Goal: Task Accomplishment & Management: Use online tool/utility

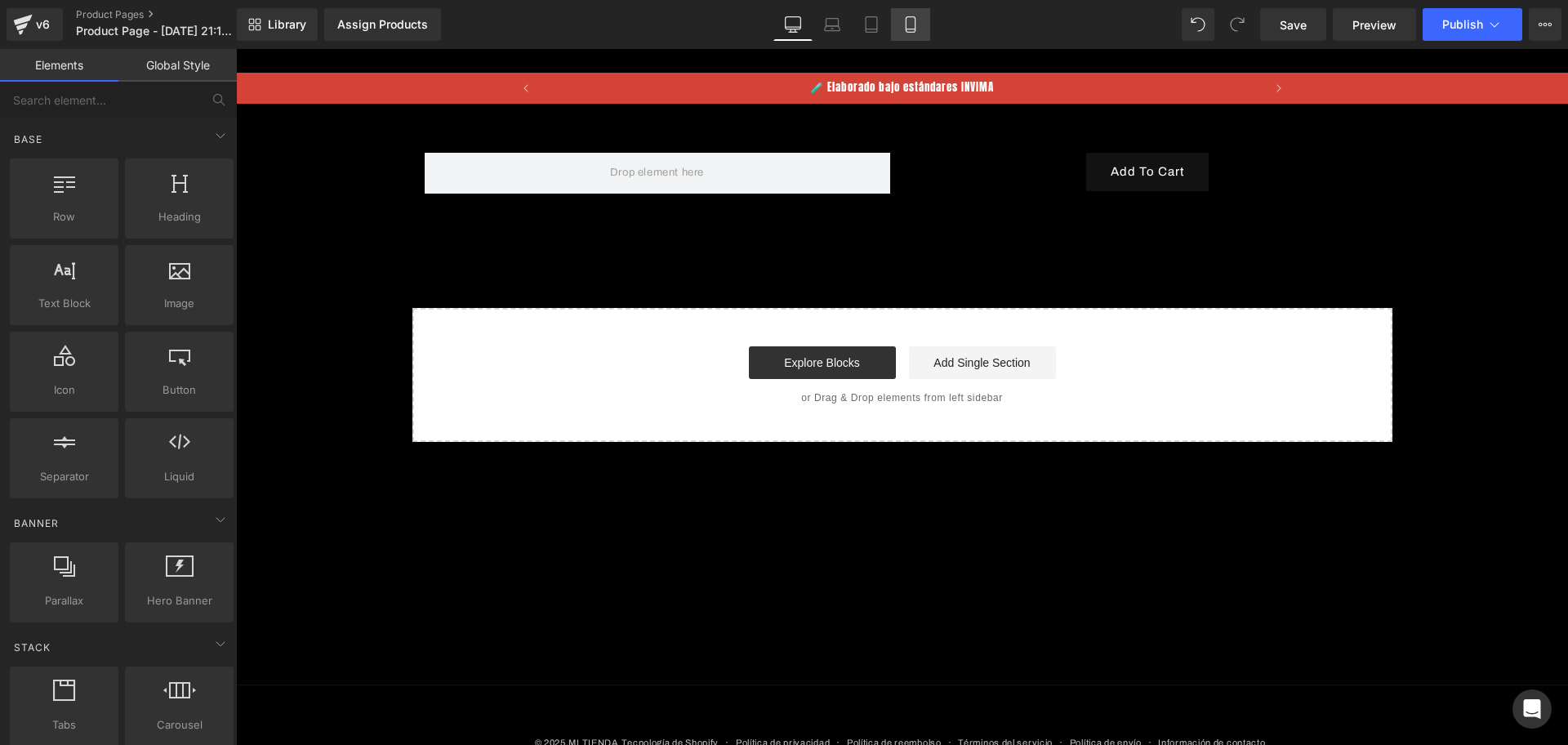
click at [913, 22] on icon at bounding box center [910, 25] width 16 height 16
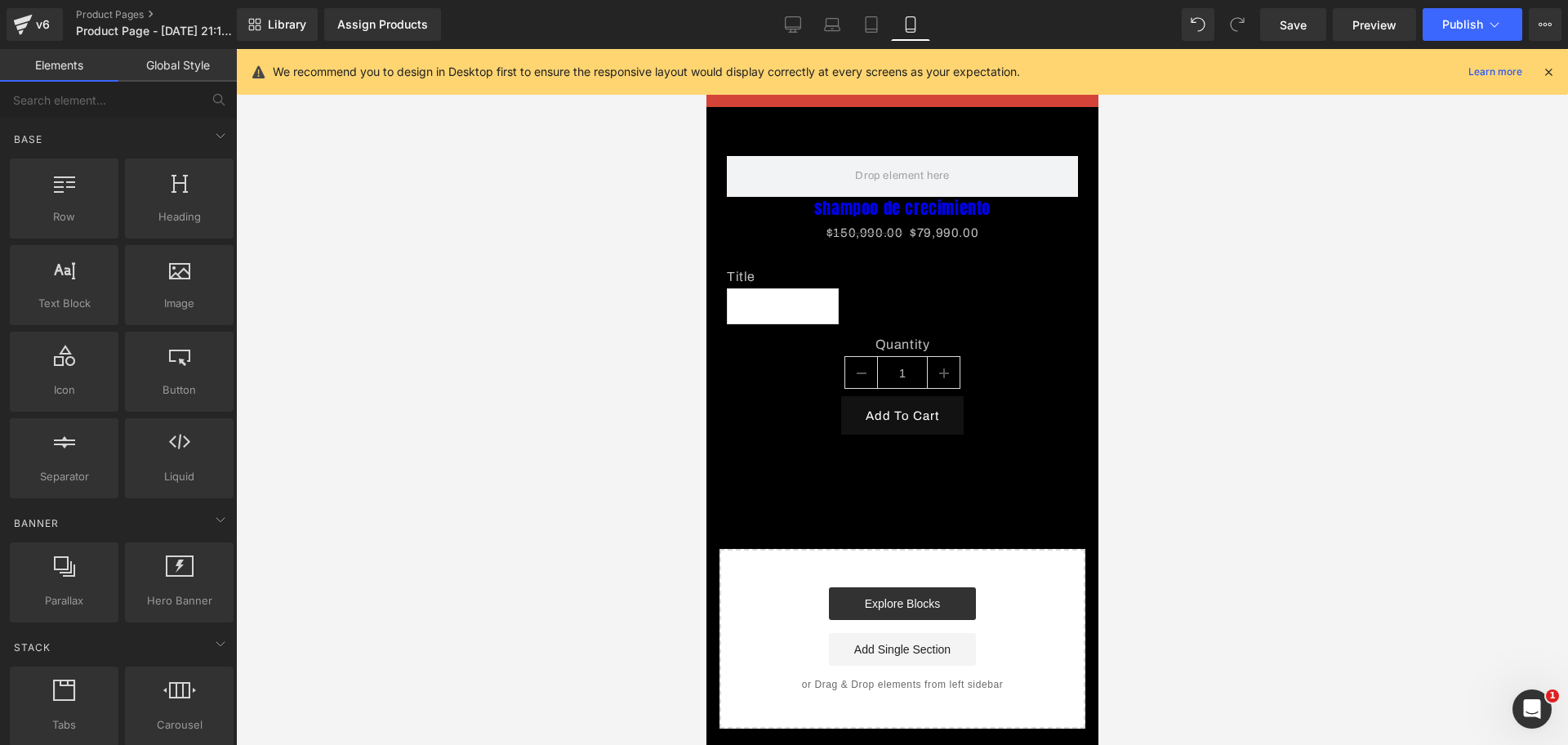
click at [1547, 80] on div at bounding box center [1548, 72] width 13 height 18
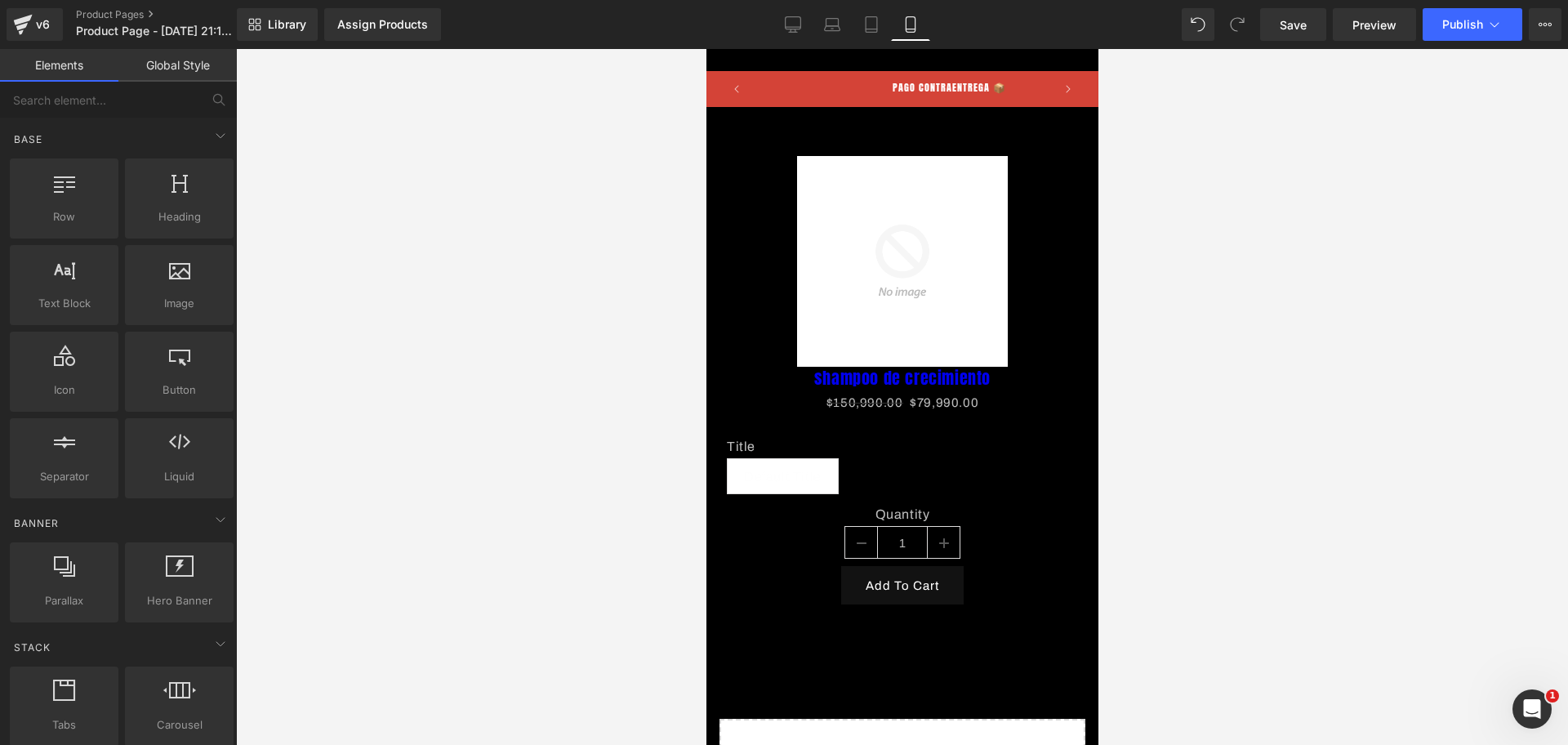
click at [883, 45] on div "Library Assign Products Product Preview No product match your search. Please tr…" at bounding box center [902, 25] width 1330 height 49
click at [912, 36] on link "Mobile" at bounding box center [910, 25] width 39 height 33
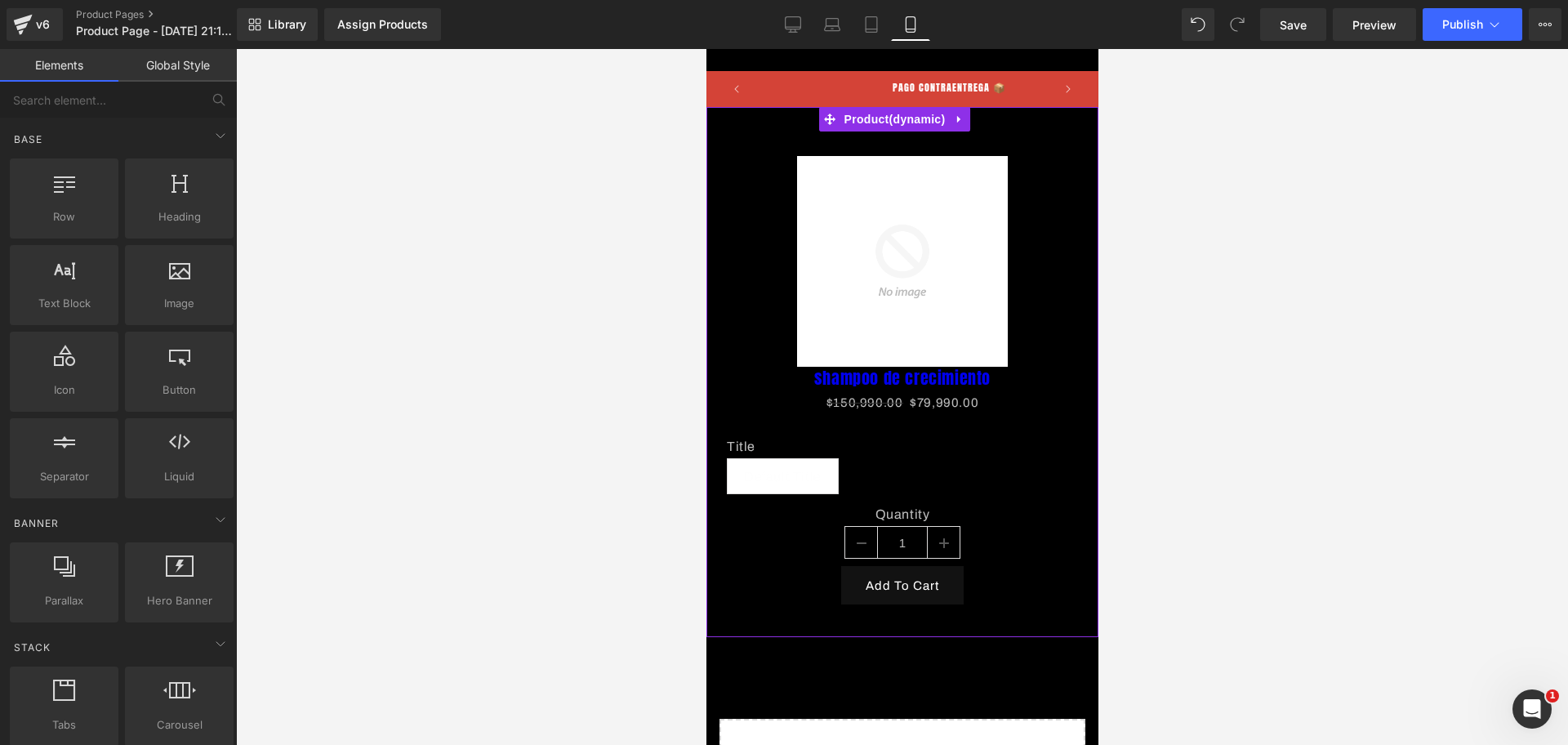
click at [979, 117] on div "Assign a product and use this template to present it on live store Sale Off (P)…" at bounding box center [901, 372] width 392 height 530
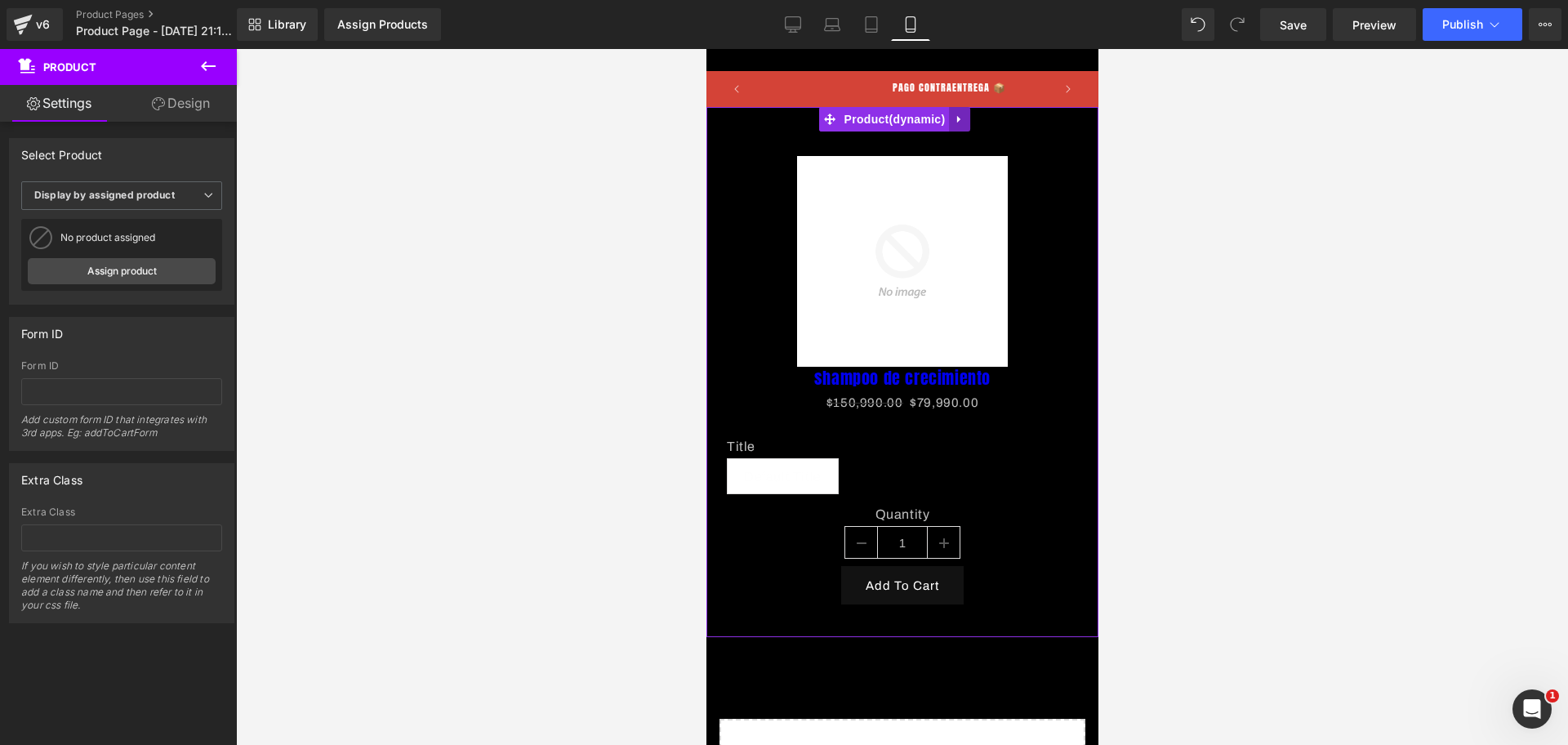
click at [955, 125] on link at bounding box center [958, 120] width 21 height 25
click at [970, 125] on icon at bounding box center [969, 120] width 11 height 11
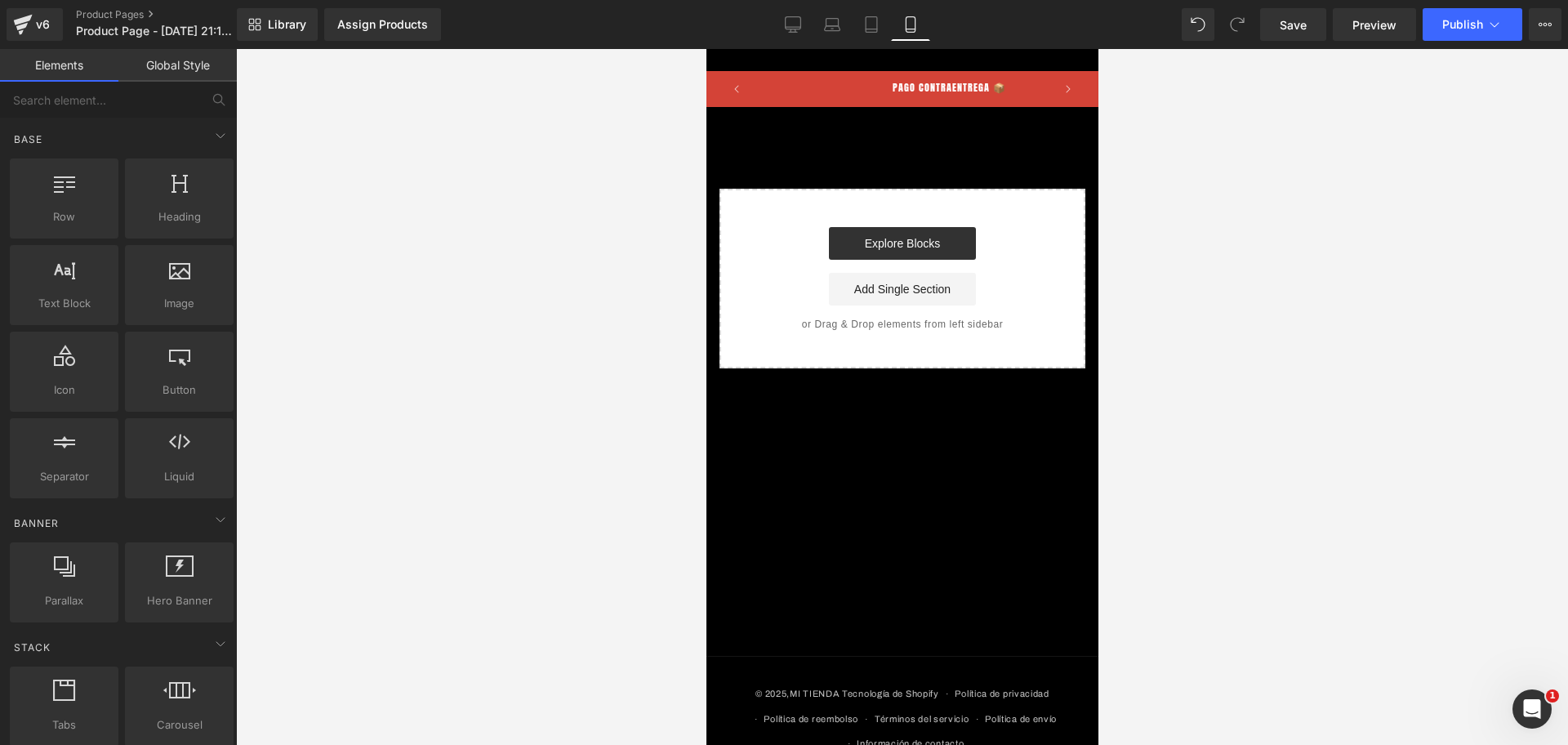
click at [820, 132] on div "Select your layout" at bounding box center [901, 238] width 392 height 261
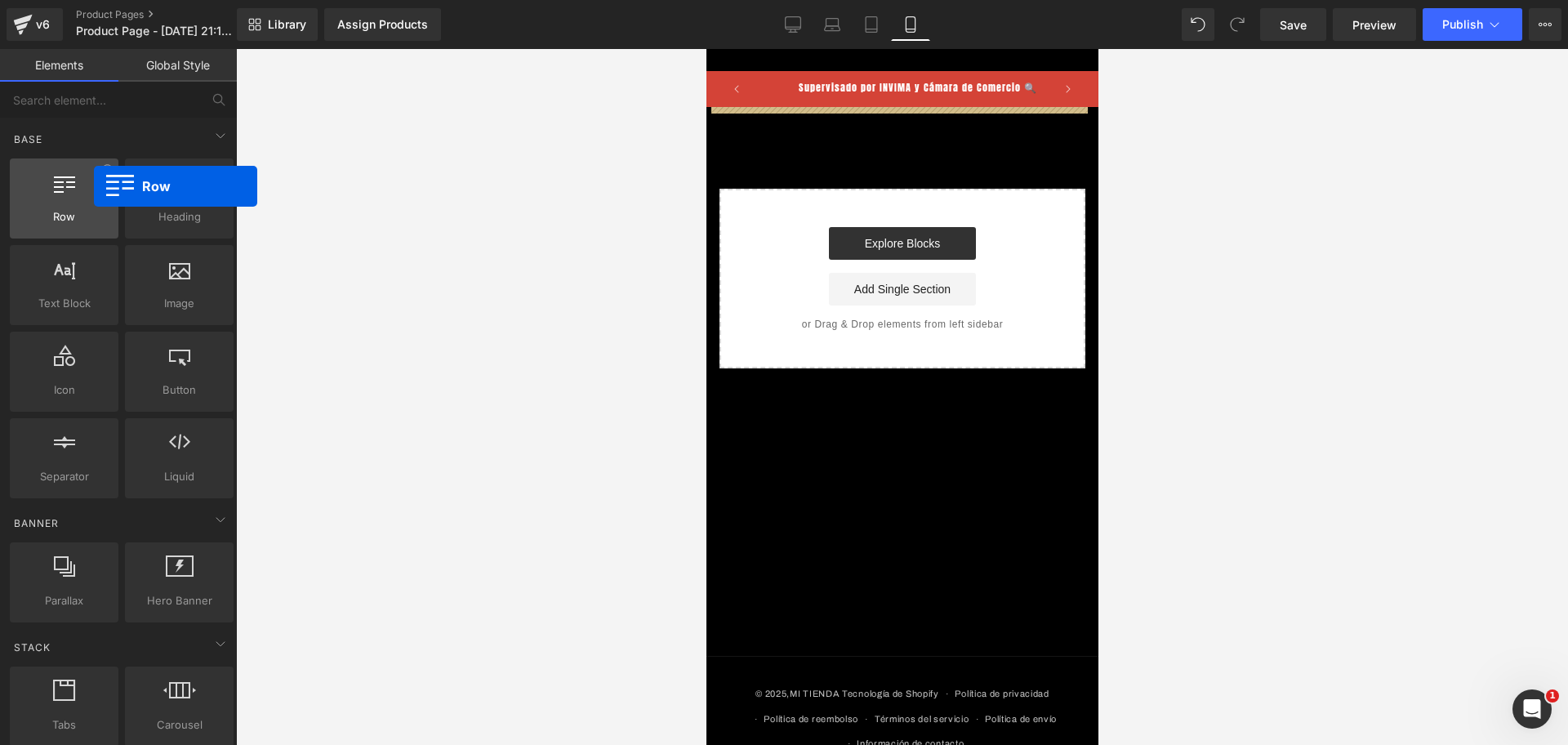
drag, startPoint x: 57, startPoint y: 198, endPoint x: 81, endPoint y: 182, distance: 28.8
click at [91, 189] on div at bounding box center [64, 189] width 99 height 37
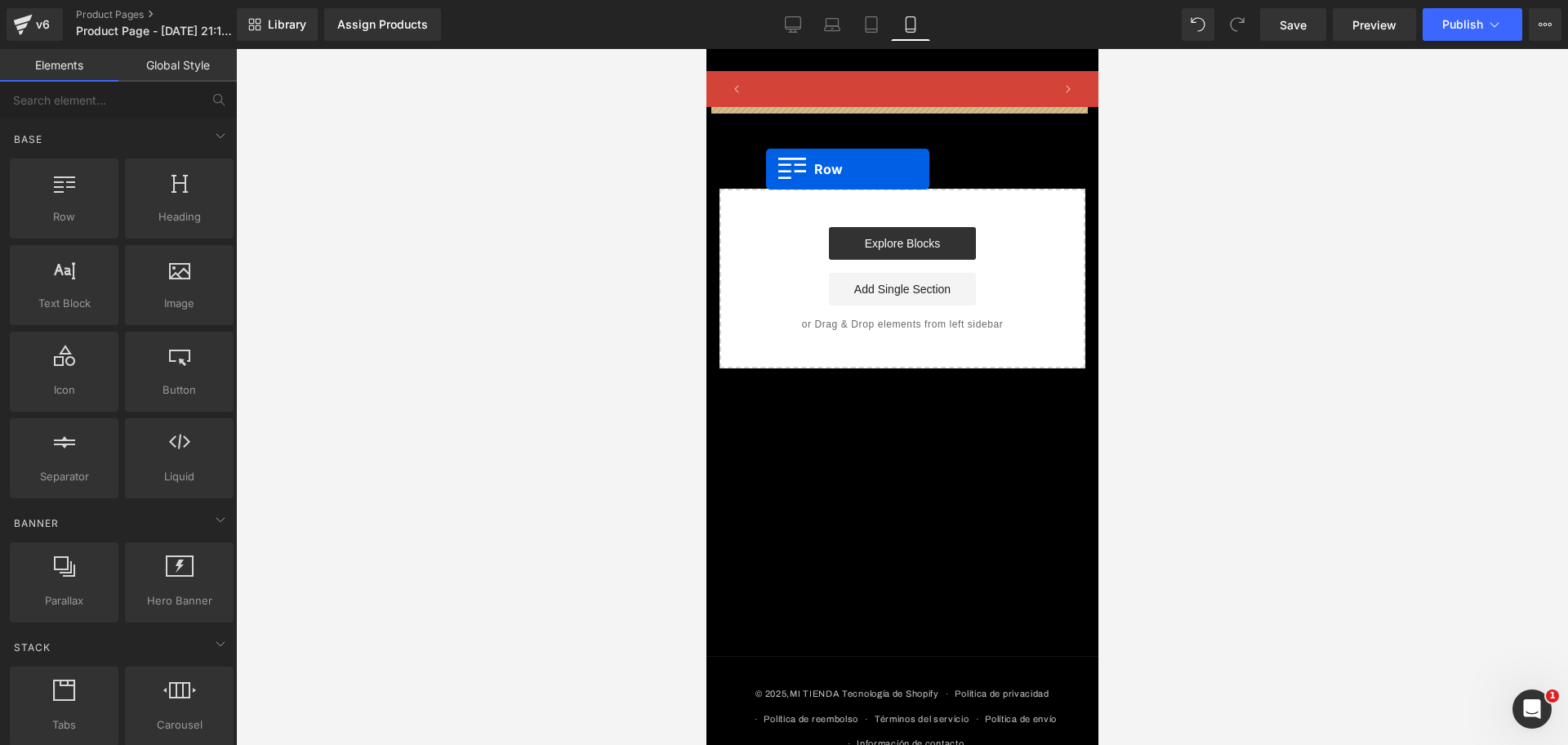
scroll to position [0, 845]
drag, startPoint x: 787, startPoint y: 243, endPoint x: 765, endPoint y: 169, distance: 77.2
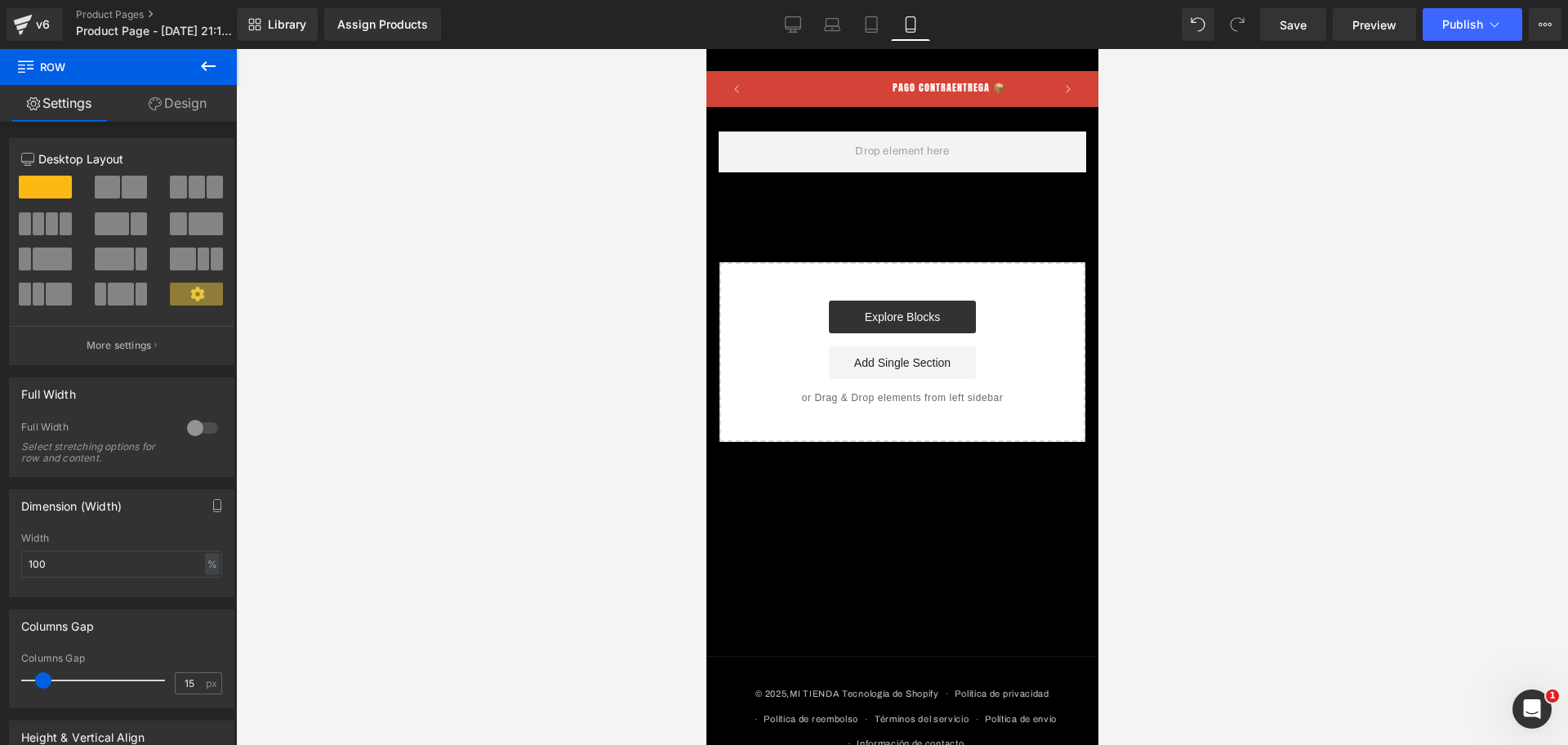
click at [192, 60] on button at bounding box center [208, 67] width 57 height 36
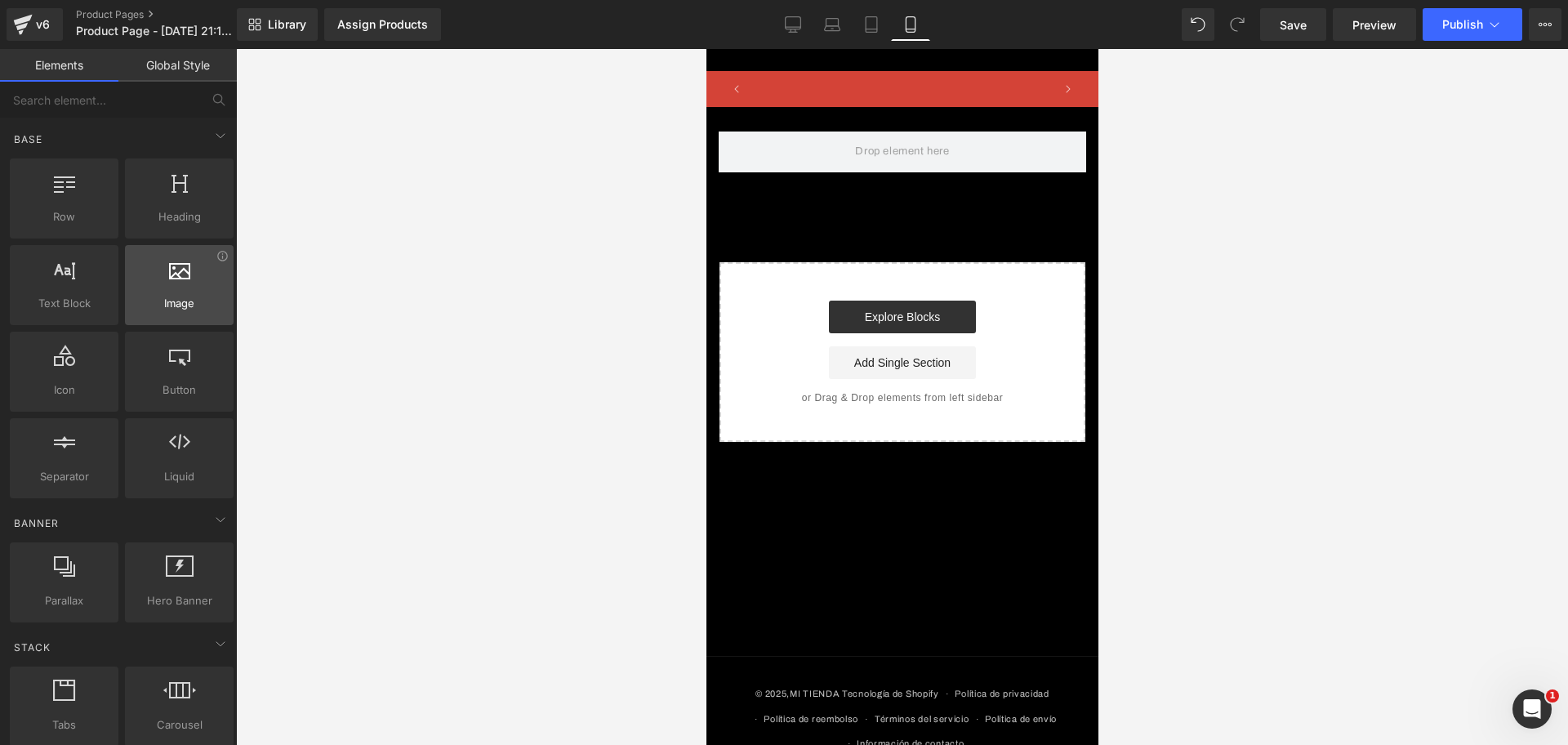
scroll to position [0, 0]
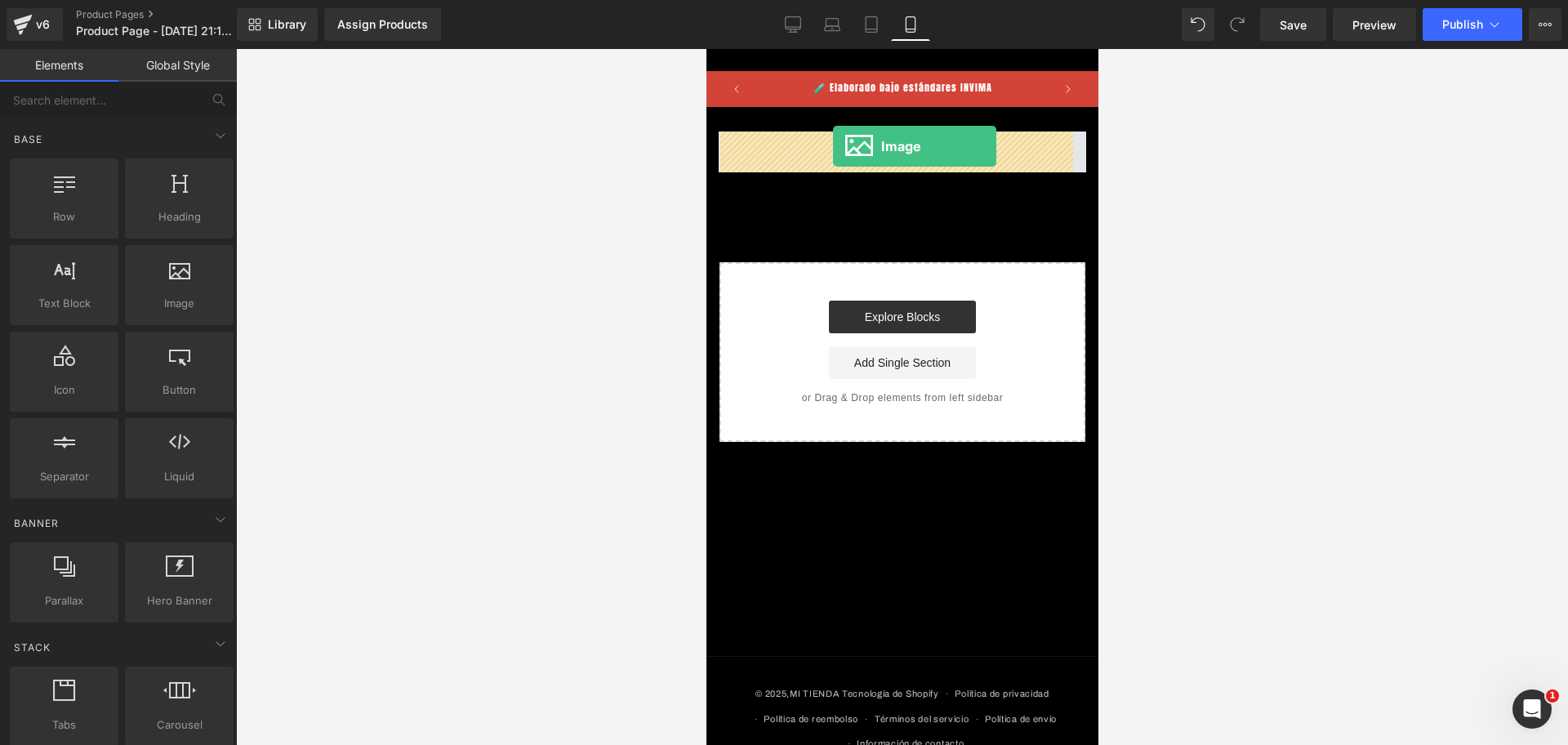
drag, startPoint x: 886, startPoint y: 334, endPoint x: 832, endPoint y: 146, distance: 195.6
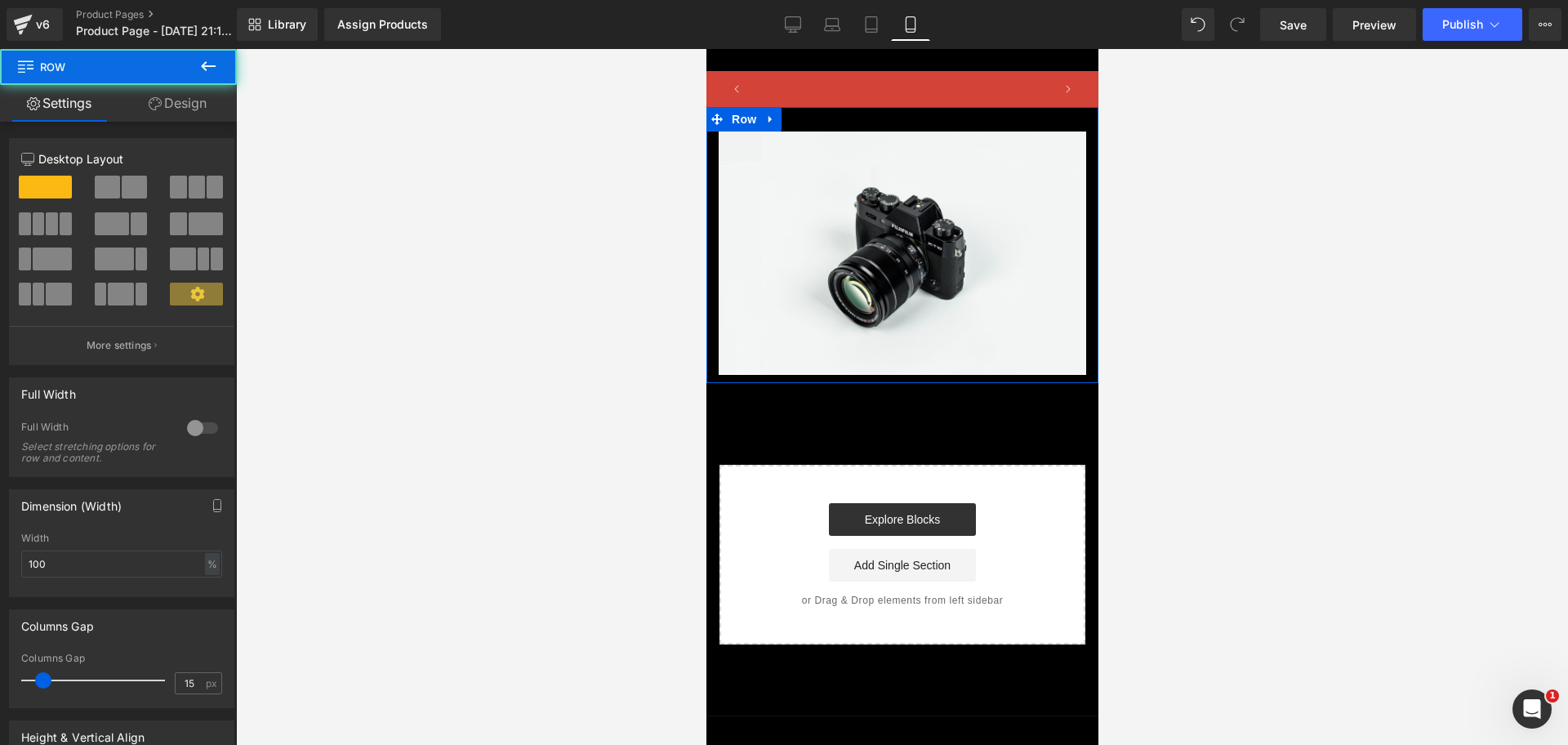
click at [873, 117] on div "Image Row" at bounding box center [901, 245] width 392 height 276
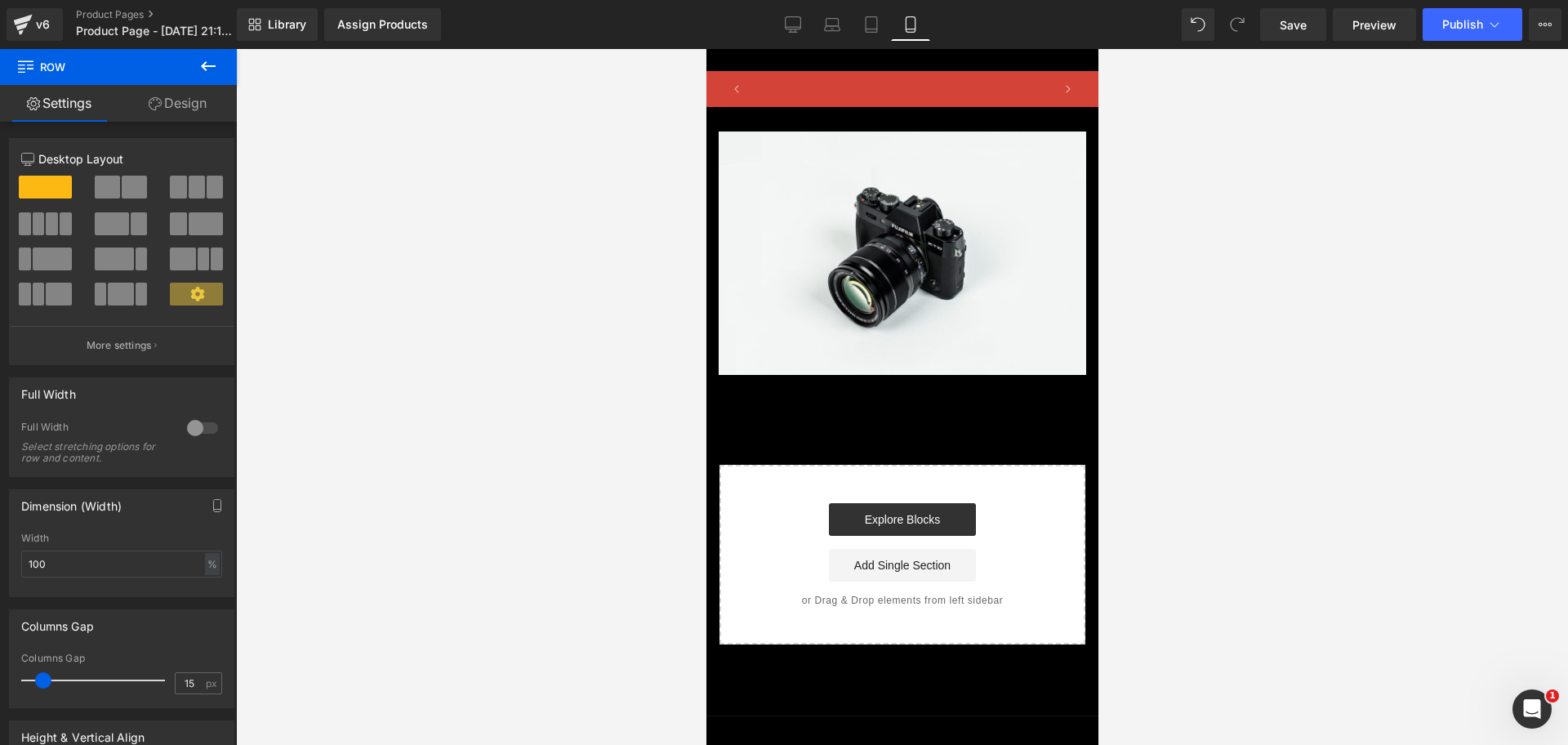
scroll to position [0, 282]
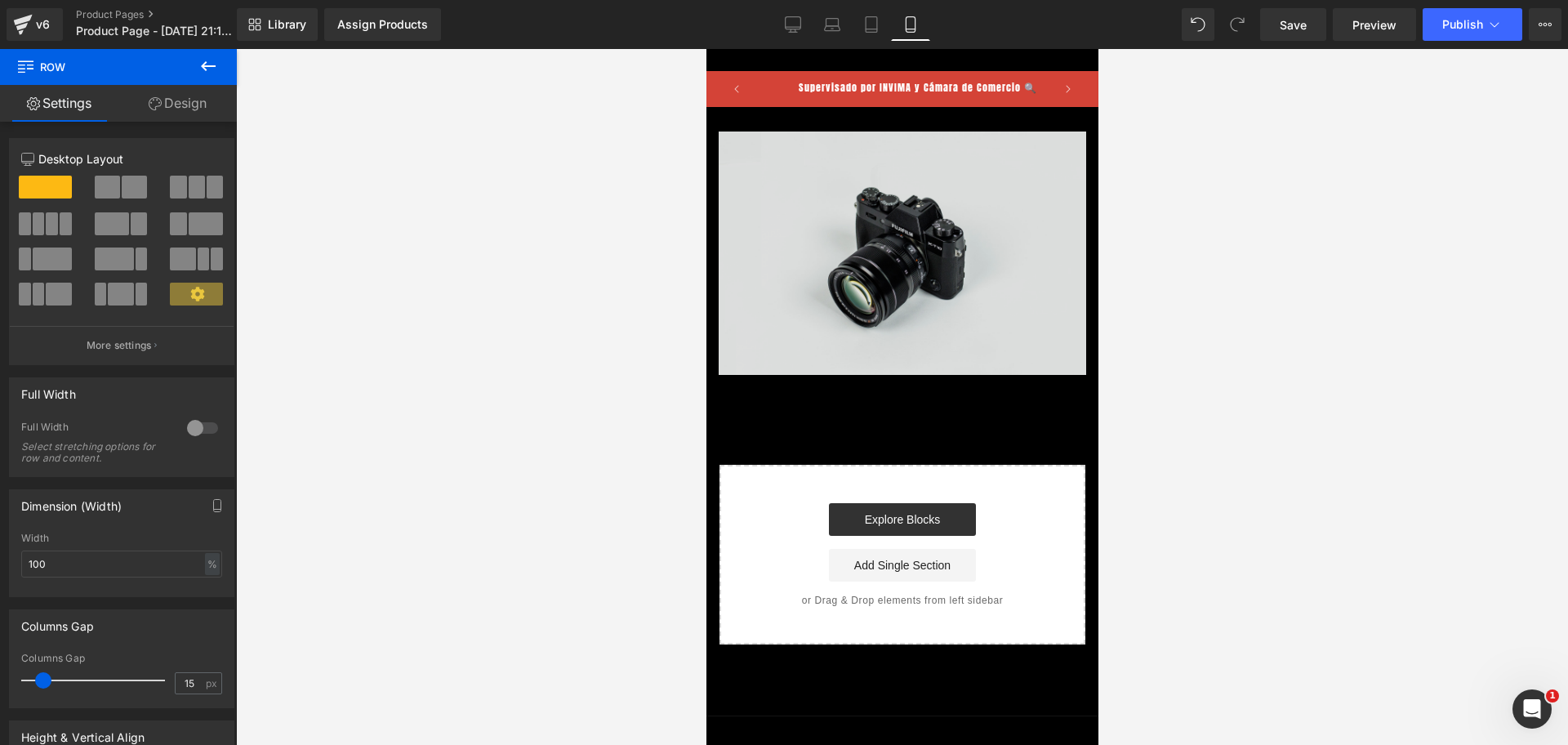
click at [888, 226] on img at bounding box center [901, 252] width 367 height 243
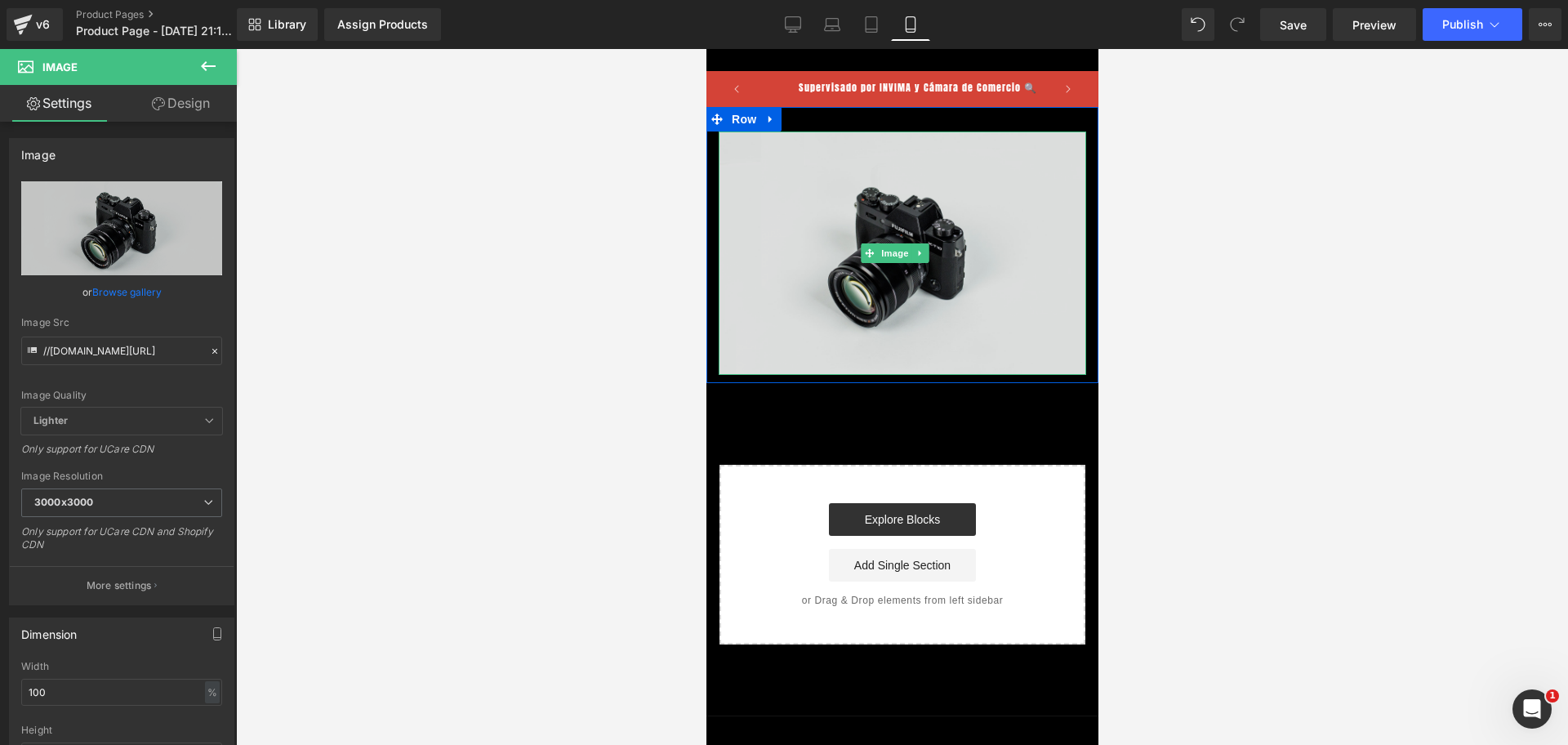
click at [851, 204] on img at bounding box center [901, 252] width 367 height 243
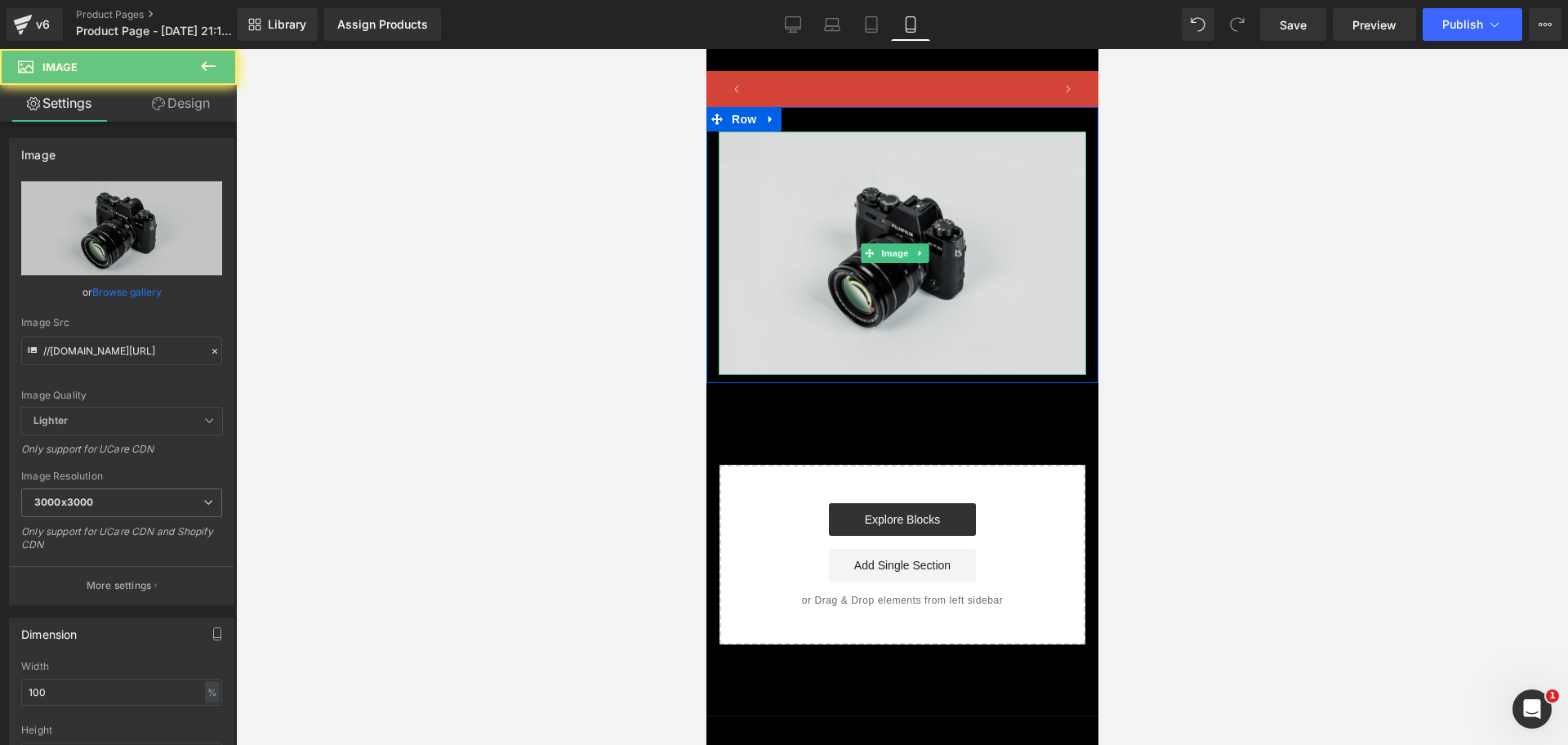
scroll to position [0, 564]
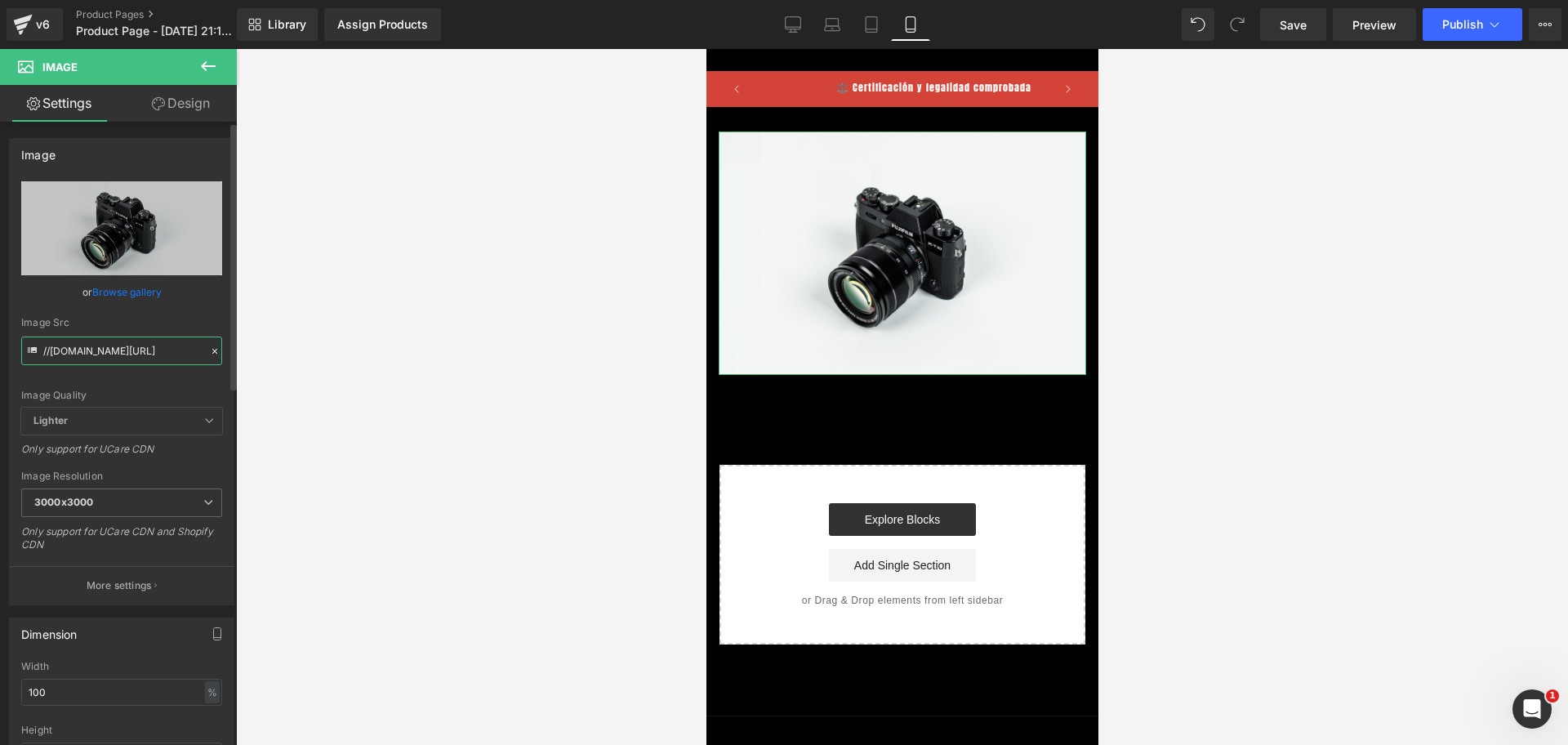
drag, startPoint x: 46, startPoint y: 358, endPoint x: 179, endPoint y: 358, distance: 133.0
click at [179, 358] on input "//[DOMAIN_NAME][URL]" at bounding box center [121, 351] width 201 height 29
click at [167, 359] on input "//[DOMAIN_NAME][URL]" at bounding box center [121, 351] width 201 height 29
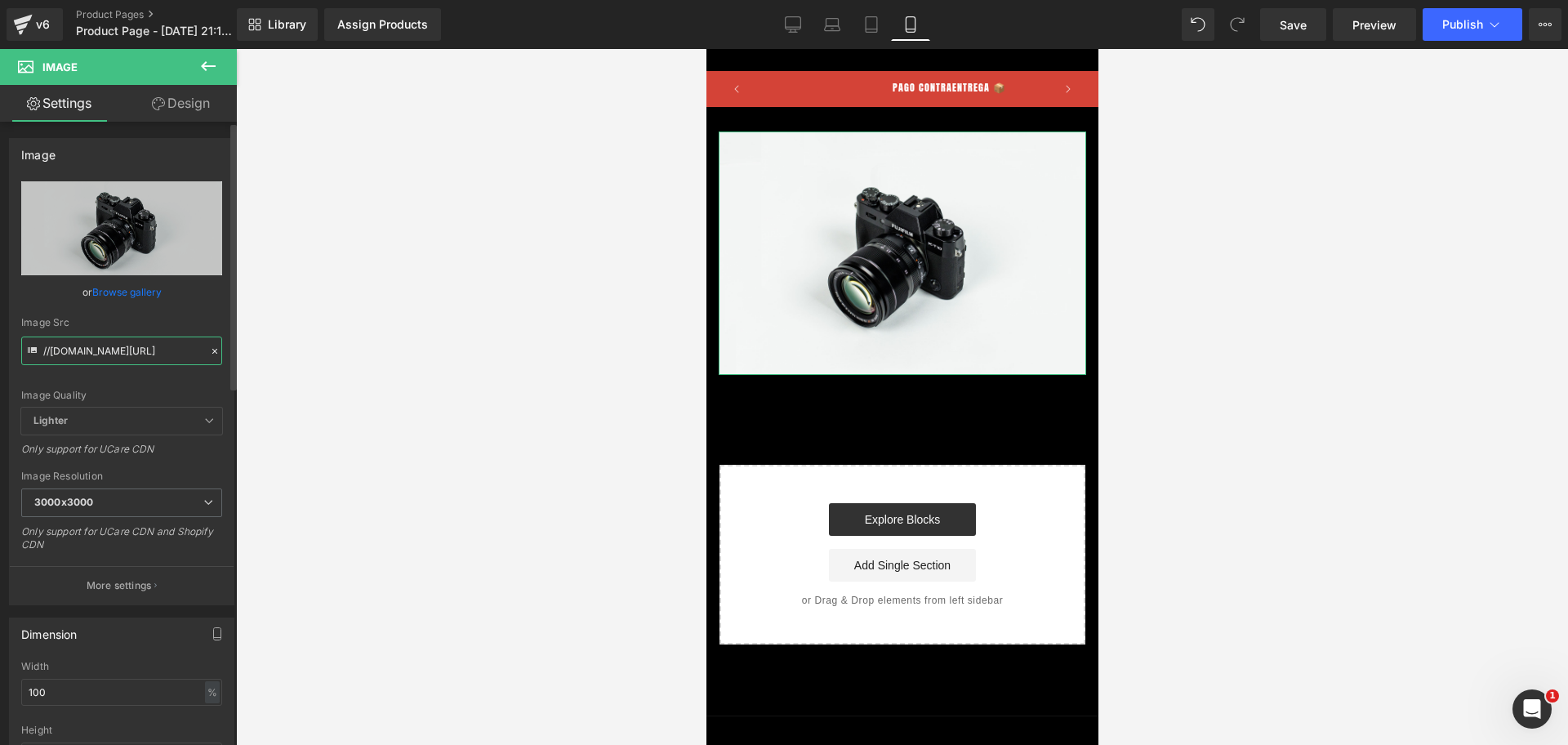
click at [167, 359] on input "//[DOMAIN_NAME][URL]" at bounding box center [121, 351] width 201 height 29
paste input "[URL][DOMAIN_NAME]"
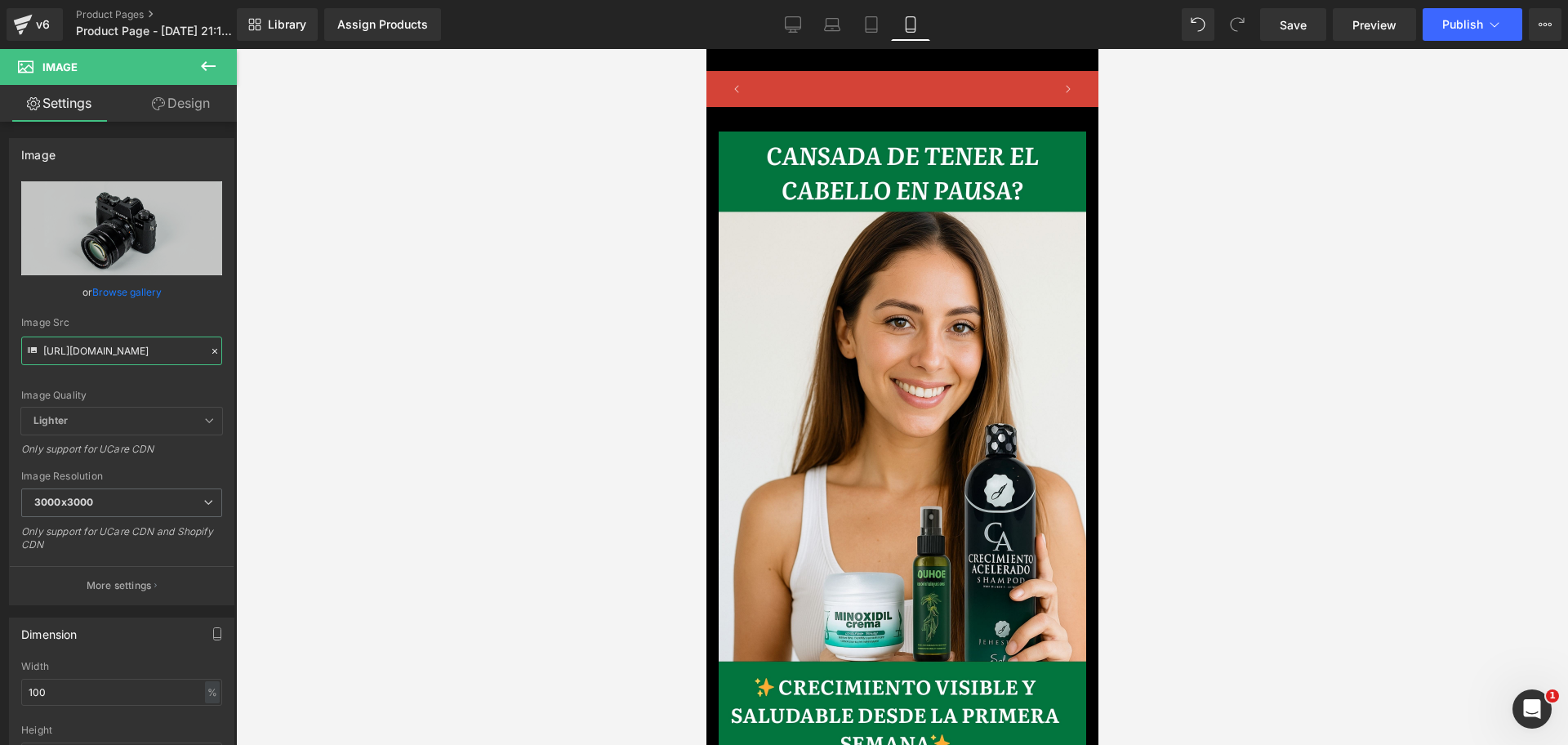
scroll to position [0, 0]
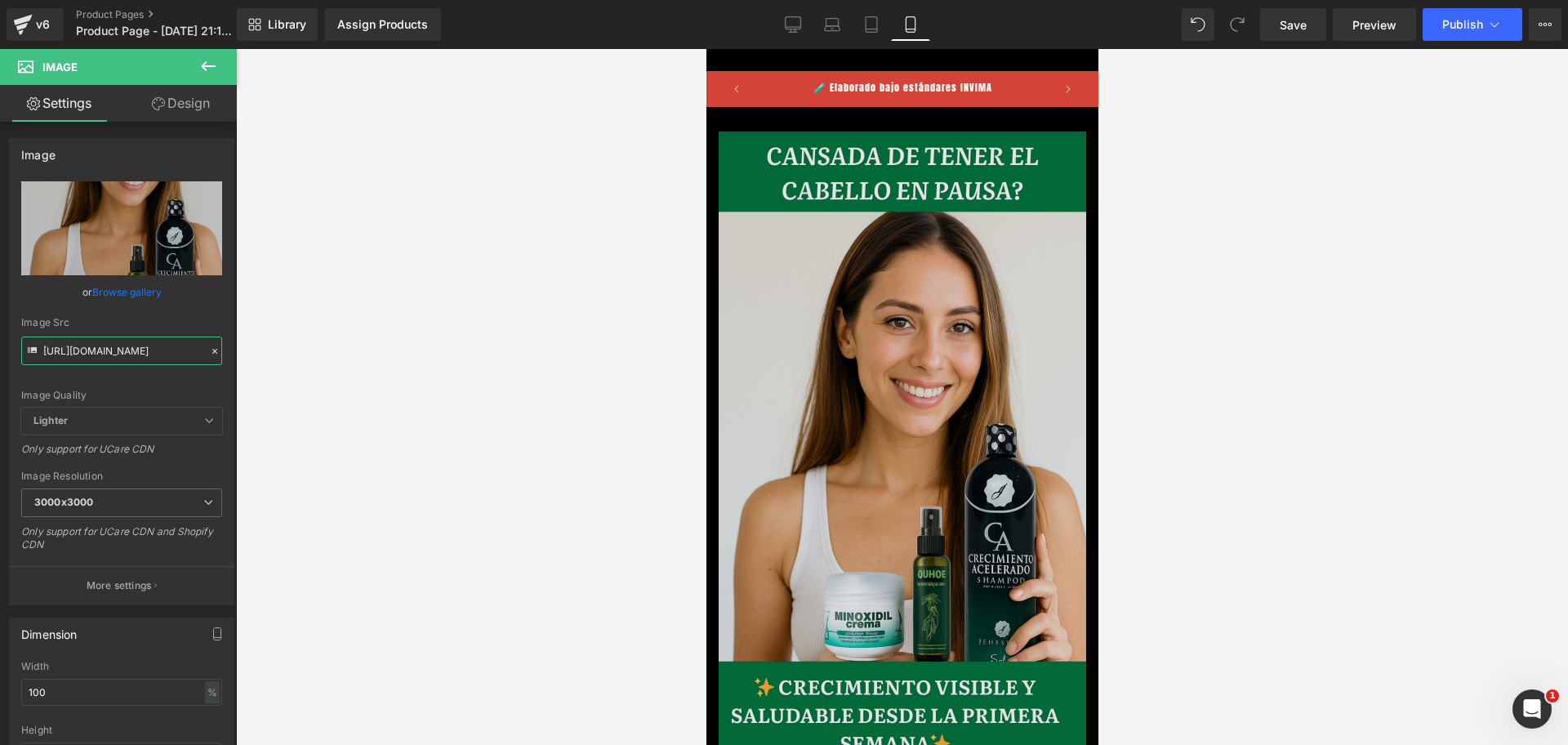
type input "[URL][DOMAIN_NAME]"
click at [841, 334] on img at bounding box center [901, 476] width 367 height 690
click at [958, 352] on img at bounding box center [901, 476] width 367 height 690
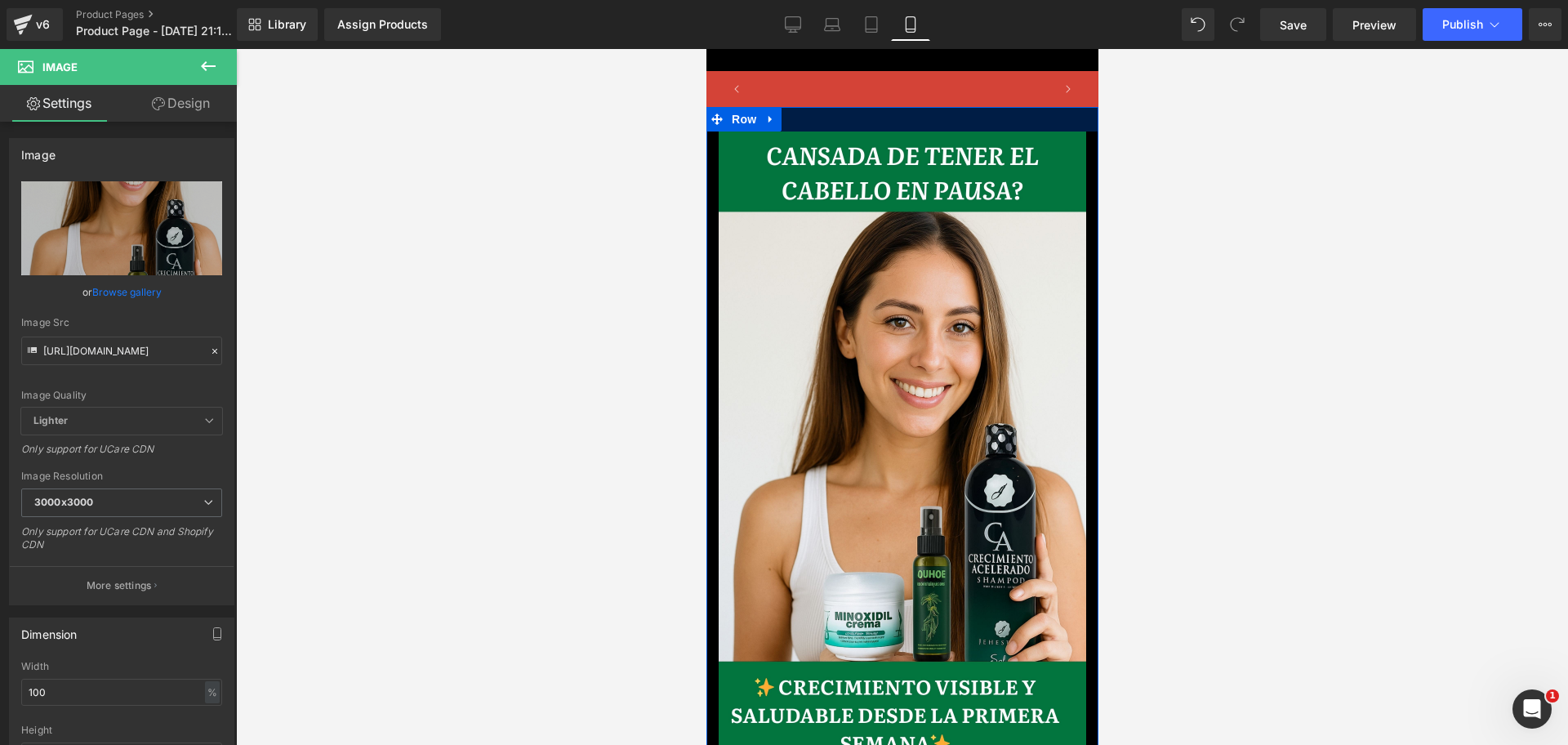
scroll to position [0, 845]
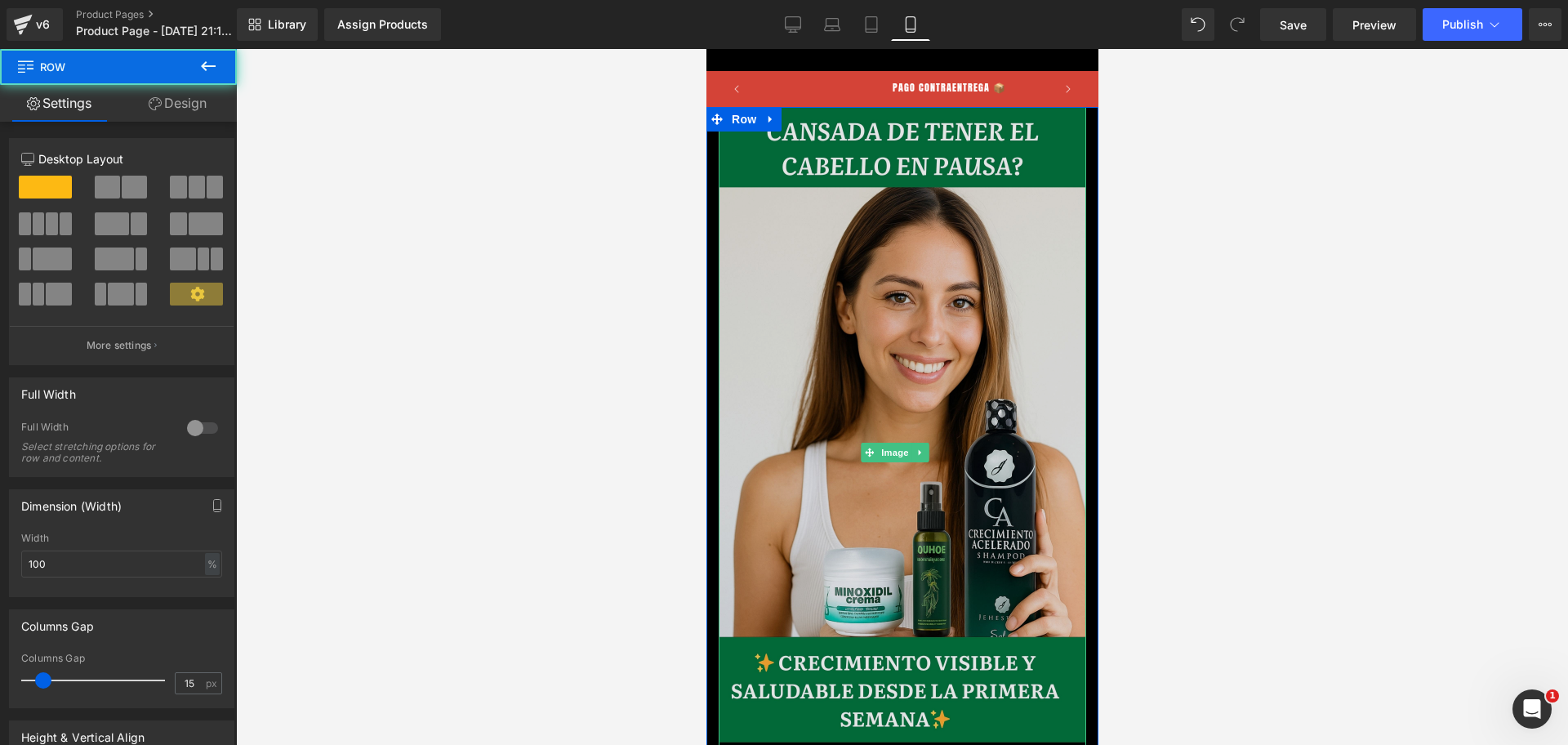
drag, startPoint x: 868, startPoint y: 122, endPoint x: 886, endPoint y: 134, distance: 21.6
click at [886, 134] on div "Image Row" at bounding box center [901, 457] width 392 height 698
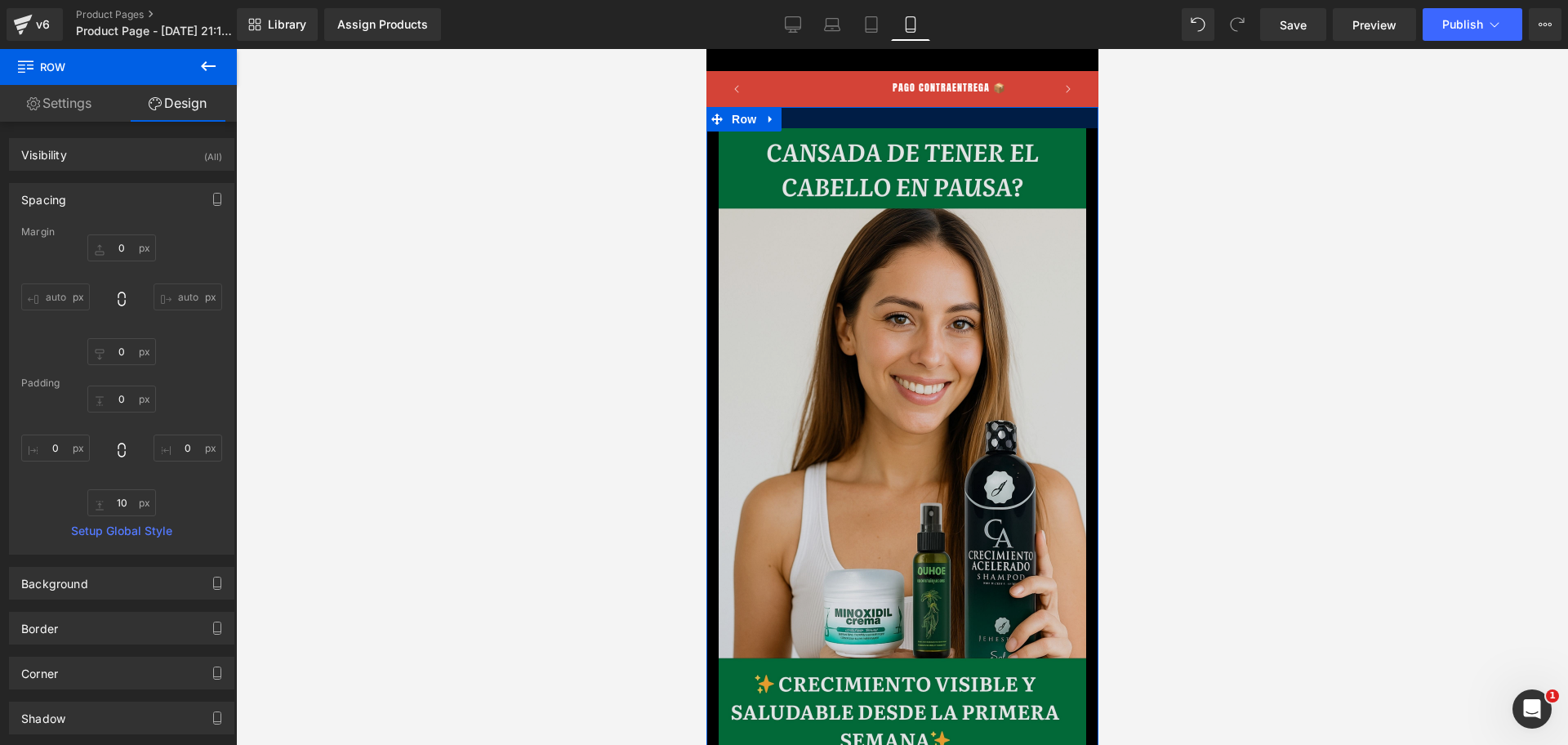
drag, startPoint x: 879, startPoint y: 110, endPoint x: 880, endPoint y: 130, distance: 20.0
click at [880, 130] on div "Image Row" at bounding box center [901, 467] width 392 height 720
click at [896, 160] on img at bounding box center [901, 473] width 367 height 690
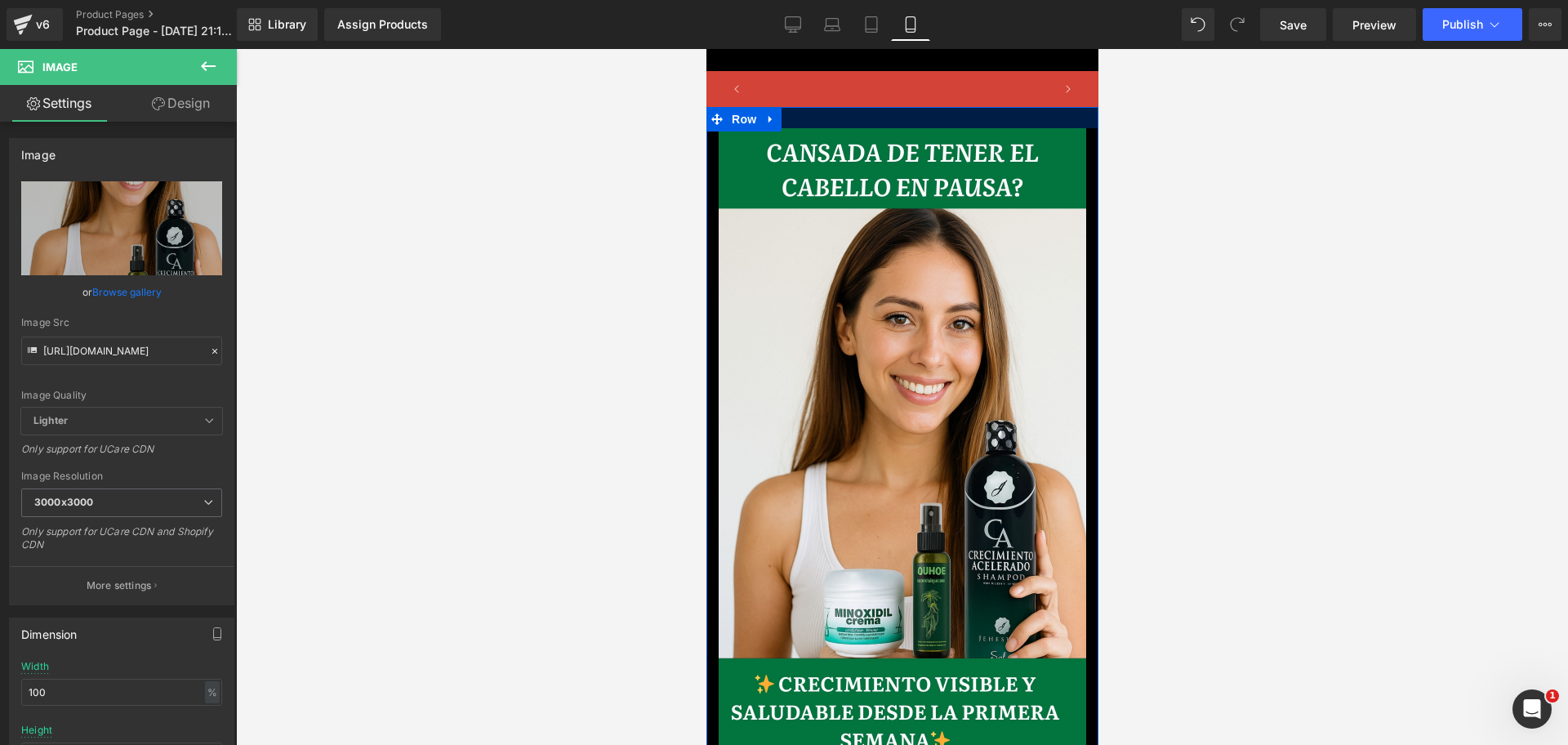
scroll to position [0, 0]
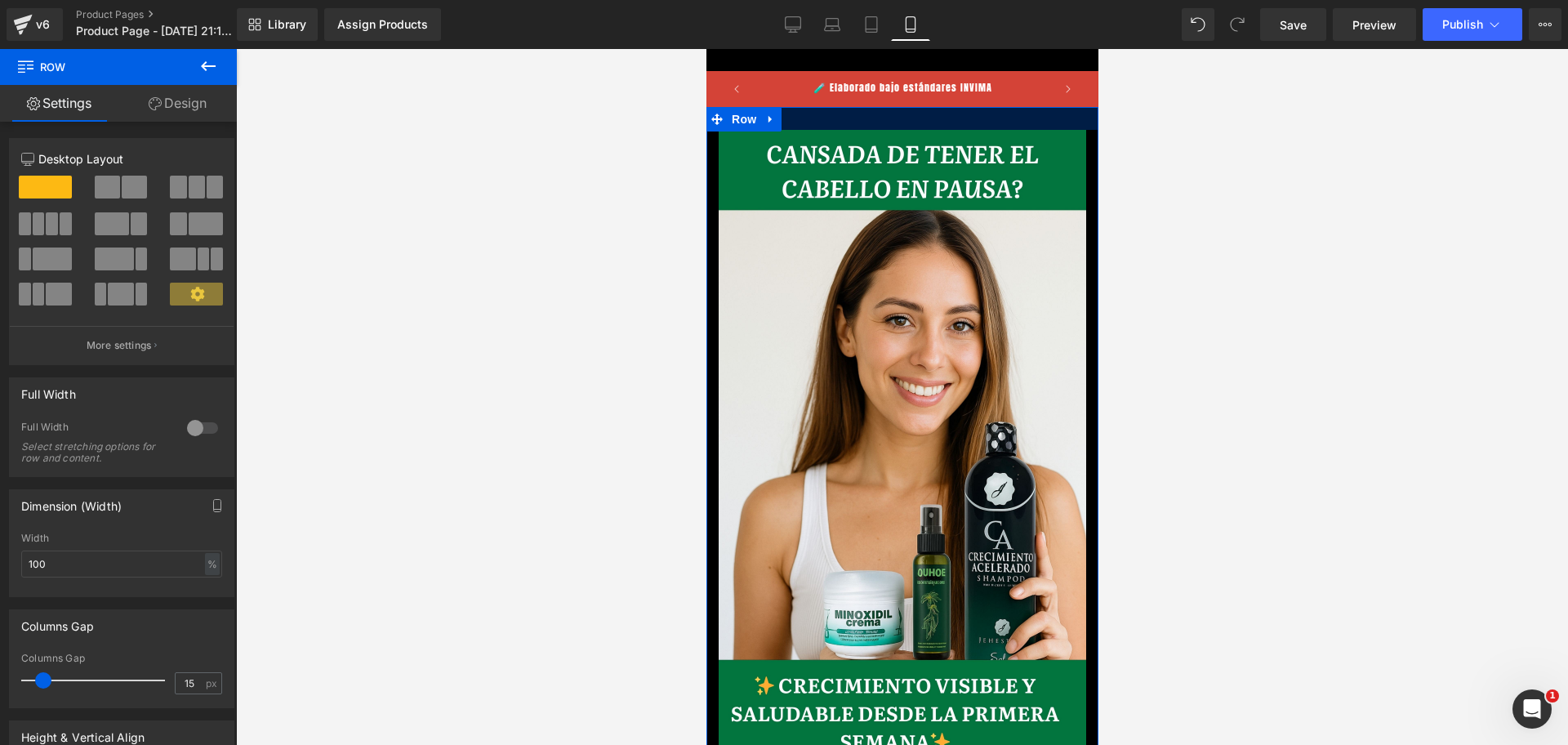
drag, startPoint x: 873, startPoint y: 125, endPoint x: 882, endPoint y: 127, distance: 9.2
click at [881, 127] on div at bounding box center [901, 119] width 392 height 23
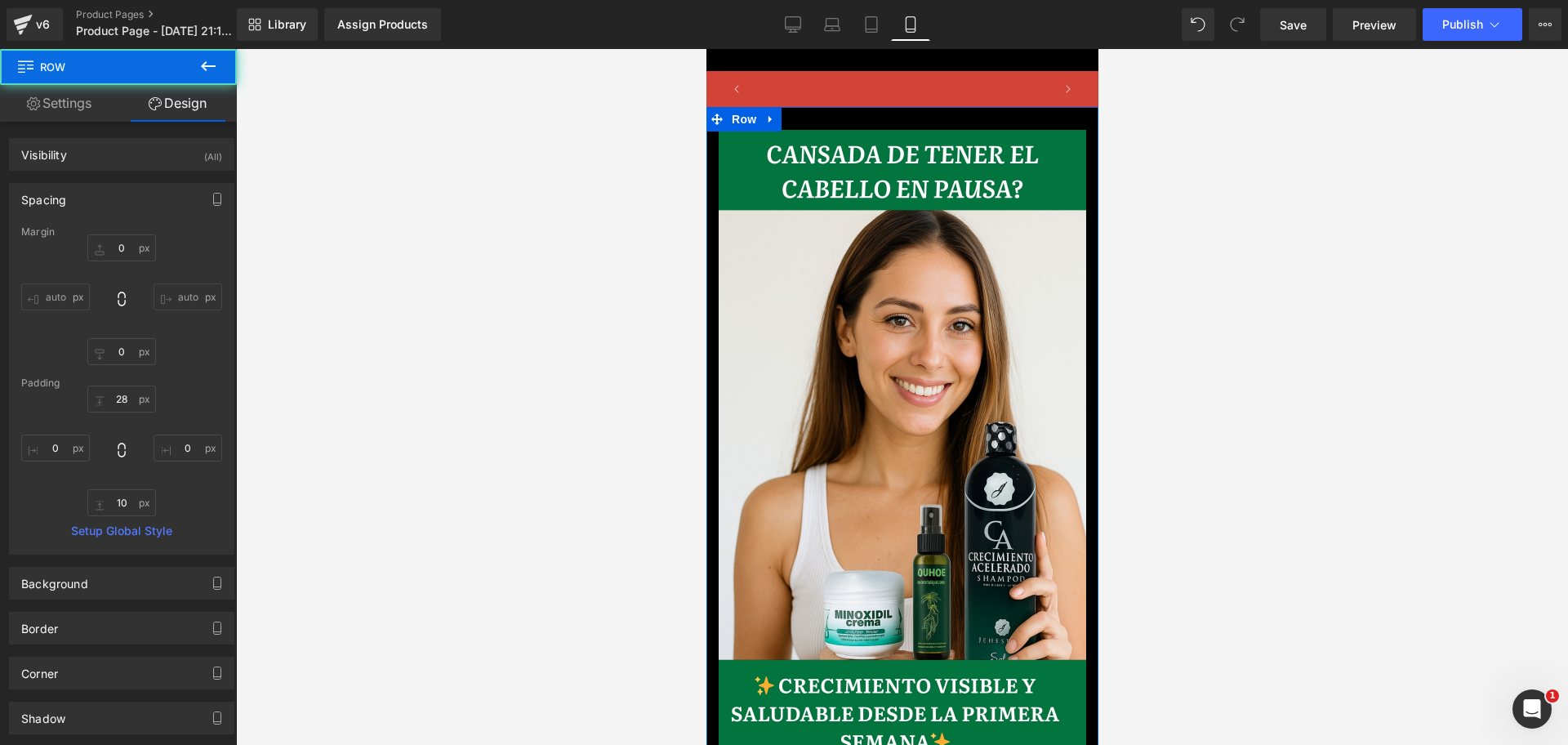
scroll to position [0, 282]
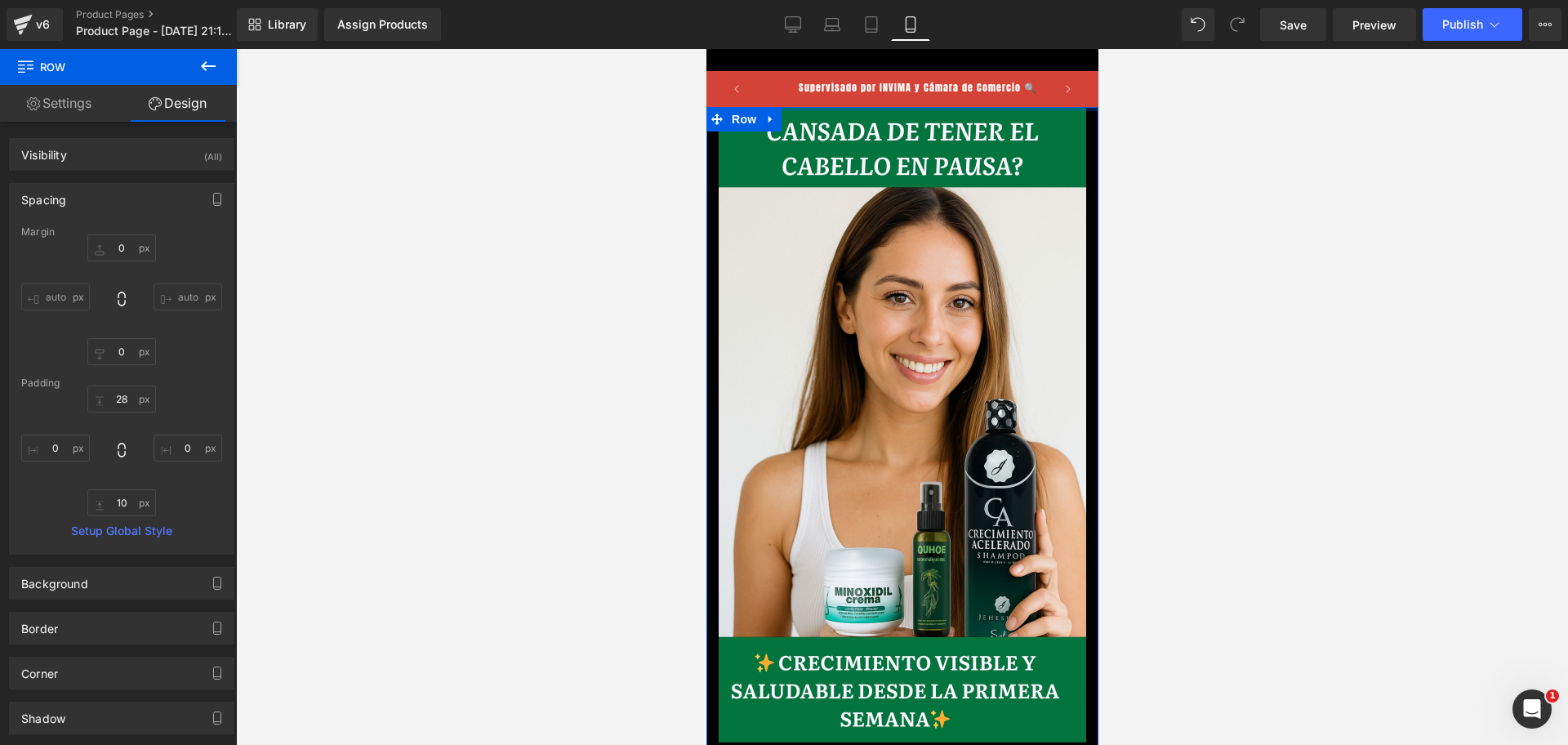
drag, startPoint x: 886, startPoint y: 122, endPoint x: 886, endPoint y: 96, distance: 26.0
click at [886, 96] on body "​ MI TIENDA Ir directamente al contenido 🧪 Elaborado bajo estándares INVIMA Sup…" at bounding box center [901, 655] width 392 height 1211
click at [892, 99] on p "Supervisado por INVIMA y Cámara de Comercio 🔍" at bounding box center [917, 89] width 238 height 31
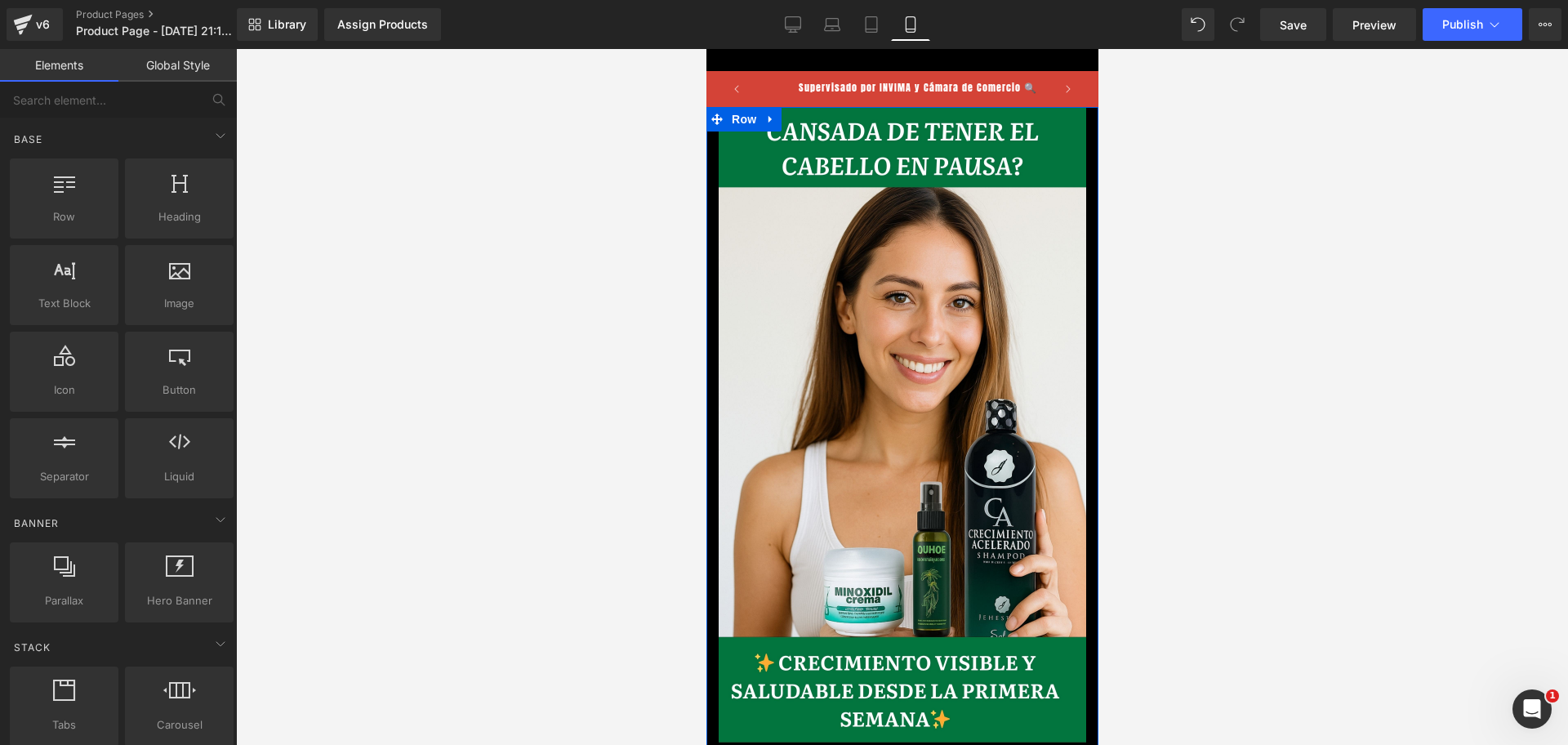
click at [1005, 84] on span "Supervisado por INVIMA y Cámara de Comercio 🔍" at bounding box center [917, 88] width 238 height 15
click at [891, 443] on span "Image" at bounding box center [894, 452] width 34 height 20
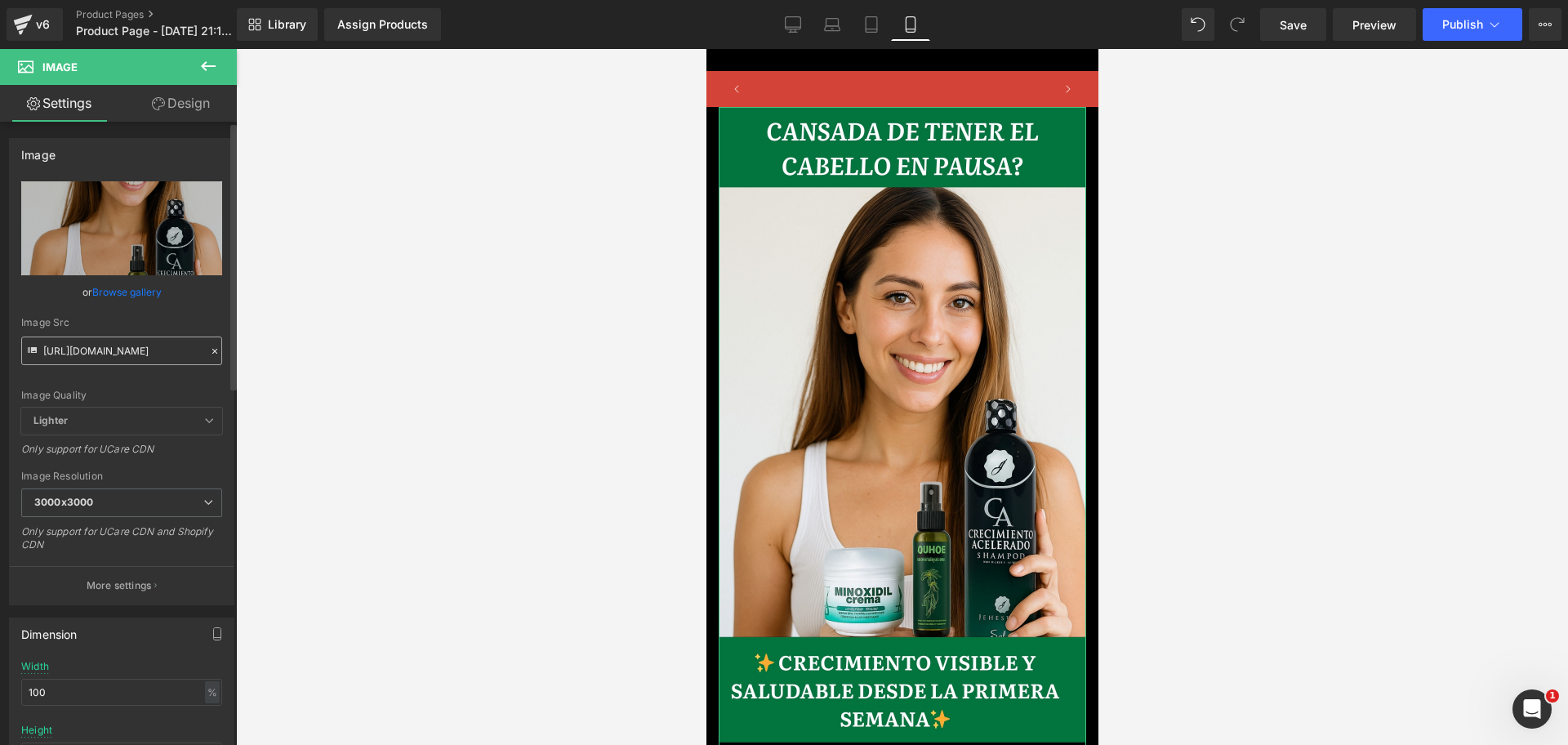
scroll to position [0, 564]
click at [185, 100] on link "Design" at bounding box center [180, 103] width 119 height 37
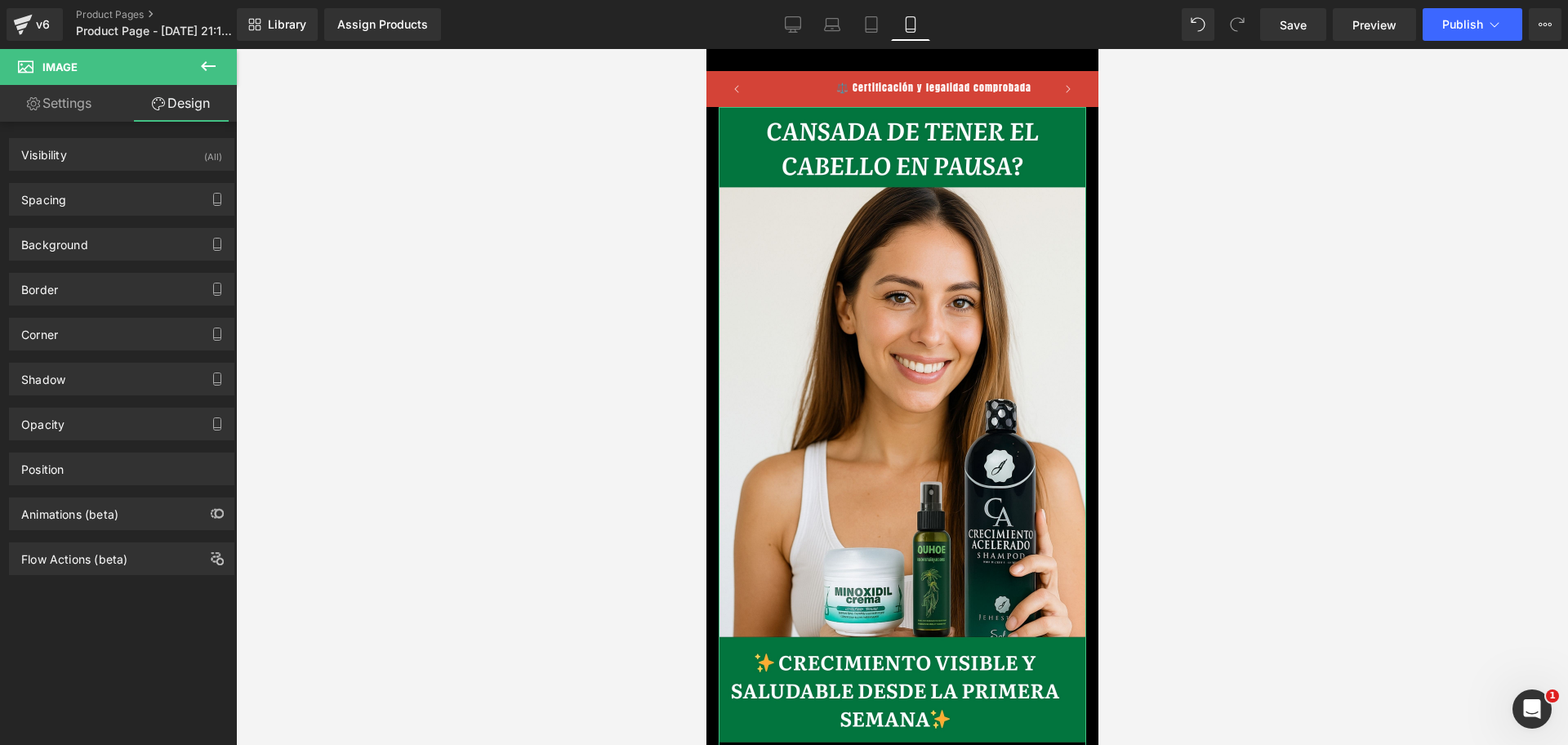
scroll to position [0, 845]
click at [49, 205] on div "Spacing" at bounding box center [43, 195] width 45 height 23
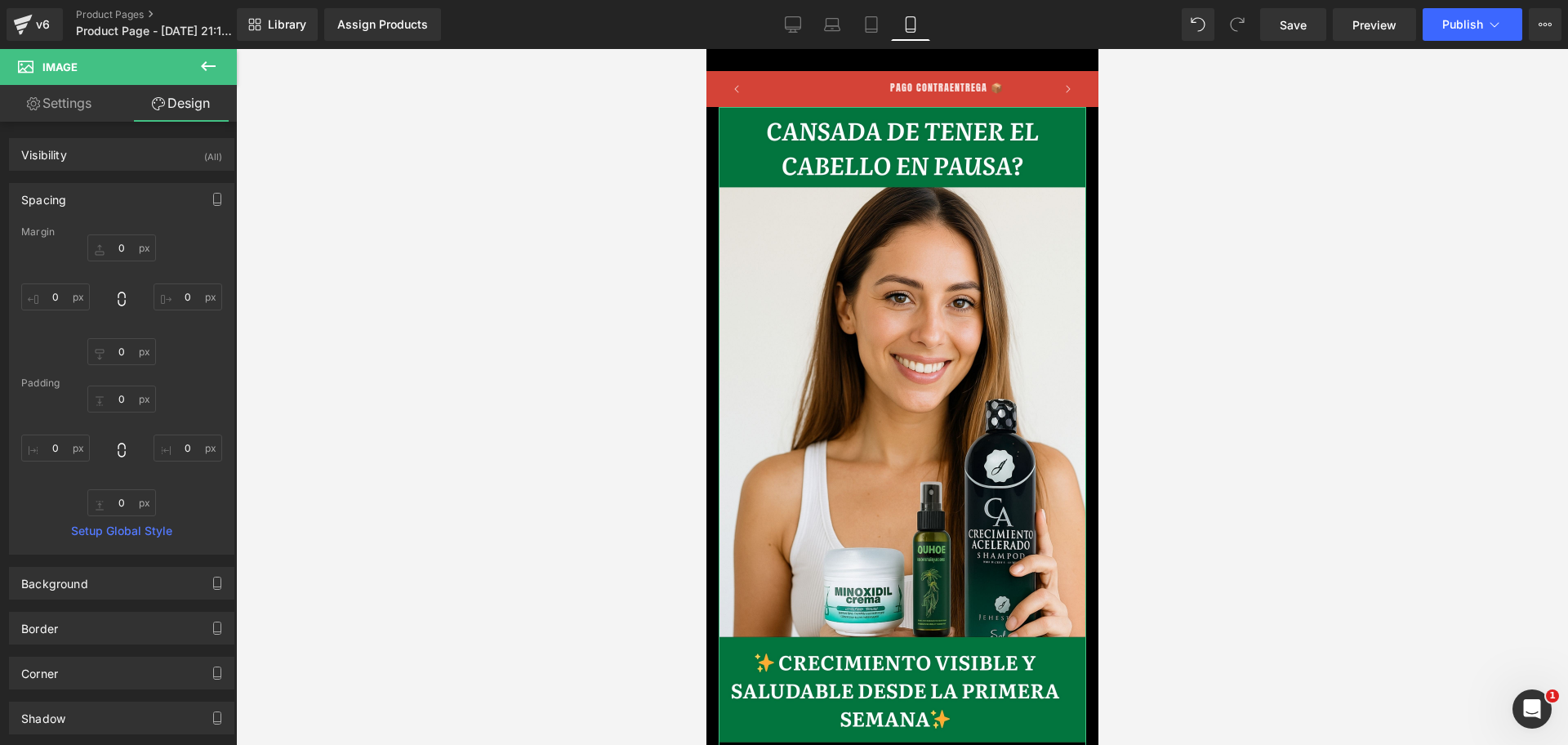
scroll to position [0, 0]
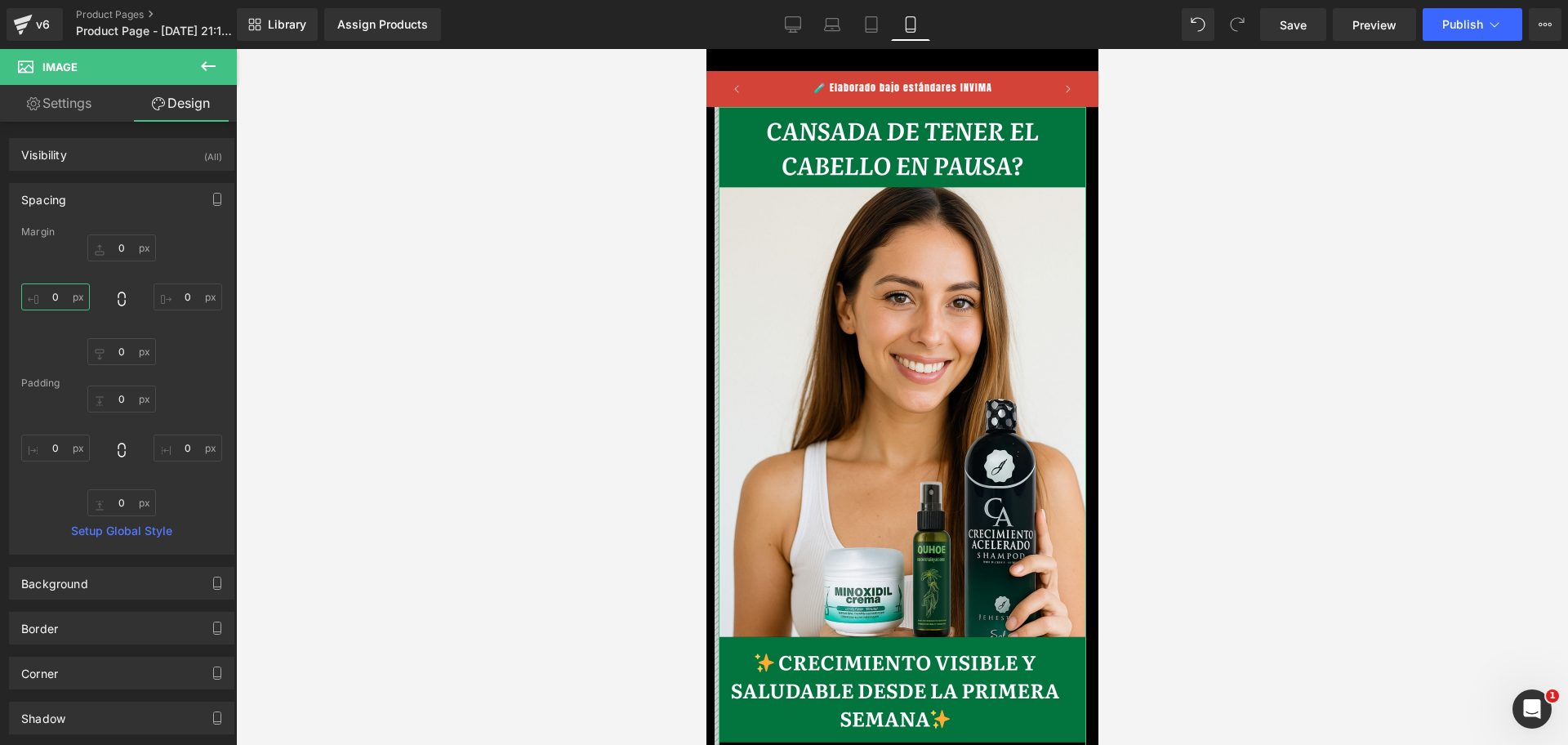
click at [55, 302] on input "text" at bounding box center [56, 297] width 69 height 27
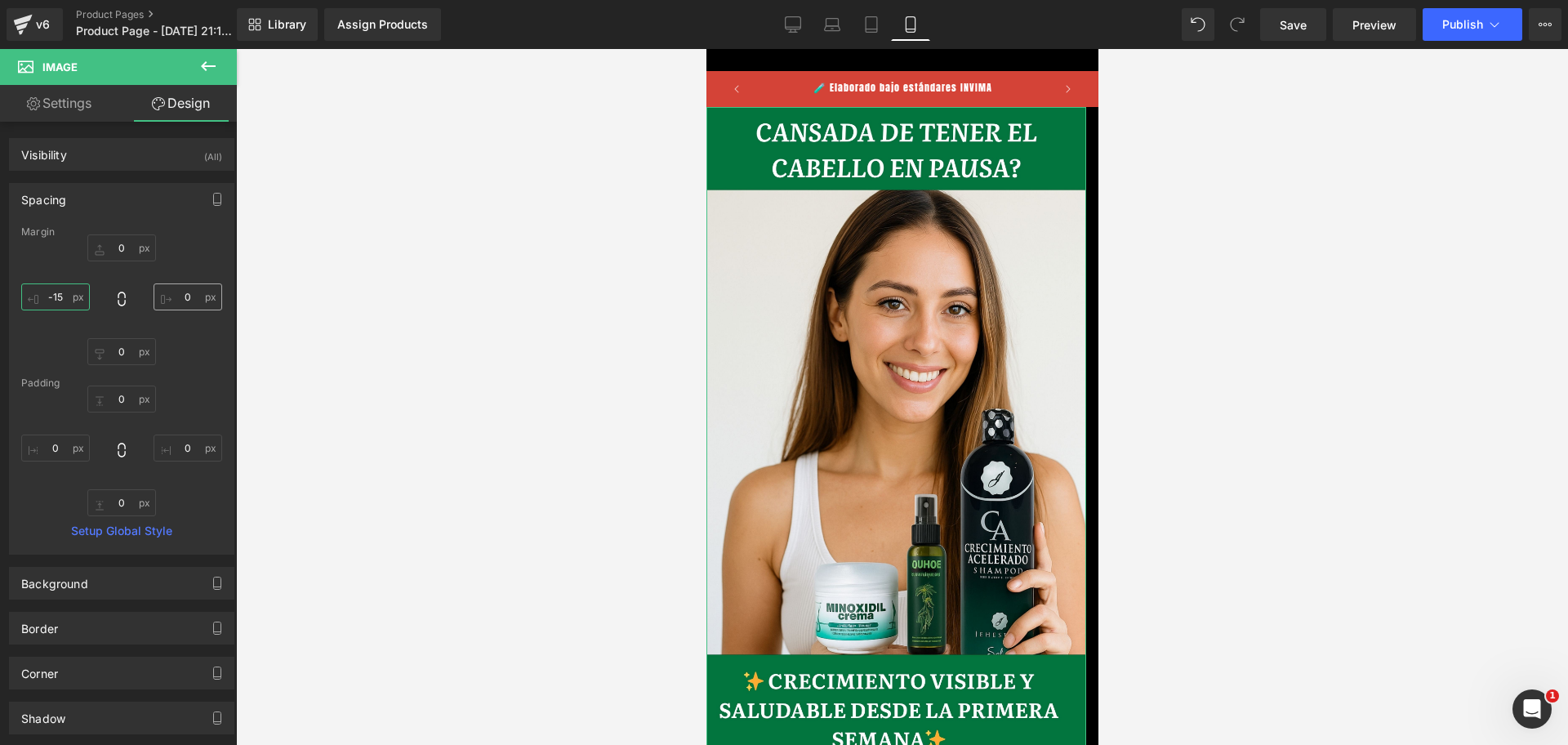
type input "-15"
click at [179, 301] on input "text" at bounding box center [188, 297] width 69 height 27
click at [181, 301] on input "text" at bounding box center [188, 297] width 69 height 27
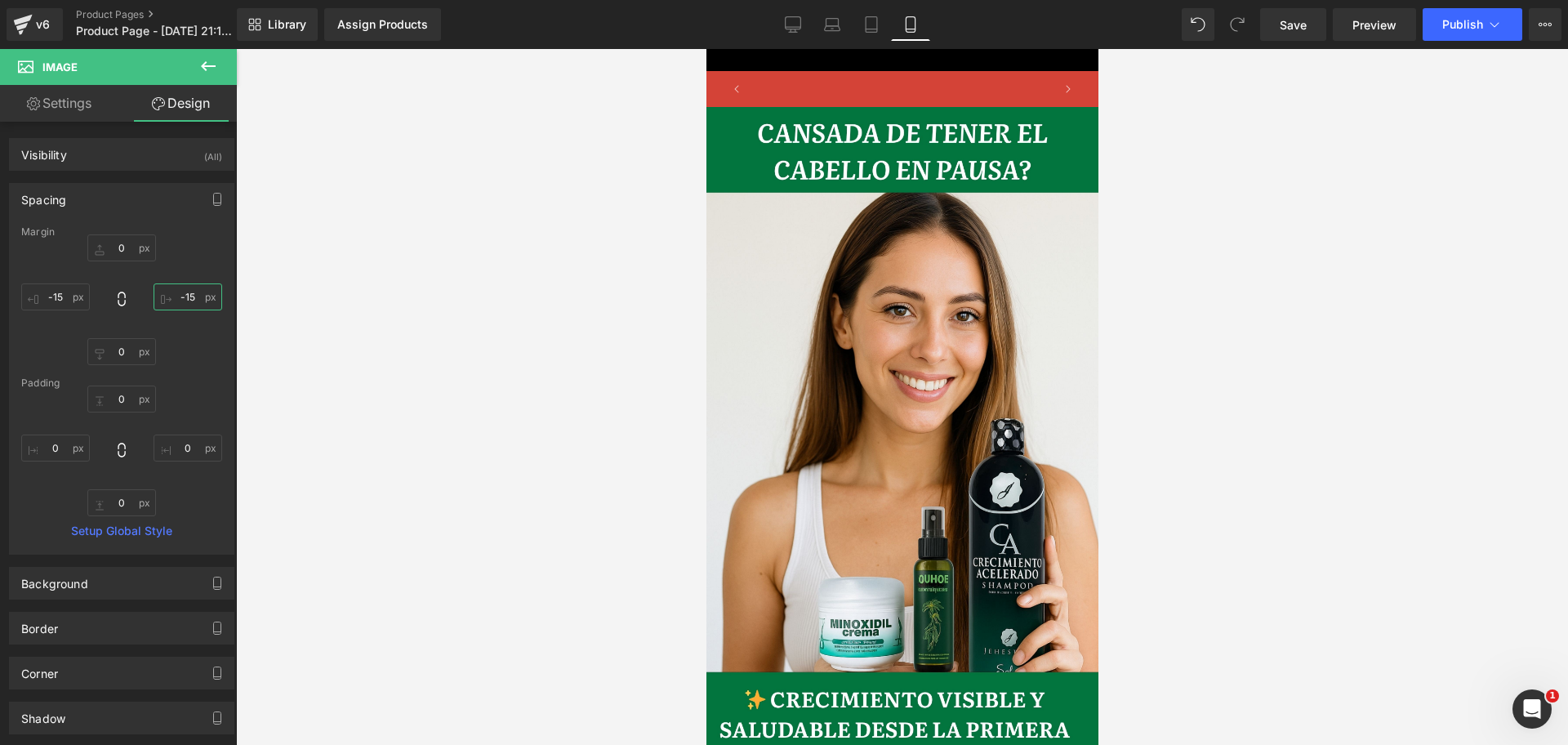
scroll to position [0, 282]
type input "-15"
click at [1276, 601] on div at bounding box center [901, 397] width 1331 height 696
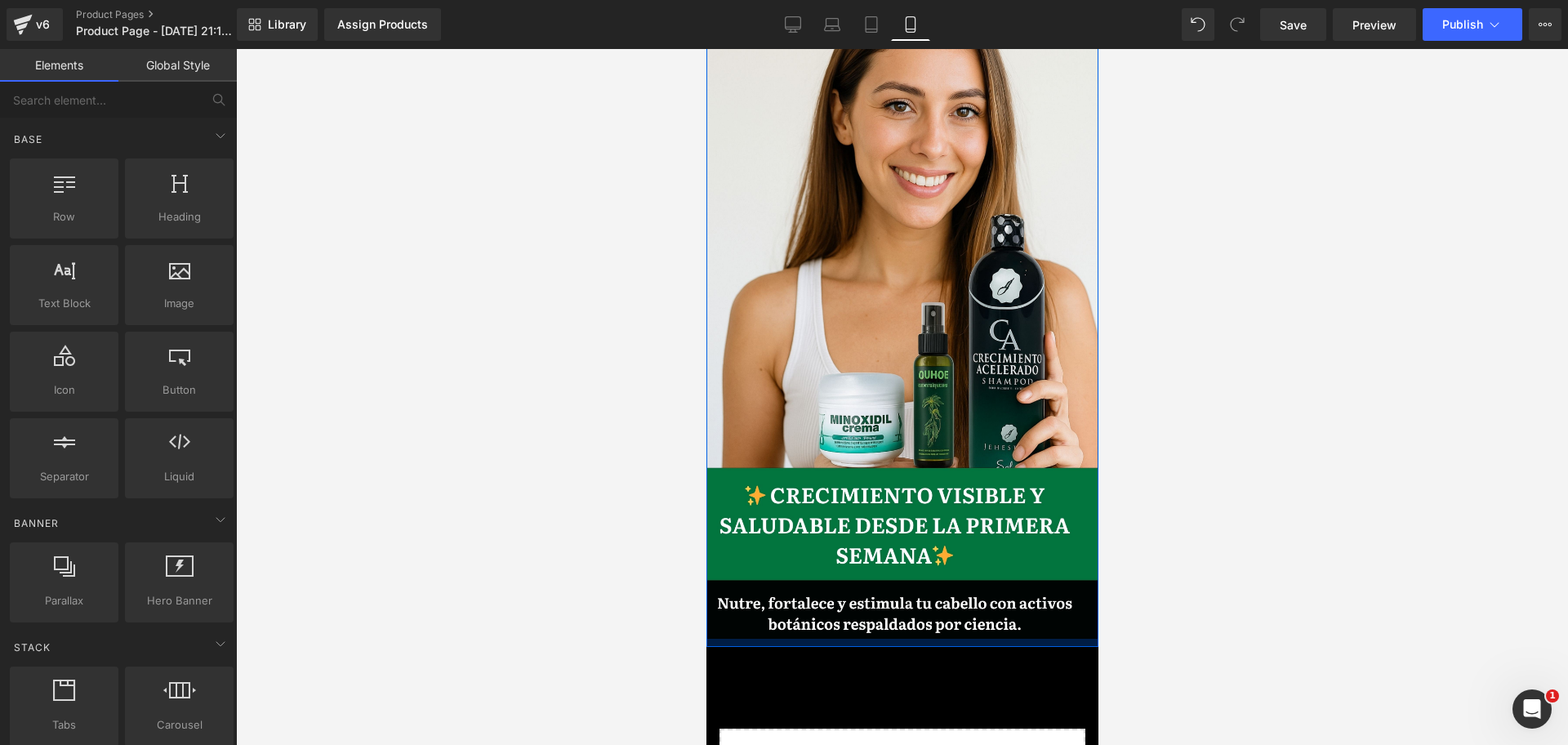
scroll to position [0, 564]
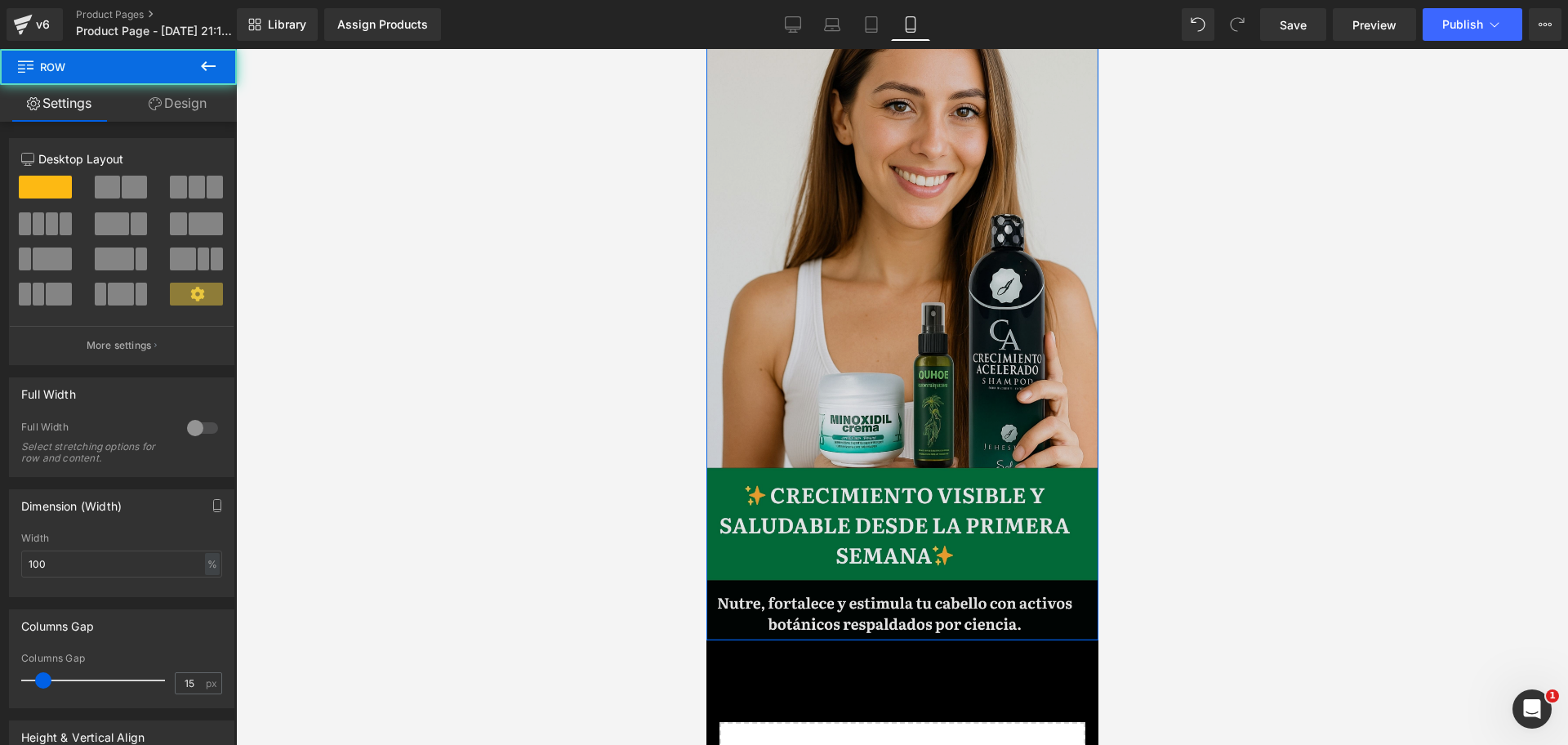
click at [929, 604] on div "Image Row" at bounding box center [901, 271] width 392 height 738
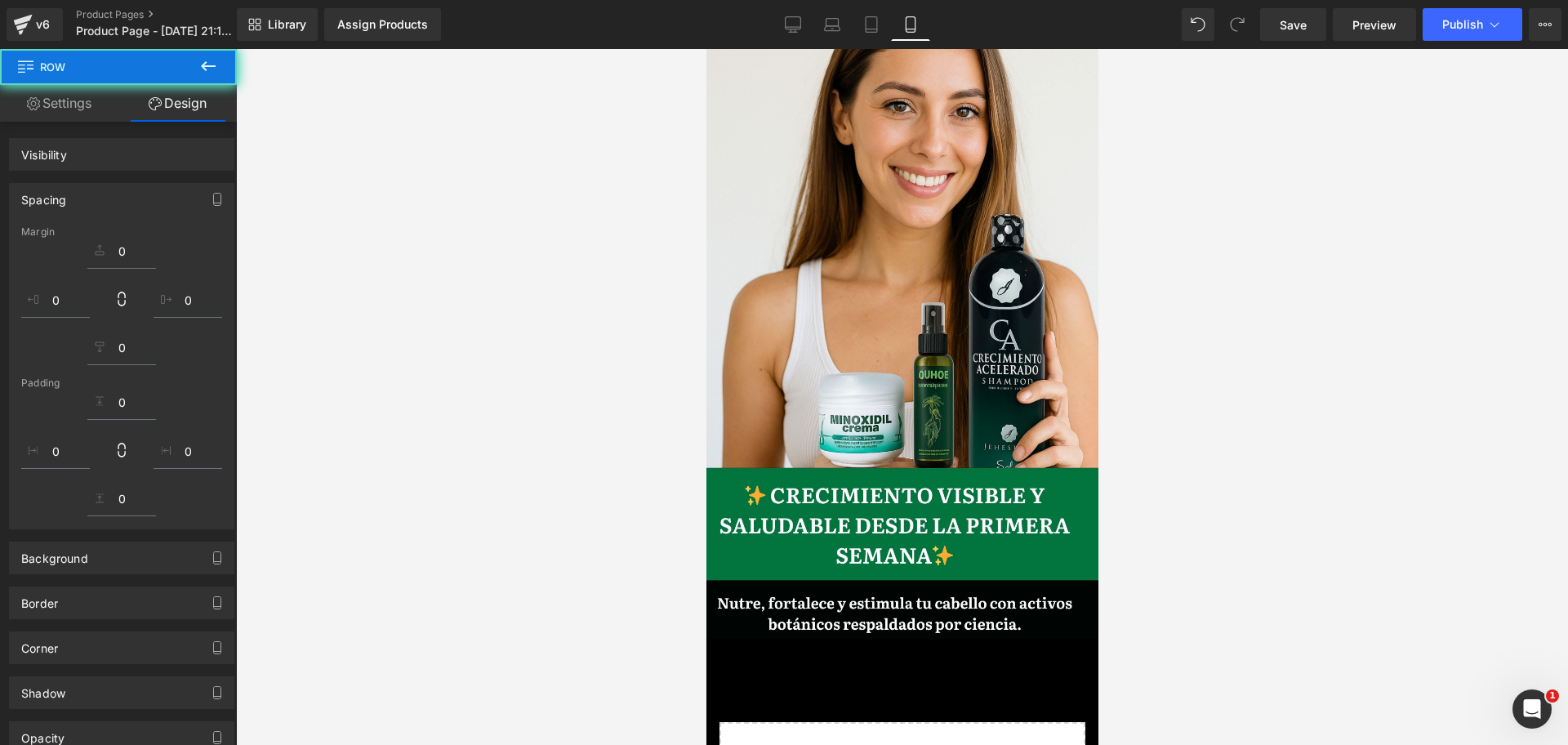
click at [1223, 536] on div at bounding box center [901, 397] width 1331 height 696
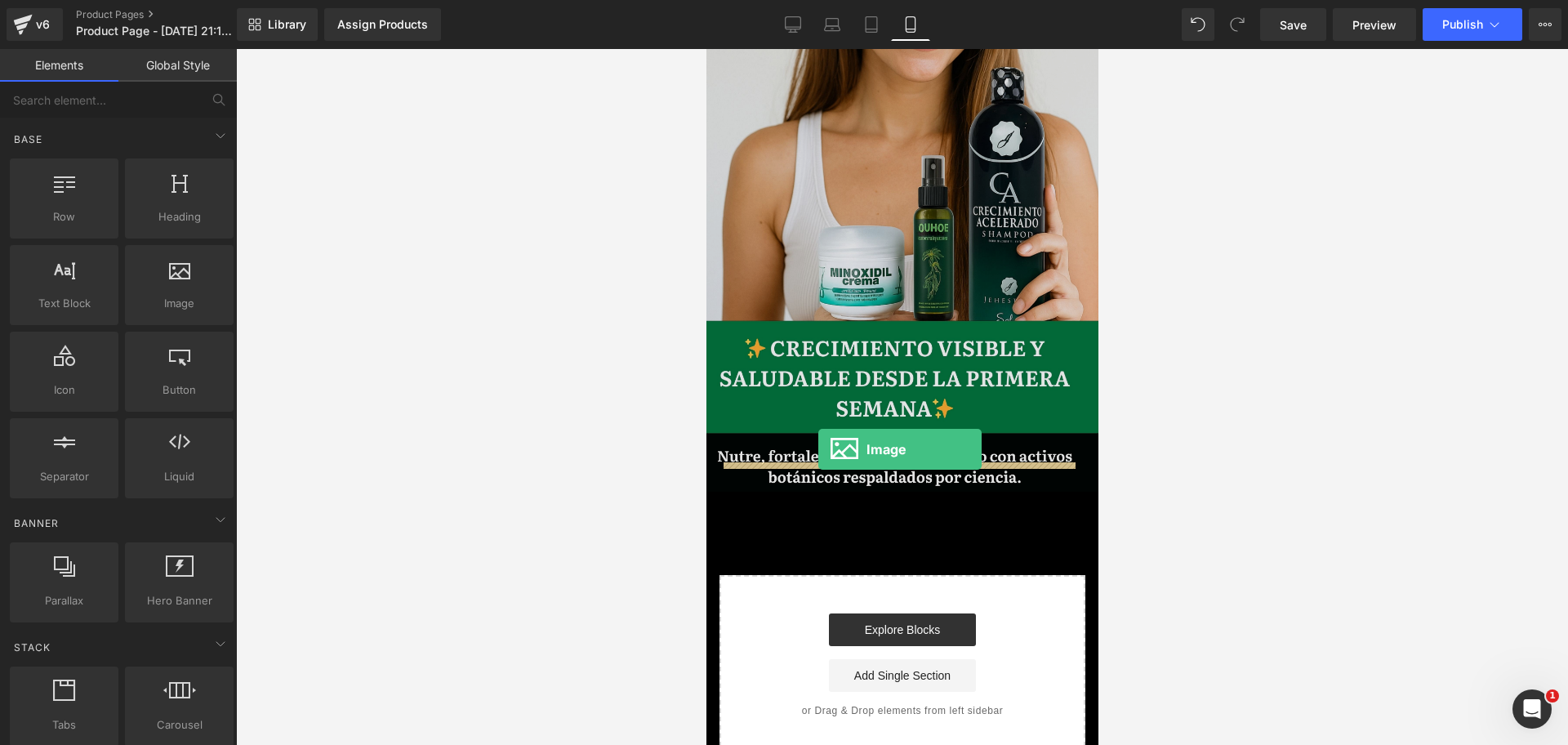
scroll to position [0, 845]
drag, startPoint x: 861, startPoint y: 331, endPoint x: 818, endPoint y: 449, distance: 125.6
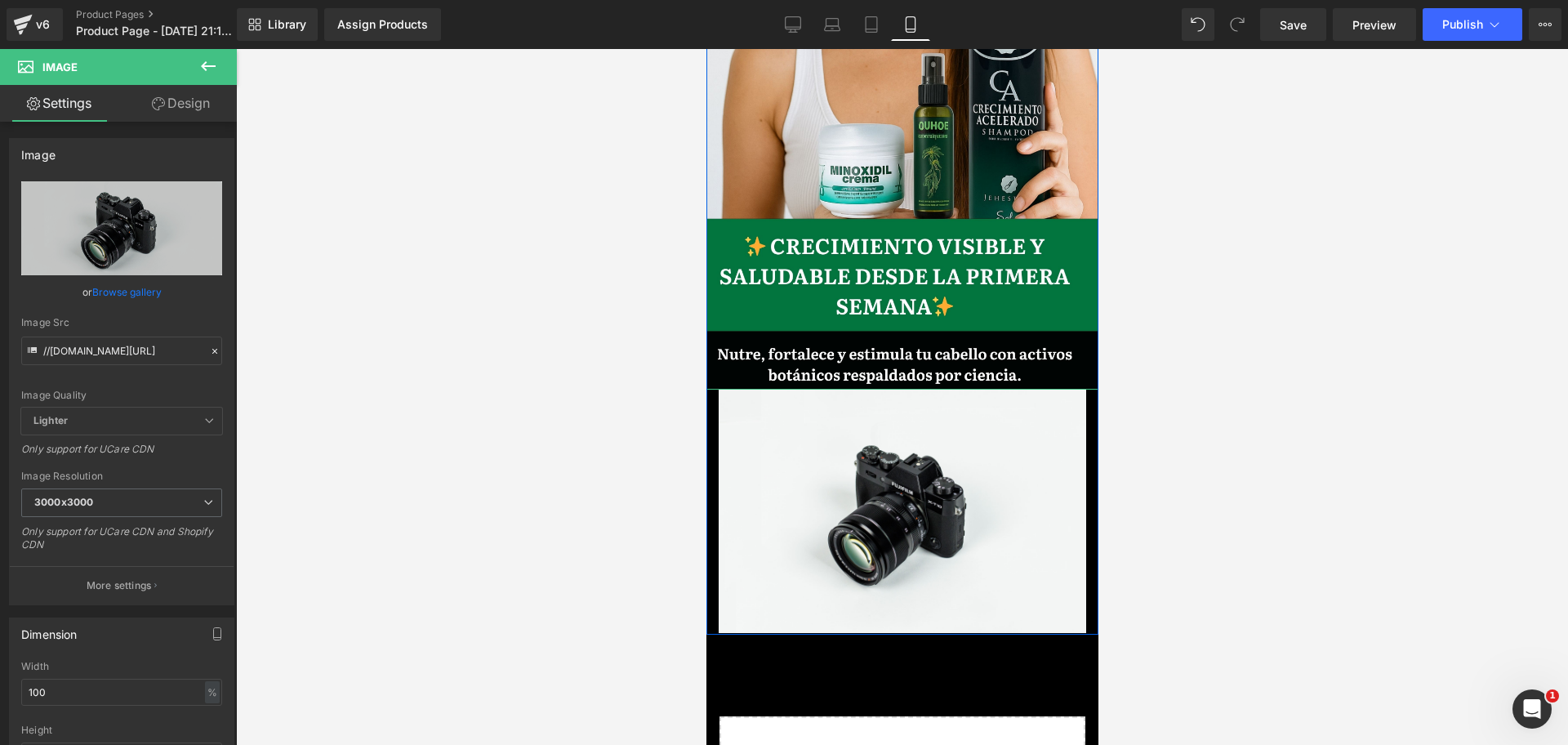
scroll to position [0, 0]
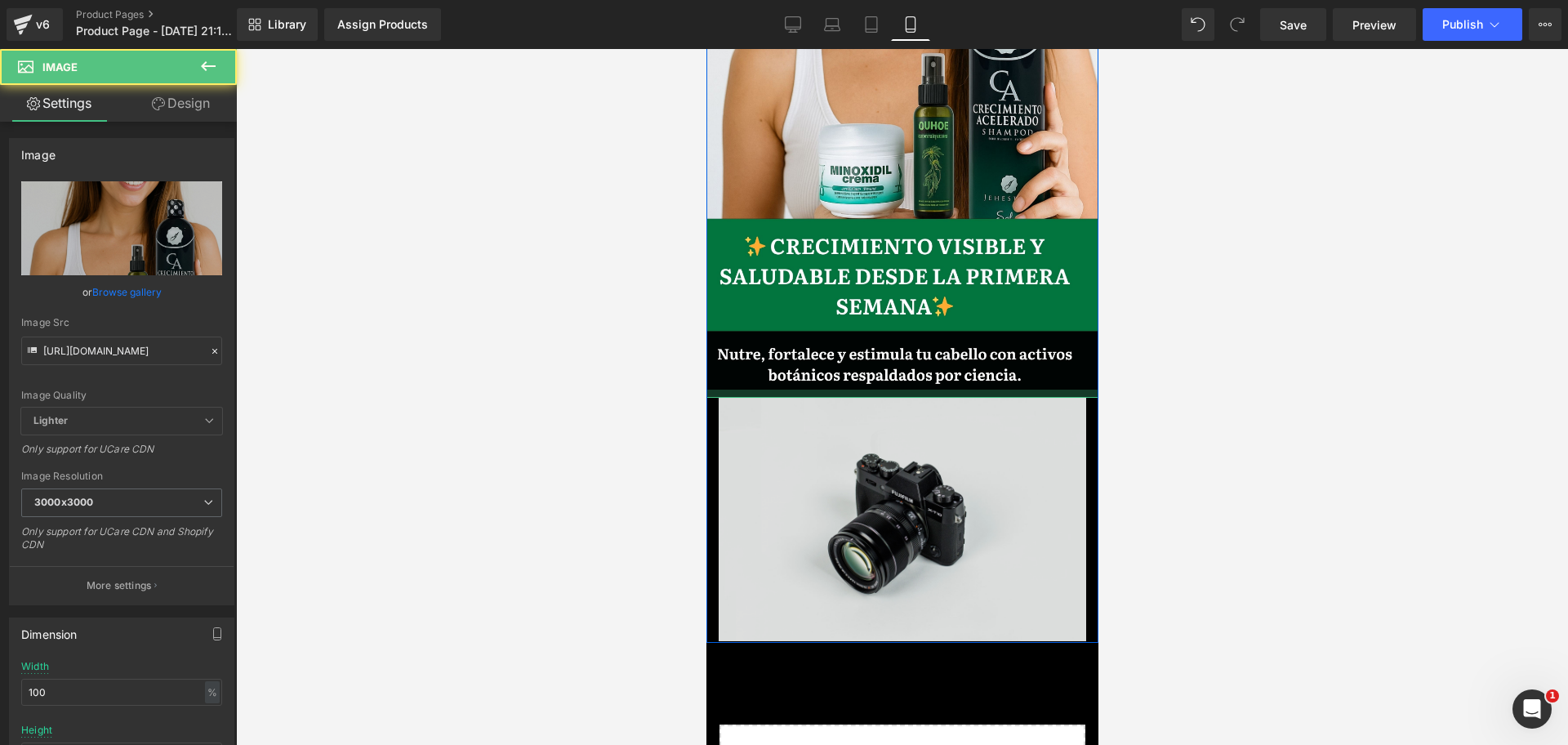
drag, startPoint x: 888, startPoint y: 359, endPoint x: 900, endPoint y: 429, distance: 71.0
click at [891, 389] on div at bounding box center [901, 393] width 392 height 8
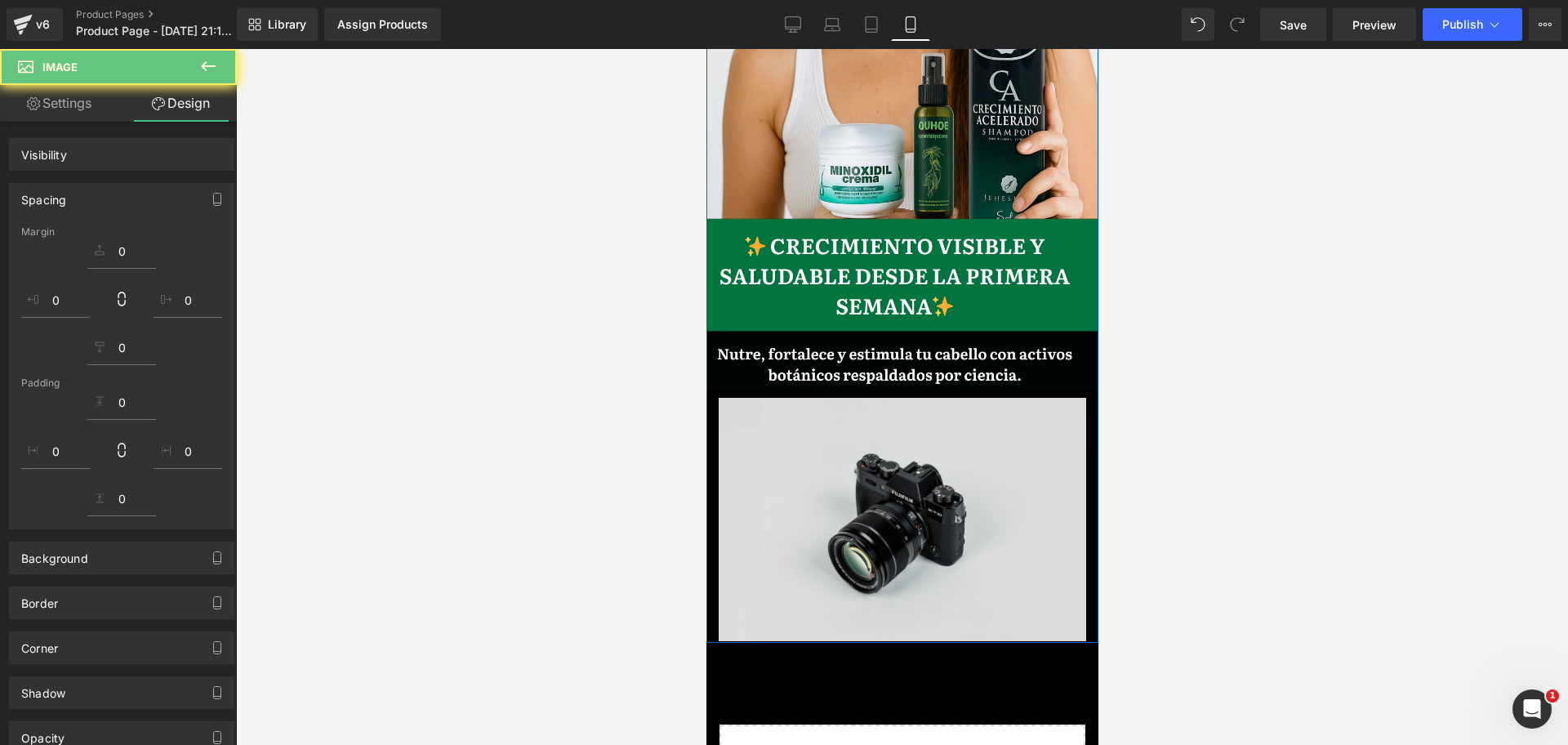
click at [900, 429] on img at bounding box center [901, 519] width 367 height 243
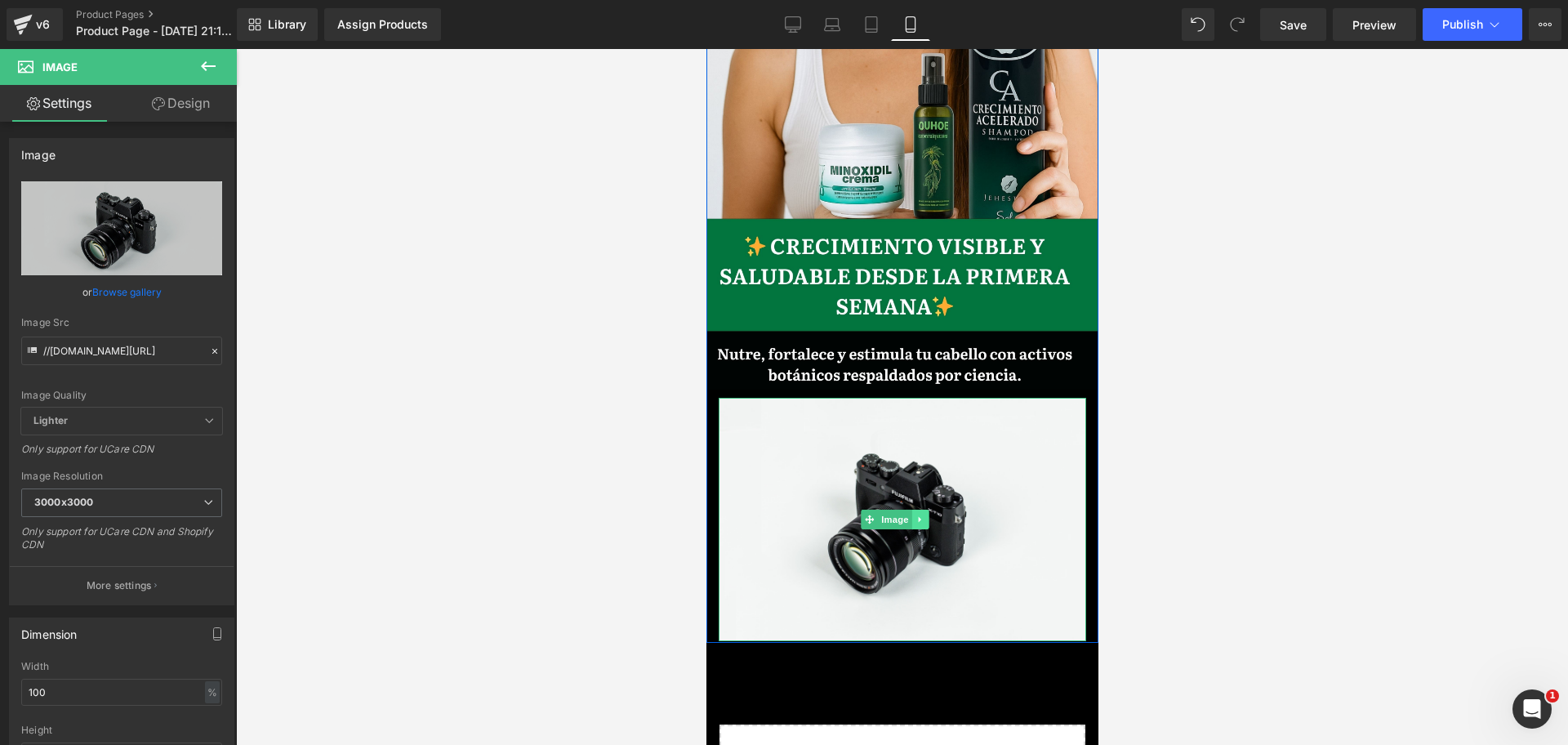
click at [915, 510] on link at bounding box center [918, 520] width 17 height 20
click at [922, 515] on icon at bounding box center [927, 520] width 9 height 10
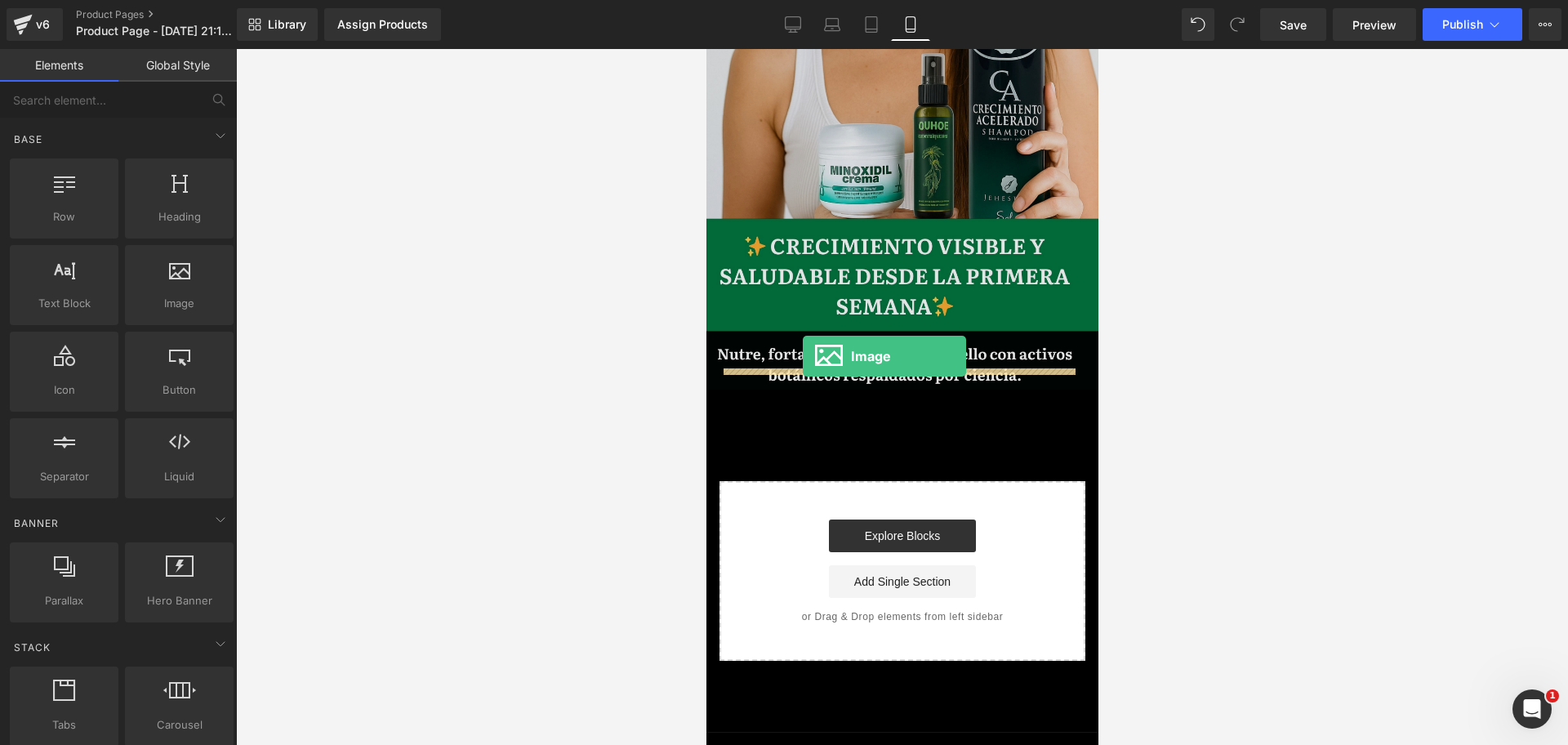
scroll to position [0, 564]
drag, startPoint x: 909, startPoint y: 362, endPoint x: 795, endPoint y: 354, distance: 114.3
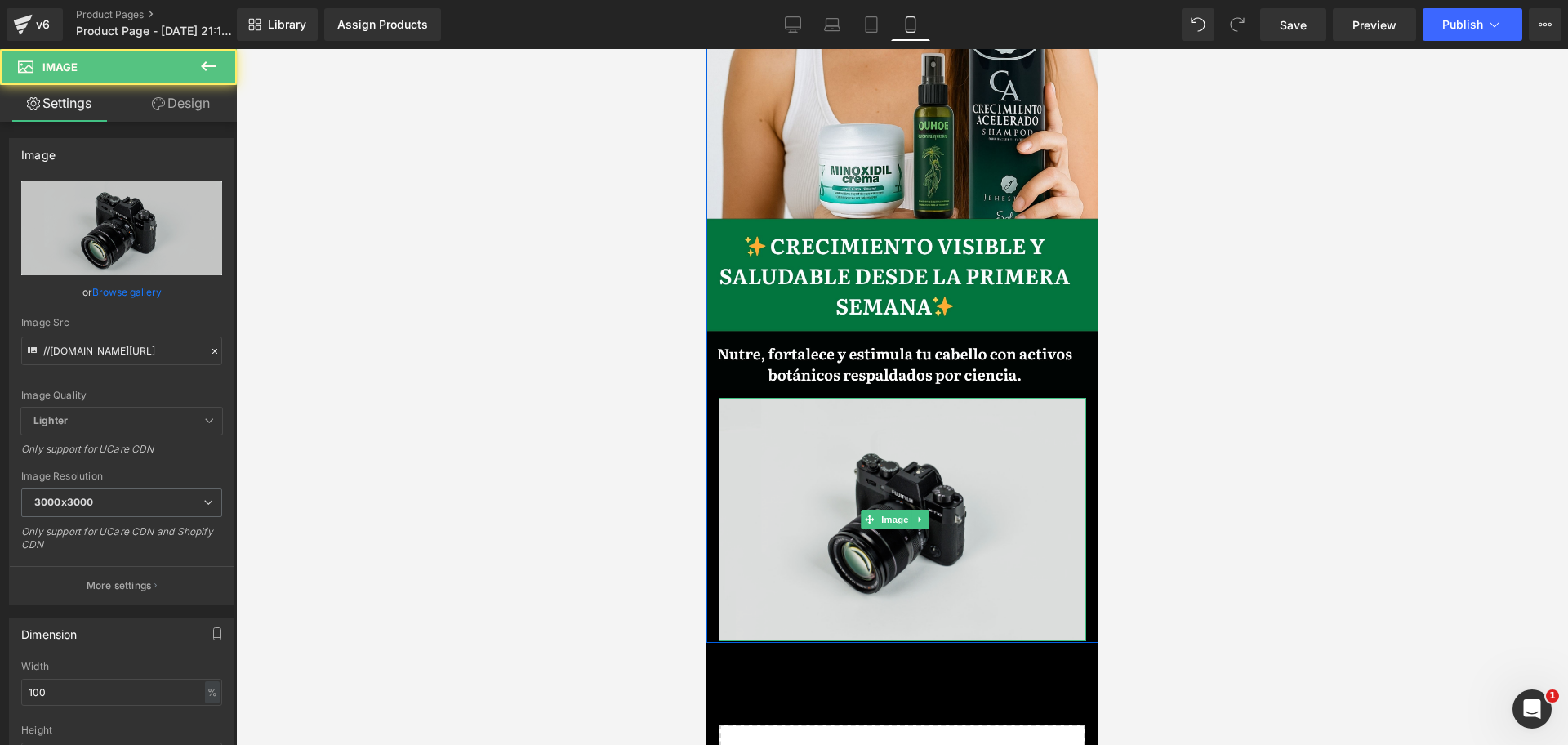
scroll to position [0, 845]
click at [845, 411] on img at bounding box center [901, 519] width 367 height 243
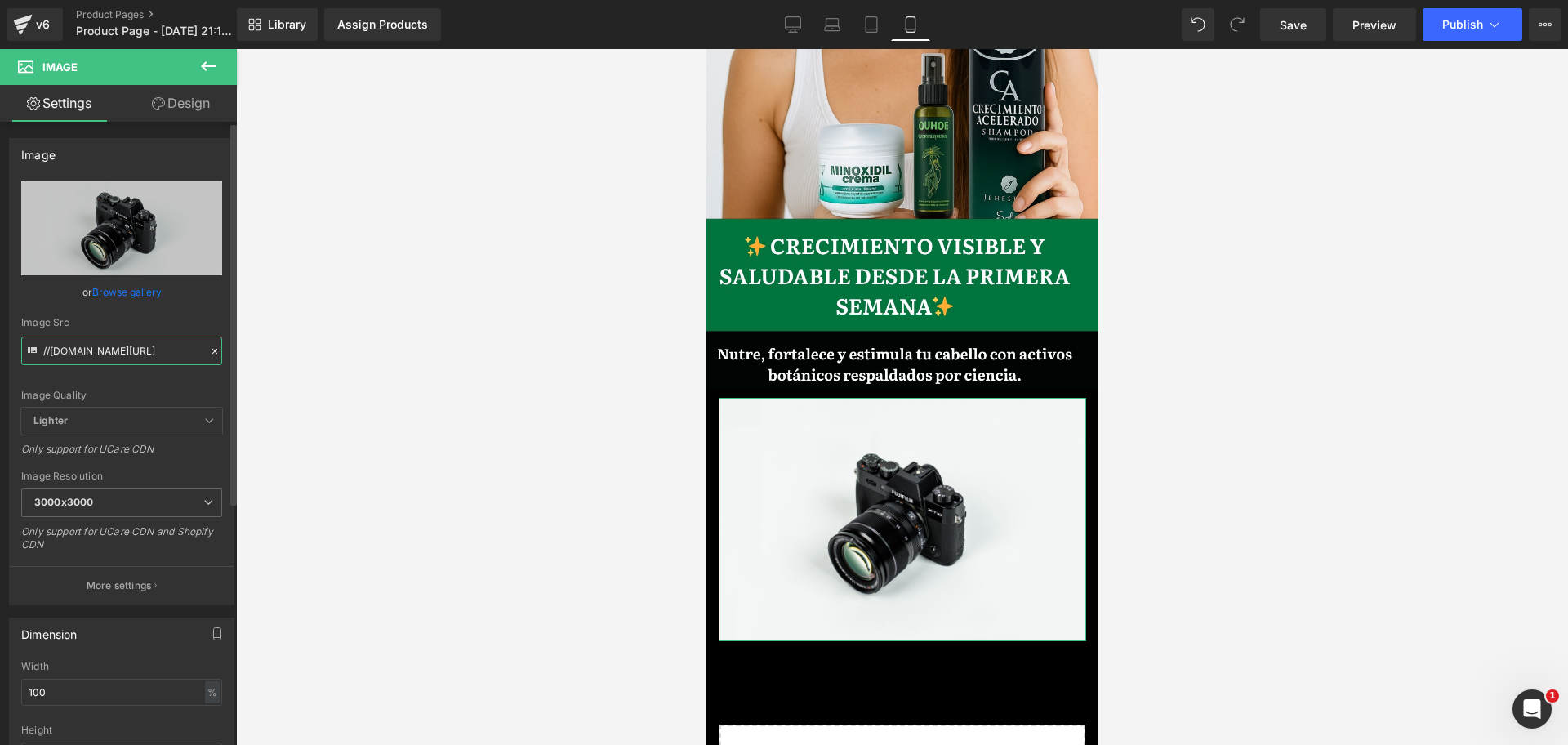
click at [97, 357] on input "//[DOMAIN_NAME][URL]" at bounding box center [121, 351] width 201 height 29
paste input "[URL][DOMAIN_NAME]"
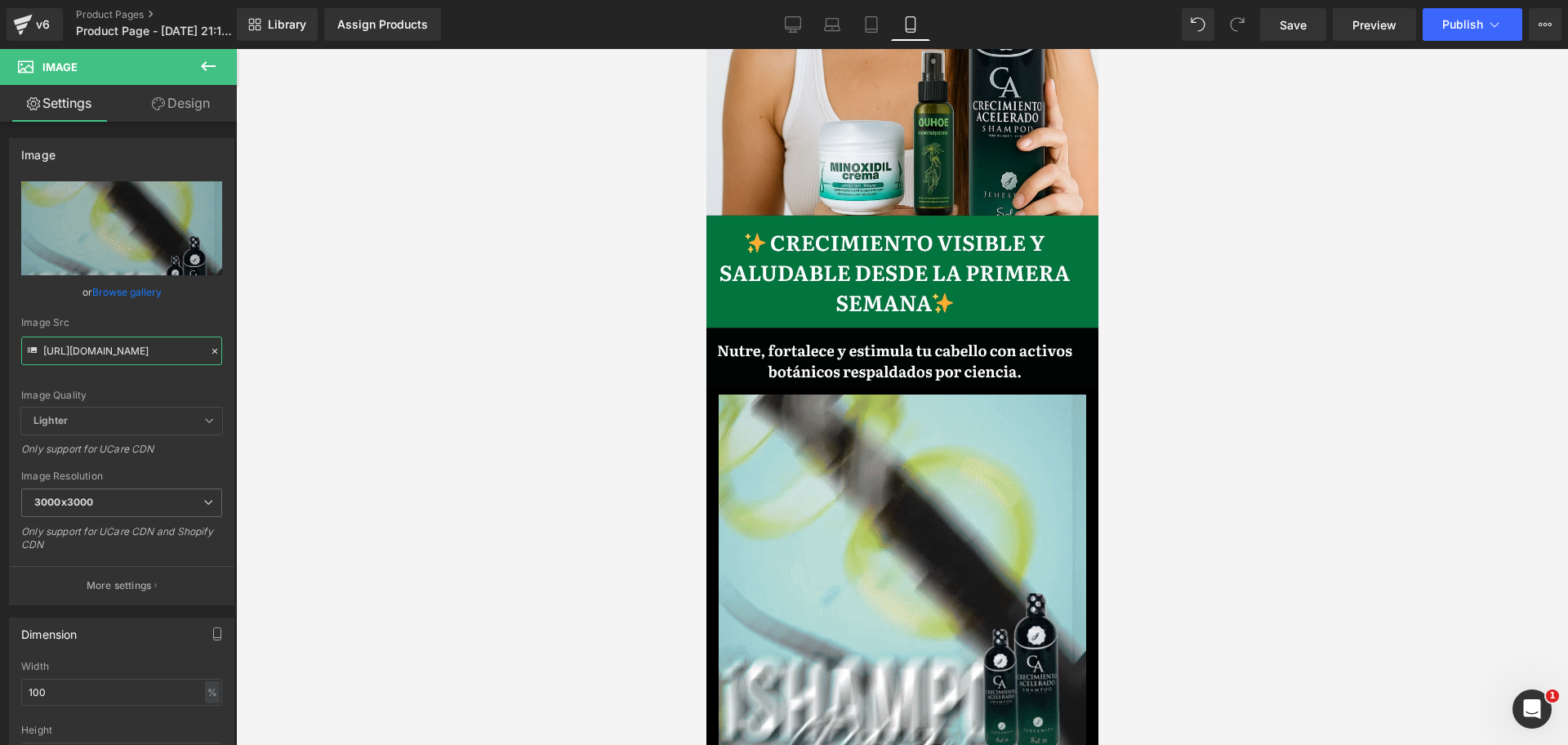
scroll to position [506, 0]
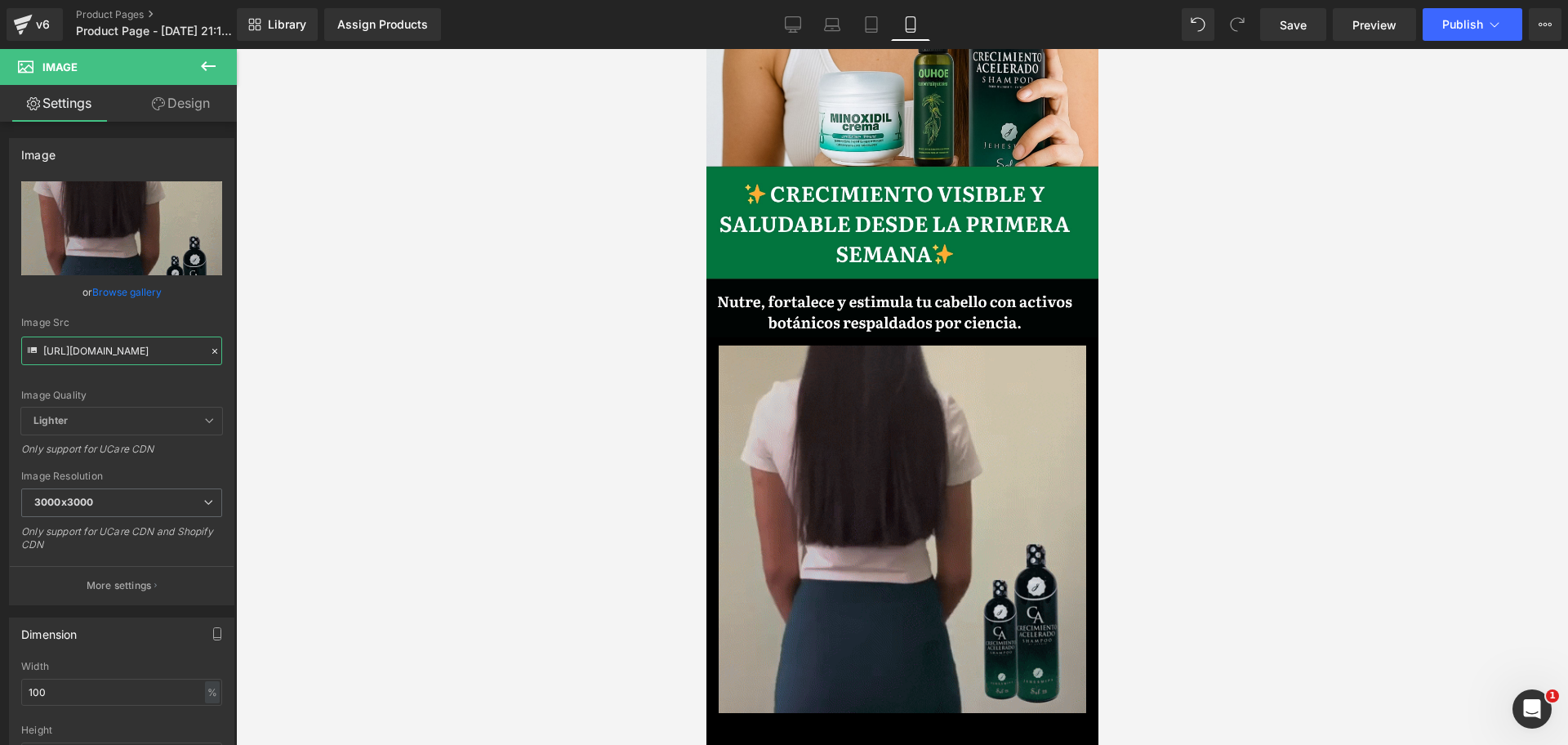
type input "[URL][DOMAIN_NAME]"
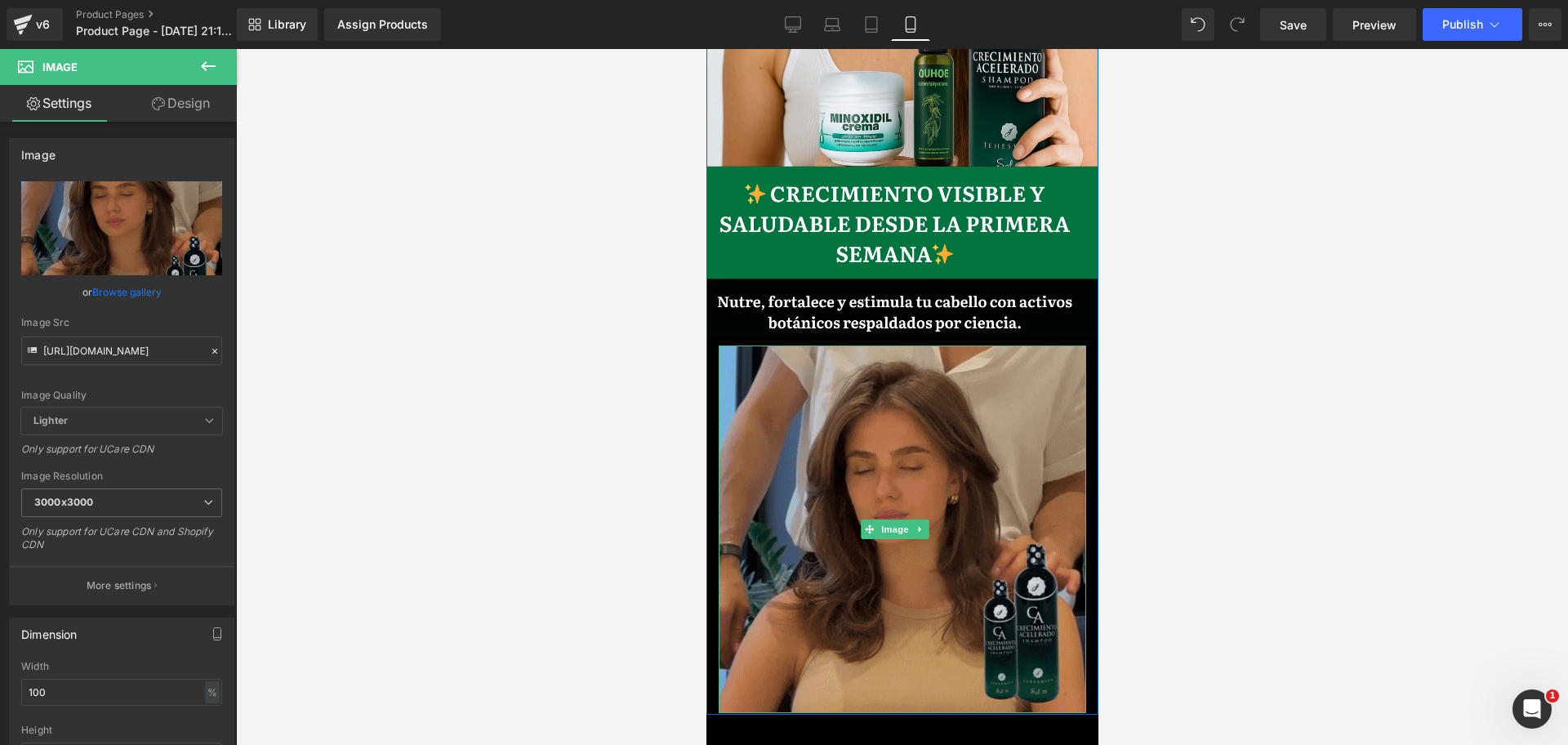
click at [888, 404] on img at bounding box center [901, 529] width 367 height 367
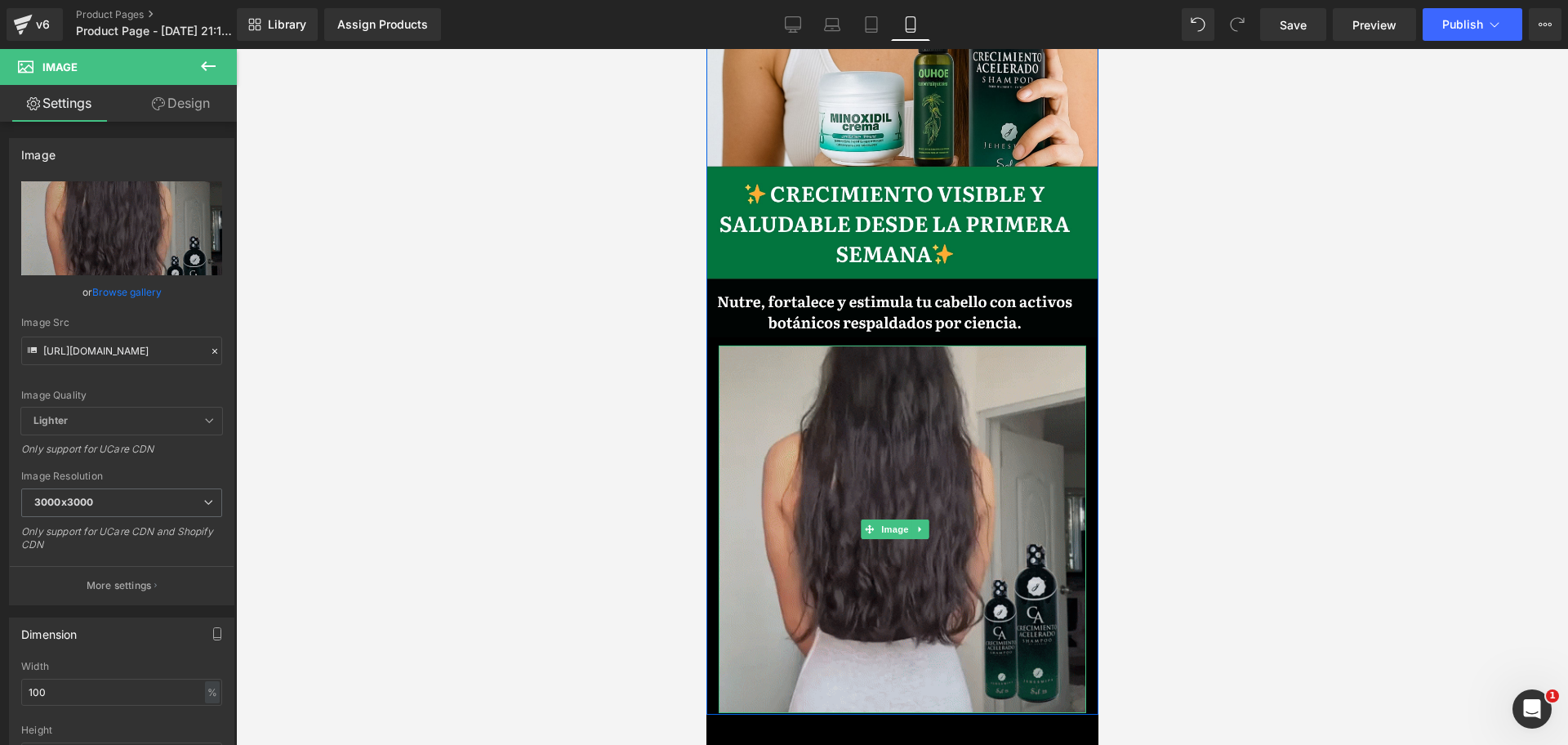
scroll to position [0, 845]
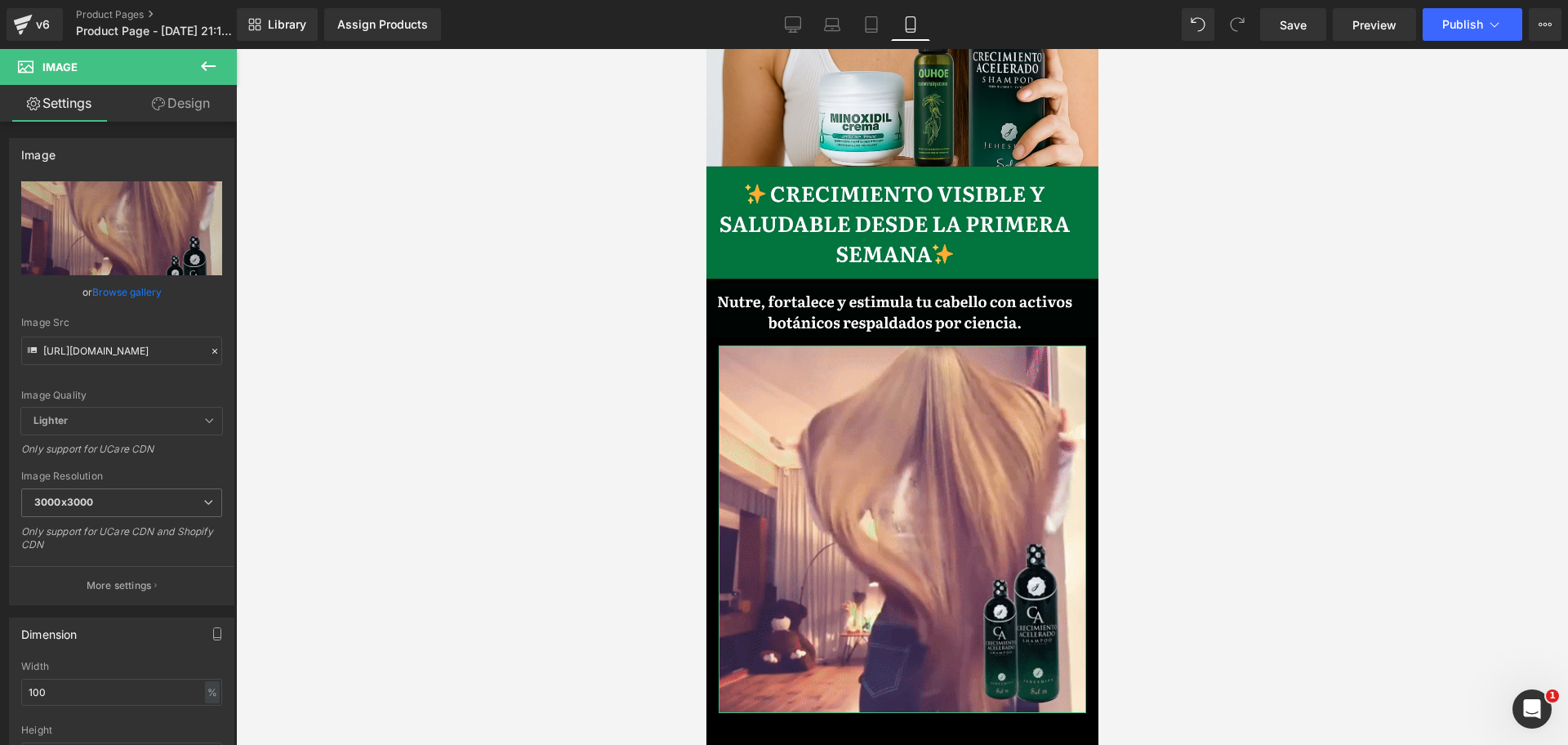
drag, startPoint x: 201, startPoint y: 147, endPoint x: 183, endPoint y: 118, distance: 34.1
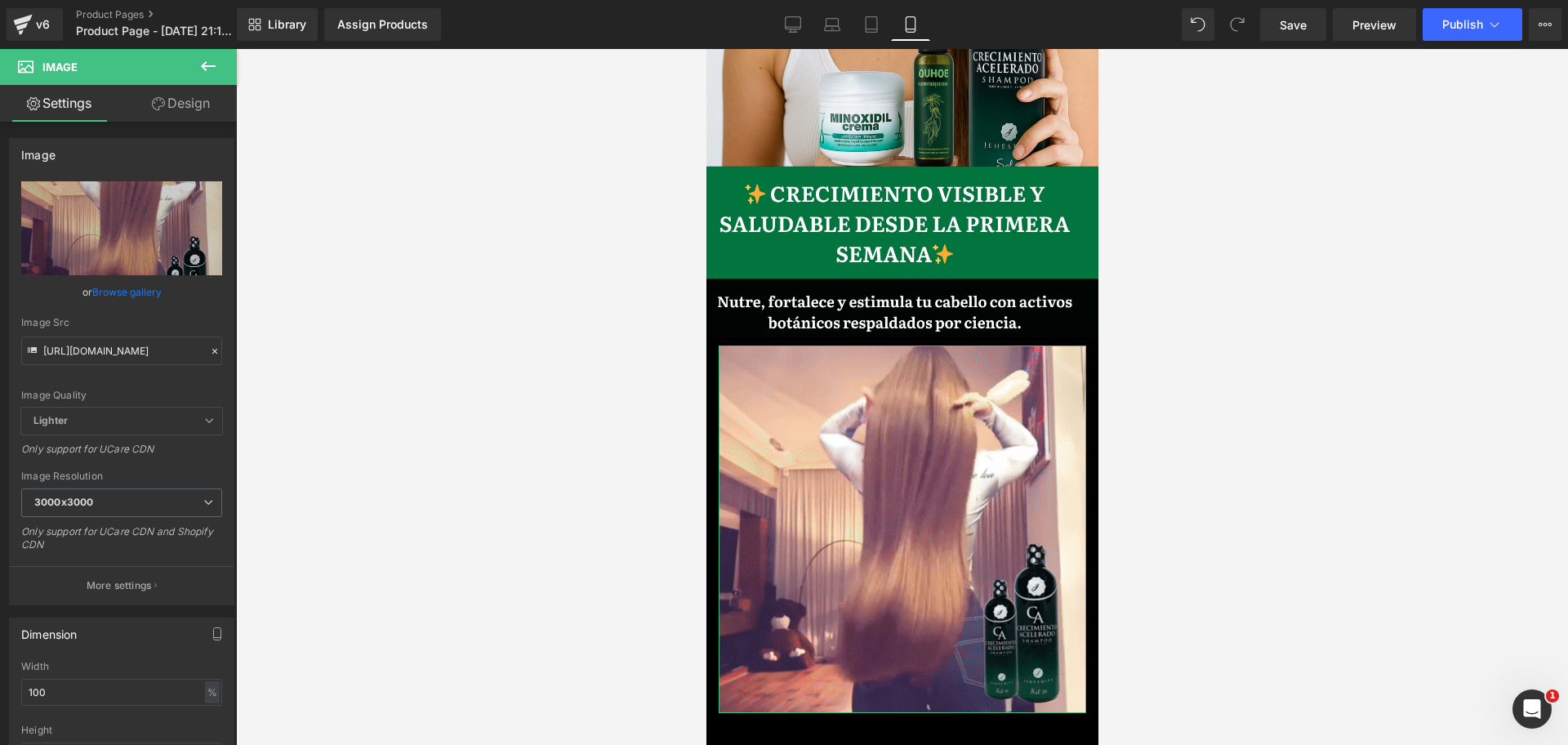
click at [201, 147] on div "Image" at bounding box center [121, 154] width 224 height 31
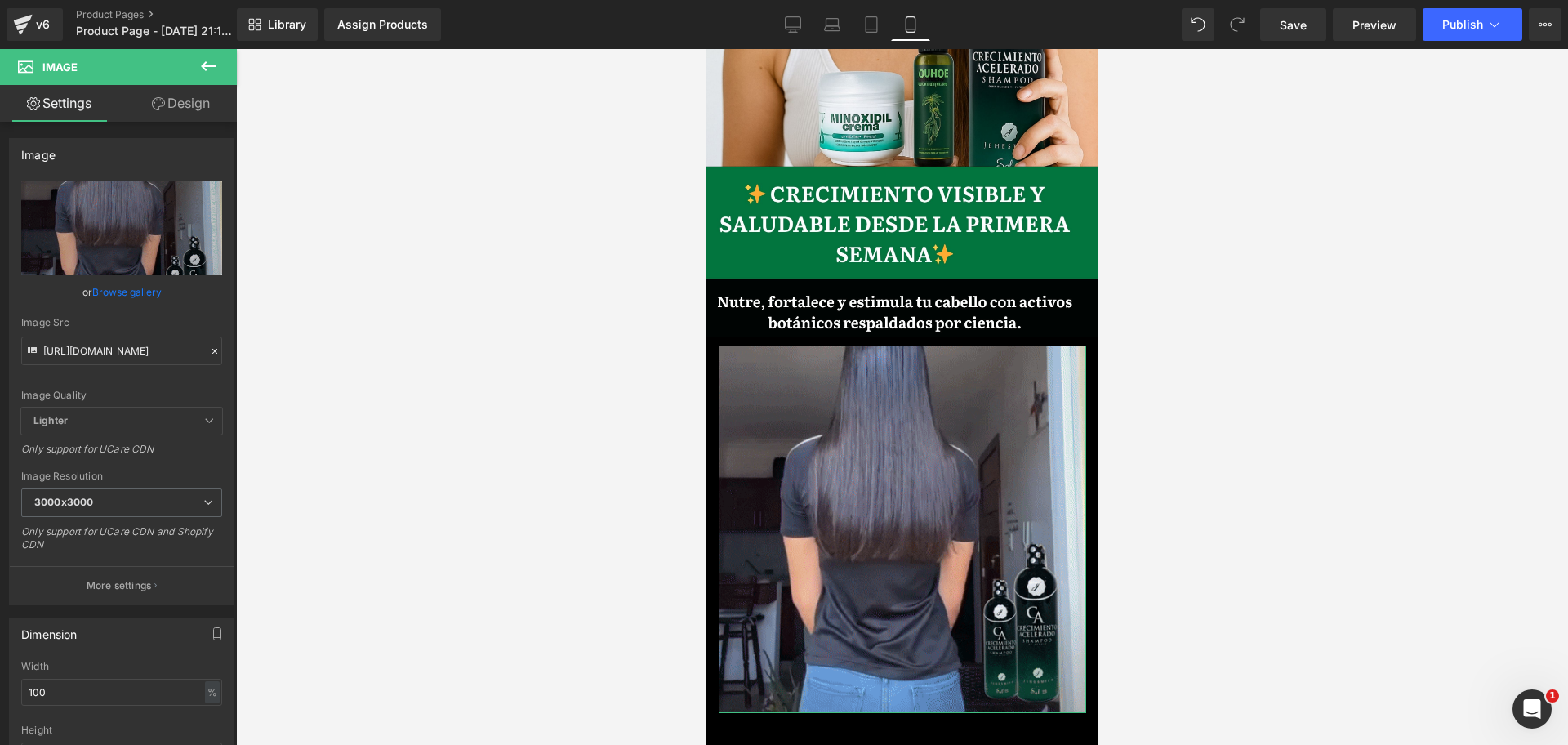
click at [183, 117] on link "Design" at bounding box center [180, 103] width 119 height 37
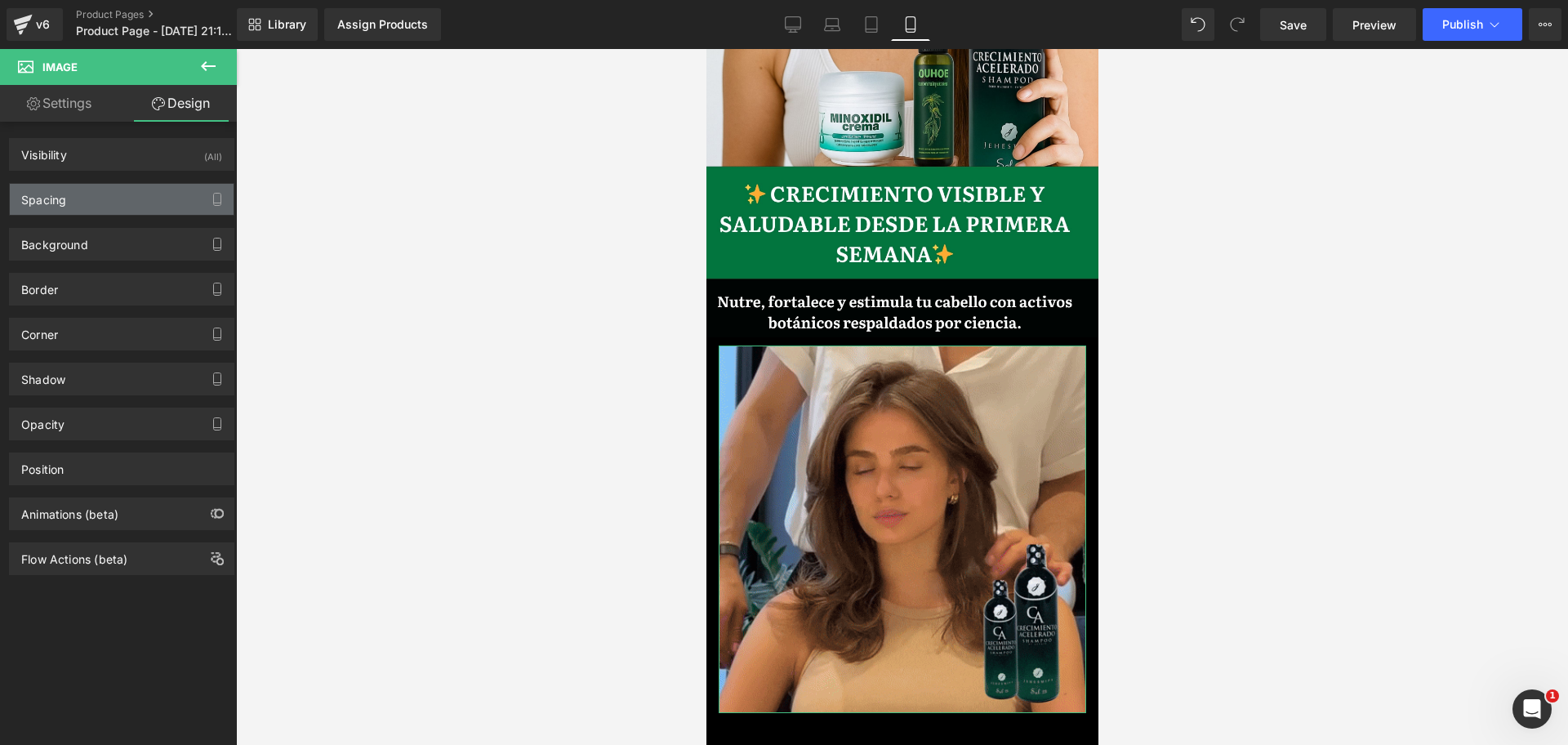
click at [79, 193] on div "Spacing" at bounding box center [121, 199] width 224 height 31
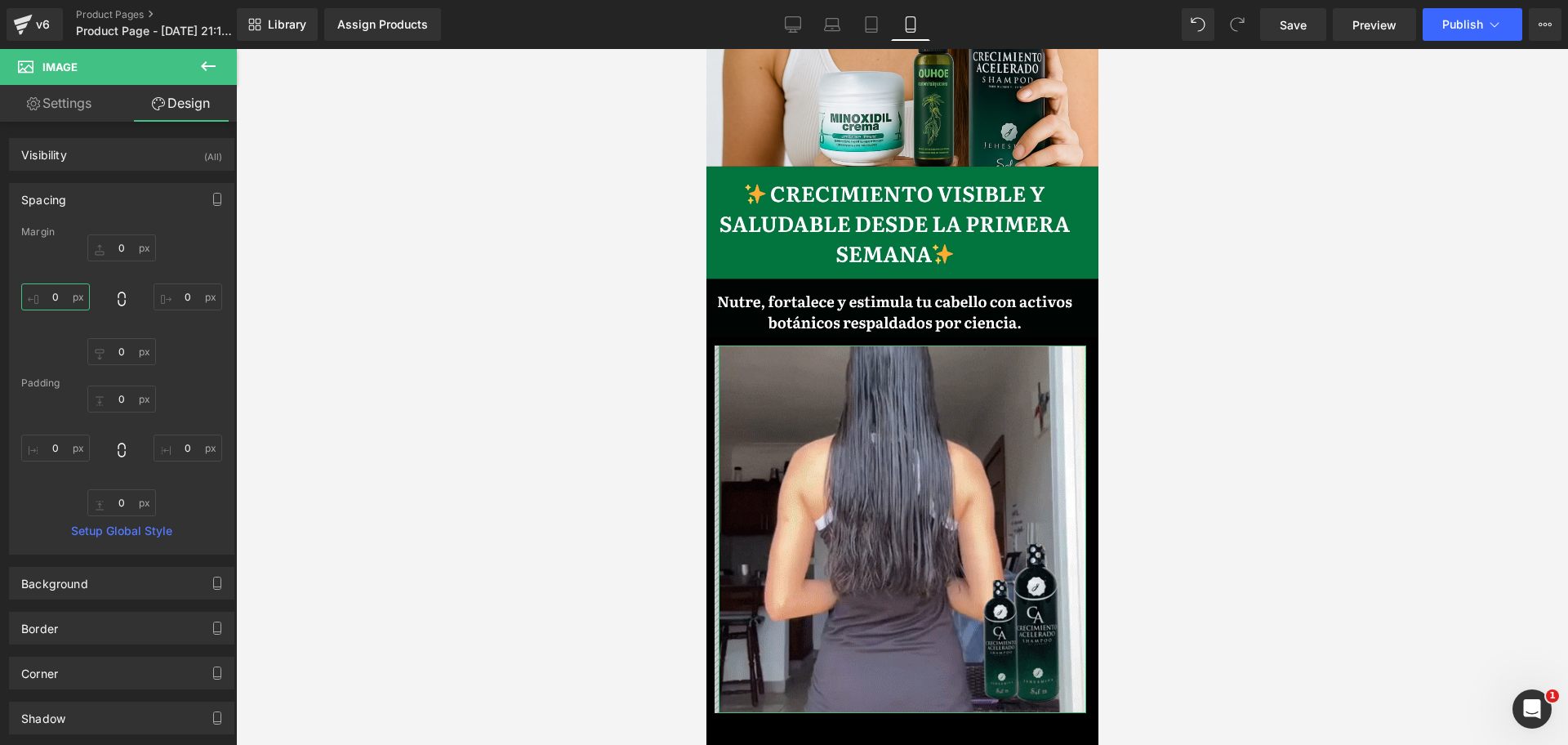
click at [69, 304] on input "0" at bounding box center [56, 297] width 69 height 27
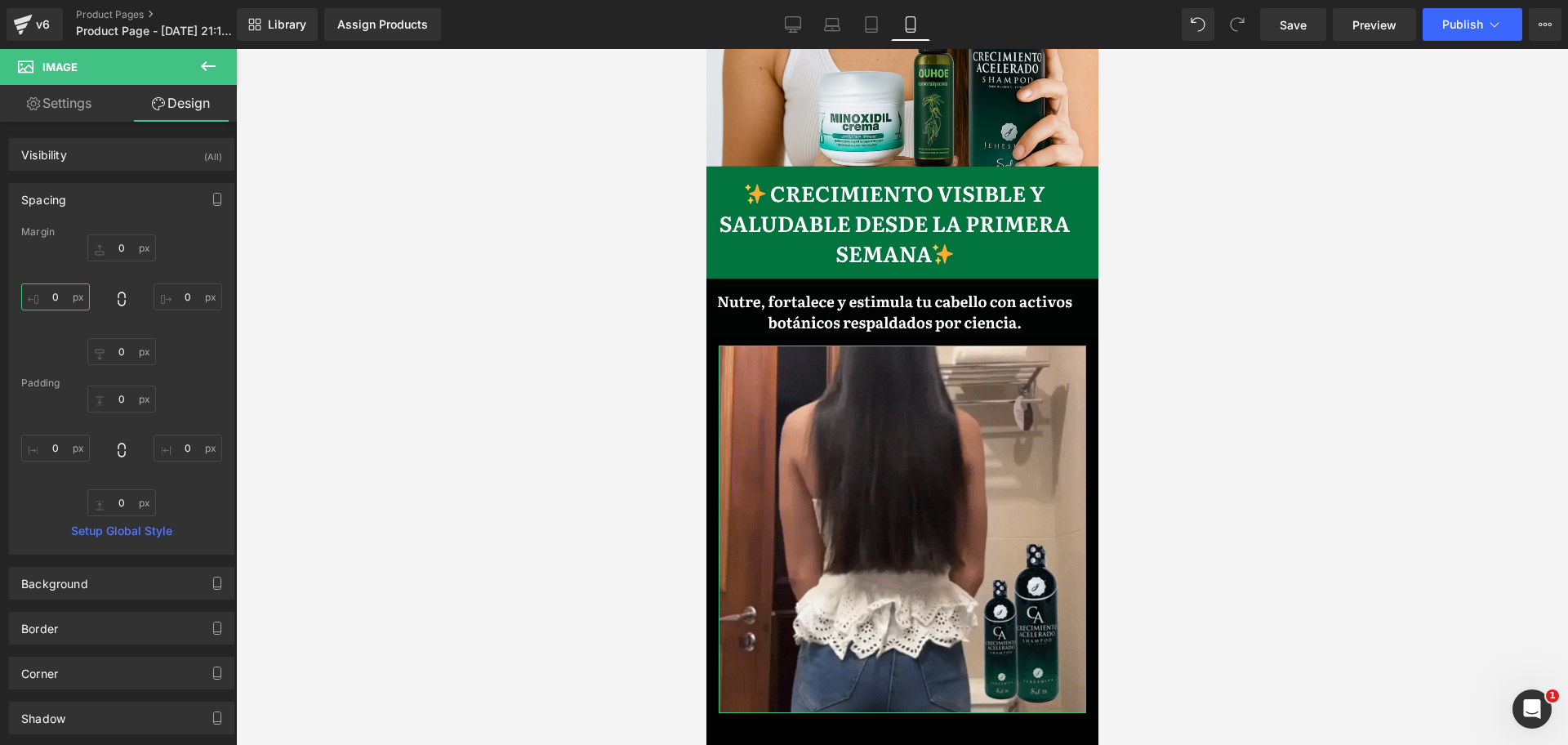
scroll to position [0, 0]
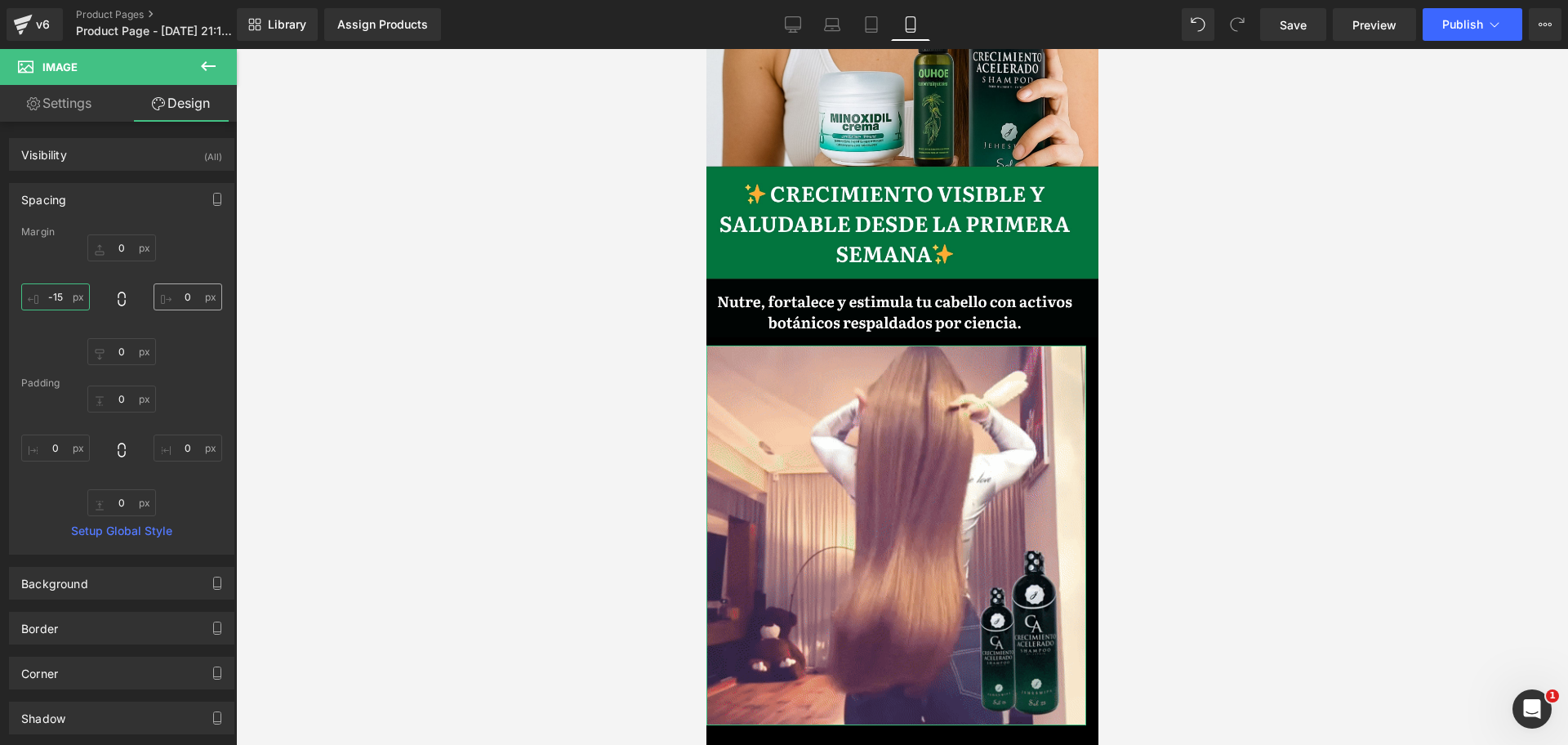
type input "-15"
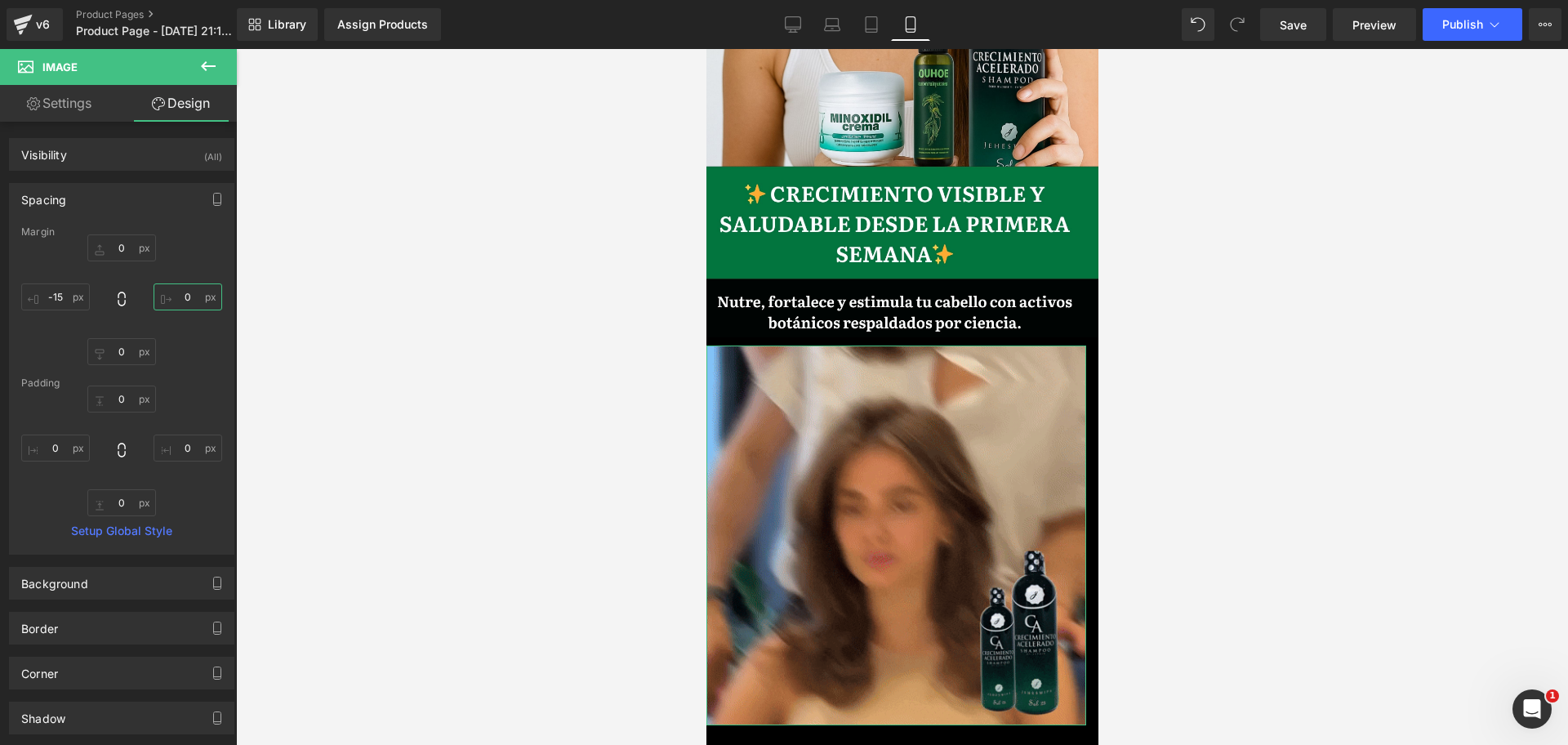
click at [192, 302] on input "0" at bounding box center [188, 297] width 69 height 27
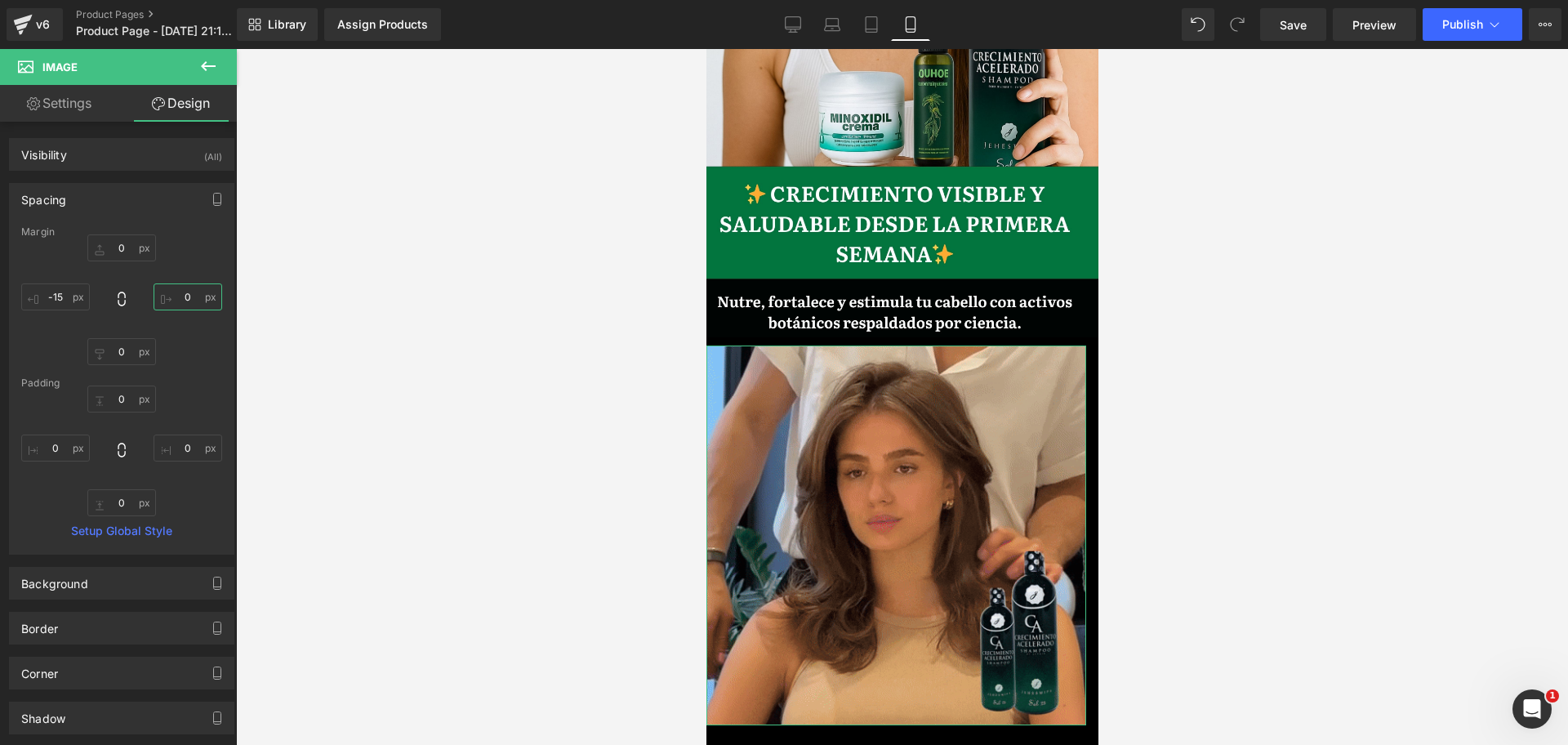
scroll to position [0, 282]
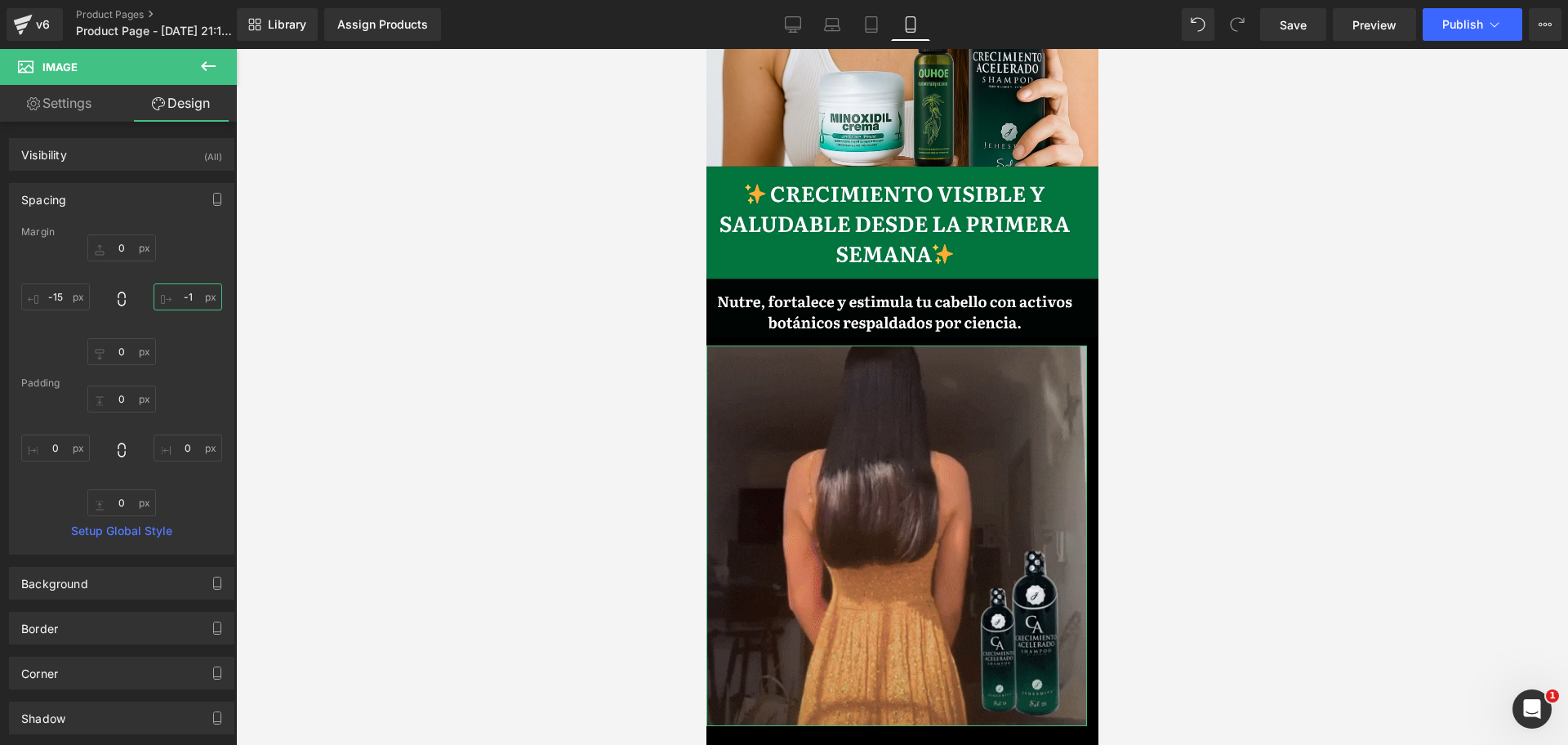
type input "-15"
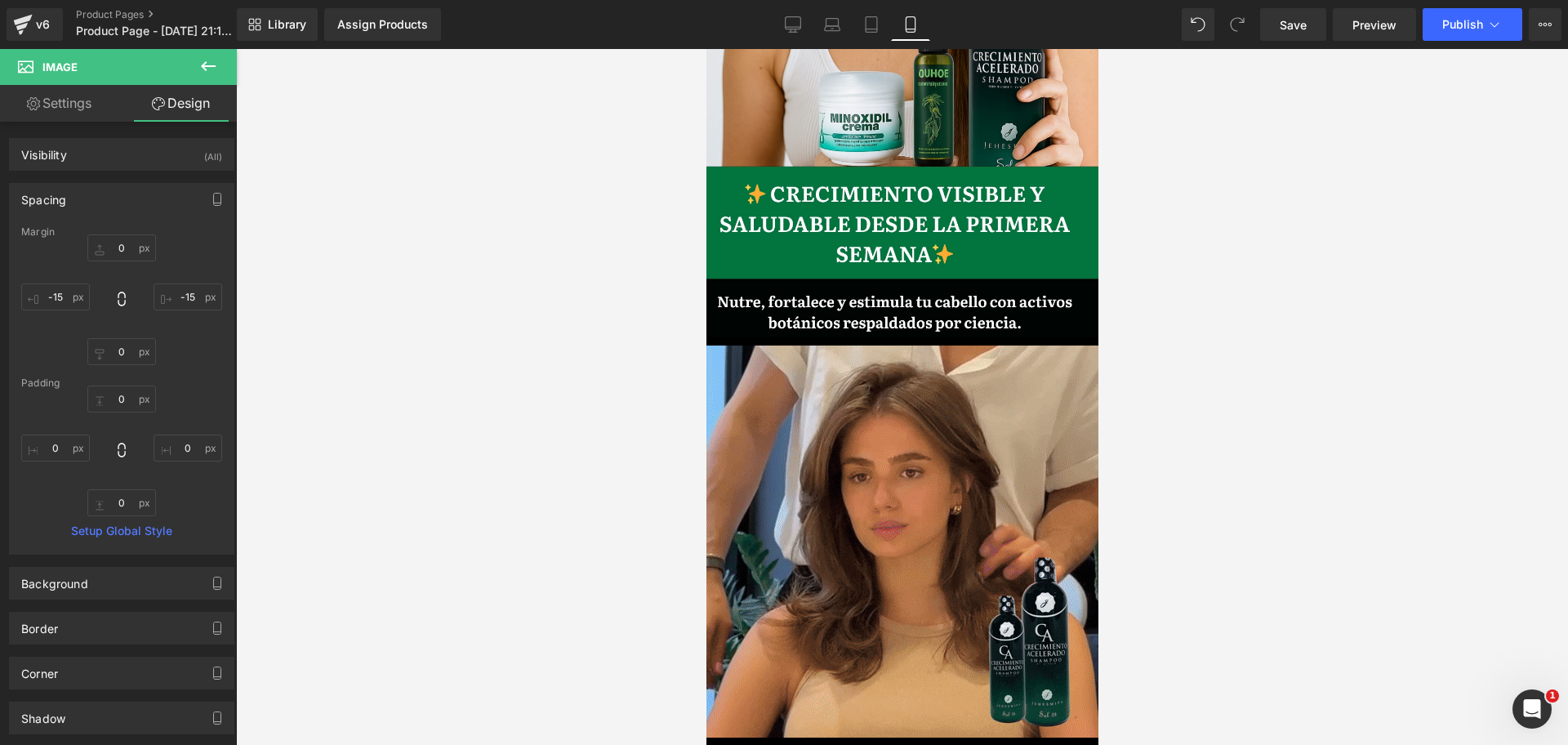
click at [1235, 436] on div at bounding box center [901, 397] width 1331 height 696
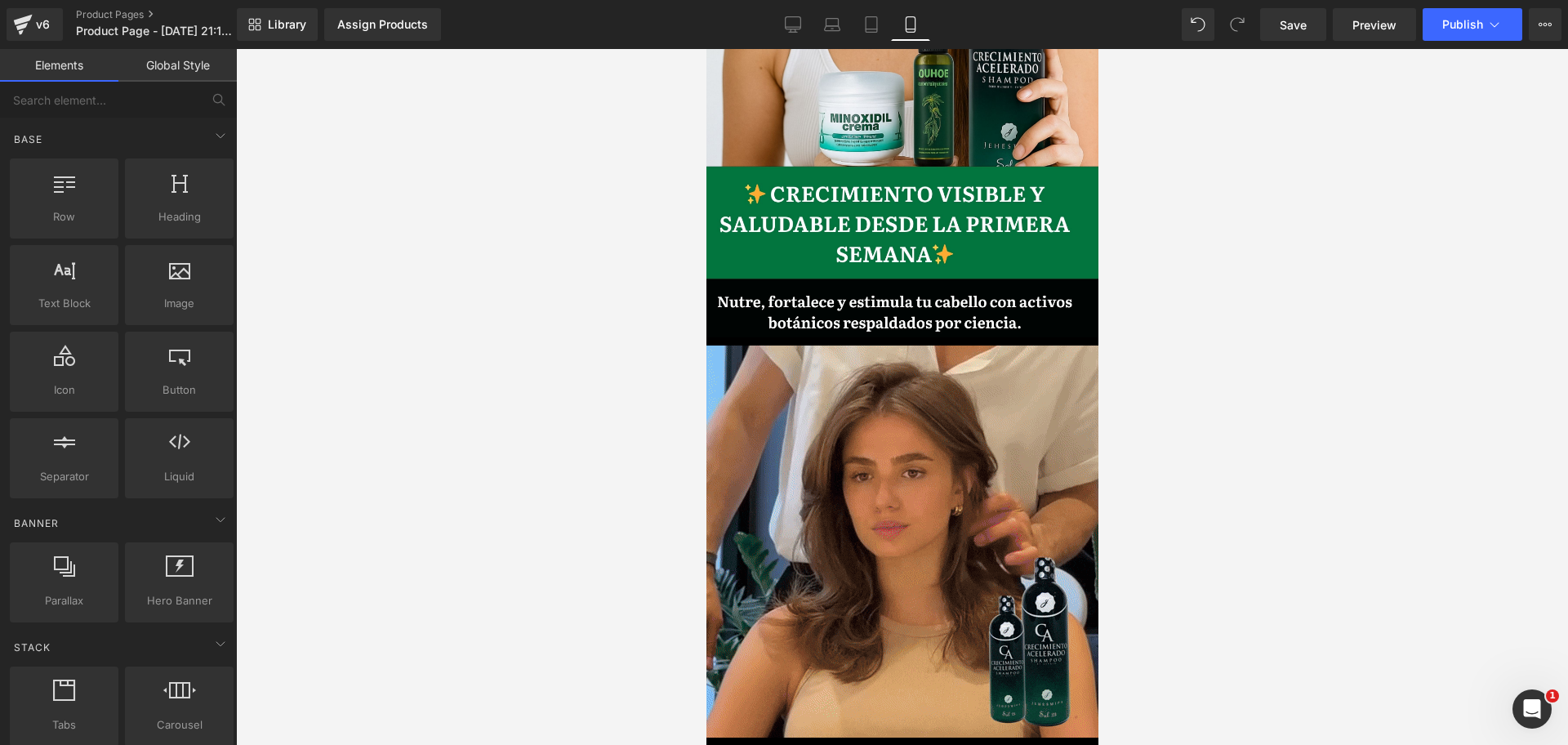
scroll to position [0, 564]
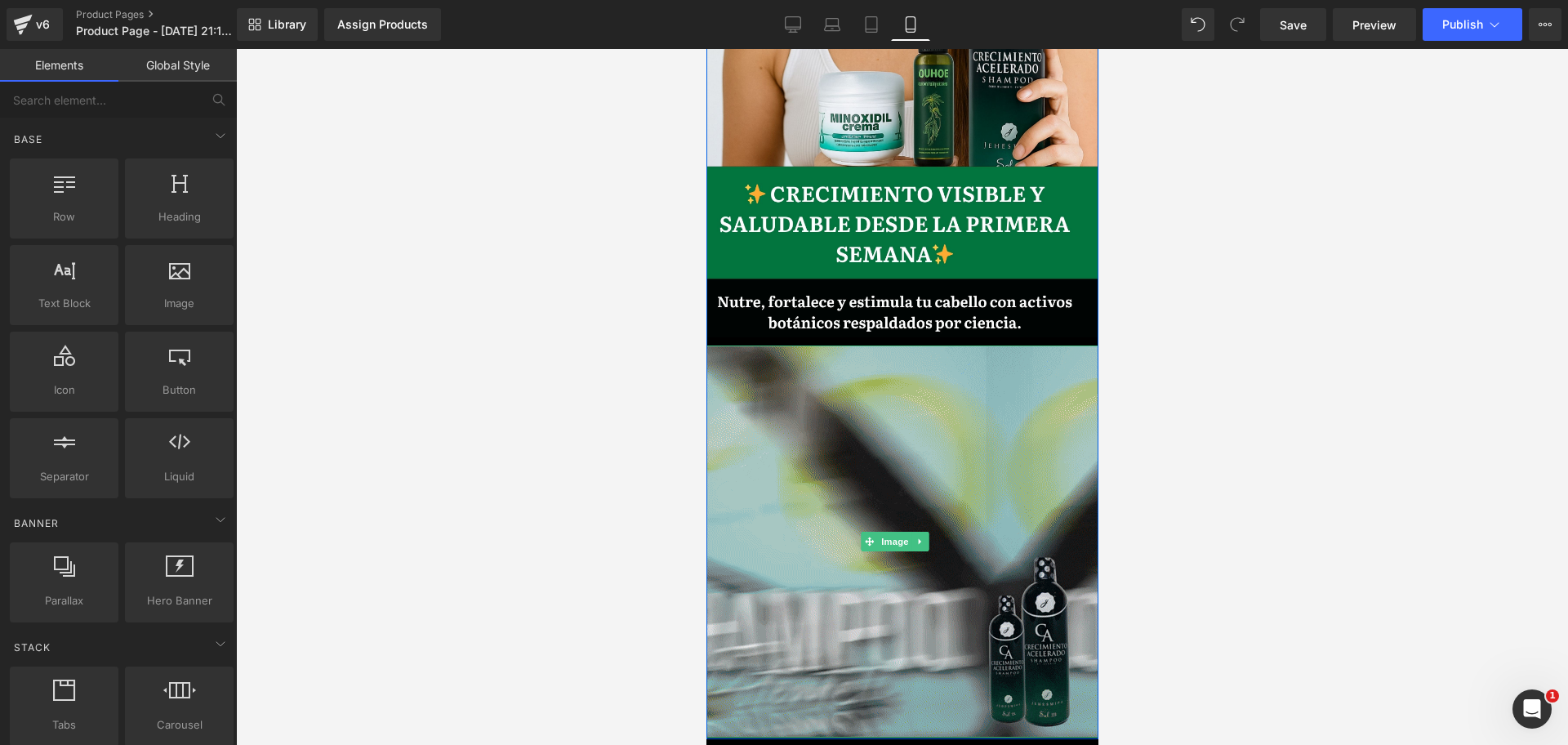
click at [790, 503] on img at bounding box center [901, 542] width 392 height 392
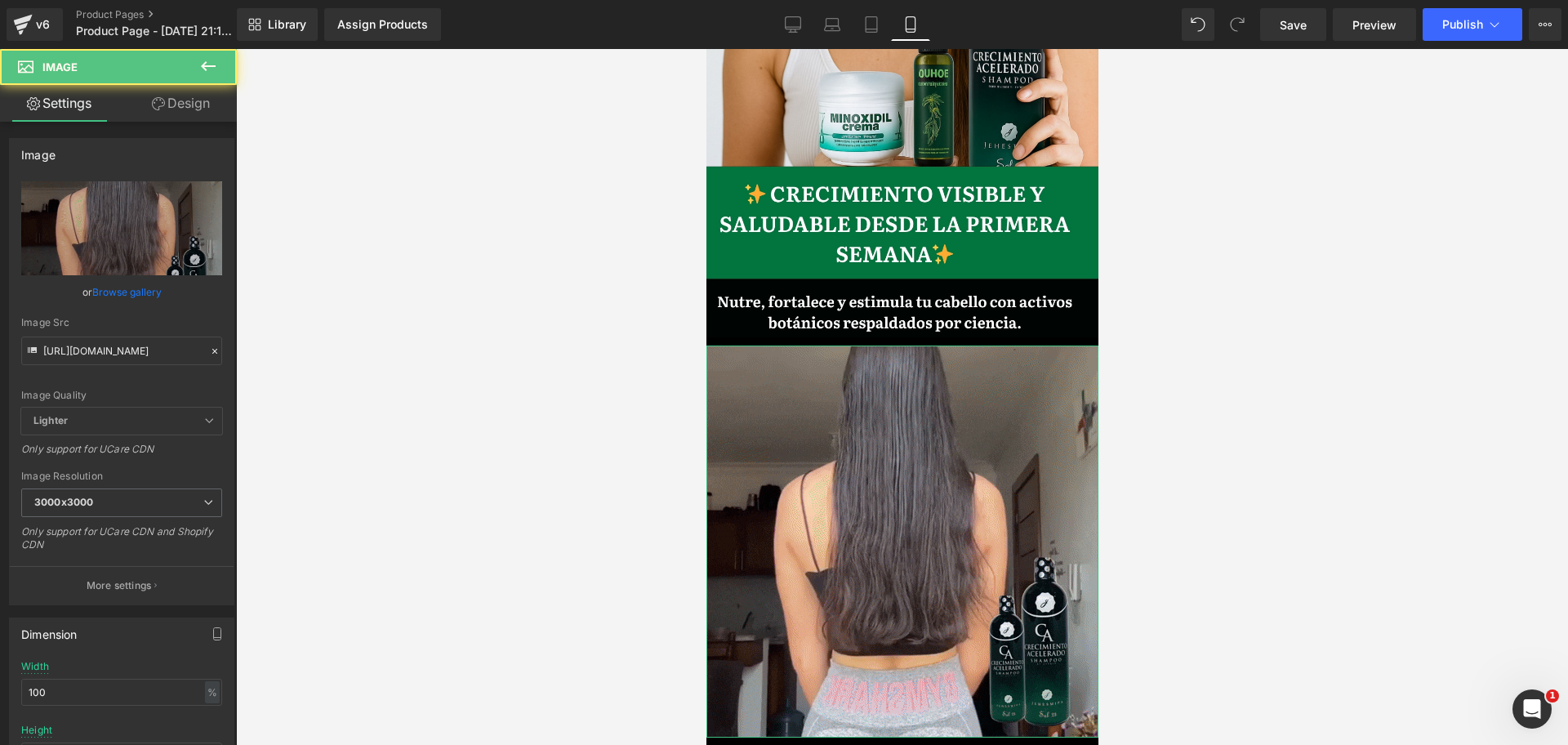
click at [204, 114] on link "Design" at bounding box center [180, 103] width 119 height 37
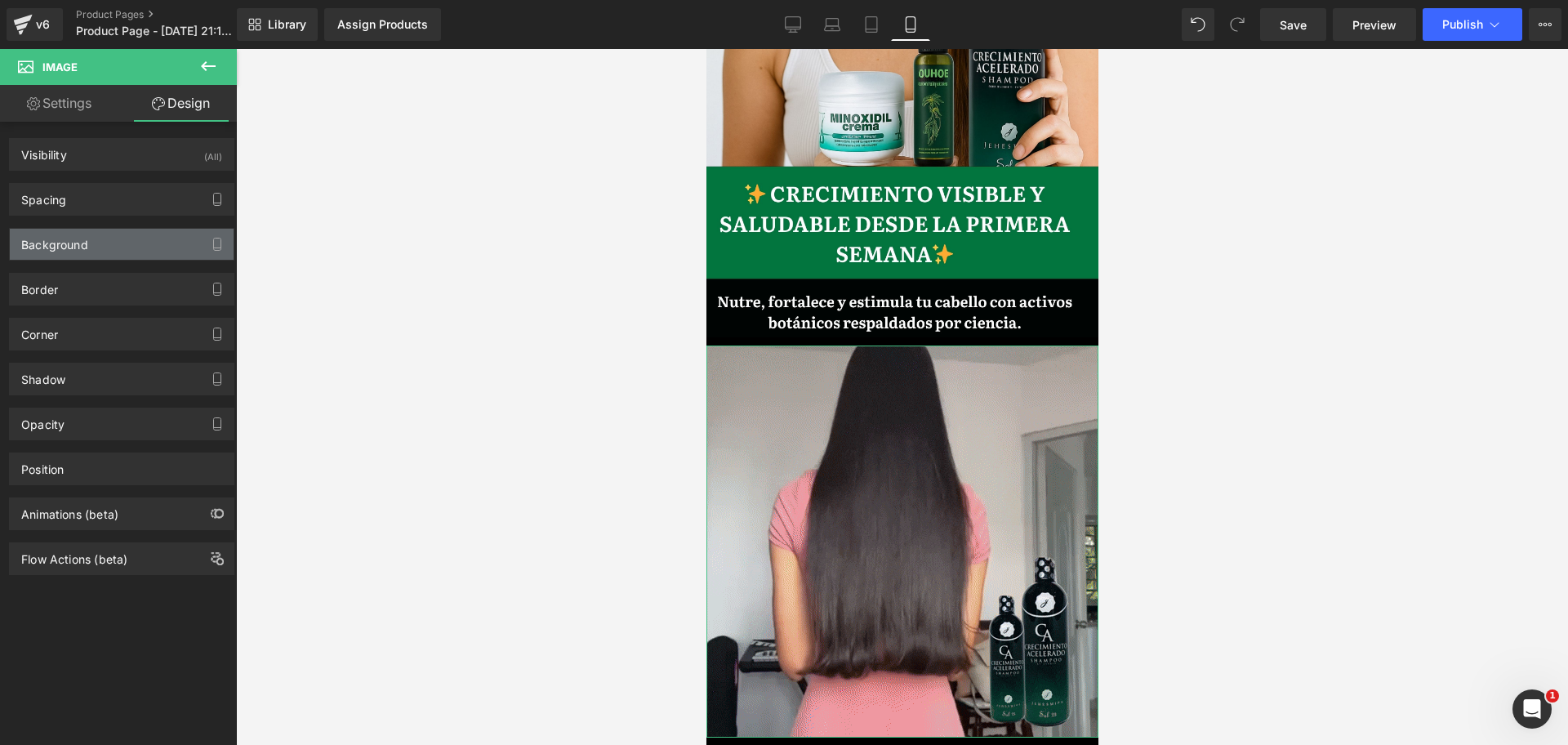
scroll to position [0, 845]
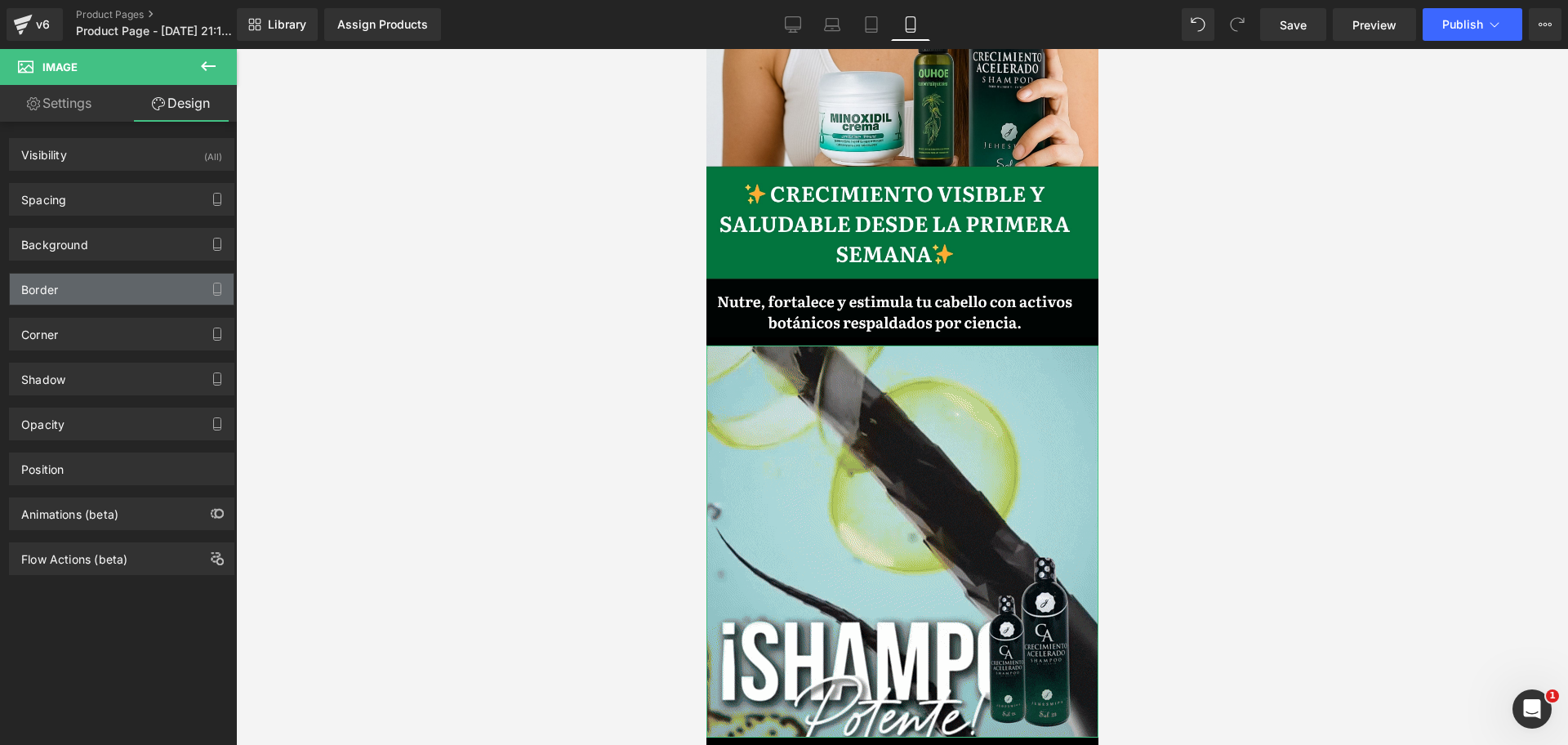
click at [106, 293] on div "Border" at bounding box center [121, 289] width 224 height 31
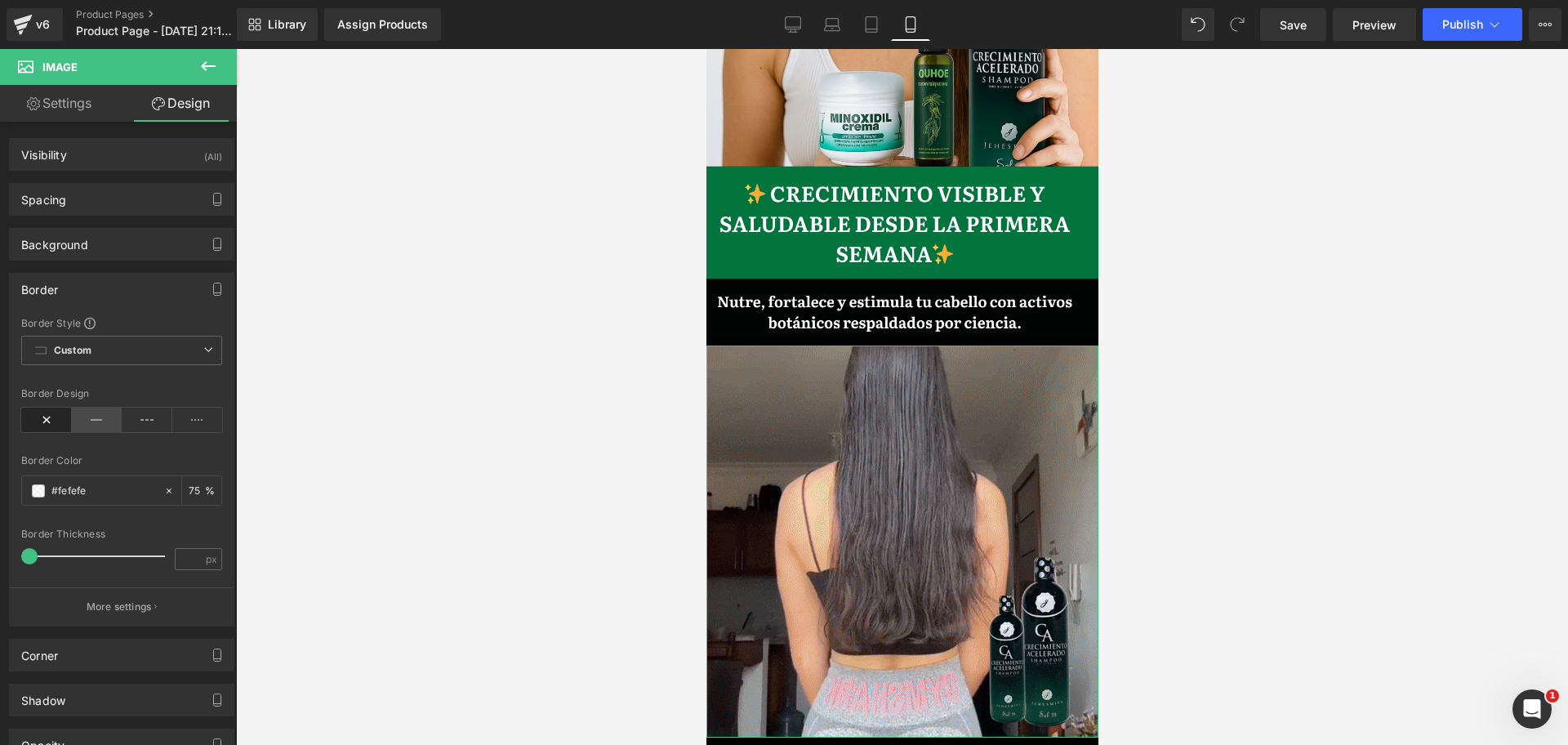
click at [89, 415] on icon at bounding box center [97, 420] width 51 height 25
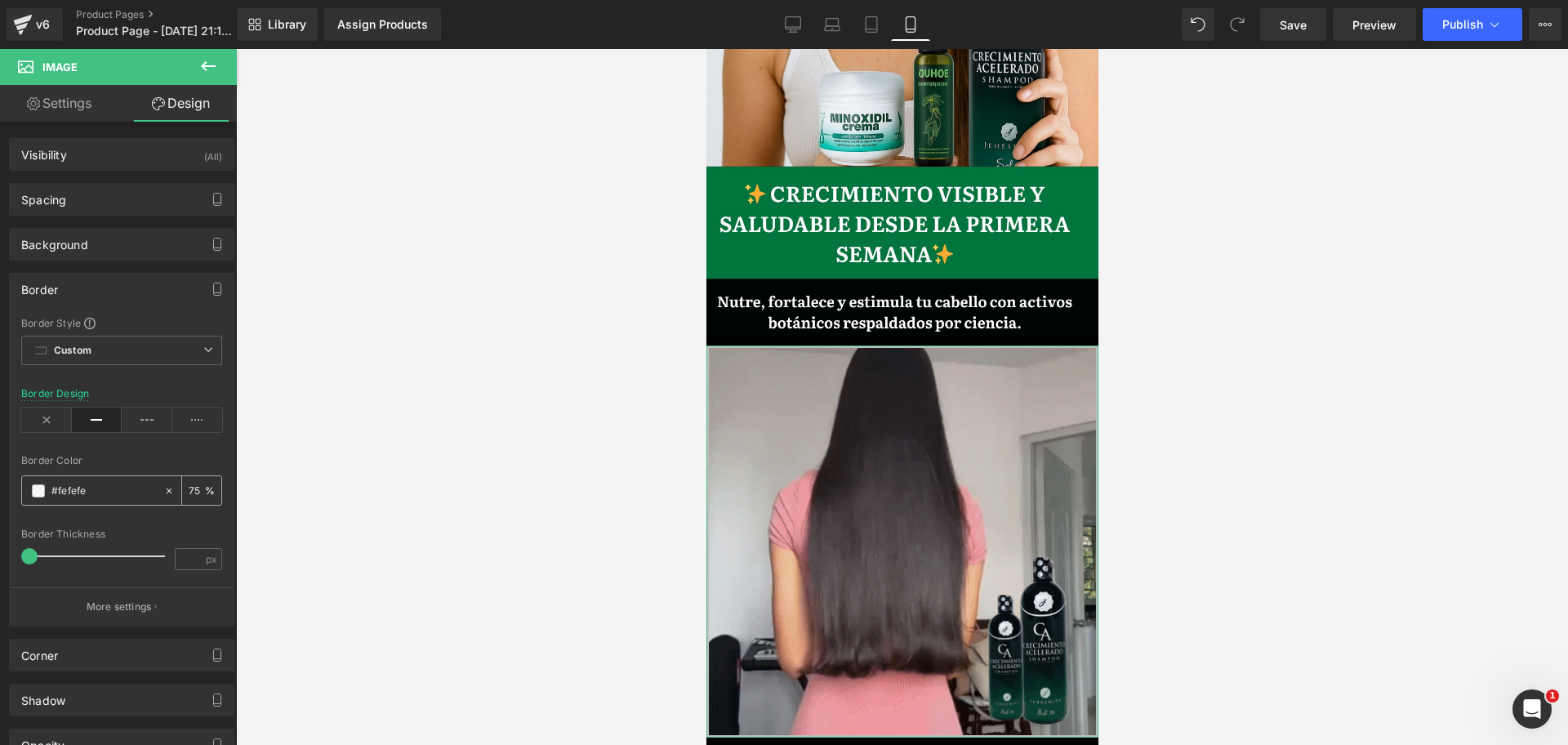
scroll to position [0, 0]
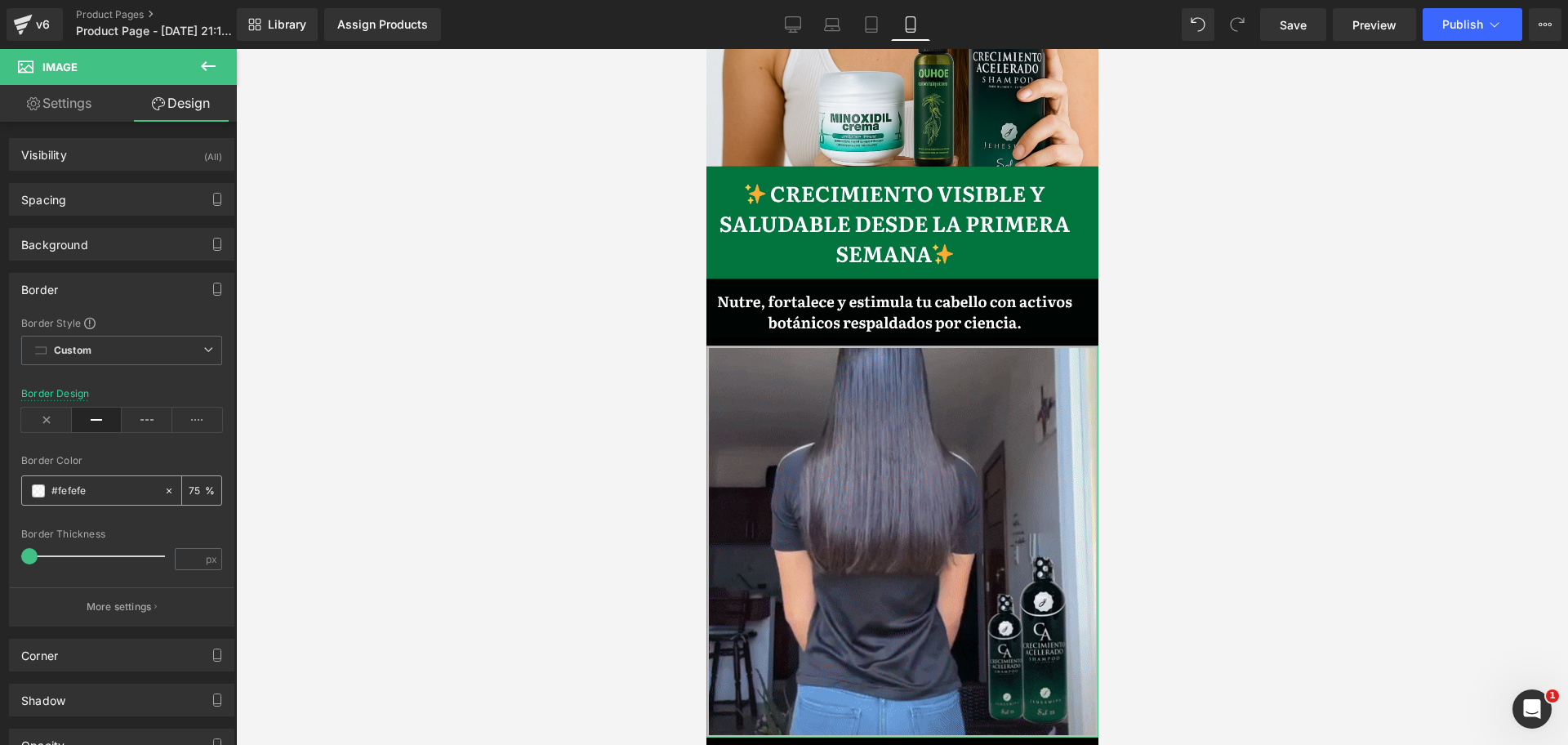
click at [45, 487] on div at bounding box center [93, 490] width 141 height 29
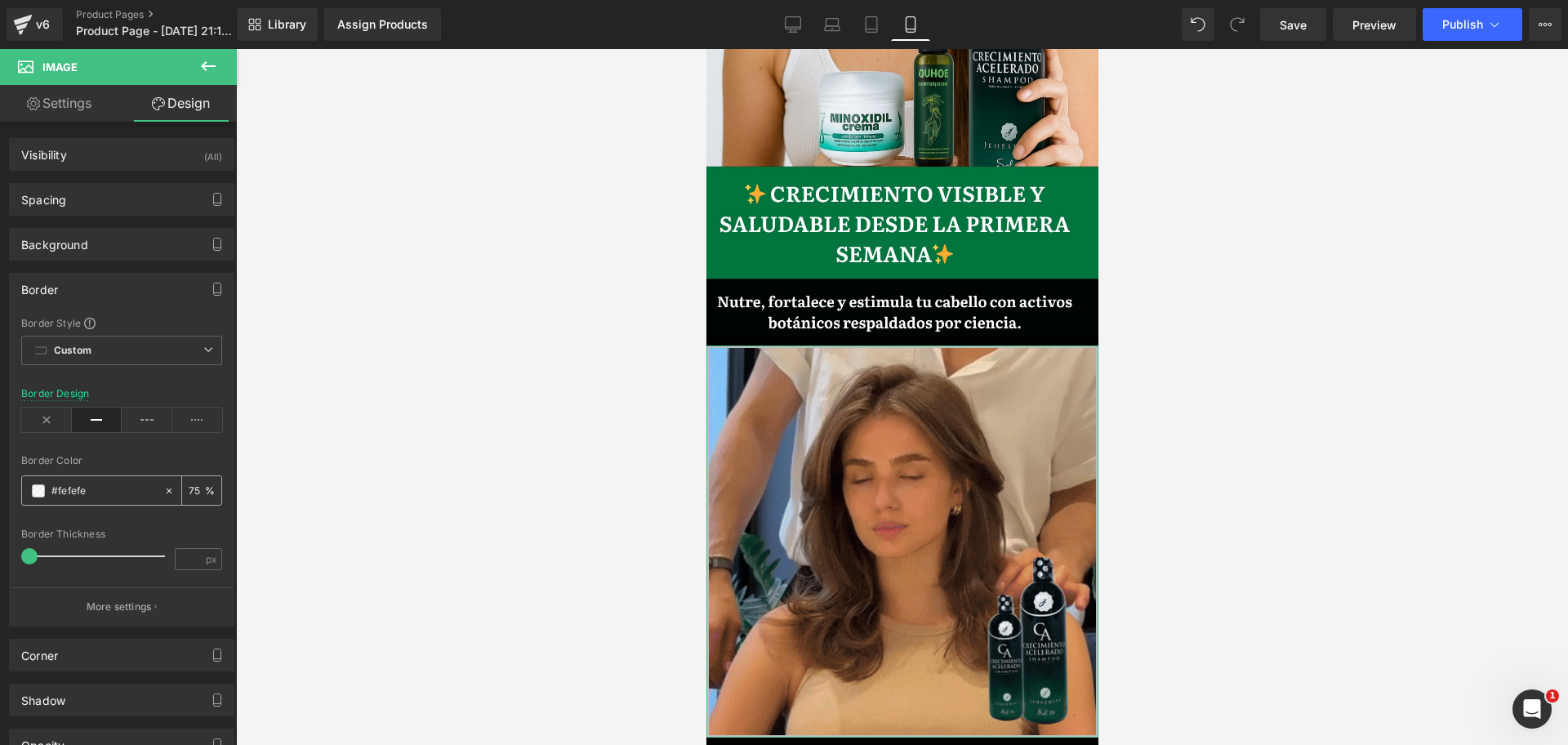
click at [42, 492] on span at bounding box center [39, 491] width 13 height 13
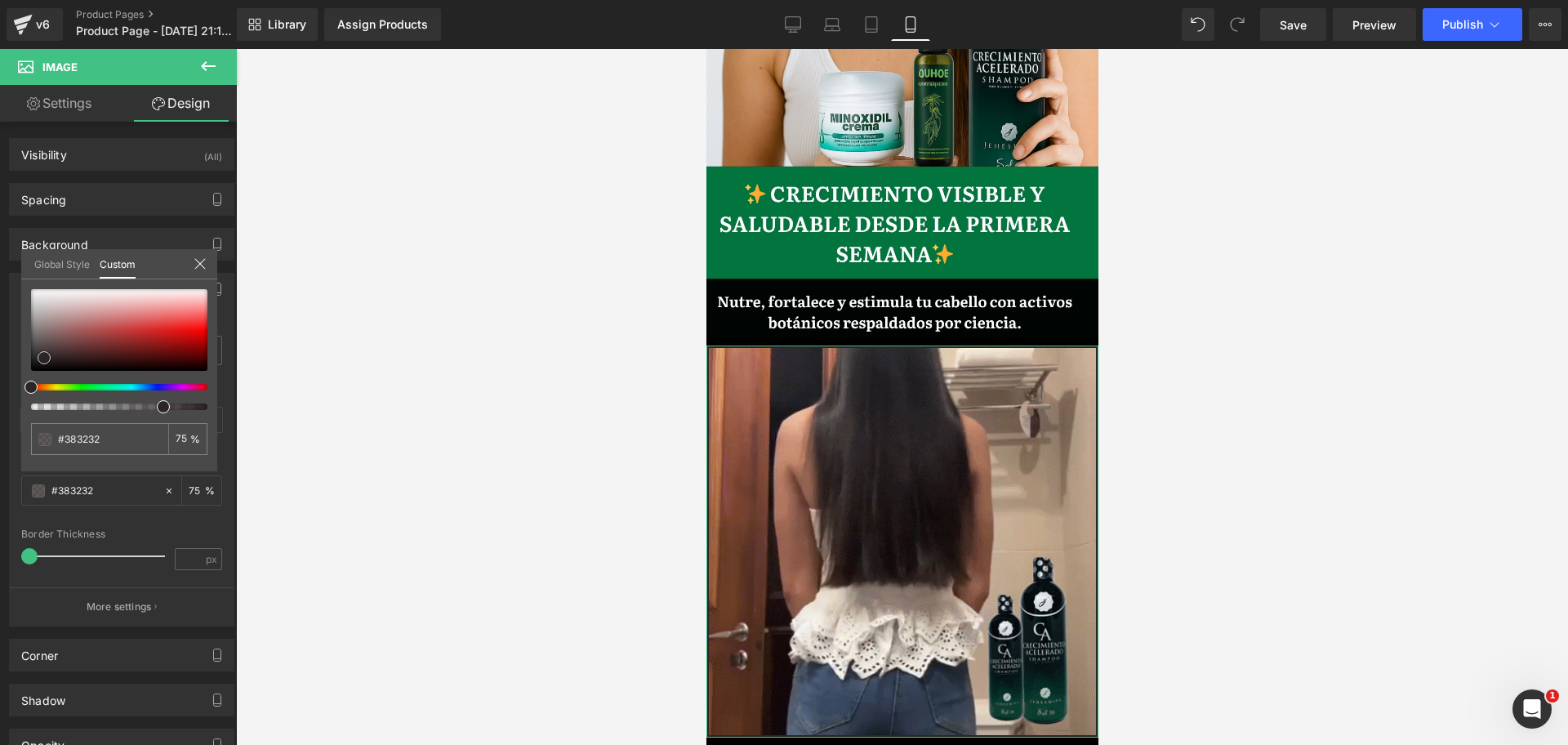
scroll to position [0, 282]
drag, startPoint x: 30, startPoint y: 288, endPoint x: 43, endPoint y: 357, distance: 70.2
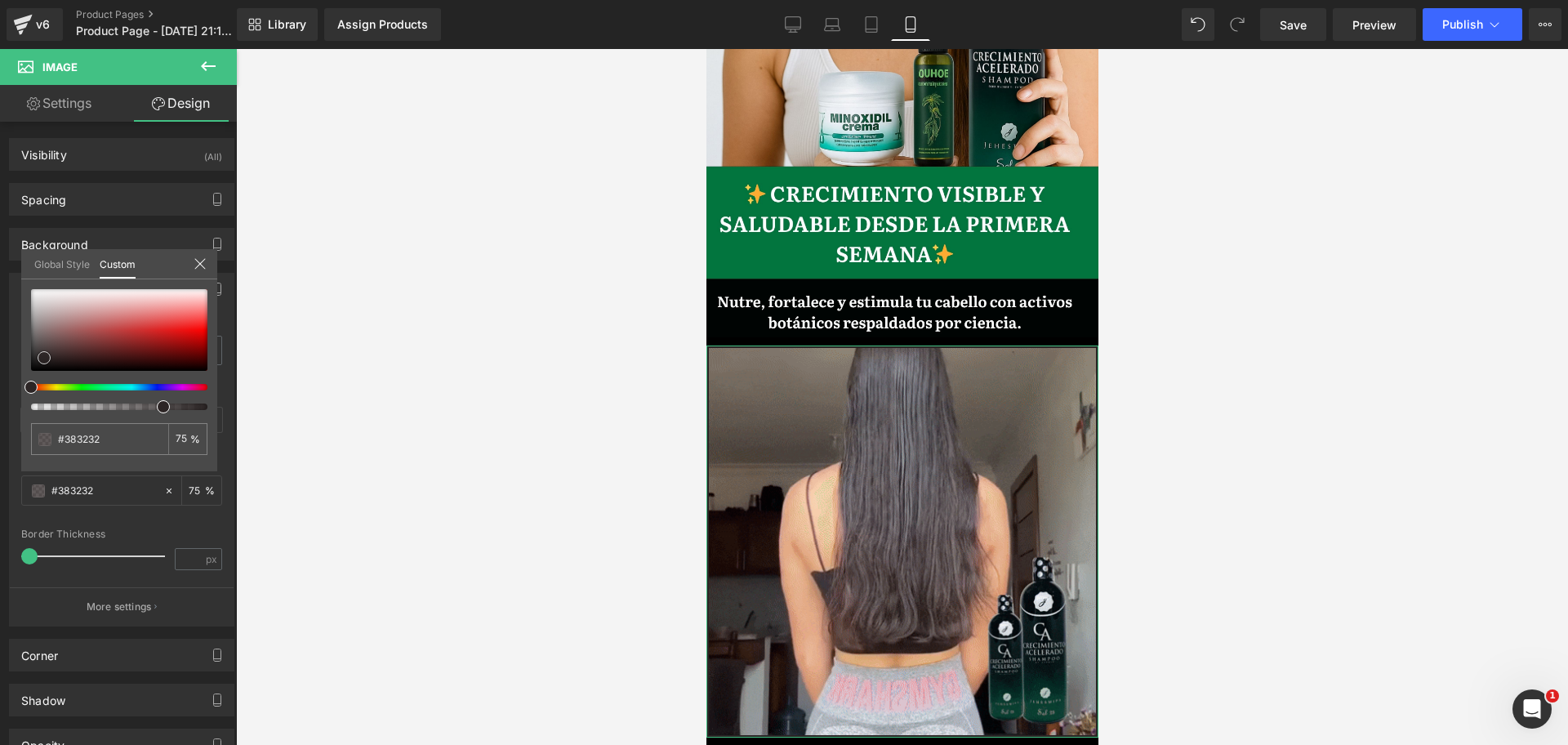
click at [43, 357] on span at bounding box center [44, 358] width 13 height 13
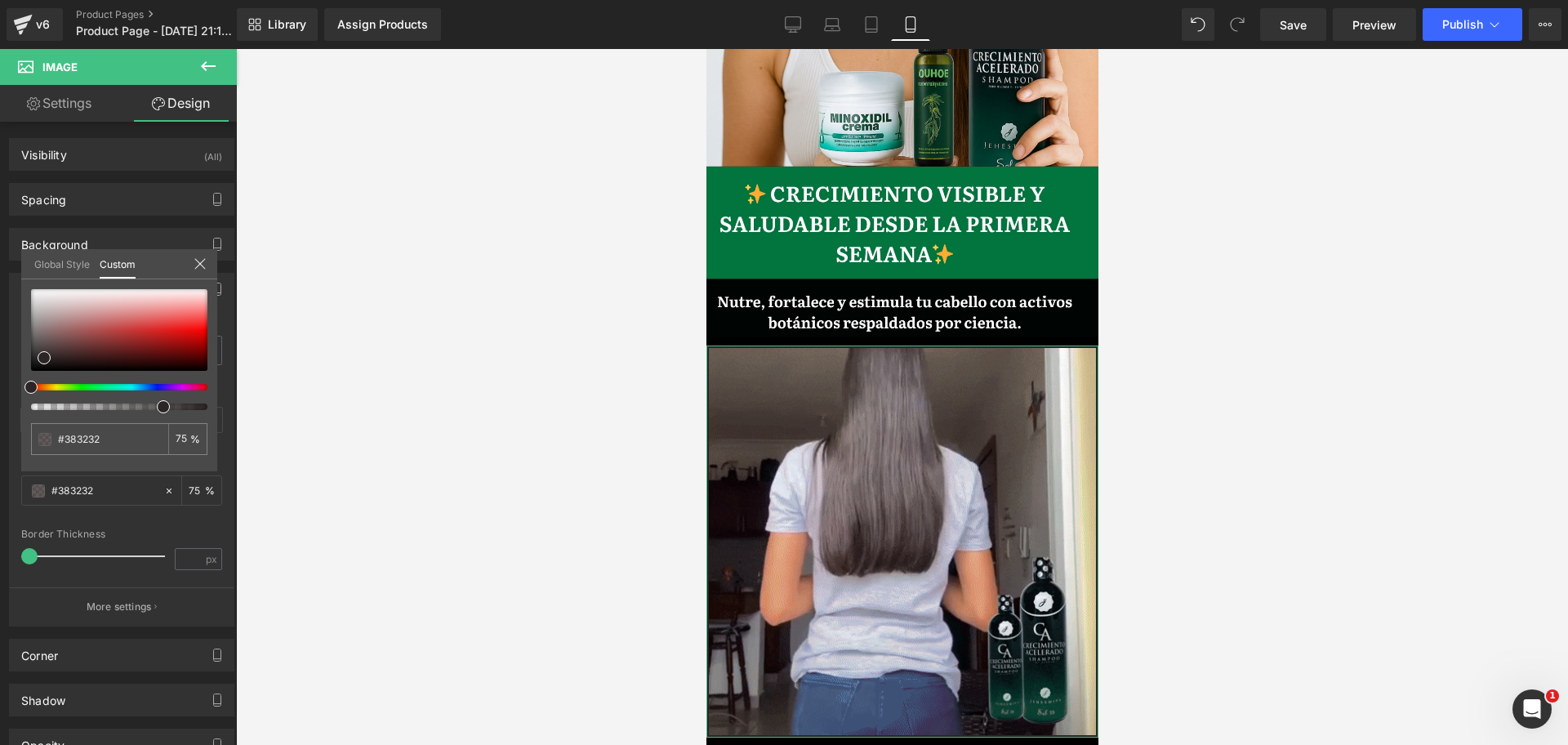
click at [88, 381] on div at bounding box center [119, 350] width 176 height 121
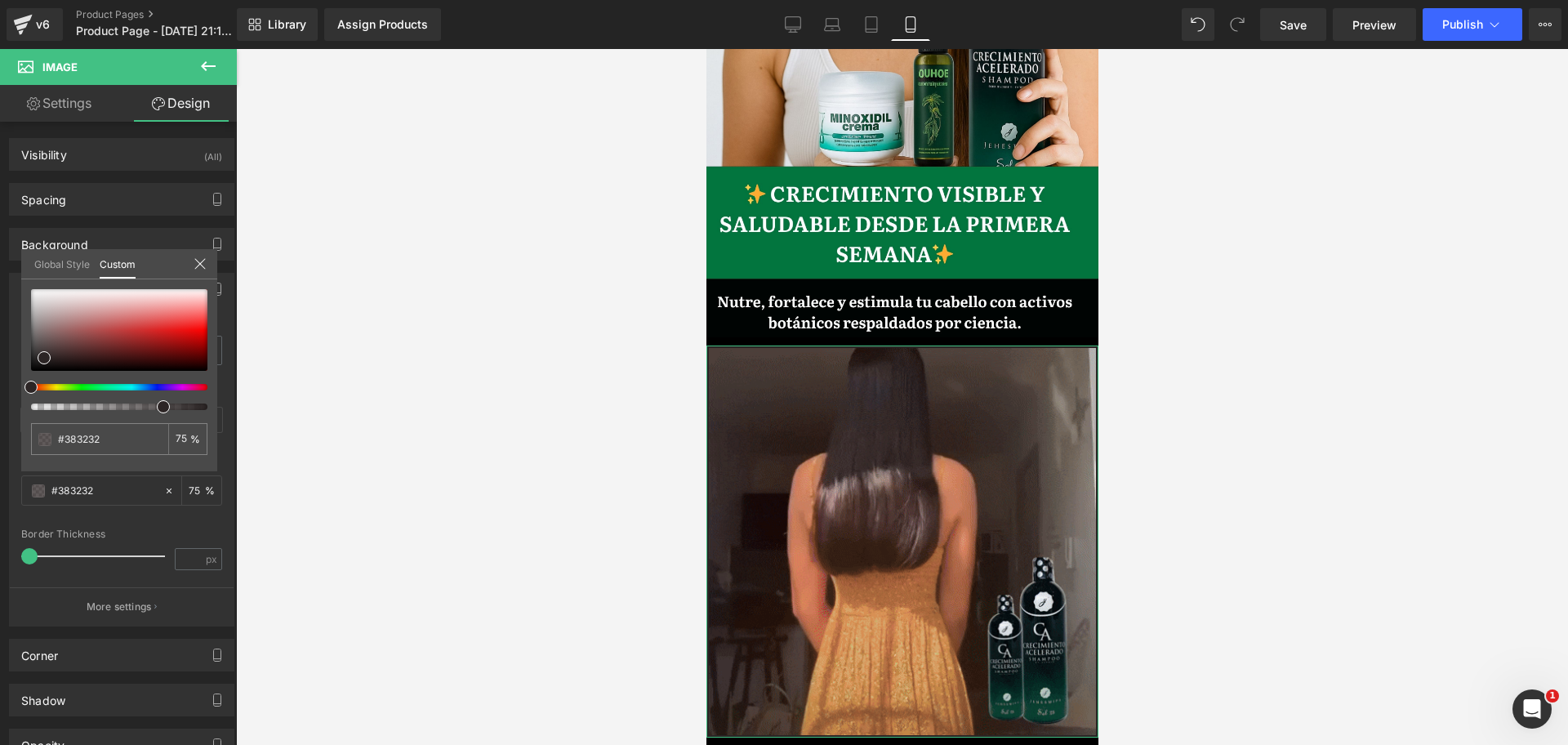
drag, startPoint x: 86, startPoint y: 391, endPoint x: 72, endPoint y: 379, distance: 18.4
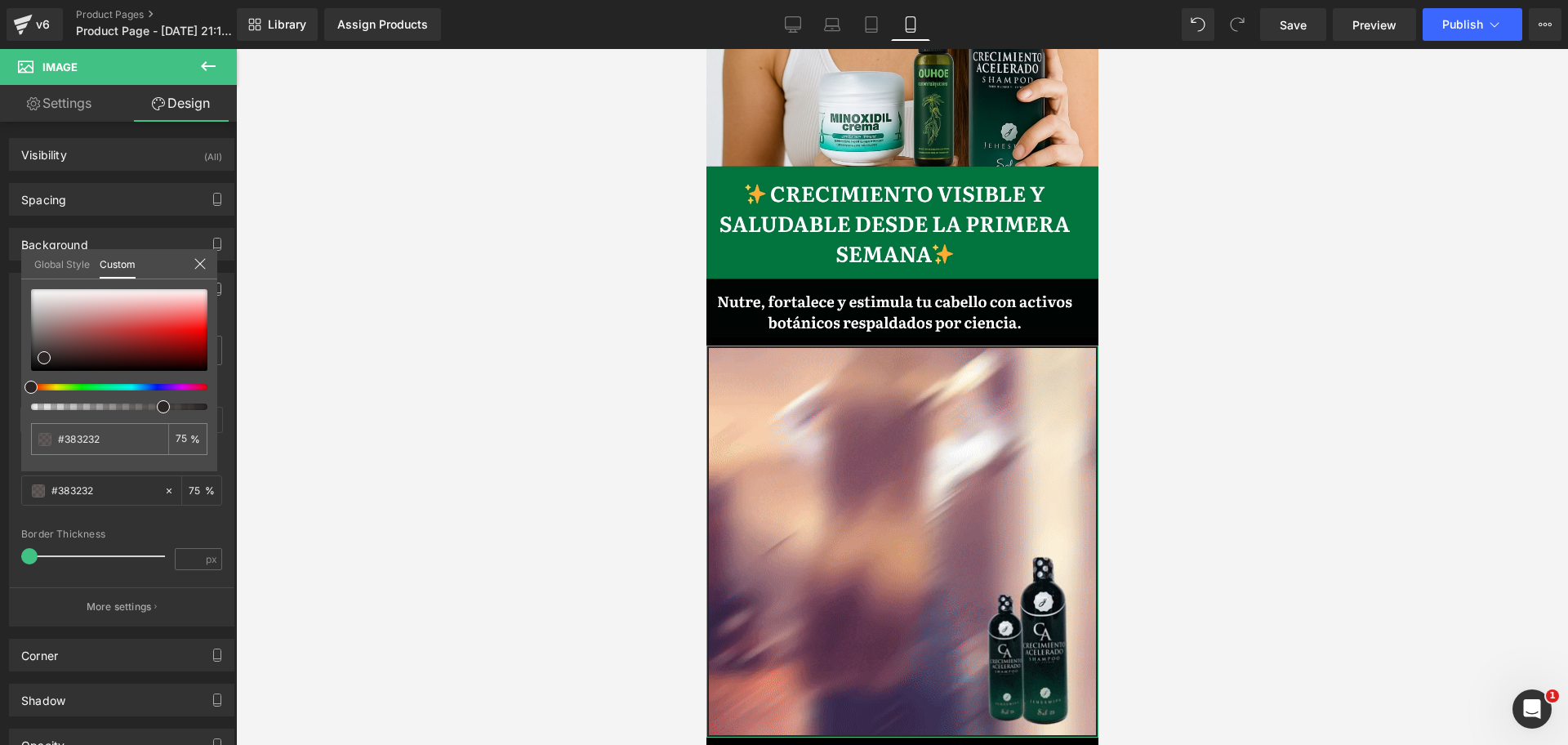
click at [85, 391] on div at bounding box center [119, 350] width 176 height 121
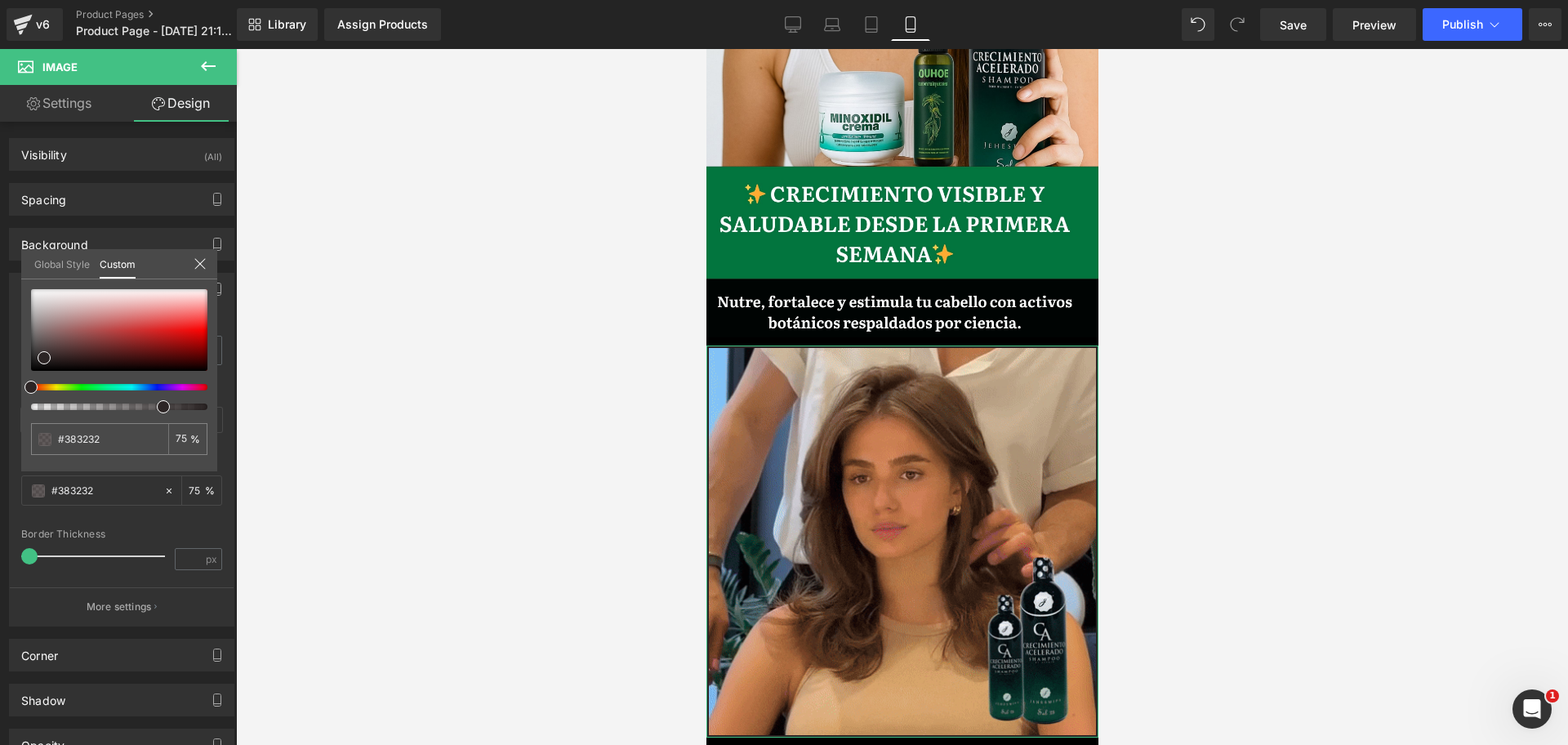
click at [70, 378] on div at bounding box center [119, 350] width 176 height 121
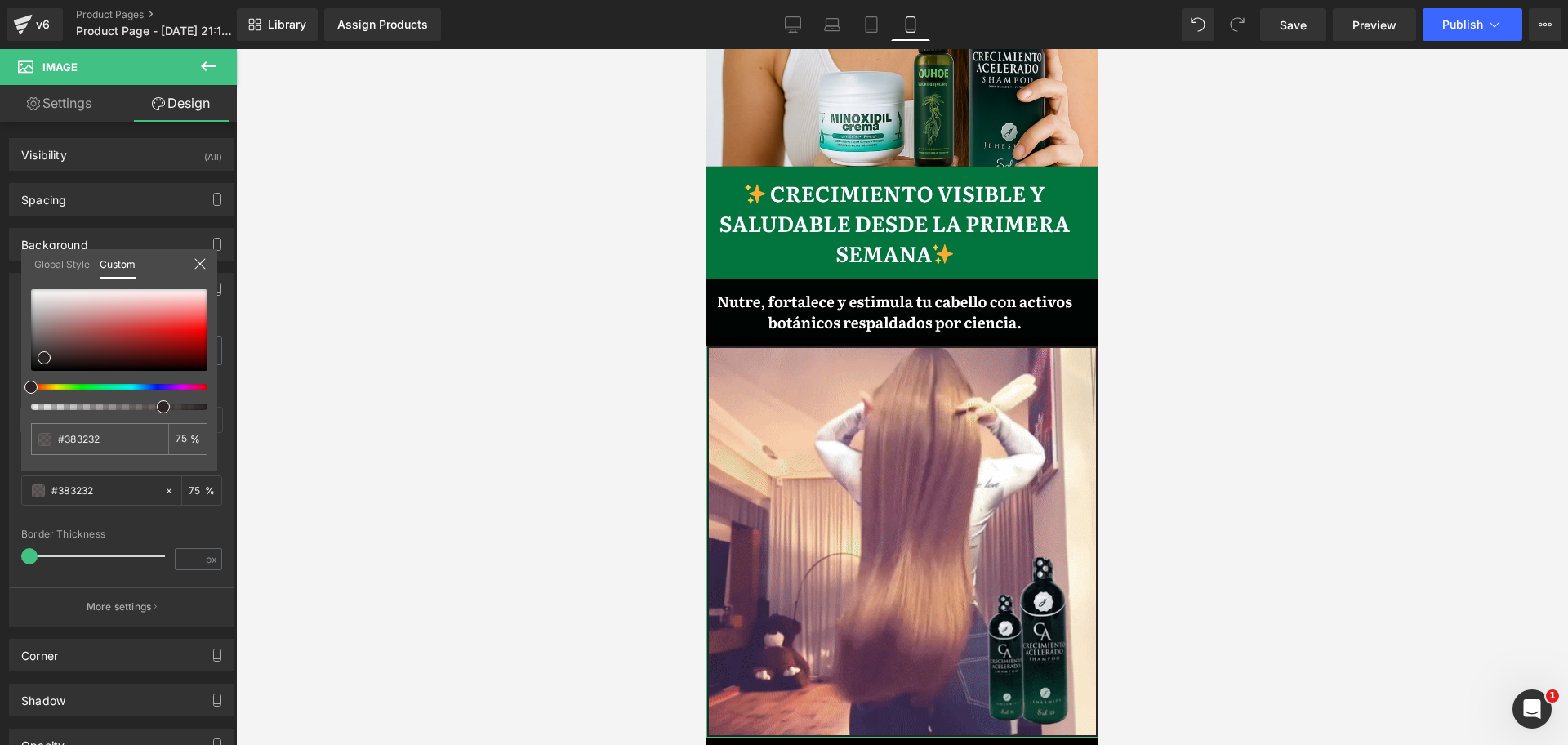
click at [74, 385] on div at bounding box center [112, 387] width 176 height 7
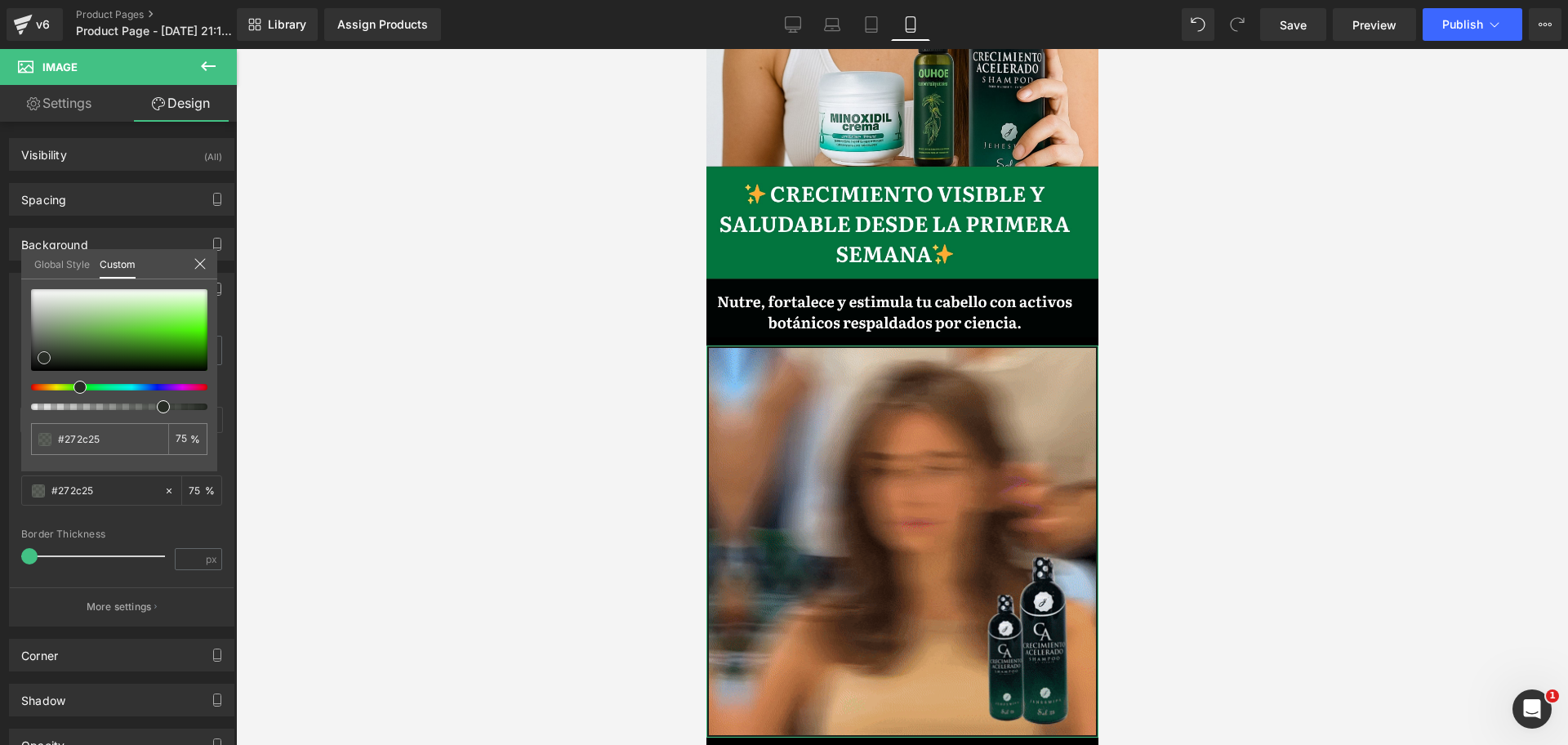
click at [40, 345] on div at bounding box center [119, 330] width 176 height 82
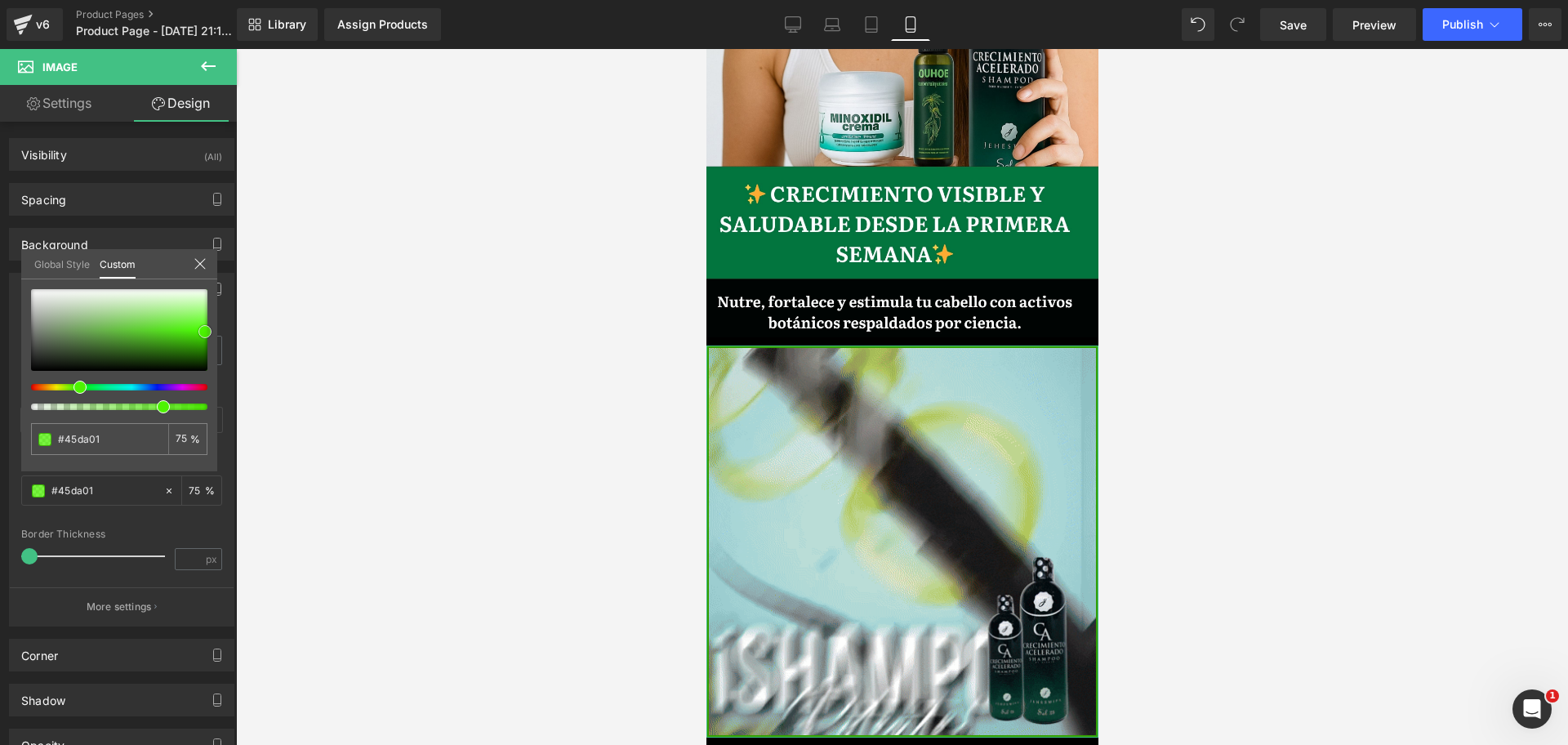
scroll to position [0, 564]
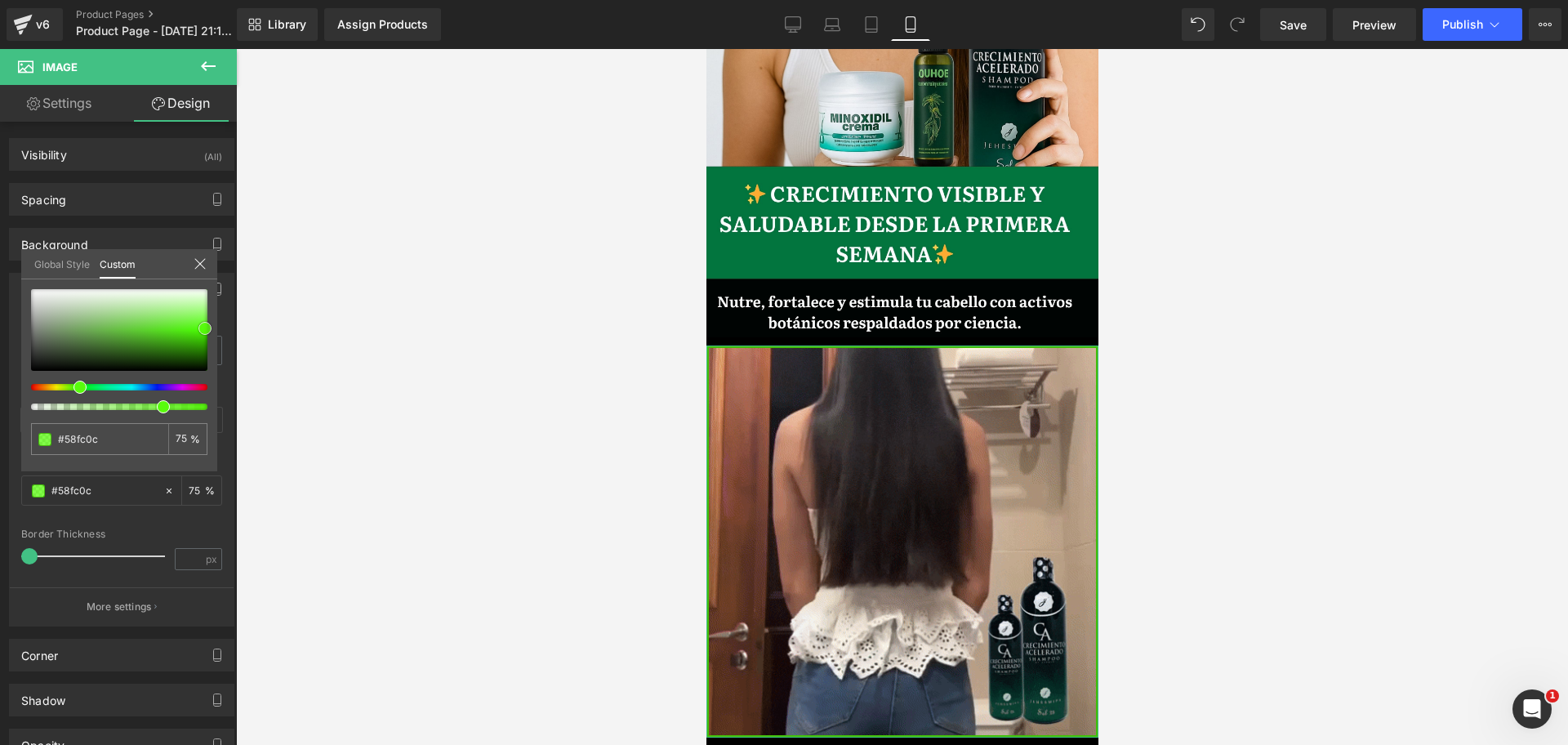
drag, startPoint x: 45, startPoint y: 354, endPoint x: 205, endPoint y: 329, distance: 161.9
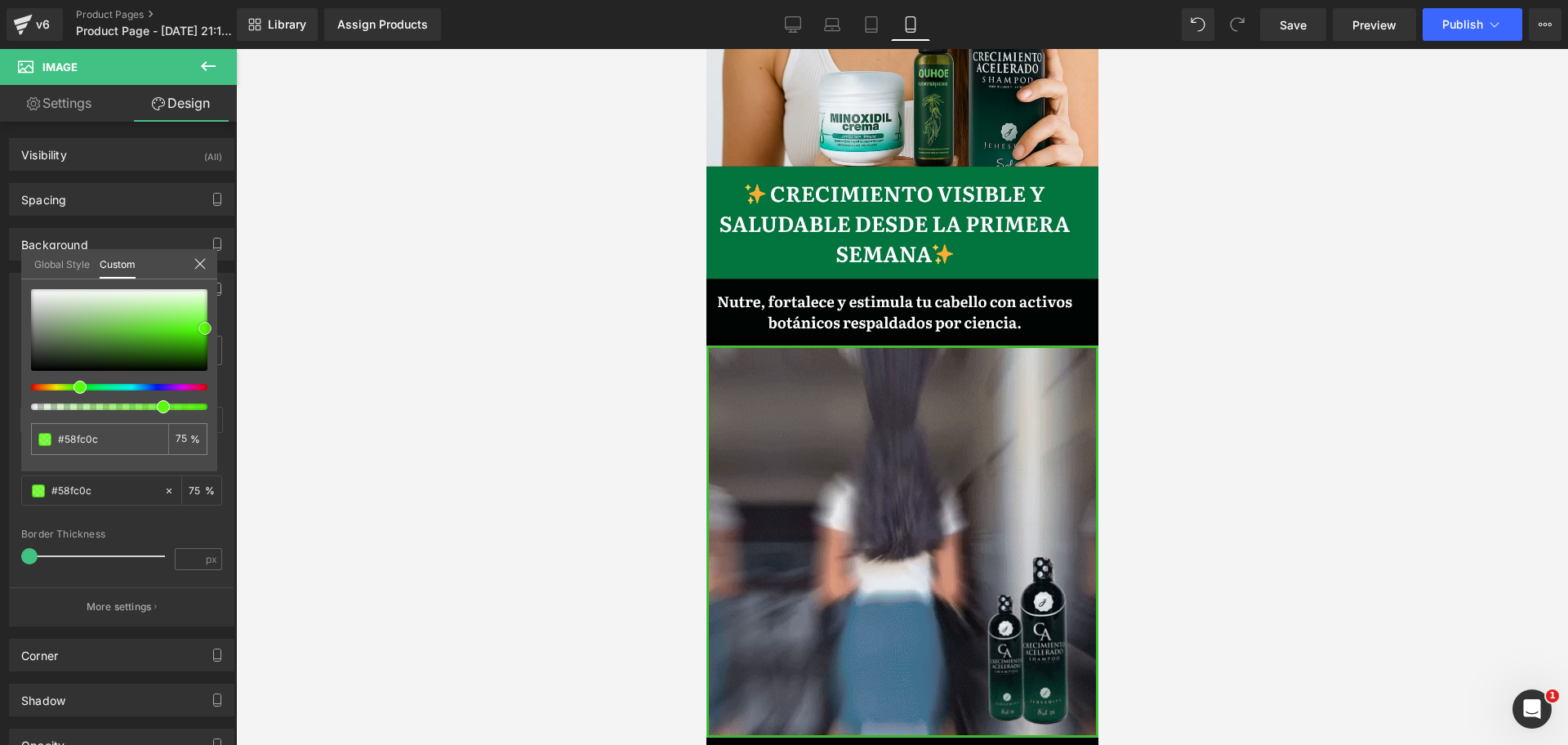
click at [205, 329] on div at bounding box center [119, 330] width 176 height 82
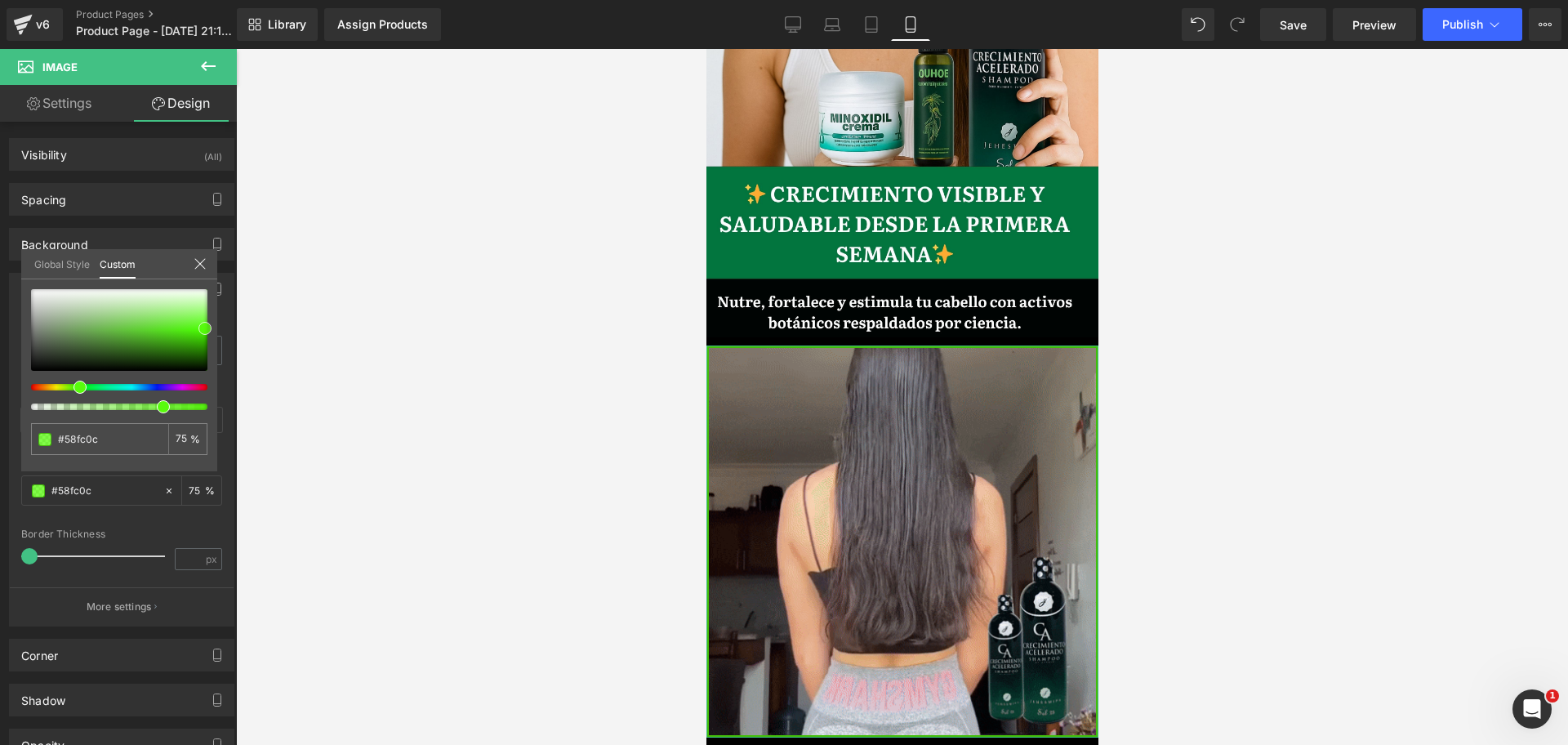
click at [321, 333] on div at bounding box center [901, 397] width 1331 height 696
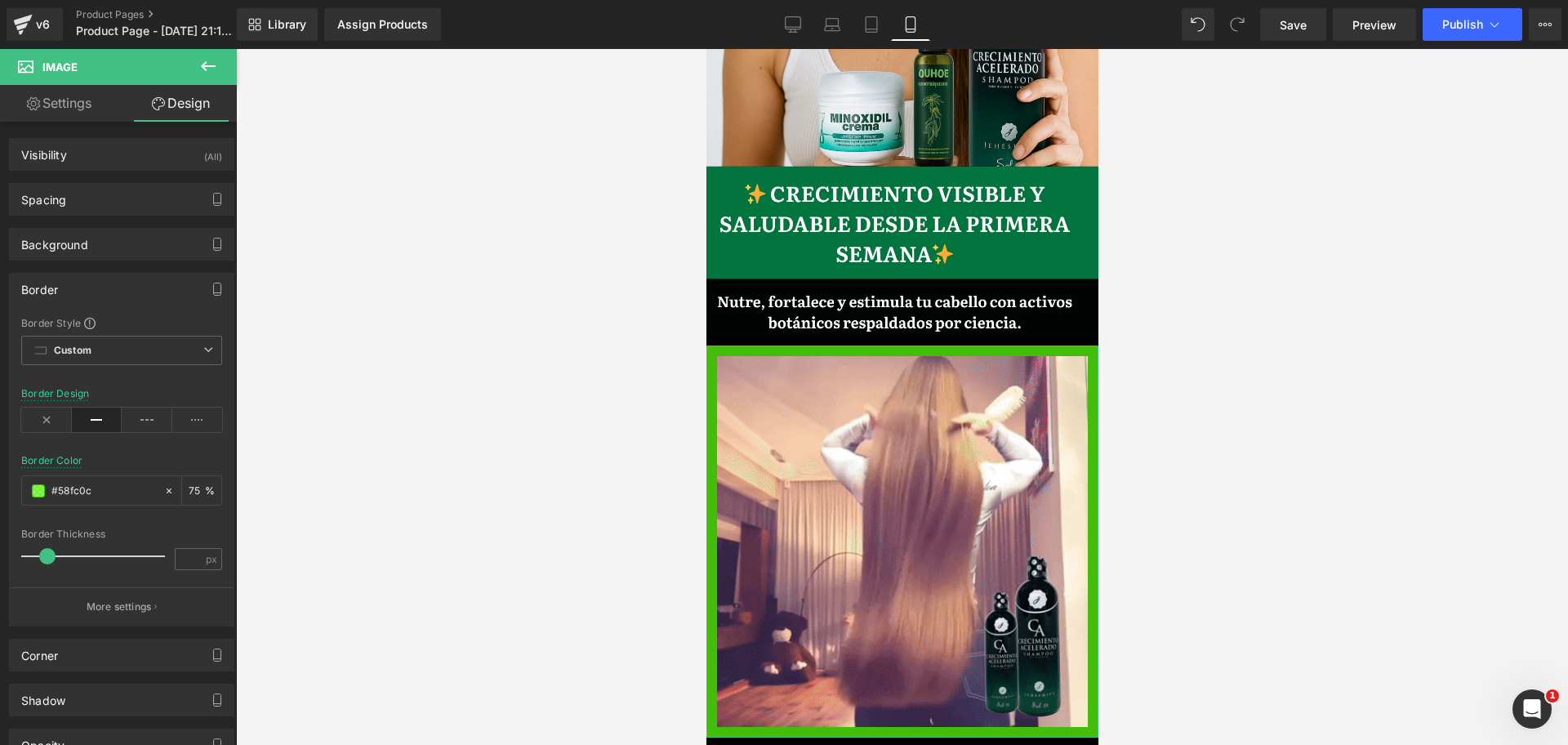
scroll to position [0, 845]
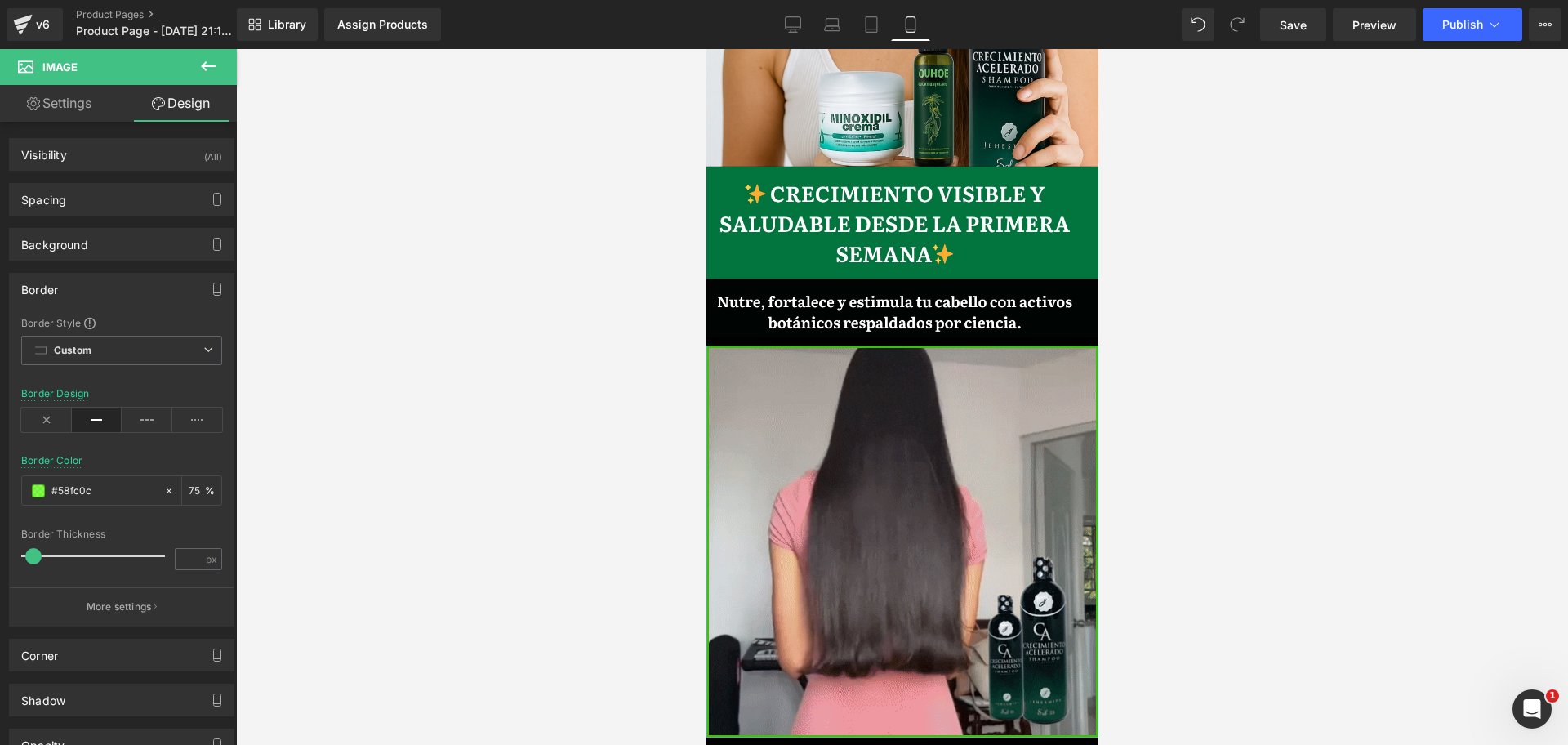
click at [34, 554] on div at bounding box center [97, 556] width 135 height 33
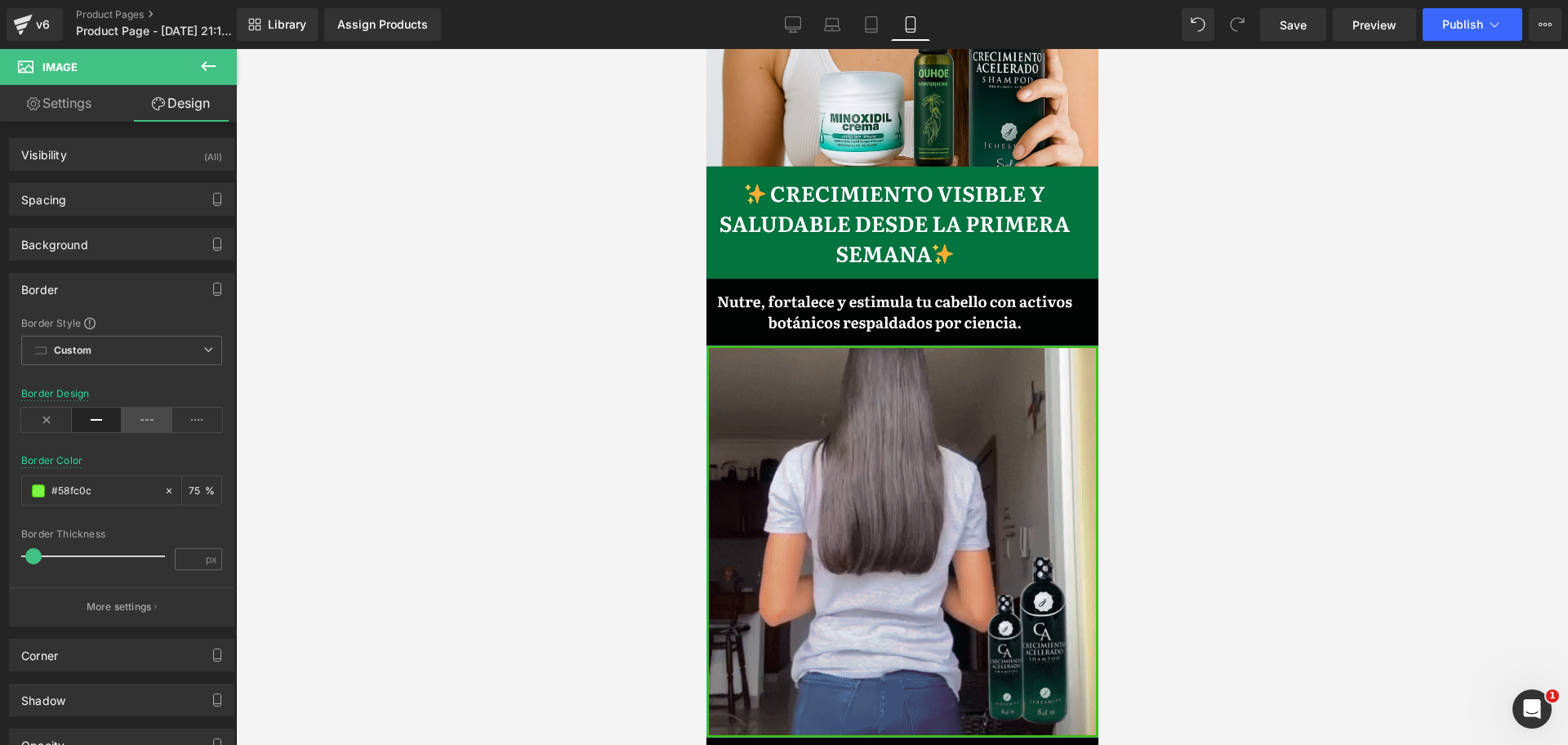
click at [145, 416] on icon at bounding box center [147, 420] width 51 height 25
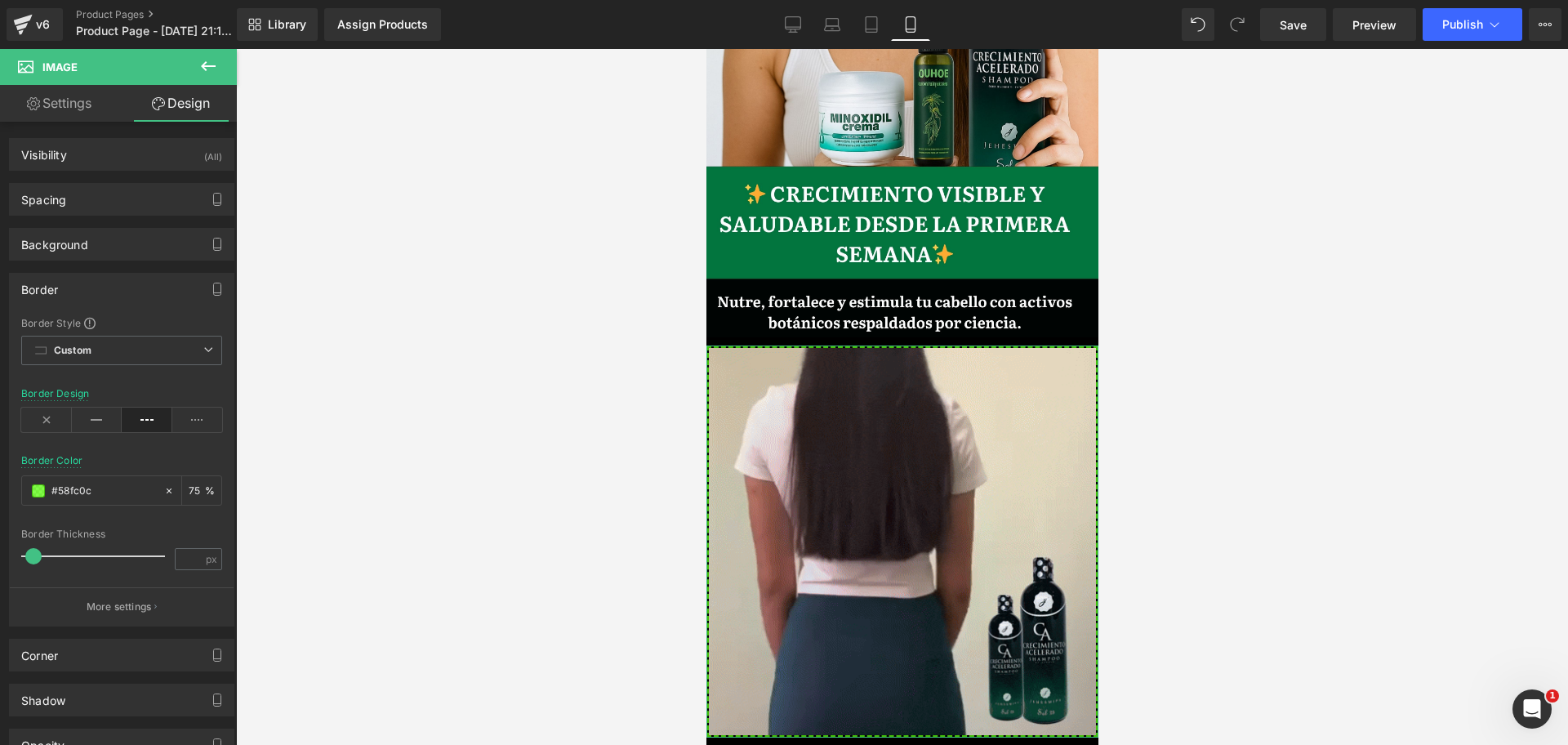
scroll to position [0, 0]
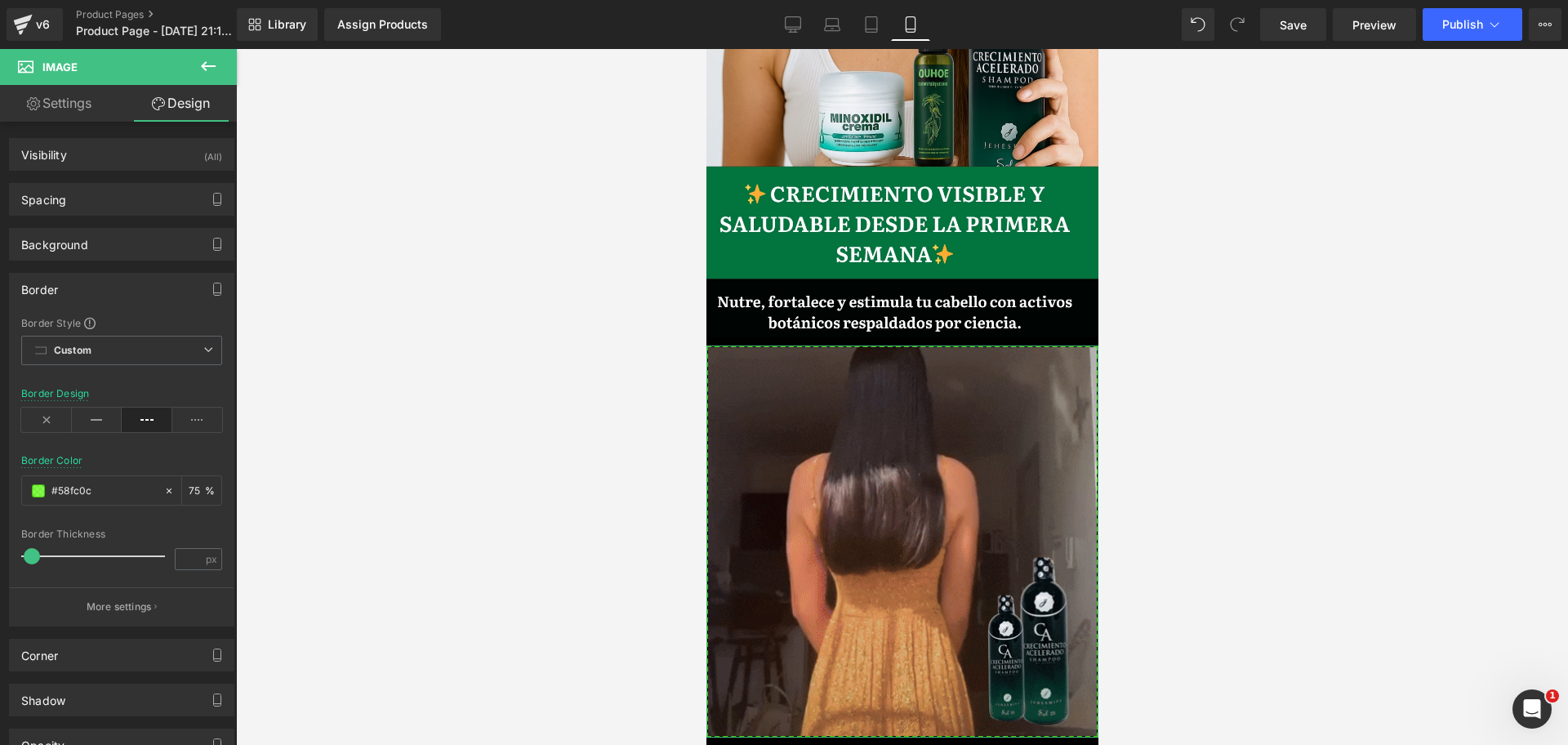
click at [37, 552] on span at bounding box center [32, 556] width 16 height 16
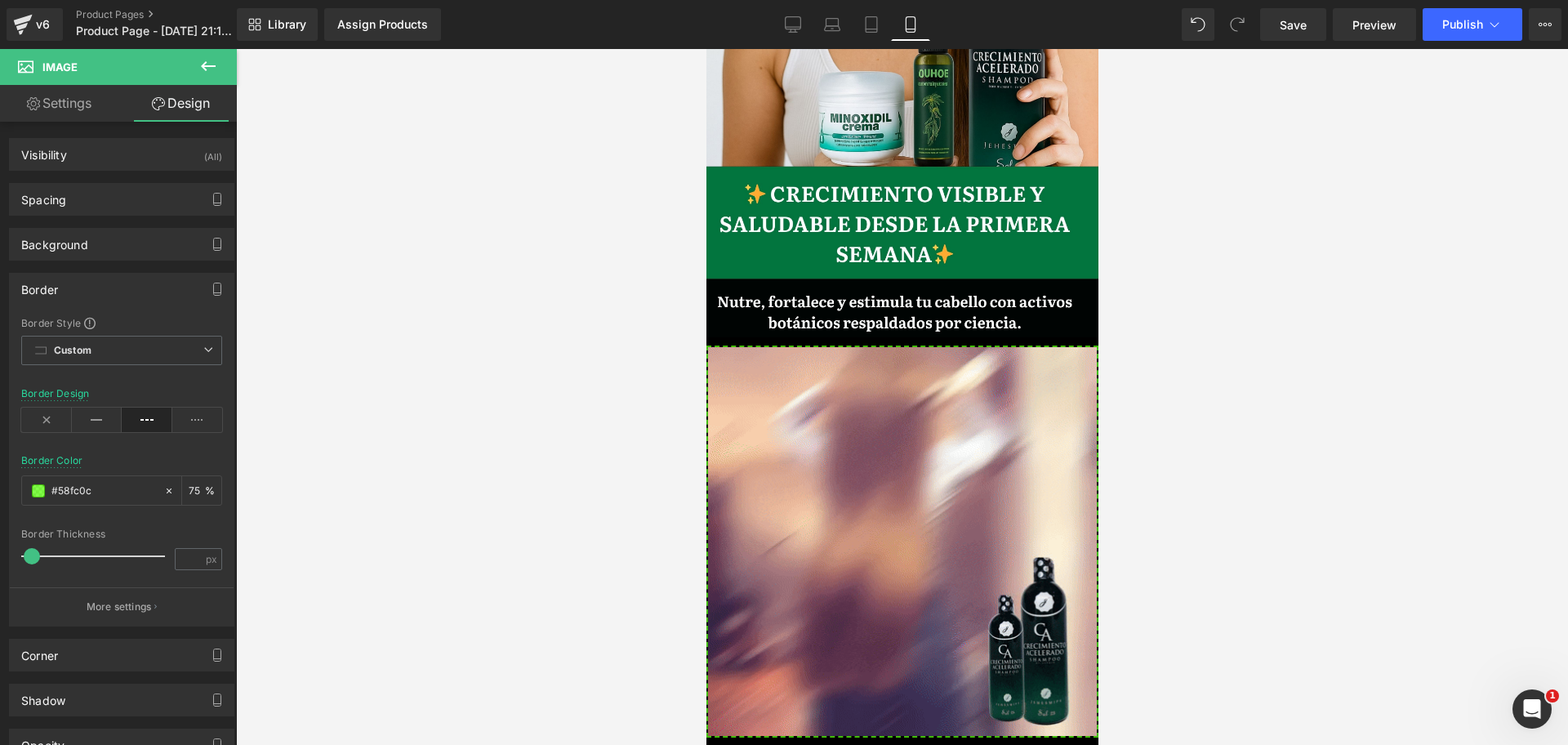
click at [471, 495] on div at bounding box center [901, 397] width 1331 height 696
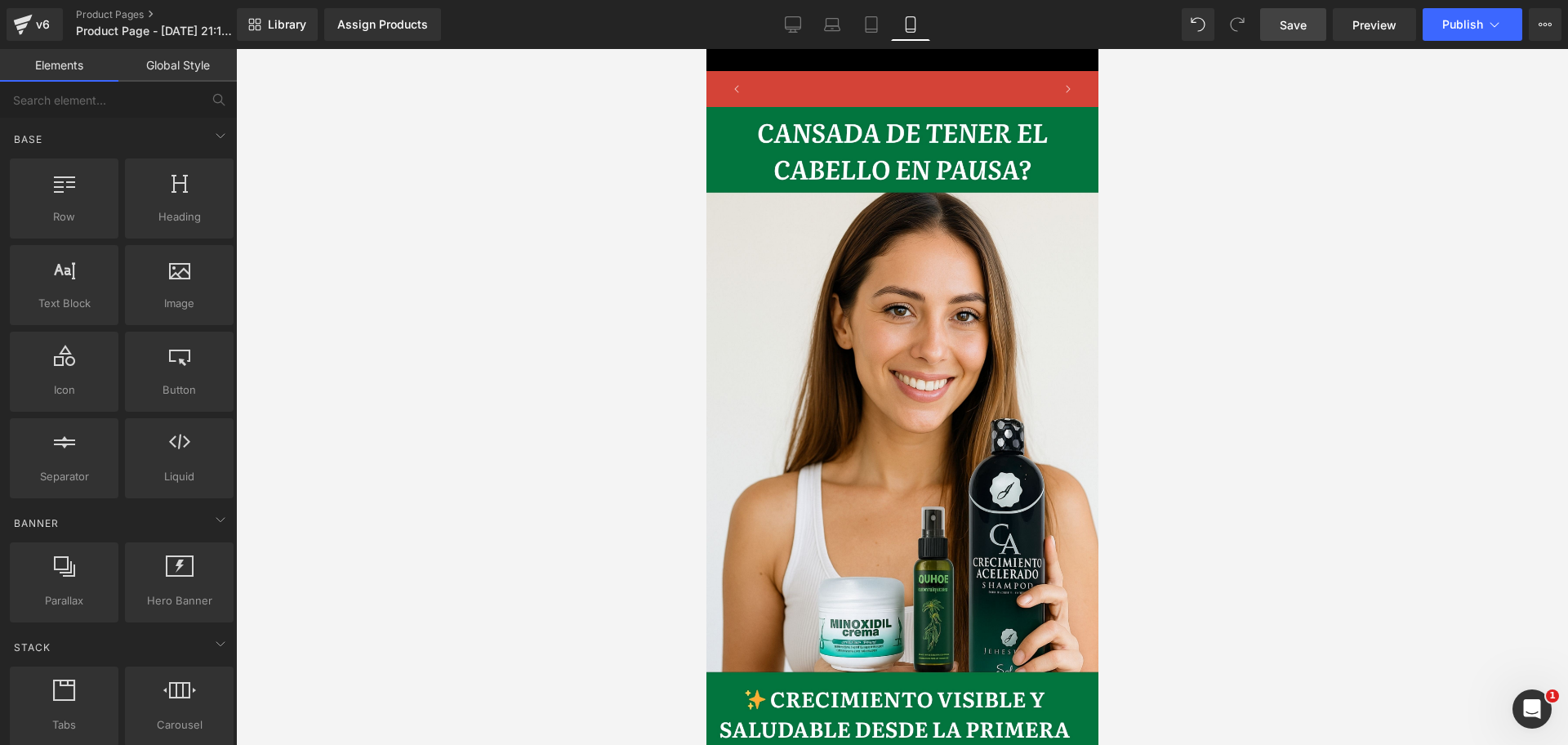
scroll to position [0, 845]
click at [1286, 26] on span "Save" at bounding box center [1293, 25] width 27 height 17
click at [378, 30] on div "Assign Products" at bounding box center [383, 25] width 91 height 13
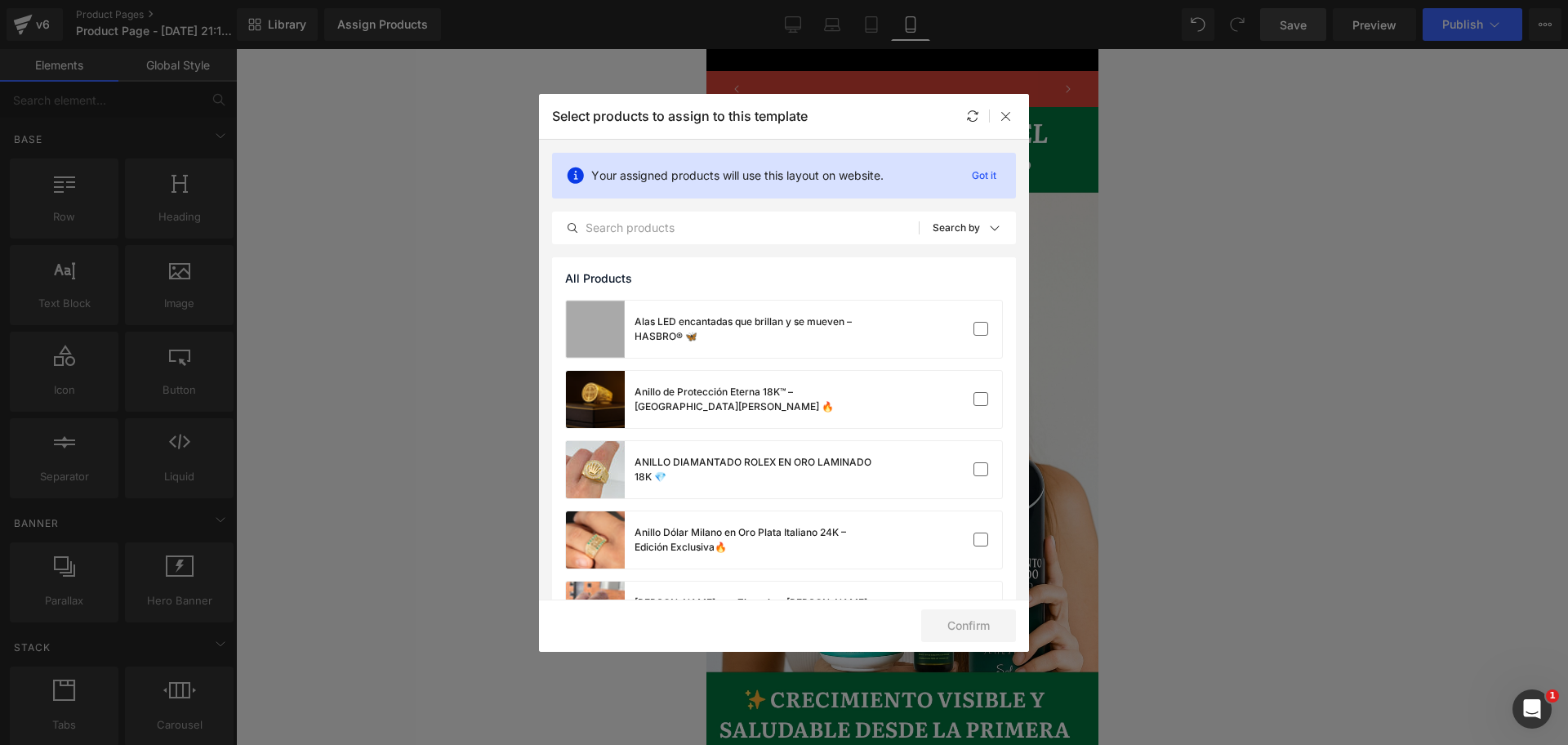
scroll to position [0, 0]
click at [676, 218] on div "All Products Shopify Collections Product Templates Shopify Collections Sort: Se…" at bounding box center [784, 228] width 464 height 33
click at [687, 230] on input "text" at bounding box center [736, 228] width 365 height 20
paste input "shampoo de crecimiento"
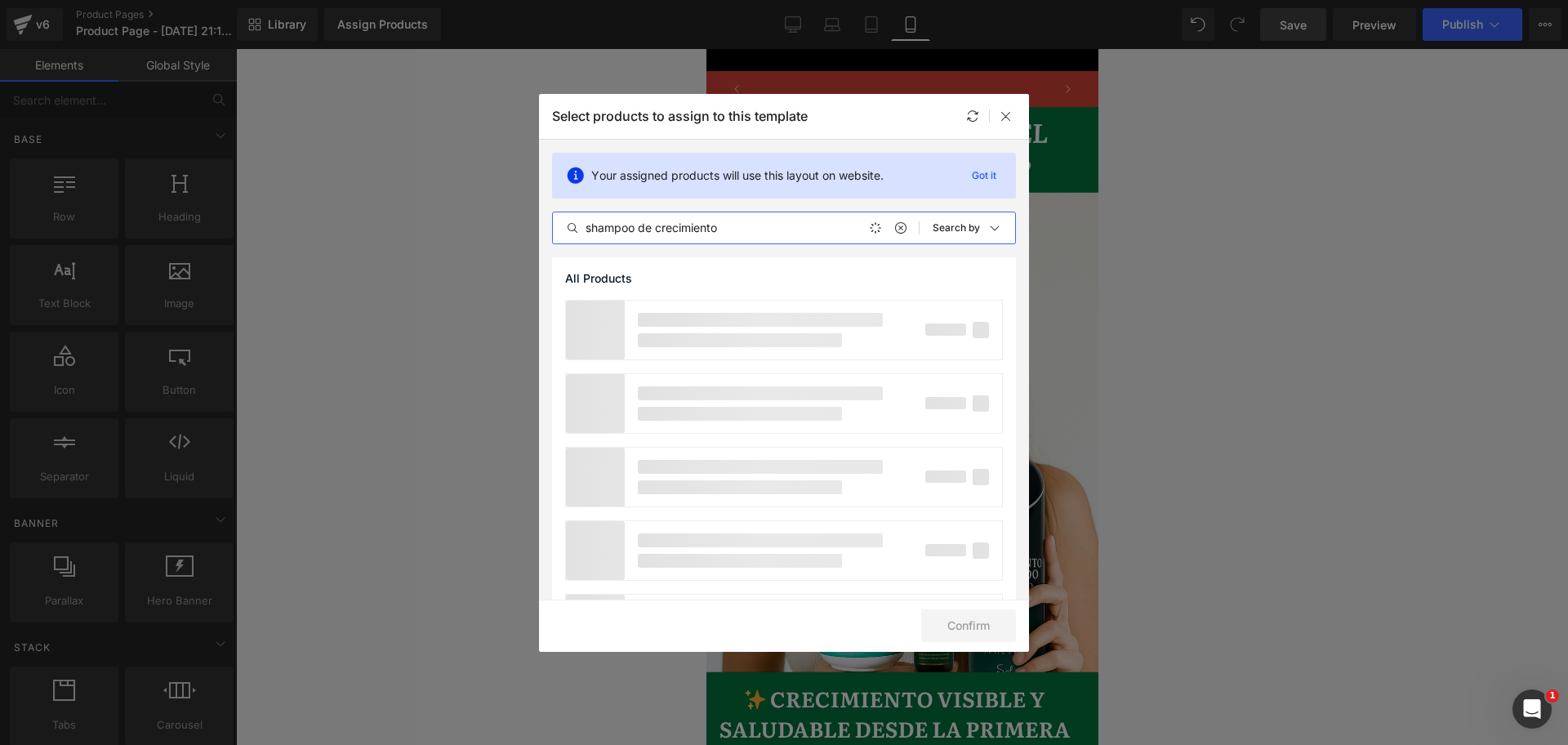
scroll to position [0, 282]
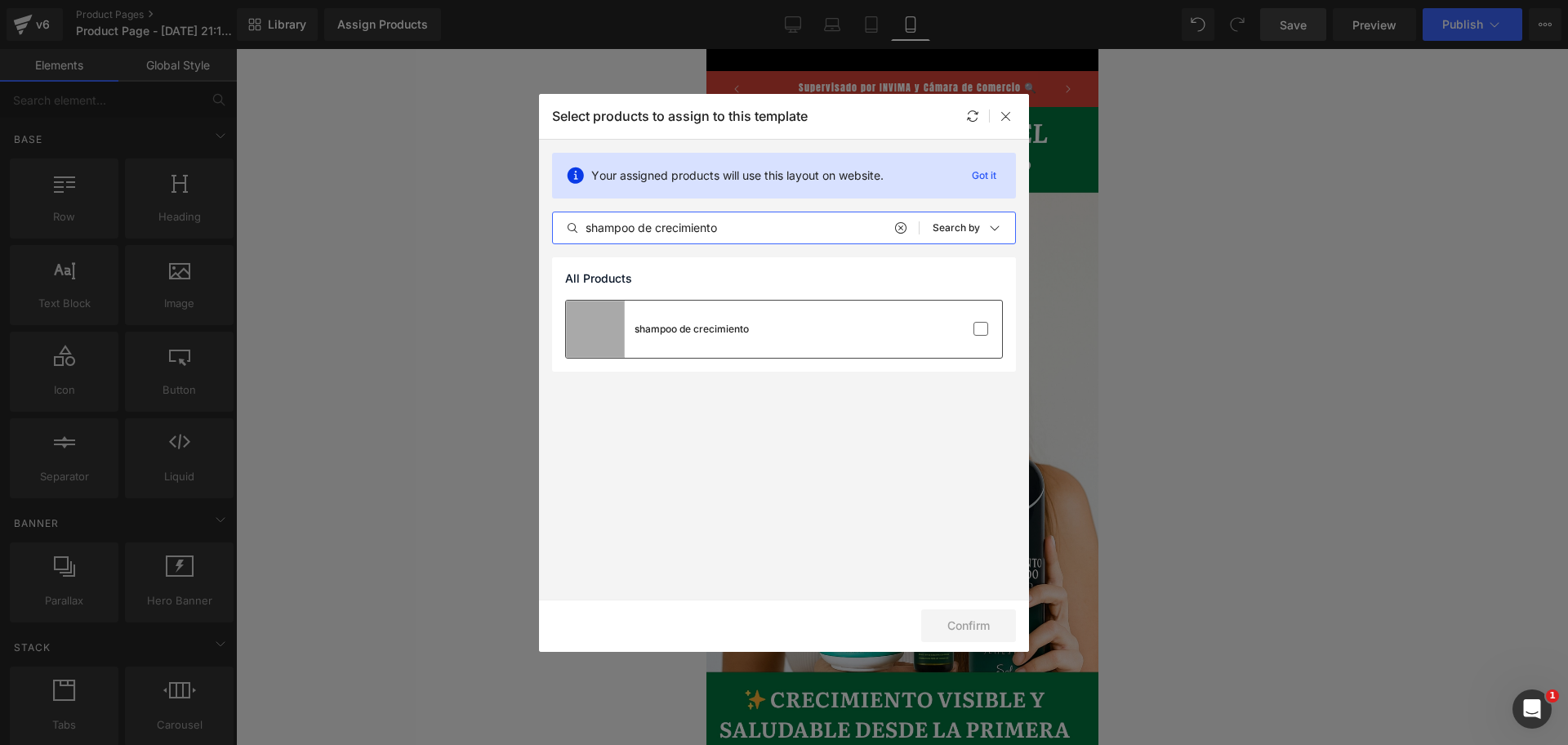
type input "shampoo de crecimiento"
click at [887, 344] on div "shampoo de crecimiento" at bounding box center [784, 329] width 436 height 57
click at [986, 630] on button "Confirm" at bounding box center [968, 625] width 95 height 33
click at [991, 614] on button "Success" at bounding box center [958, 625] width 116 height 33
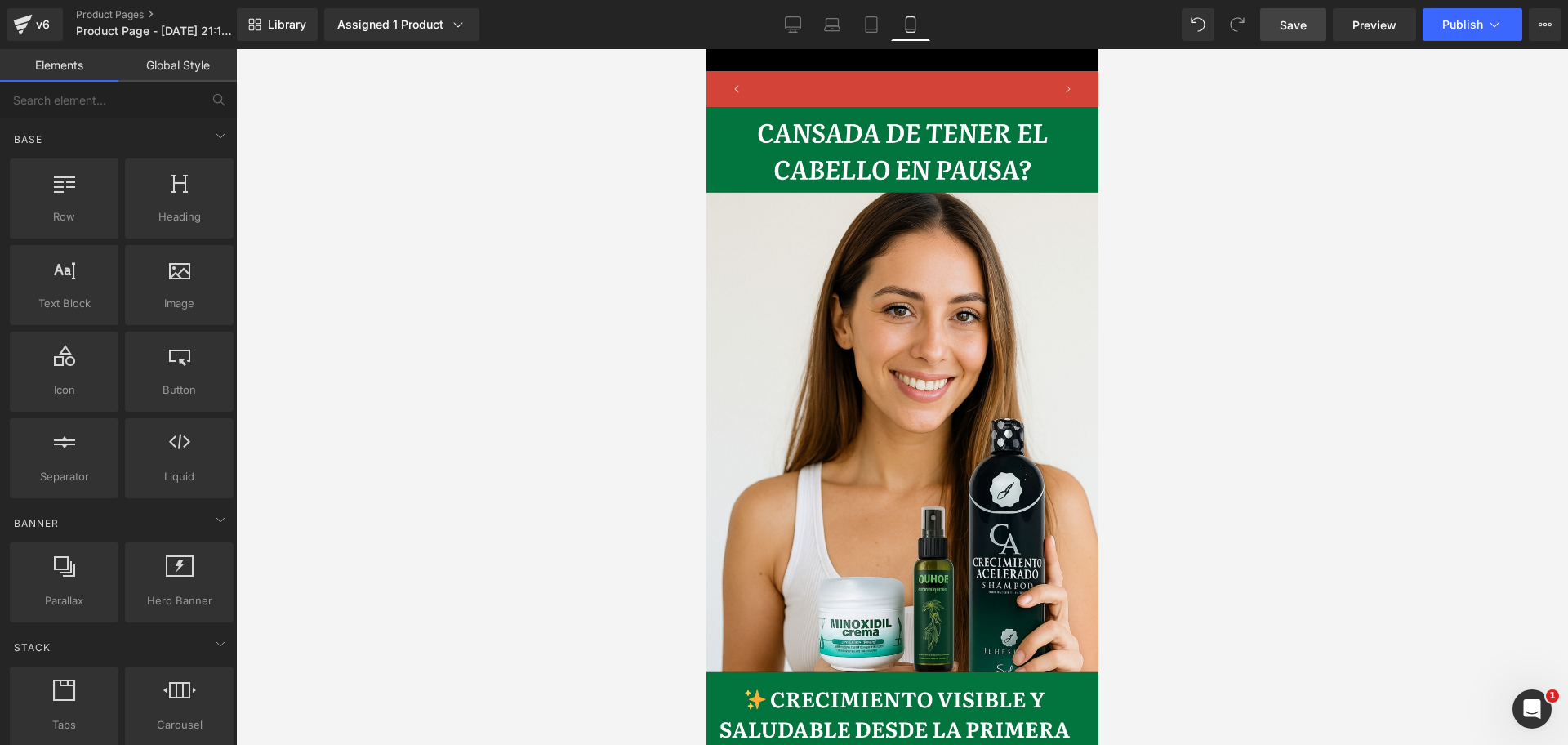
scroll to position [0, 0]
click at [1277, 20] on link "Save" at bounding box center [1293, 25] width 66 height 33
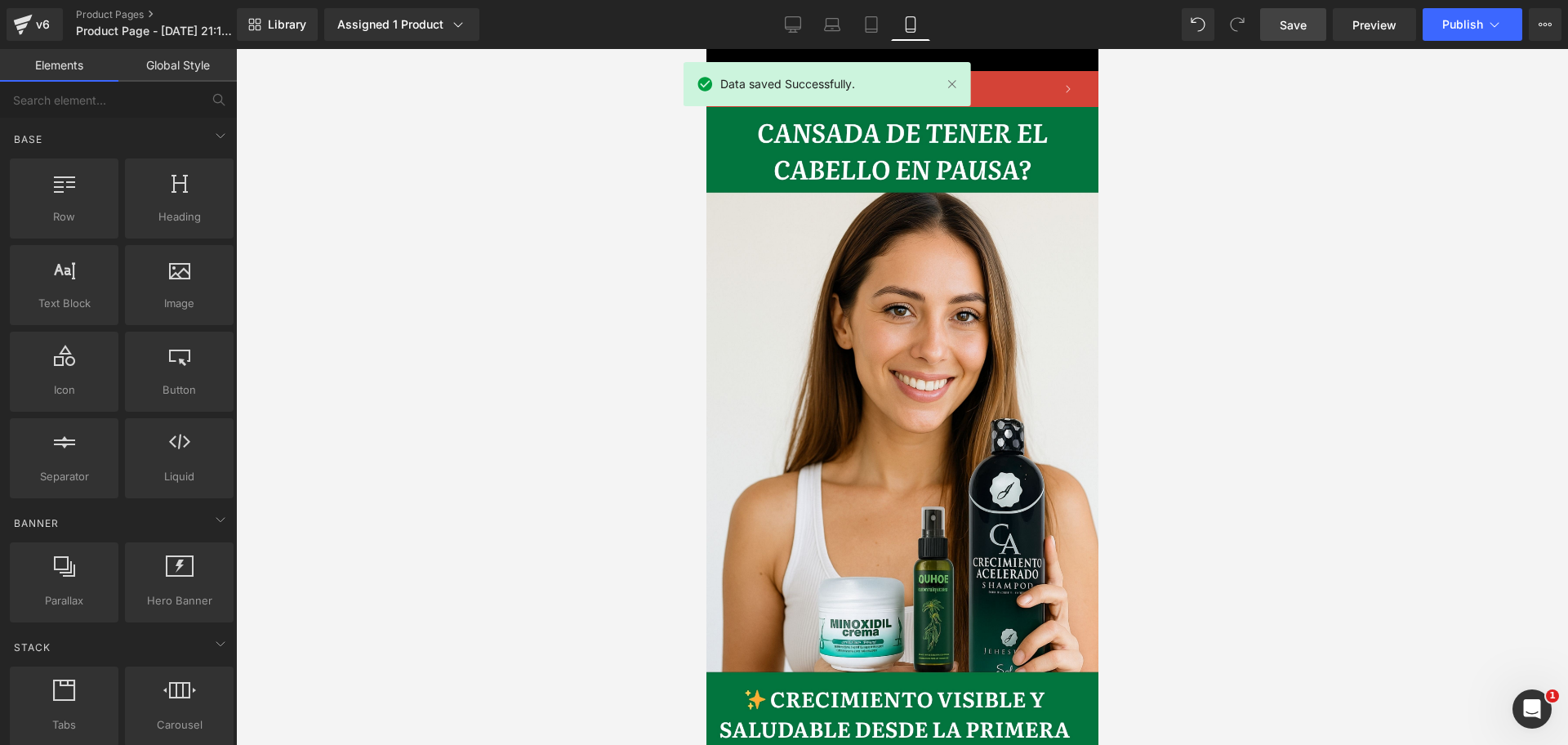
scroll to position [0, 282]
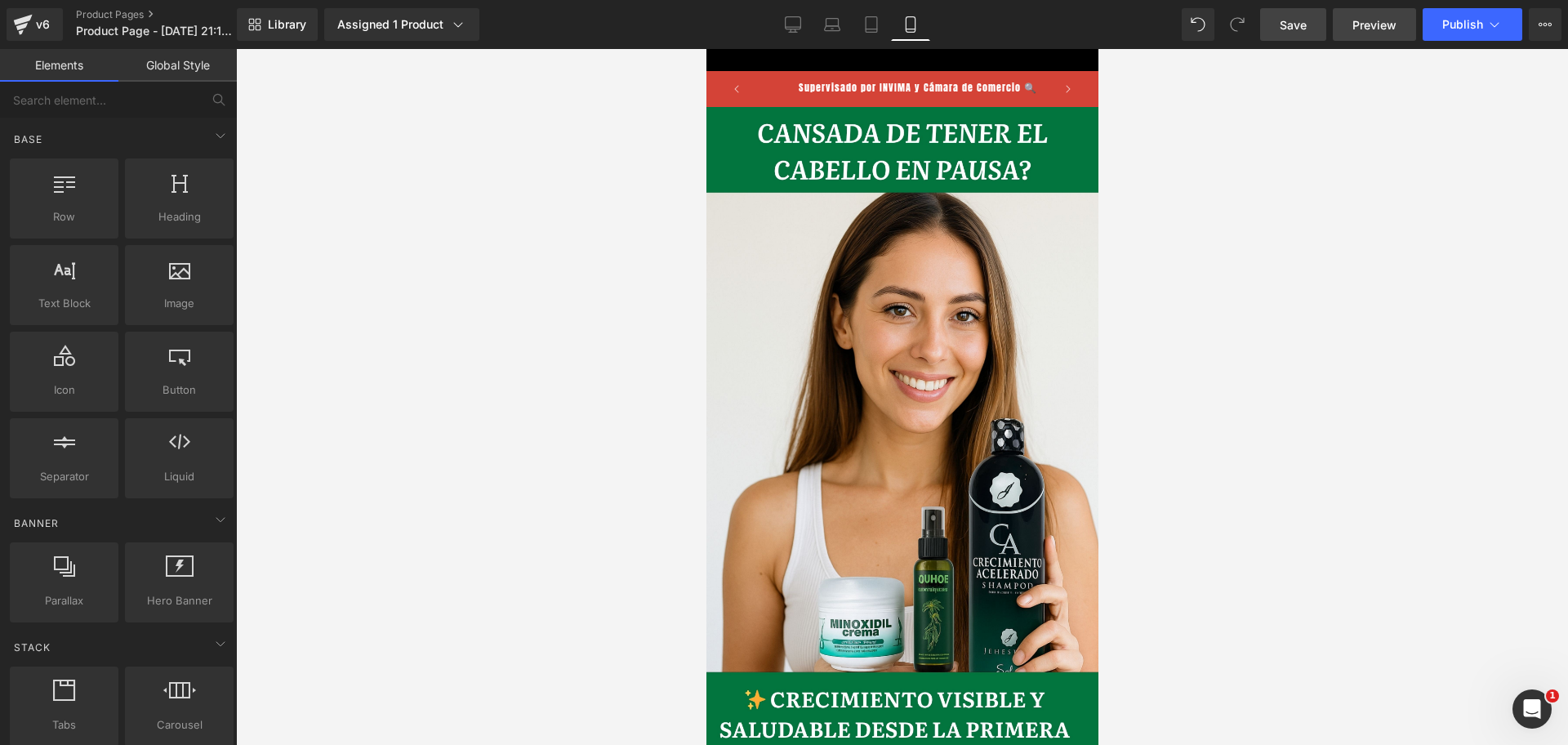
click at [1376, 20] on span "Preview" at bounding box center [1374, 25] width 44 height 17
click at [1466, 45] on div "Library Assigned 1 Product Product Preview shampoo de crecimiento Manage assign…" at bounding box center [902, 25] width 1330 height 49
click at [1466, 28] on span "Publish" at bounding box center [1462, 25] width 41 height 13
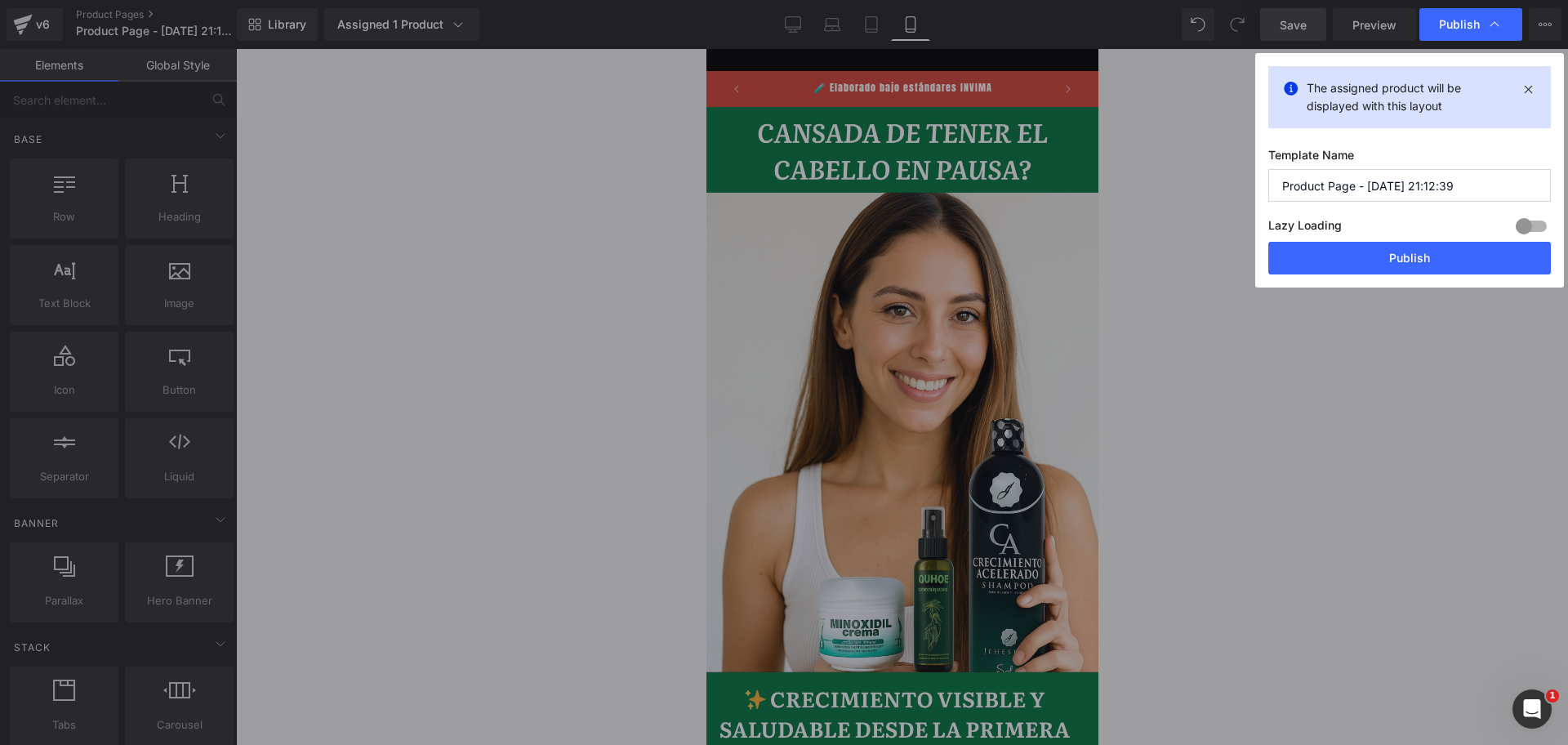
click at [1362, 184] on input "Product Page - [DATE] 21:12:39" at bounding box center [1409, 185] width 283 height 33
type input "prueba"
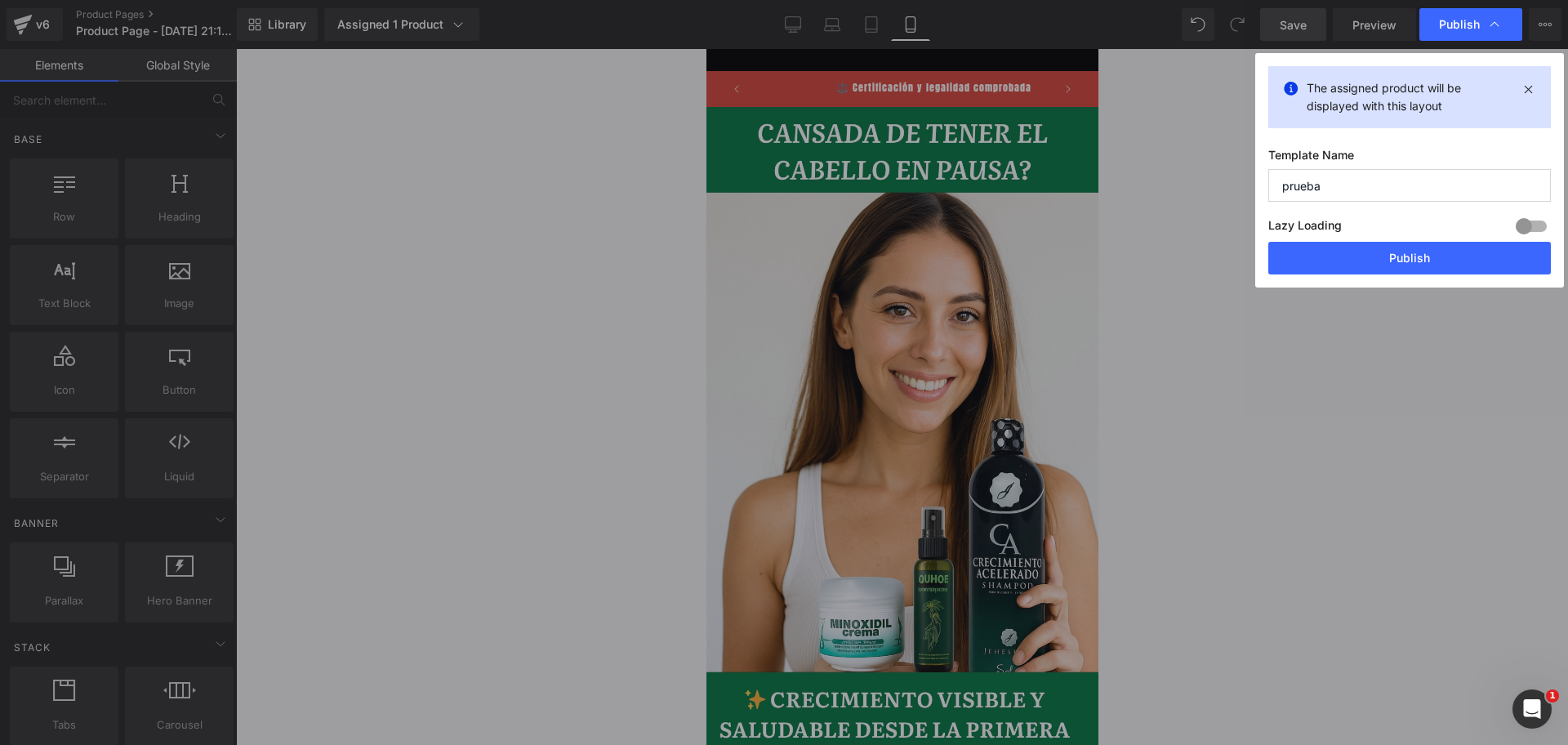
click at [1409, 243] on button "Publish" at bounding box center [1409, 258] width 283 height 33
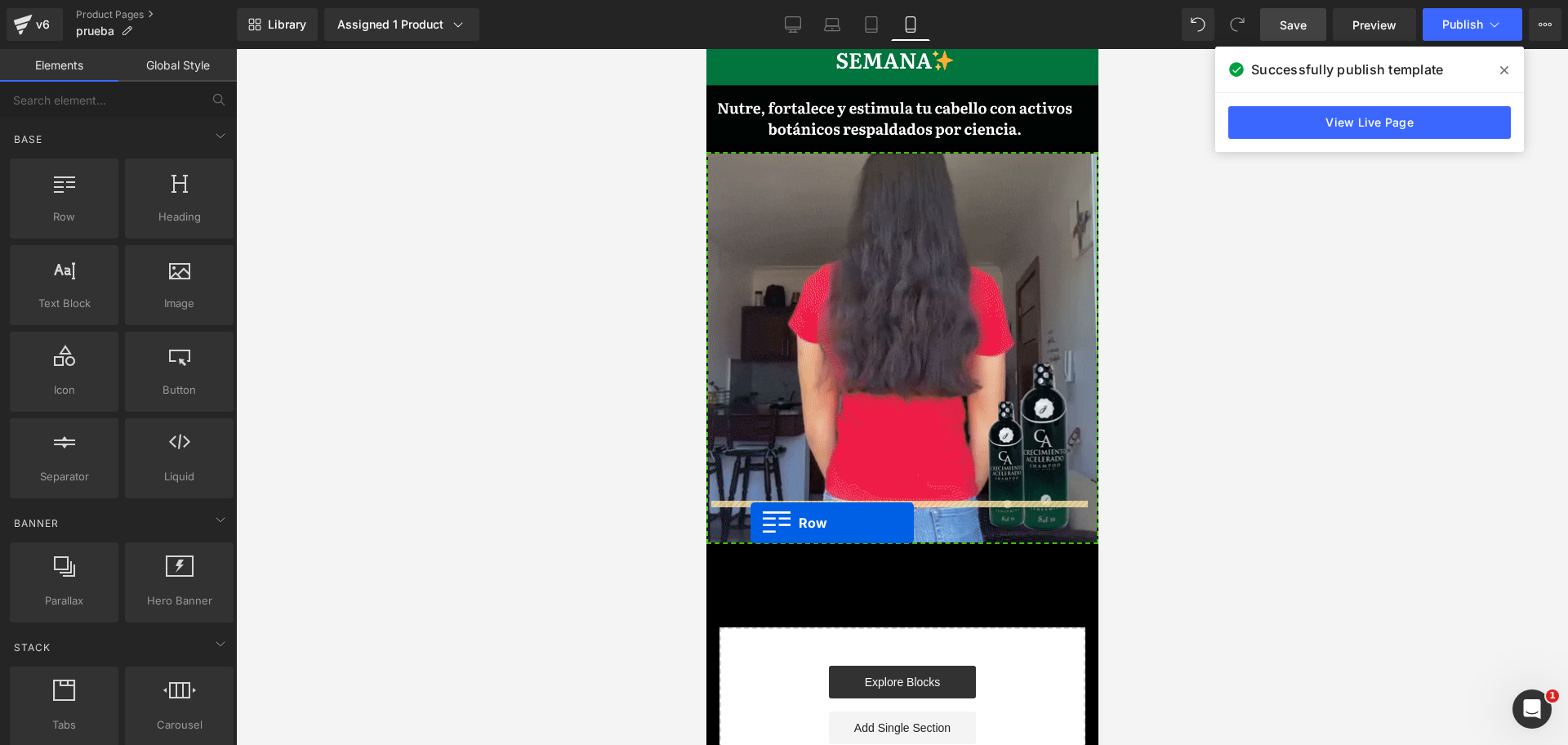
scroll to position [0, 845]
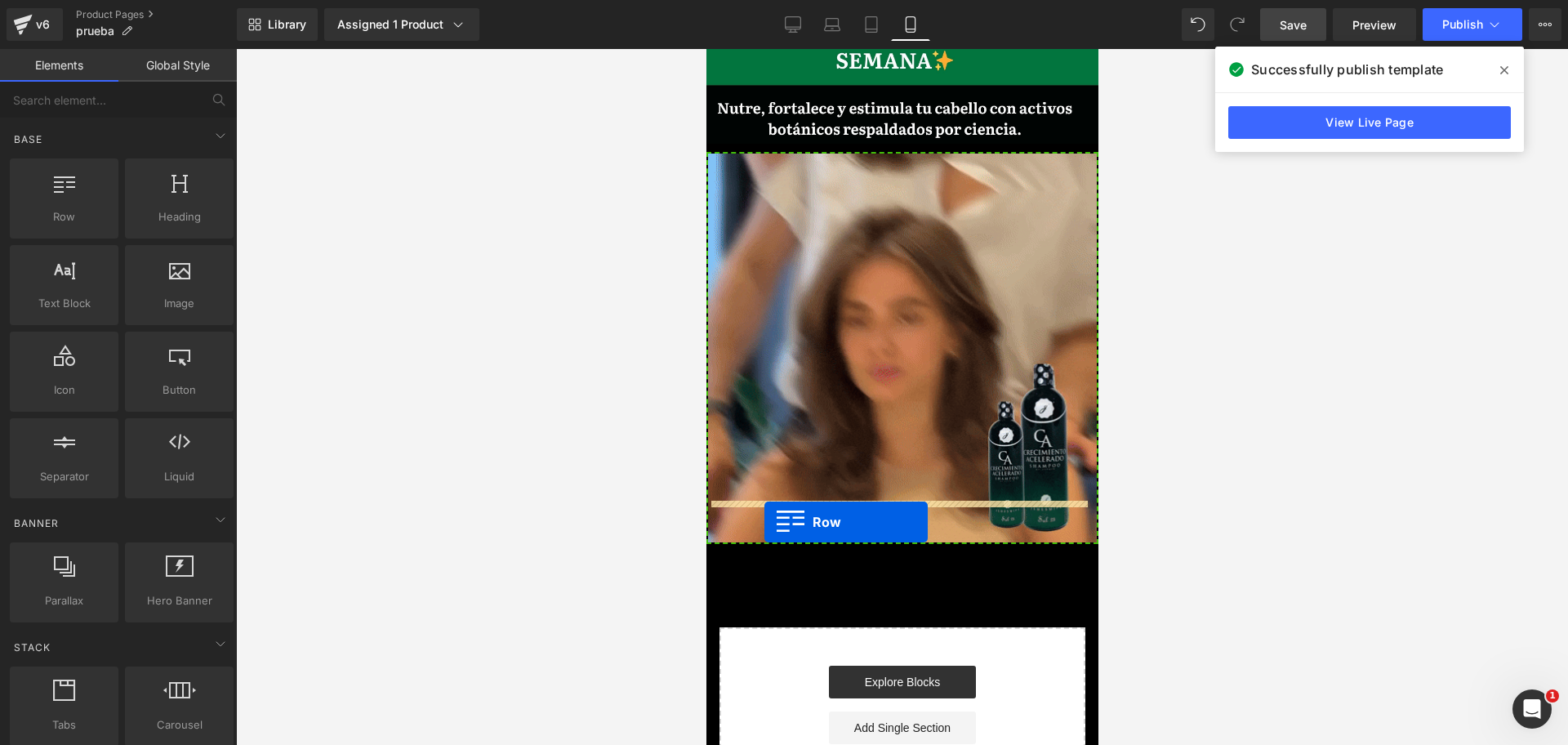
drag, startPoint x: 767, startPoint y: 239, endPoint x: 766, endPoint y: 518, distance: 279.0
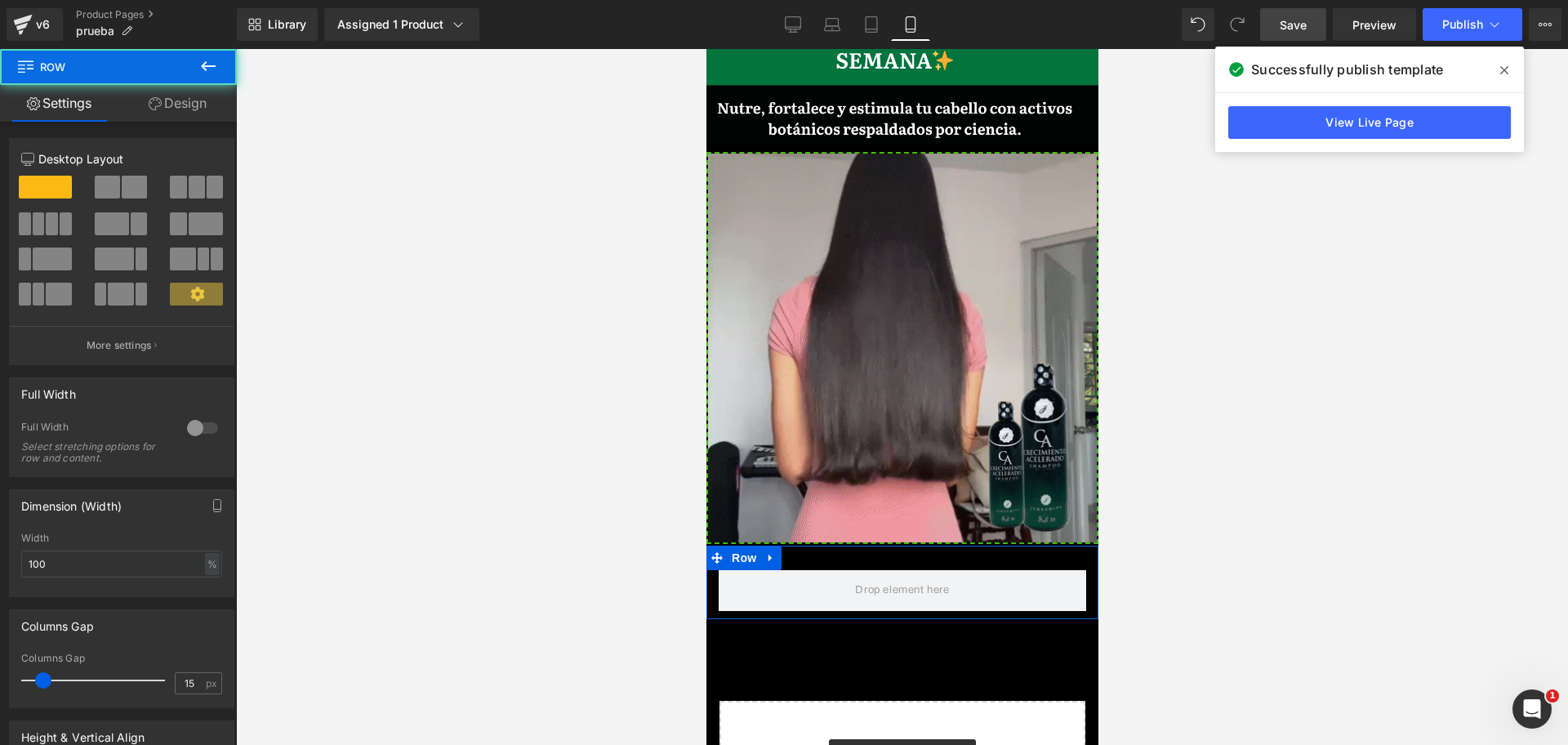
click at [841, 546] on div "Row" at bounding box center [901, 583] width 392 height 74
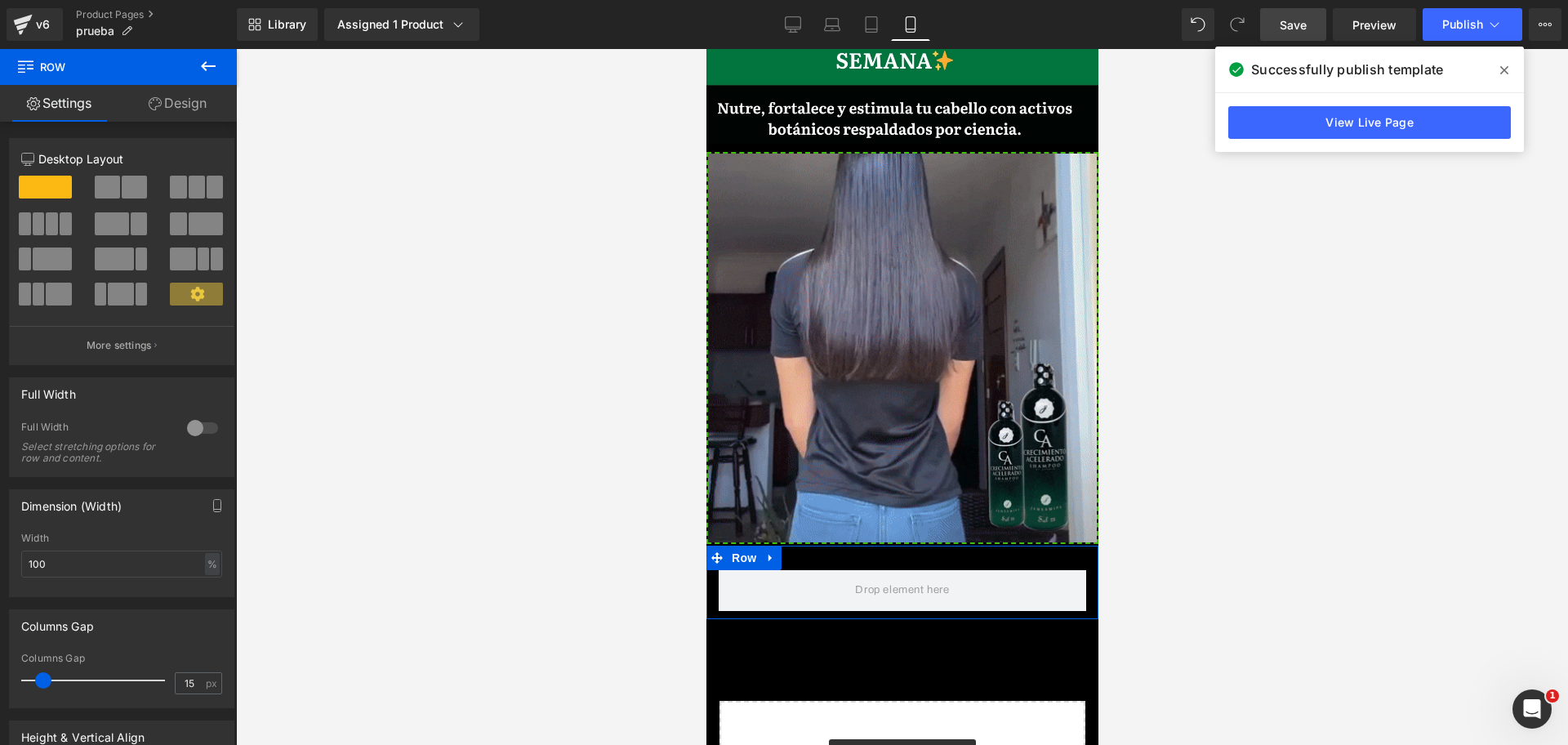
scroll to position [0, 0]
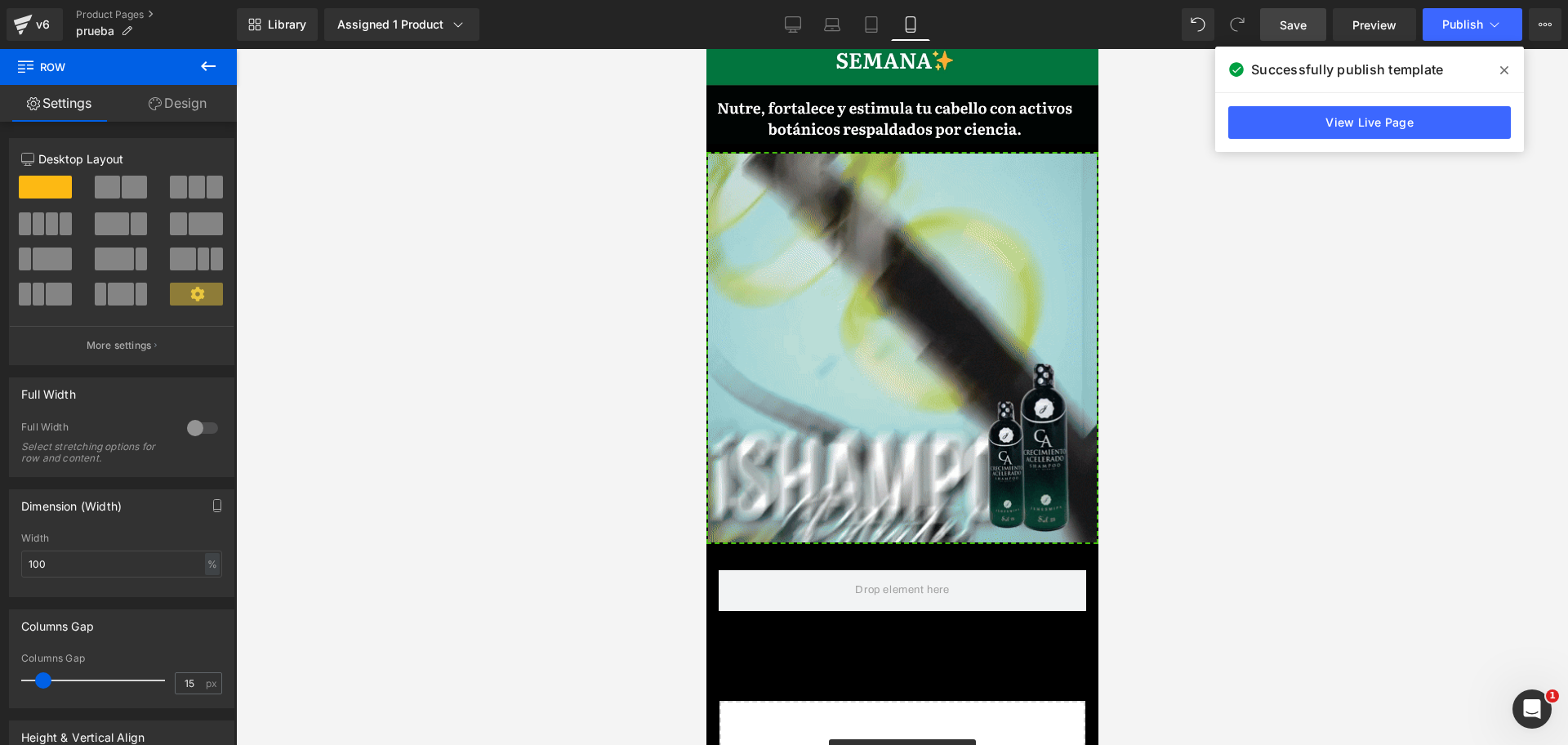
click at [211, 67] on icon at bounding box center [208, 66] width 20 height 20
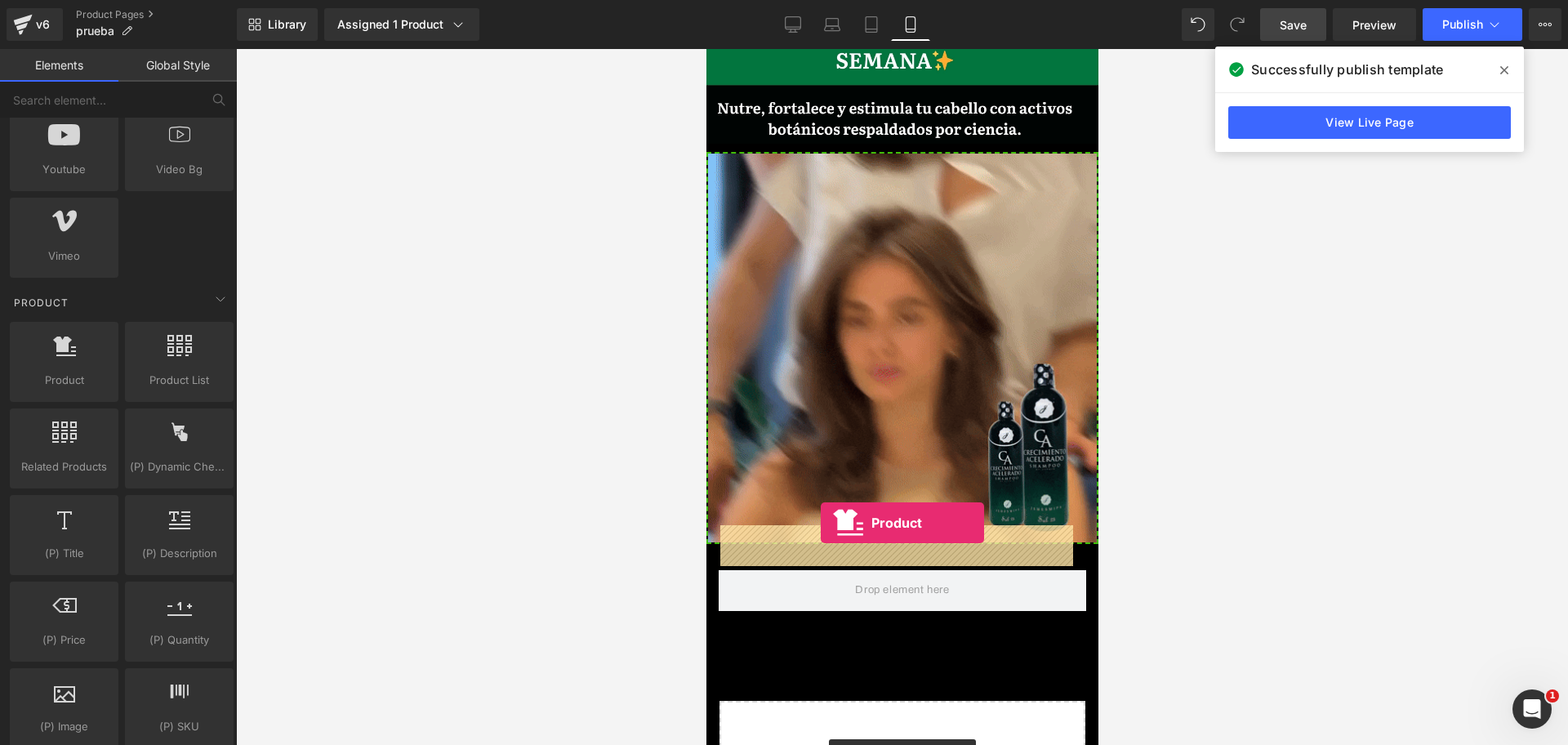
drag, startPoint x: 764, startPoint y: 421, endPoint x: 820, endPoint y: 523, distance: 116.4
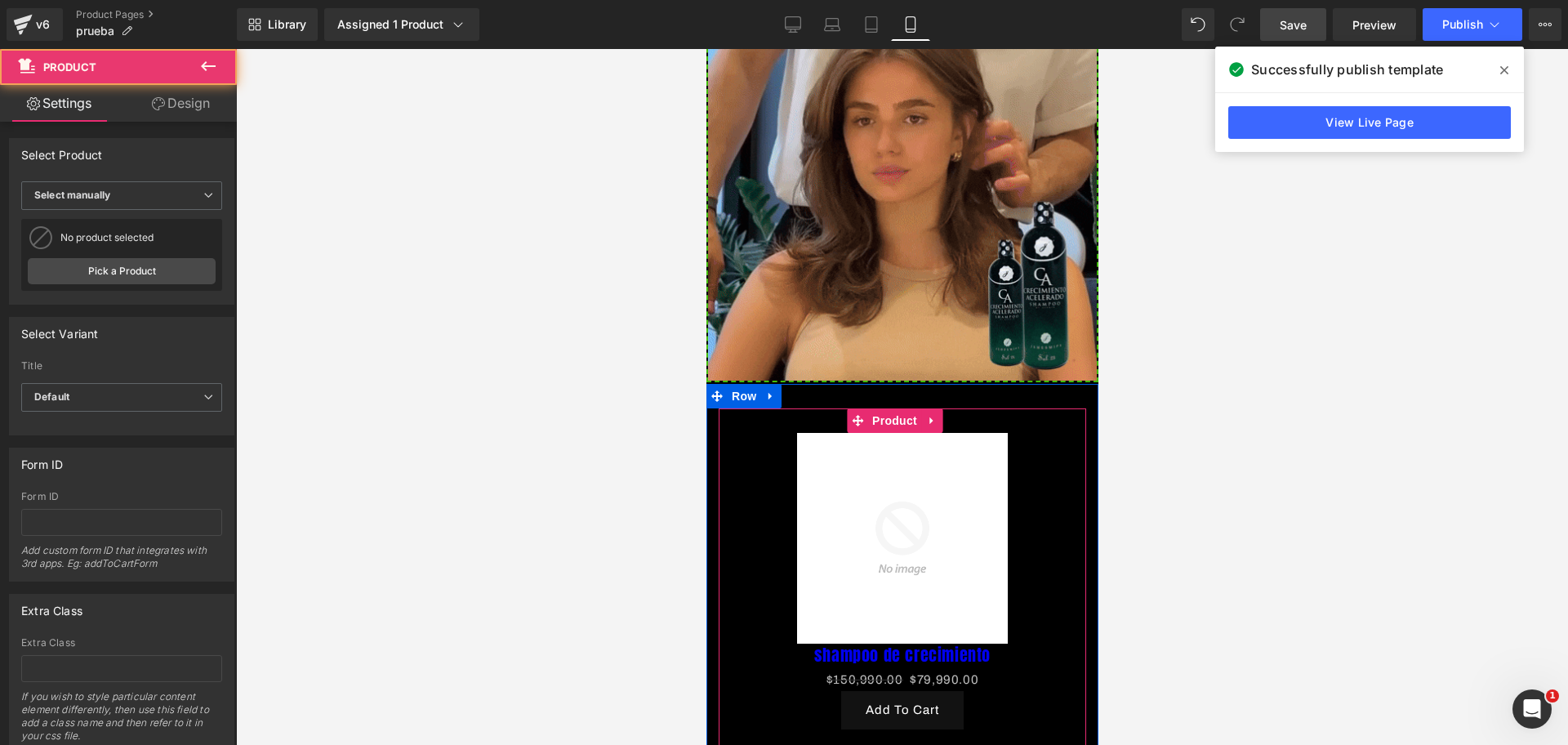
scroll to position [903, 0]
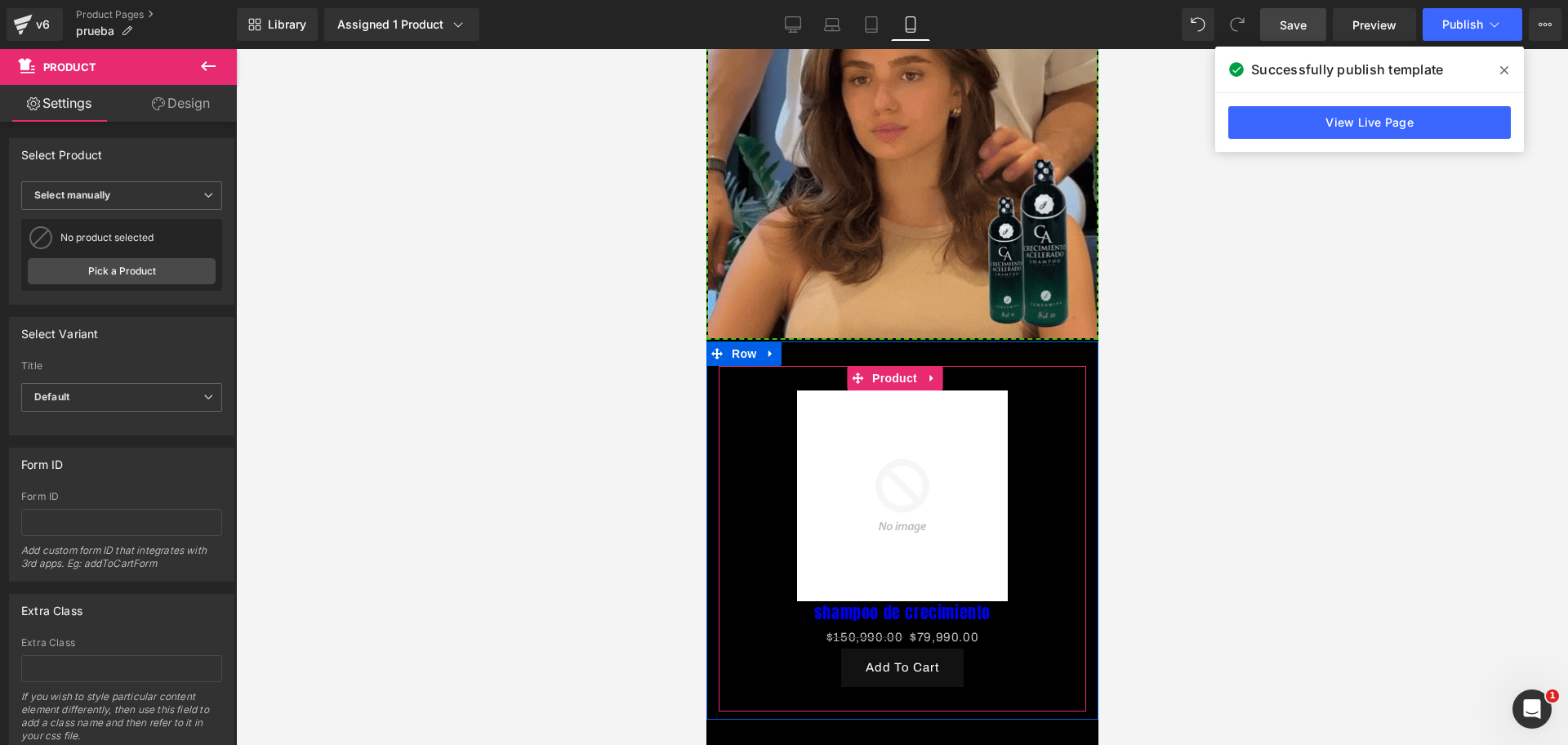
click at [986, 438] on img at bounding box center [901, 495] width 211 height 211
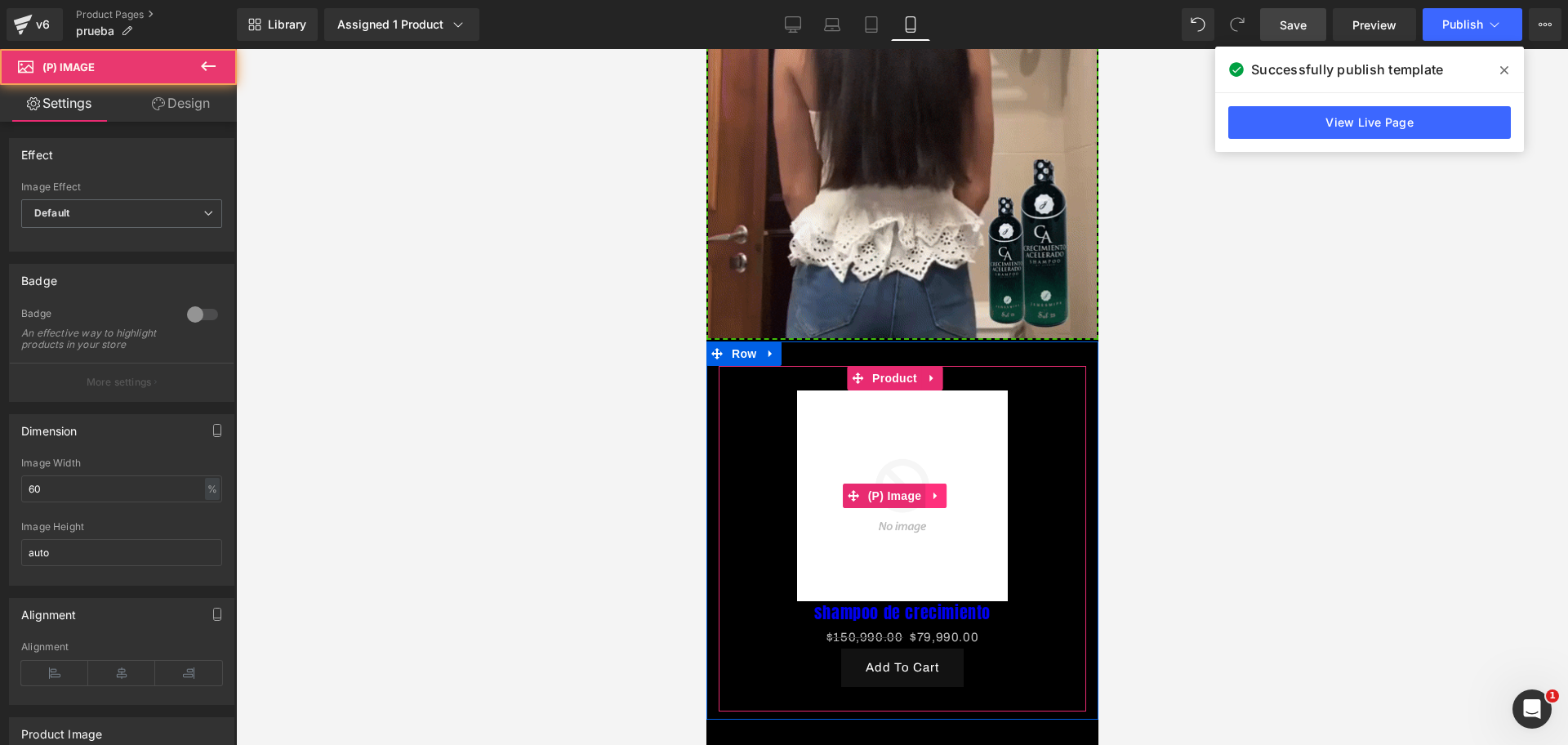
click at [942, 484] on link at bounding box center [935, 496] width 21 height 25
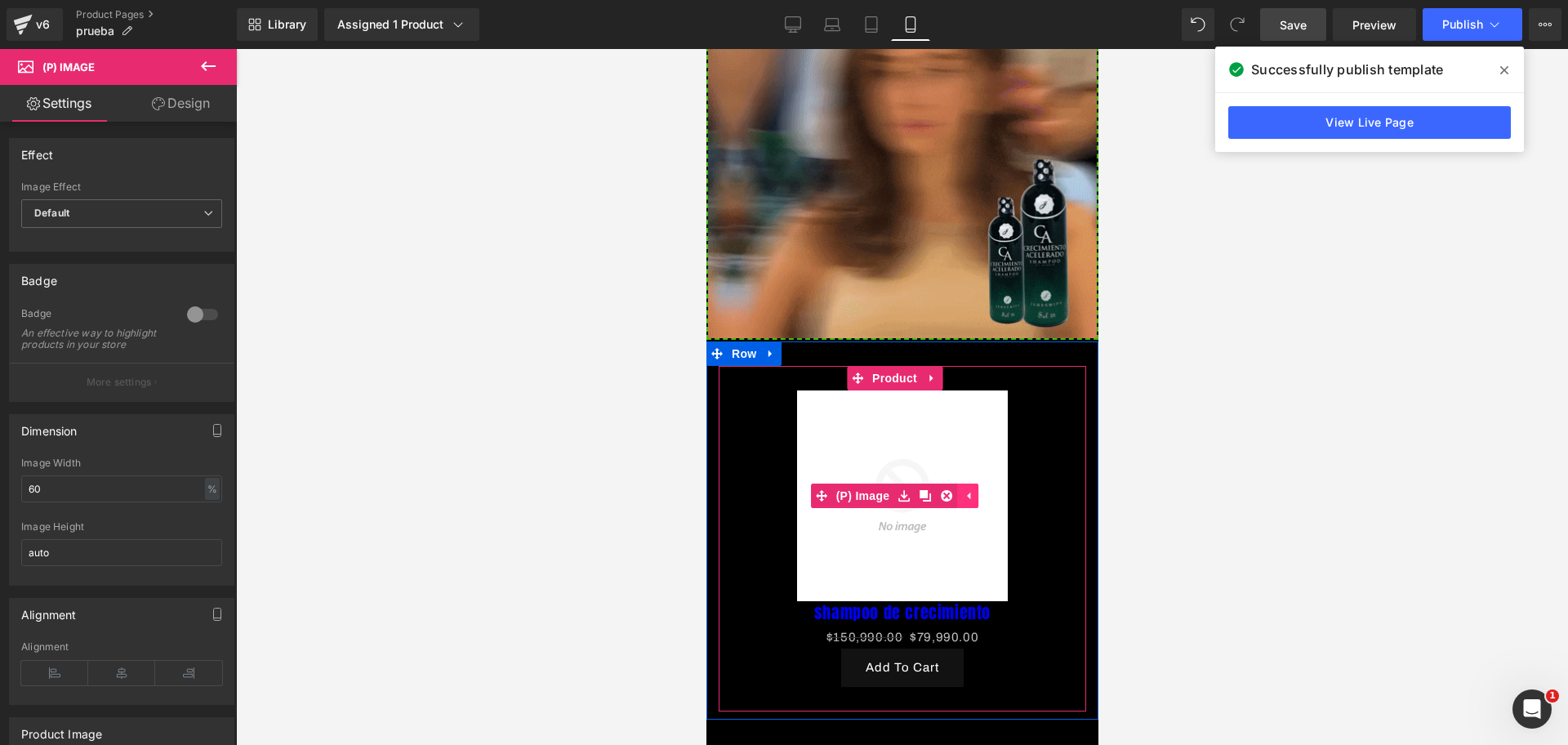
scroll to position [0, 564]
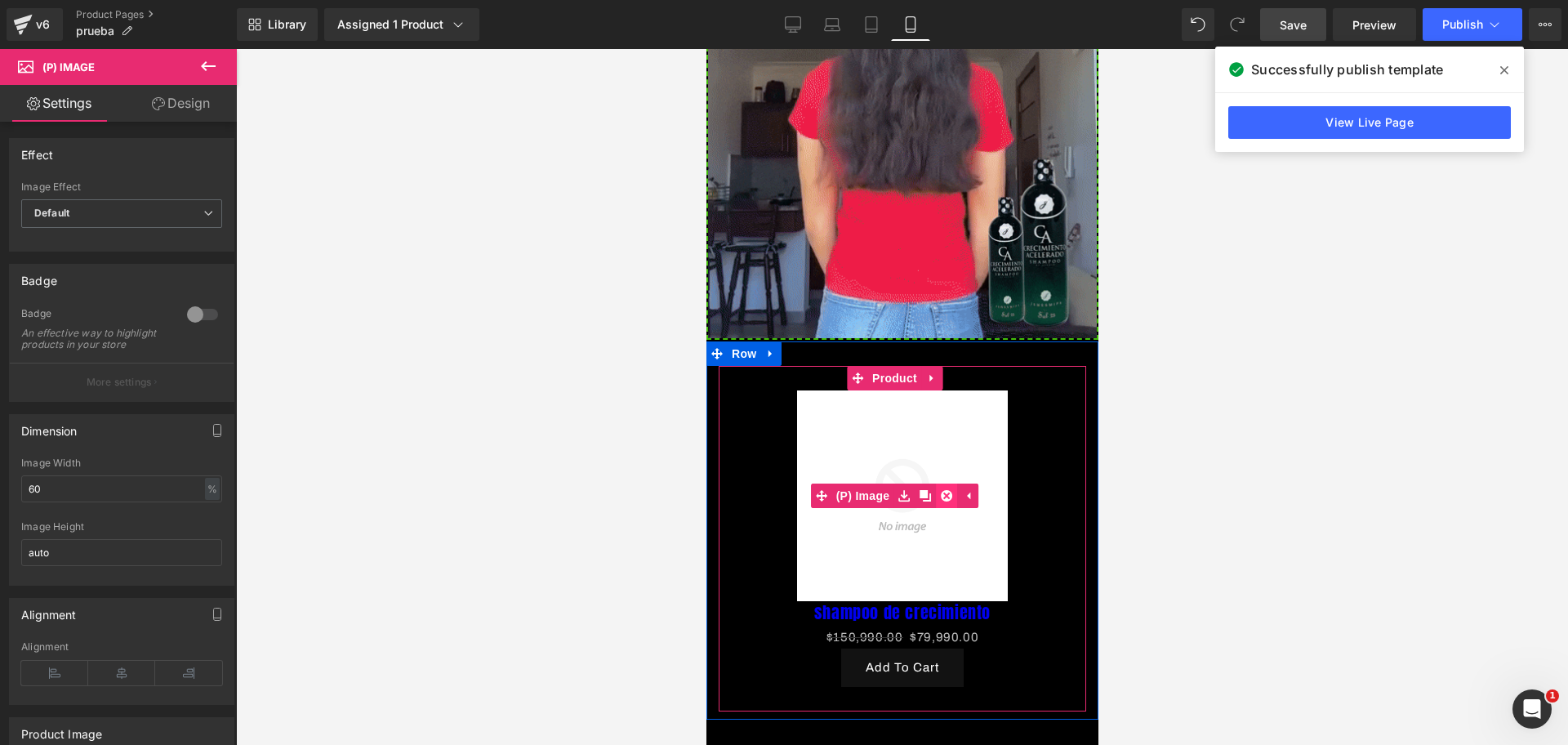
click at [942, 484] on link at bounding box center [945, 496] width 21 height 25
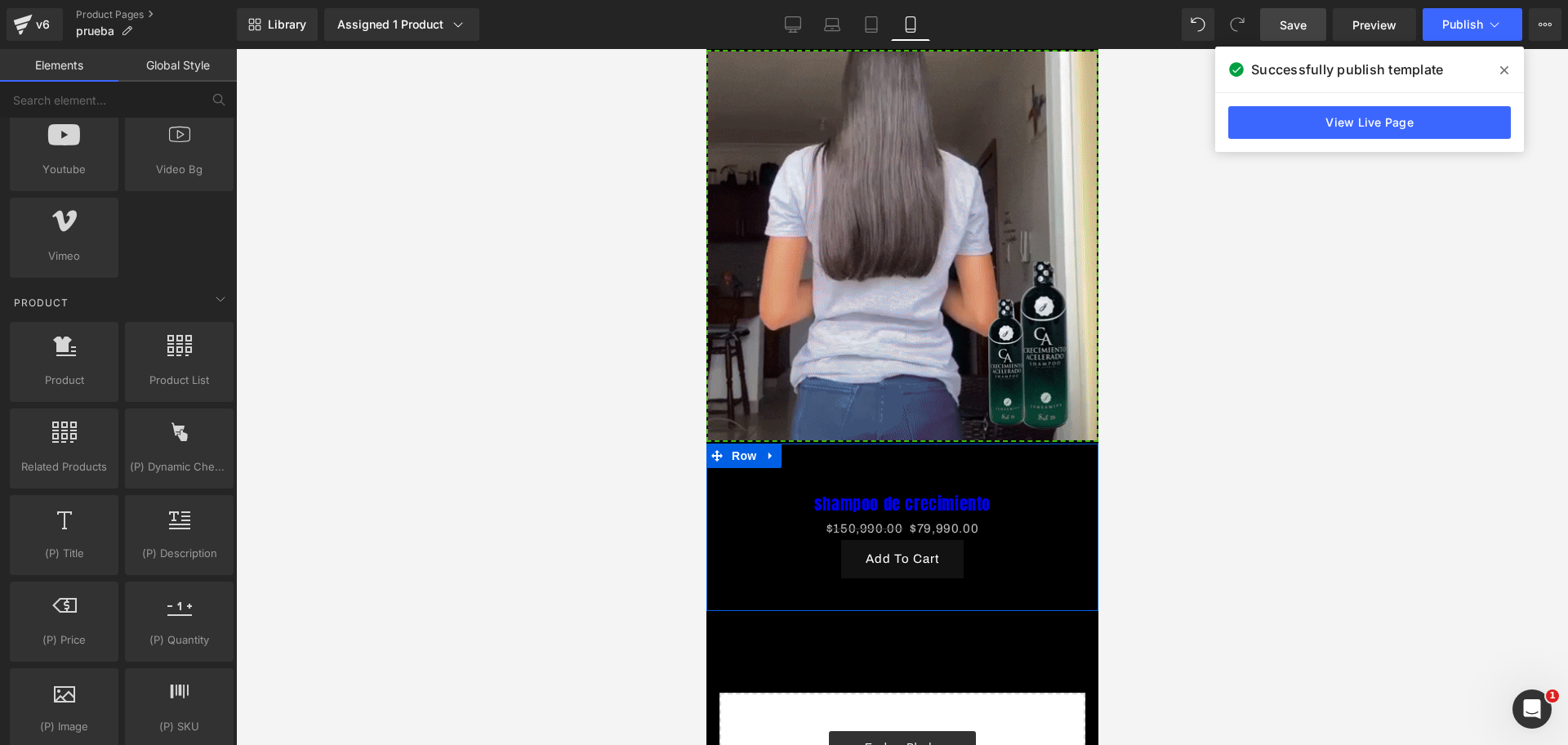
scroll to position [0, 845]
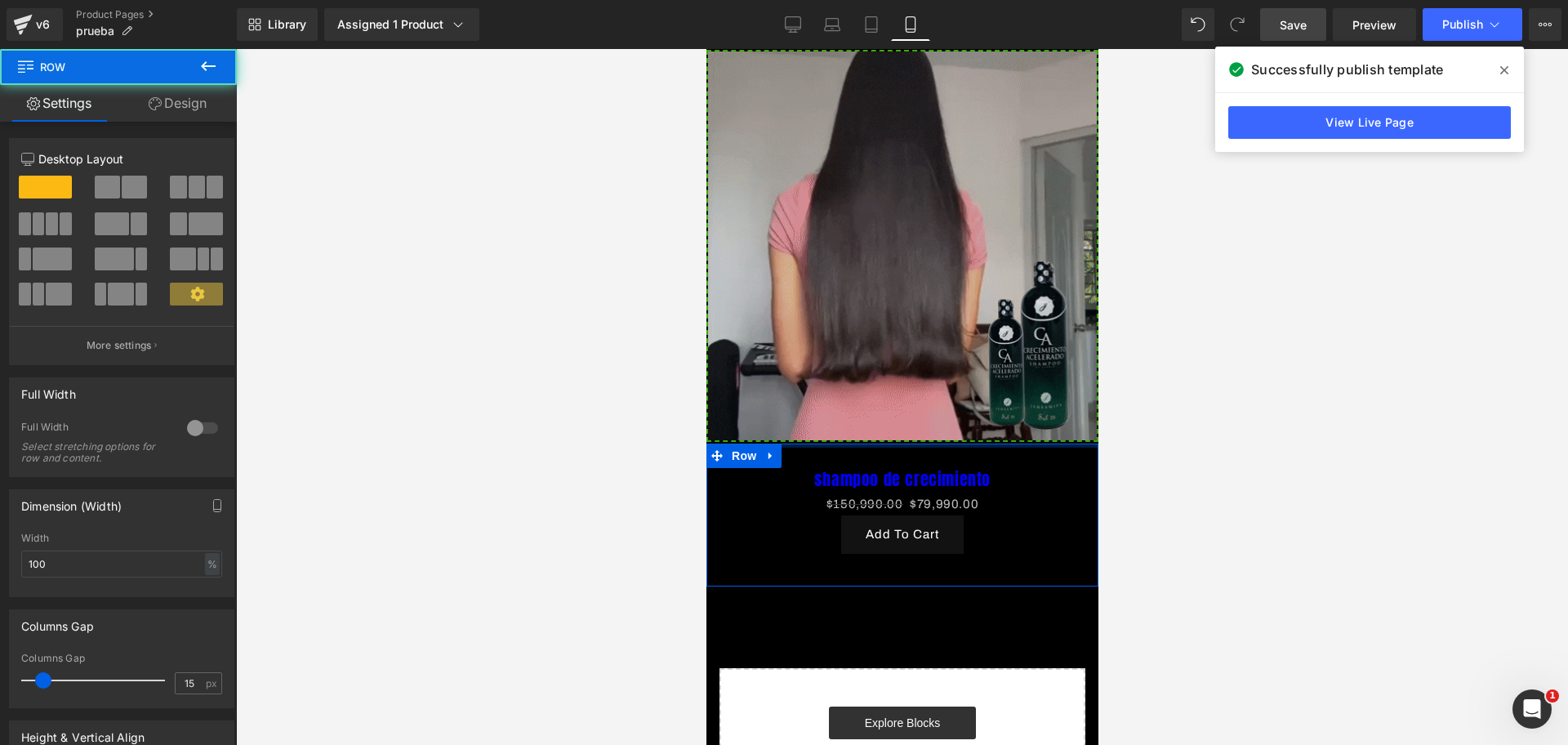
drag, startPoint x: 943, startPoint y: 402, endPoint x: 952, endPoint y: 377, distance: 26.6
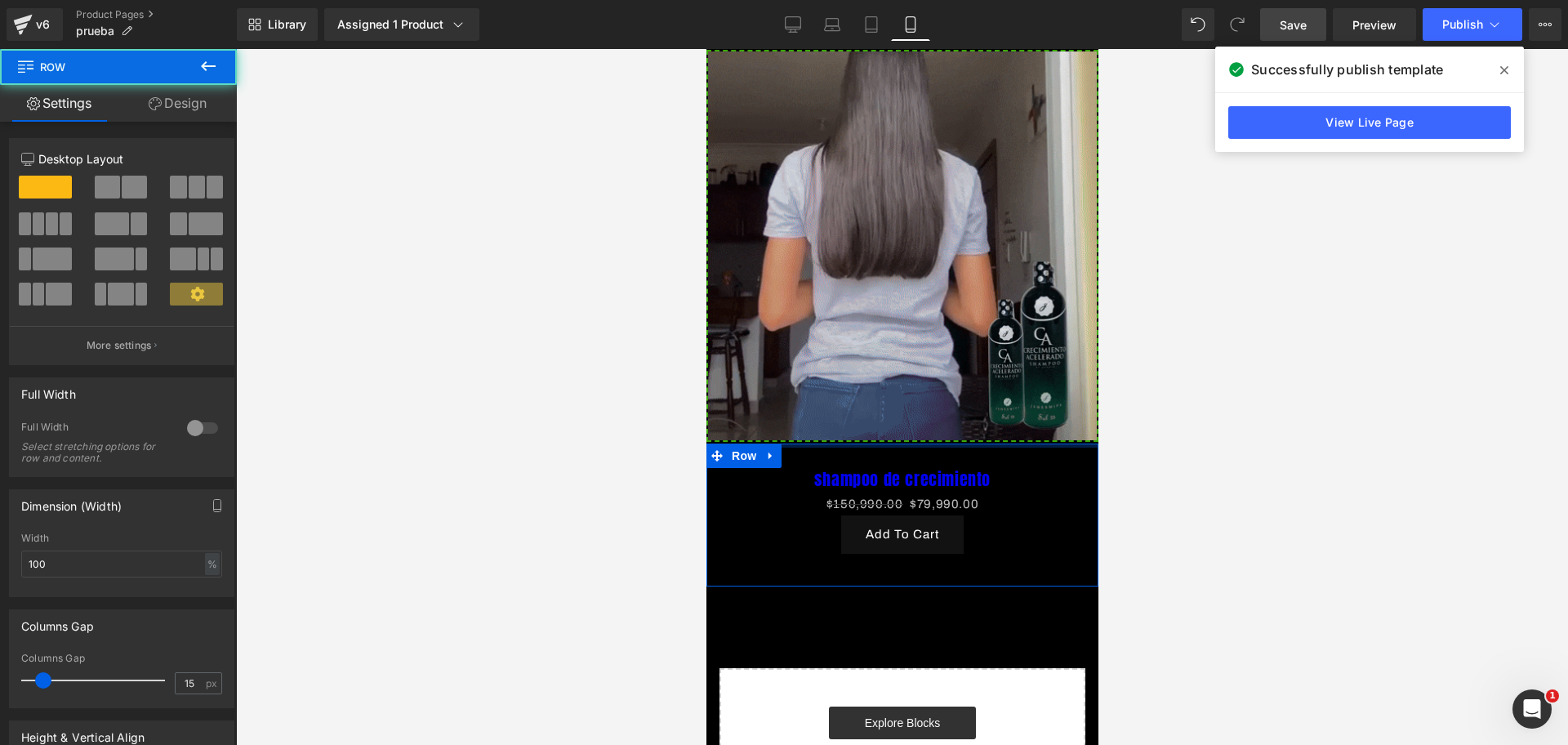
click at [952, 377] on div "Image Image Row shampoo de crecimiento (P) Title $150,990.00 $79,990.00 (P) Pri…" at bounding box center [901, 77] width 392 height 1542
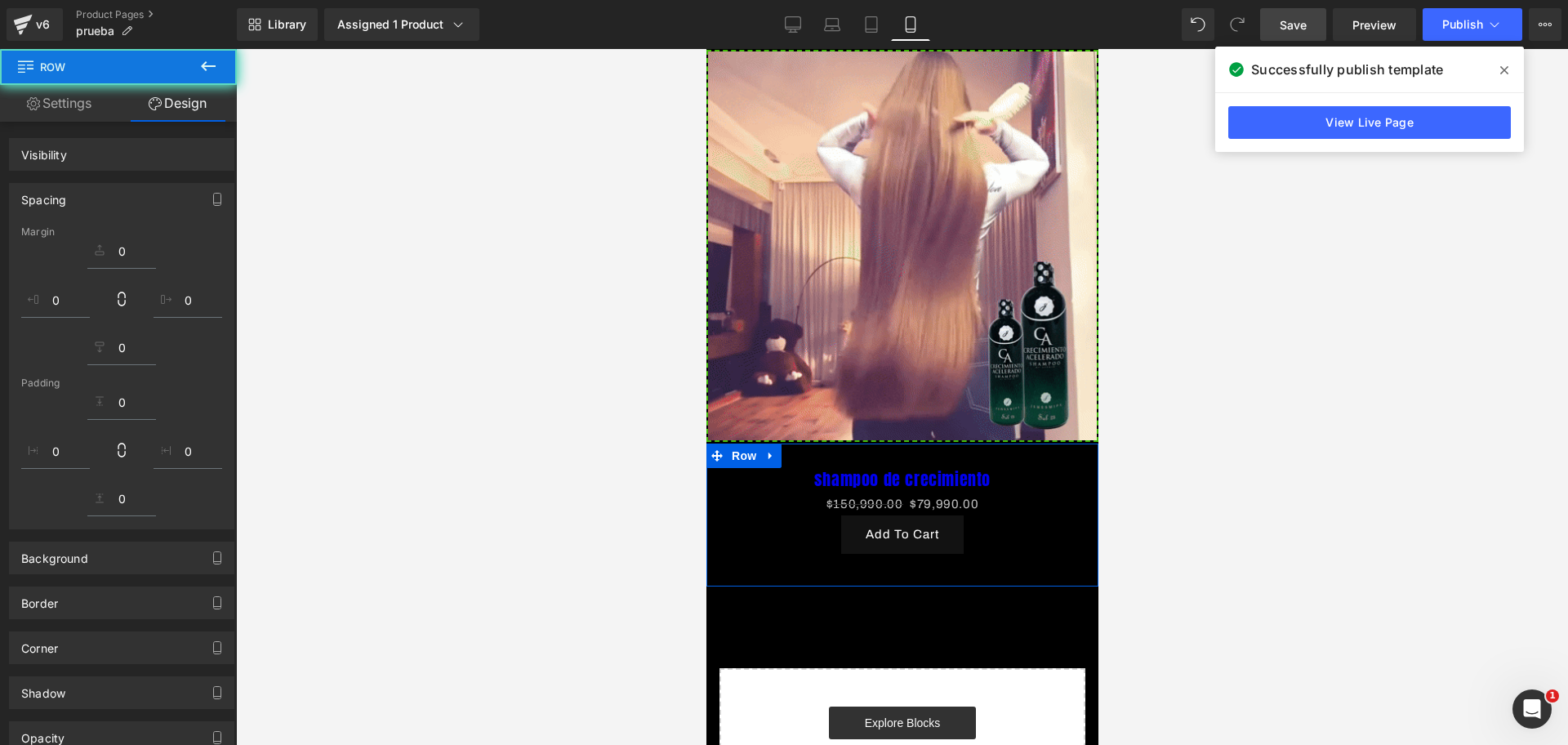
click at [1125, 415] on div at bounding box center [901, 397] width 1331 height 696
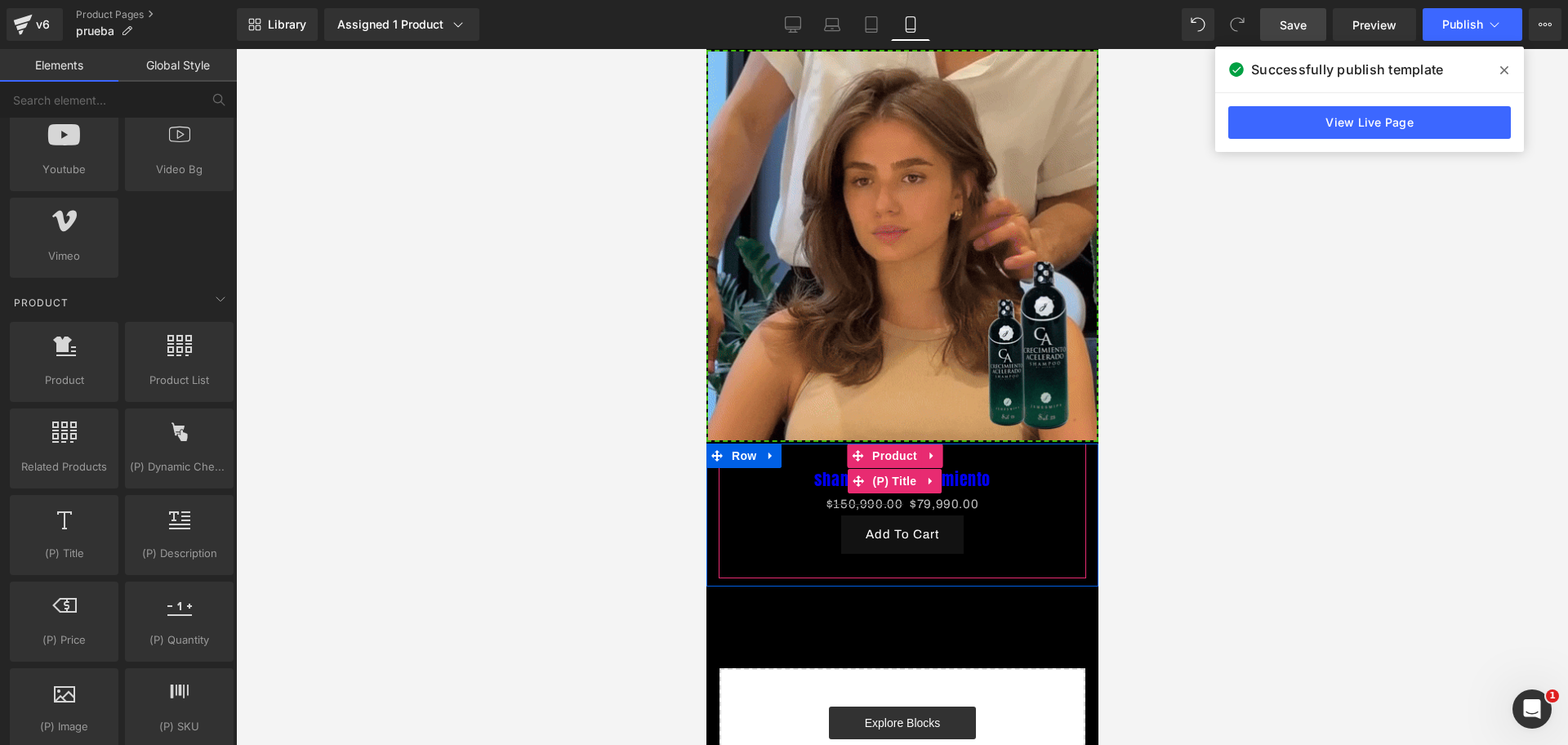
scroll to position [0, 0]
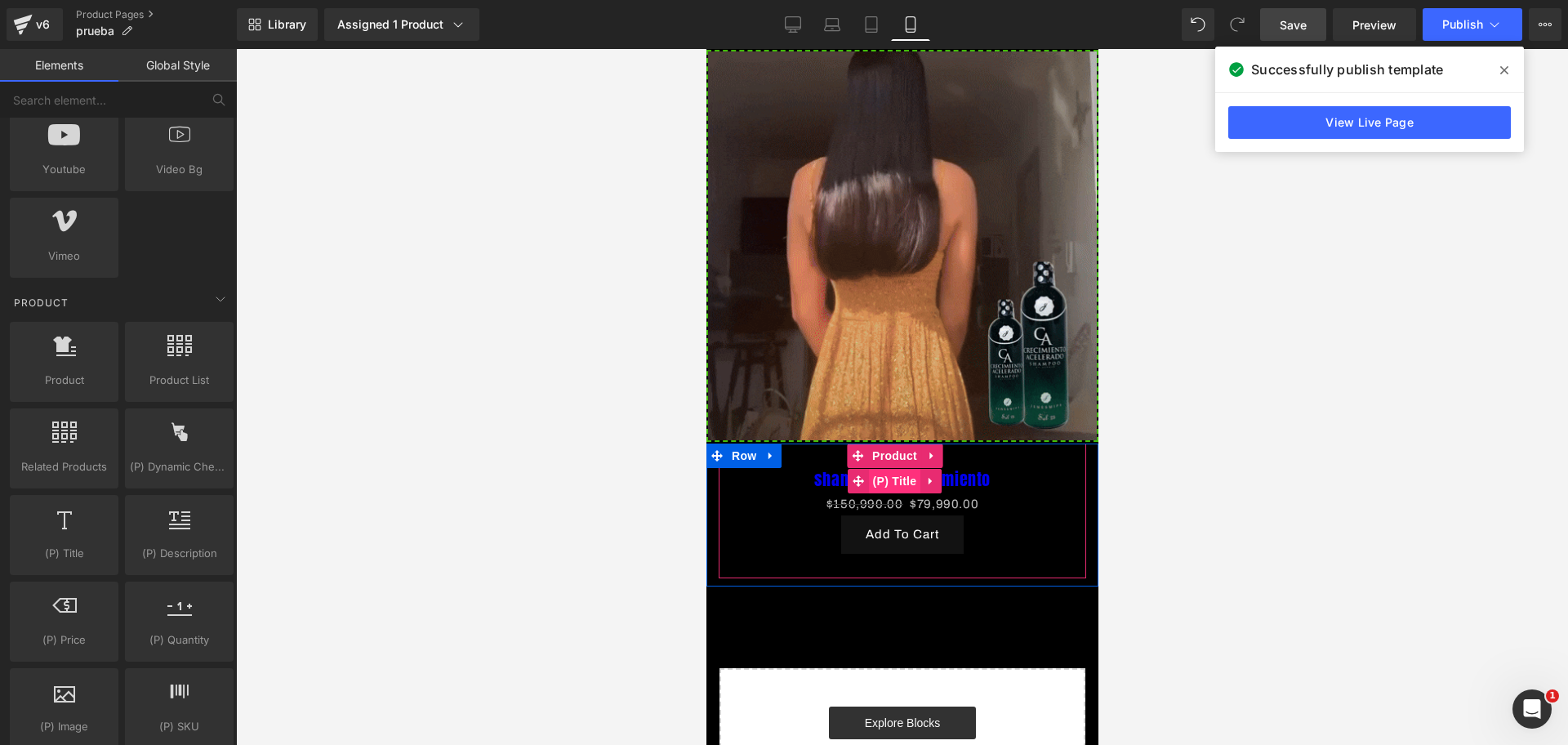
click at [901, 469] on span "(P) Title" at bounding box center [894, 481] width 52 height 25
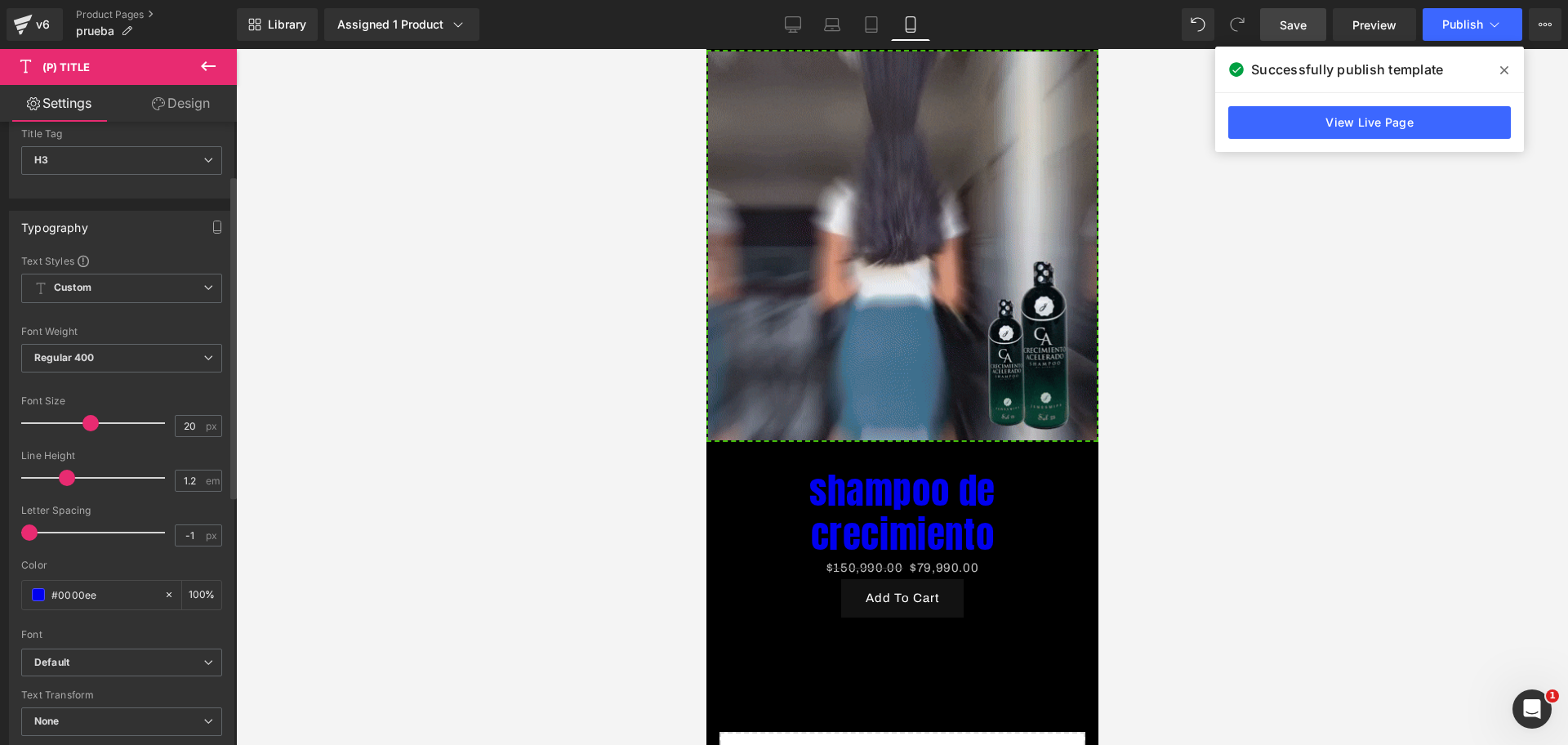
scroll to position [0, 282]
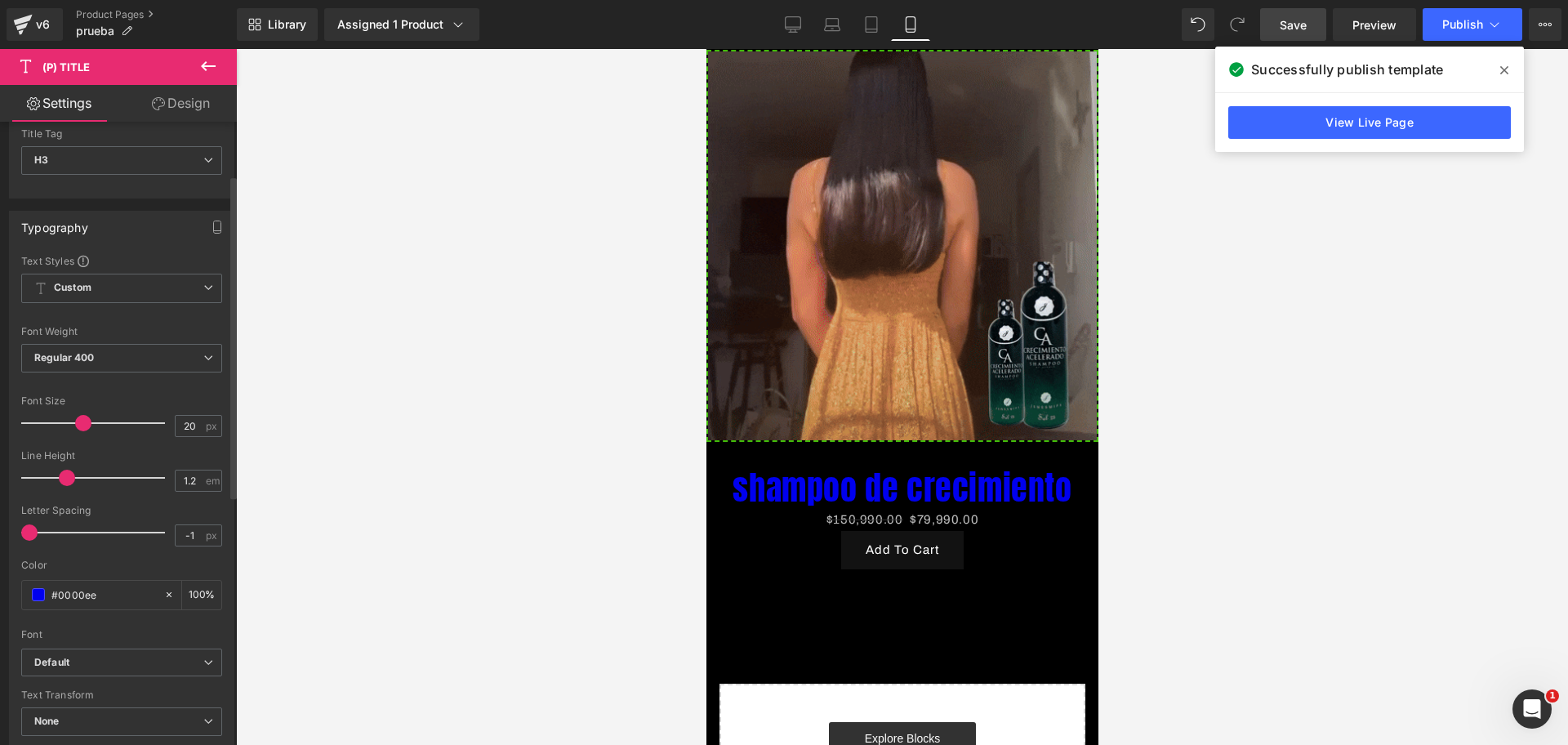
drag, startPoint x: 52, startPoint y: 420, endPoint x: 77, endPoint y: 420, distance: 25.0
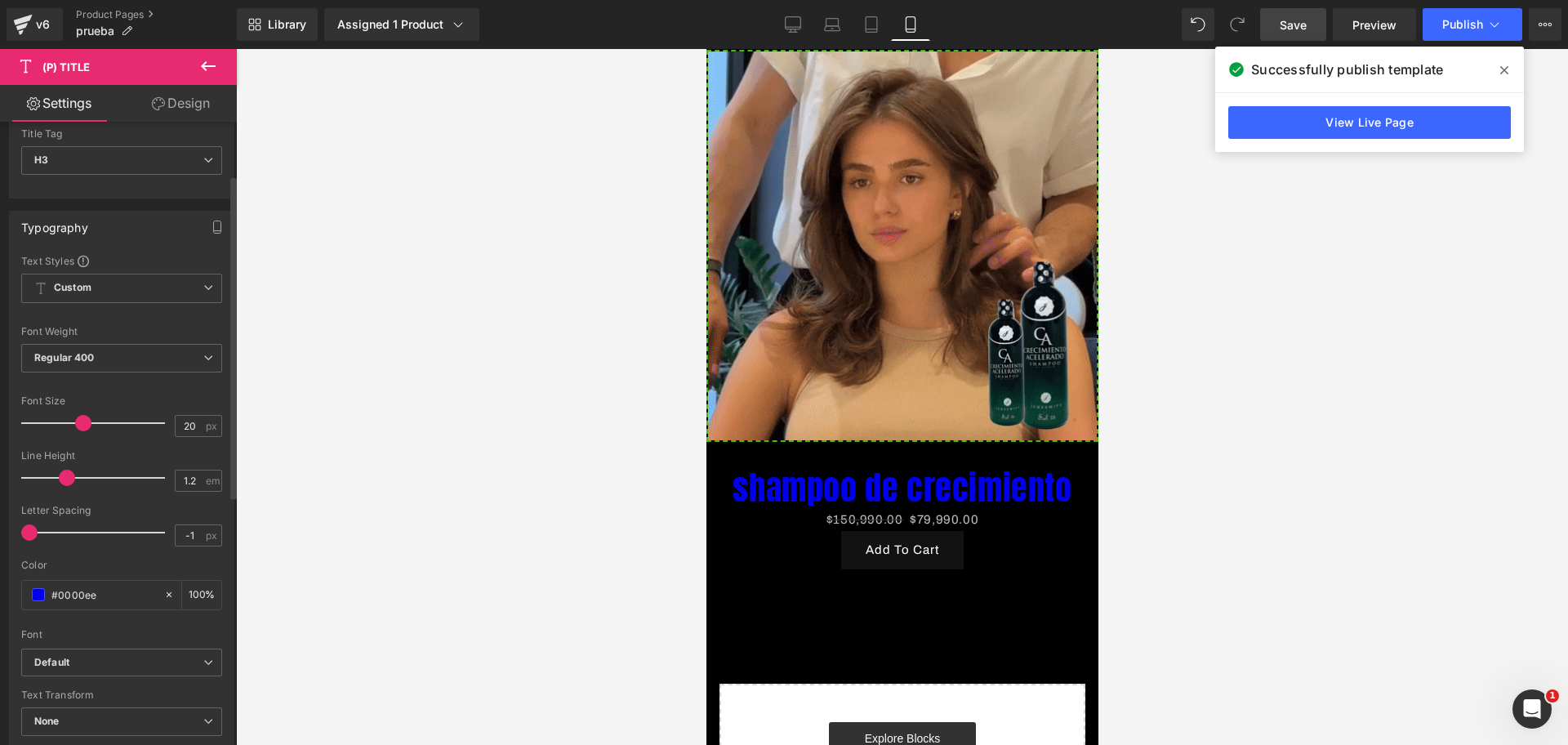
click at [77, 420] on span at bounding box center [84, 423] width 16 height 16
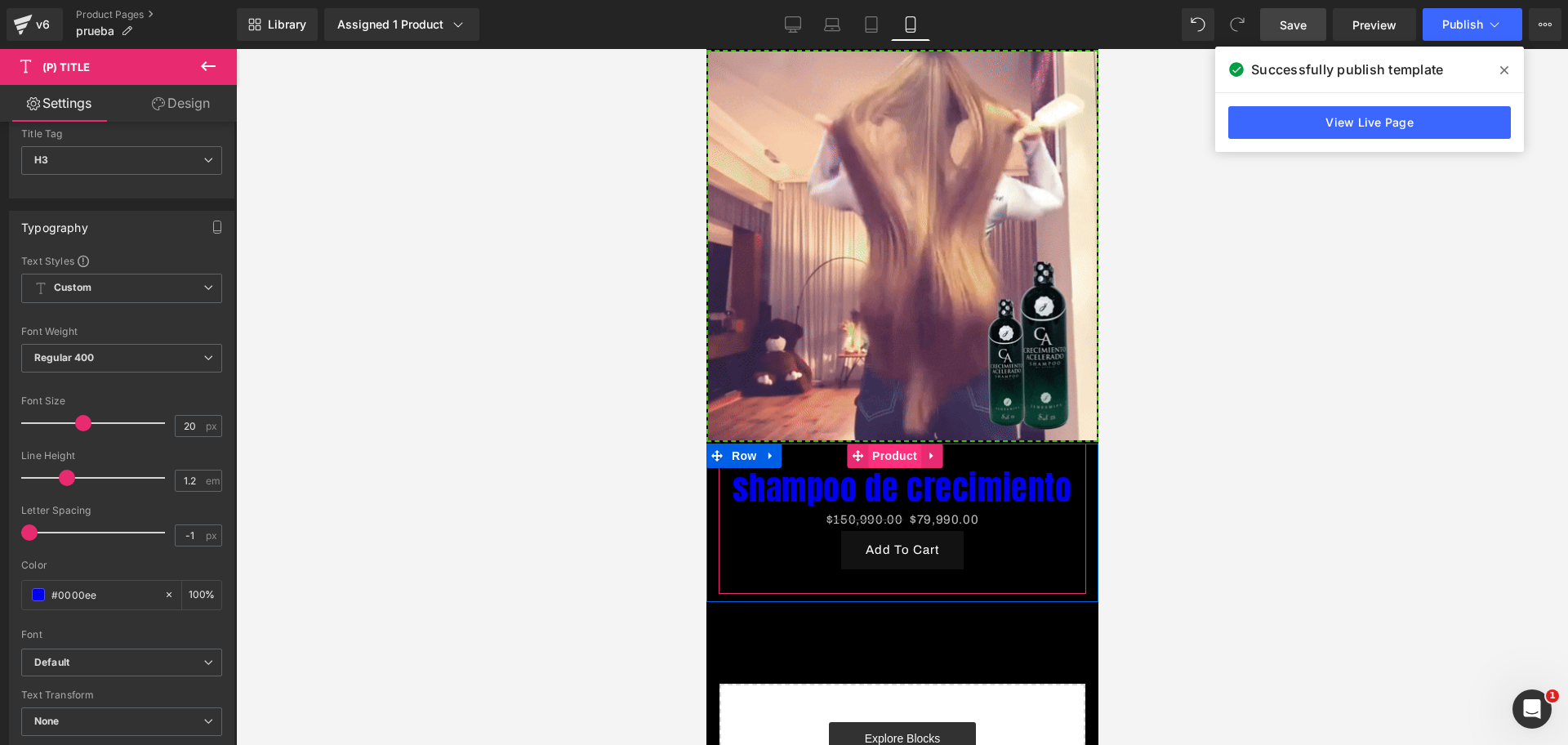
scroll to position [0, 564]
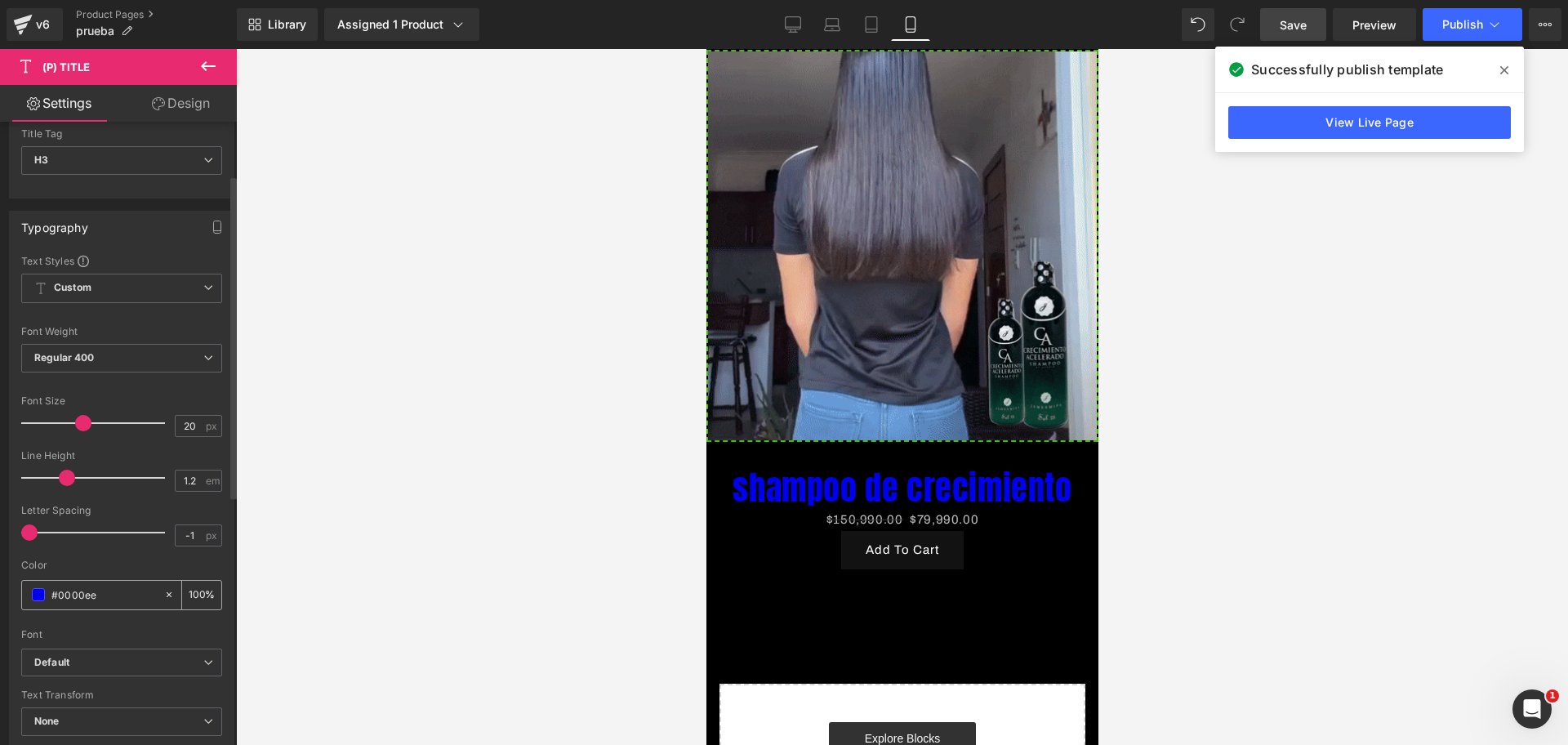
click at [39, 597] on span at bounding box center [39, 595] width 13 height 13
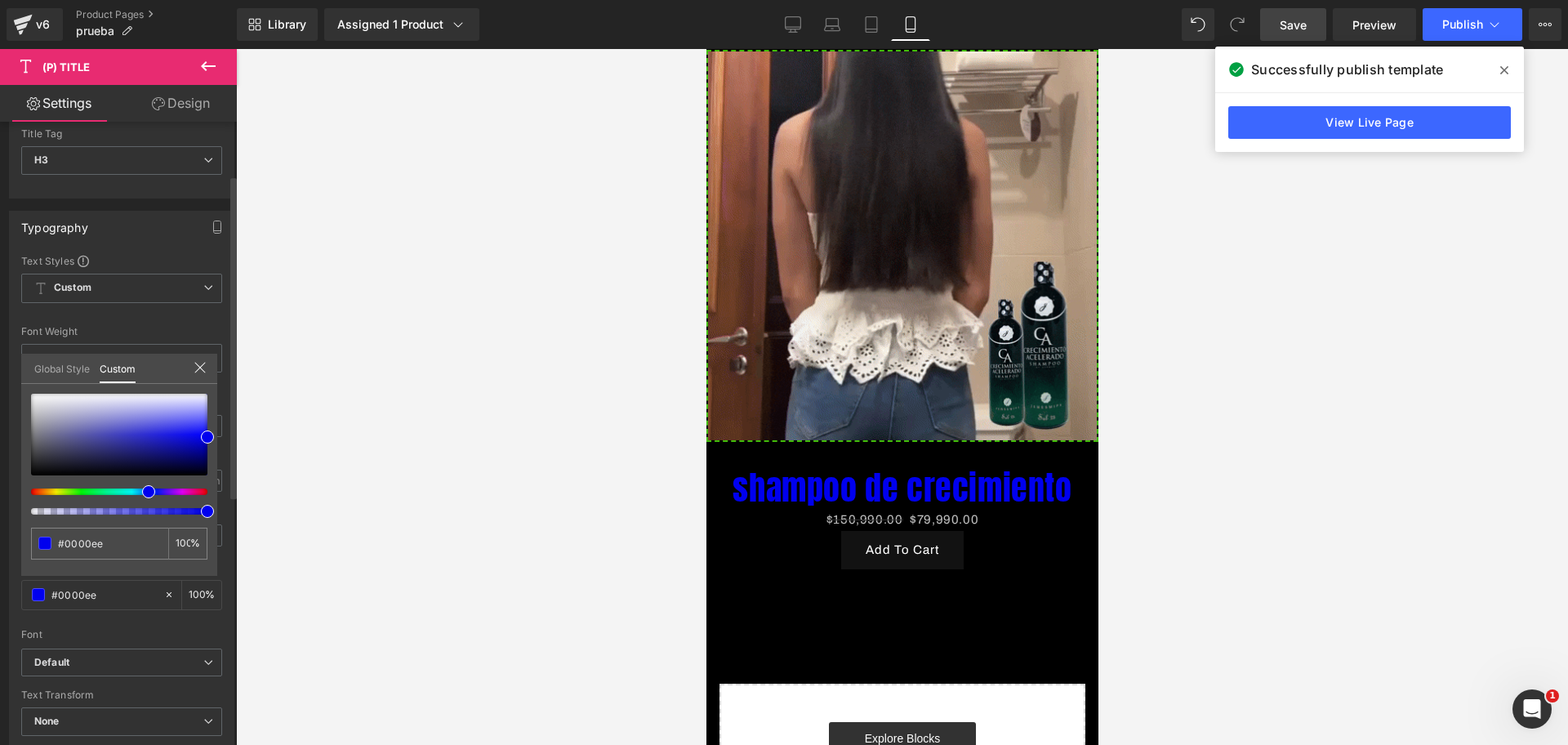
drag, startPoint x: 42, startPoint y: 389, endPoint x: 38, endPoint y: 406, distance: 17.5
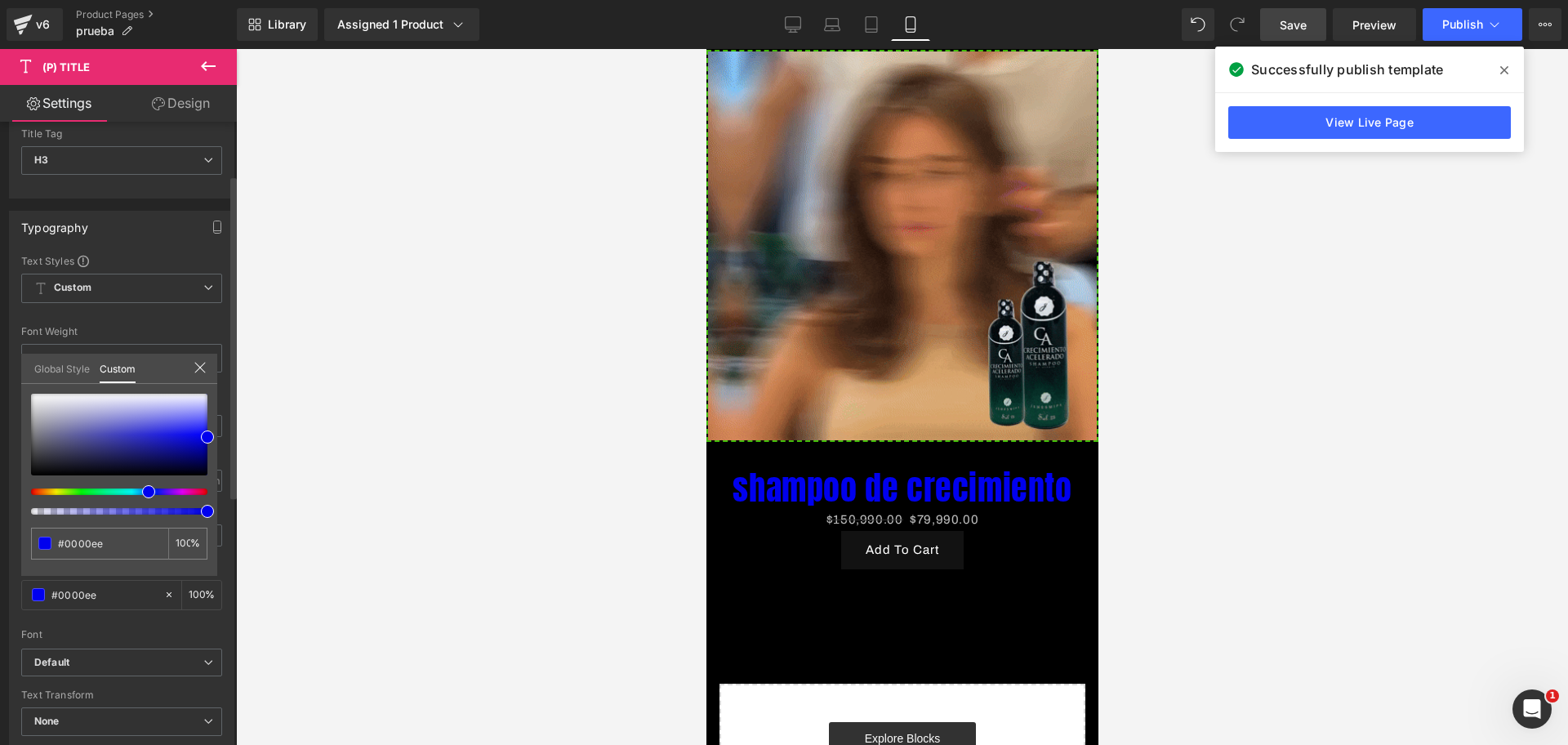
click at [38, 403] on div "#0000ee 100 %" at bounding box center [119, 393] width 196 height 20
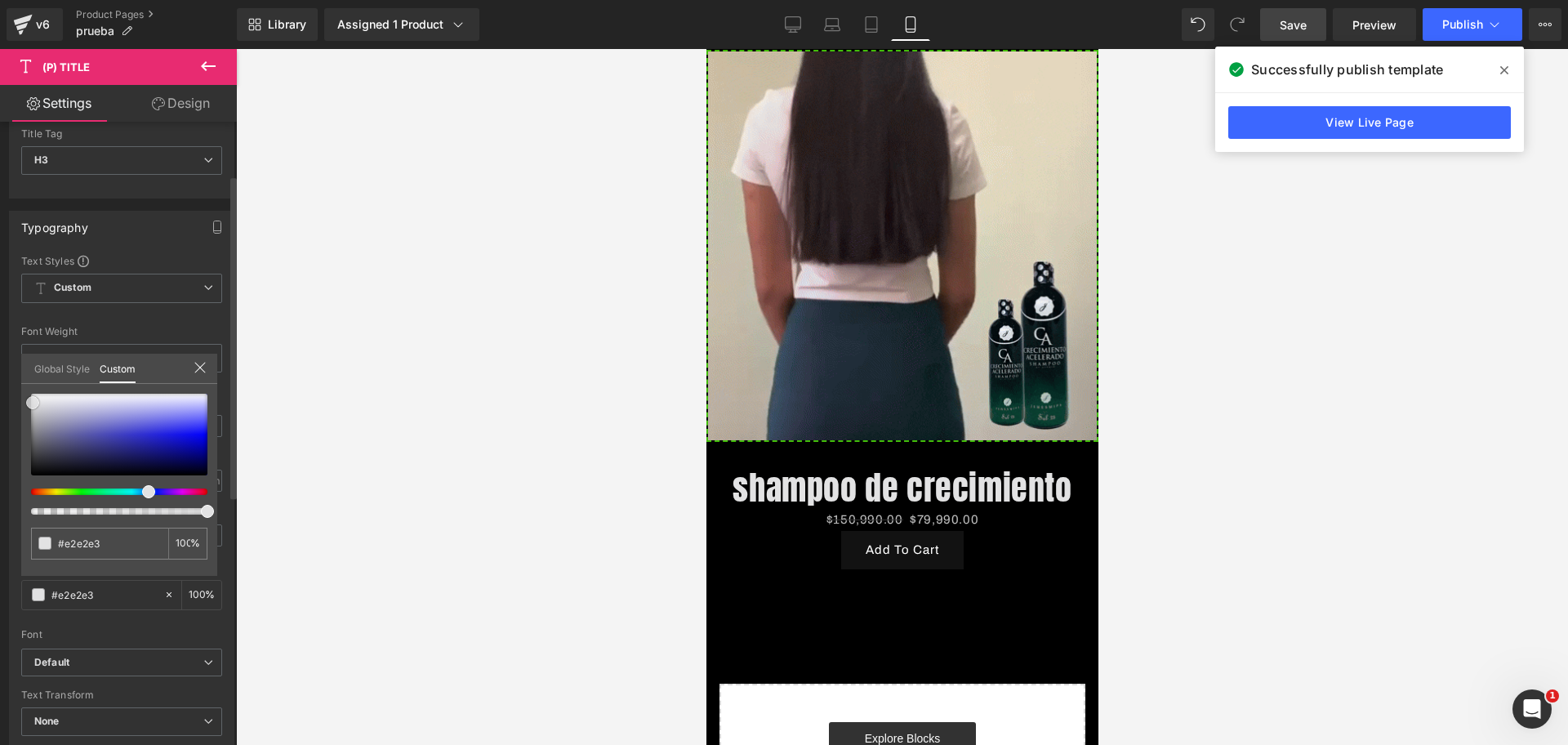
scroll to position [0, 845]
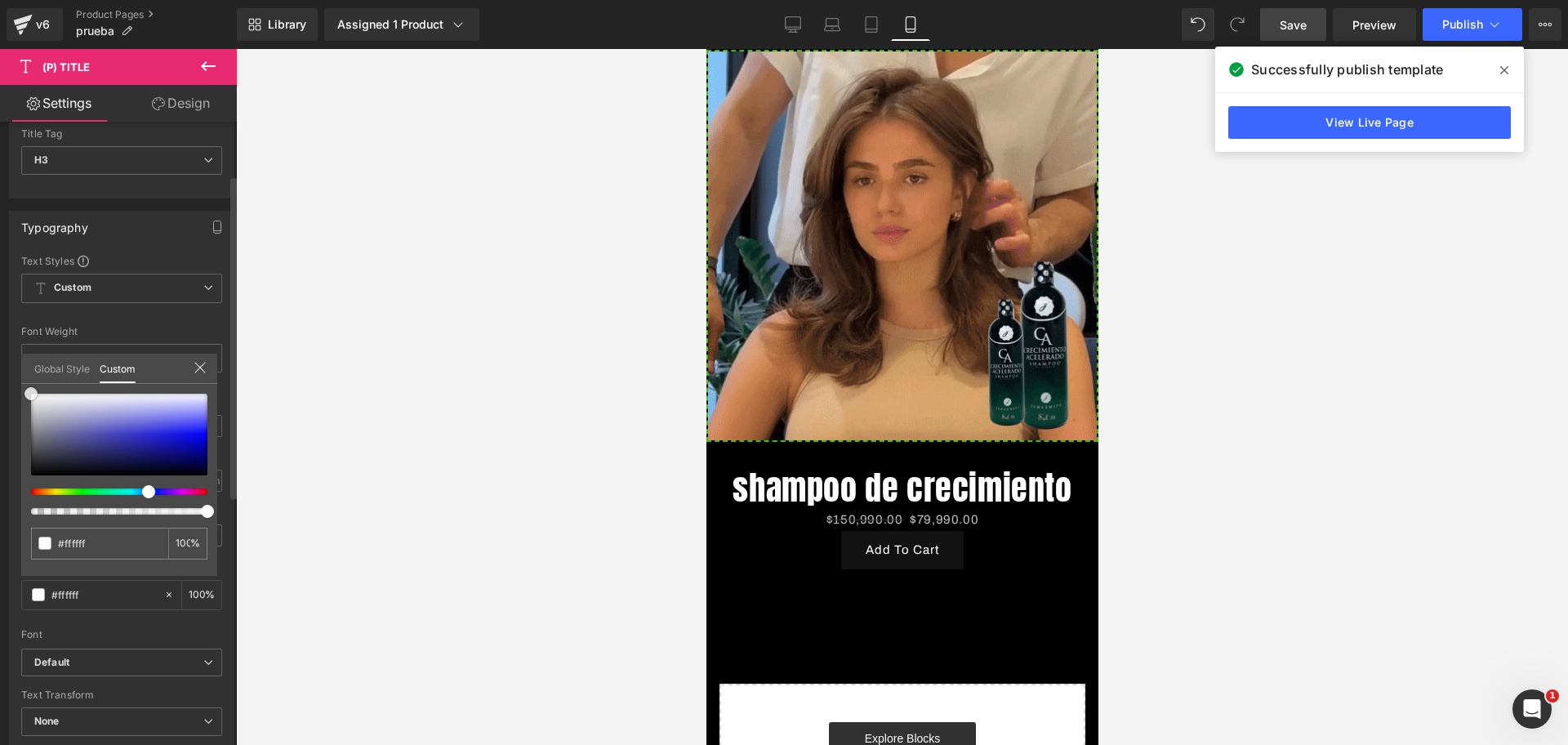
drag, startPoint x: 38, startPoint y: 406, endPoint x: 21, endPoint y: 378, distance: 32.8
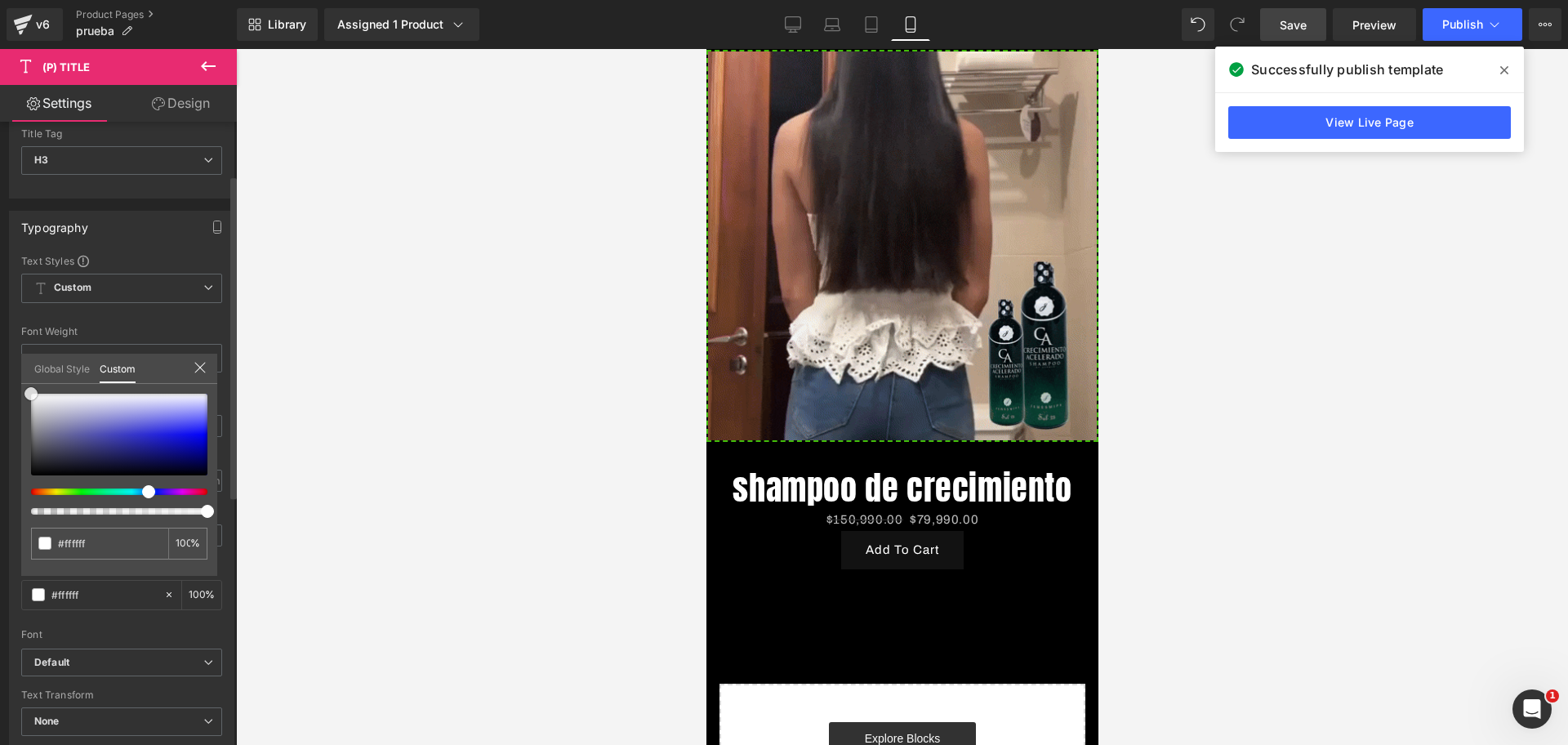
click at [21, 378] on div "Global Style Custom Setup Global Style #0000ee 100 %" at bounding box center [119, 379] width 196 height 50
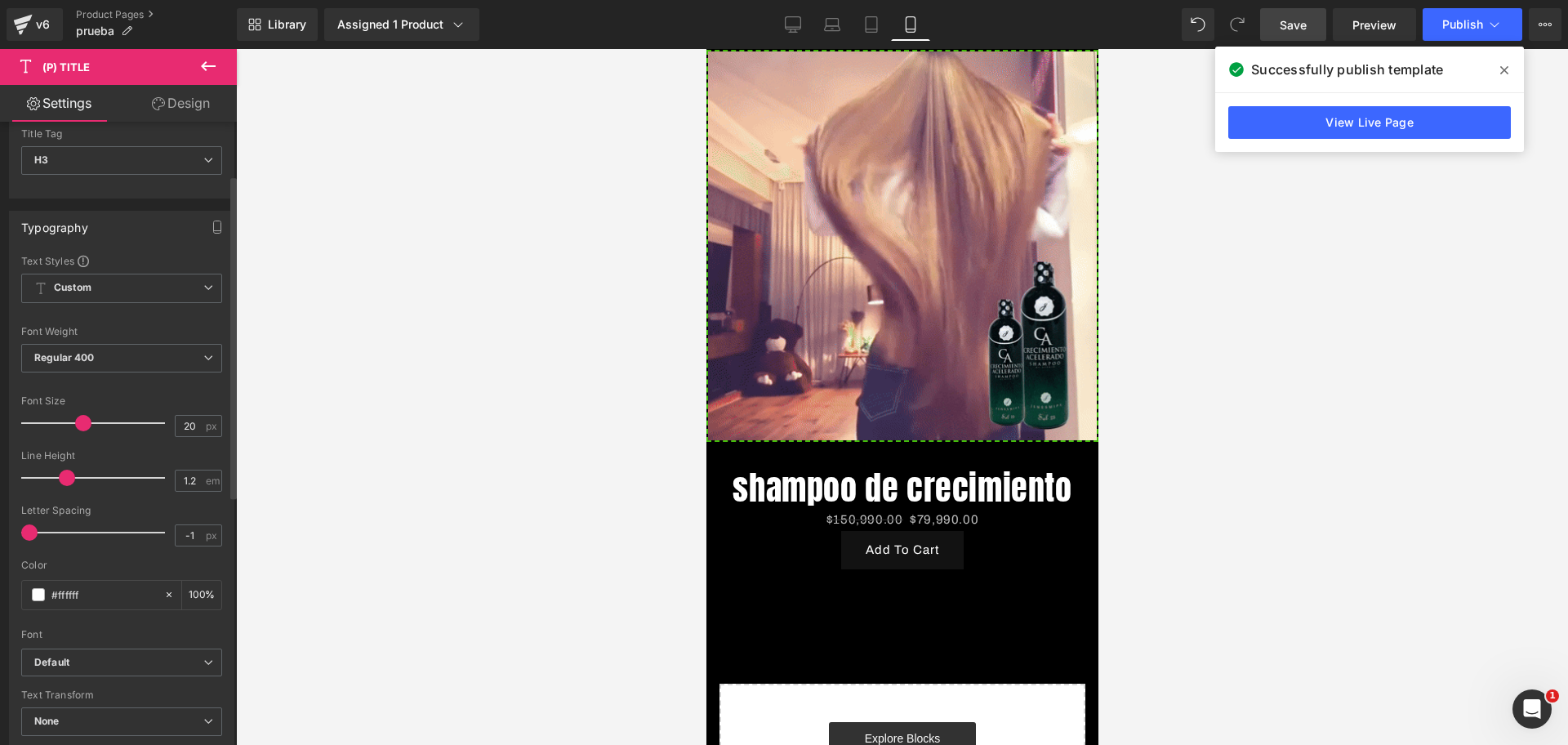
click at [374, 493] on div at bounding box center [901, 397] width 1331 height 696
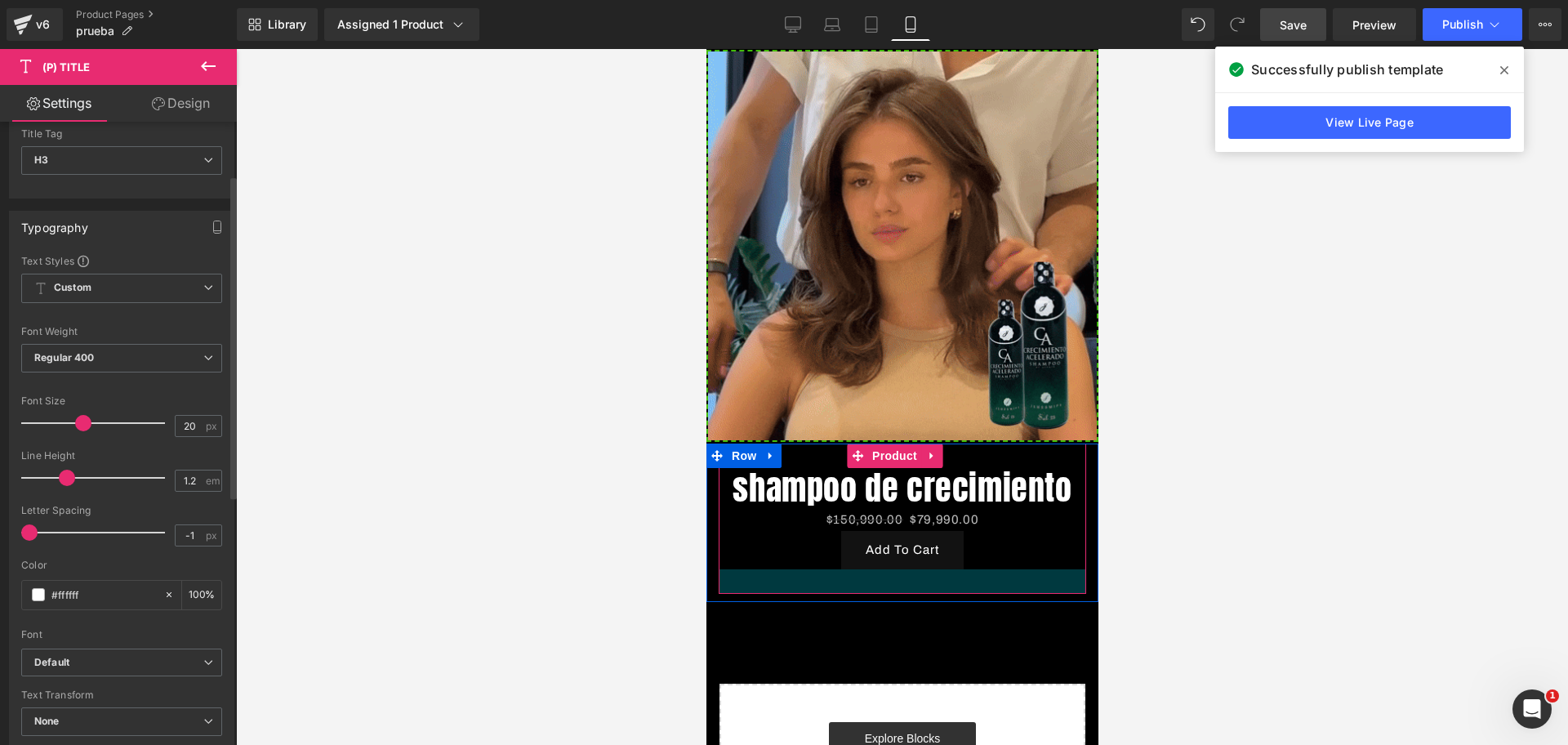
scroll to position [0, 282]
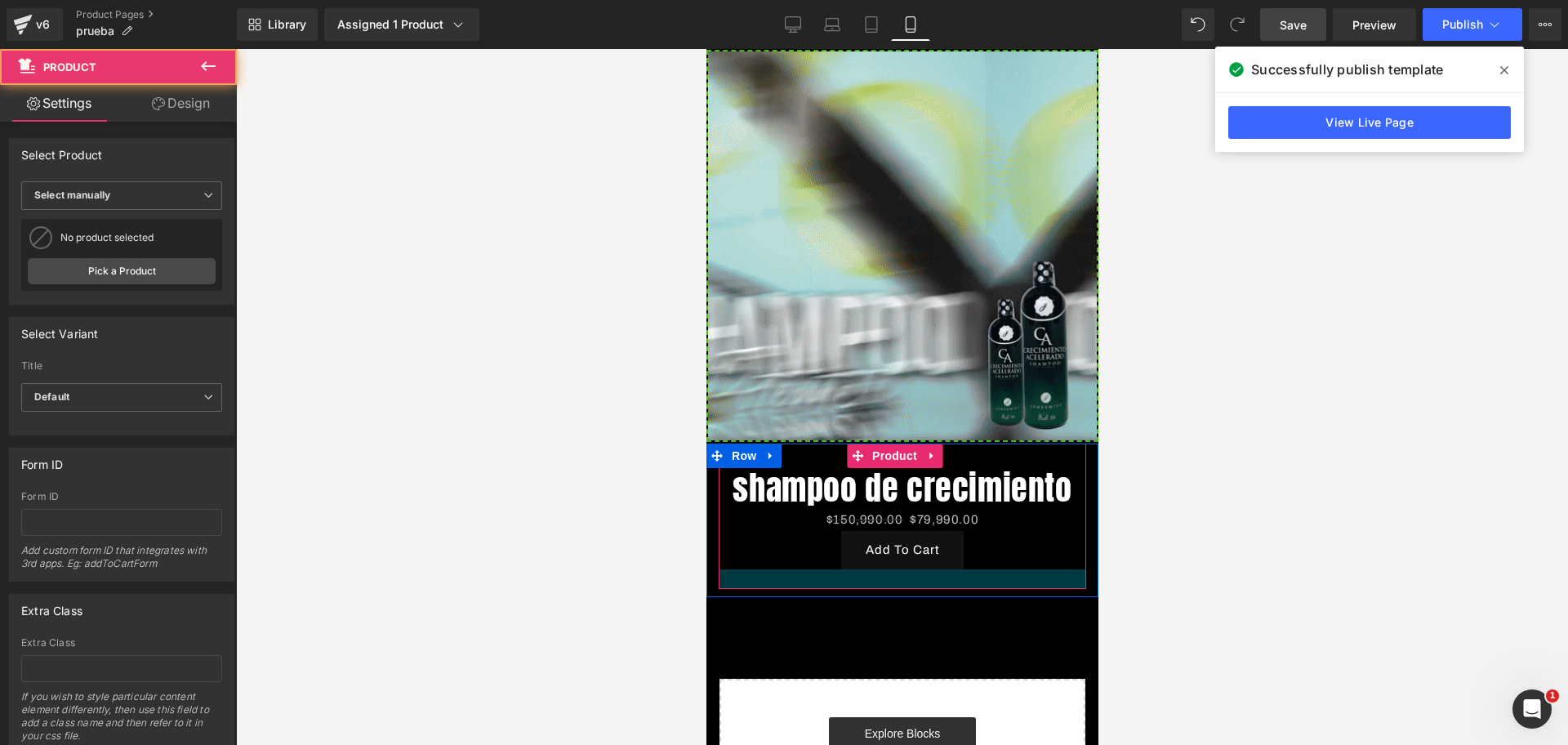
click at [963, 575] on div at bounding box center [901, 579] width 367 height 20
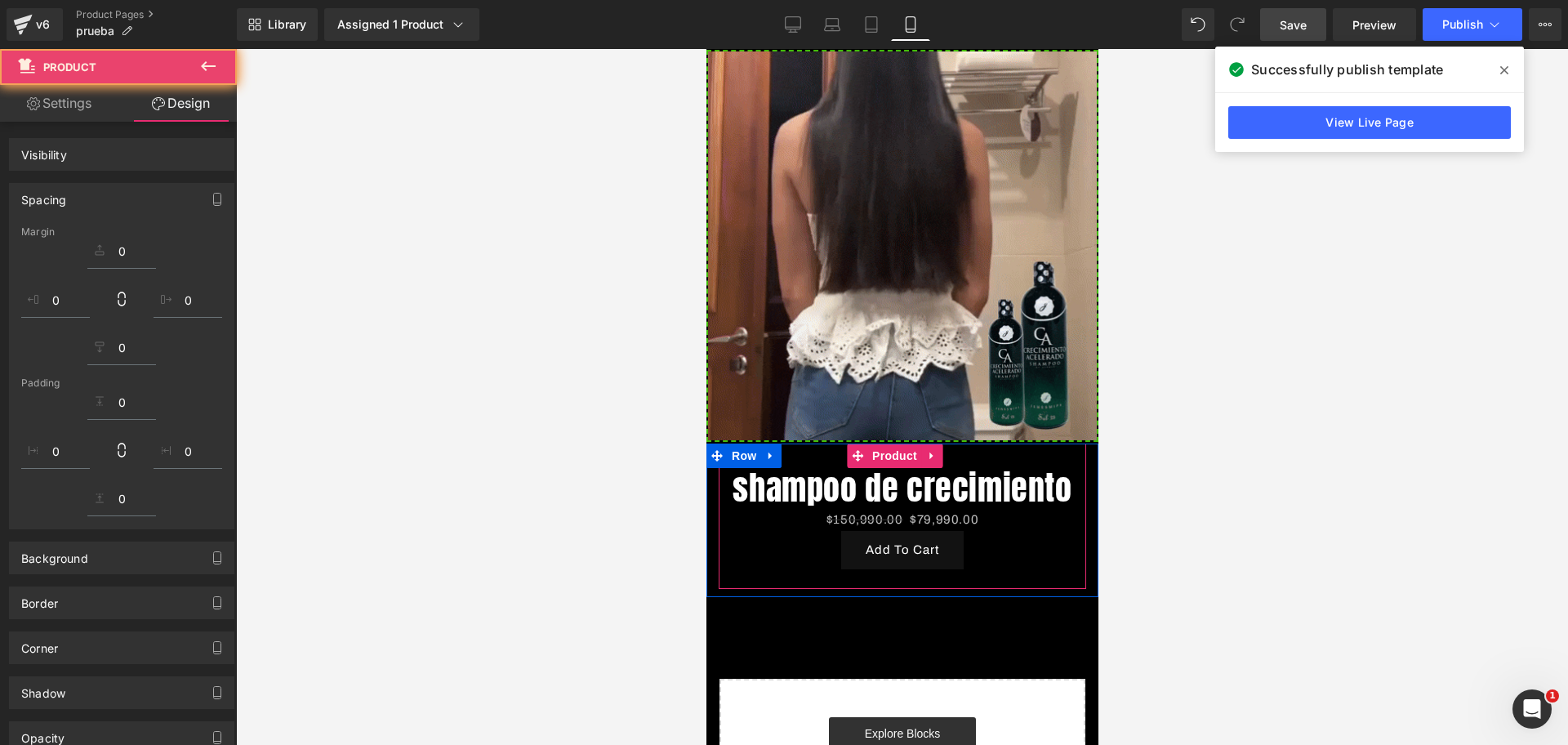
click at [985, 551] on div "Add To Cart" at bounding box center [901, 550] width 351 height 39
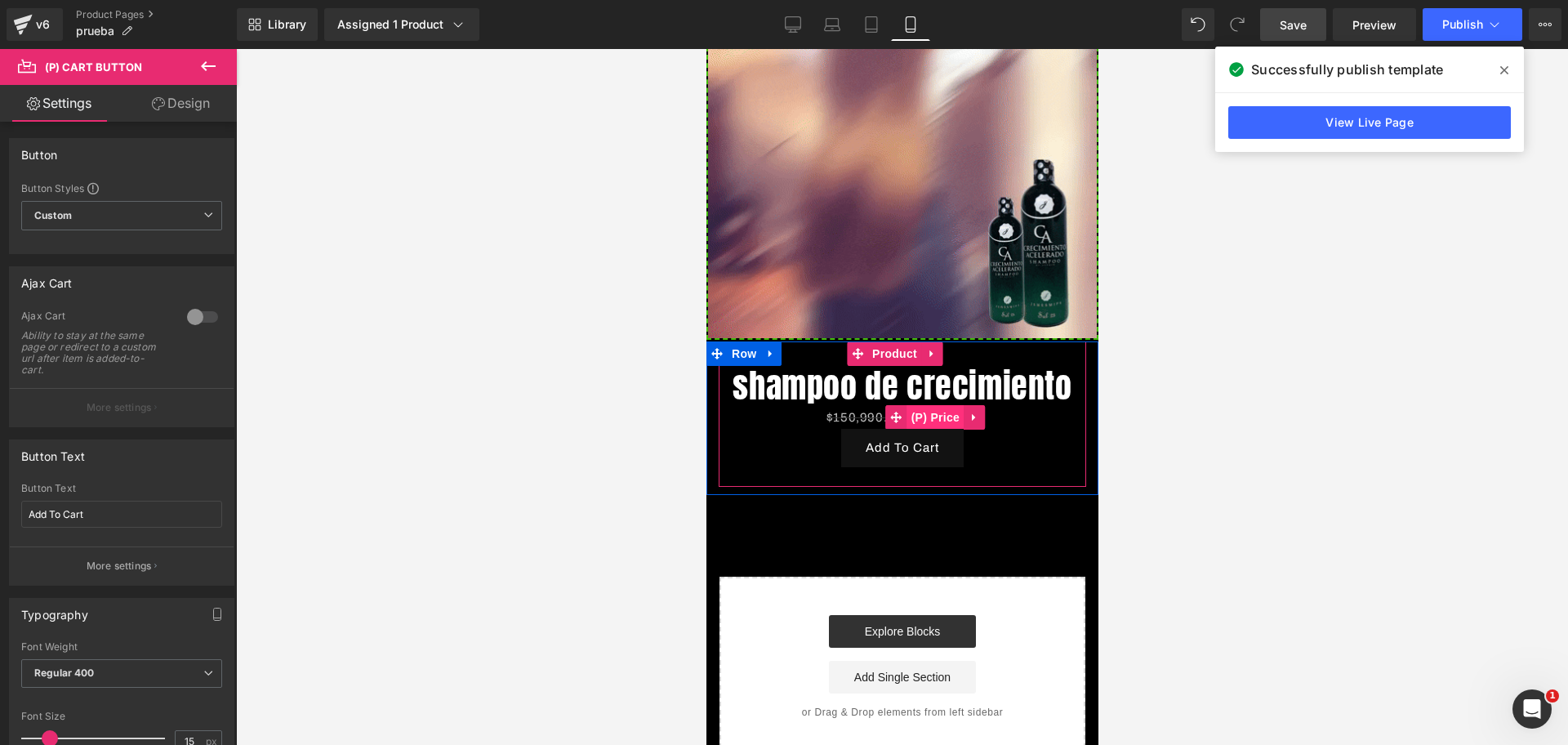
scroll to position [0, 564]
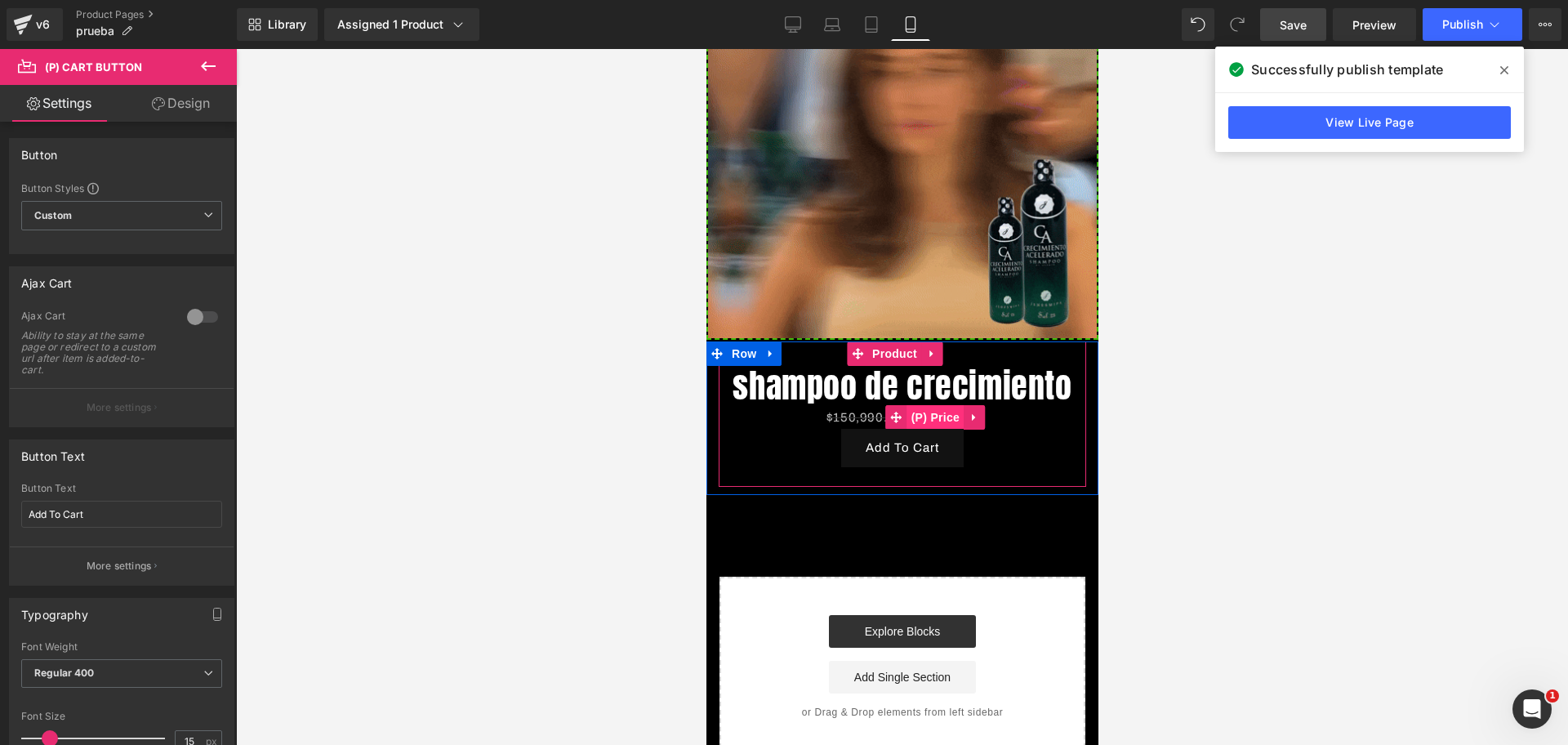
click at [928, 408] on span "(P) Price" at bounding box center [935, 417] width 57 height 25
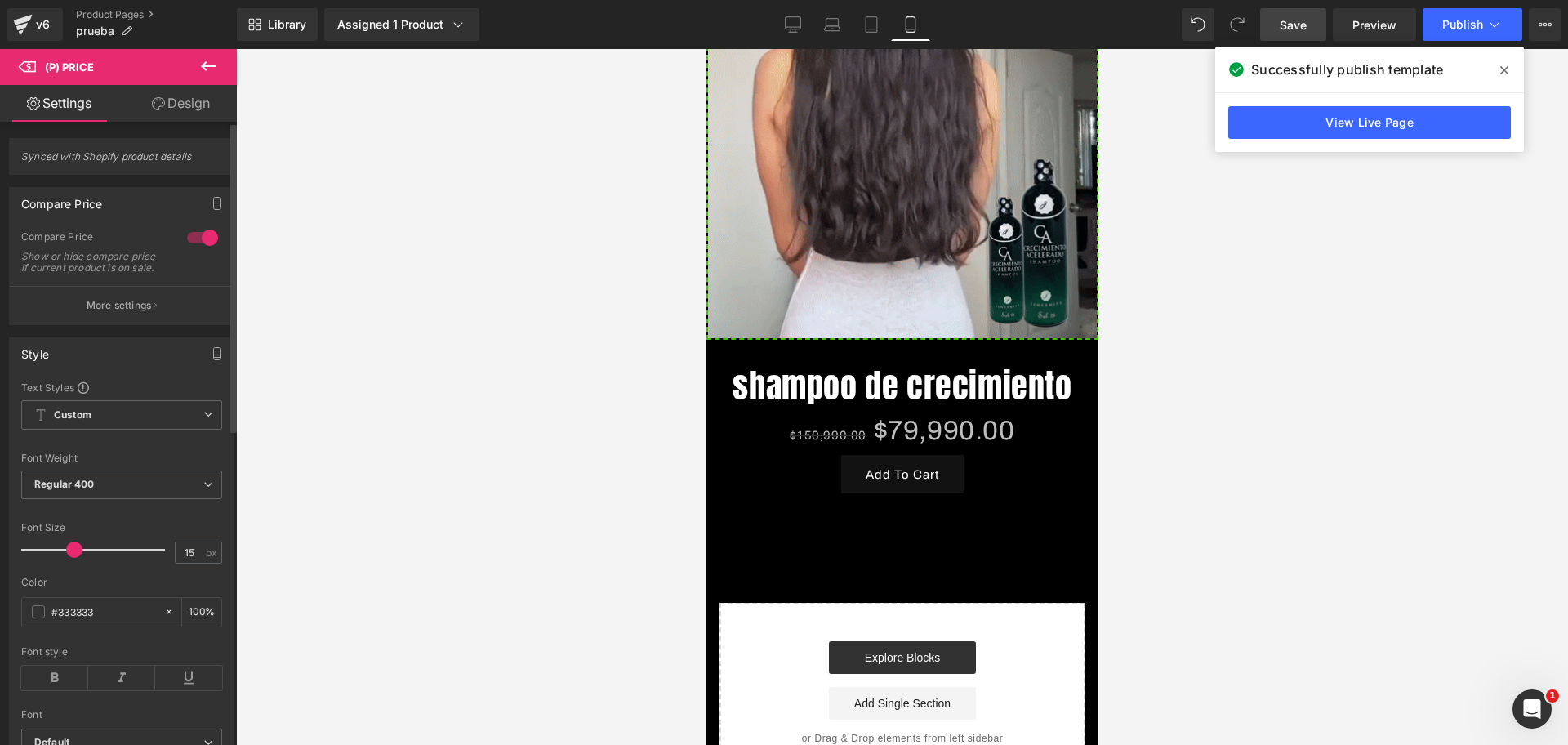
scroll to position [0, 0]
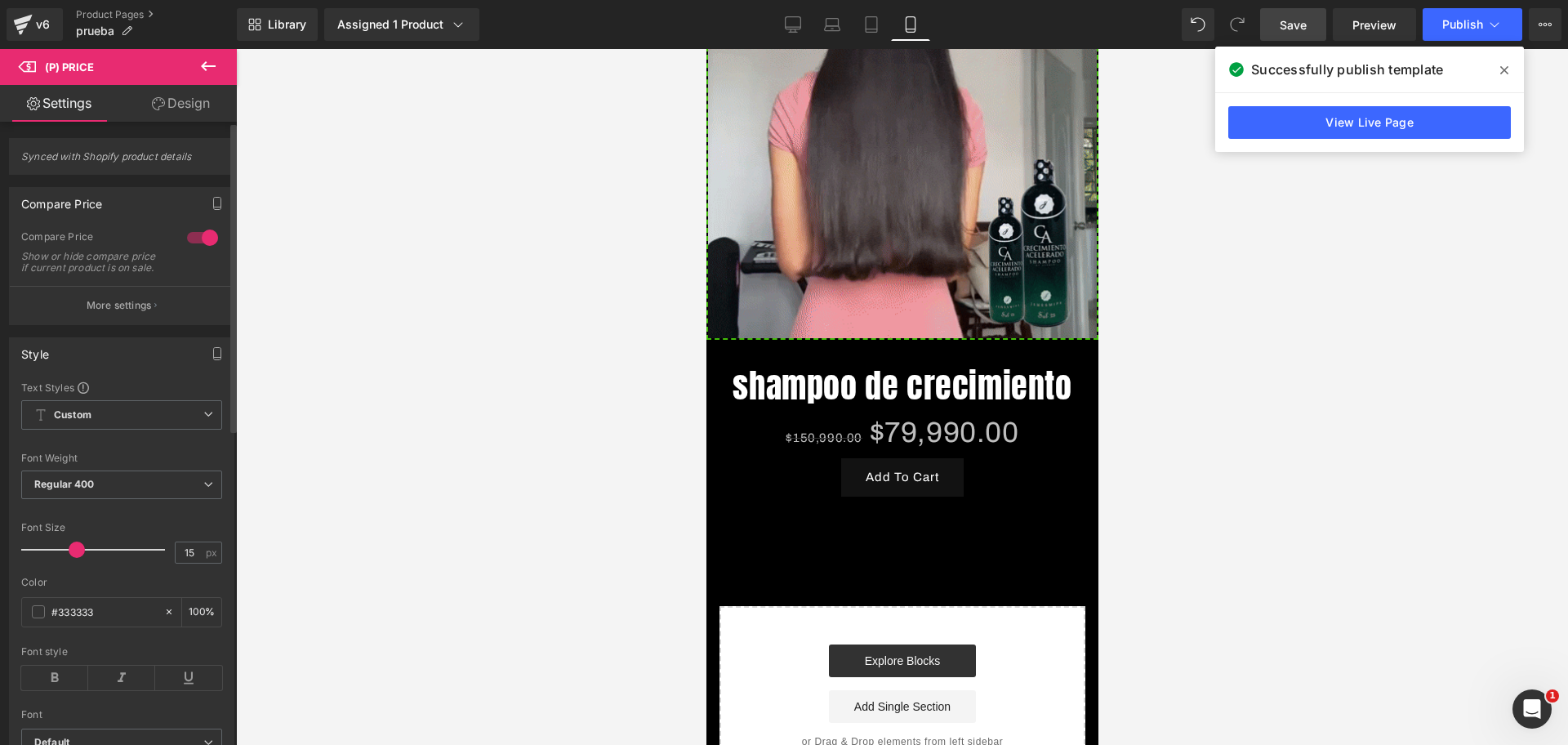
drag, startPoint x: 48, startPoint y: 552, endPoint x: 75, endPoint y: 555, distance: 27.2
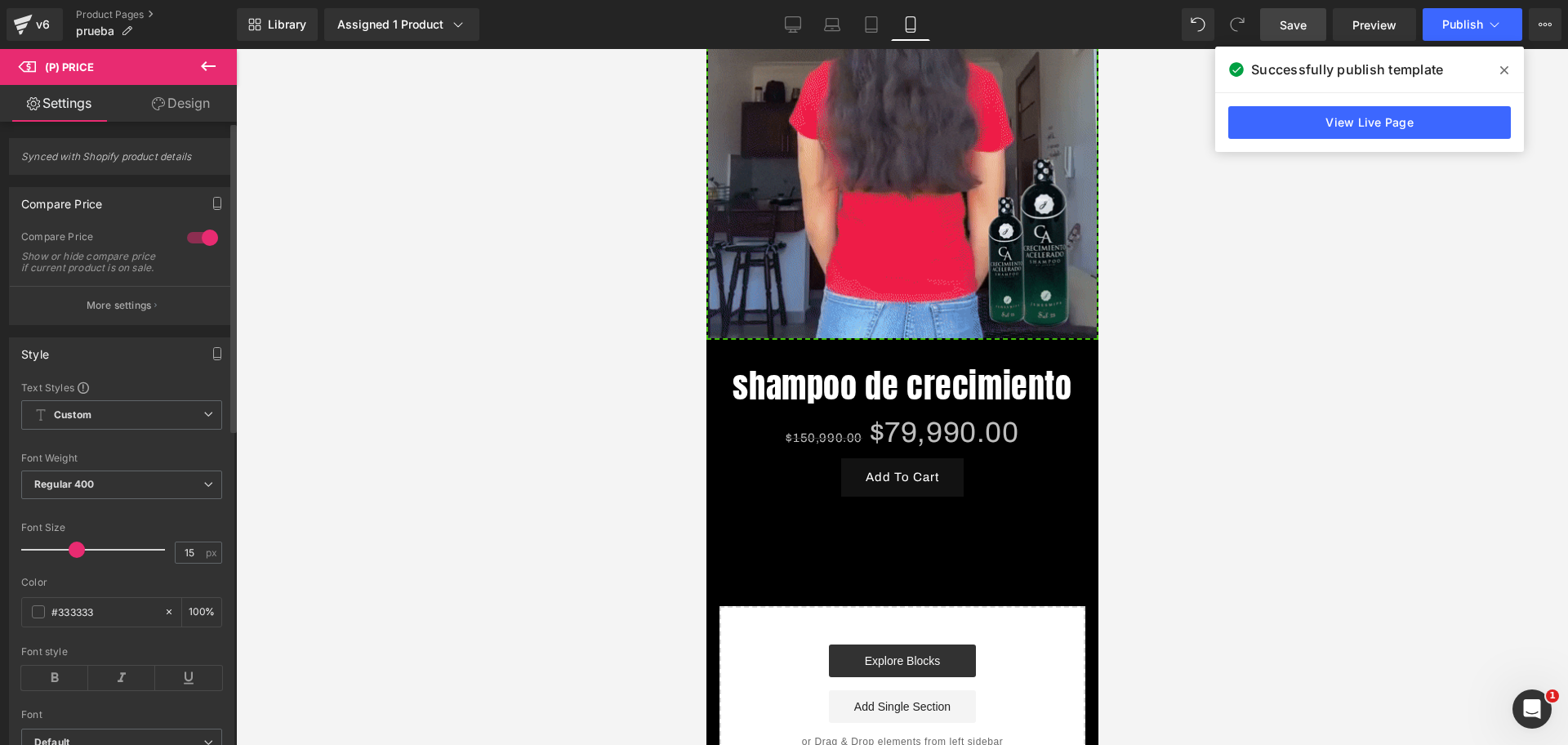
click at [75, 555] on div at bounding box center [97, 550] width 135 height 33
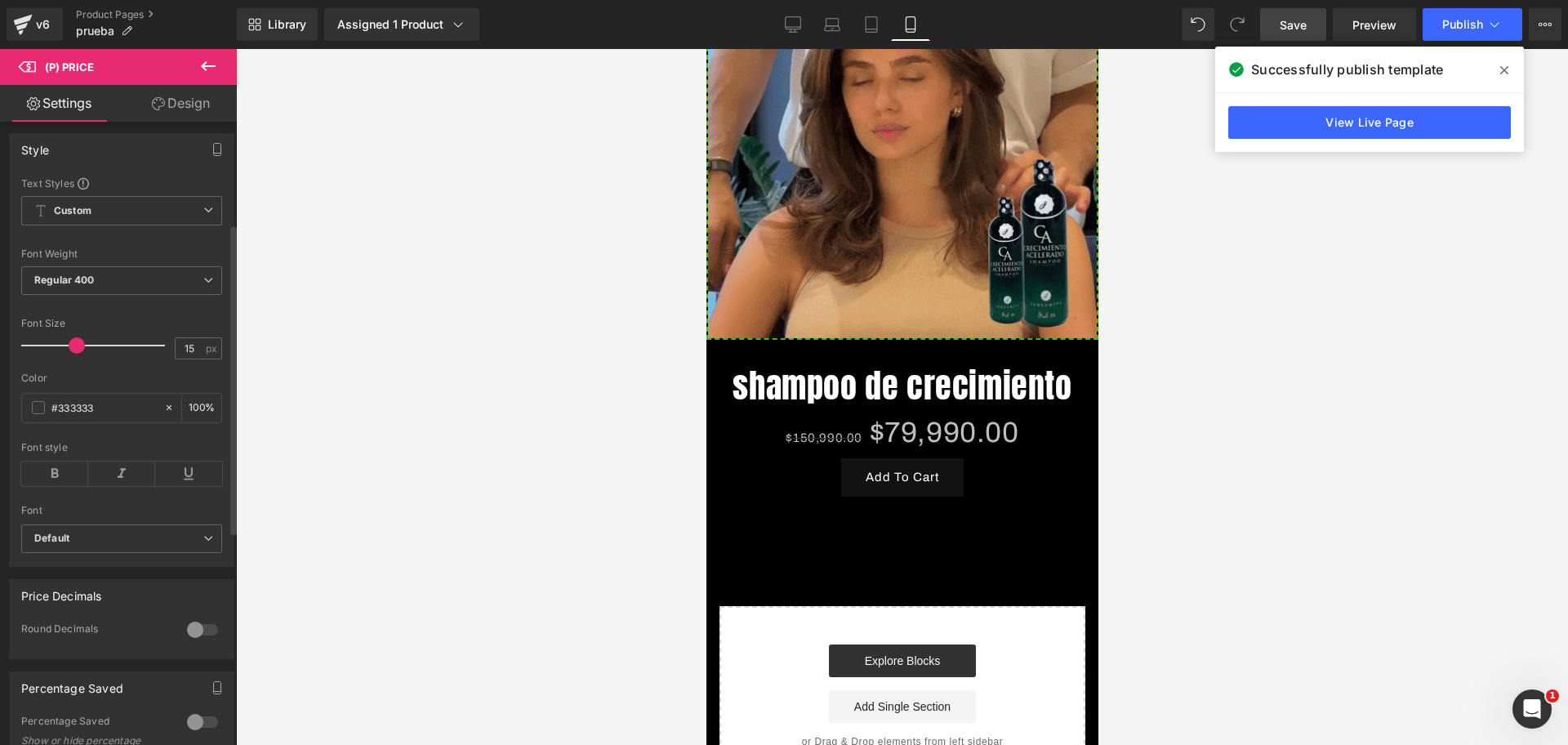
scroll to position [0, 282]
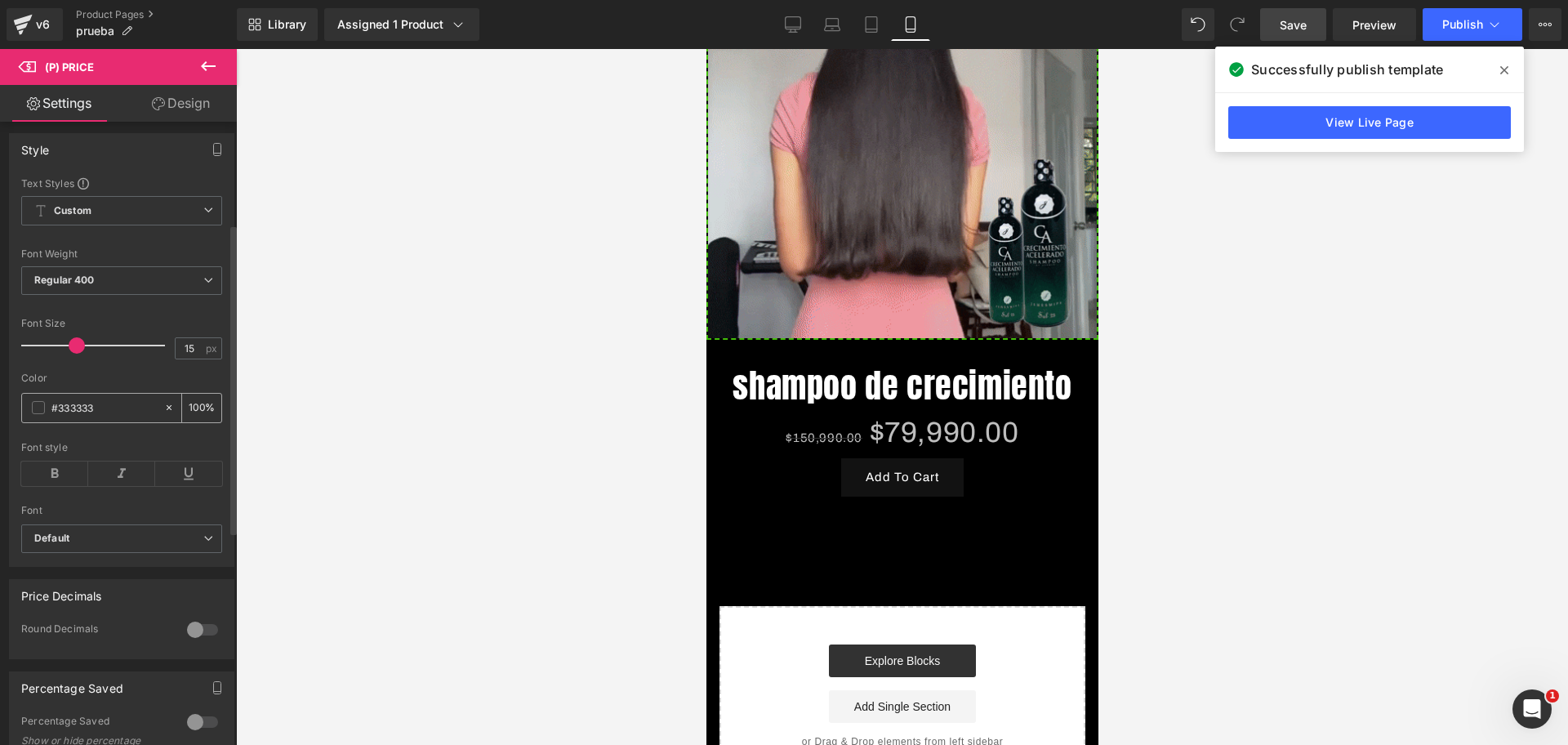
click at [39, 414] on span at bounding box center [39, 407] width 13 height 13
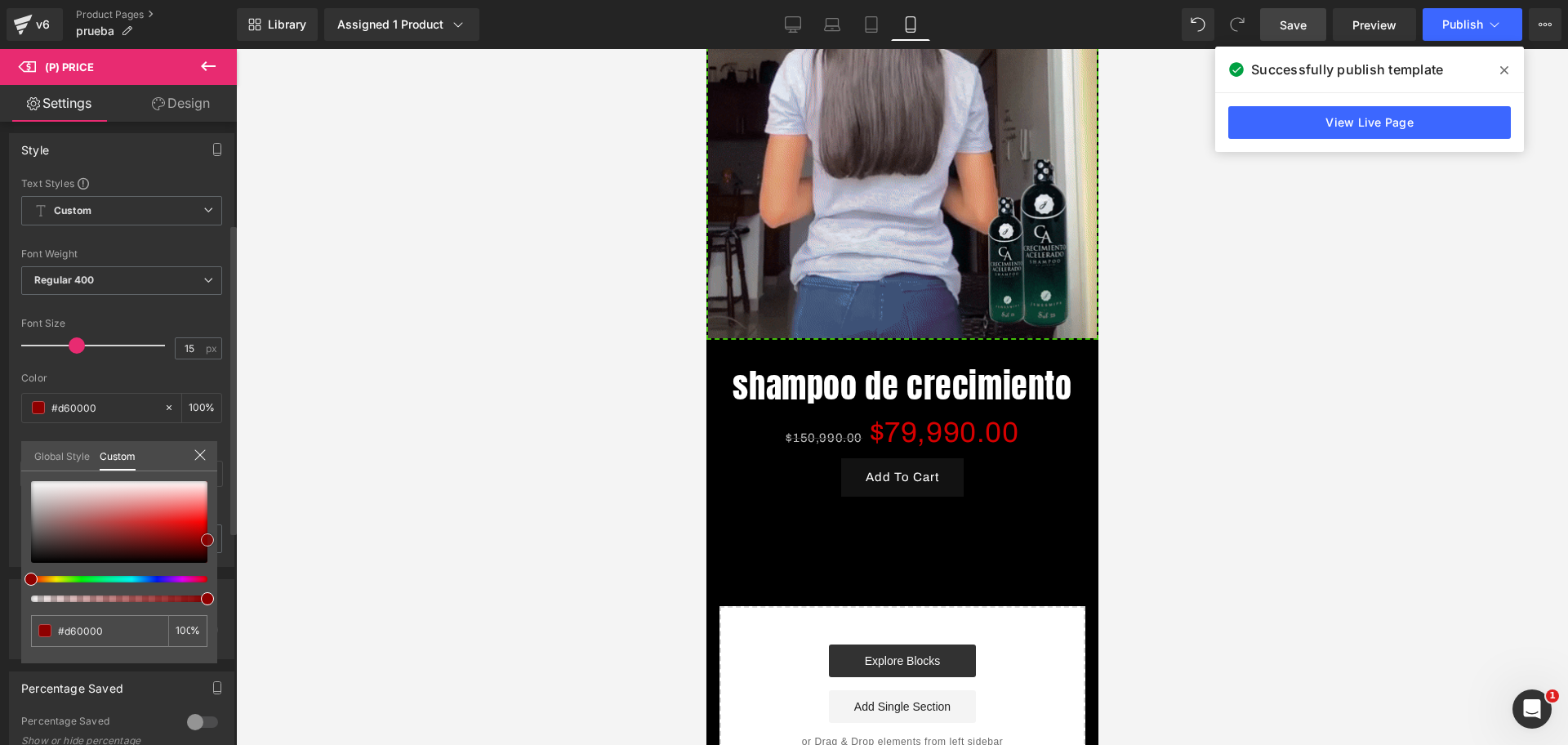
scroll to position [0, 564]
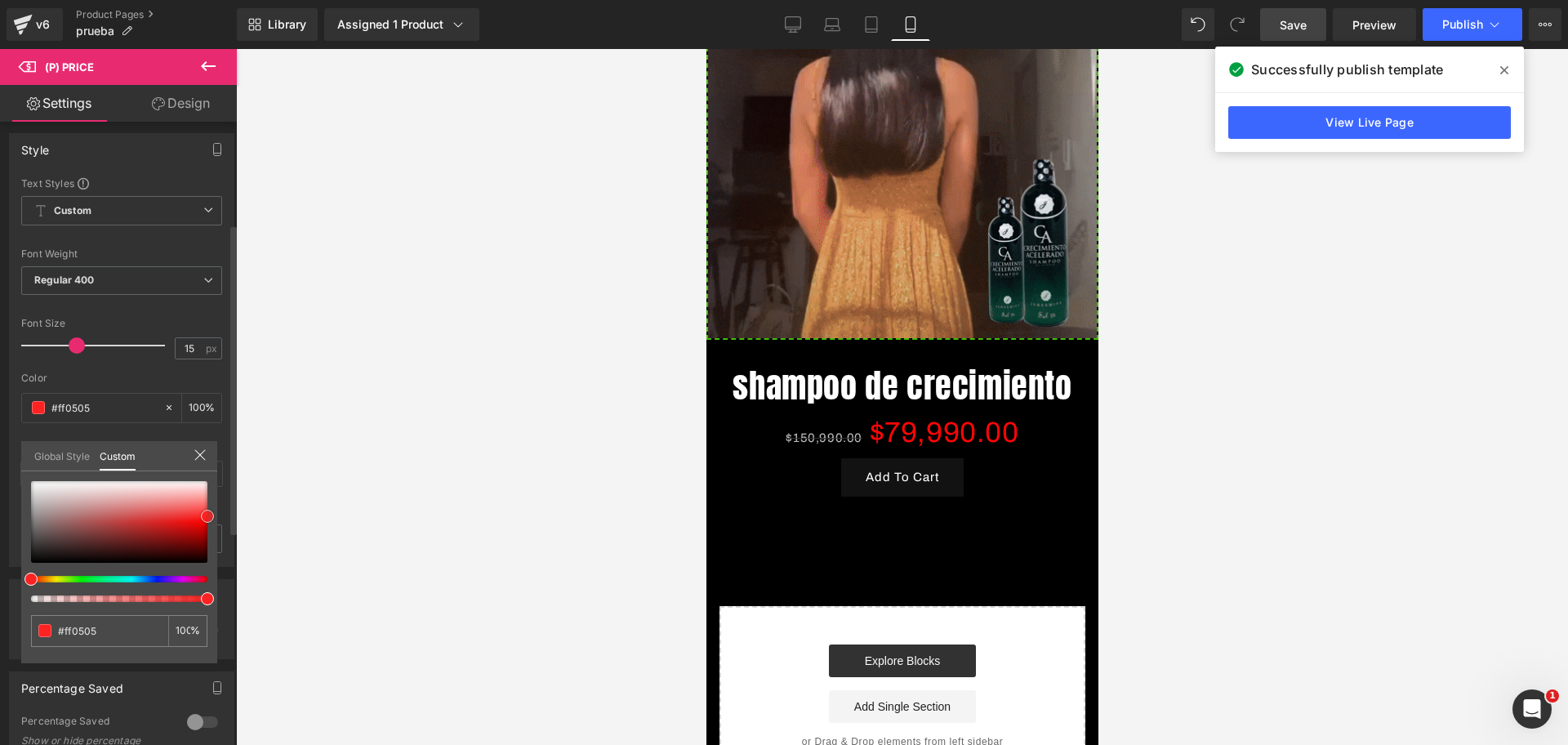
drag, startPoint x: 39, startPoint y: 544, endPoint x: 223, endPoint y: 516, distance: 186.1
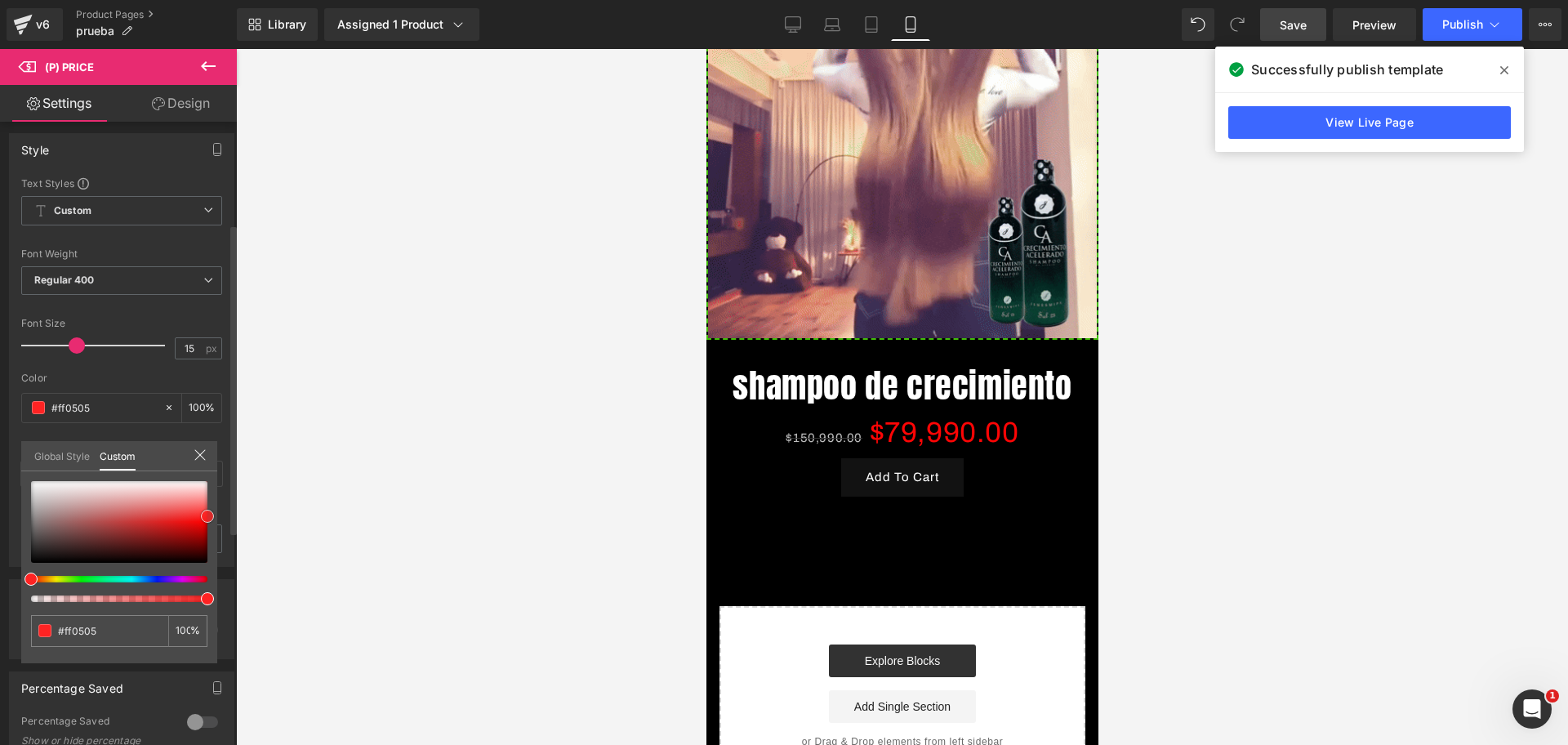
click at [223, 516] on div "Style Text Styles Custom Custom Setup Global Style Custom Setup Global Style Th…" at bounding box center [122, 344] width 244 height 446
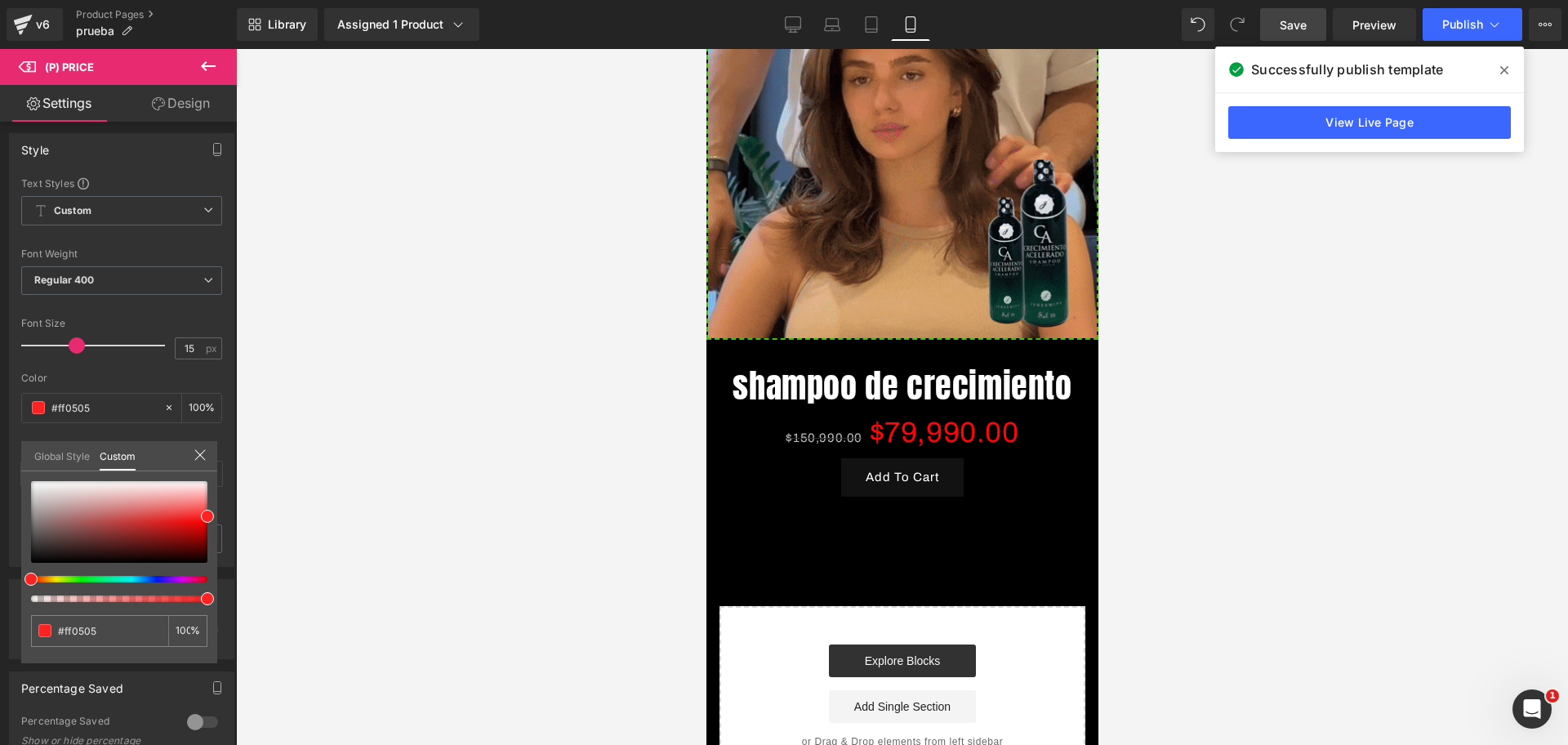
click at [413, 484] on div at bounding box center [901, 397] width 1331 height 696
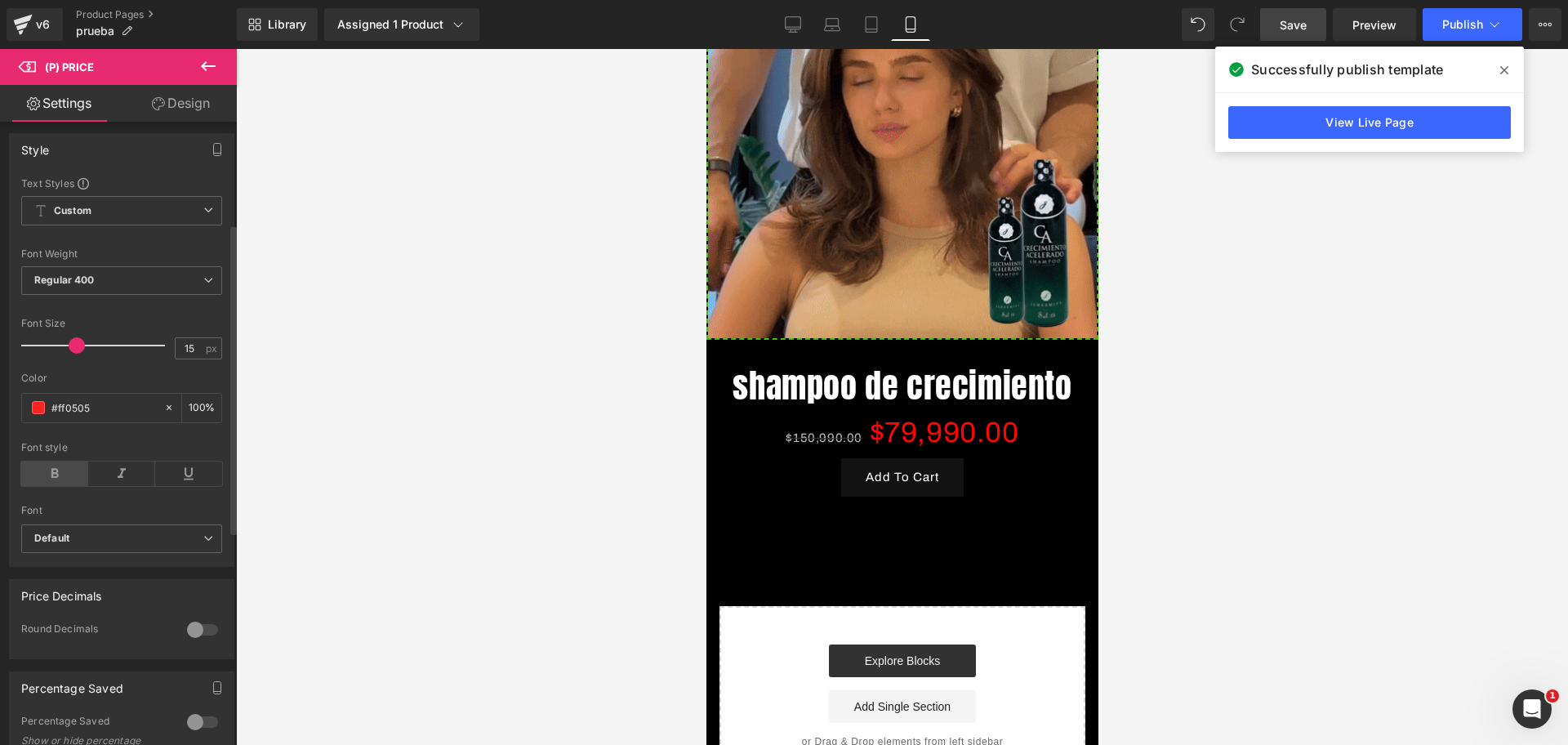
click at [53, 473] on icon at bounding box center [55, 474] width 67 height 25
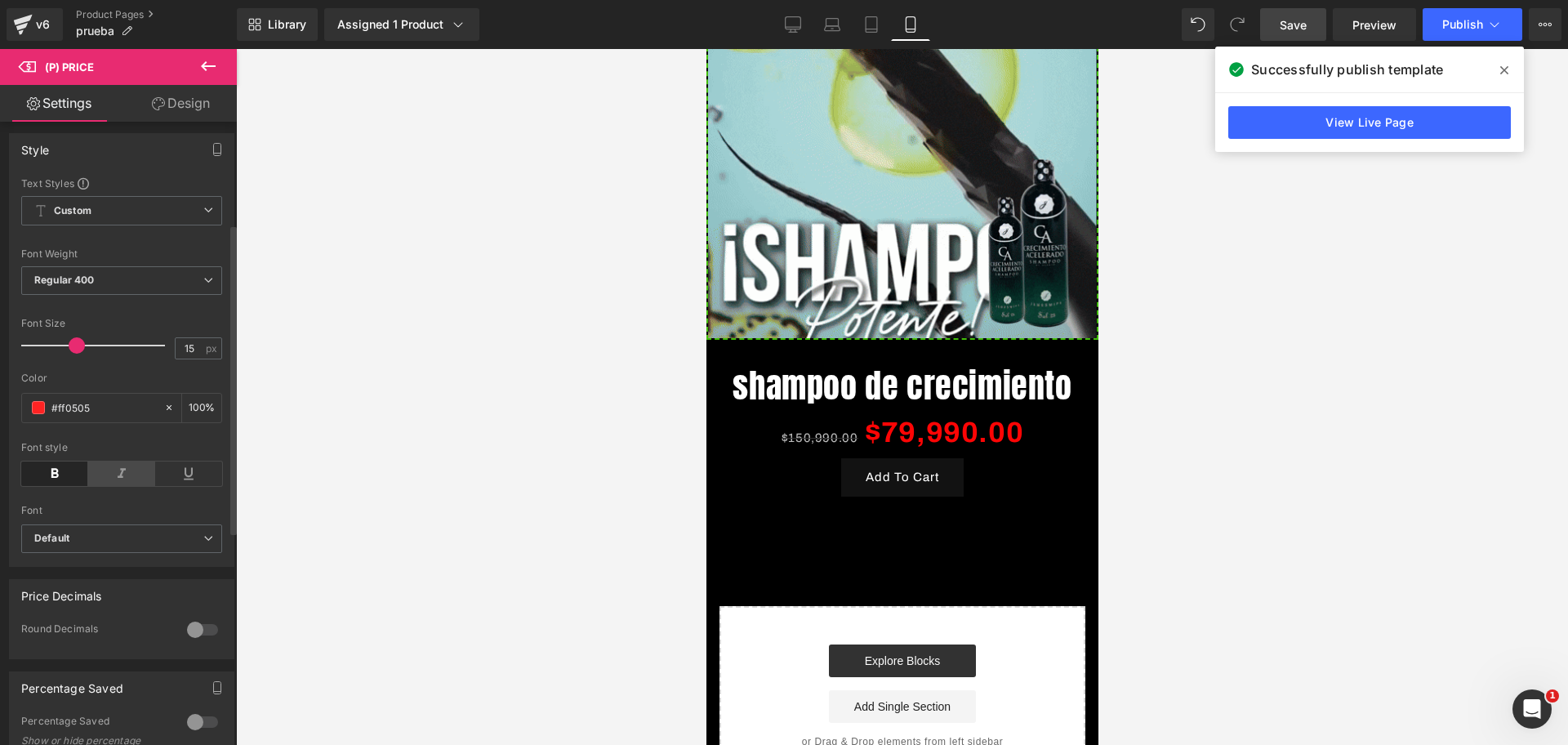
scroll to position [0, 845]
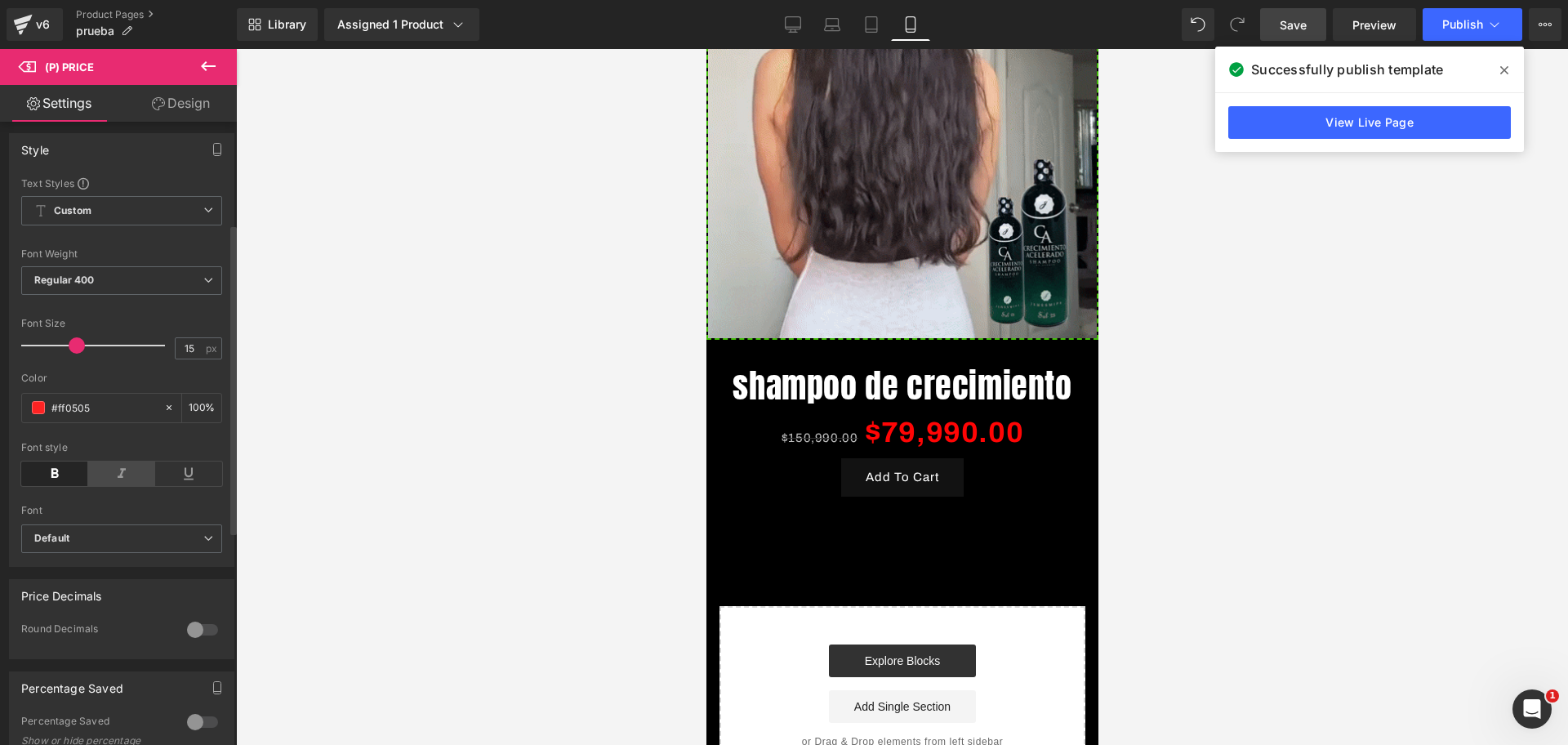
click at [116, 474] on icon at bounding box center [122, 474] width 67 height 25
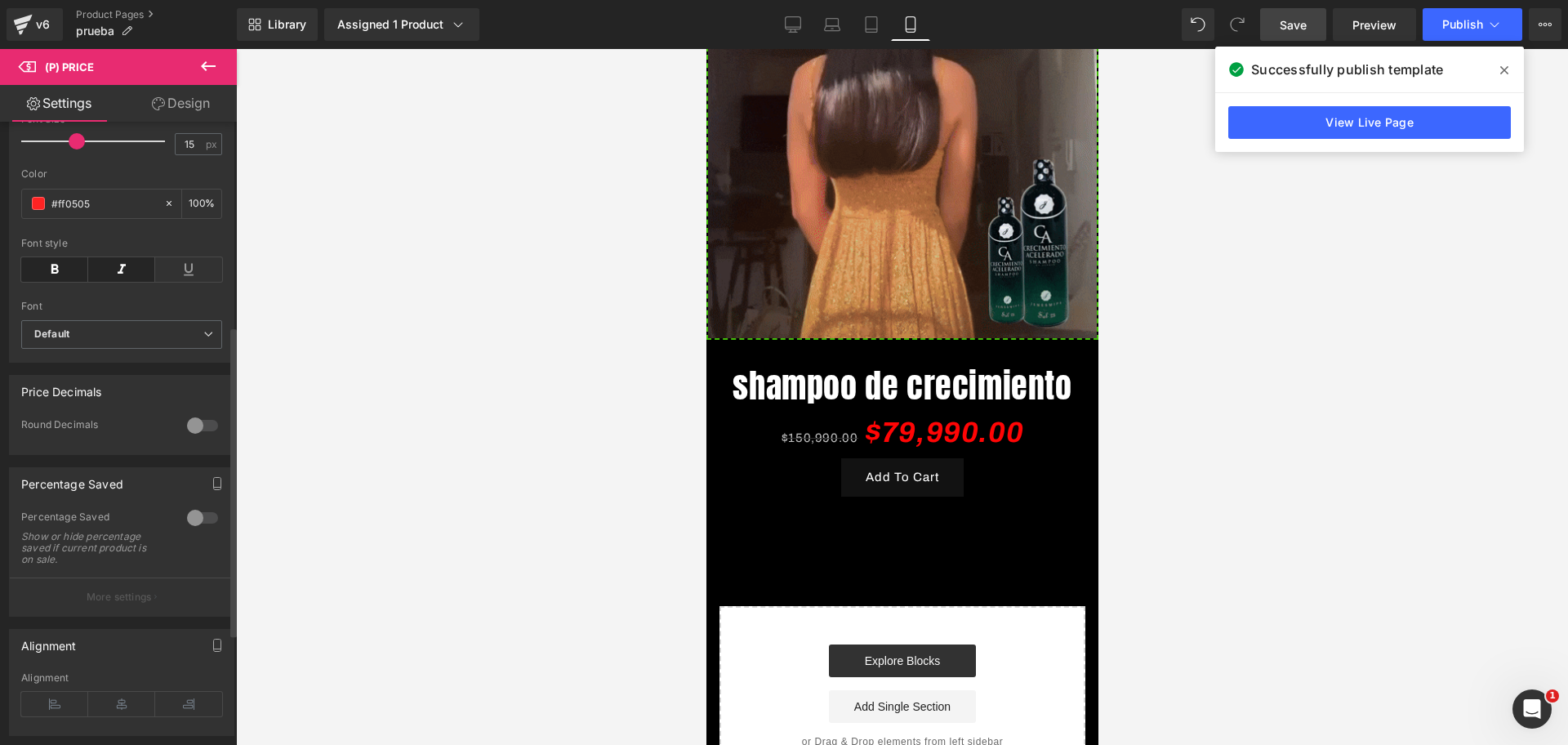
scroll to position [0, 564]
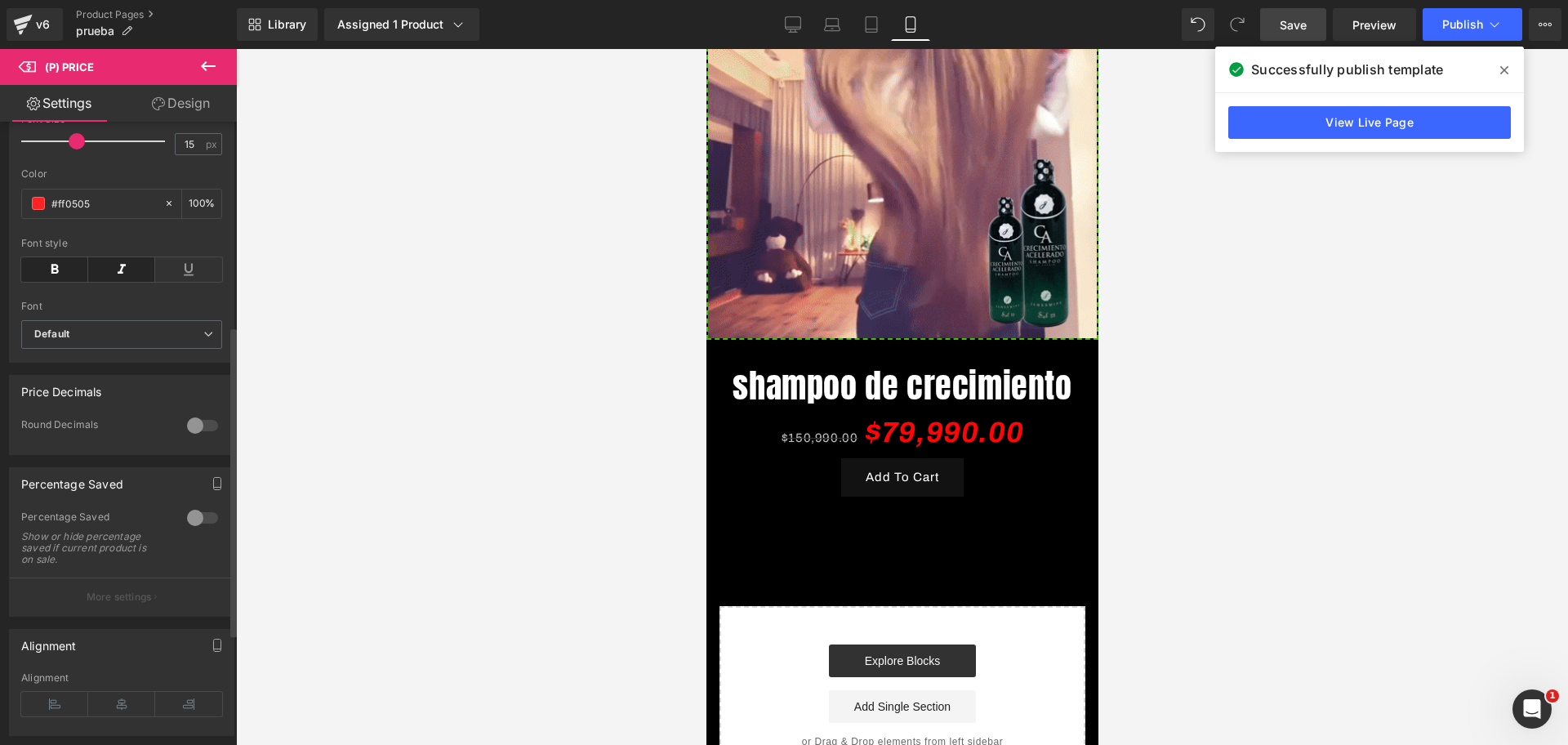
click at [192, 529] on div at bounding box center [202, 518] width 39 height 26
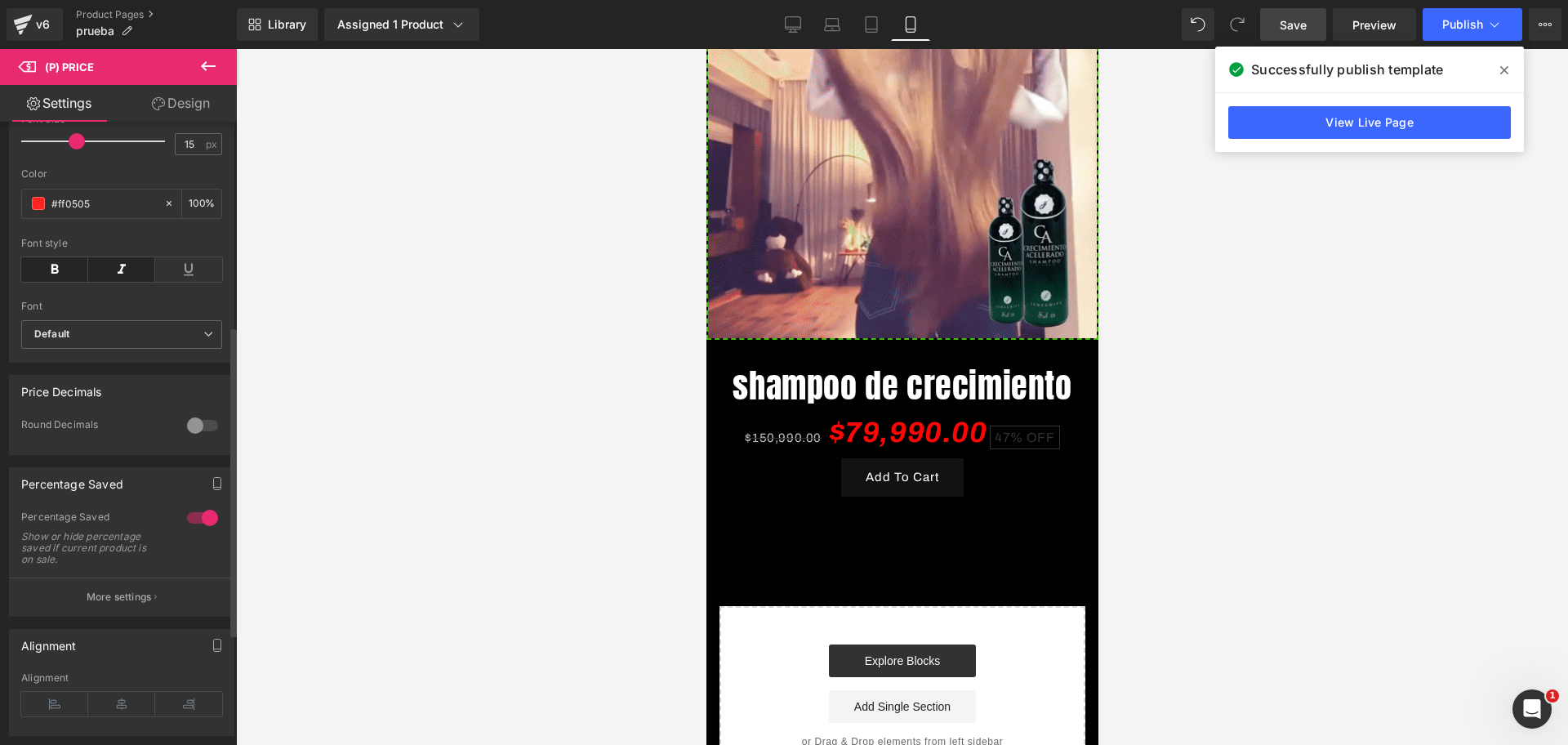
scroll to position [0, 845]
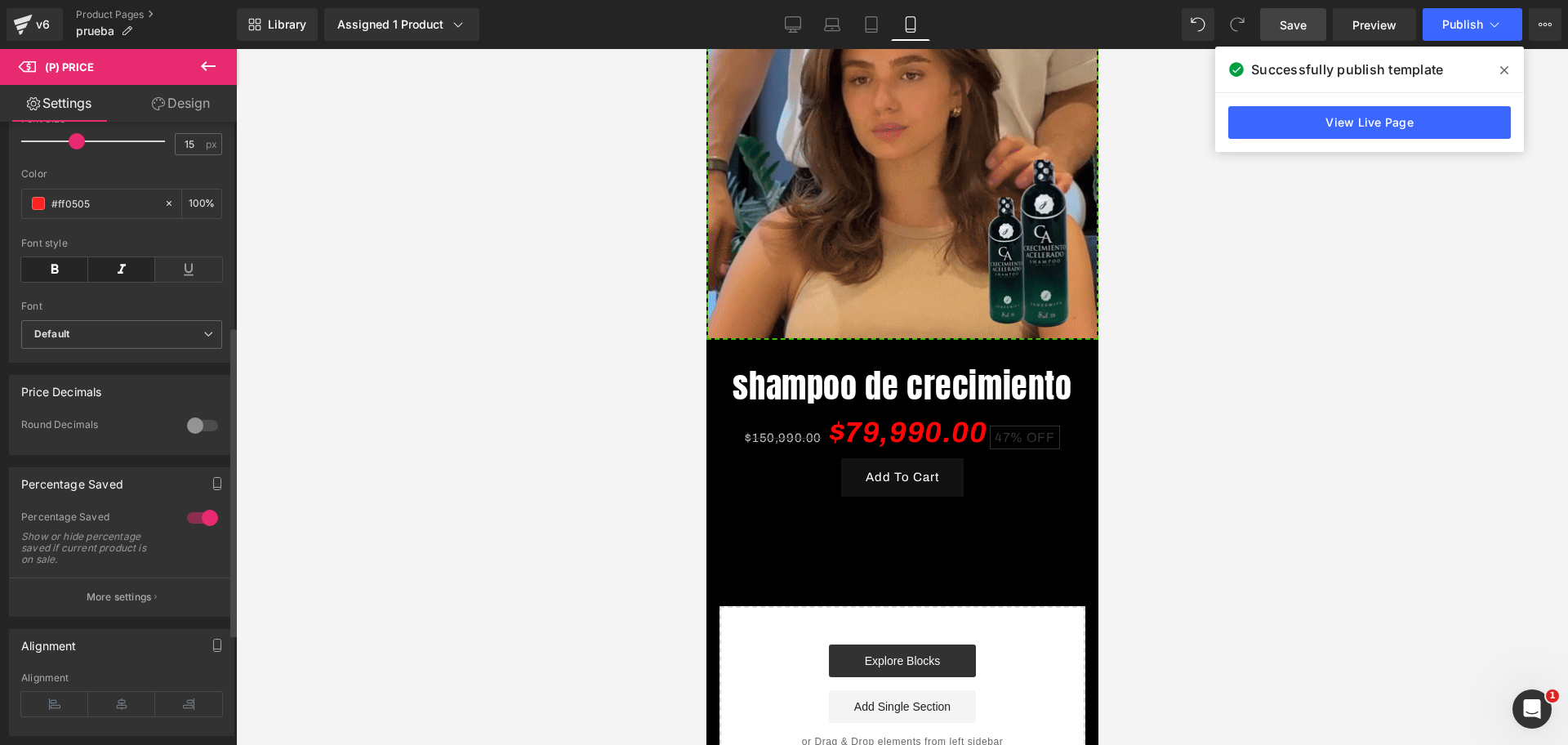
click at [185, 433] on div at bounding box center [202, 425] width 39 height 26
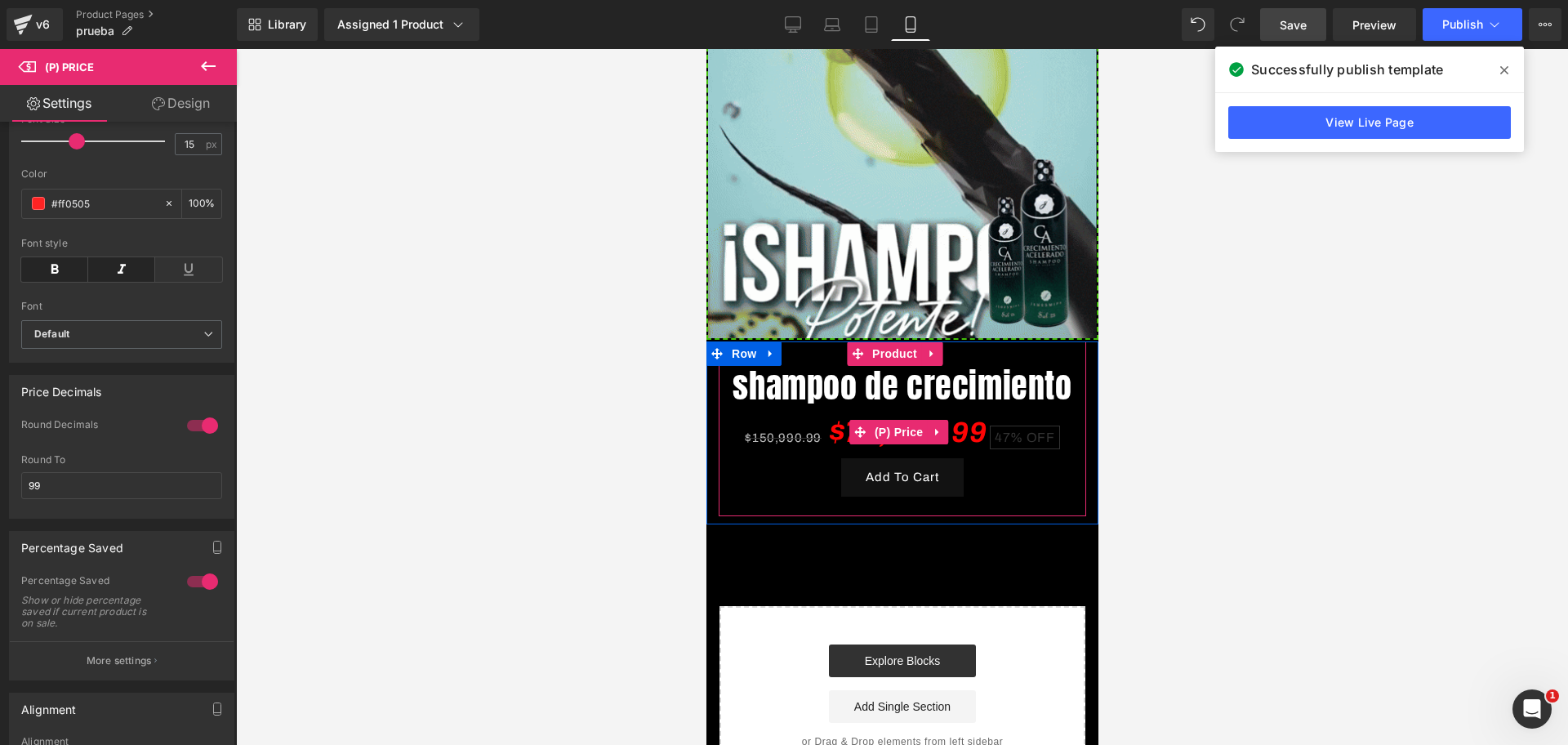
scroll to position [0, 0]
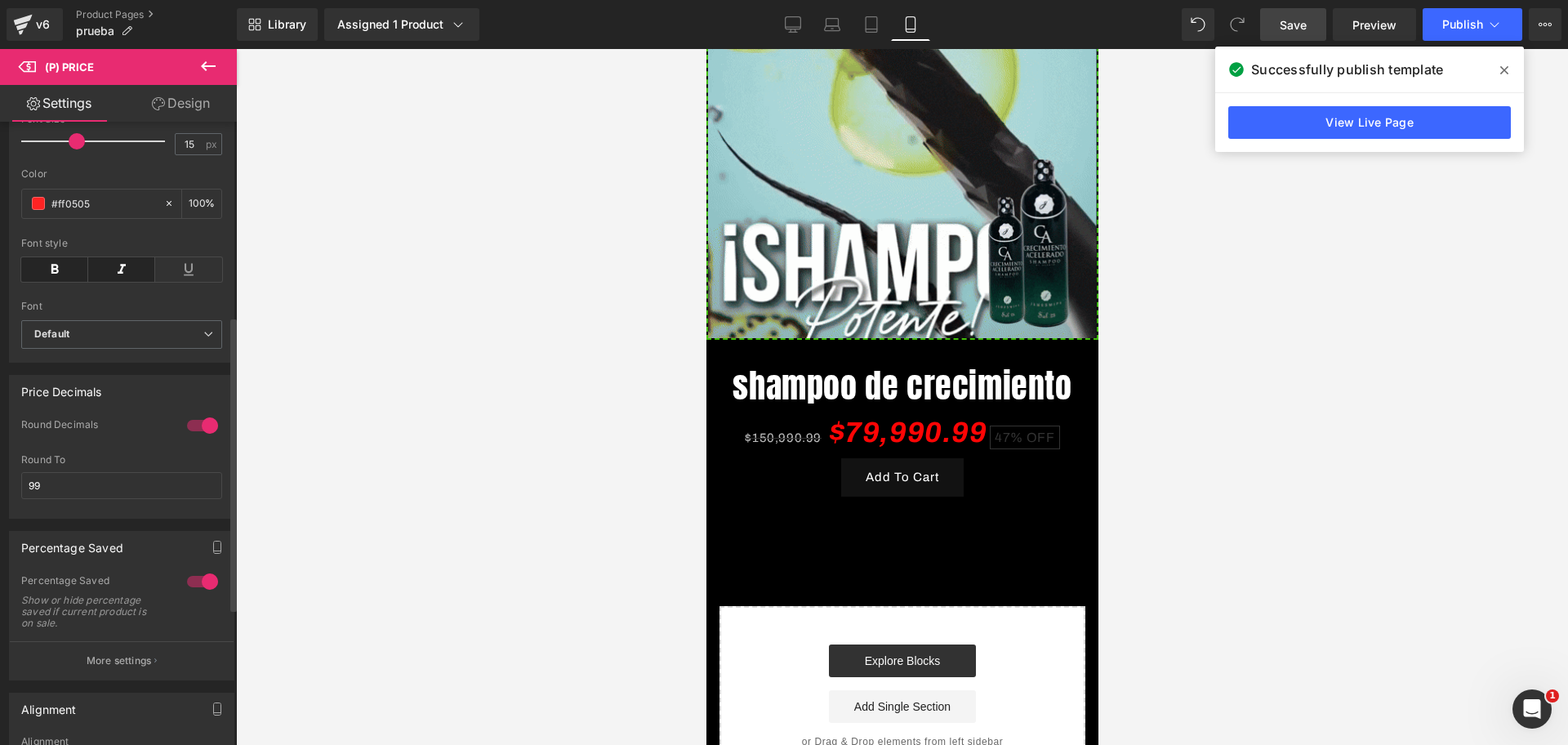
click at [197, 436] on div at bounding box center [202, 425] width 39 height 26
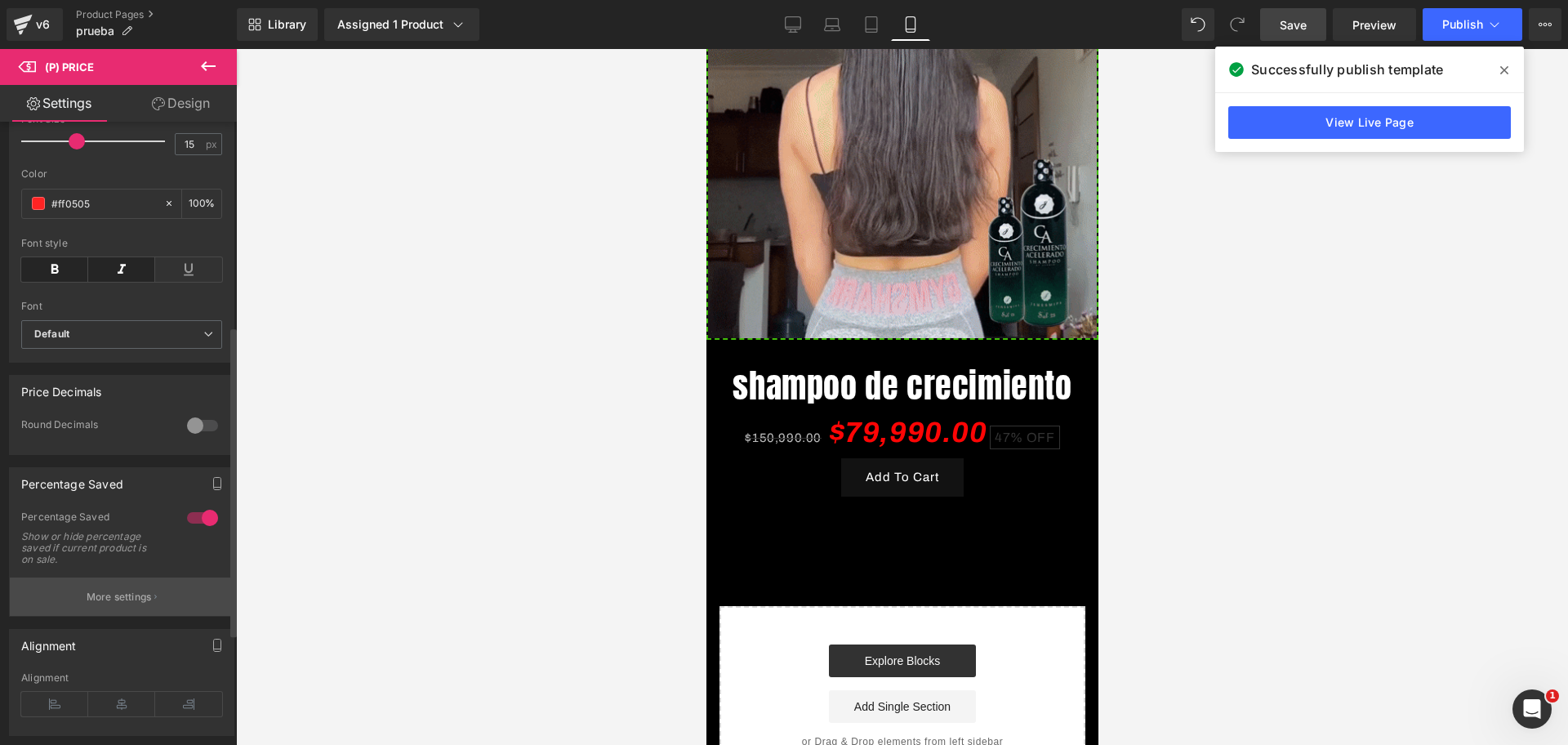
scroll to position [0, 564]
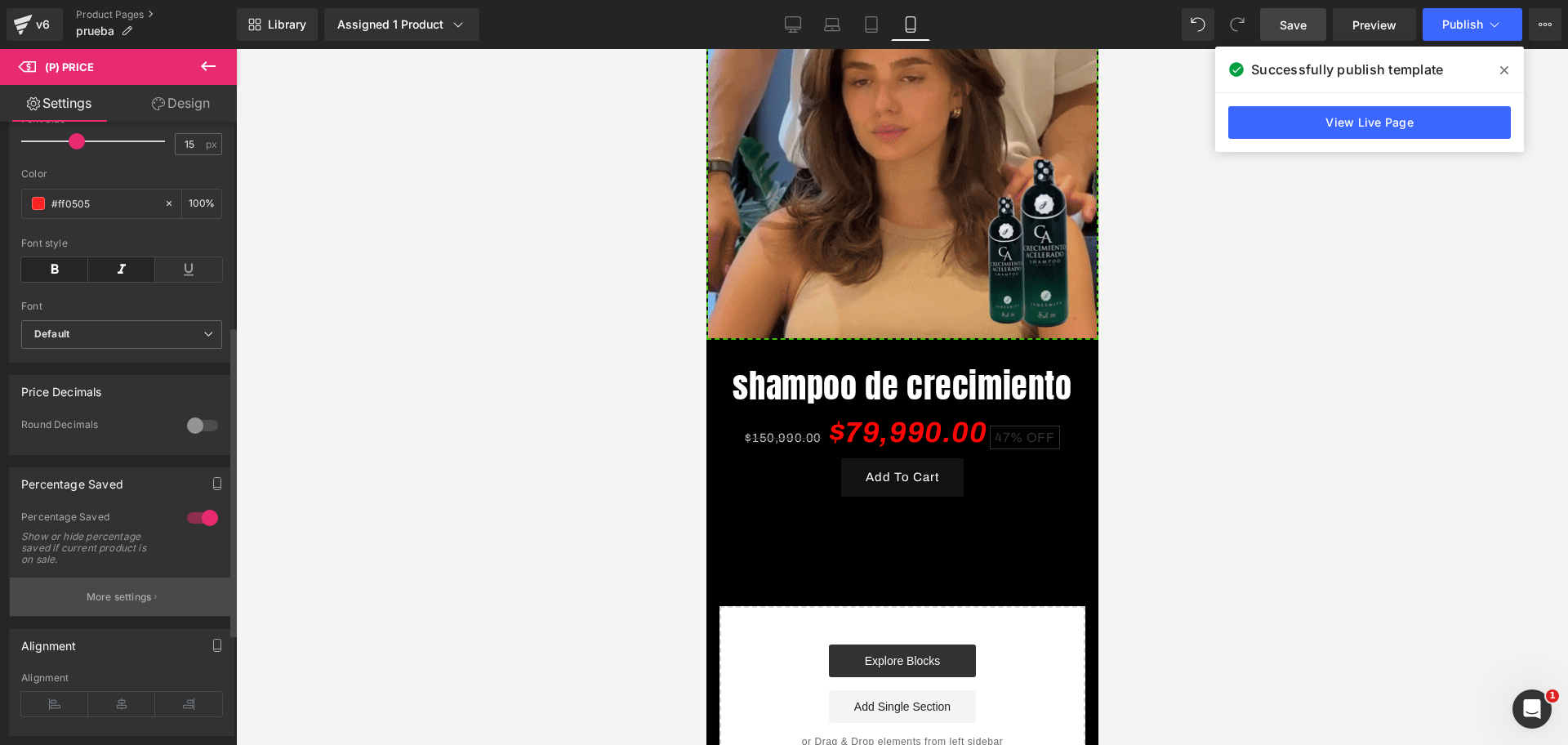
click at [136, 602] on p "More settings" at bounding box center [120, 597] width 66 height 15
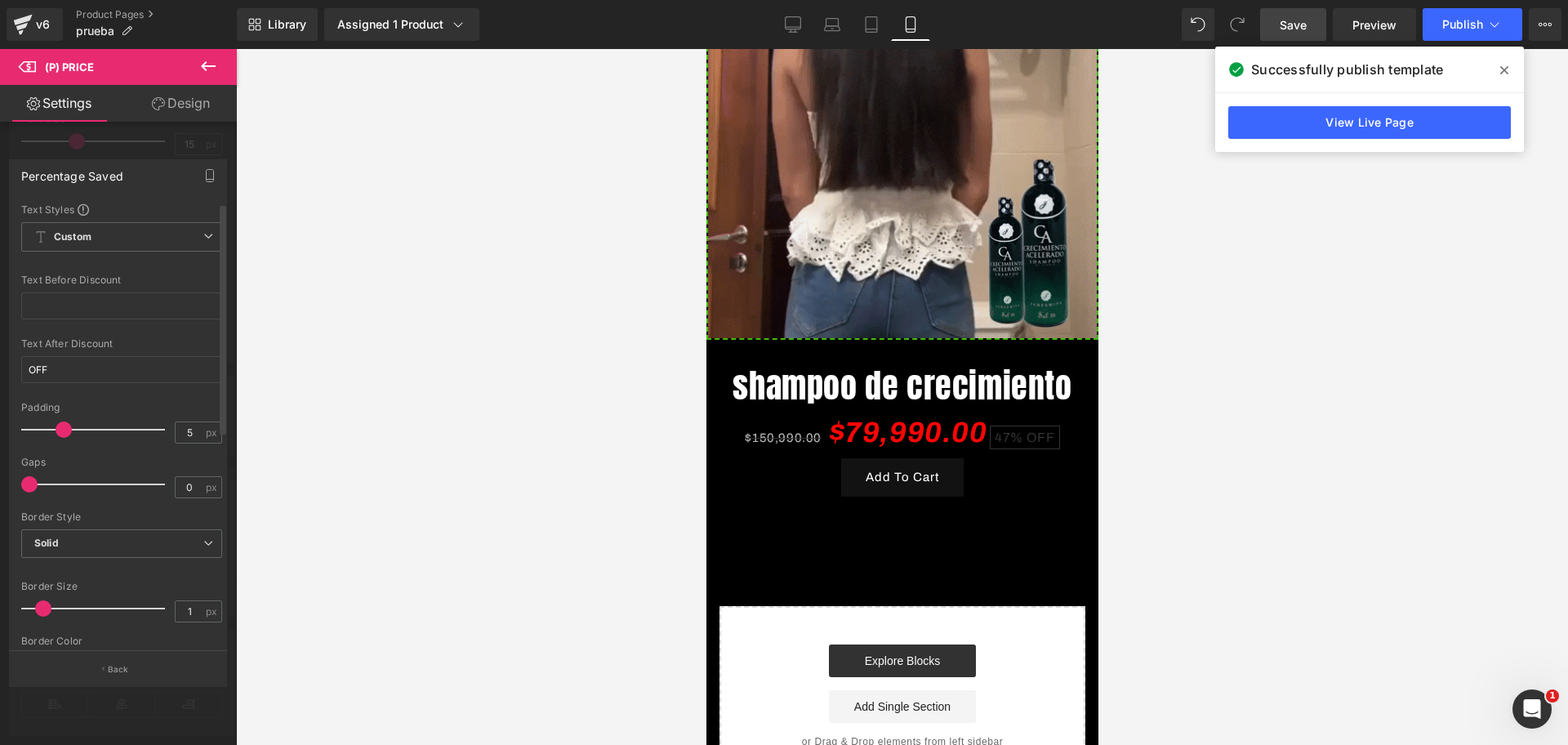
scroll to position [0, 845]
drag, startPoint x: 59, startPoint y: 433, endPoint x: 39, endPoint y: 435, distance: 20.1
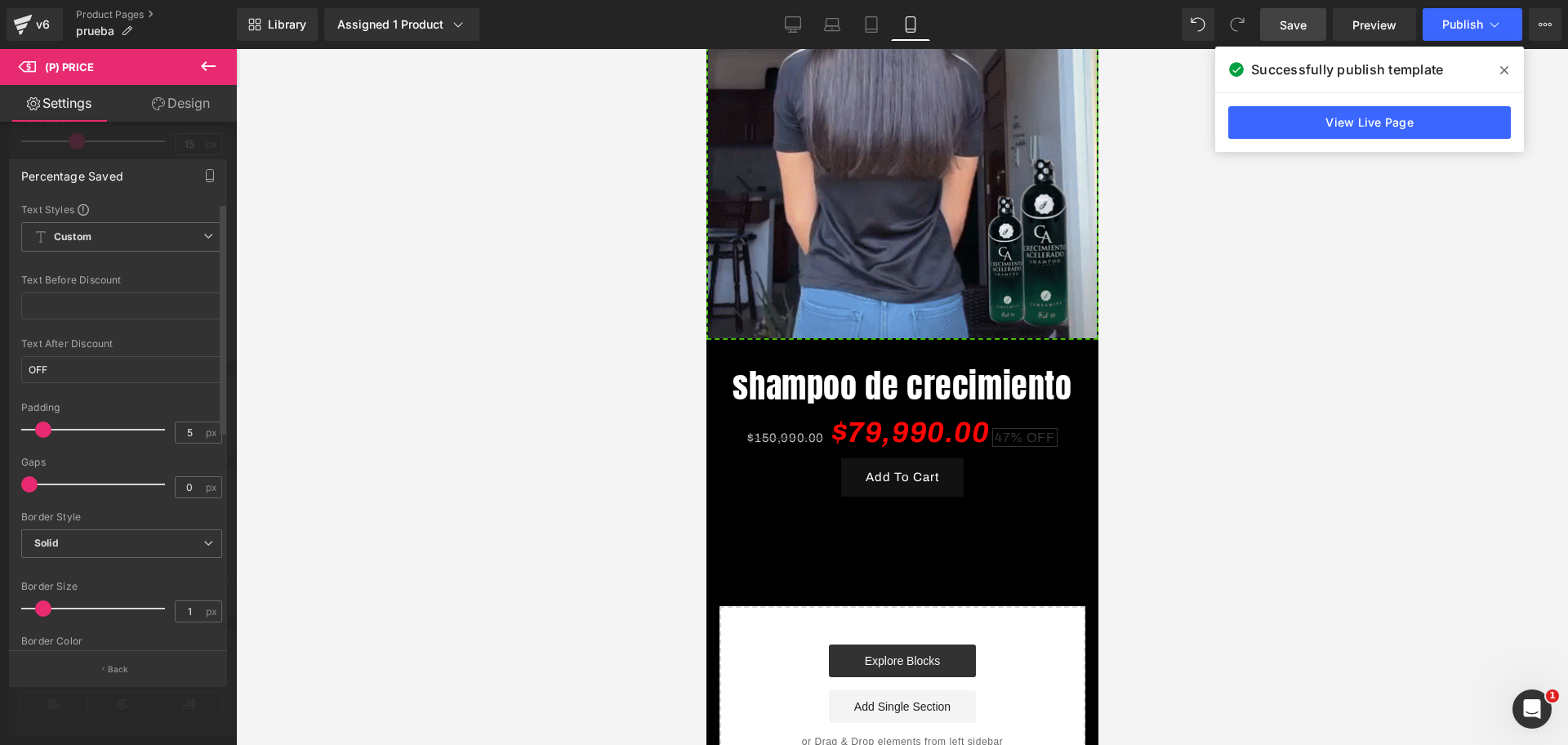
click at [37, 435] on span at bounding box center [43, 429] width 16 height 16
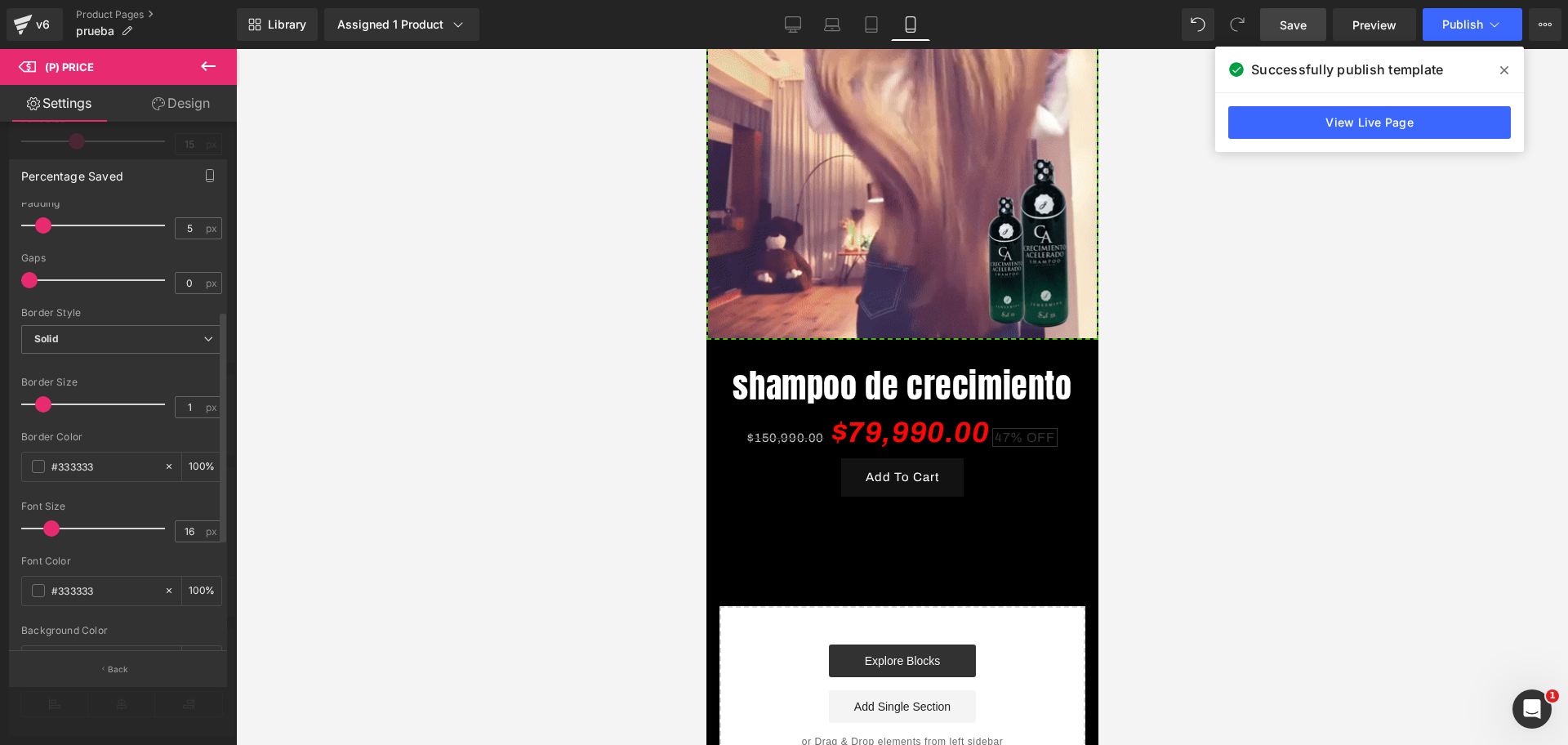
scroll to position [0, 282]
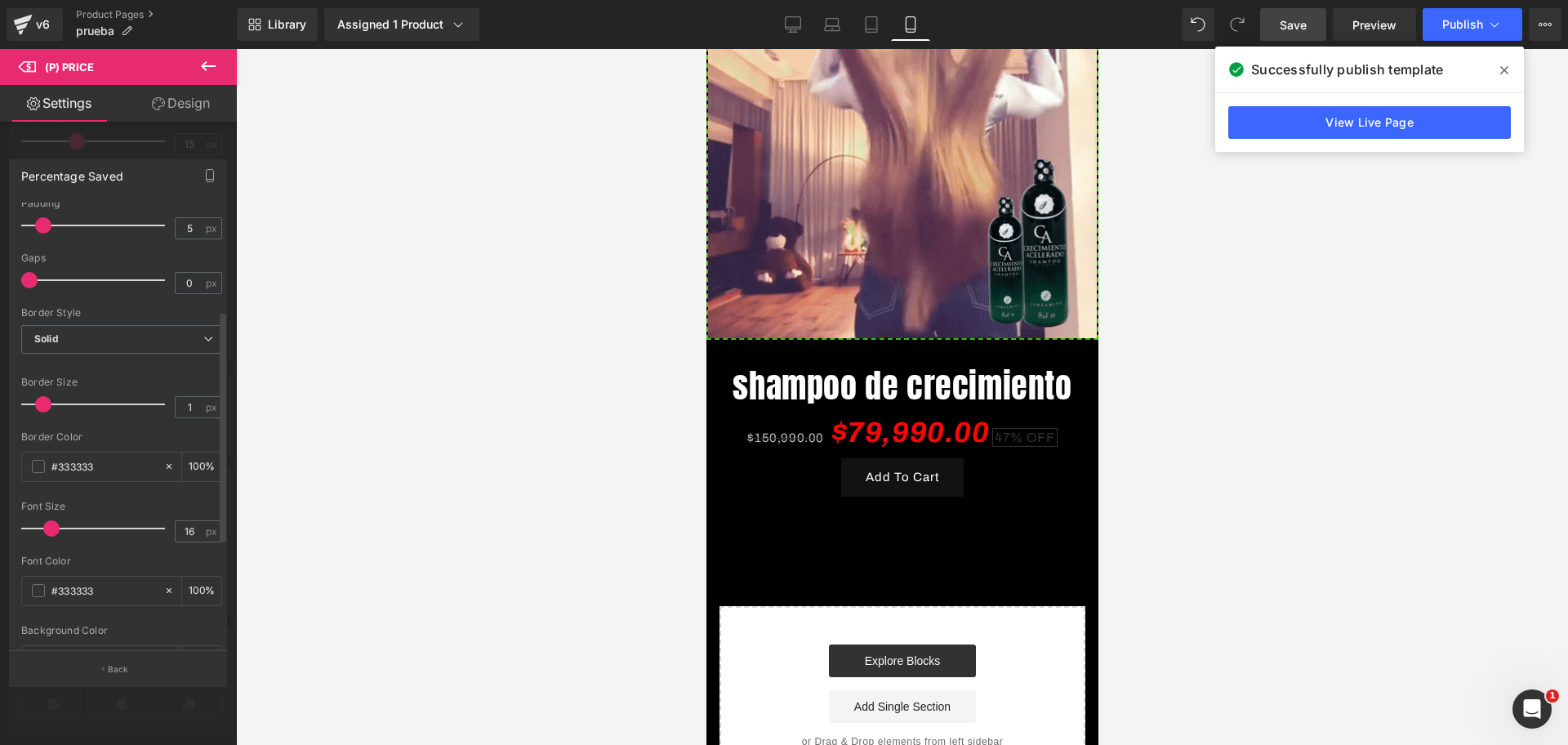
drag, startPoint x: 39, startPoint y: 402, endPoint x: 34, endPoint y: 409, distance: 8.6
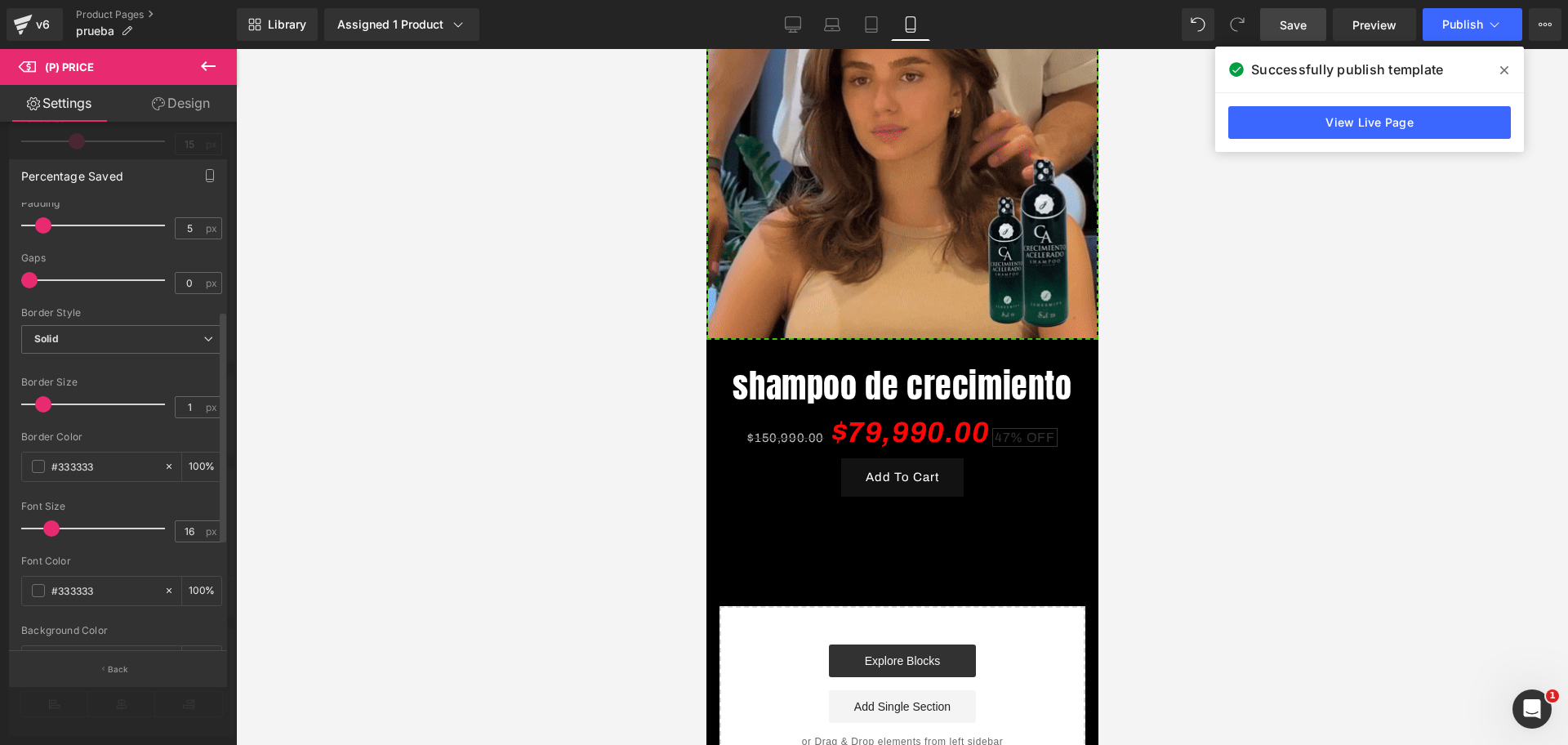
click at [34, 409] on div at bounding box center [97, 404] width 135 height 33
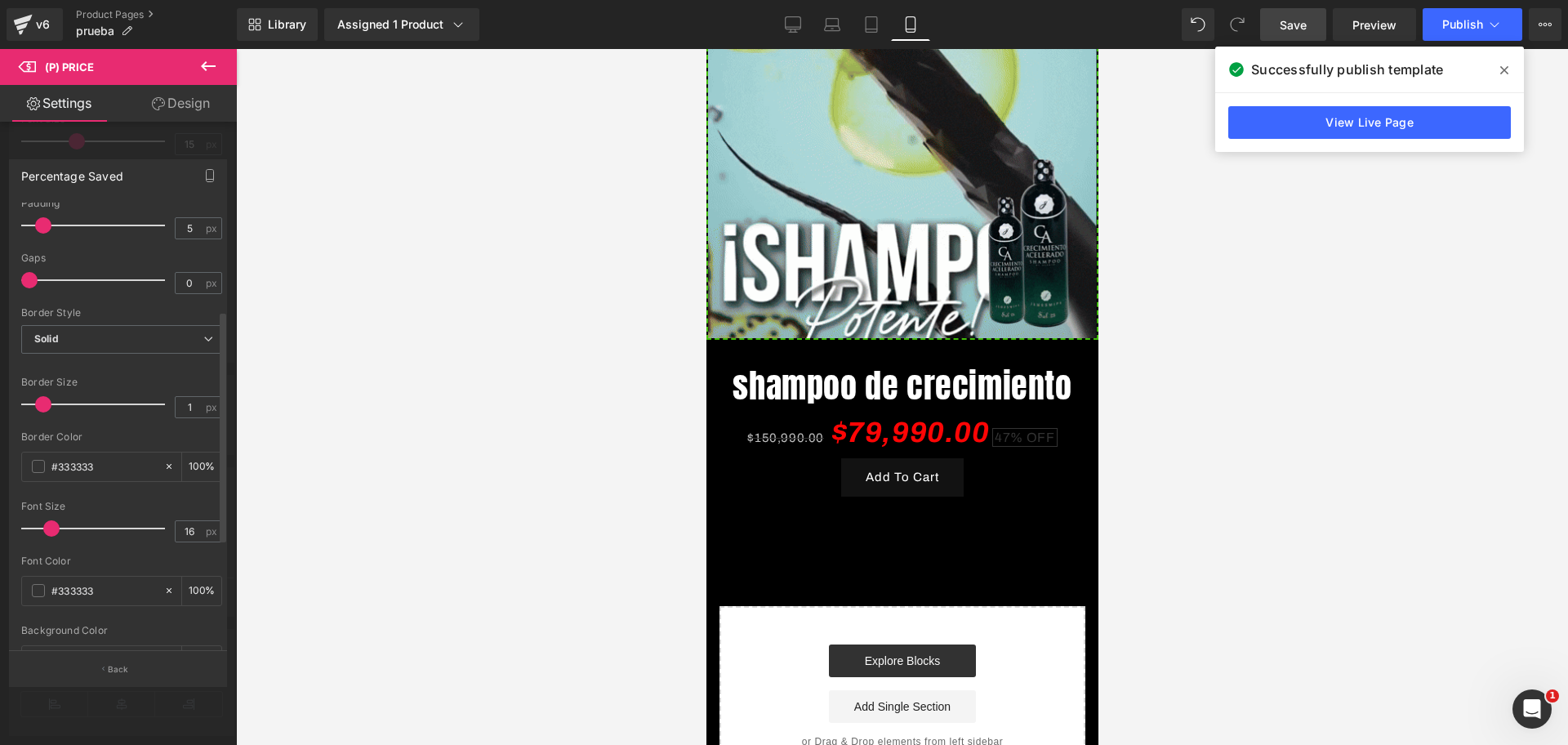
scroll to position [0, 564]
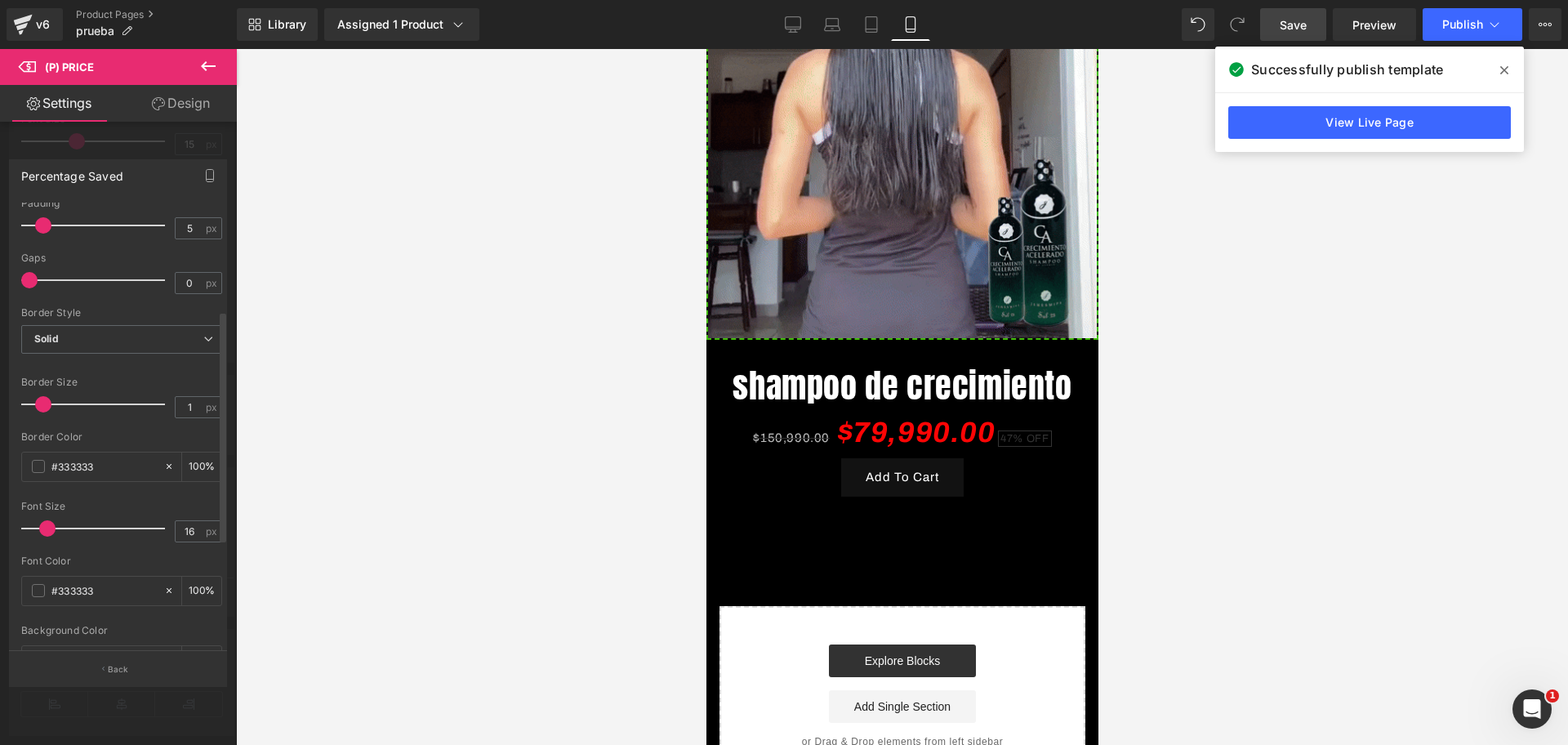
drag, startPoint x: 49, startPoint y: 522, endPoint x: 52, endPoint y: 513, distance: 9.5
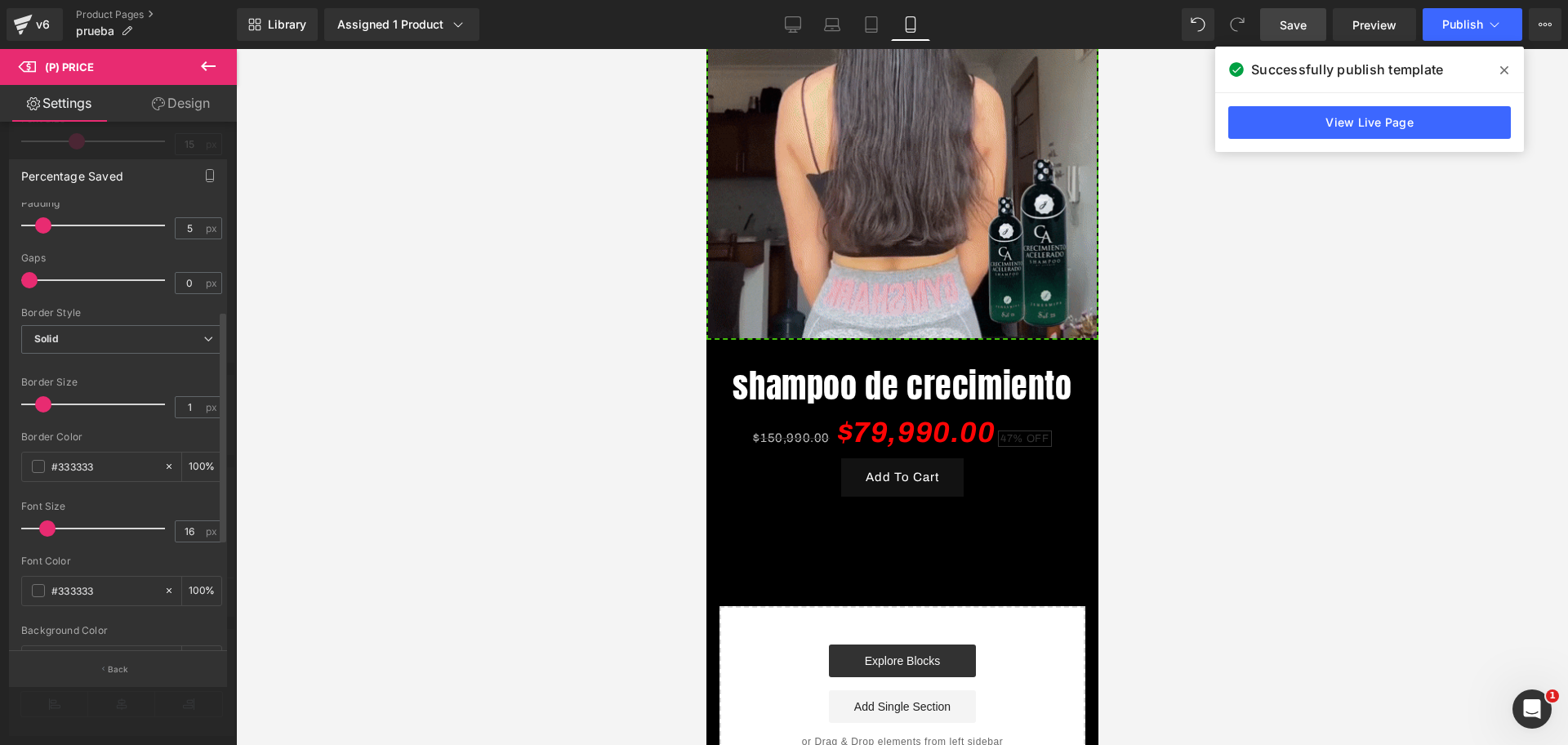
click at [49, 519] on div at bounding box center [97, 529] width 135 height 33
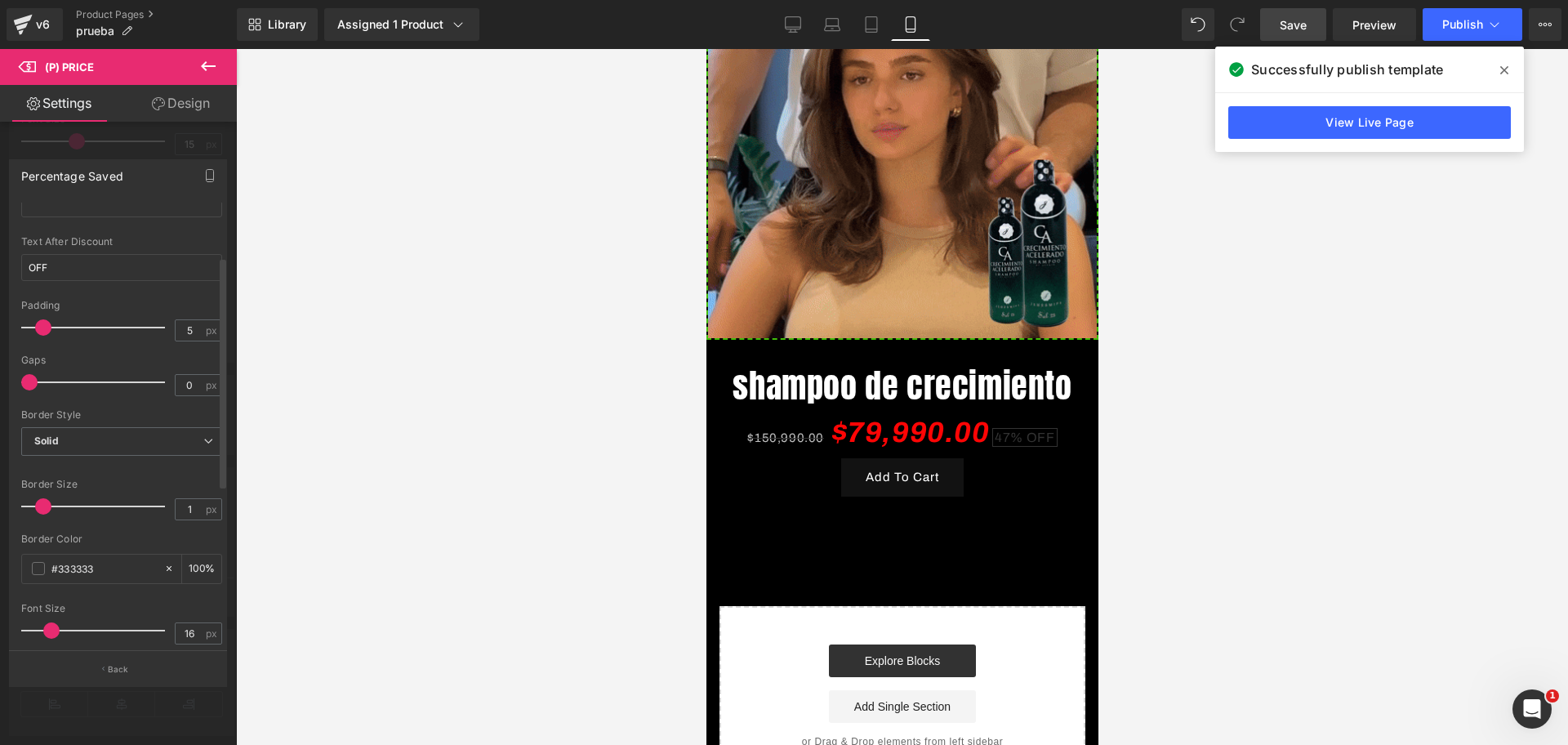
scroll to position [0, 845]
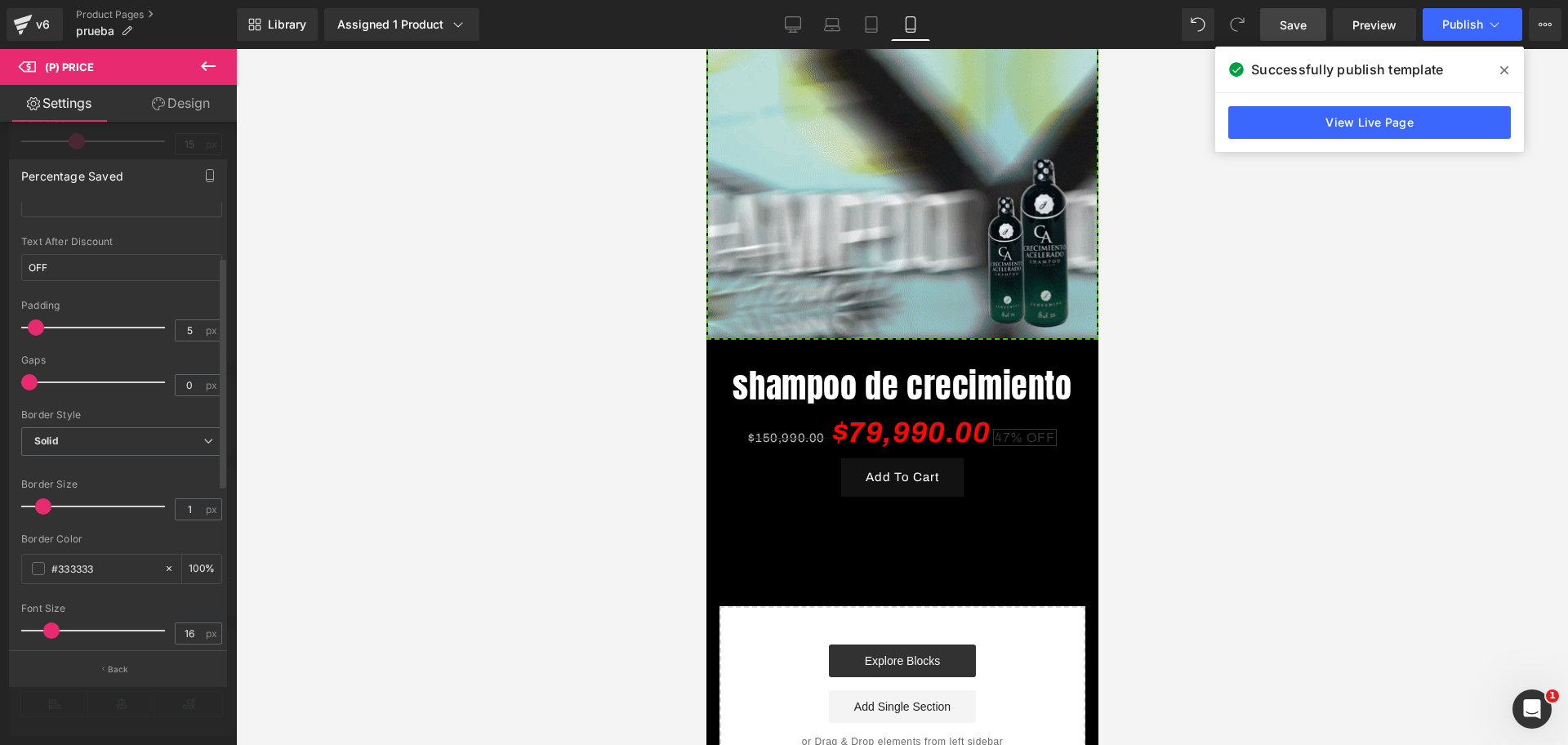
drag, startPoint x: 39, startPoint y: 334, endPoint x: 46, endPoint y: 345, distance: 13.0
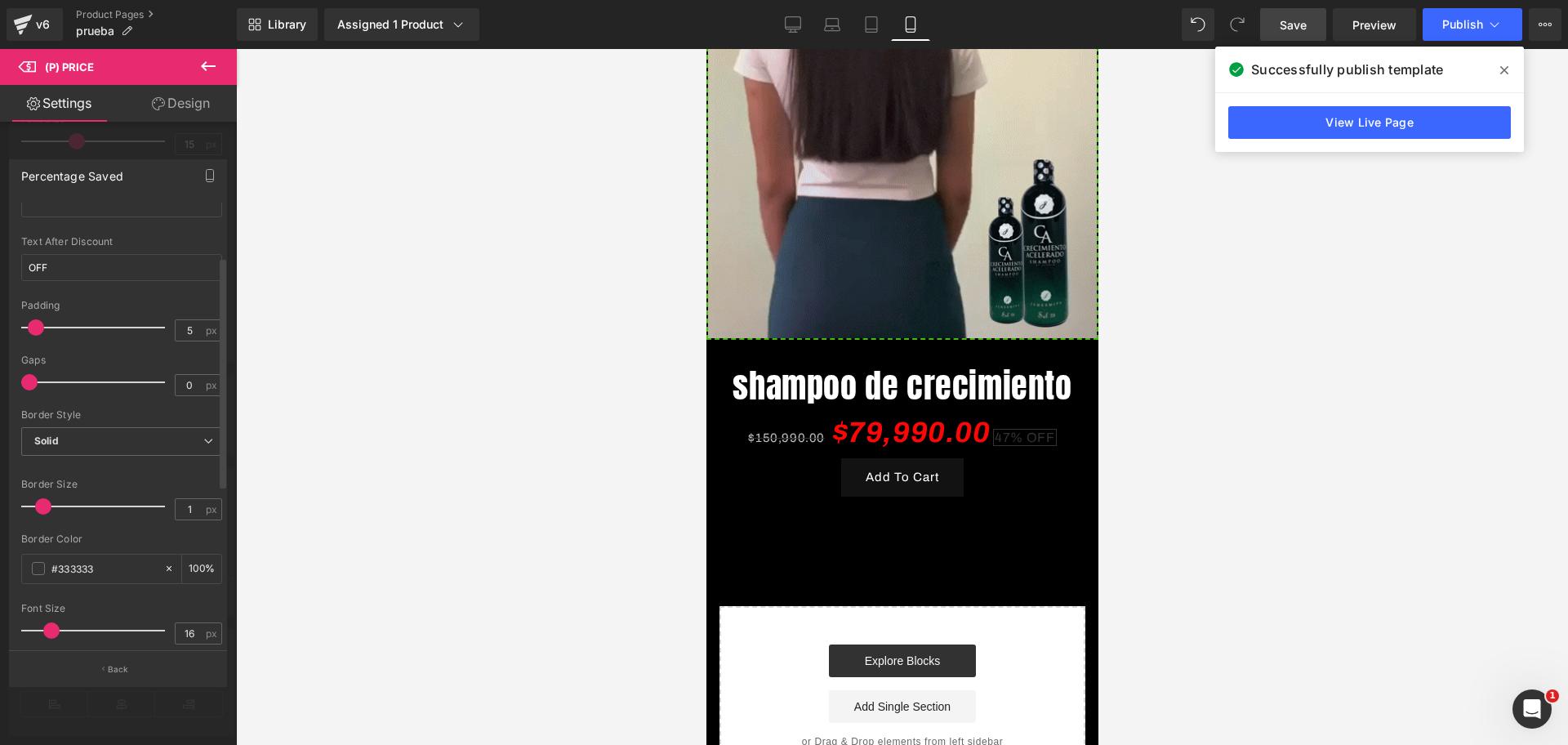
click at [36, 336] on div at bounding box center [97, 328] width 135 height 33
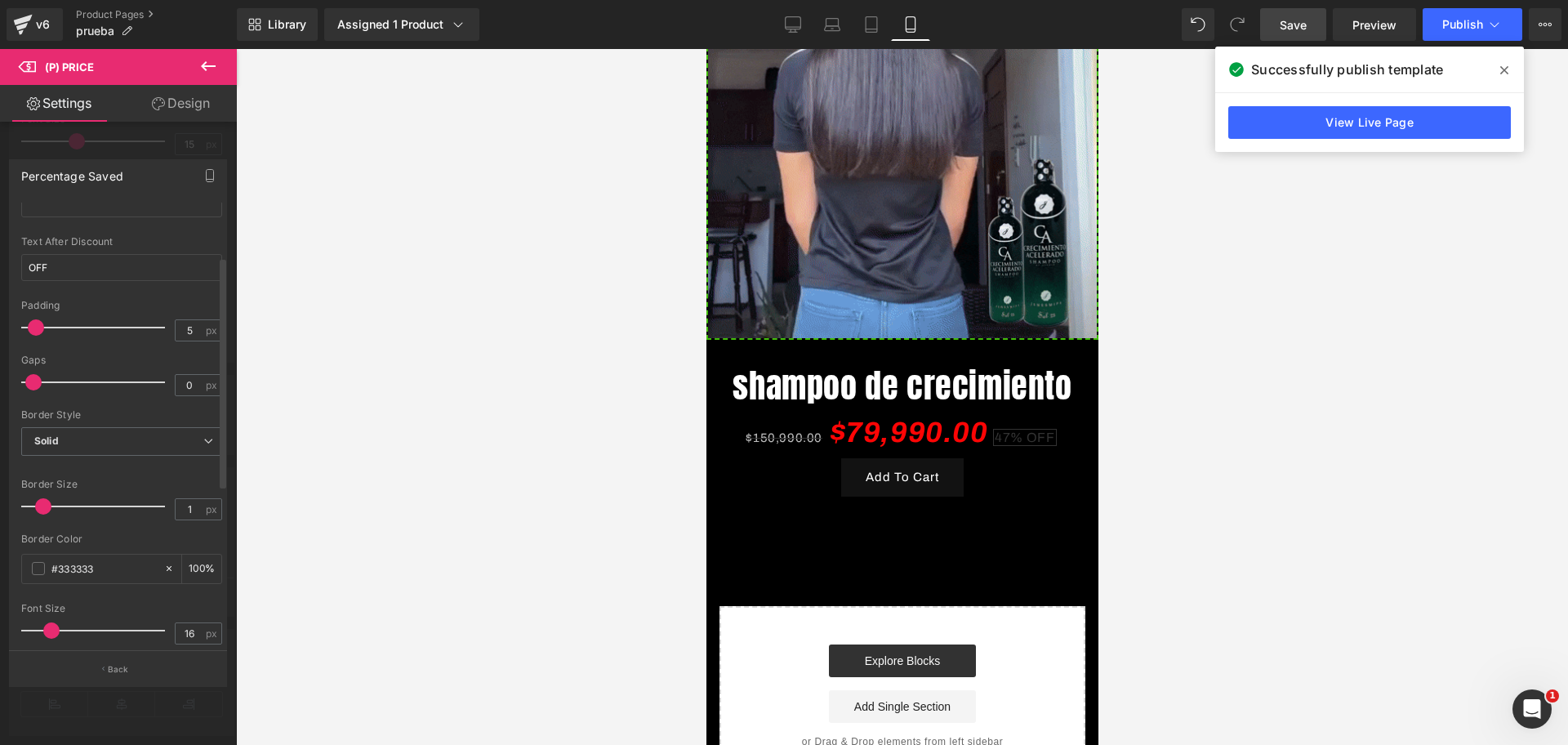
scroll to position [0, 282]
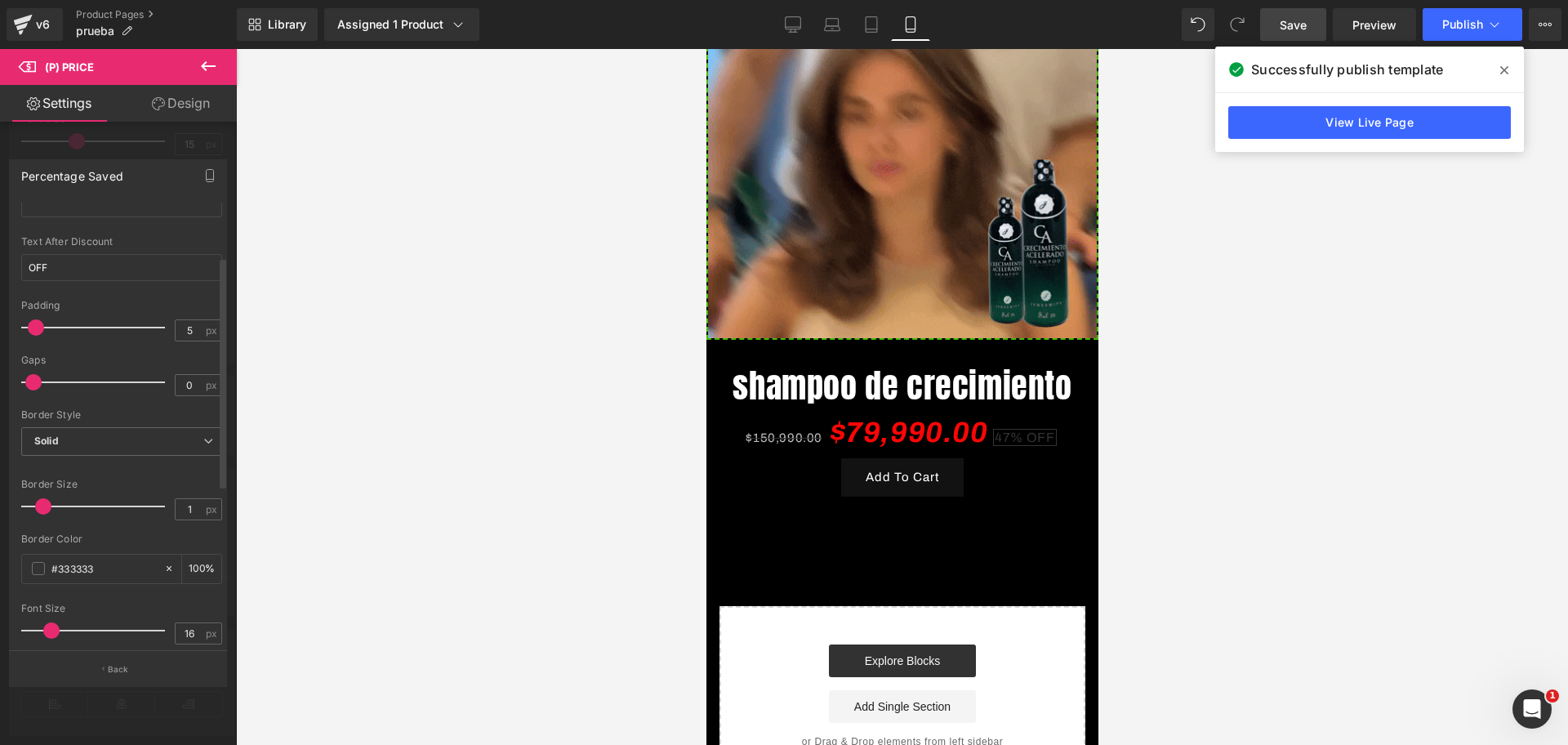
click at [33, 383] on span at bounding box center [34, 382] width 16 height 16
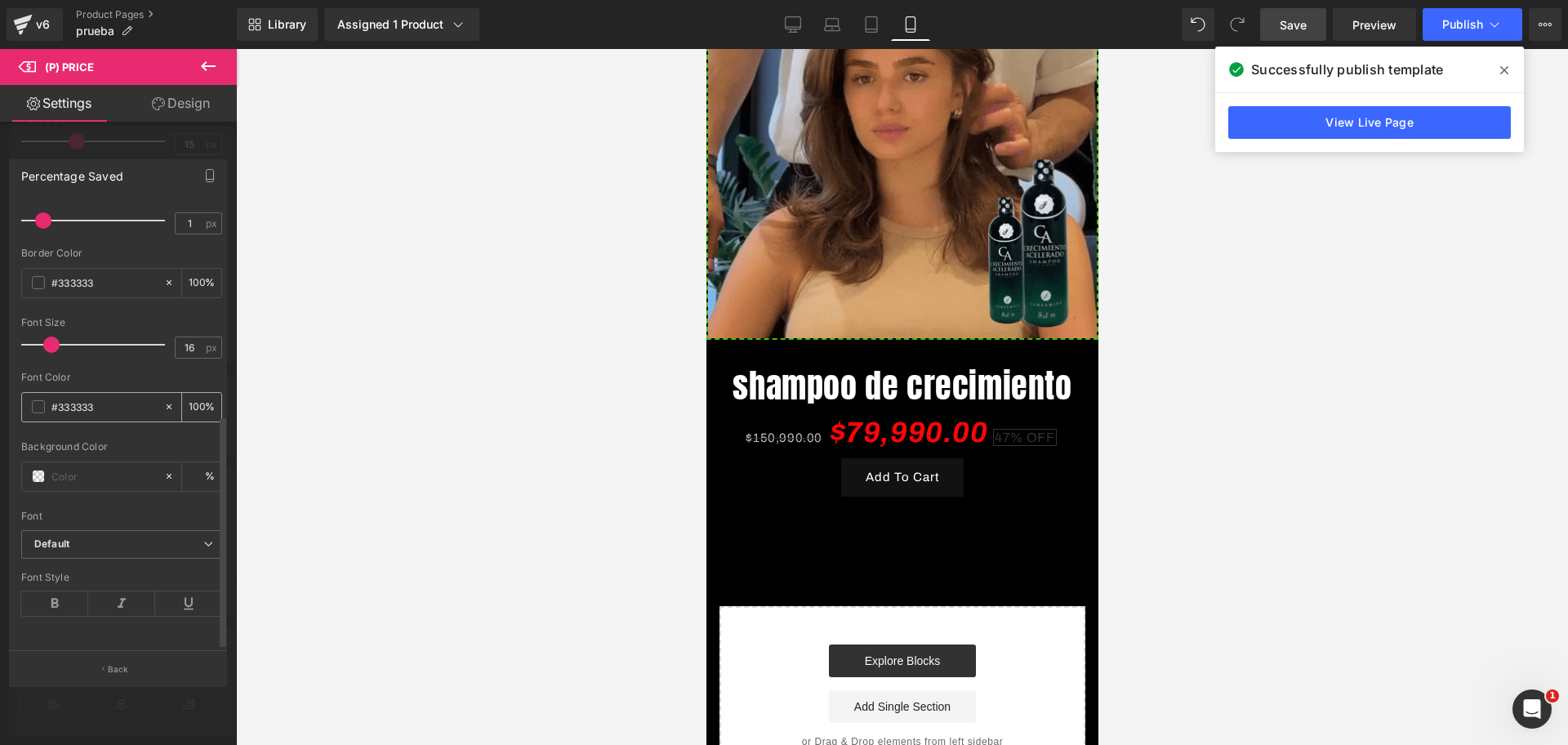
scroll to position [302, 0]
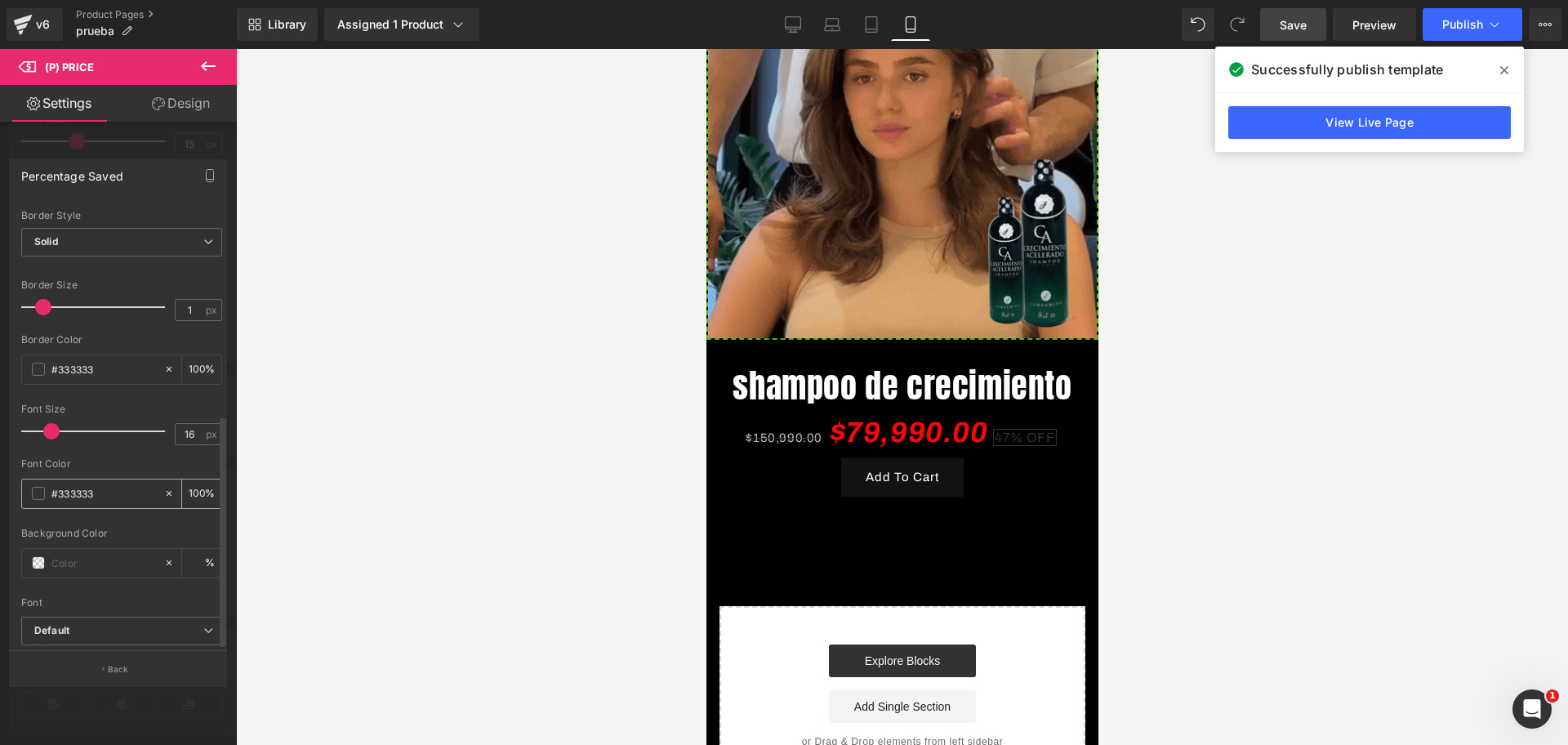
click at [37, 391] on div "Border Color #333333 100 %" at bounding box center [121, 369] width 201 height 70
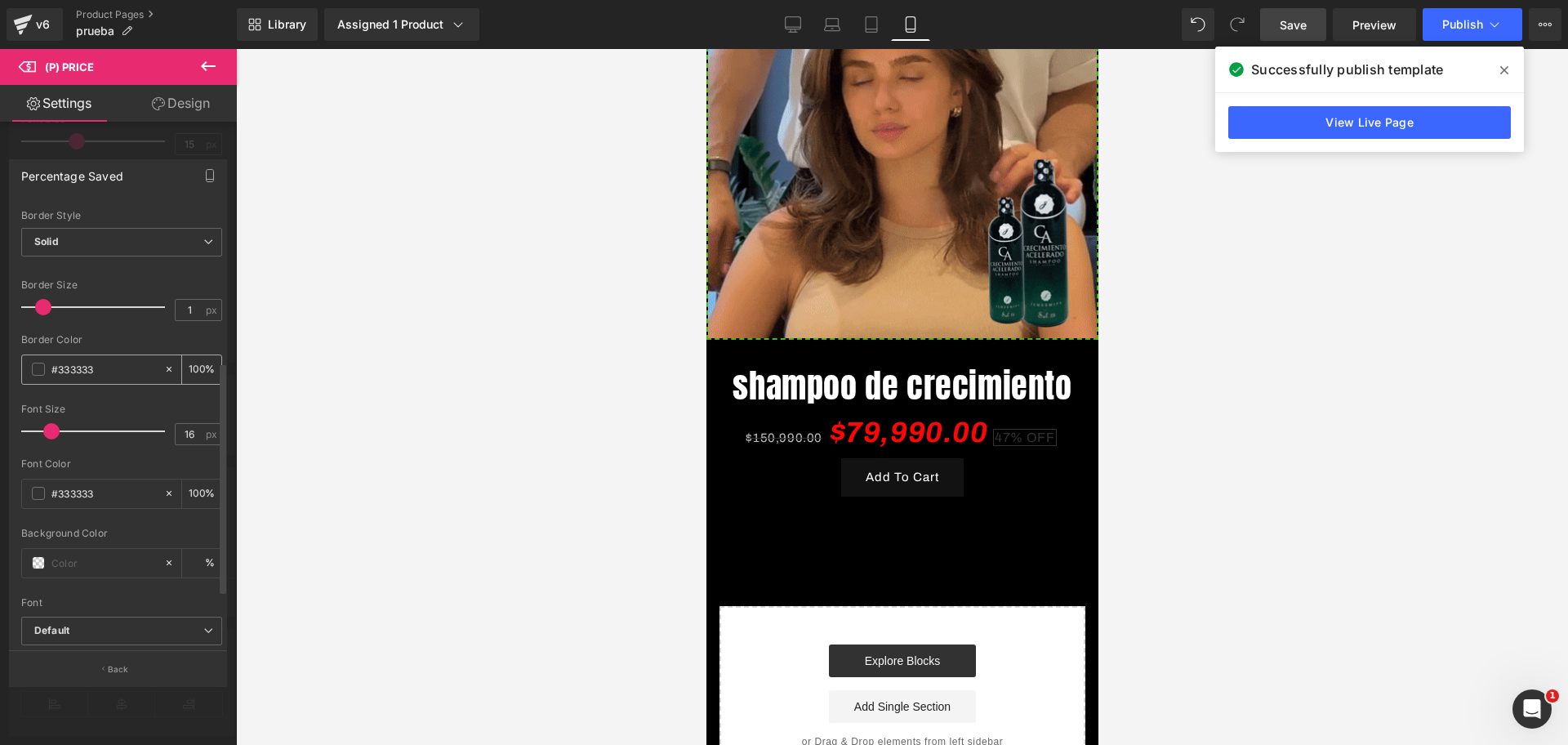
click at [39, 363] on span at bounding box center [39, 370] width 13 height 13
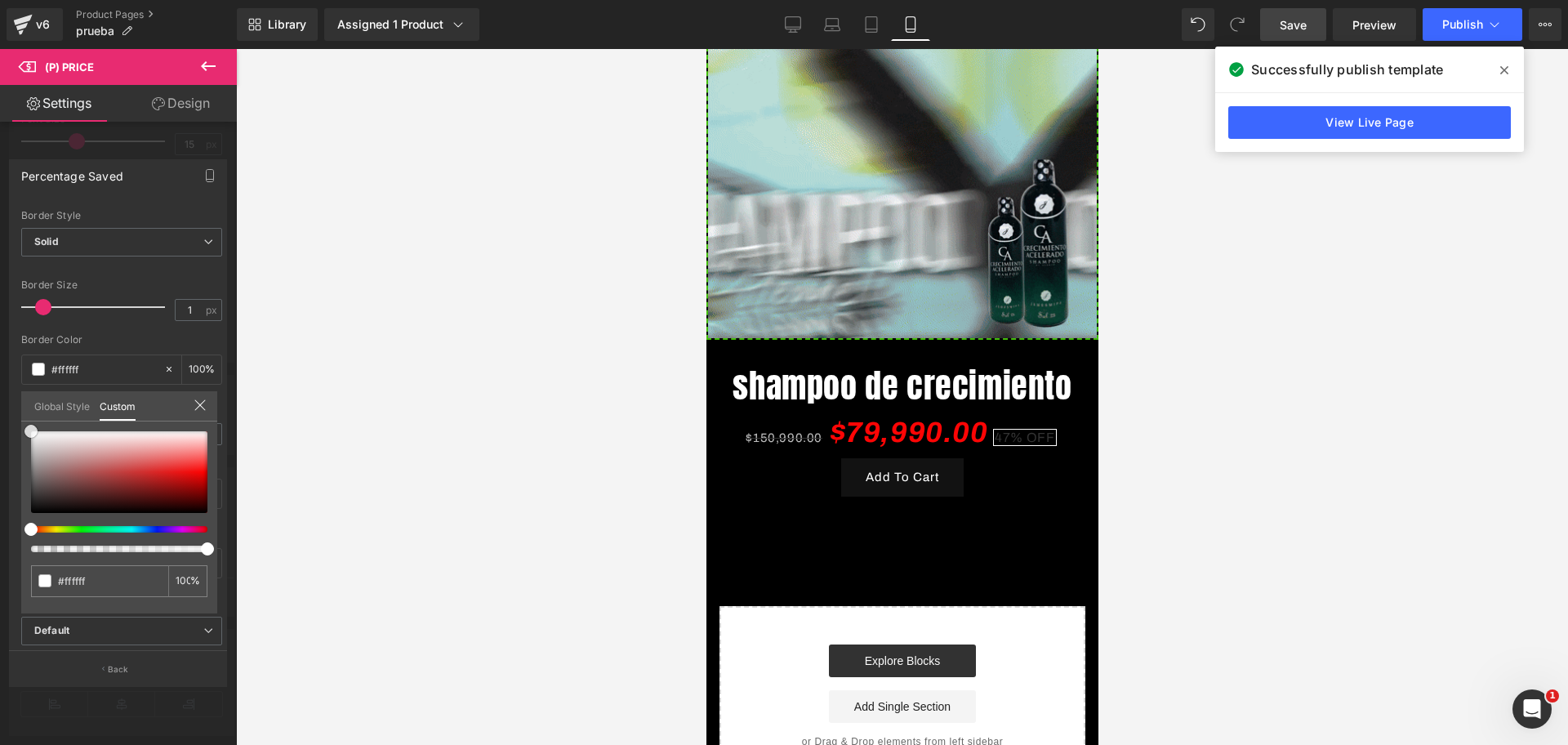
drag, startPoint x: 27, startPoint y: 500, endPoint x: 20, endPoint y: 419, distance: 81.3
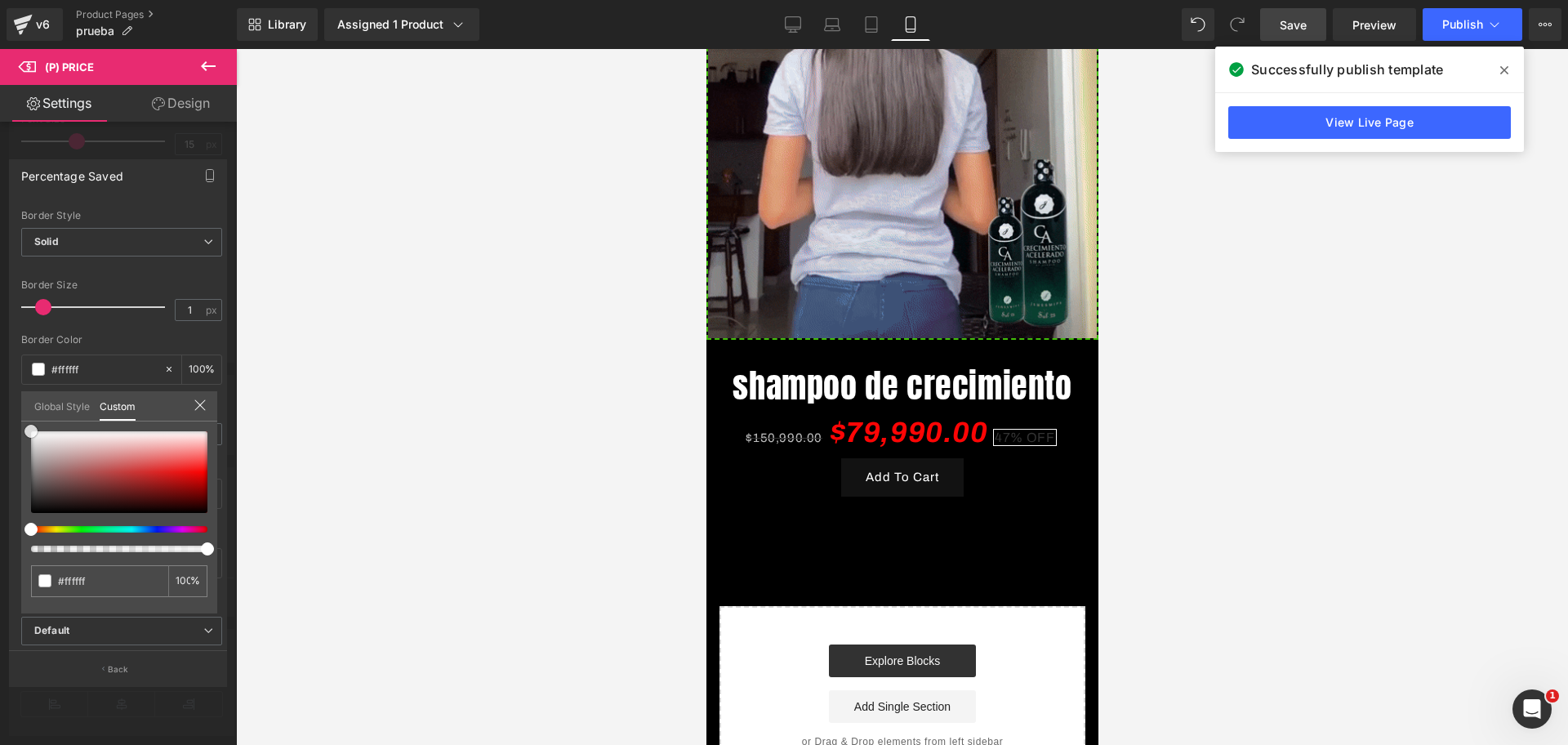
click at [20, 419] on div "Percentage Saved Text Styles Custom Custom Setup Global Style Custom Setup Glob…" at bounding box center [118, 416] width 237 height 538
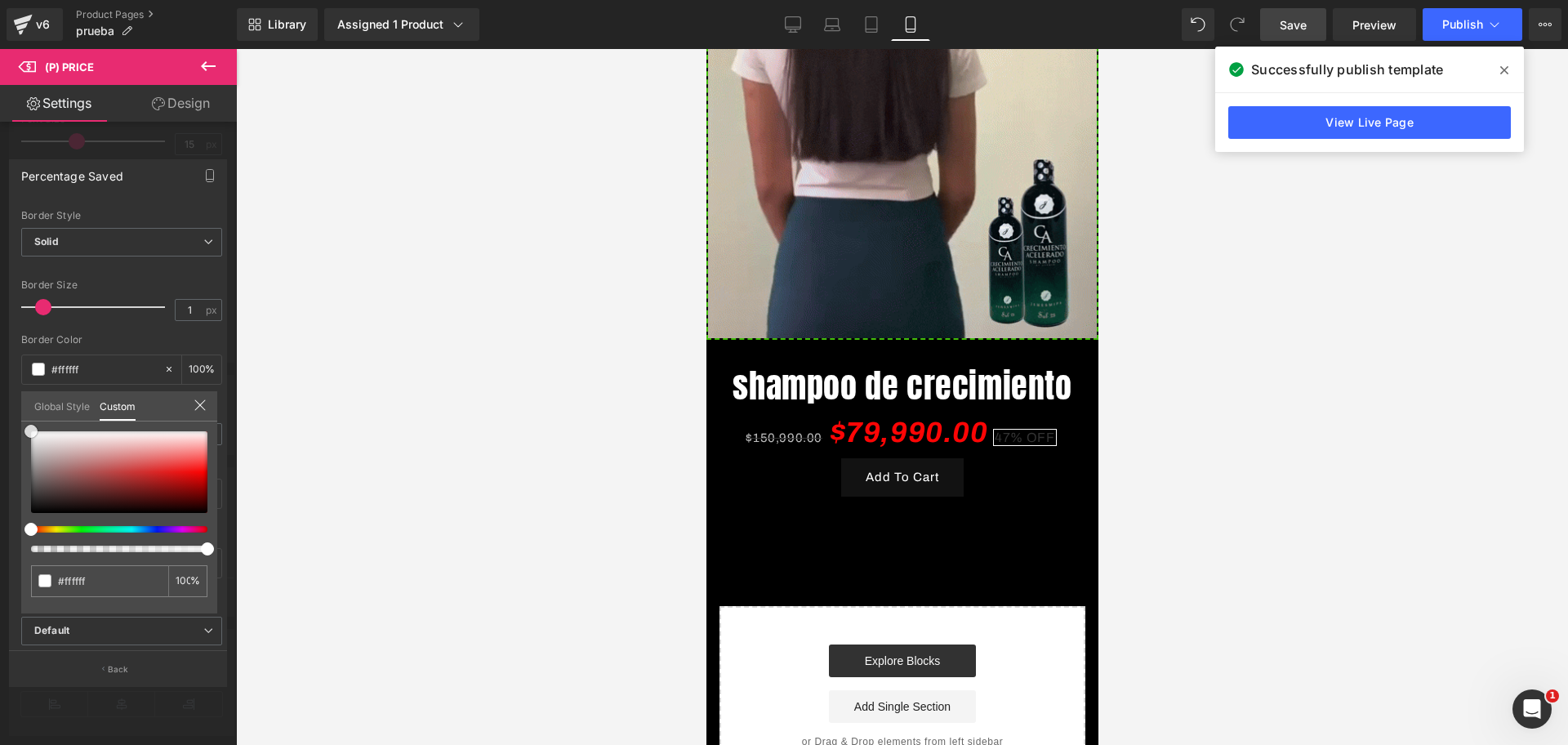
scroll to position [0, 845]
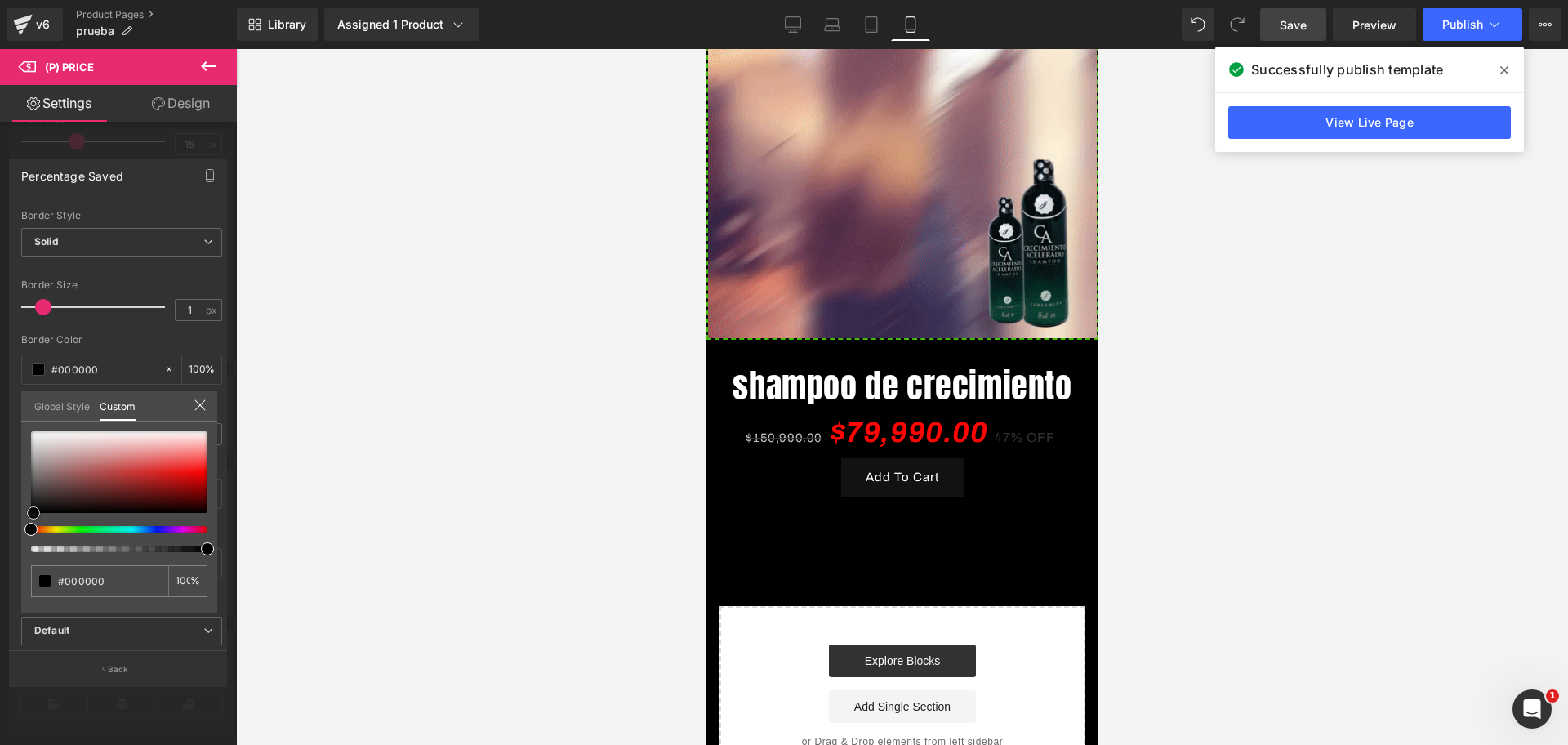
drag, startPoint x: 25, startPoint y: 432, endPoint x: 18, endPoint y: 516, distance: 84.3
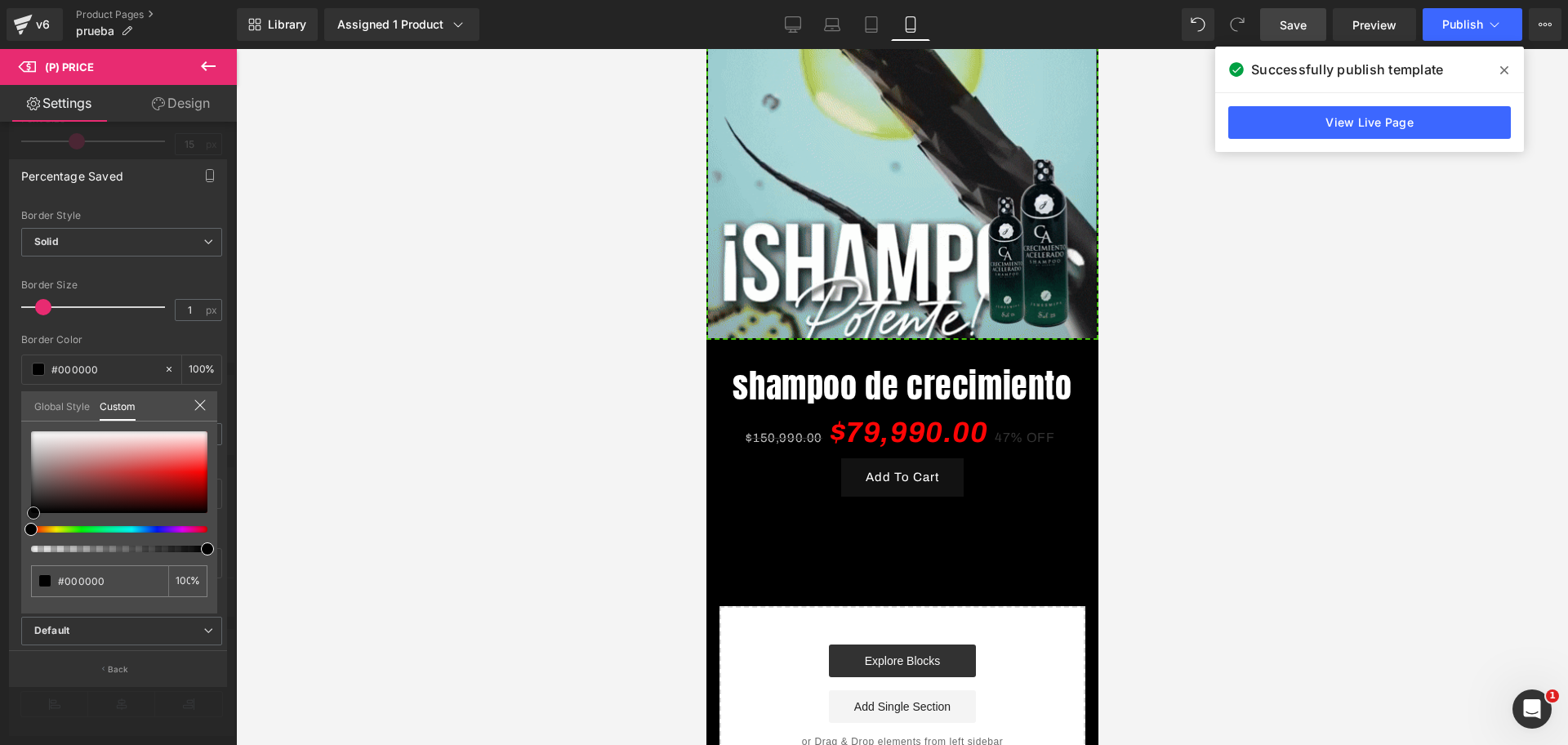
click at [18, 516] on div "Percentage Saved Text Styles Custom Custom Setup Global Style Custom Setup Glob…" at bounding box center [118, 416] width 237 height 538
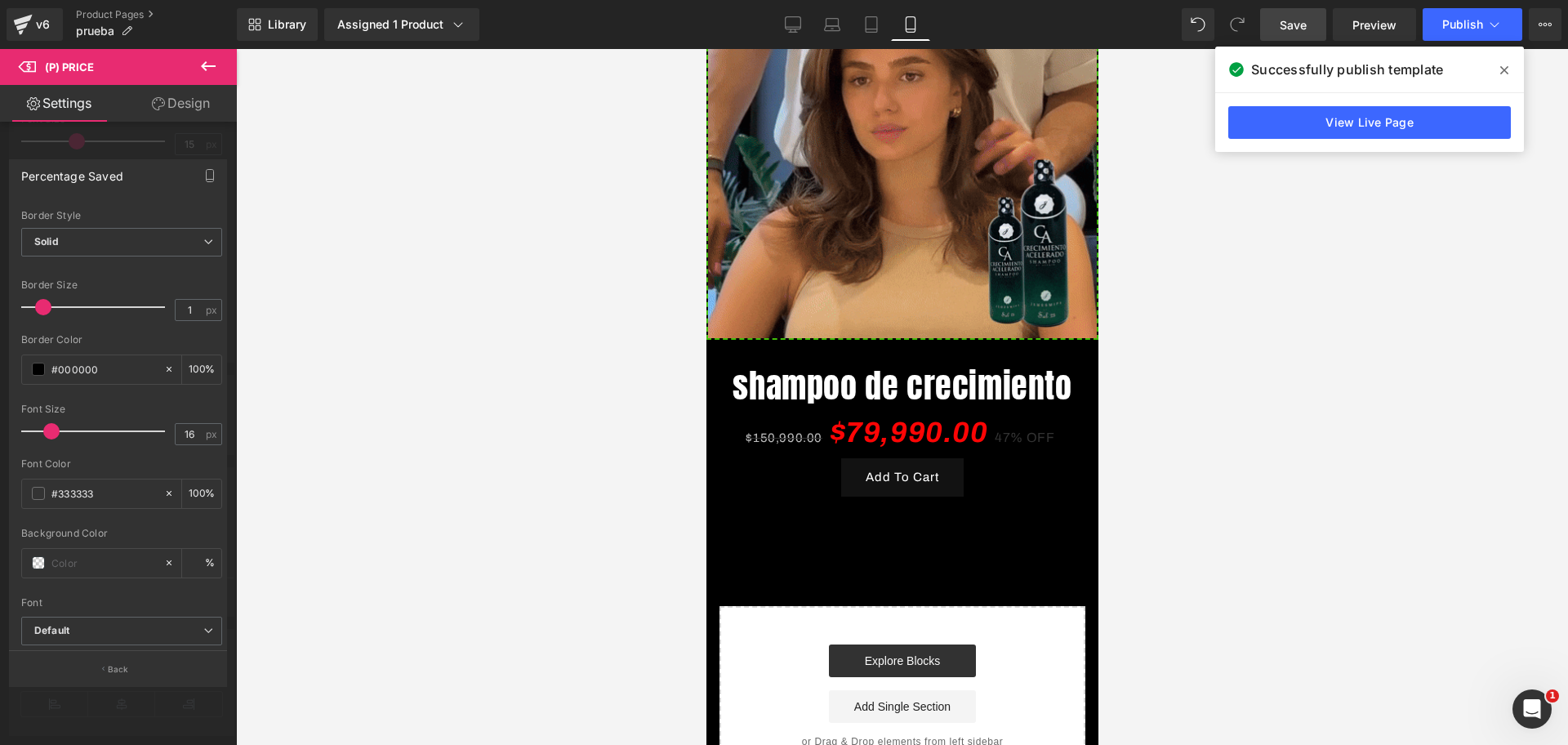
click at [478, 492] on div at bounding box center [901, 397] width 1331 height 696
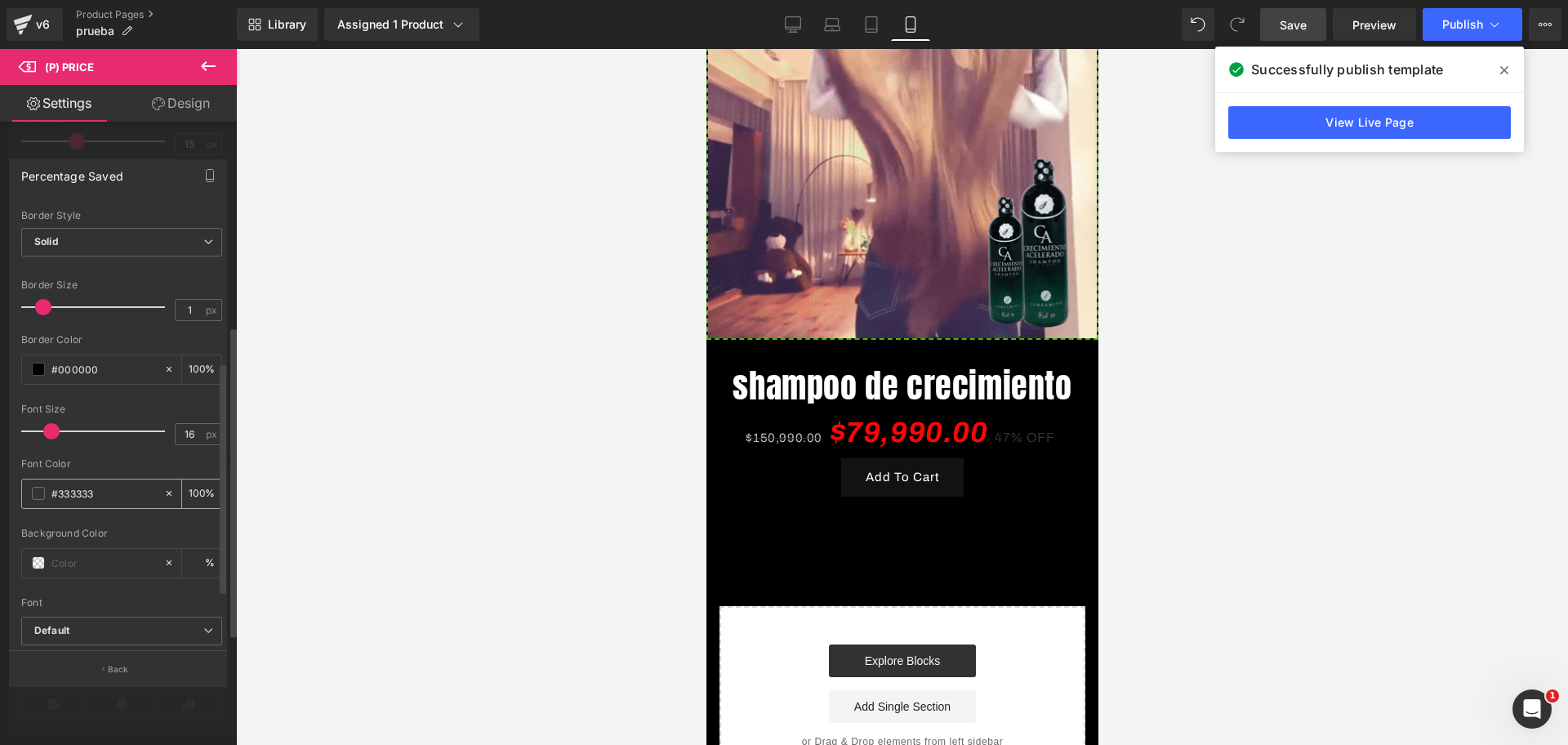
scroll to position [0, 0]
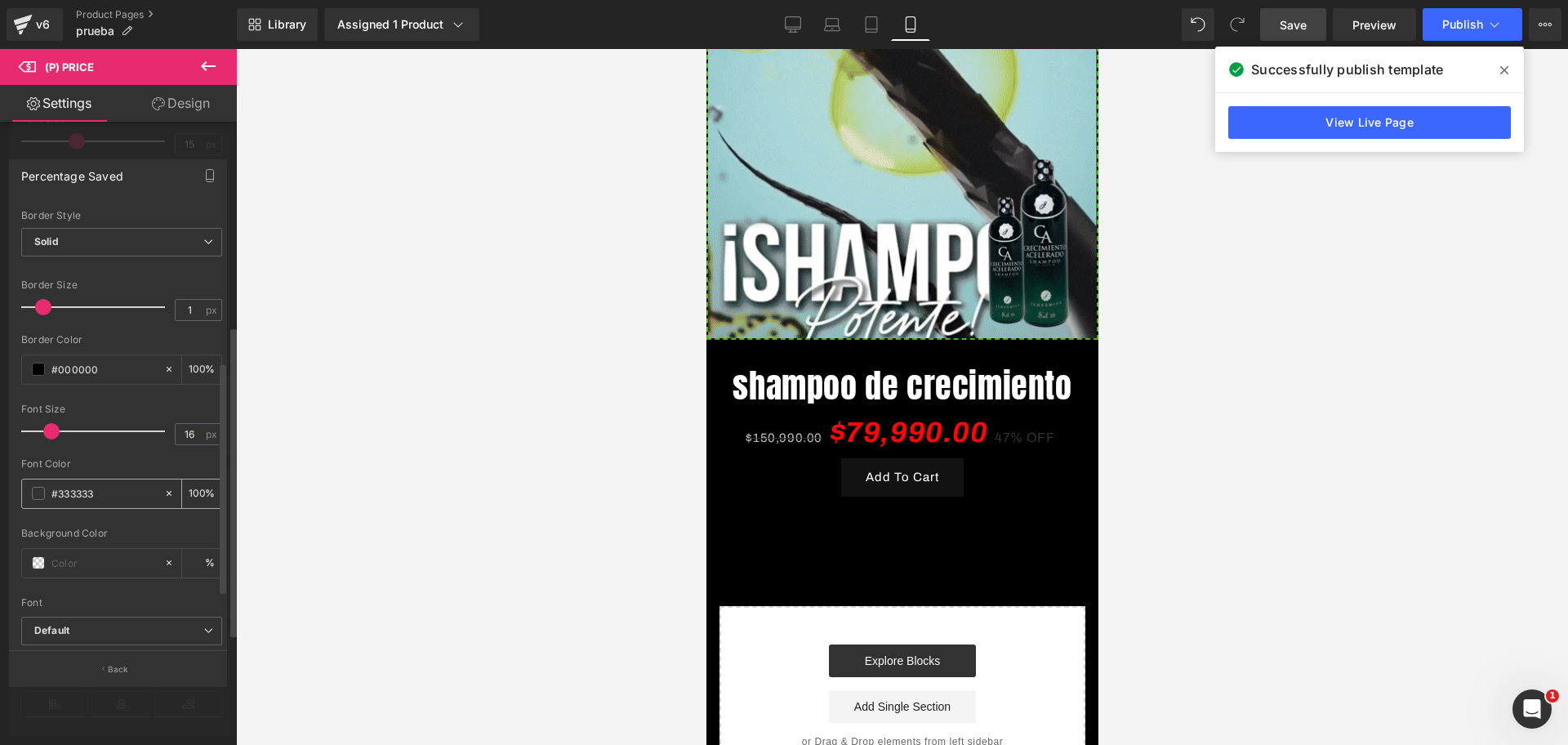
click at [49, 497] on div "#333333" at bounding box center [93, 493] width 141 height 29
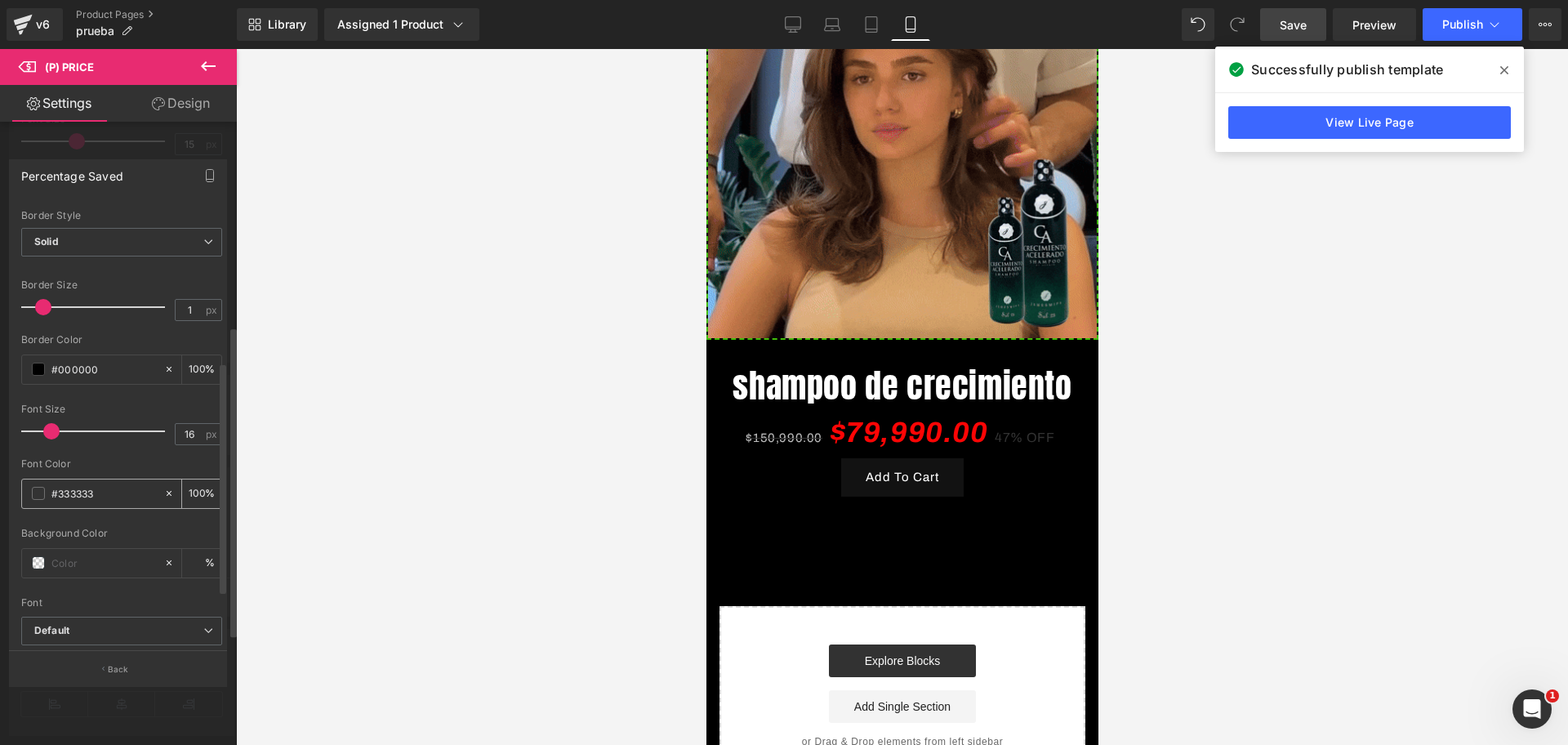
click at [42, 494] on span at bounding box center [39, 493] width 13 height 13
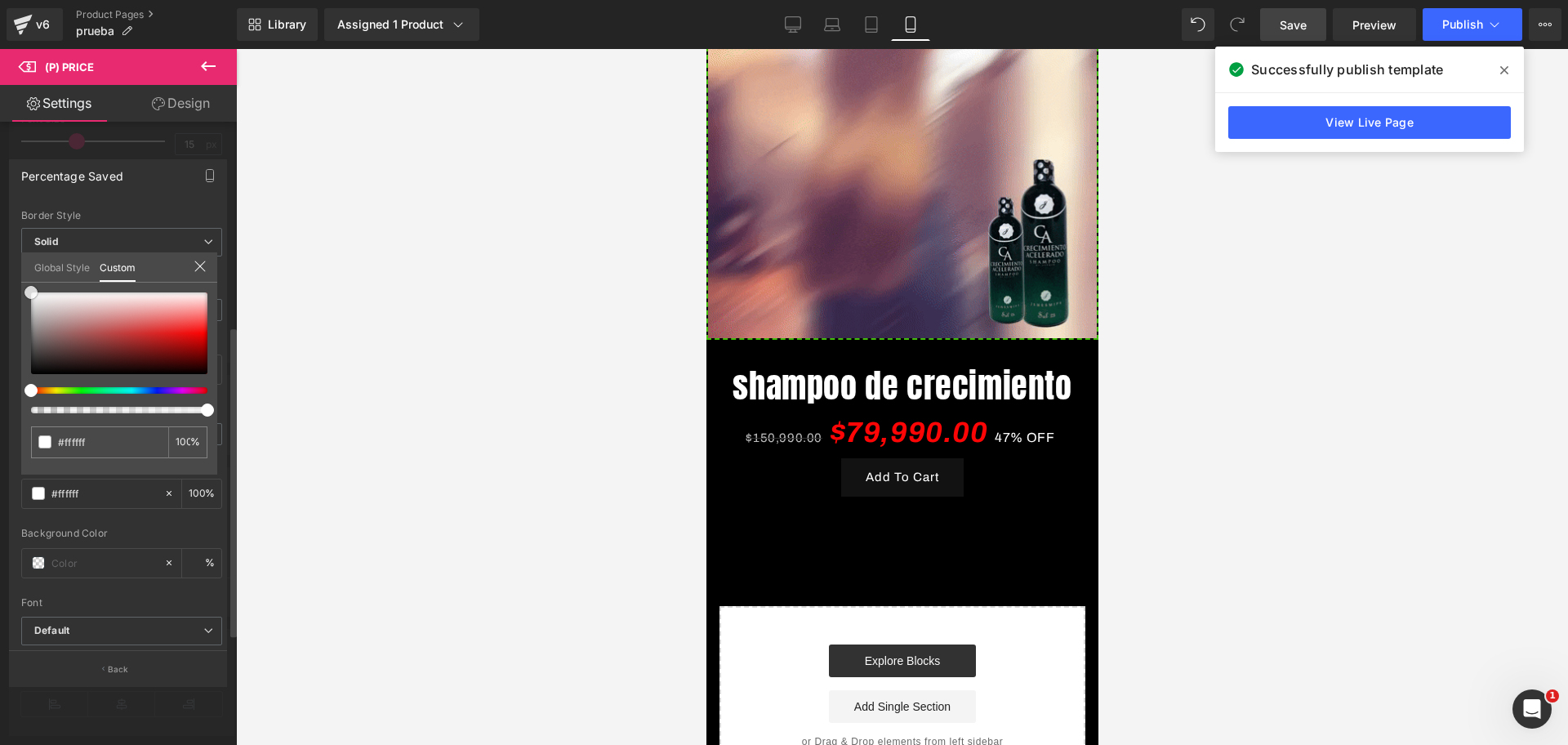
drag, startPoint x: 33, startPoint y: 360, endPoint x: 25, endPoint y: 285, distance: 75.4
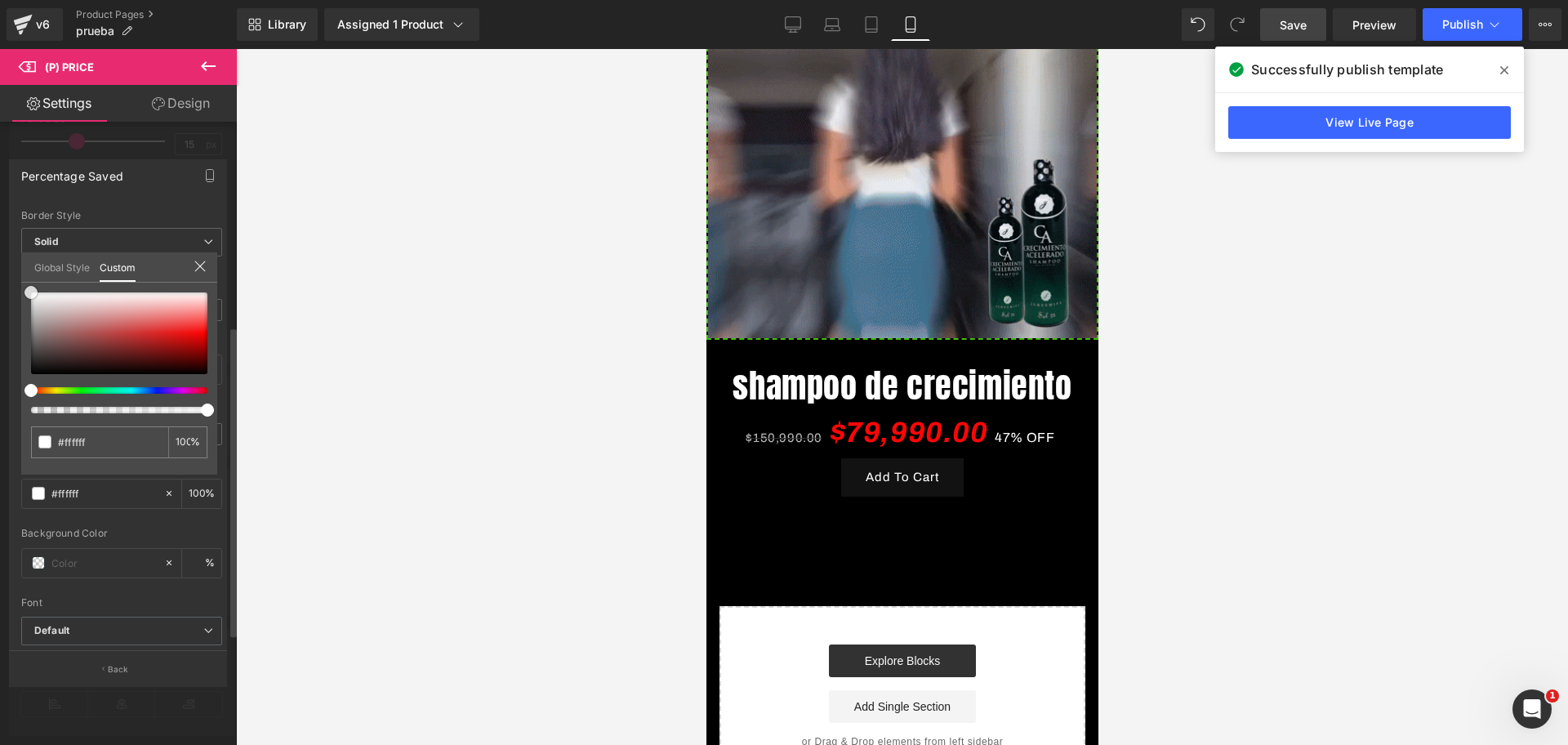
click at [25, 285] on div "#333333 100 %" at bounding box center [119, 293] width 196 height 20
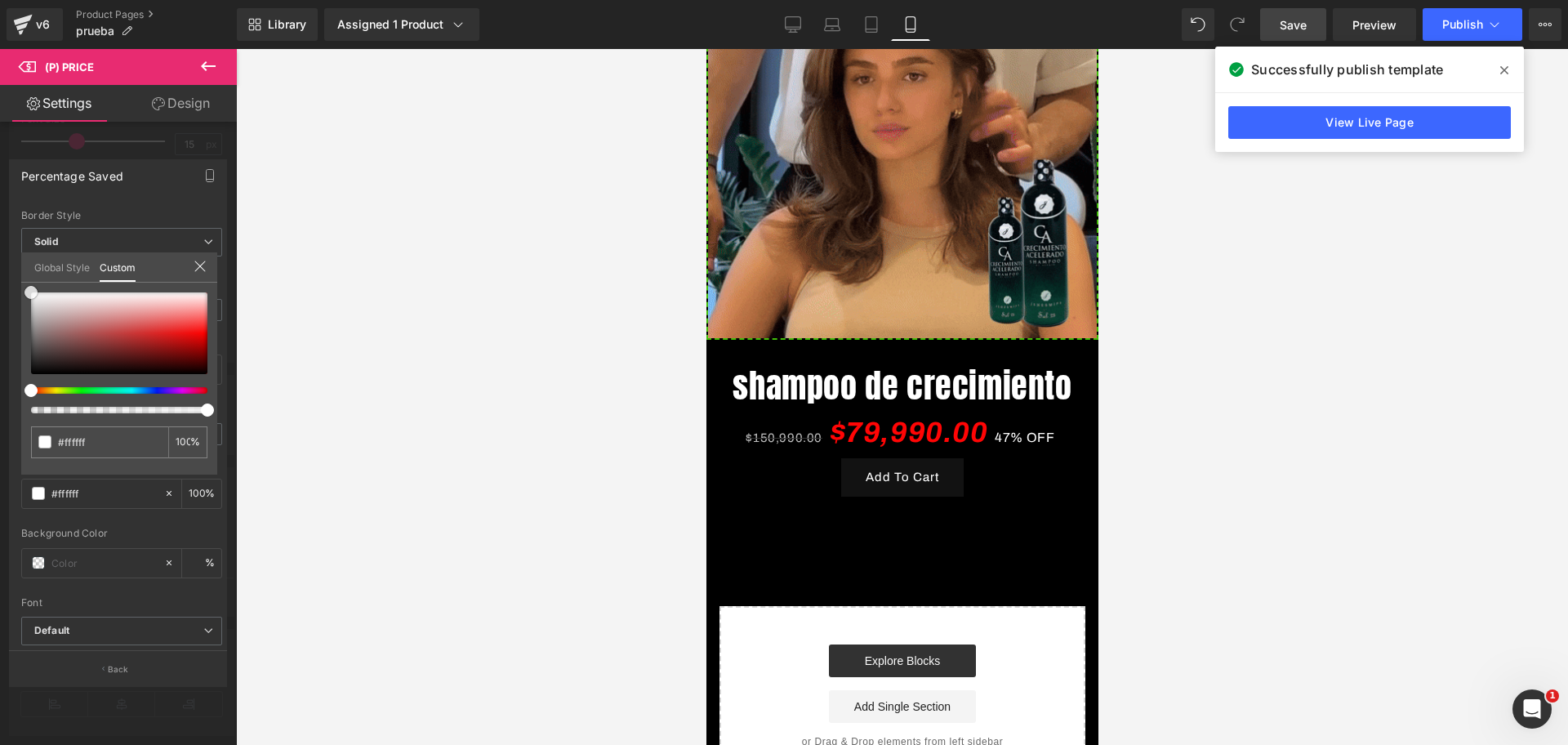
scroll to position [0, 282]
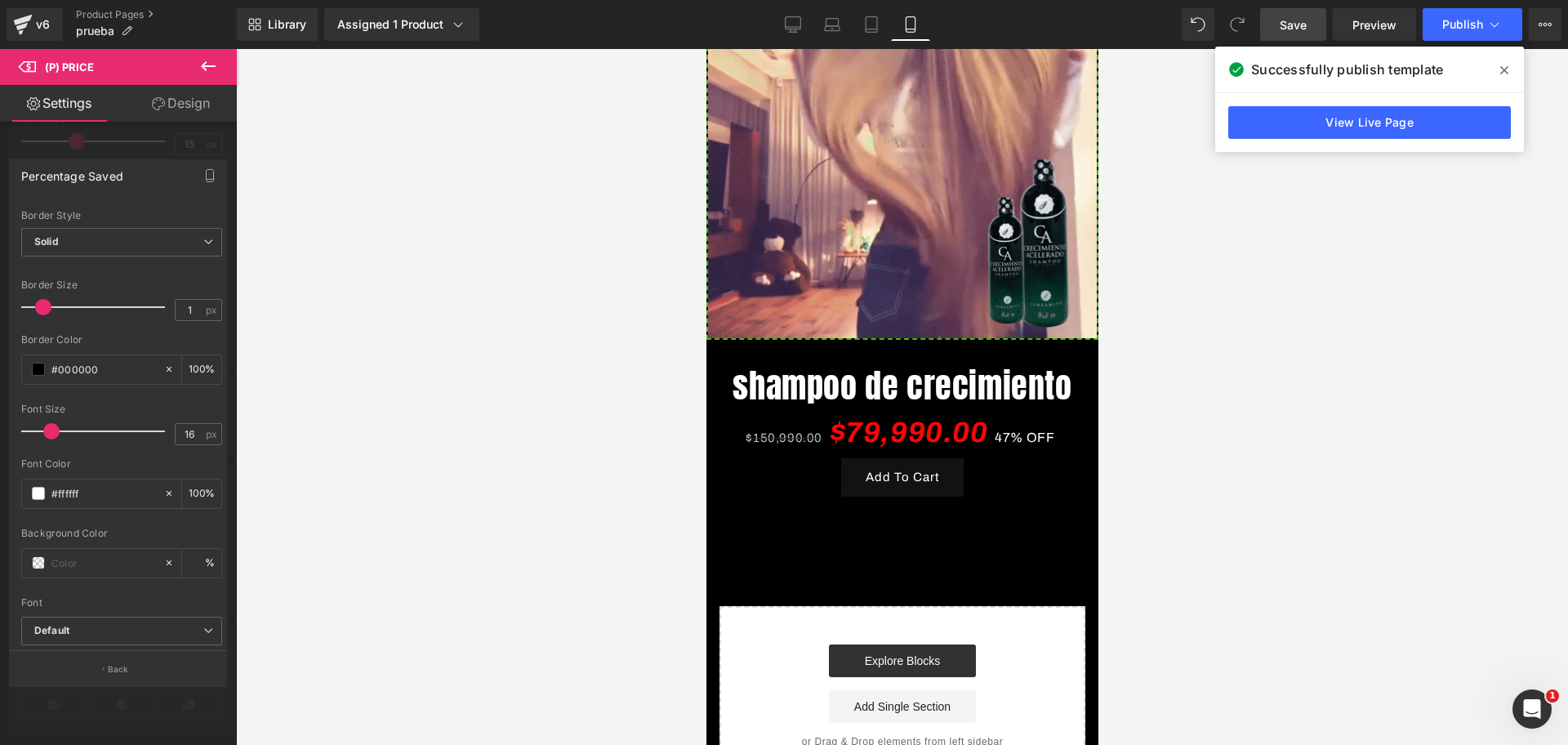
click at [345, 368] on div at bounding box center [901, 397] width 1331 height 696
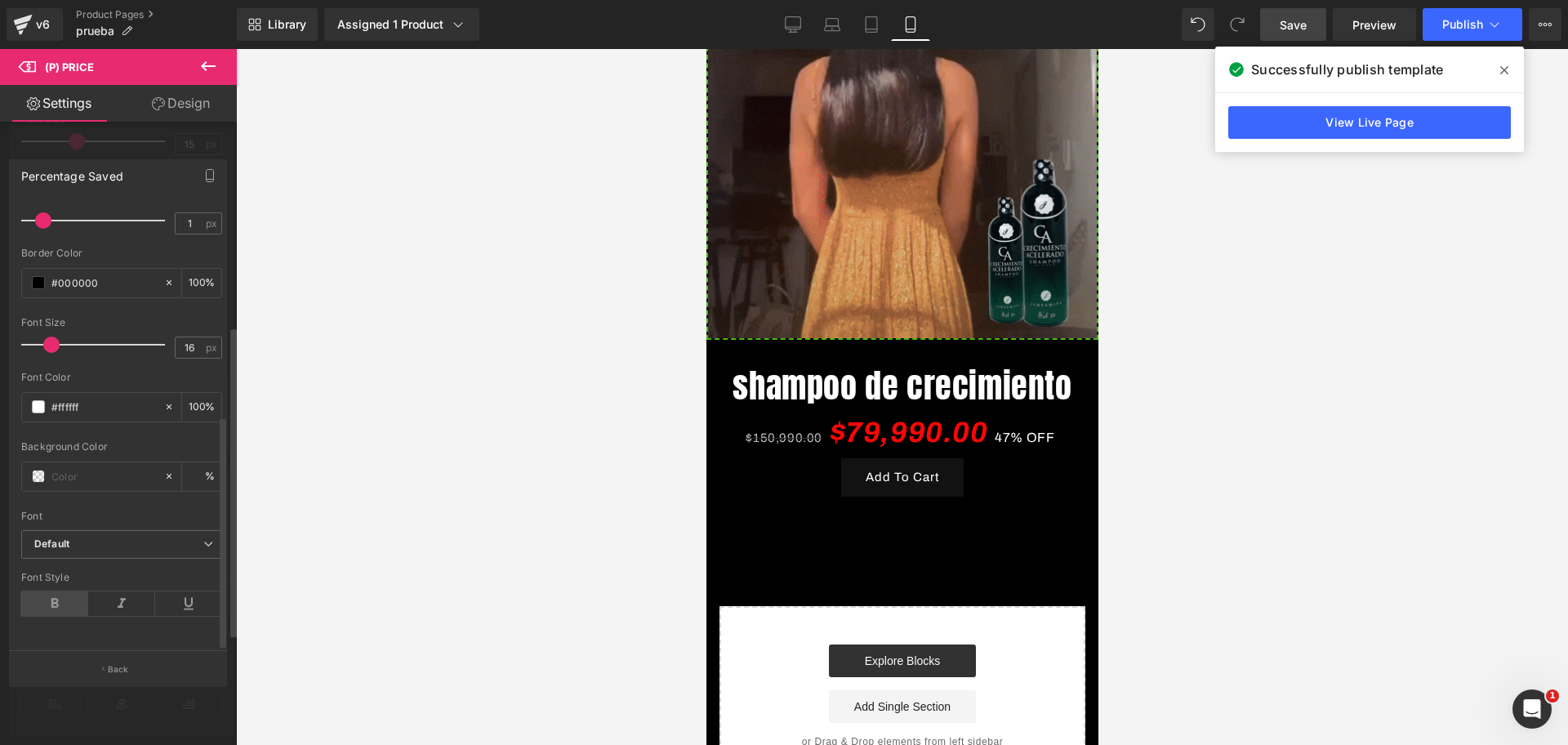
click at [66, 592] on icon at bounding box center [55, 604] width 67 height 25
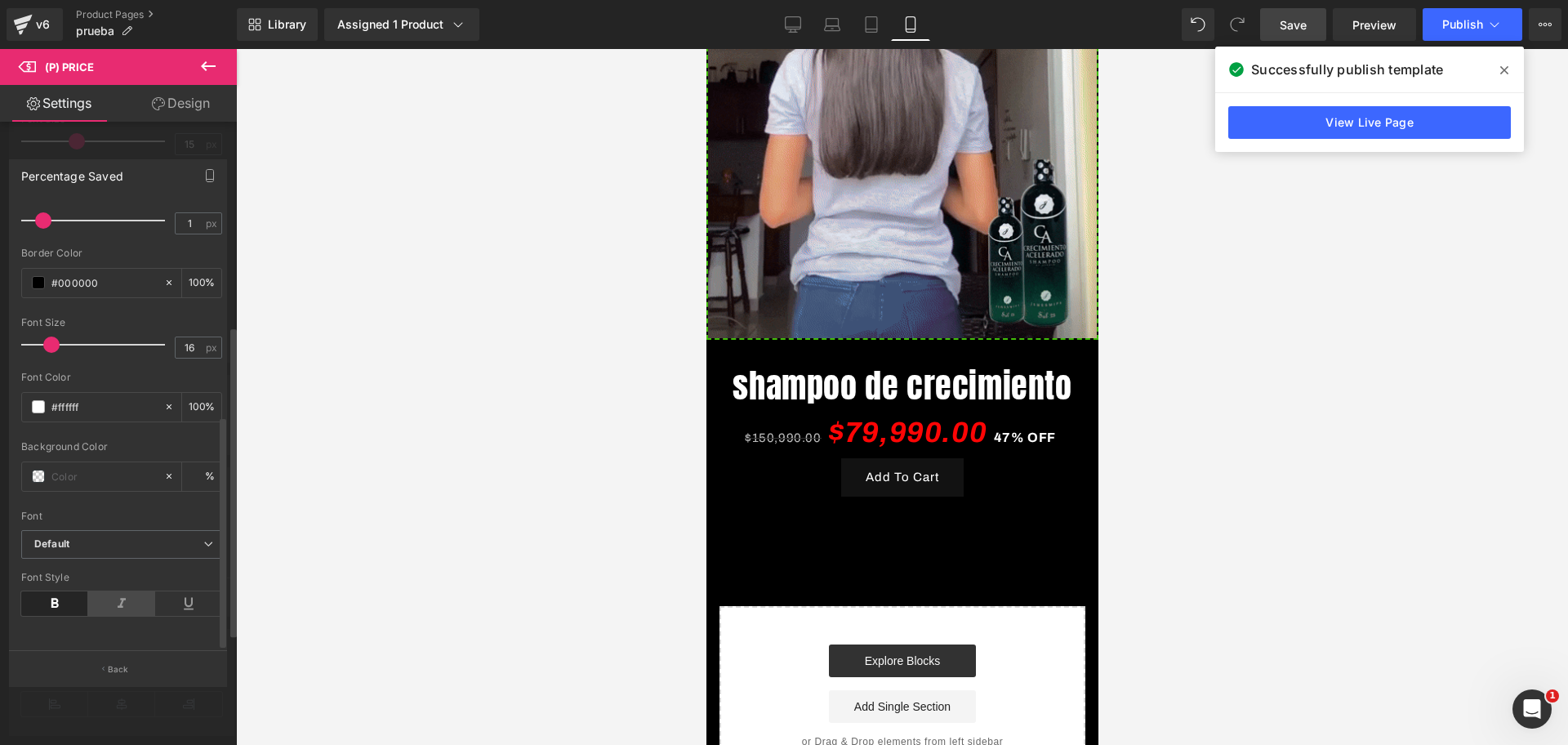
scroll to position [0, 564]
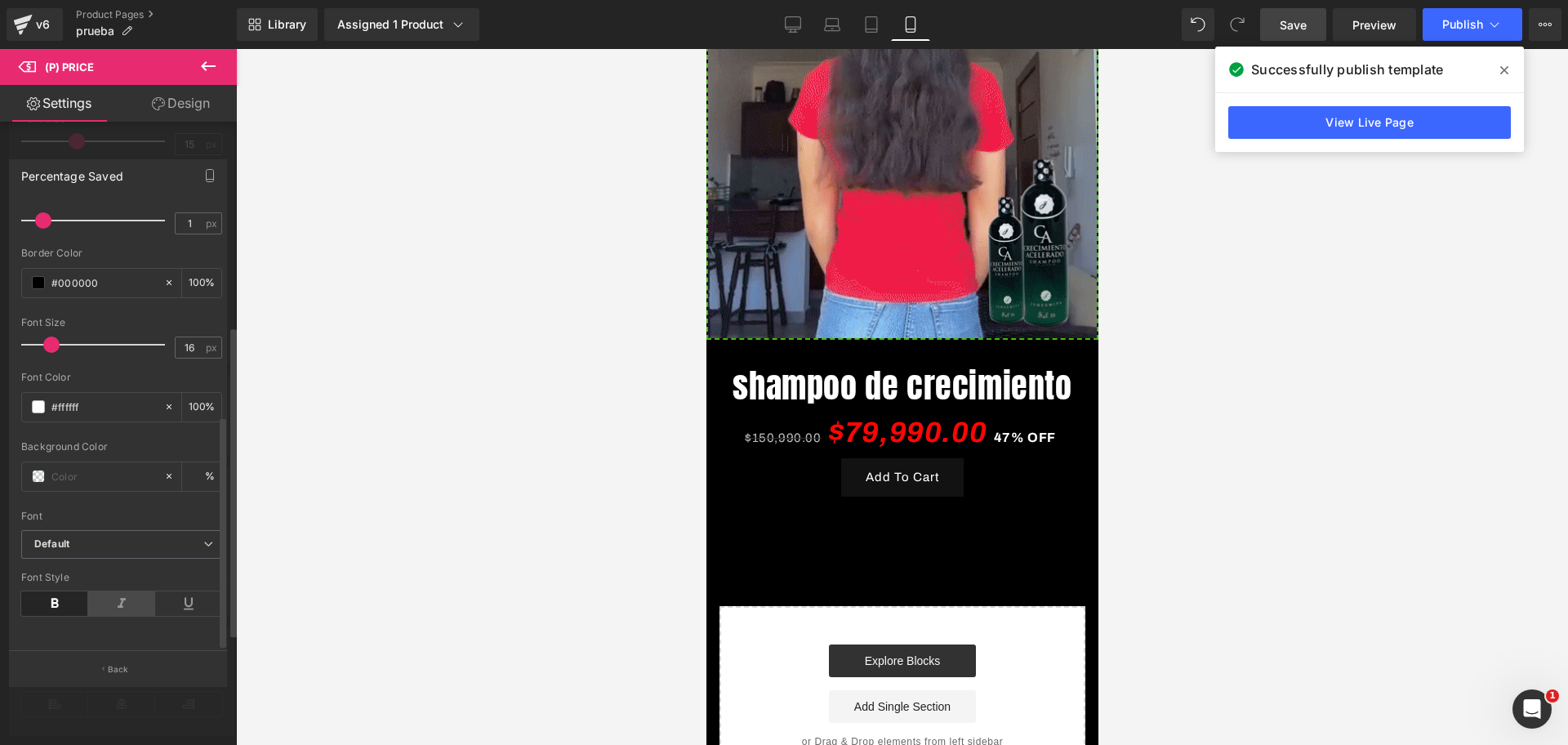
click at [121, 592] on icon at bounding box center [122, 604] width 67 height 25
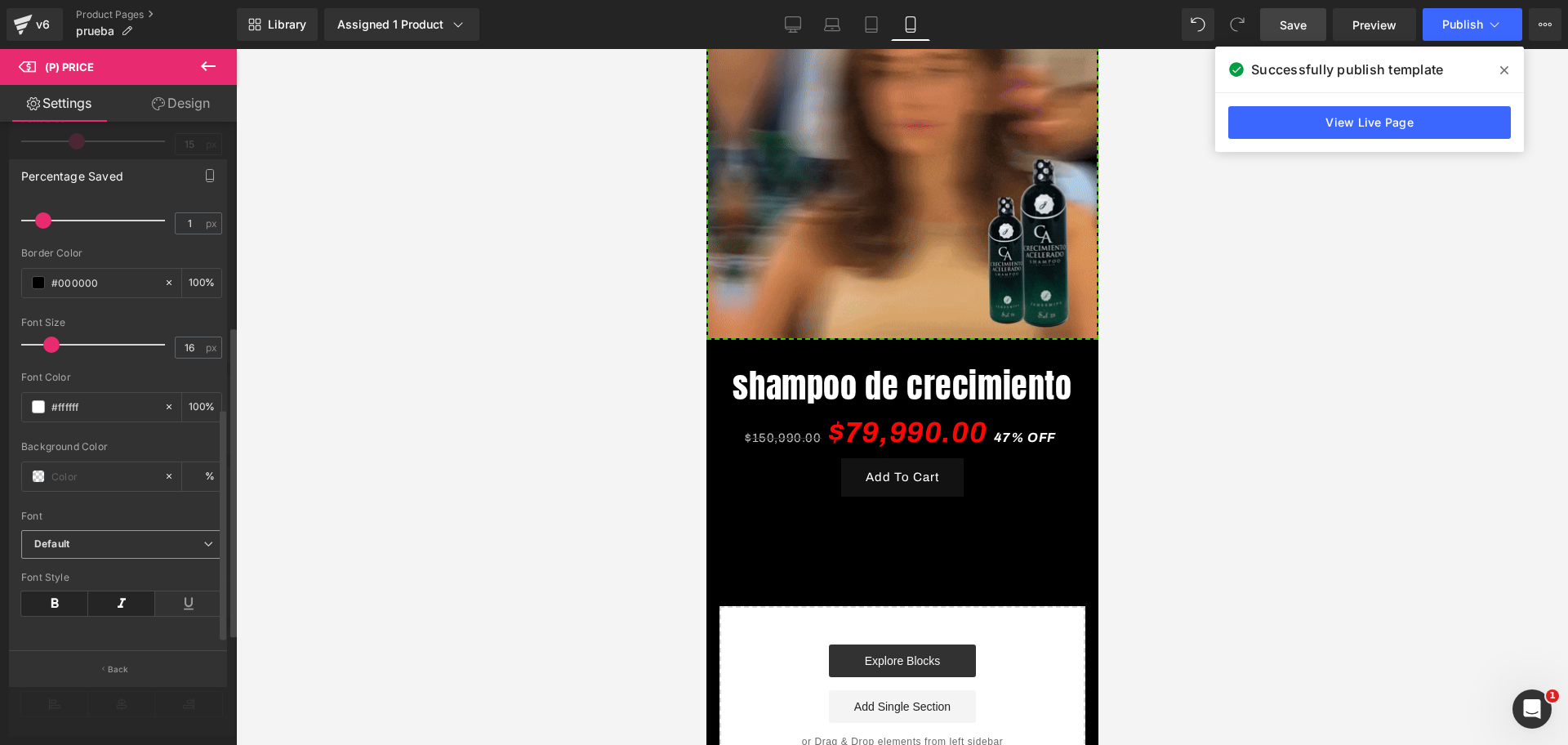
scroll to position [0, 0]
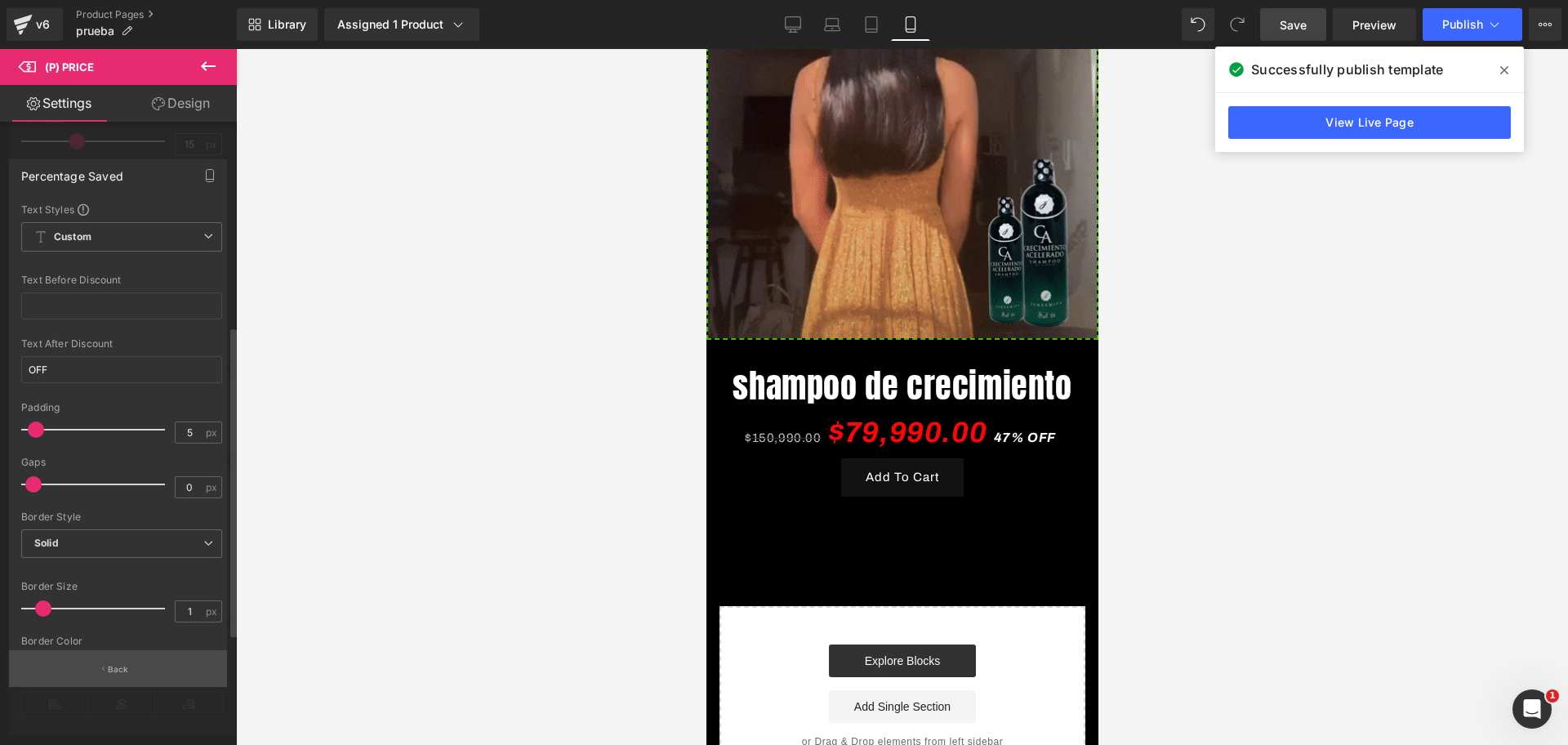
click at [134, 675] on button "Back" at bounding box center [118, 668] width 218 height 37
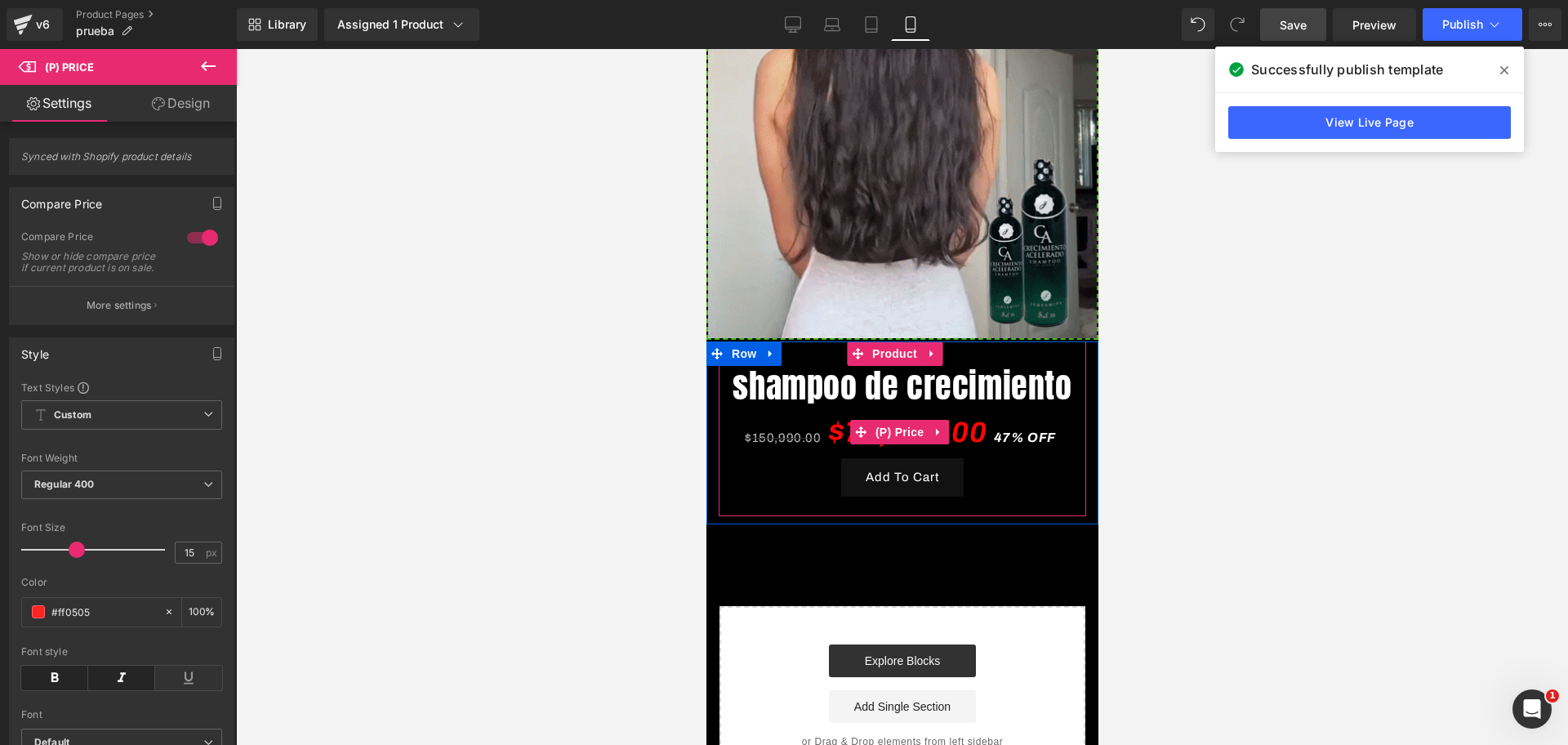
scroll to position [0, 282]
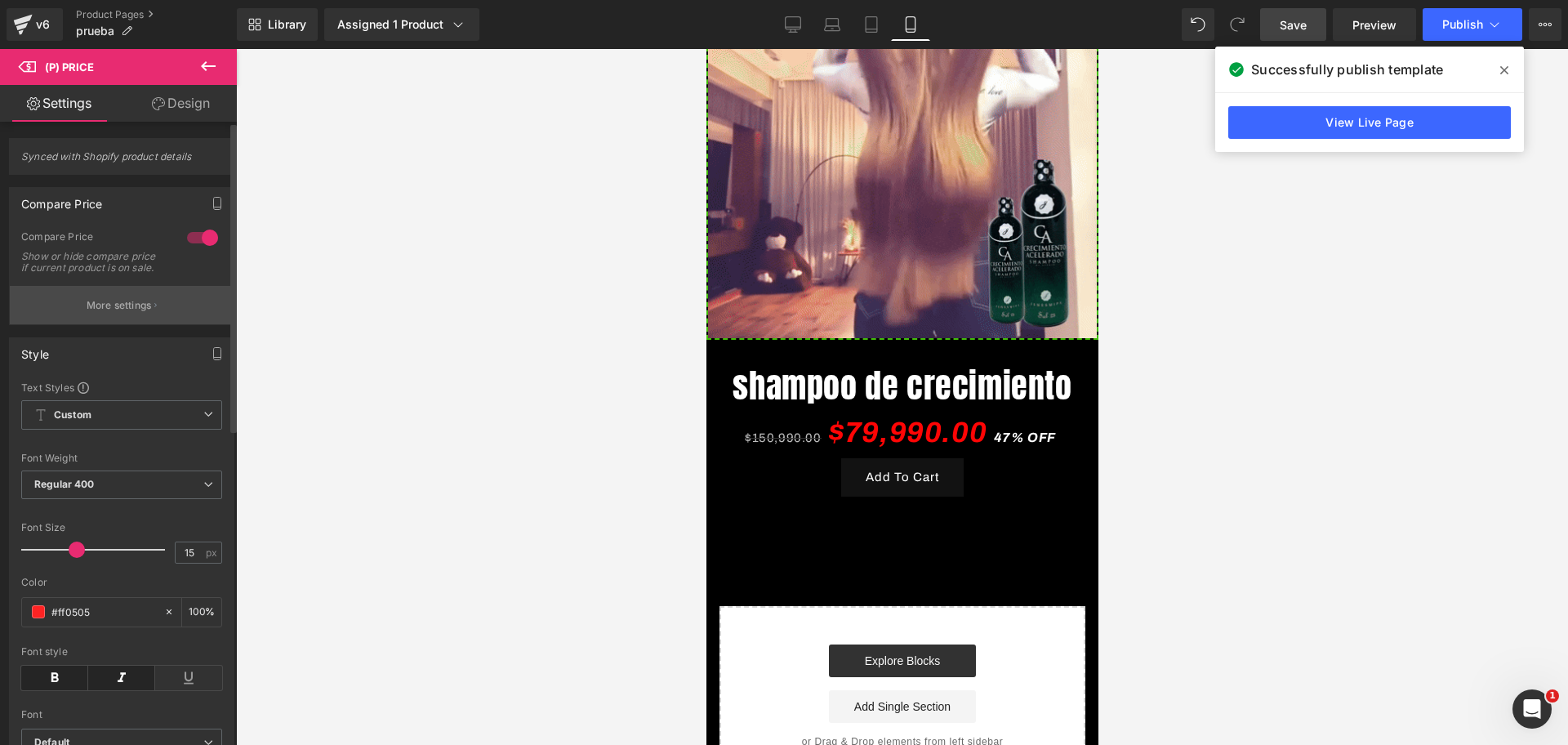
click at [127, 313] on p "More settings" at bounding box center [120, 306] width 66 height 15
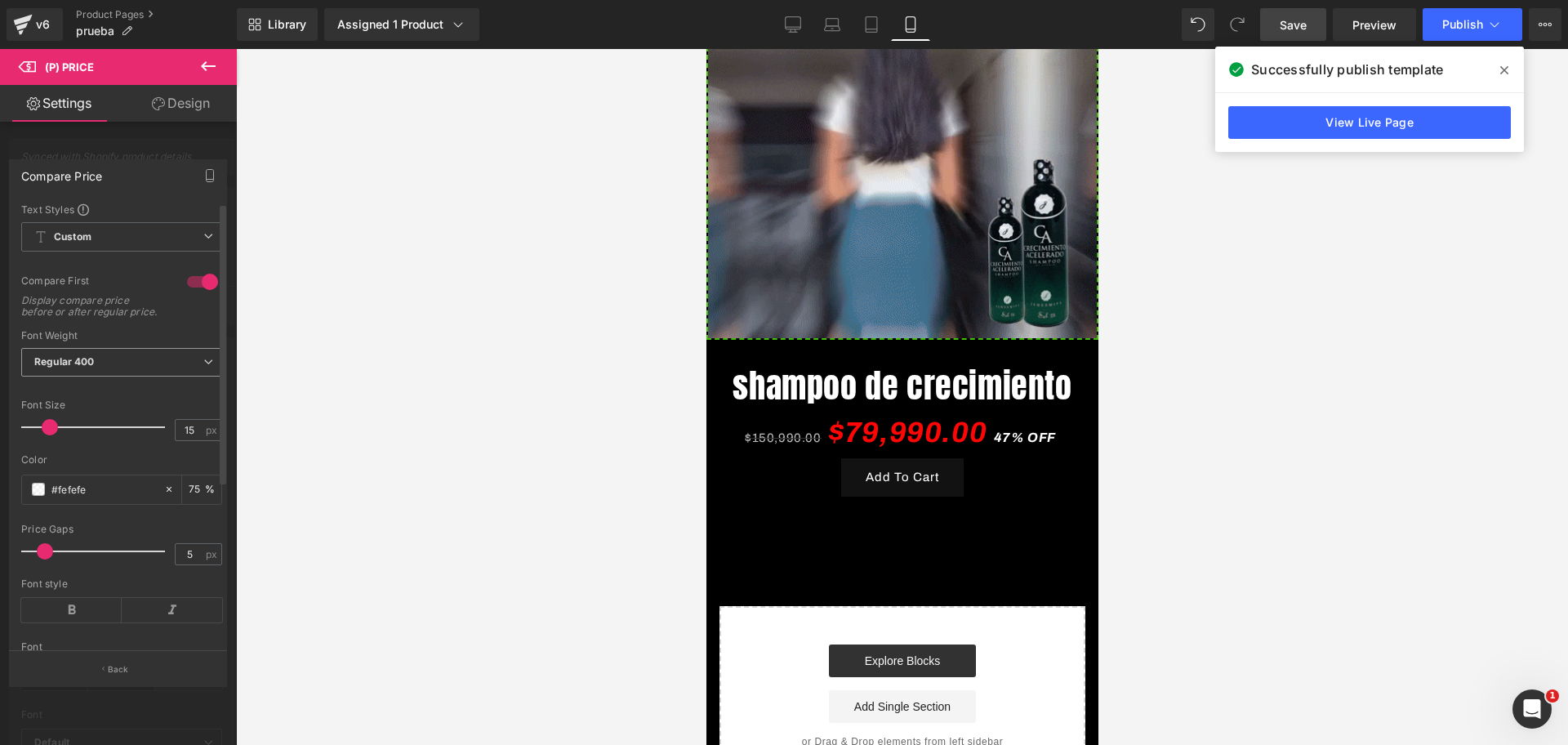
scroll to position [0, 564]
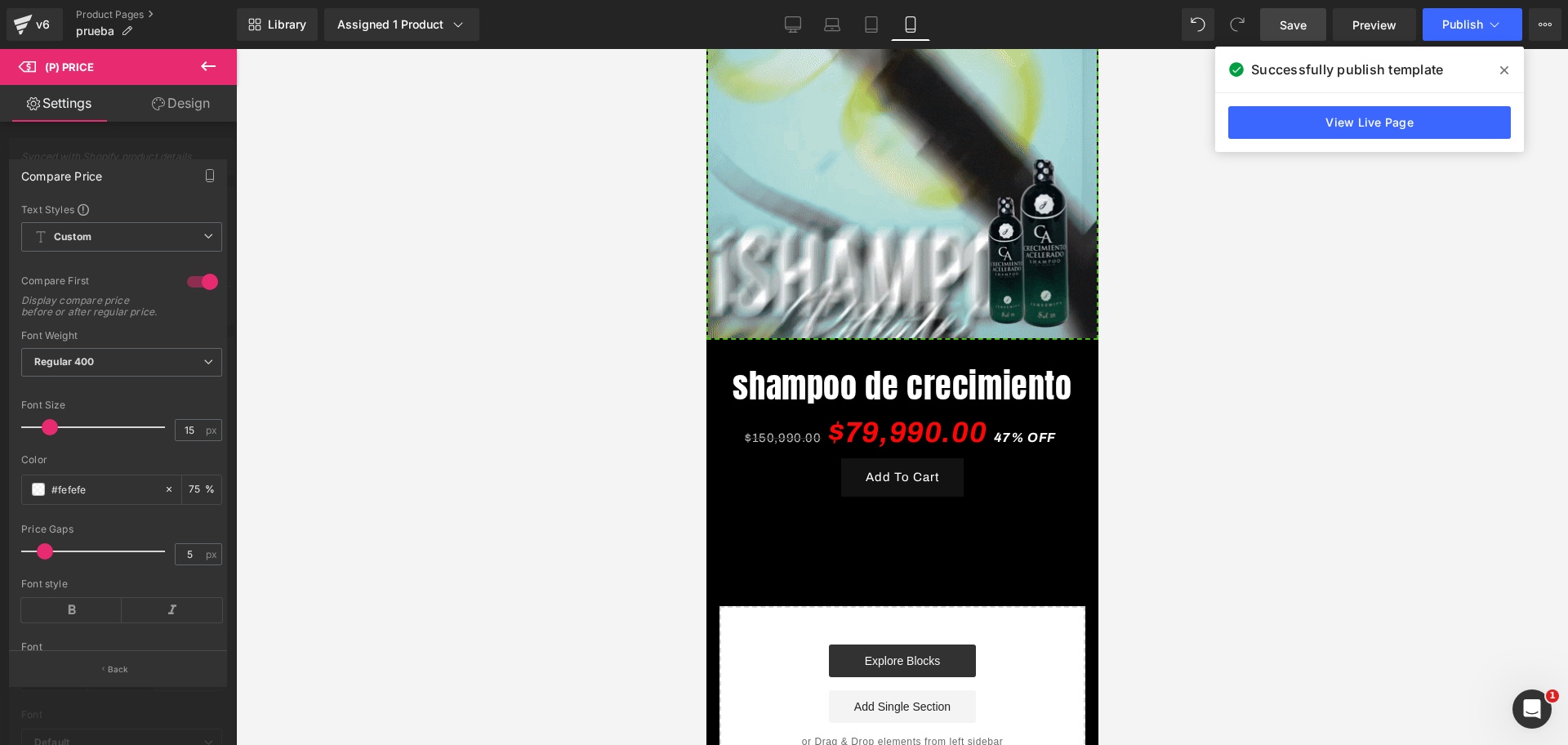
click at [913, 426] on body "​ MI TIENDA Ir directamente al contenido 🧪 Elaborado bajo estándares INVIMA Sup…" at bounding box center [901, 62] width 392 height 1833
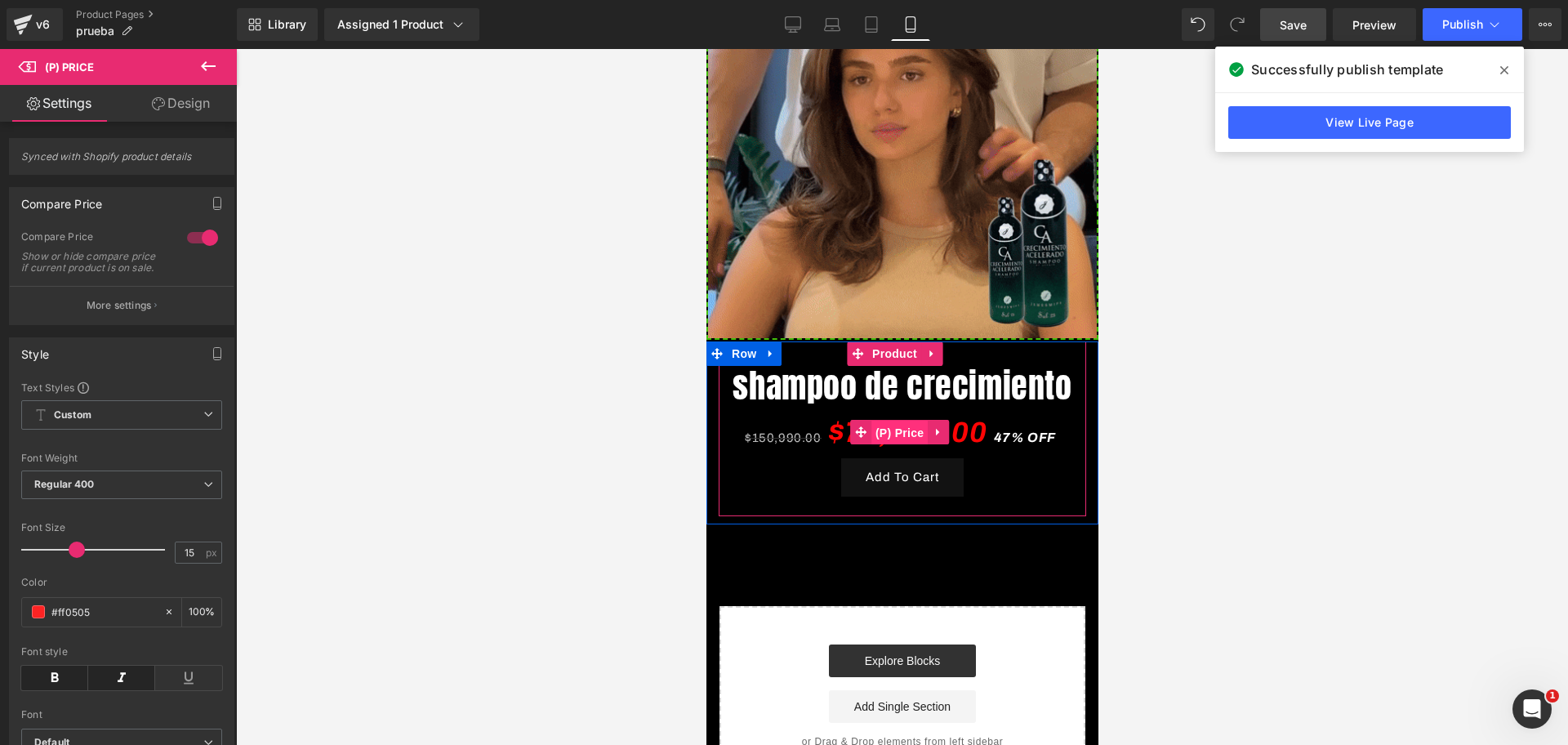
click at [907, 429] on span "(P) Price" at bounding box center [899, 433] width 57 height 25
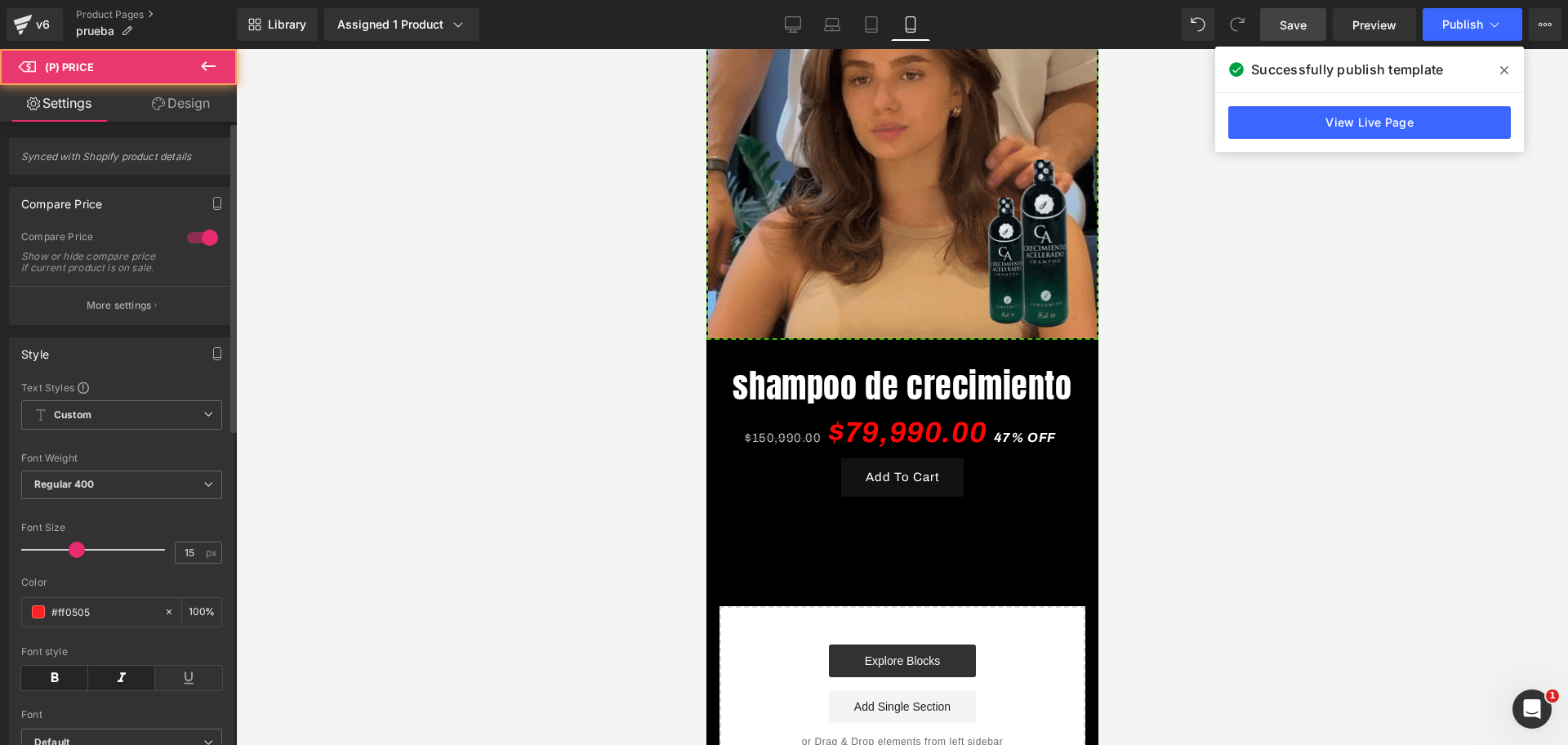
scroll to position [0, 845]
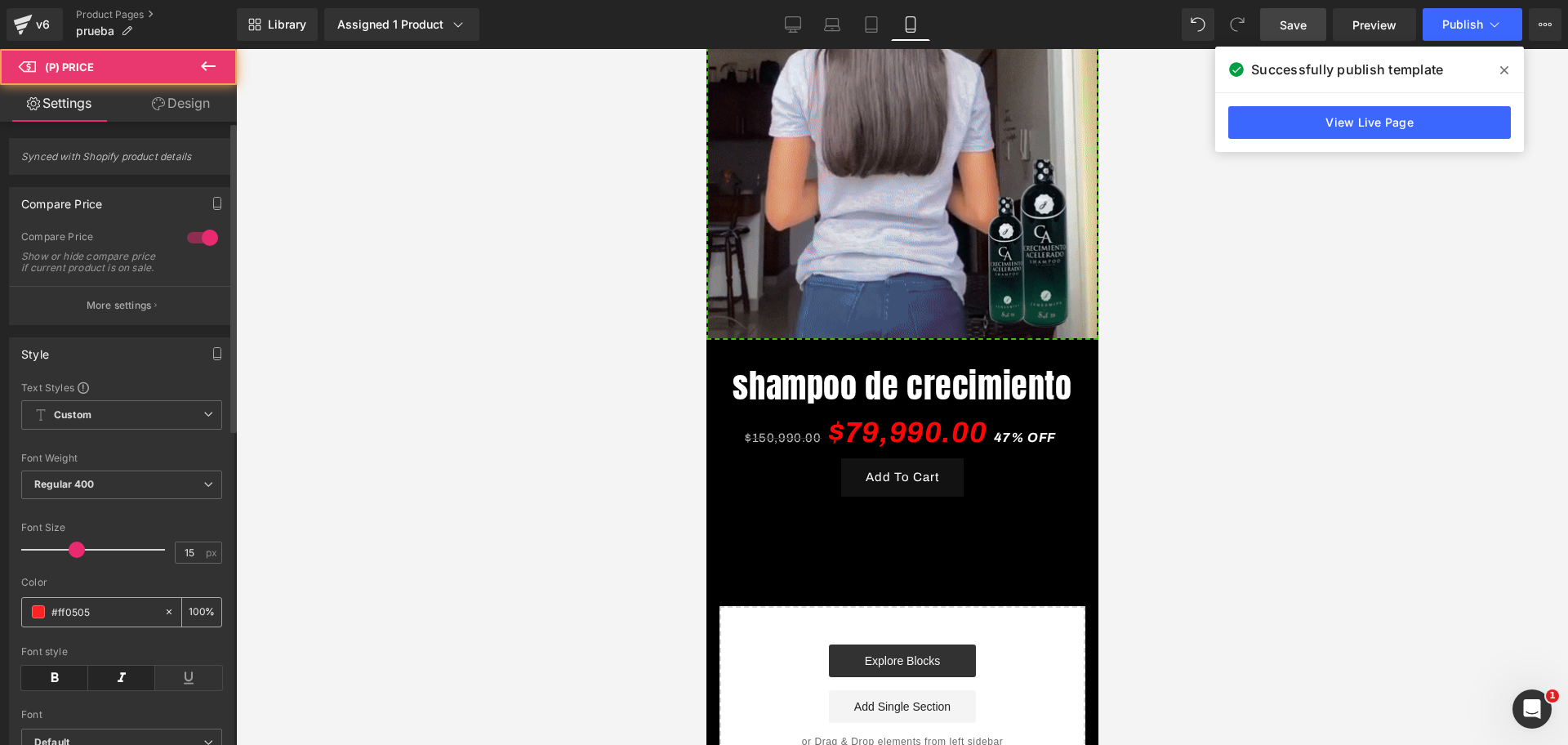
click at [36, 618] on span at bounding box center [39, 611] width 13 height 13
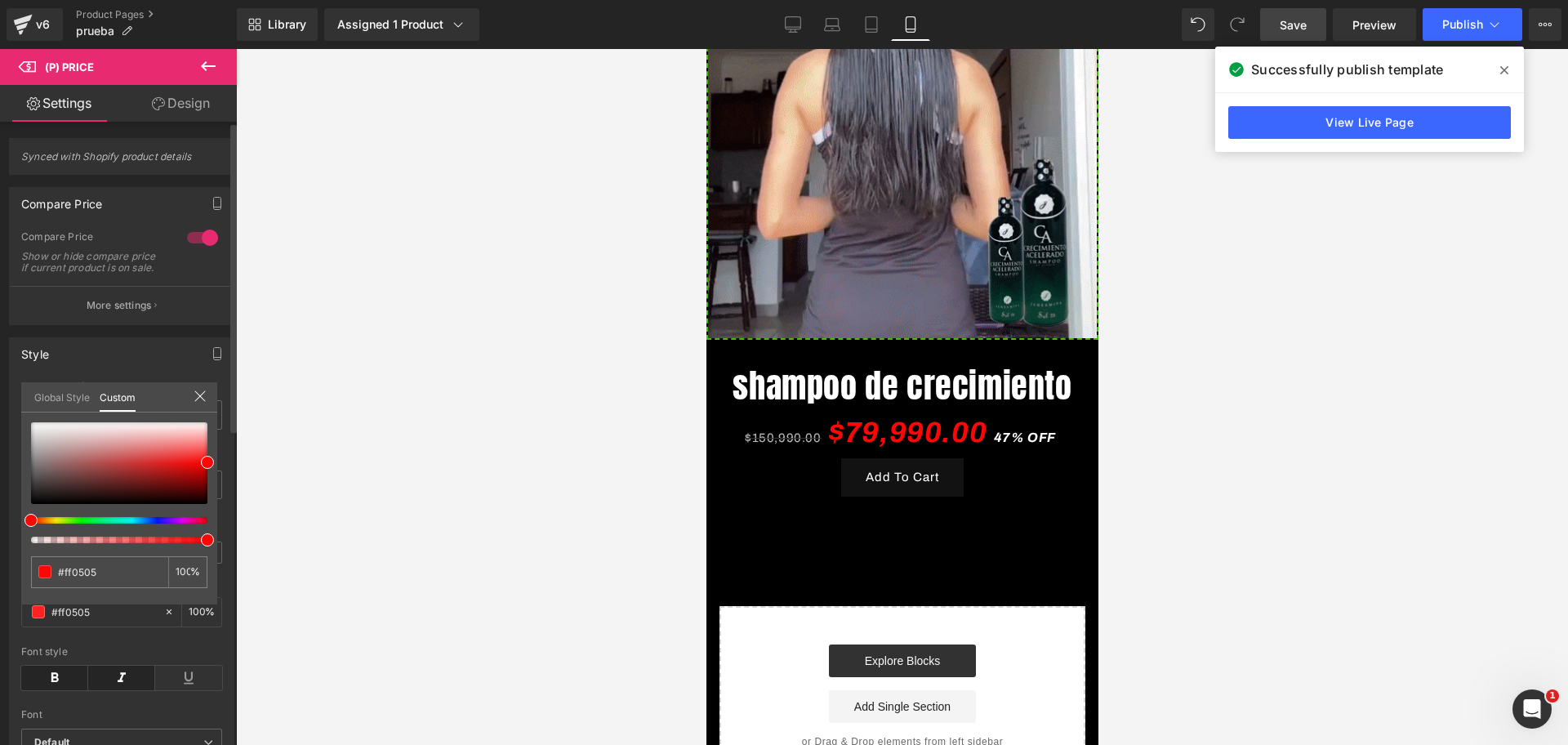
click at [93, 530] on div at bounding box center [119, 483] width 176 height 121
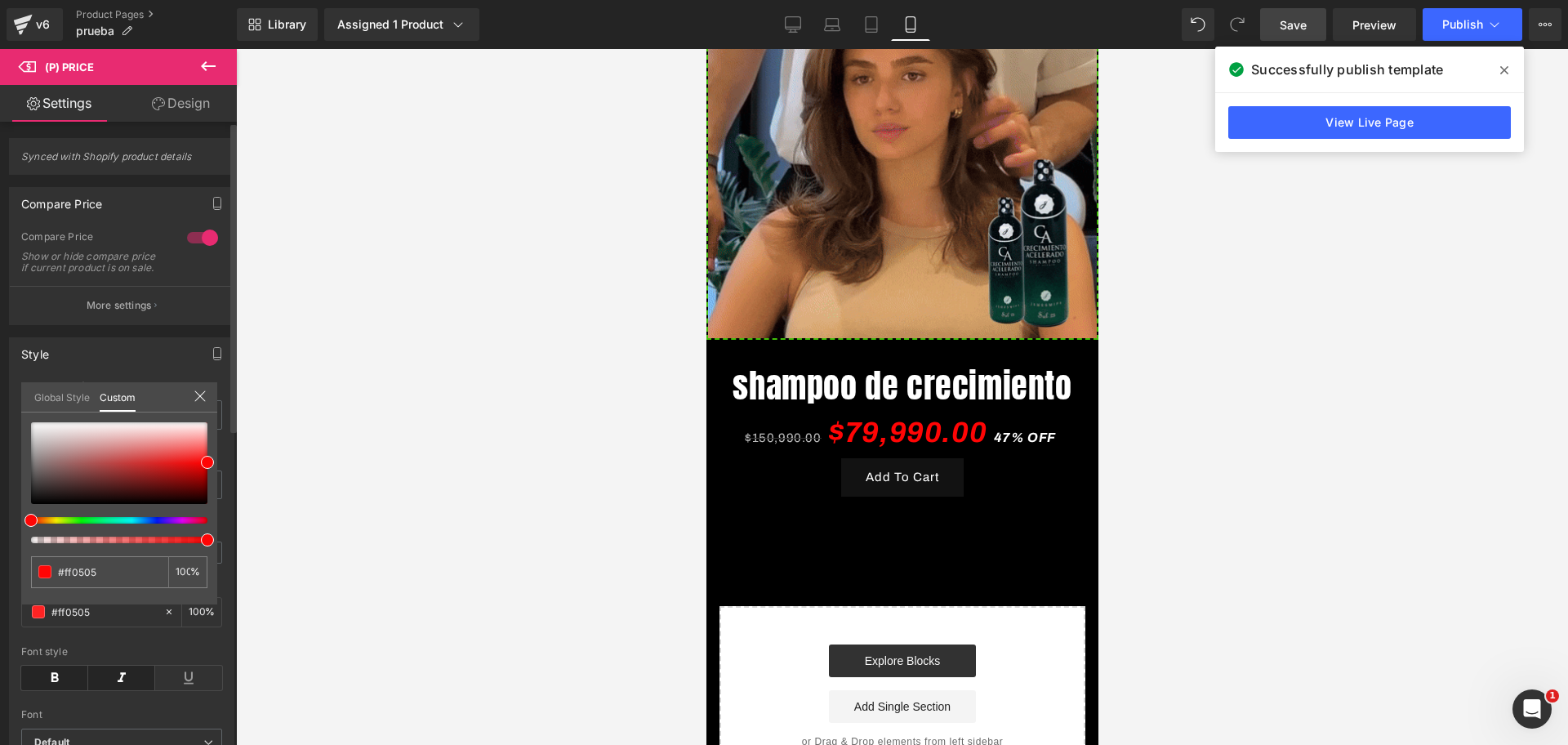
click at [87, 525] on div at bounding box center [119, 483] width 176 height 121
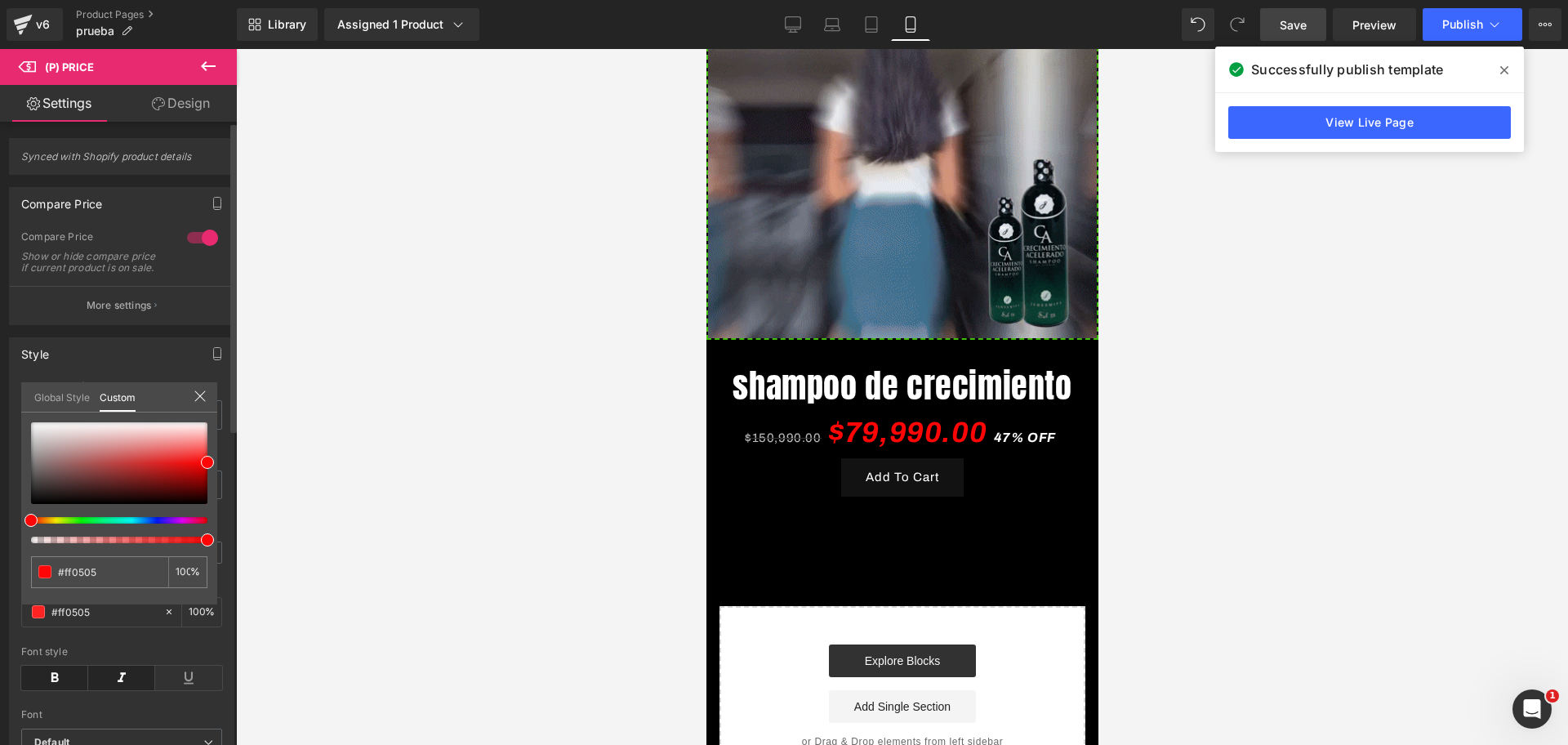
click at [77, 522] on div at bounding box center [112, 520] width 176 height 7
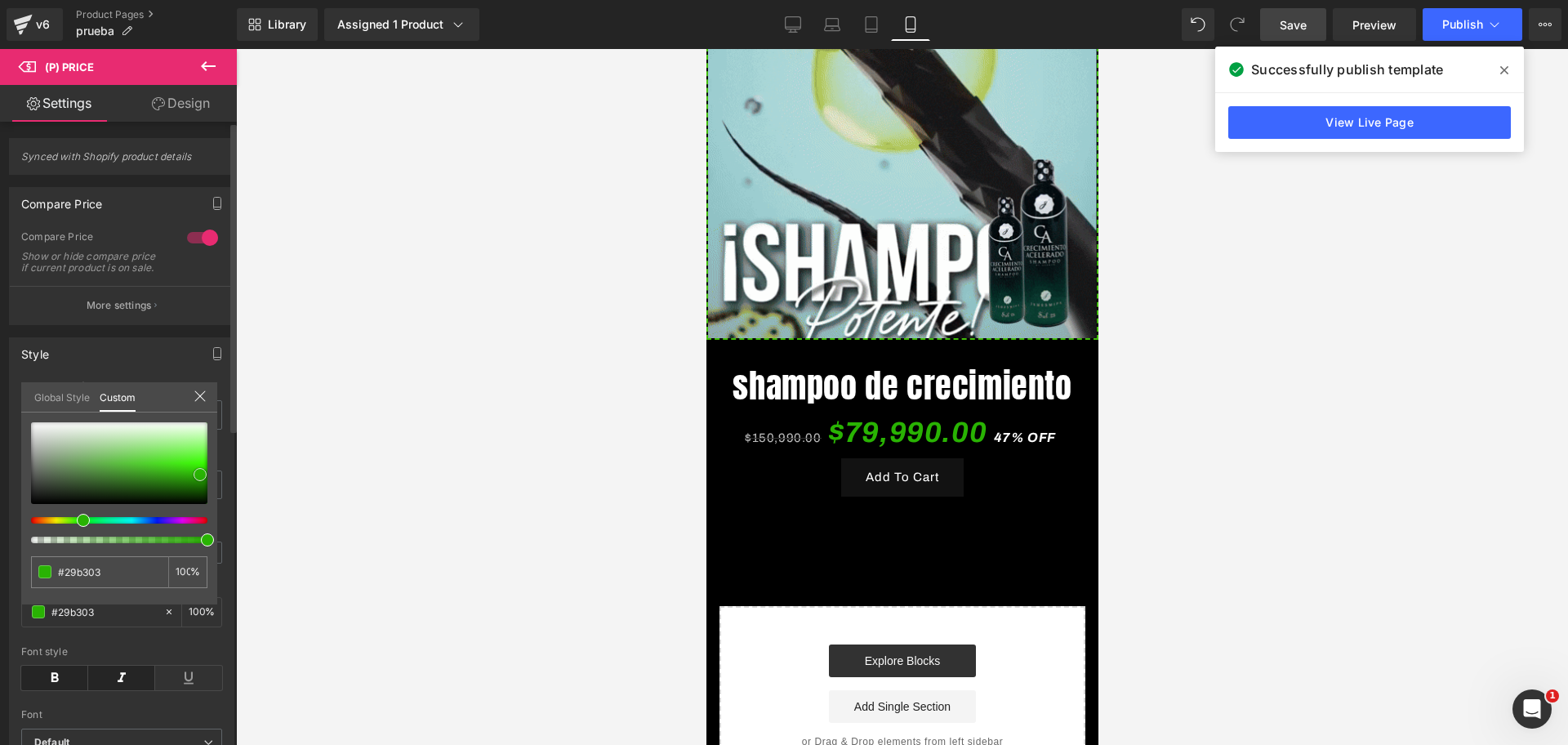
scroll to position [0, 0]
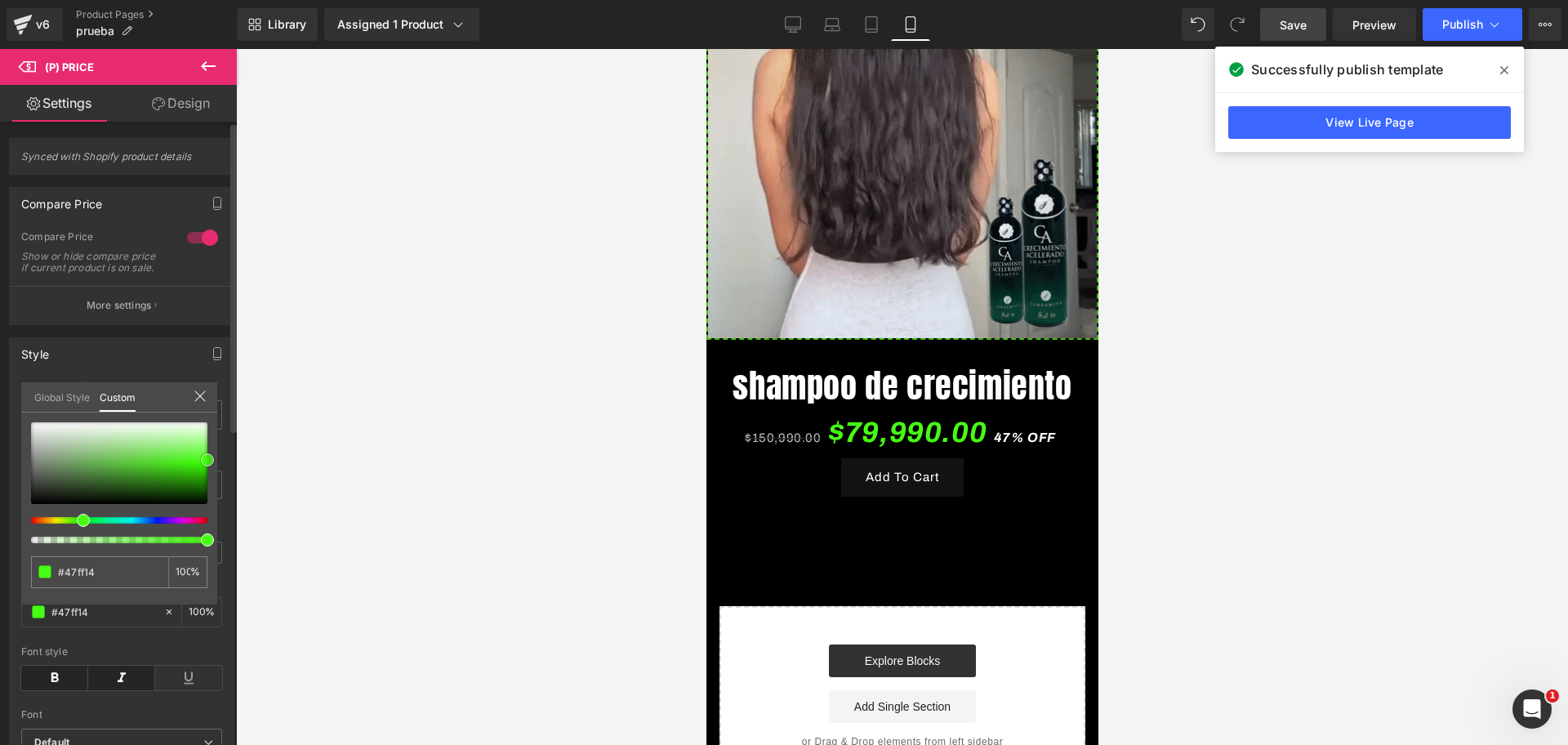
drag, startPoint x: 197, startPoint y: 462, endPoint x: 208, endPoint y: 460, distance: 11.2
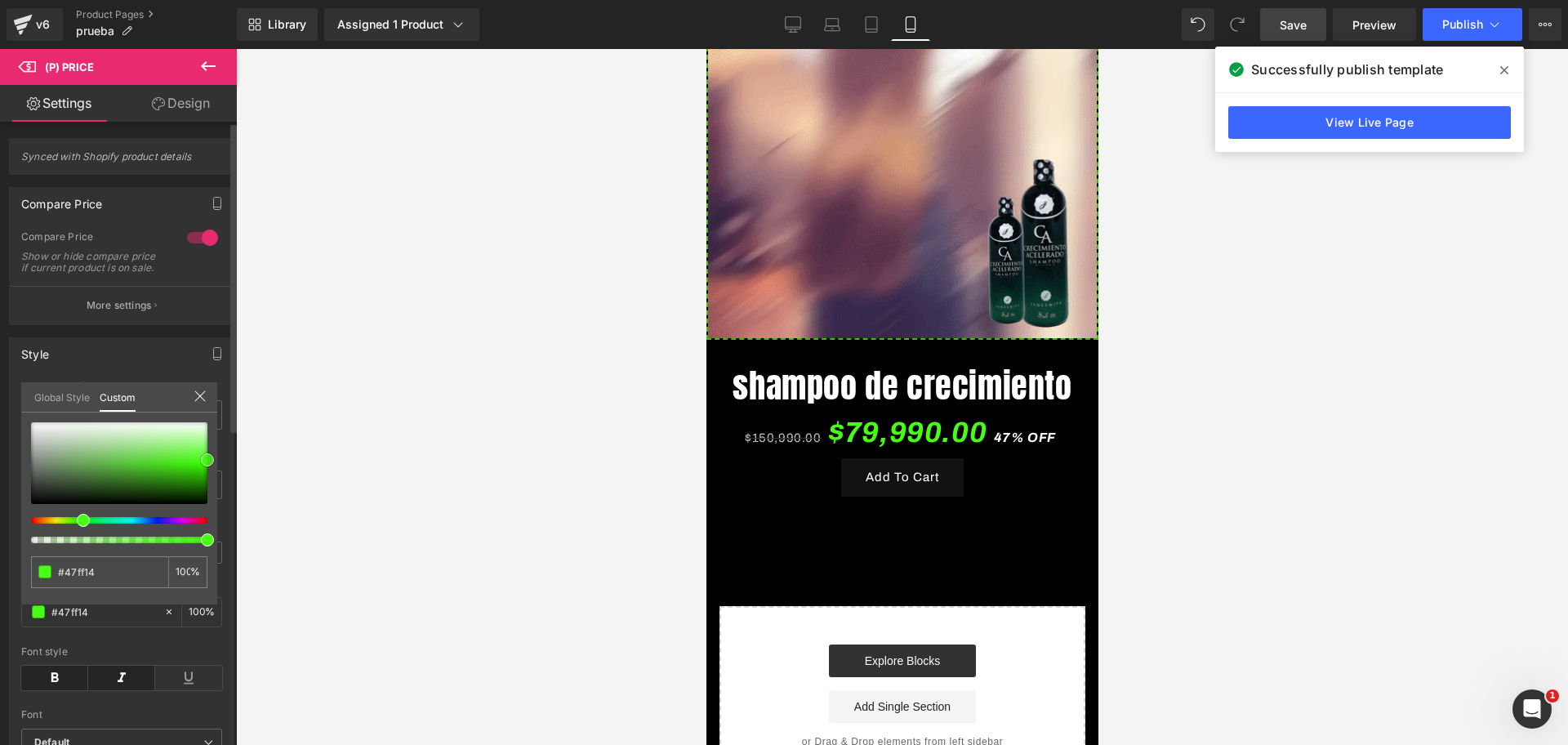
click at [207, 460] on div at bounding box center [119, 463] width 176 height 82
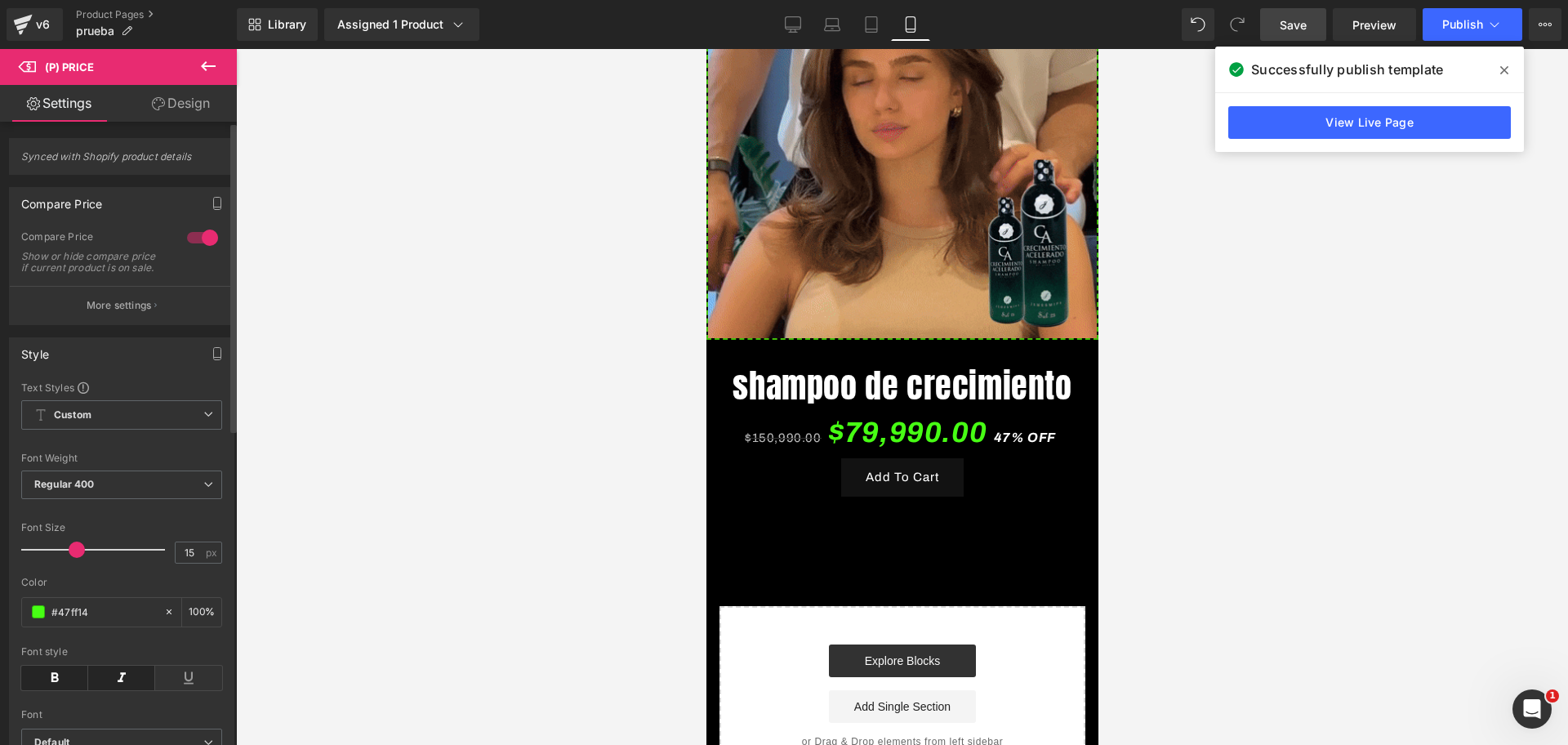
click at [467, 484] on div at bounding box center [901, 397] width 1331 height 696
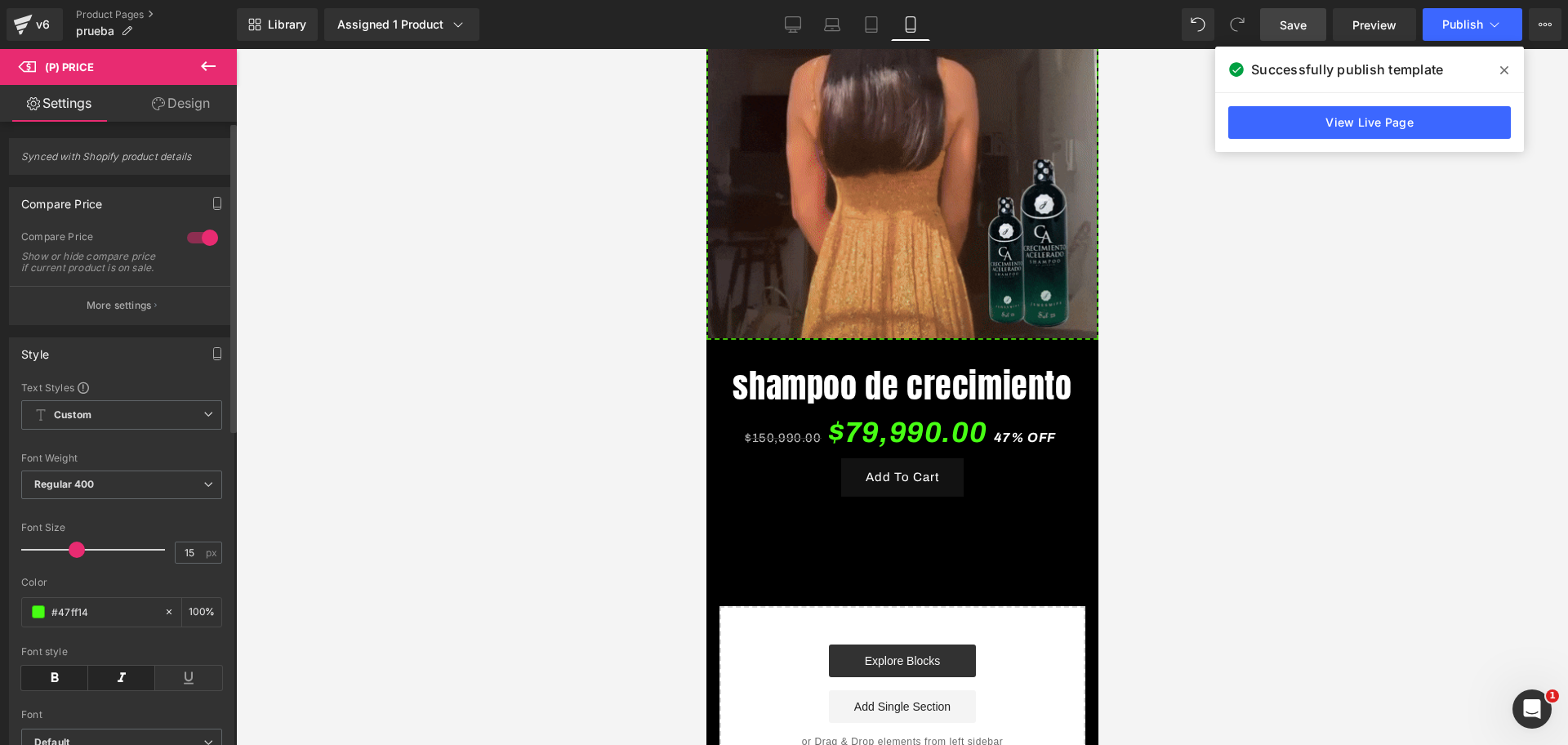
scroll to position [0, 282]
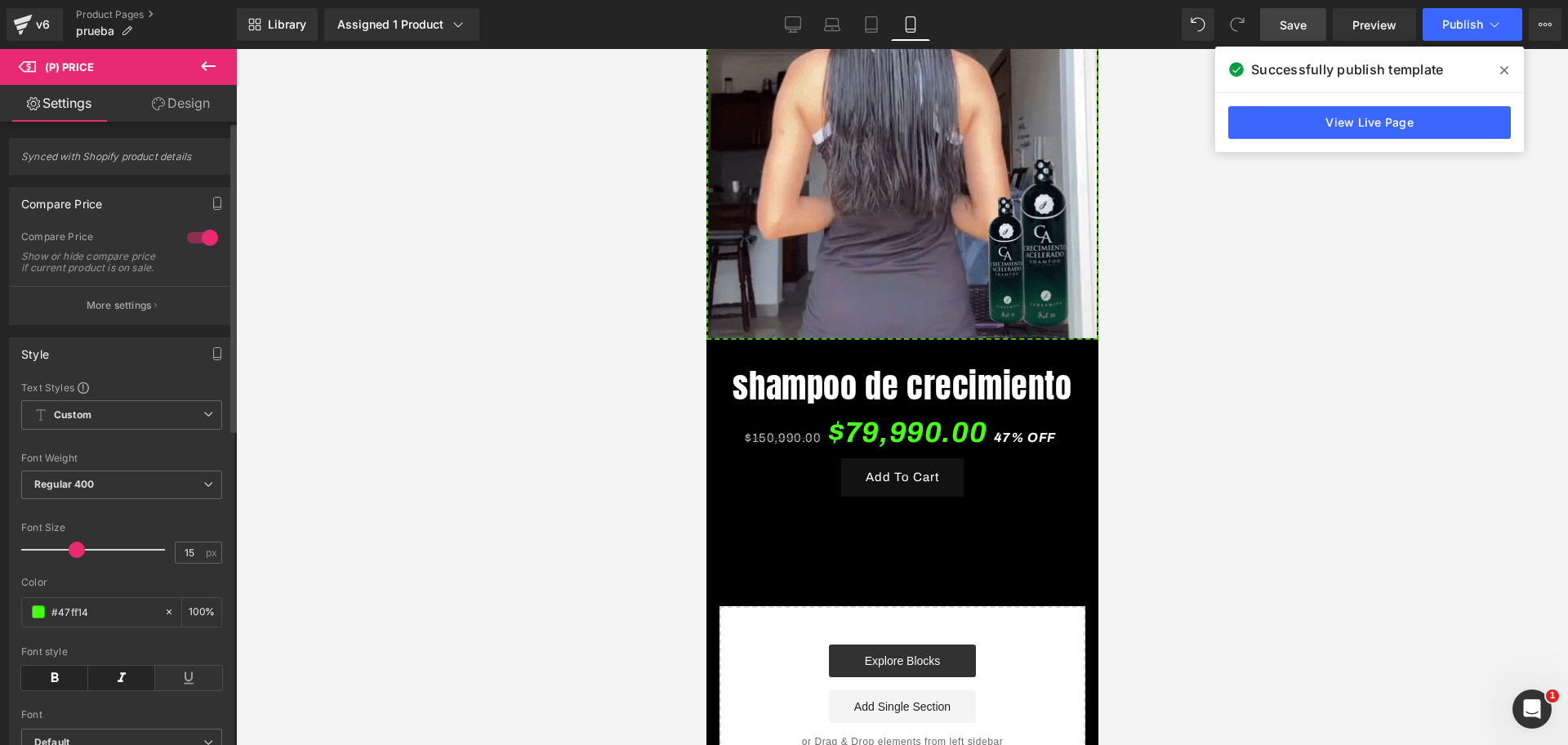
click at [759, 433] on span "$150,990.00" at bounding box center [782, 438] width 77 height 13
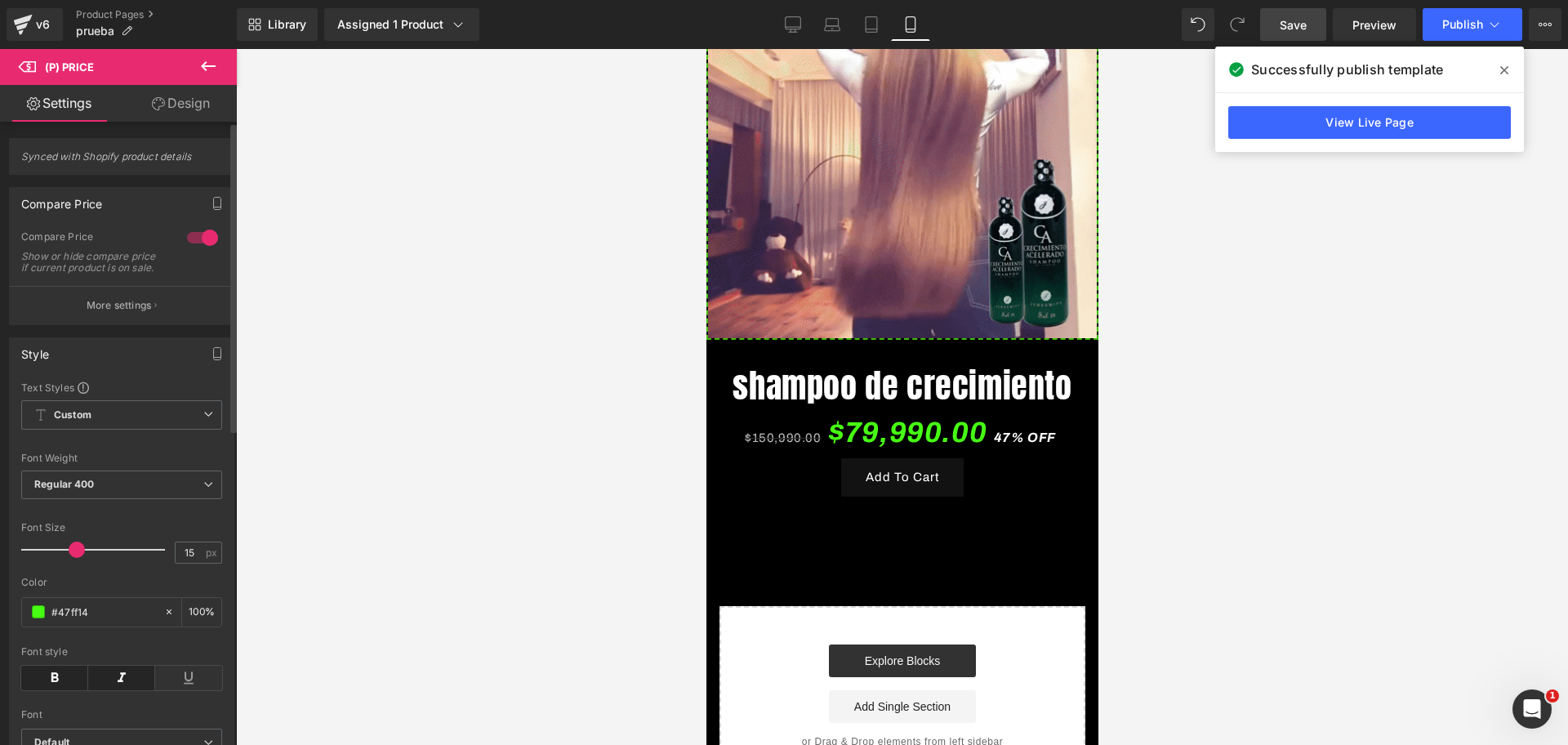
scroll to position [0, 564]
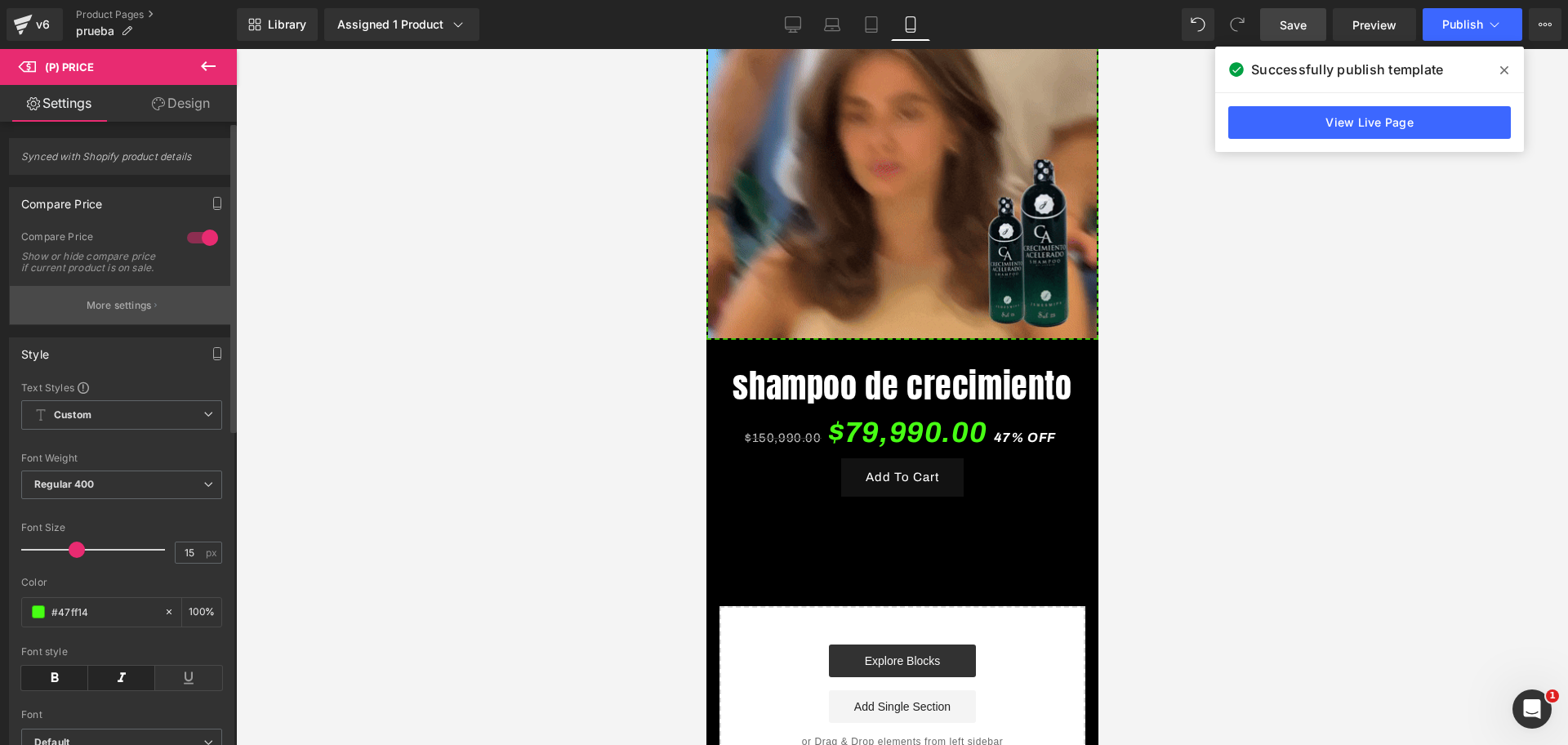
click at [121, 313] on p "More settings" at bounding box center [120, 306] width 66 height 15
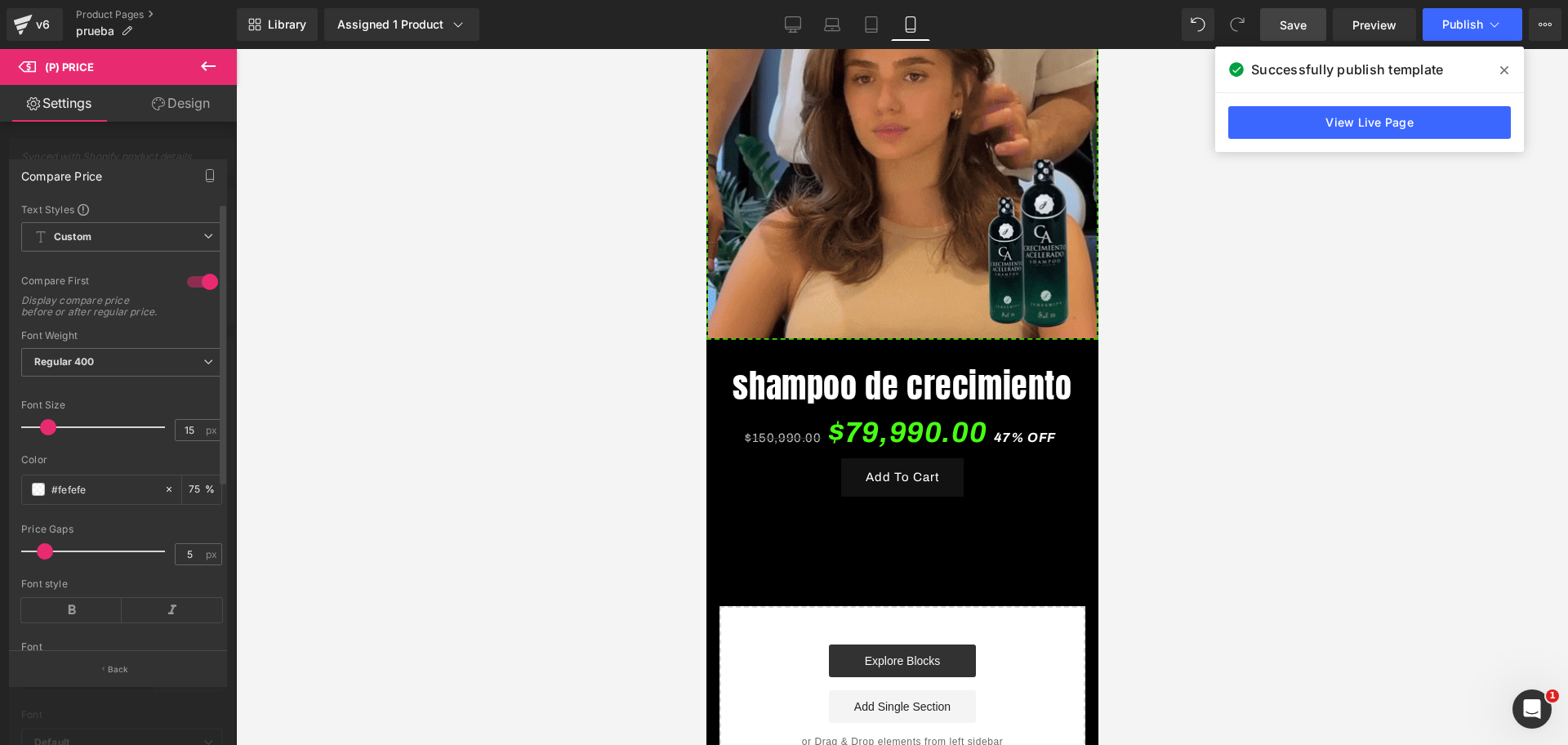
scroll to position [0, 0]
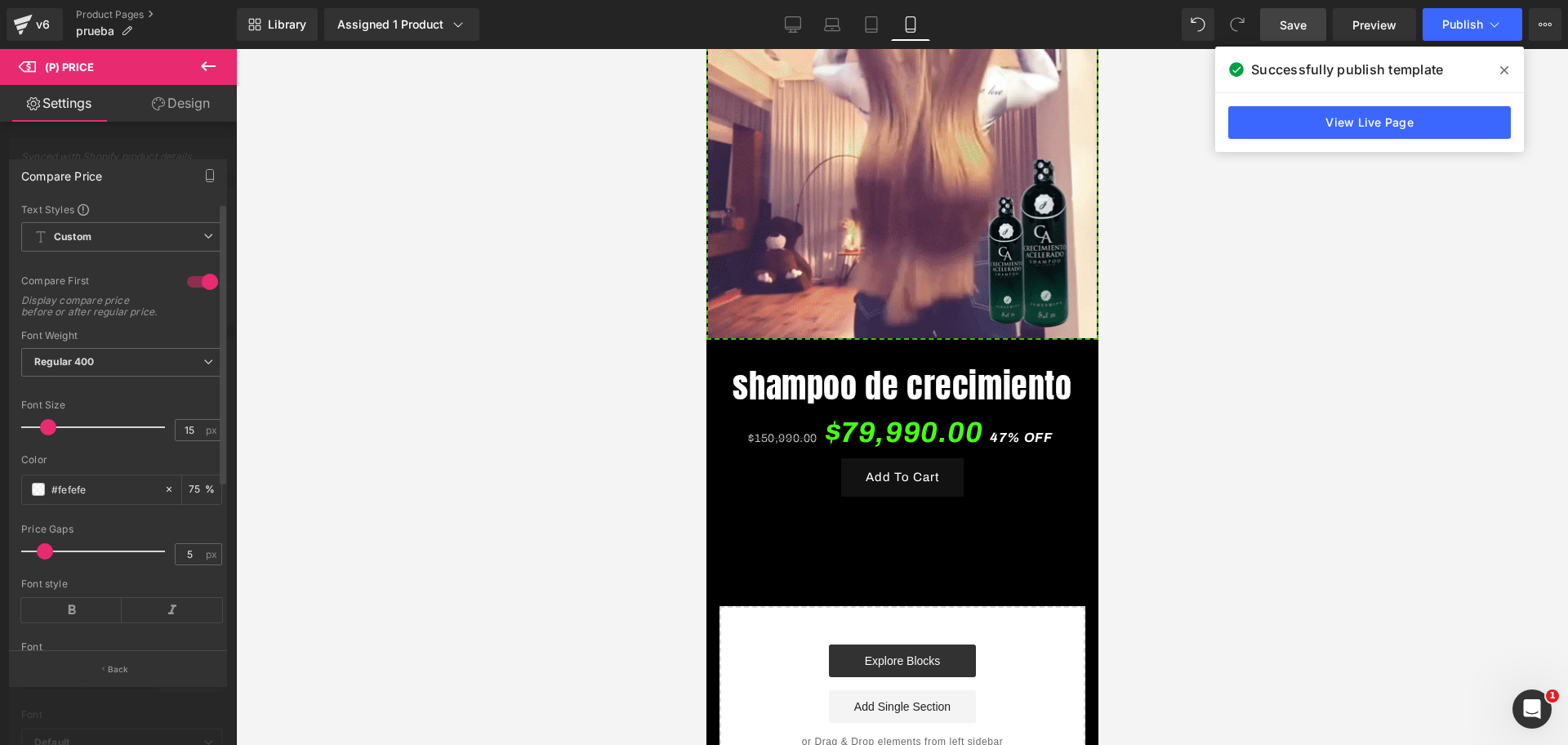
click at [48, 435] on span at bounding box center [48, 427] width 16 height 16
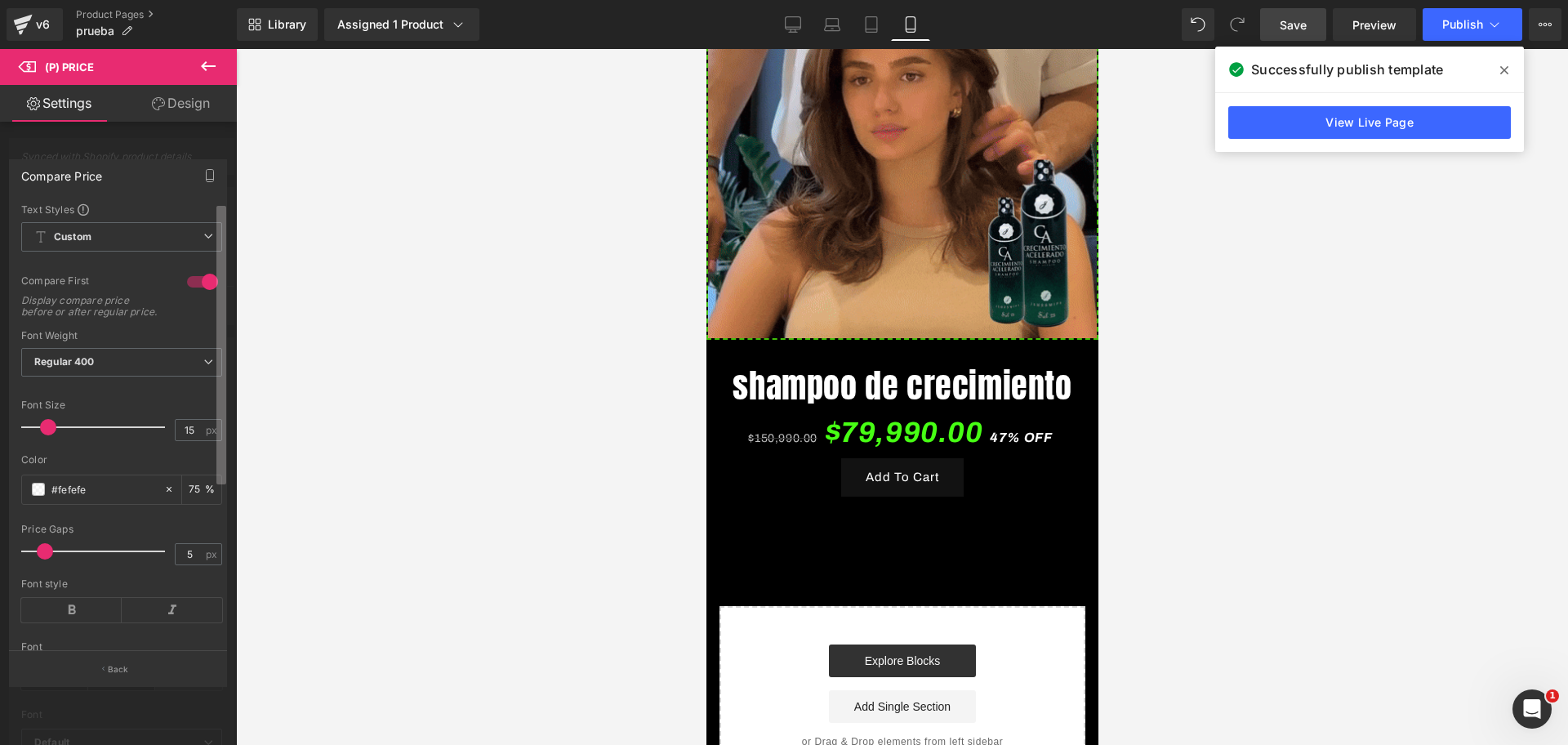
scroll to position [0, 282]
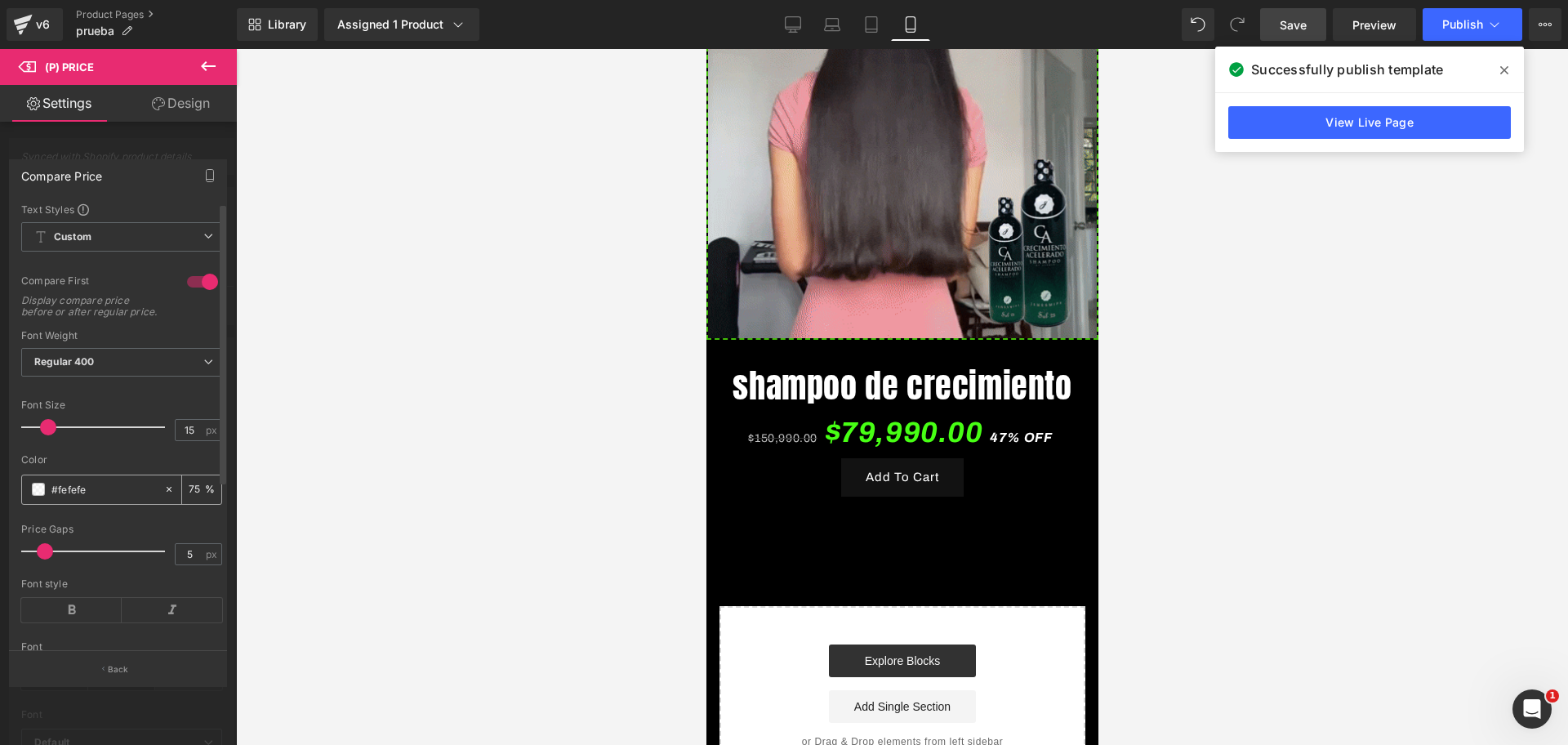
click at [41, 496] on span at bounding box center [39, 489] width 13 height 13
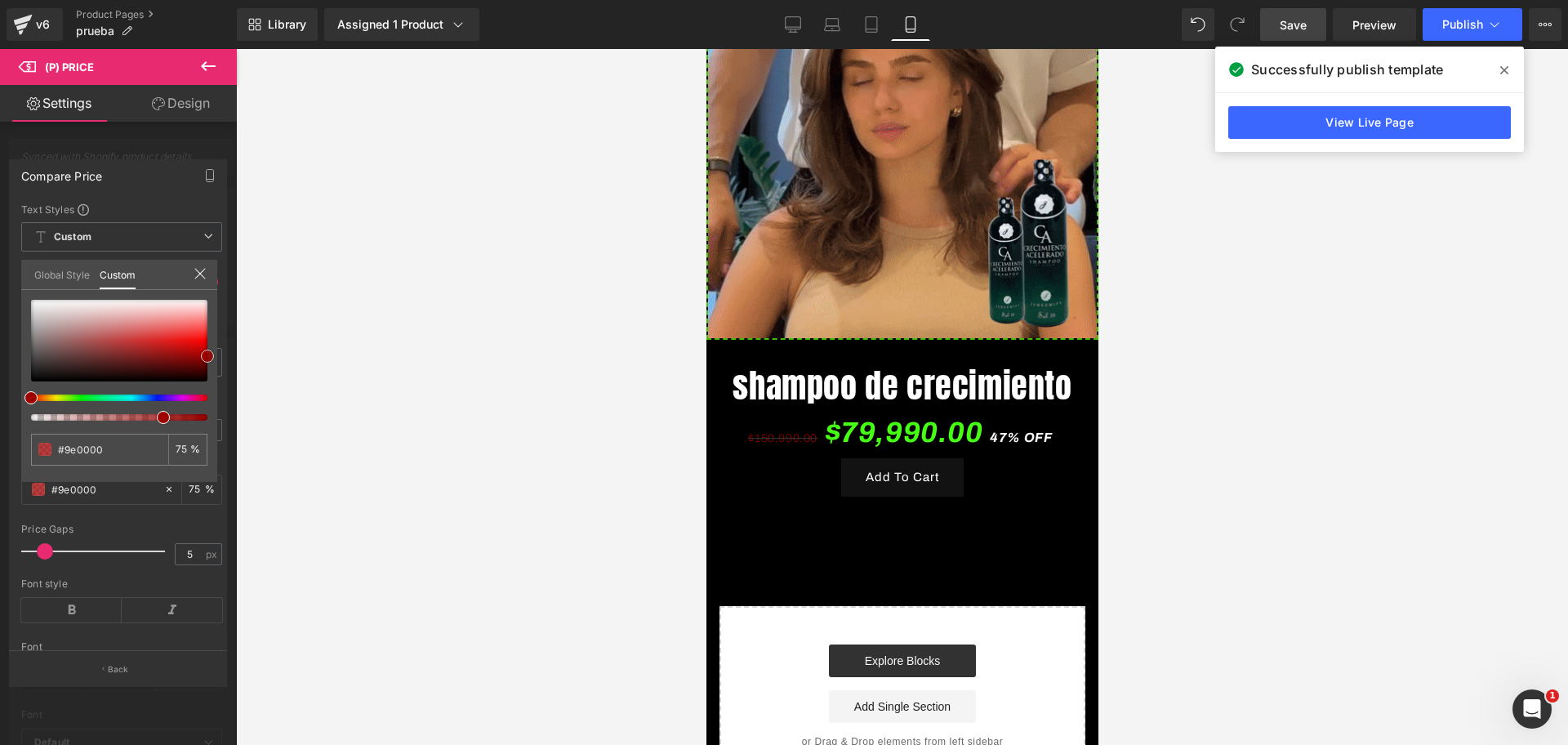
scroll to position [0, 845]
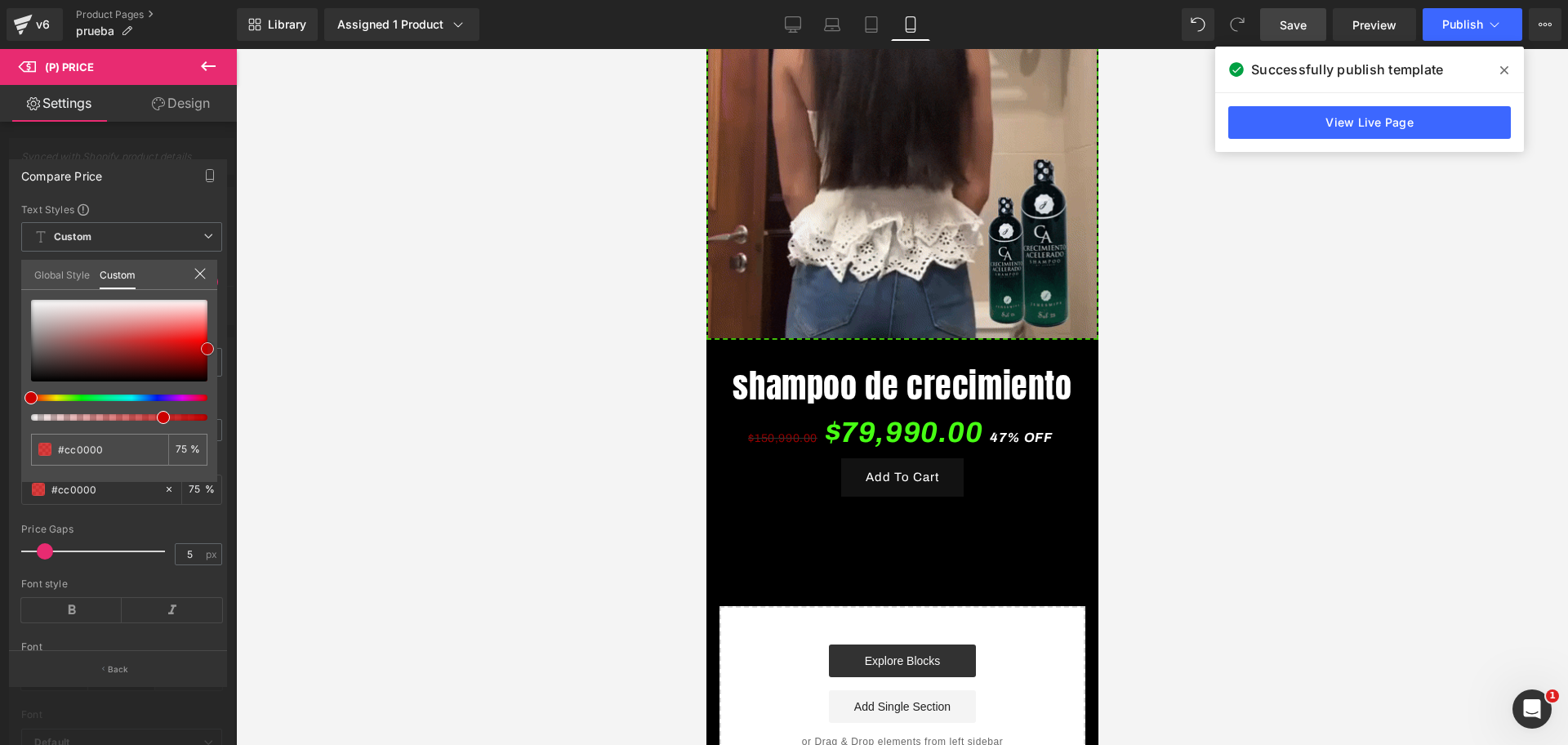
drag, startPoint x: 29, startPoint y: 302, endPoint x: 206, endPoint y: 352, distance: 183.9
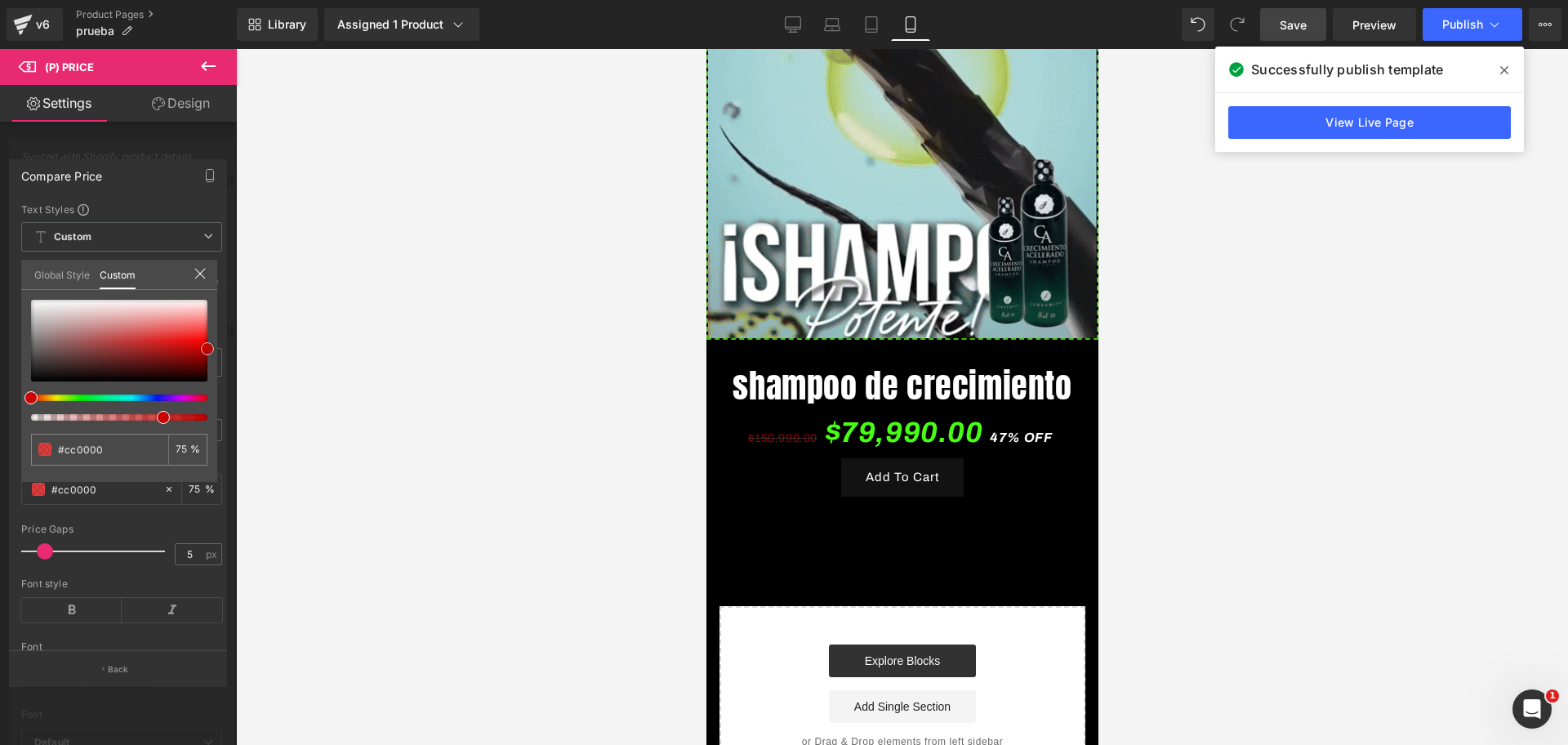
click at [206, 352] on span at bounding box center [207, 349] width 13 height 13
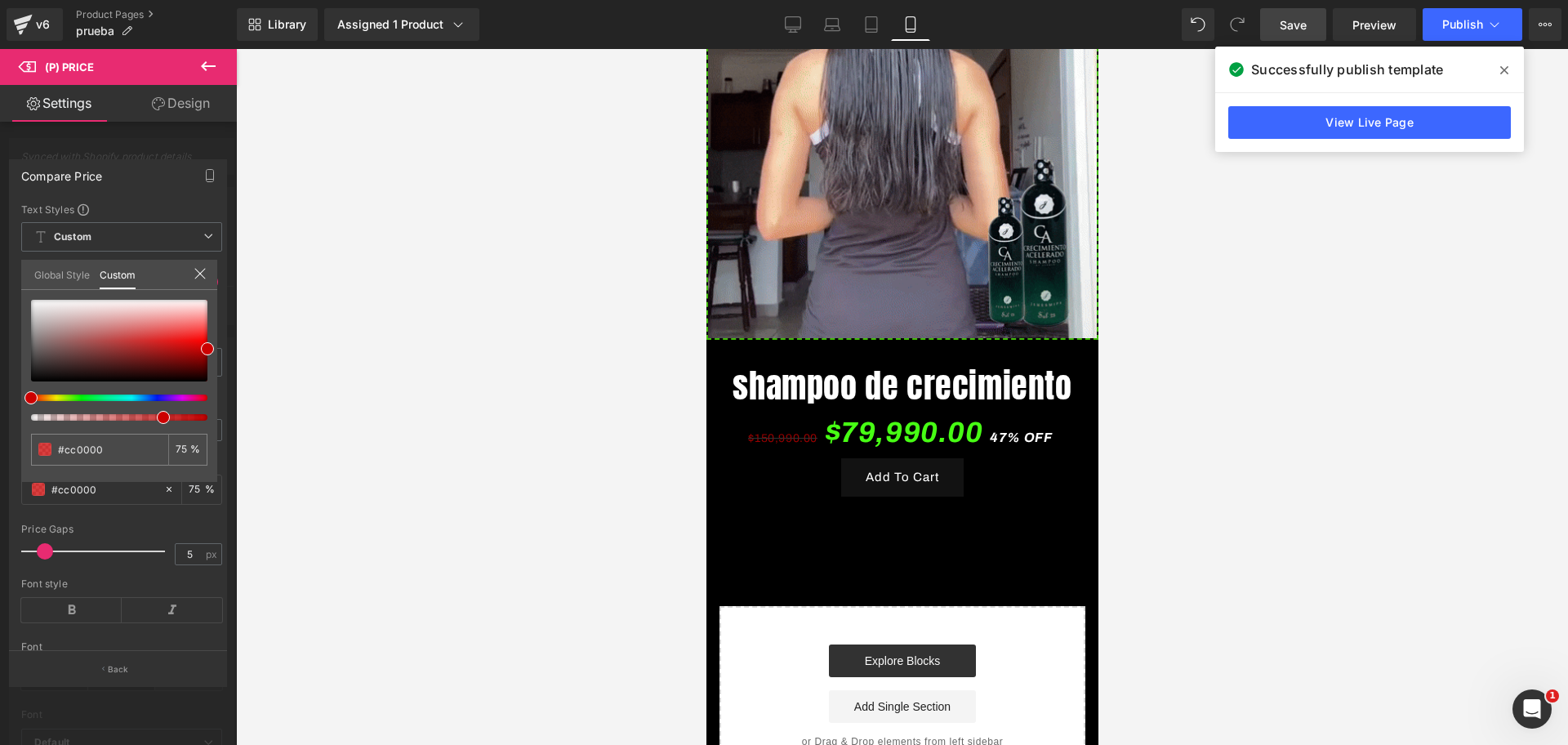
click at [256, 330] on div at bounding box center [901, 397] width 1331 height 696
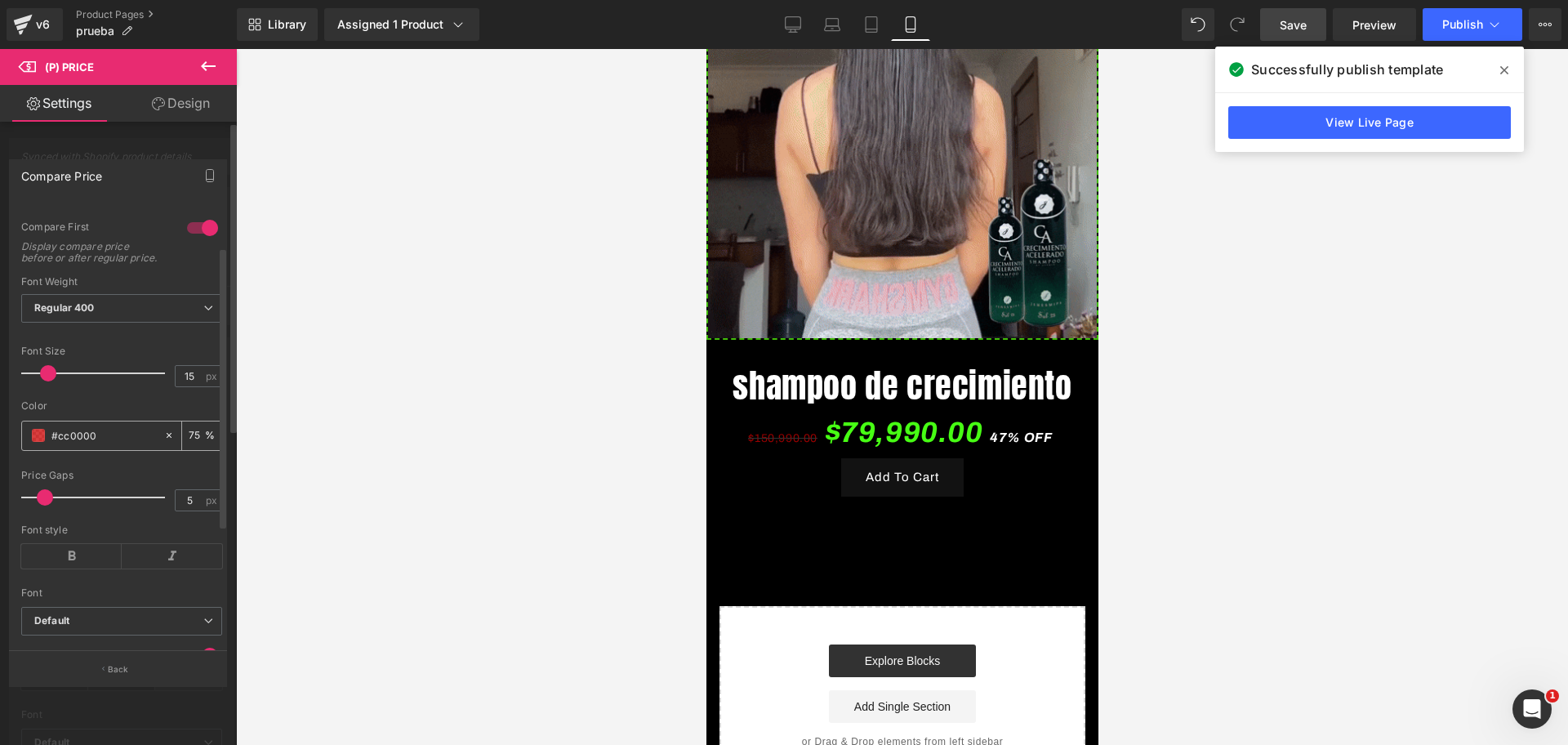
scroll to position [102, 0]
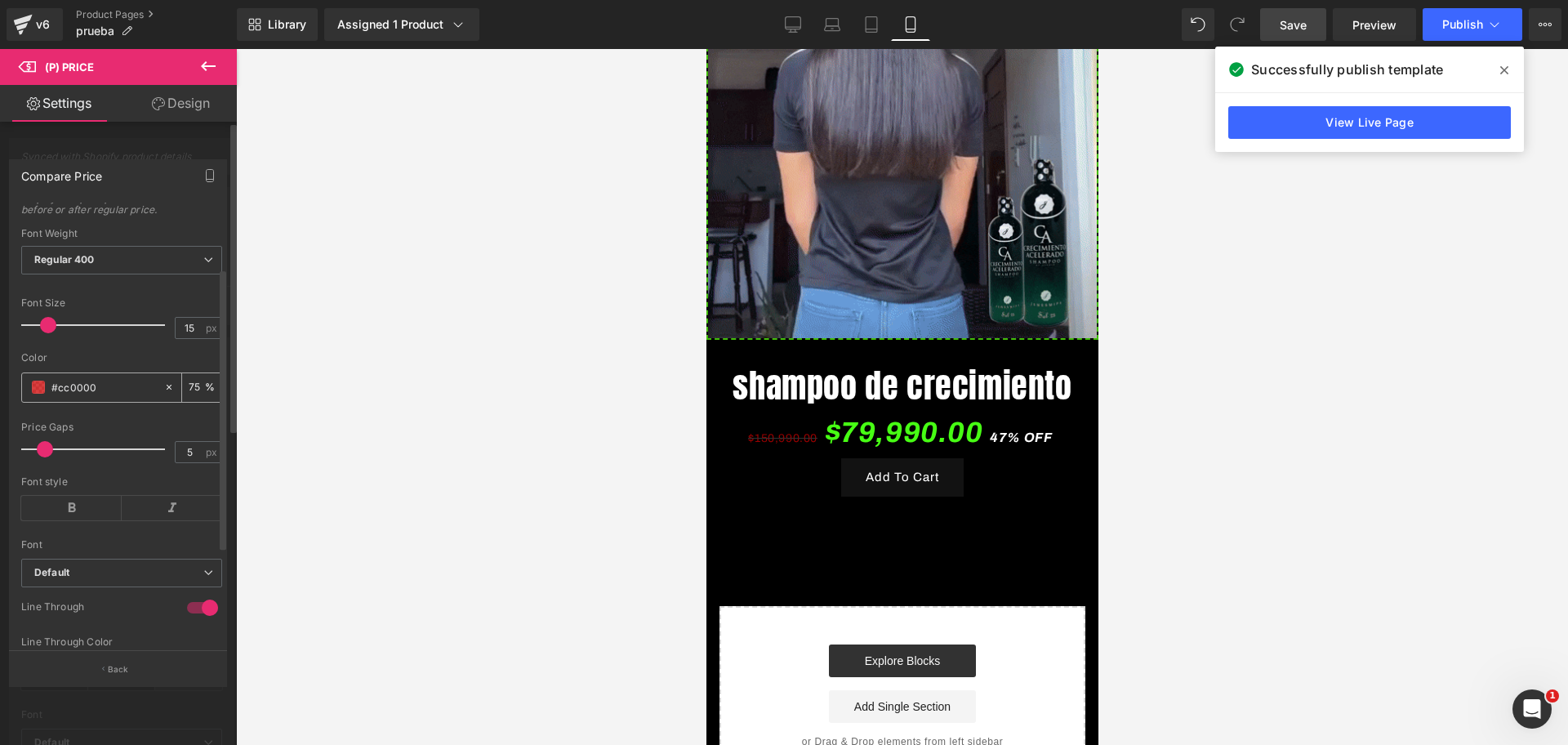
click at [55, 388] on div "#fefefe" at bounding box center [93, 387] width 141 height 29
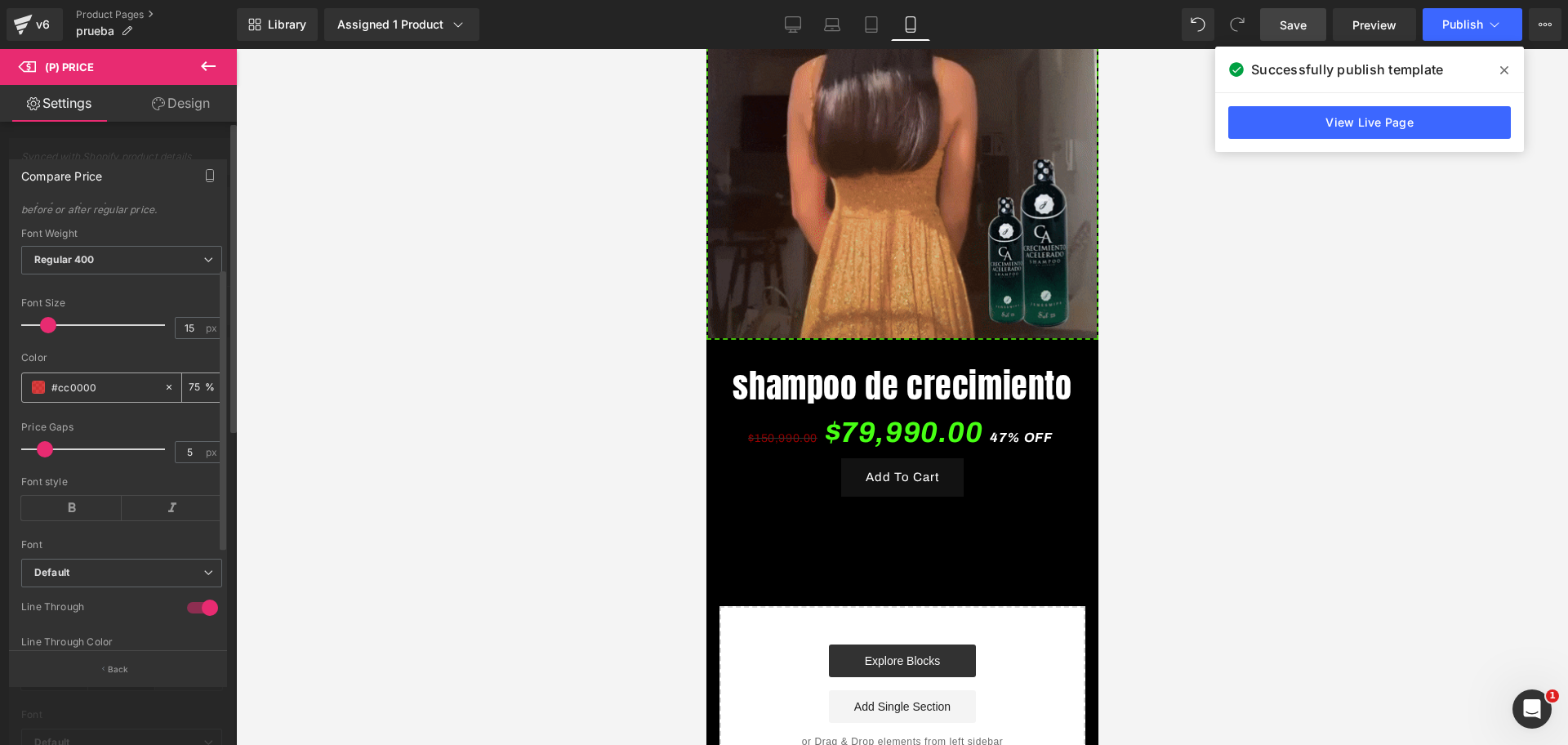
scroll to position [0, 0]
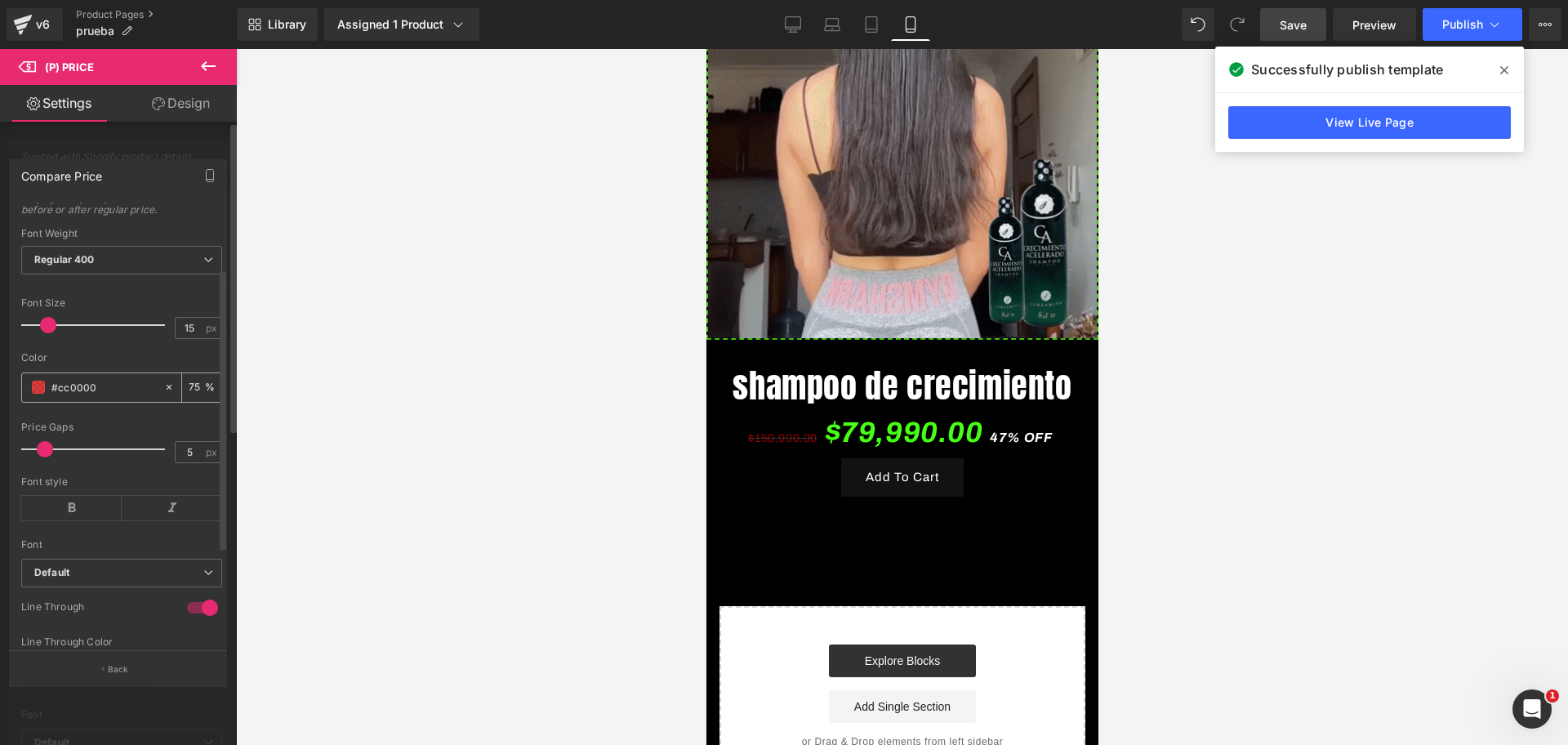
click at [55, 388] on div "#fefefe" at bounding box center [93, 387] width 141 height 29
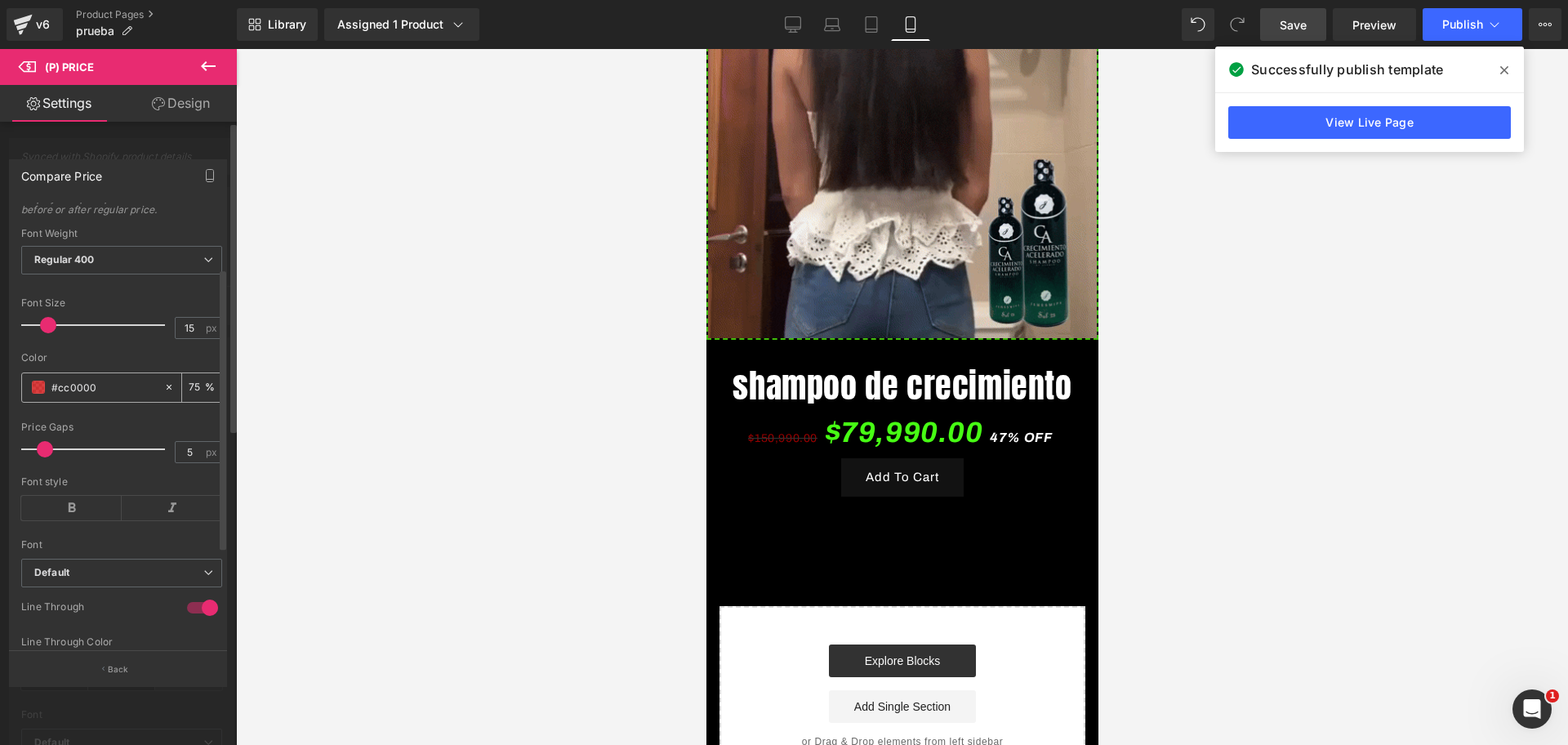
click at [73, 396] on input "#fefefe" at bounding box center [104, 387] width 105 height 18
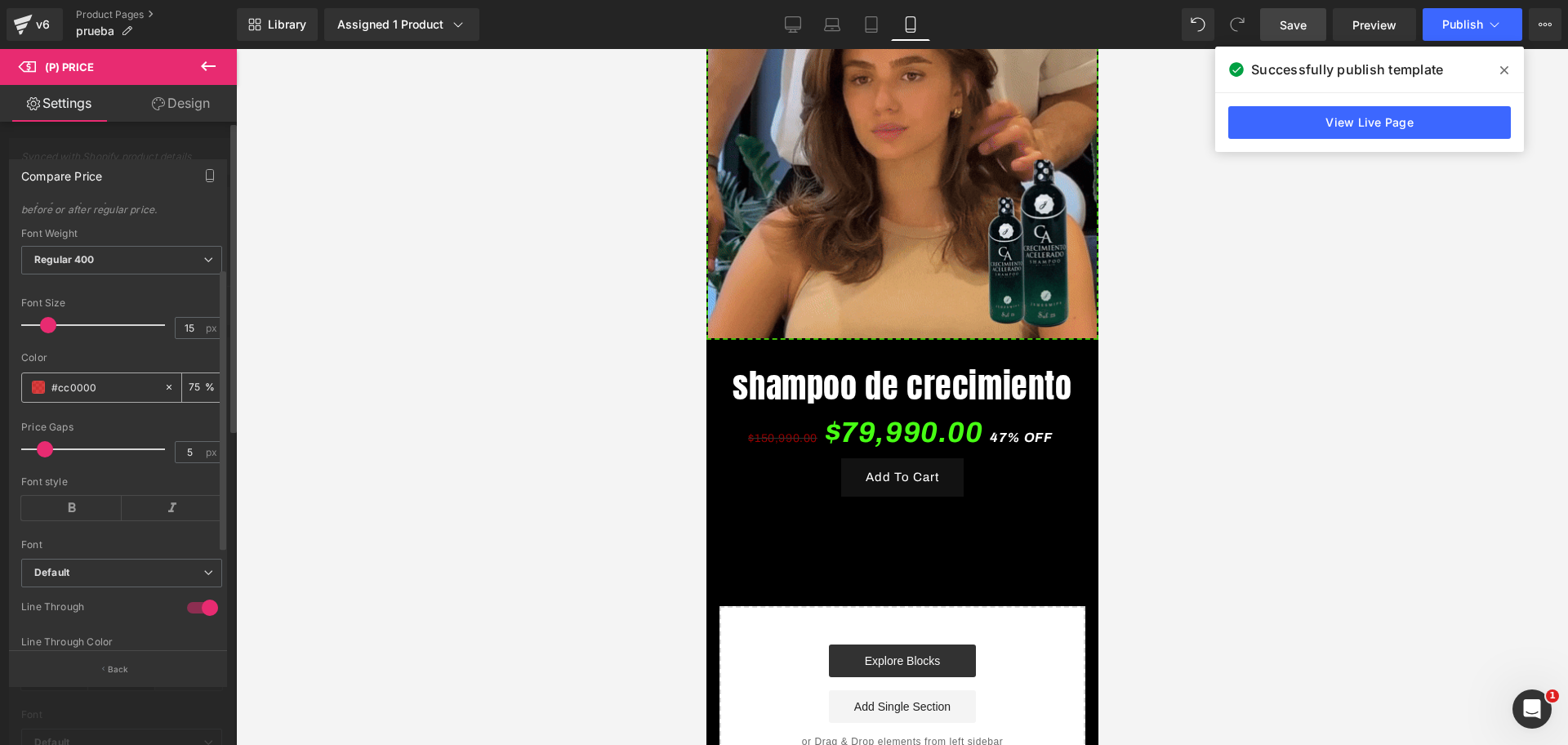
click at [73, 396] on input "#fefefe" at bounding box center [104, 387] width 105 height 18
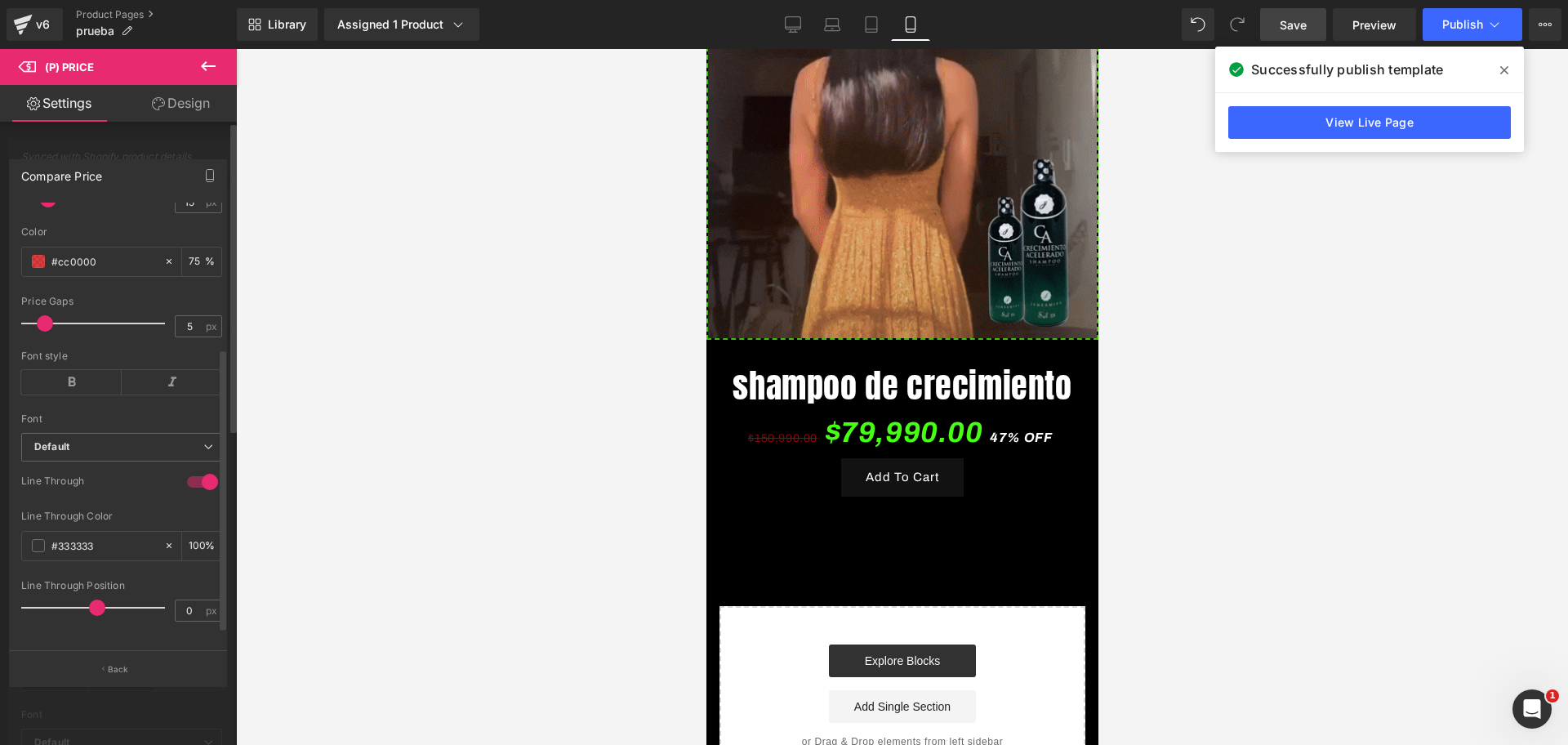
scroll to position [255, 0]
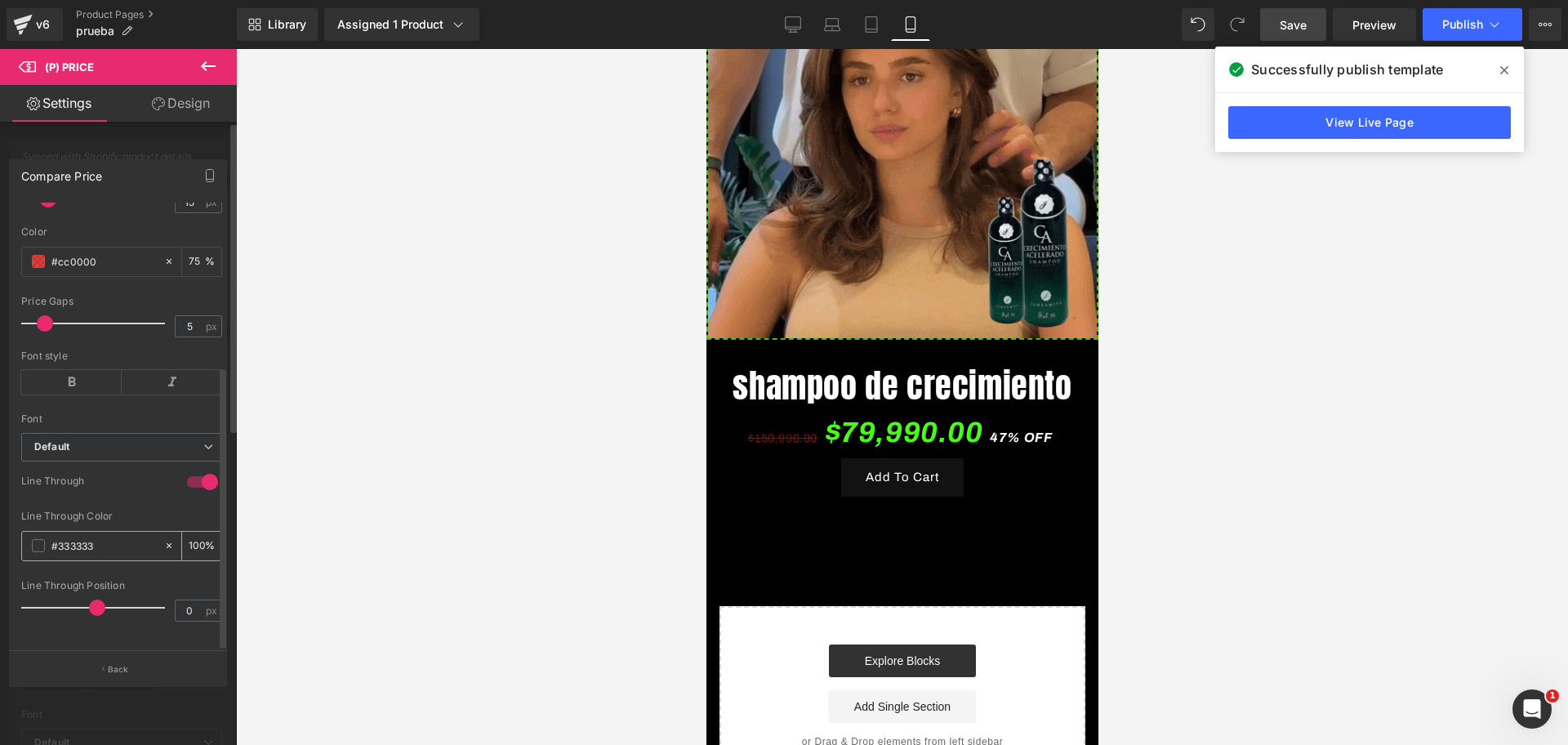
click at [83, 537] on input "#333333" at bounding box center [104, 546] width 105 height 18
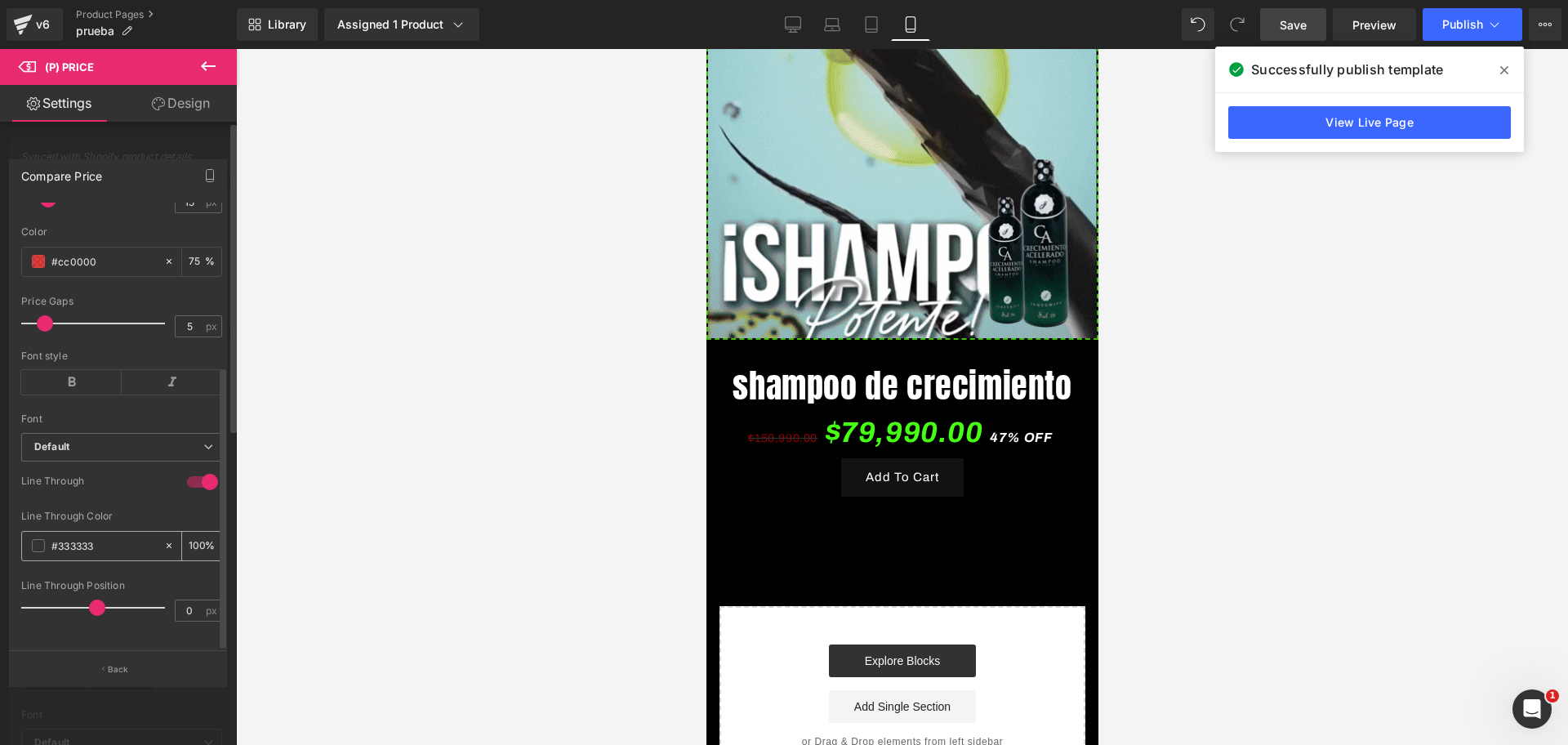
scroll to position [0, 282]
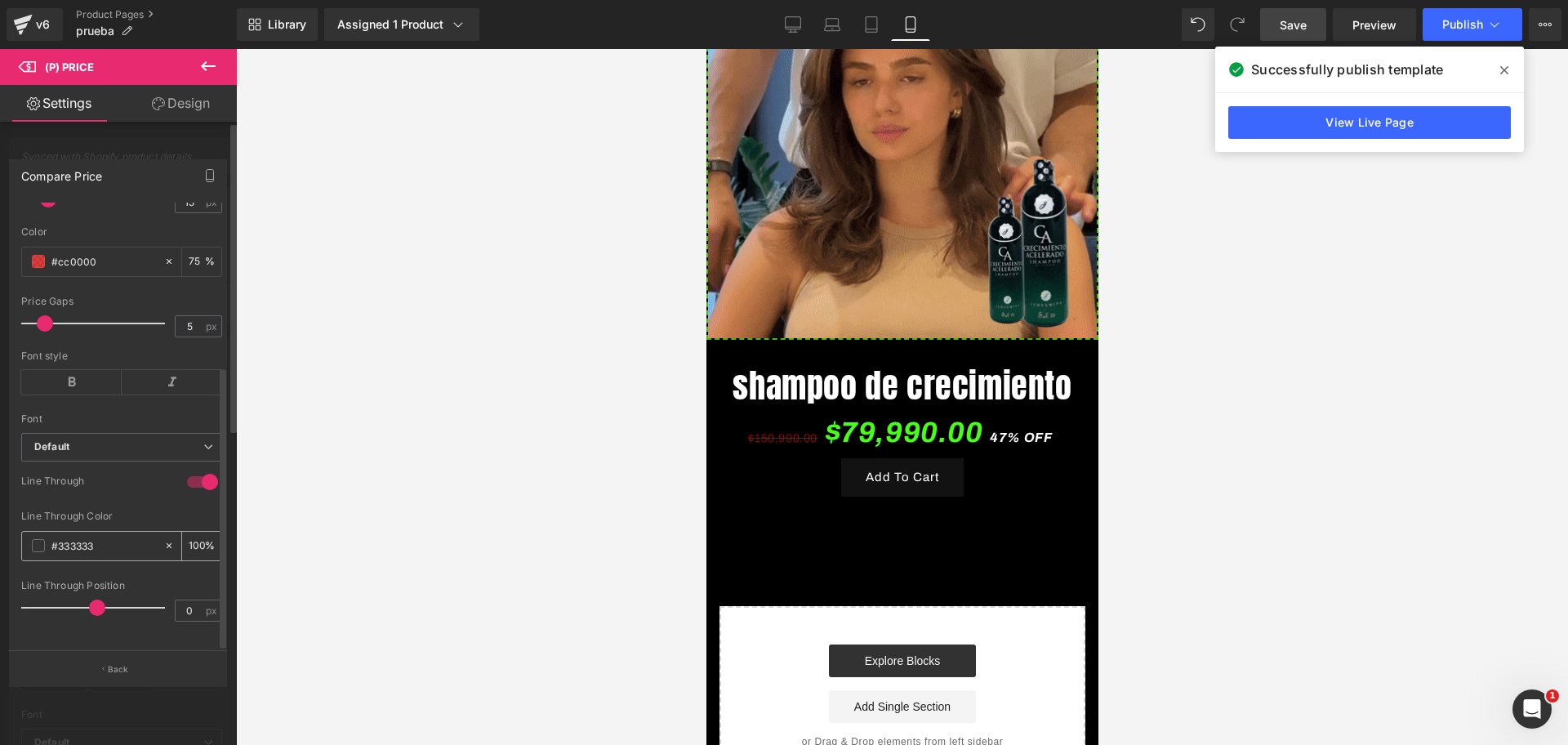
click at [81, 537] on input "#333333" at bounding box center [104, 546] width 105 height 18
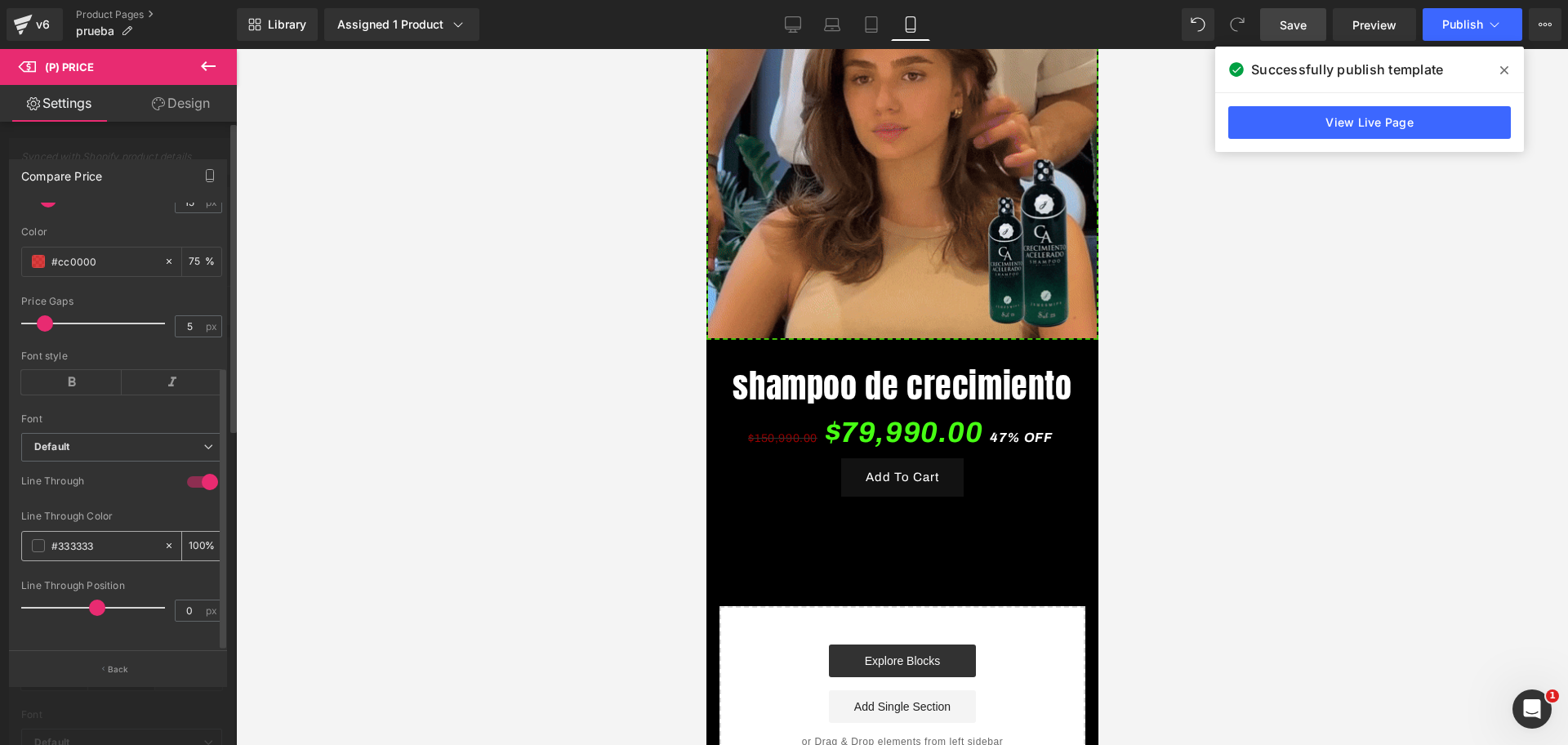
click at [81, 537] on input "#333333" at bounding box center [104, 546] width 105 height 18
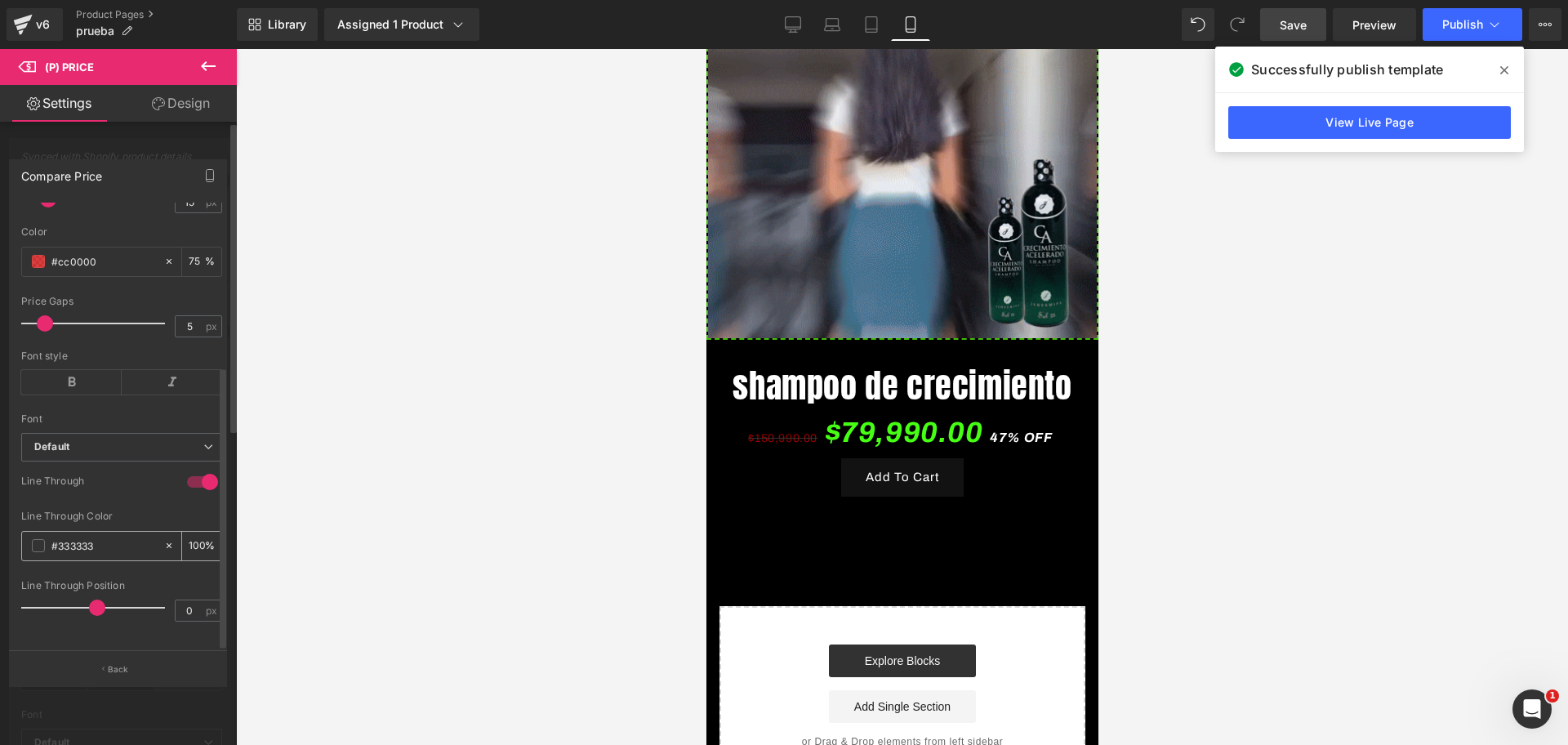
click at [81, 537] on input "#333333" at bounding box center [104, 546] width 105 height 18
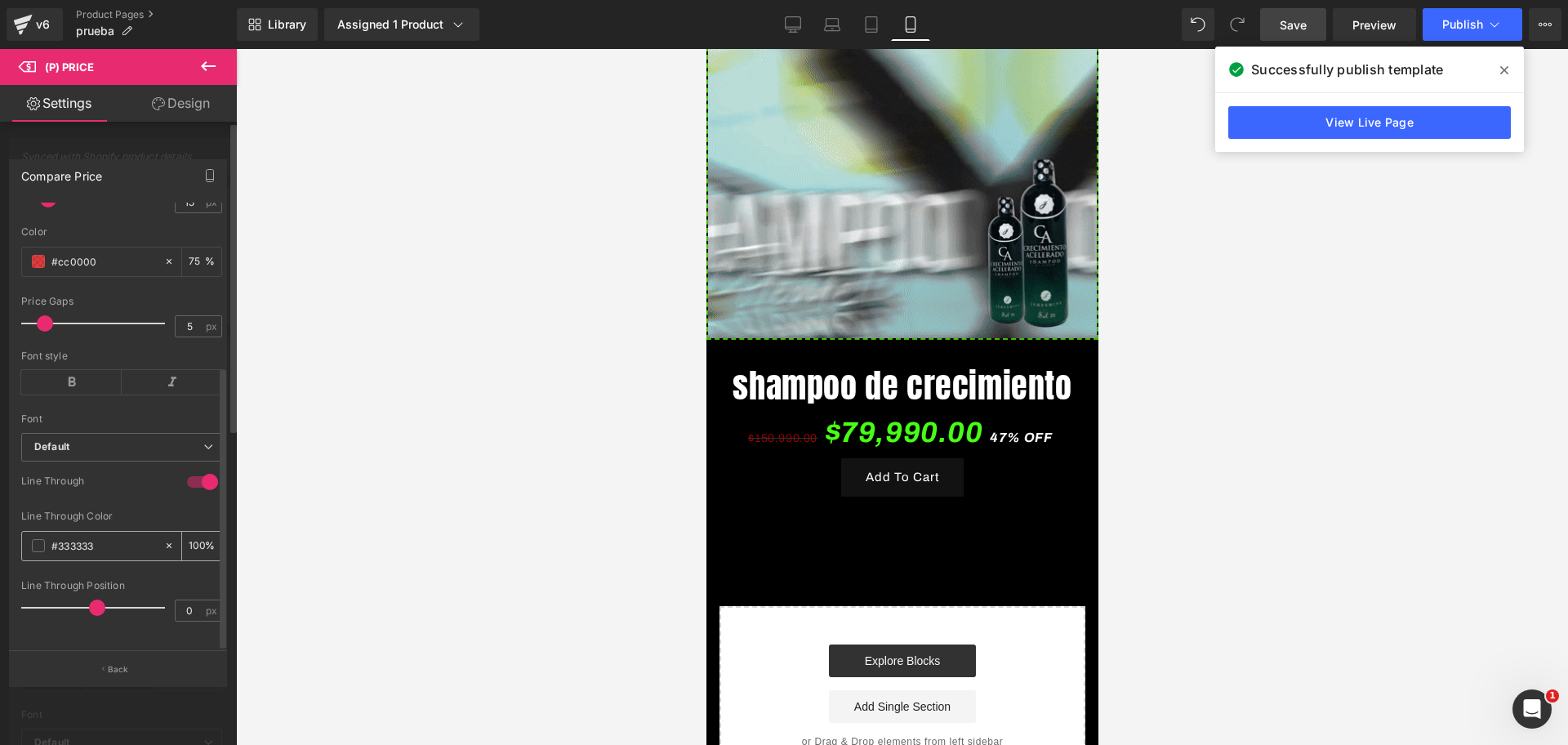
click at [84, 537] on input "#333333" at bounding box center [104, 546] width 105 height 18
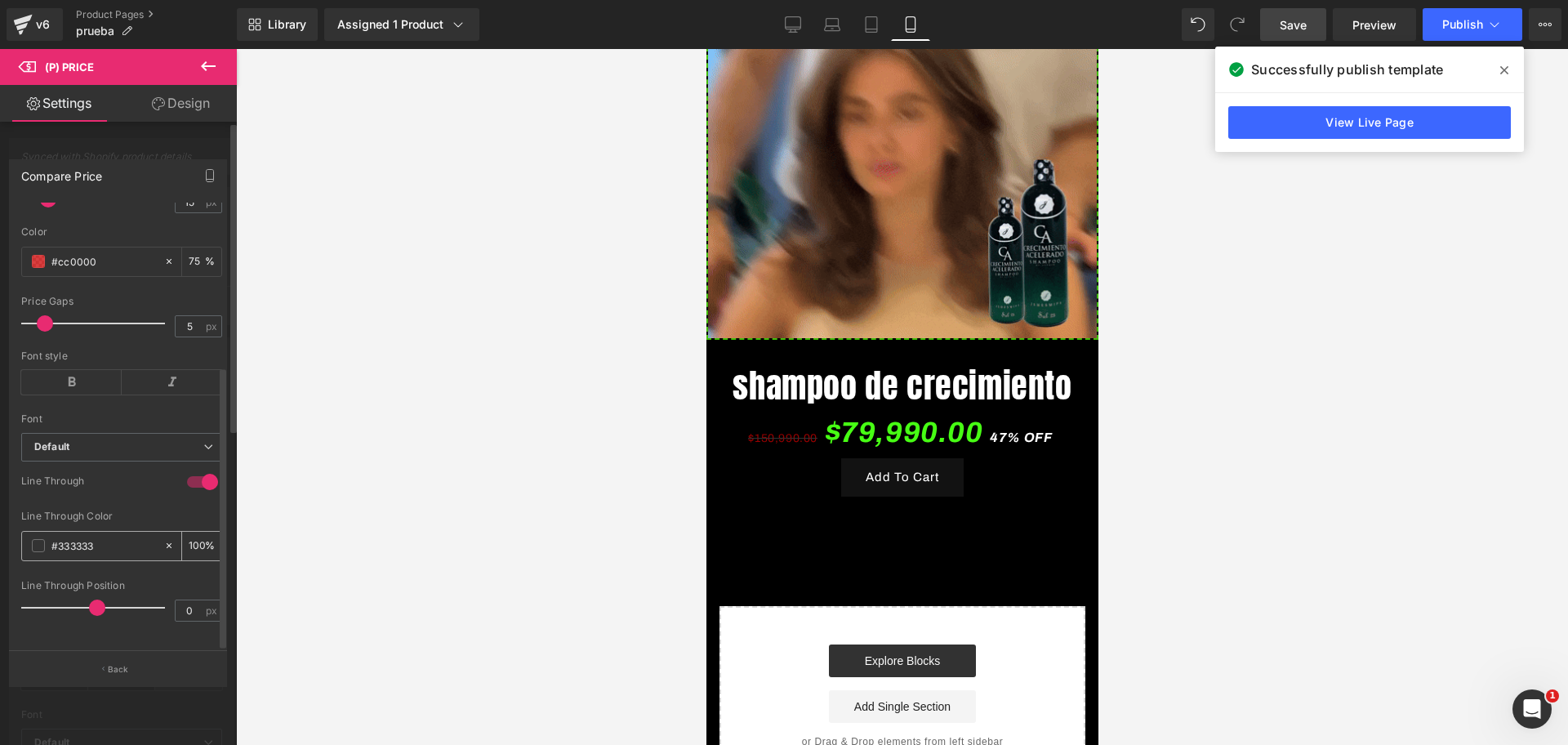
click at [84, 537] on input "#333333" at bounding box center [104, 546] width 105 height 18
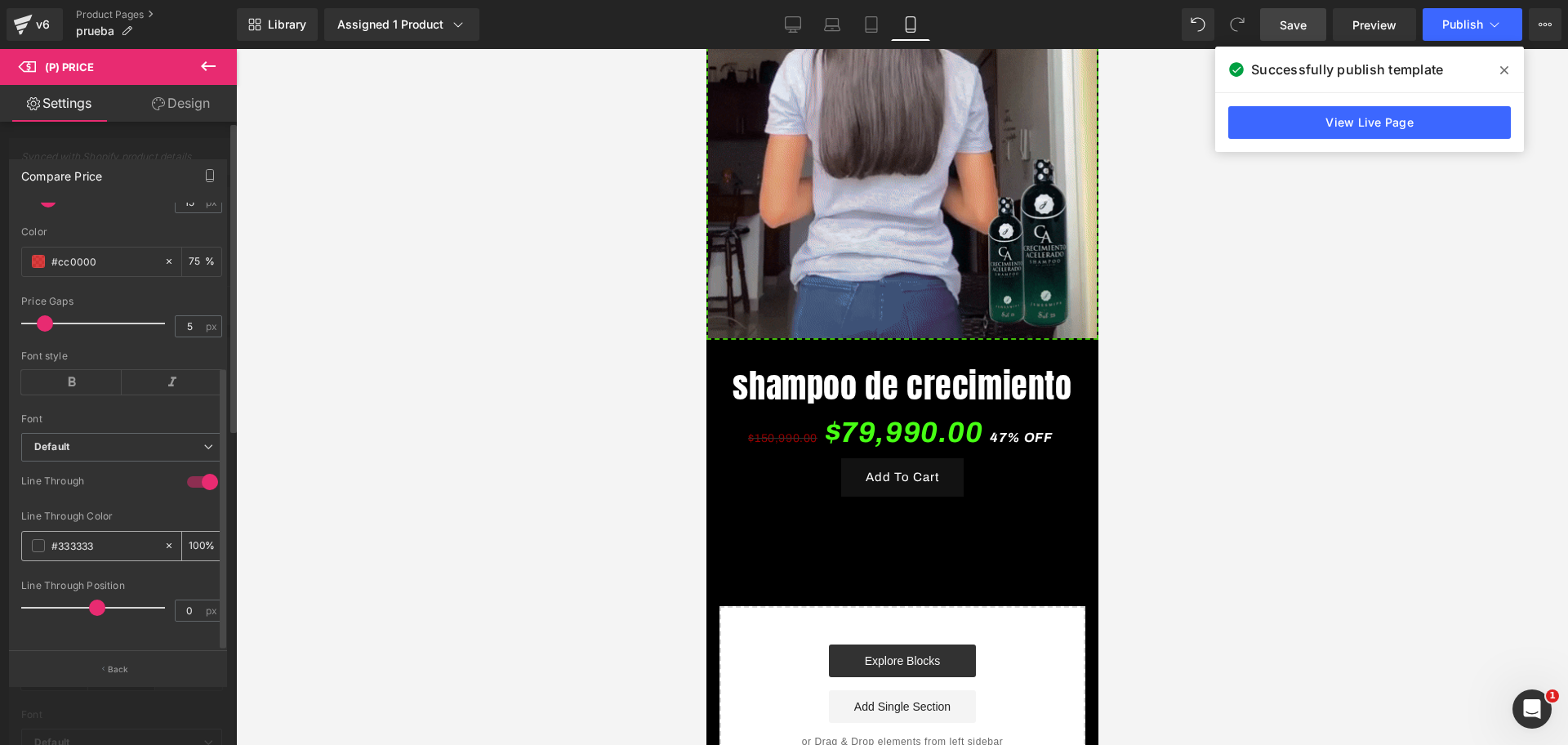
paste input "cc0000"
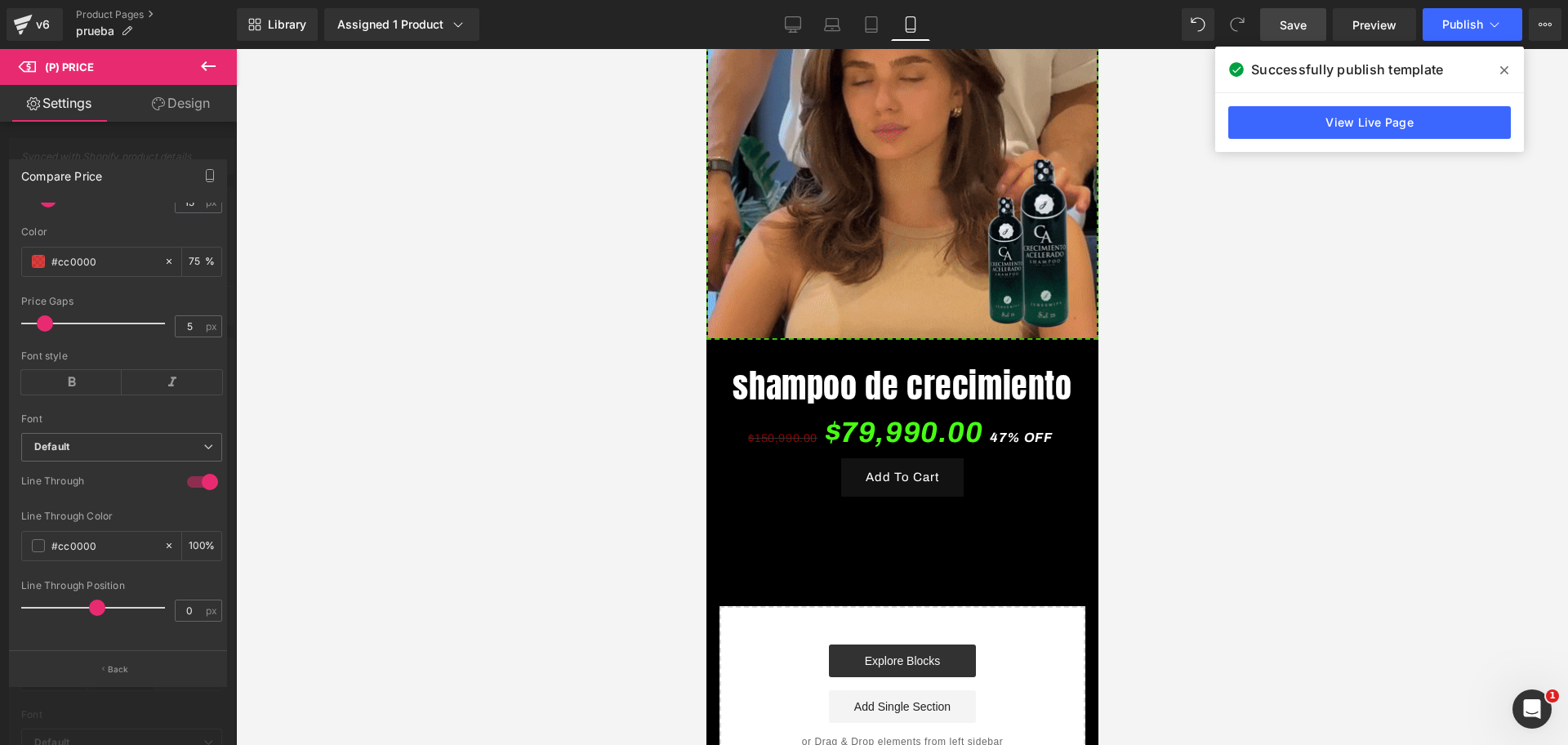
click at [287, 419] on div at bounding box center [901, 397] width 1331 height 696
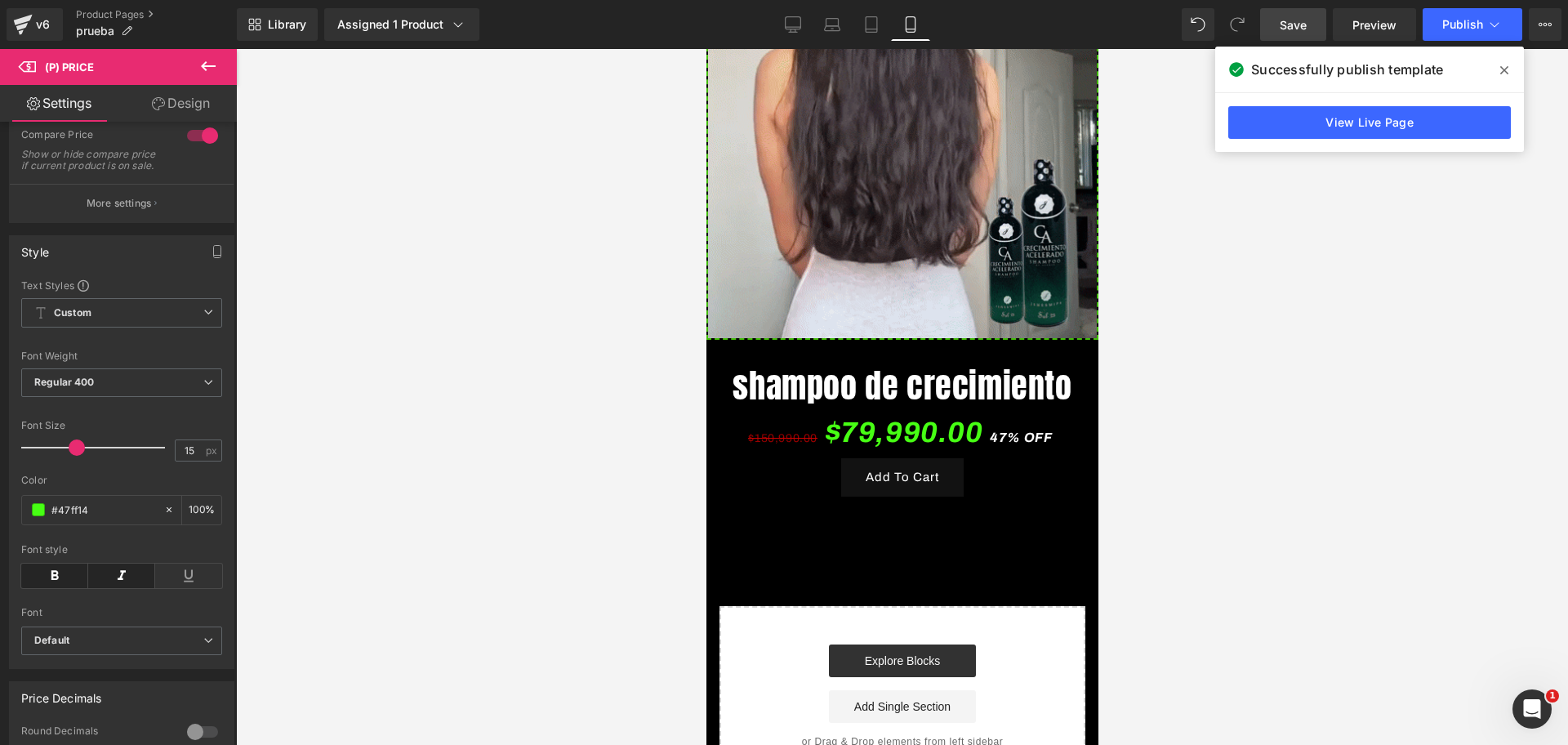
scroll to position [0, 845]
click at [56, 588] on icon at bounding box center [55, 576] width 67 height 25
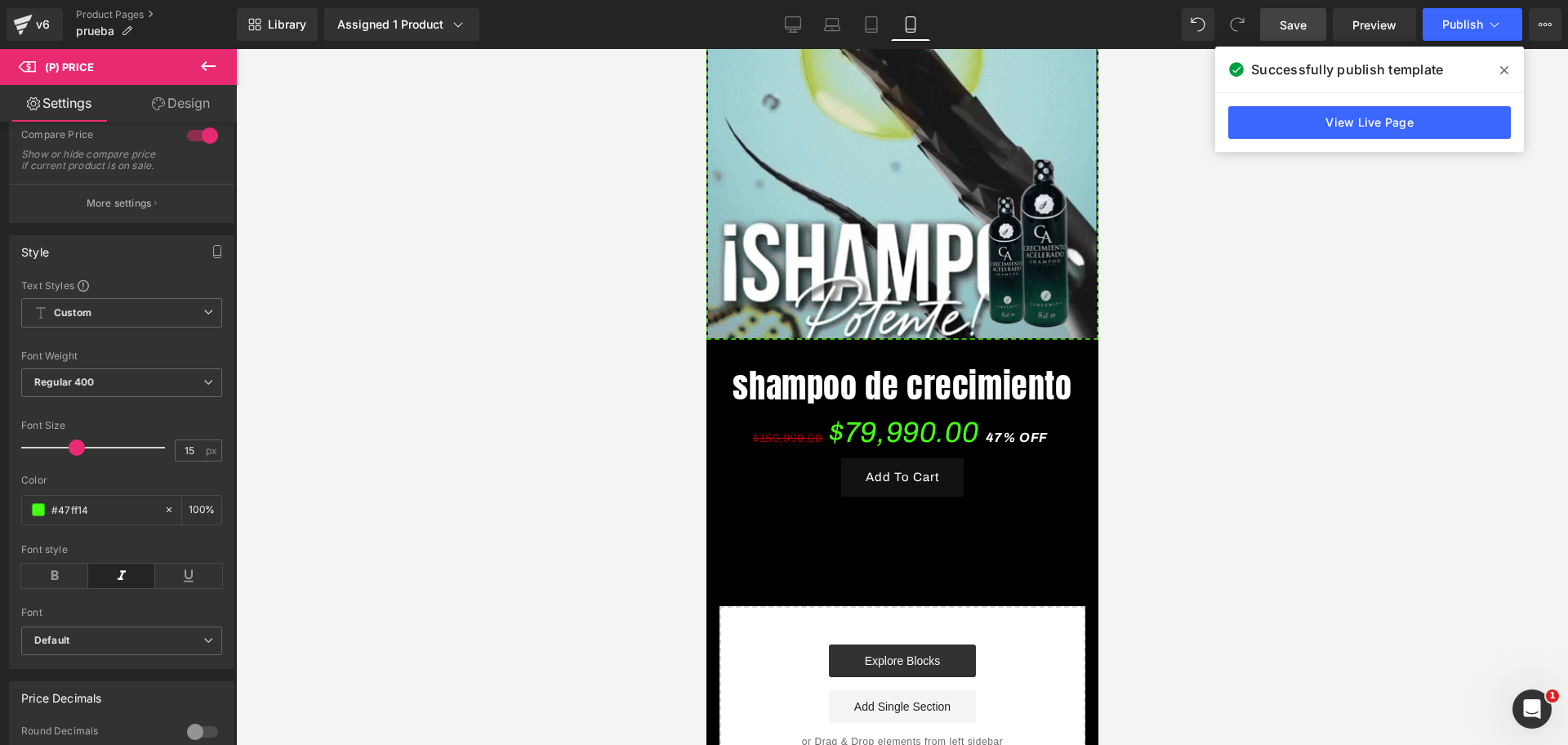
click at [120, 587] on icon at bounding box center [122, 576] width 67 height 25
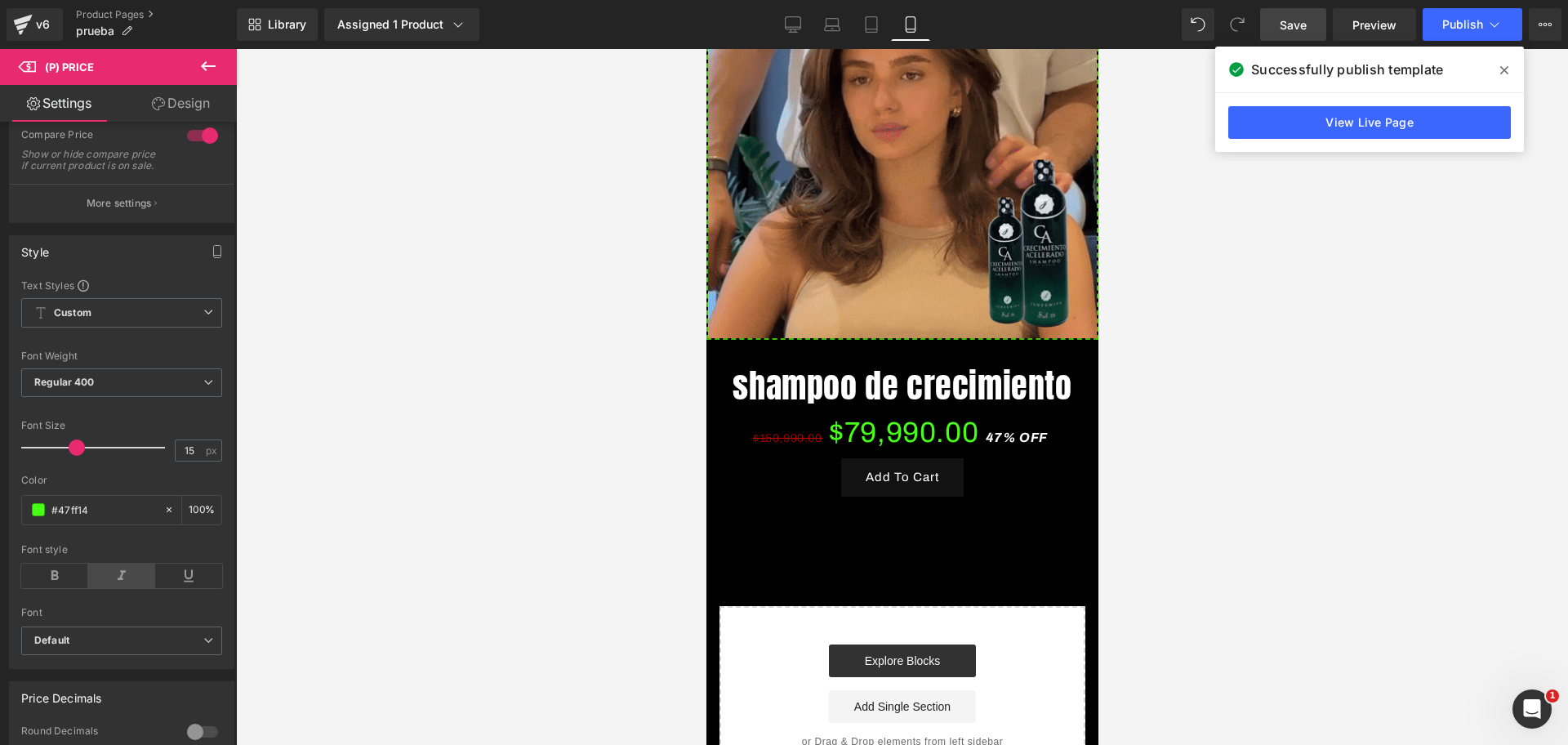
click at [121, 587] on icon at bounding box center [122, 576] width 67 height 25
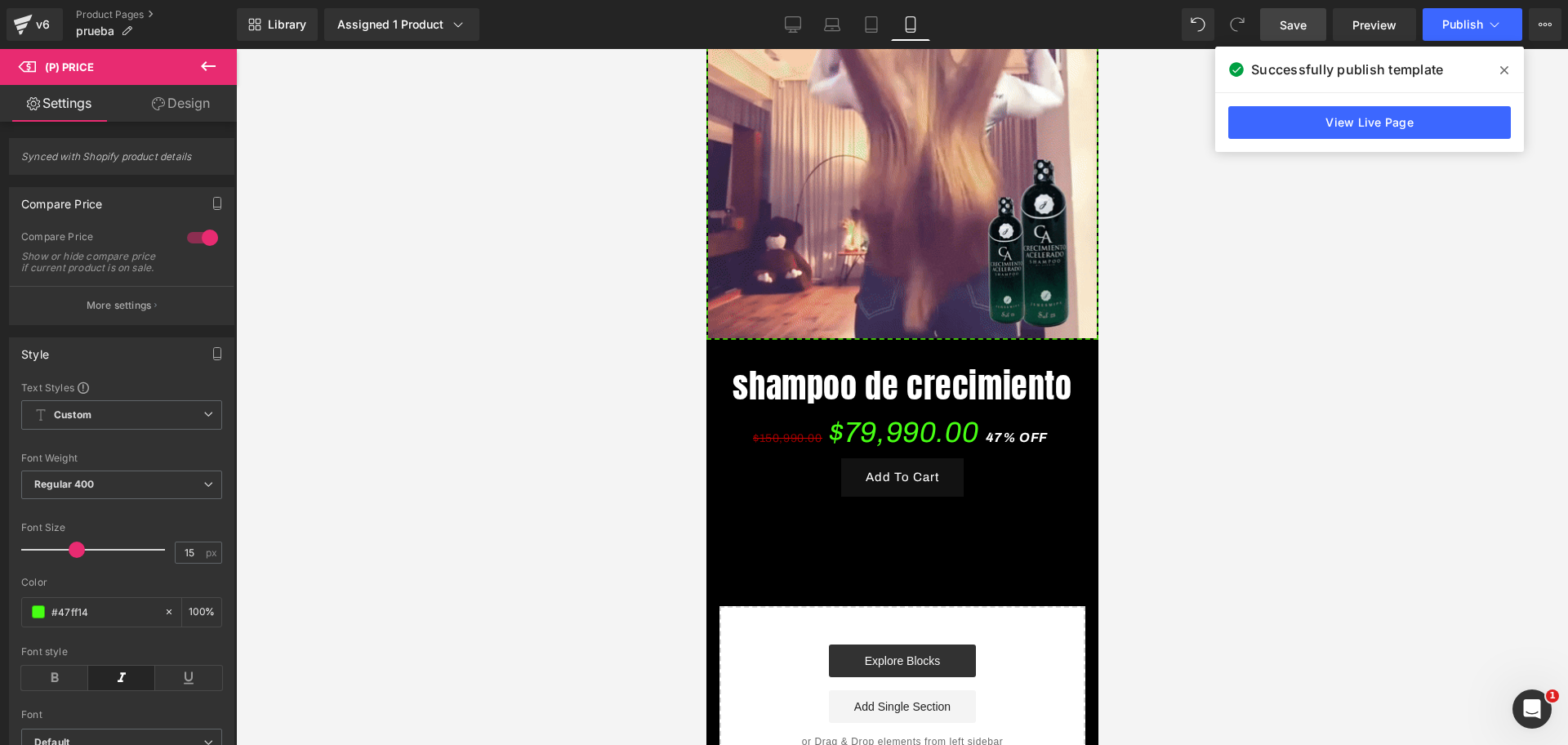
scroll to position [0, 0]
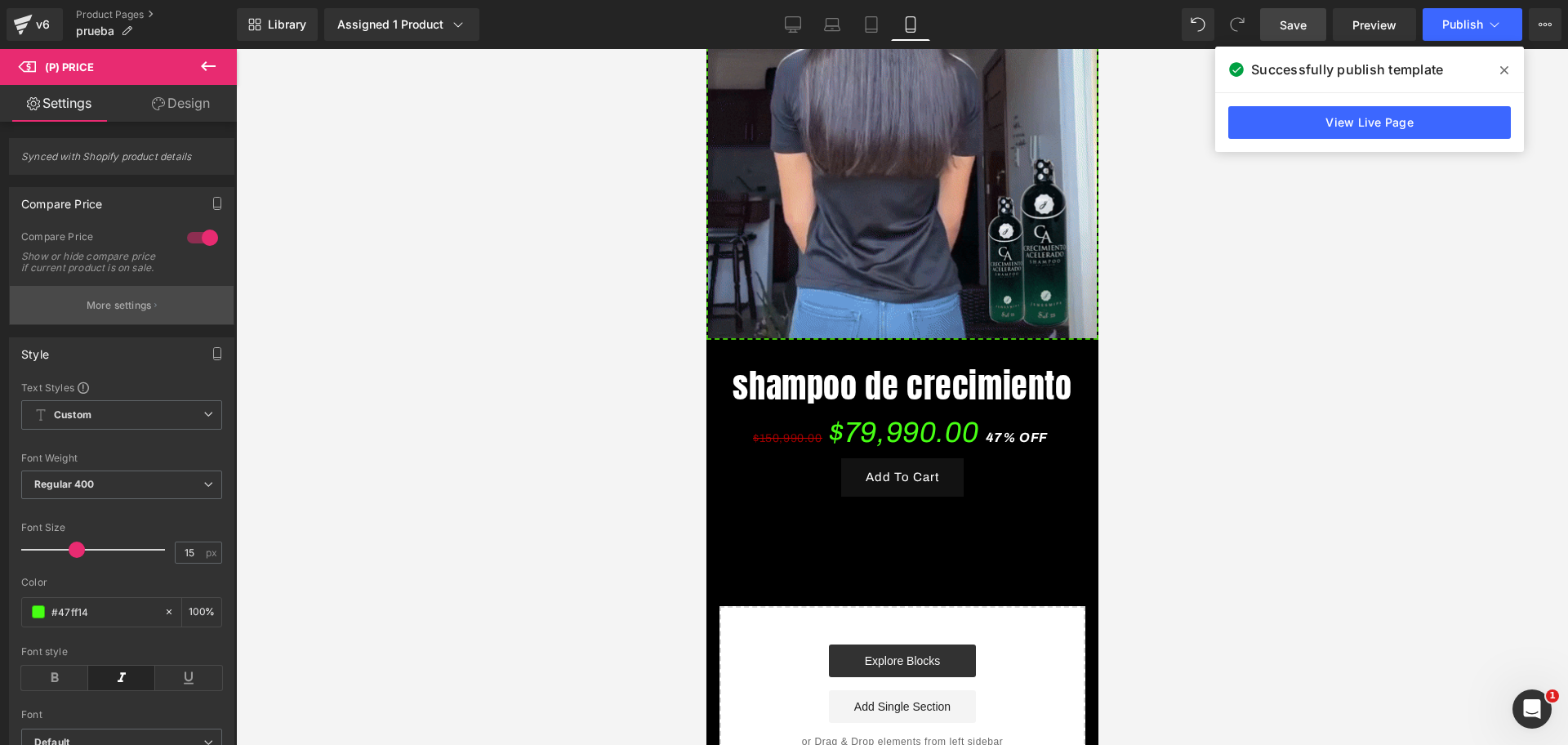
click at [111, 325] on button "More settings" at bounding box center [121, 305] width 224 height 39
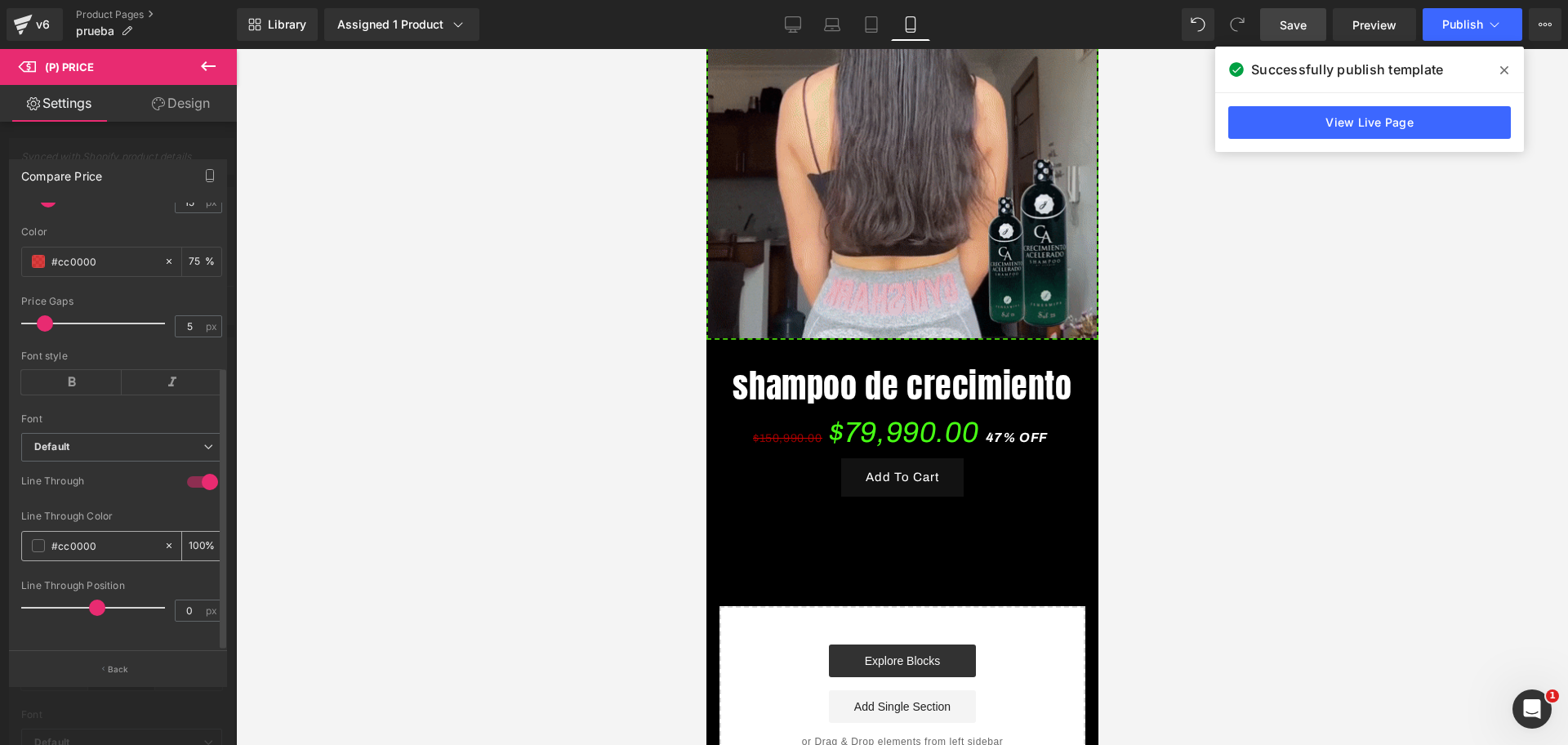
click at [69, 542] on div "#cc0000" at bounding box center [93, 546] width 141 height 29
click at [82, 537] on input "#cc0000" at bounding box center [104, 546] width 105 height 18
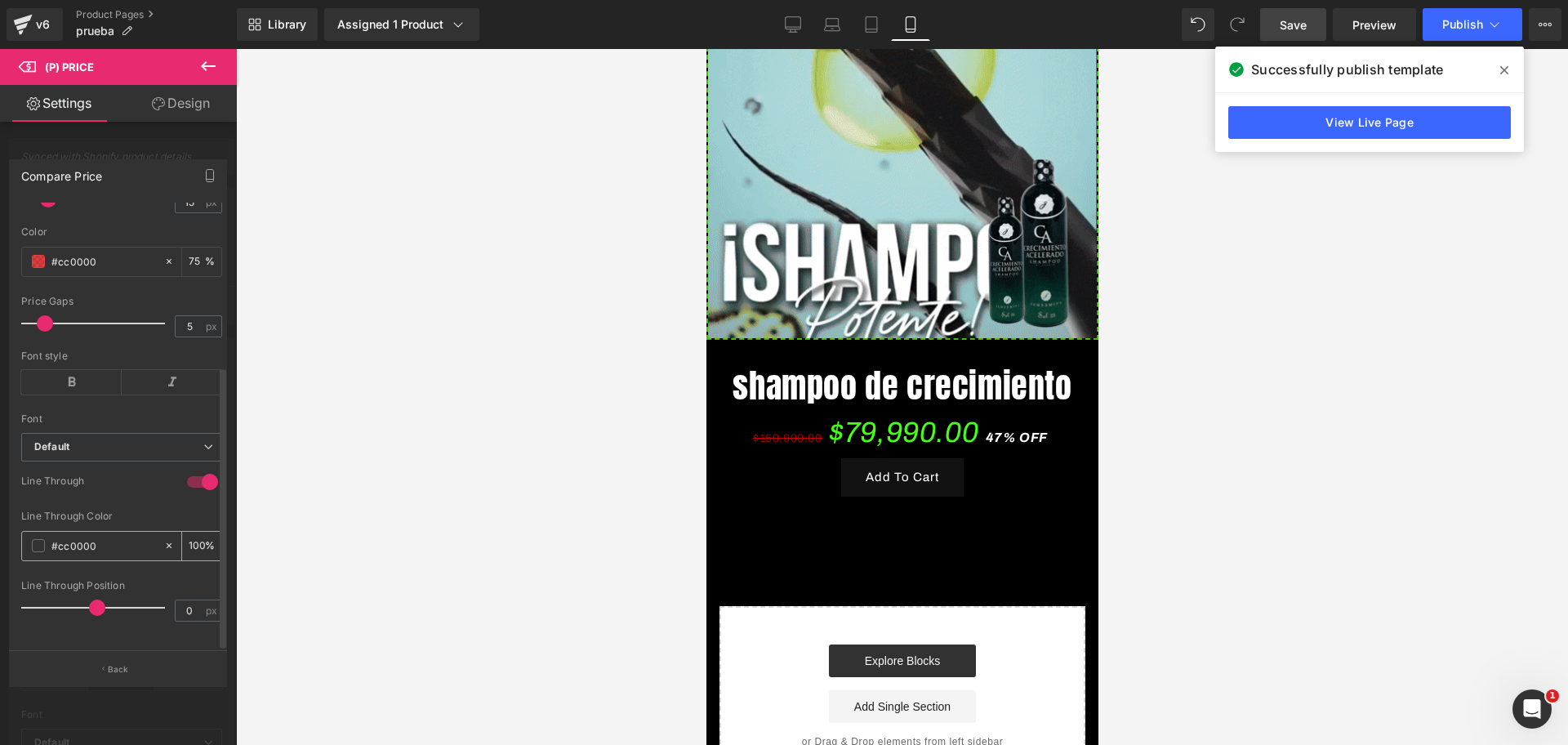
click at [82, 537] on input "#cc0000" at bounding box center [104, 546] width 105 height 18
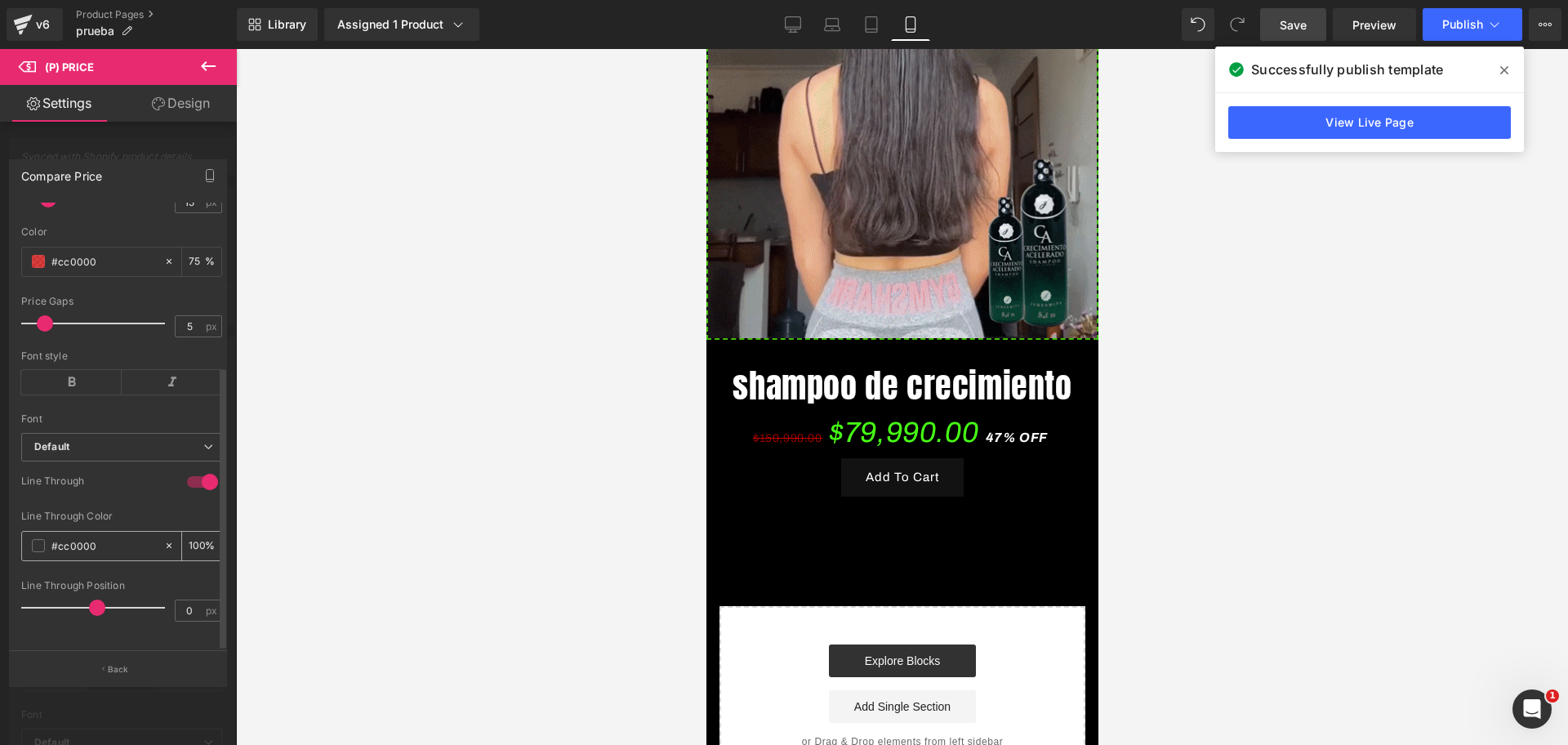
click at [83, 537] on input "#cc0000" at bounding box center [104, 546] width 105 height 18
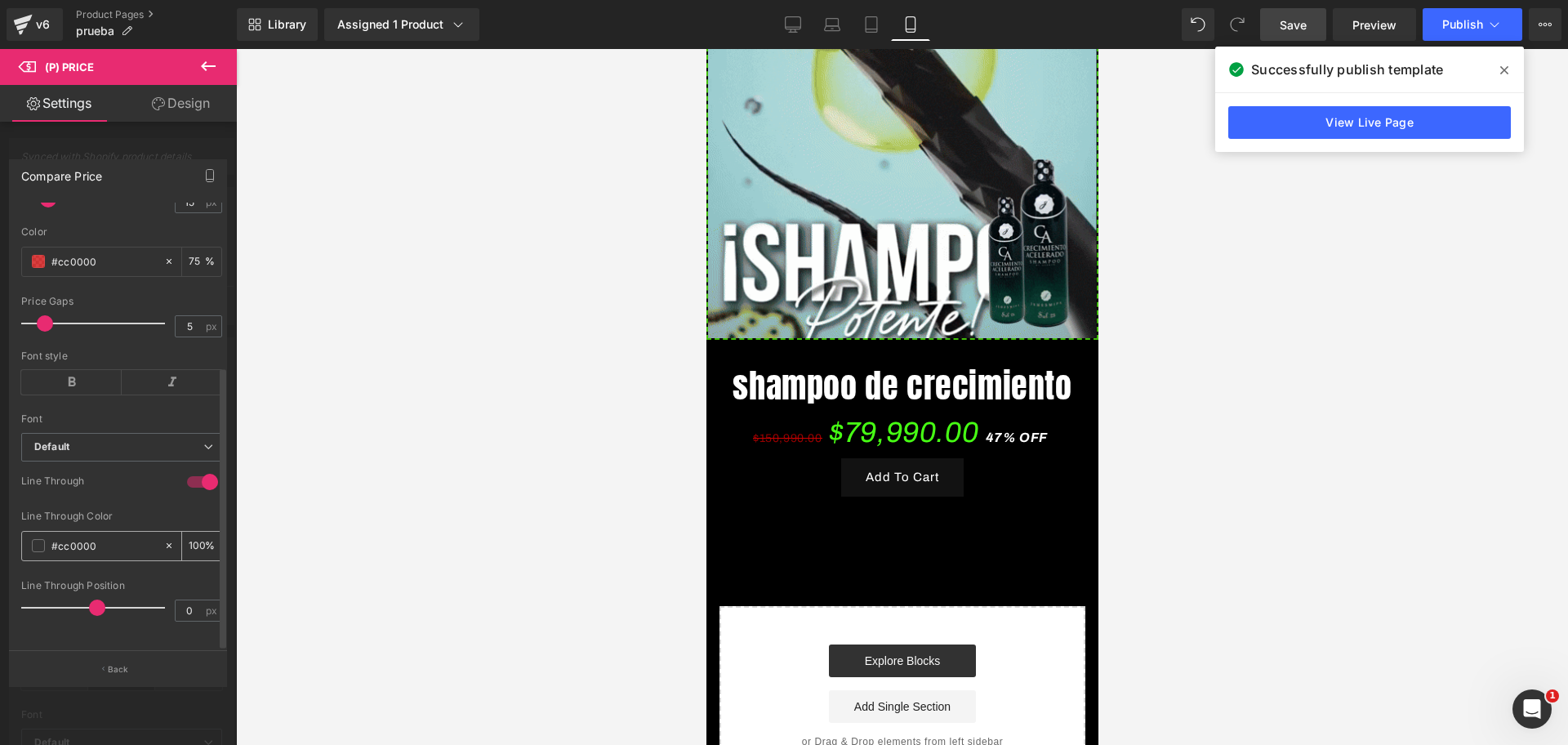
scroll to position [0, 282]
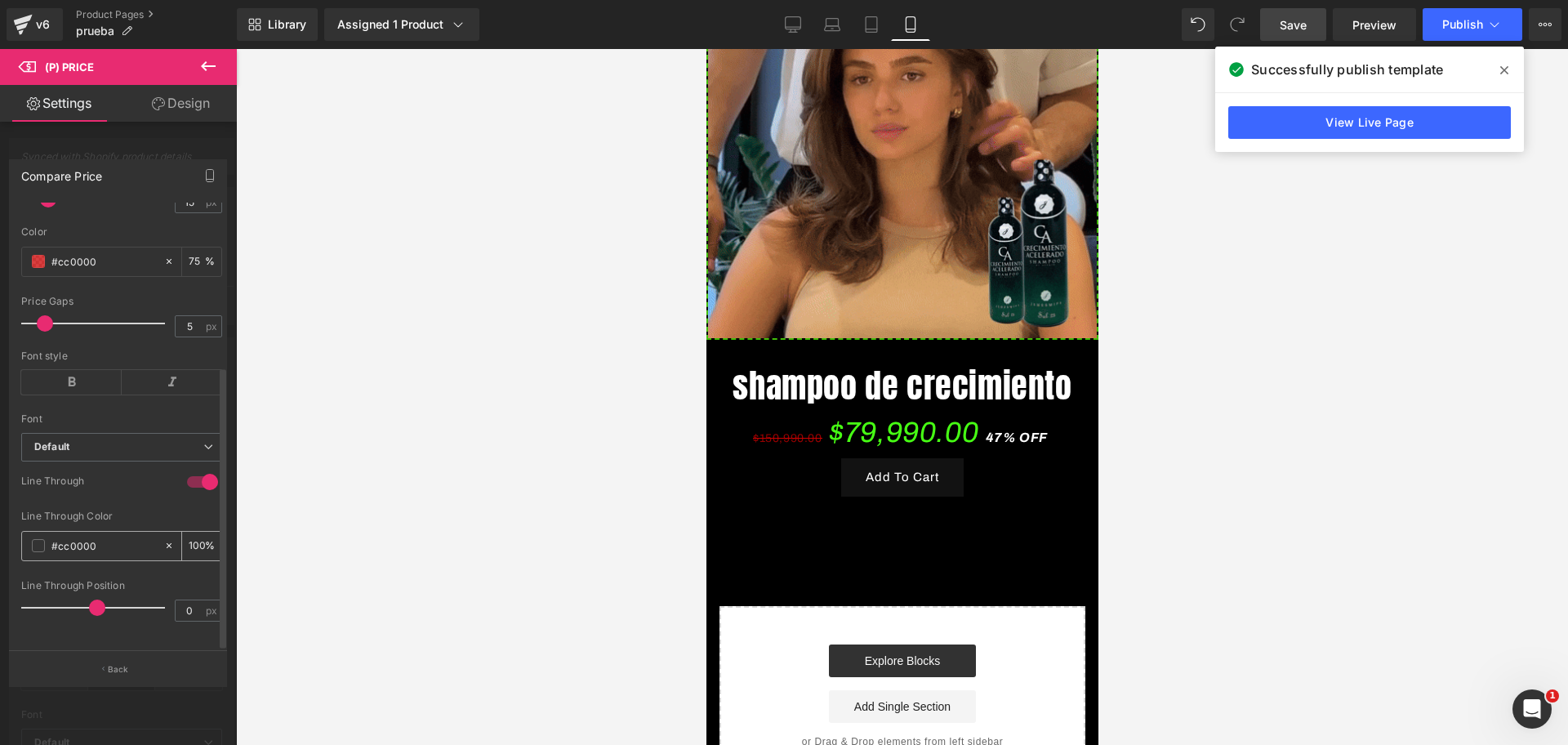
paste input "text"
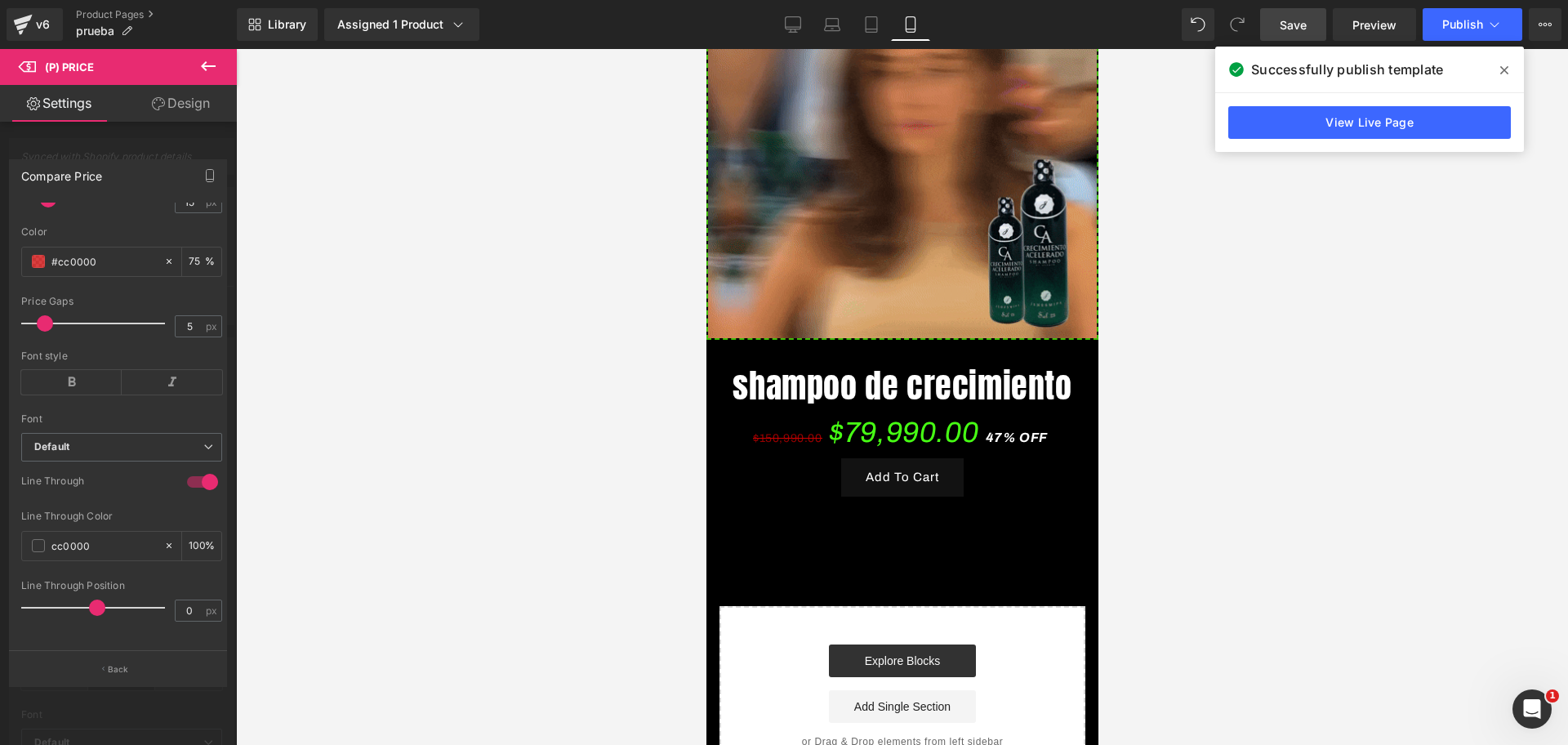
type input "cc0000"
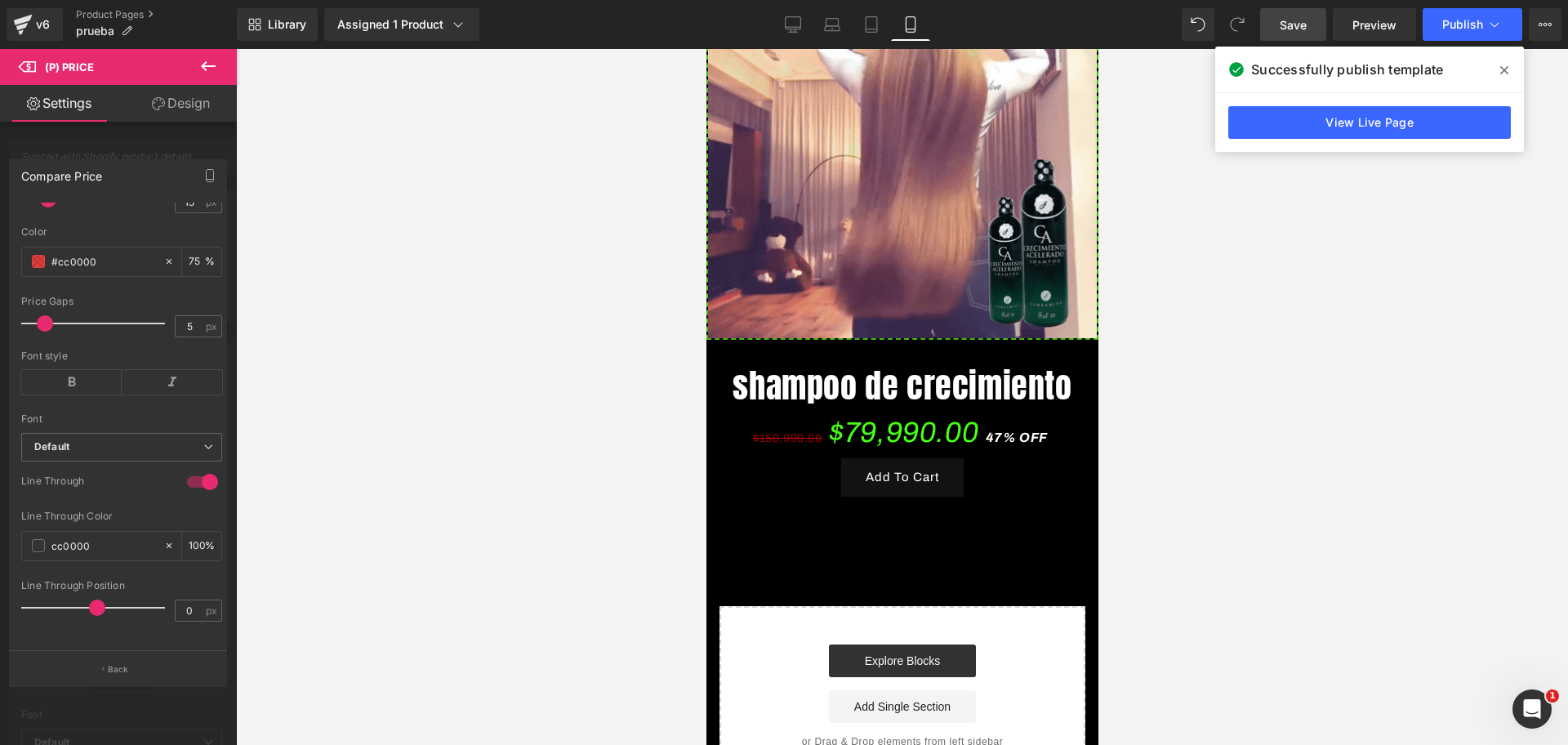
click at [336, 448] on div at bounding box center [901, 397] width 1331 height 696
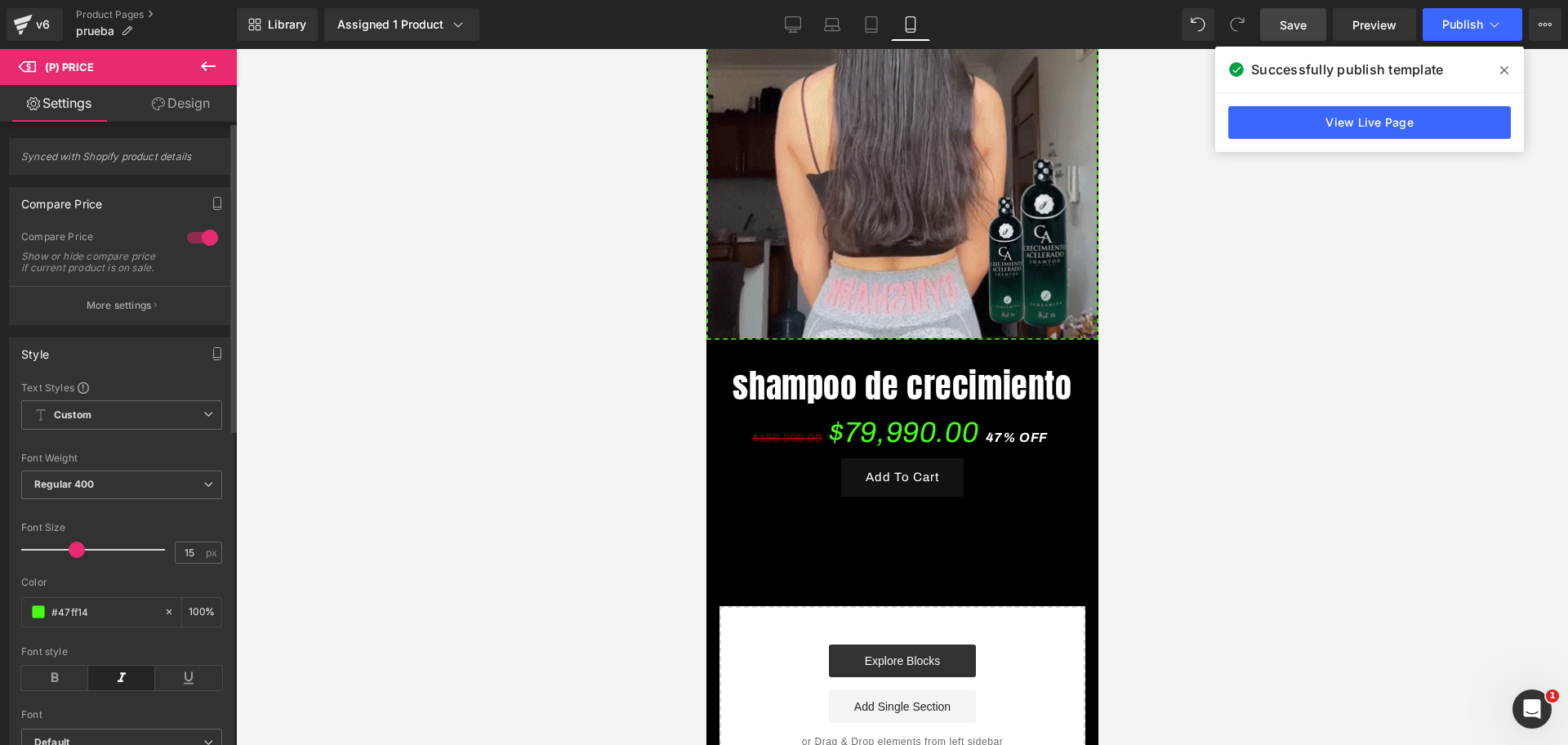
scroll to position [0, 564]
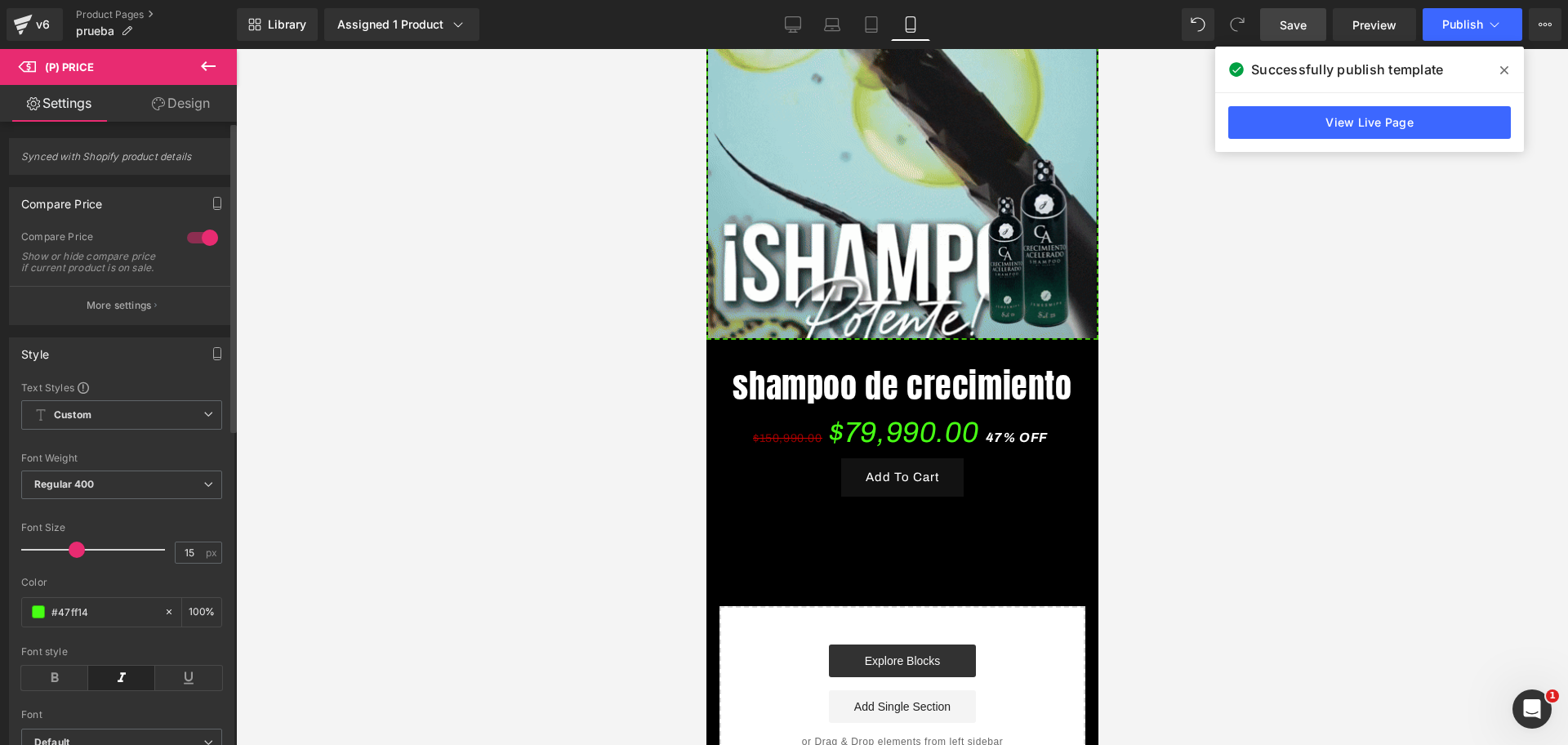
click at [97, 286] on div "Compare Price Show or hide compare price if current product is on sale." at bounding box center [121, 258] width 201 height 56
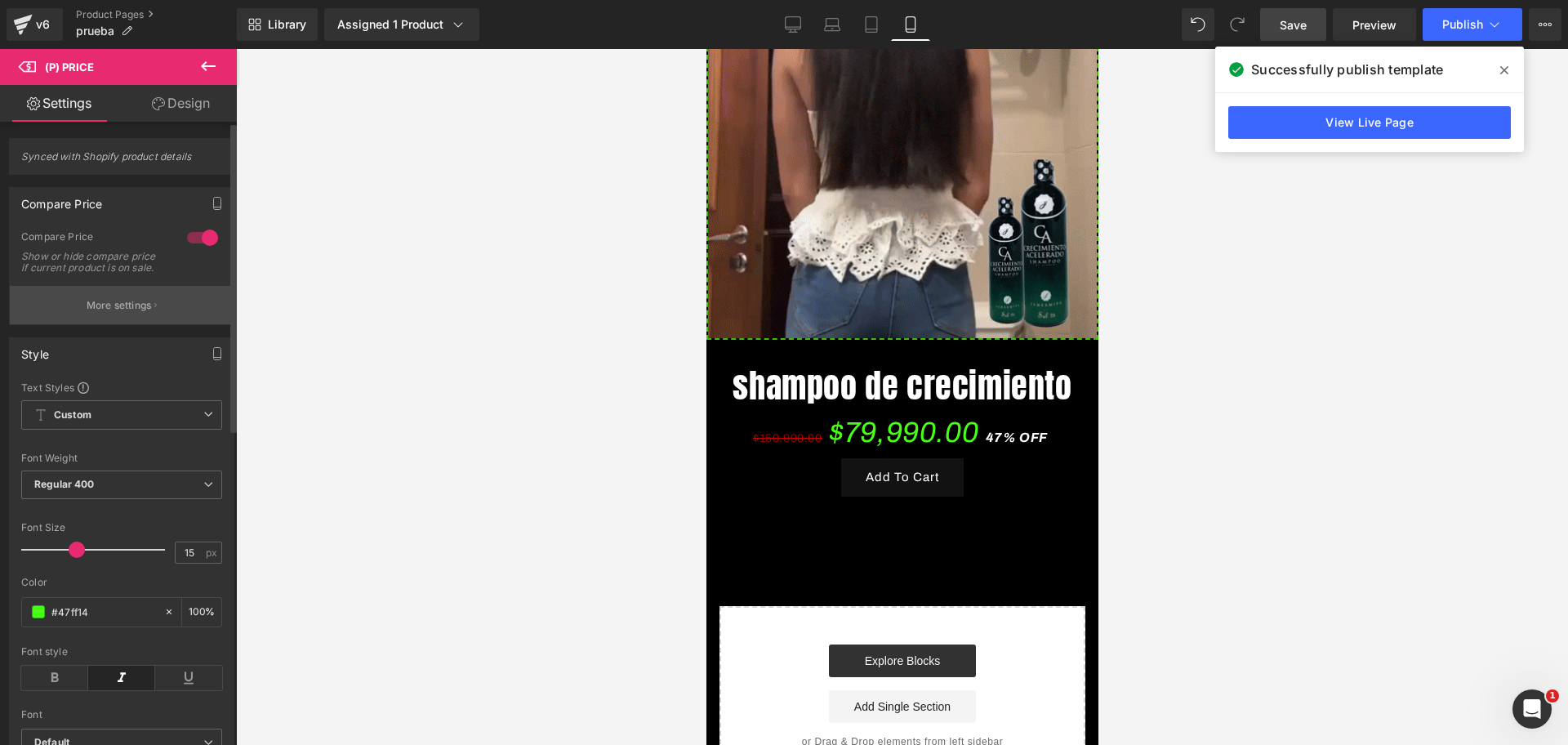
click at [112, 325] on button "More settings" at bounding box center [121, 305] width 224 height 39
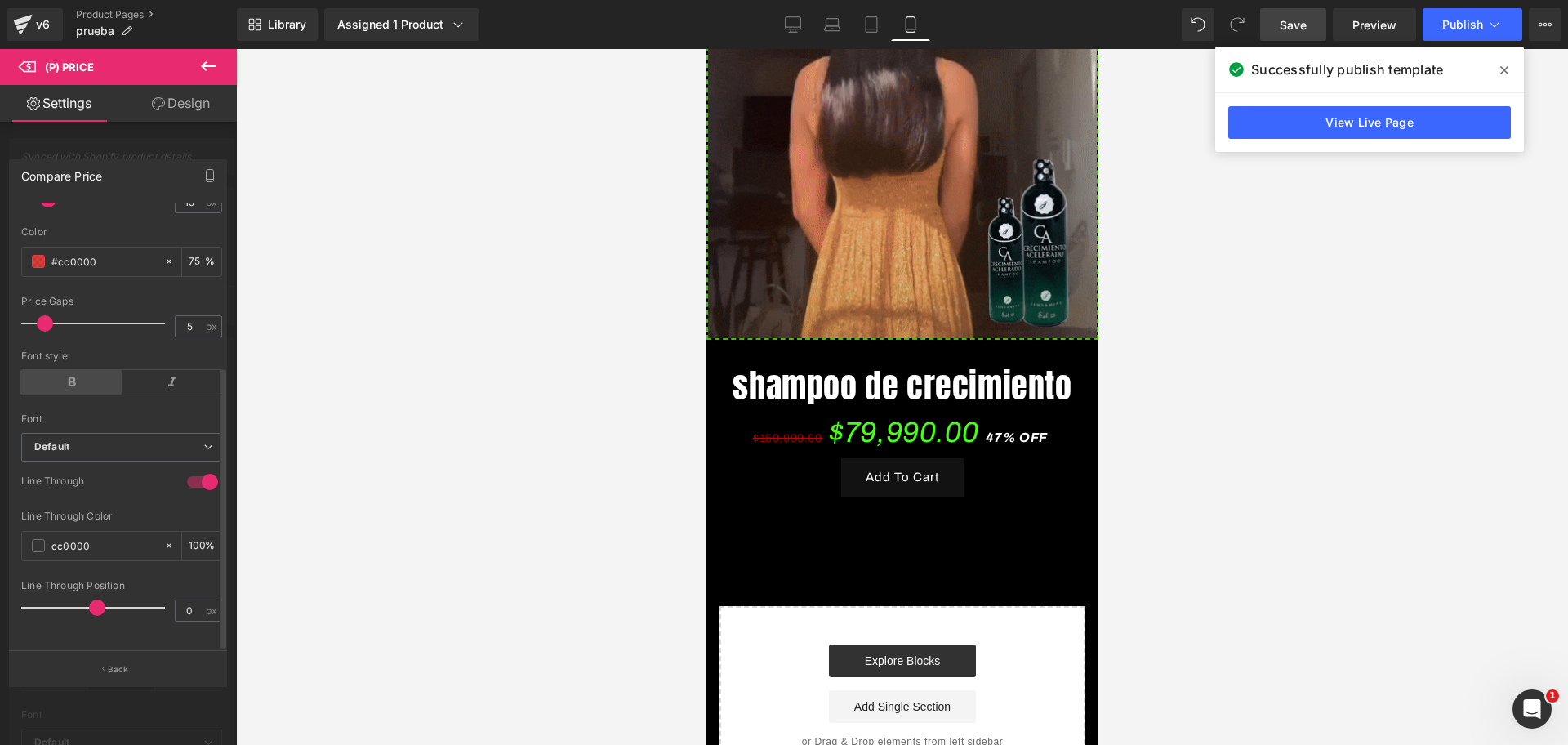
click at [82, 371] on icon at bounding box center [71, 382] width 101 height 25
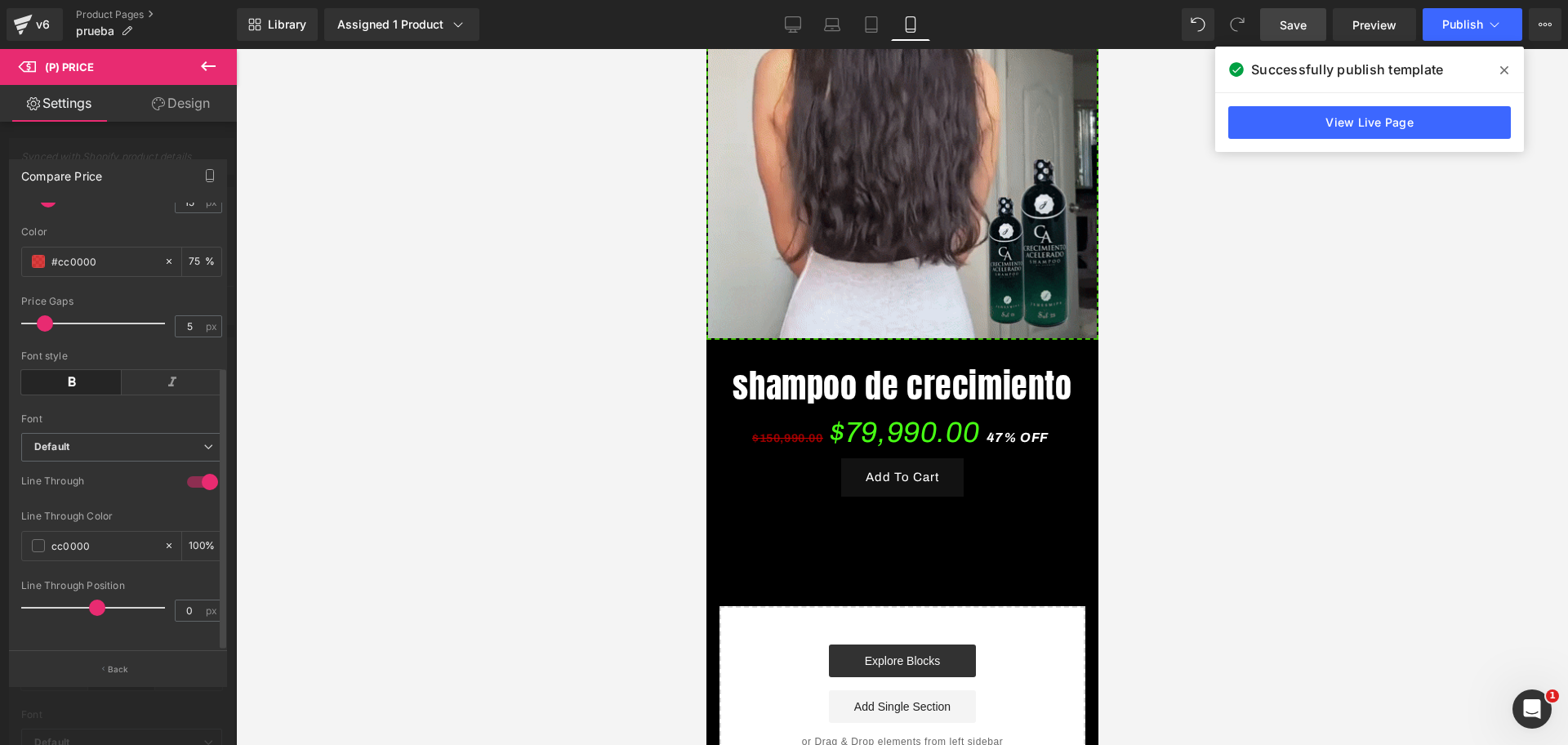
scroll to position [0, 845]
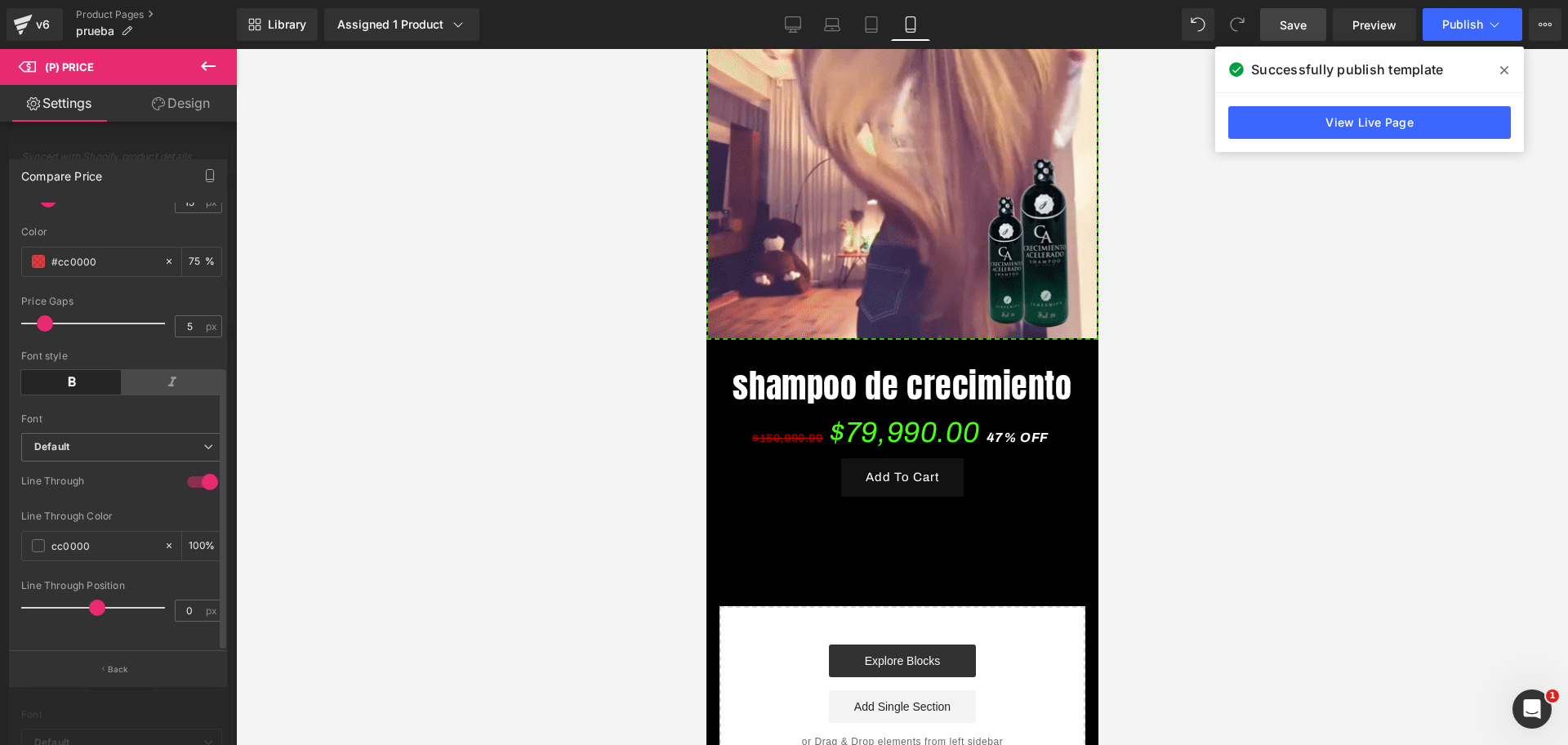
click at [159, 370] on icon at bounding box center [171, 382] width 101 height 25
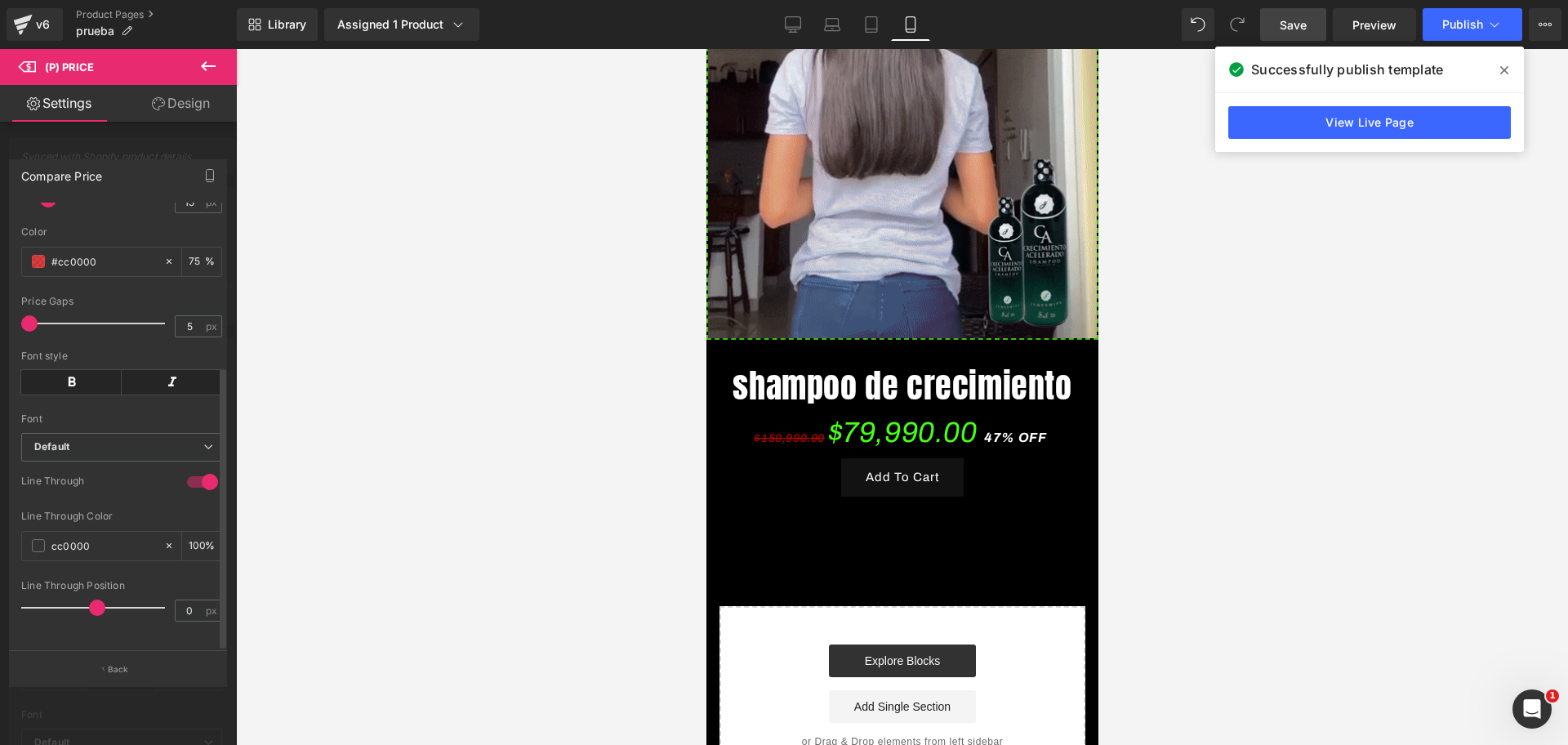
scroll to position [0, 282]
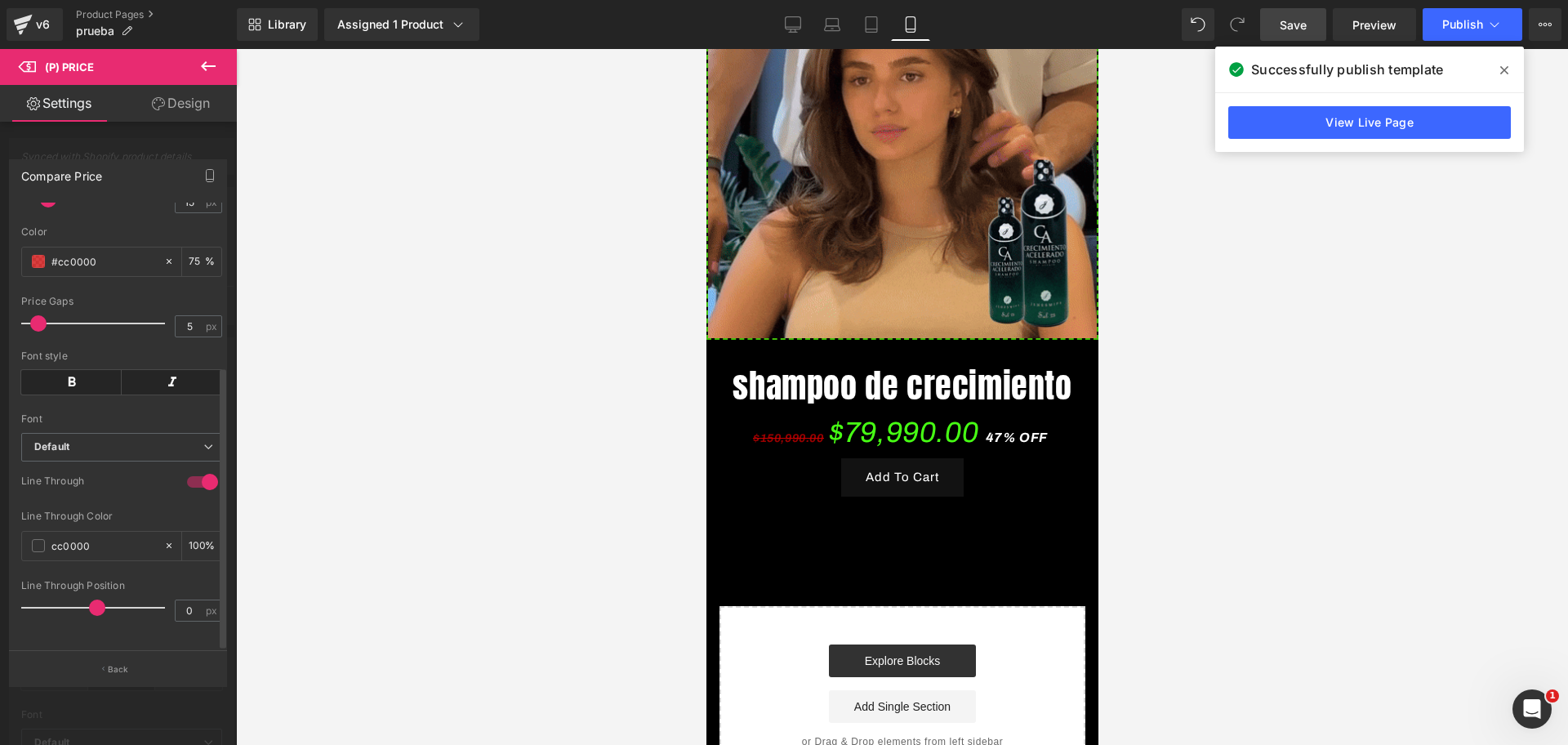
drag, startPoint x: 41, startPoint y: 302, endPoint x: 35, endPoint y: 316, distance: 15.2
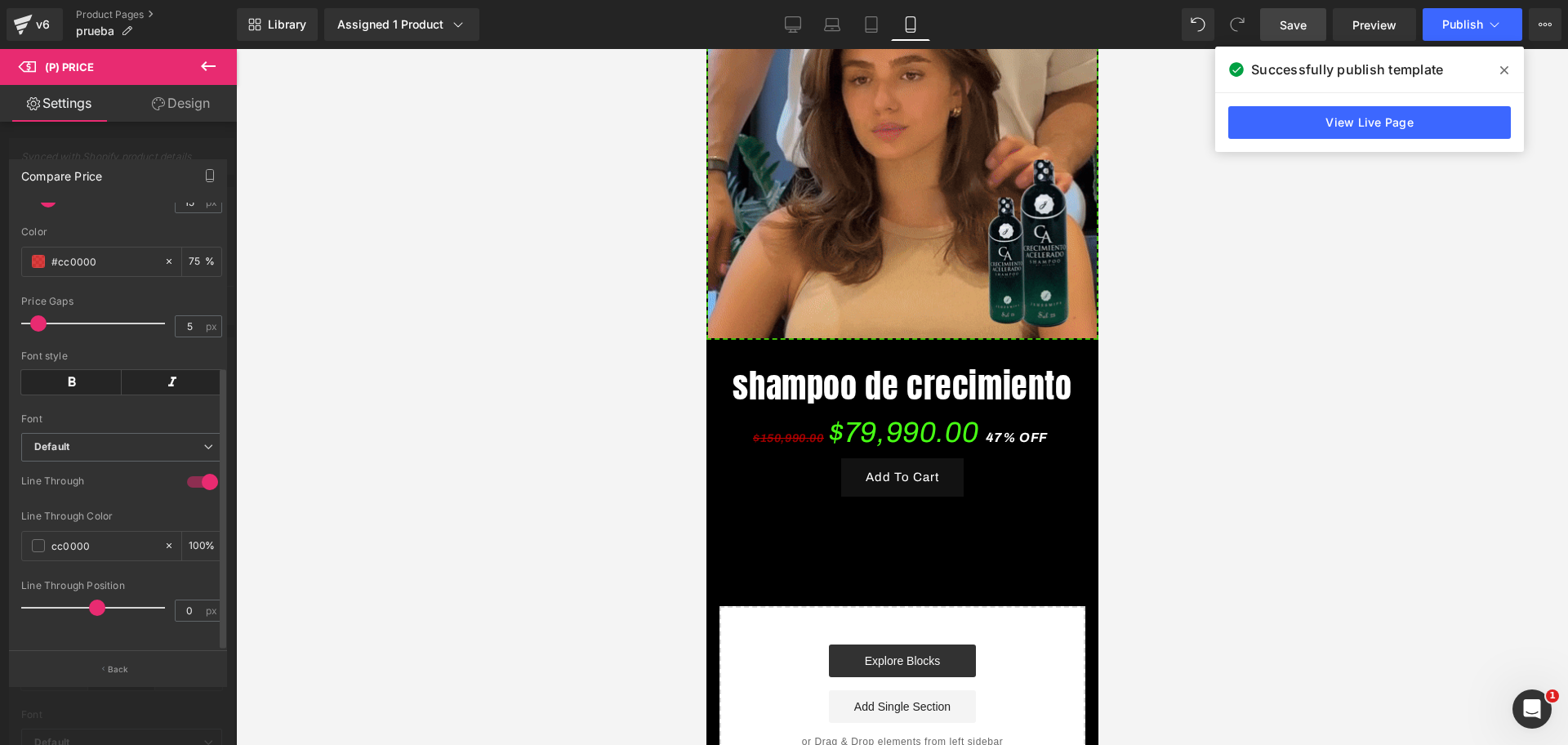
click at [35, 316] on span at bounding box center [39, 324] width 16 height 16
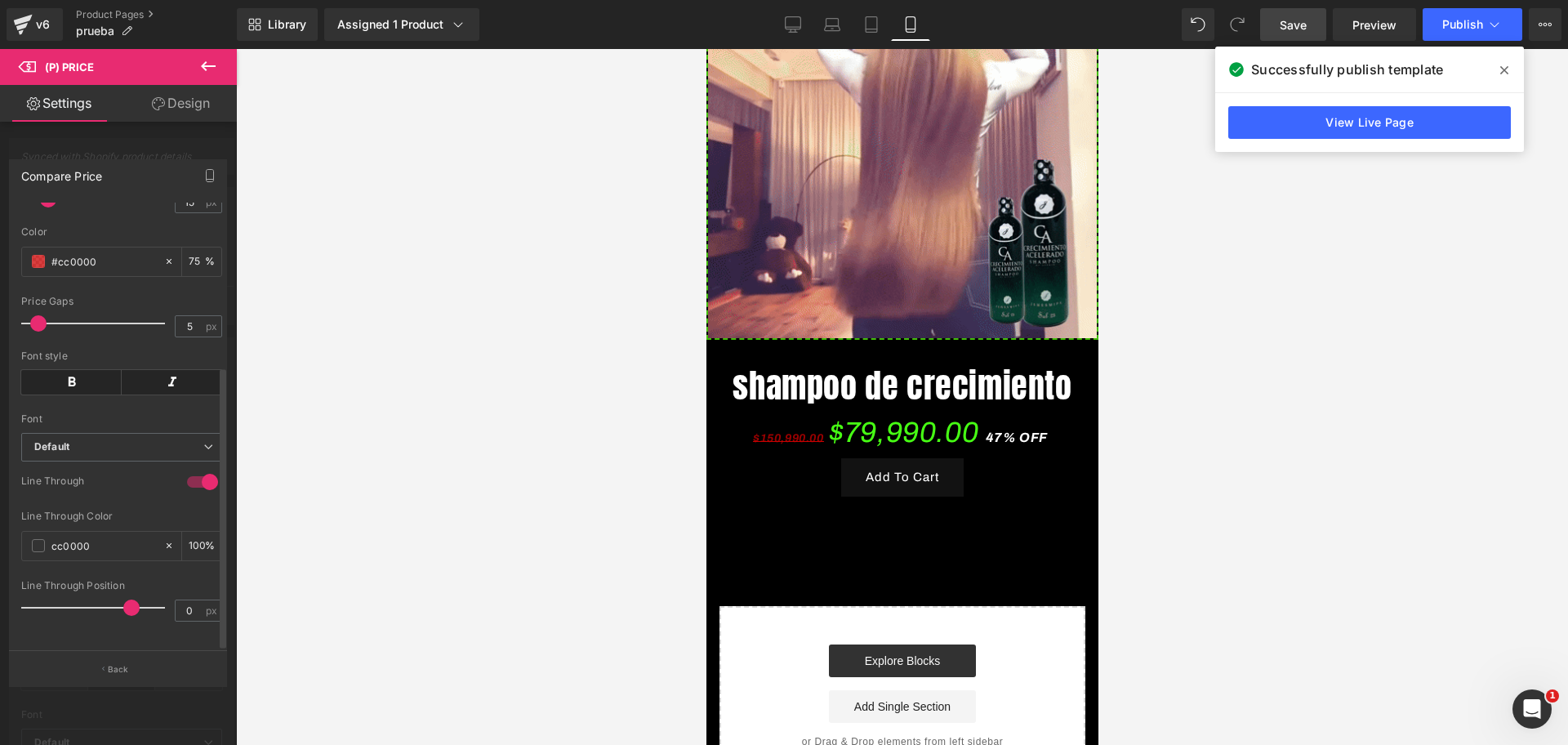
scroll to position [0, 564]
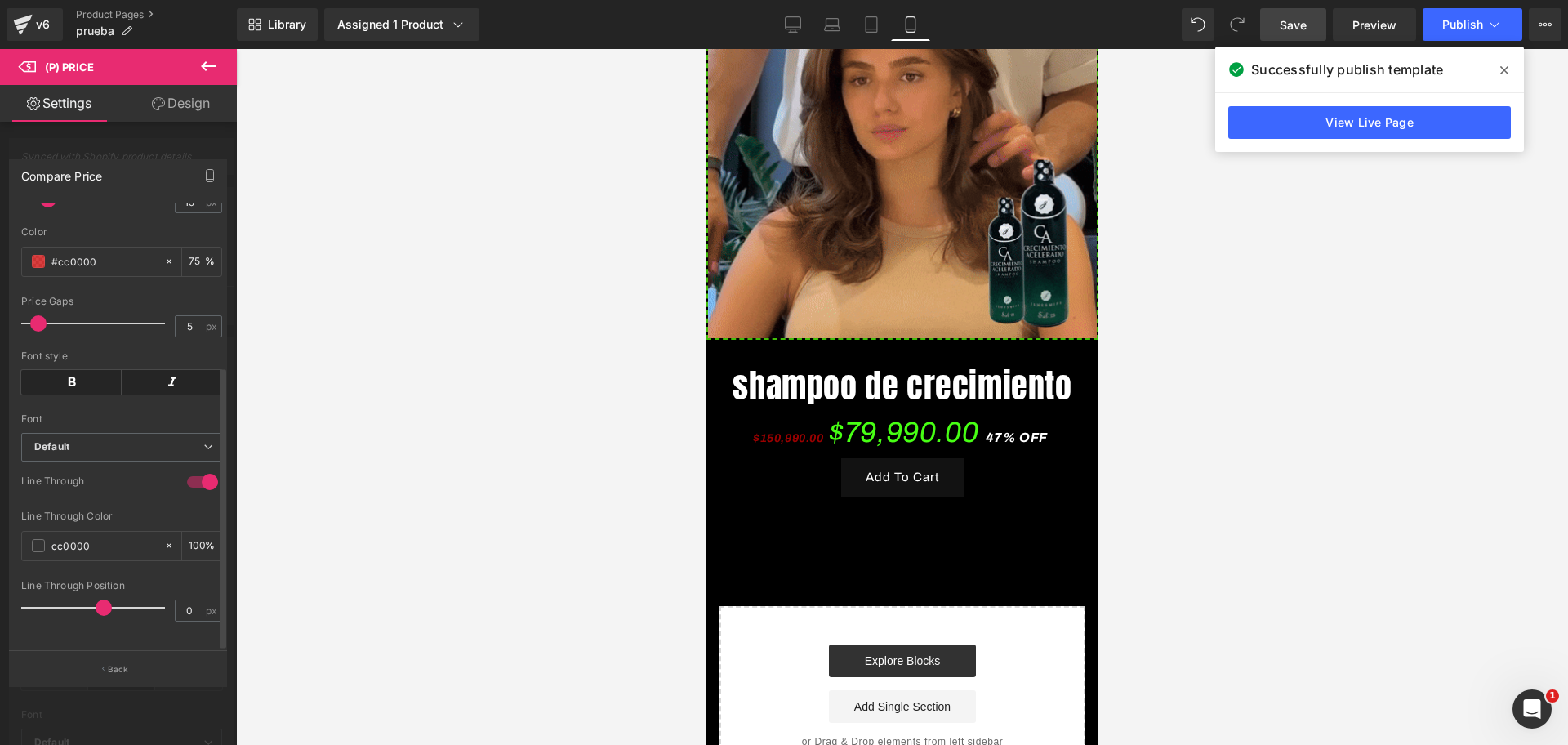
drag, startPoint x: 90, startPoint y: 584, endPoint x: 95, endPoint y: 599, distance: 15.8
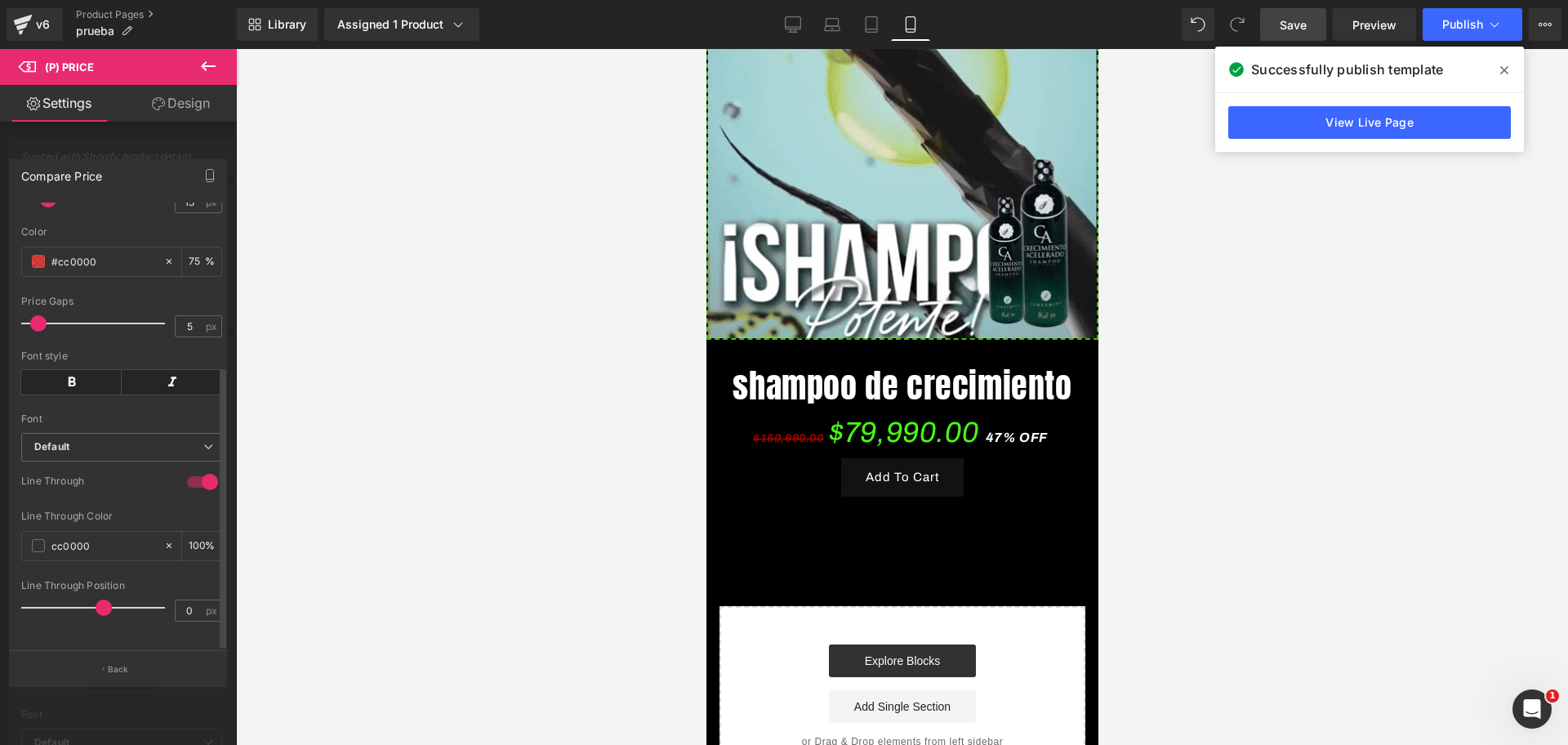
click at [95, 599] on div at bounding box center [97, 608] width 135 height 33
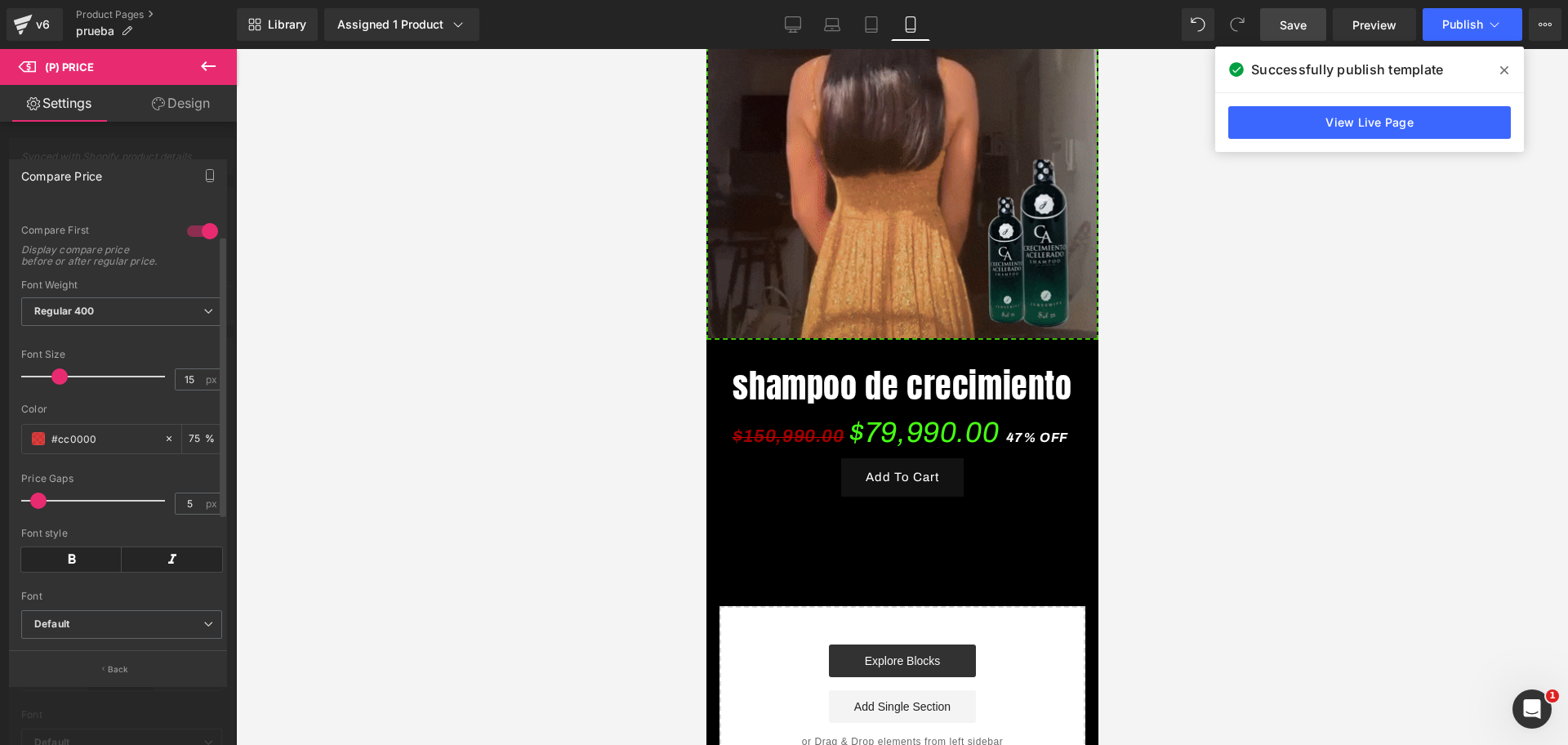
scroll to position [0, 0]
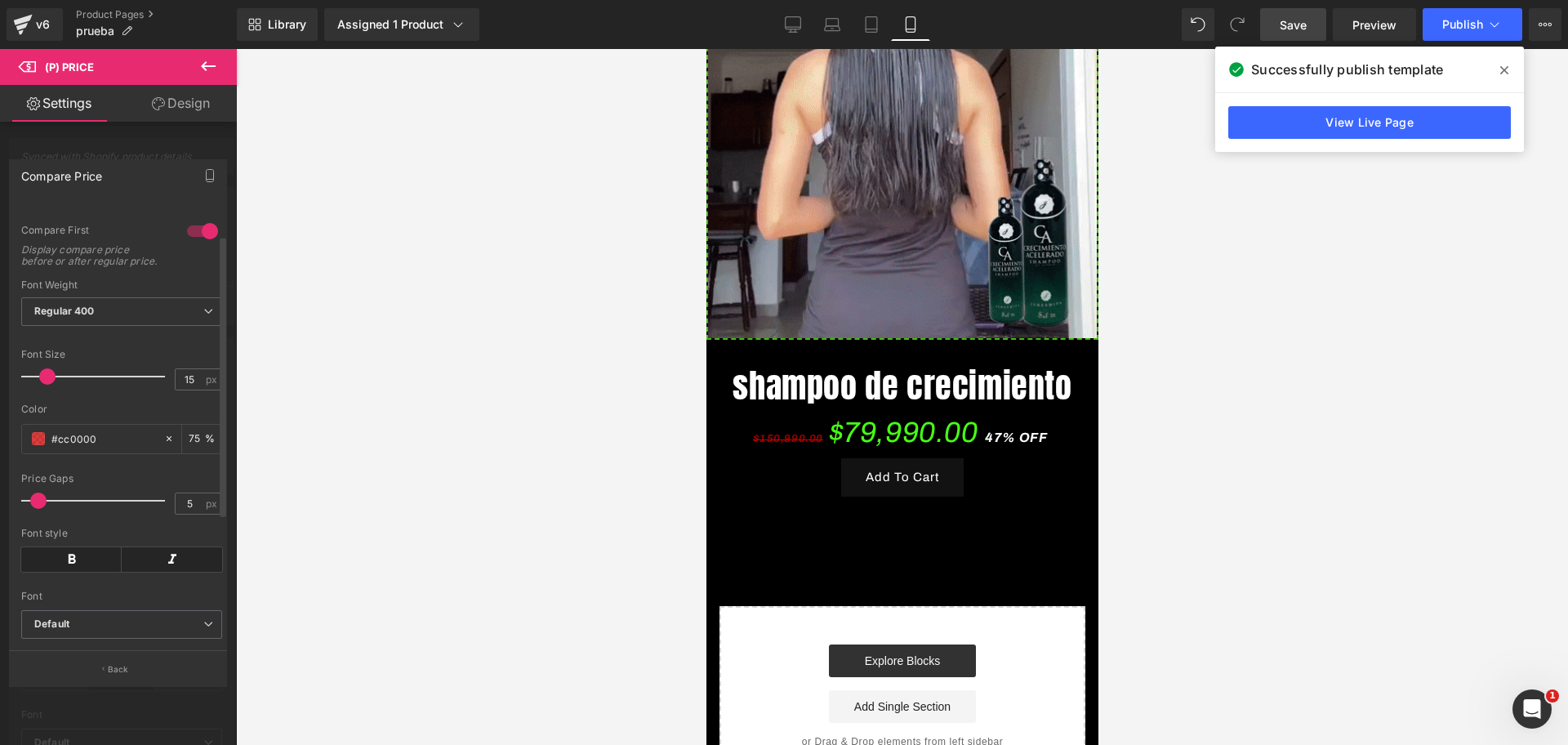
drag, startPoint x: 53, startPoint y: 381, endPoint x: 68, endPoint y: 380, distance: 15.0
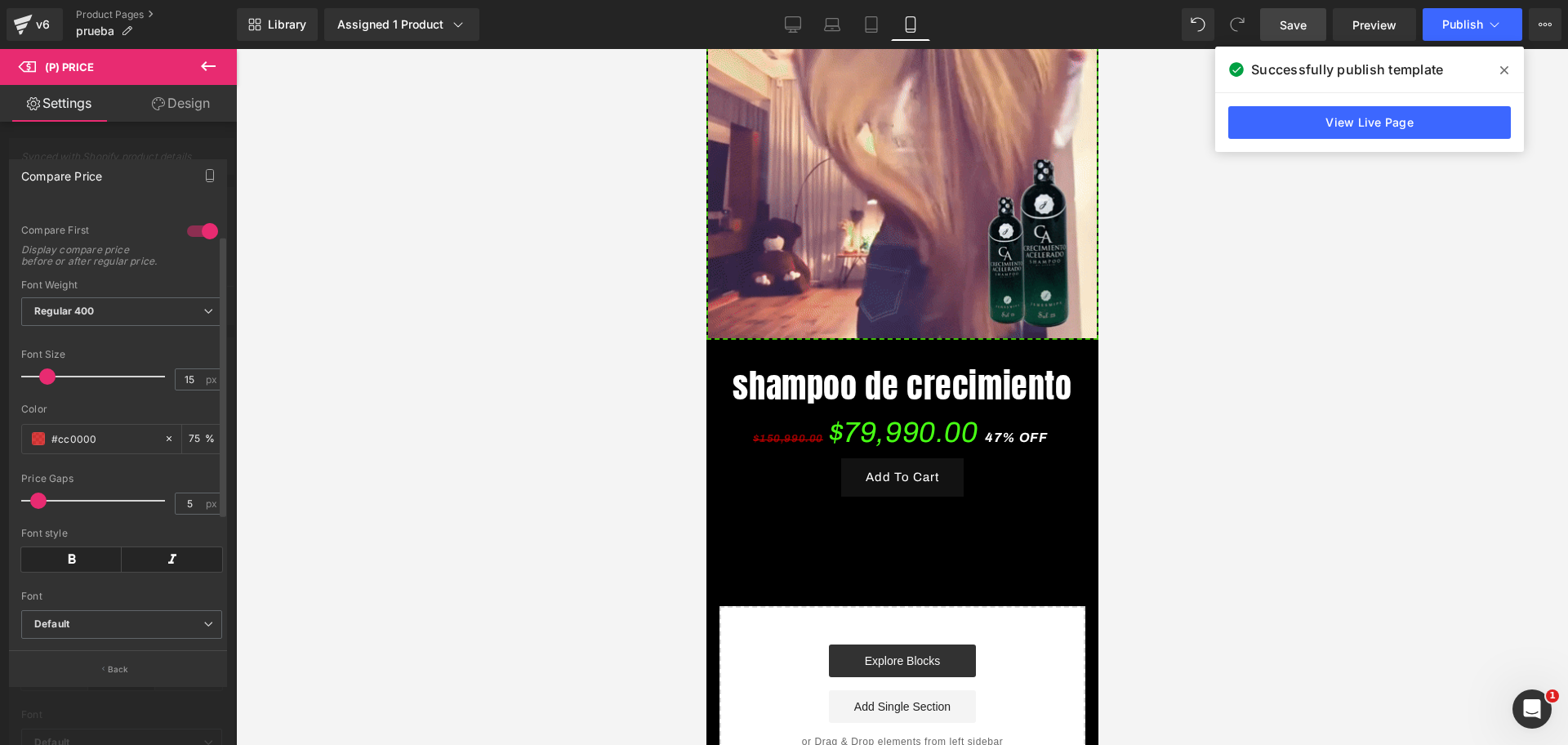
click at [52, 384] on span at bounding box center [48, 376] width 16 height 16
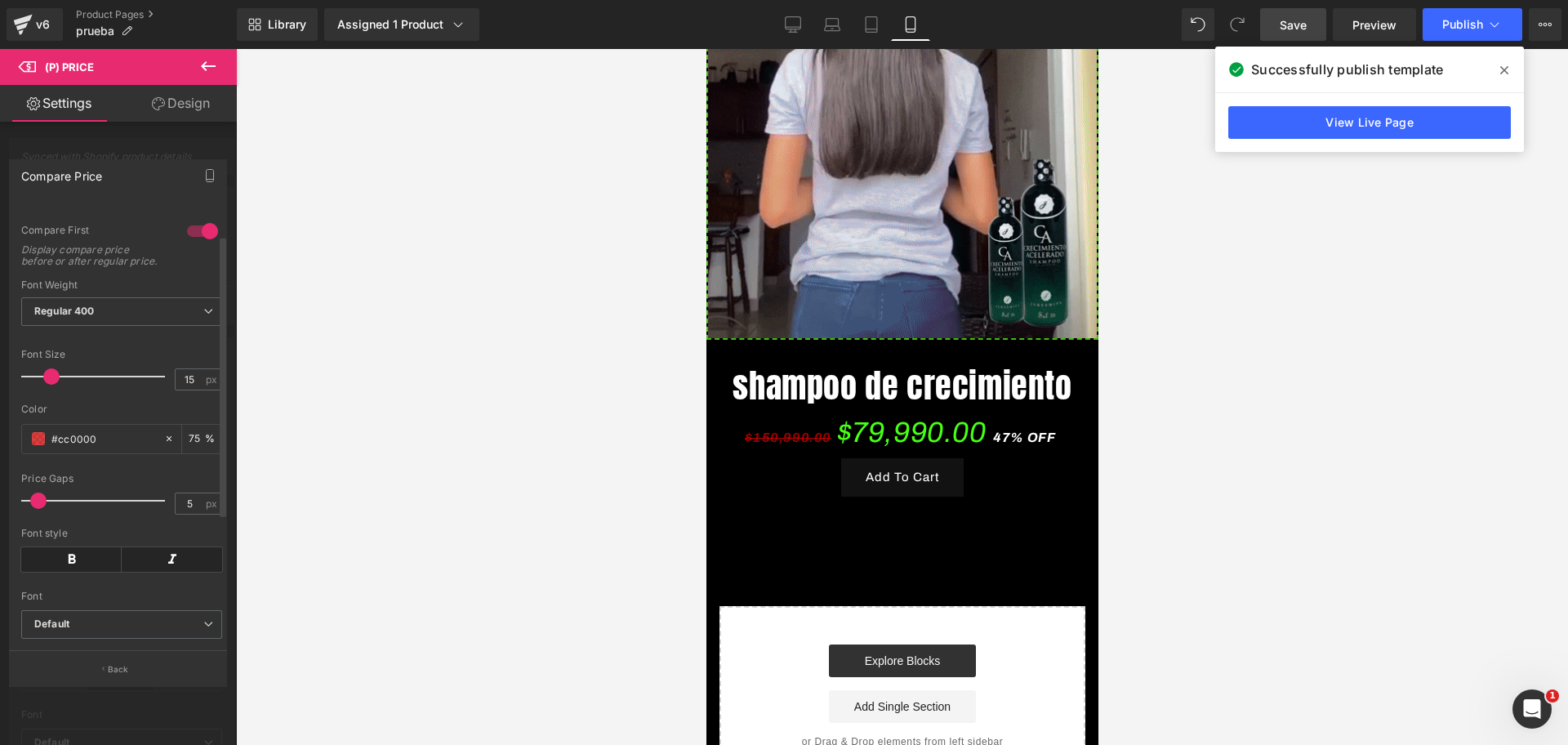
scroll to position [0, 564]
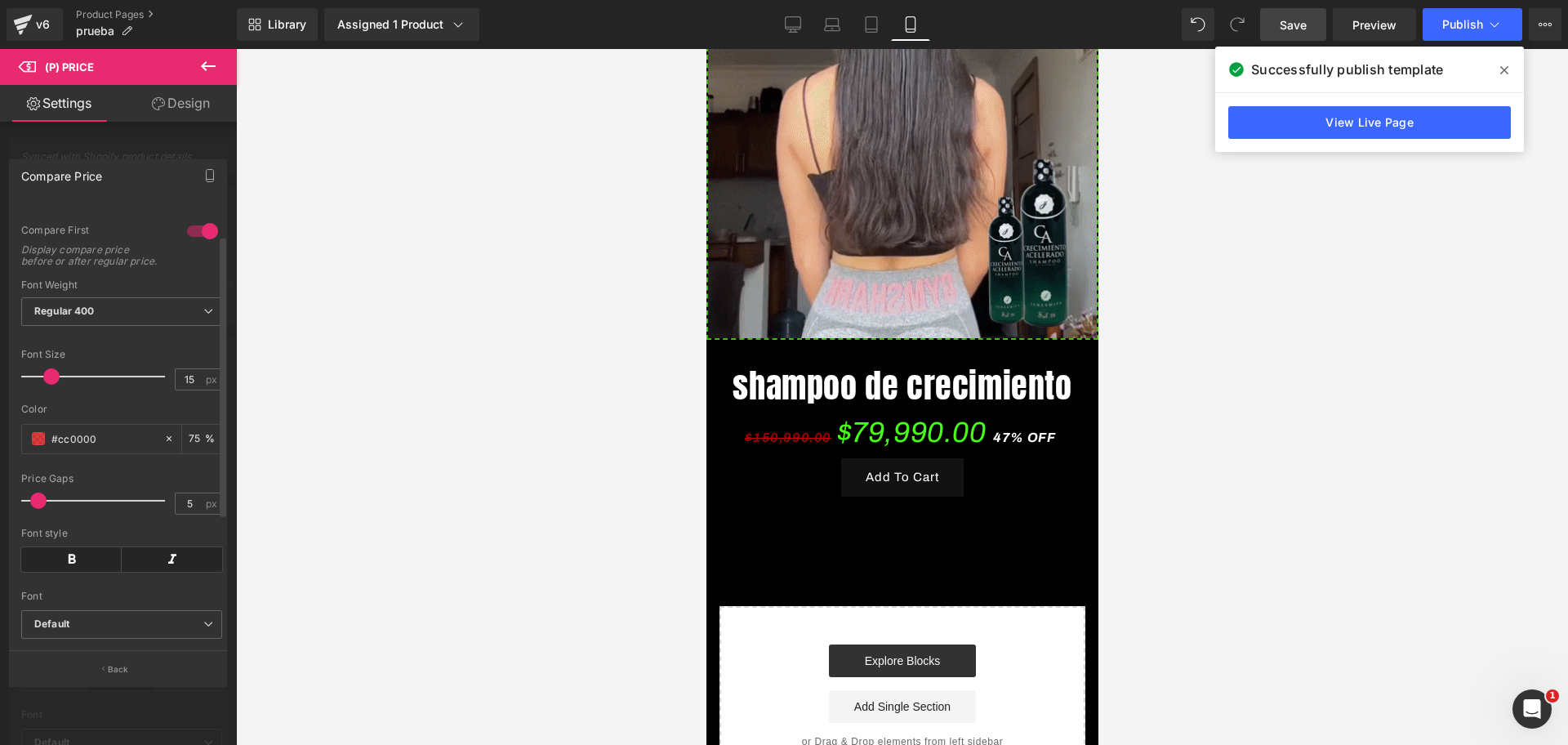
click at [54, 384] on span at bounding box center [52, 376] width 16 height 16
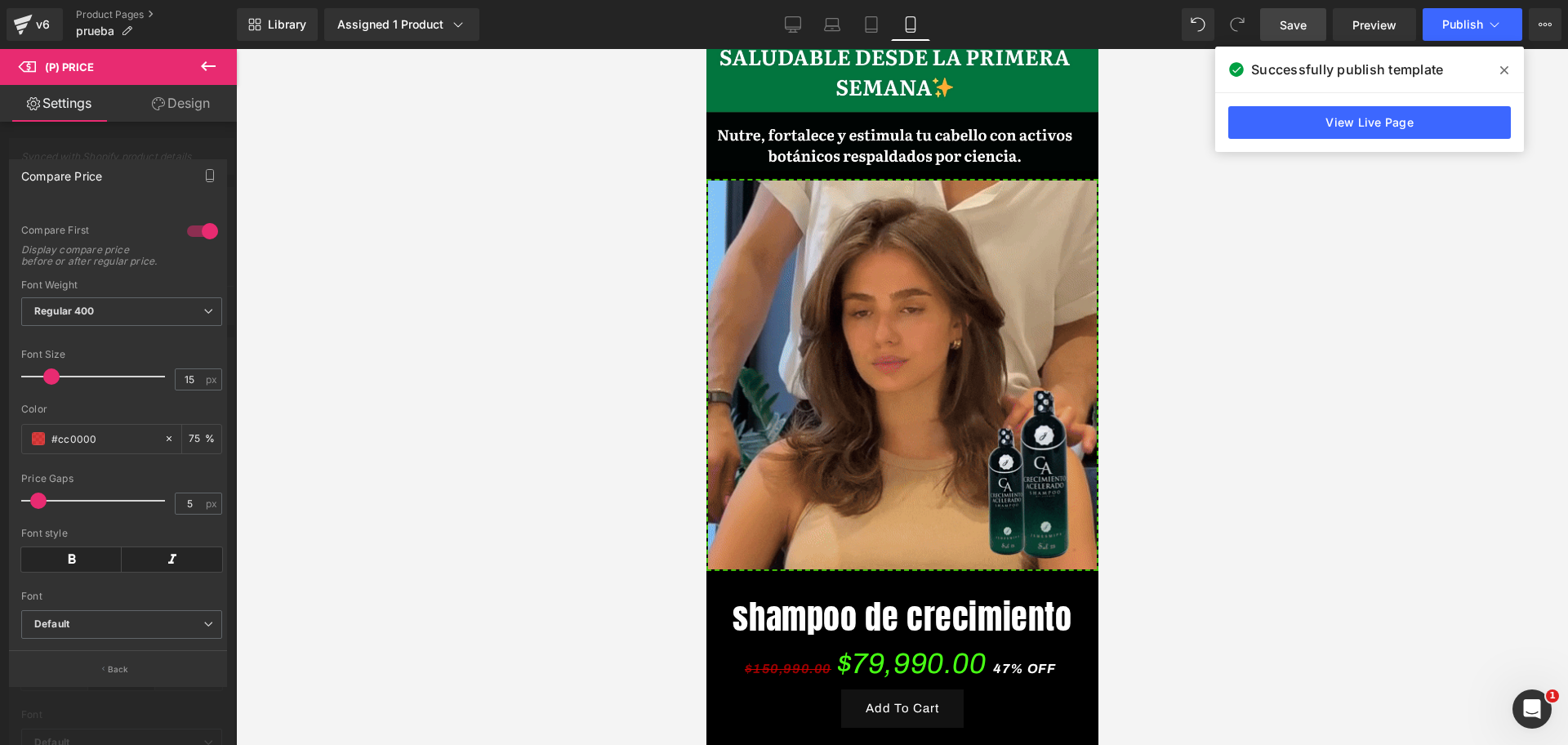
scroll to position [802, 0]
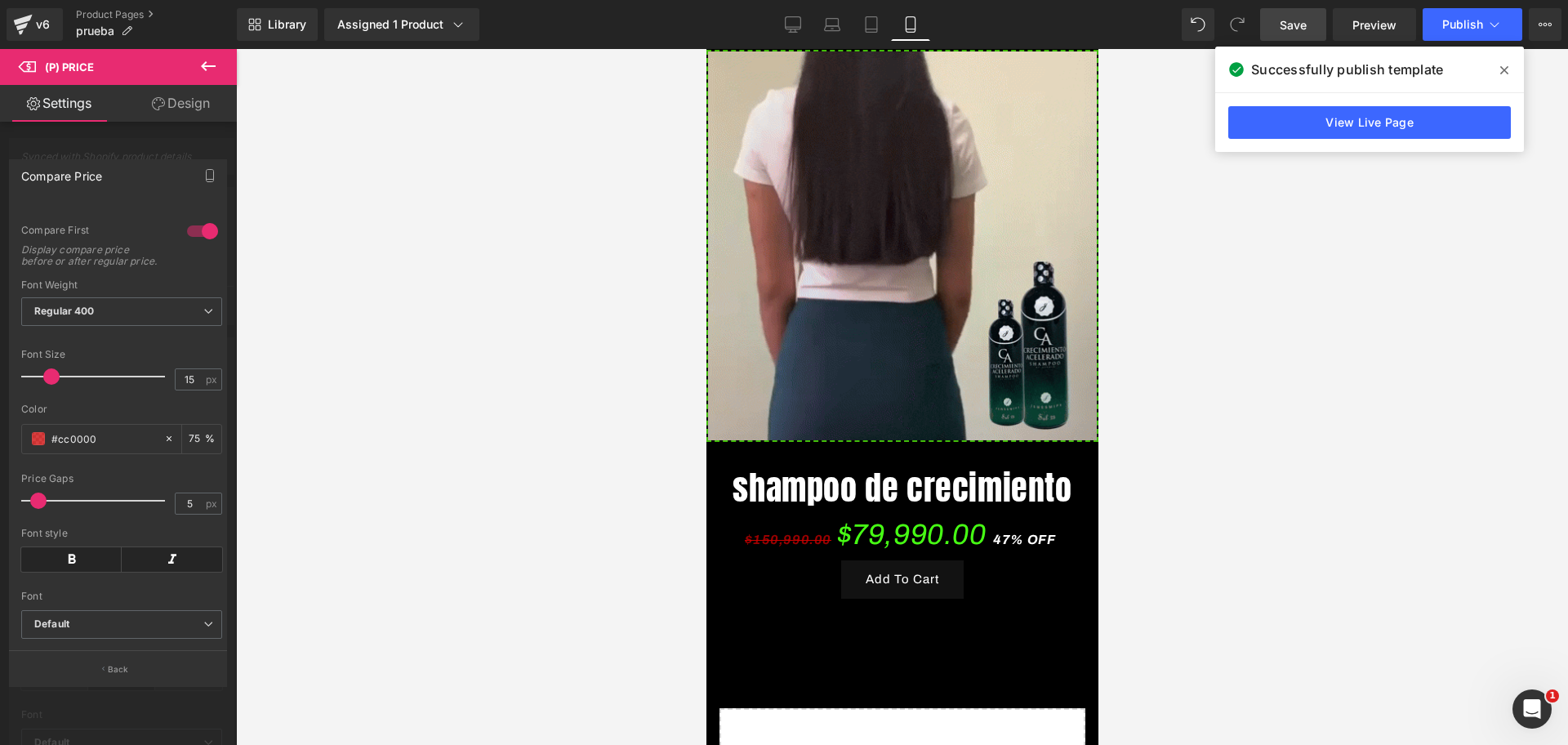
click at [846, 484] on body "​ MI TIENDA Ir directamente al contenido 🧪 Elaborado bajo estándares INVIMA Sup…" at bounding box center [901, 164] width 392 height 1833
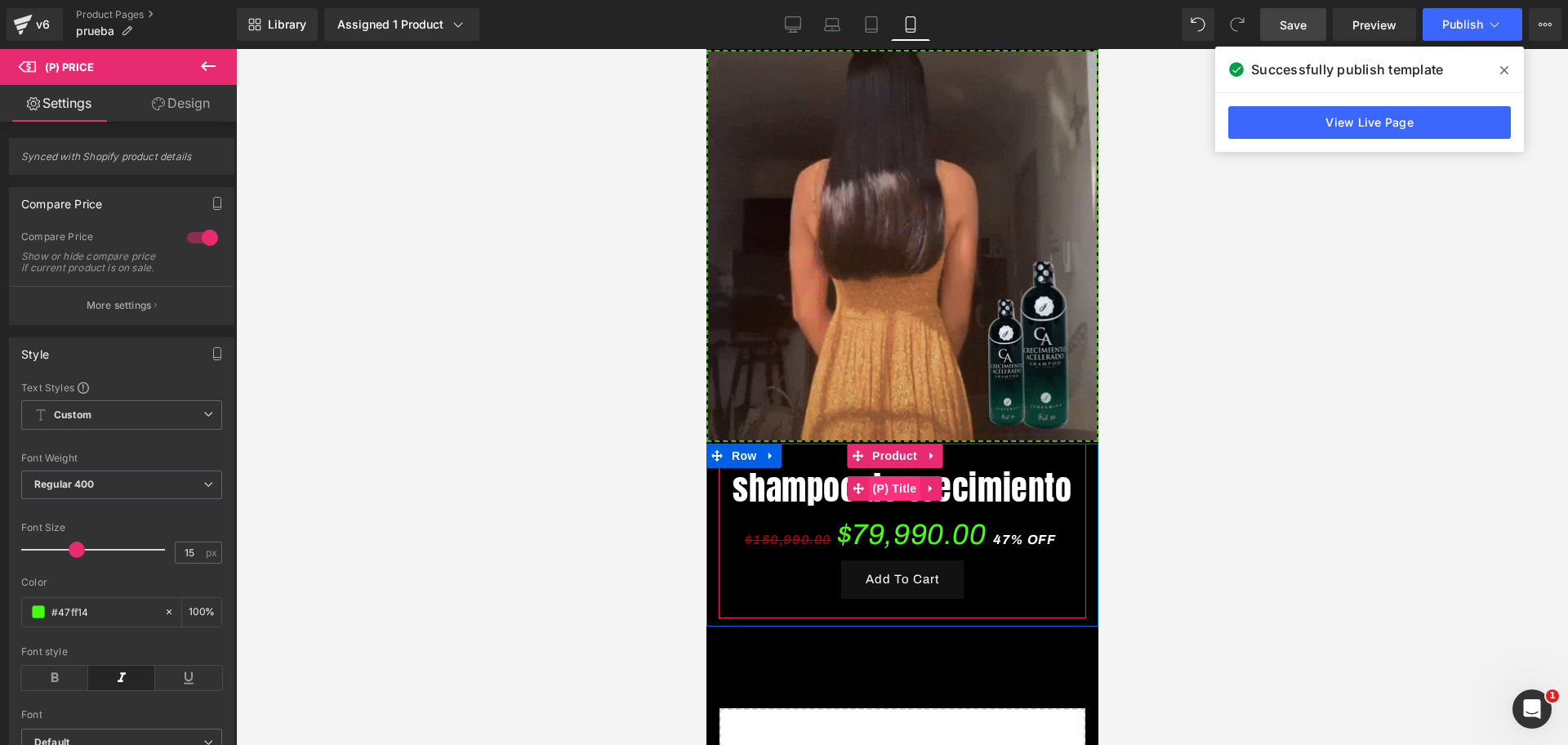
scroll to position [0, 0]
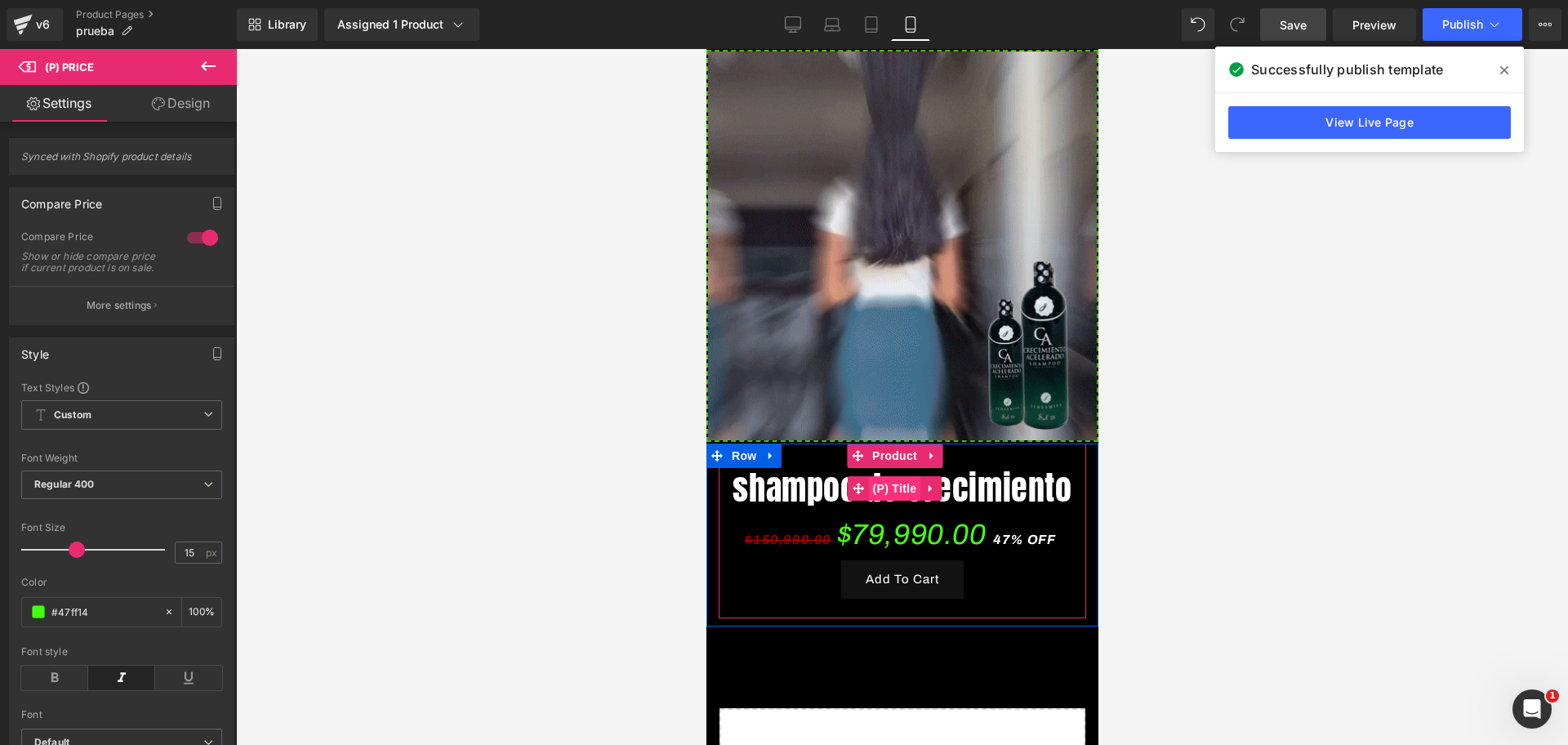
click at [886, 476] on span "(P) Title" at bounding box center [894, 488] width 52 height 25
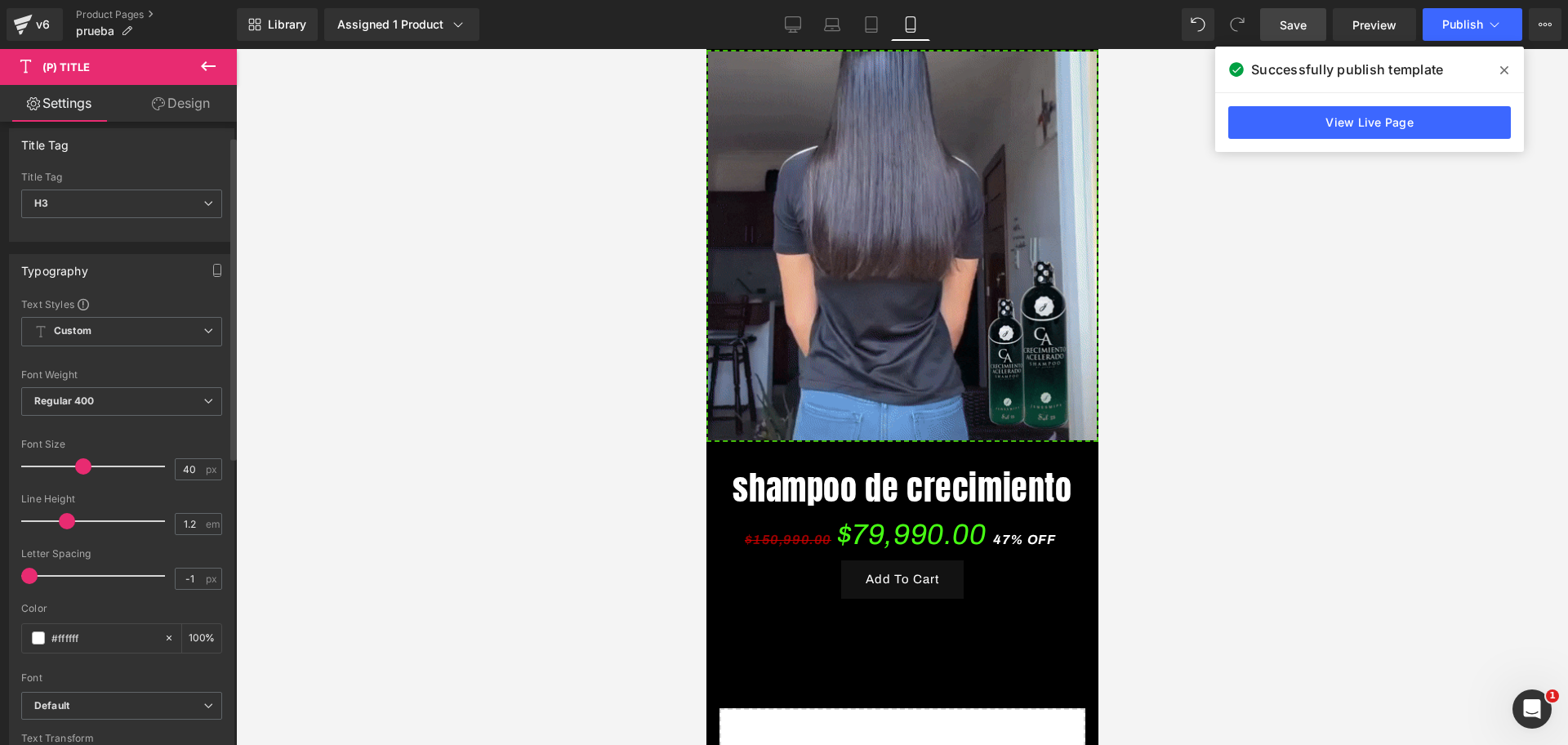
scroll to position [102, 0]
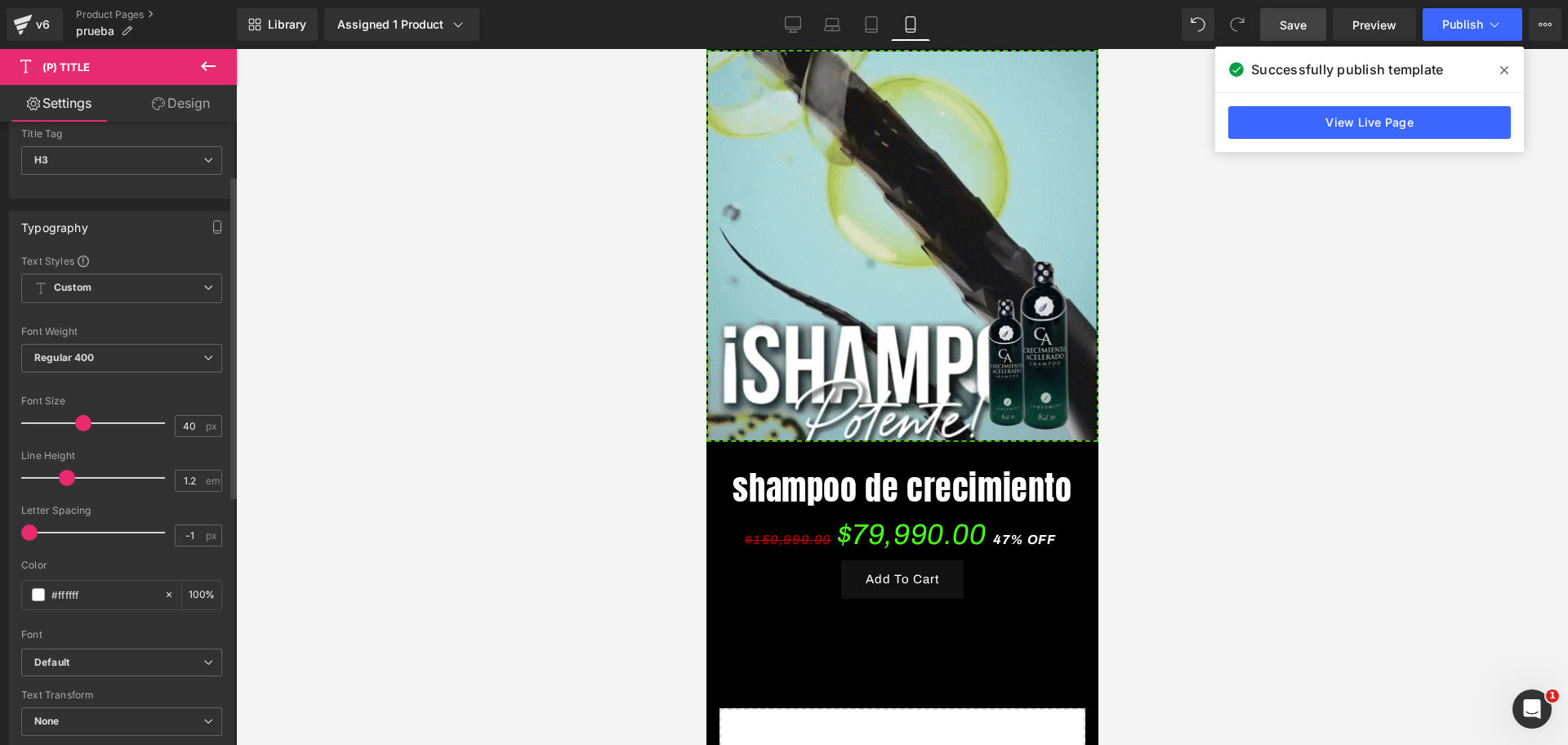
drag, startPoint x: 128, startPoint y: 331, endPoint x: 127, endPoint y: 339, distance: 8.1
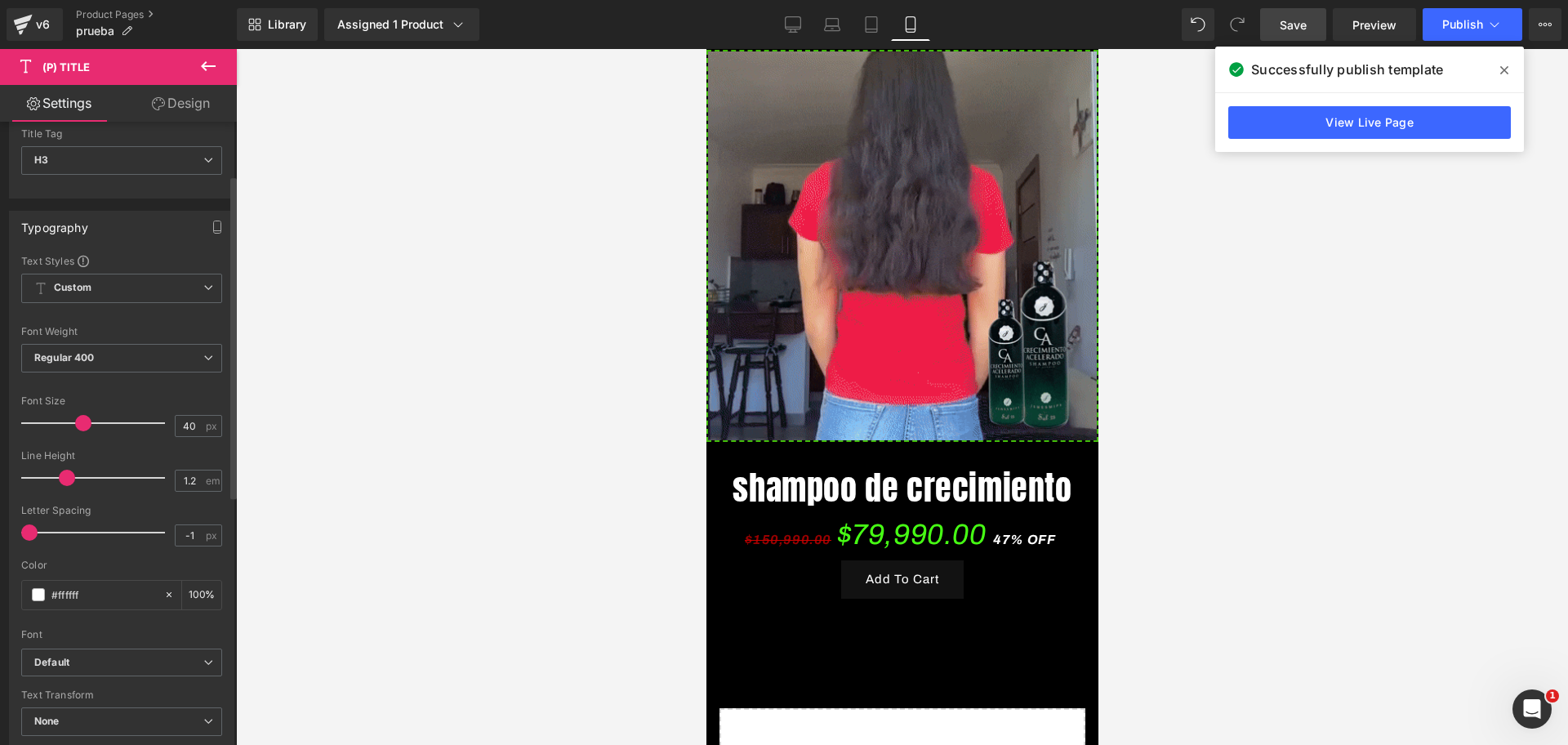
click at [127, 338] on div "Font Weight Regular 400 Thin 100 Semi Thin 200 Light 300 Regular 400 Medium 500…" at bounding box center [121, 359] width 201 height 66
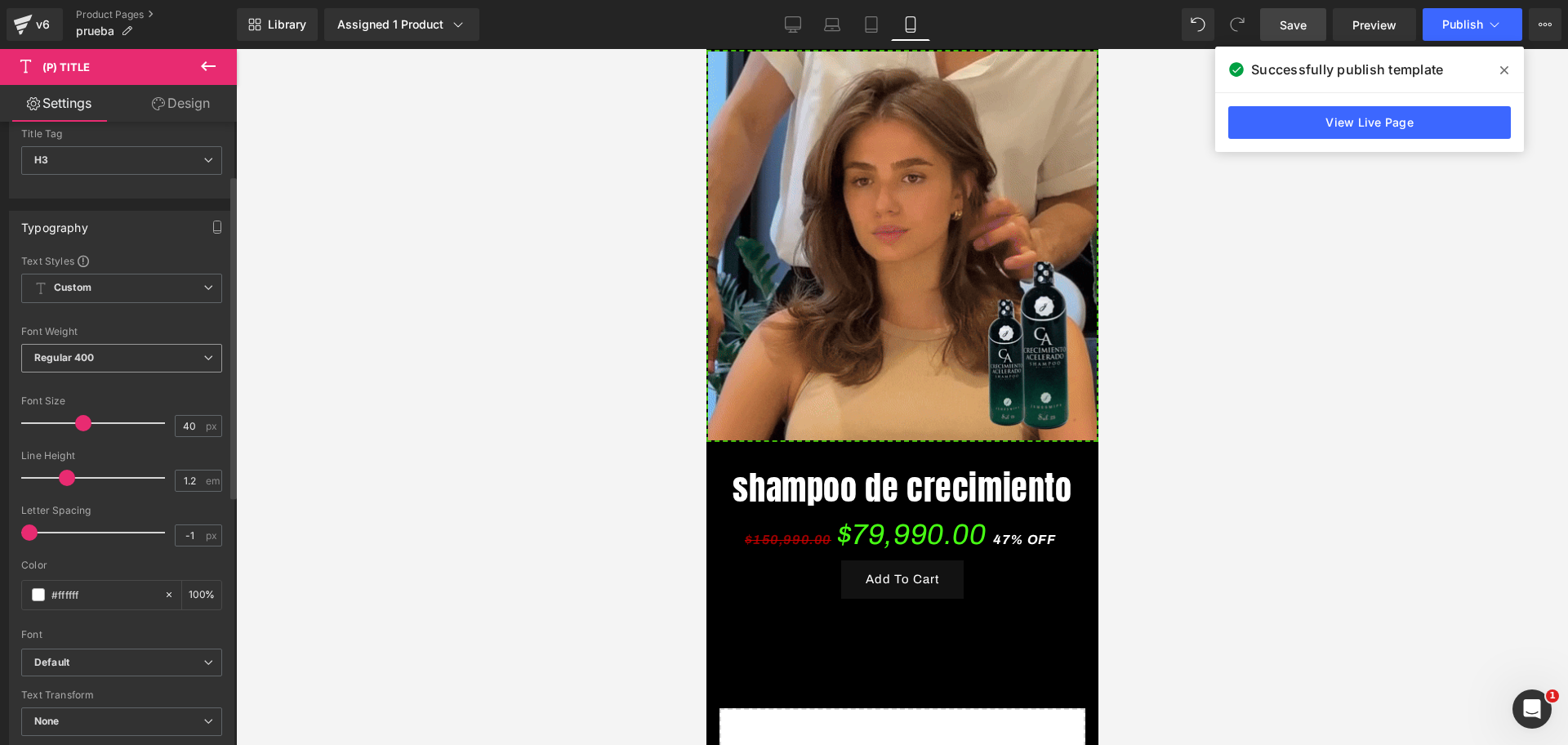
click at [129, 348] on span "Regular 400" at bounding box center [121, 358] width 201 height 29
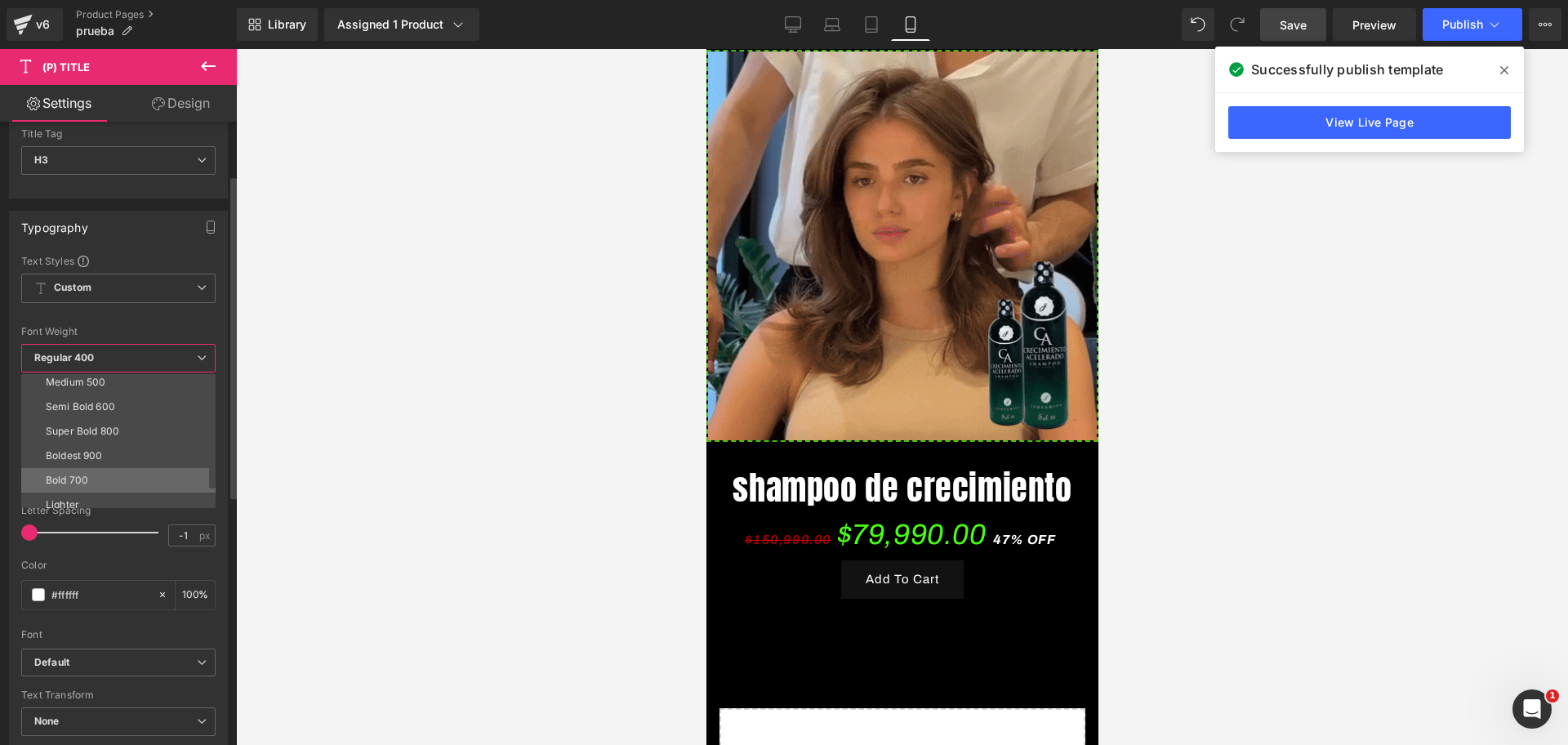
click at [88, 472] on li "Bold 700" at bounding box center [122, 480] width 202 height 25
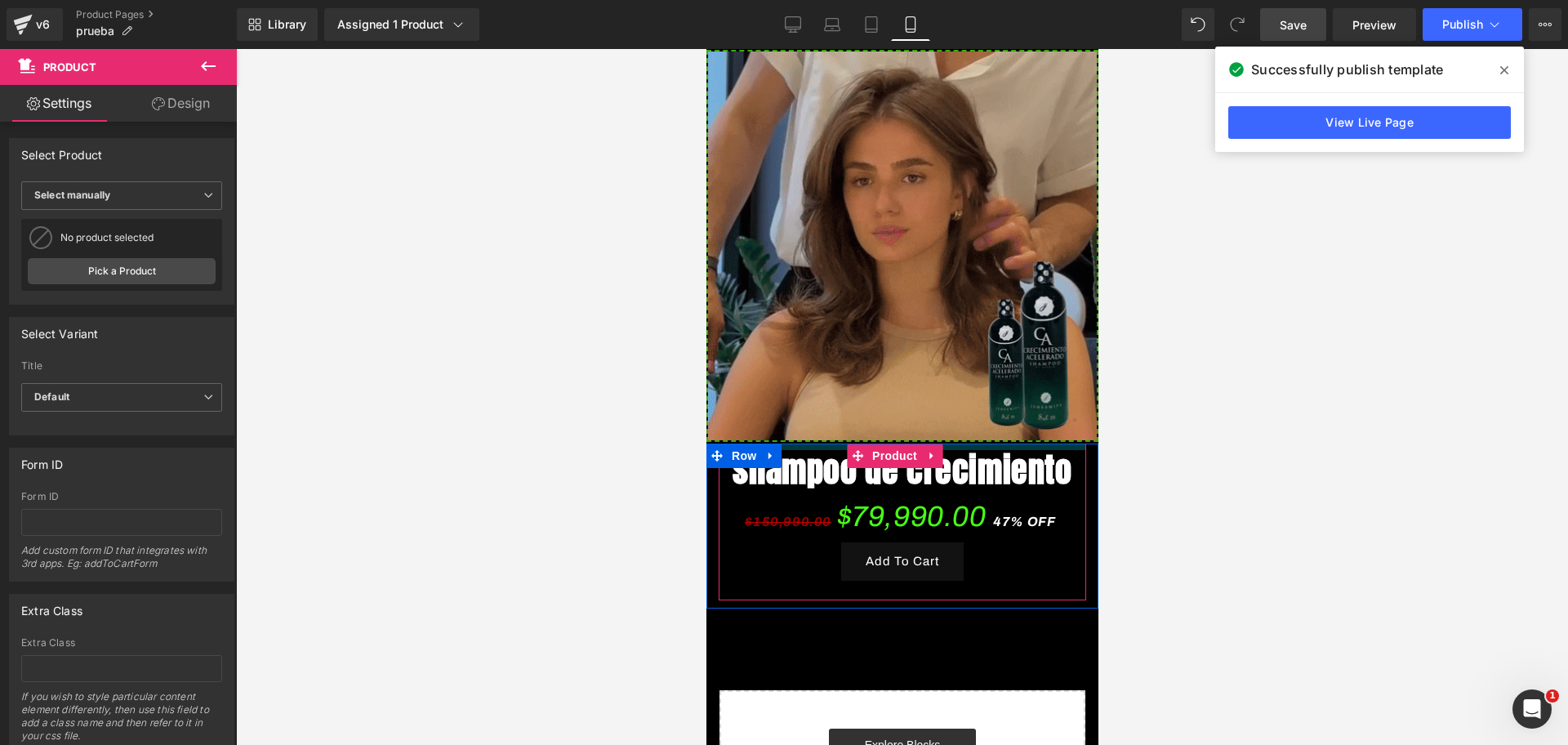
scroll to position [0, 845]
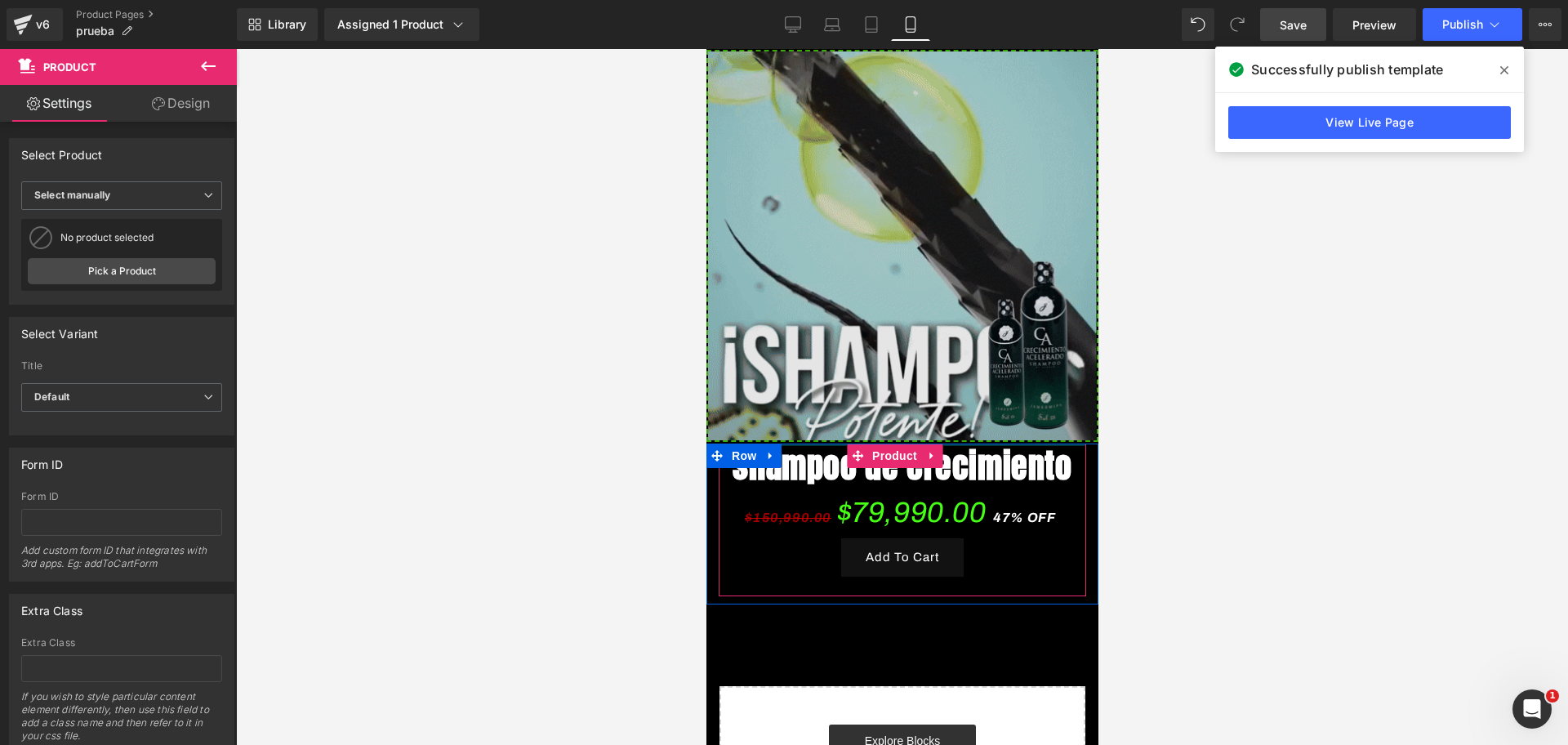
drag, startPoint x: 824, startPoint y: 415, endPoint x: 822, endPoint y: 393, distance: 22.1
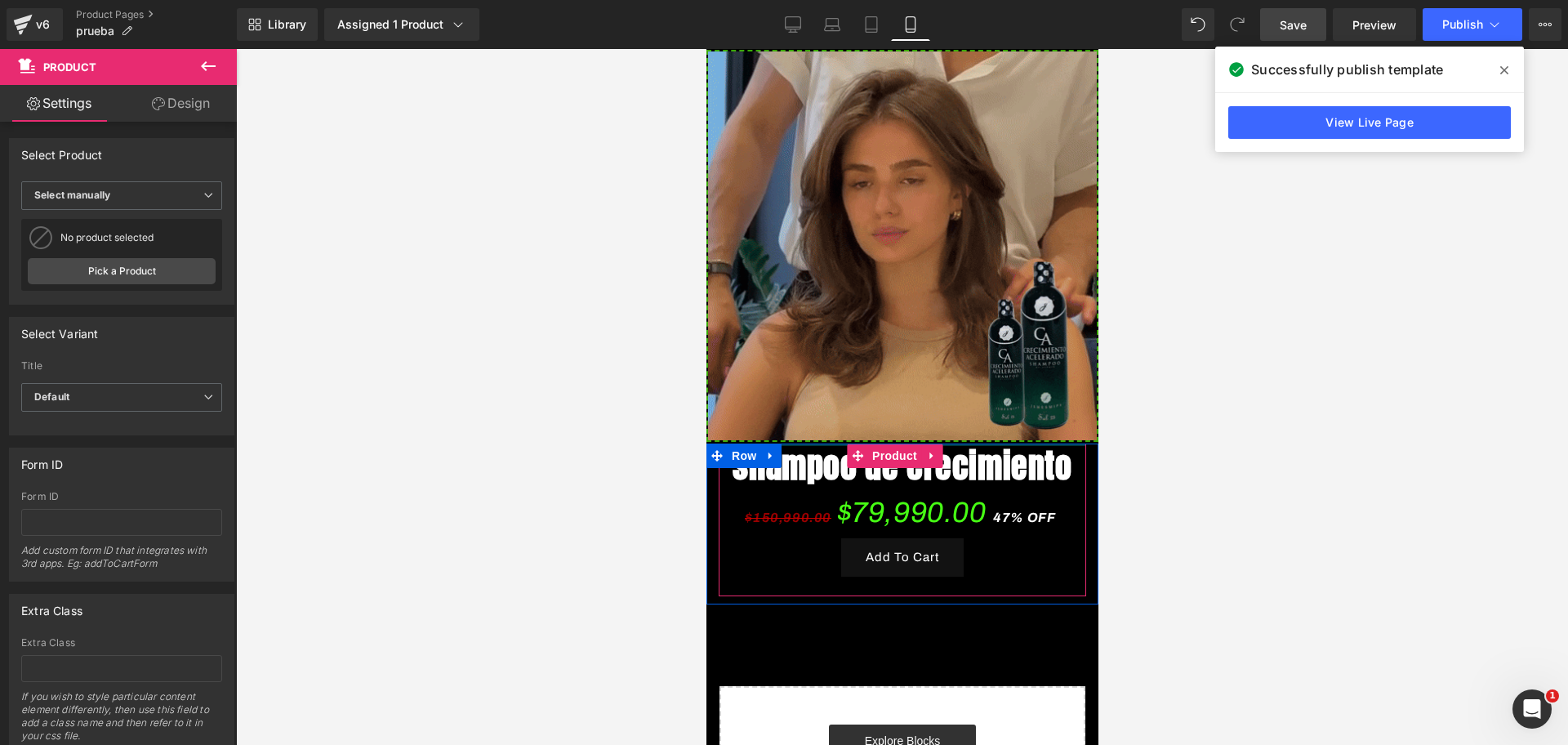
click at [822, 393] on div "Image Image Row shampoo de crecimiento (P) Title $150,990.00 $79,990.00 47% OFF…" at bounding box center [901, 86] width 392 height 1560
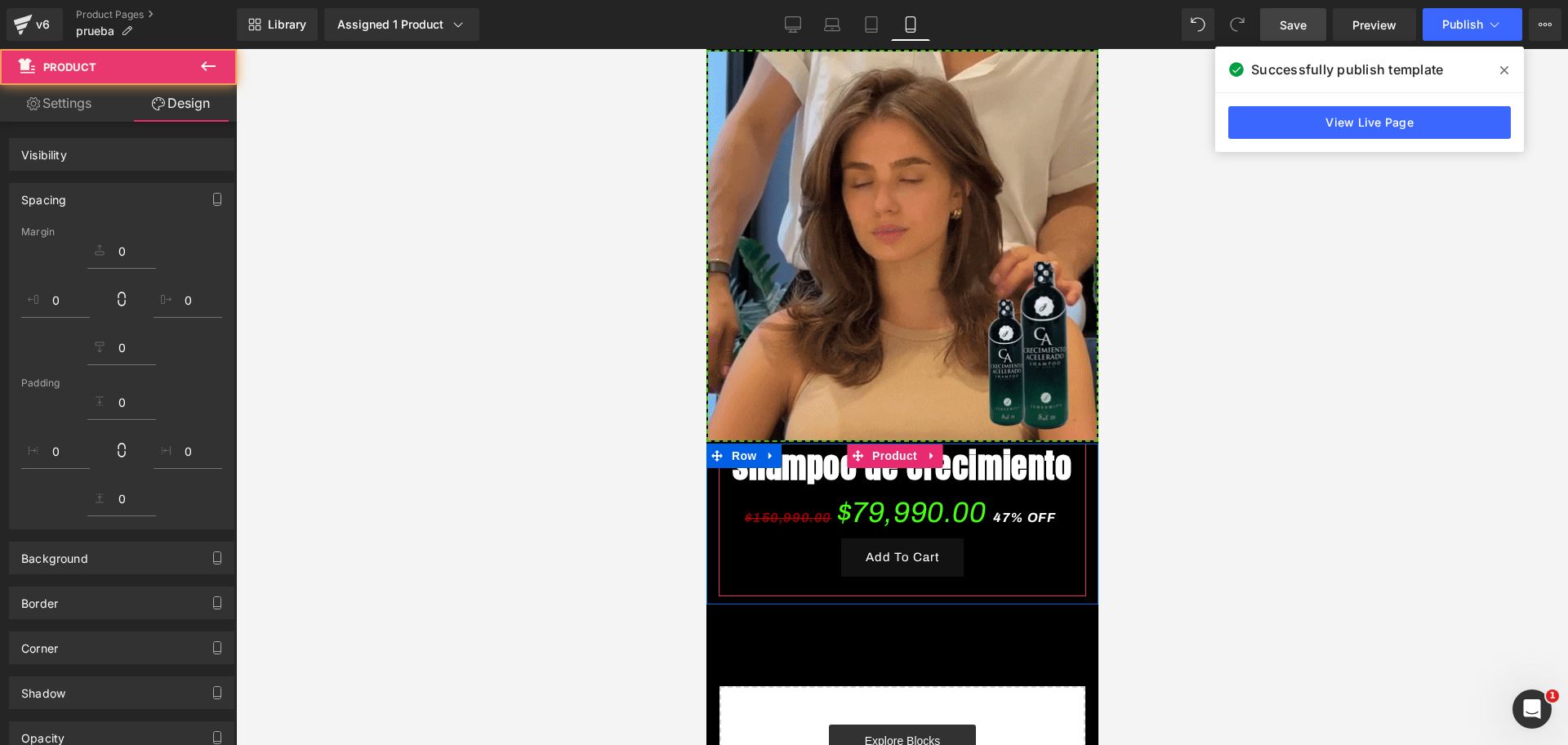
click at [1181, 404] on div at bounding box center [901, 397] width 1331 height 696
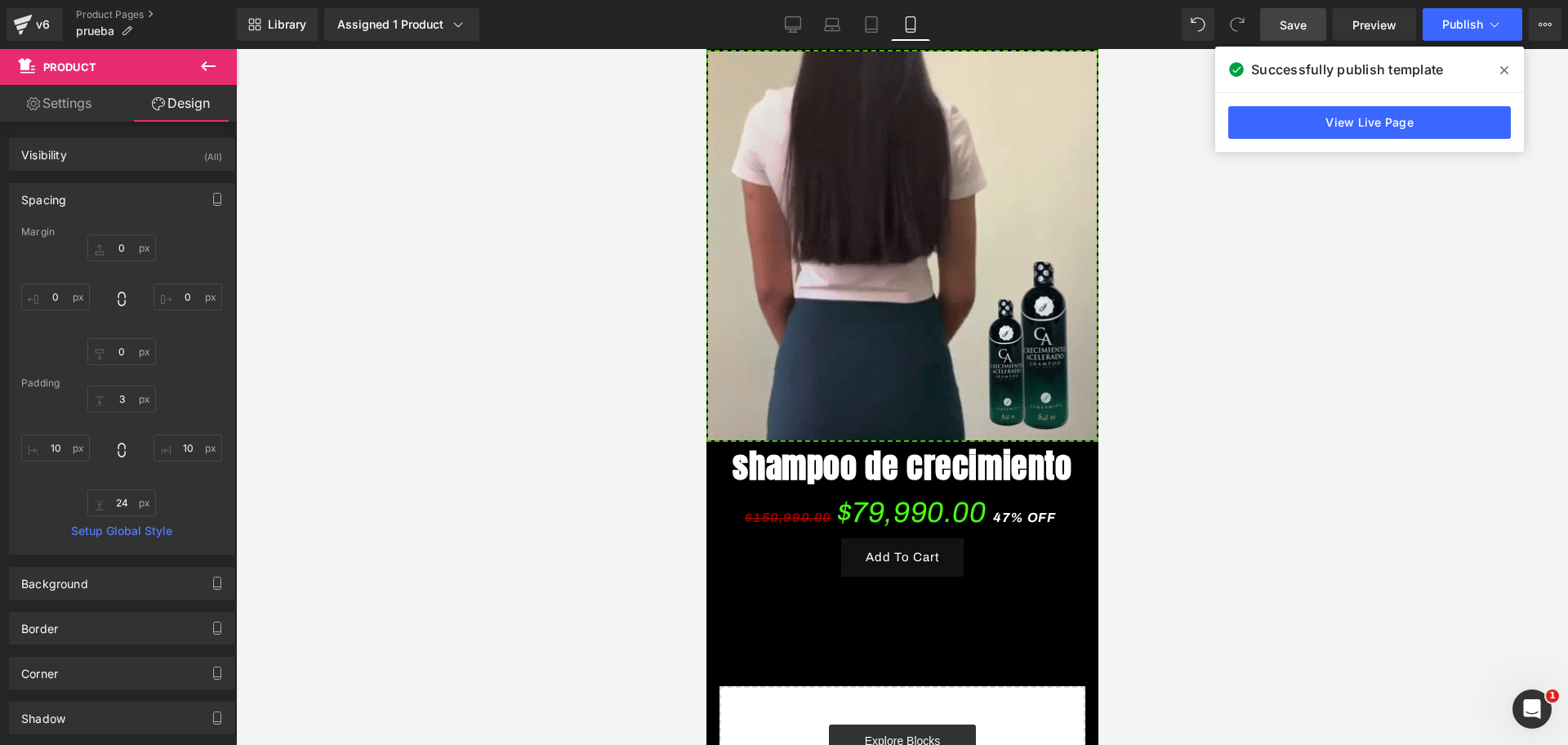
scroll to position [0, 282]
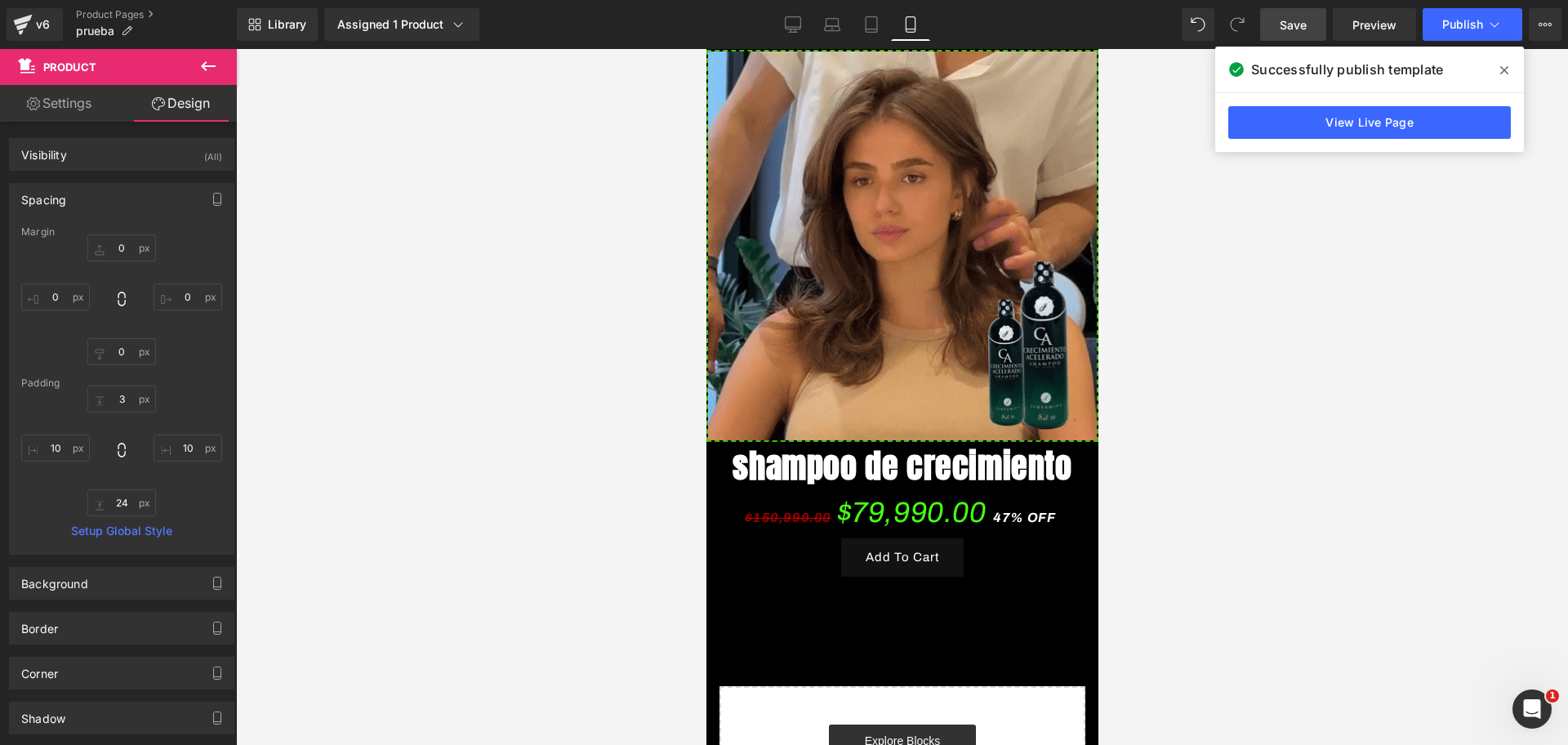
click at [1305, 23] on span "Save" at bounding box center [1293, 25] width 27 height 17
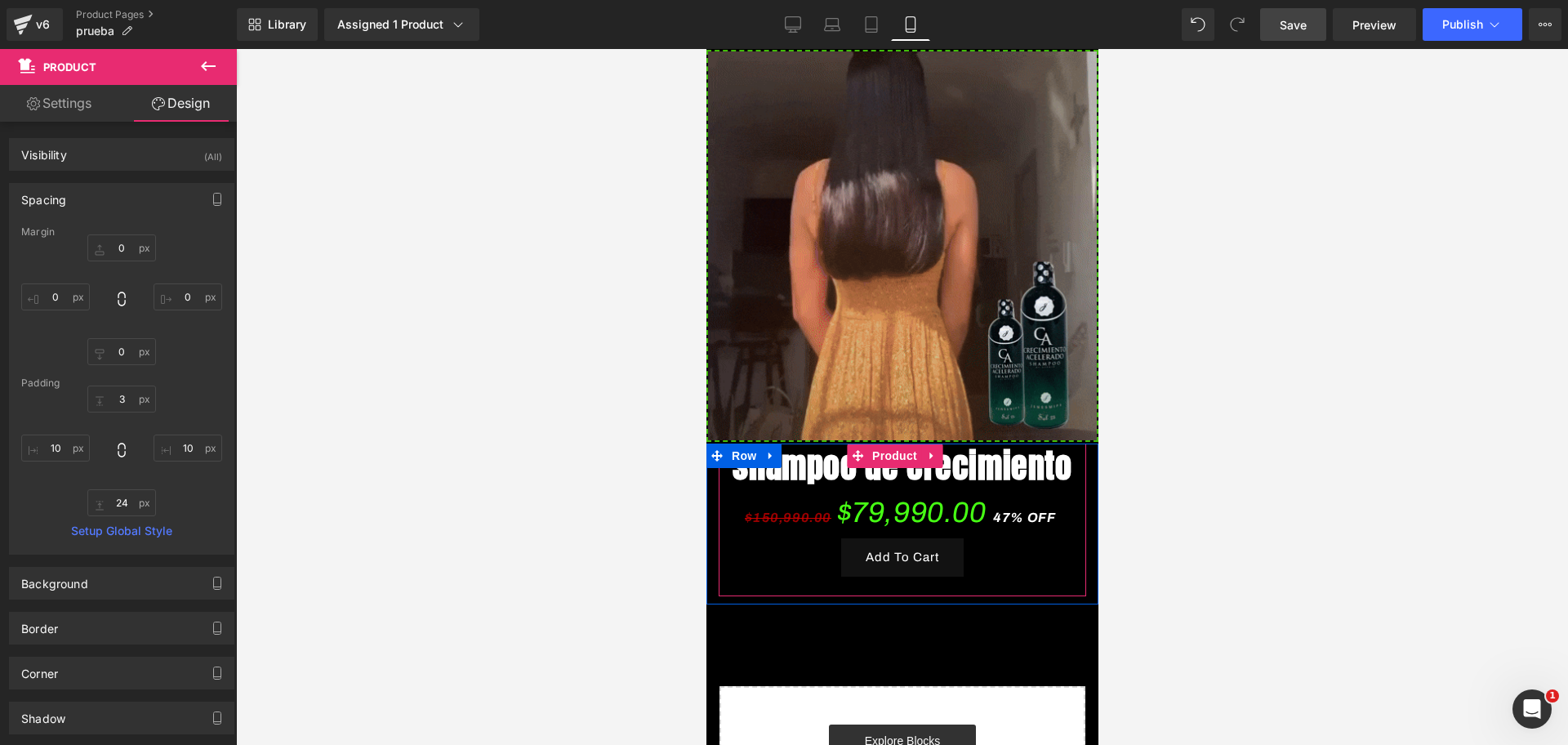
scroll to position [0, 0]
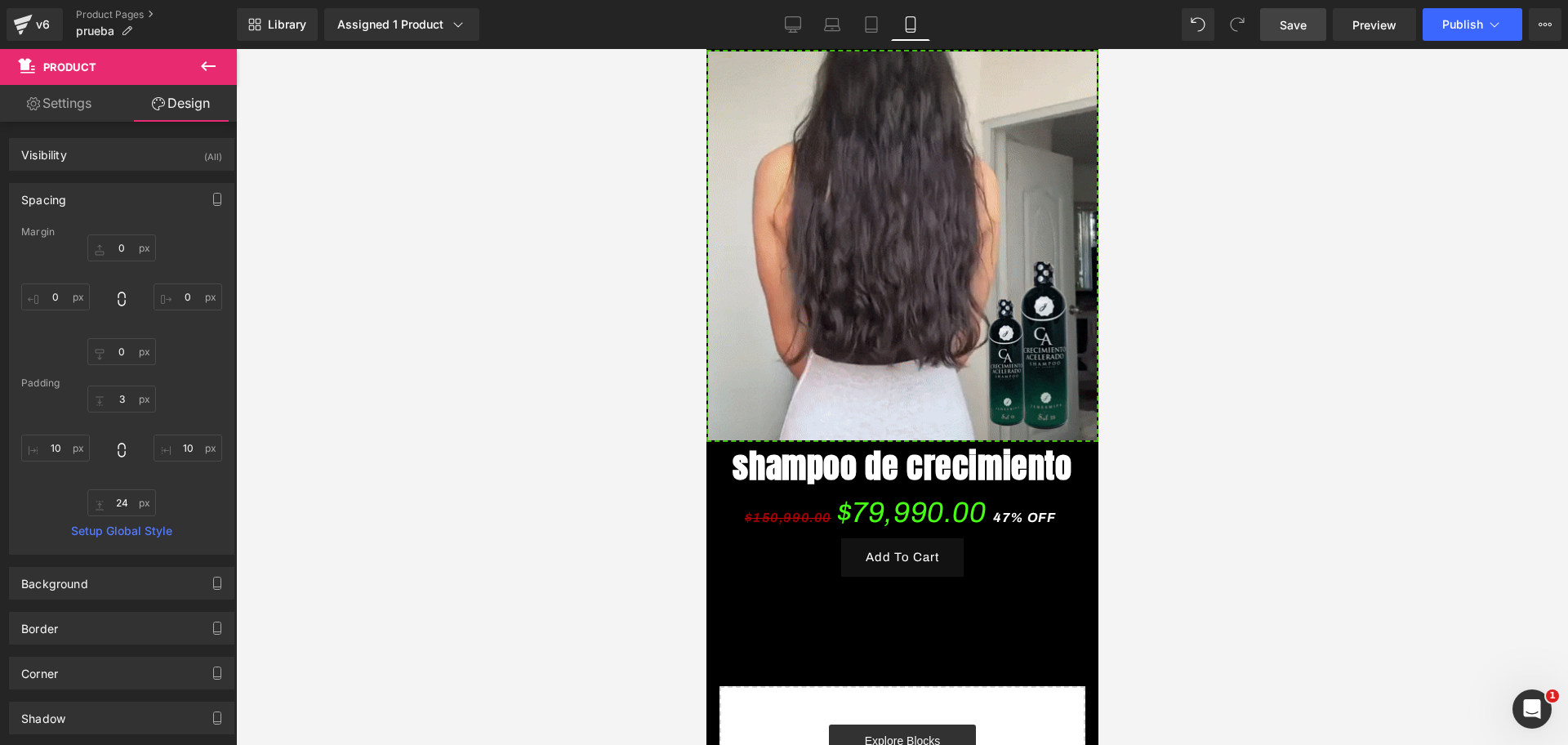
drag, startPoint x: 204, startPoint y: 75, endPoint x: 205, endPoint y: 90, distance: 15.0
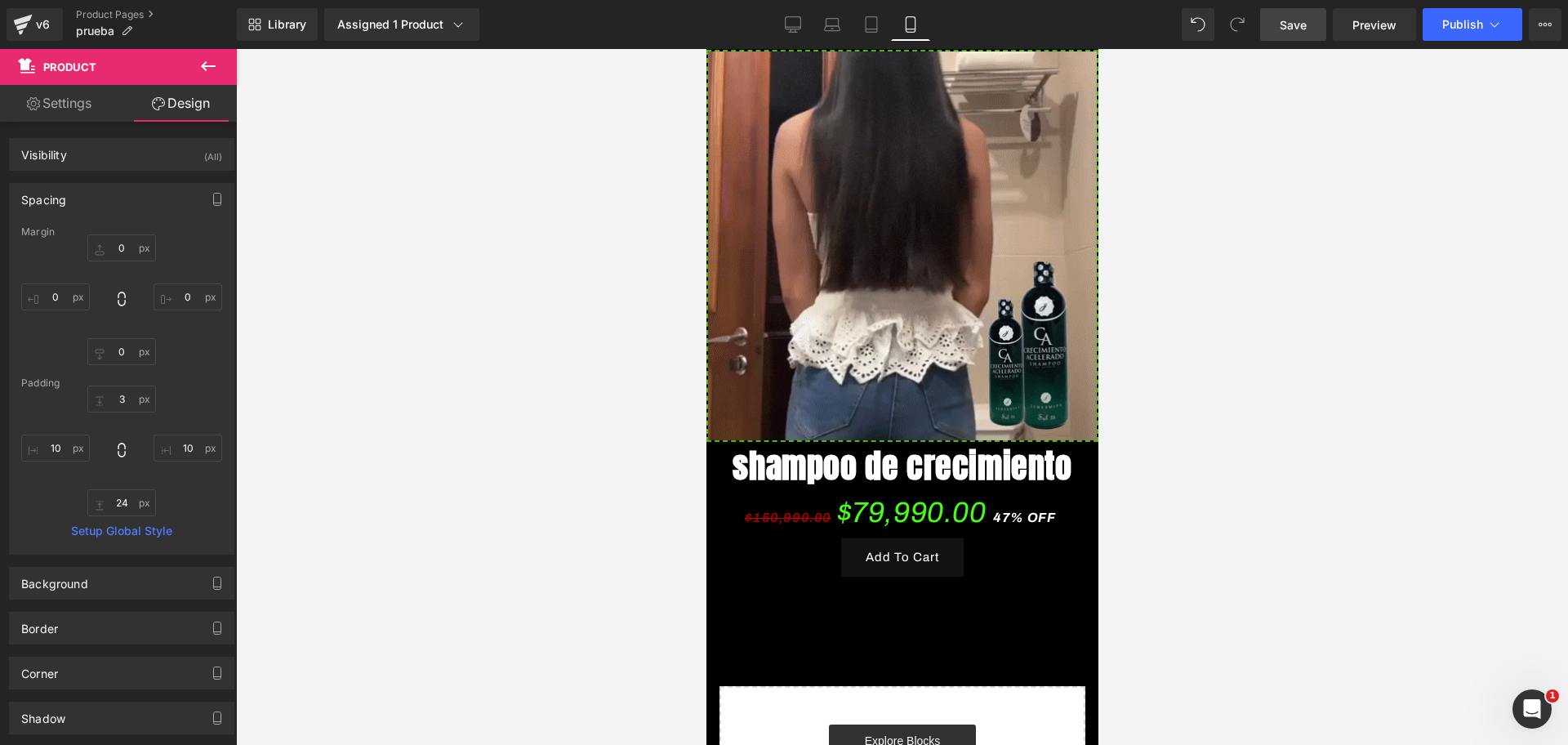
click at [204, 75] on icon at bounding box center [208, 66] width 20 height 20
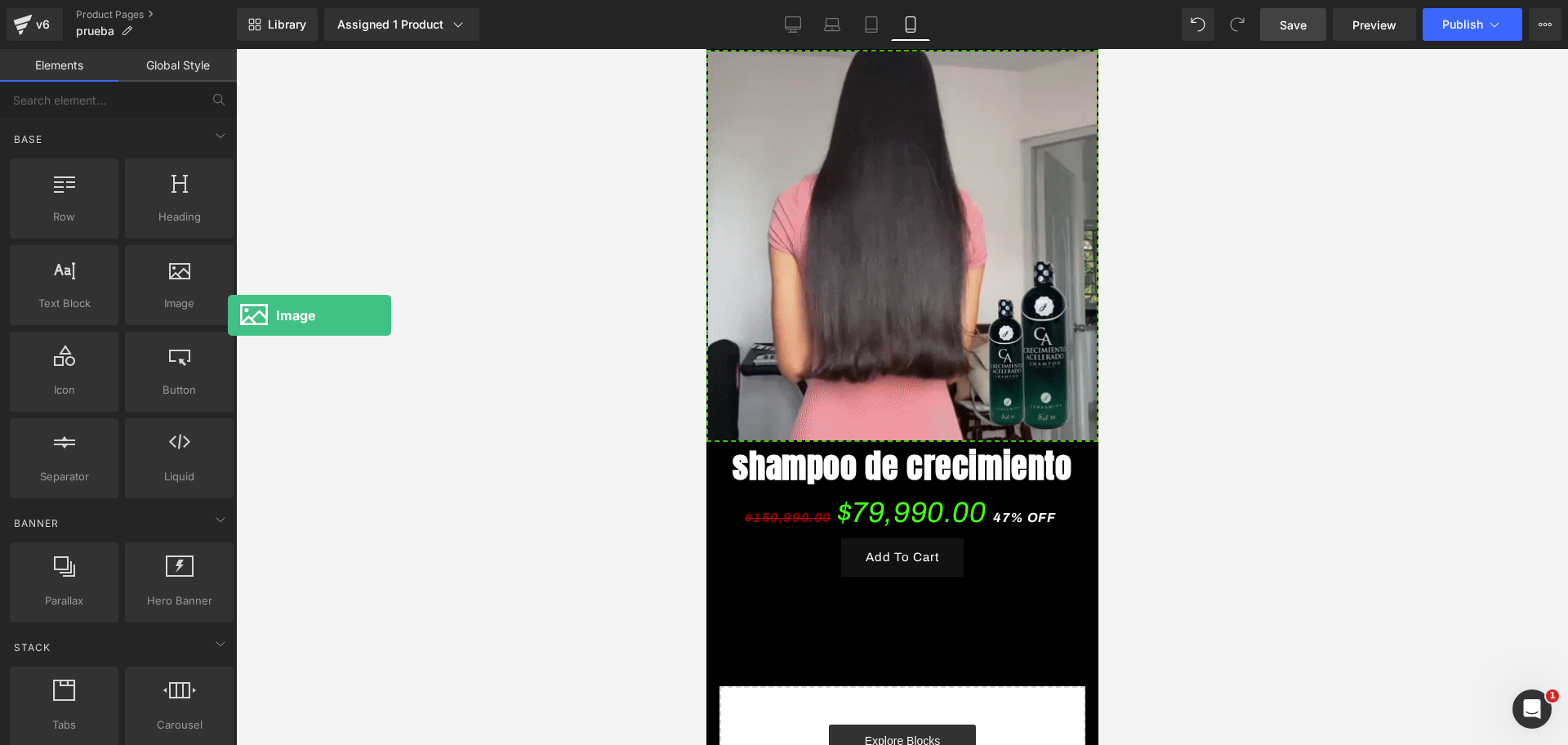
scroll to position [0, 564]
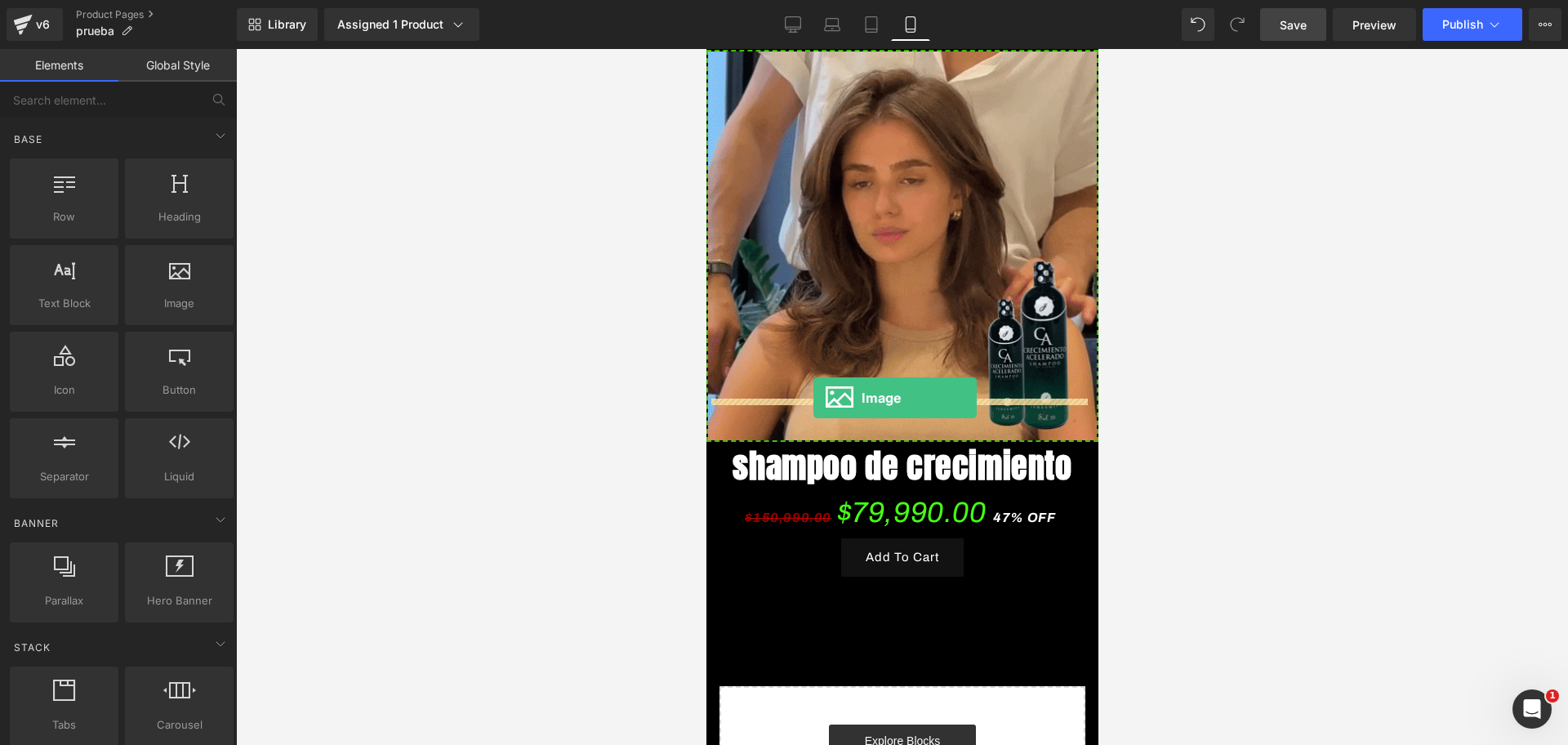
drag, startPoint x: 872, startPoint y: 342, endPoint x: 813, endPoint y: 397, distance: 80.7
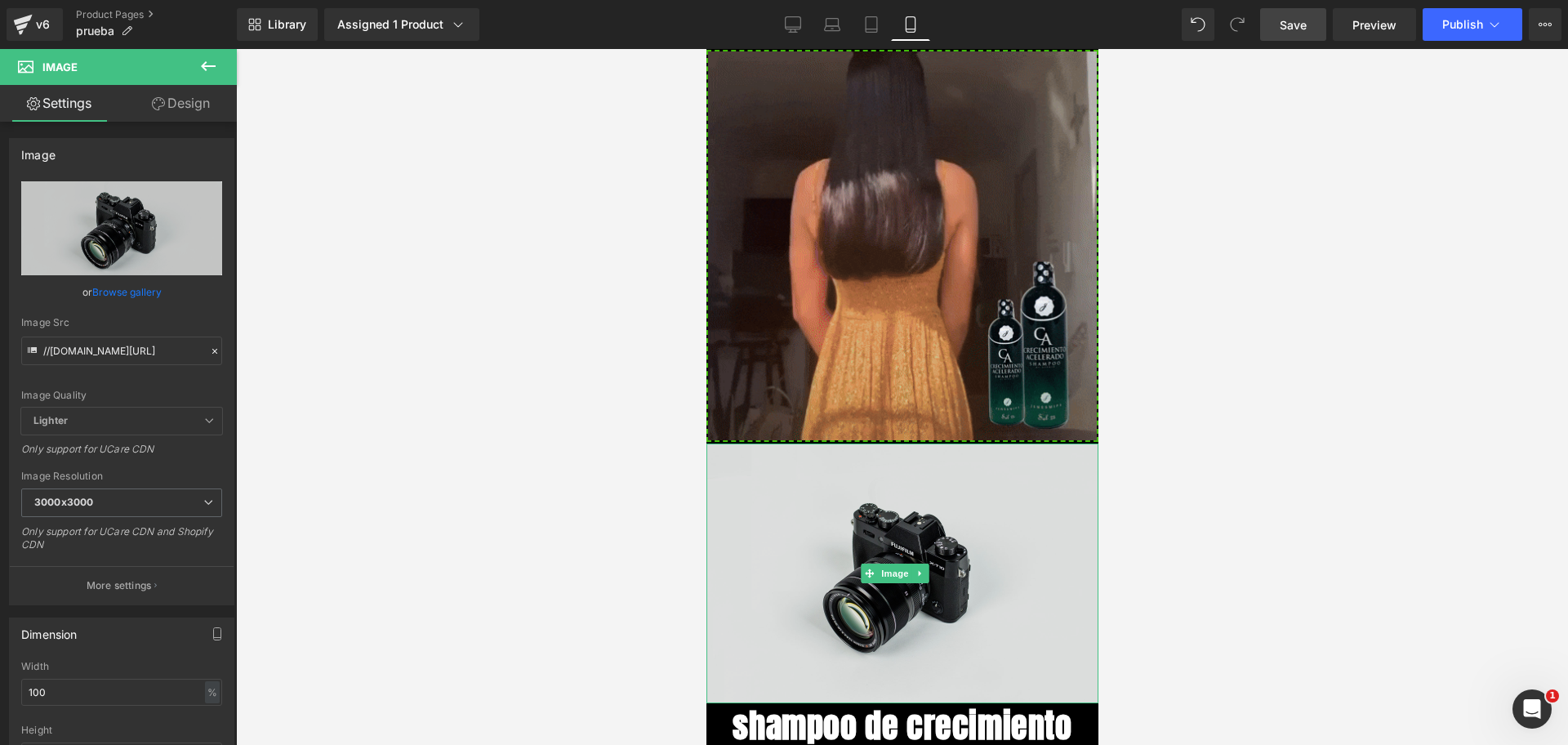
scroll to position [0, 845]
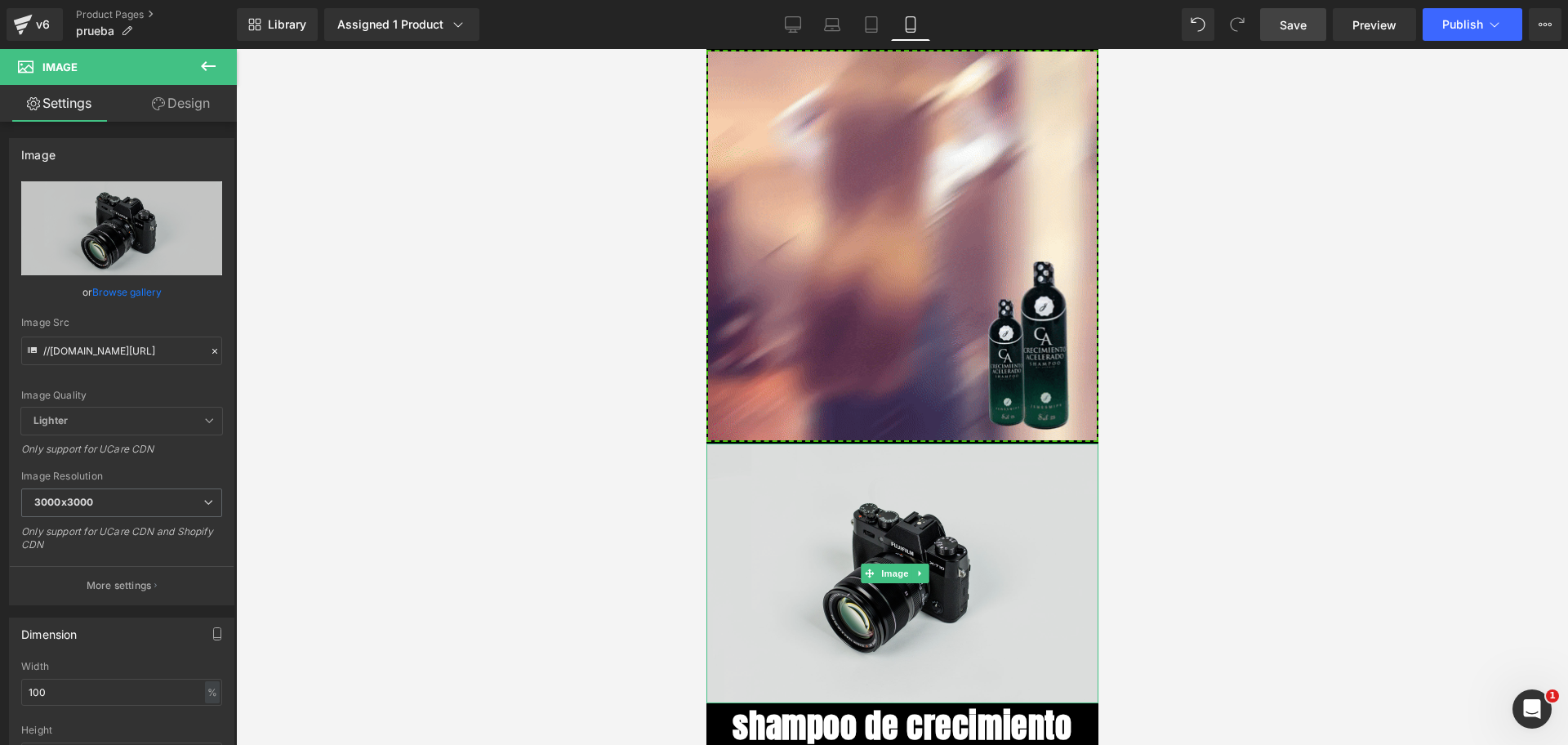
click at [882, 470] on img at bounding box center [901, 573] width 392 height 260
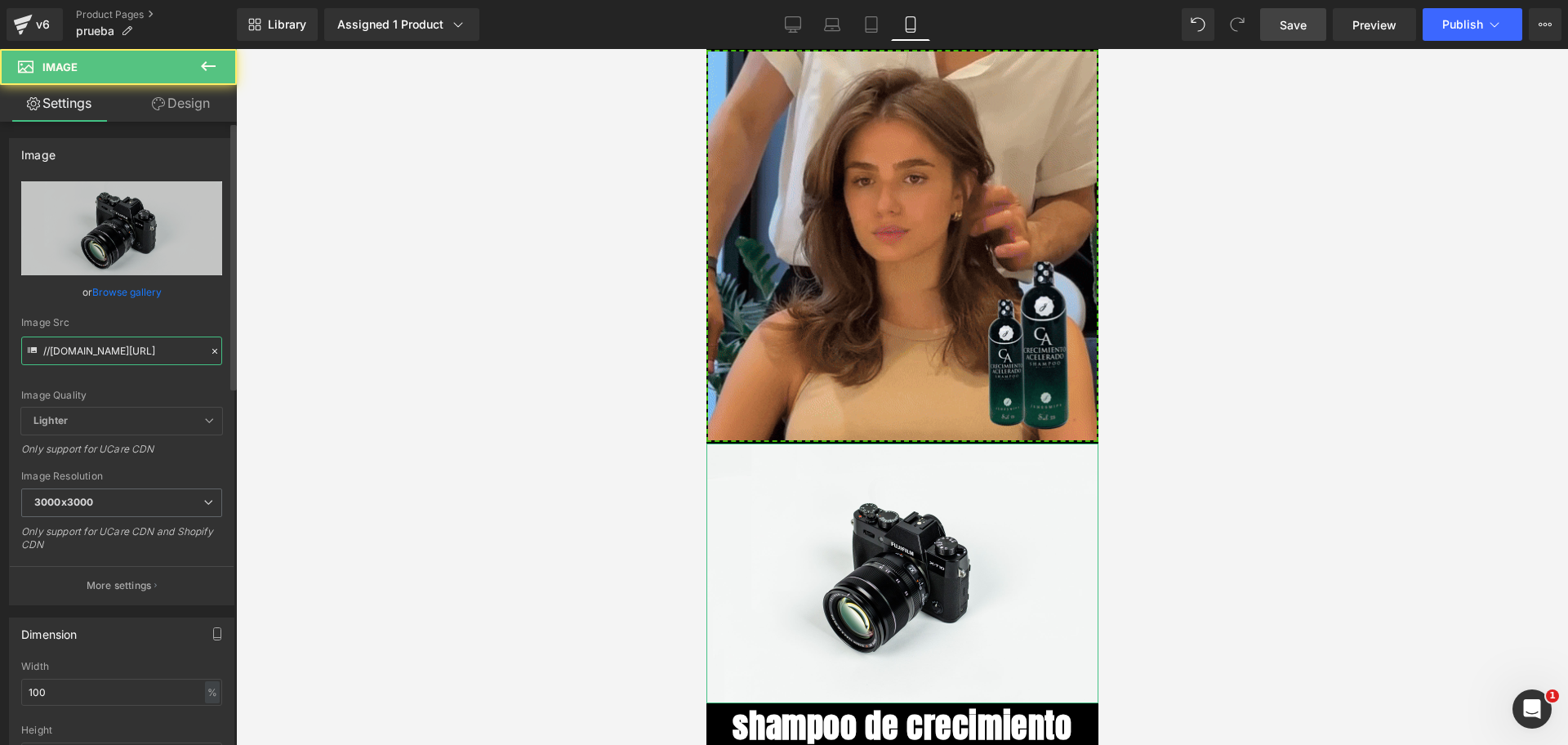
click at [130, 343] on input "//[DOMAIN_NAME][URL]" at bounding box center [121, 351] width 201 height 29
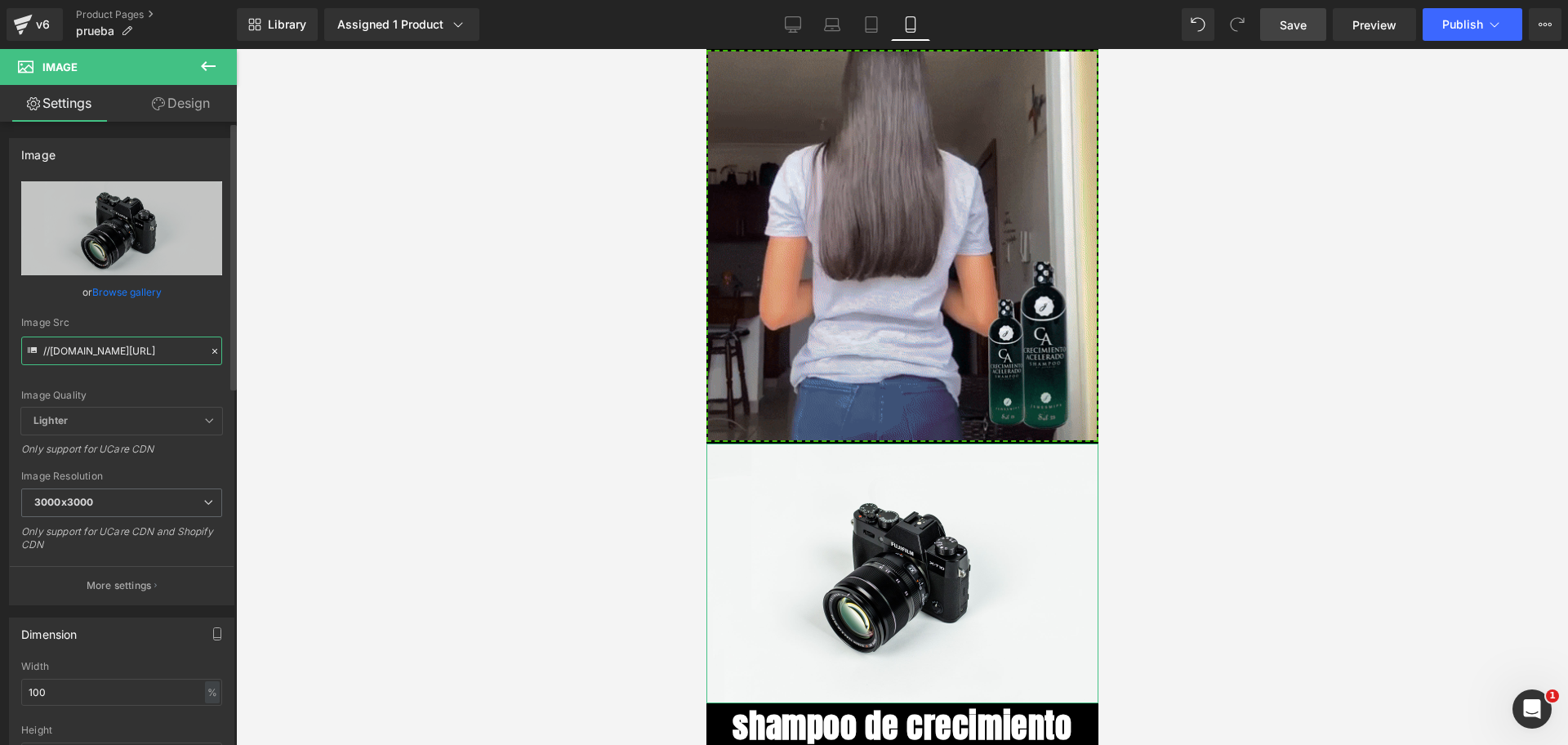
click at [130, 343] on input "//[DOMAIN_NAME][URL]" at bounding box center [121, 351] width 201 height 29
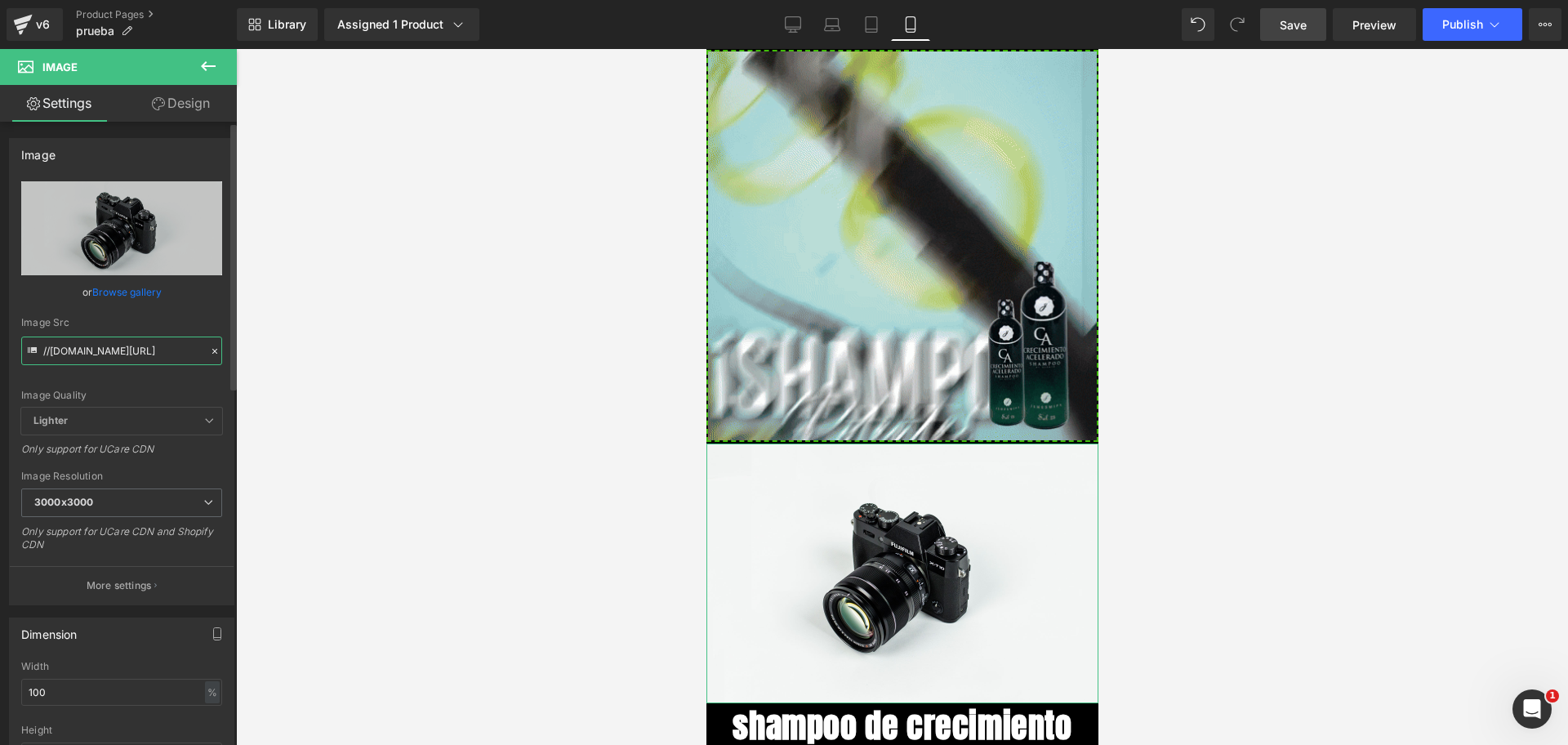
click at [130, 343] on input "//[DOMAIN_NAME][URL]" at bounding box center [121, 351] width 201 height 29
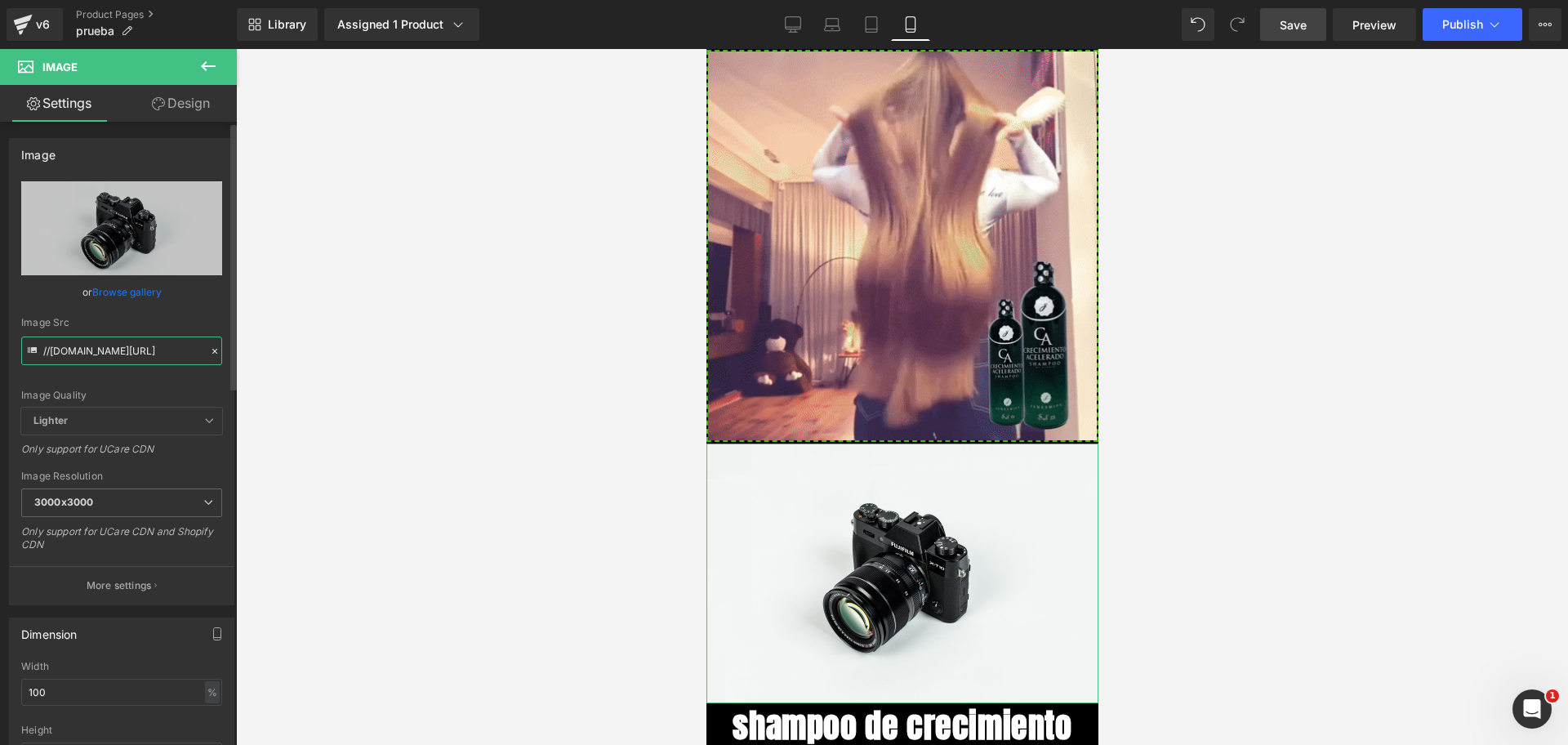
paste input "[URL][DOMAIN_NAME]"
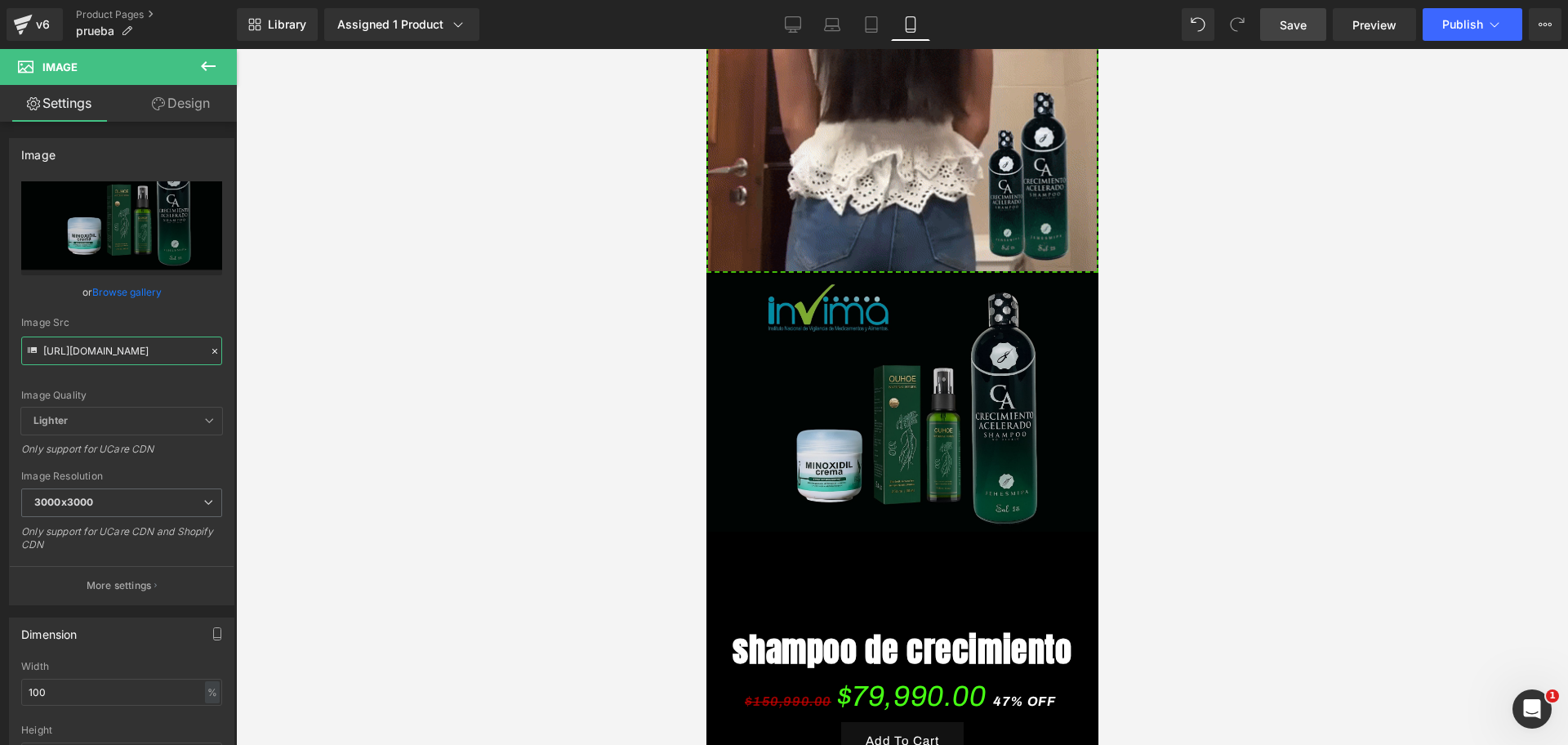
scroll to position [1006, 0]
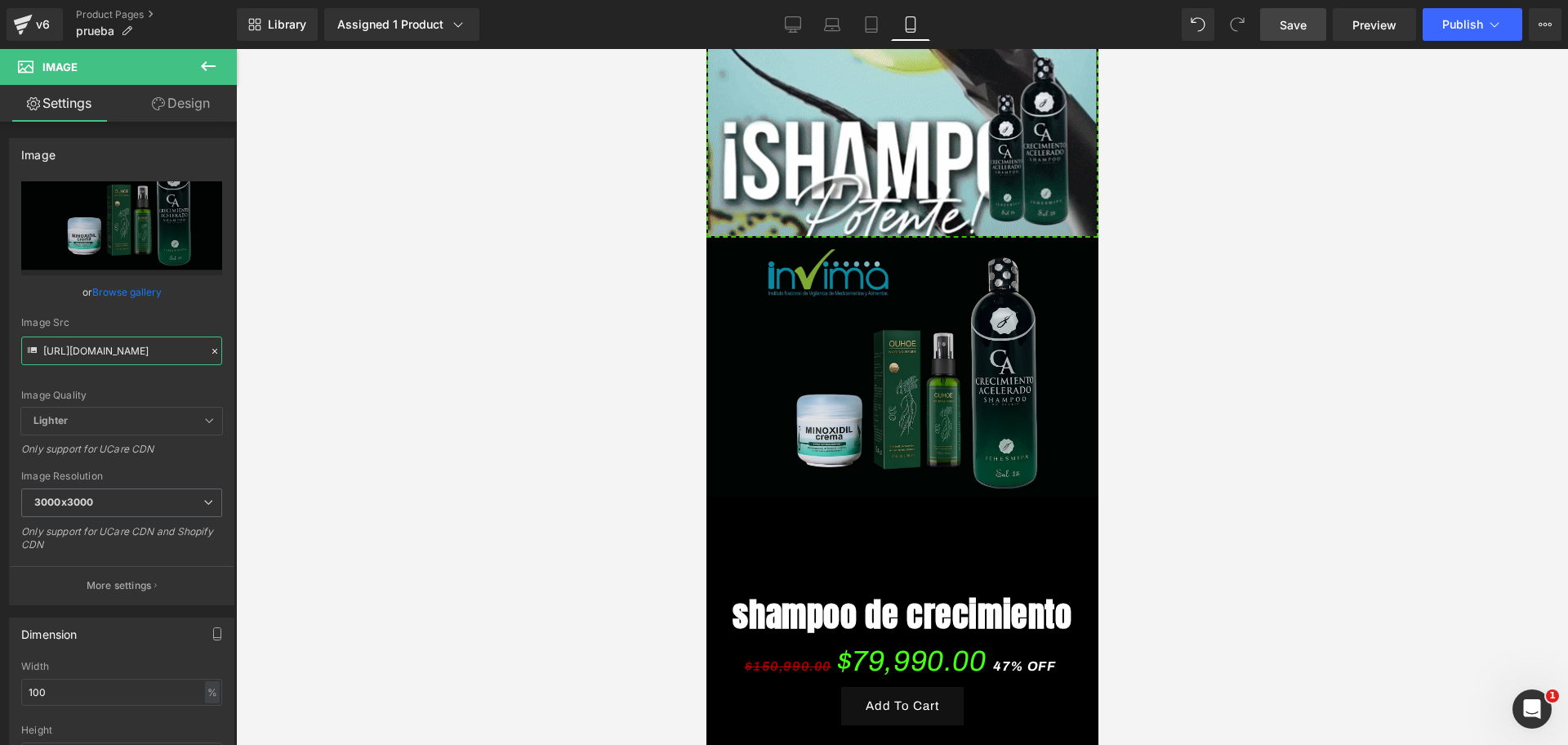
type input "[URL][DOMAIN_NAME]"
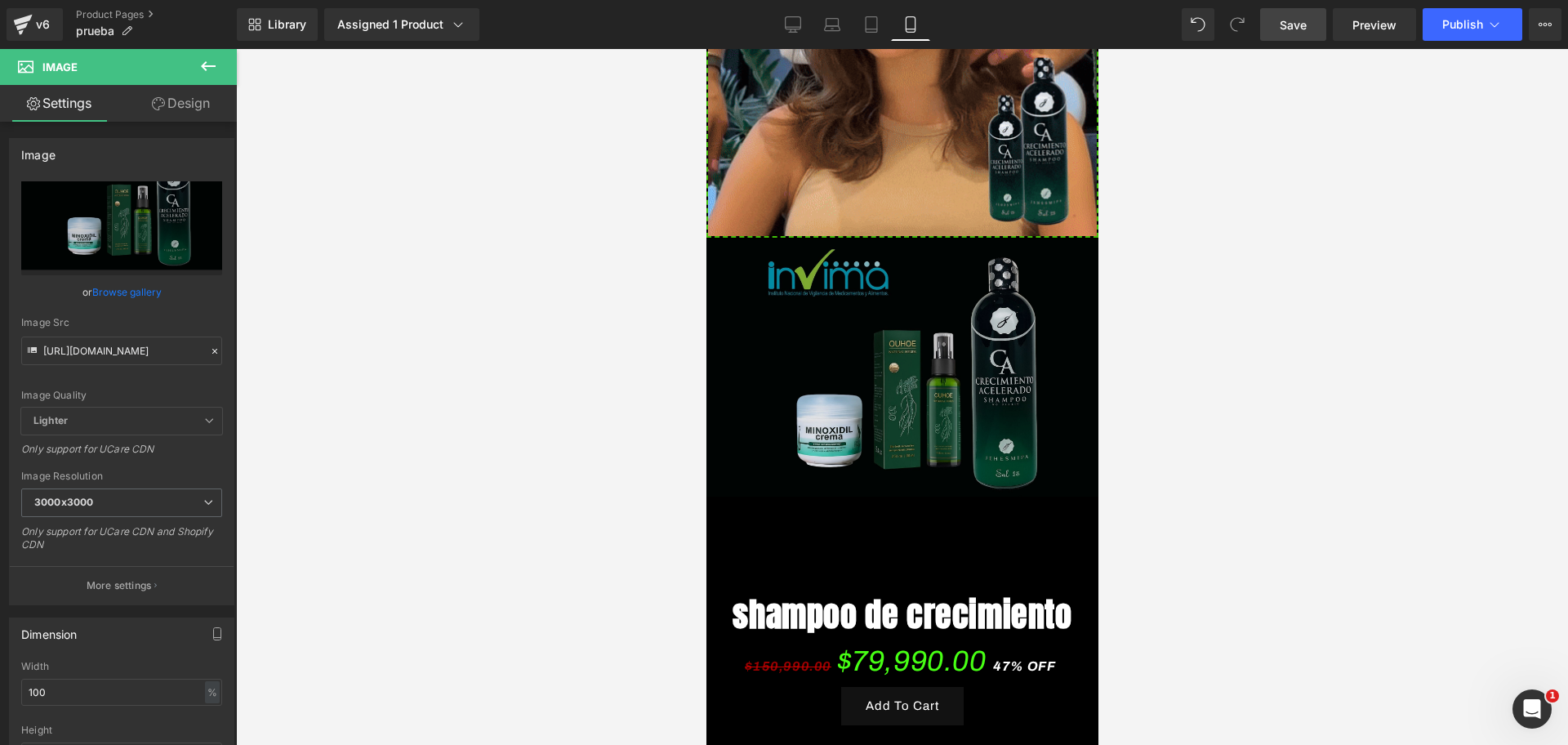
click at [885, 437] on img at bounding box center [901, 416] width 392 height 353
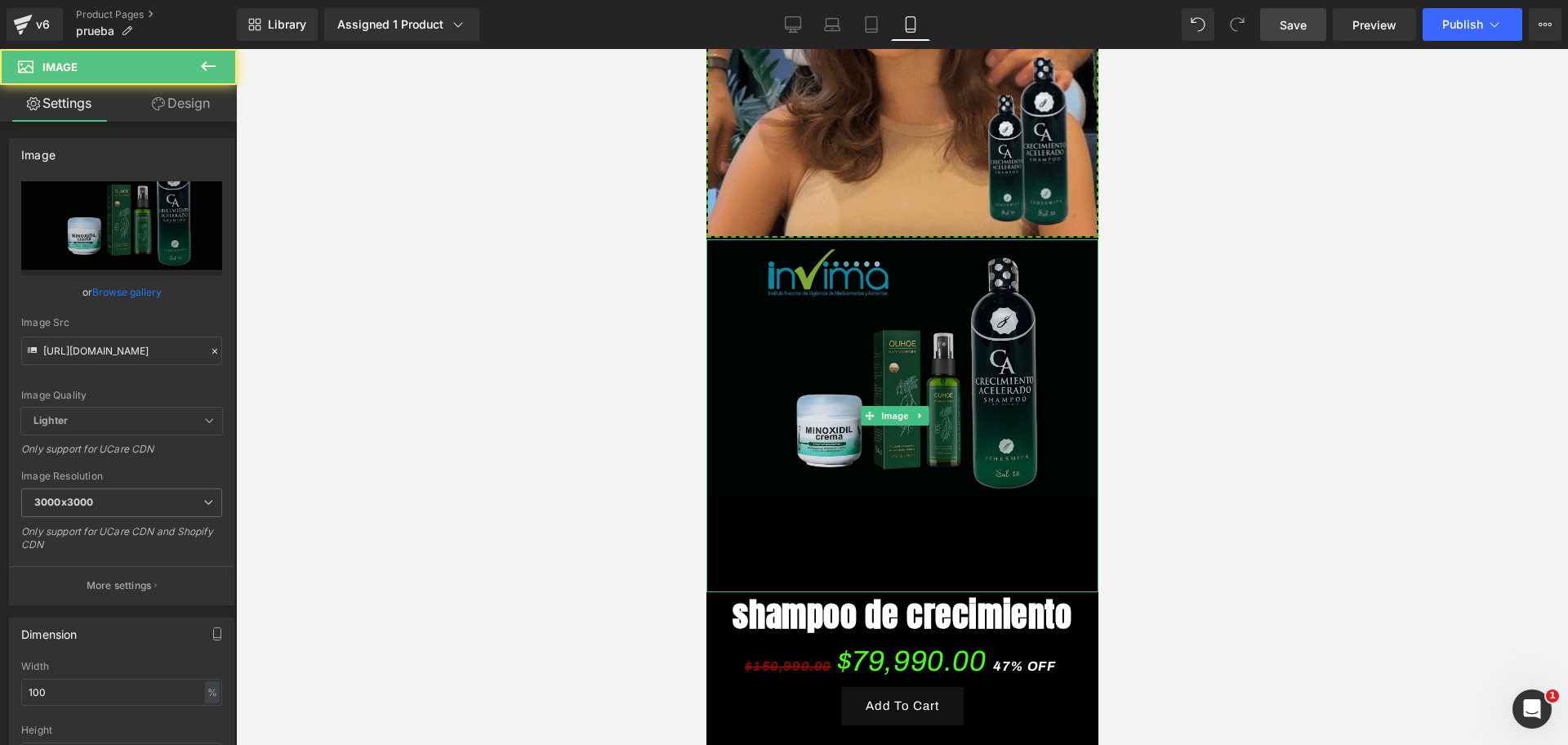
scroll to position [0, 282]
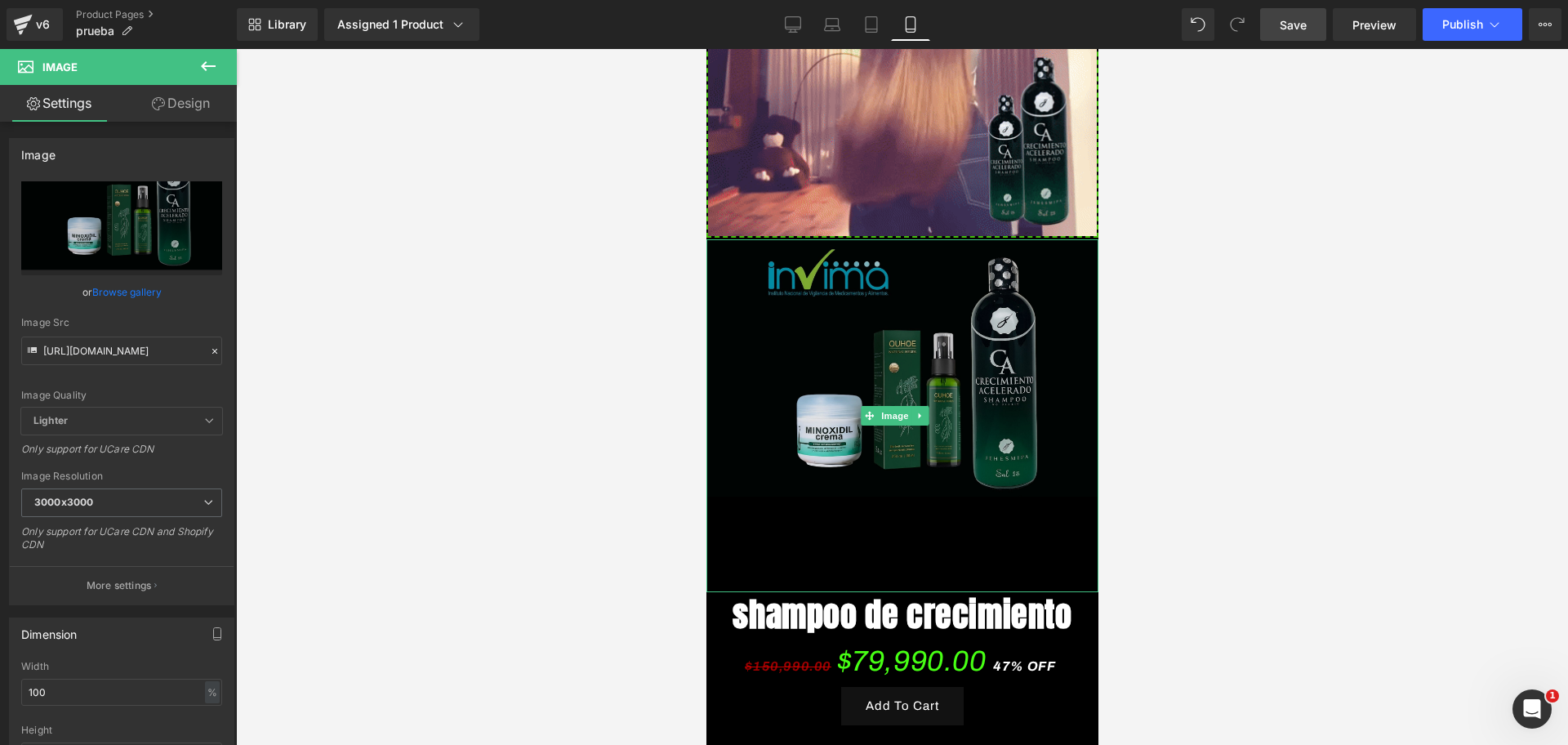
drag, startPoint x: 880, startPoint y: 531, endPoint x: 883, endPoint y: 513, distance: 18.2
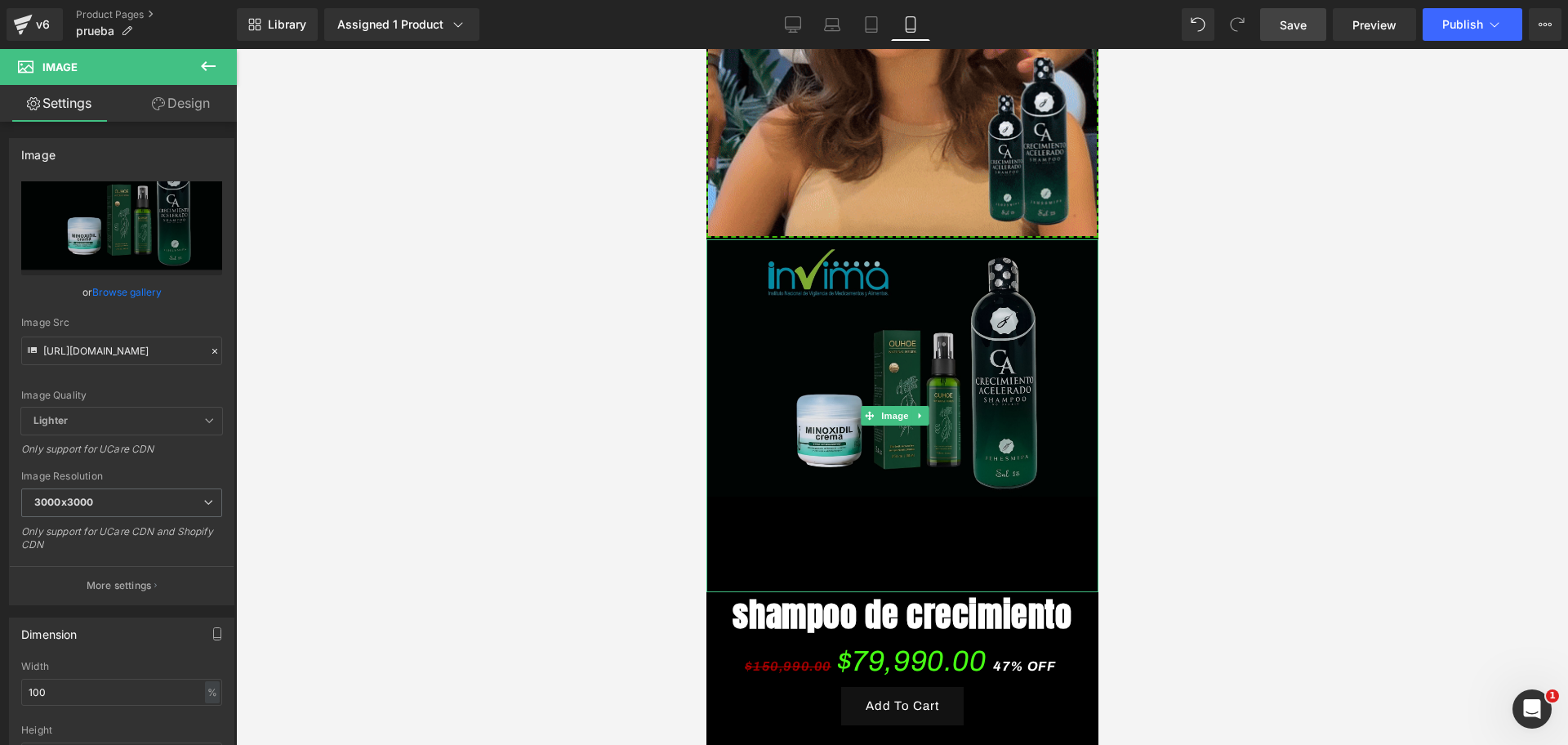
click at [883, 513] on div "Image" at bounding box center [901, 416] width 392 height 353
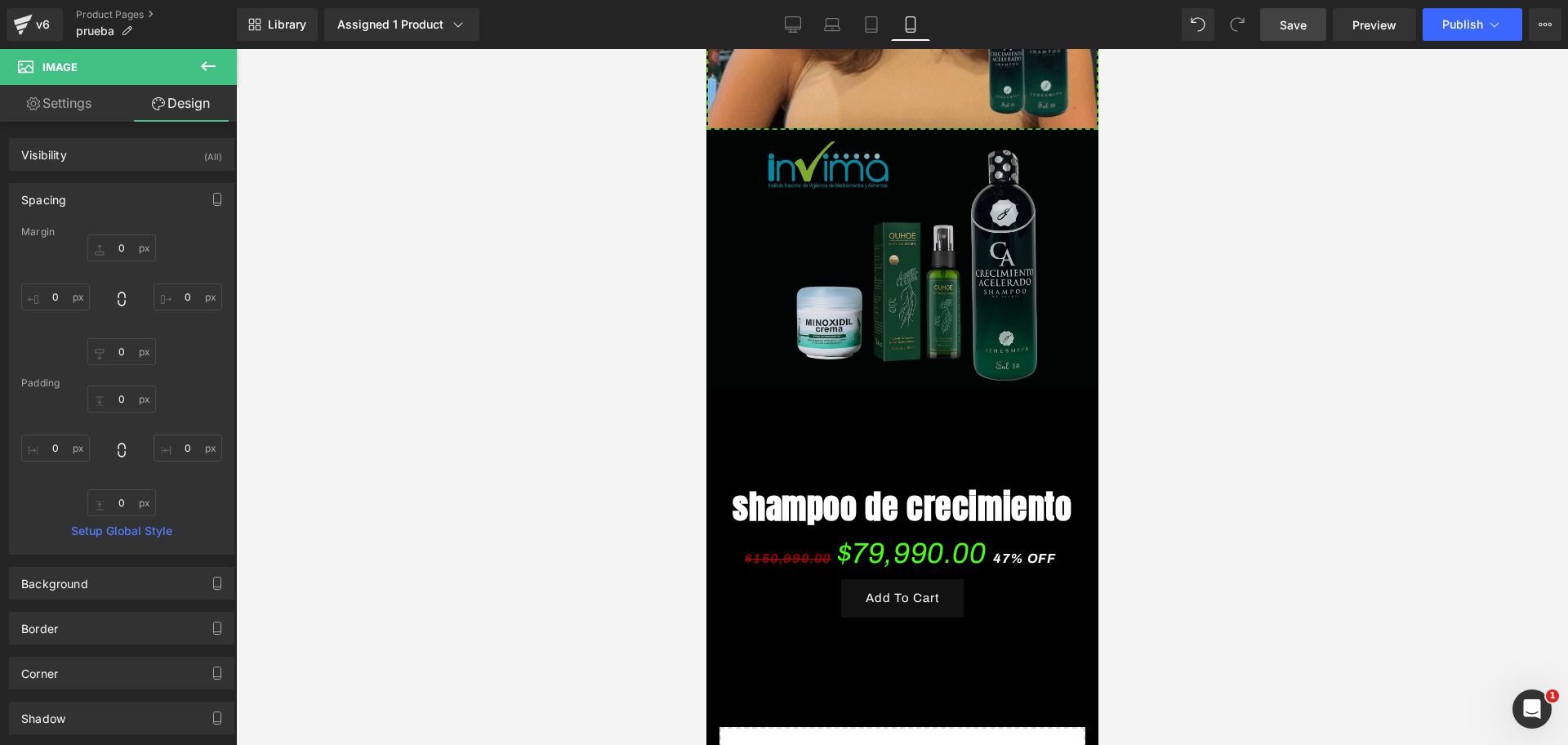
scroll to position [1006, 0]
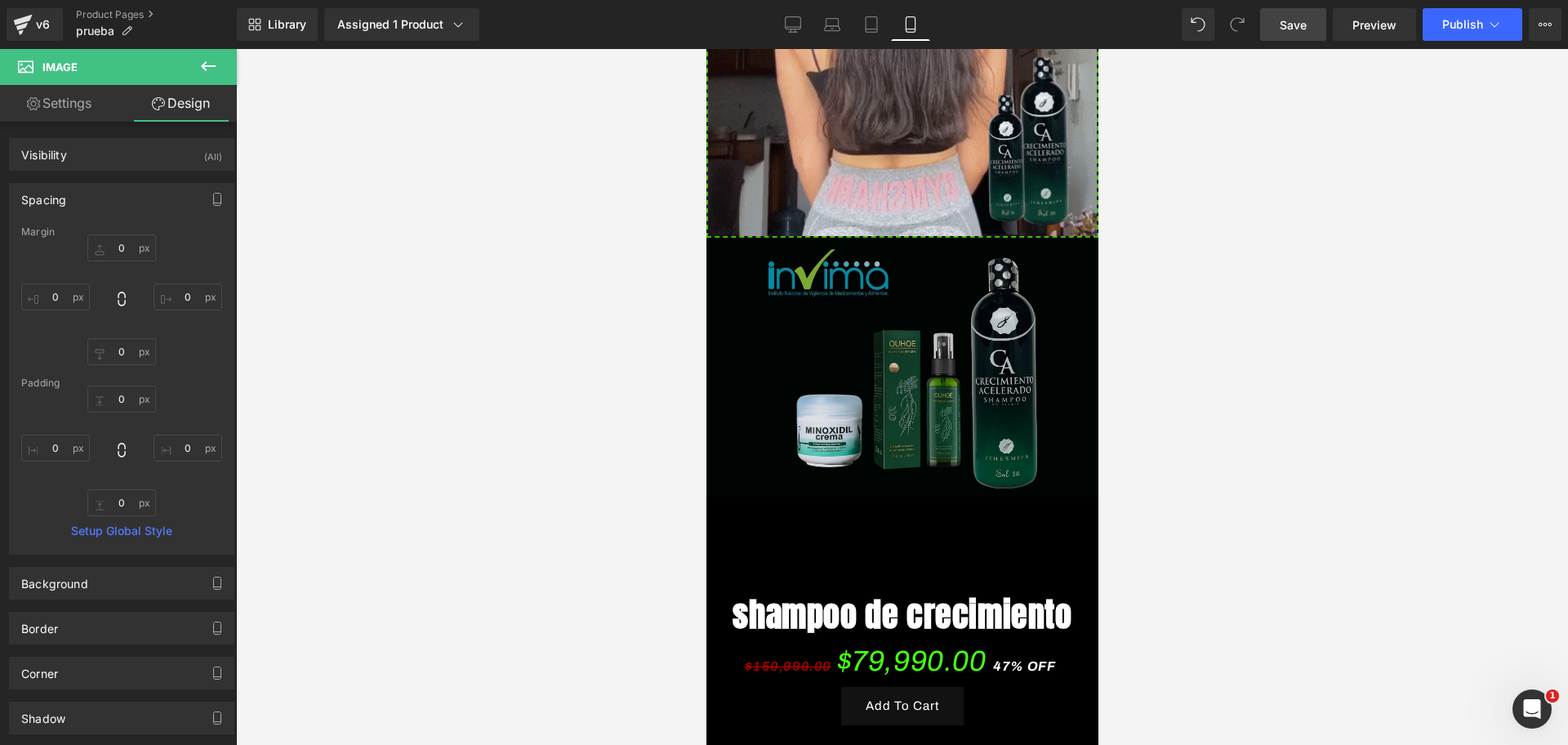
click at [886, 447] on img at bounding box center [901, 416] width 392 height 353
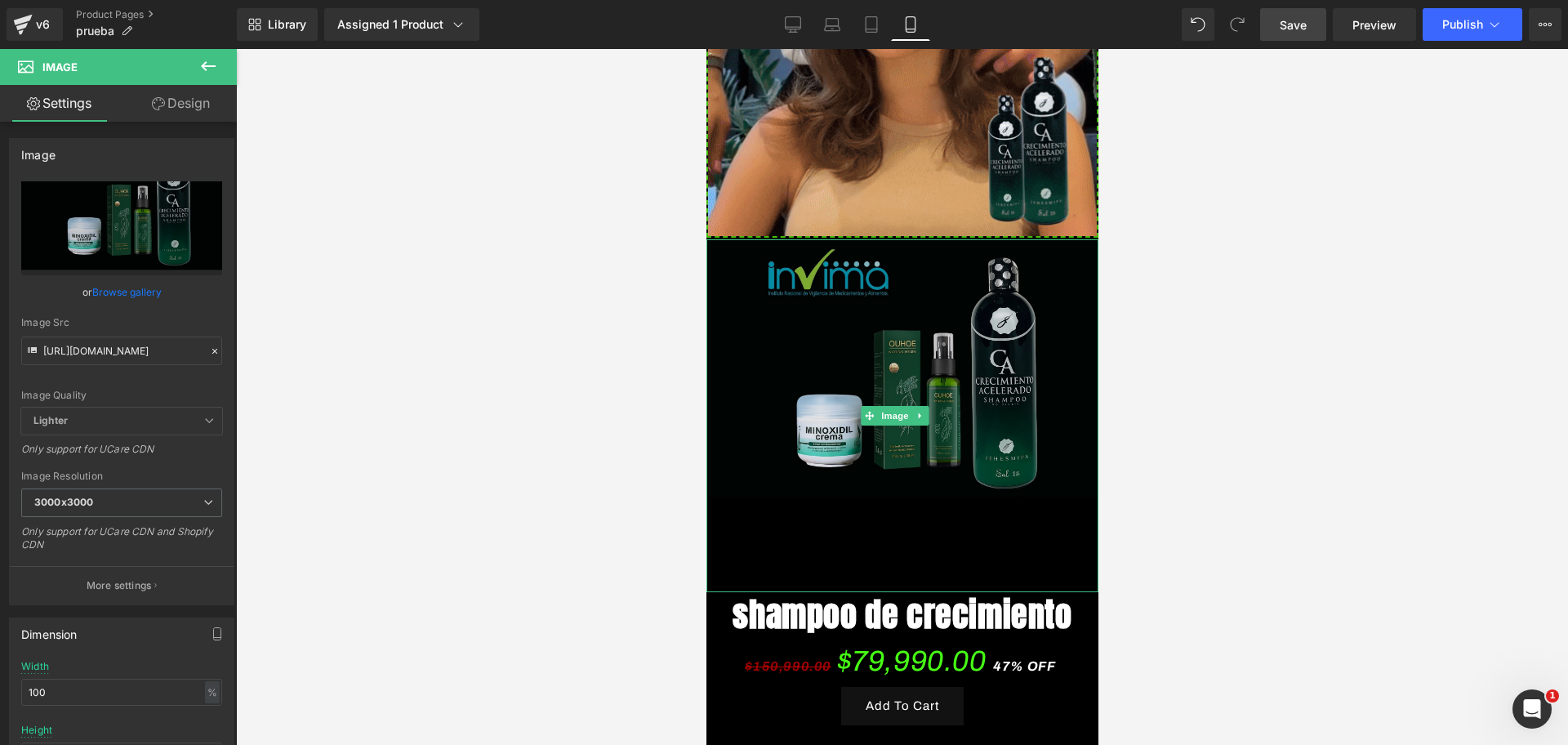
click at [813, 431] on img at bounding box center [901, 416] width 392 height 353
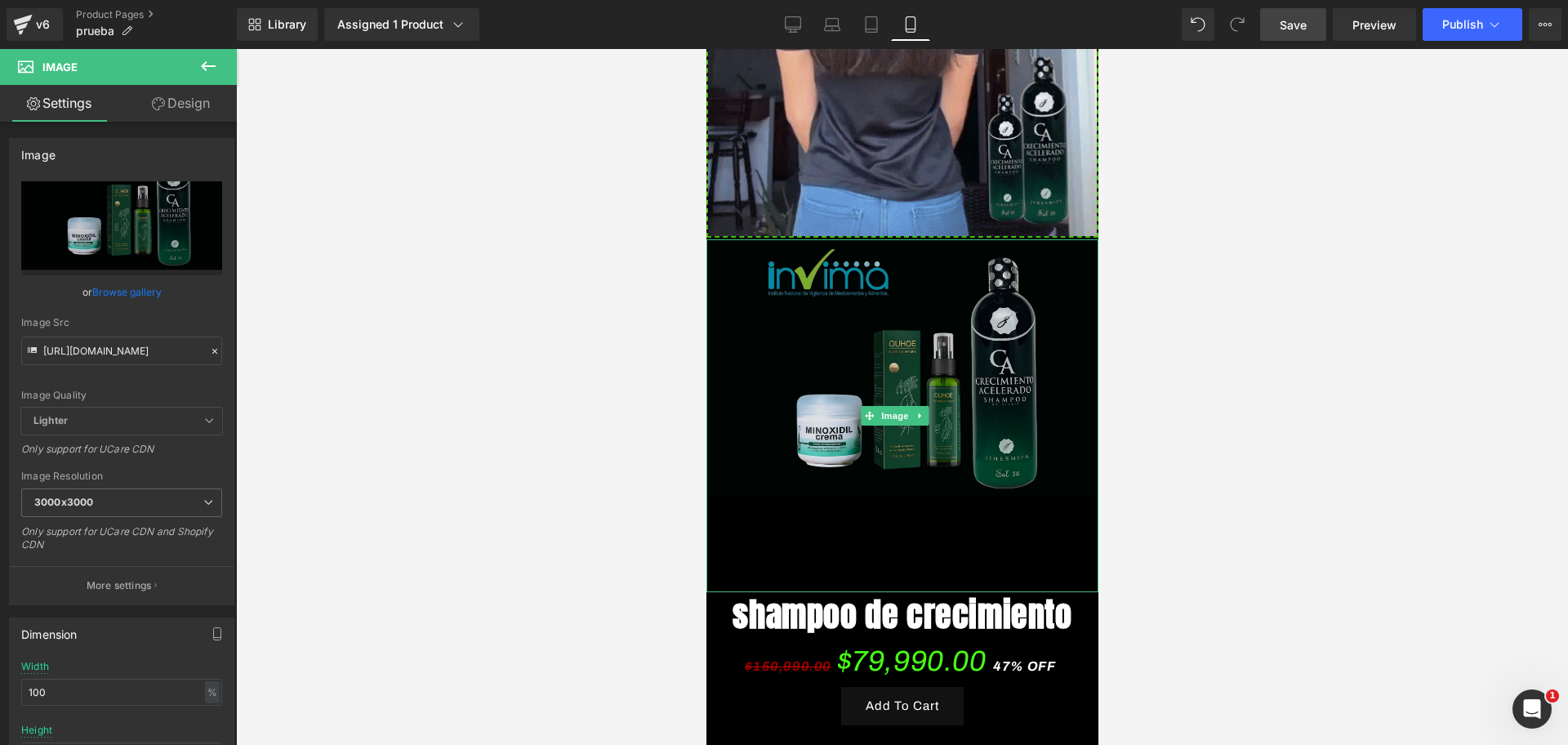
scroll to position [0, 0]
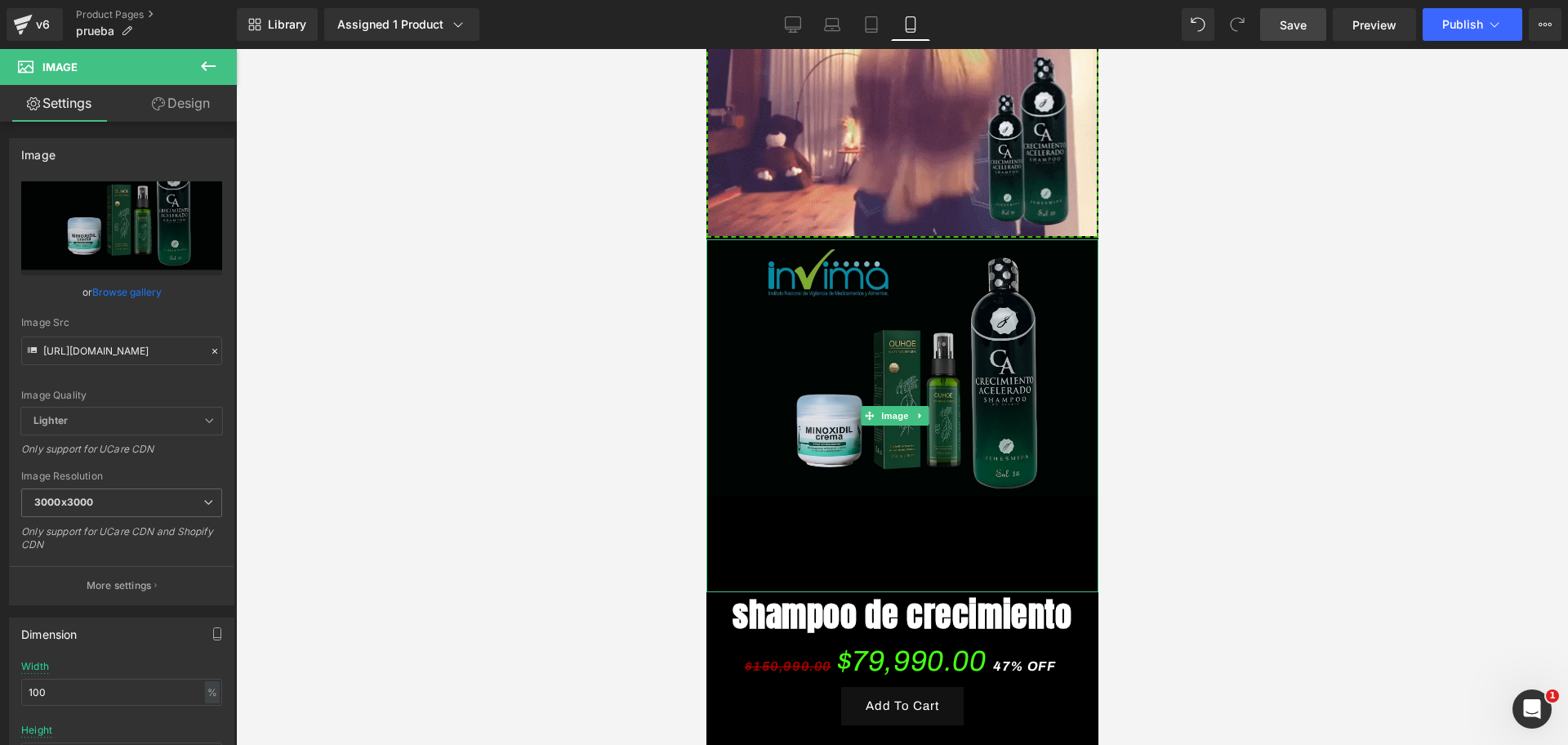
click at [879, 391] on img at bounding box center [901, 416] width 392 height 353
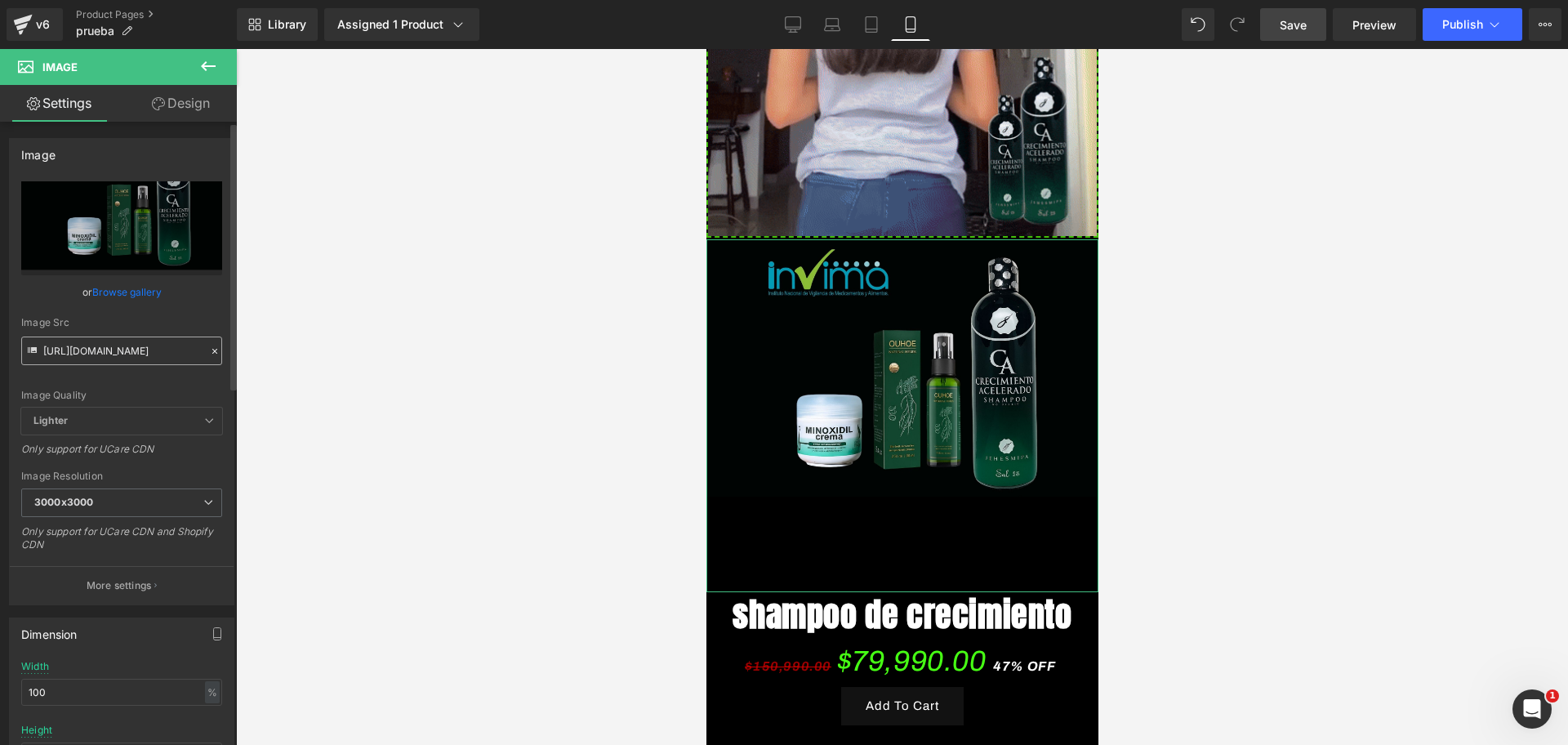
click at [108, 344] on input "[URL][DOMAIN_NAME]" at bounding box center [121, 351] width 201 height 29
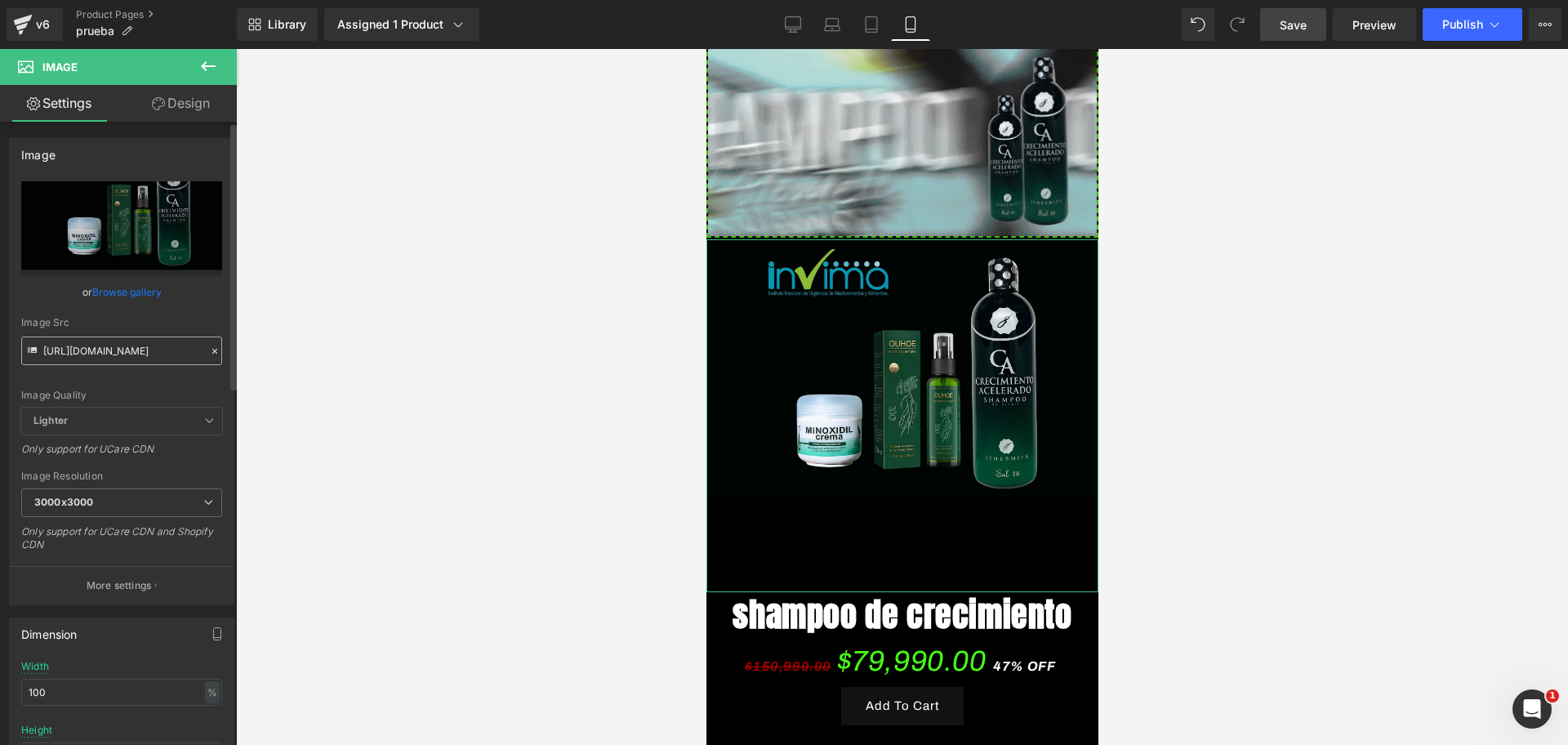
click at [108, 344] on input "[URL][DOMAIN_NAME]" at bounding box center [121, 351] width 201 height 29
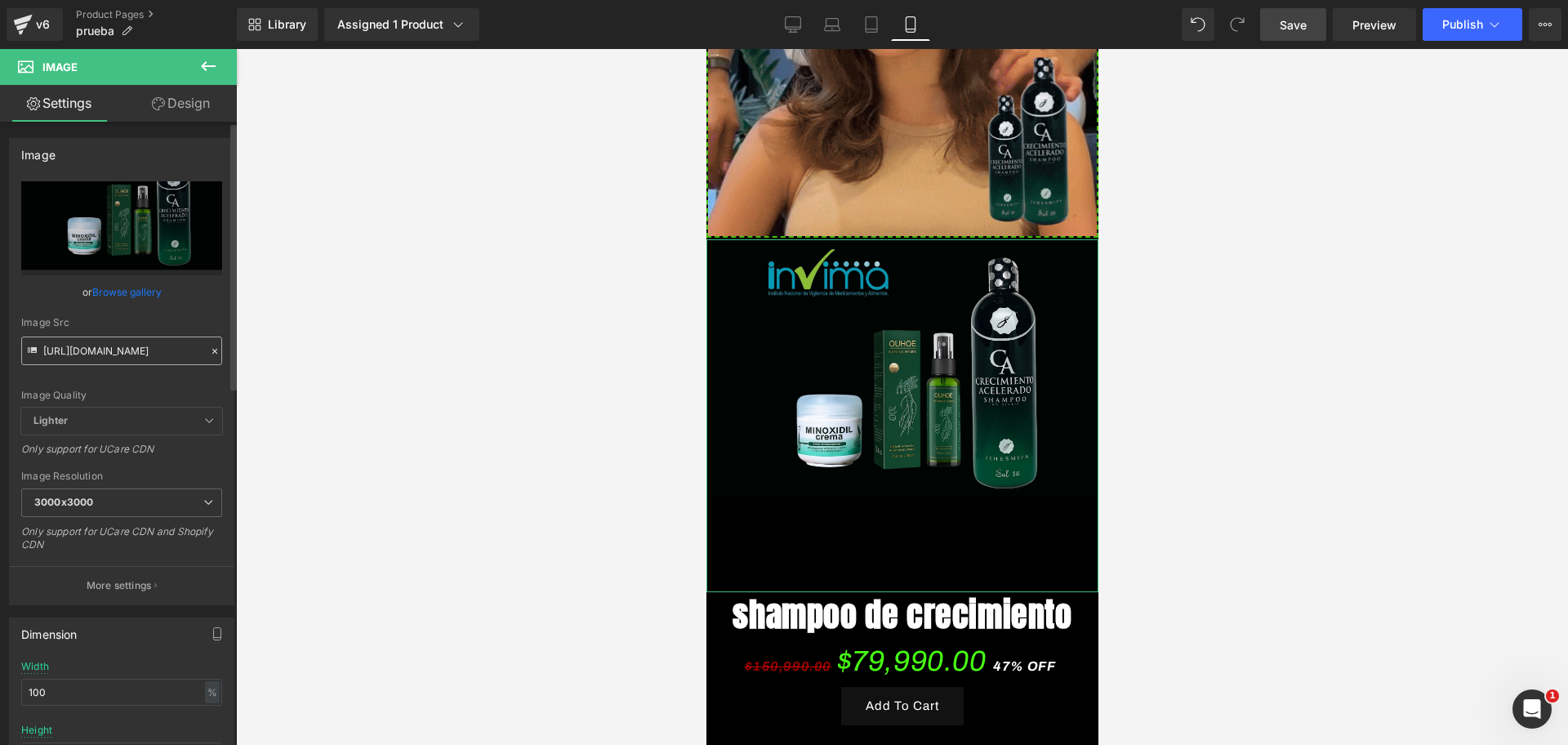
click at [108, 344] on input "[URL][DOMAIN_NAME]" at bounding box center [121, 351] width 201 height 29
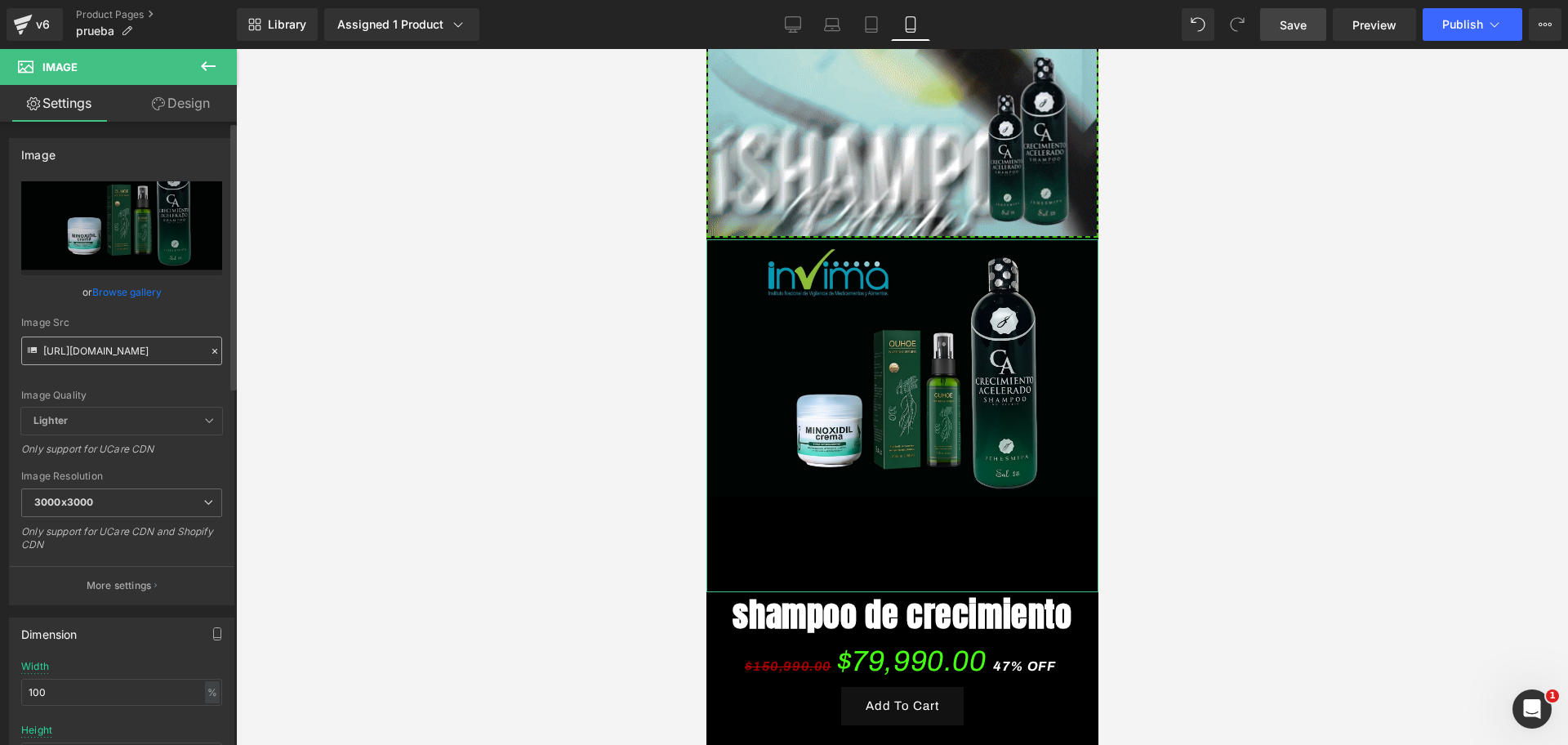
click at [108, 344] on input "[URL][DOMAIN_NAME]" at bounding box center [121, 351] width 201 height 29
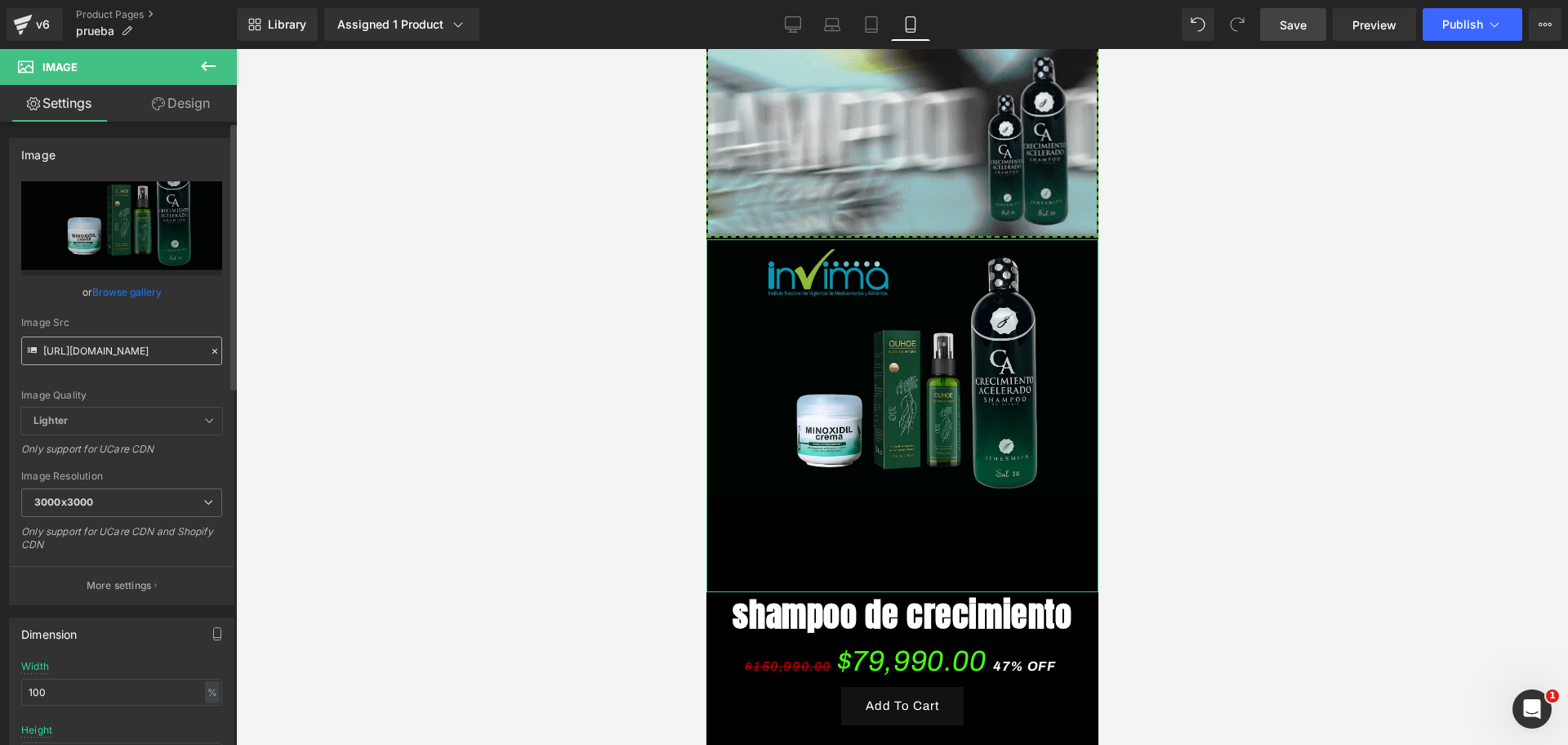
scroll to position [0, 282]
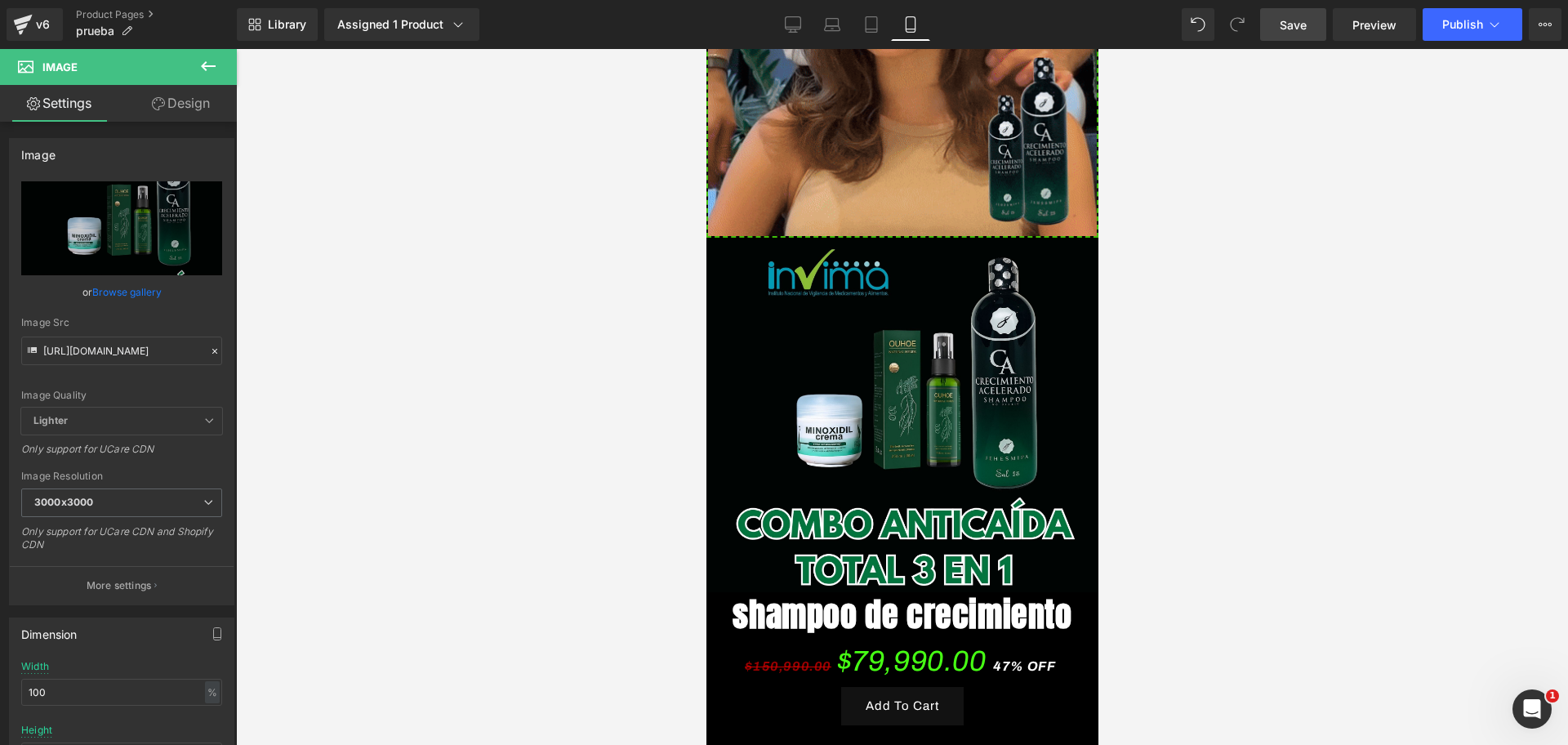
type input "[URL][DOMAIN_NAME]"
drag, startPoint x: 1407, startPoint y: 415, endPoint x: 208, endPoint y: 322, distance: 1202.6
click at [1407, 415] on div at bounding box center [901, 397] width 1331 height 696
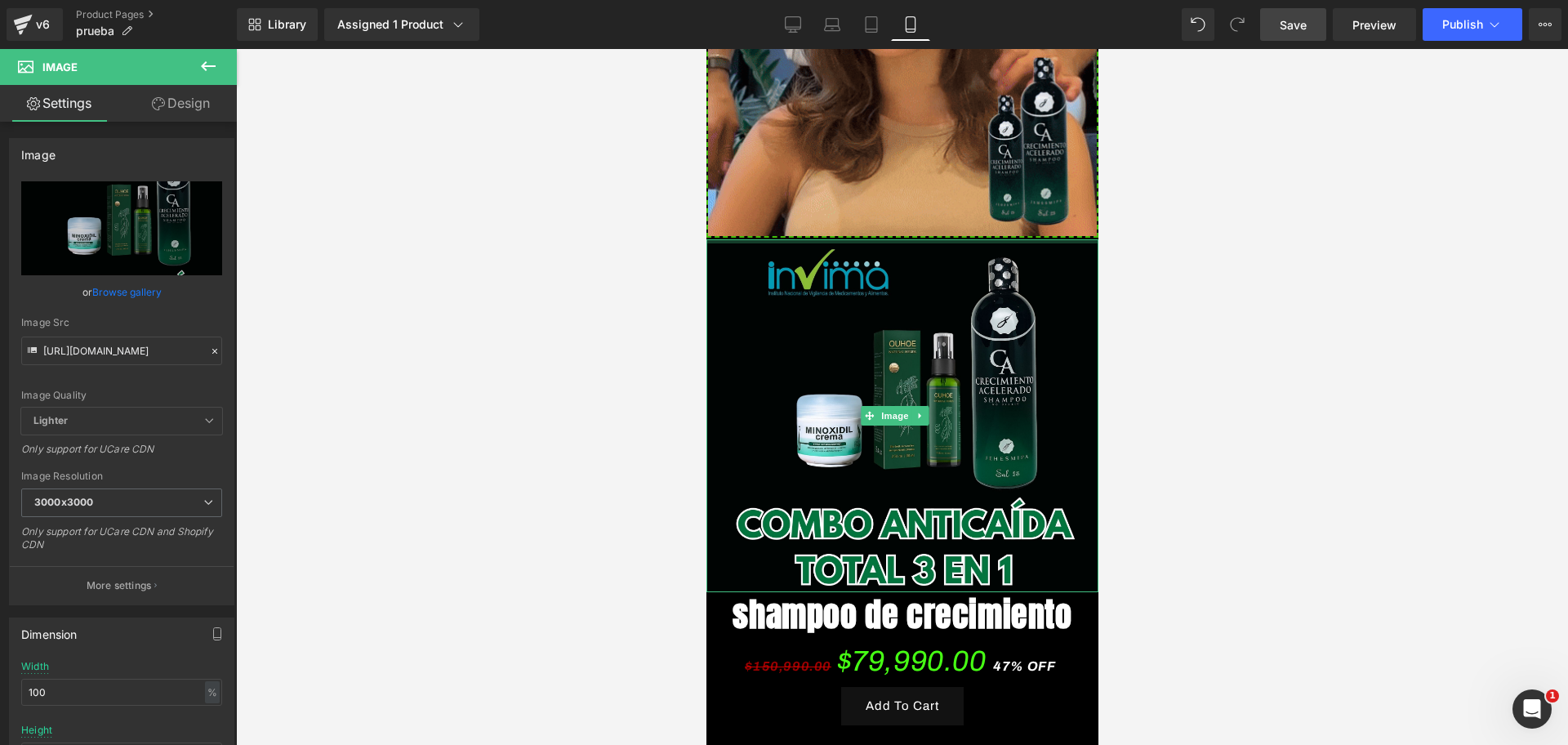
scroll to position [0, 564]
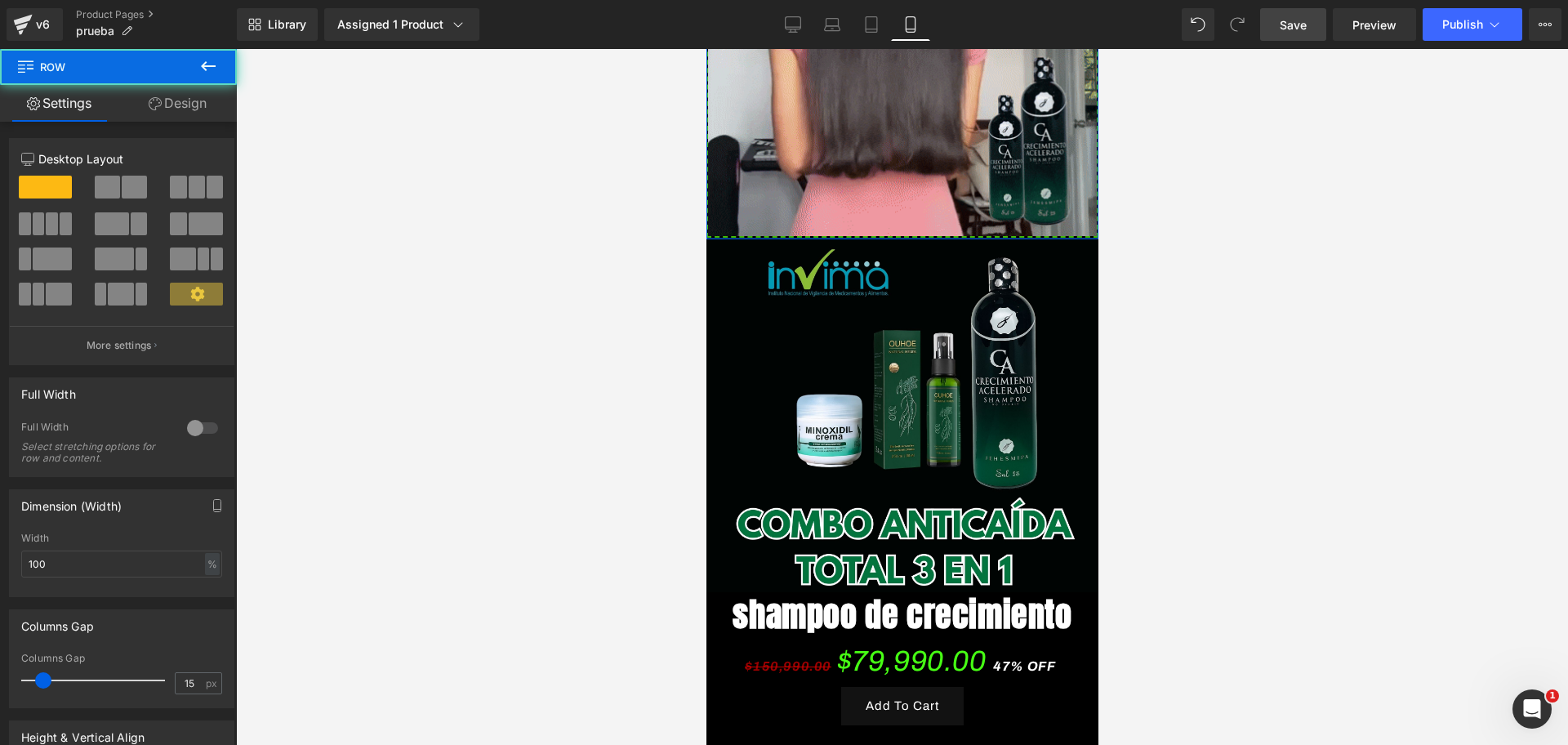
click at [877, 238] on div at bounding box center [901, 238] width 392 height 2
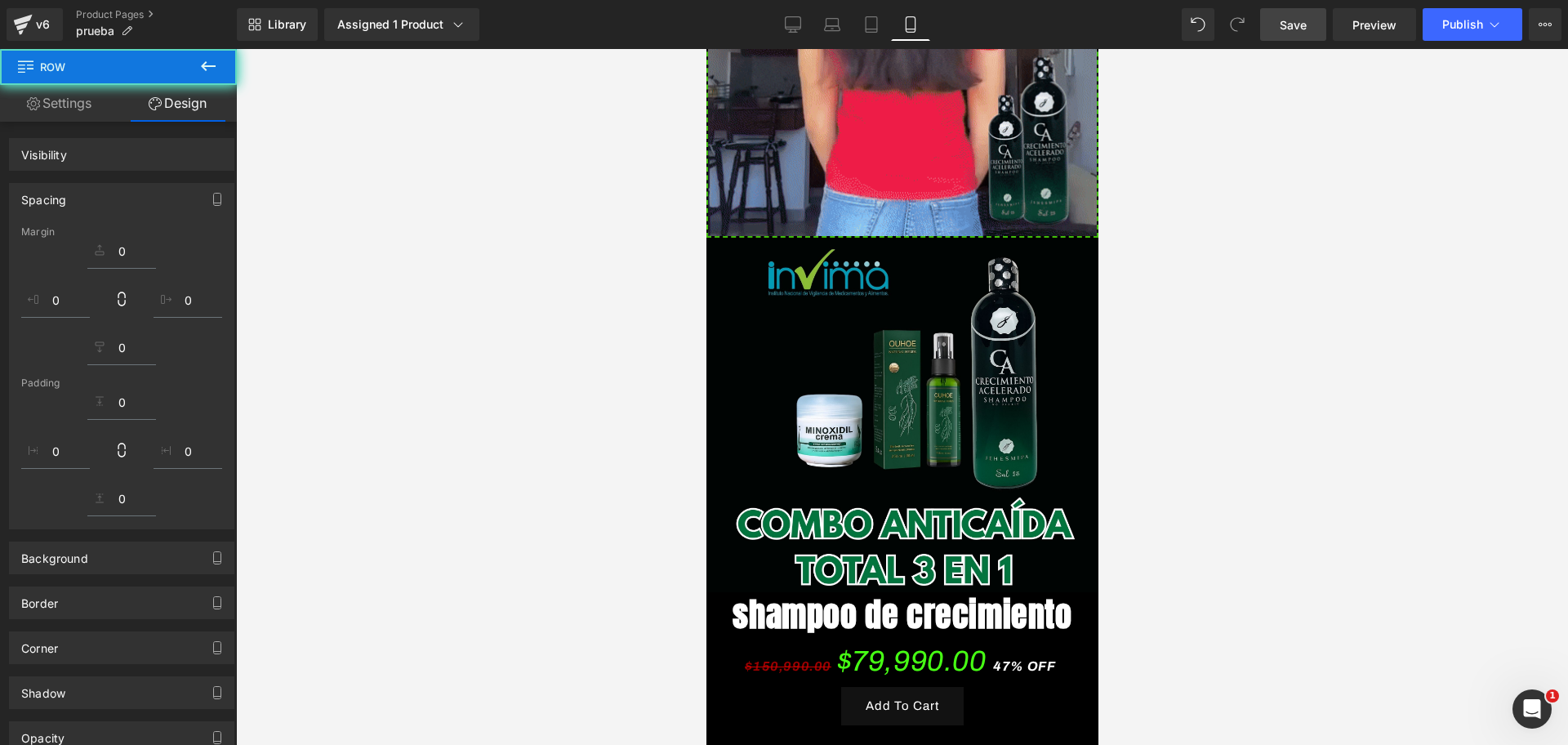
click at [1194, 329] on div at bounding box center [901, 397] width 1331 height 696
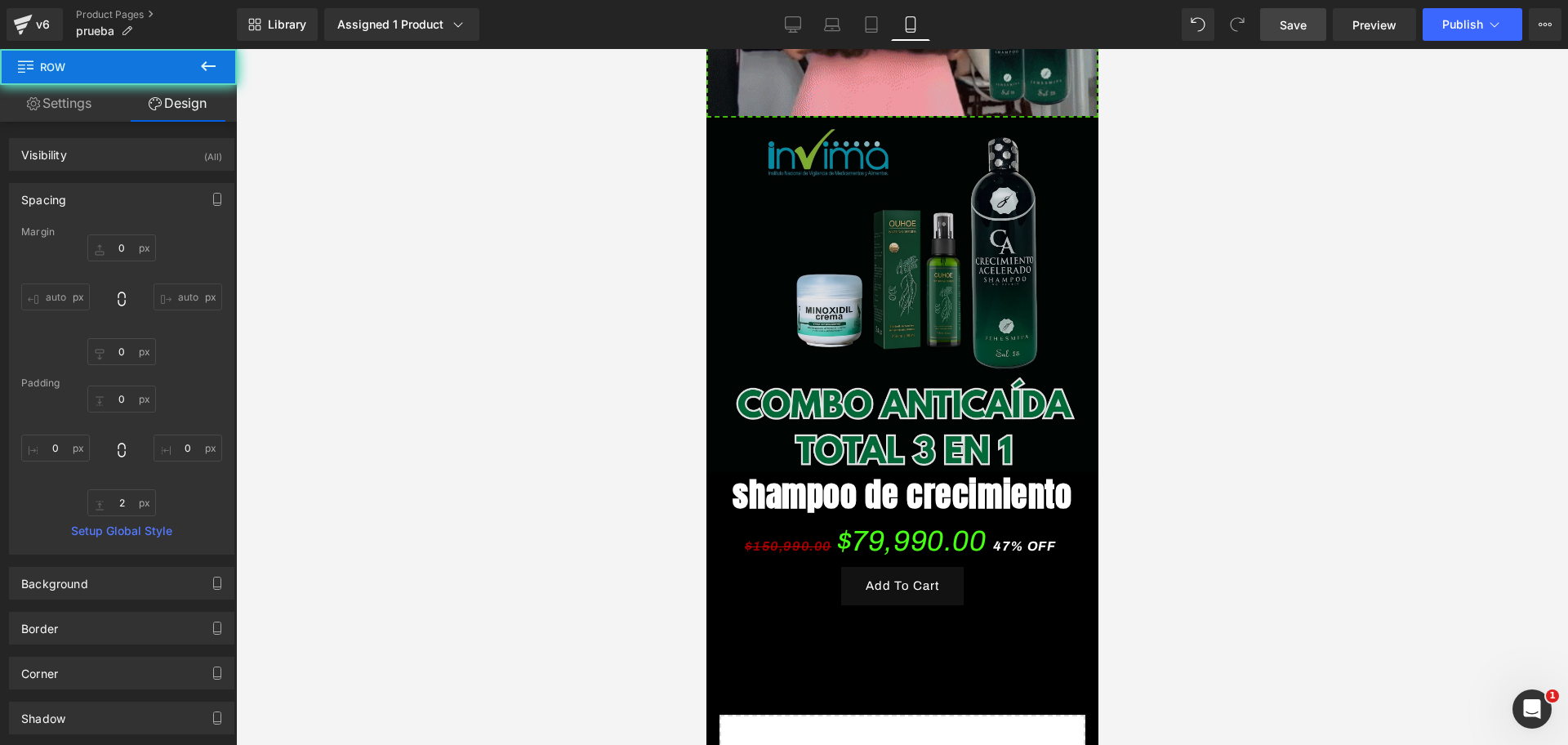
scroll to position [1210, 0]
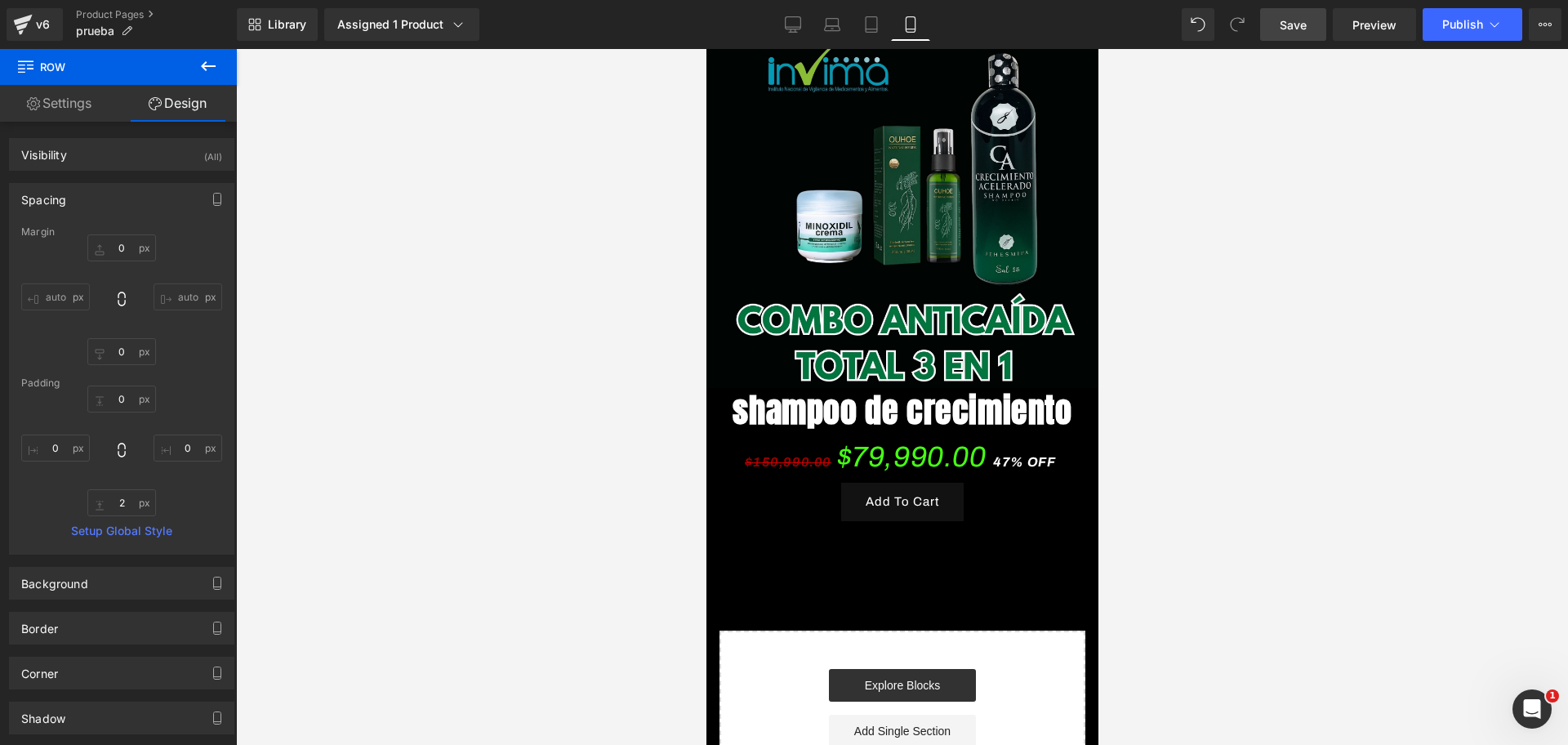
click at [909, 390] on div "shampoo de crecimiento (P) Title" at bounding box center [901, 411] width 351 height 41
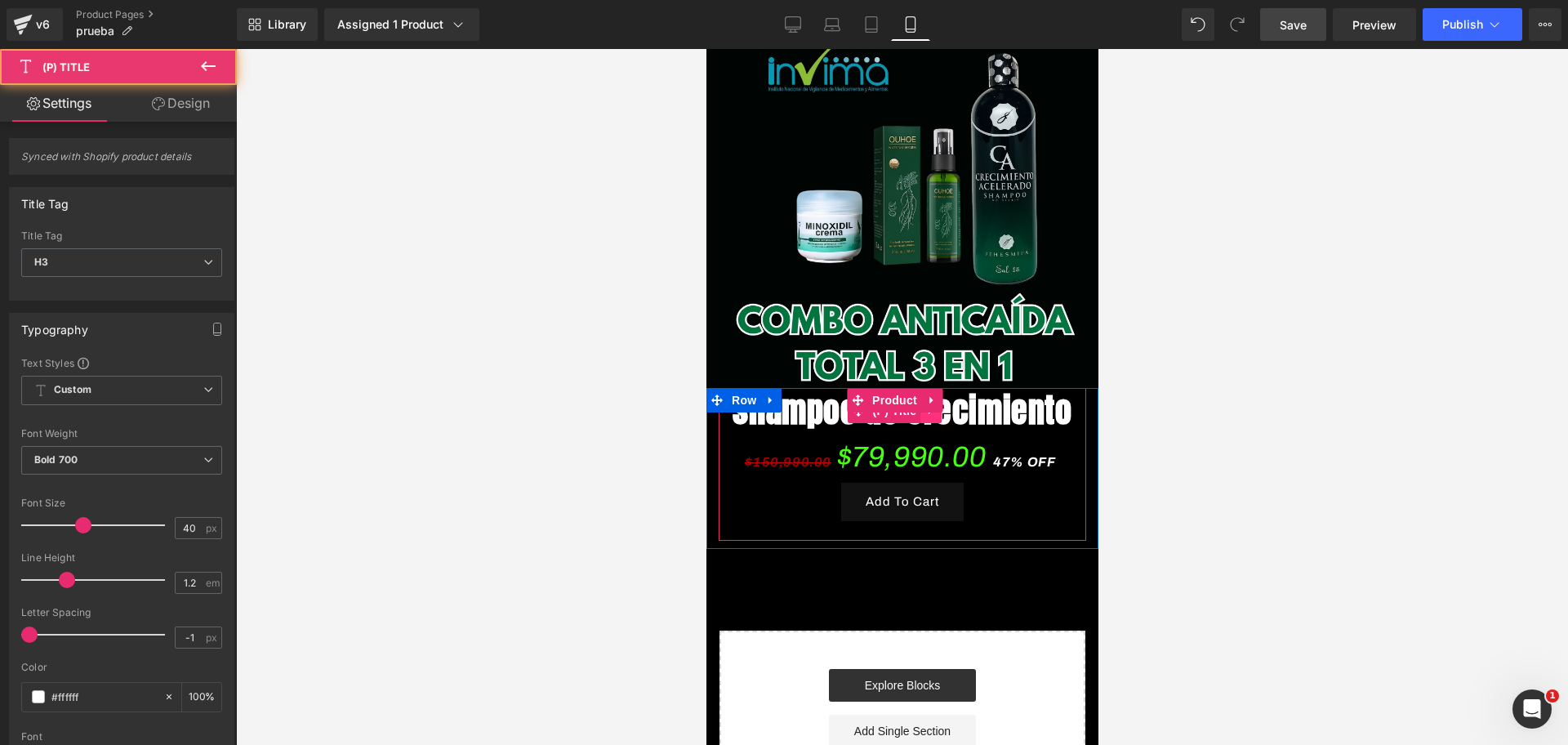
scroll to position [0, 845]
click at [922, 398] on link at bounding box center [930, 411] width 21 height 25
click at [933, 398] on link at bounding box center [940, 411] width 21 height 25
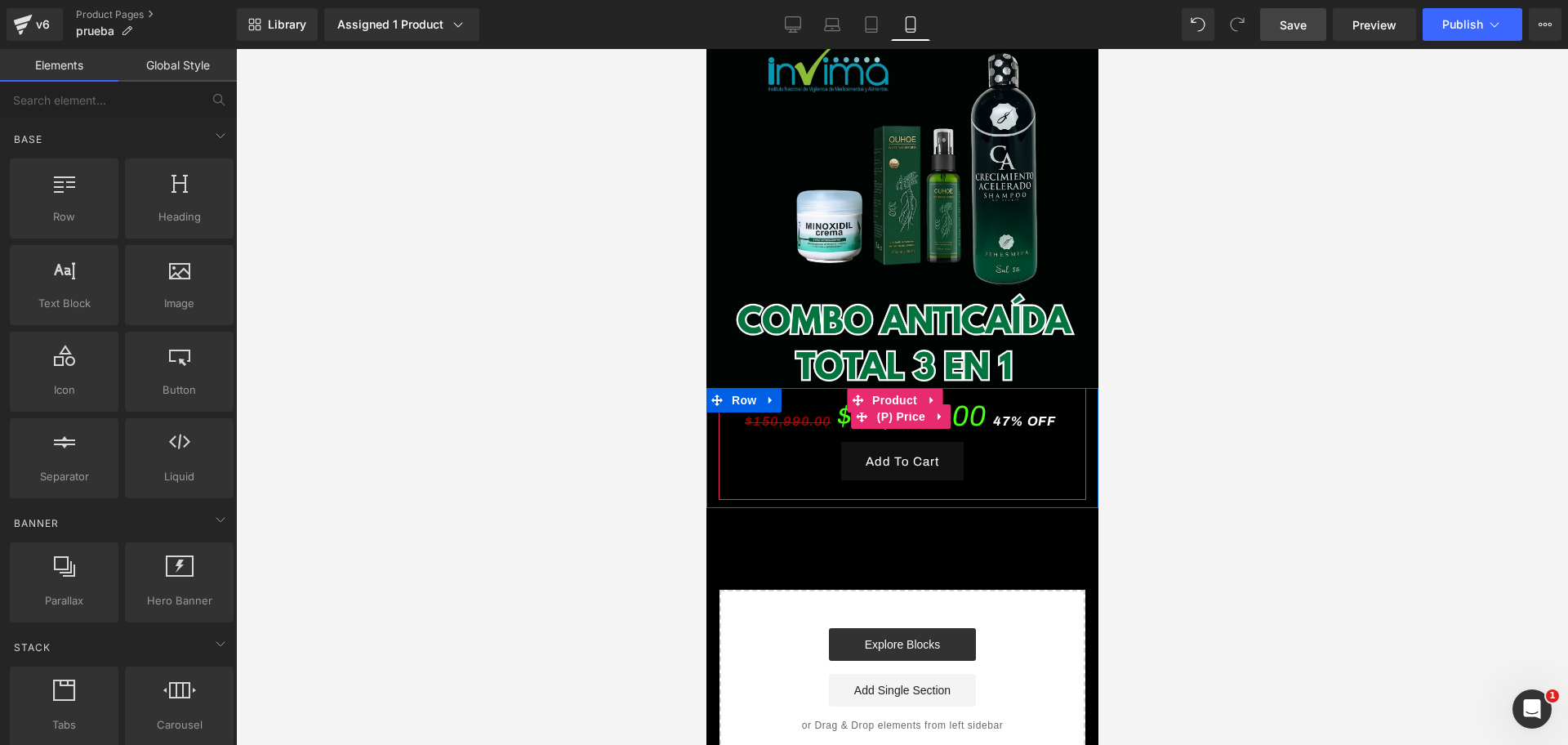
scroll to position [0, 0]
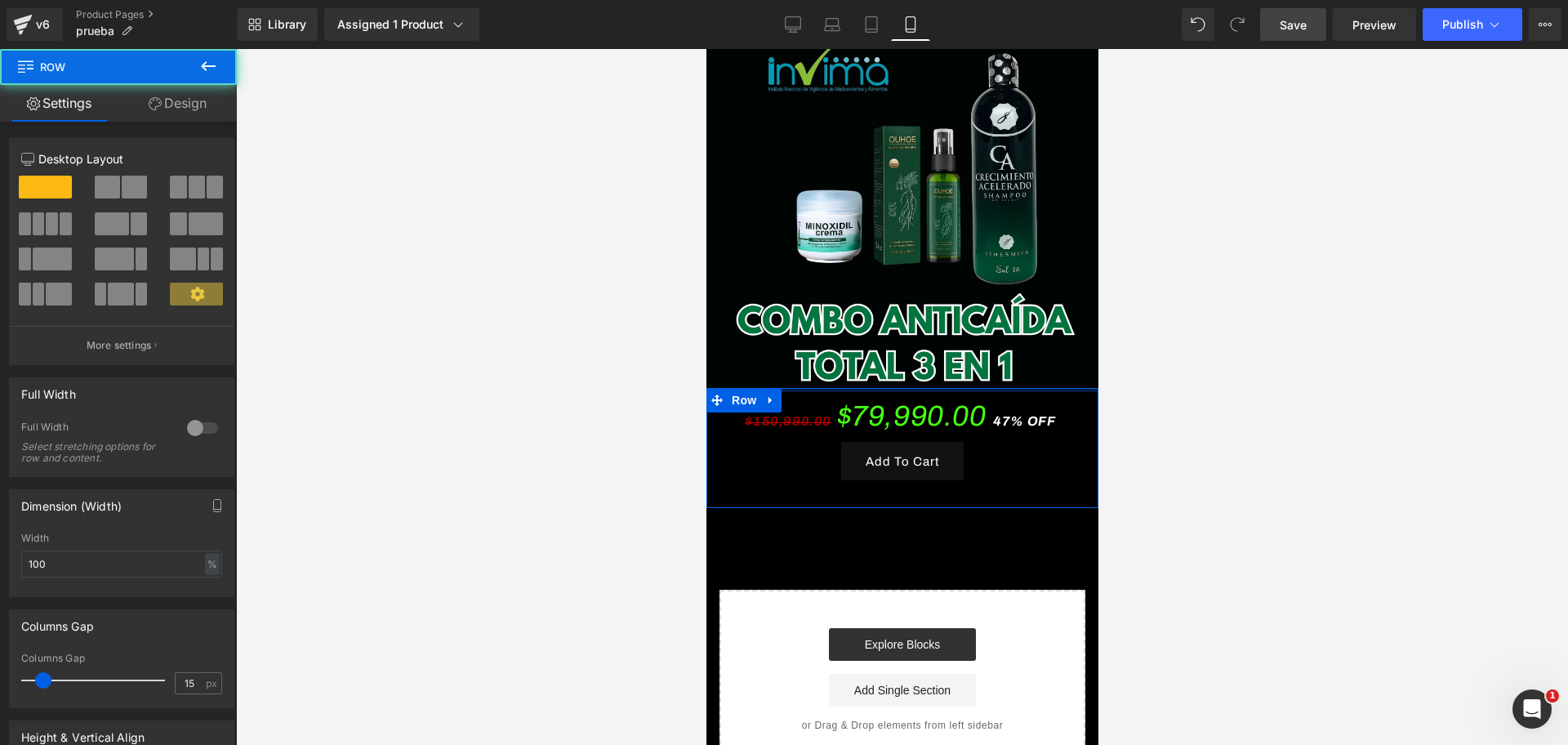
click at [950, 388] on div at bounding box center [901, 389] width 392 height 4
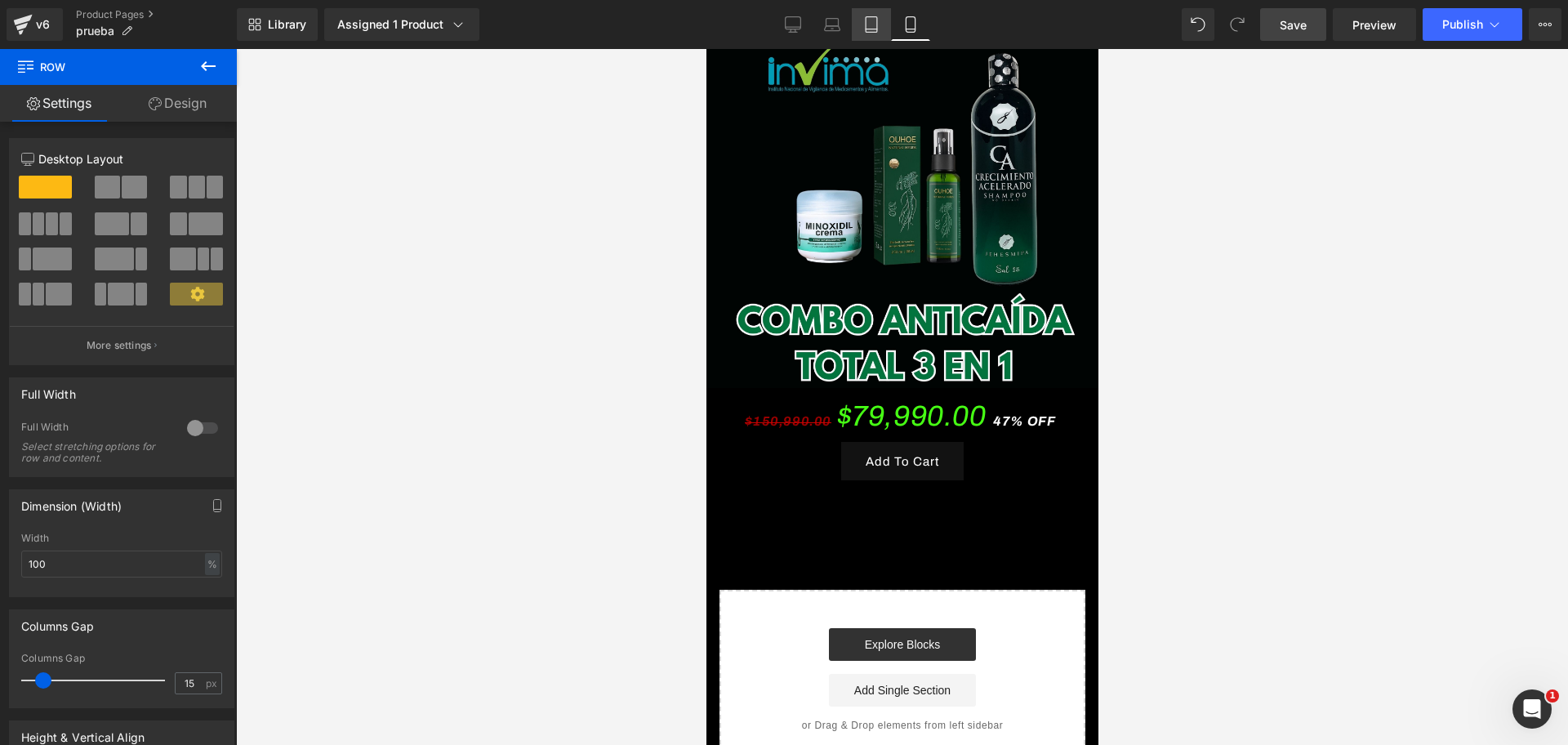
scroll to position [0, 845]
click at [219, 53] on button at bounding box center [208, 67] width 57 height 36
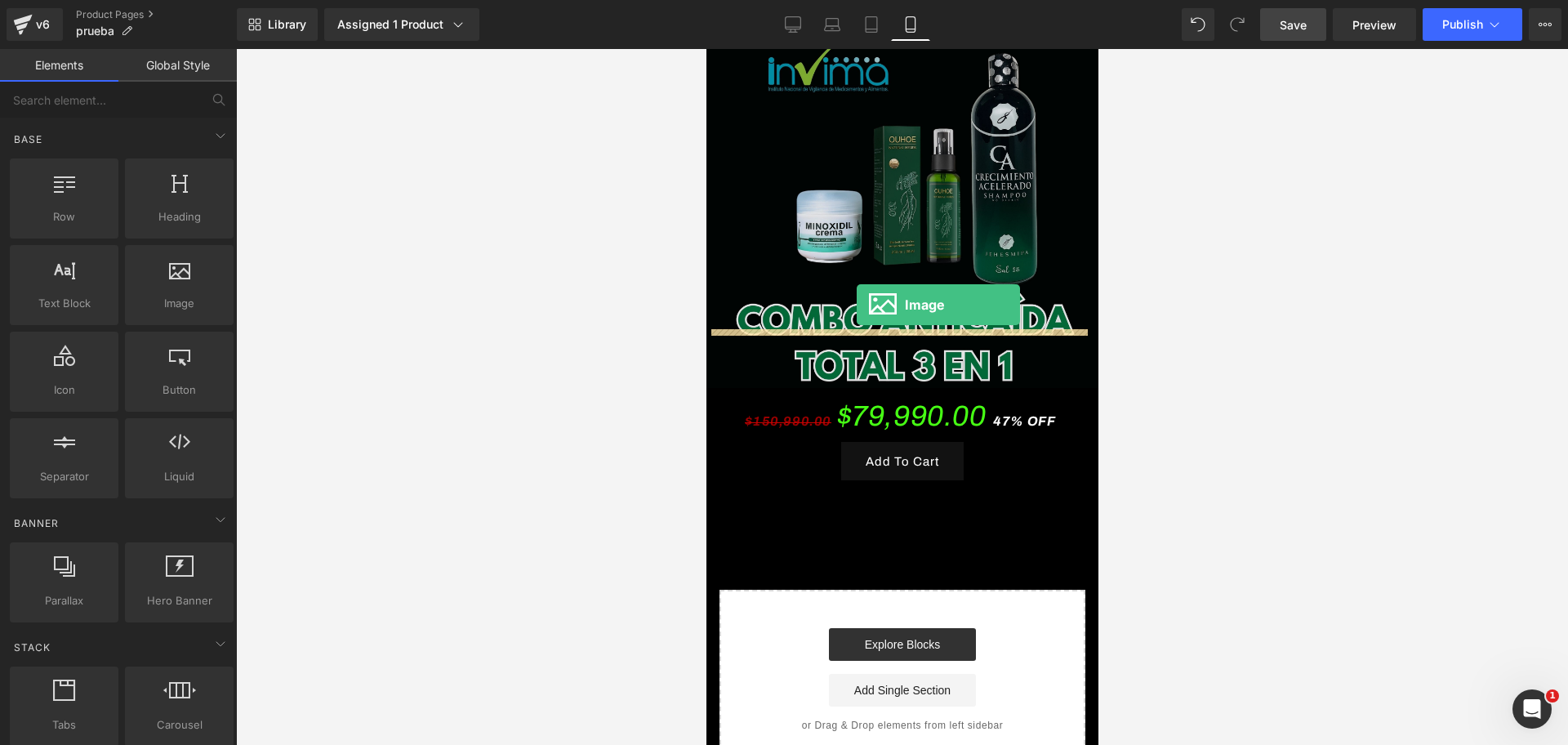
scroll to position [0, 0]
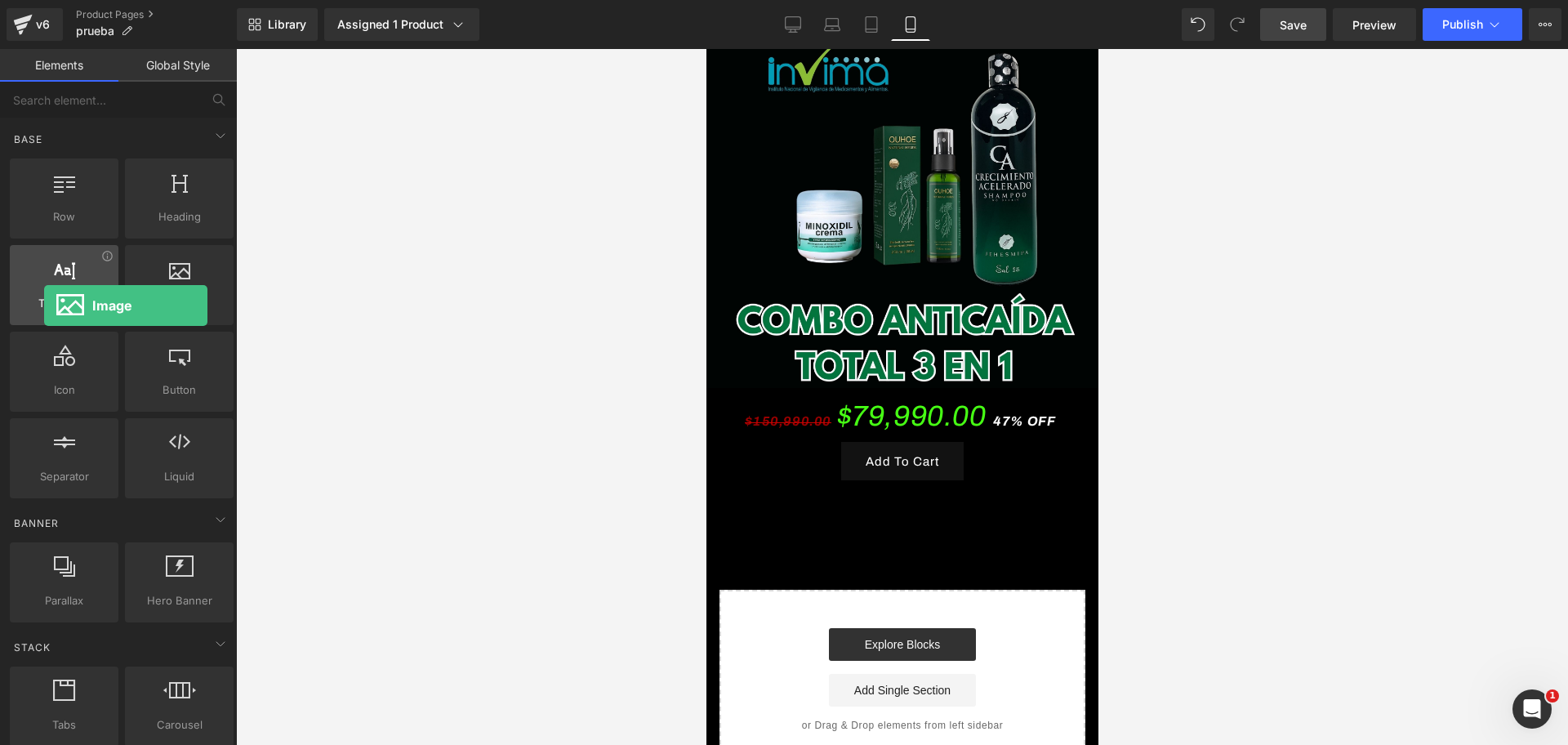
drag, startPoint x: 178, startPoint y: 294, endPoint x: 43, endPoint y: 306, distance: 135.5
click at [43, 306] on div "Row rows, columns, layouts, div Heading headings, titles, h1,h2,h3,h4,h5,h6 Tex…" at bounding box center [121, 328] width 230 height 347
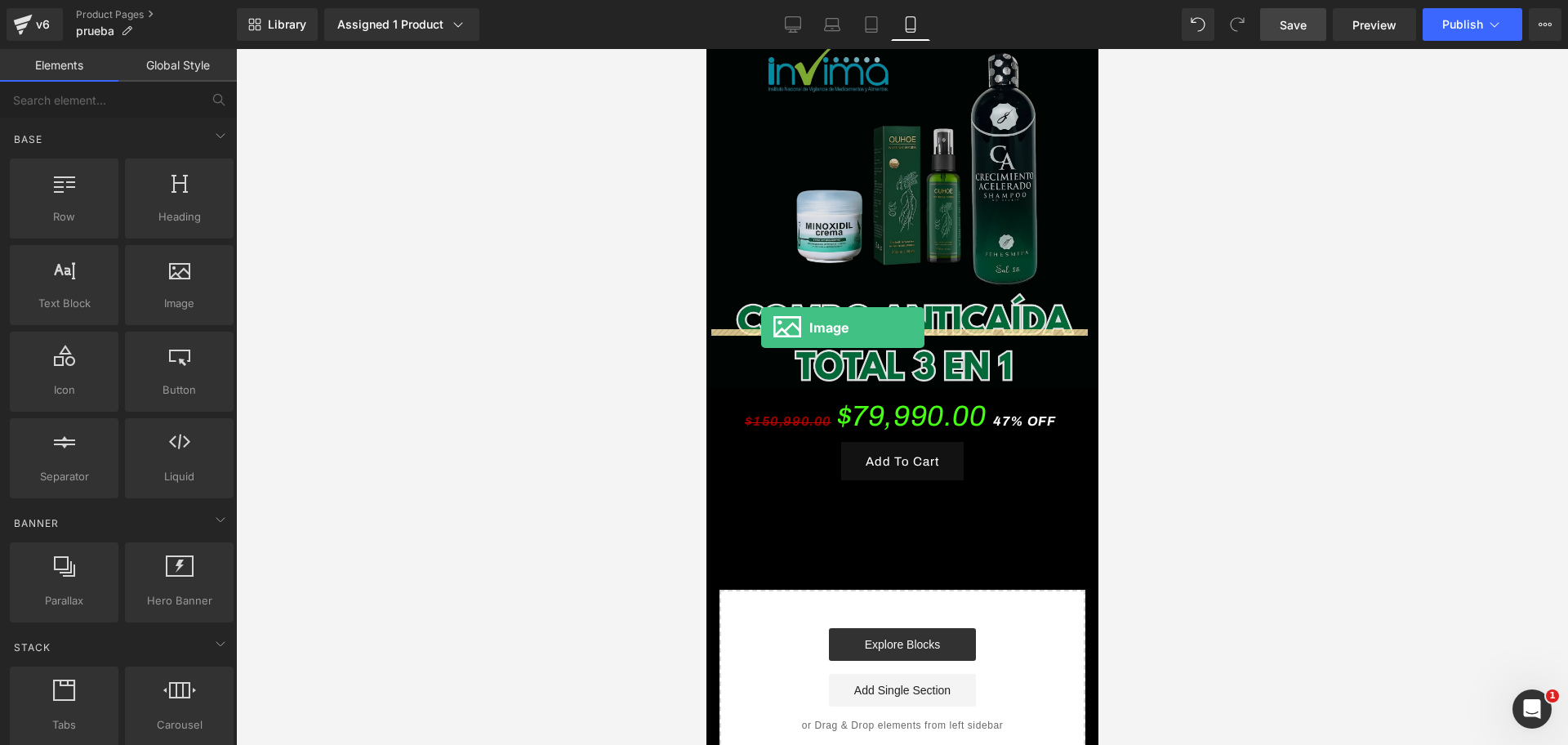
scroll to position [0, 845]
drag, startPoint x: 864, startPoint y: 337, endPoint x: 760, endPoint y: 328, distance: 104.4
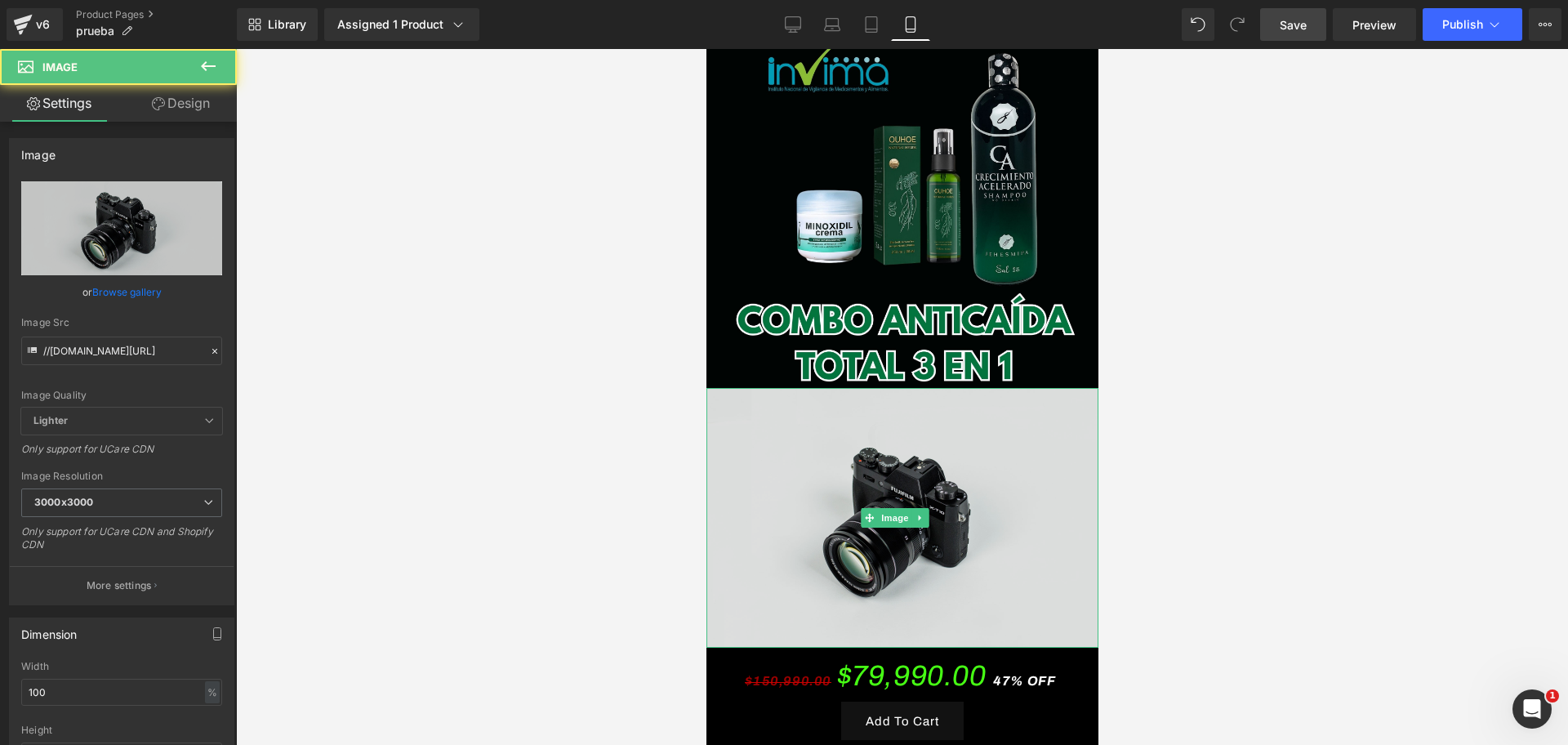
click at [867, 411] on img at bounding box center [901, 517] width 392 height 260
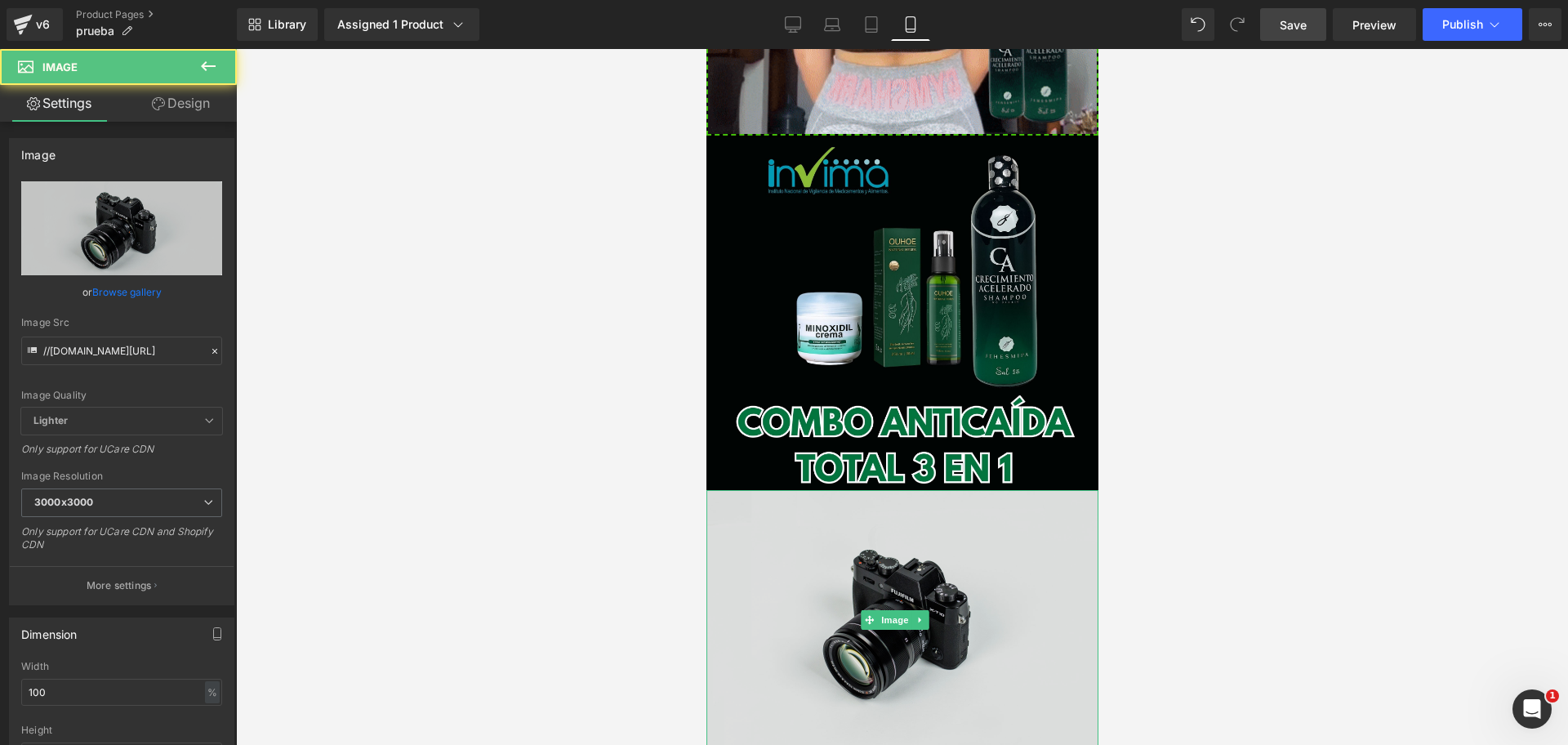
click at [1012, 536] on img at bounding box center [901, 620] width 392 height 260
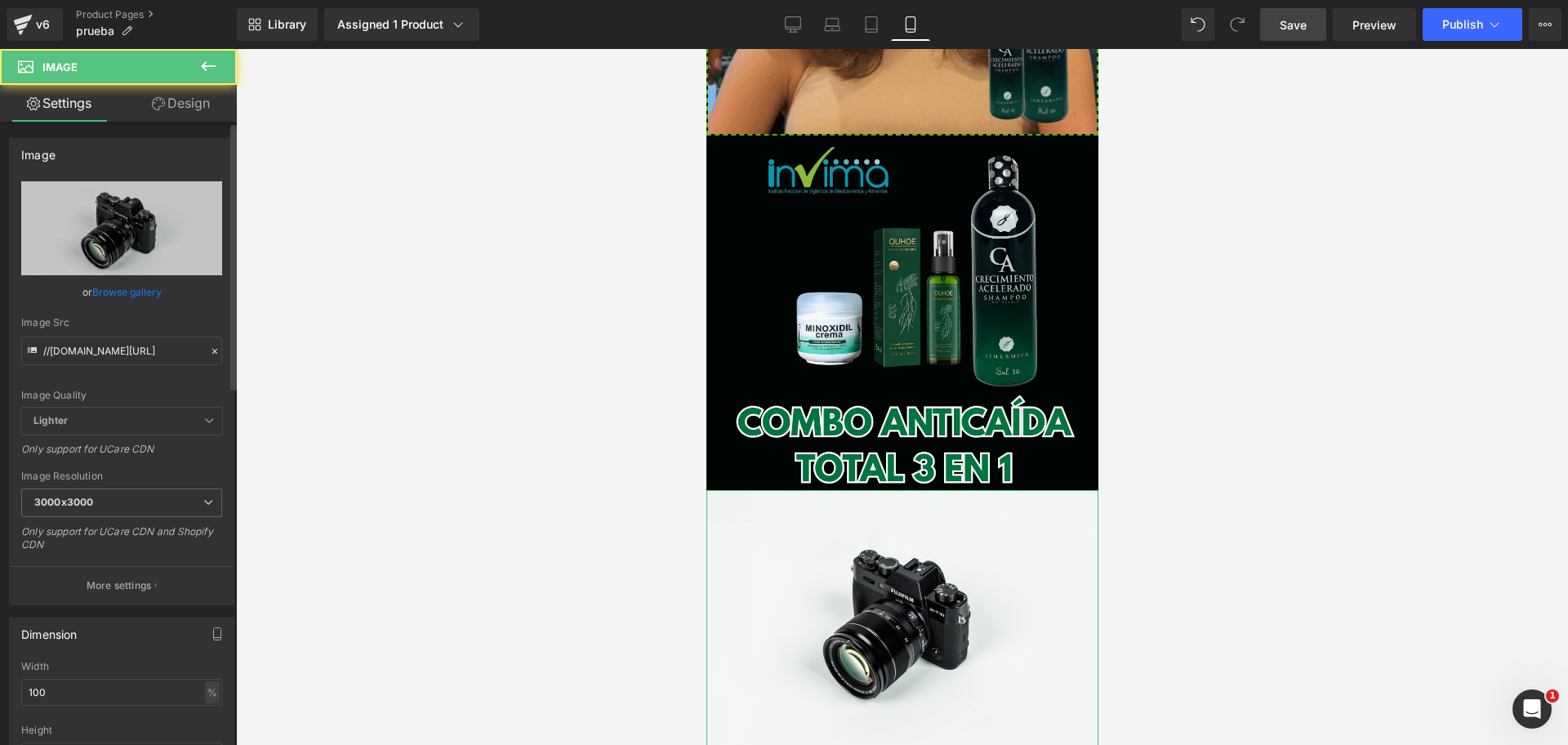
scroll to position [0, 0]
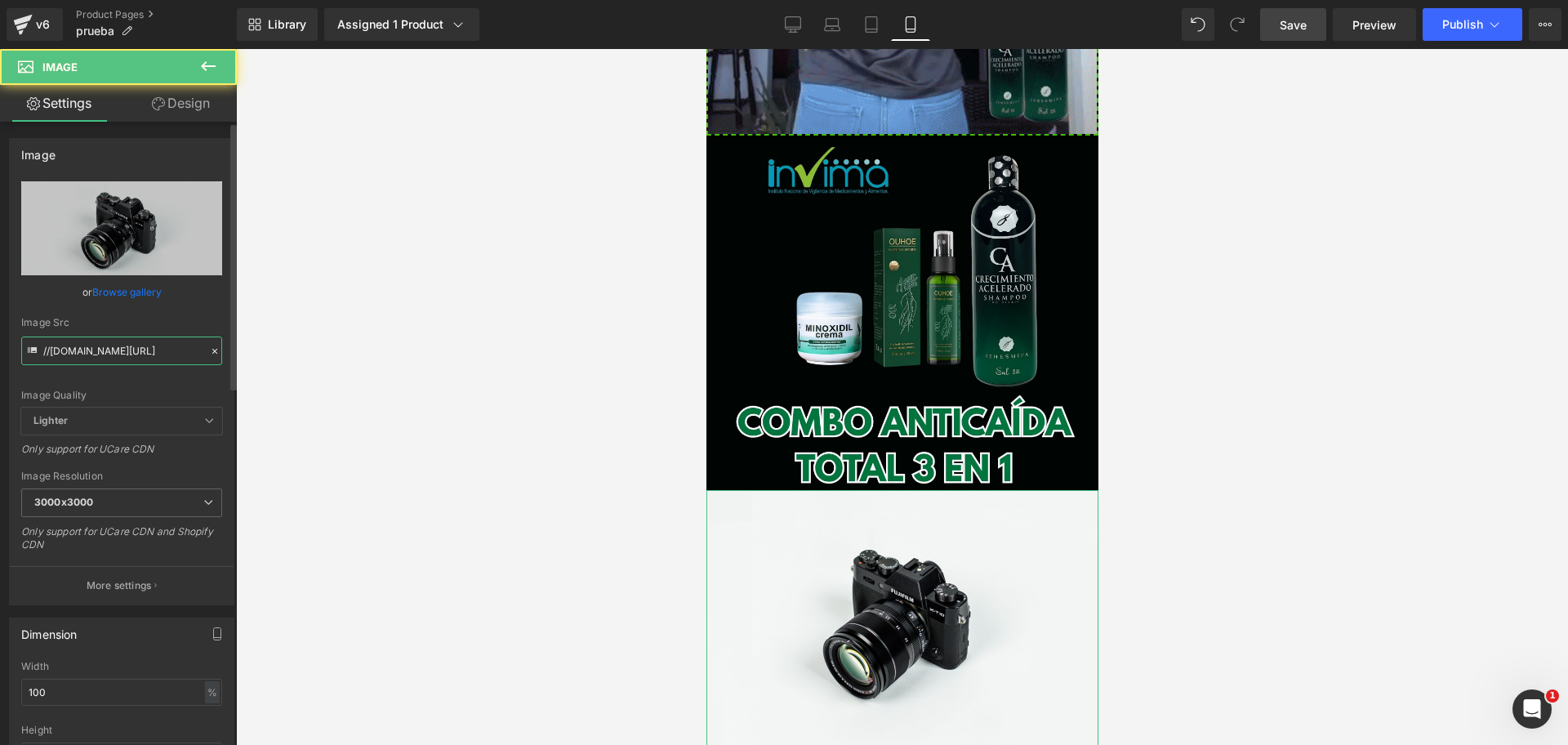
click at [97, 361] on input "//[DOMAIN_NAME][URL]" at bounding box center [121, 351] width 201 height 29
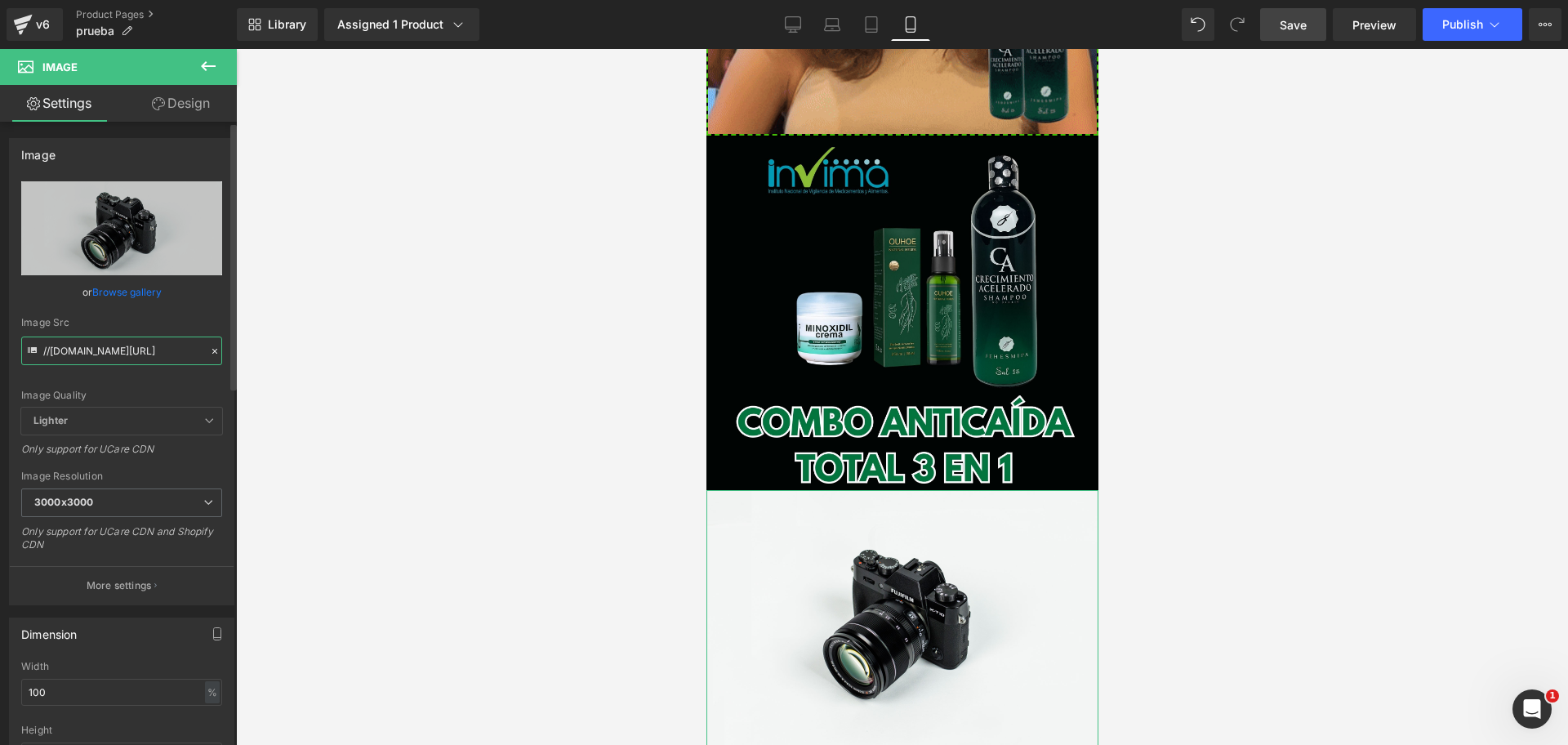
click at [97, 362] on input "//[DOMAIN_NAME][URL]" at bounding box center [121, 351] width 201 height 29
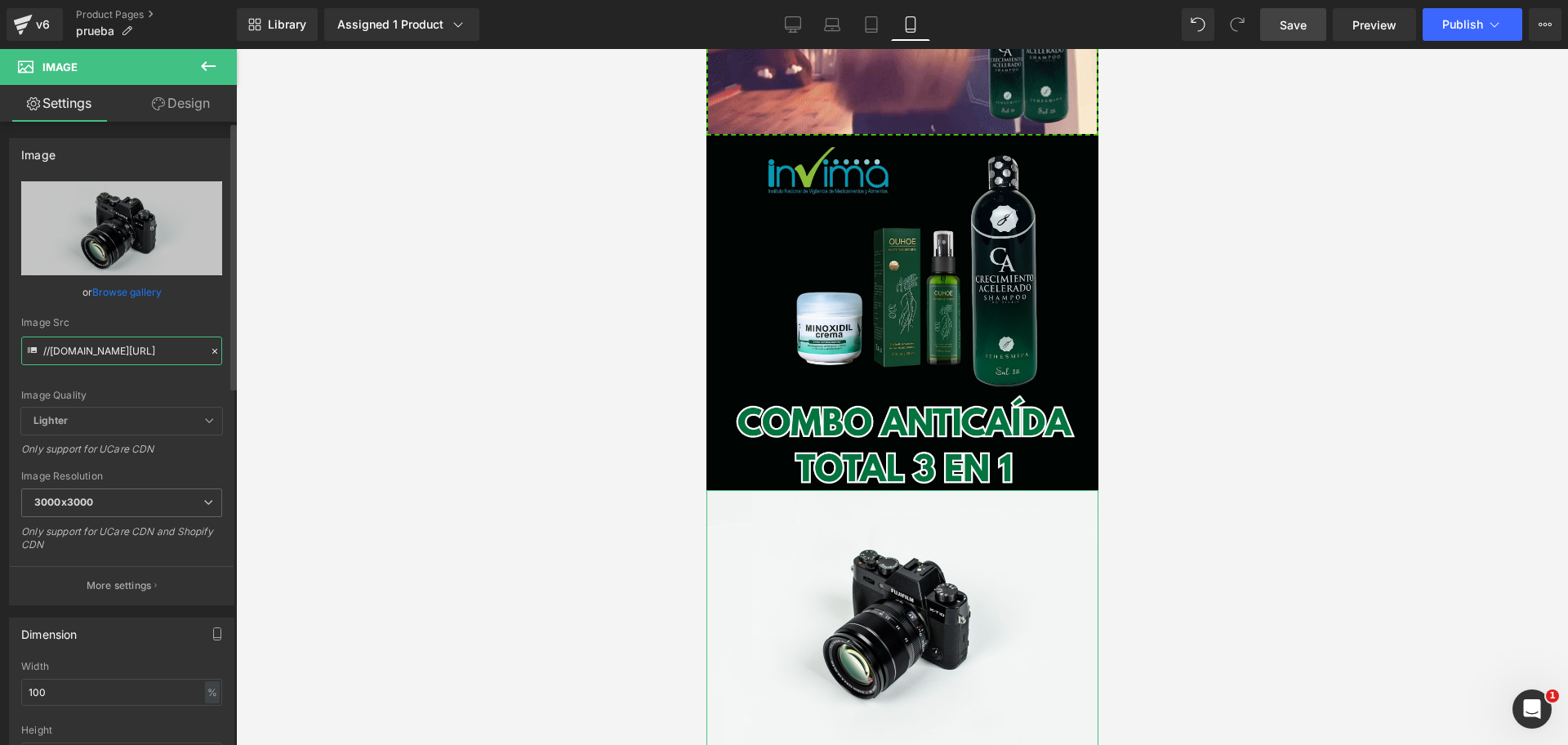
click at [97, 362] on input "//[DOMAIN_NAME][URL]" at bounding box center [121, 351] width 201 height 29
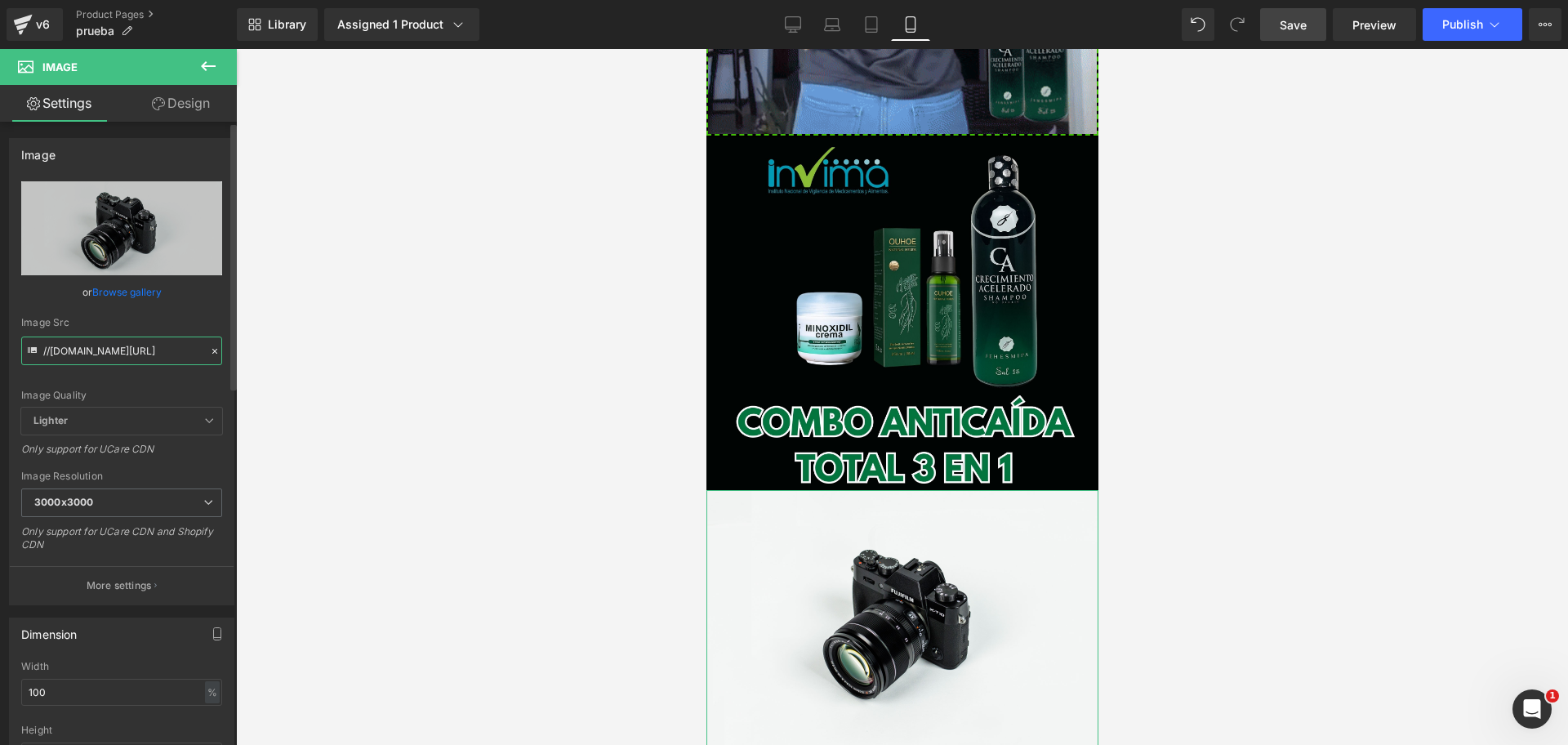
click at [97, 362] on input "//[DOMAIN_NAME][URL]" at bounding box center [121, 351] width 201 height 29
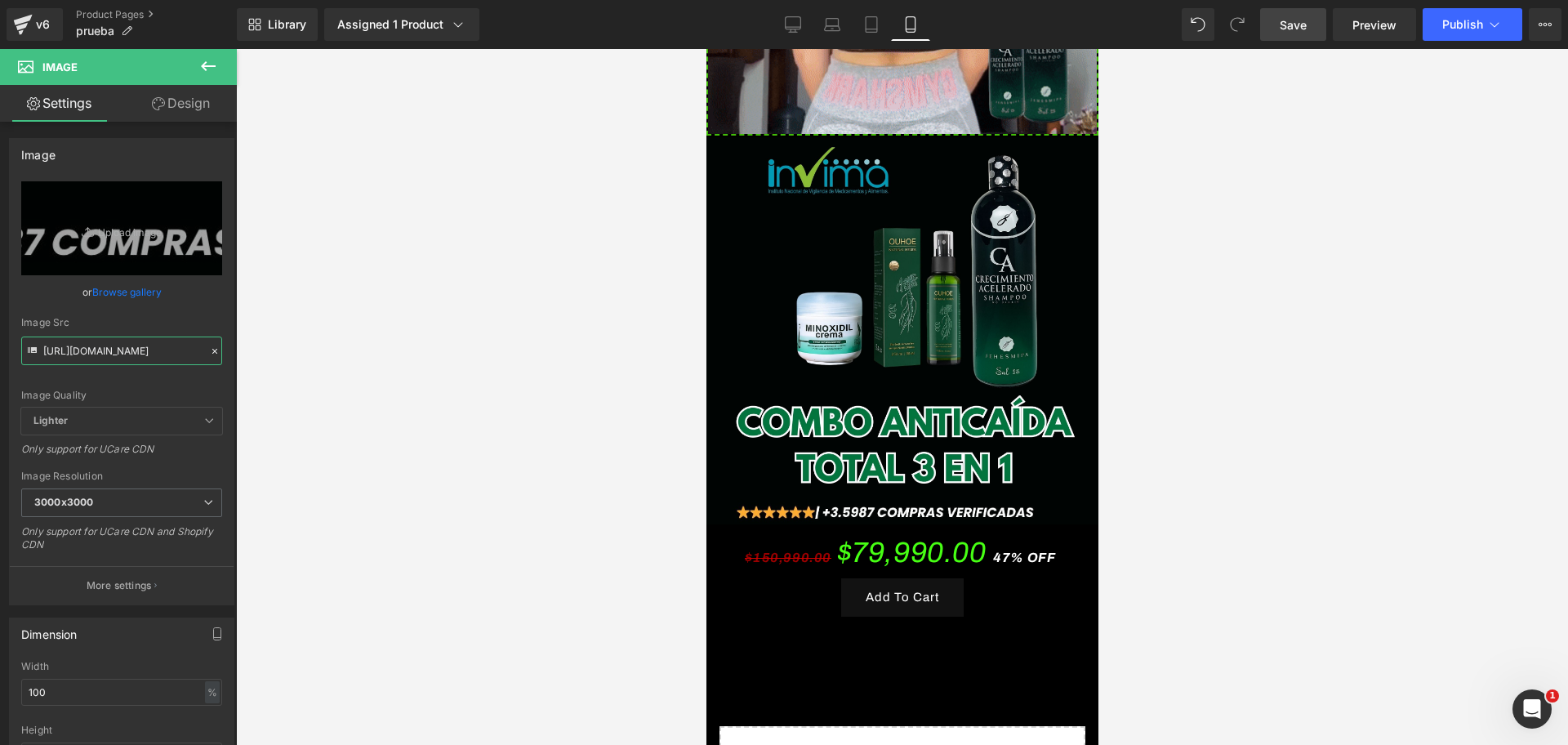
scroll to position [0, 282]
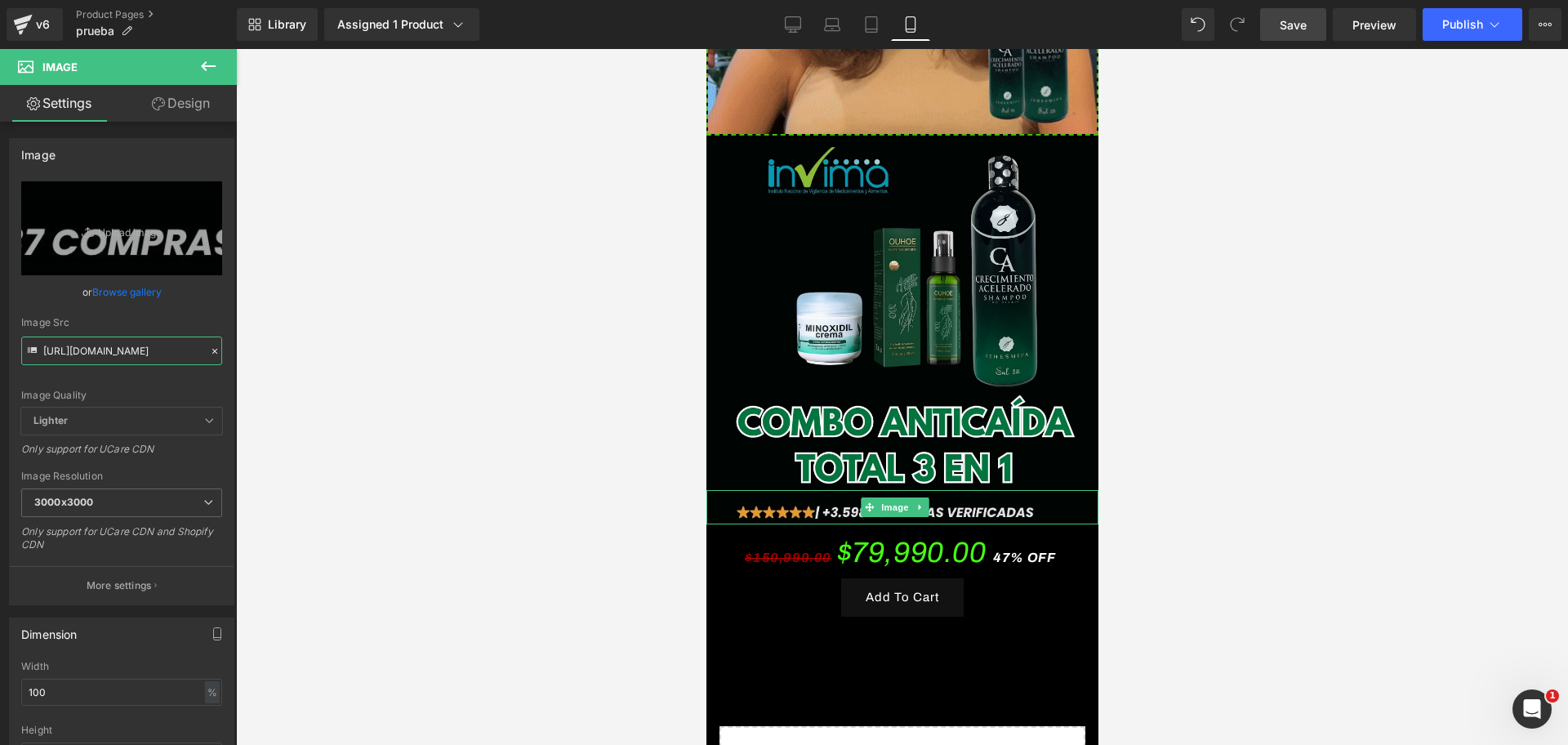
type input "[URL][DOMAIN_NAME]"
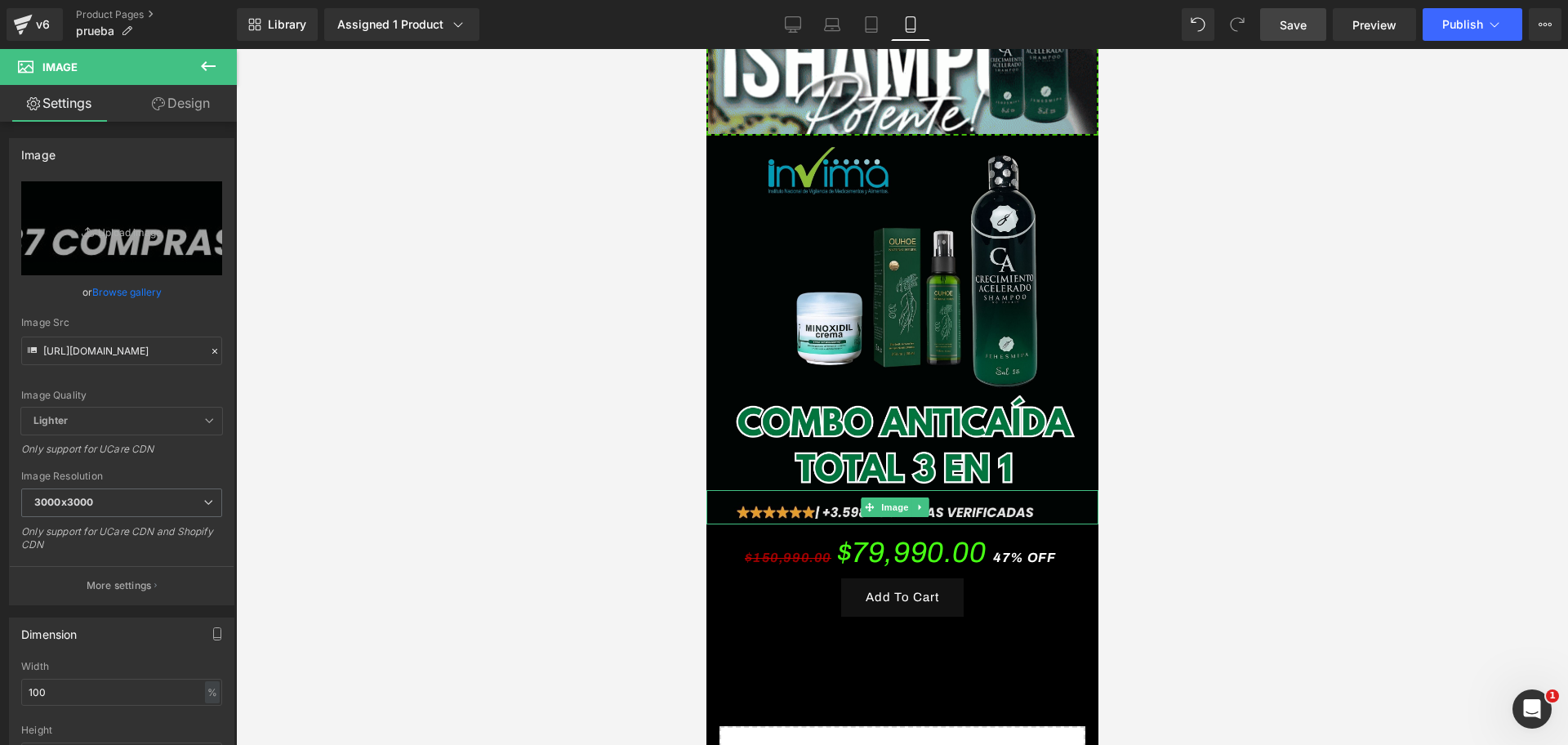
click at [935, 490] on img at bounding box center [901, 507] width 392 height 34
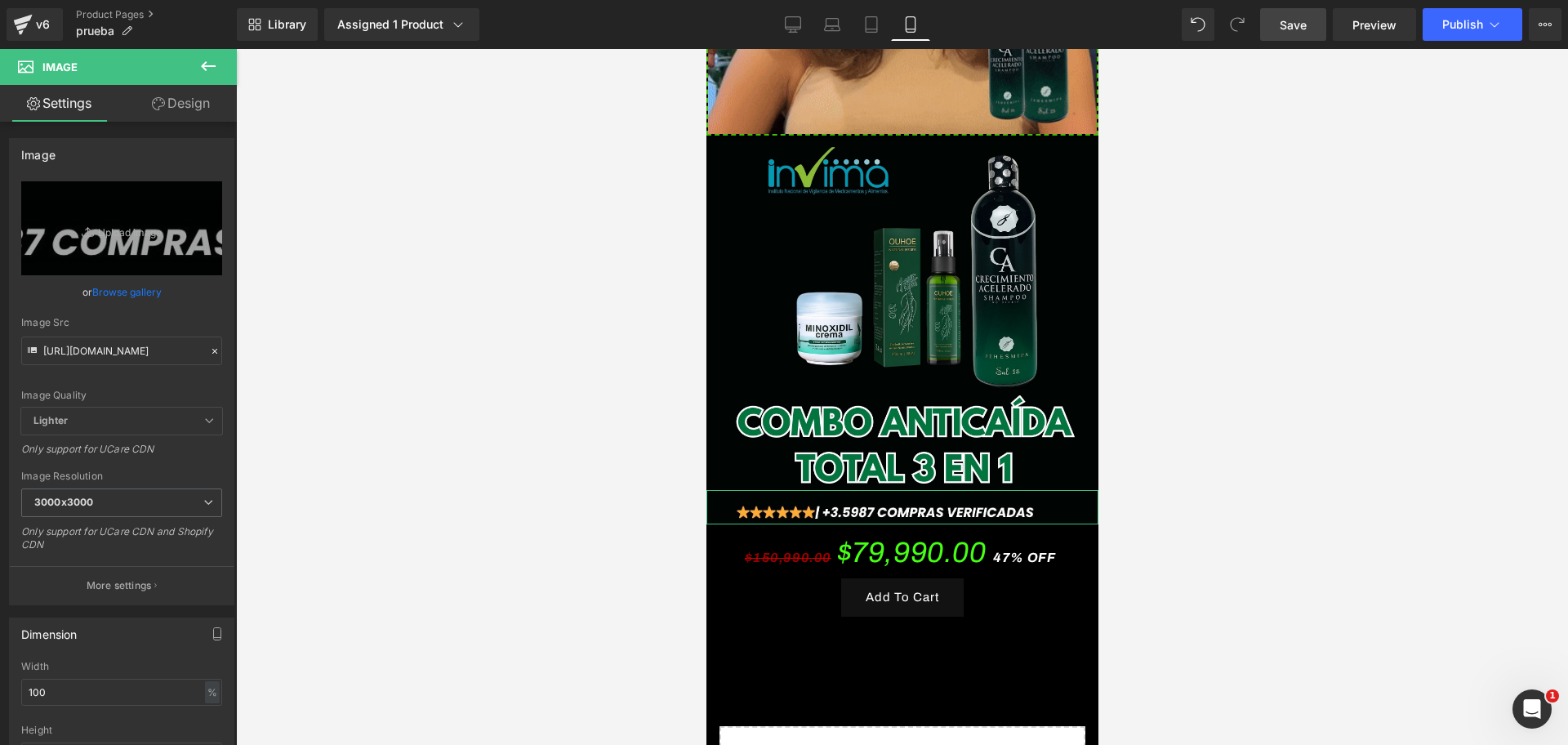
scroll to position [0, 564]
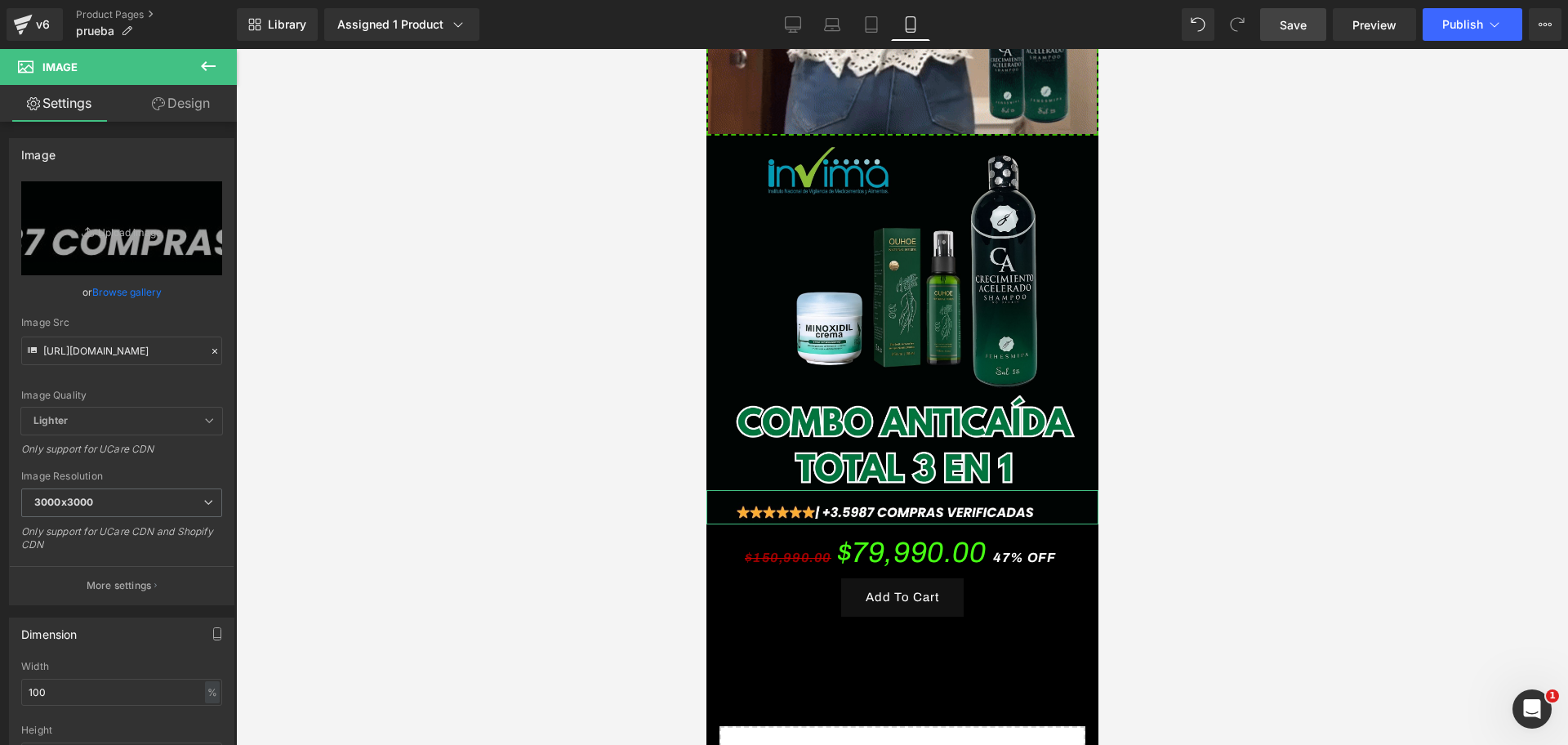
drag, startPoint x: 157, startPoint y: 107, endPoint x: 68, endPoint y: 215, distance: 139.9
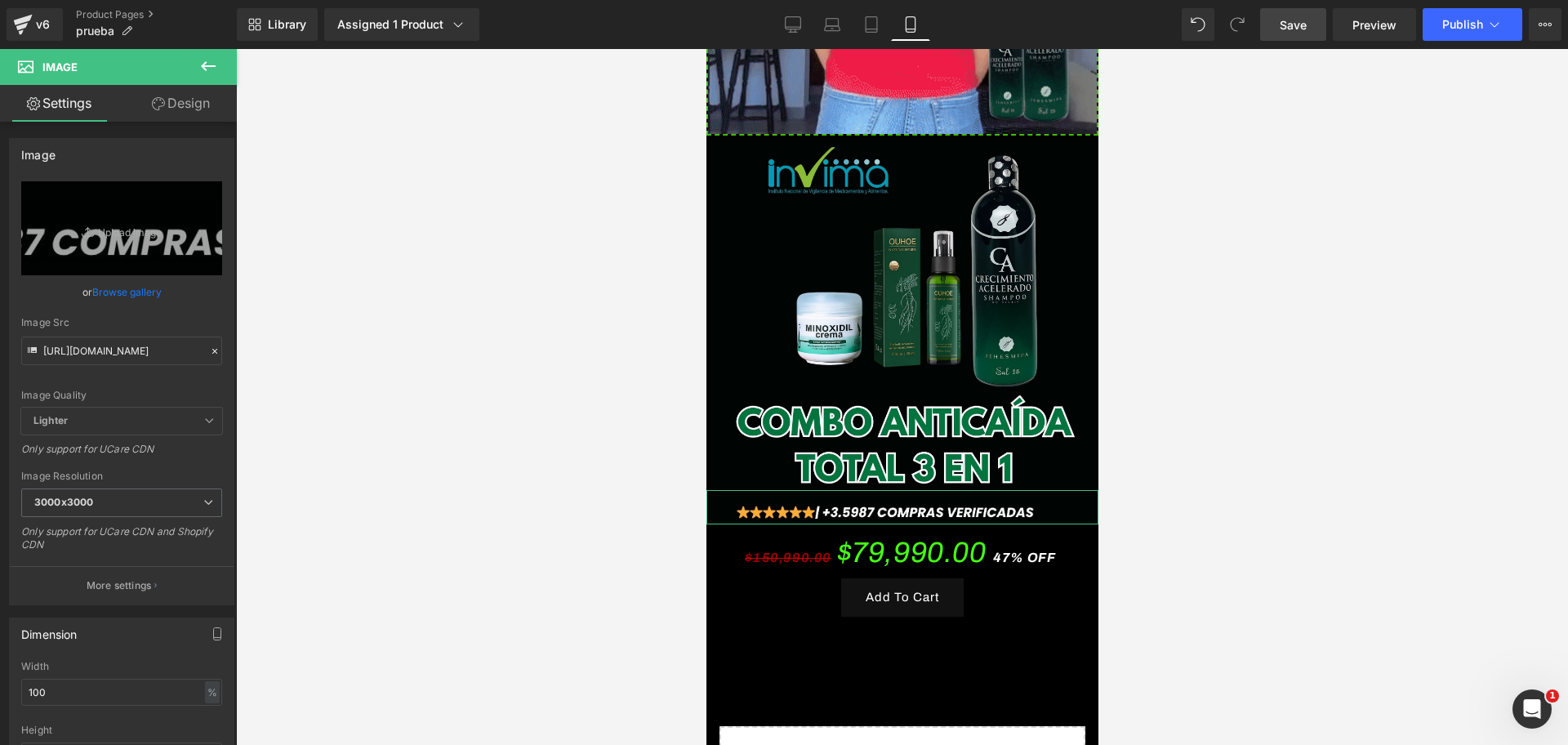
click at [157, 107] on icon at bounding box center [158, 104] width 13 height 13
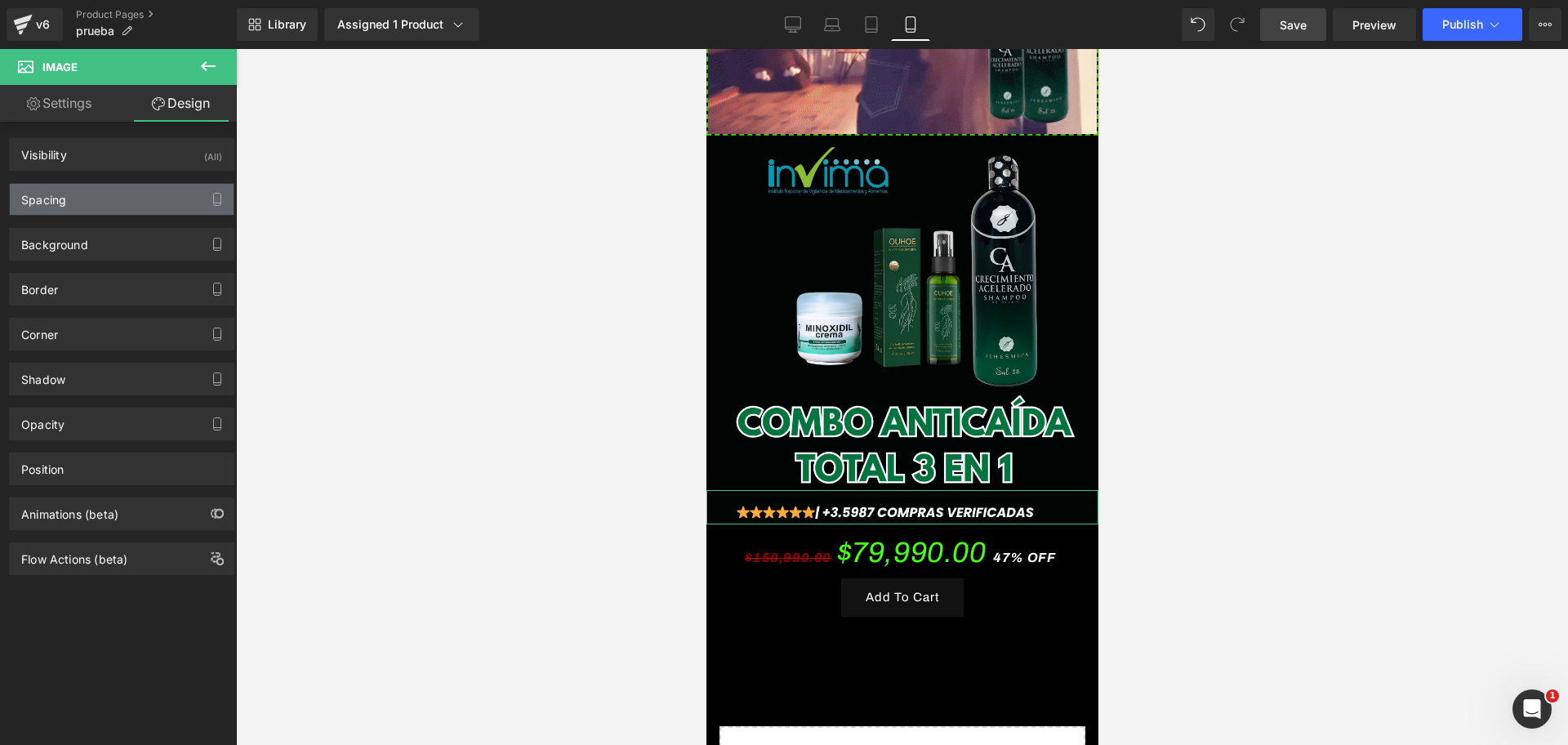
click at [55, 193] on div "Spacing" at bounding box center [43, 195] width 45 height 23
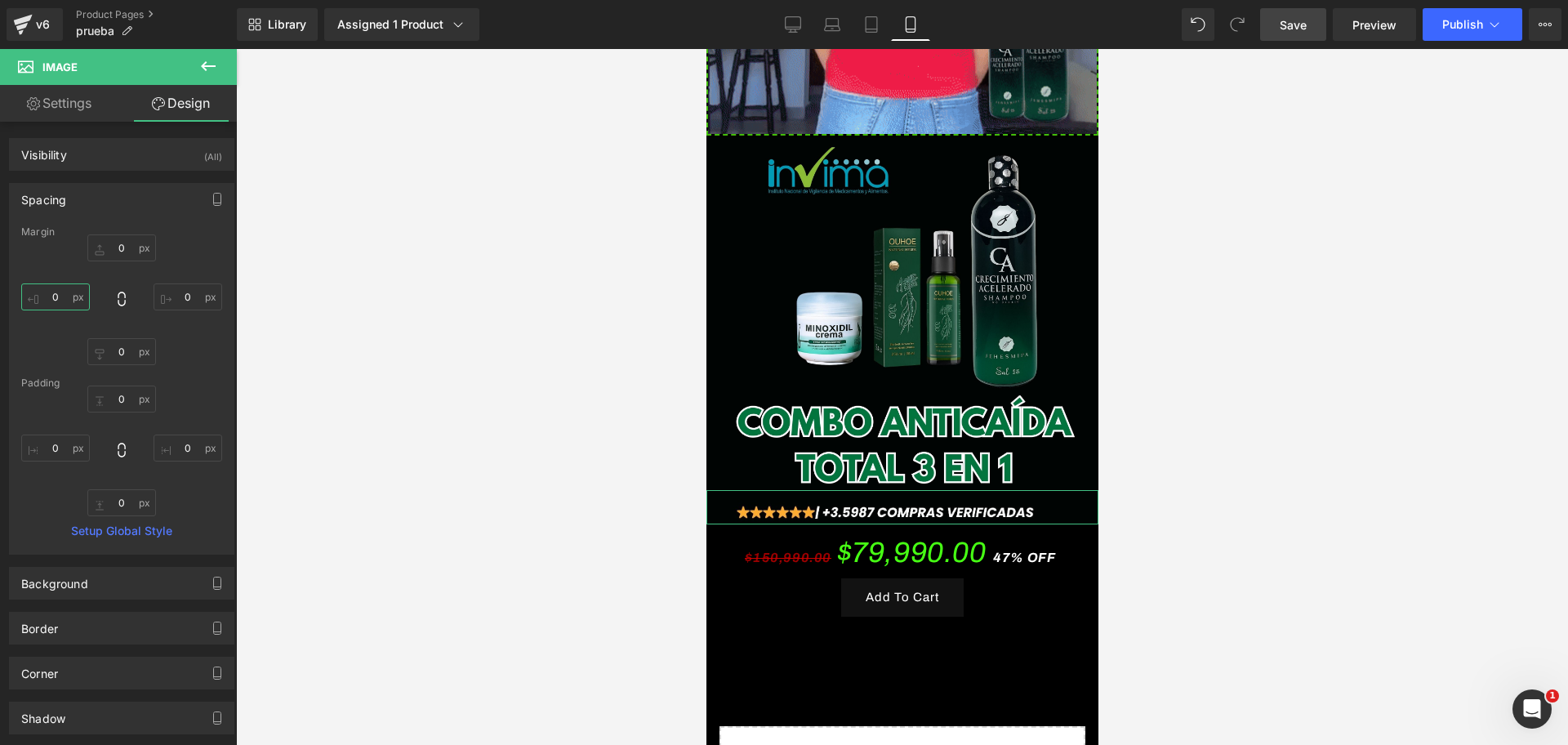
click at [51, 300] on input "text" at bounding box center [56, 297] width 69 height 27
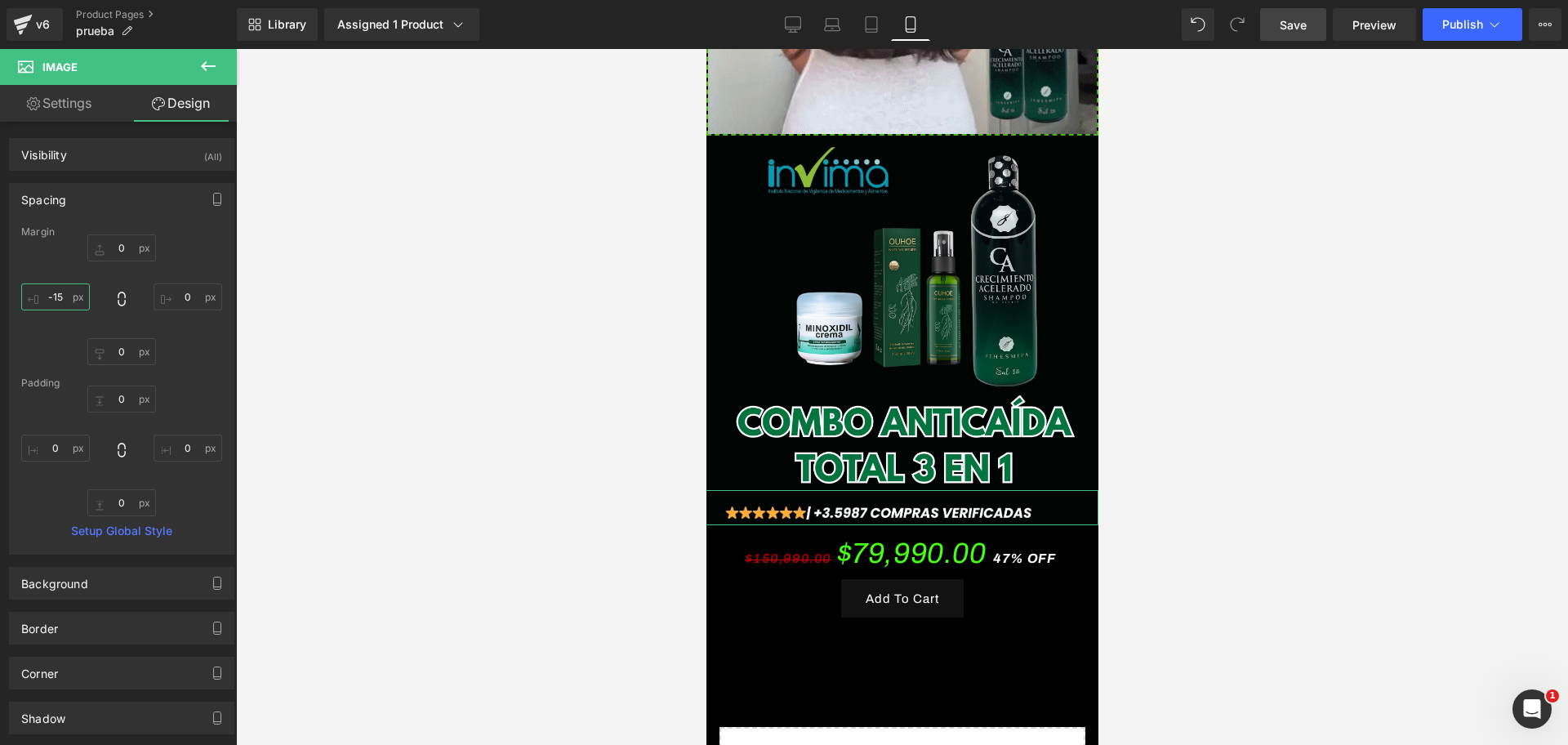
scroll to position [0, 0]
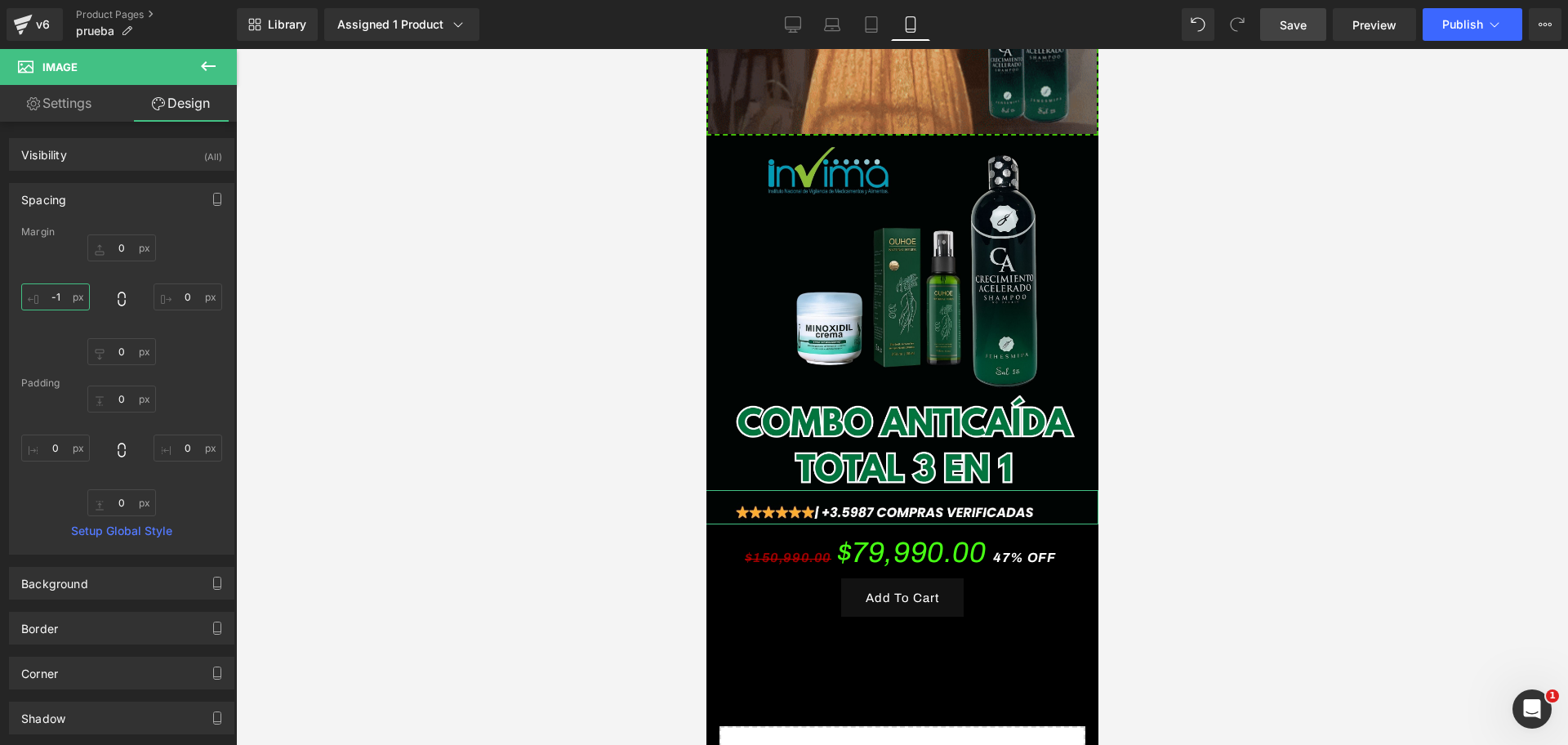
type input "-"
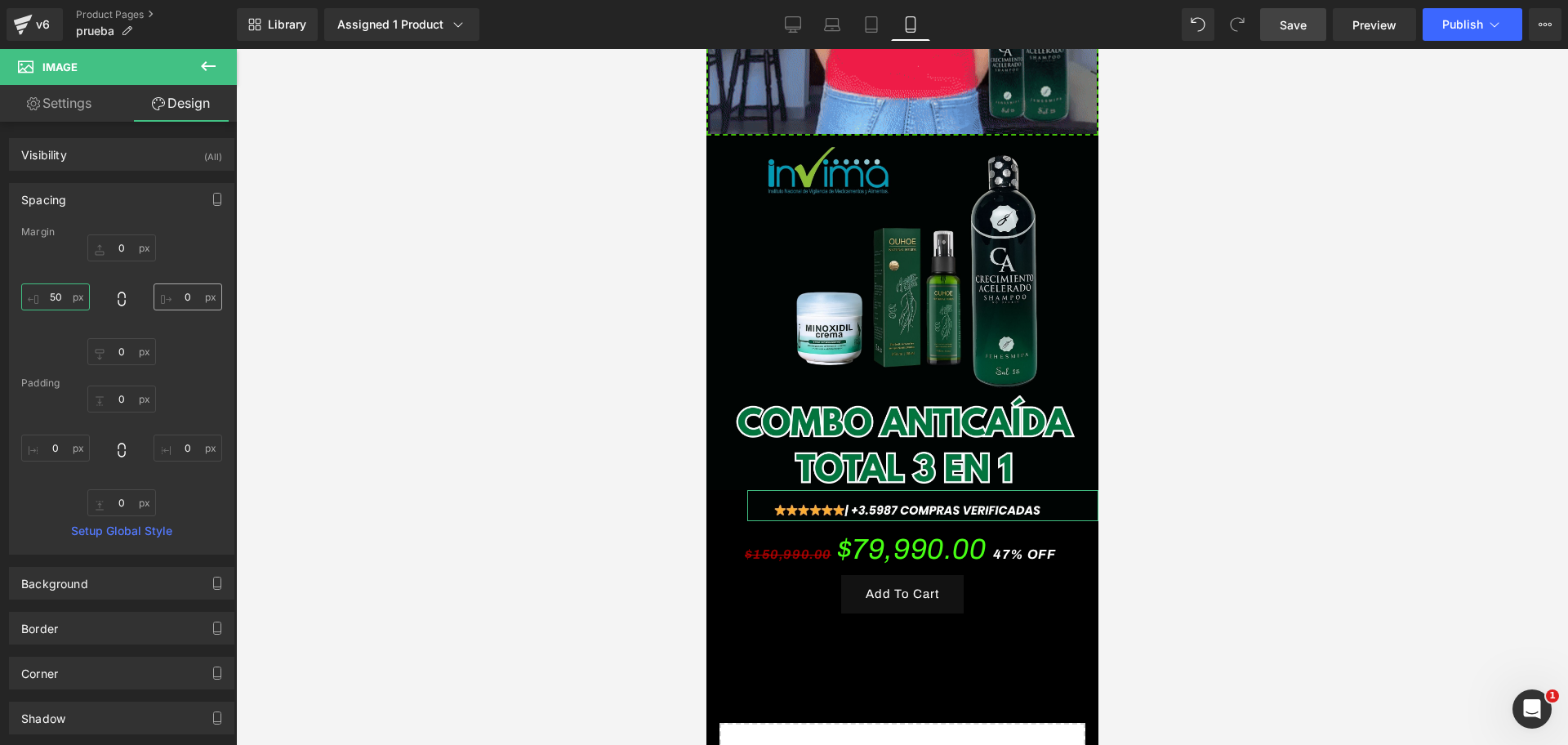
type input "50"
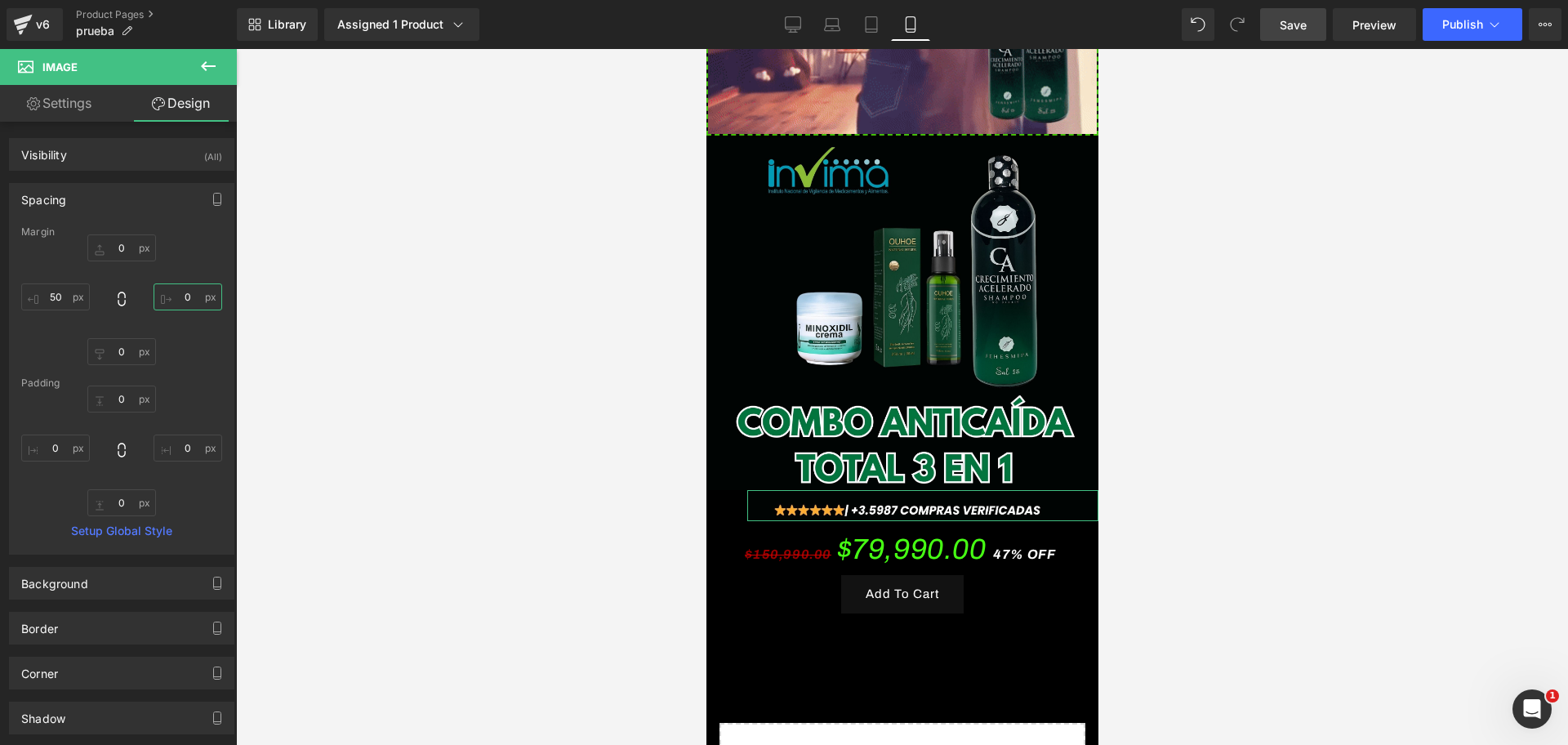
click at [176, 295] on input "text" at bounding box center [188, 297] width 69 height 27
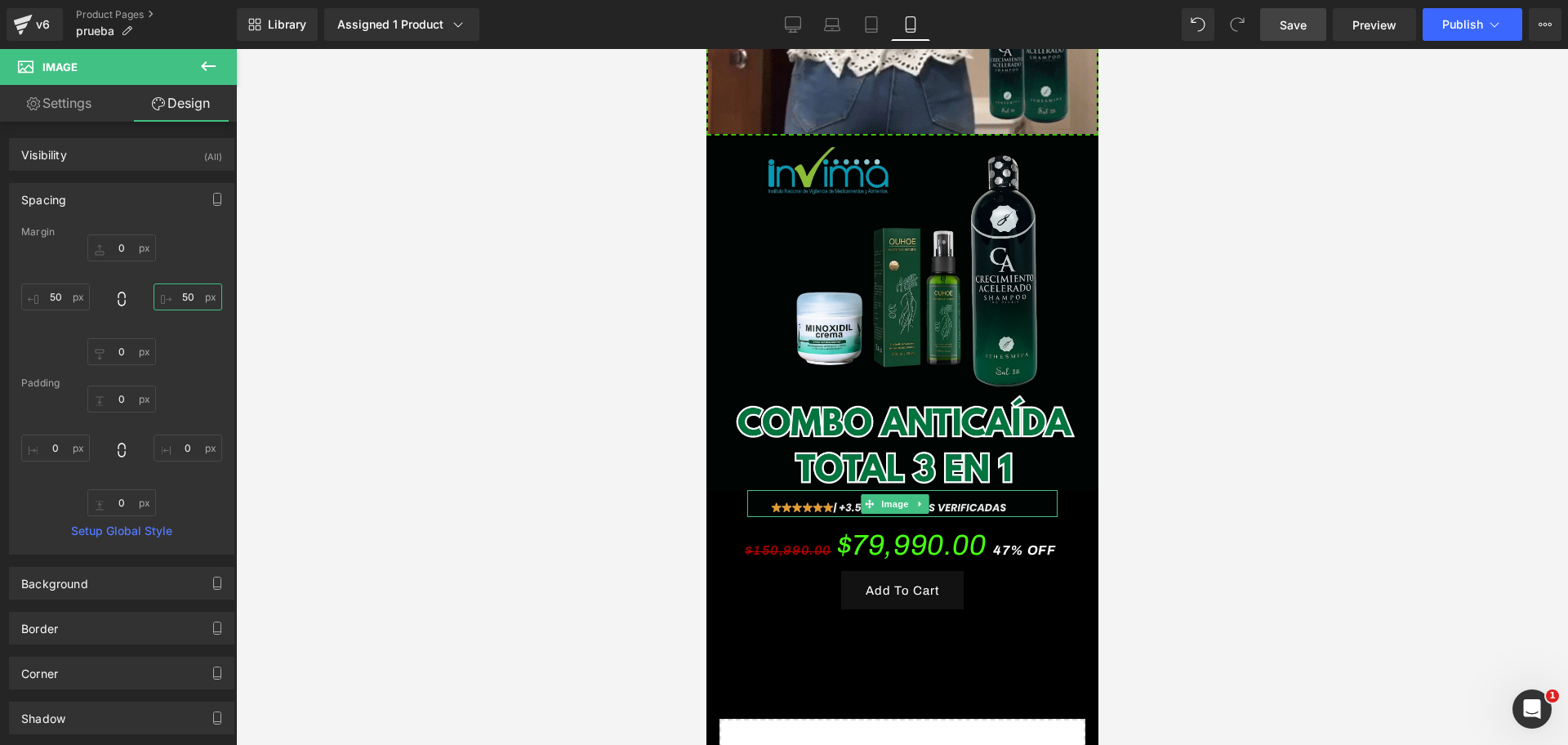
scroll to position [0, 845]
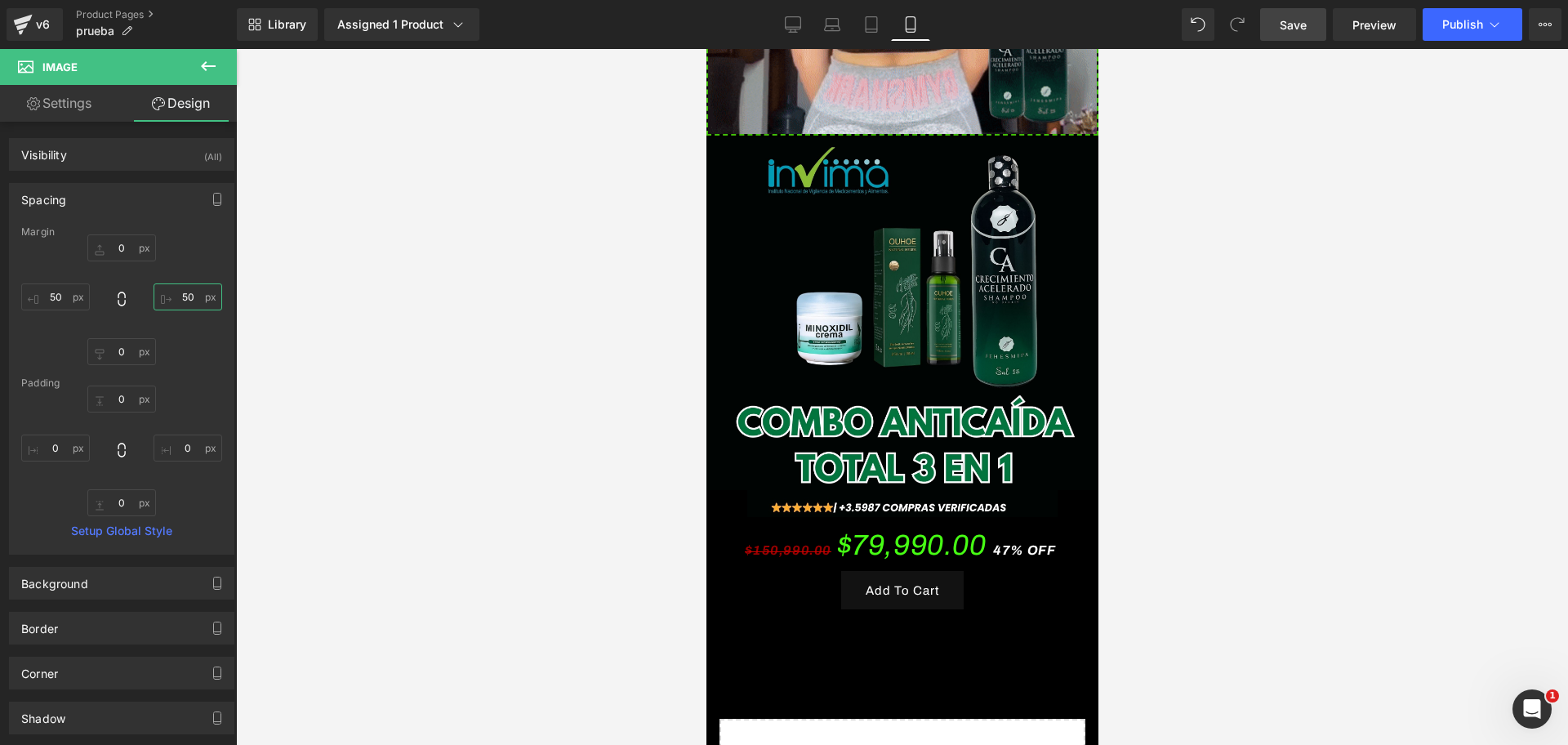
type input "50"
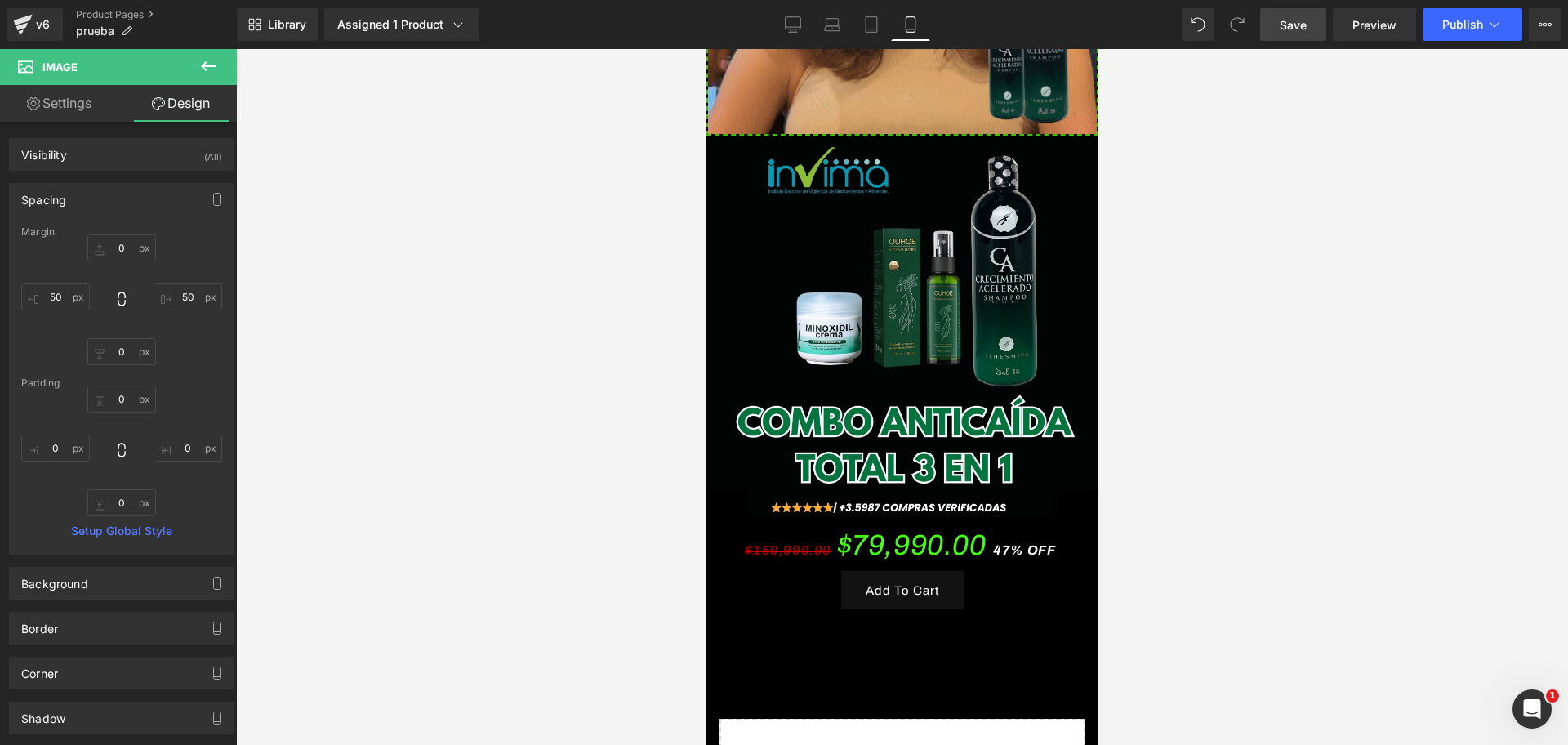
click at [1355, 461] on div at bounding box center [901, 397] width 1331 height 696
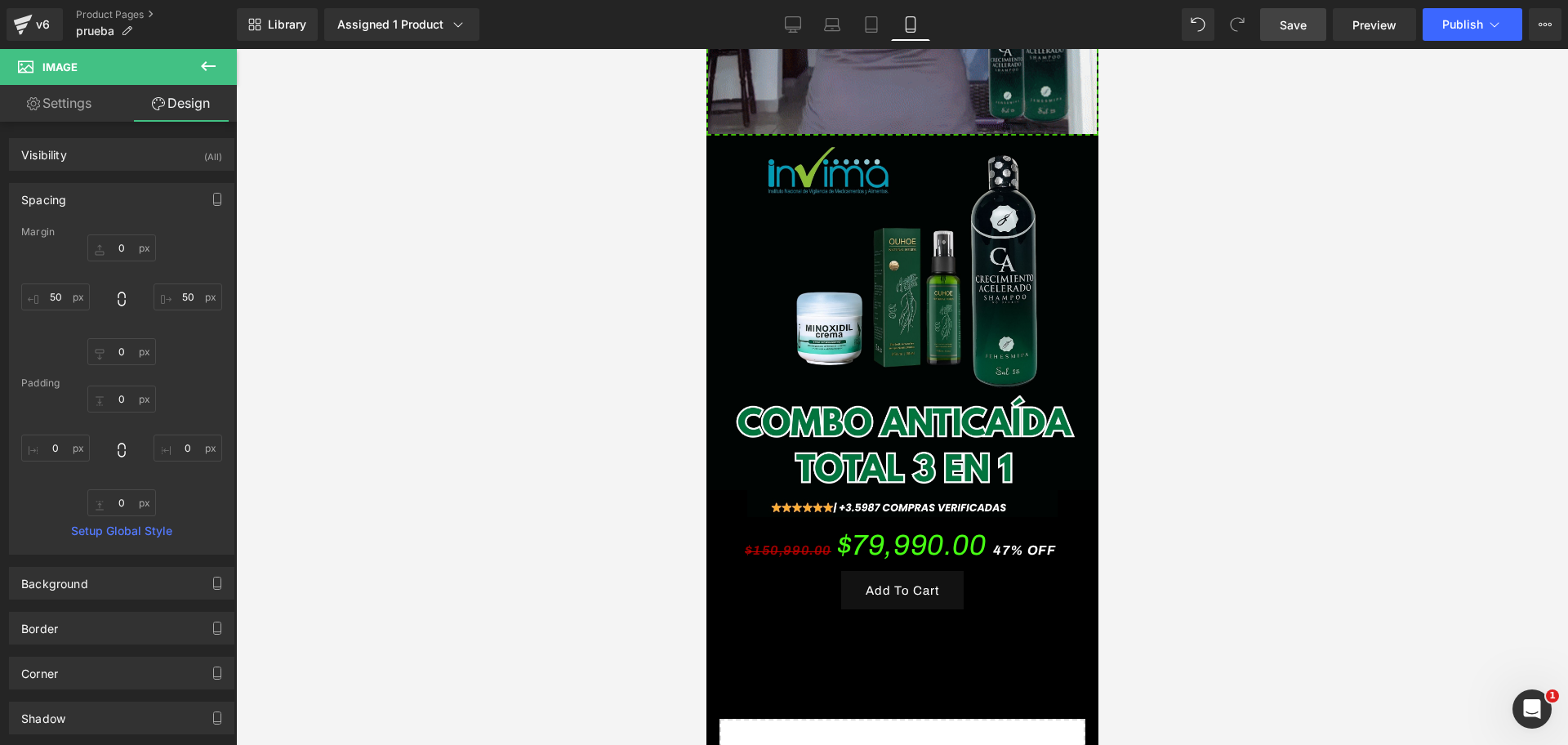
scroll to position [0, 0]
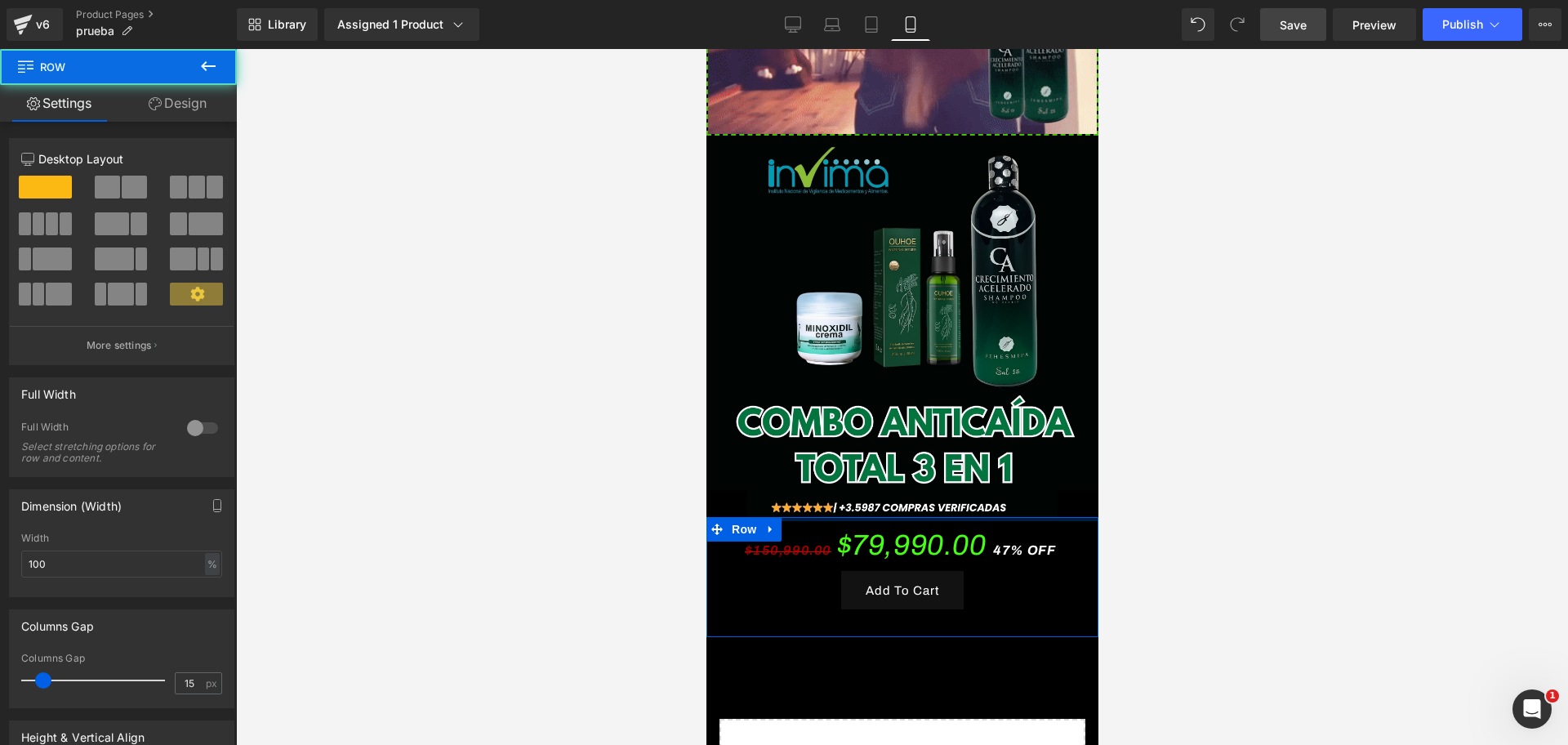
drag, startPoint x: 990, startPoint y: 458, endPoint x: 1045, endPoint y: 526, distance: 87.5
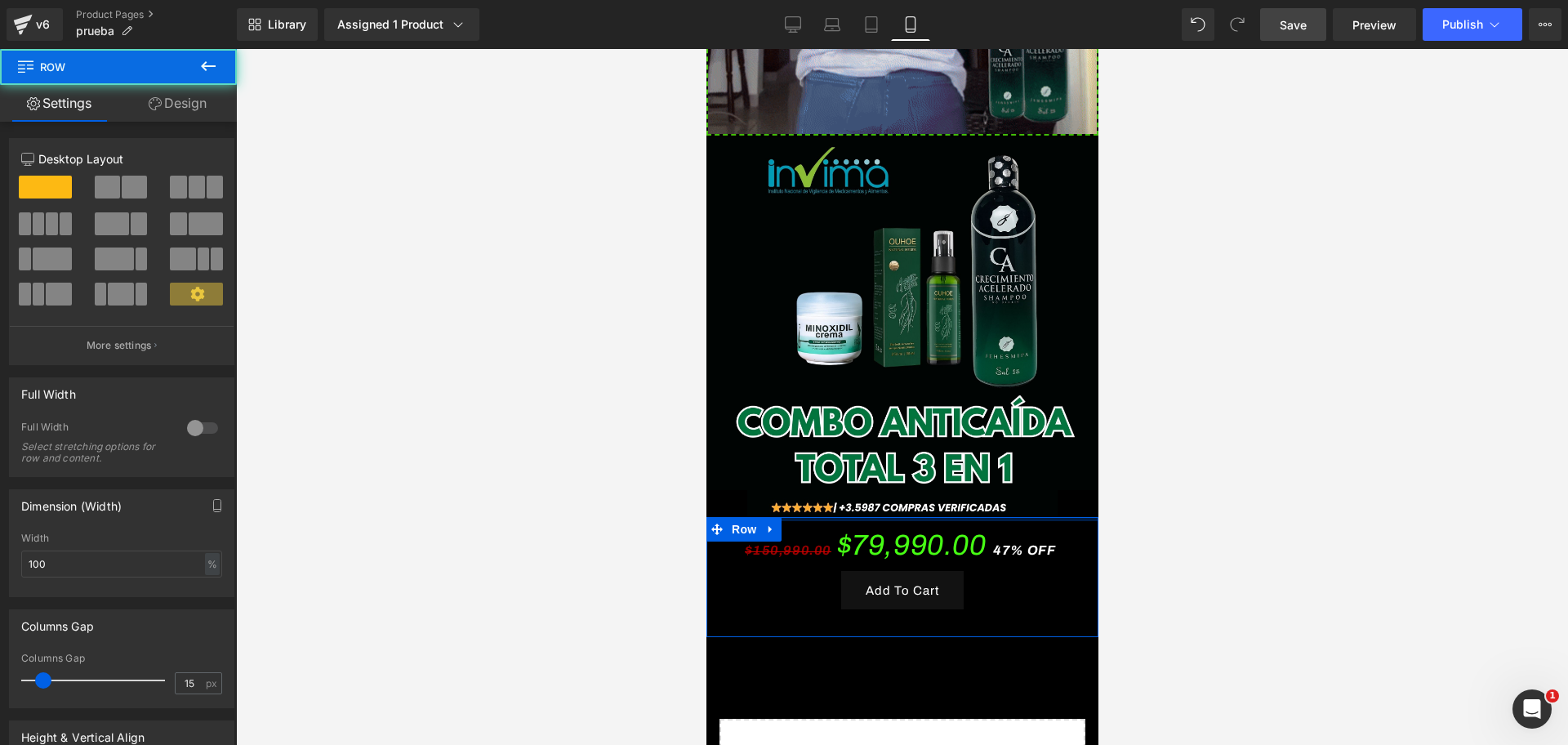
click at [990, 517] on div at bounding box center [901, 519] width 392 height 4
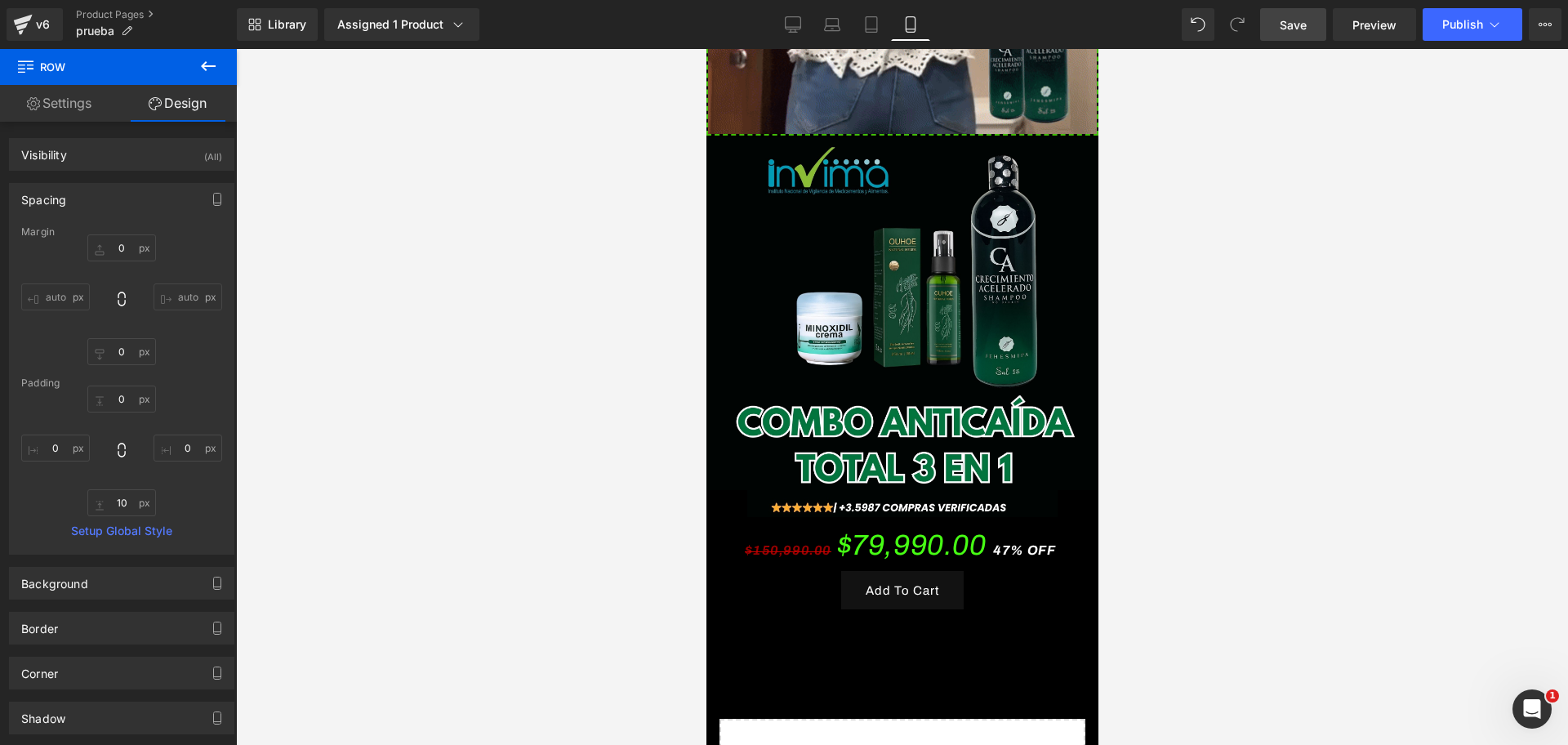
scroll to position [0, 845]
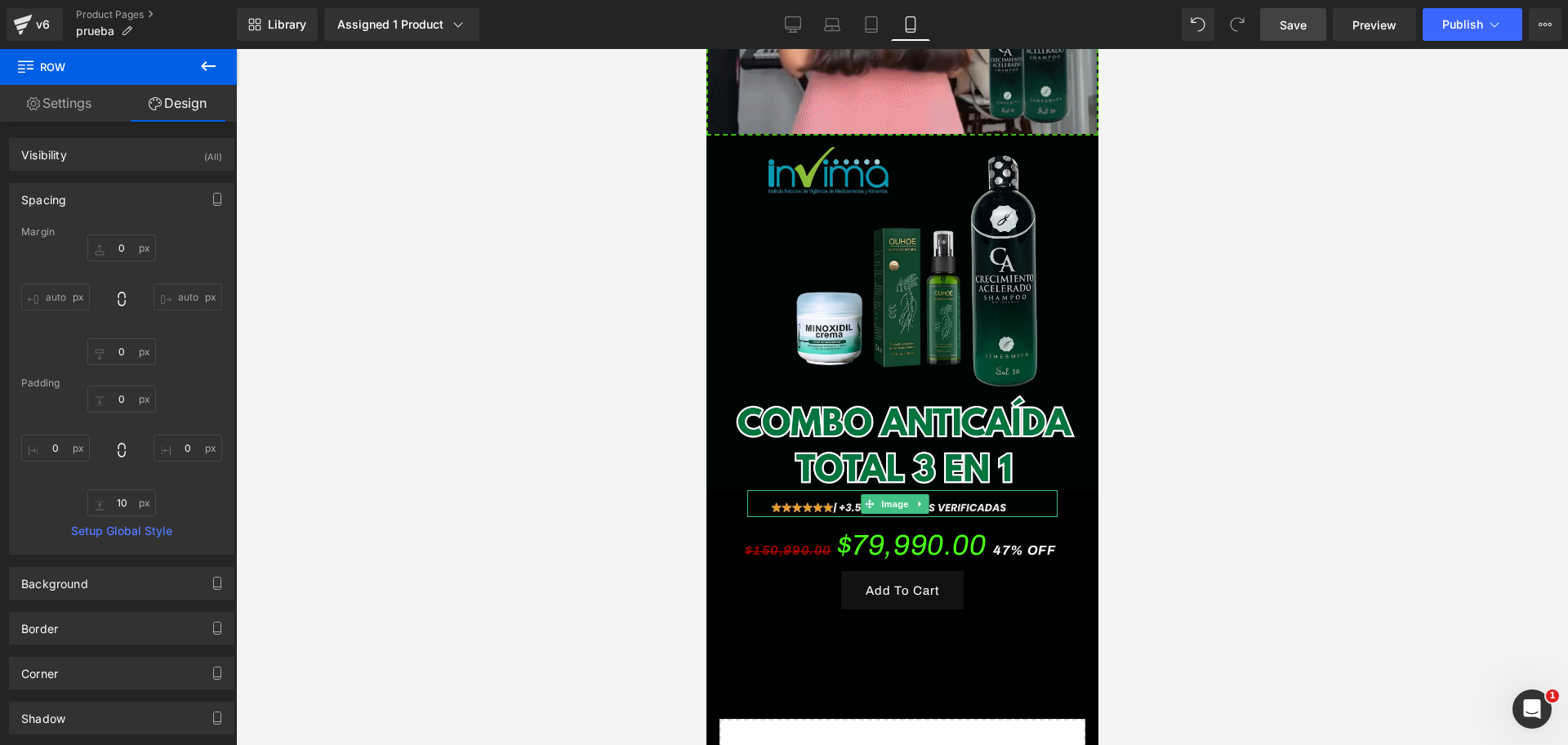
click at [809, 490] on img at bounding box center [901, 503] width 310 height 27
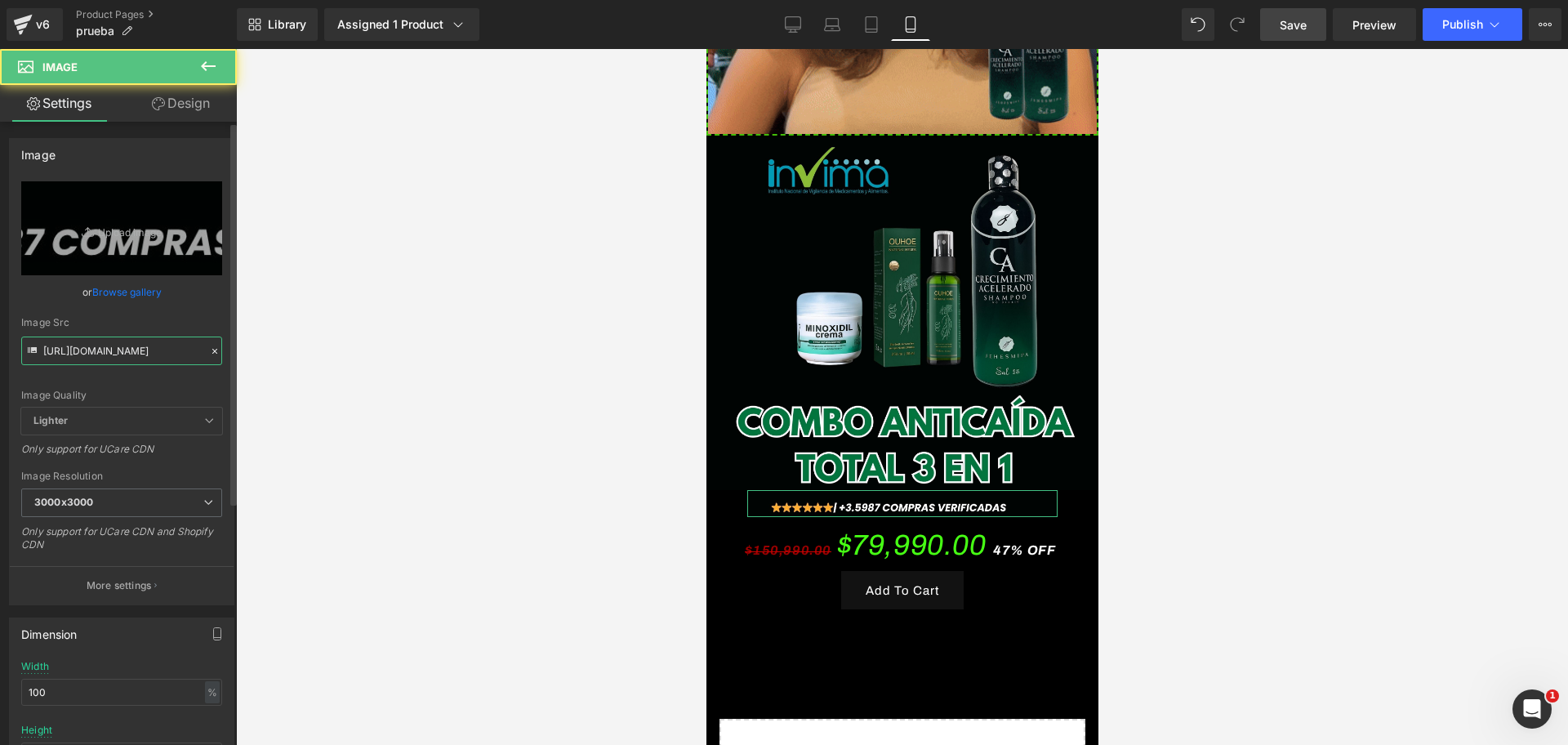
click at [78, 338] on input "[URL][DOMAIN_NAME]" at bounding box center [121, 351] width 201 height 29
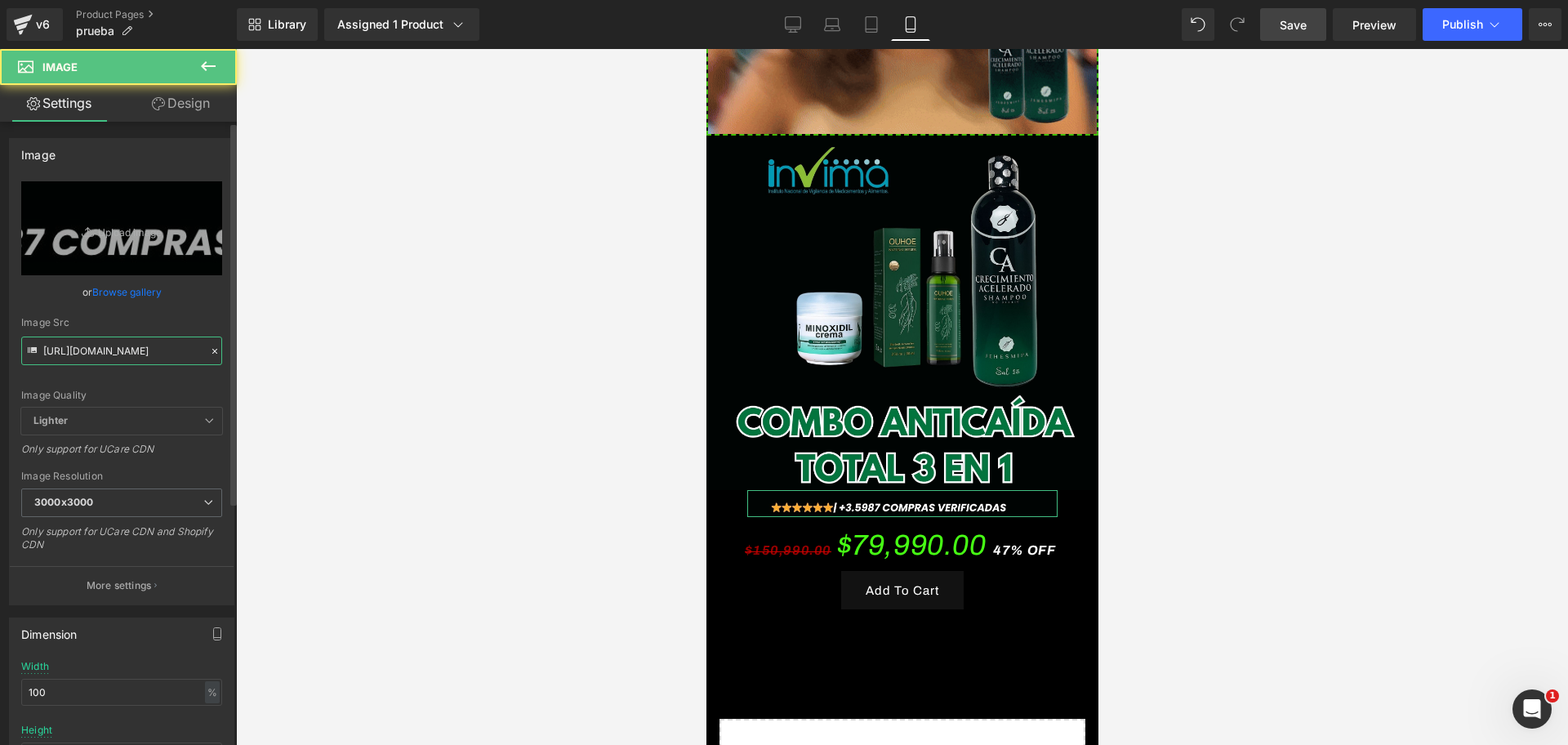
click at [78, 338] on input "[URL][DOMAIN_NAME]" at bounding box center [121, 351] width 201 height 29
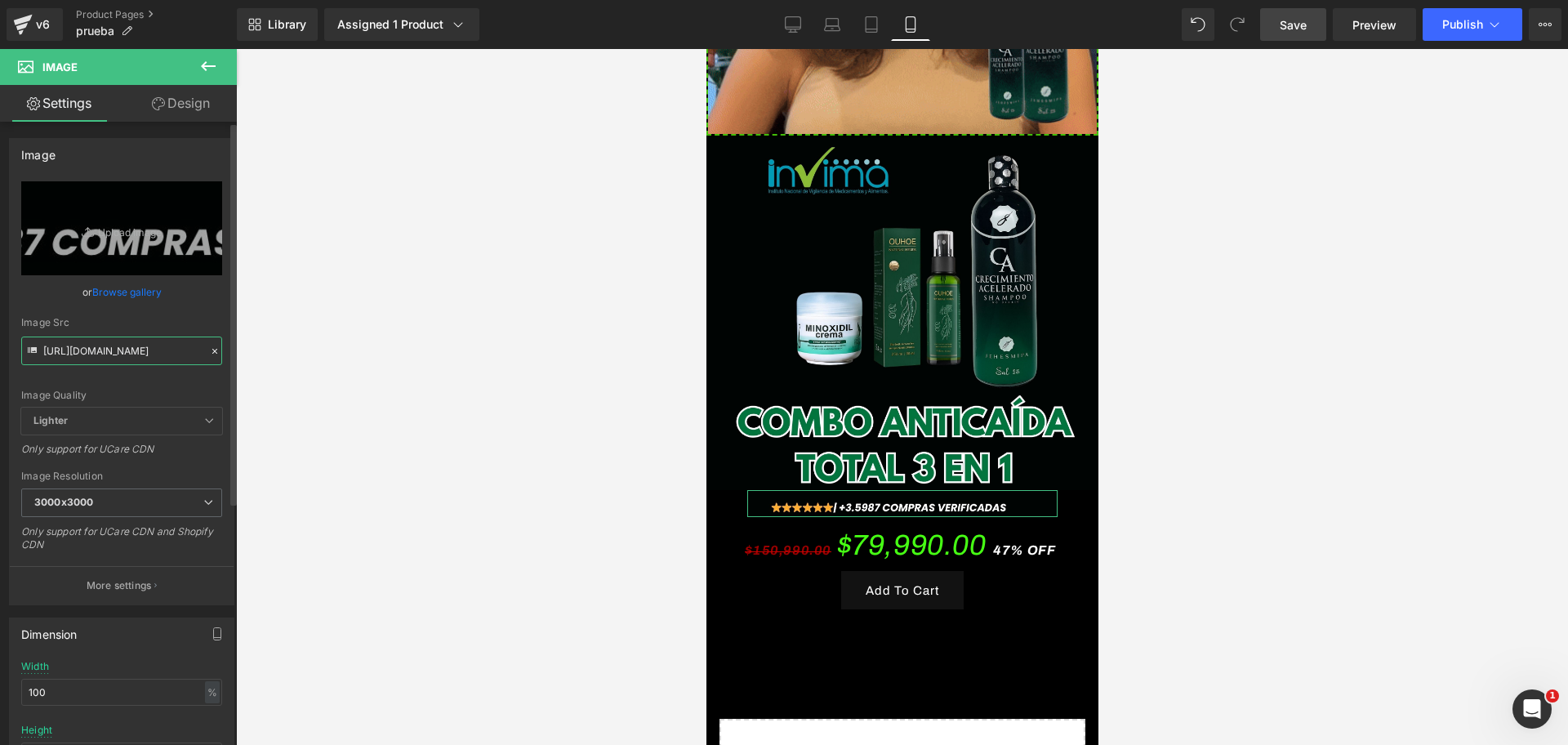
click at [78, 338] on input "[URL][DOMAIN_NAME]" at bounding box center [121, 351] width 201 height 29
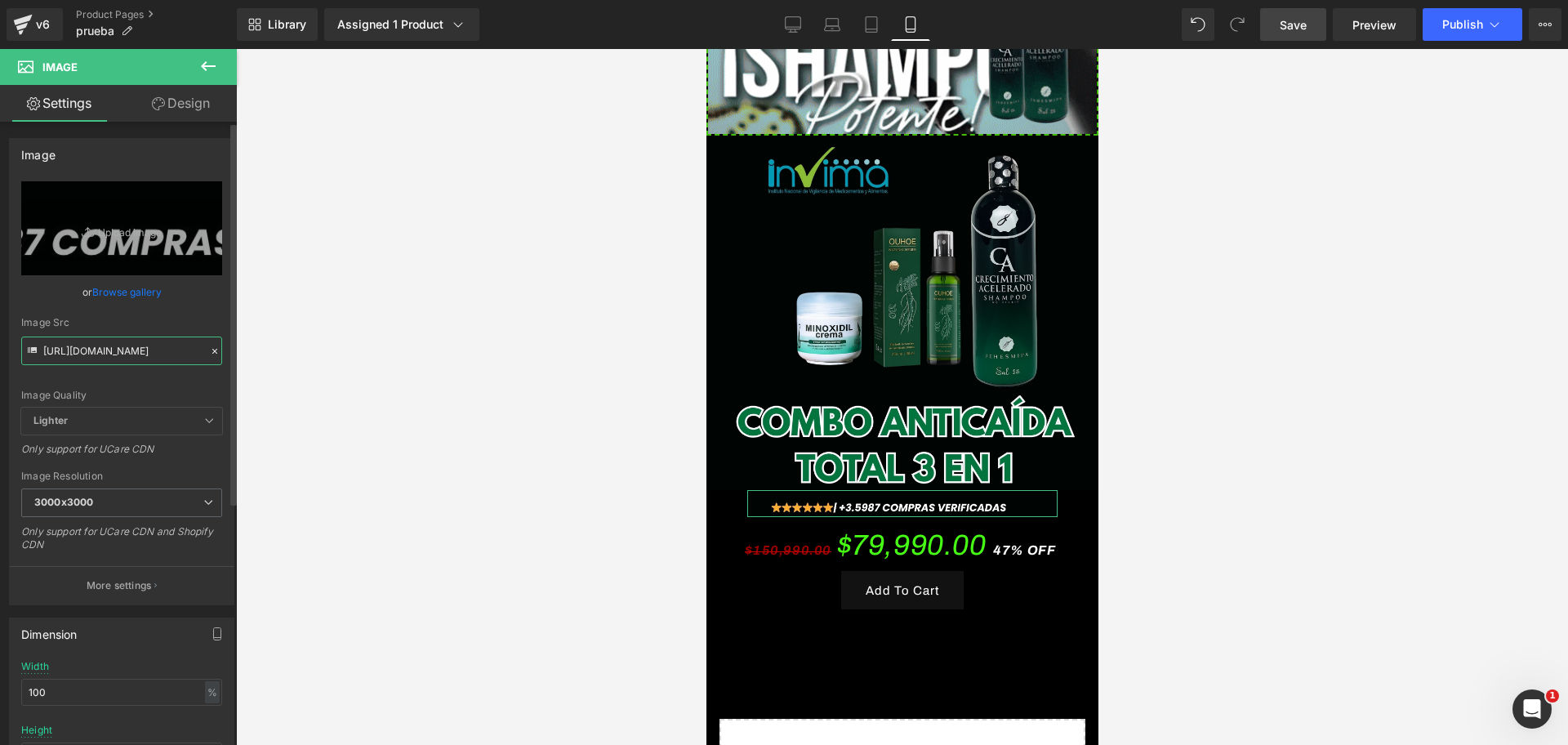
paste input "p6vfDb56/[DOMAIN_NAME]"
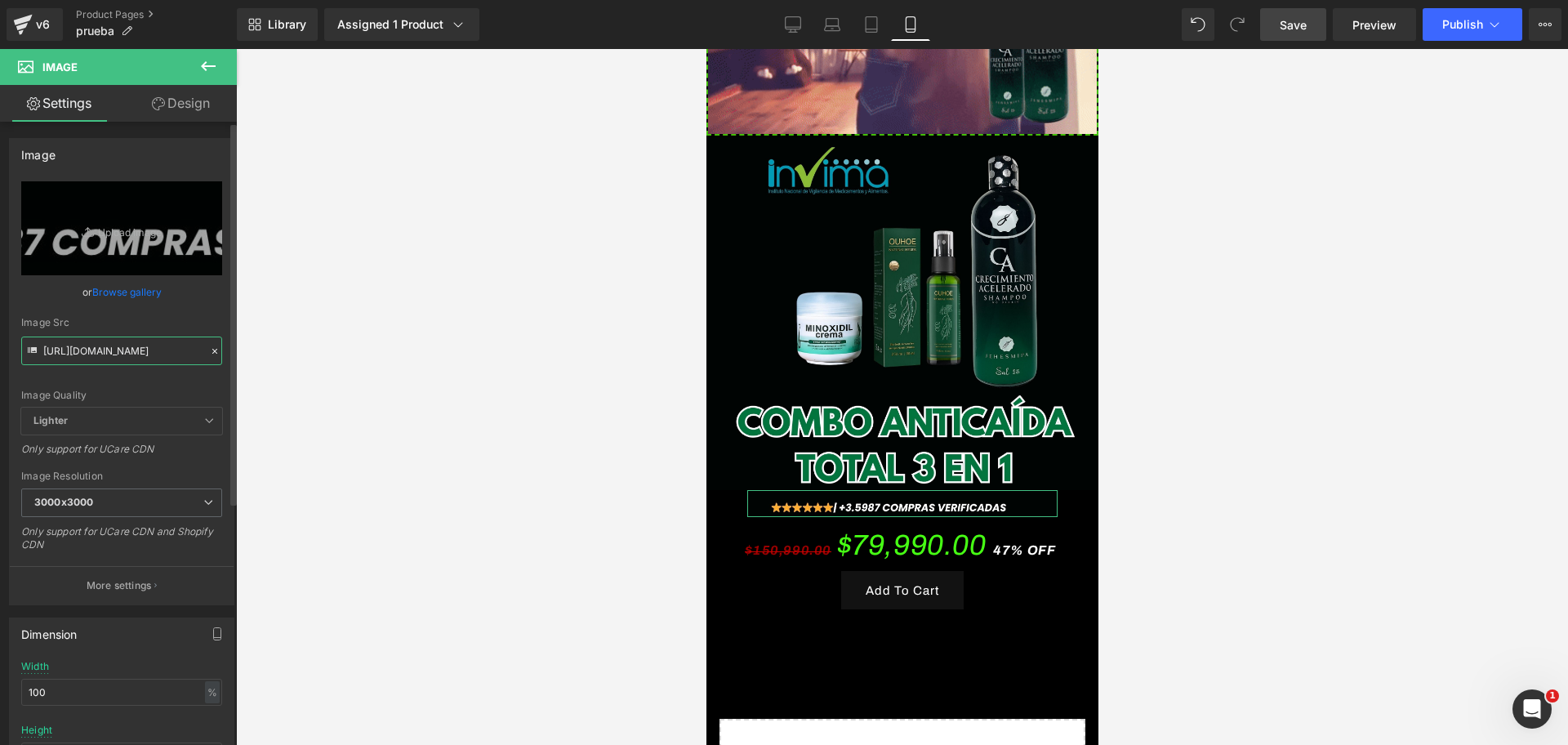
scroll to position [0, 102]
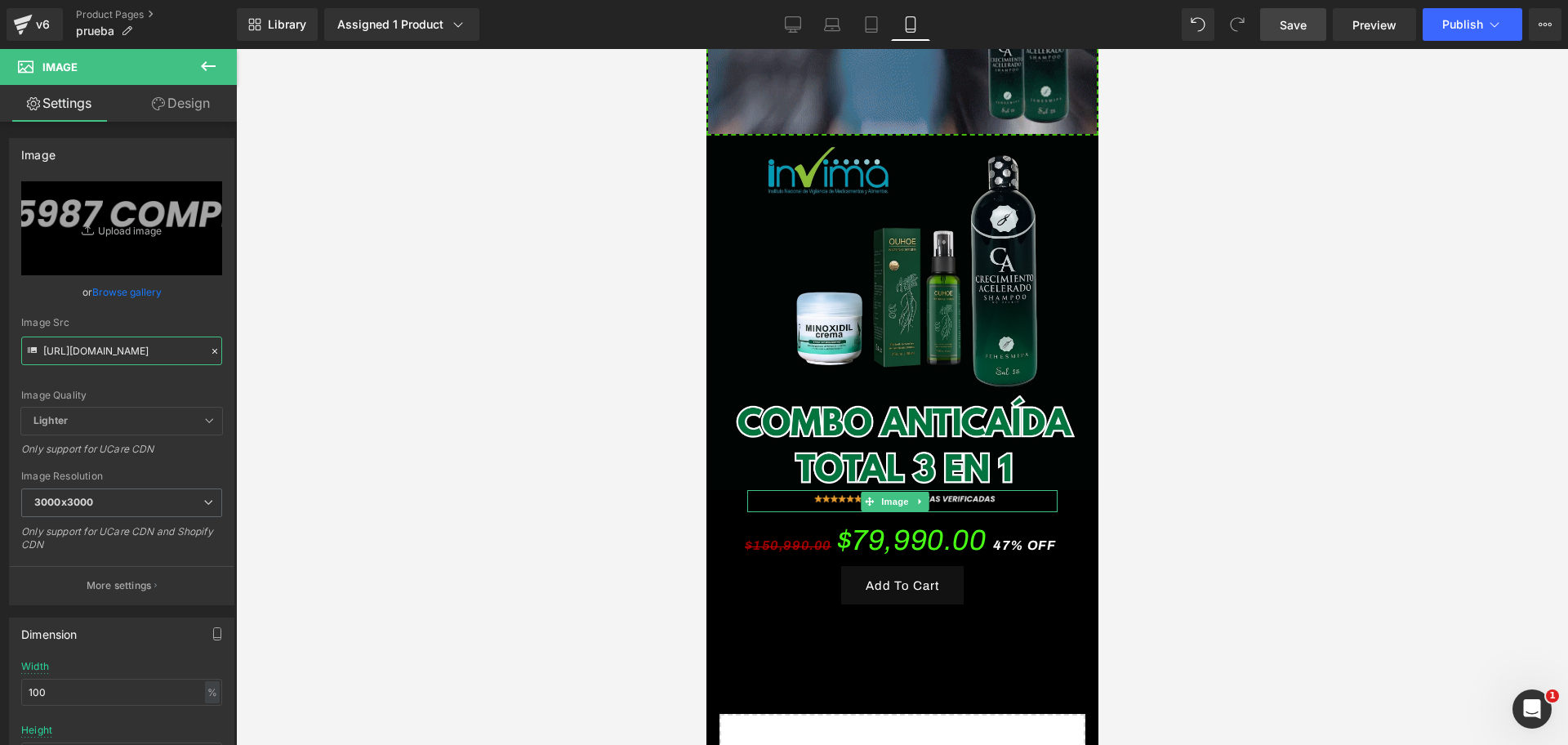
type input "[URL][DOMAIN_NAME]"
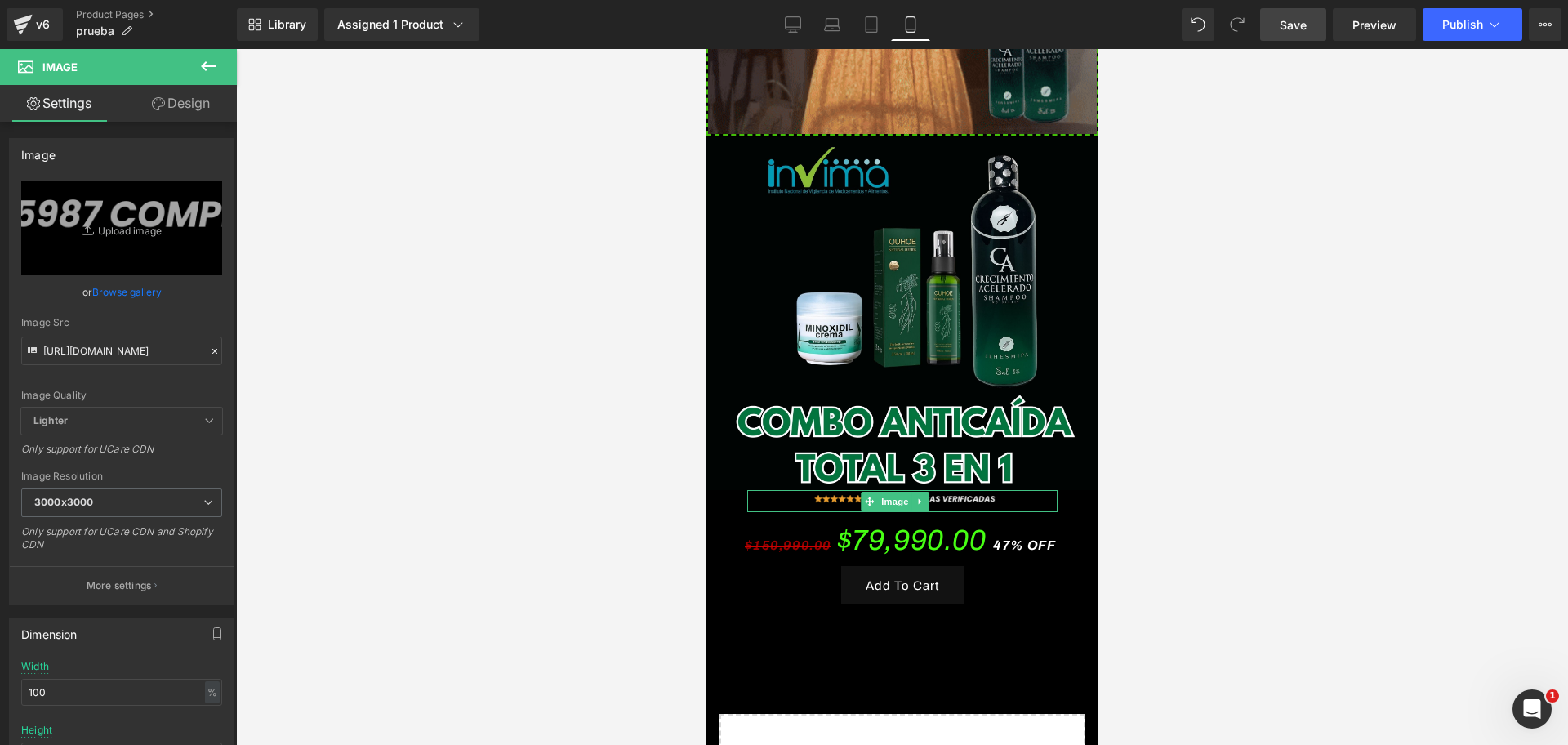
click at [911, 492] on link at bounding box center [918, 502] width 17 height 20
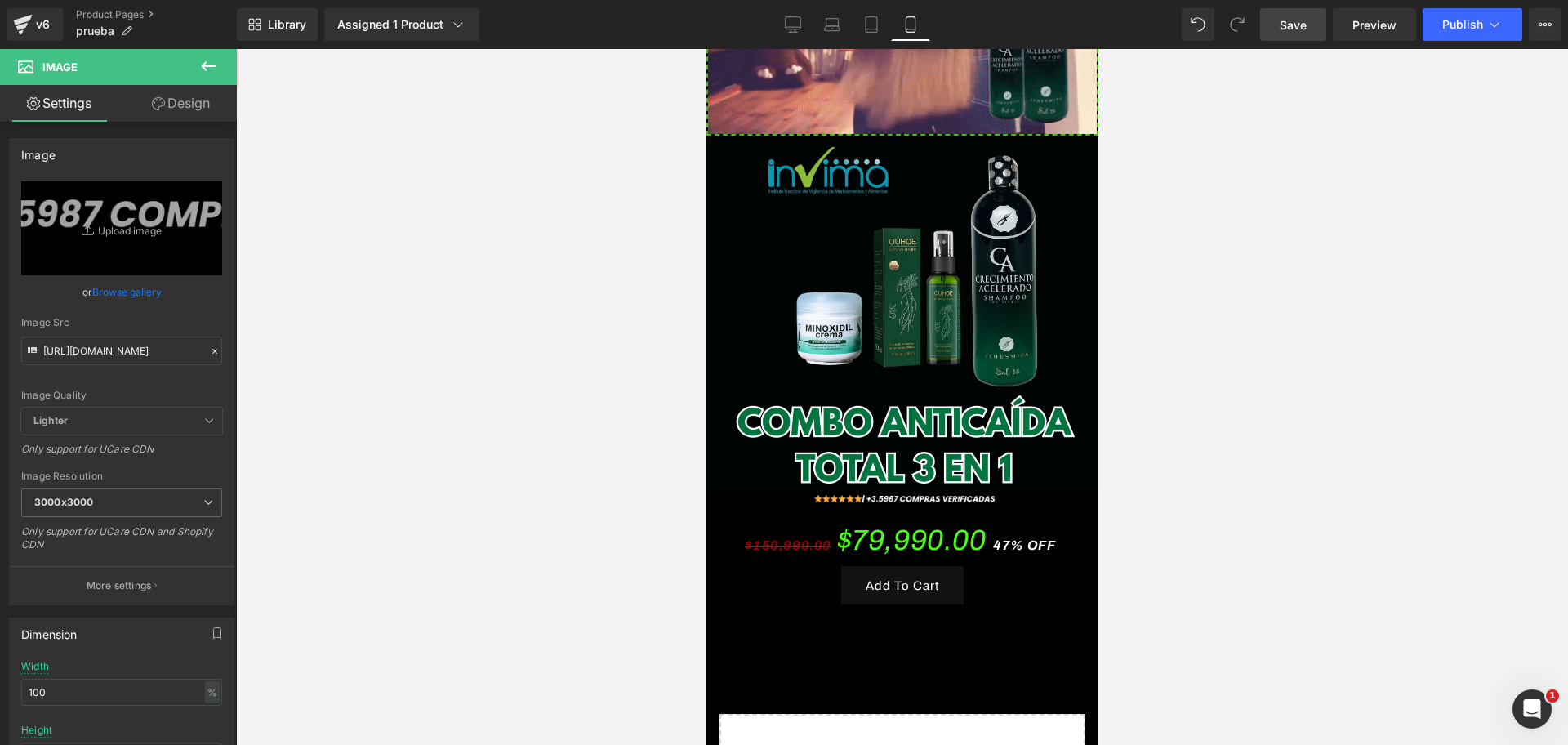
scroll to position [0, 282]
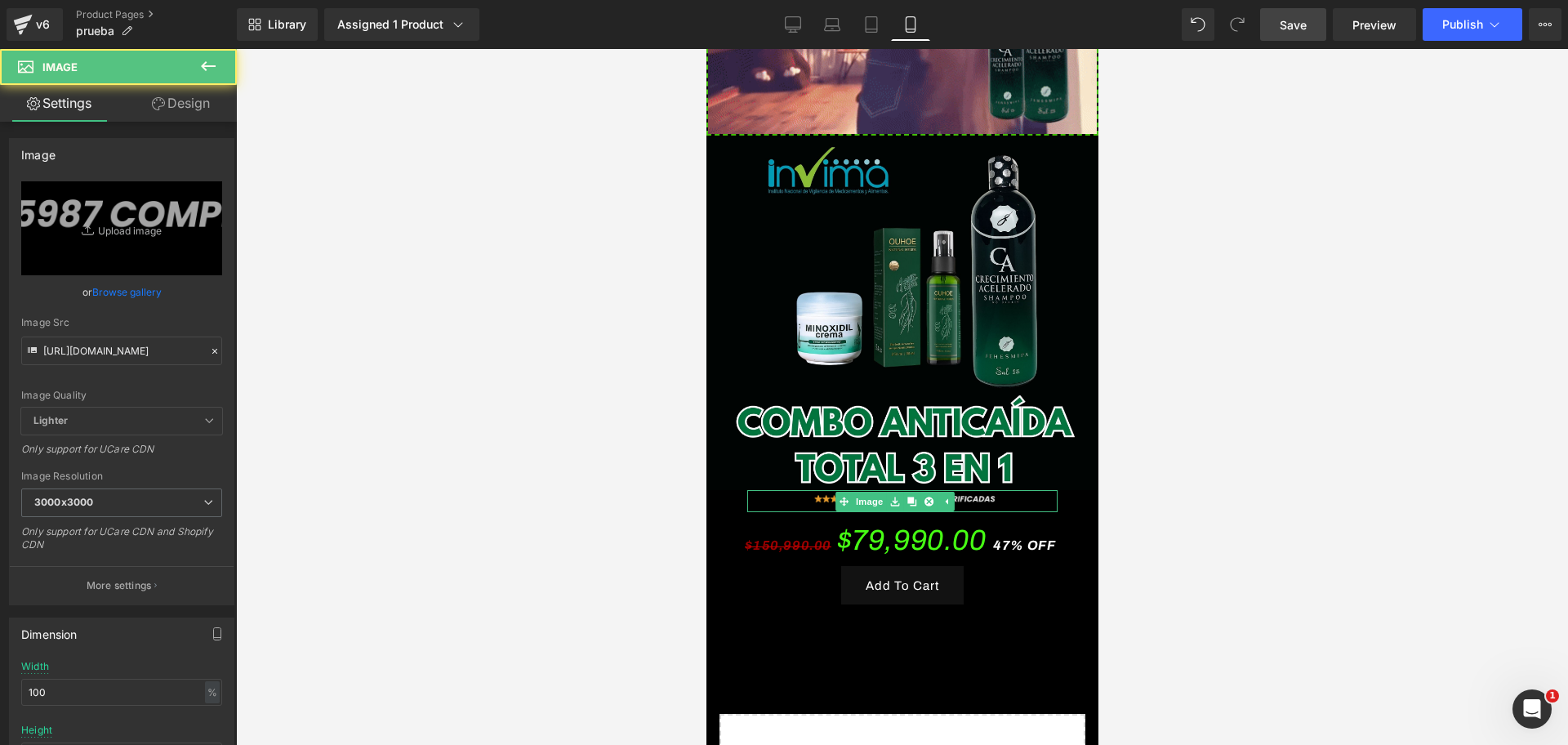
click at [954, 492] on img at bounding box center [901, 502] width 310 height 20
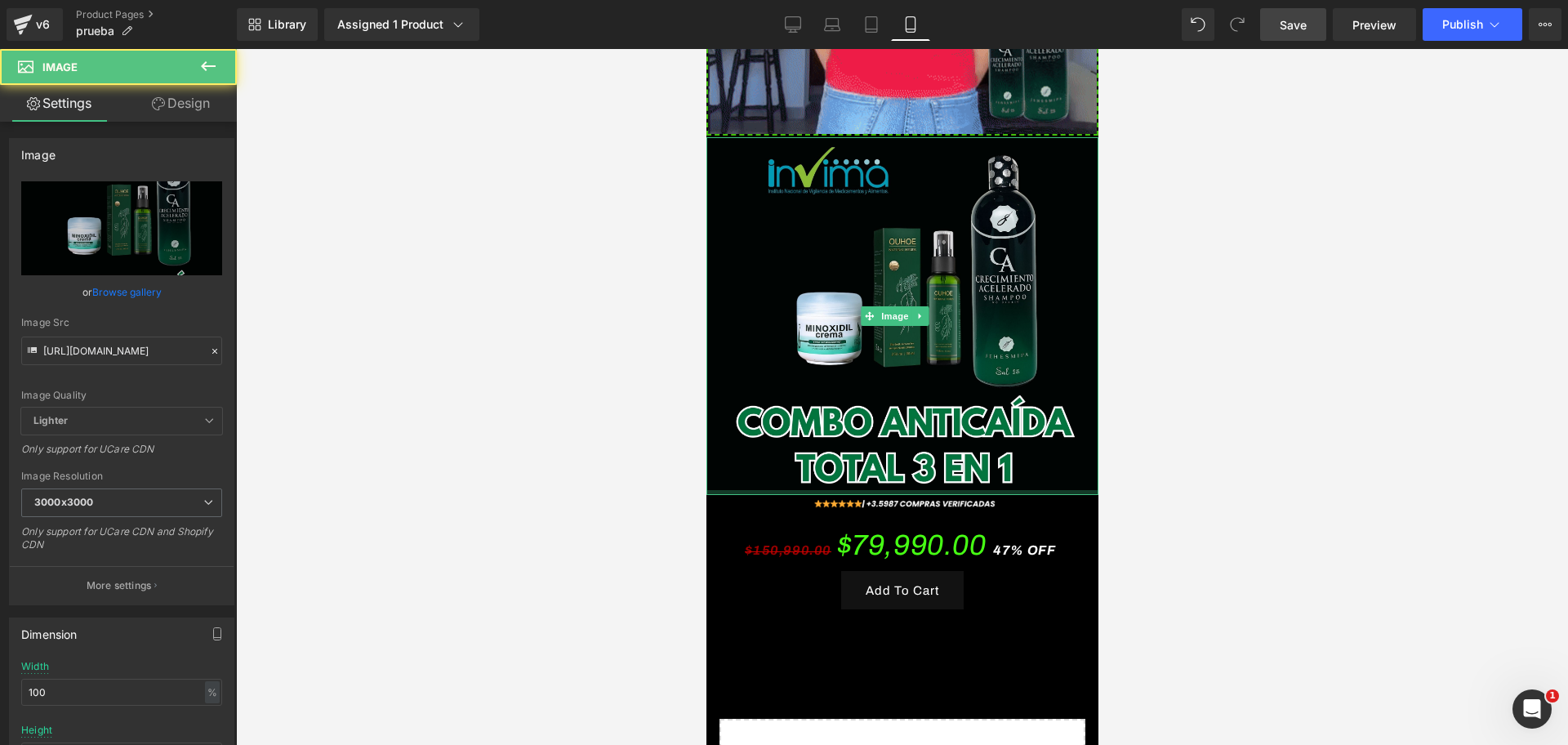
scroll to position [0, 845]
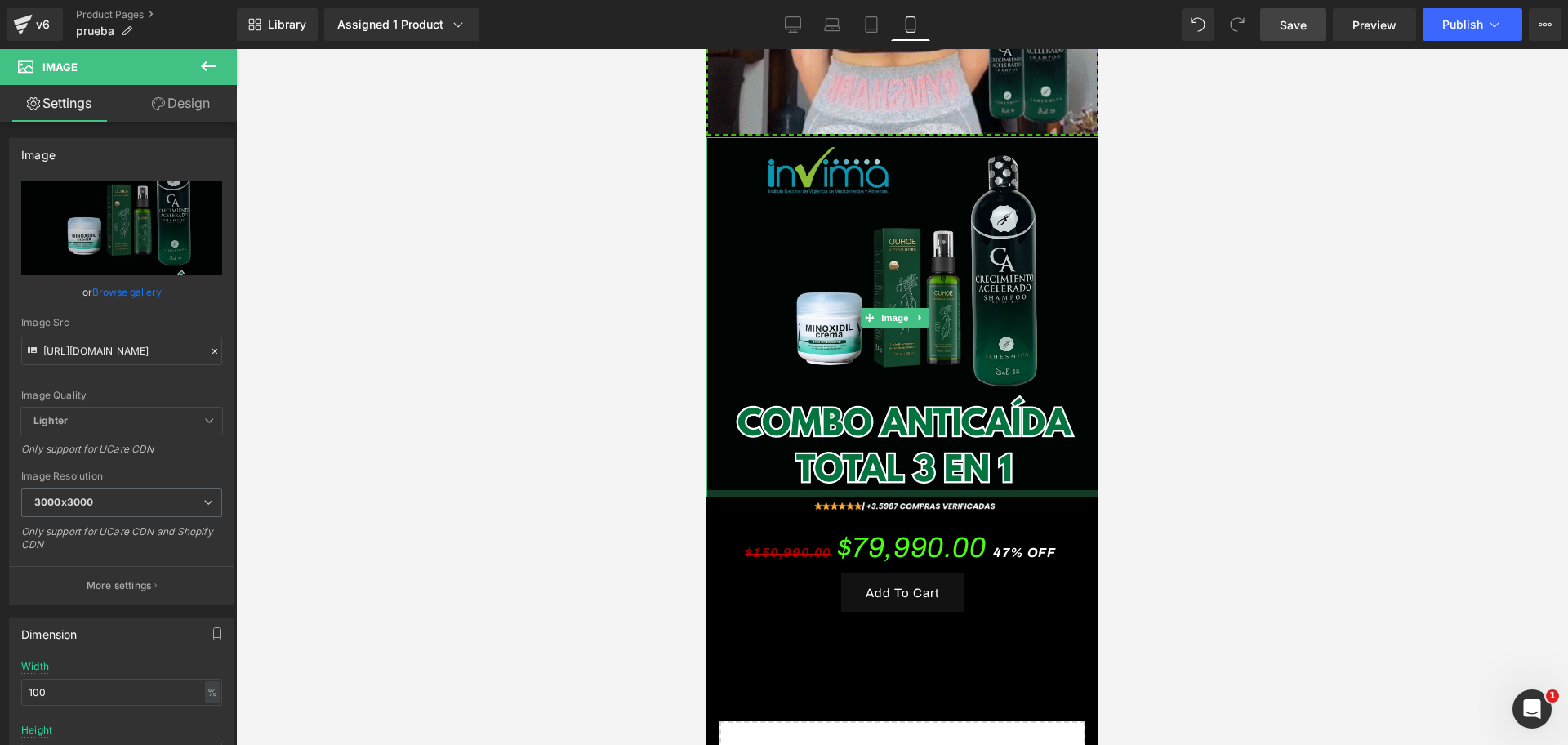
drag, startPoint x: 936, startPoint y: 428, endPoint x: 1084, endPoint y: 438, distance: 148.3
click at [937, 490] on div at bounding box center [901, 493] width 392 height 7
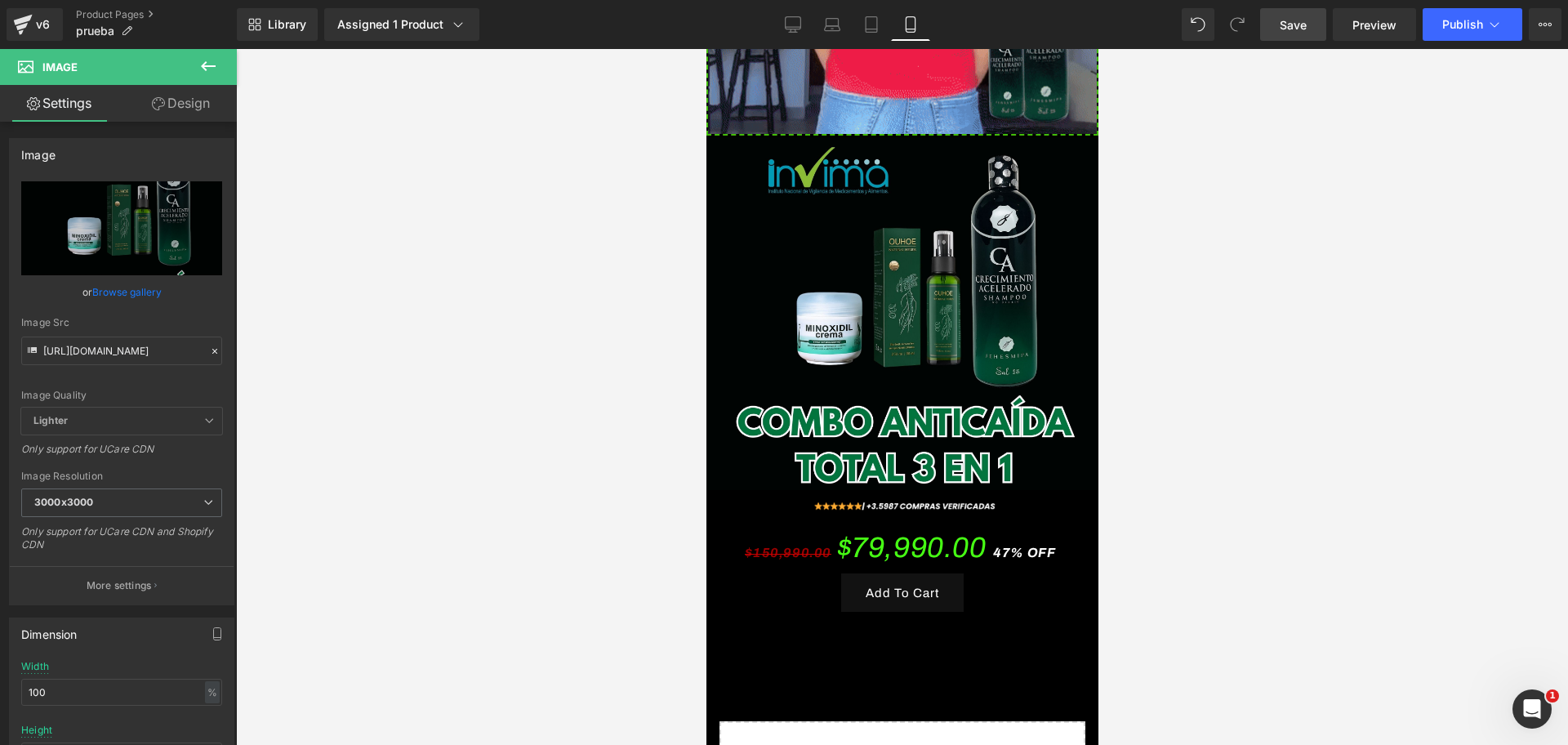
click at [1213, 438] on div at bounding box center [901, 397] width 1331 height 696
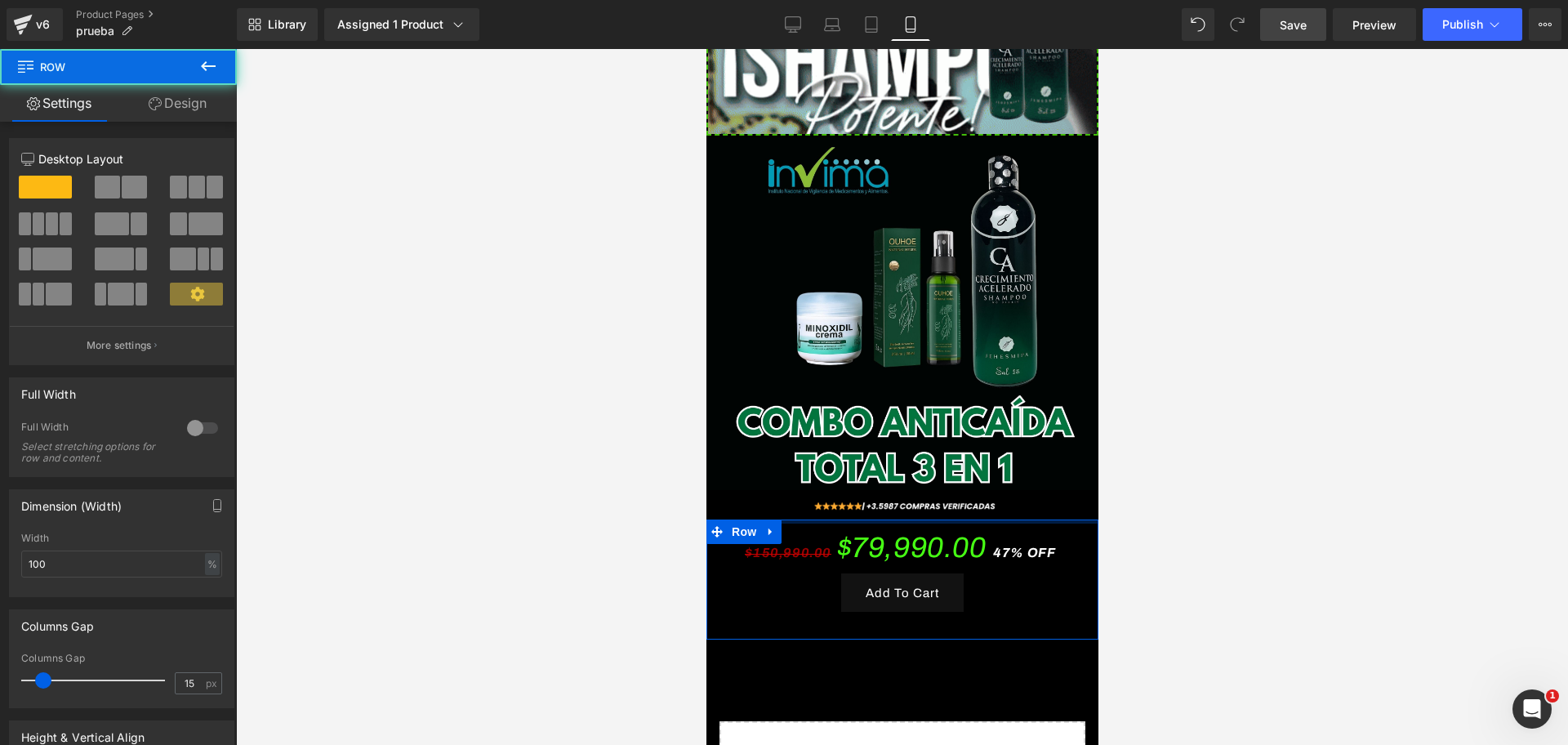
scroll to position [0, 0]
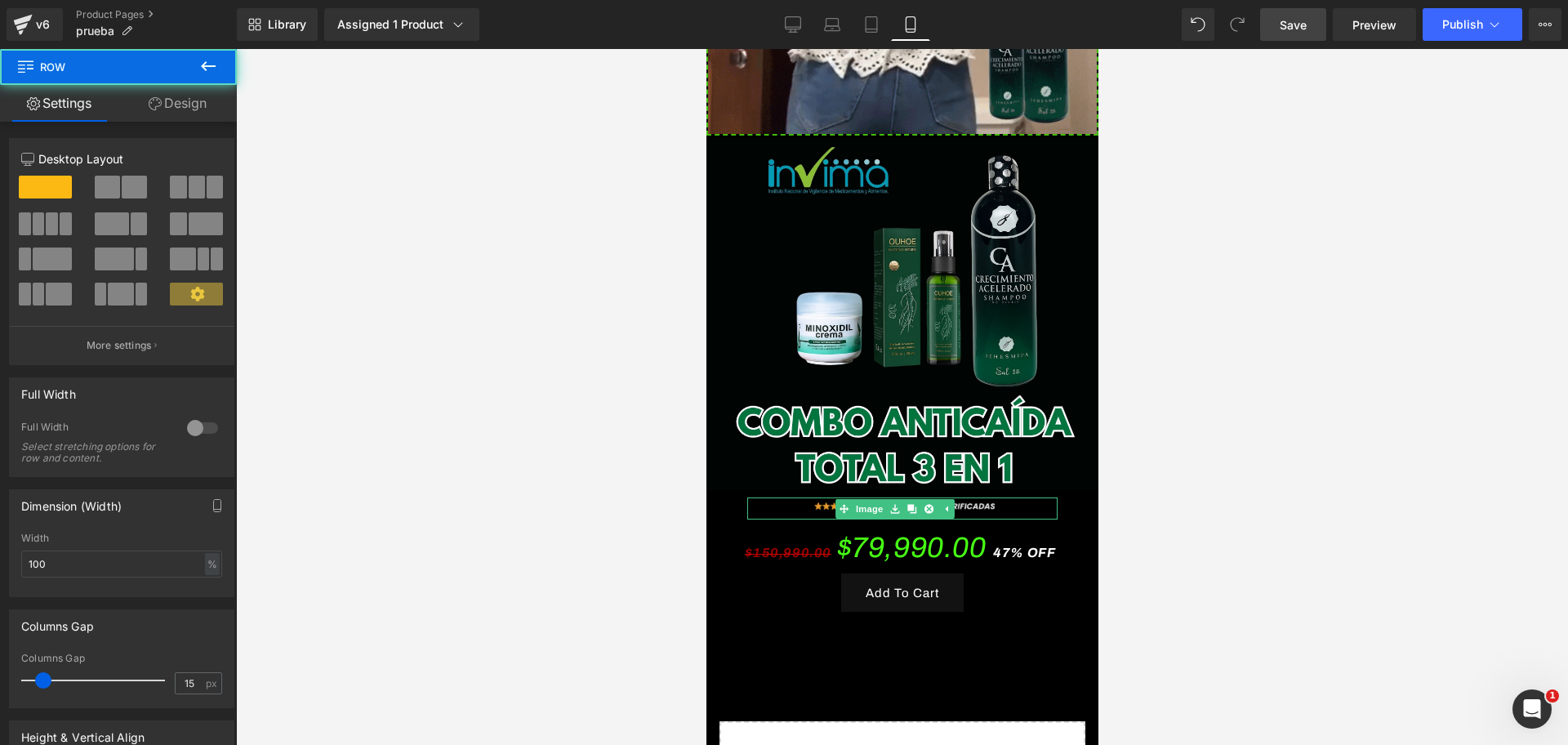
drag, startPoint x: 968, startPoint y: 463, endPoint x: 976, endPoint y: 453, distance: 12.8
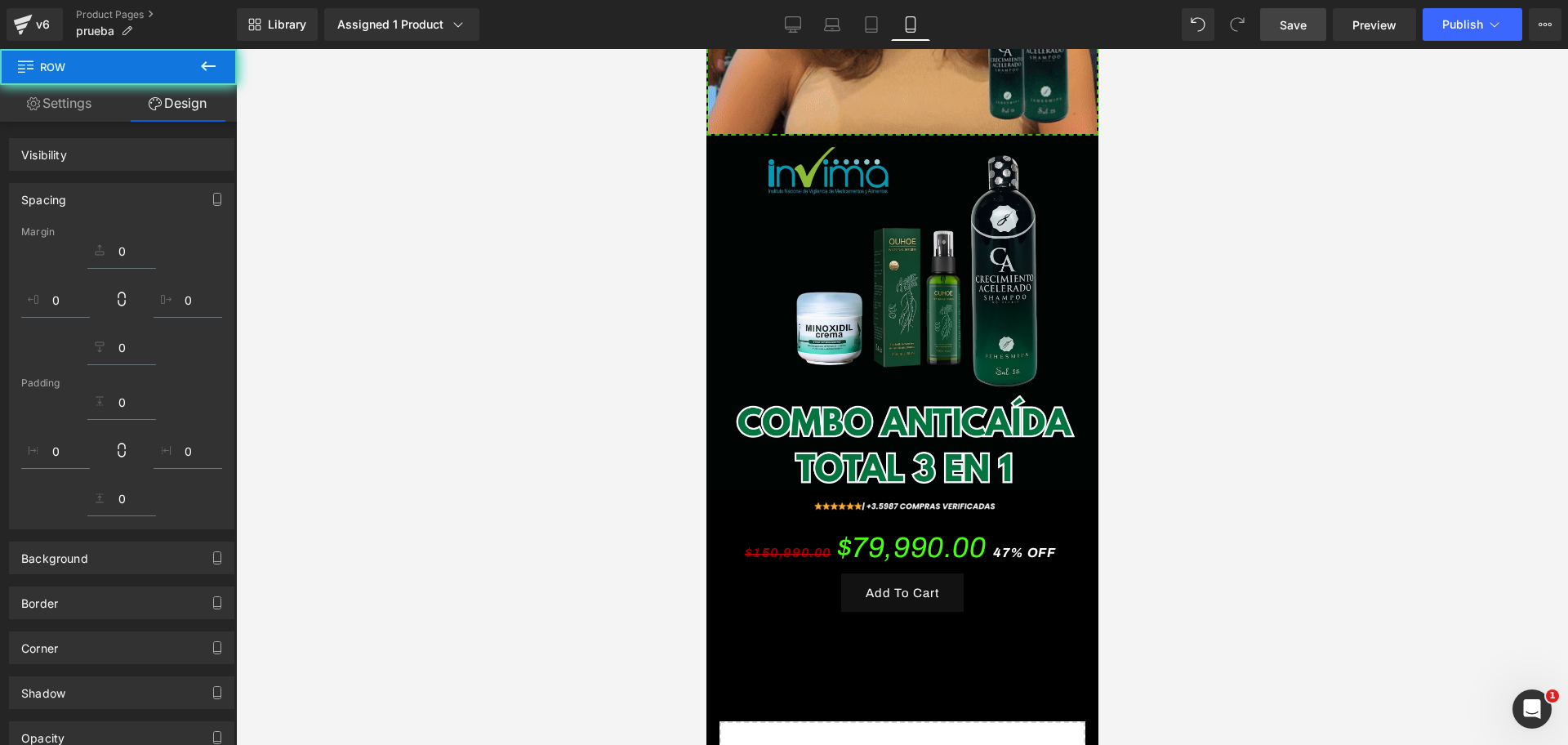
click at [995, 522] on div "$150,990.00 $79,990.00 47% OFF" at bounding box center [901, 547] width 351 height 52
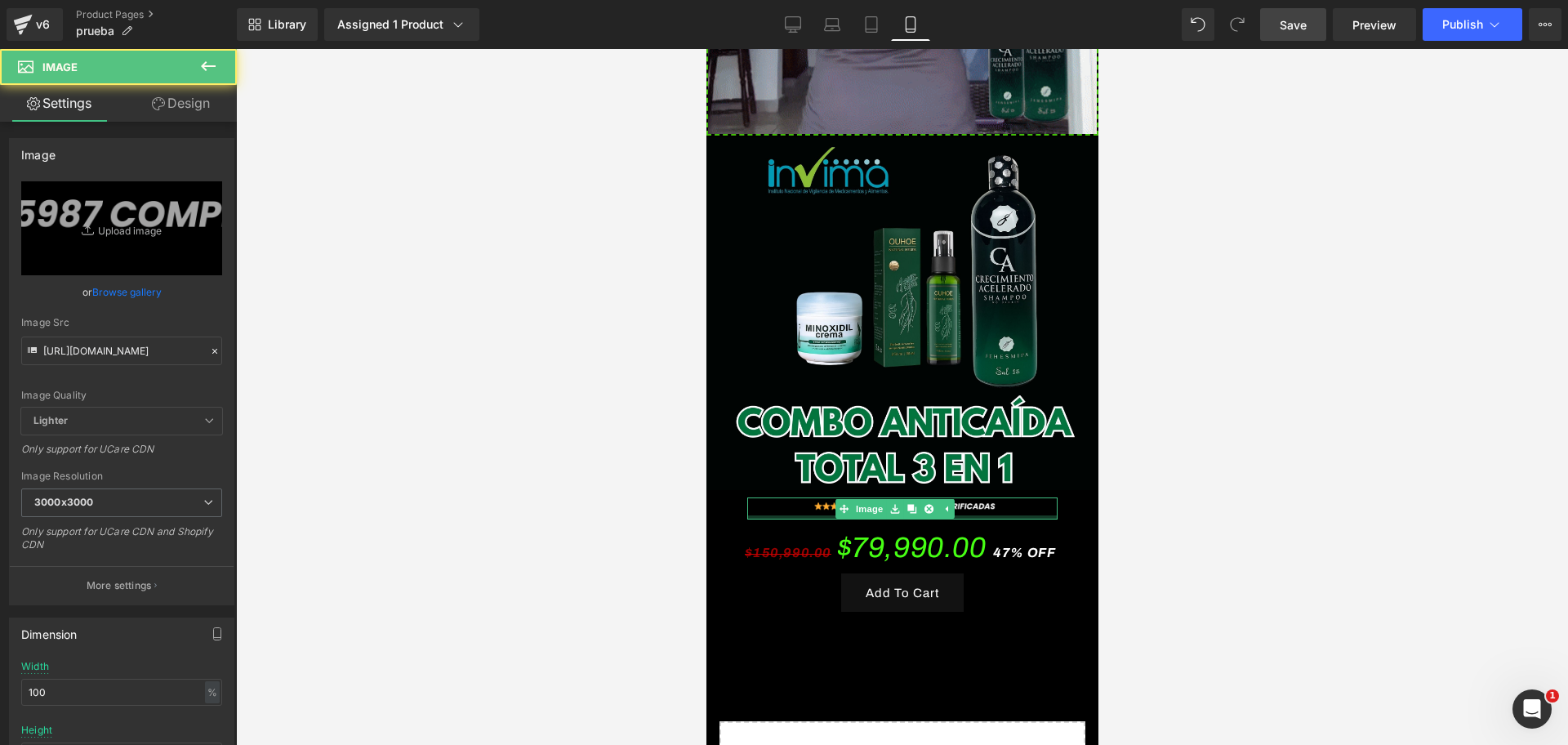
scroll to position [0, 282]
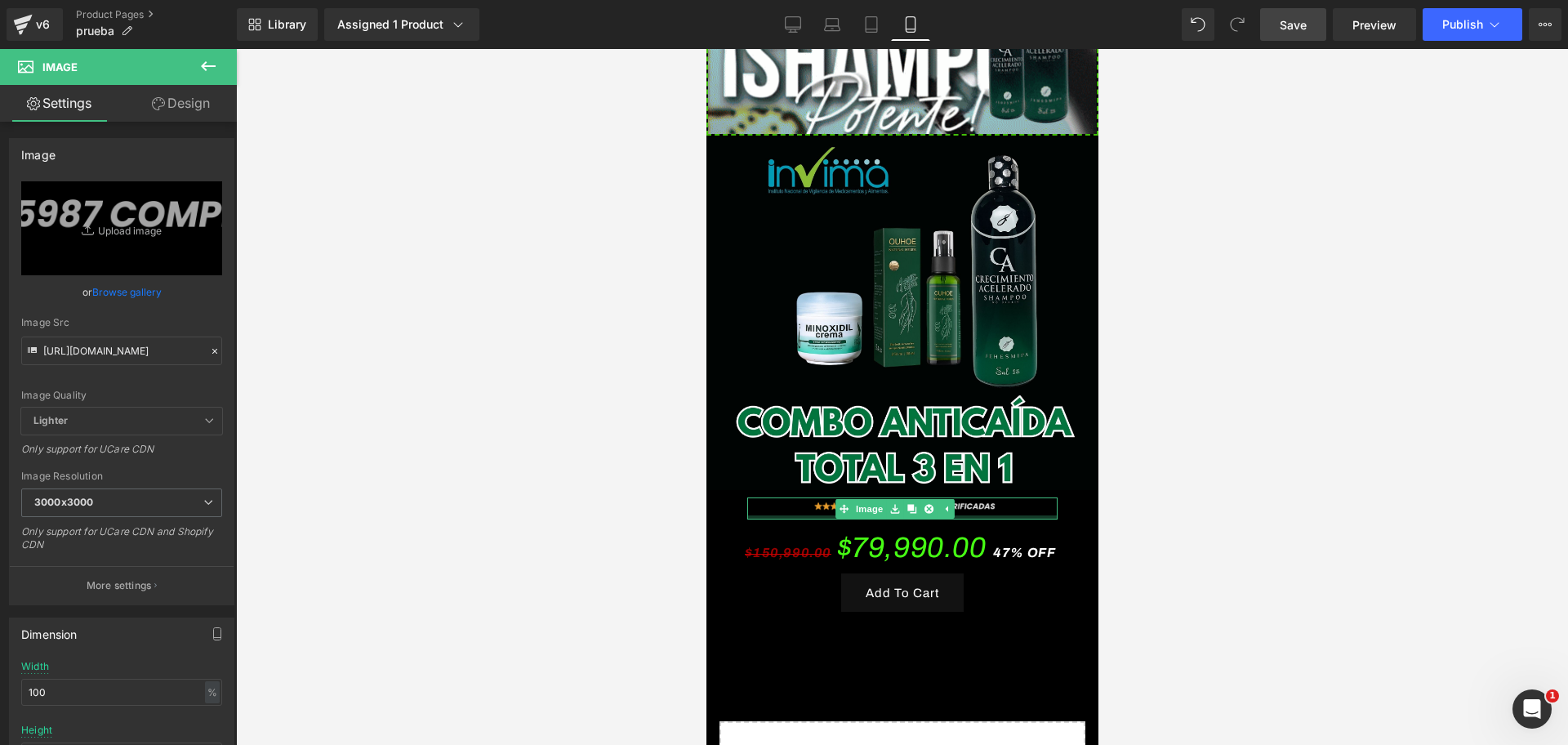
click at [972, 497] on div "Image" at bounding box center [901, 508] width 310 height 22
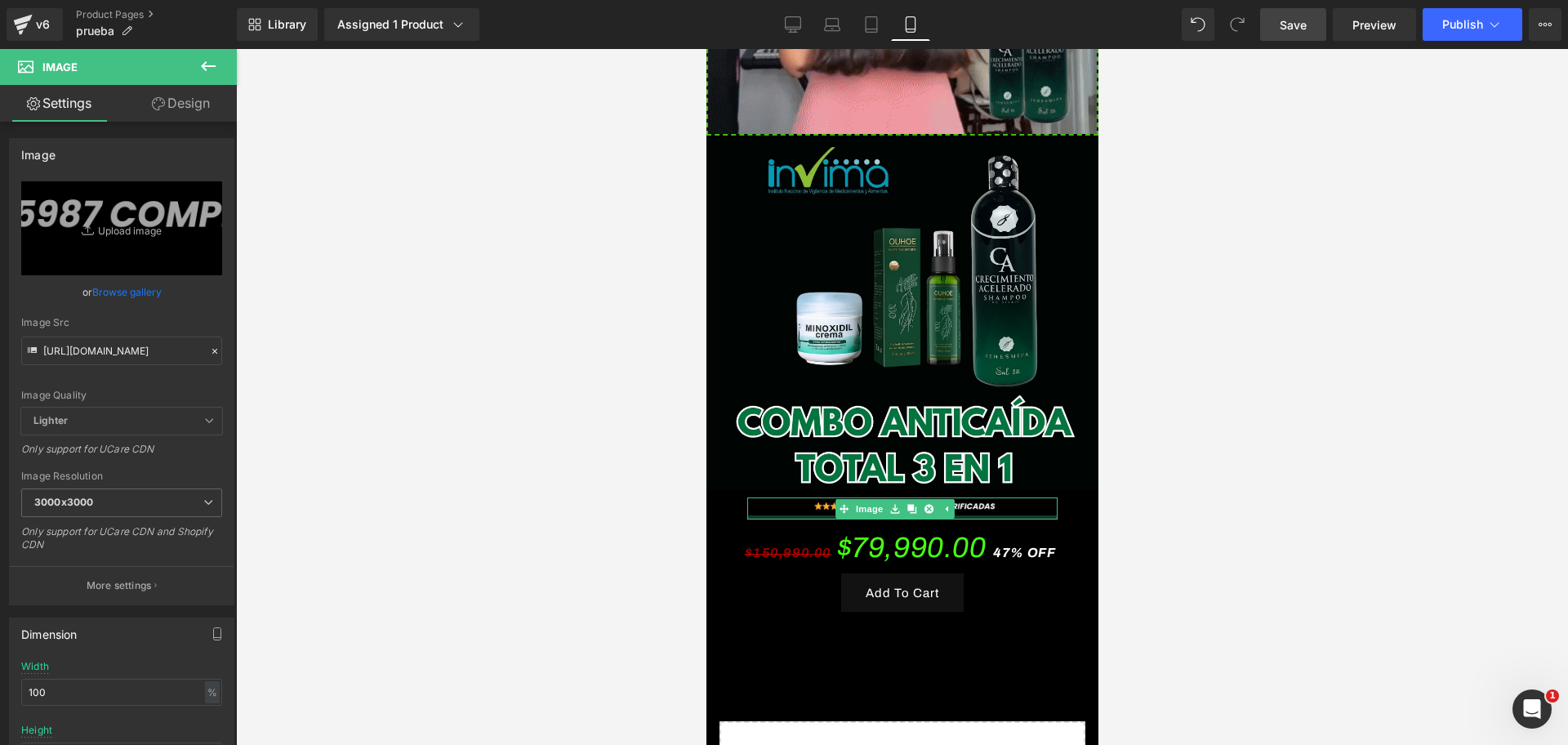
click at [1013, 522] on div "$150,990.00 $79,990.00 47% OFF" at bounding box center [901, 547] width 351 height 52
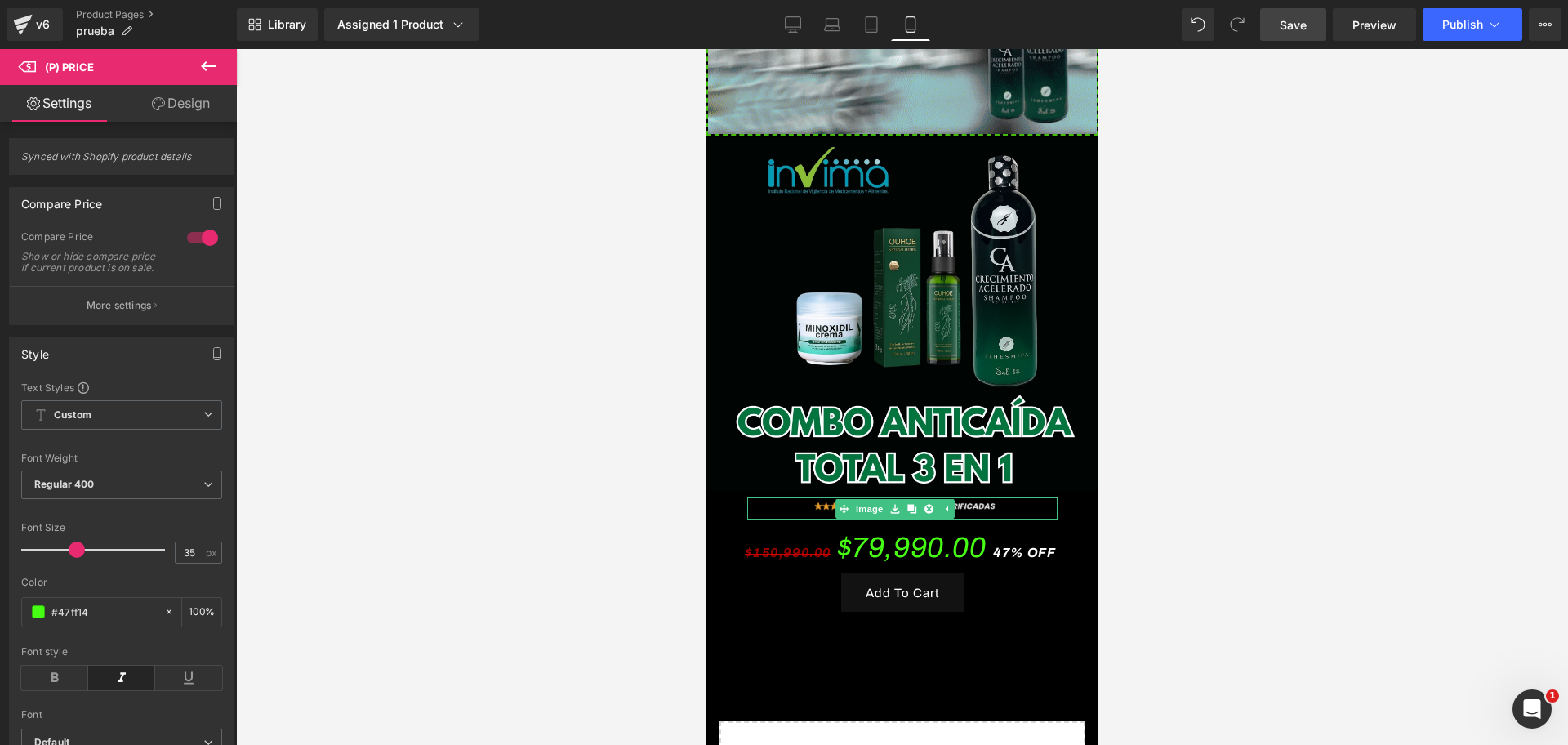
click at [928, 504] on icon at bounding box center [927, 508] width 9 height 9
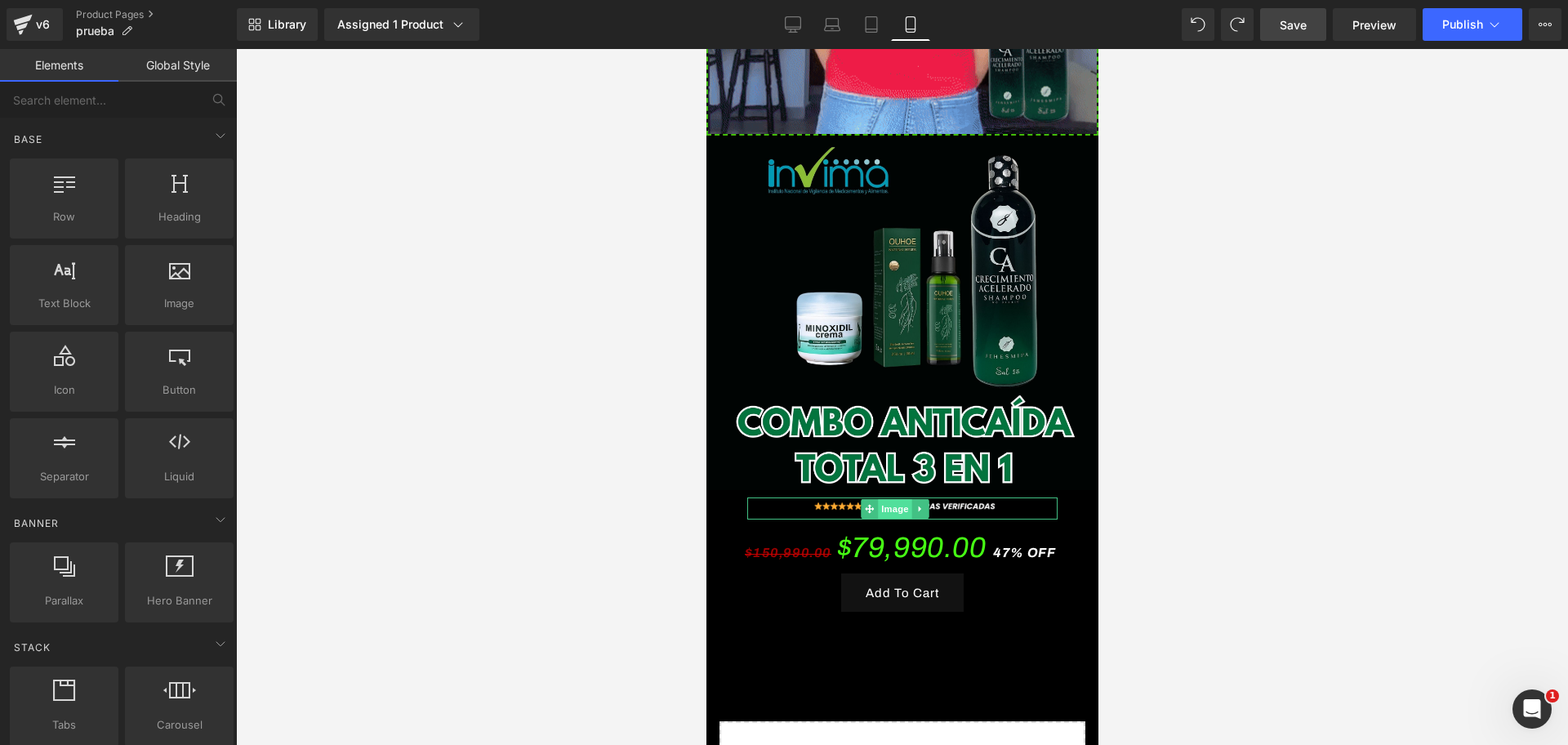
scroll to position [0, 845]
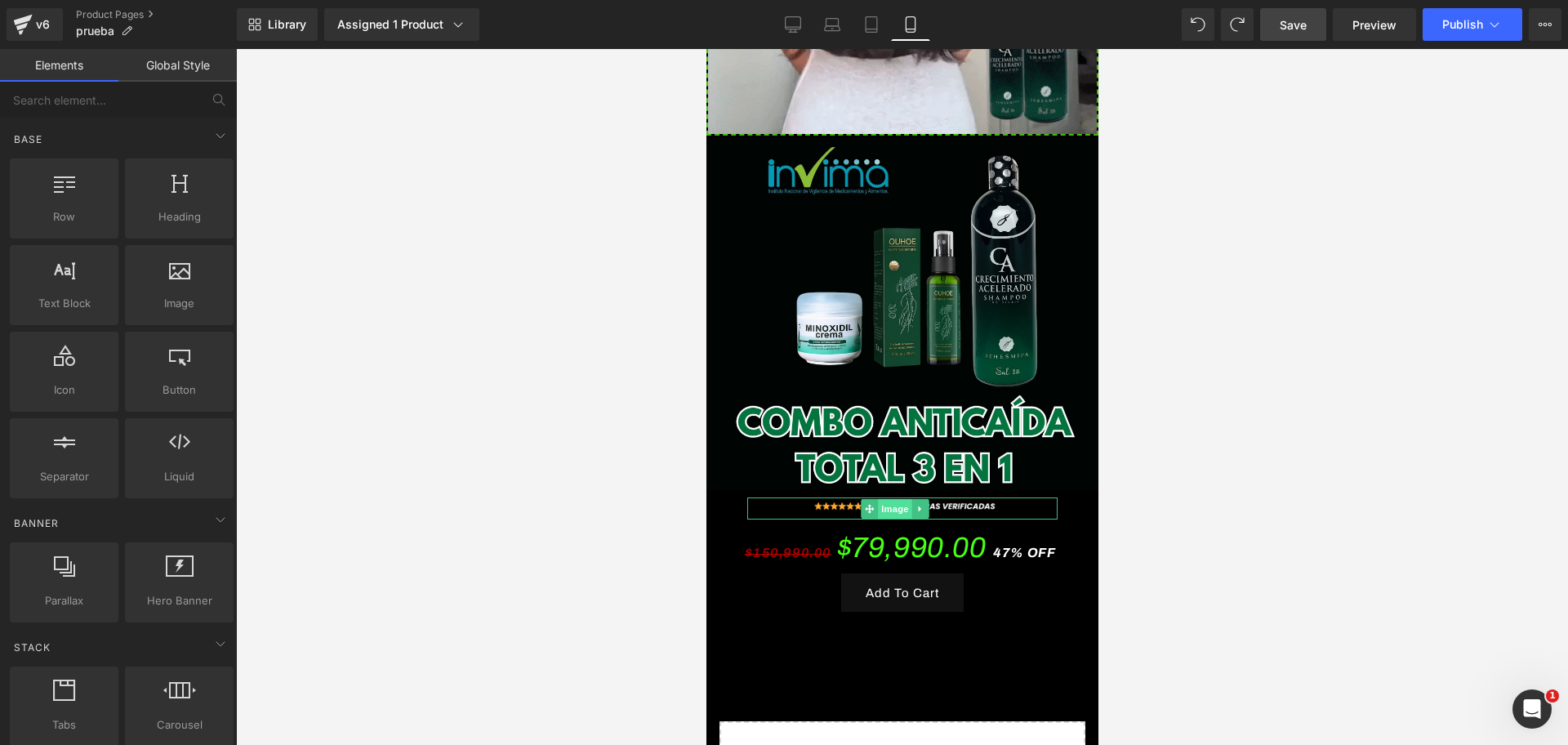
click at [895, 499] on span "Image" at bounding box center [894, 509] width 34 height 20
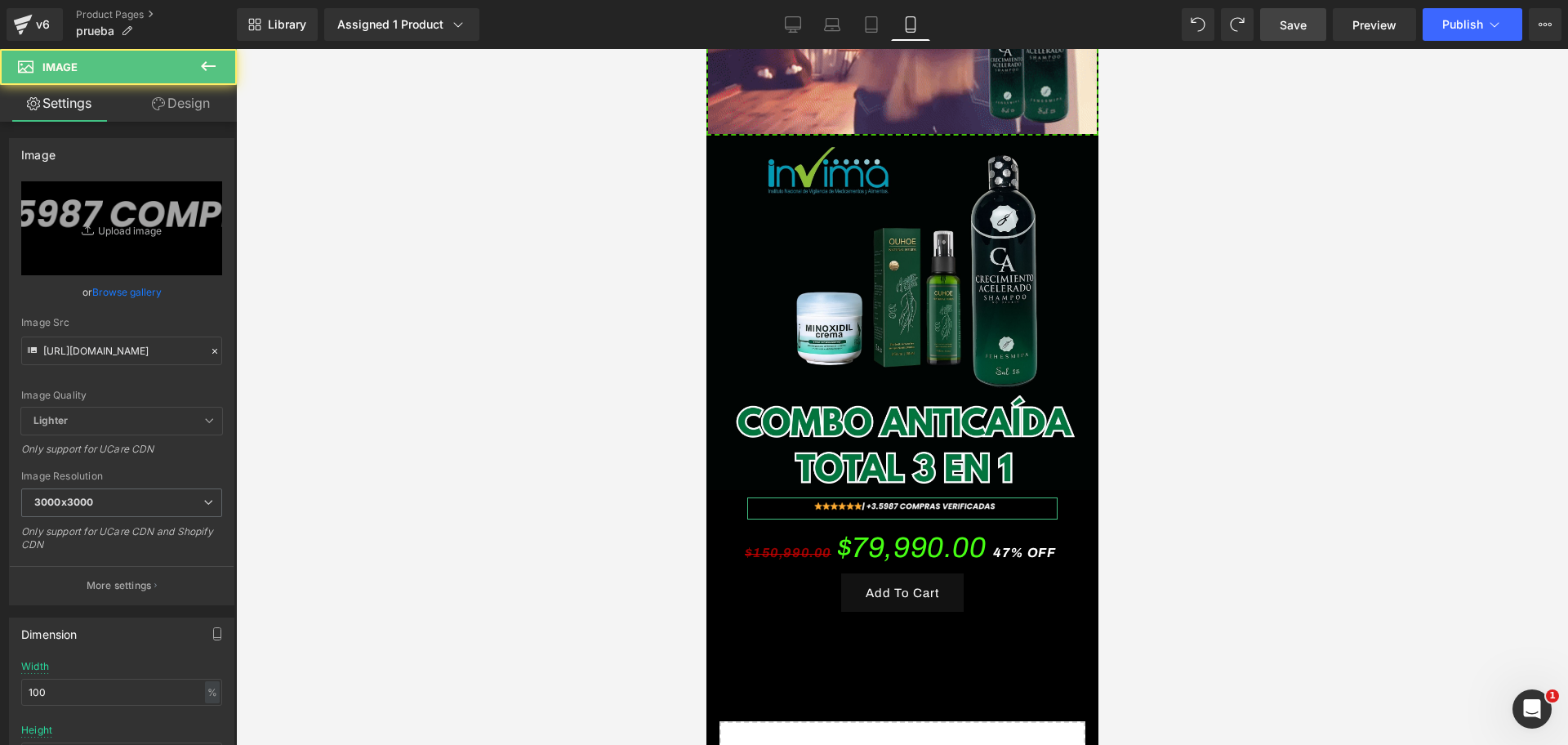
click at [152, 98] on icon at bounding box center [158, 104] width 13 height 13
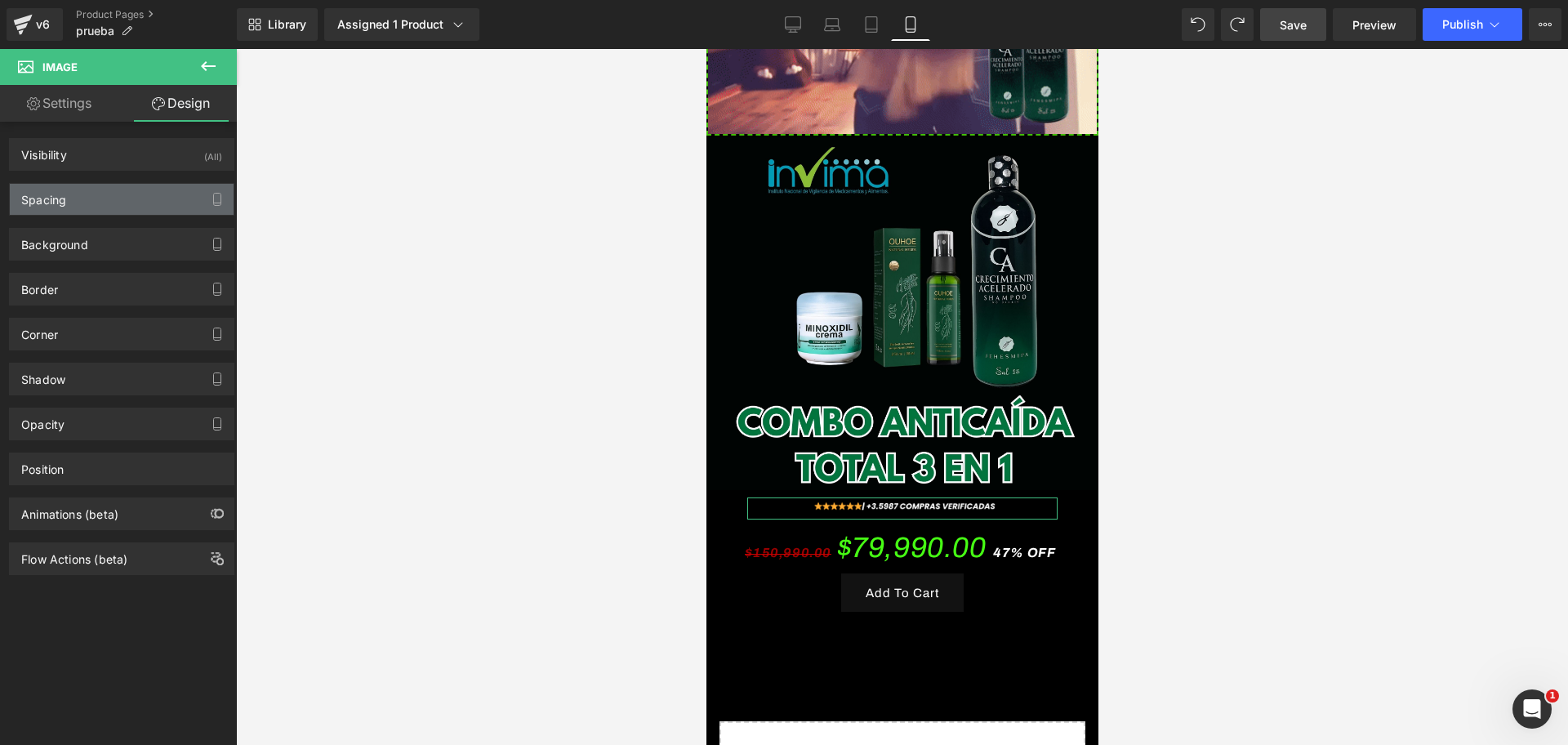
click at [95, 193] on div "Spacing" at bounding box center [121, 199] width 224 height 31
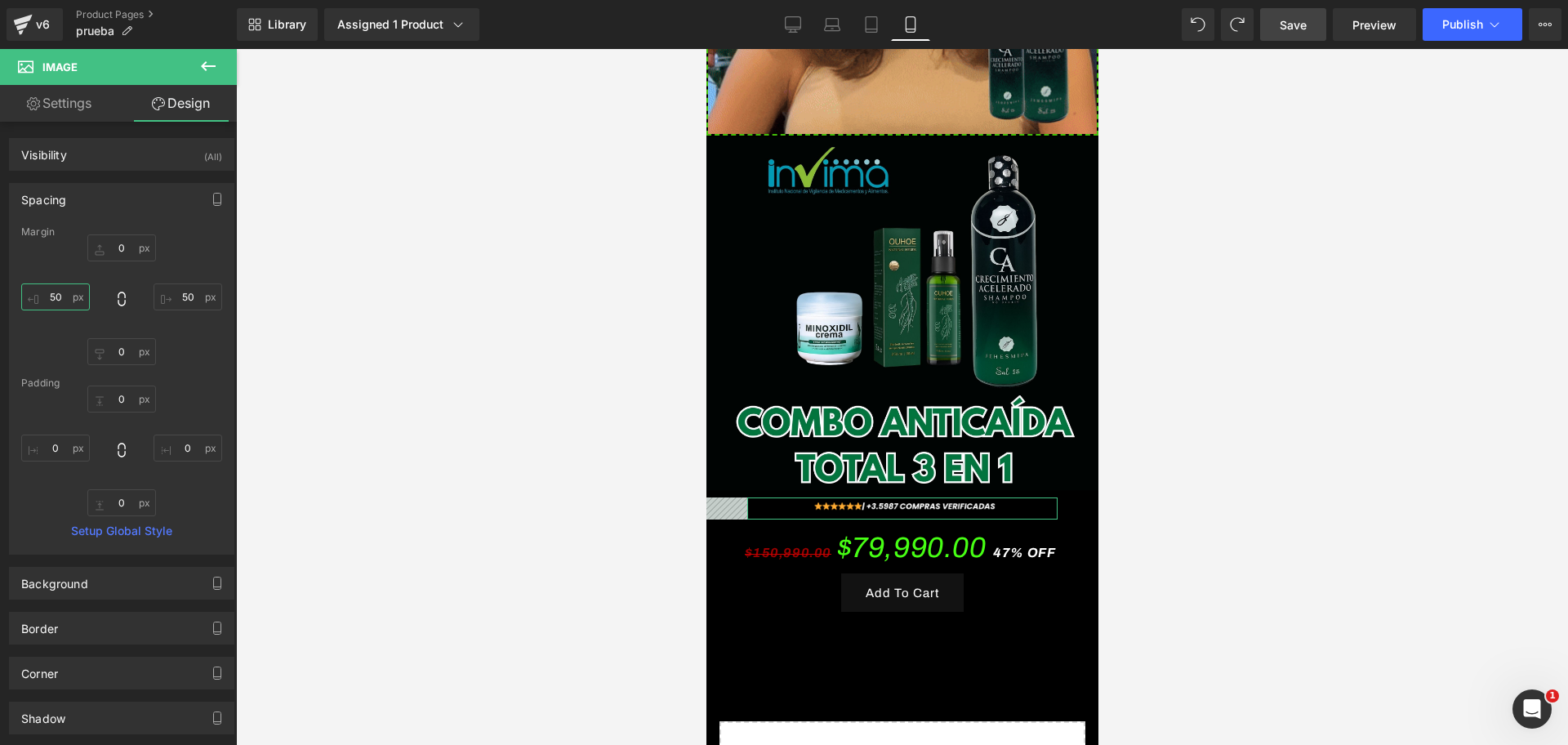
click at [57, 307] on input "text" at bounding box center [56, 297] width 69 height 27
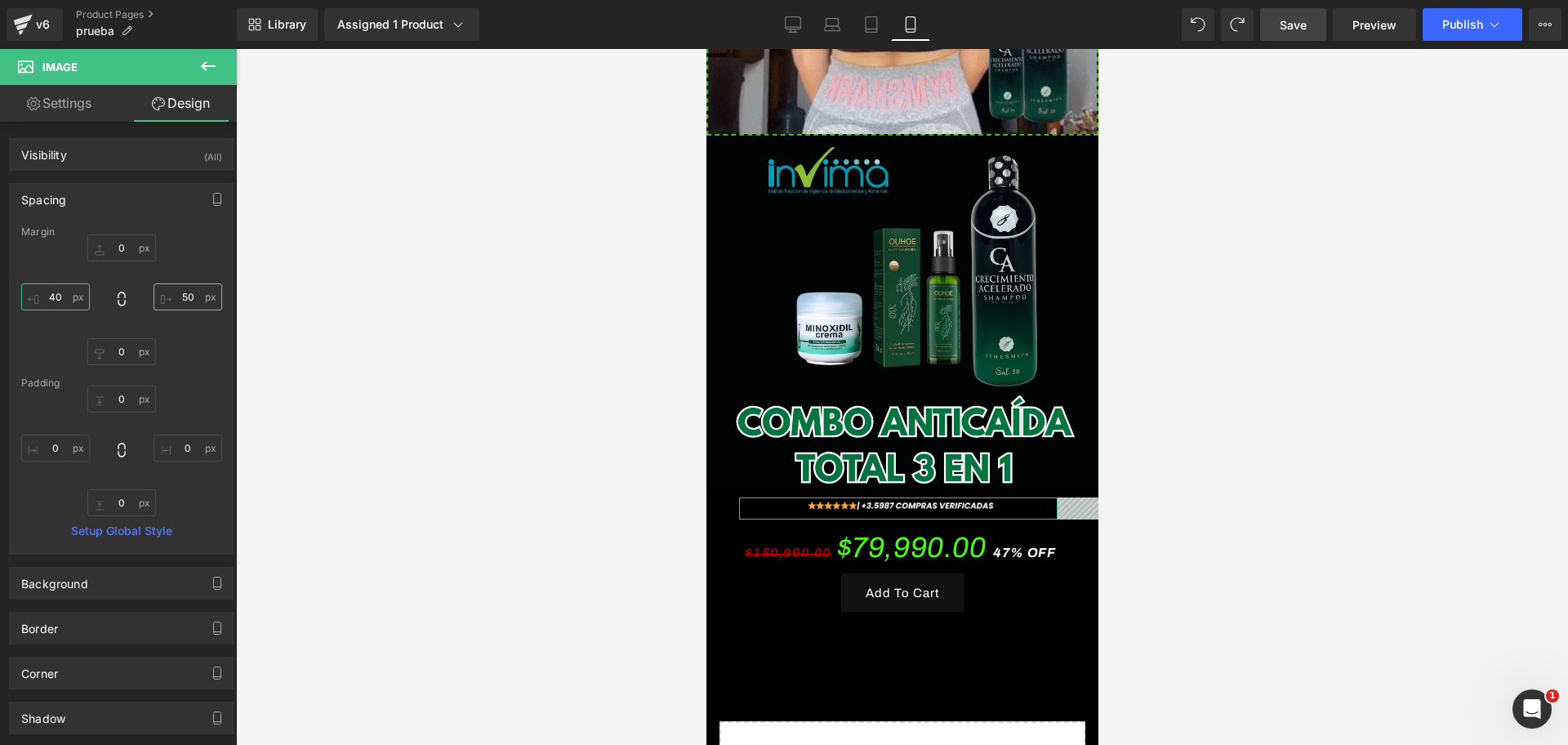
scroll to position [0, 282]
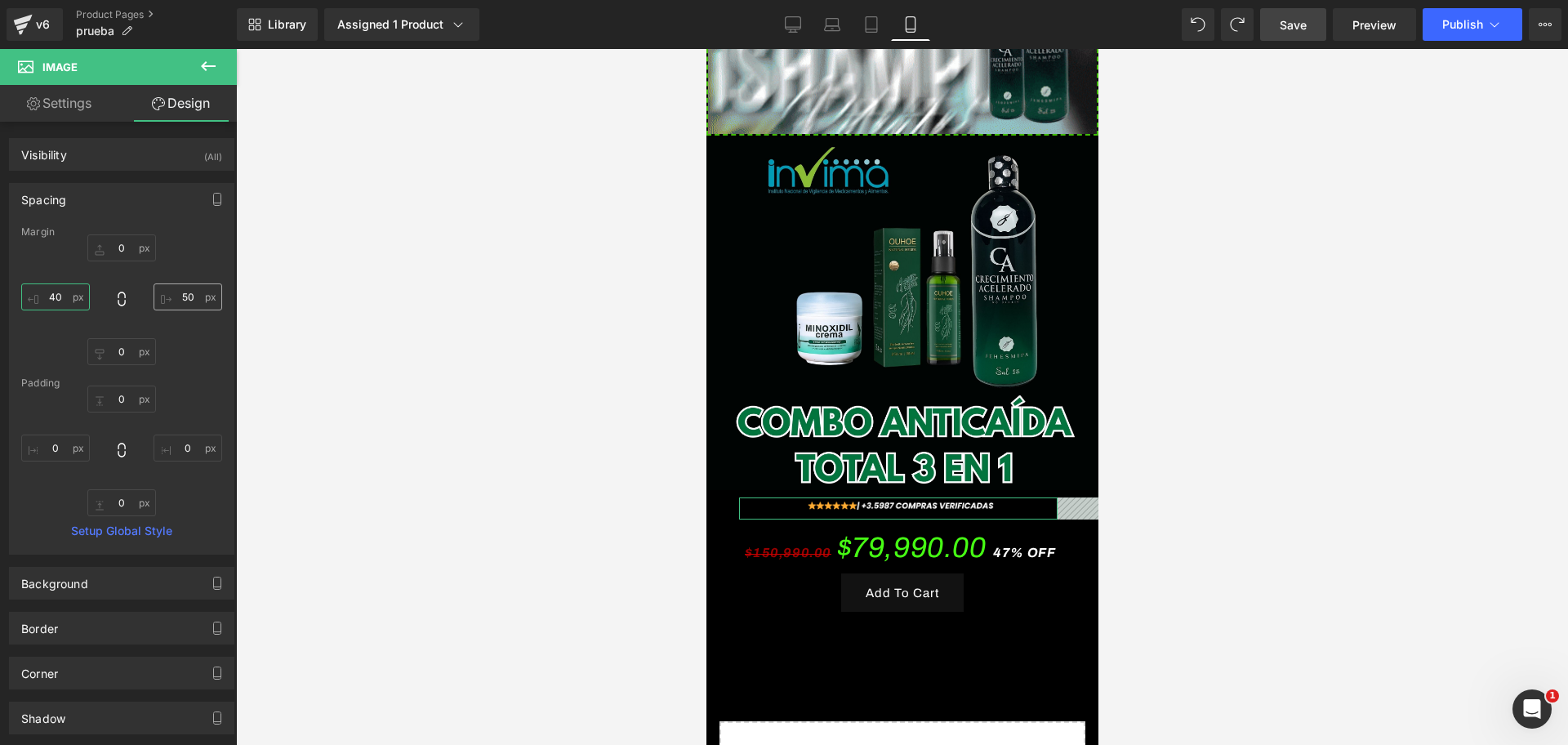
type input "40"
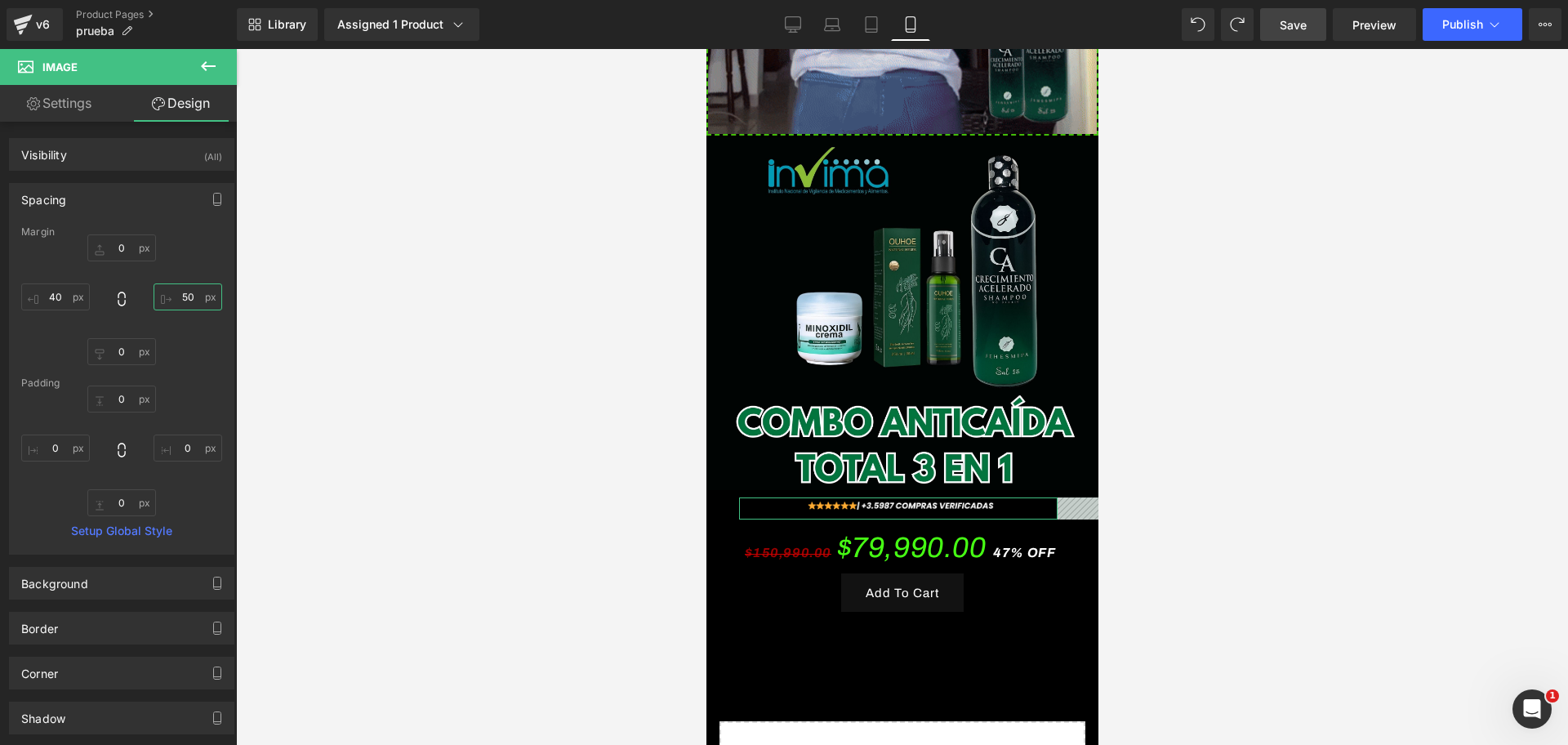
click at [188, 302] on input "text" at bounding box center [188, 297] width 69 height 27
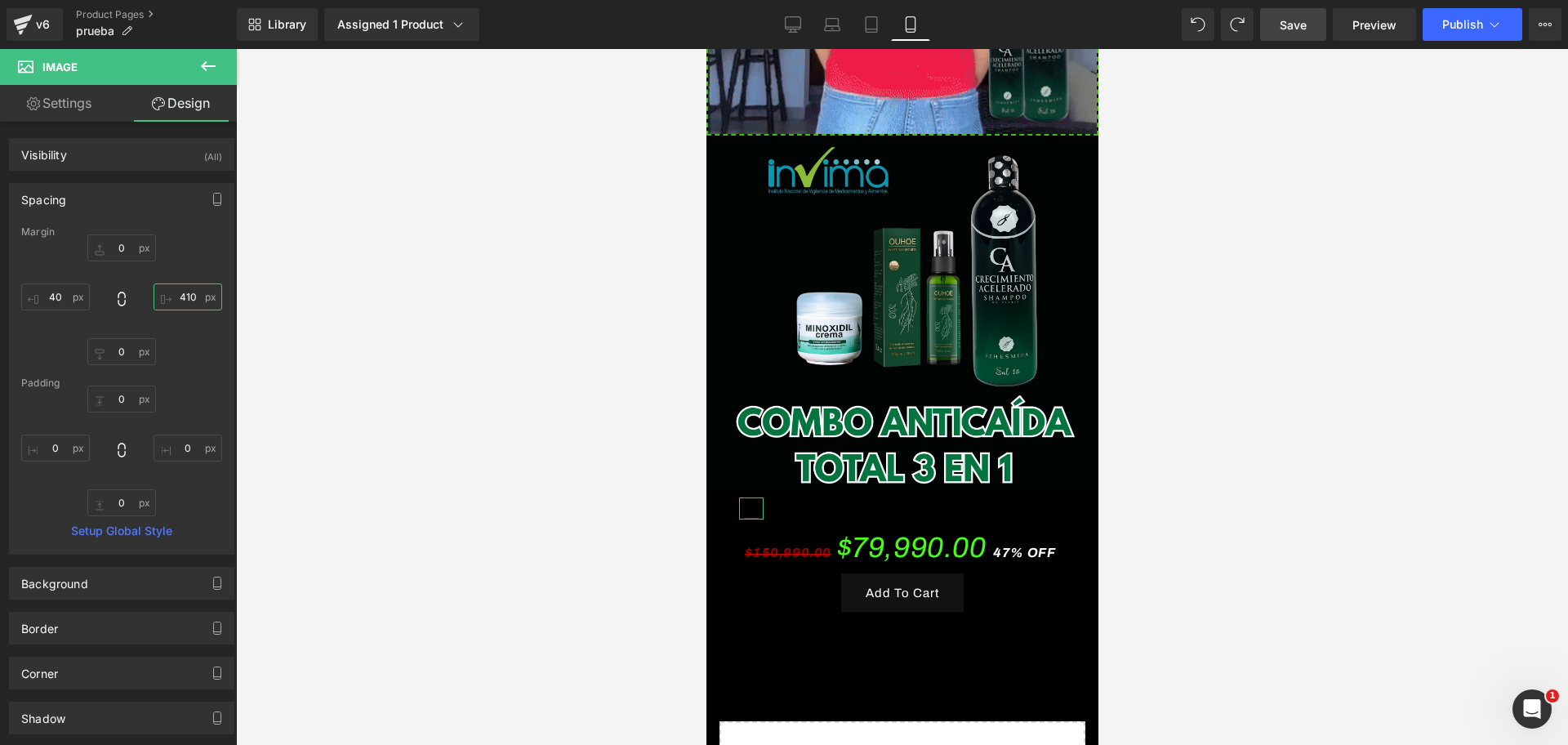
scroll to position [0, 564]
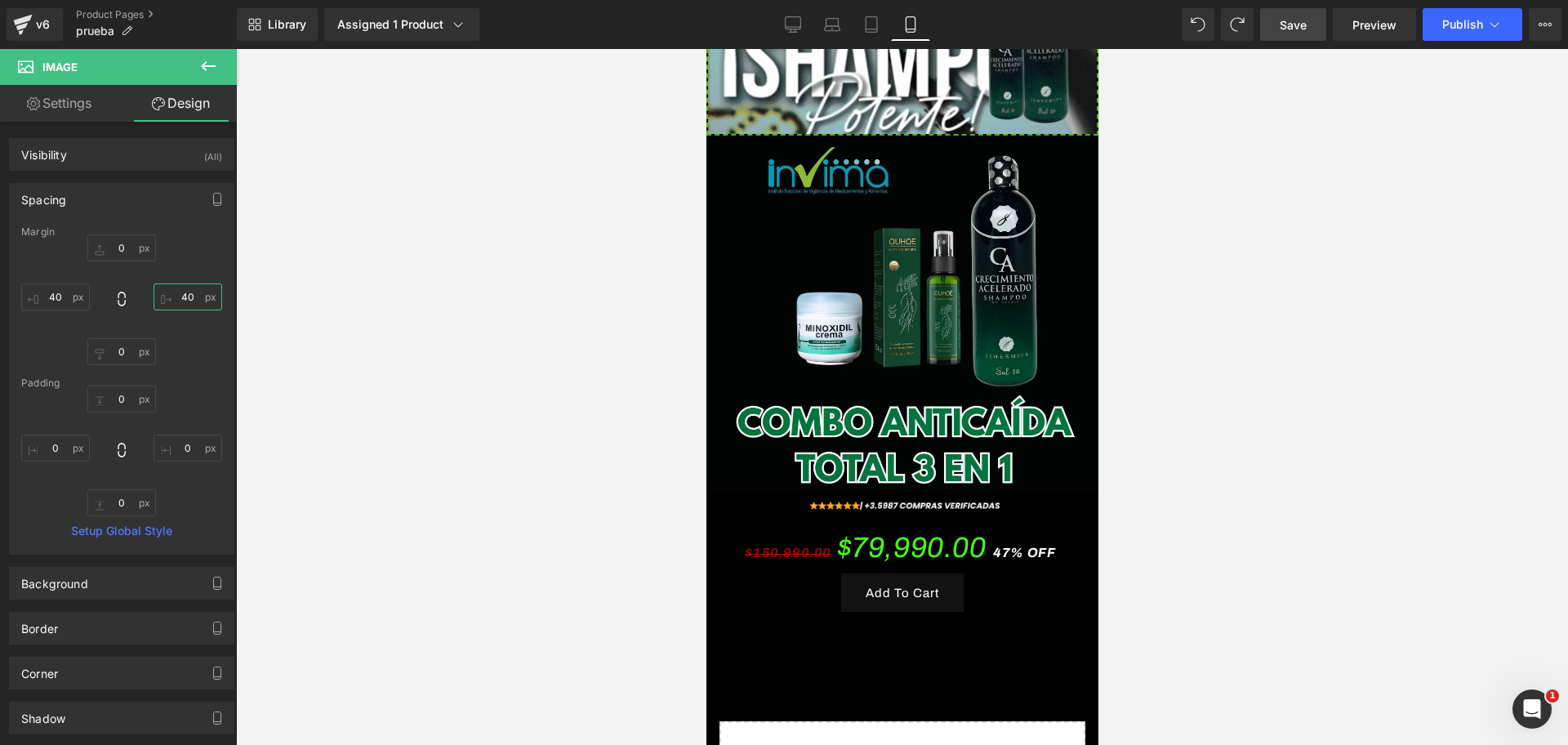
type input "40"
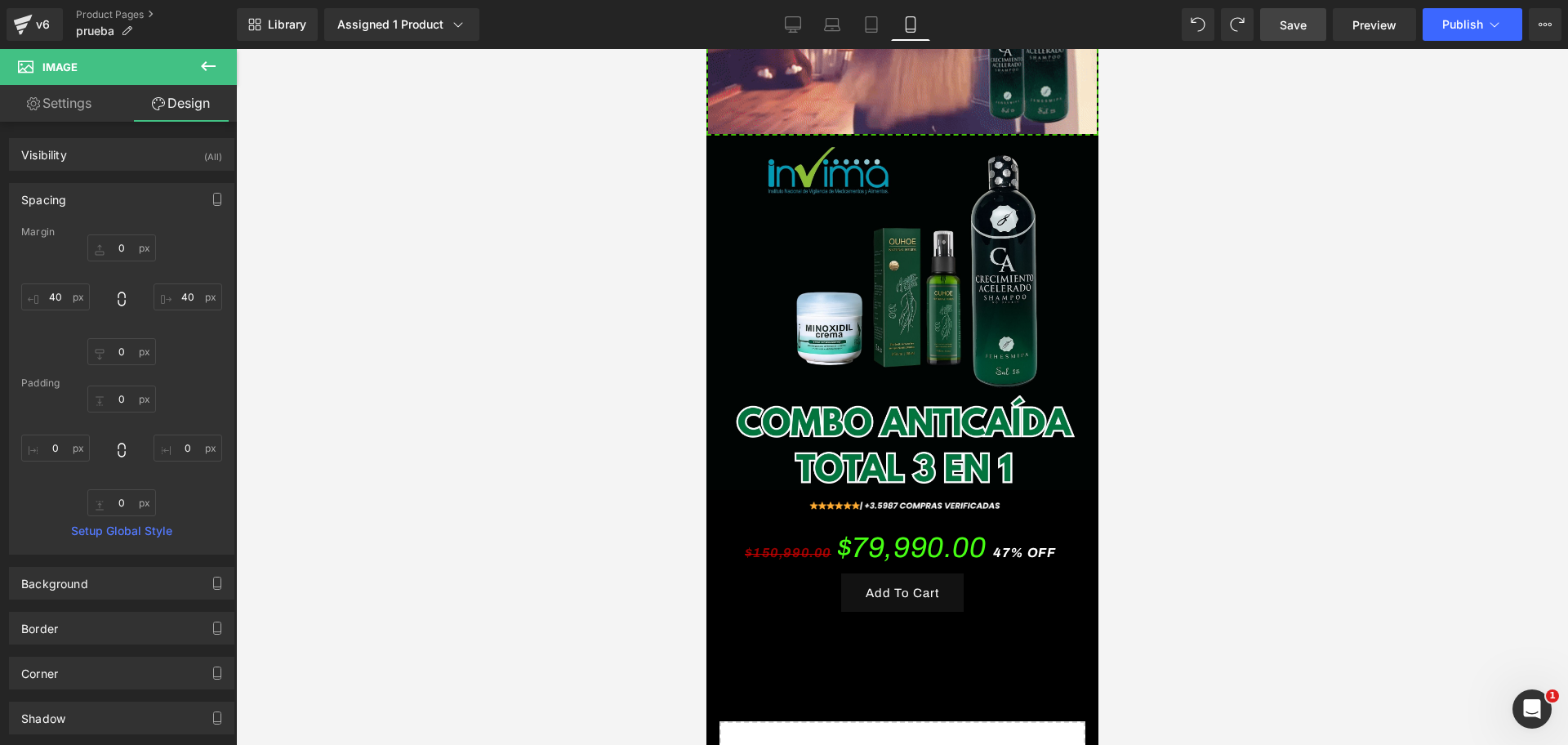
click at [1352, 553] on div at bounding box center [901, 397] width 1331 height 696
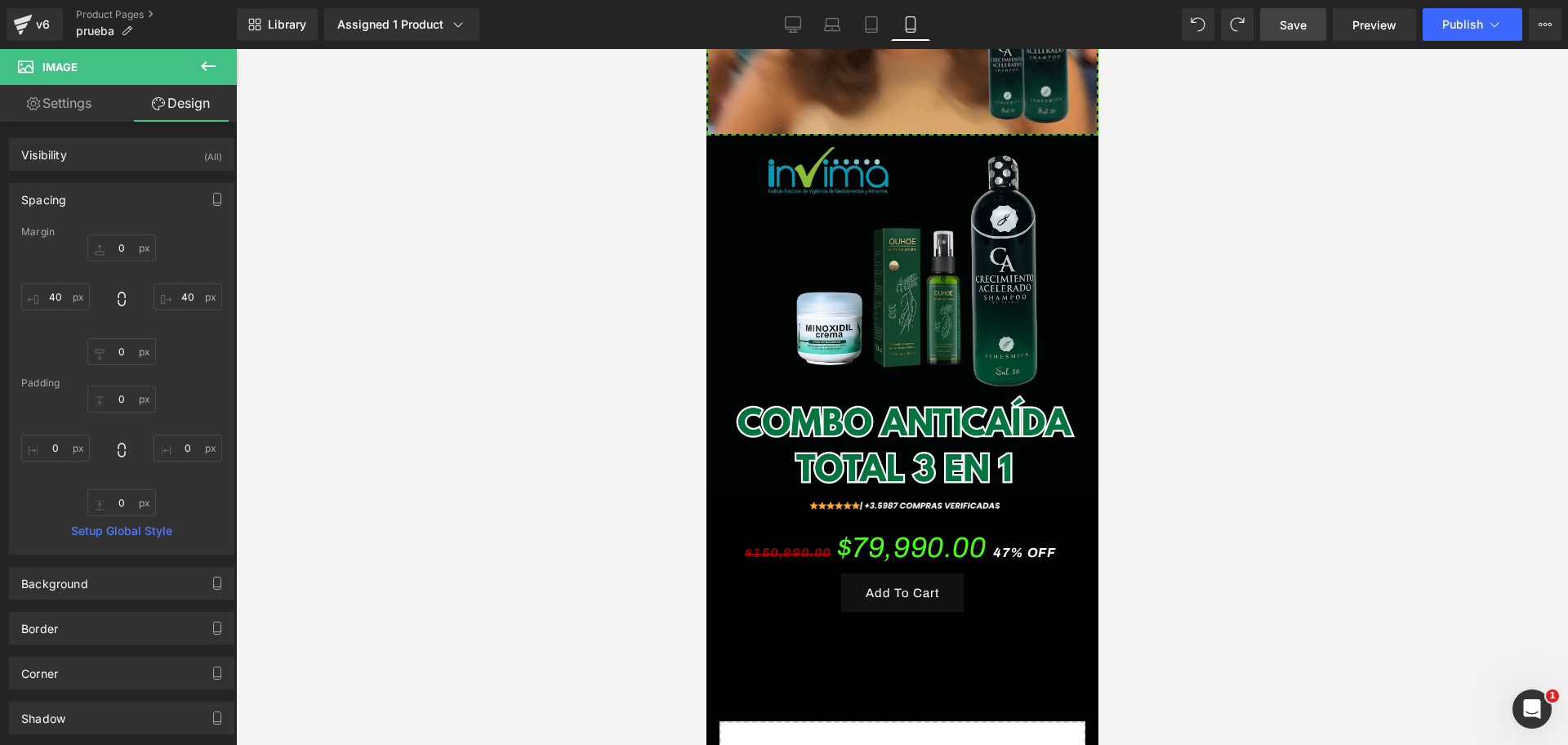
scroll to position [0, 845]
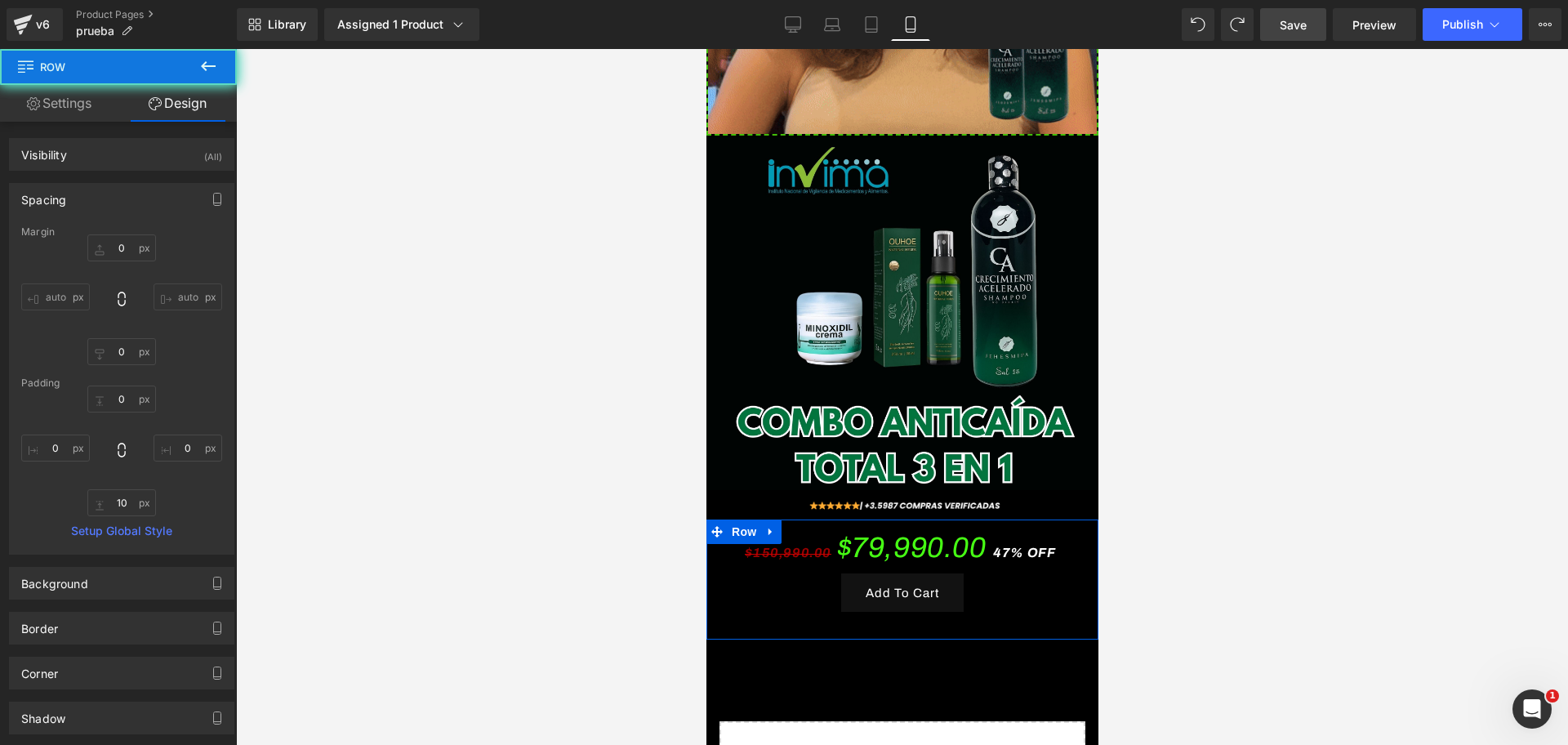
scroll to position [0, 0]
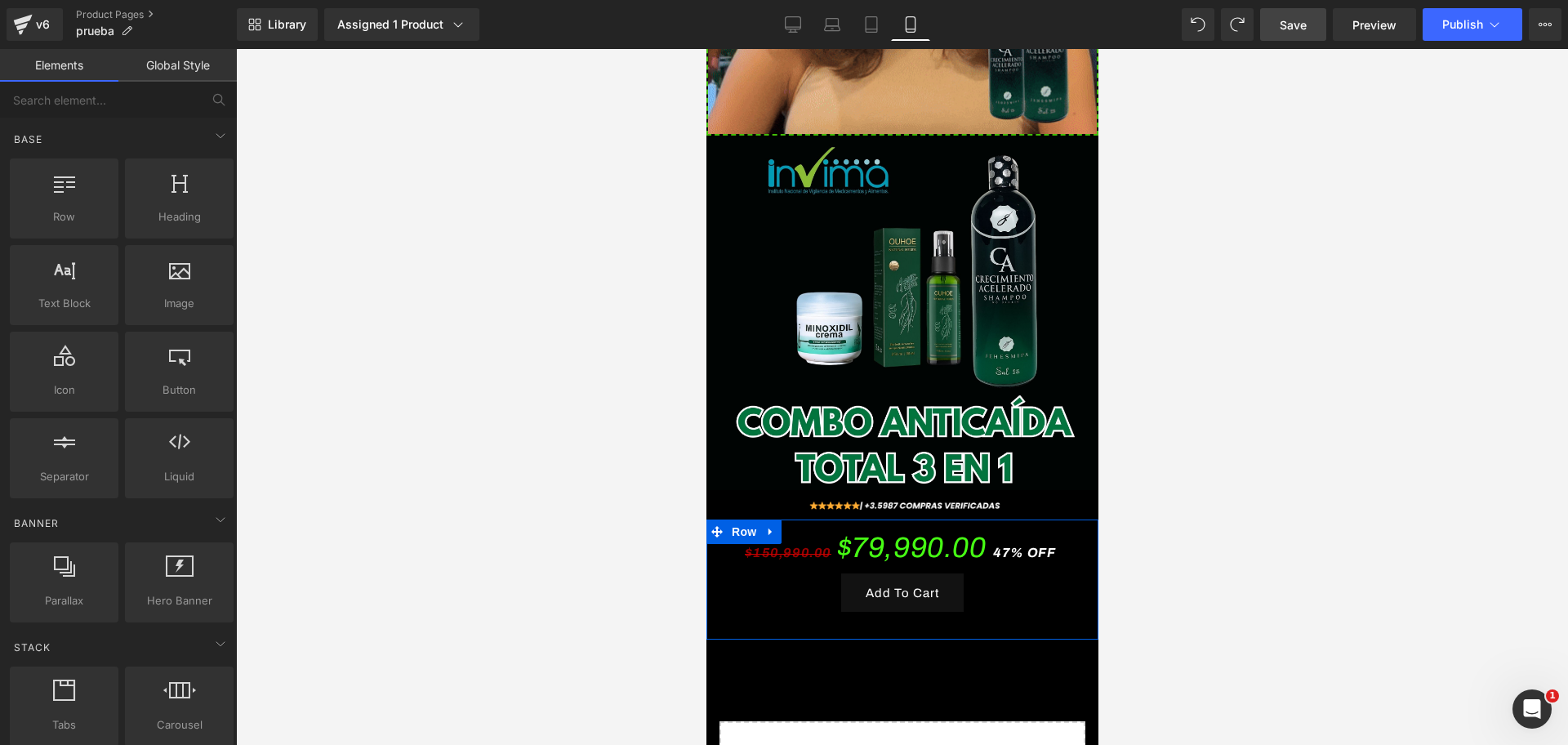
click at [1152, 418] on div at bounding box center [901, 397] width 1331 height 696
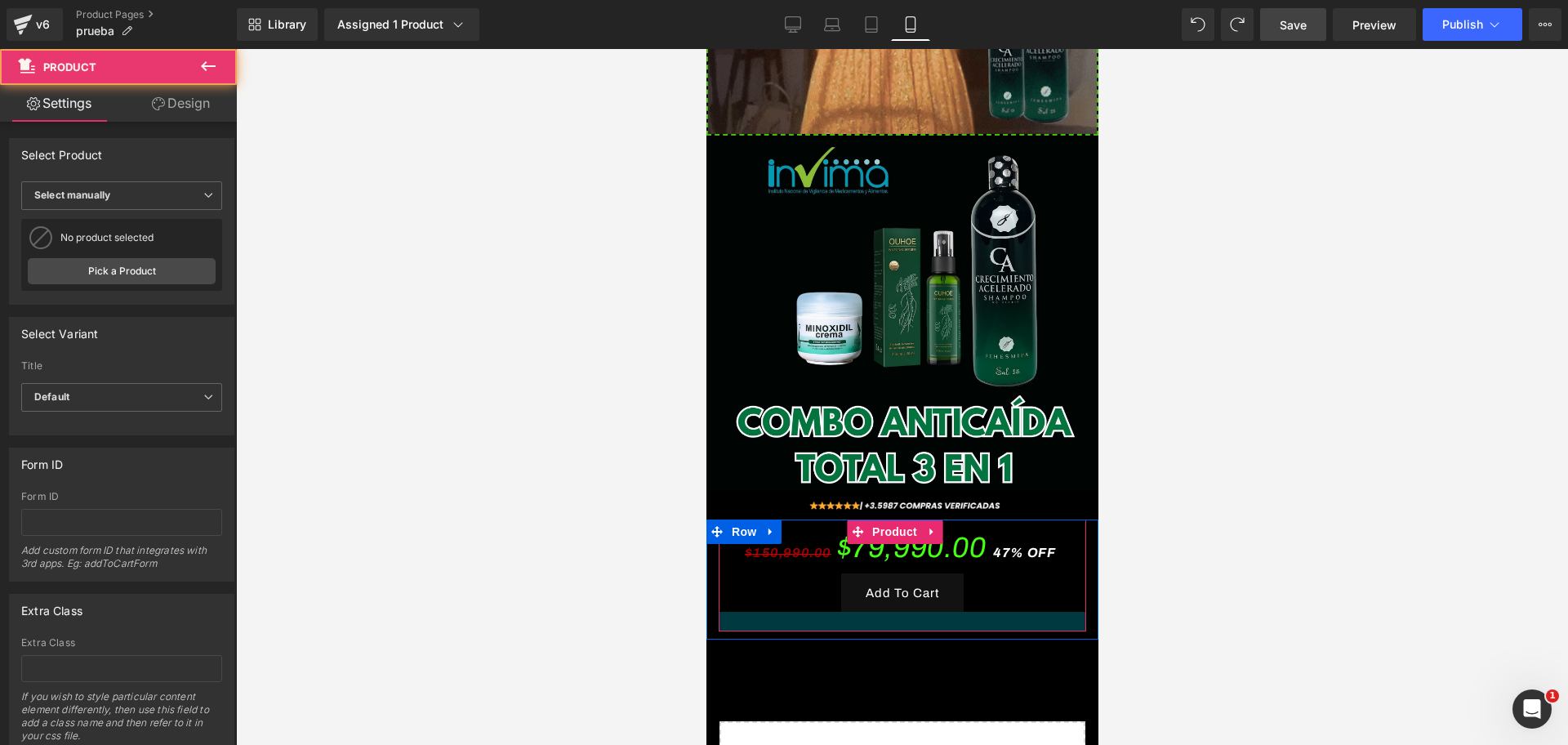
click at [913, 611] on div at bounding box center [901, 621] width 367 height 20
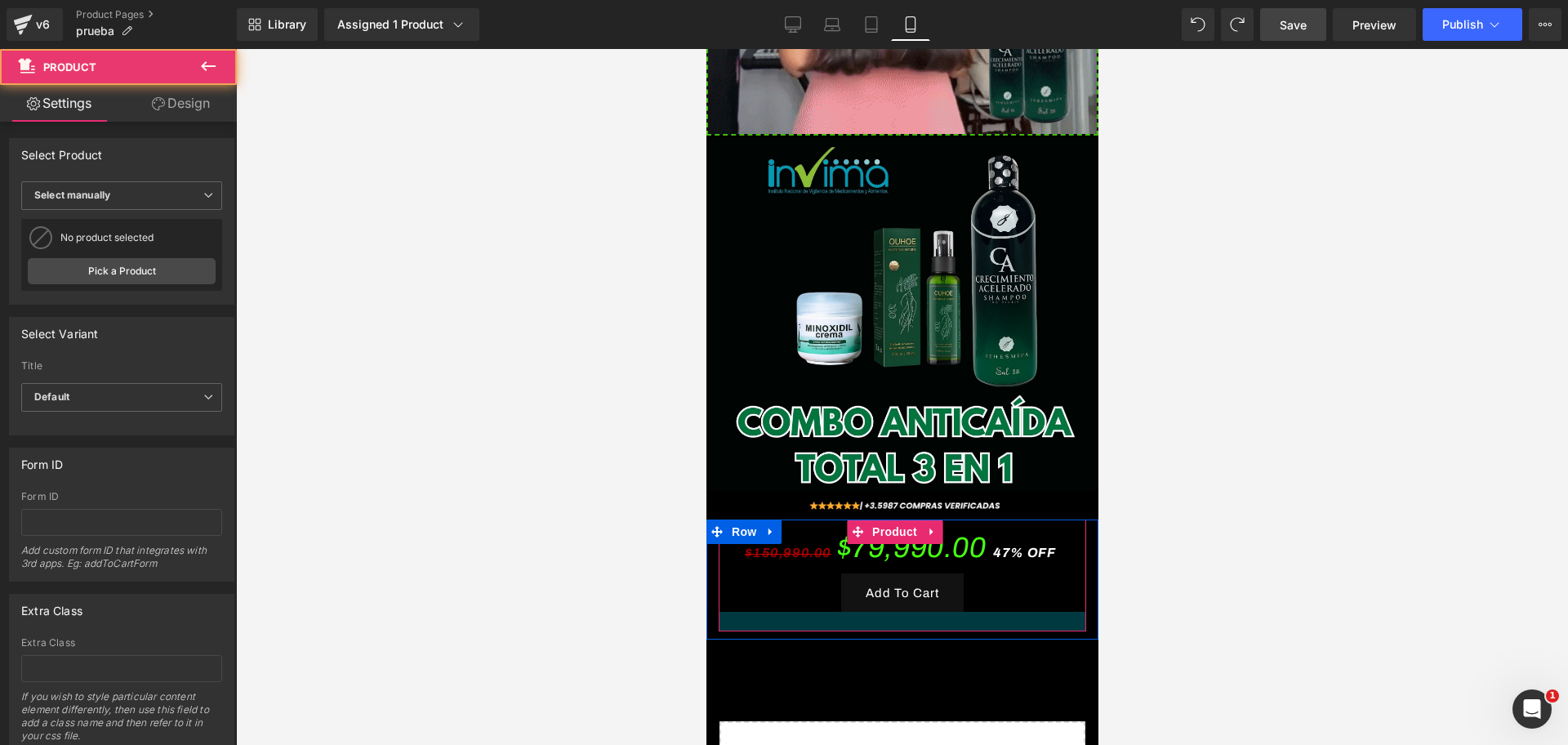
scroll to position [0, 282]
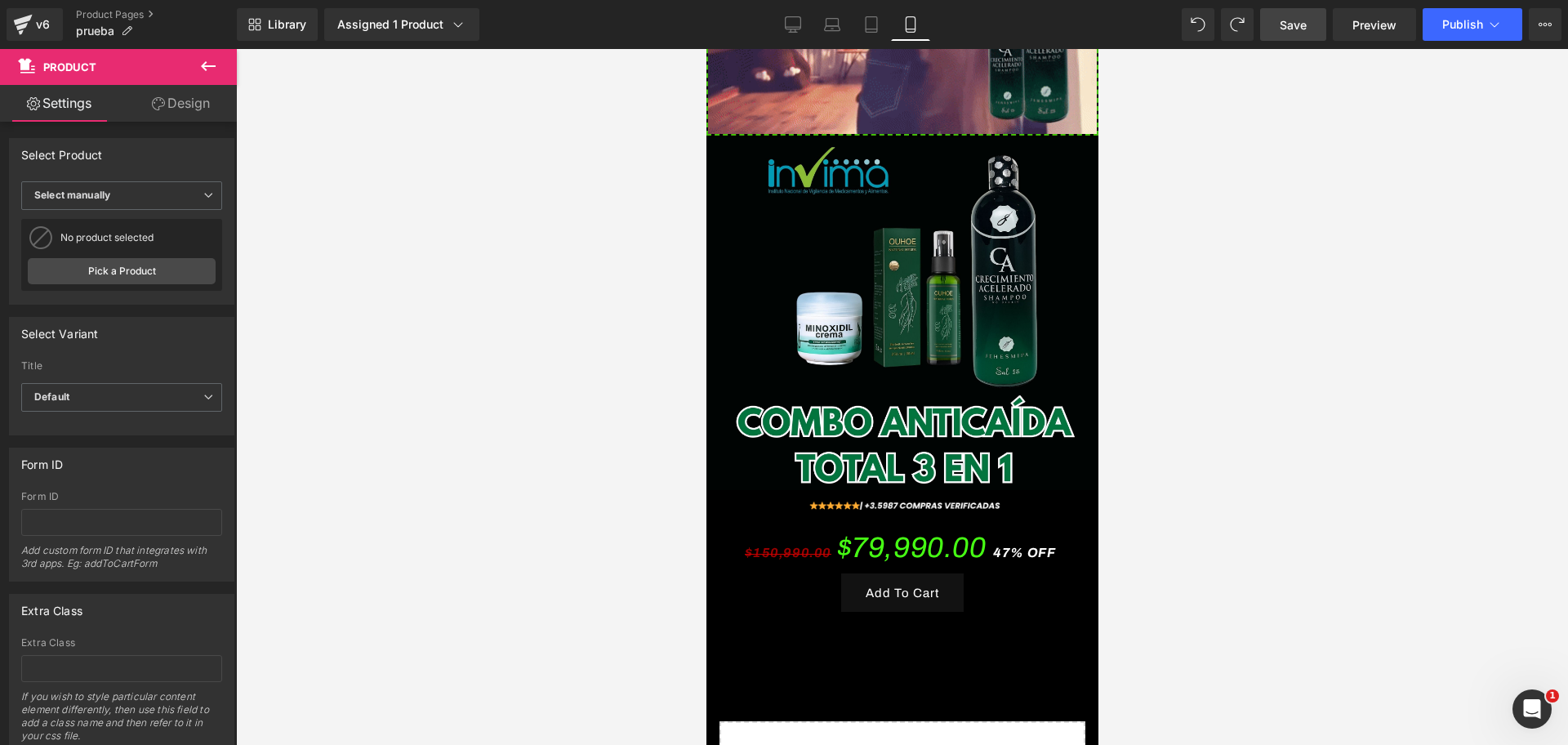
drag, startPoint x: 1295, startPoint y: 31, endPoint x: 1265, endPoint y: 51, distance: 36.1
click at [1296, 31] on span "Save" at bounding box center [1293, 25] width 27 height 17
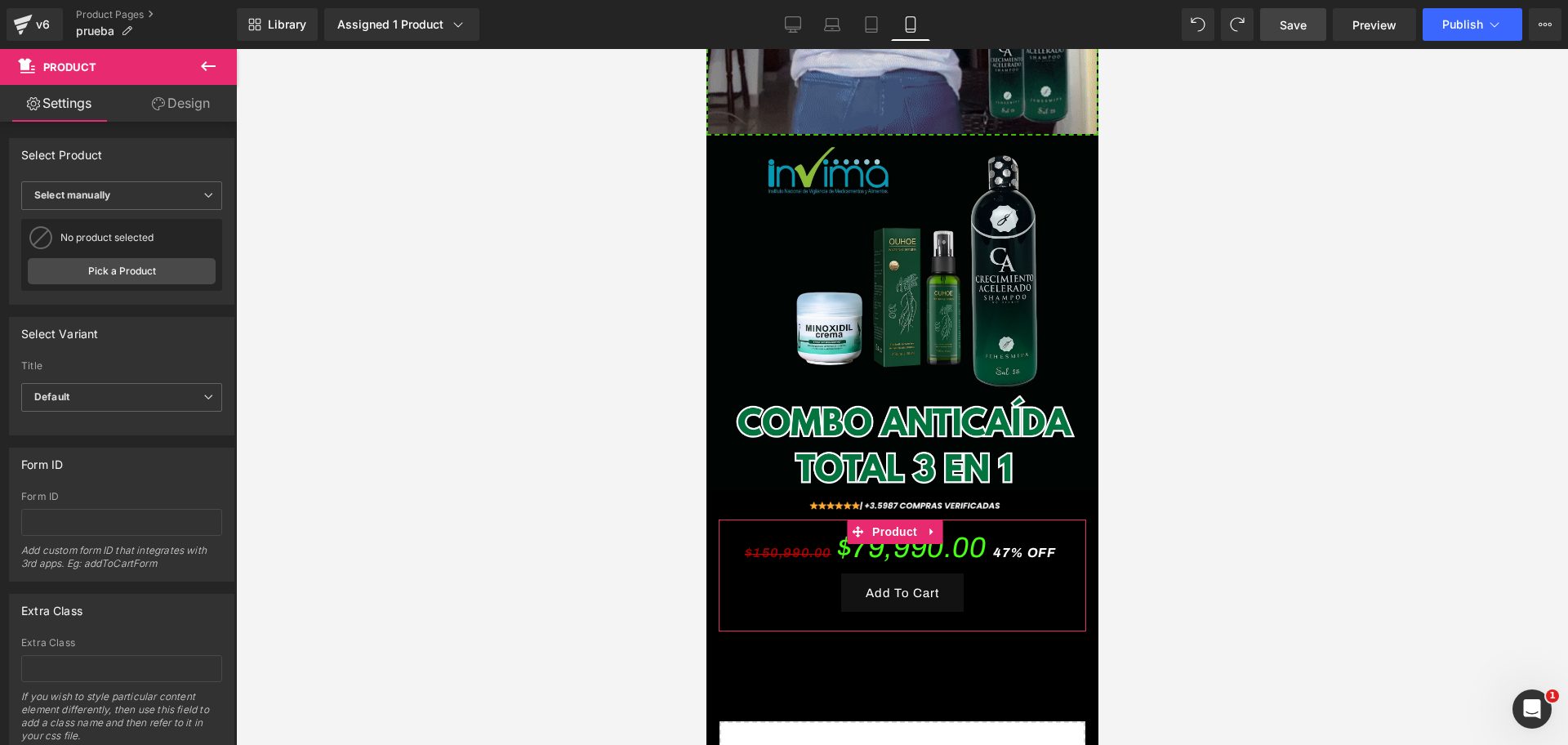
scroll to position [0, 845]
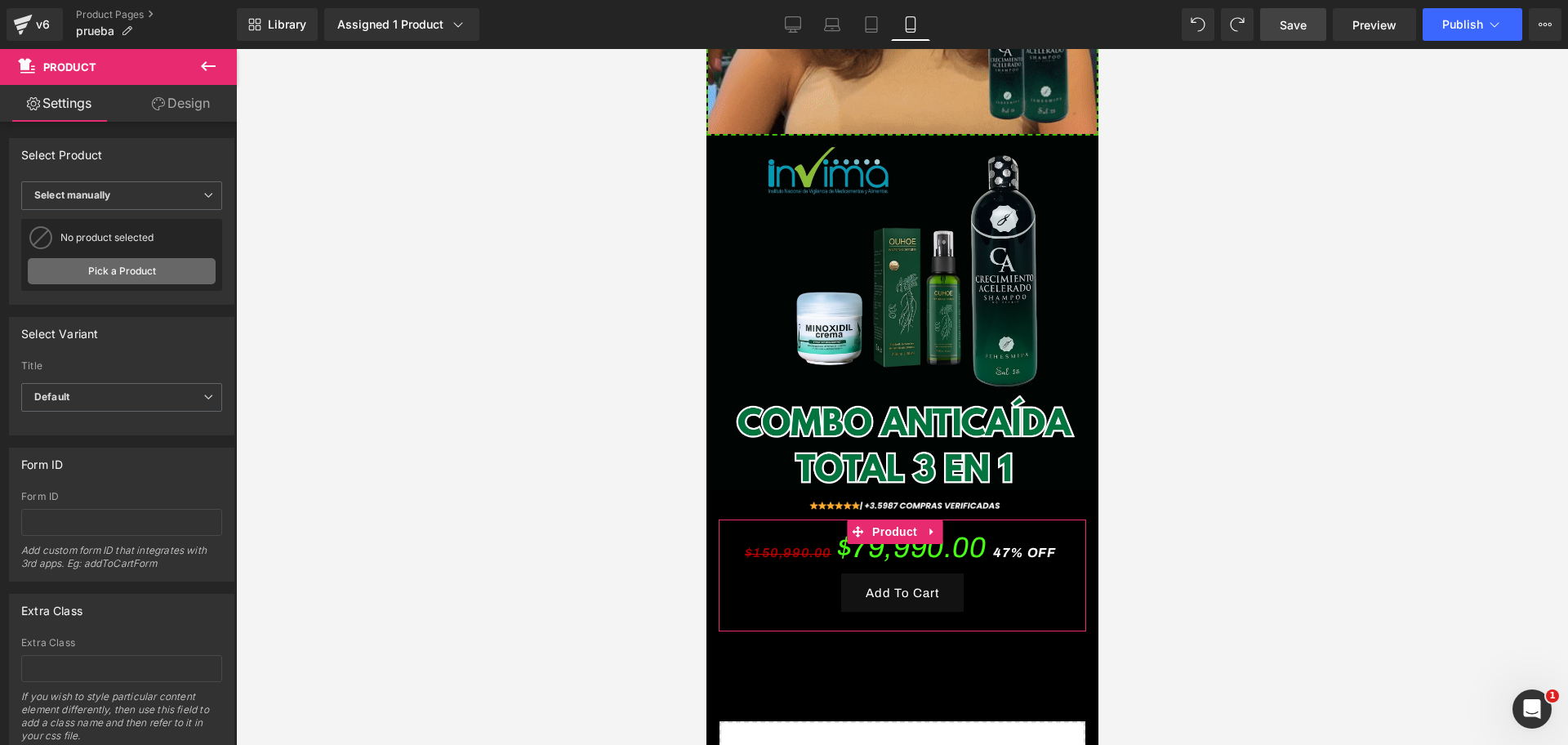
click at [153, 266] on link "Pick a Product" at bounding box center [121, 271] width 188 height 26
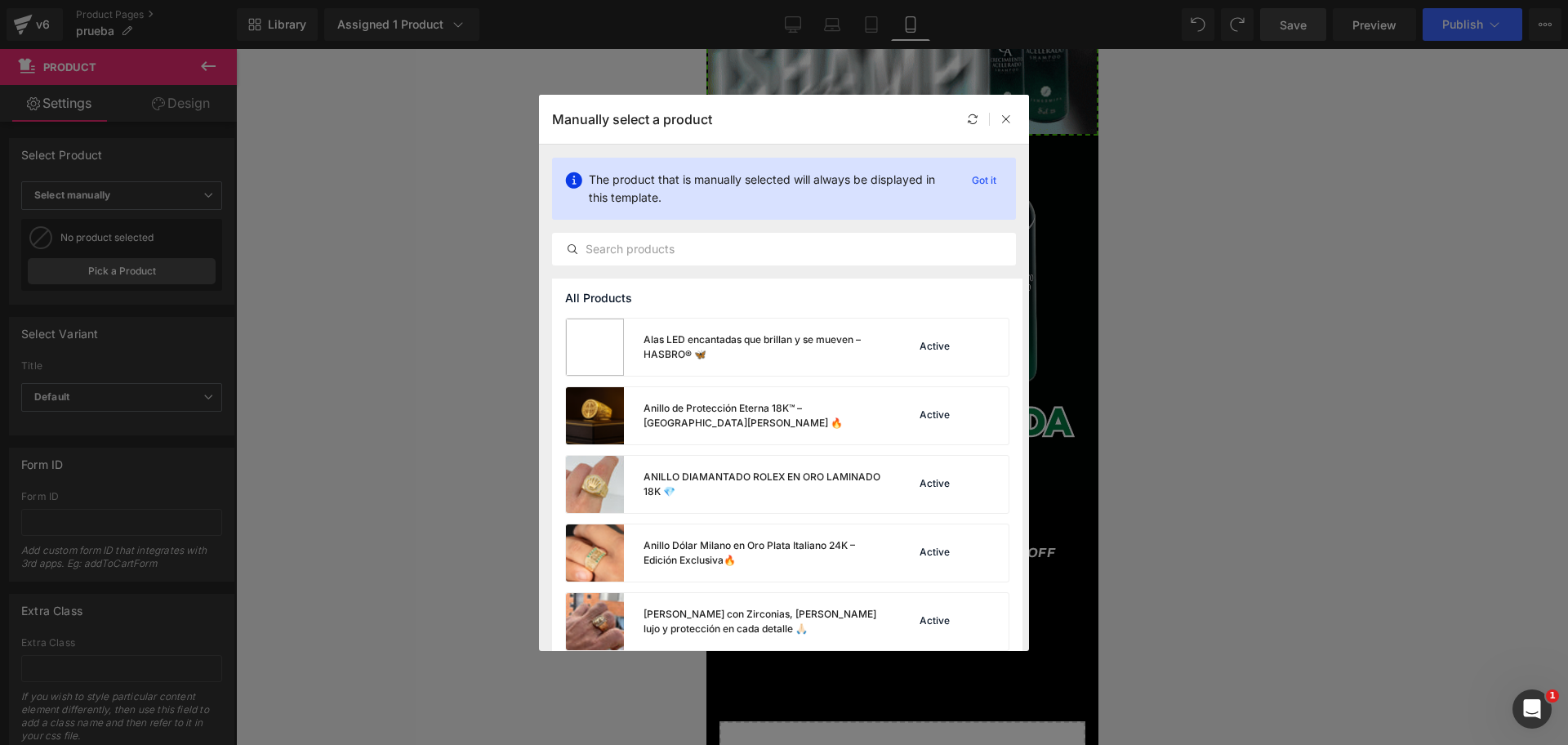
scroll to position [0, 282]
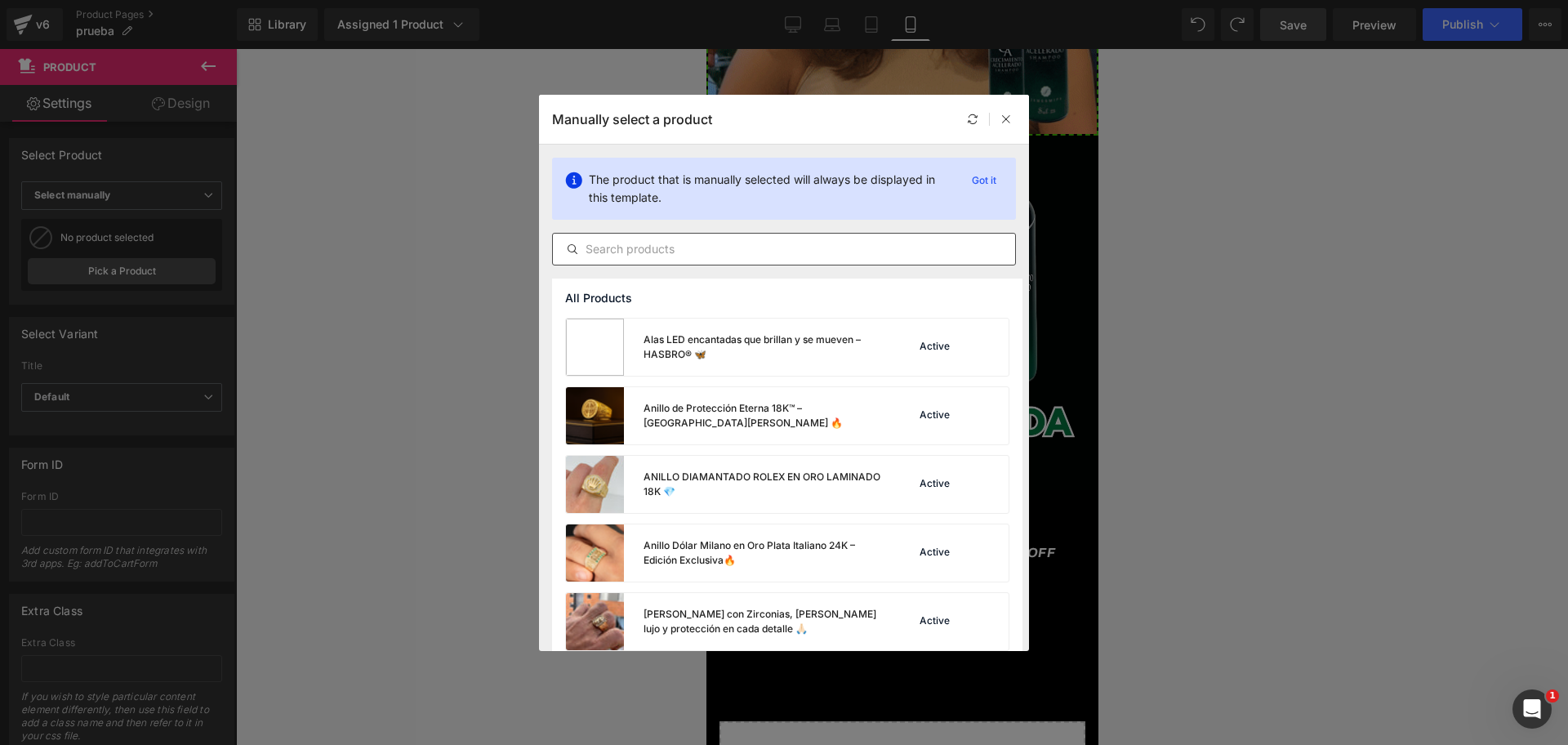
click at [678, 248] on input "text" at bounding box center [784, 249] width 462 height 20
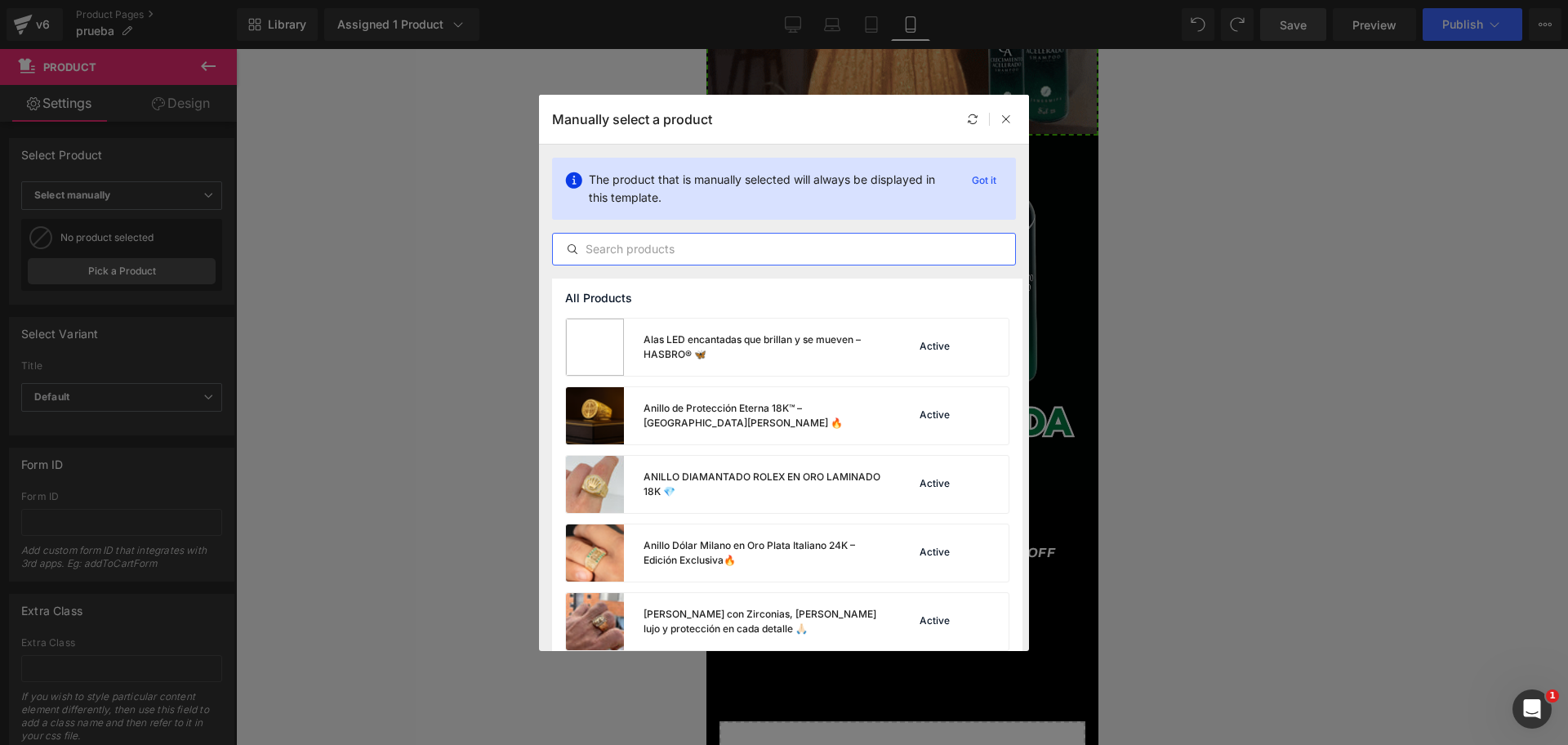
paste input "shampoo de crecimiento"
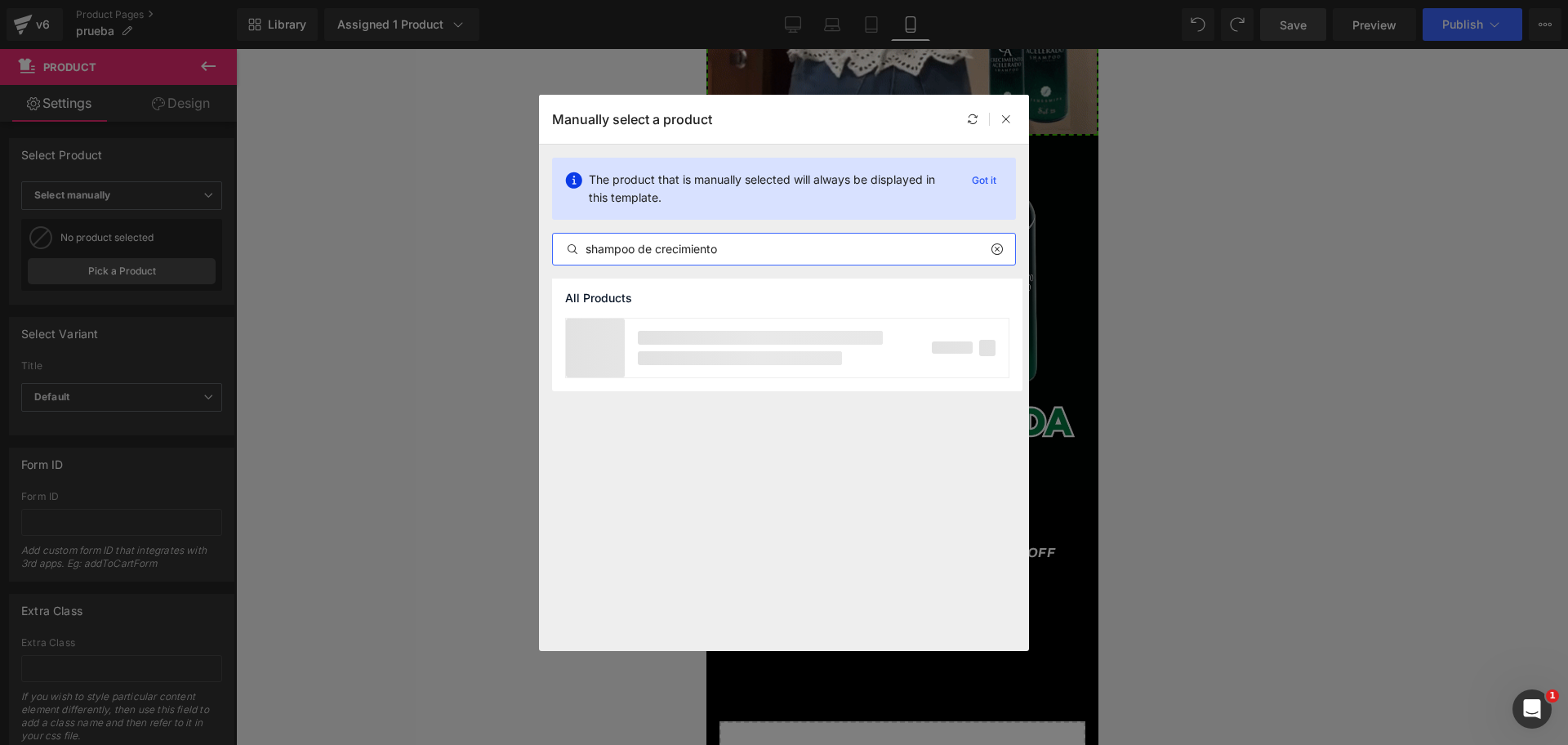
scroll to position [0, 564]
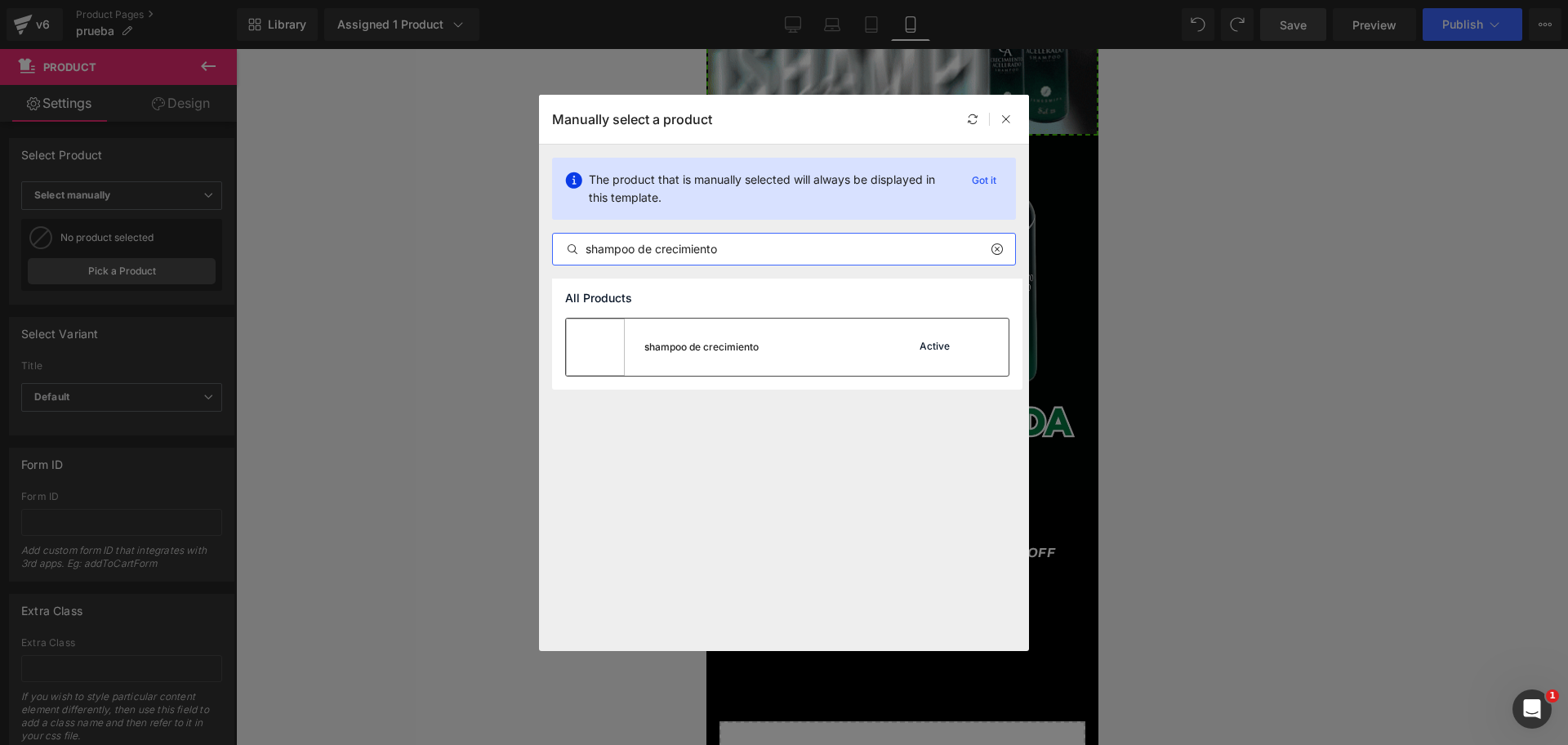
type input "shampoo de crecimiento"
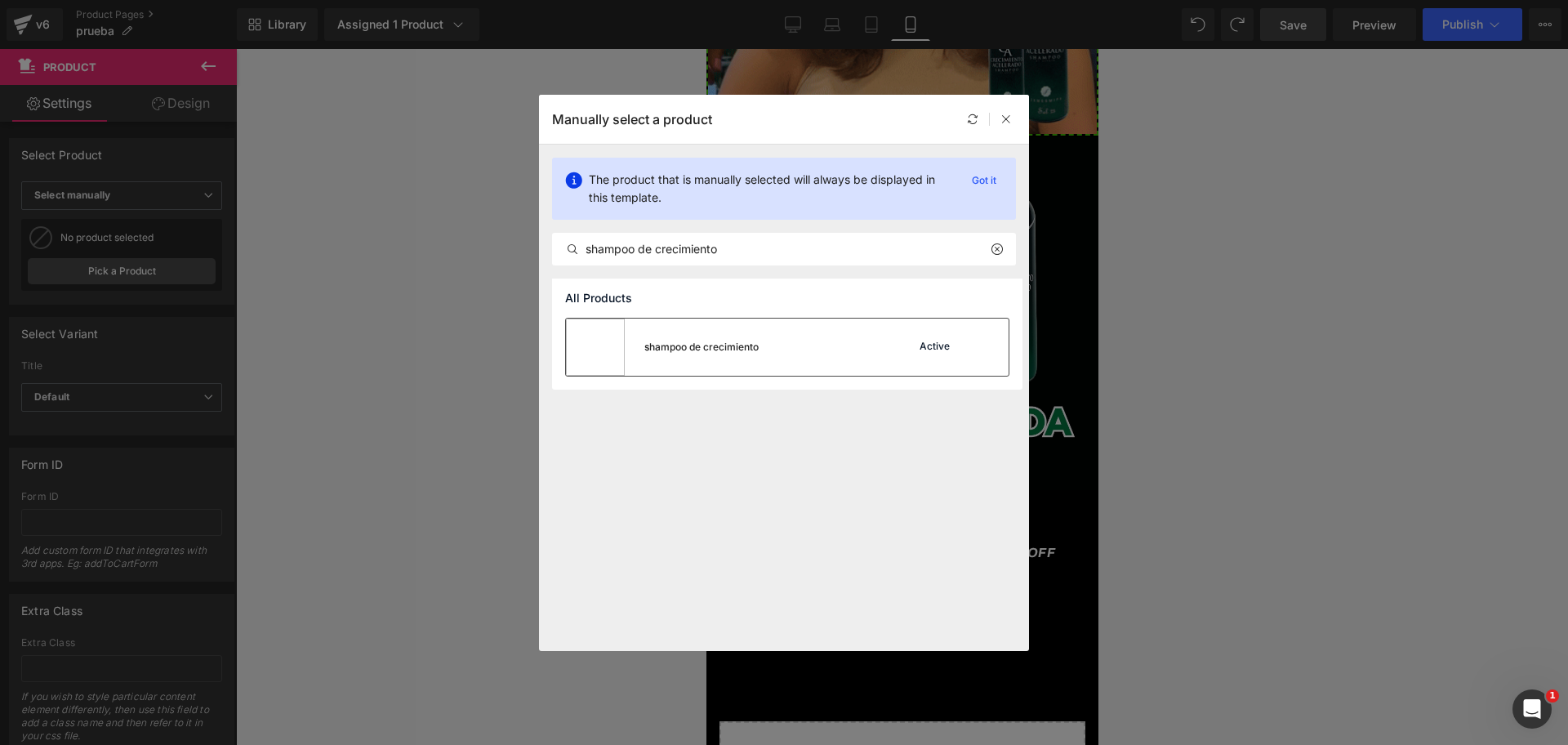
drag, startPoint x: 754, startPoint y: 347, endPoint x: 229, endPoint y: 322, distance: 525.6
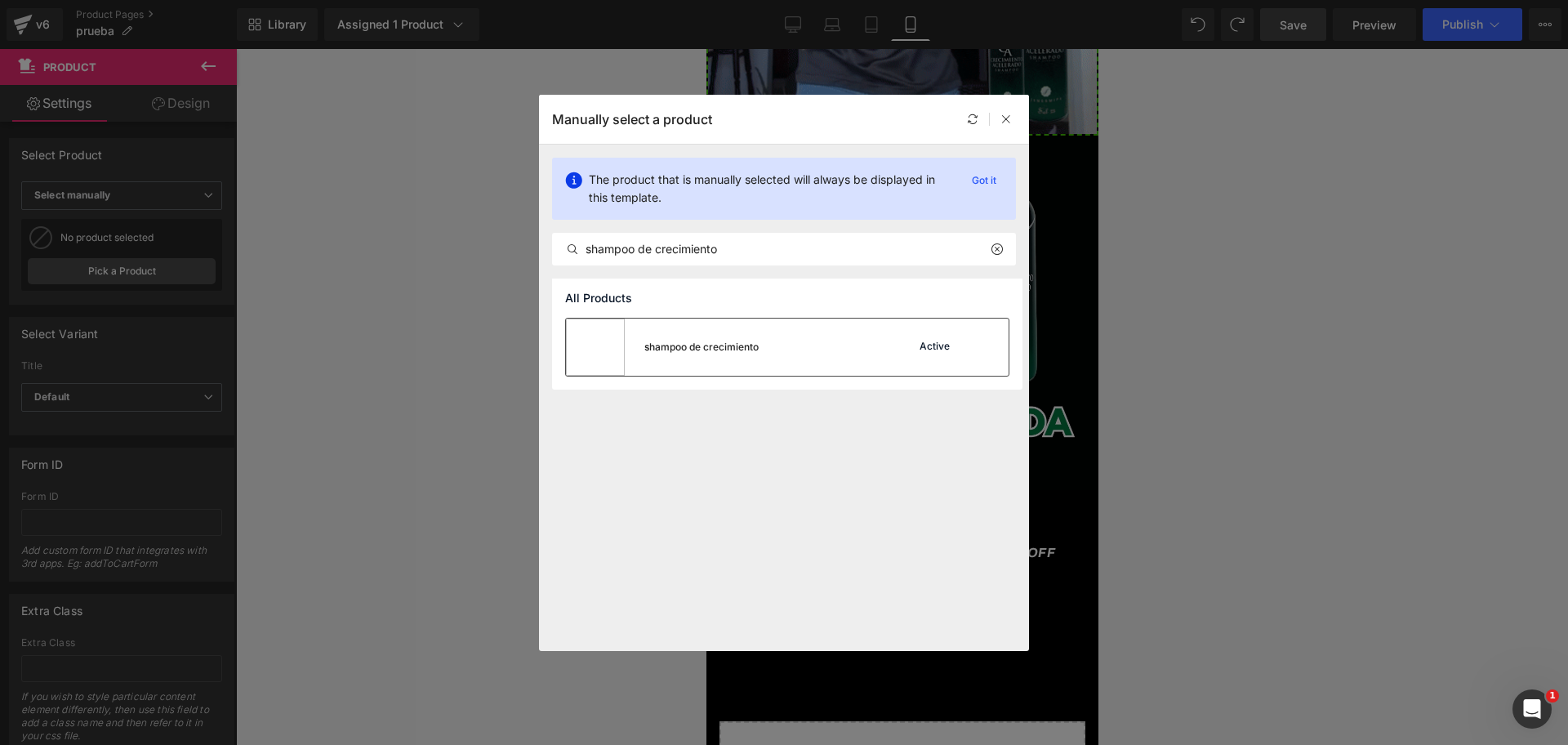
click at [754, 347] on div "shampoo de crecimiento" at bounding box center [701, 348] width 115 height 15
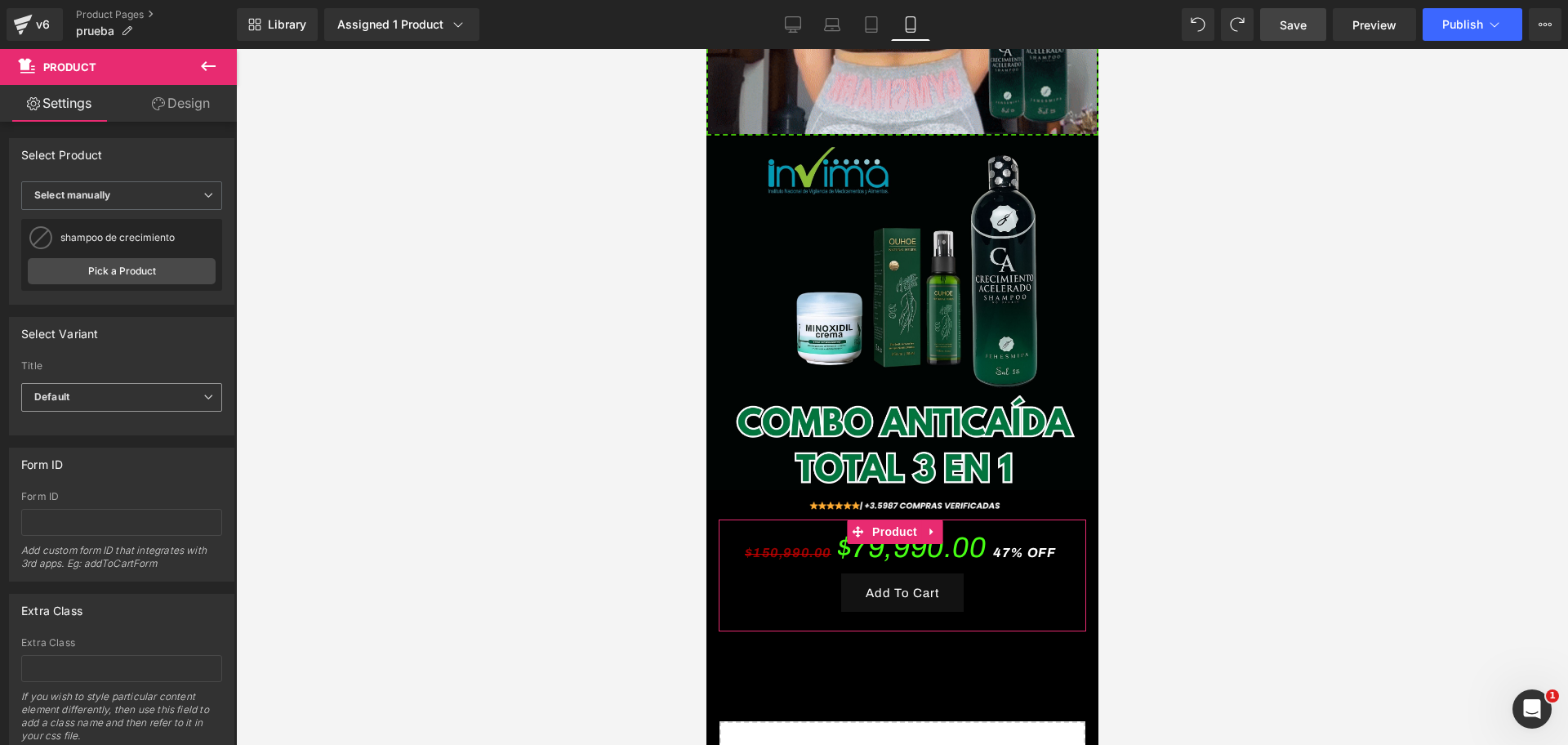
scroll to position [0, 845]
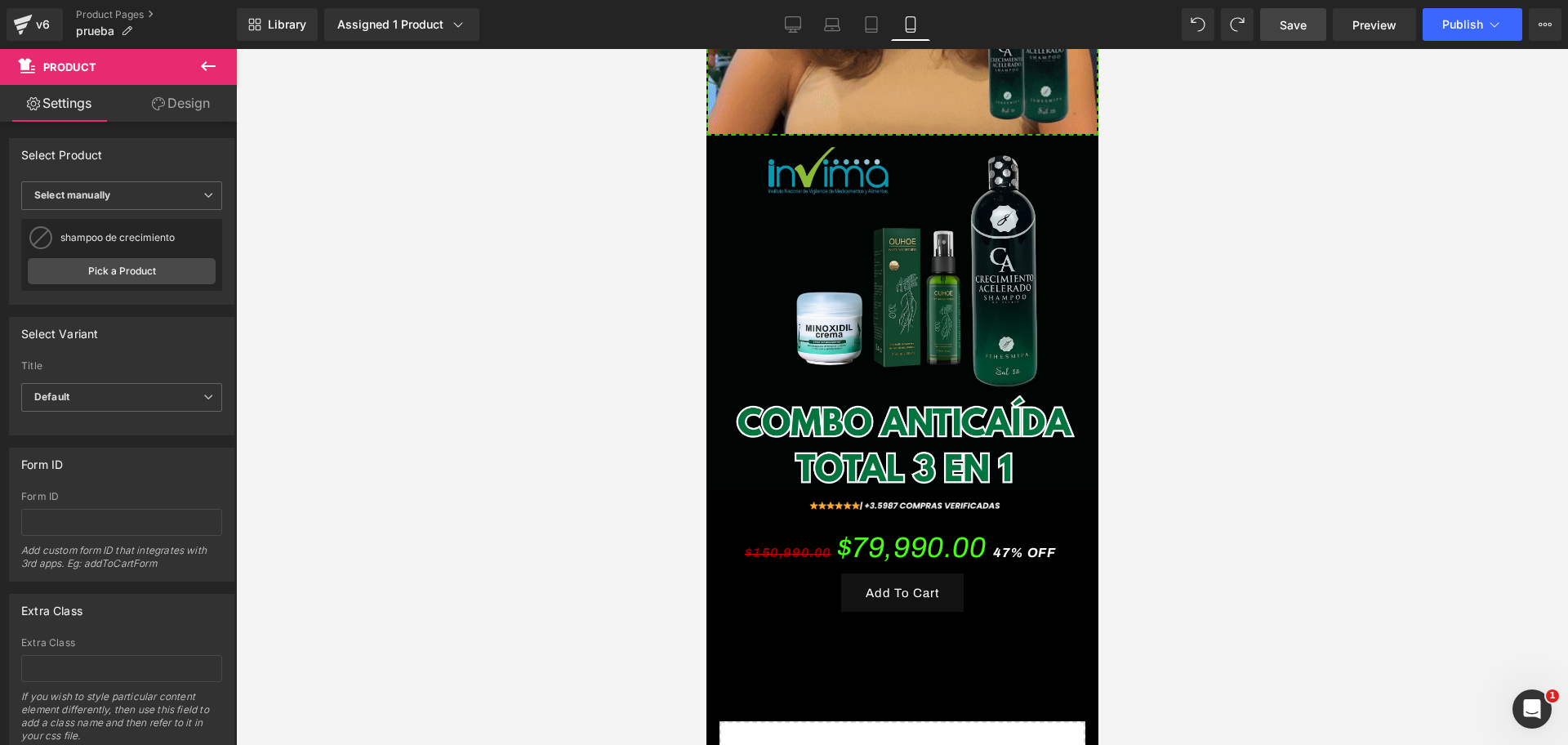
click at [341, 404] on div at bounding box center [901, 397] width 1331 height 696
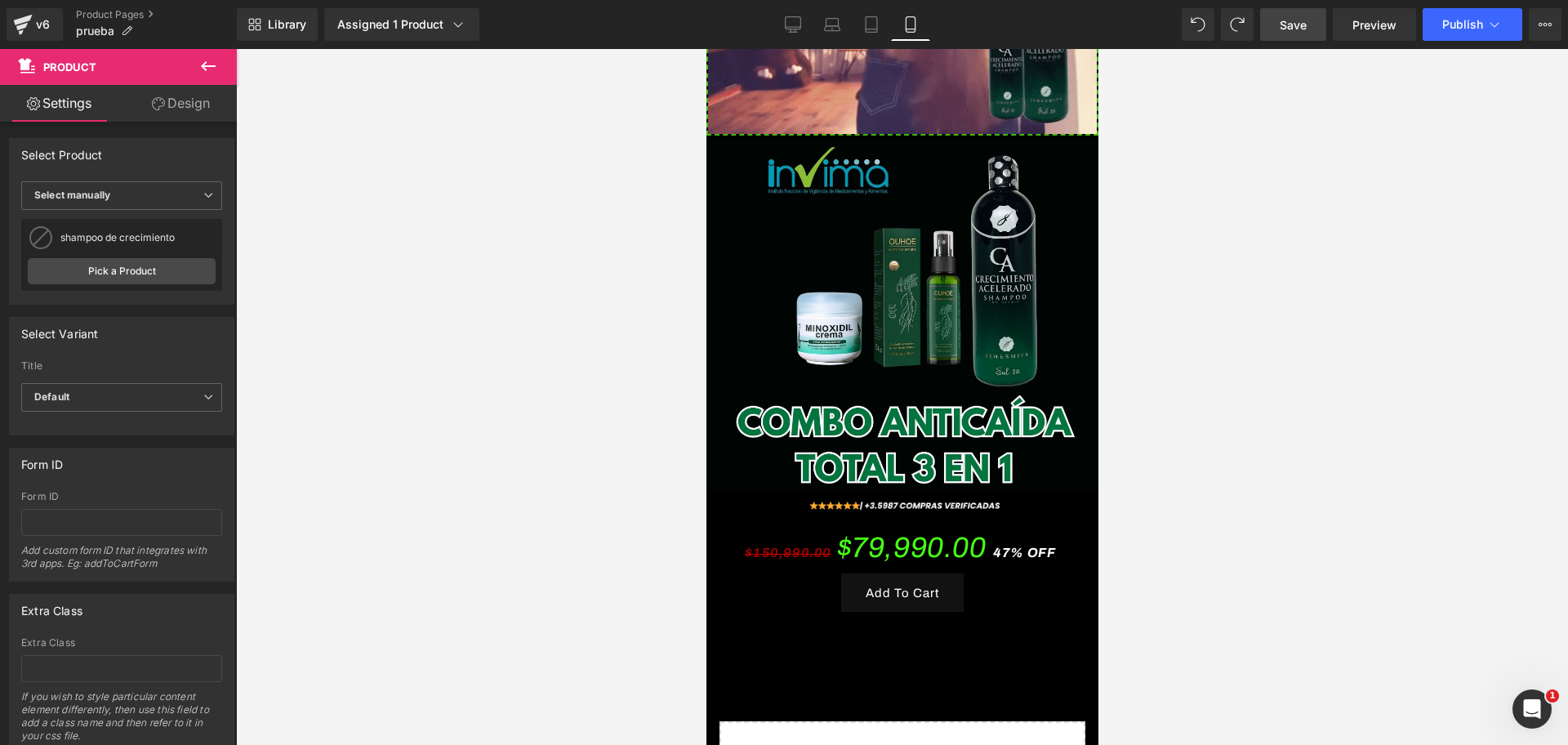
drag, startPoint x: 275, startPoint y: 284, endPoint x: 291, endPoint y: 284, distance: 16.0
click at [275, 284] on div at bounding box center [901, 397] width 1331 height 696
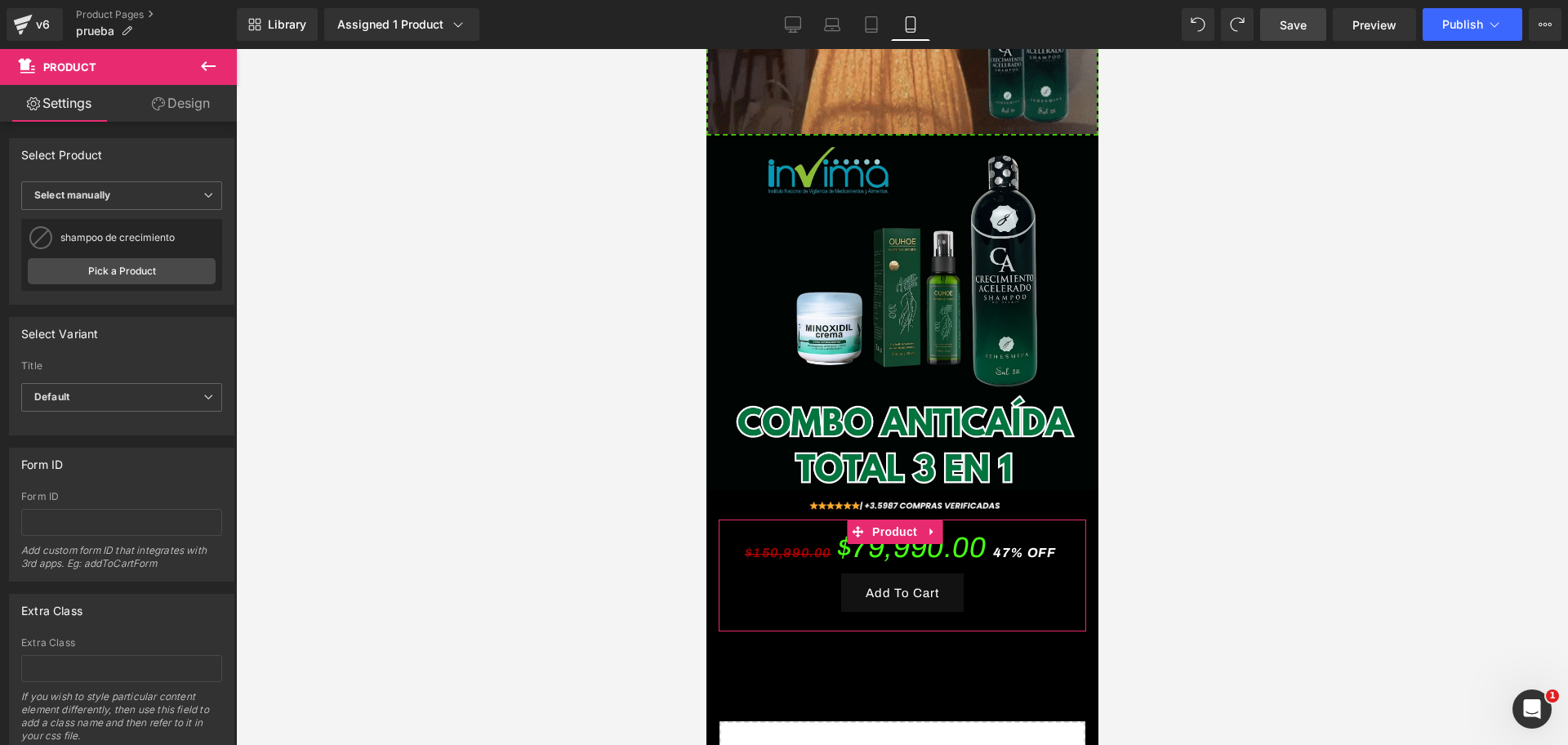
click at [38, 227] on div "shampoo de crecimiento Pick a Product" at bounding box center [121, 255] width 201 height 72
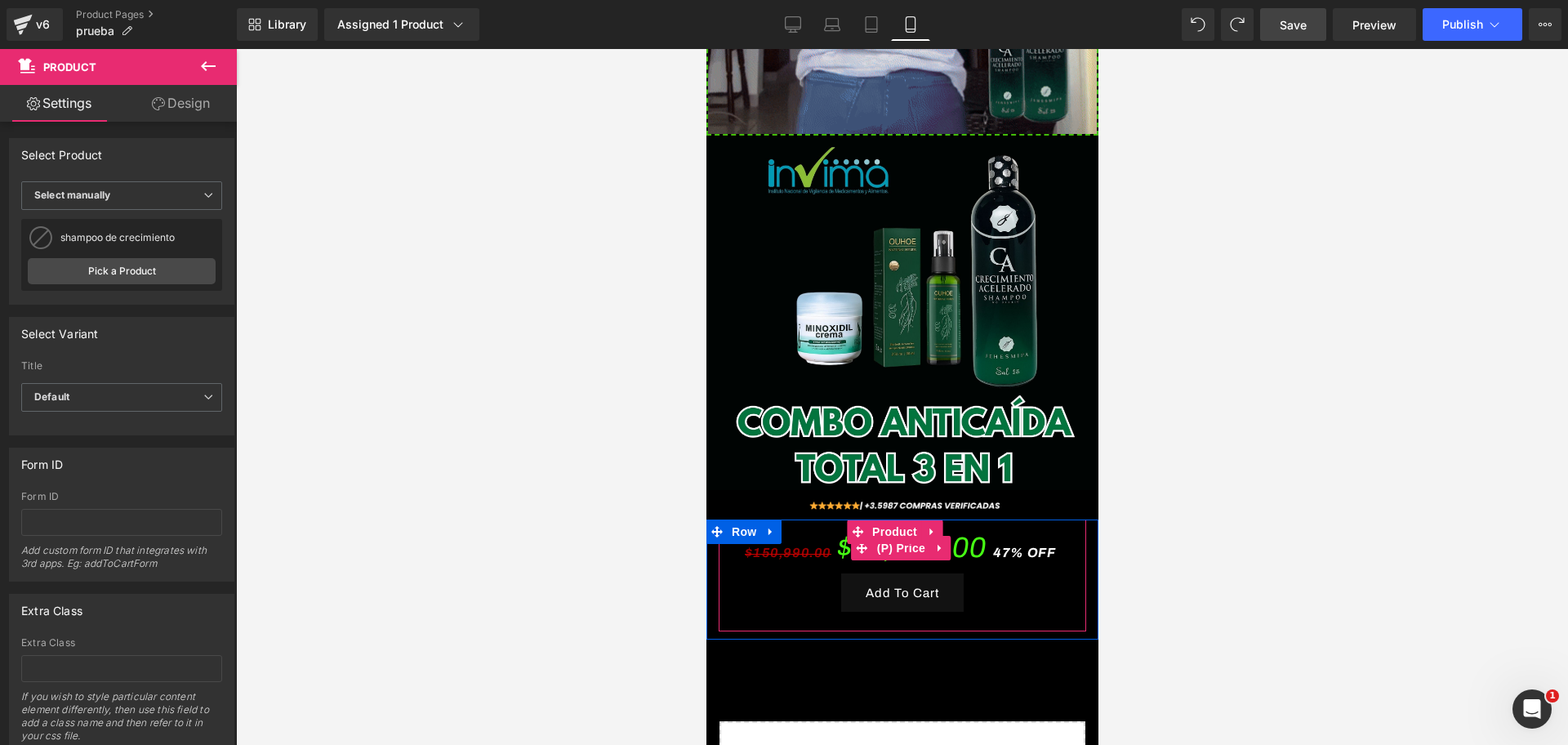
scroll to position [0, 282]
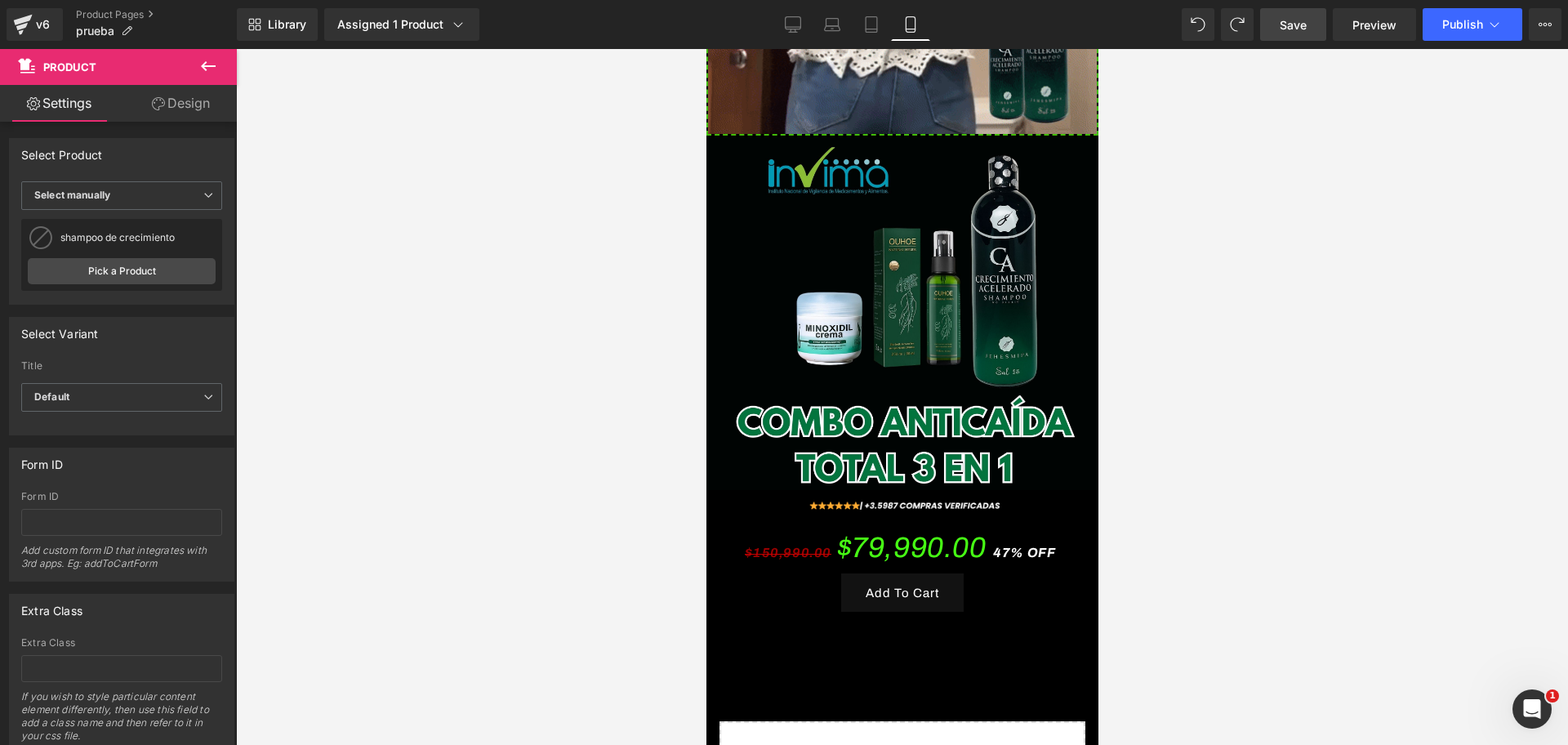
click at [218, 69] on button at bounding box center [208, 67] width 57 height 36
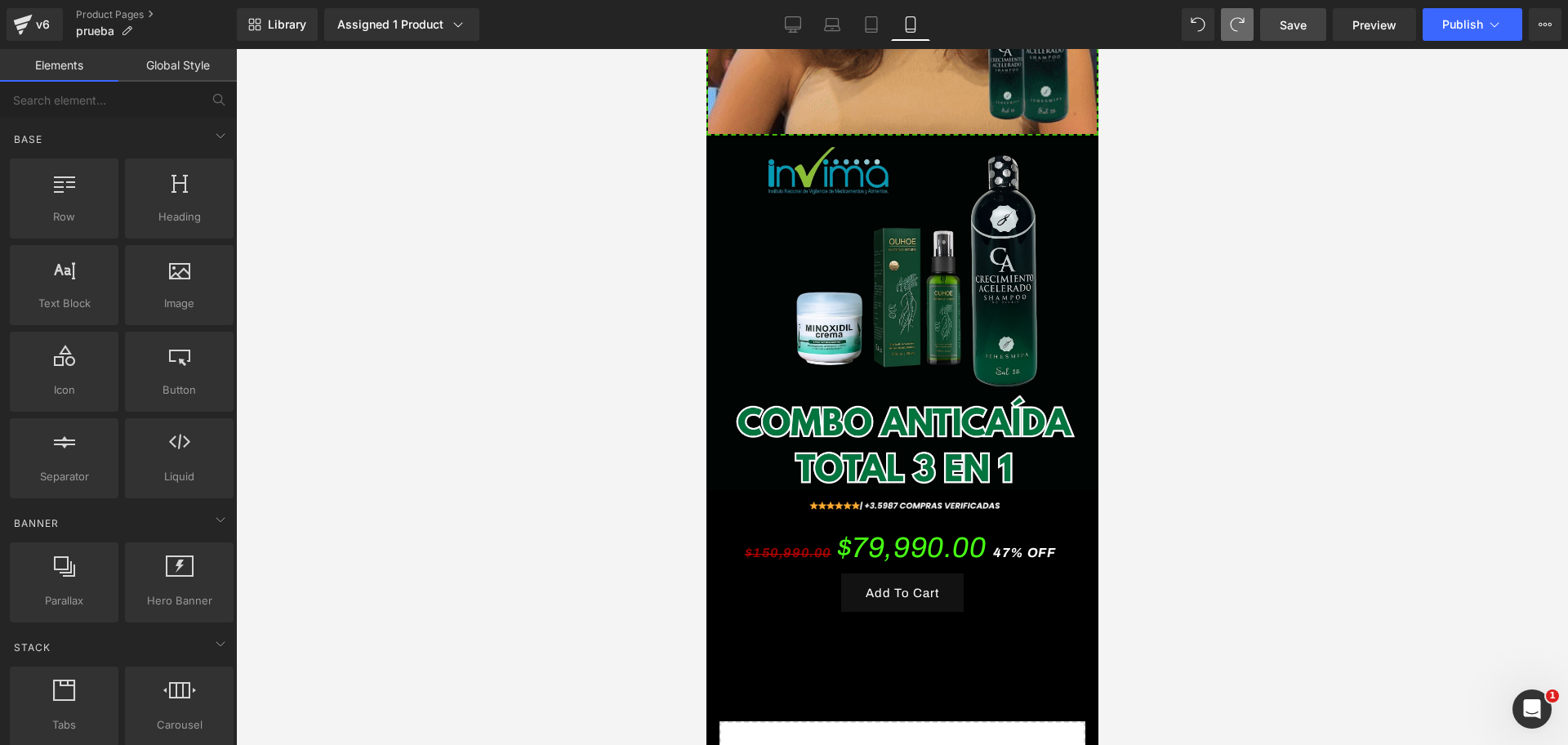
scroll to position [0, 564]
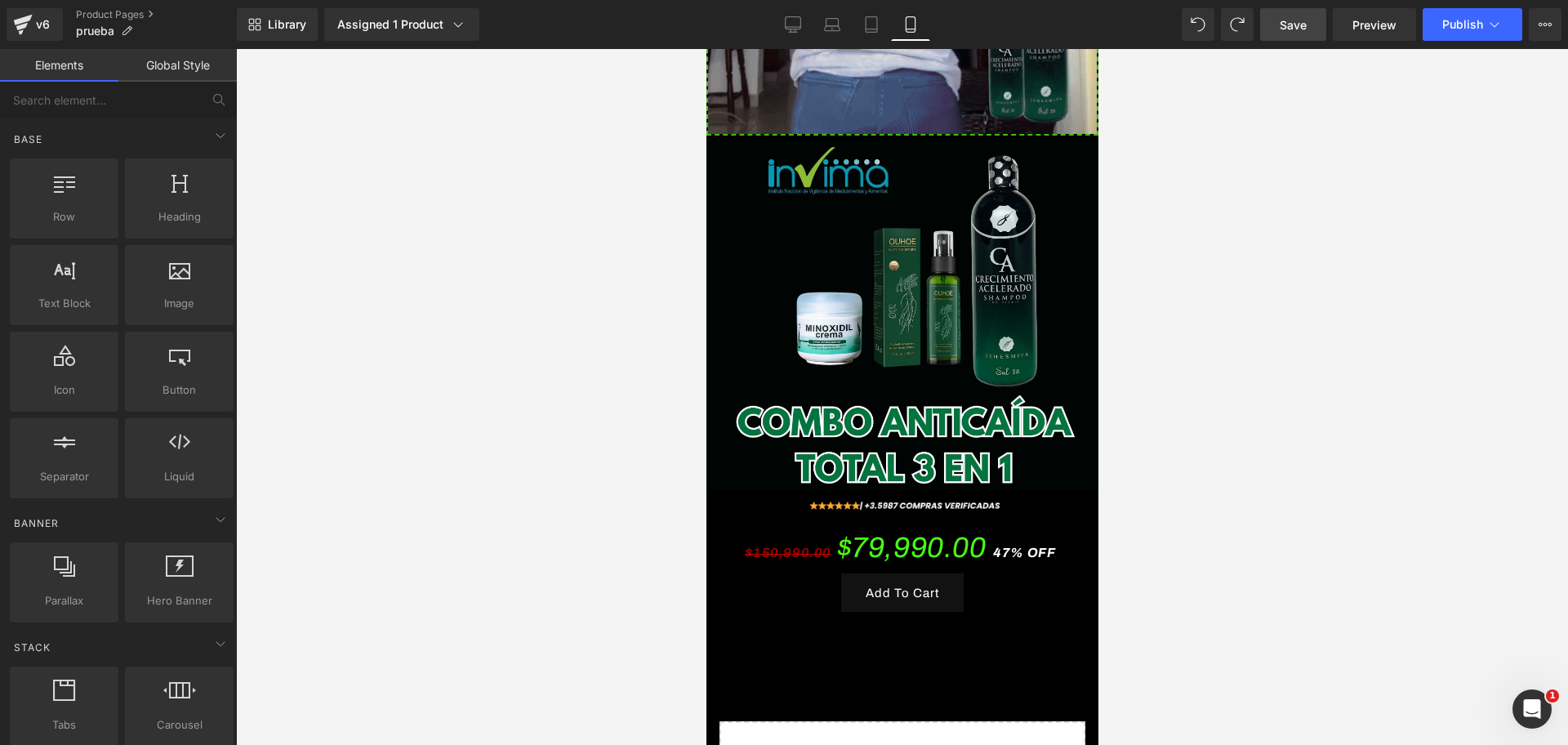
click at [1290, 20] on span "Save" at bounding box center [1293, 25] width 27 height 17
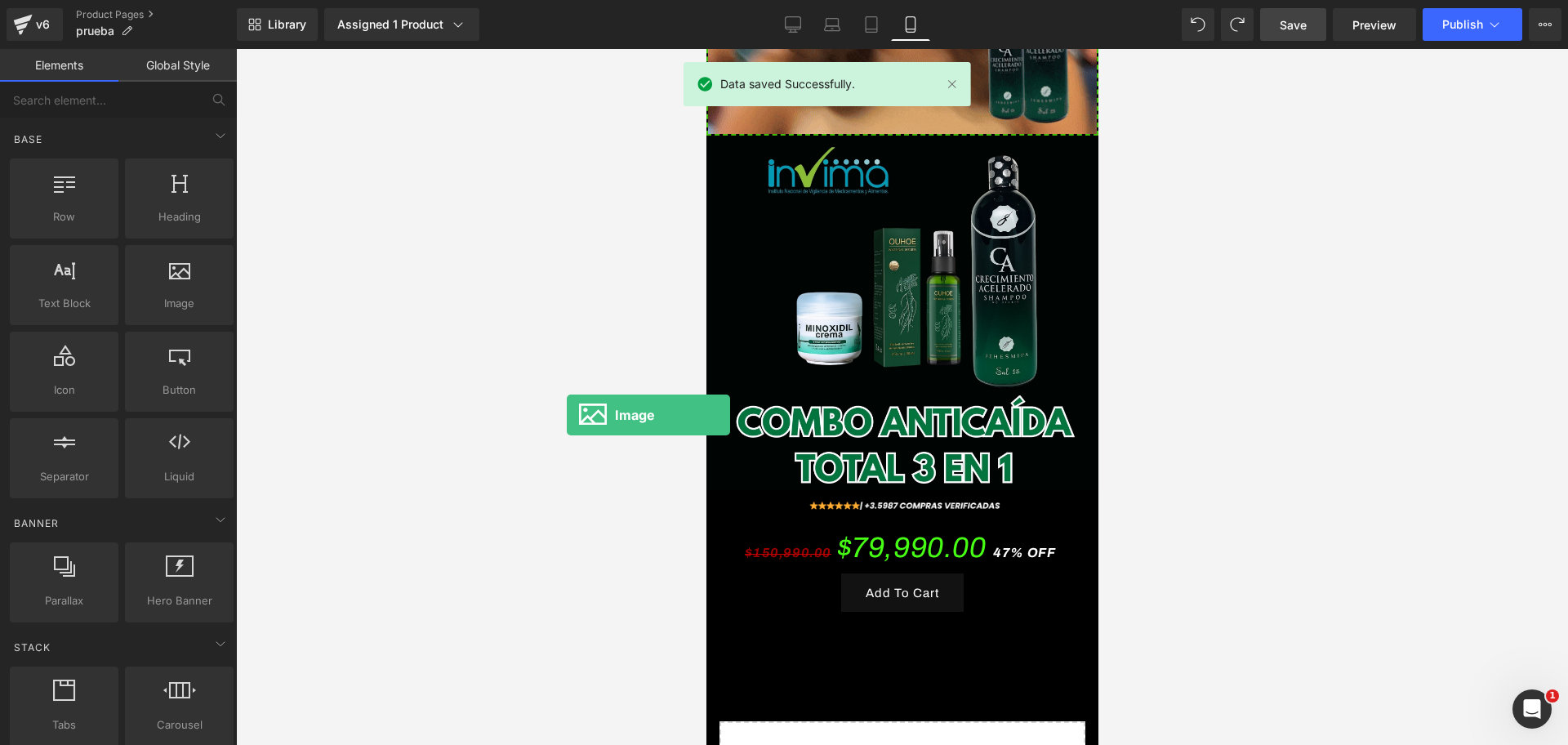
scroll to position [0, 845]
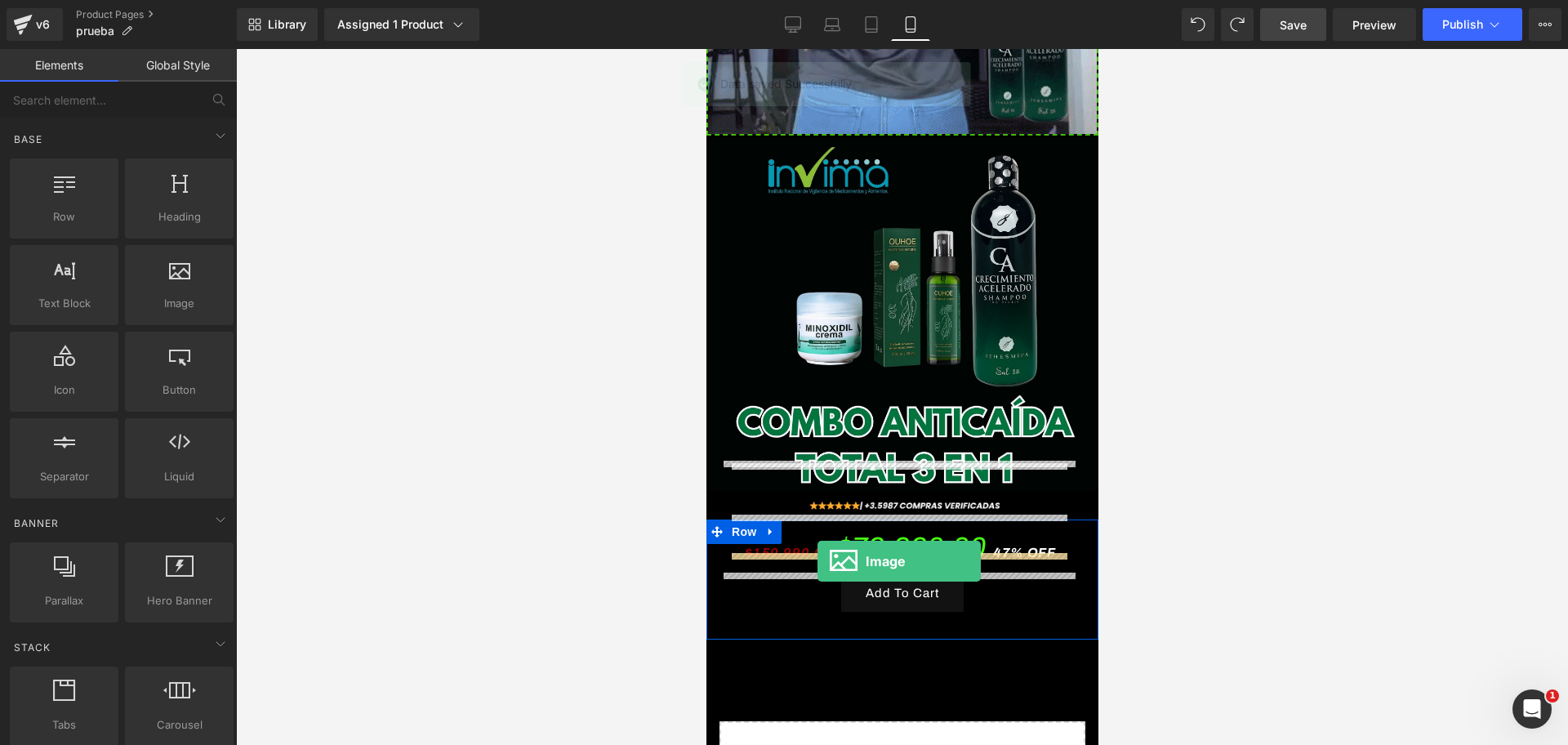
drag, startPoint x: 886, startPoint y: 352, endPoint x: 817, endPoint y: 561, distance: 220.1
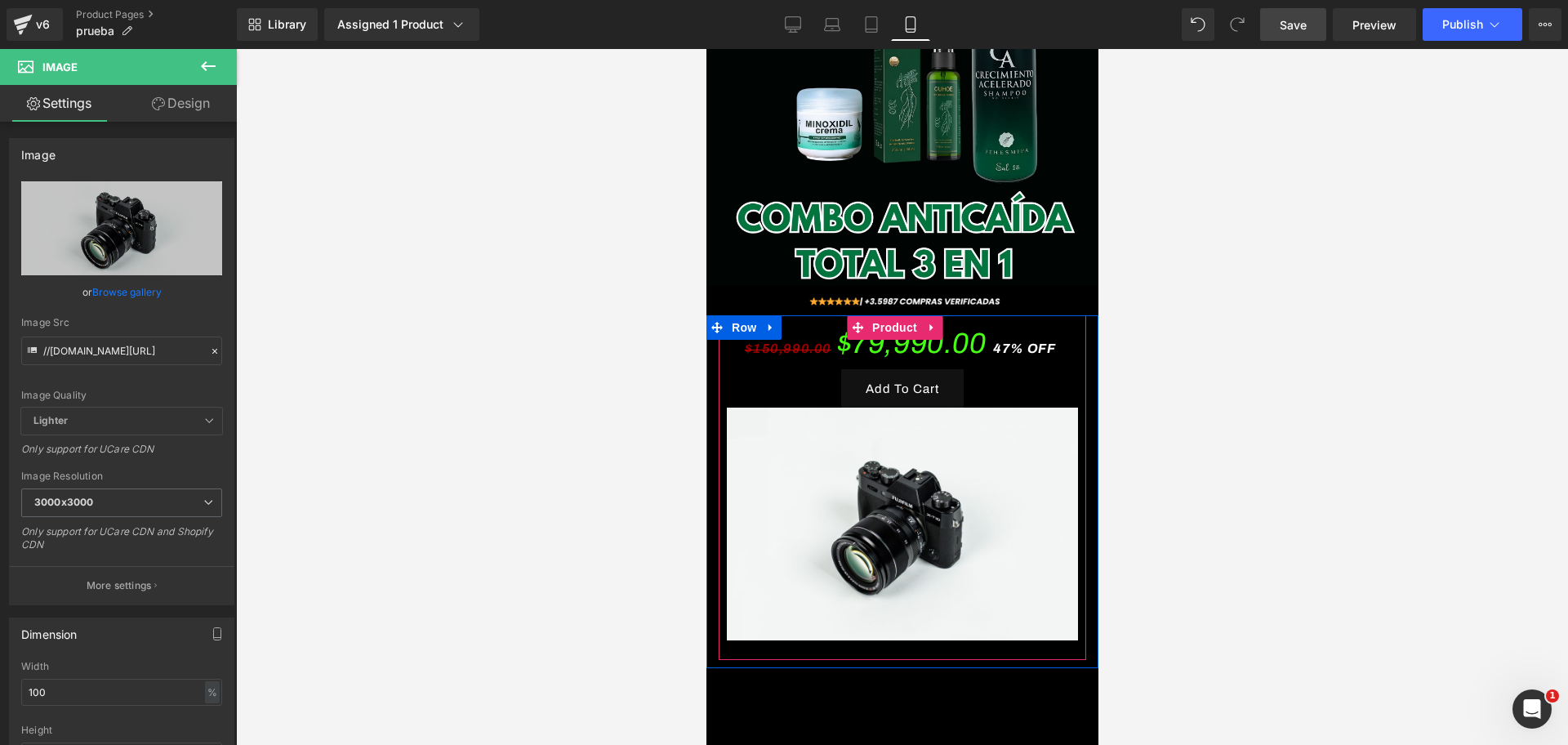
scroll to position [0, 282]
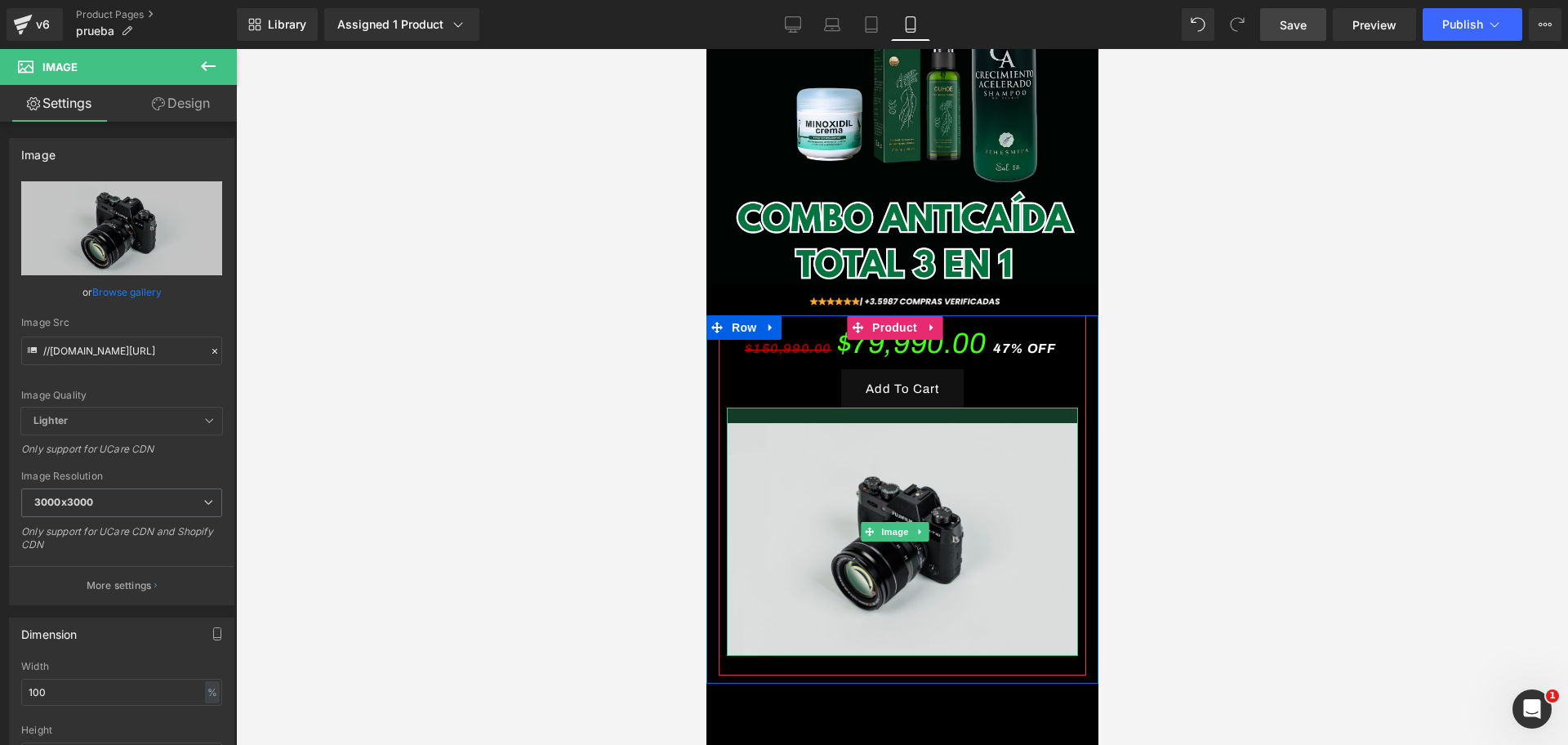
drag, startPoint x: 986, startPoint y: 351, endPoint x: 986, endPoint y: 366, distance: 15.0
click at [986, 407] on div "Image" at bounding box center [901, 531] width 351 height 248
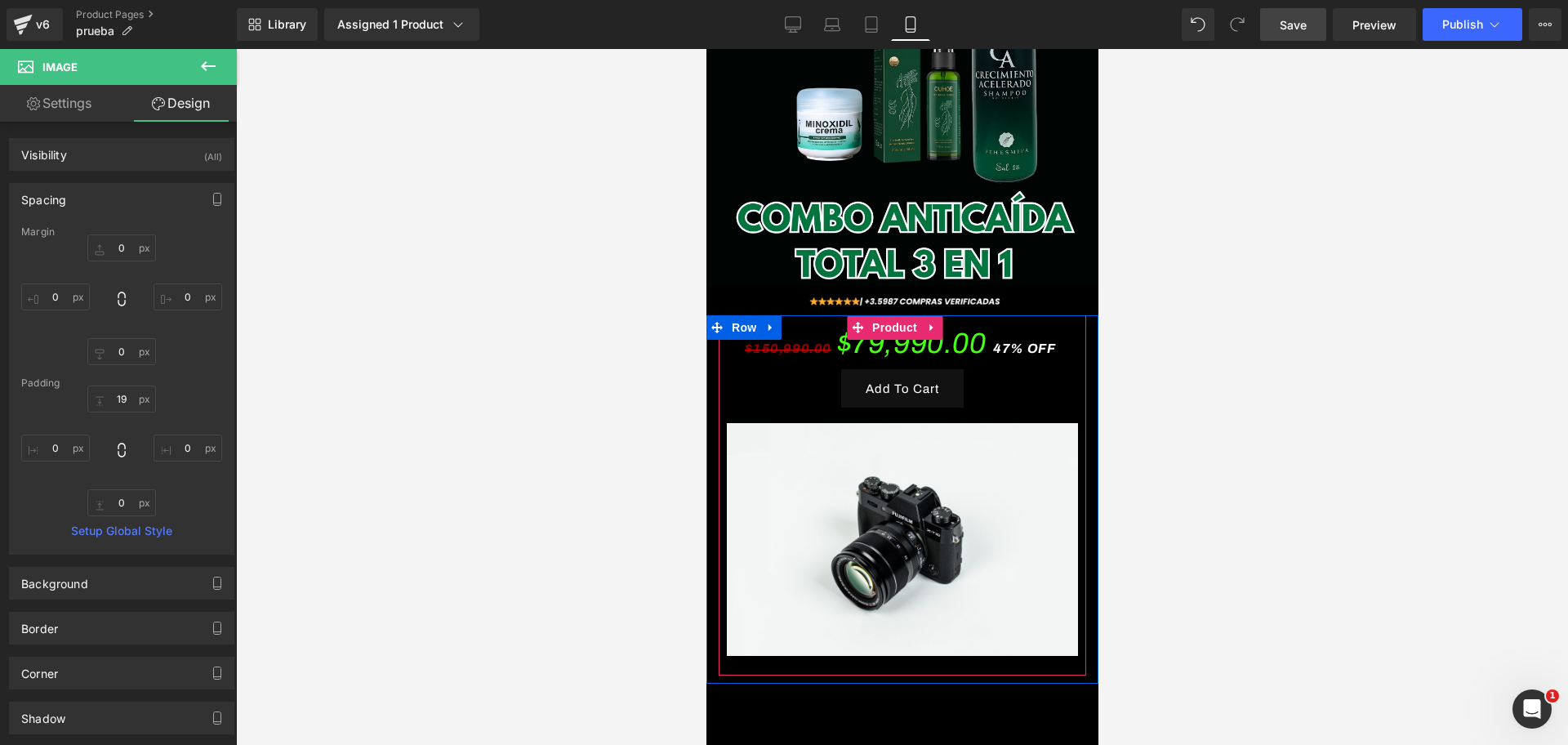
scroll to position [0, 564]
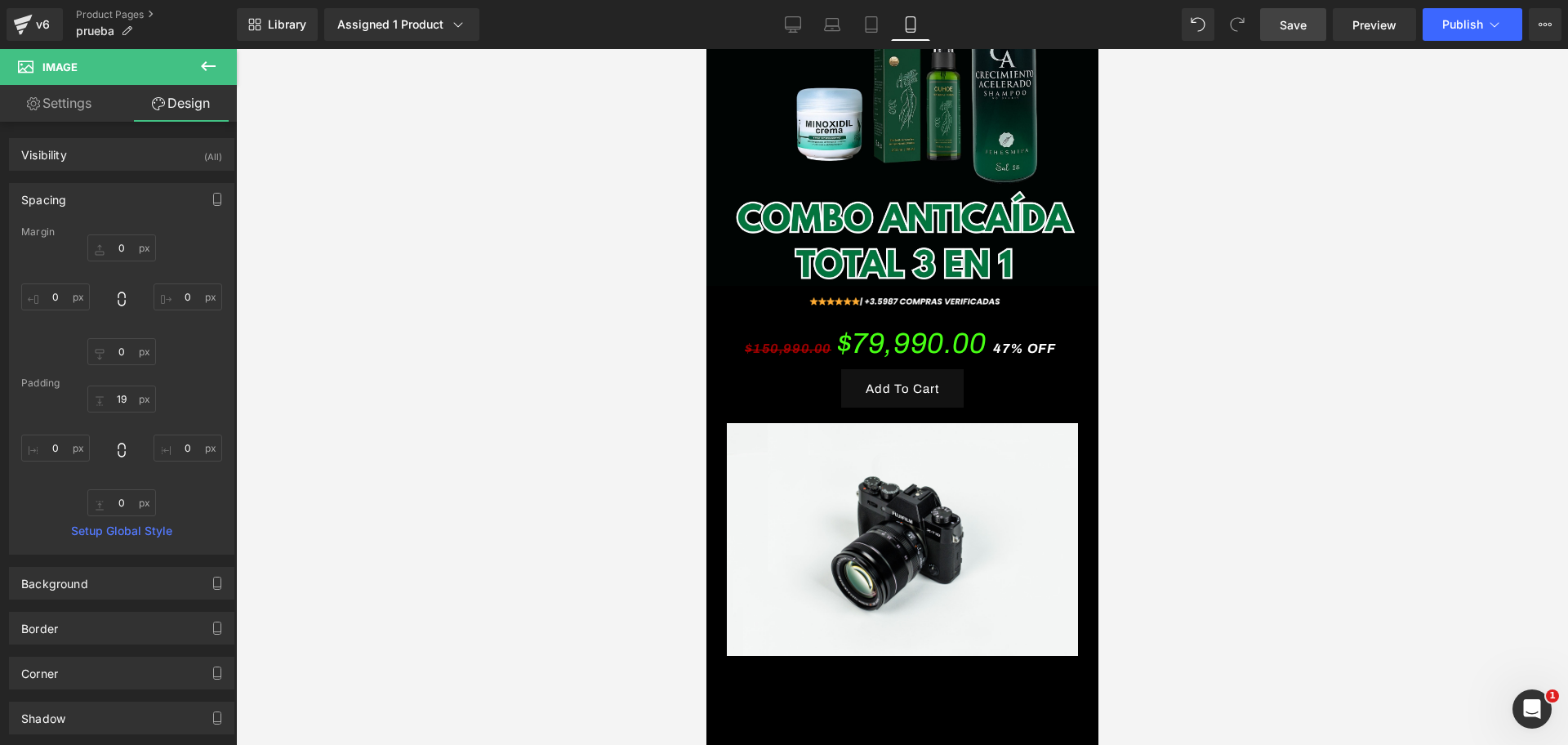
click at [1190, 381] on div at bounding box center [901, 397] width 1331 height 696
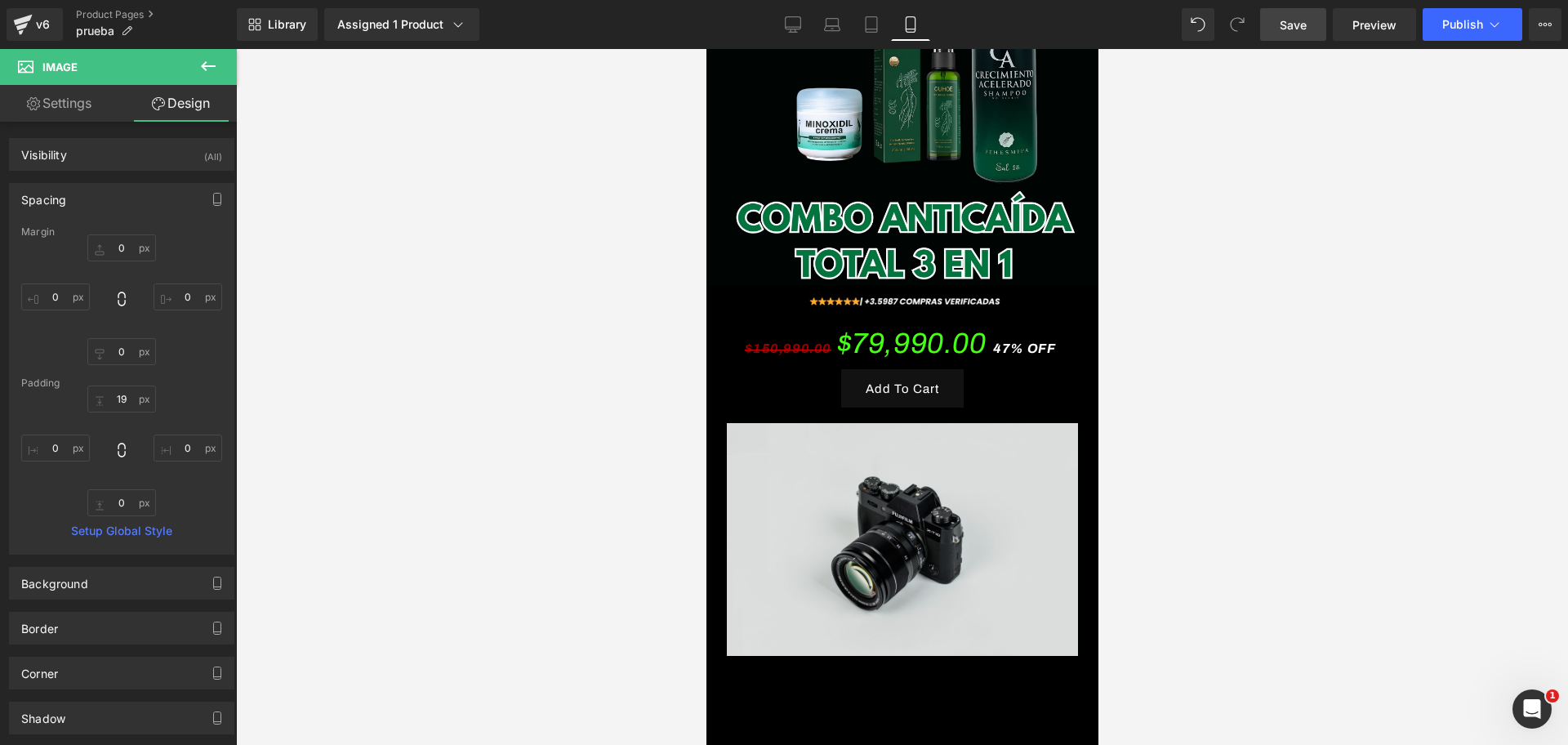
click at [910, 443] on img at bounding box center [901, 531] width 351 height 248
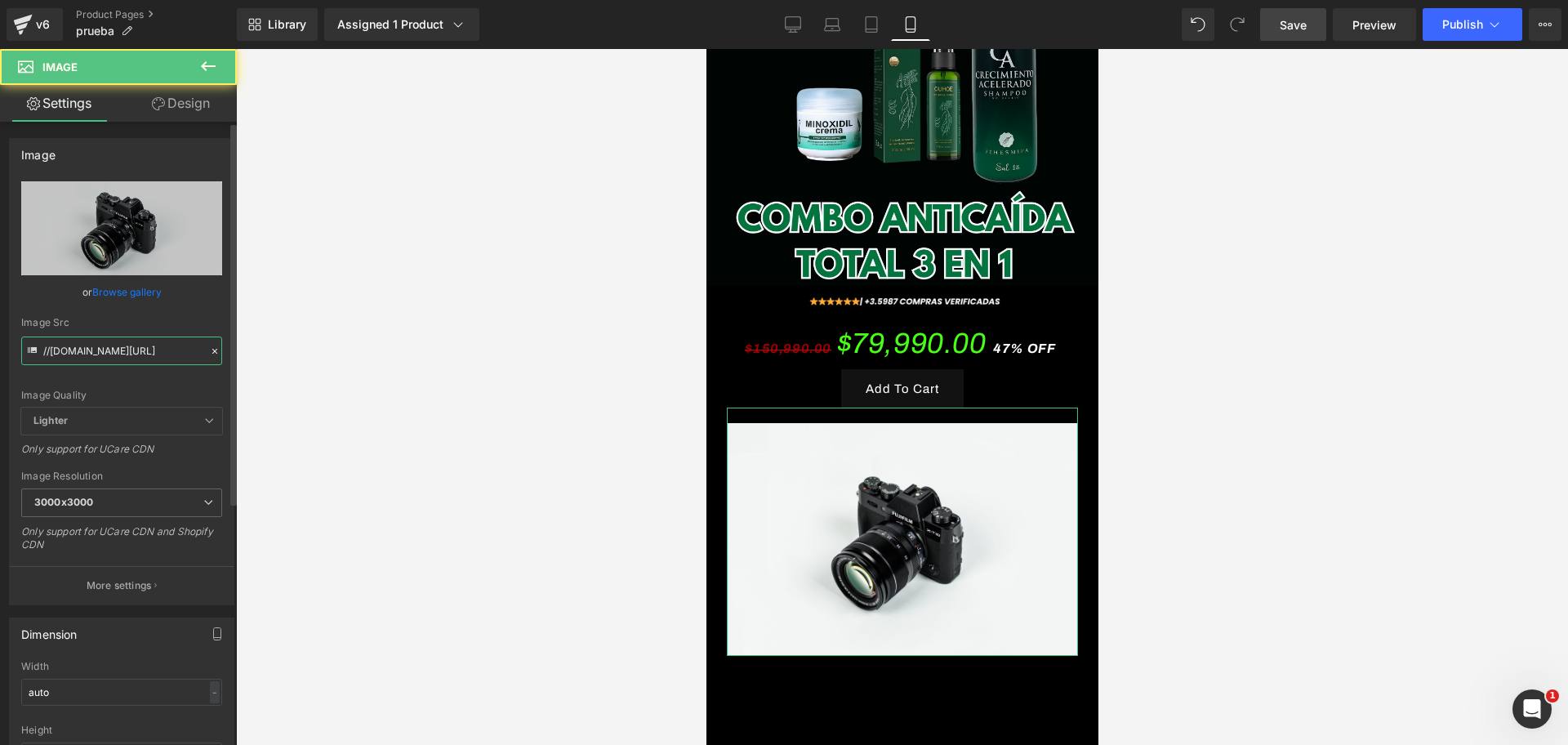
click at [111, 352] on input "//[DOMAIN_NAME][URL]" at bounding box center [121, 351] width 201 height 29
type input "[URL][DOMAIN_NAME]"
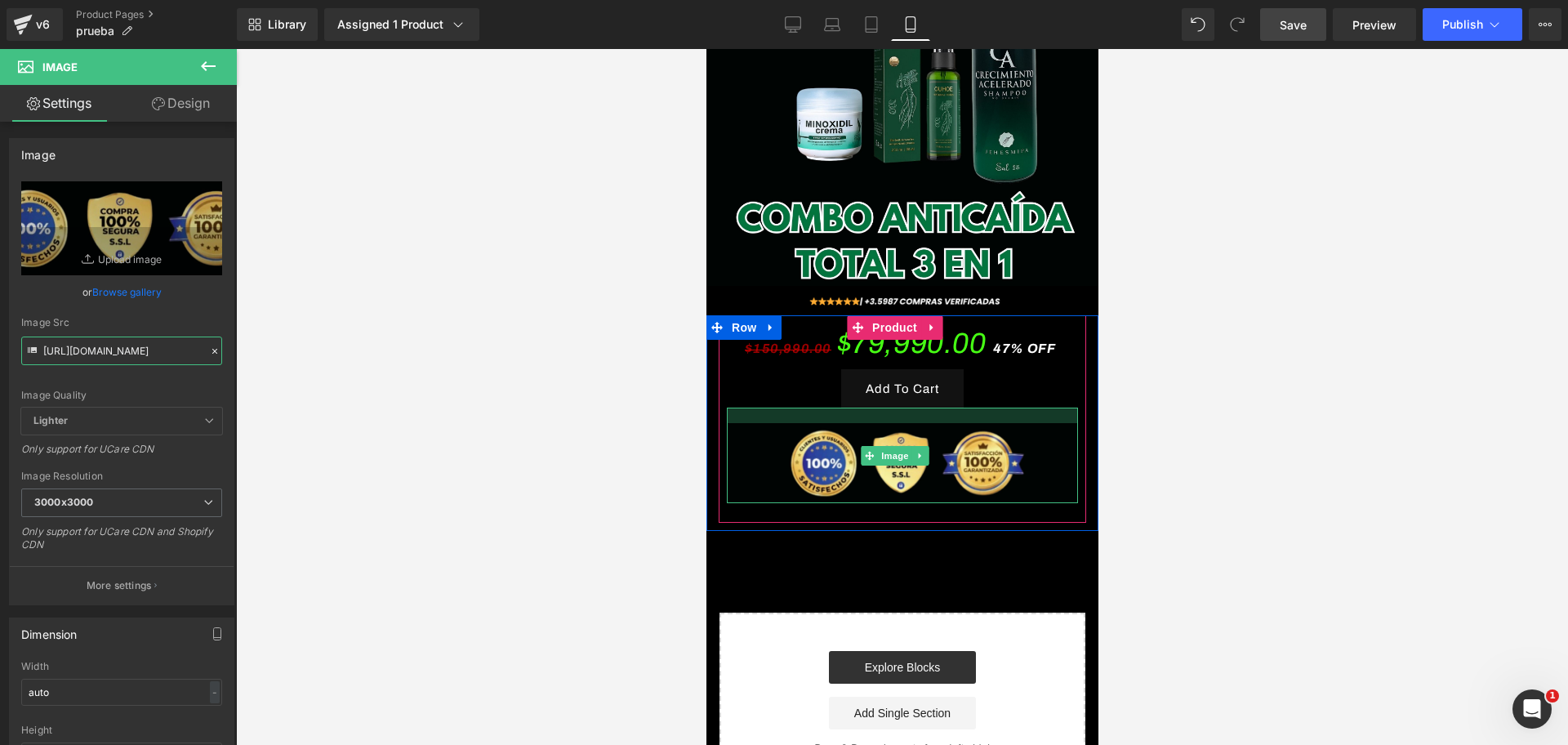
scroll to position [0, 282]
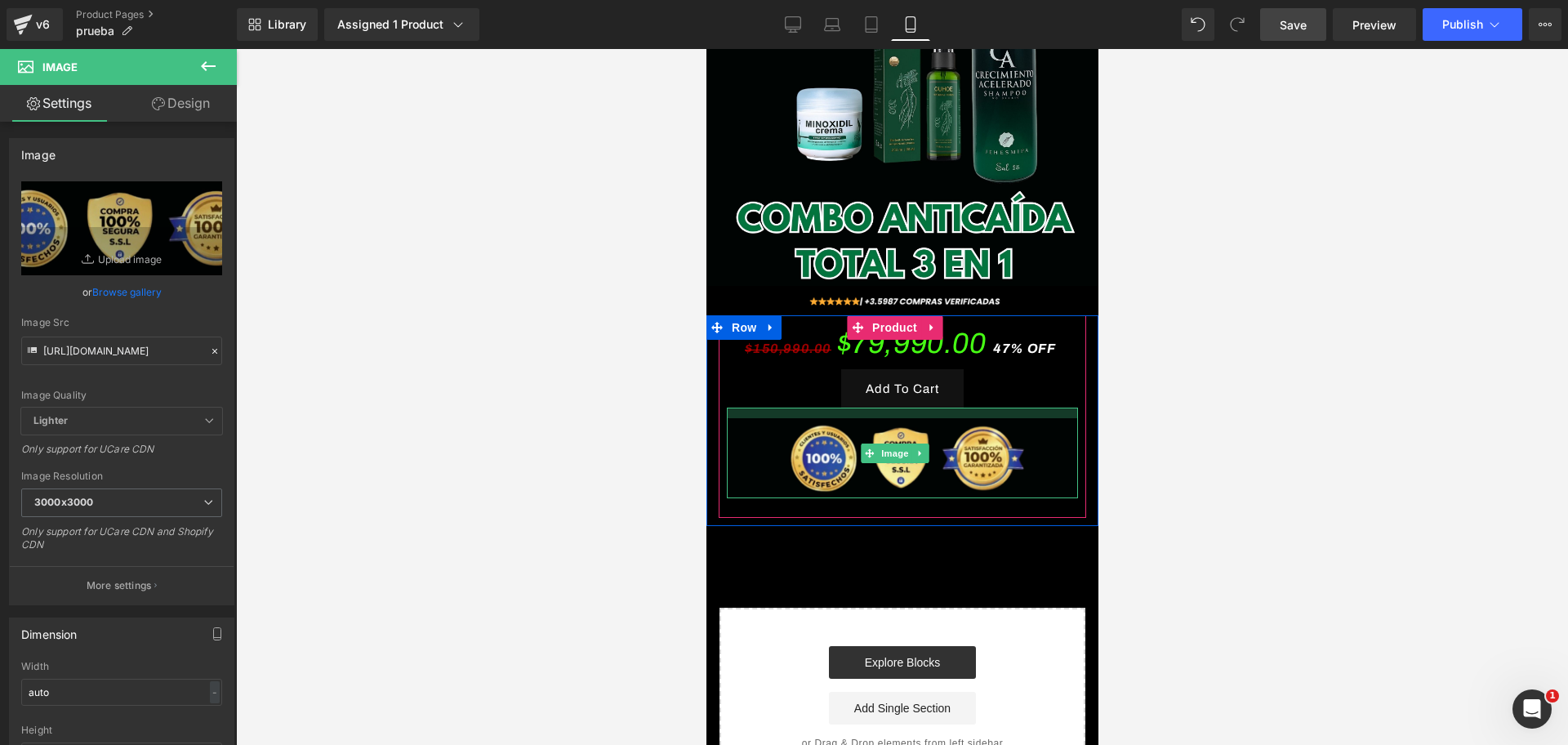
click at [863, 407] on div at bounding box center [901, 412] width 351 height 11
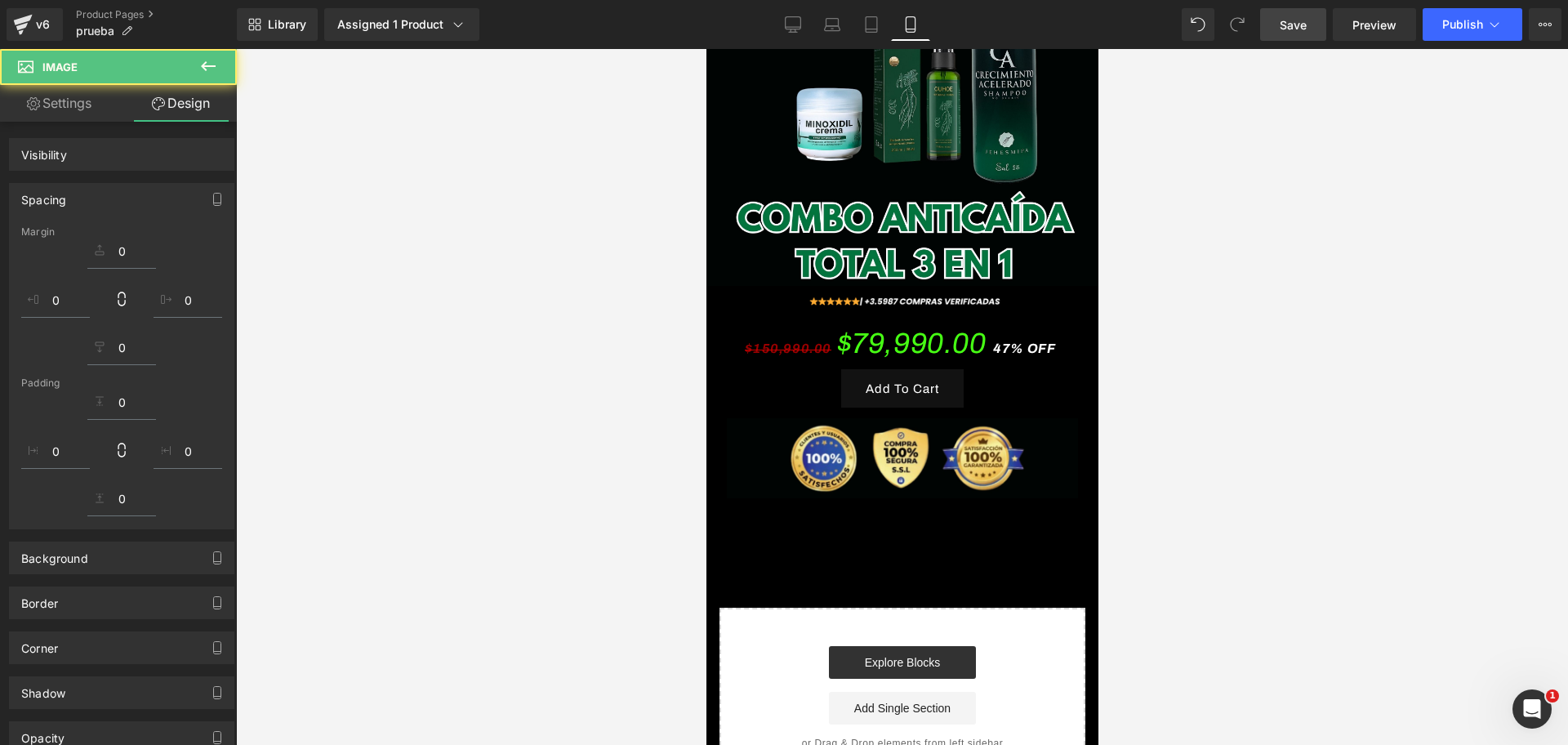
click at [1353, 357] on div at bounding box center [901, 397] width 1331 height 696
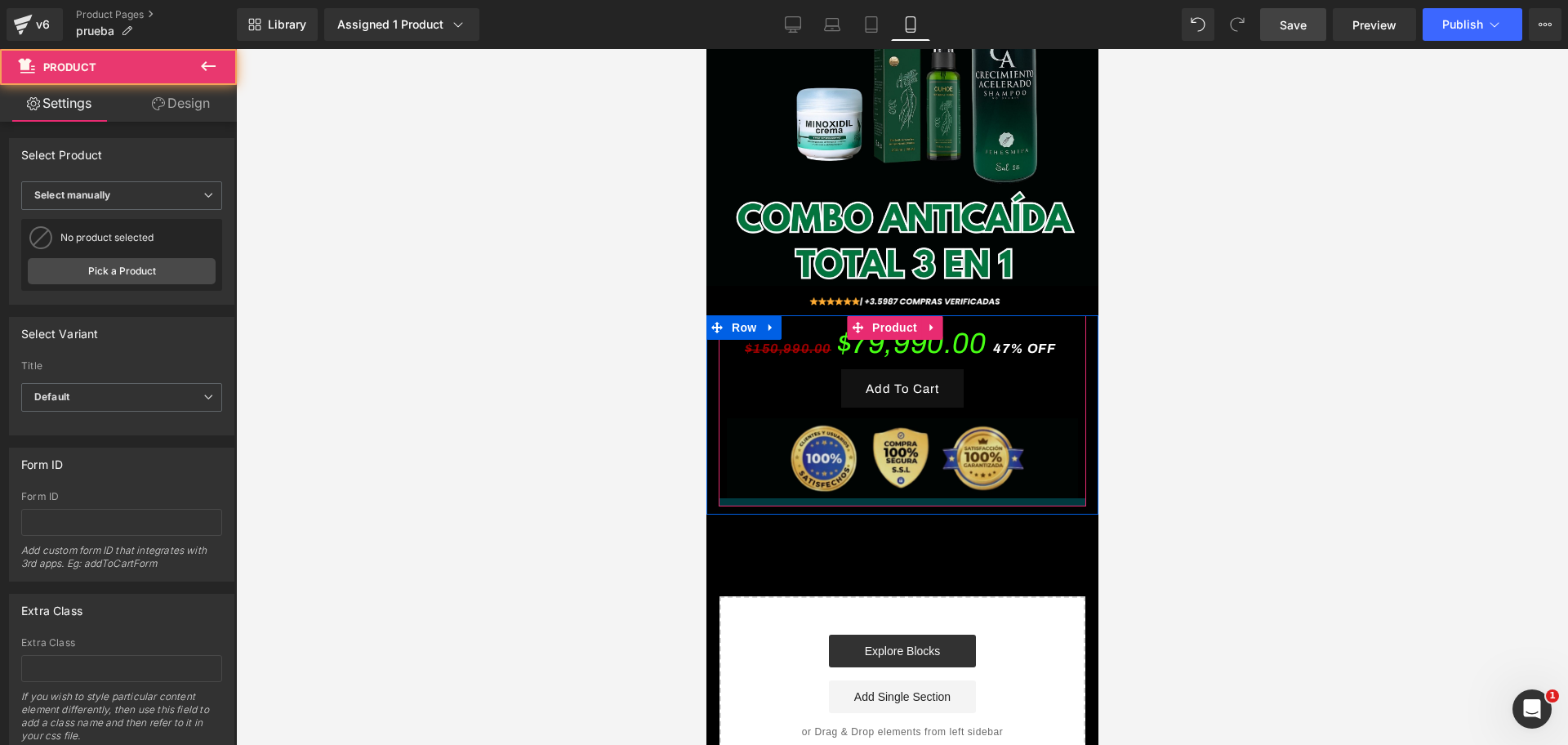
scroll to position [0, 564]
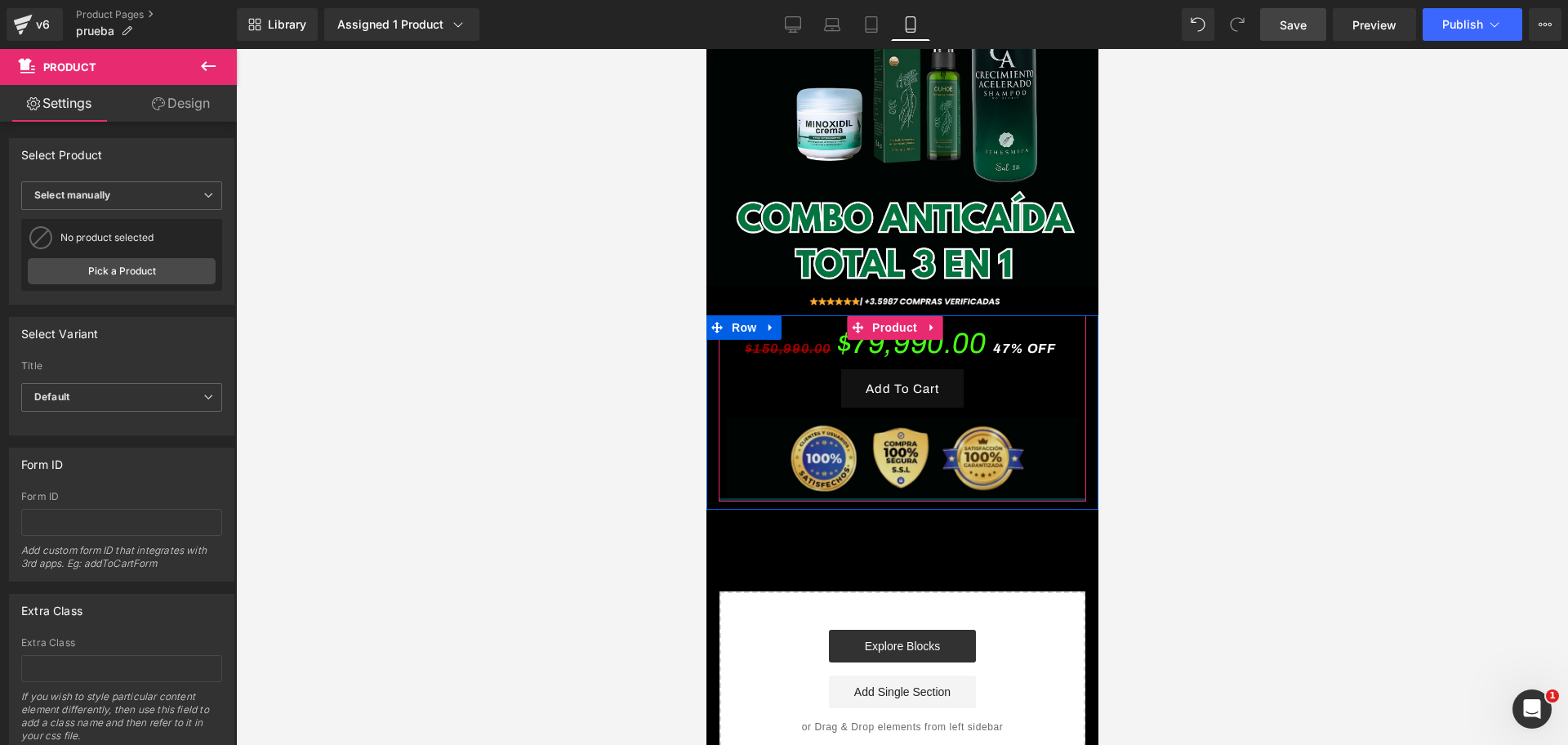
drag, startPoint x: 918, startPoint y: 444, endPoint x: 913, endPoint y: 428, distance: 16.8
click at [913, 428] on div "$150,990.00 $79,990.00 47% OFF (P) Price Add To Cart (P) Cart Button Image Prod…" at bounding box center [901, 408] width 367 height 186
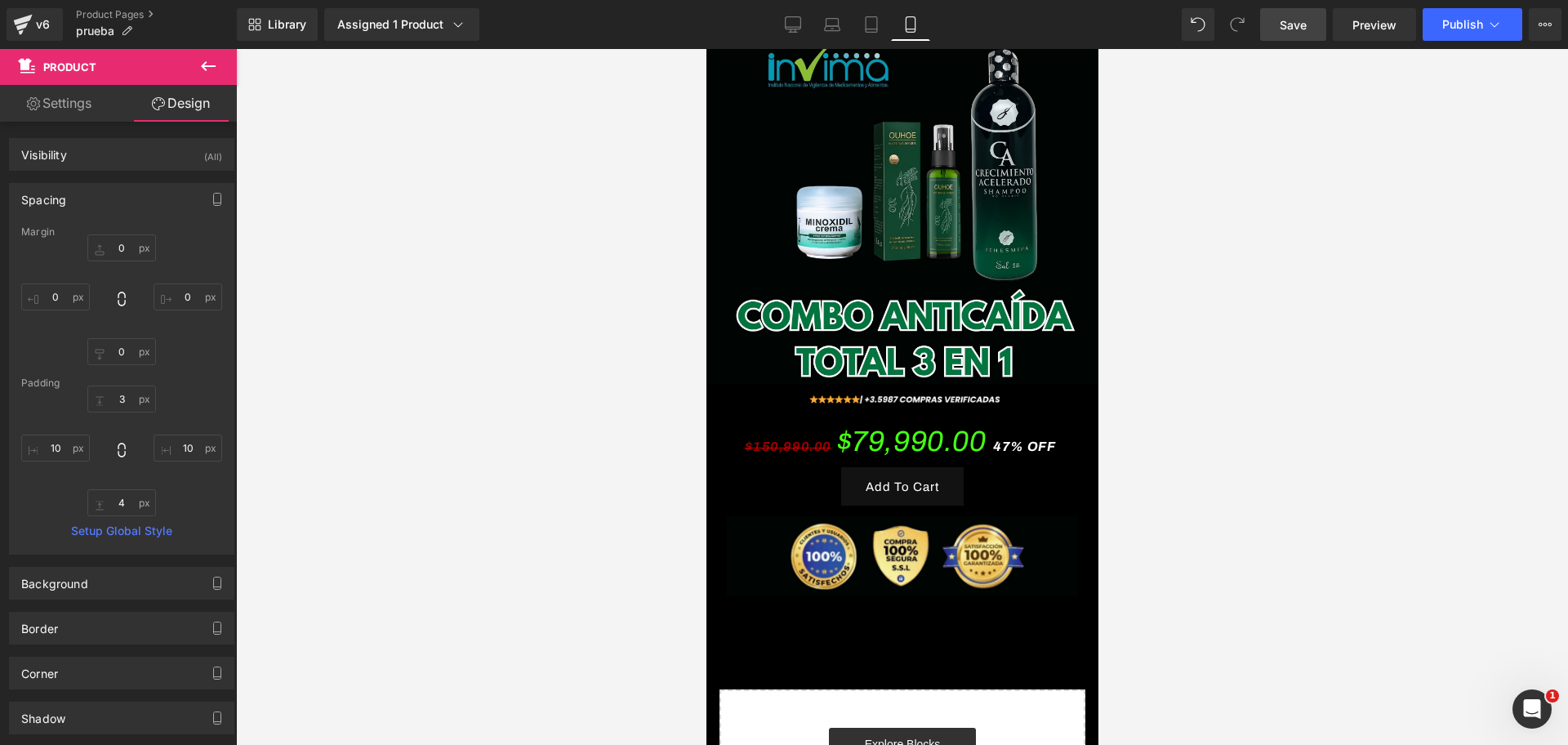
scroll to position [0, 845]
drag, startPoint x: 1314, startPoint y: 31, endPoint x: 1298, endPoint y: 34, distance: 16.3
click at [1314, 31] on link "Save" at bounding box center [1293, 25] width 66 height 33
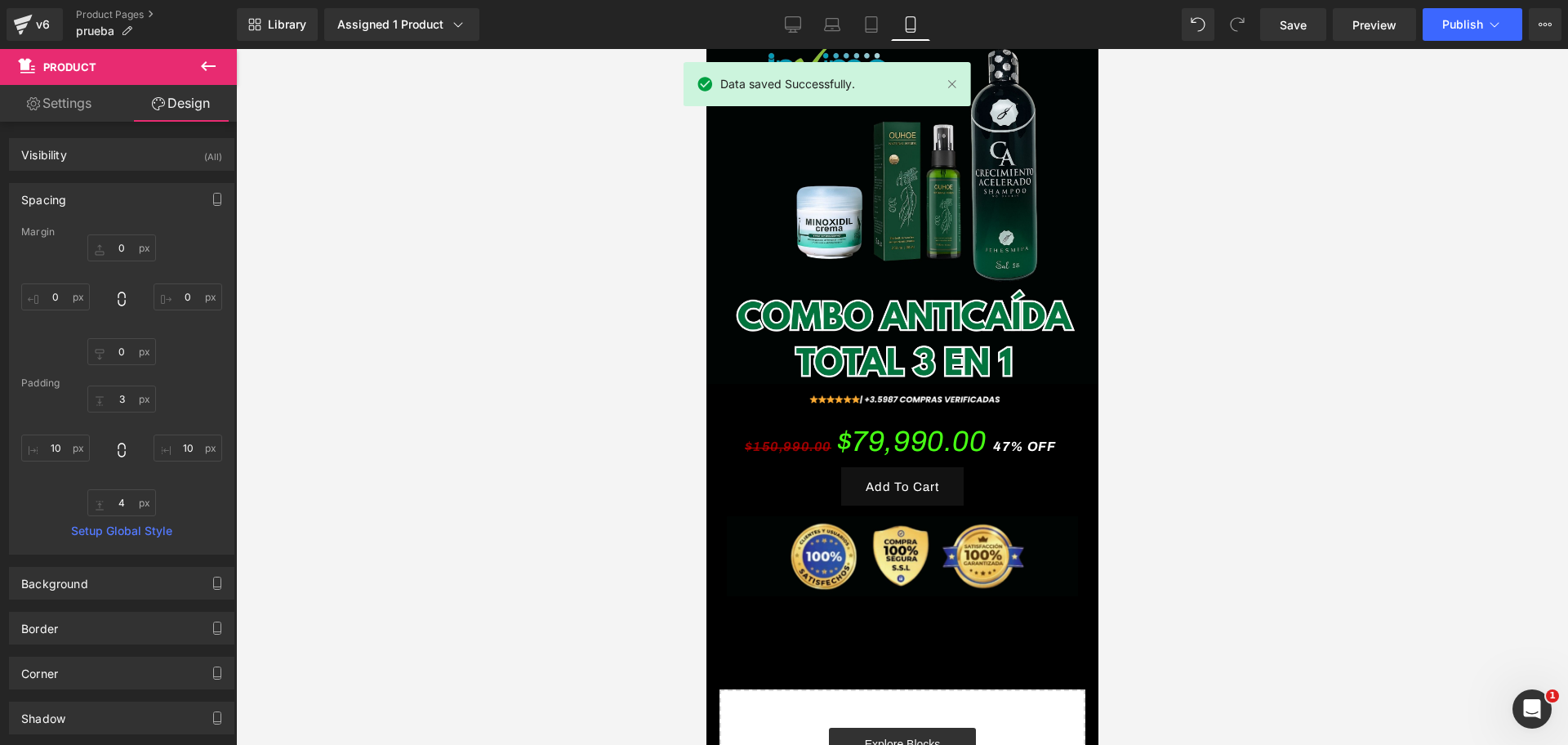
scroll to position [0, 0]
click at [1460, 7] on div "Library Assigned 1 Product Product Preview shampoo de crecimiento Manage assign…" at bounding box center [902, 25] width 1330 height 49
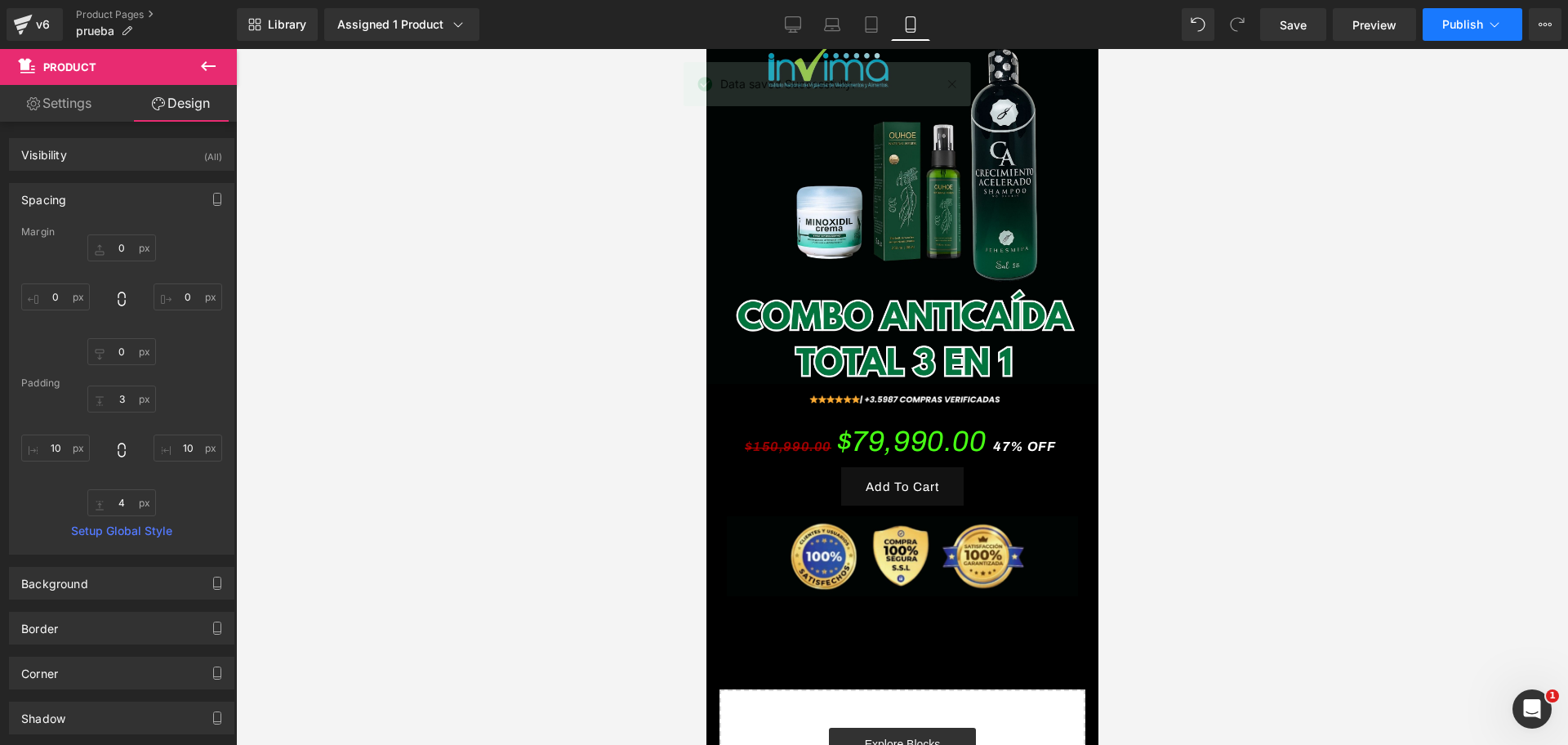
click at [1440, 27] on button "Publish" at bounding box center [1472, 25] width 100 height 33
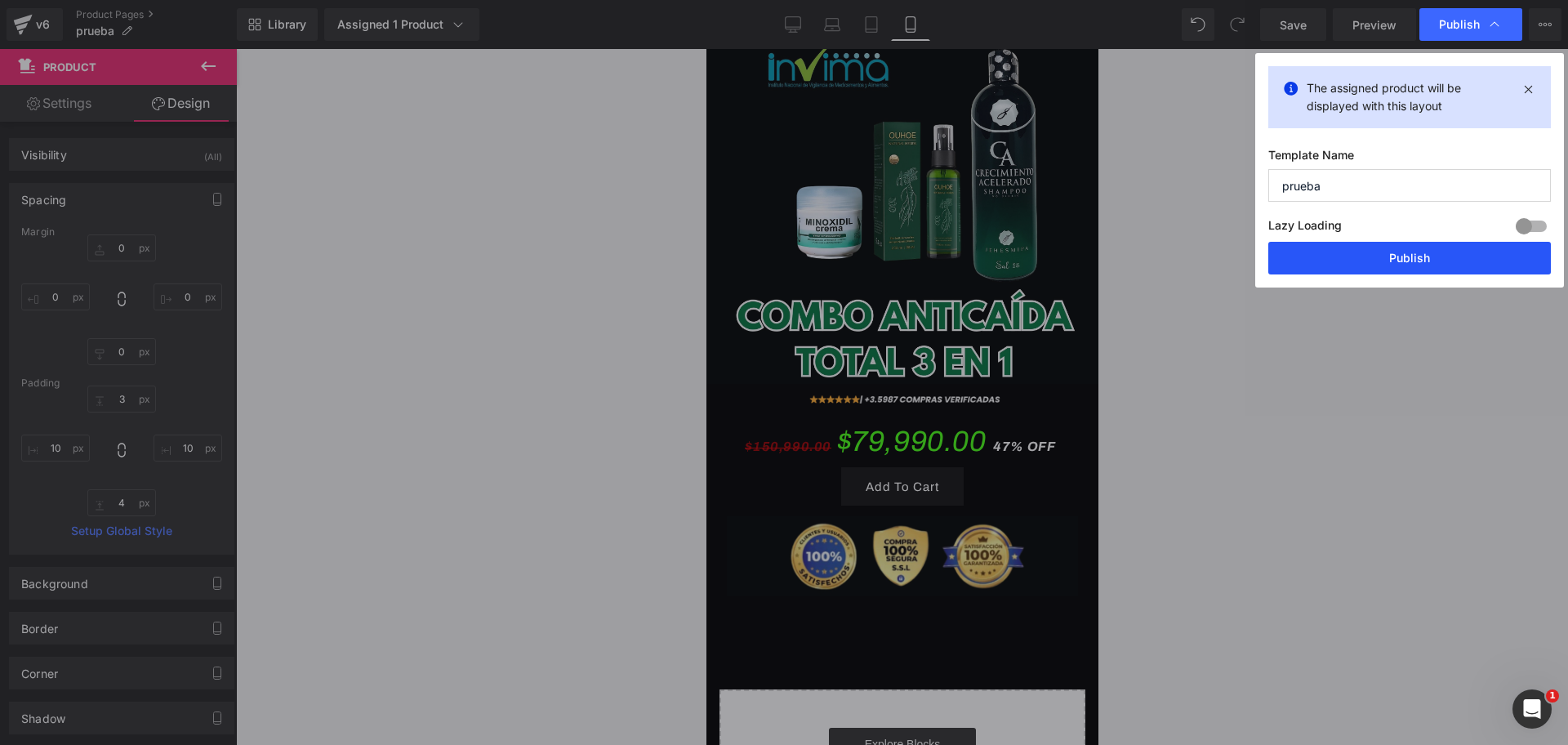
scroll to position [0, 282]
click at [1304, 268] on button "Publish" at bounding box center [1409, 258] width 283 height 33
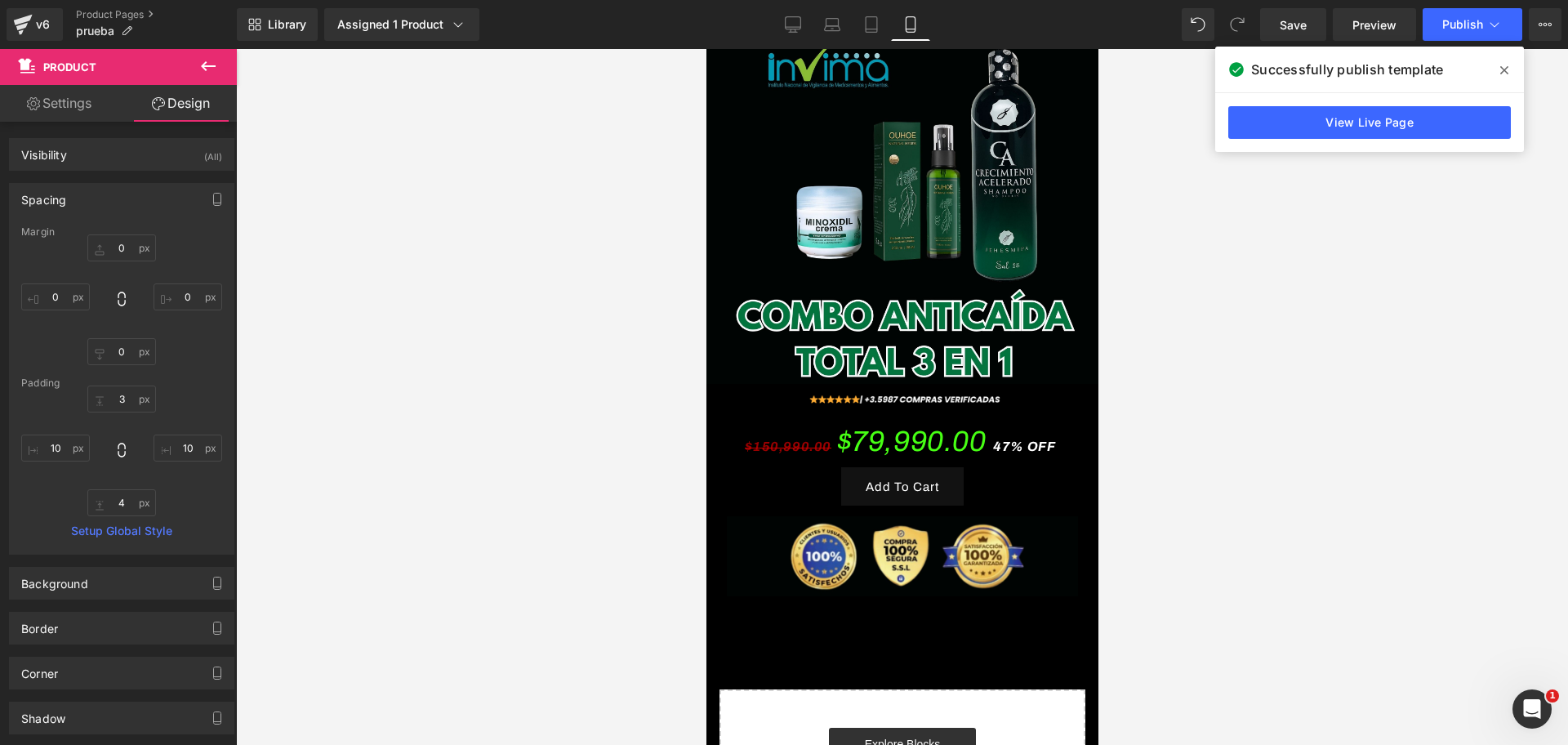
scroll to position [0, 0]
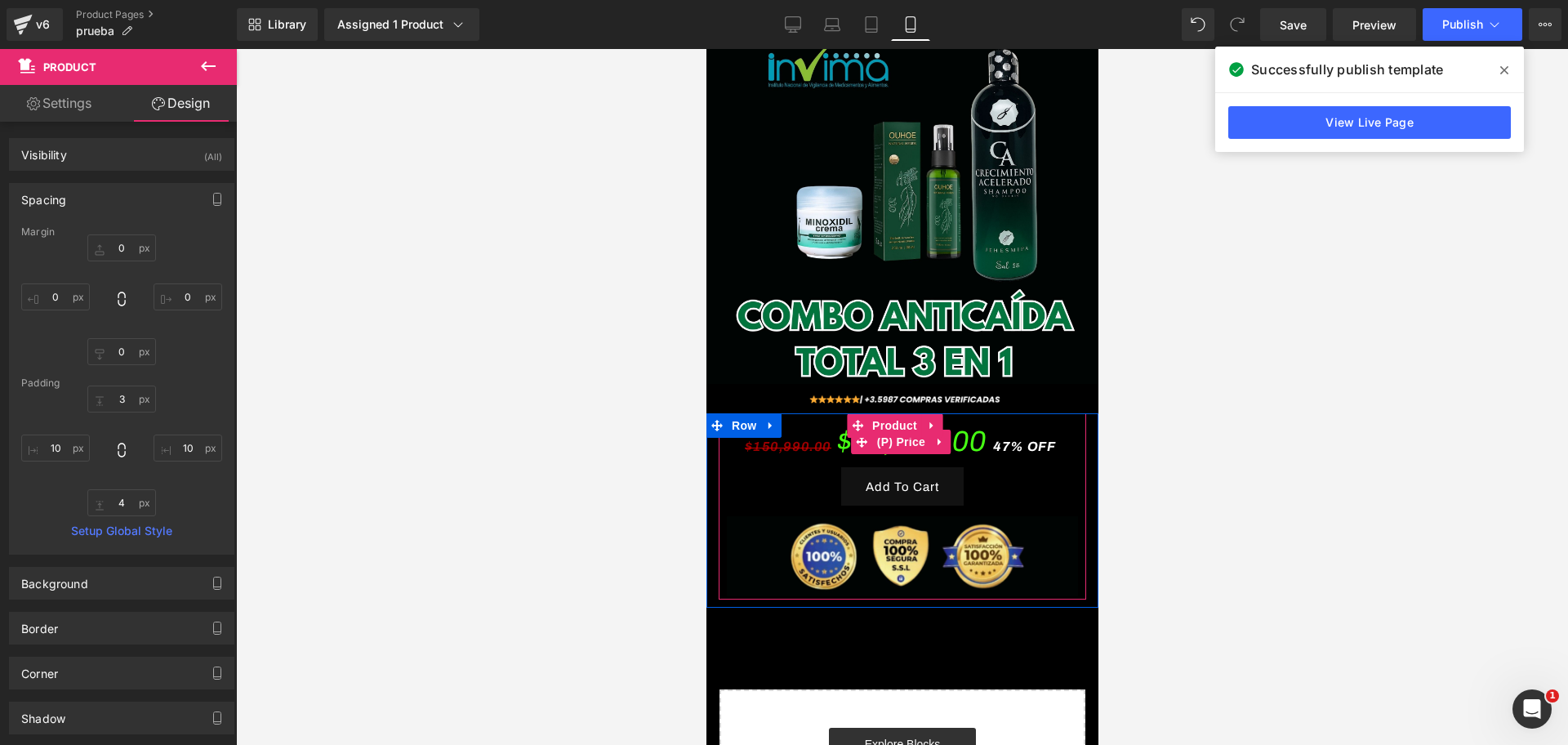
click at [983, 416] on div "$150,990.00 $79,990.00 47% OFF" at bounding box center [901, 441] width 351 height 52
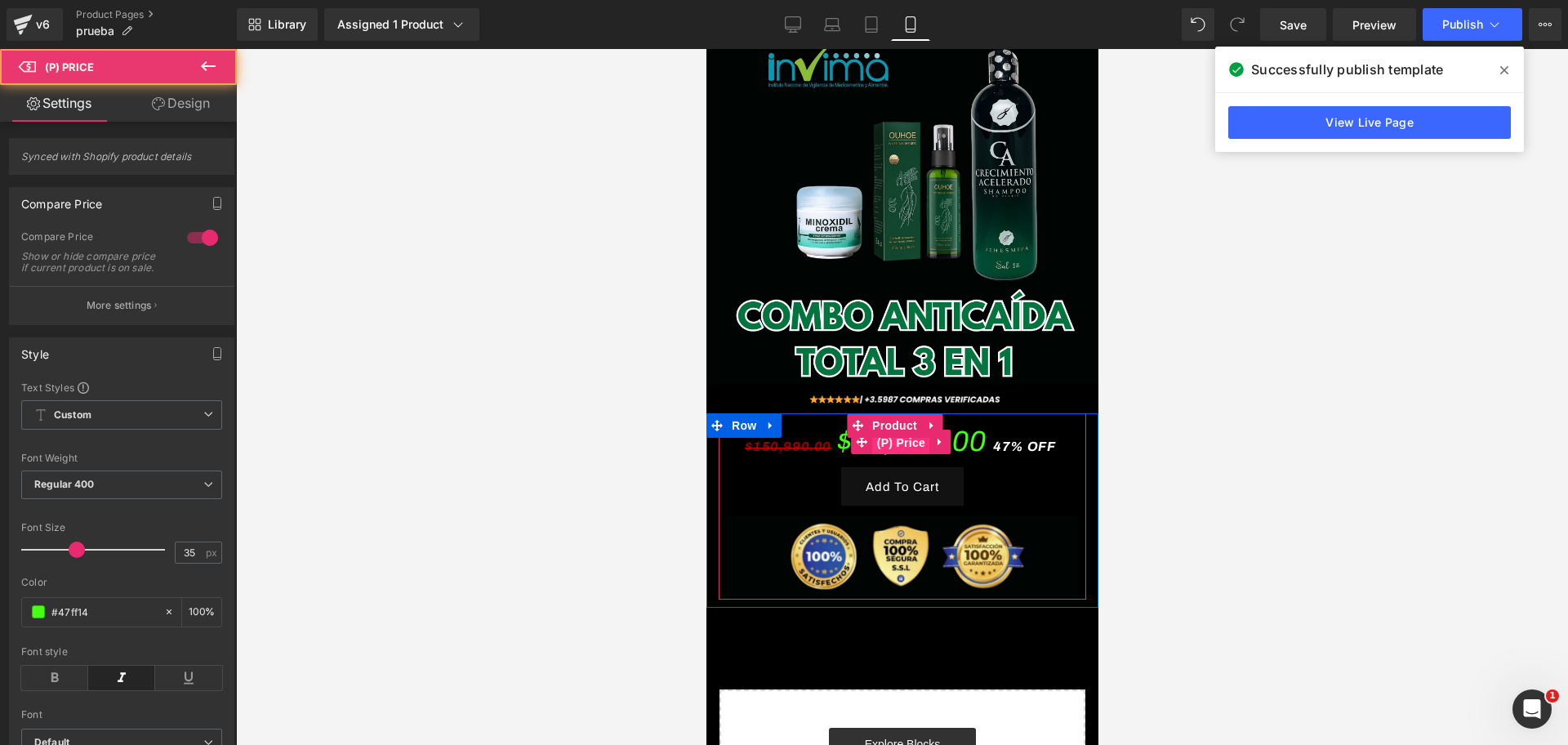
click at [914, 430] on span "(P) Price" at bounding box center [900, 443] width 57 height 25
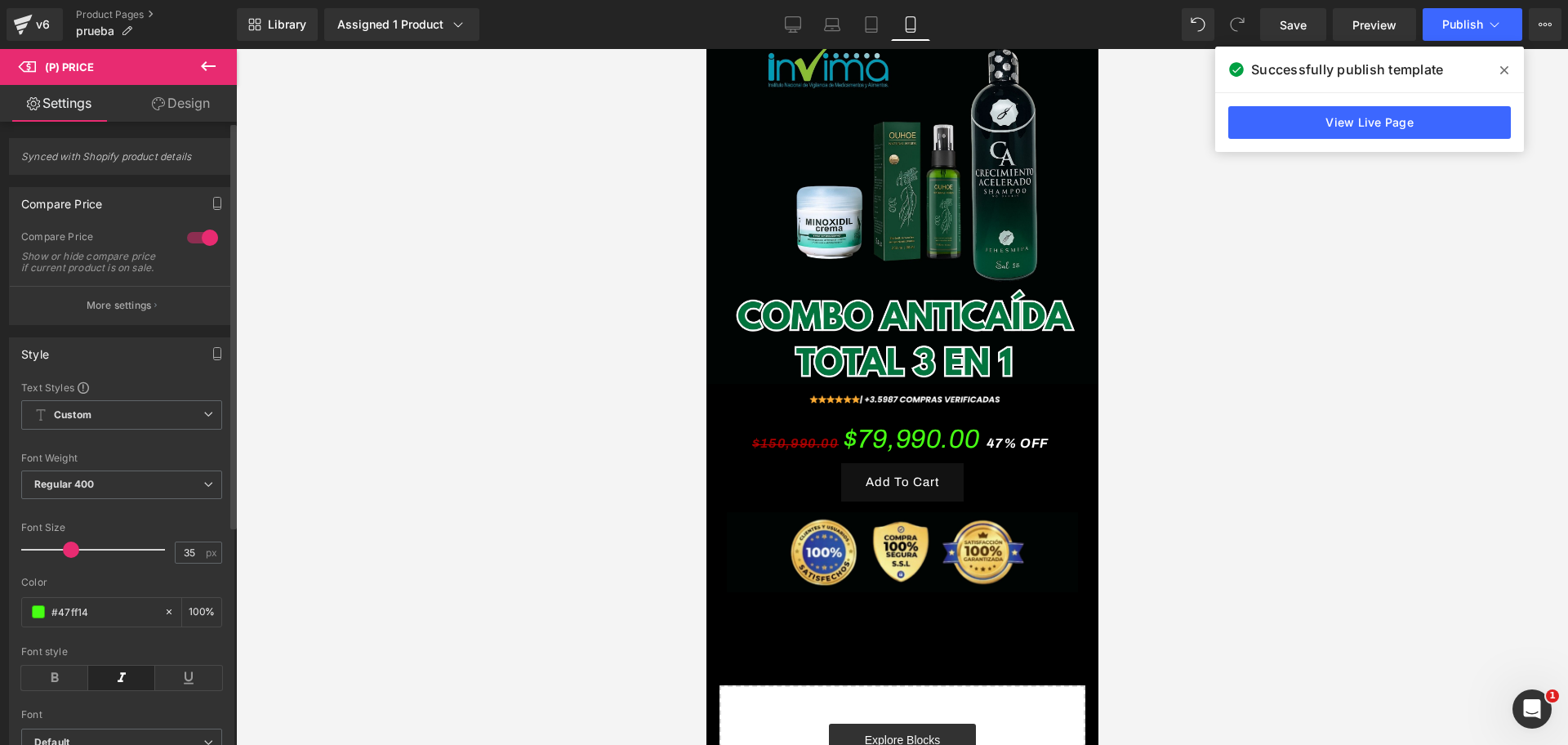
scroll to position [0, 282]
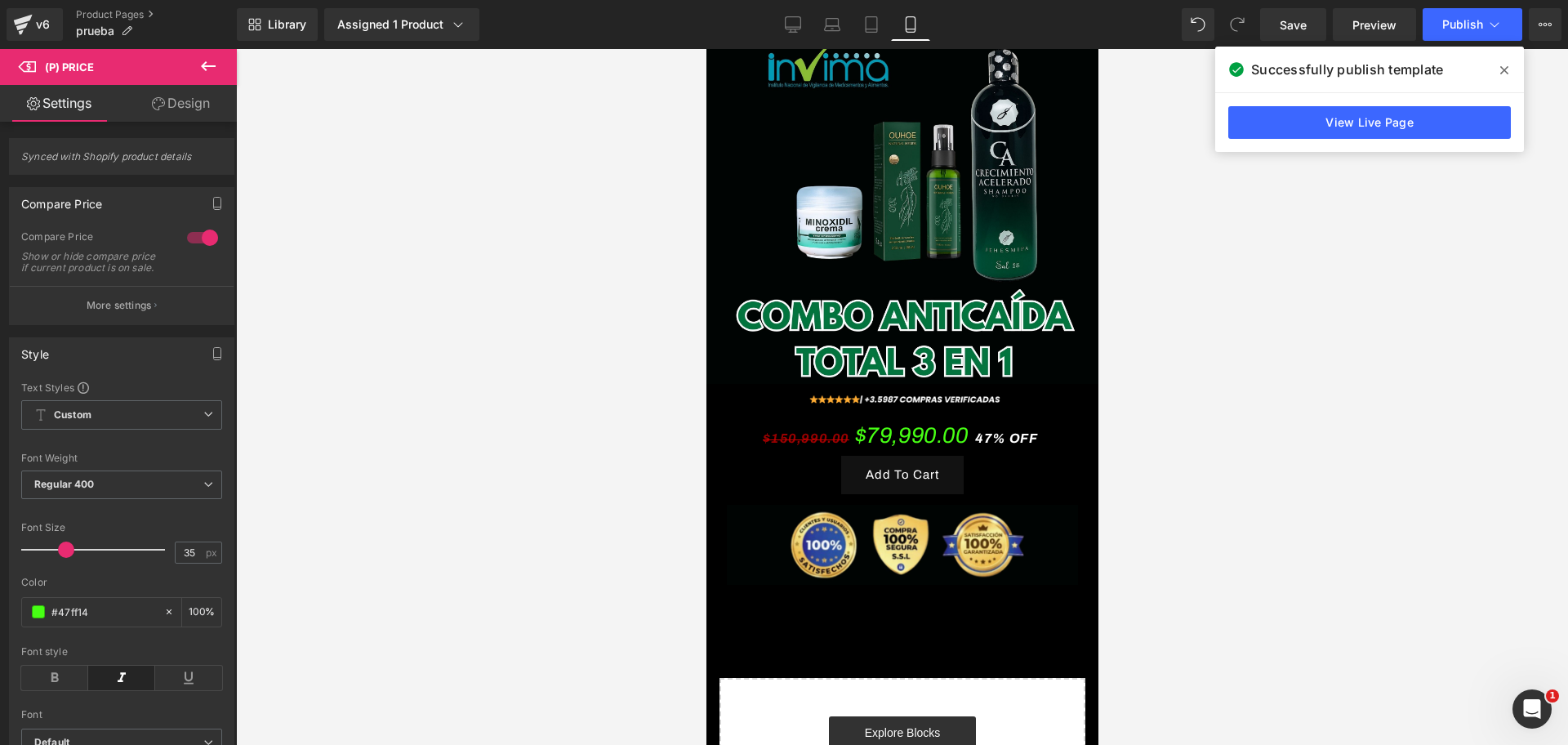
drag, startPoint x: 72, startPoint y: 558, endPoint x: 1151, endPoint y: 47, distance: 1193.9
click at [63, 558] on span at bounding box center [66, 550] width 16 height 16
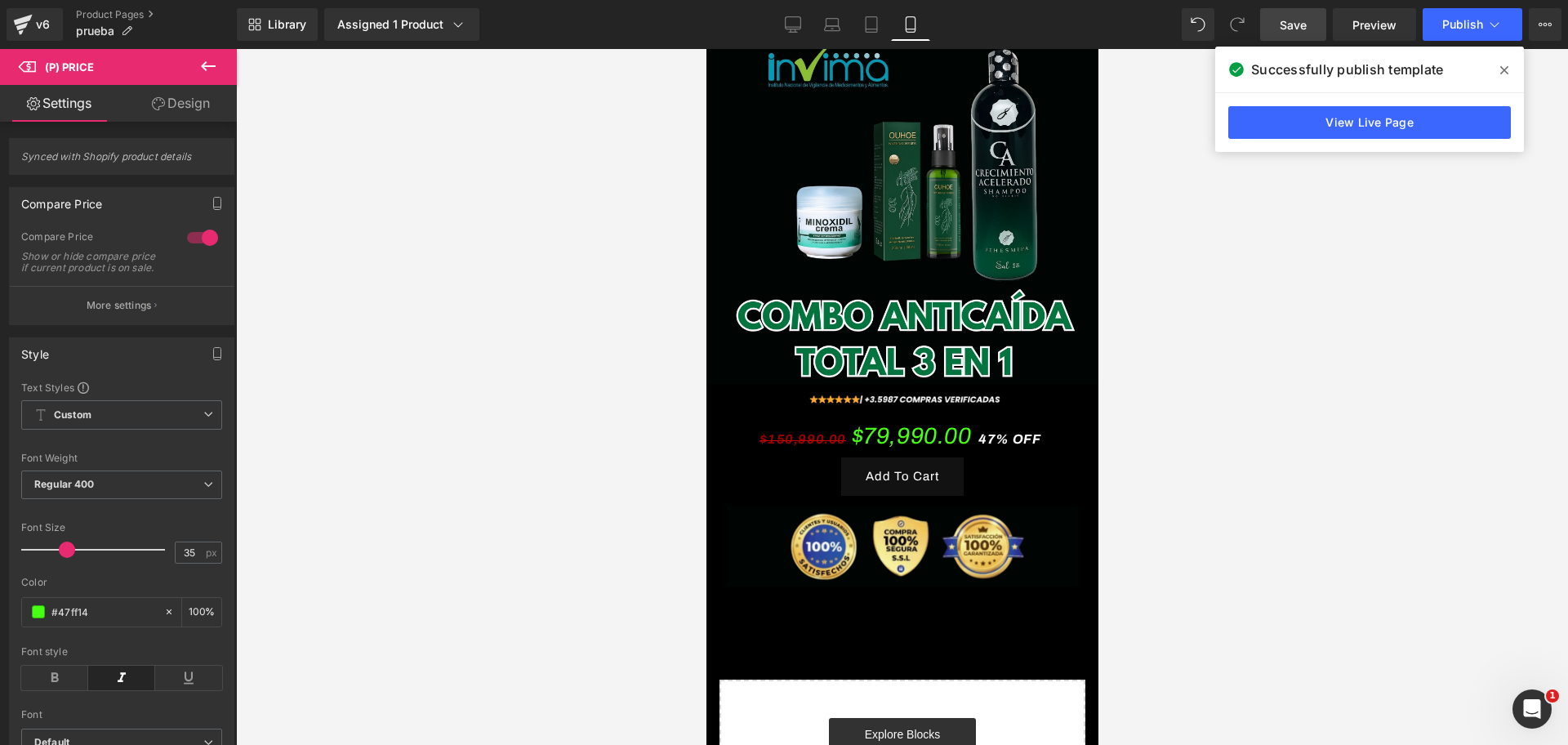
click at [1289, 27] on span "Save" at bounding box center [1293, 25] width 27 height 17
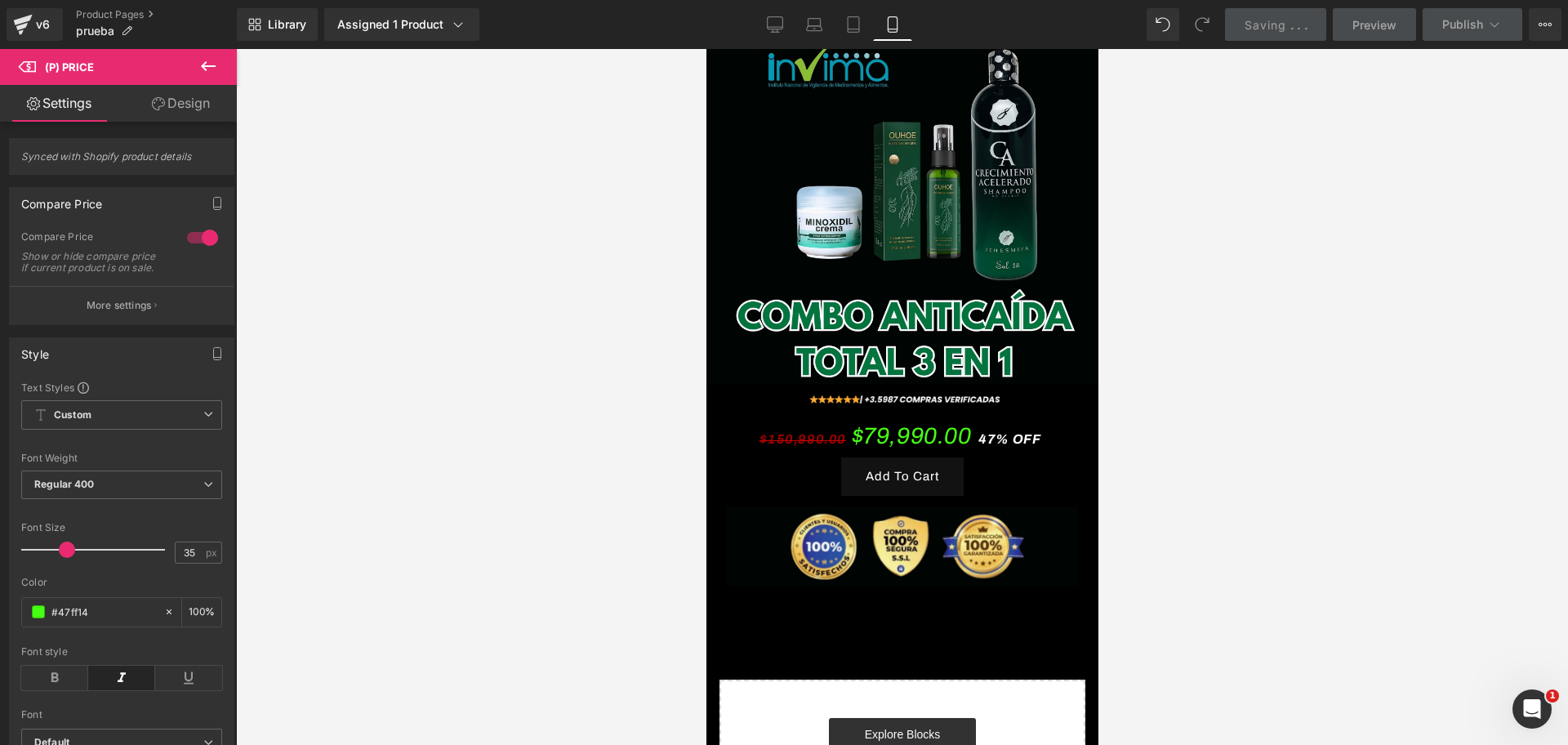
scroll to position [0, 564]
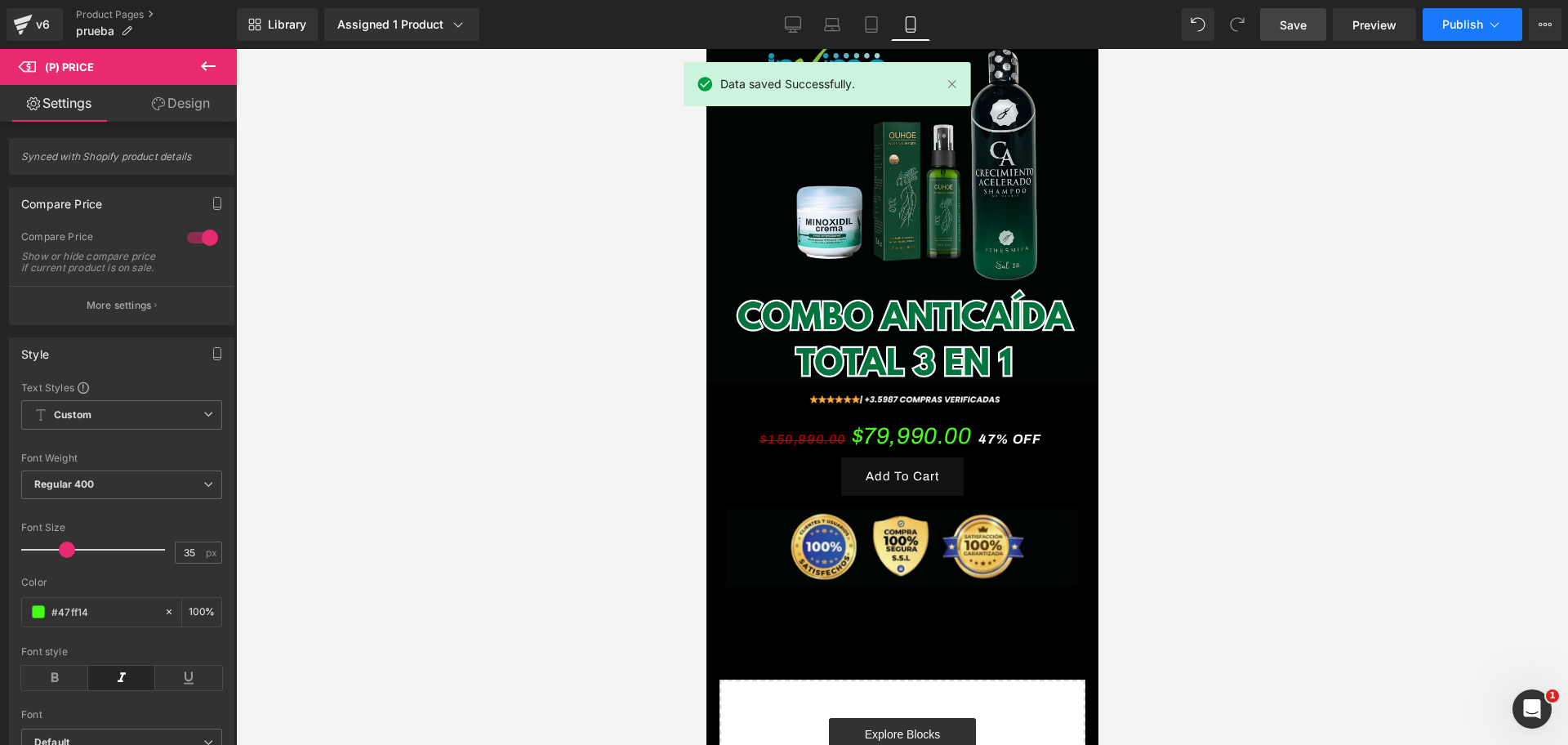
click at [1465, 31] on button "Publish" at bounding box center [1472, 25] width 100 height 33
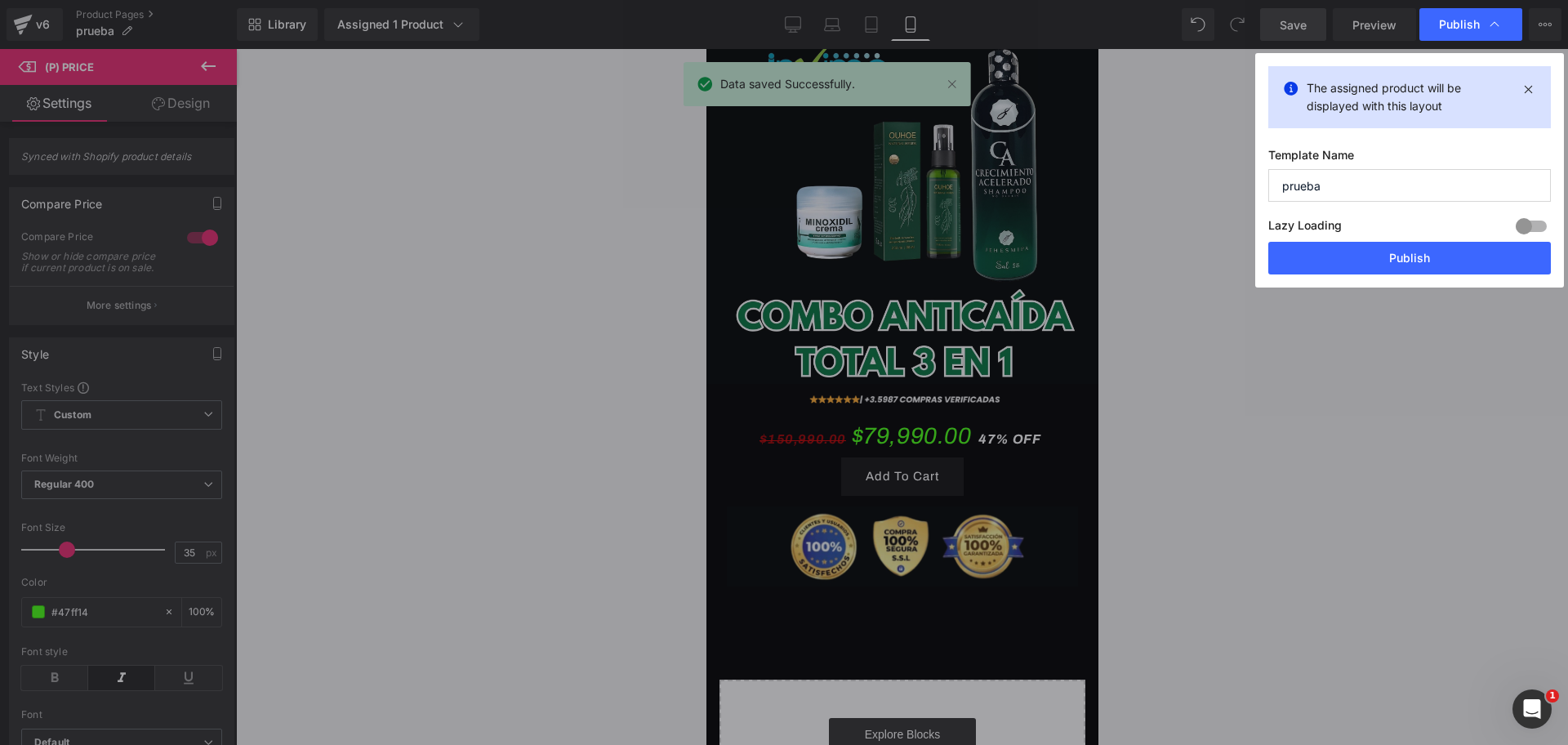
scroll to position [0, 845]
click at [1338, 253] on button "Publish" at bounding box center [1409, 258] width 283 height 33
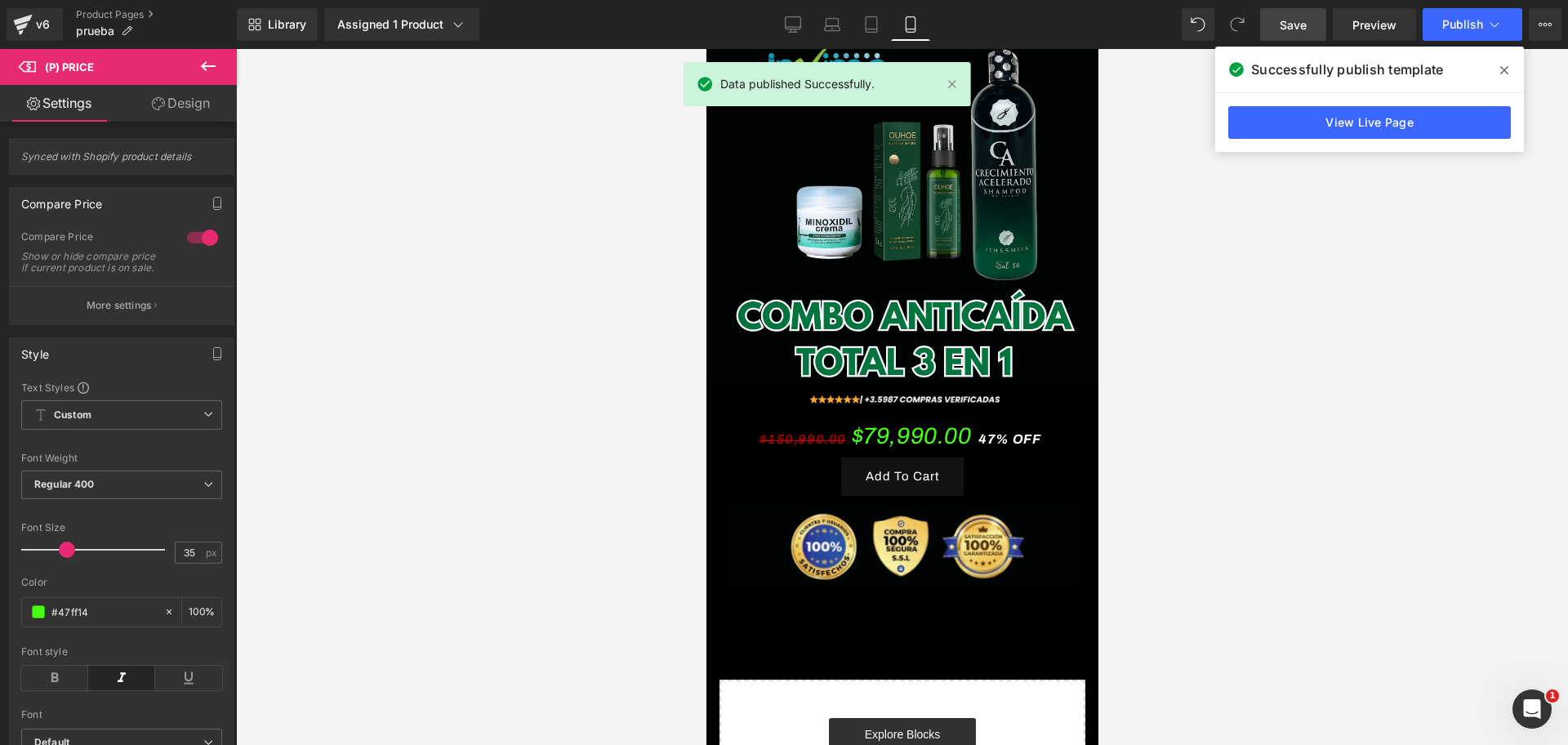
scroll to position [0, 0]
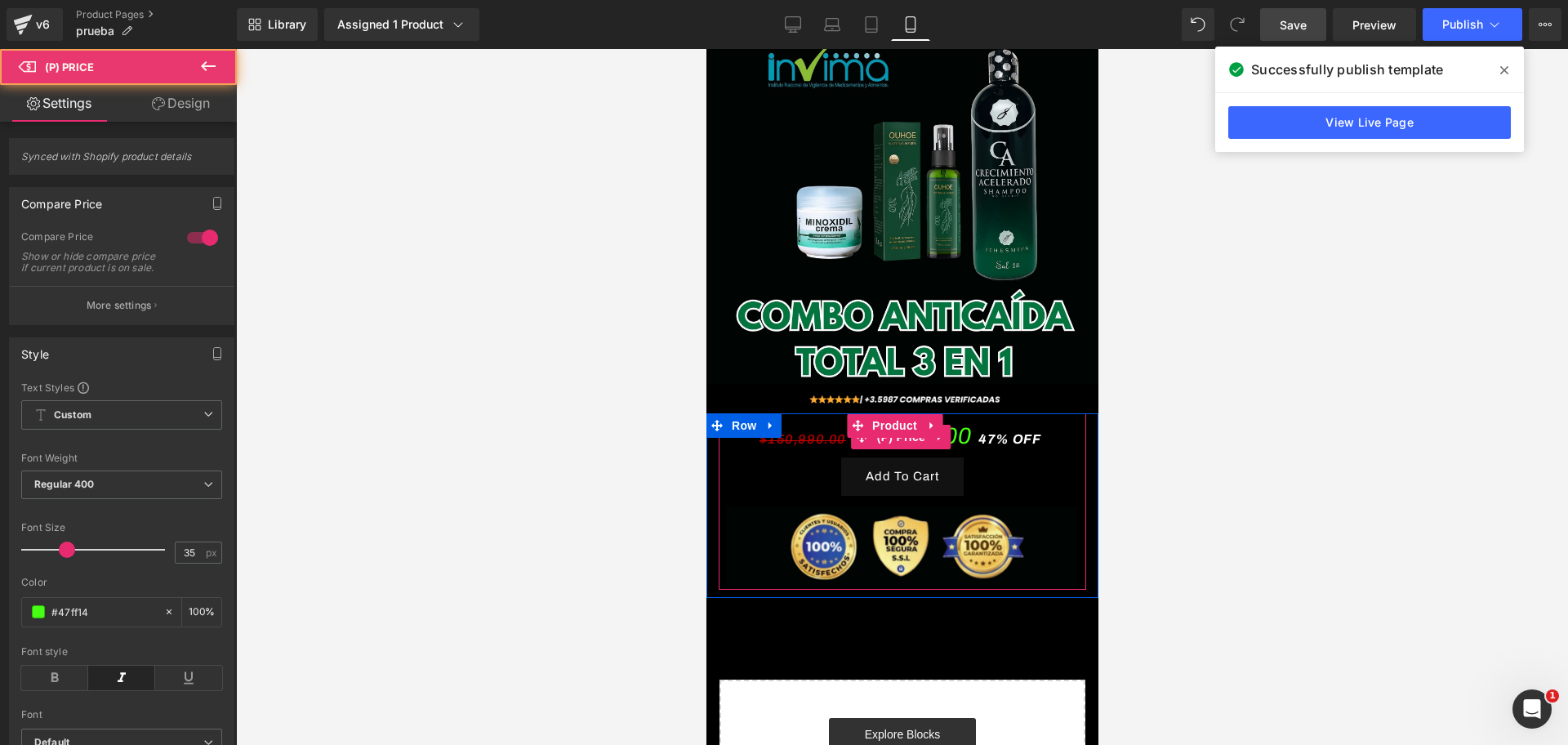
click at [1013, 416] on div "$150,990.00 $79,990.00 47% OFF" at bounding box center [901, 436] width 351 height 41
click at [891, 425] on span "(P) Price" at bounding box center [900, 437] width 57 height 25
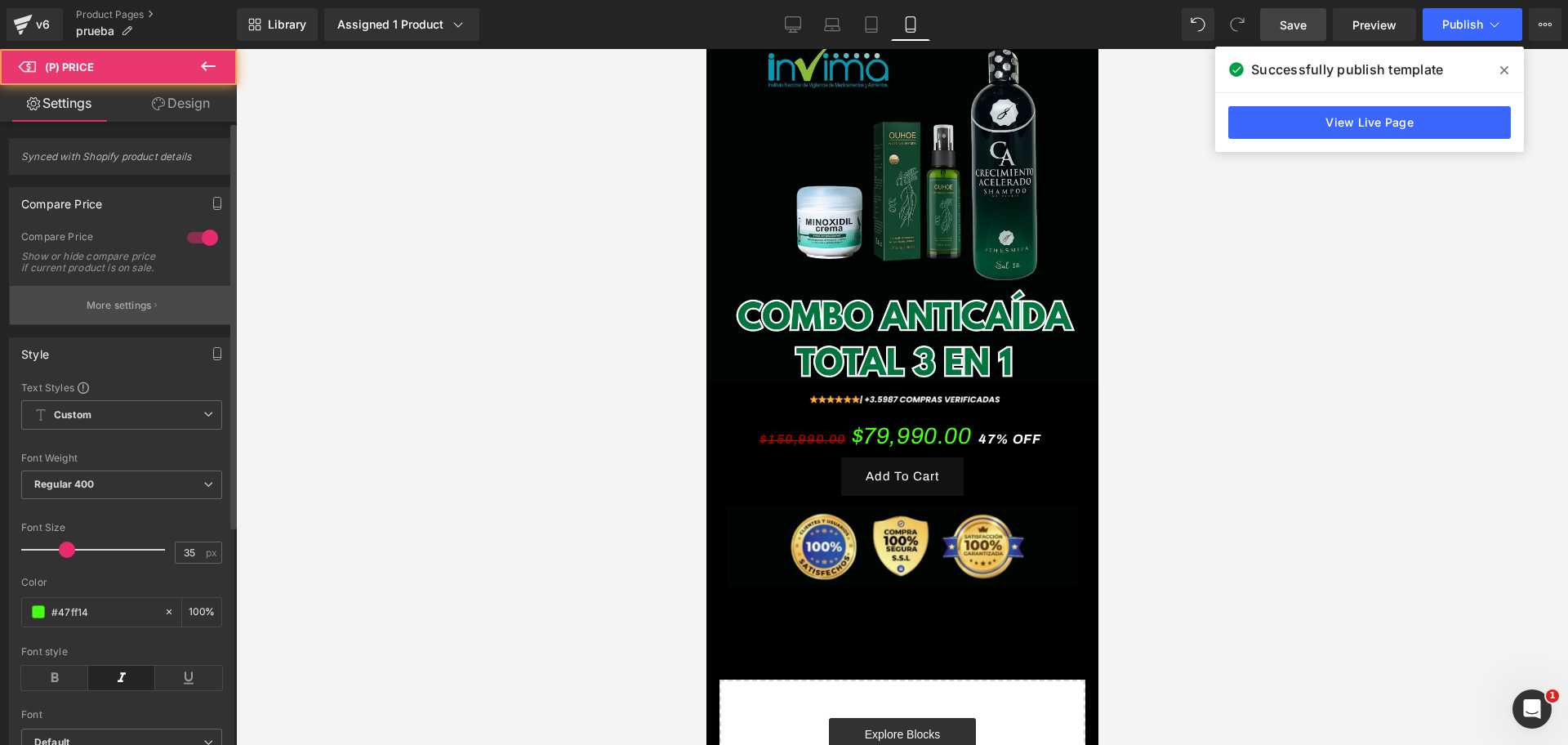
scroll to position [0, 282]
click at [89, 313] on p "More settings" at bounding box center [120, 306] width 66 height 15
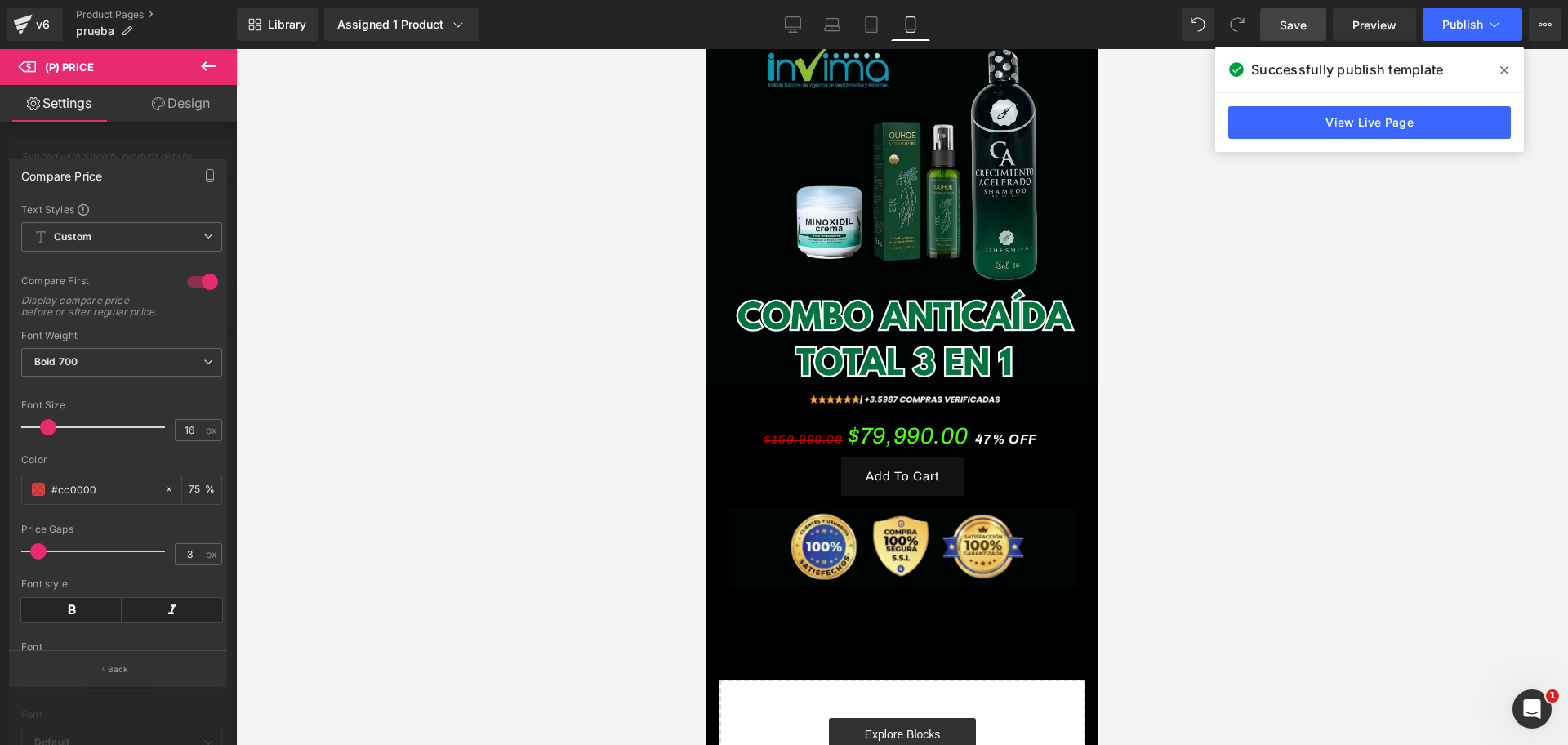
scroll to position [0, 564]
click at [45, 443] on div at bounding box center [97, 427] width 135 height 33
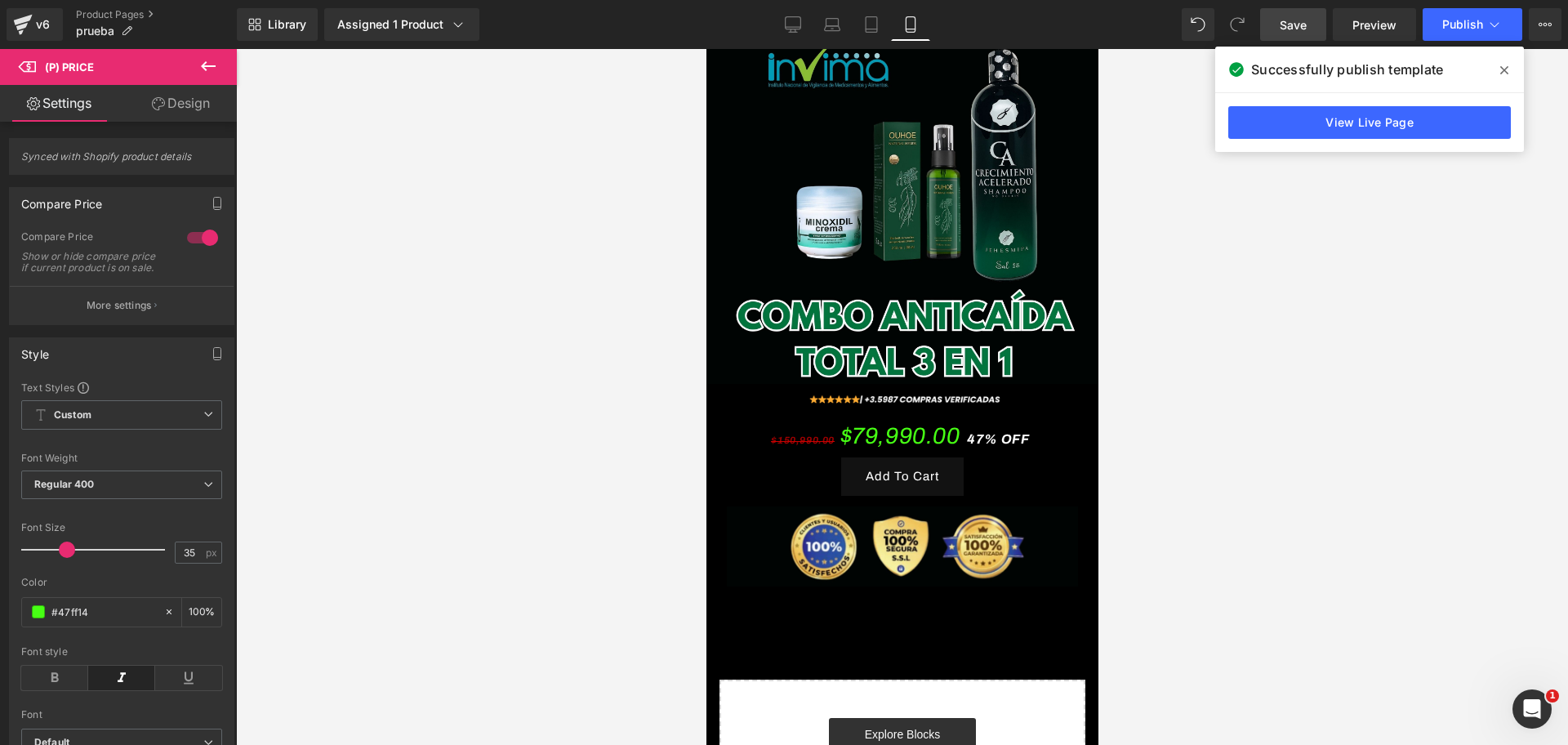
click at [272, 470] on div at bounding box center [901, 397] width 1331 height 696
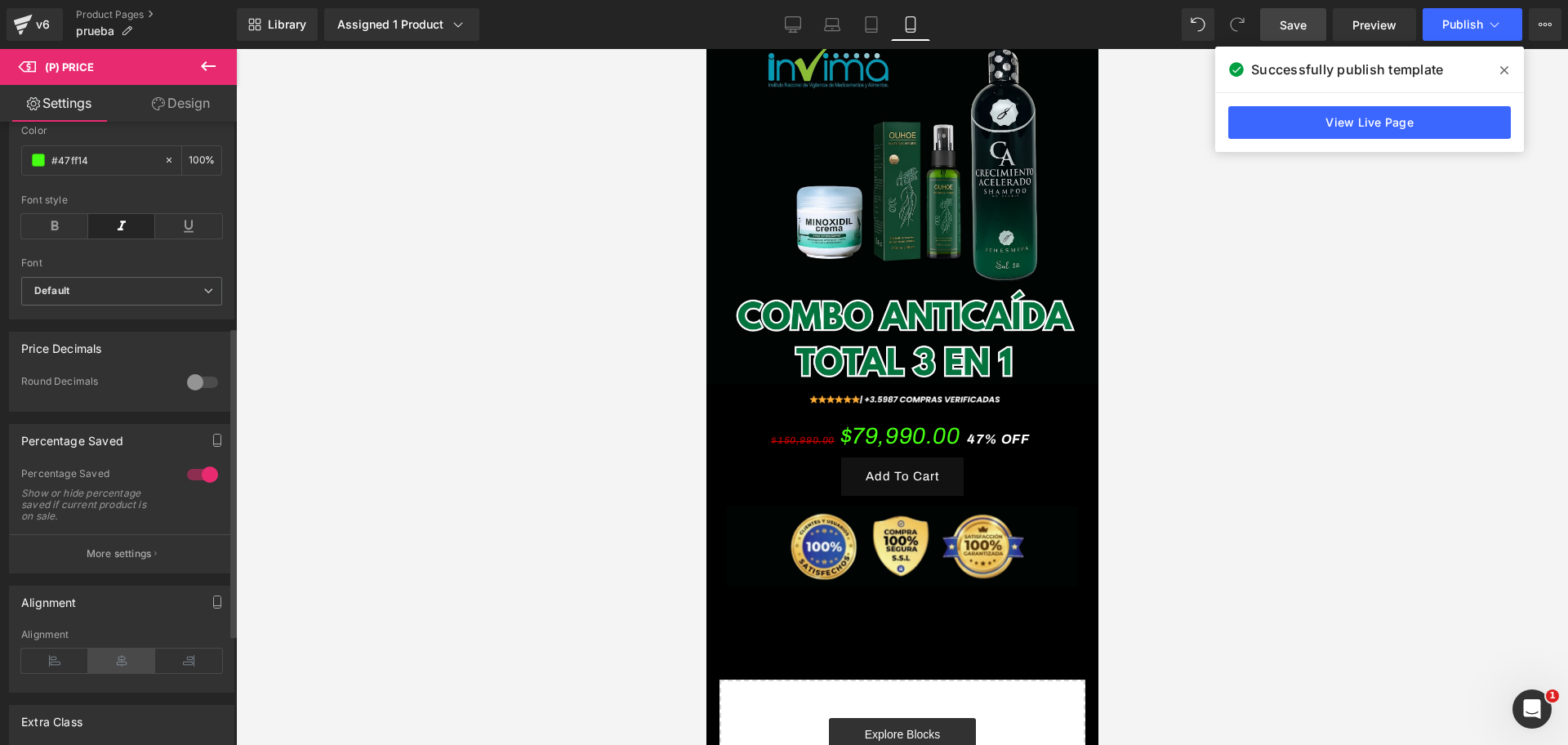
scroll to position [511, 0]
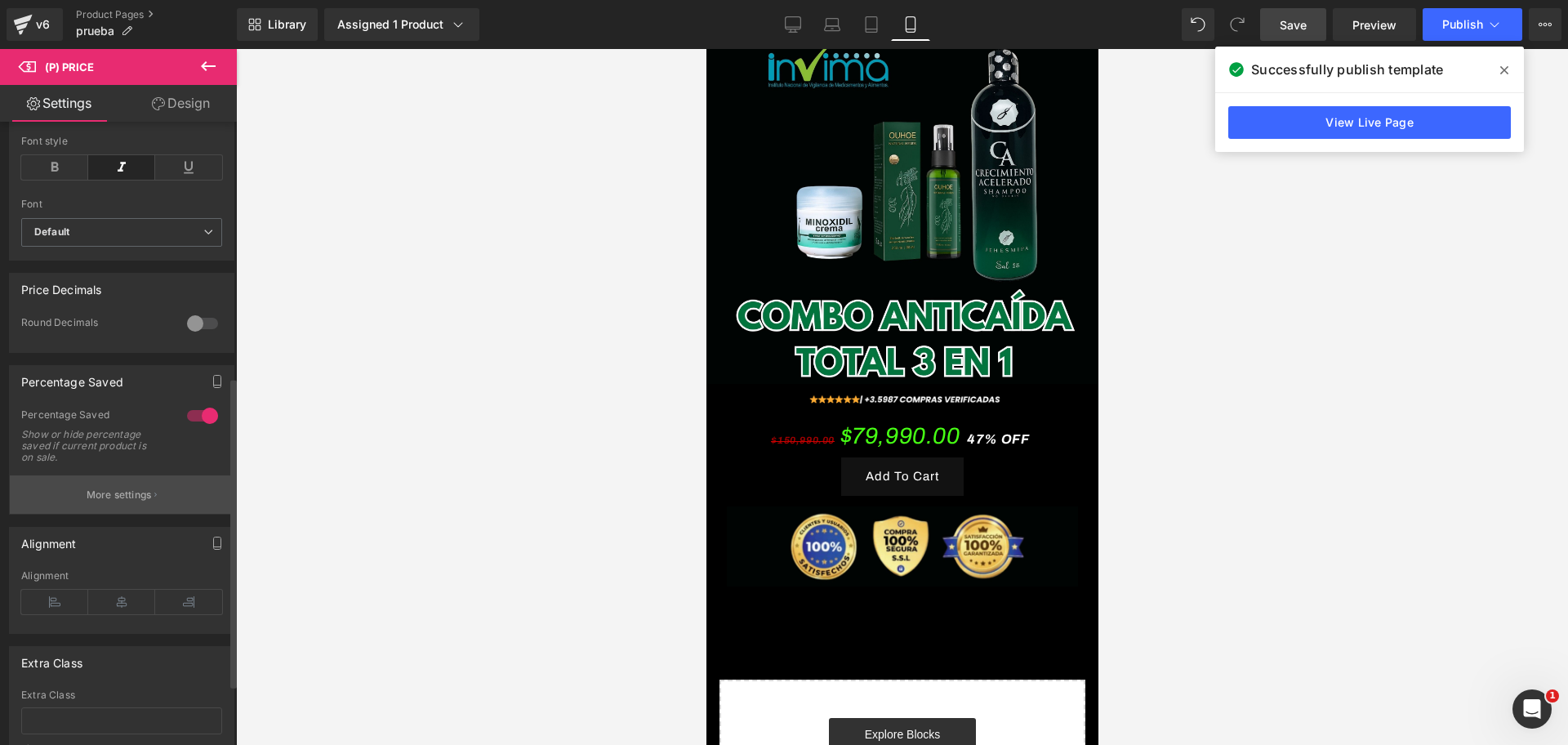
click at [134, 493] on button "More settings" at bounding box center [121, 494] width 224 height 39
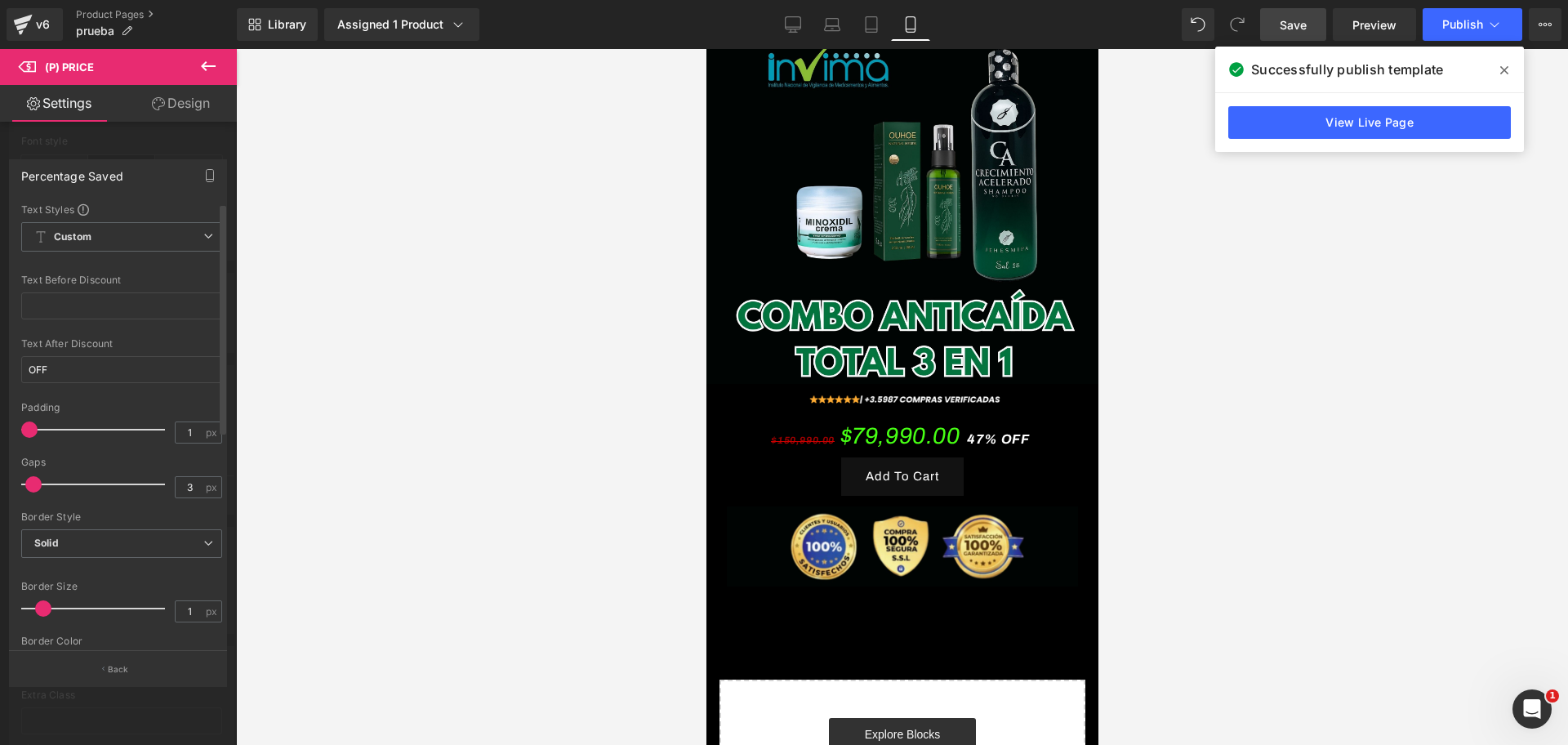
scroll to position [0, 0]
drag, startPoint x: 33, startPoint y: 433, endPoint x: 25, endPoint y: 438, distance: 9.4
click at [25, 438] on div "Padding 1 px" at bounding box center [121, 429] width 201 height 55
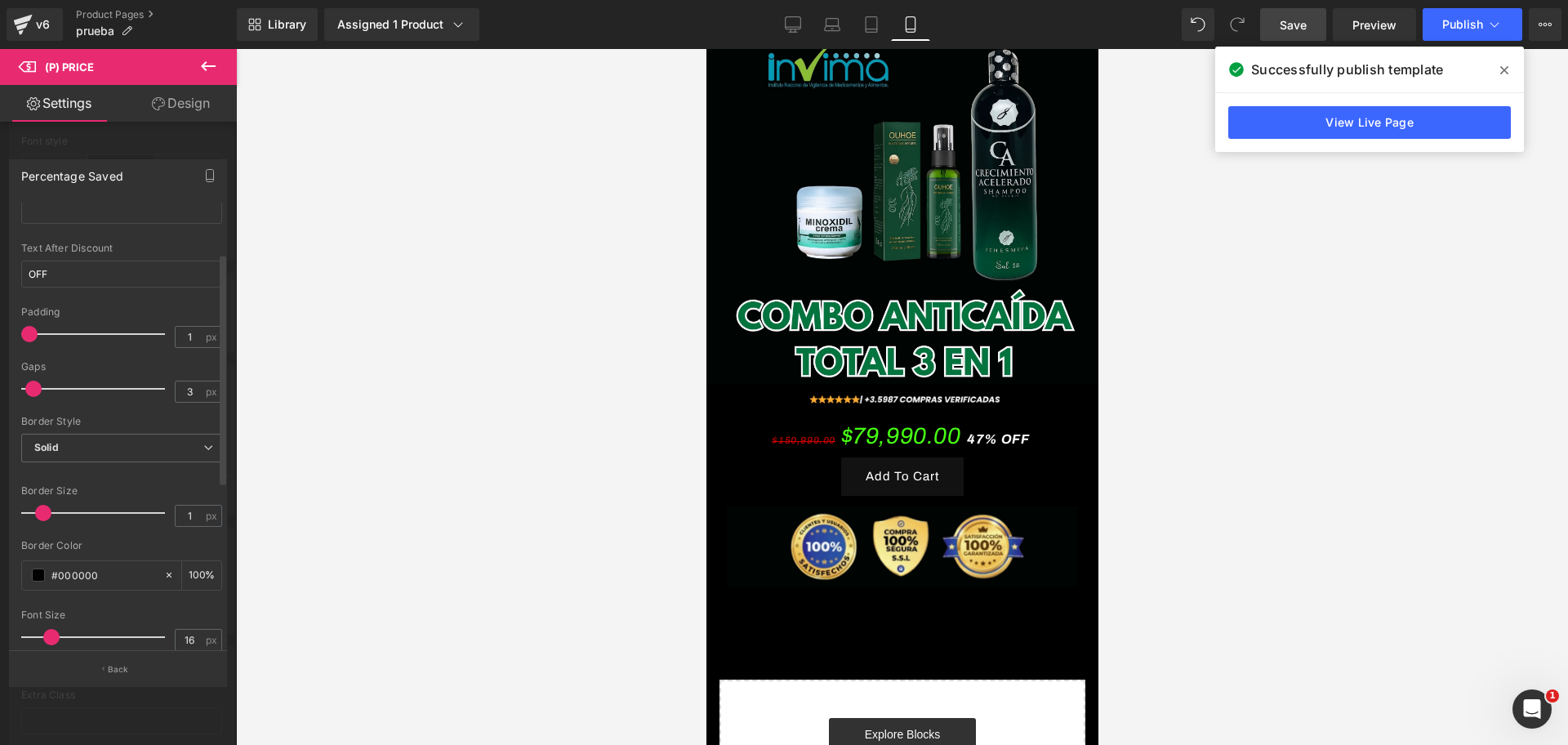
scroll to position [204, 0]
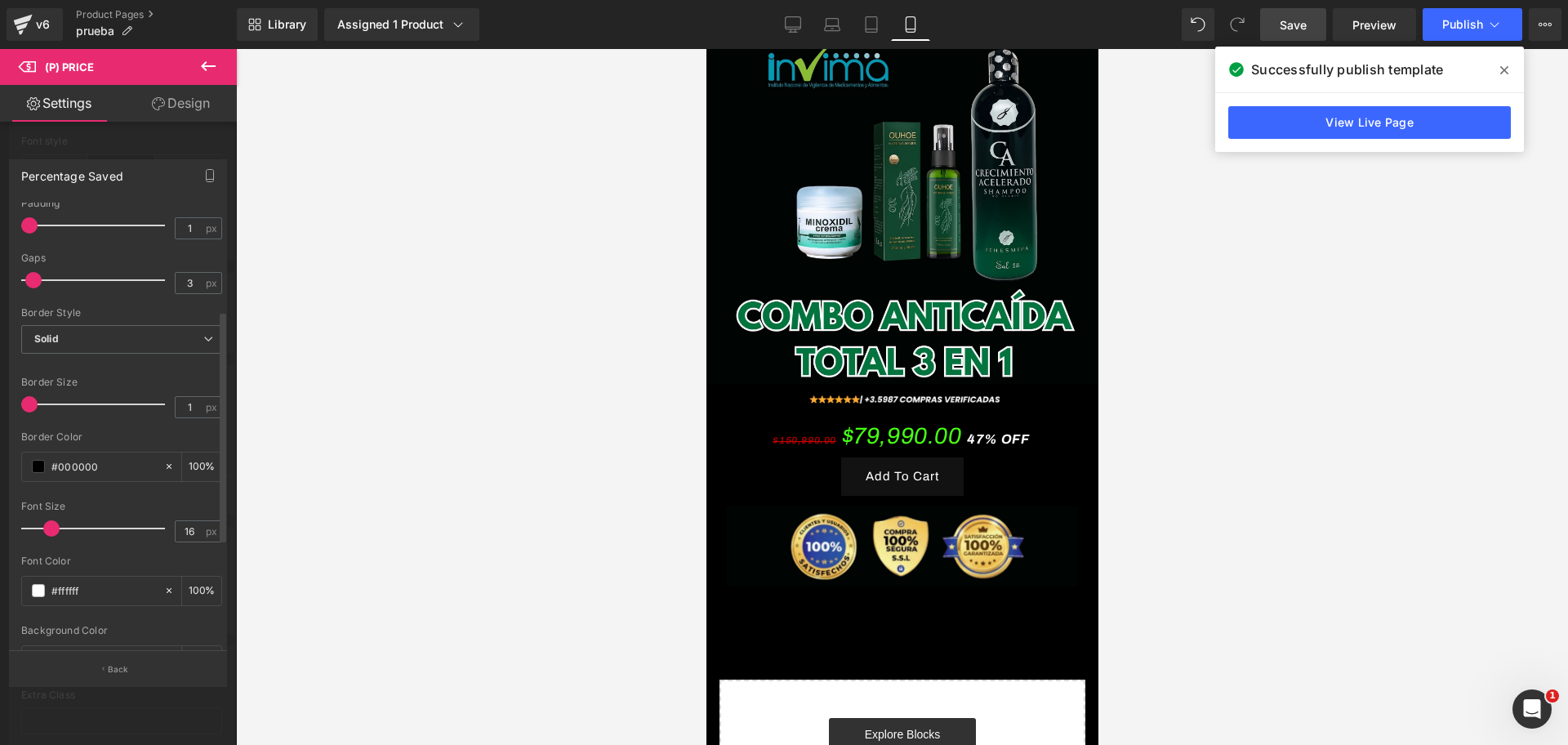
click at [33, 407] on span at bounding box center [29, 404] width 16 height 16
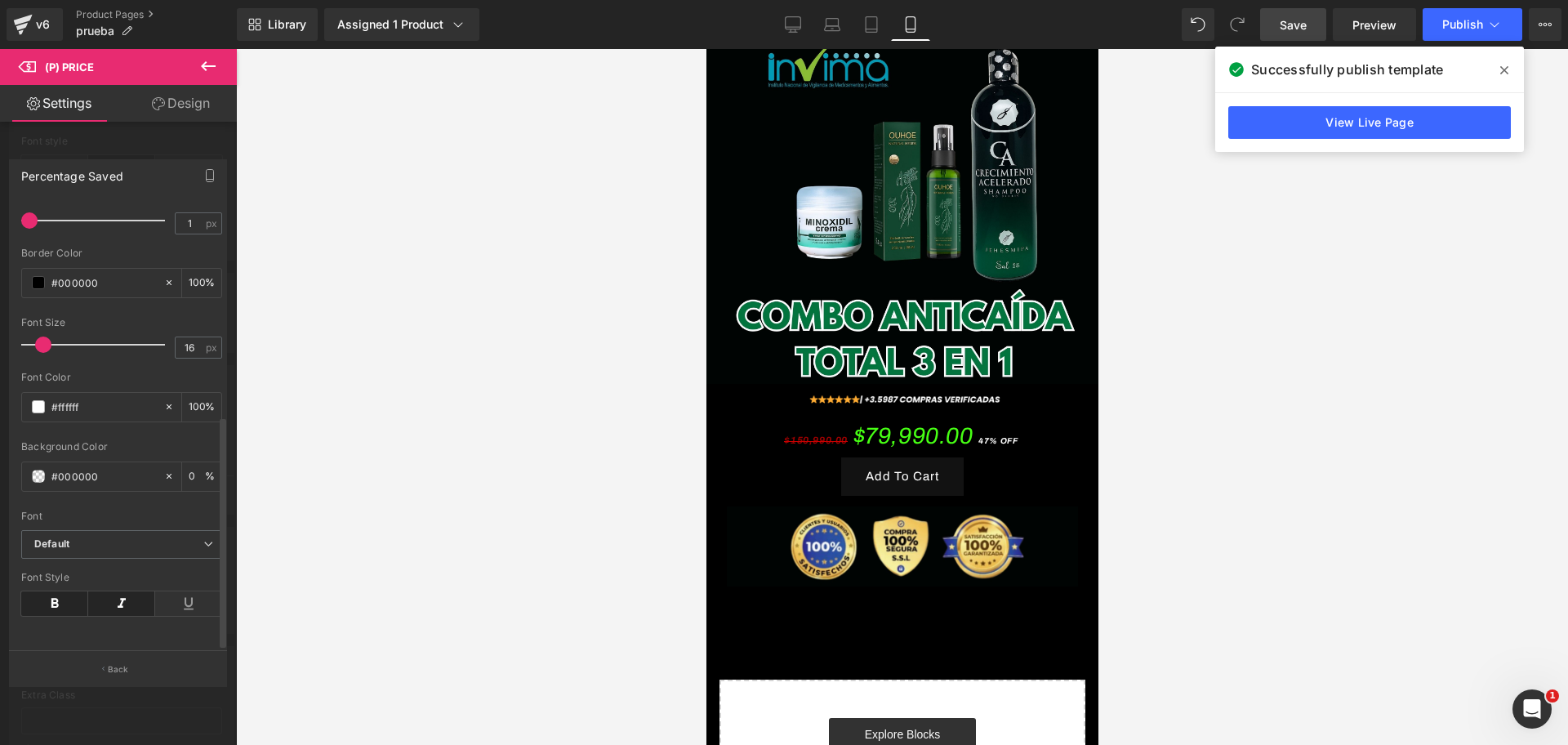
scroll to position [0, 845]
click at [50, 337] on span at bounding box center [50, 345] width 16 height 16
click at [1298, 33] on span "Save" at bounding box center [1293, 25] width 27 height 17
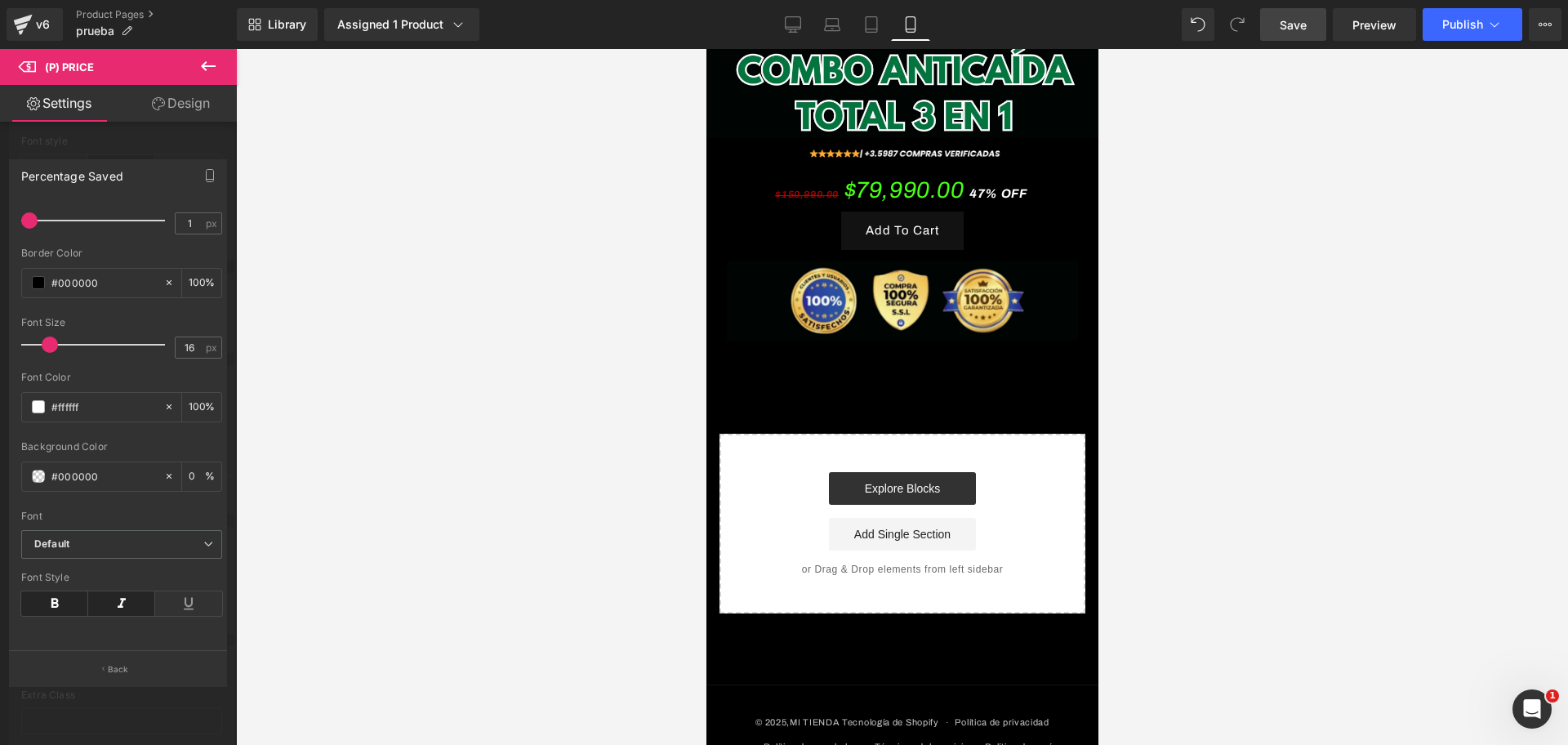
scroll to position [0, 564]
click at [192, 70] on button at bounding box center [208, 67] width 57 height 36
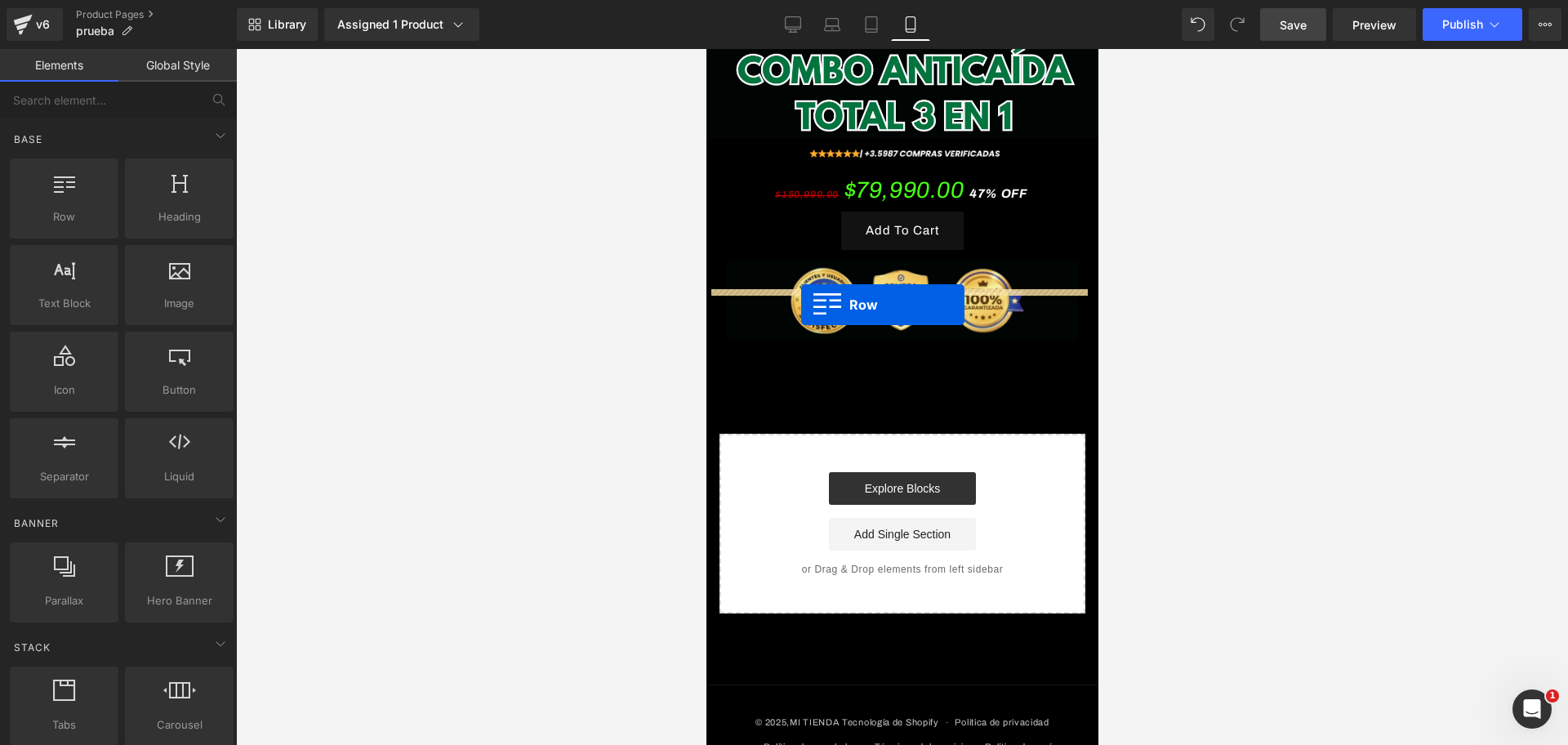
drag, startPoint x: 744, startPoint y: 235, endPoint x: 800, endPoint y: 305, distance: 89.6
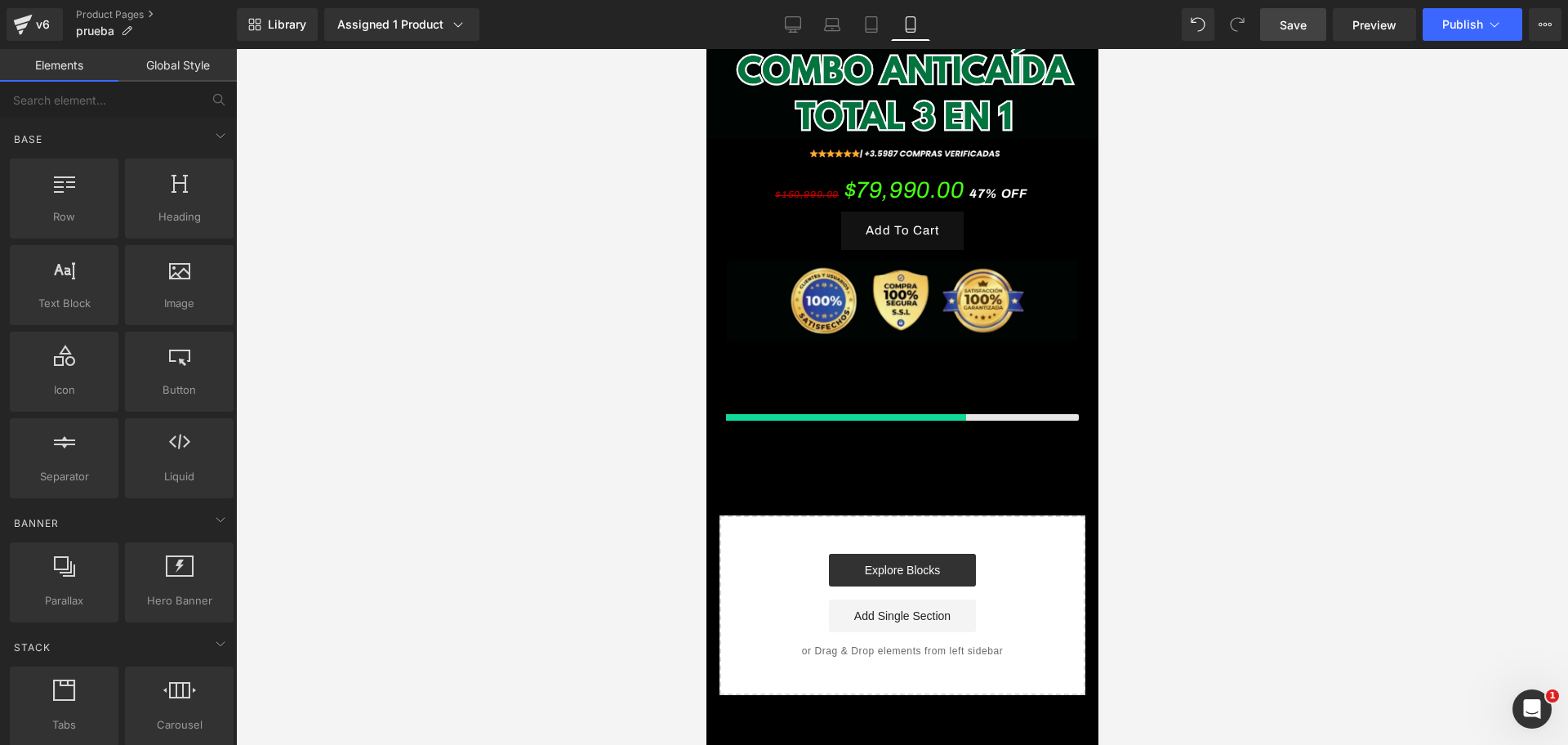
scroll to position [0, 845]
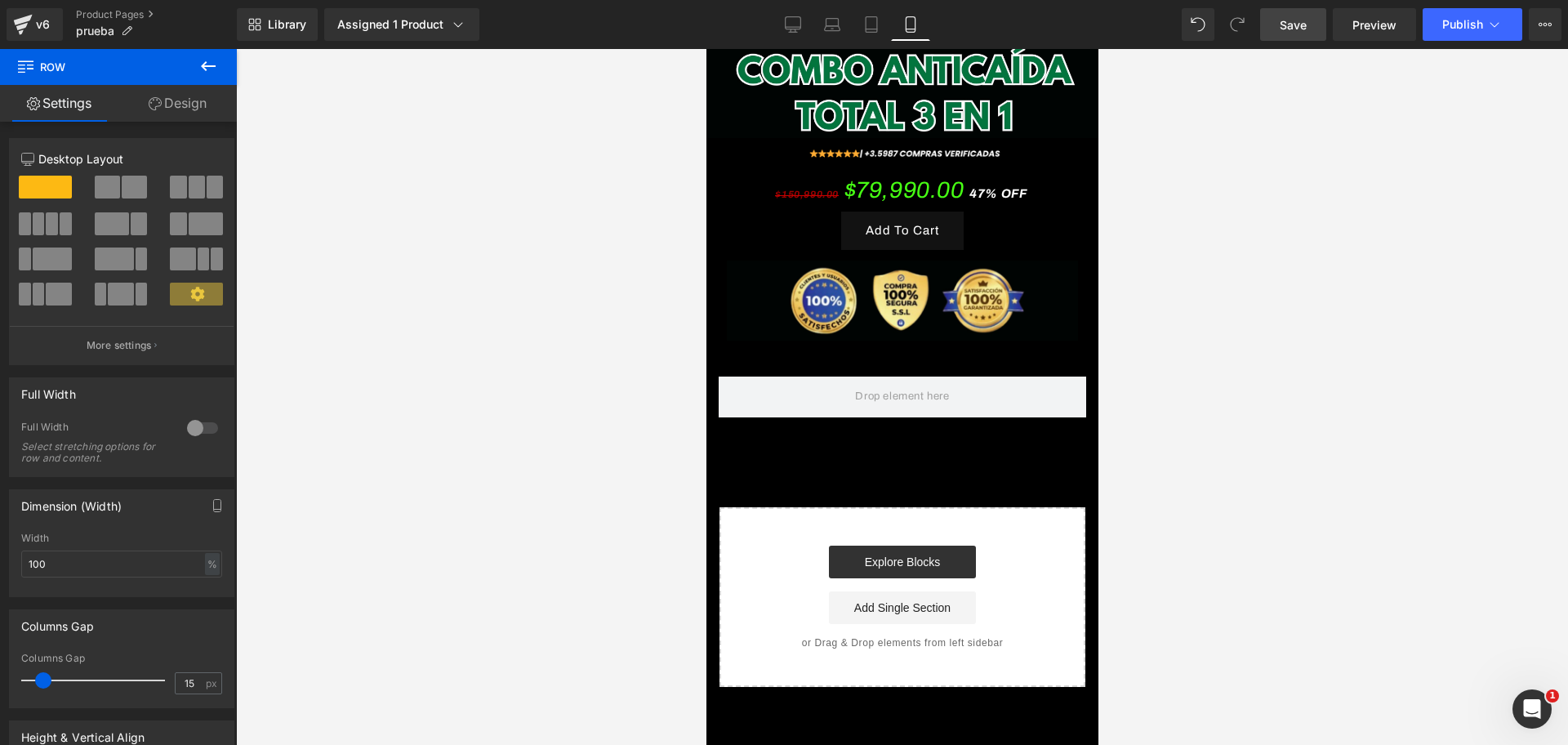
click at [197, 64] on button at bounding box center [208, 67] width 57 height 36
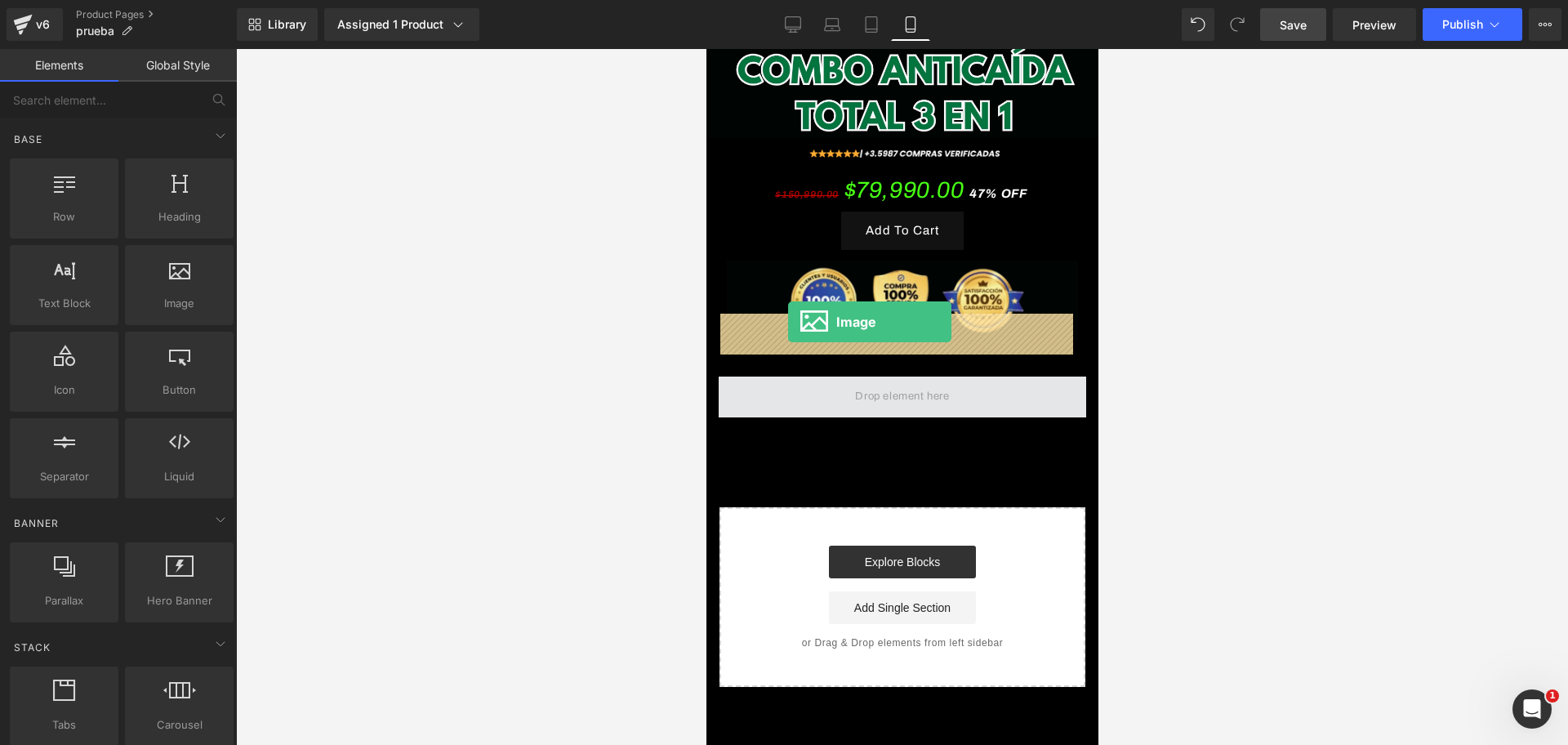
scroll to position [0, 0]
drag, startPoint x: 866, startPoint y: 350, endPoint x: 787, endPoint y: 322, distance: 83.8
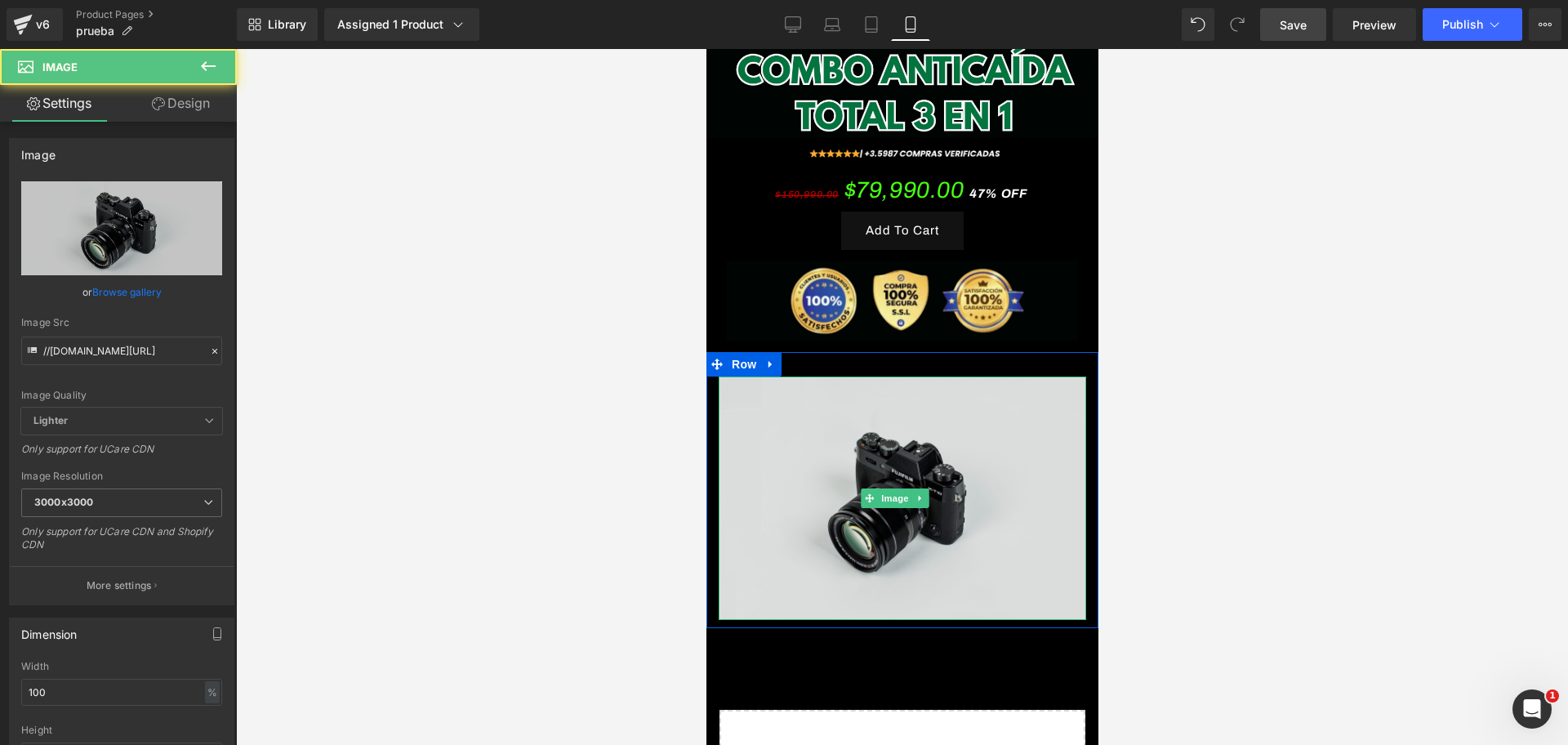
click at [891, 381] on img at bounding box center [901, 497] width 367 height 243
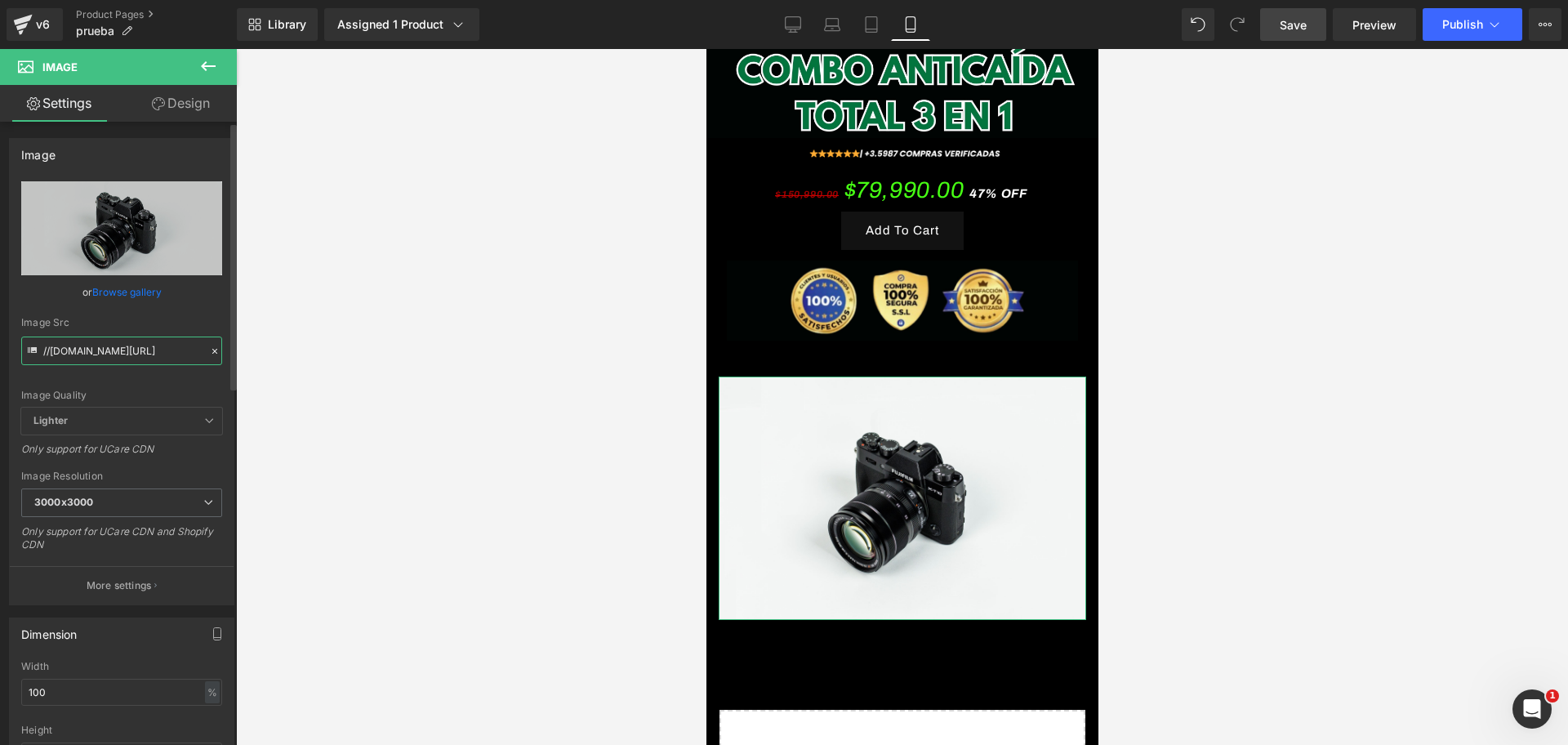
click at [97, 341] on input "//[DOMAIN_NAME][URL]" at bounding box center [121, 351] width 201 height 29
paste input "[URL][DOMAIN_NAME]"
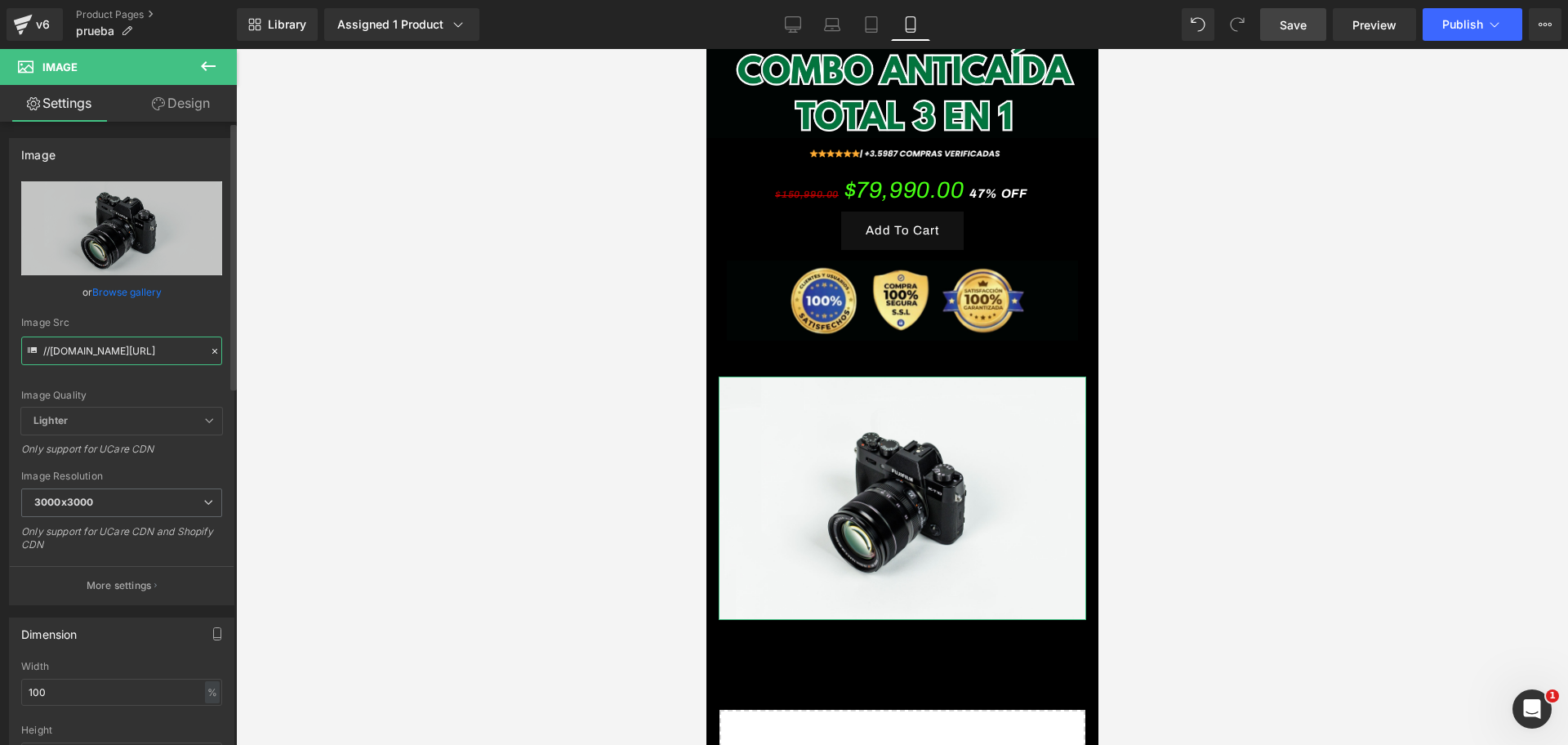
type input "[URL][DOMAIN_NAME]"
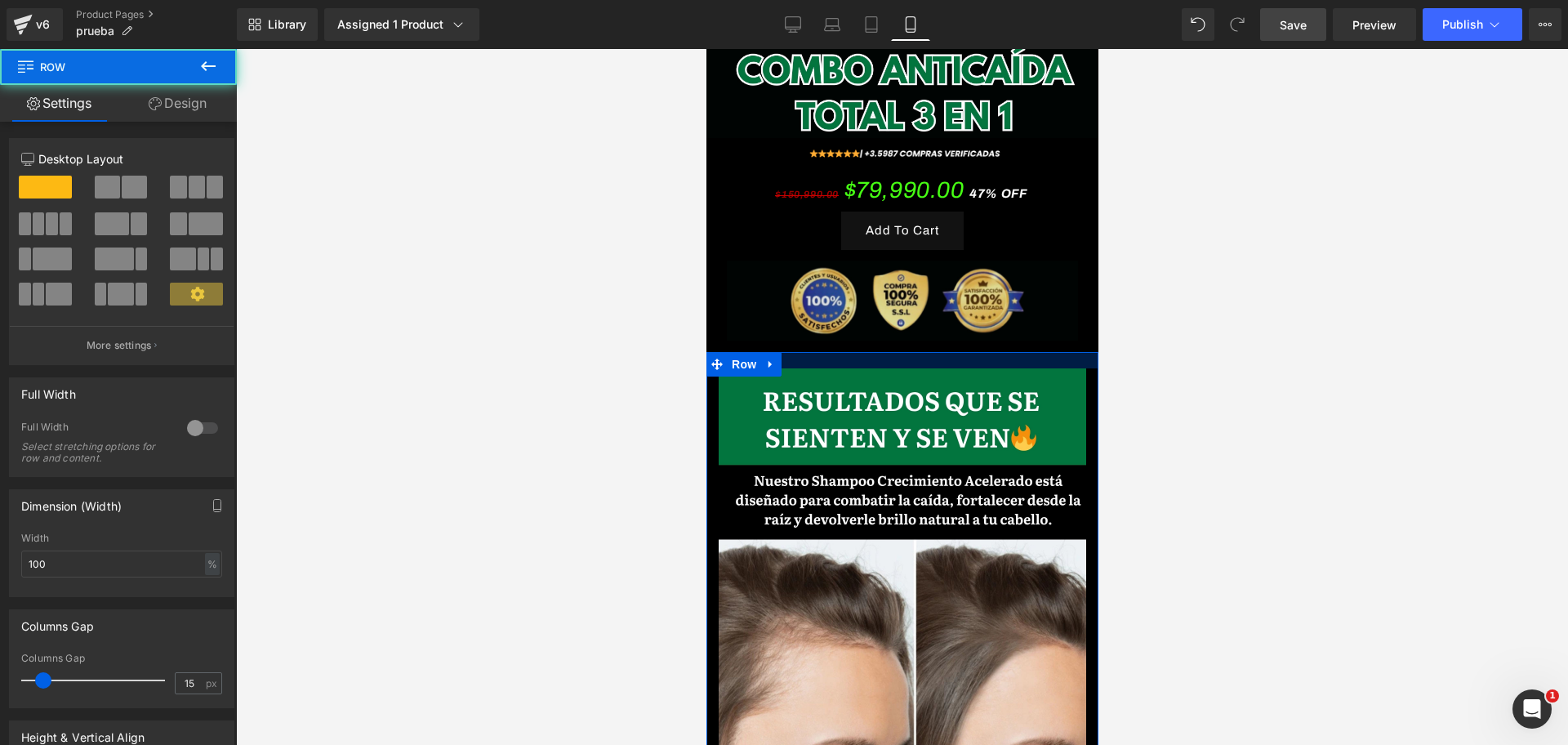
scroll to position [0, 564]
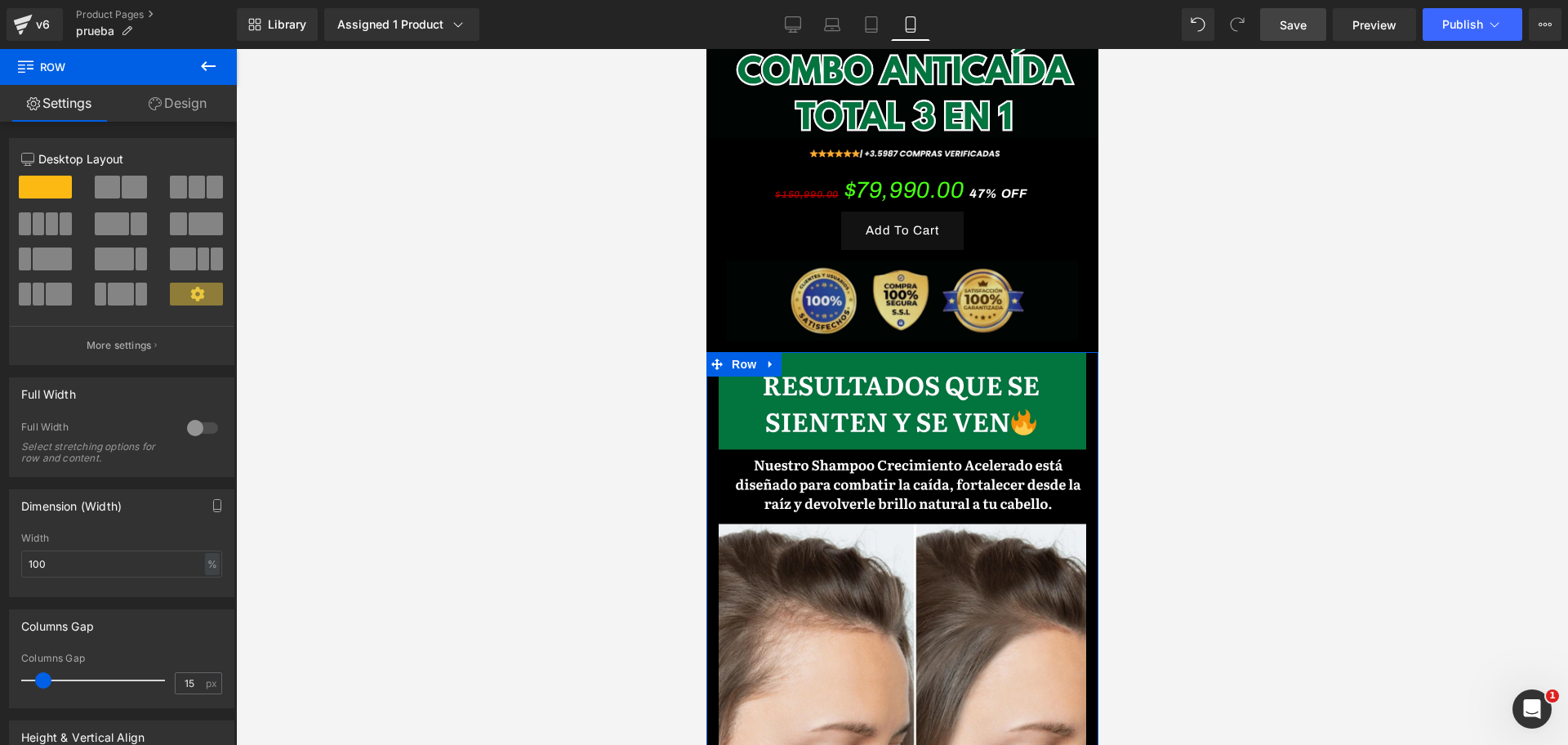
drag, startPoint x: 896, startPoint y: 291, endPoint x: 902, endPoint y: 267, distance: 24.7
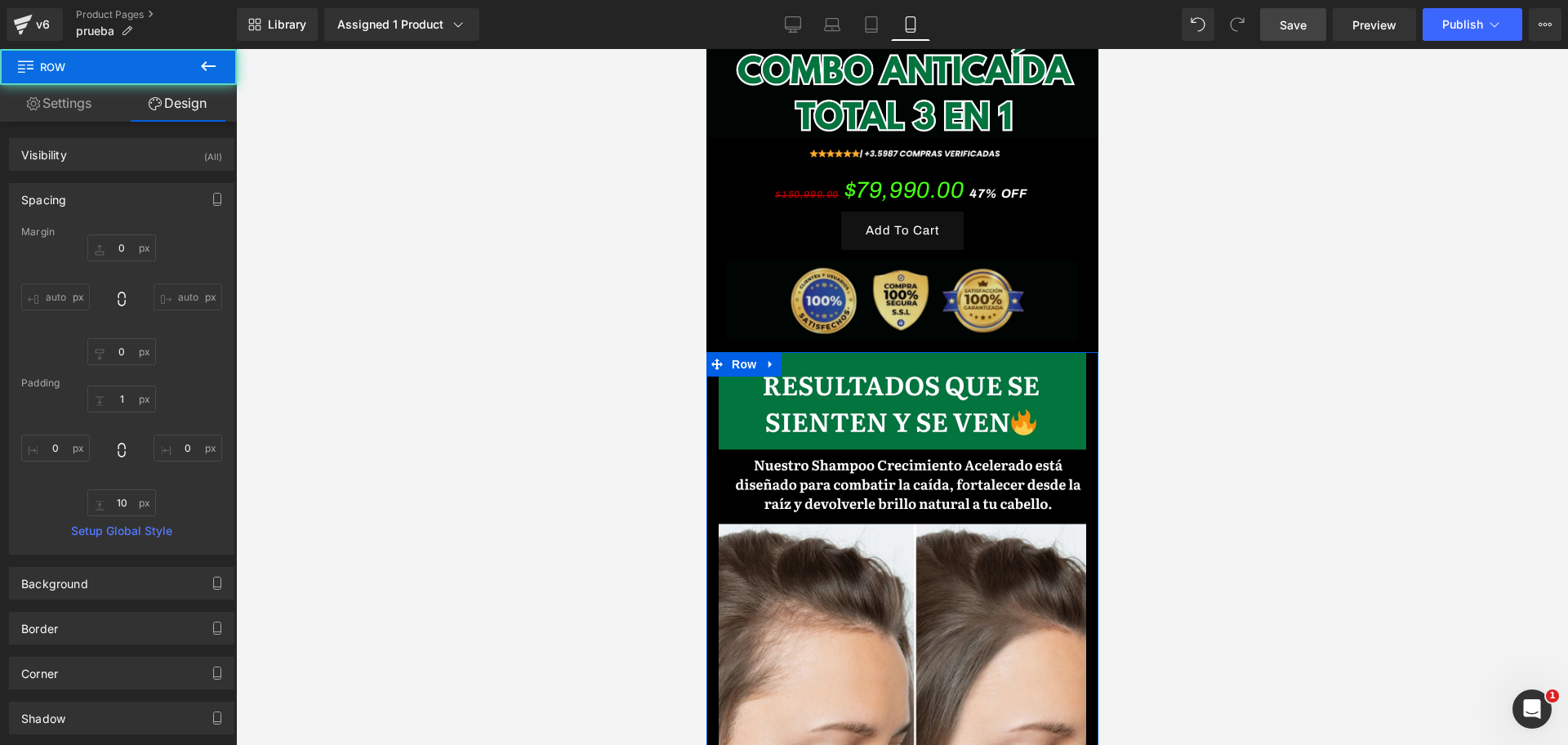
click at [904, 277] on div "Image" at bounding box center [901, 295] width 351 height 91
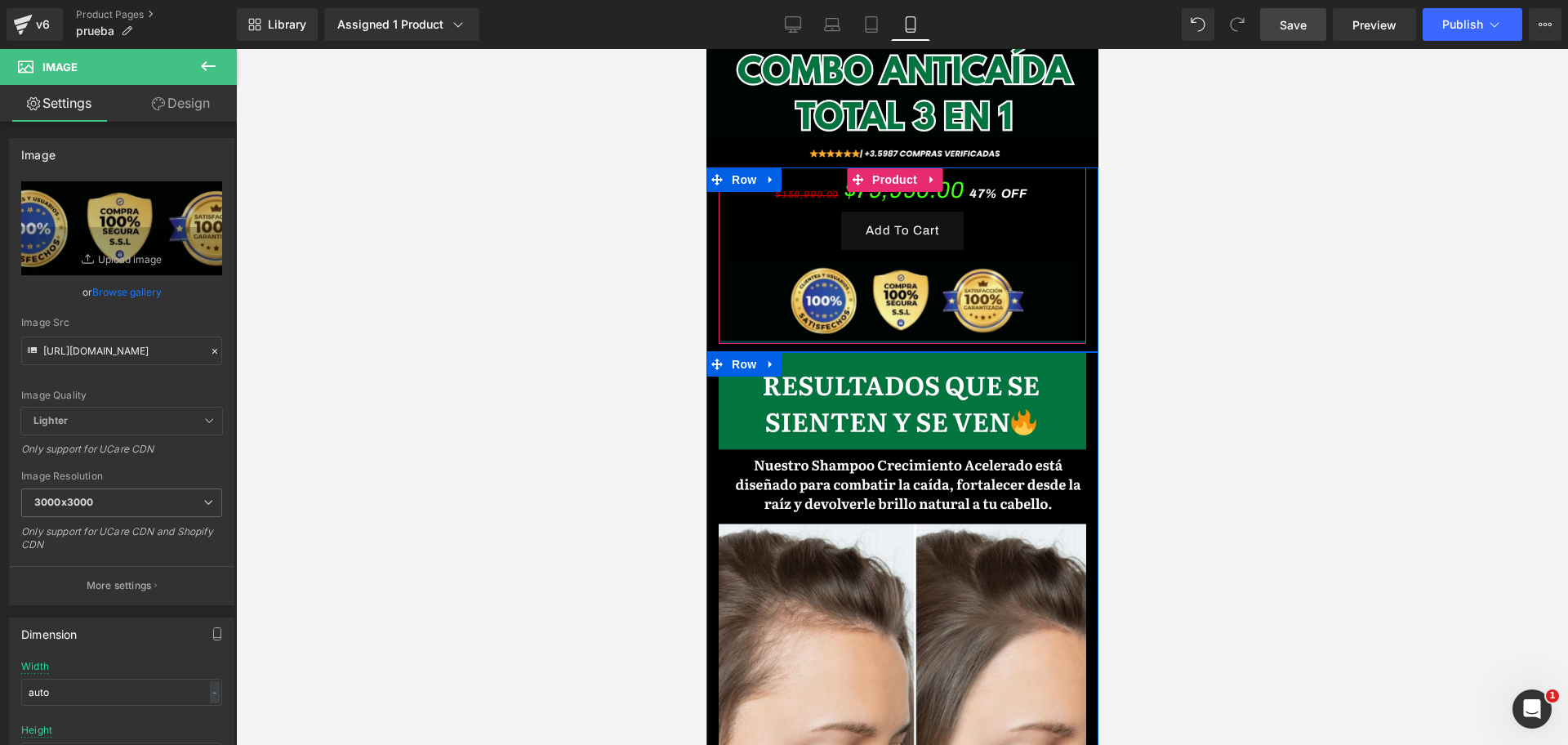
scroll to position [0, 845]
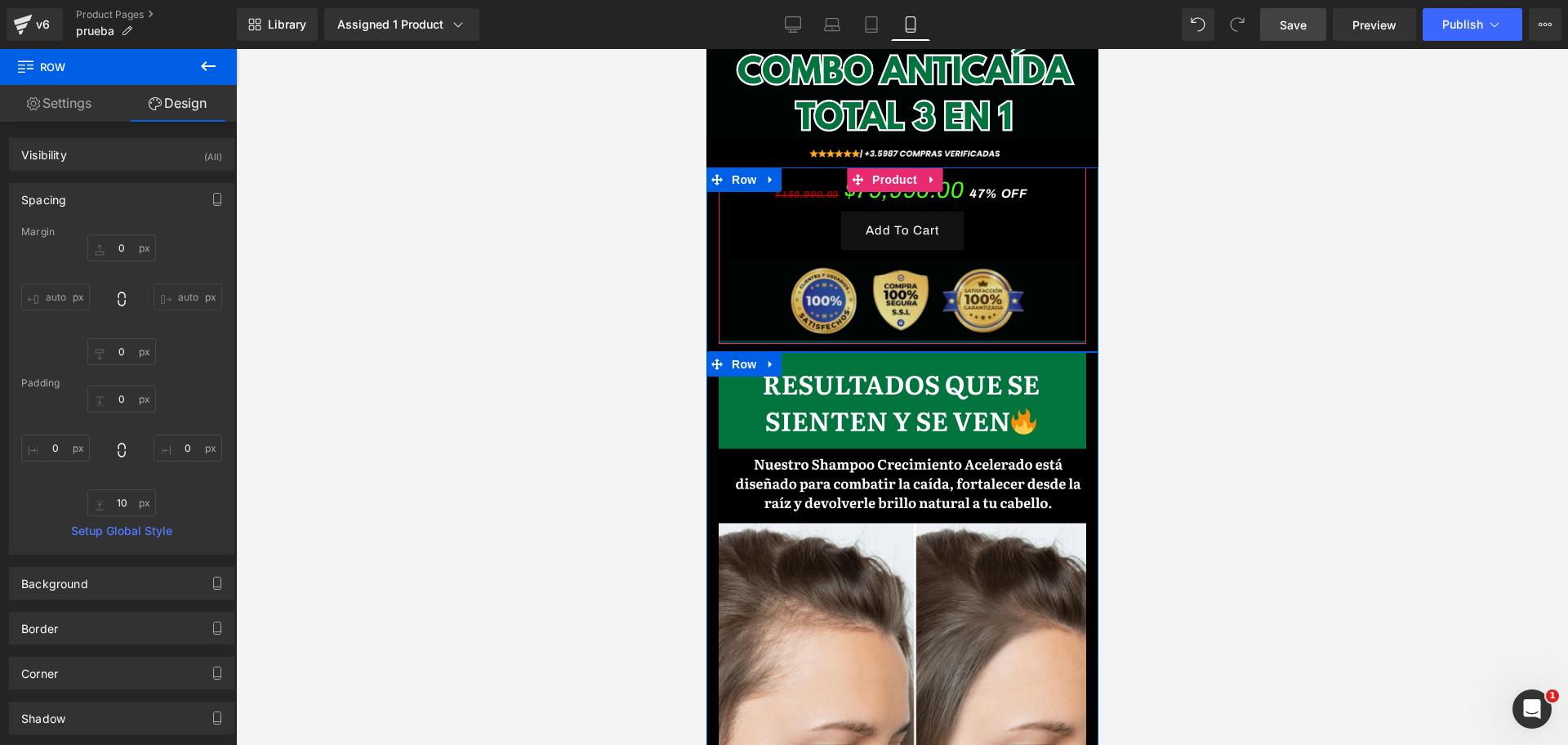
scroll to position [0, 0]
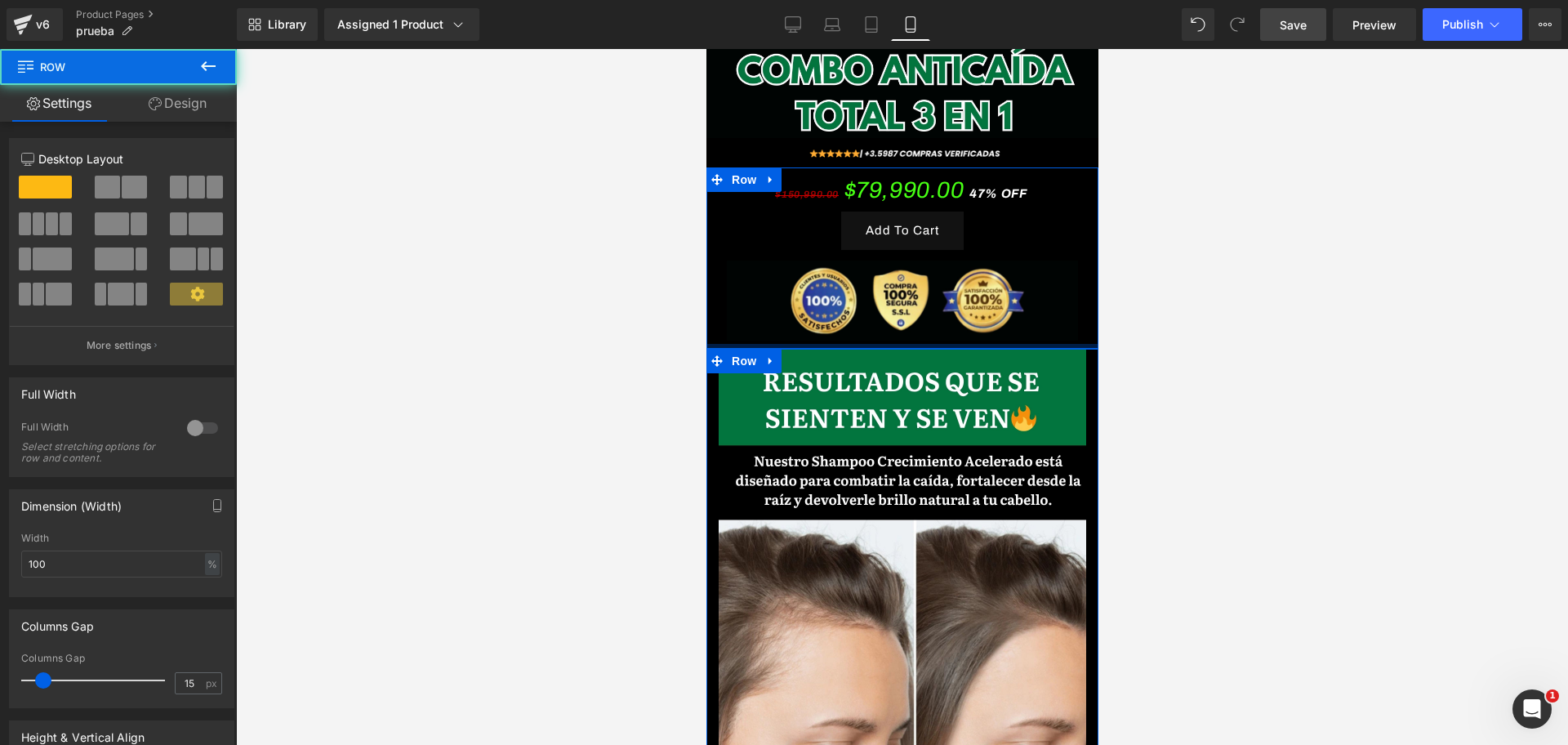
click at [889, 344] on div at bounding box center [901, 347] width 392 height 5
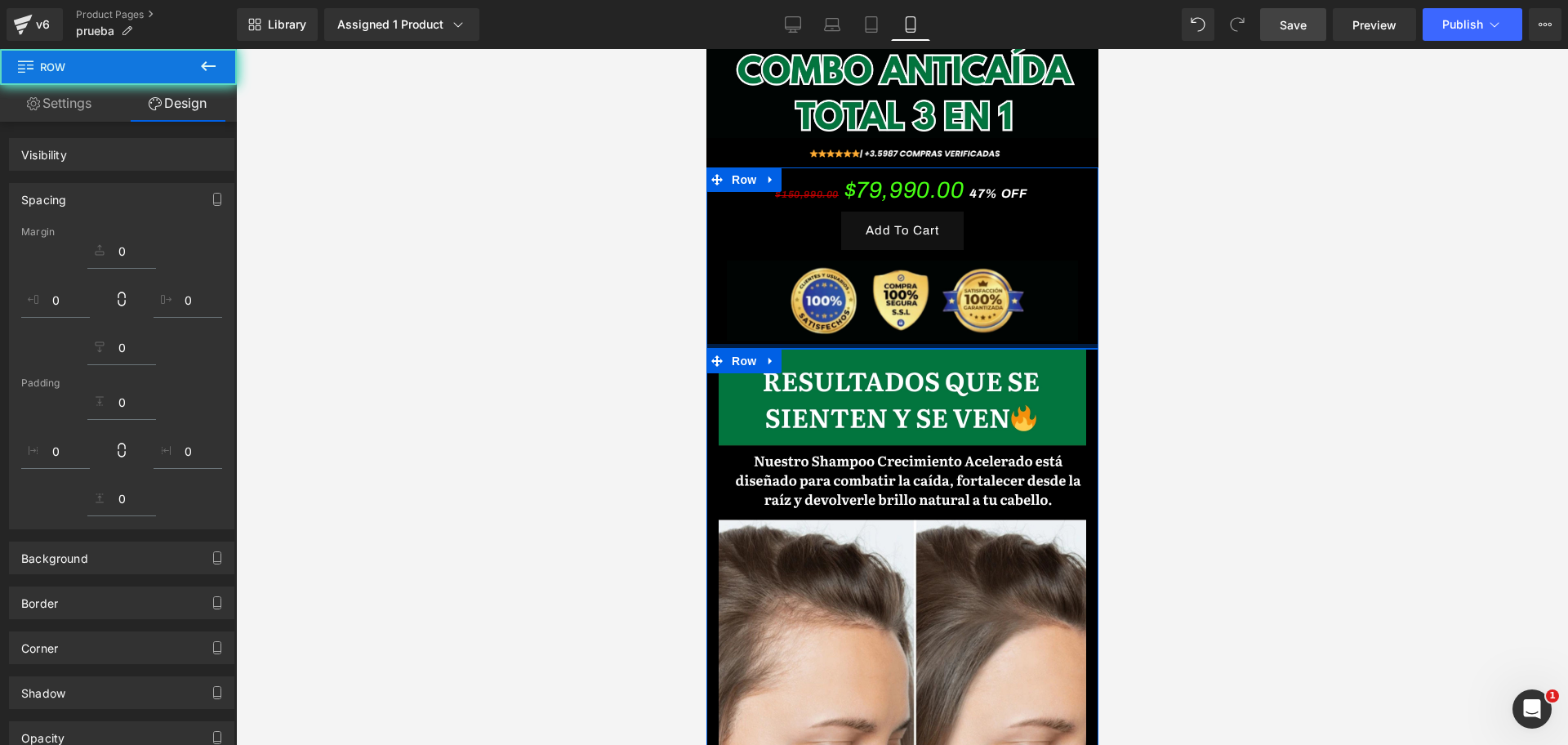
click at [1181, 288] on div at bounding box center [901, 397] width 1331 height 696
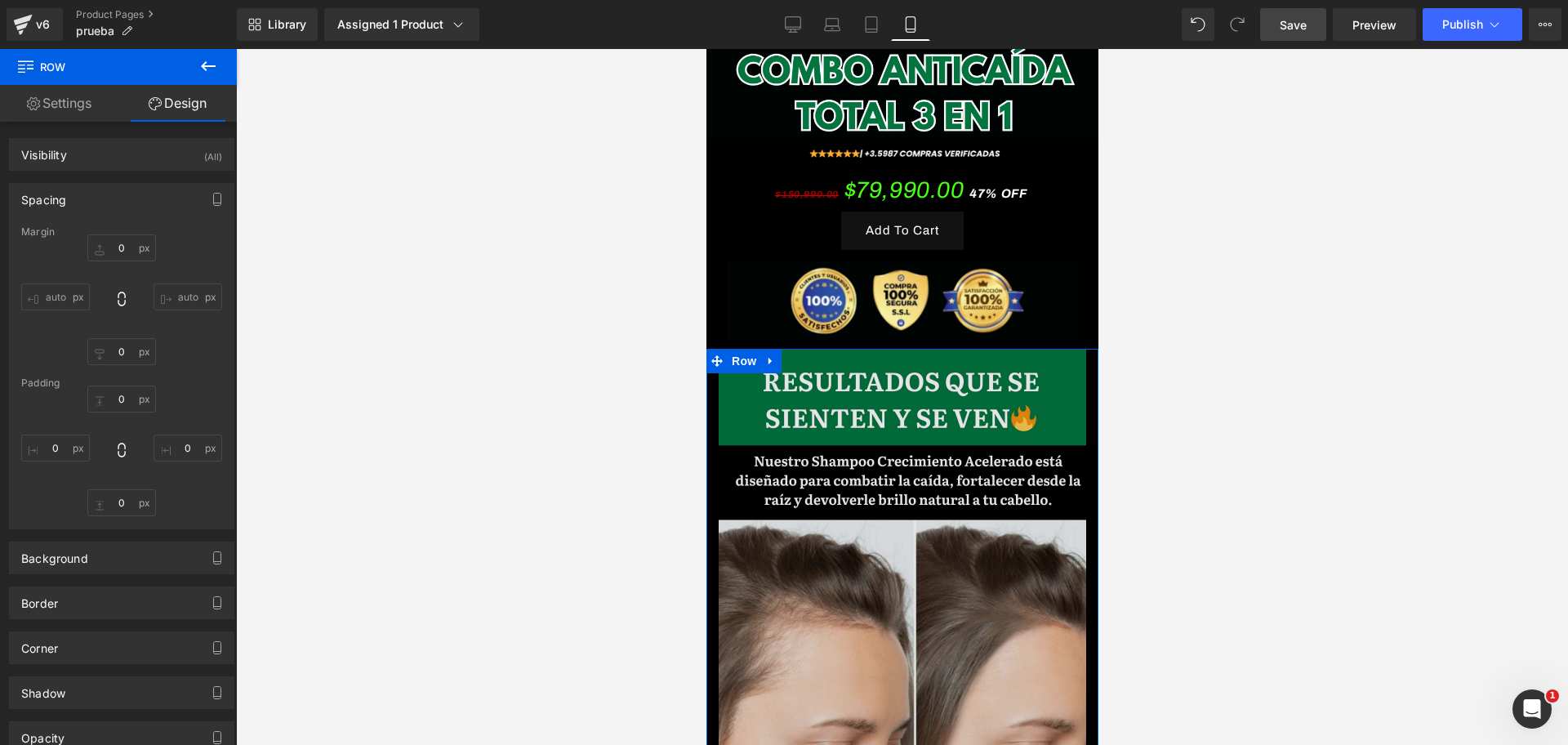
click at [1015, 371] on img at bounding box center [901, 567] width 367 height 437
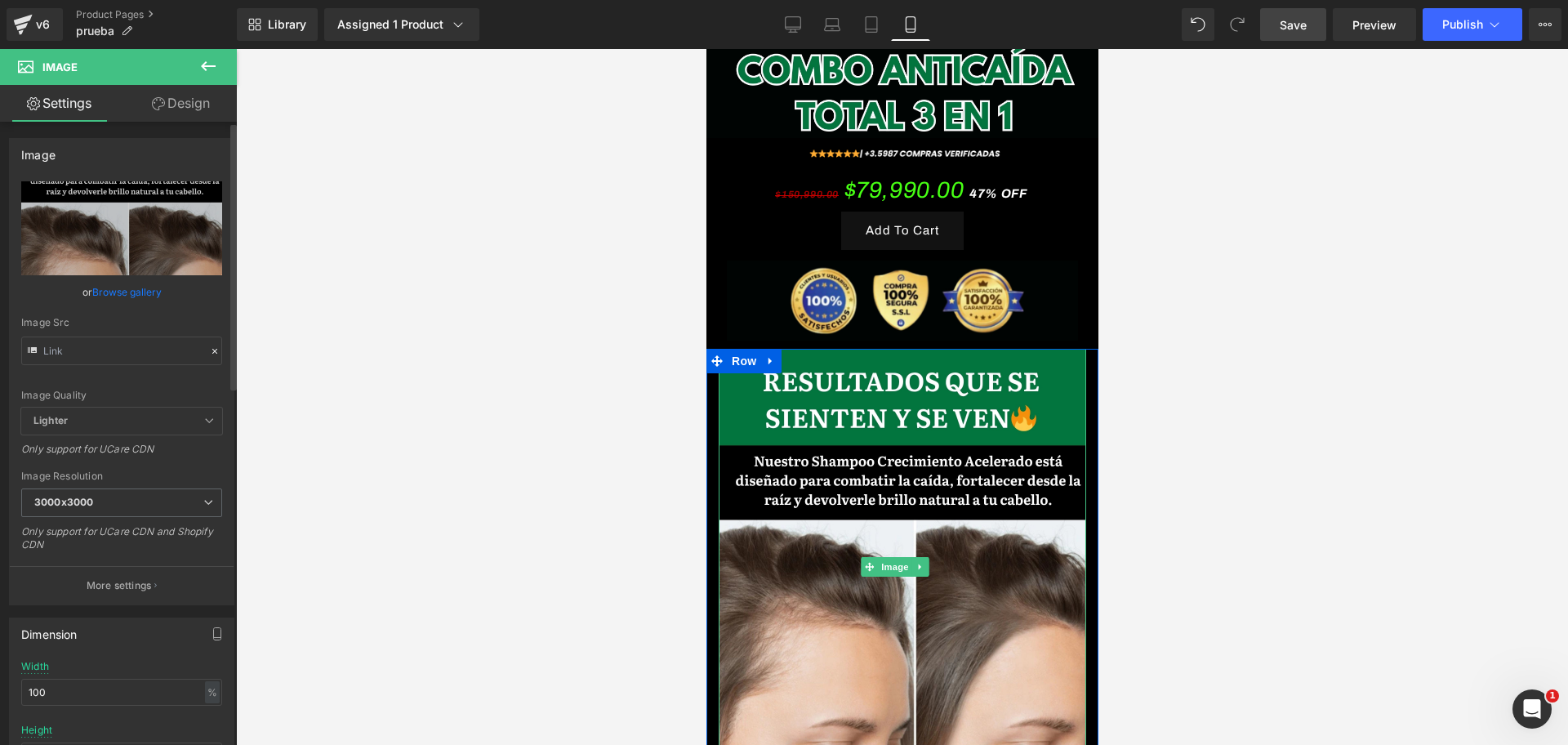
scroll to position [0, 282]
click at [163, 107] on link "Design" at bounding box center [180, 103] width 119 height 37
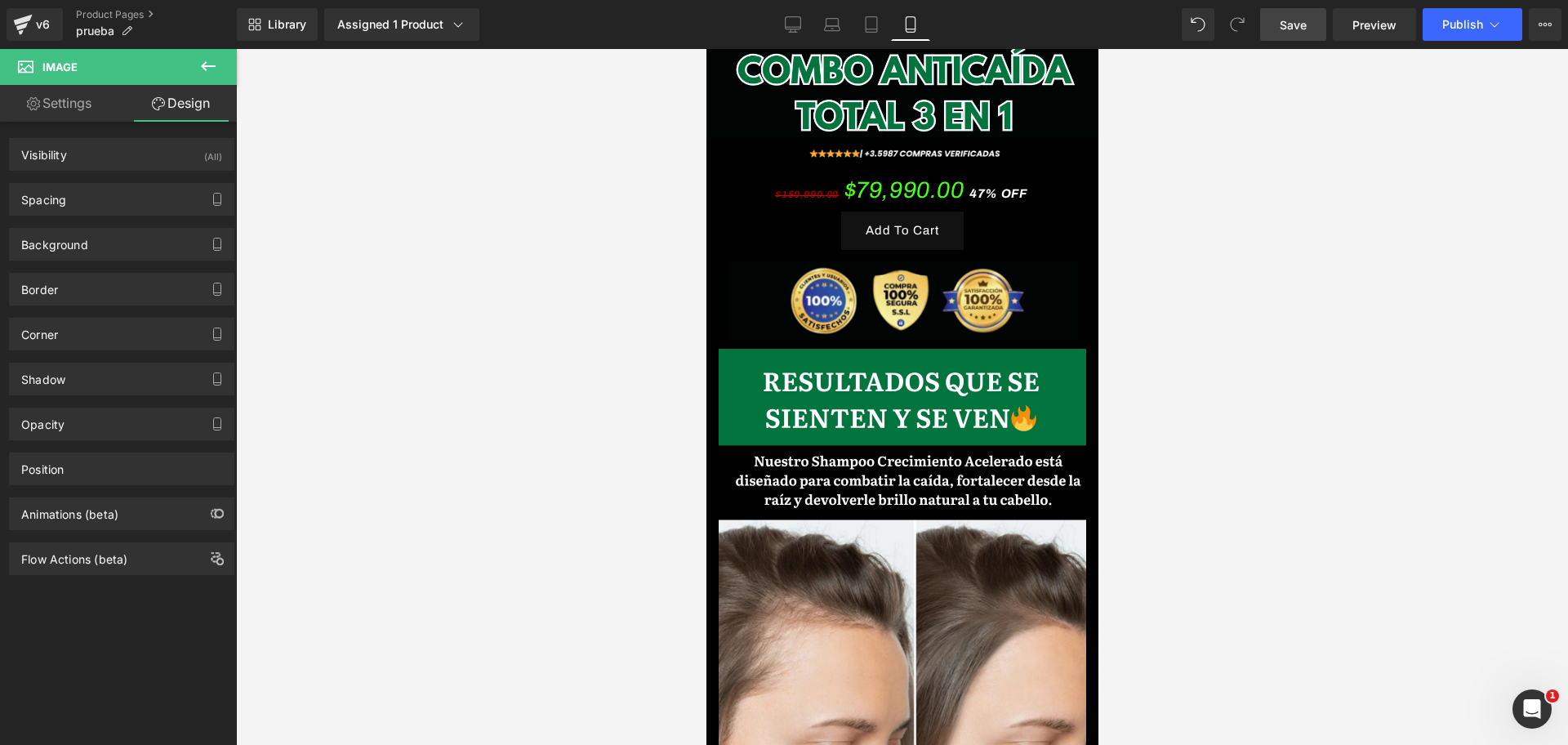
scroll to position [0, 564]
click at [123, 193] on div "Spacing" at bounding box center [121, 199] width 224 height 31
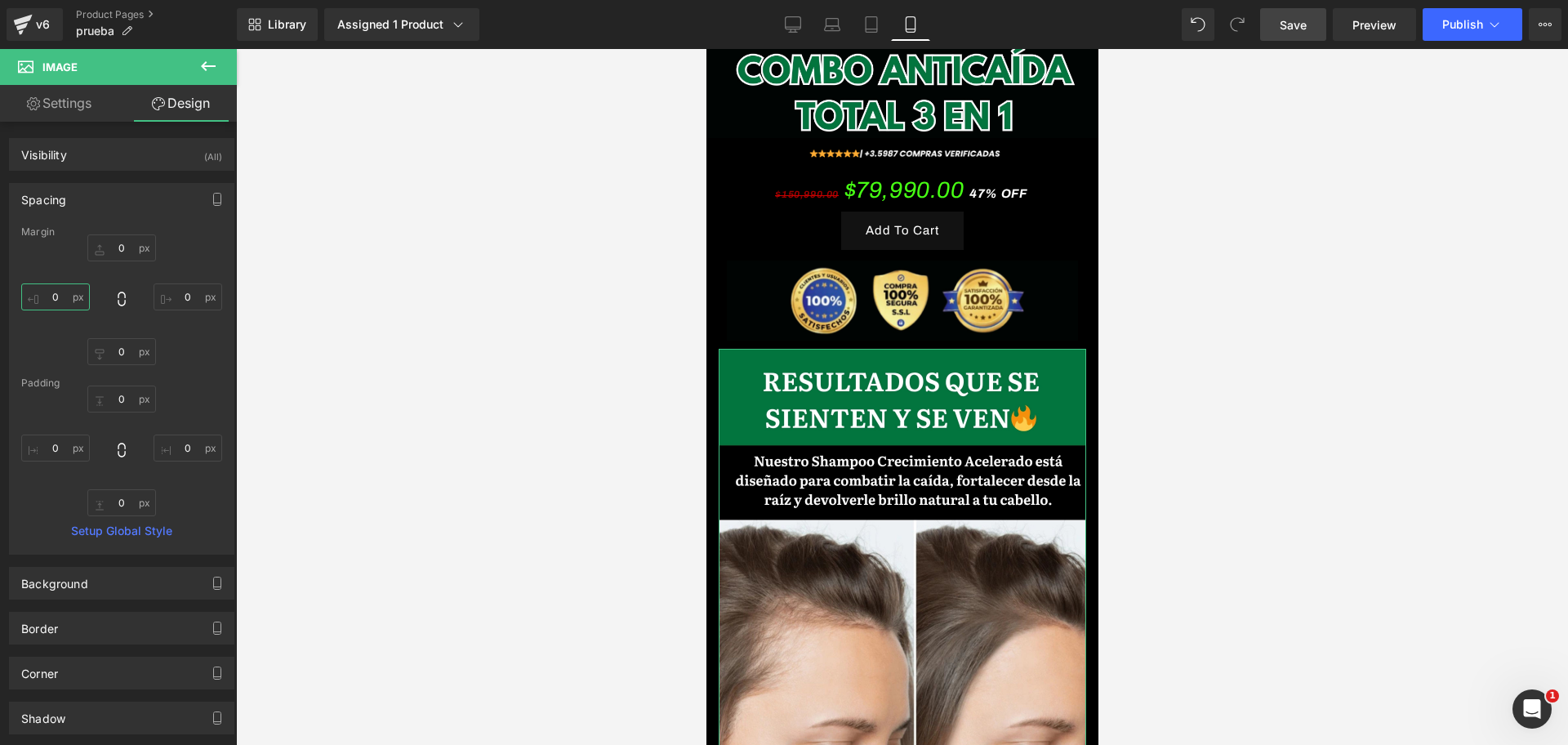
click at [61, 296] on input "0" at bounding box center [56, 297] width 69 height 27
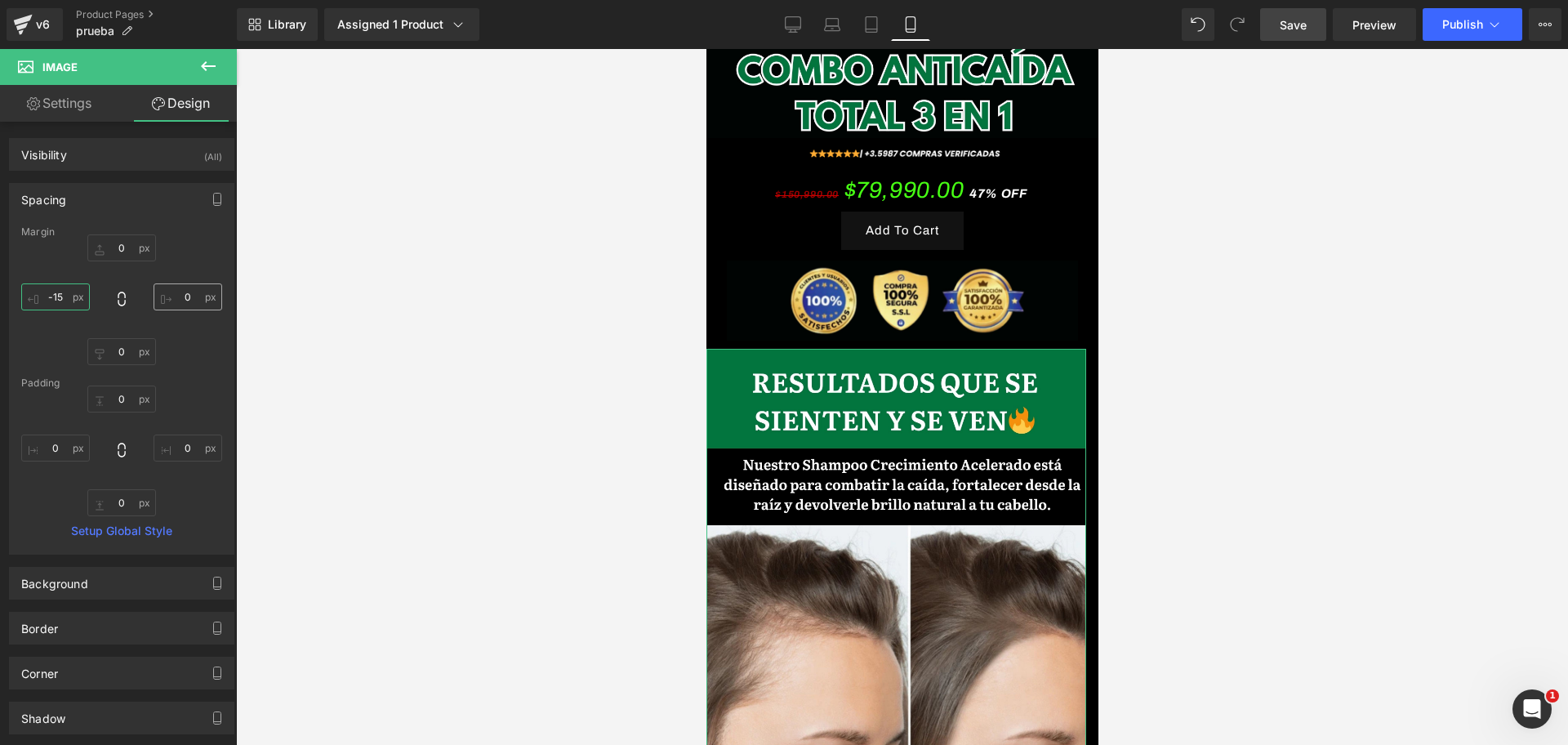
type input "-15"
click at [173, 298] on input "0" at bounding box center [188, 297] width 69 height 27
type input "-15"
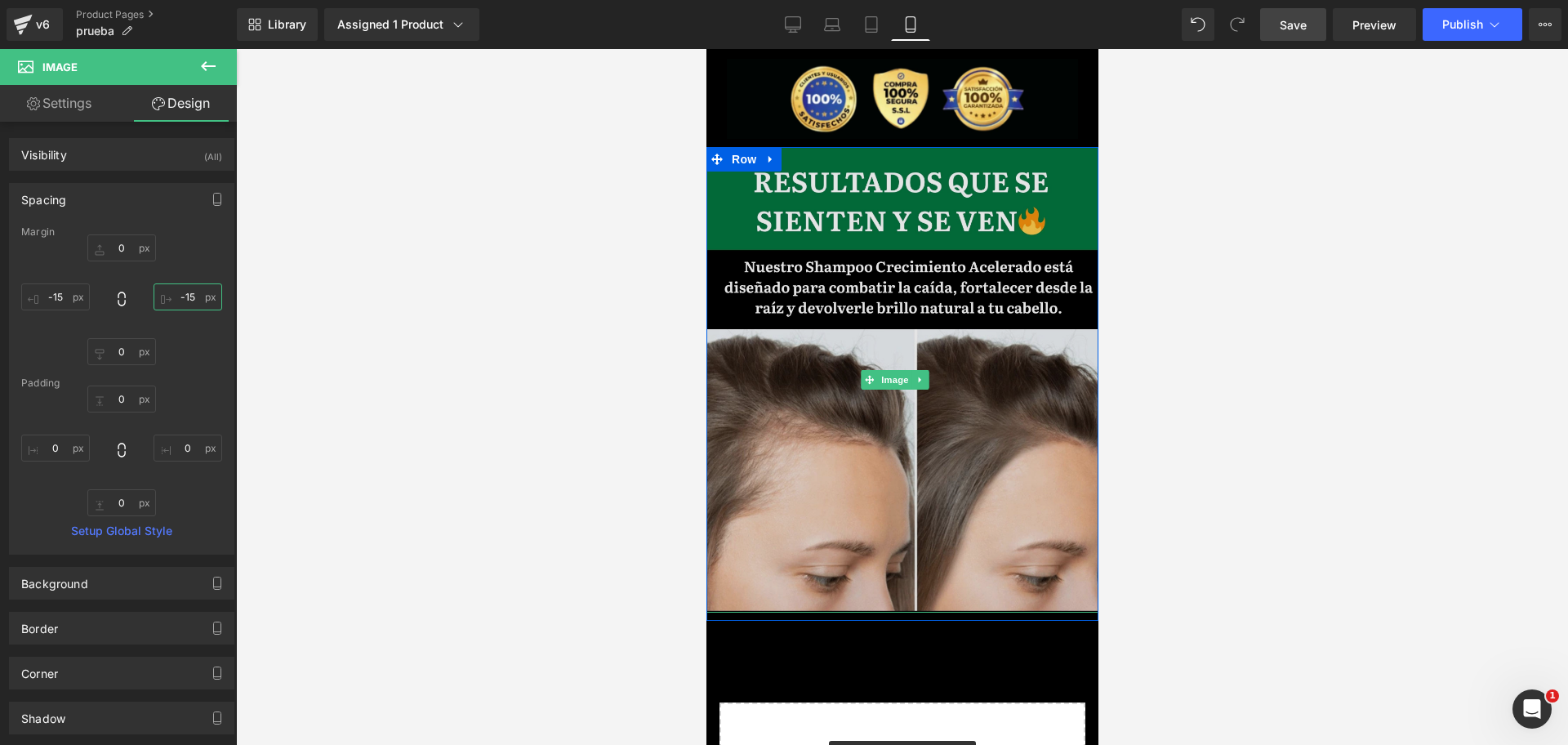
scroll to position [1664, 0]
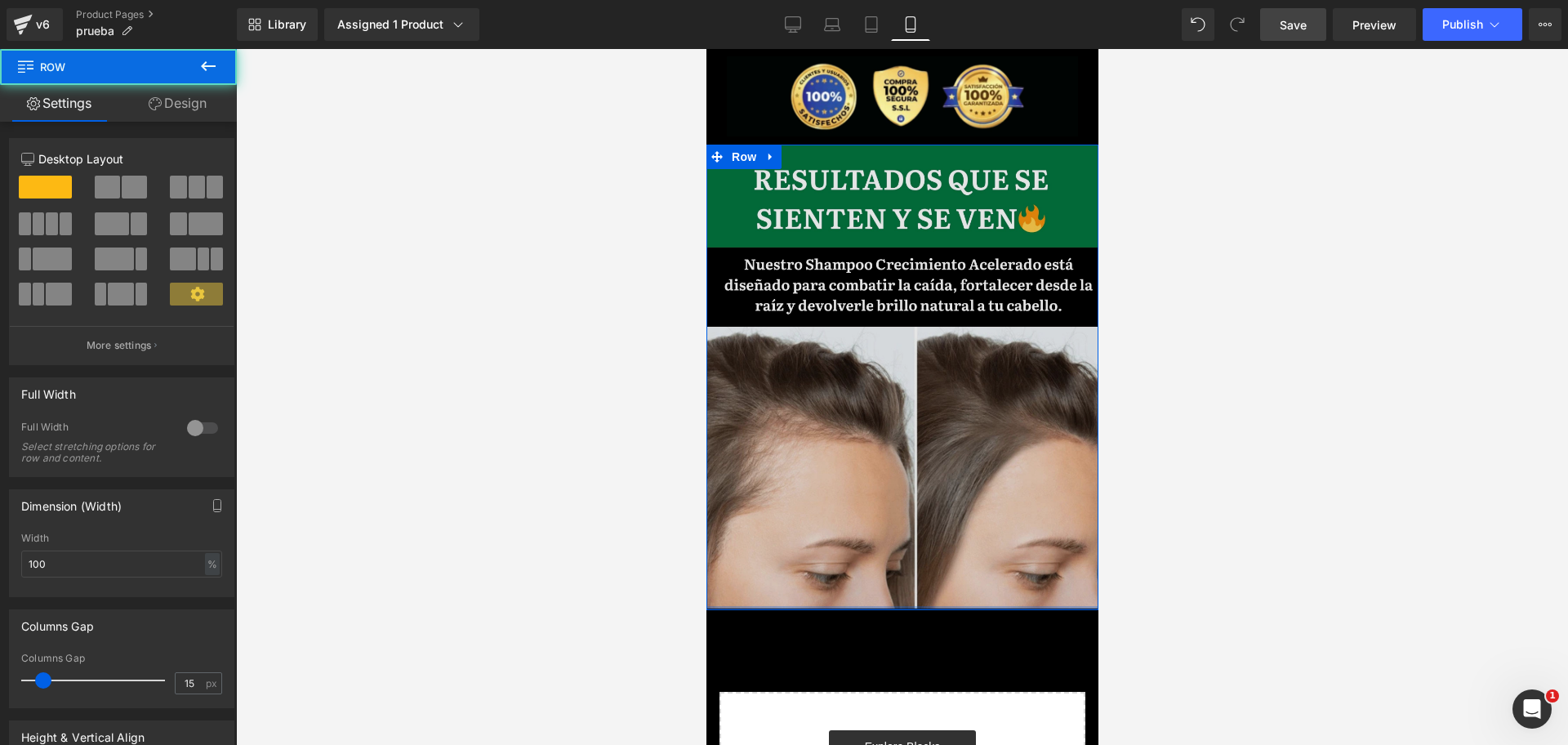
drag, startPoint x: 944, startPoint y: 534, endPoint x: 948, endPoint y: 522, distance: 12.6
click at [948, 522] on div "Image Row" at bounding box center [901, 377] width 392 height 466
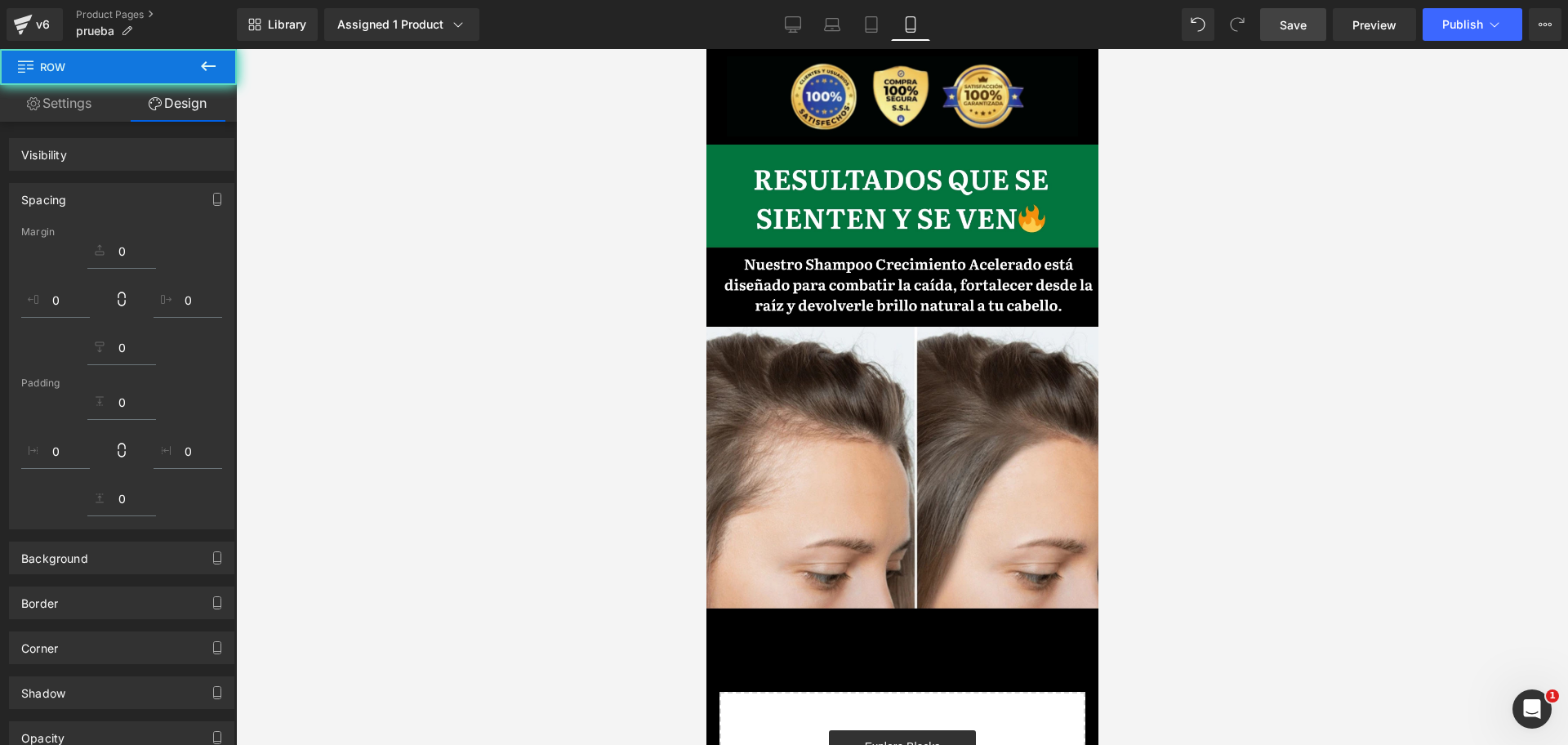
click at [1258, 412] on div at bounding box center [901, 397] width 1331 height 696
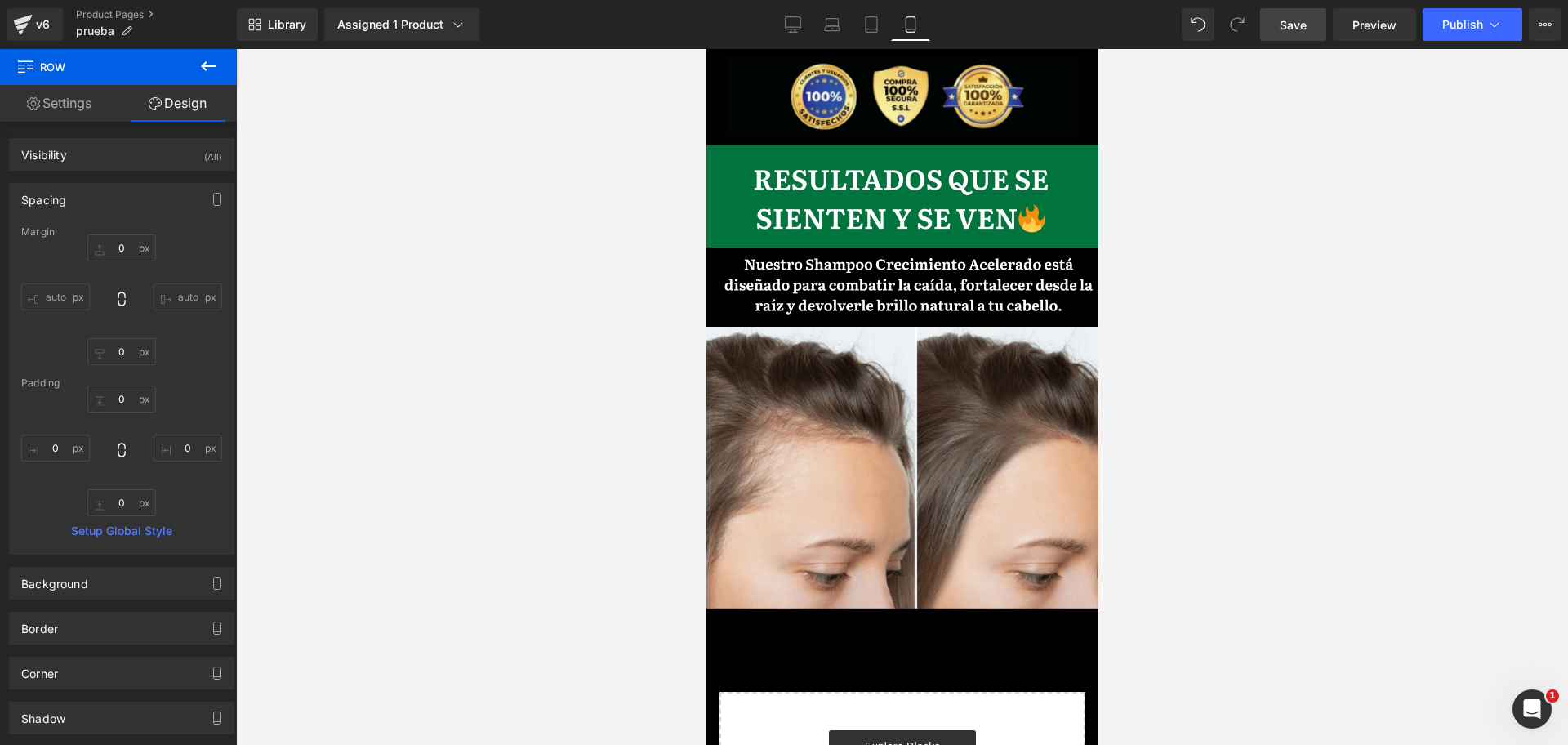
click at [1294, 36] on link "Save" at bounding box center [1293, 25] width 66 height 33
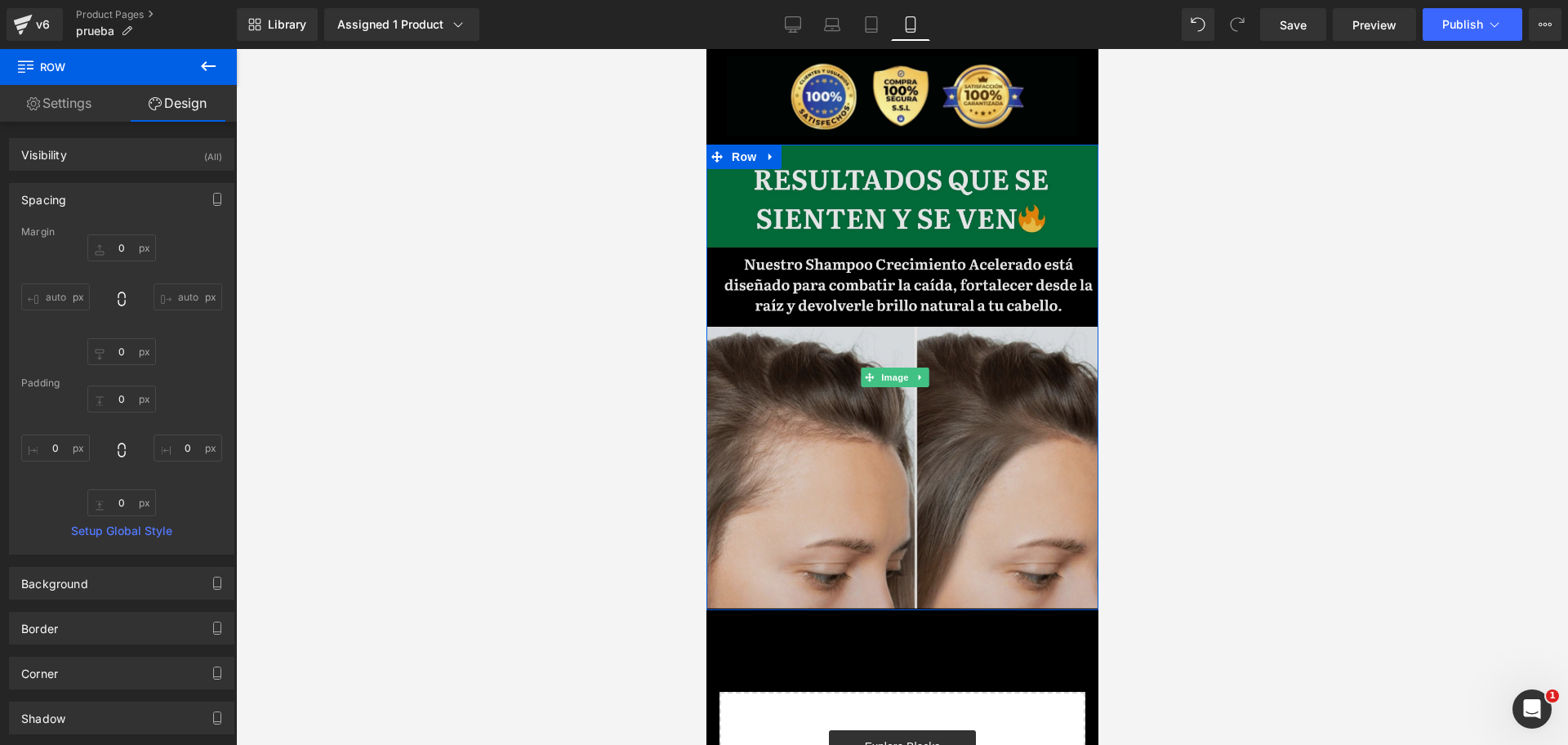
scroll to position [0, 0]
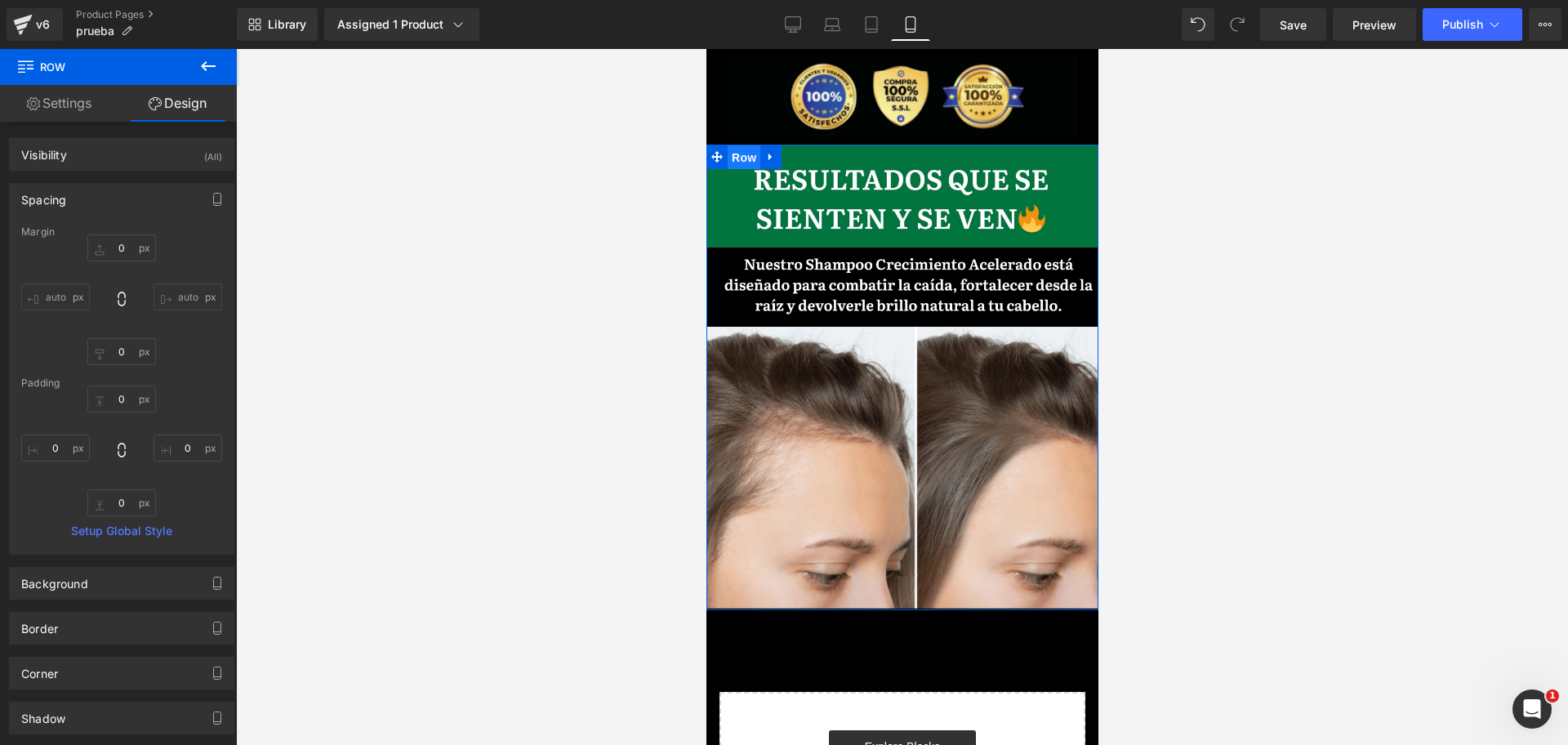
click at [744, 145] on span "Row" at bounding box center [743, 157] width 33 height 25
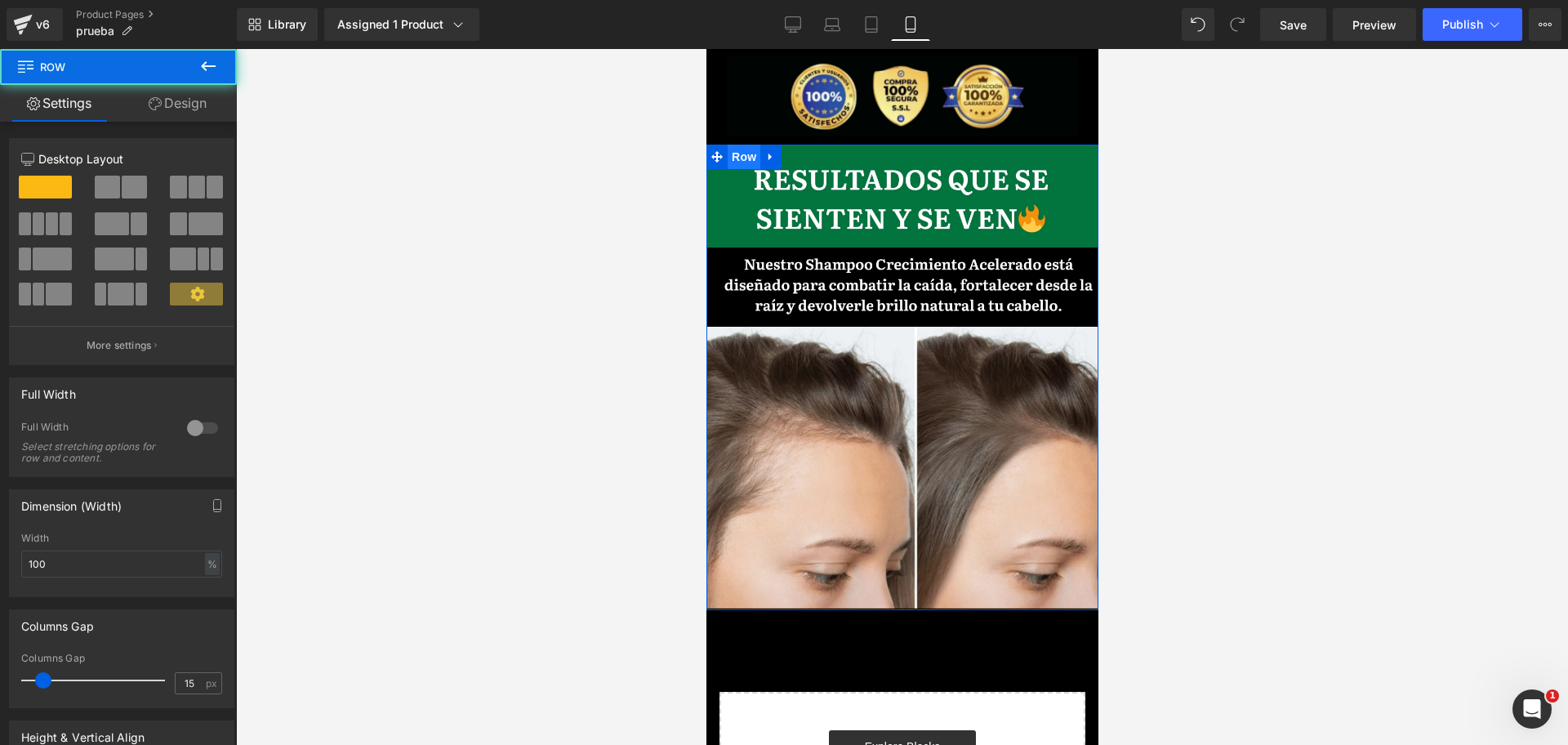
scroll to position [0, 282]
click at [767, 150] on icon at bounding box center [770, 156] width 11 height 12
click at [794, 151] on icon at bounding box center [791, 157] width 11 height 11
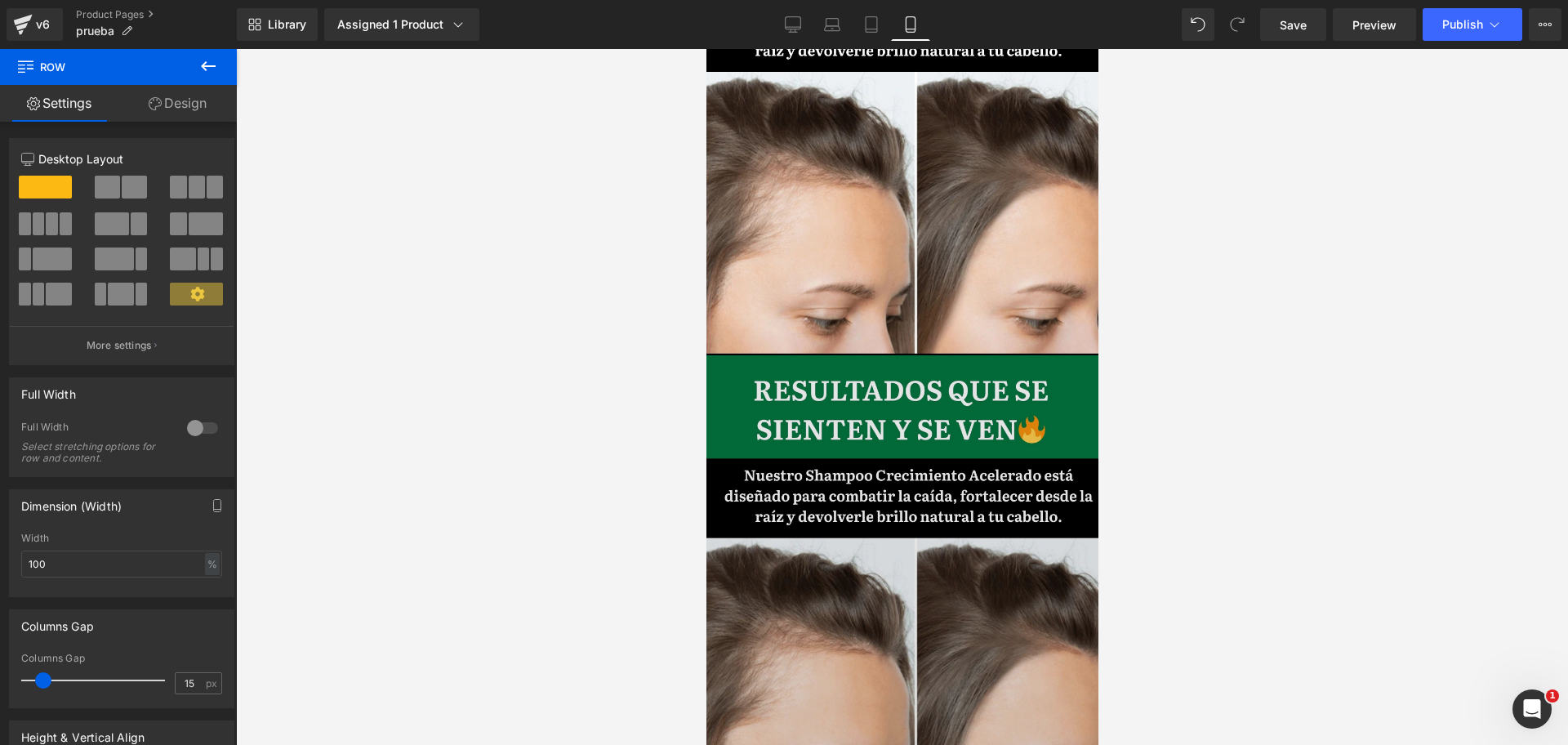
scroll to position [1841, 0]
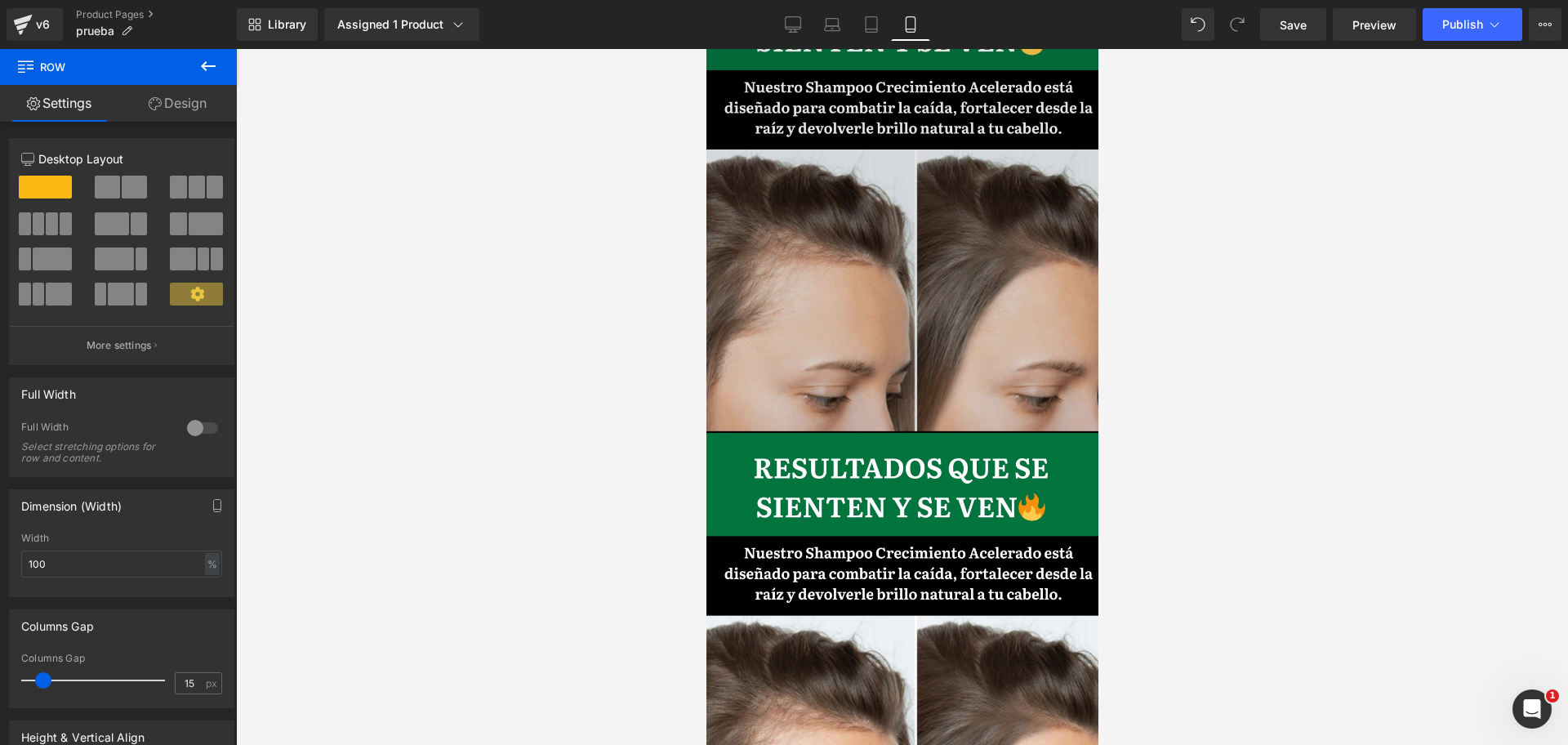
click at [848, 247] on img at bounding box center [901, 200] width 392 height 466
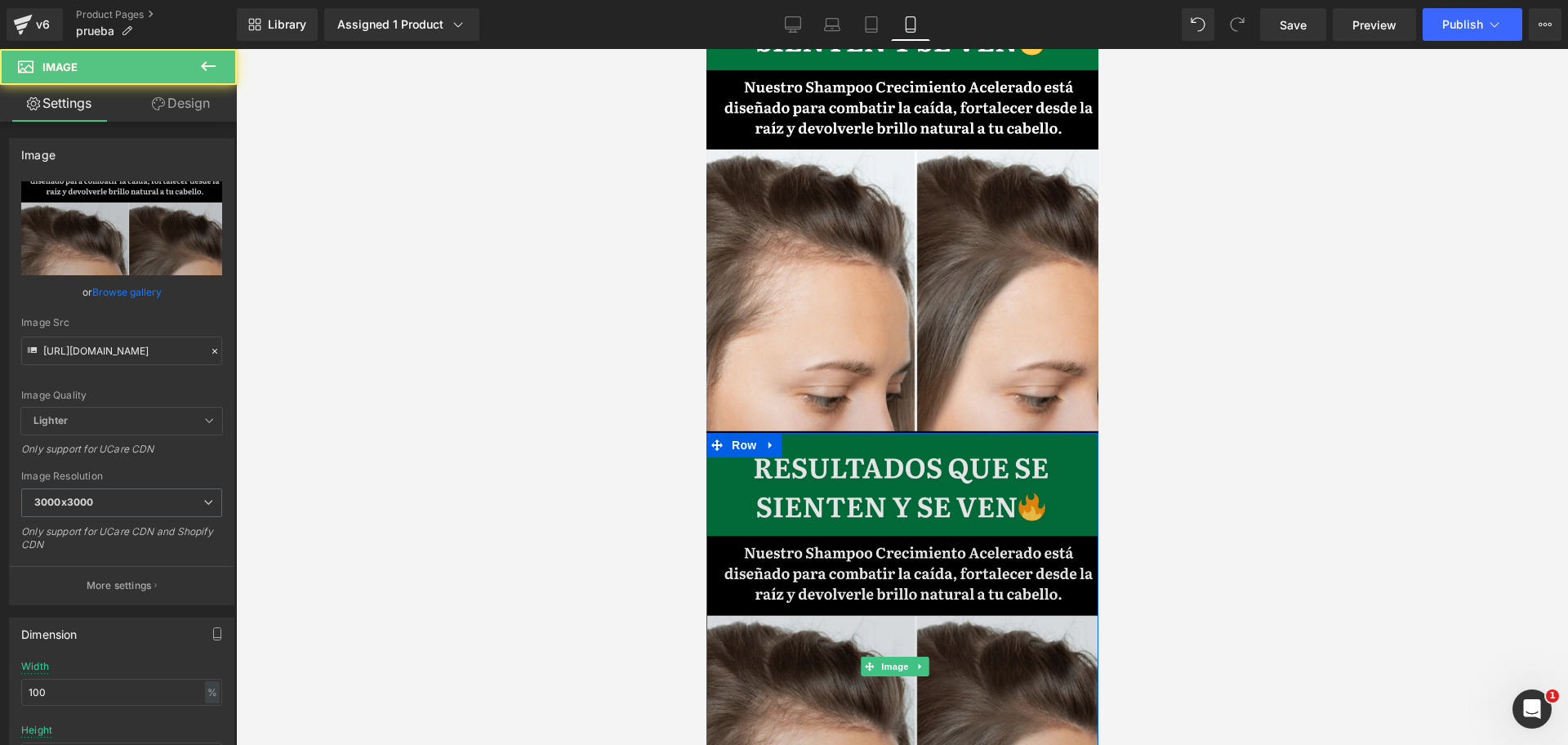
click at [872, 460] on img at bounding box center [901, 666] width 392 height 466
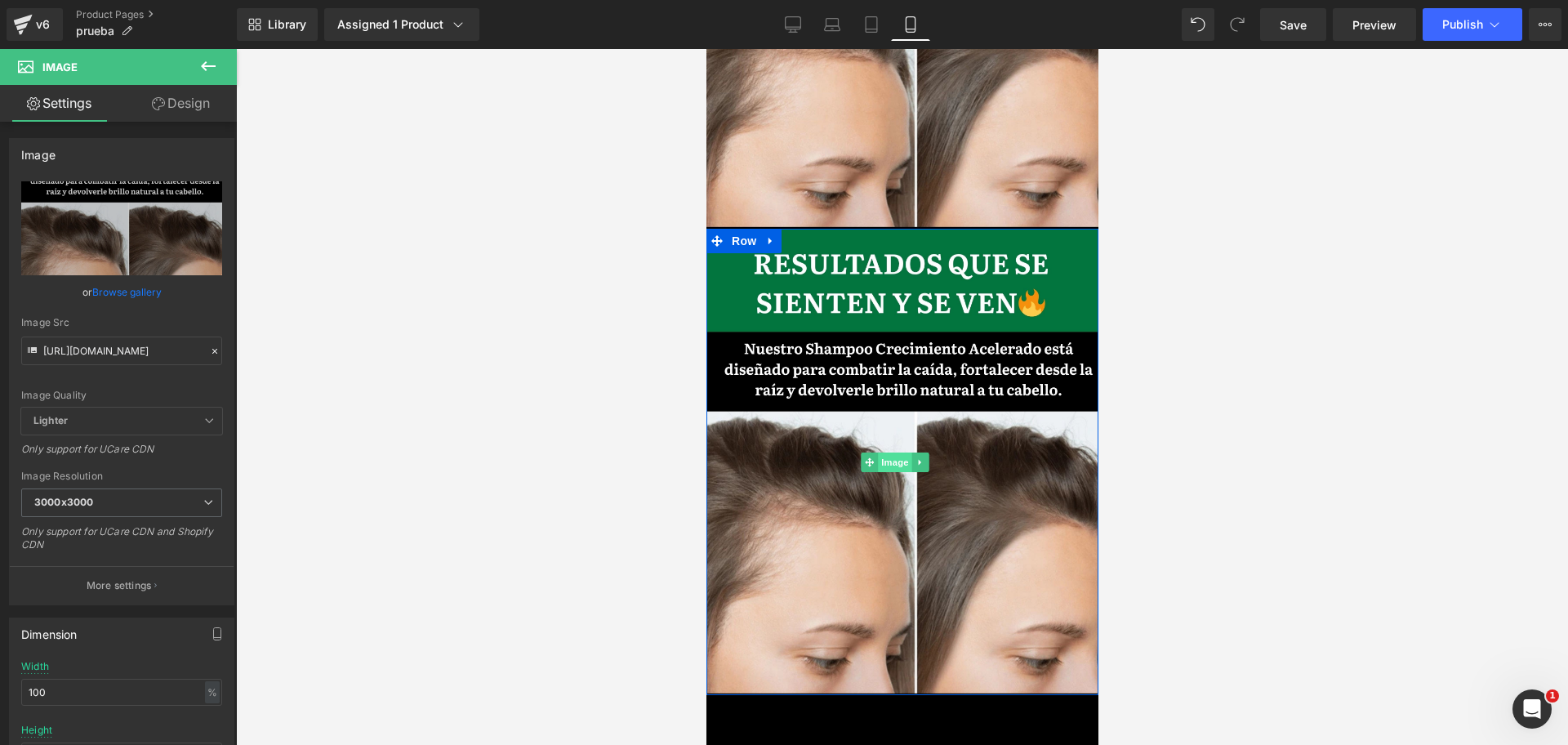
scroll to position [0, 282]
click at [891, 452] on span "Image" at bounding box center [894, 462] width 34 height 20
click at [120, 354] on input "[URL][DOMAIN_NAME]" at bounding box center [121, 351] width 201 height 29
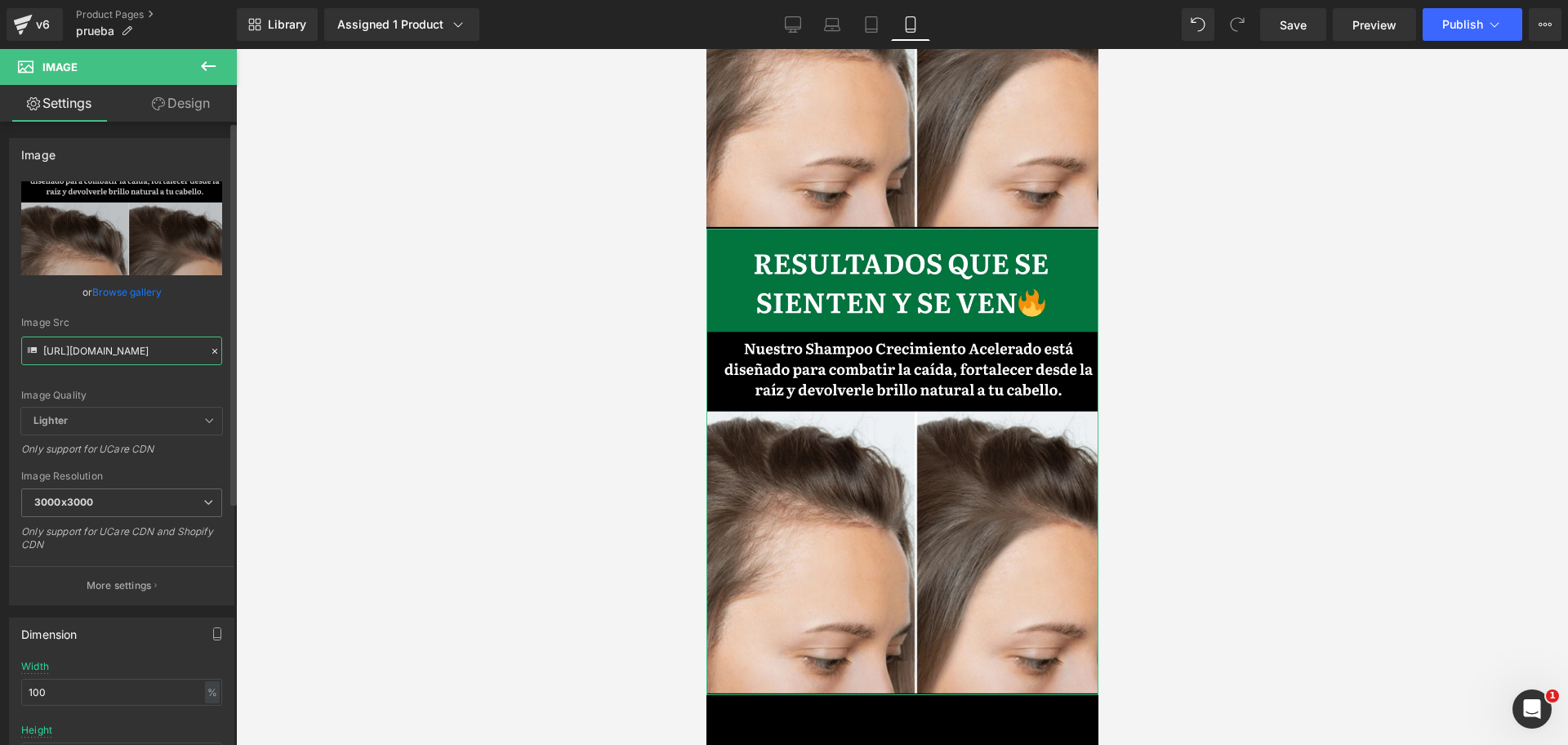
scroll to position [0, 564]
type input "[URL][DOMAIN_NAME]"
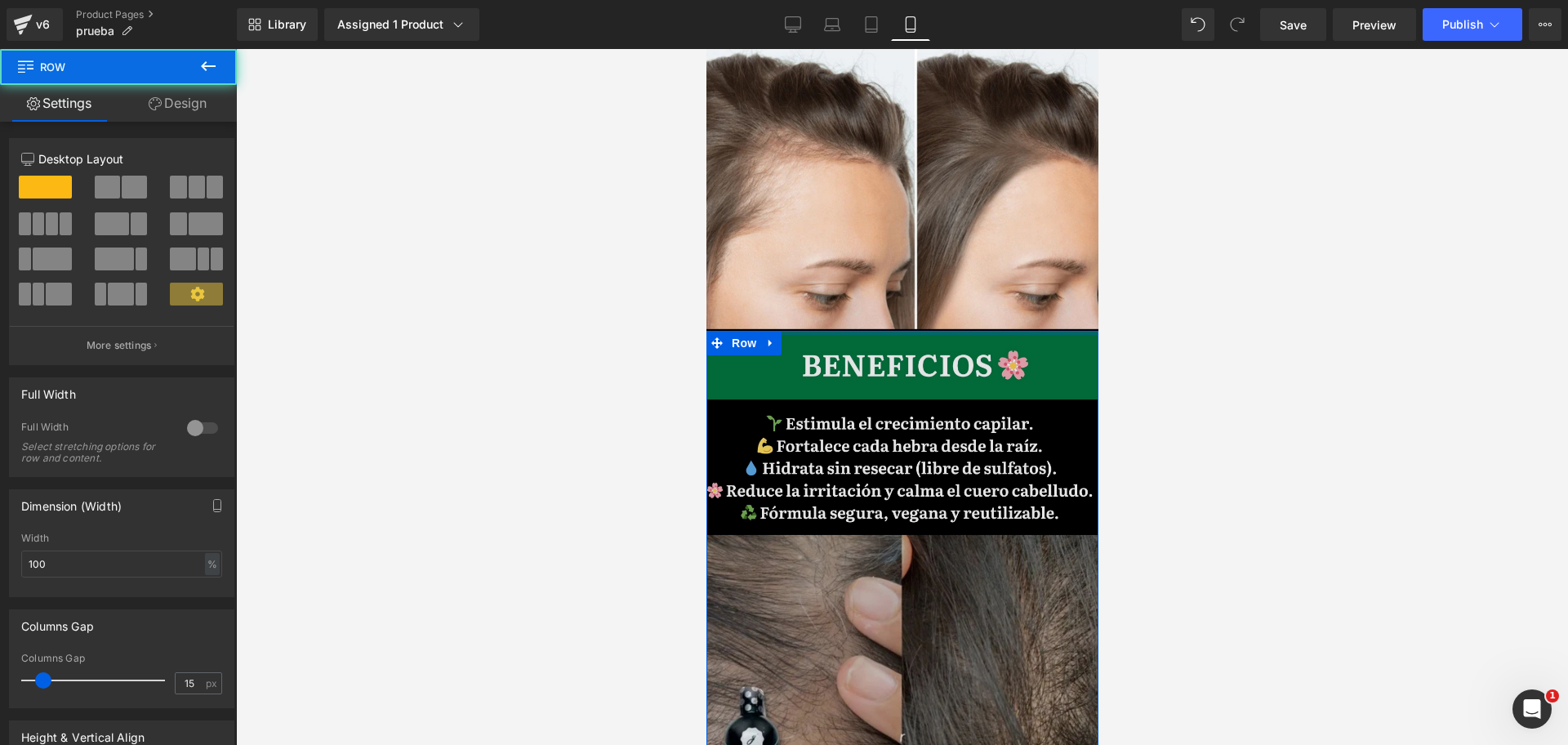
scroll to position [0, 0]
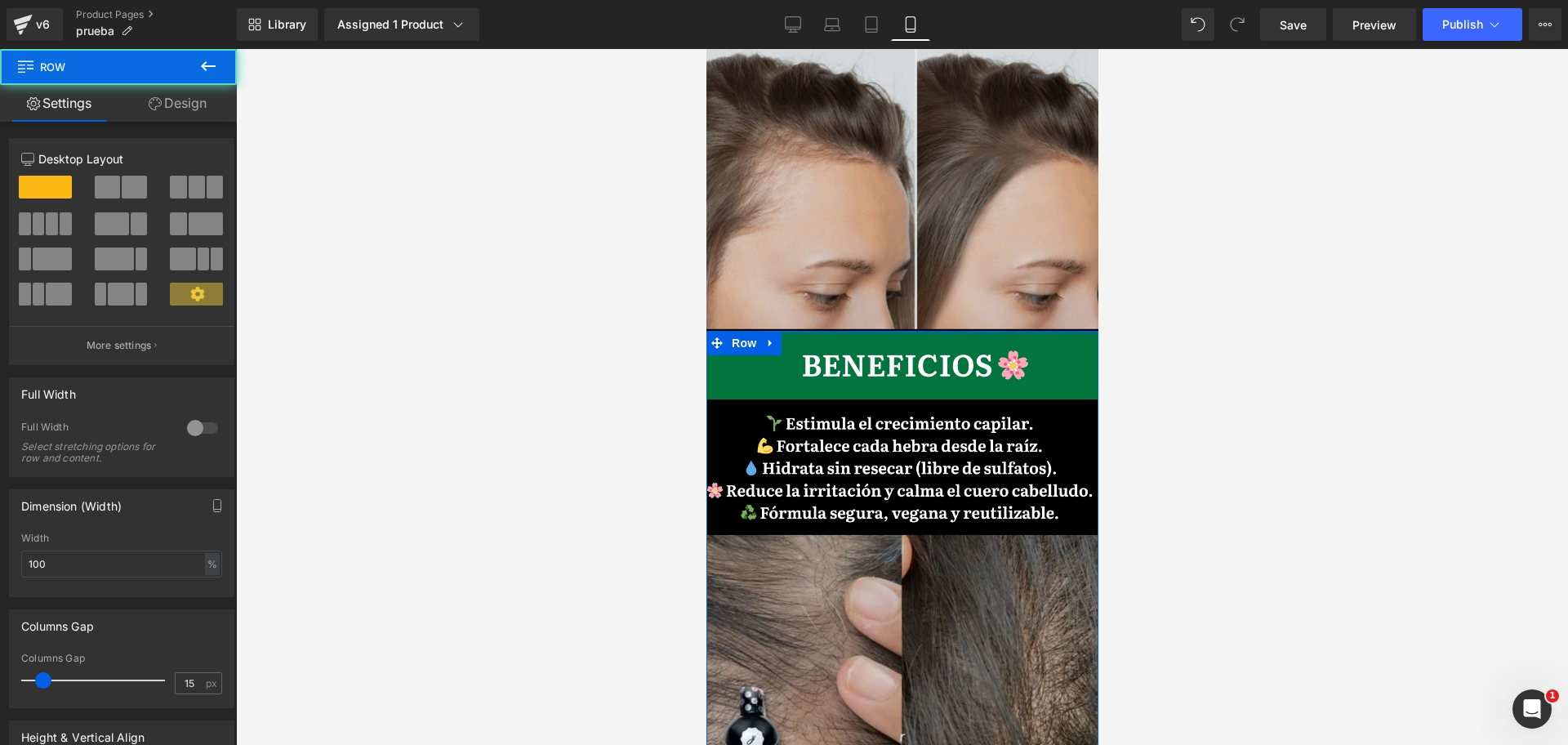
drag, startPoint x: 930, startPoint y: 250, endPoint x: 1068, endPoint y: 243, distance: 138.2
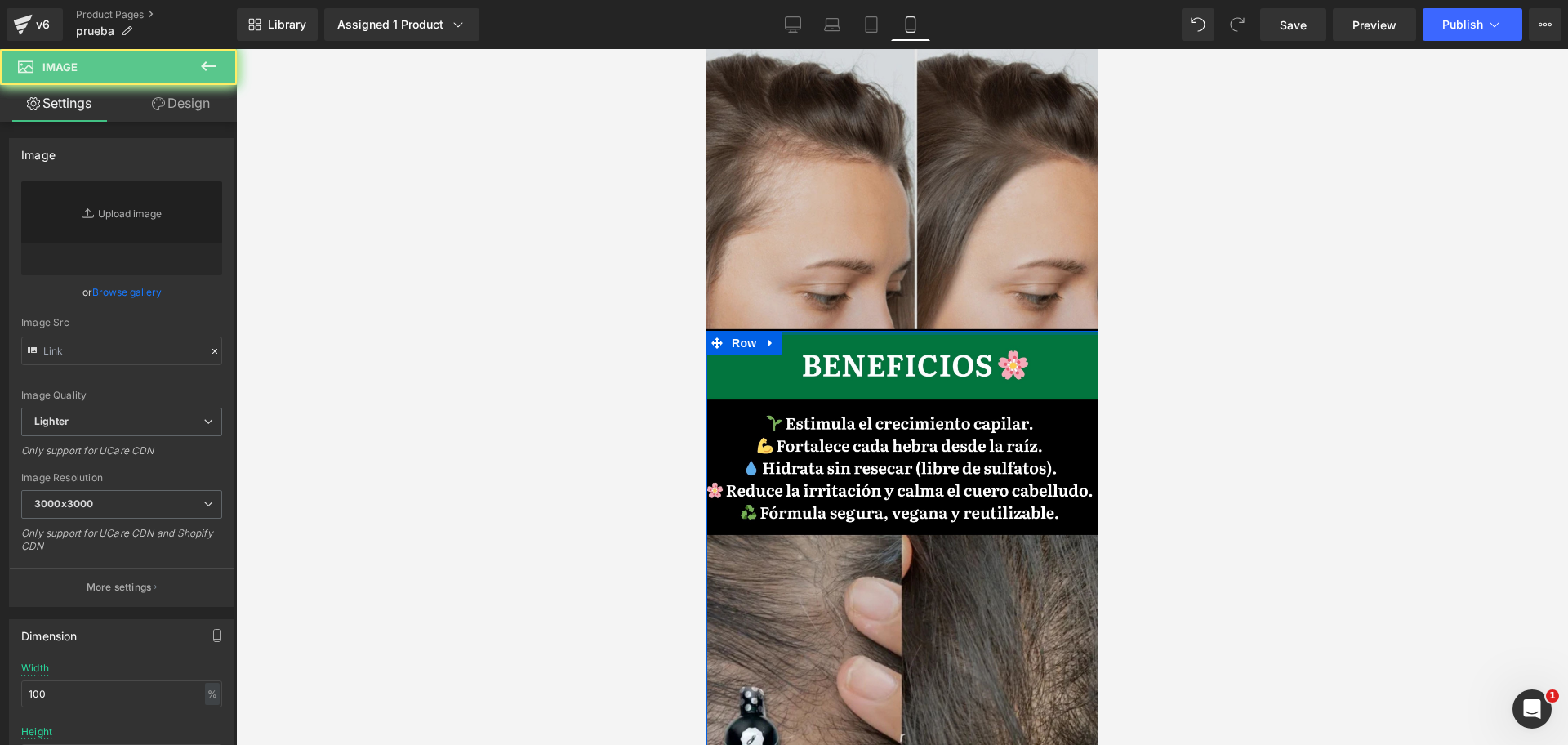
click at [1064, 243] on img at bounding box center [901, 98] width 392 height 466
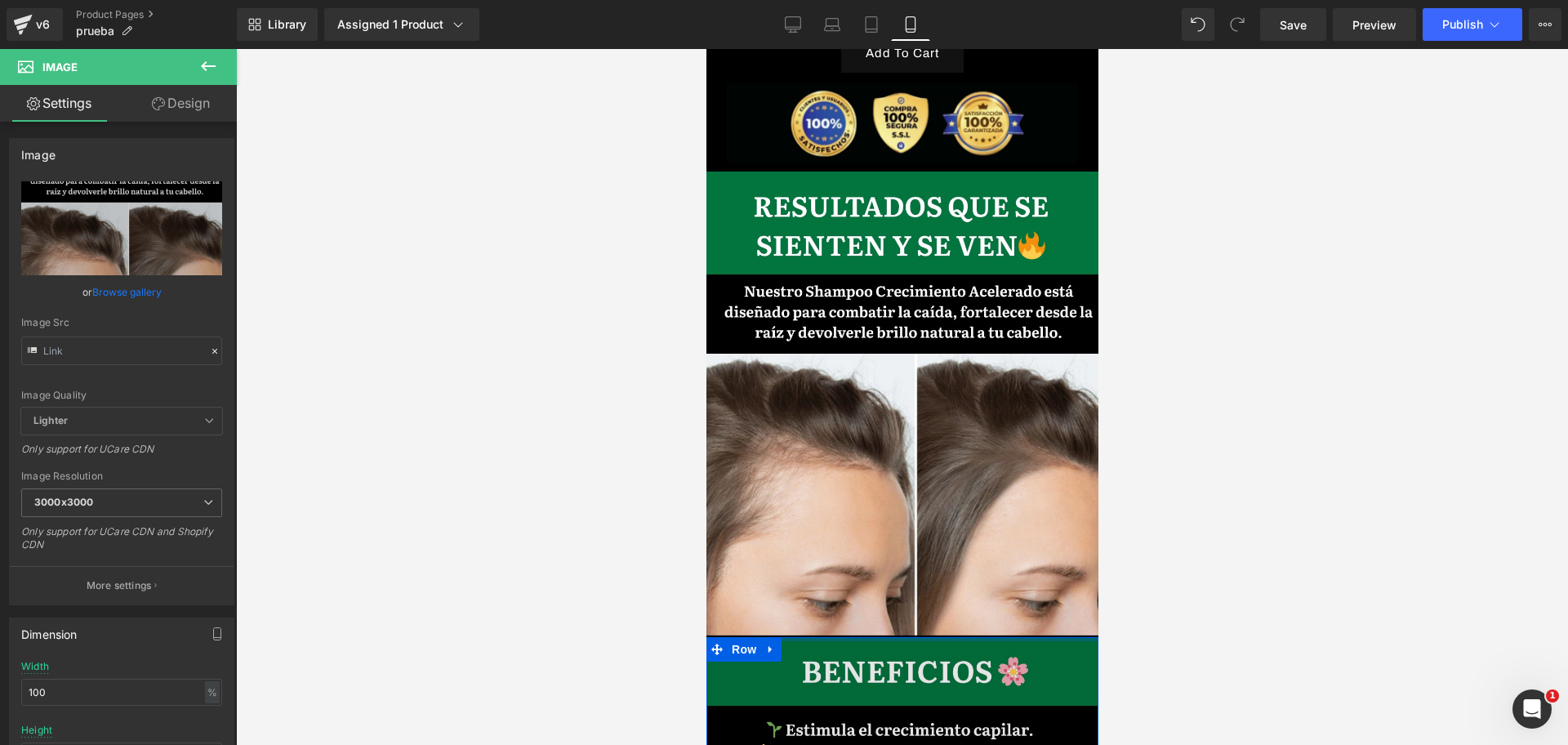
scroll to position [0, 282]
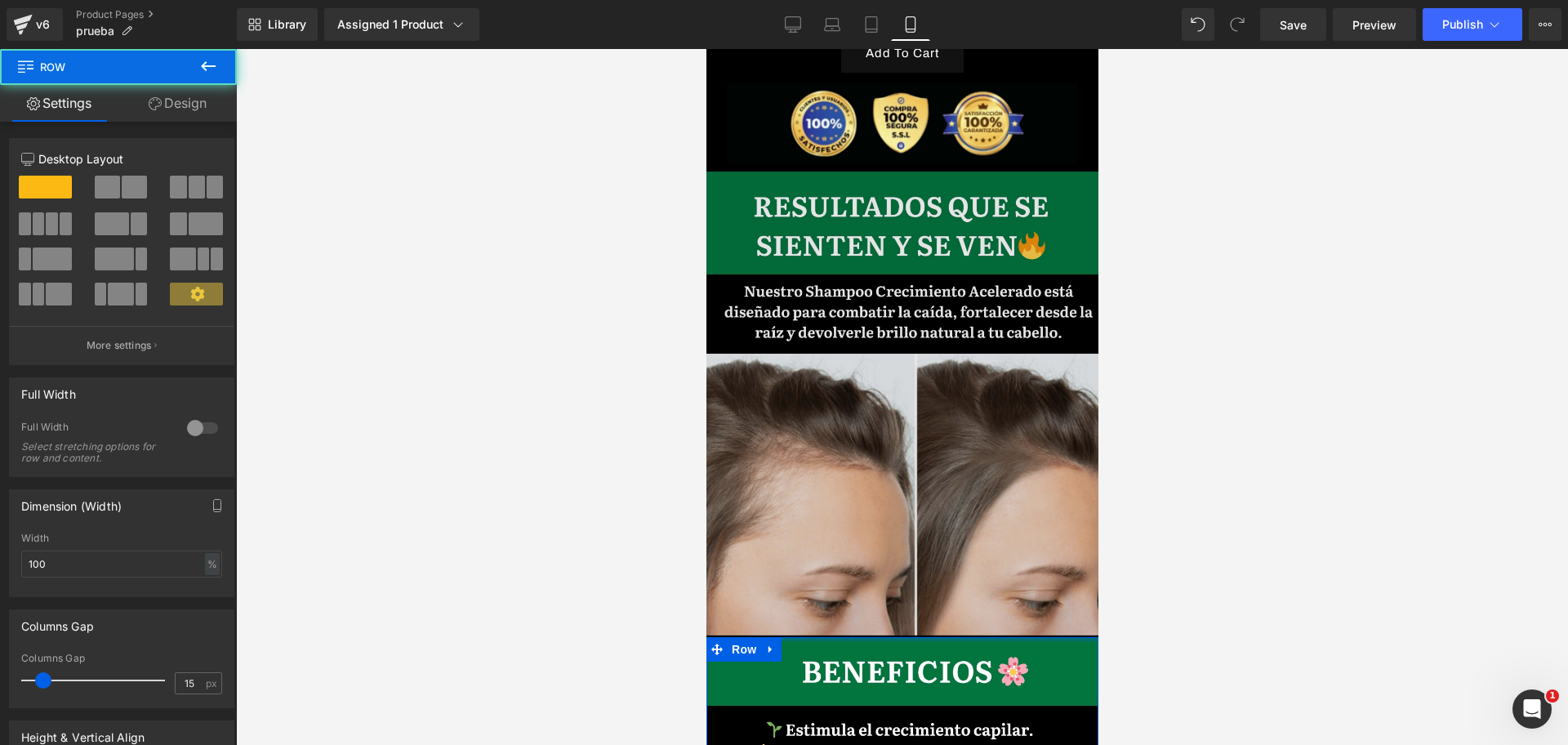
click at [909, 552] on div "Image Image Row Image Image $150,990.00 $79,990.00 47% OFF (P) Price Add To Car…" at bounding box center [901, 97] width 392 height 3255
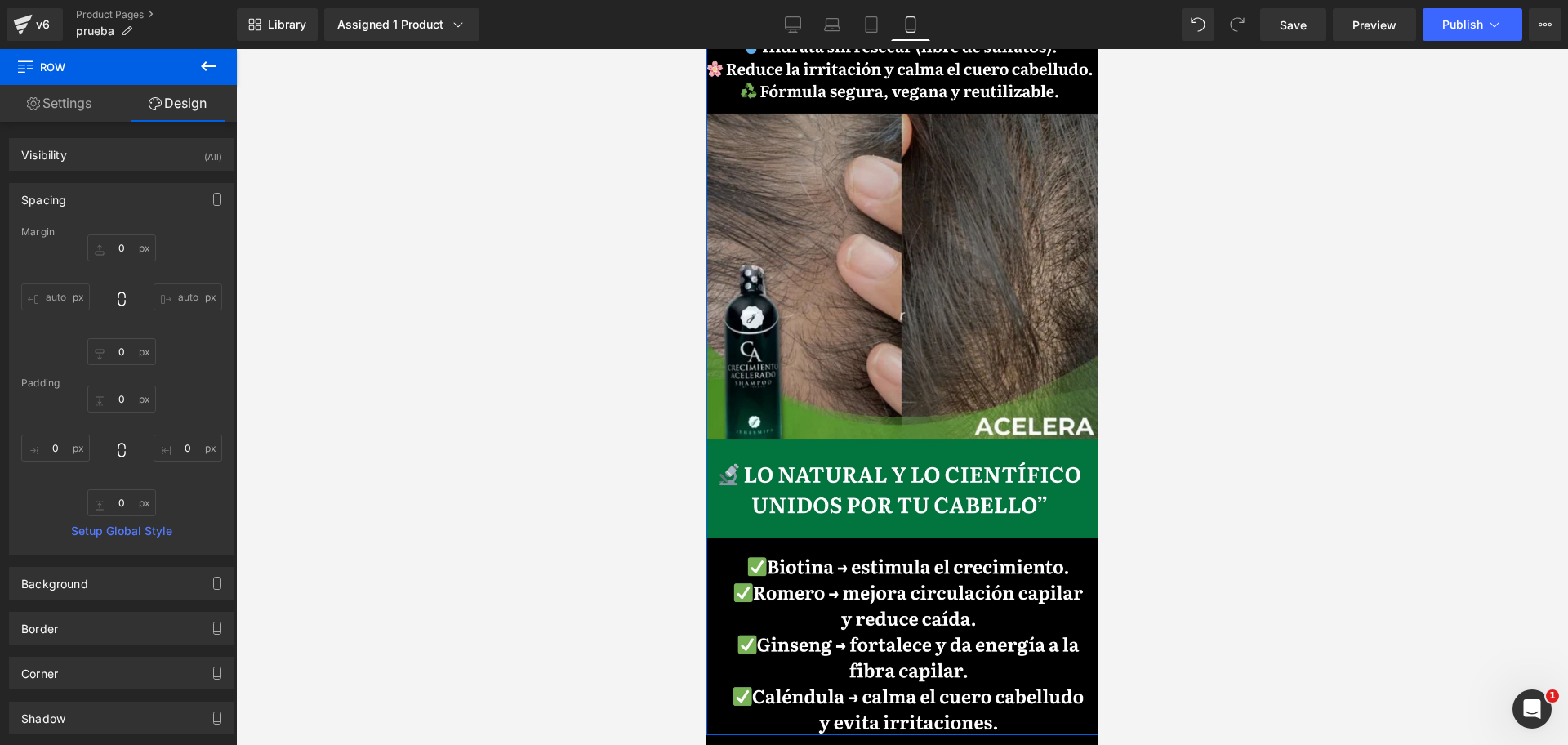
scroll to position [2286, 0]
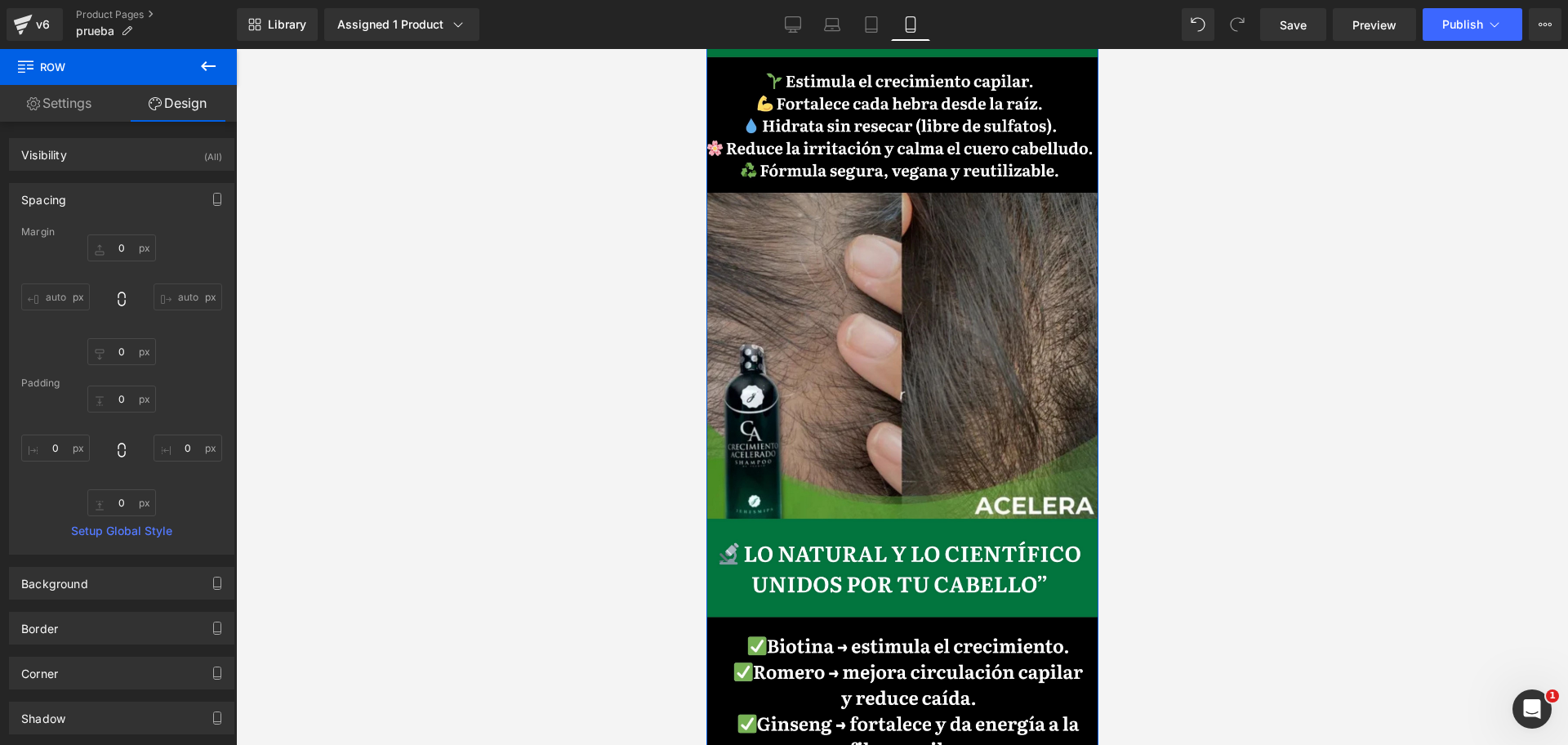
drag, startPoint x: 1081, startPoint y: 348, endPoint x: 1928, endPoint y: 329, distance: 847.2
click at [1298, 11] on link "Save" at bounding box center [1293, 25] width 66 height 33
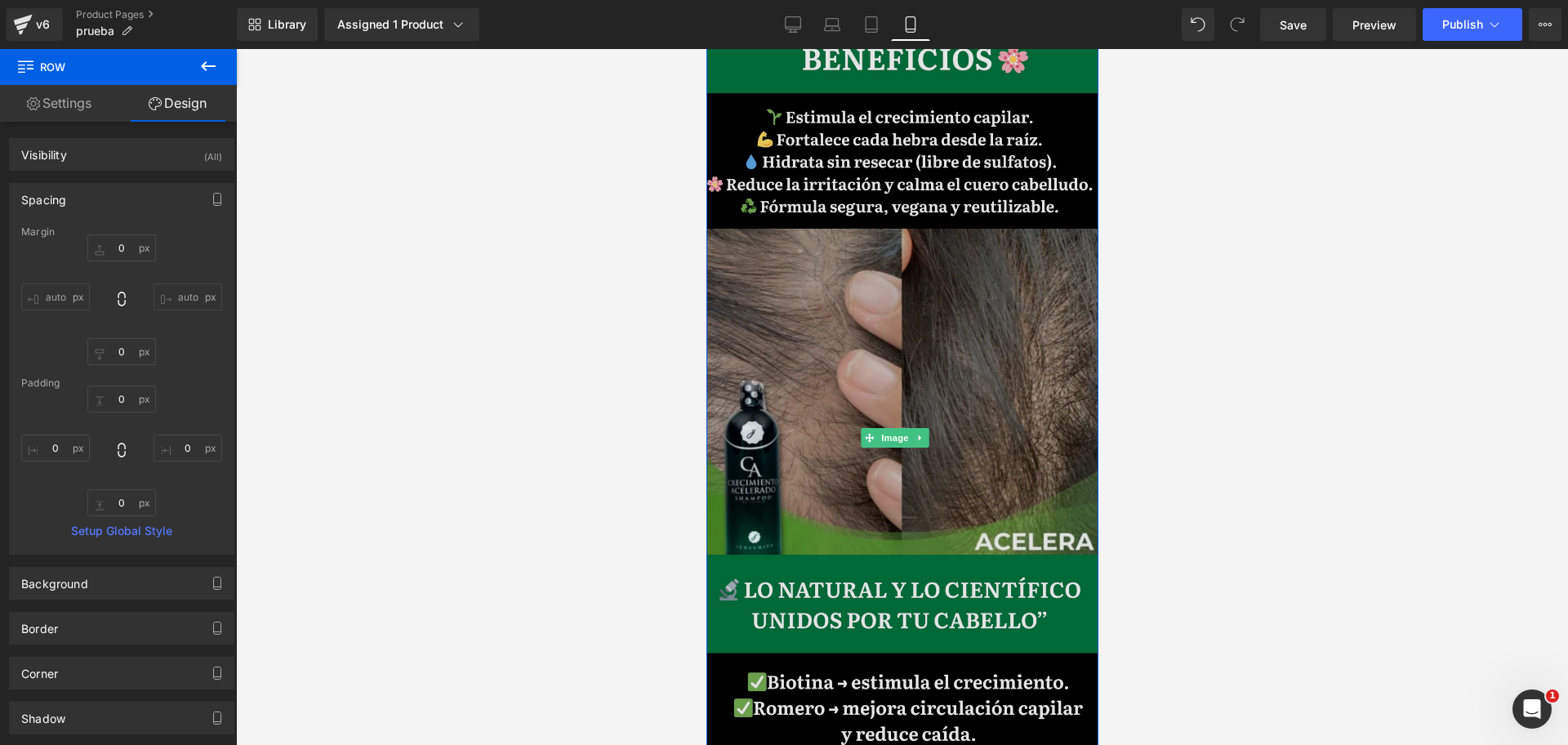
scroll to position [0, 564]
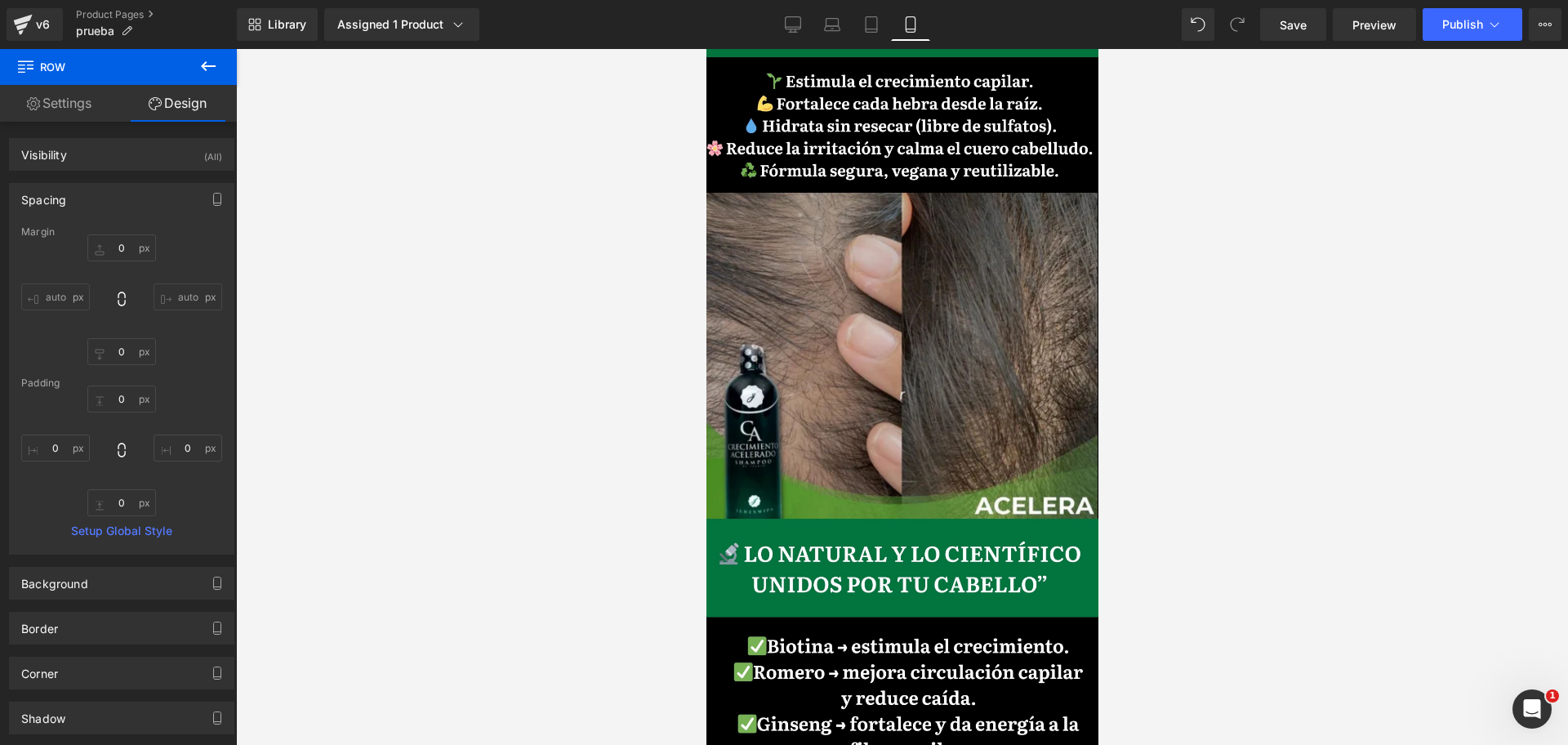
click at [202, 80] on button at bounding box center [208, 67] width 57 height 36
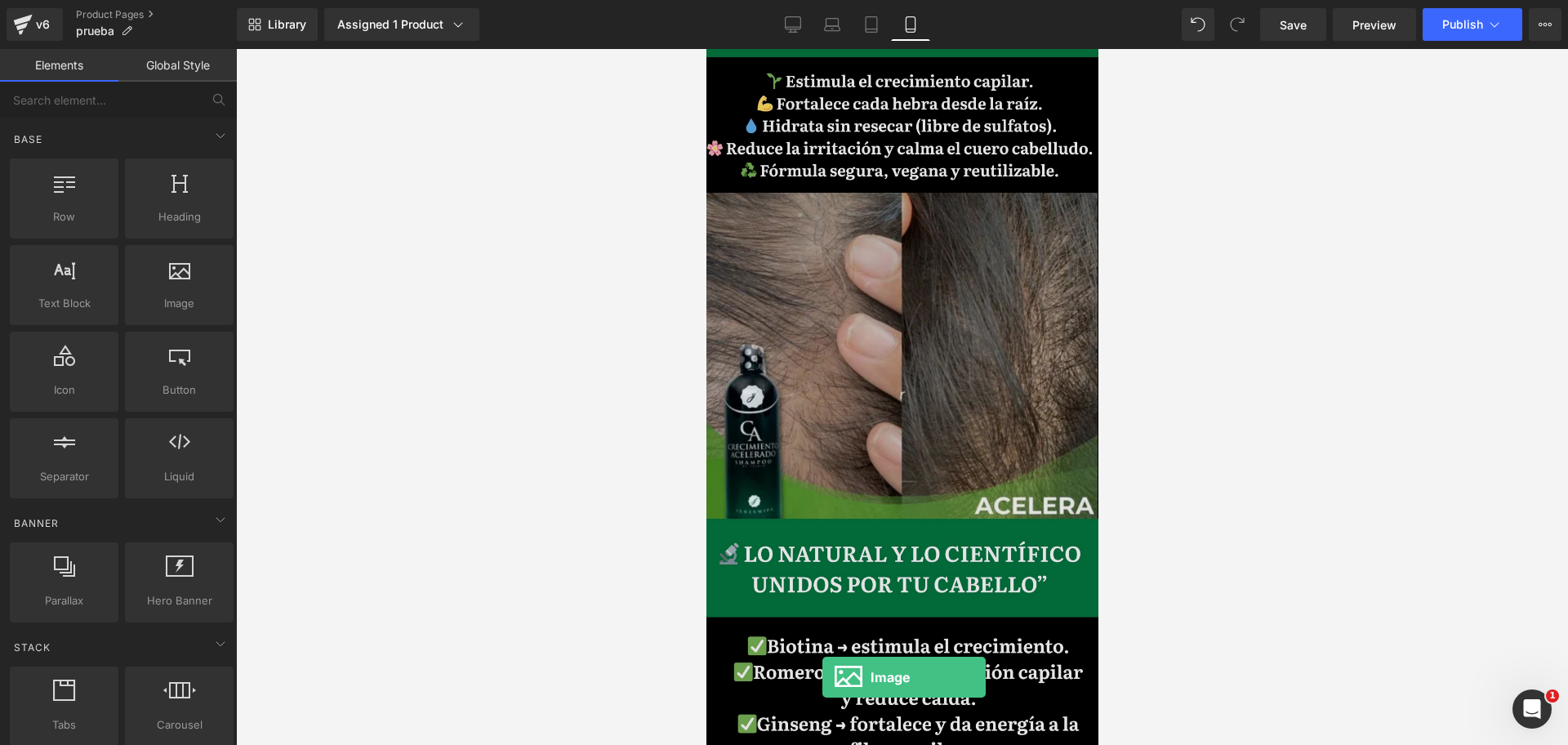
scroll to position [0, 0]
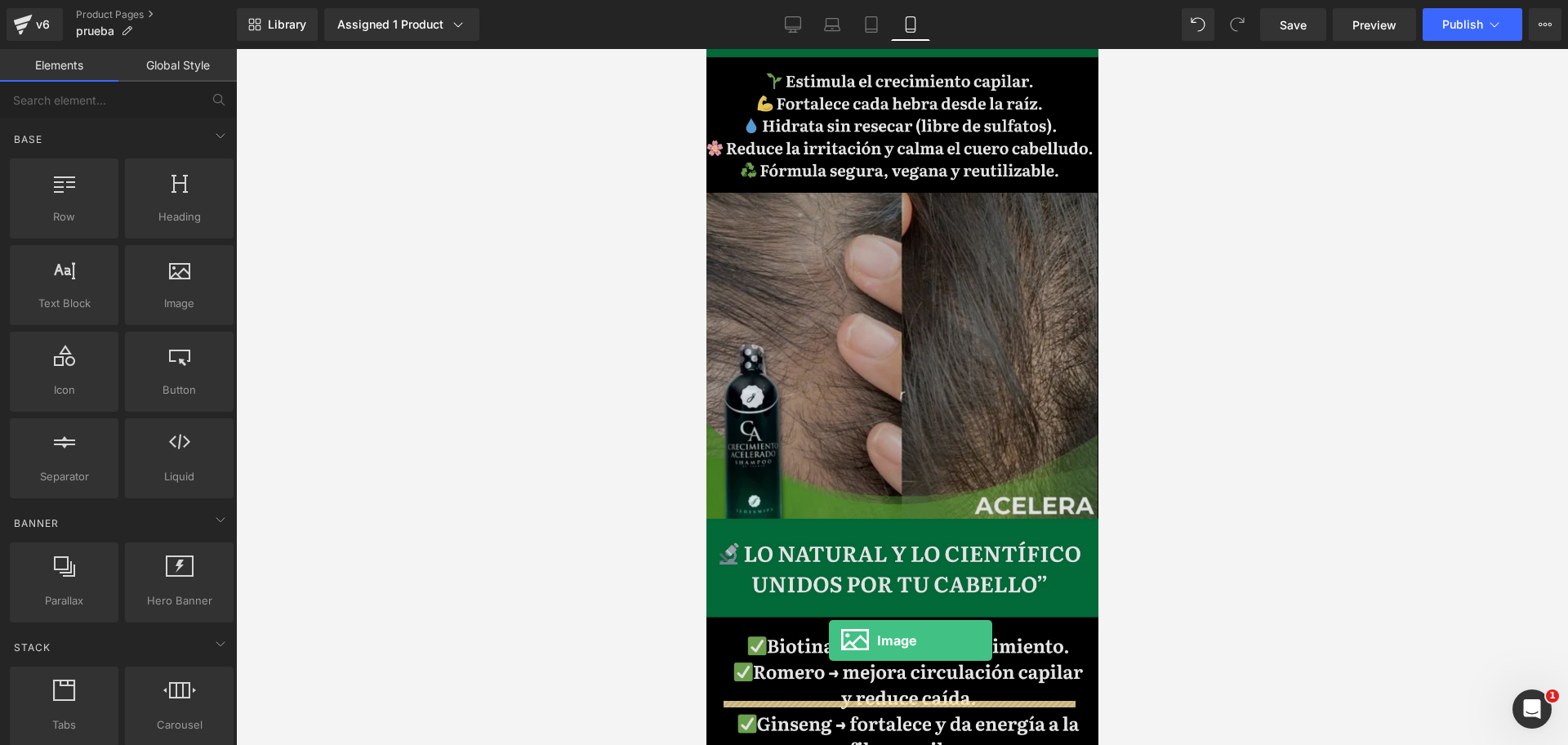
drag, startPoint x: 859, startPoint y: 321, endPoint x: 828, endPoint y: 640, distance: 320.5
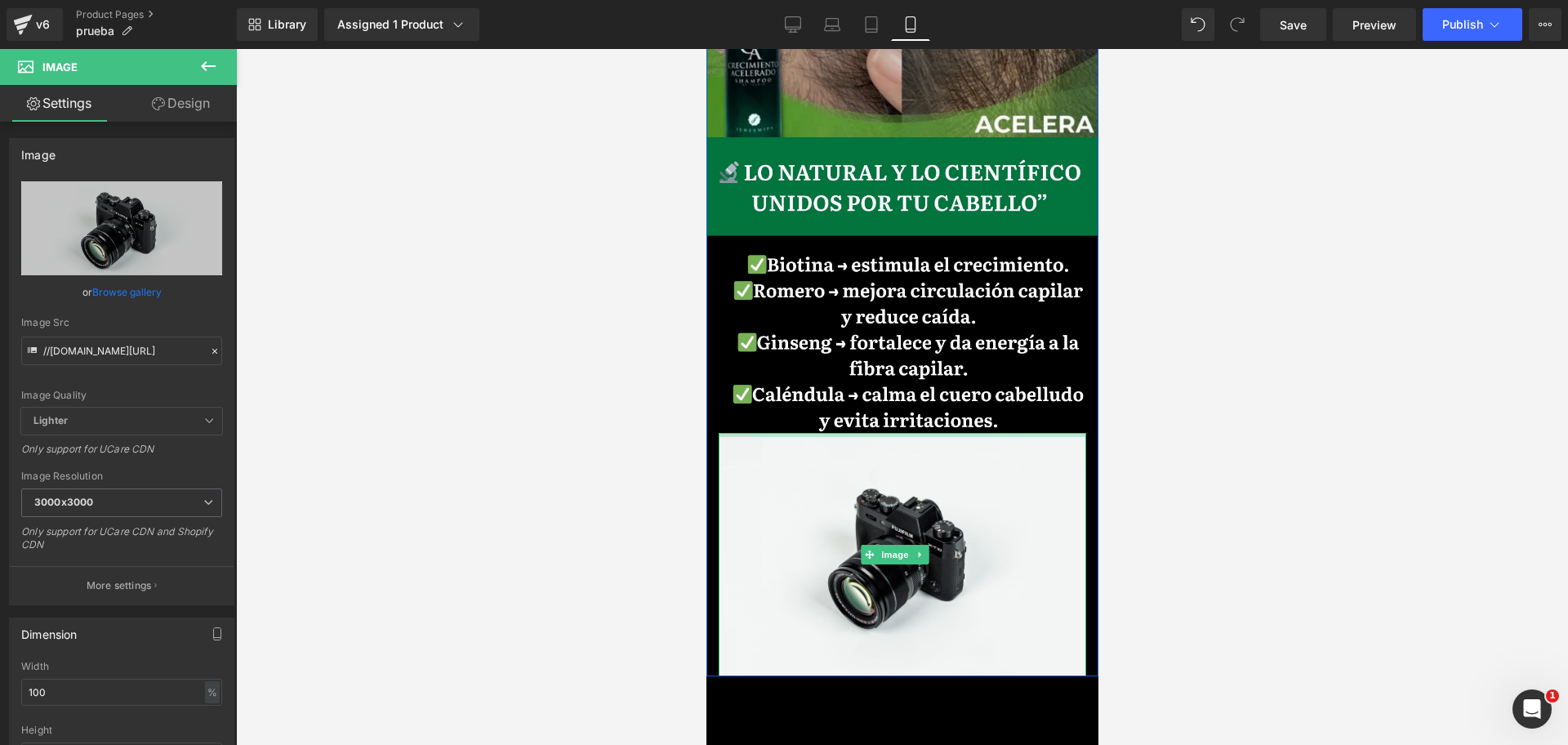
scroll to position [0, 282]
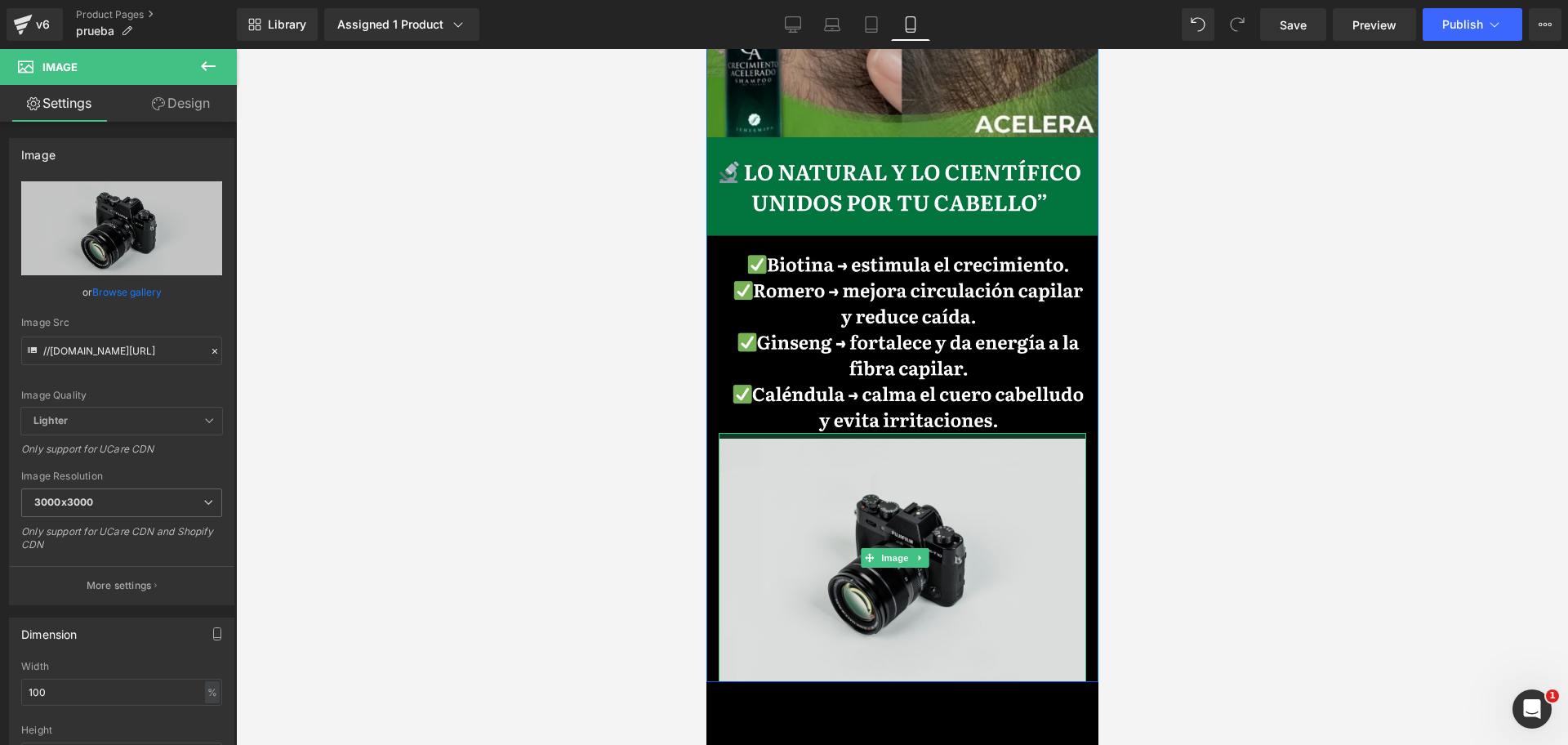
click at [930, 433] on div "Image" at bounding box center [901, 557] width 367 height 249
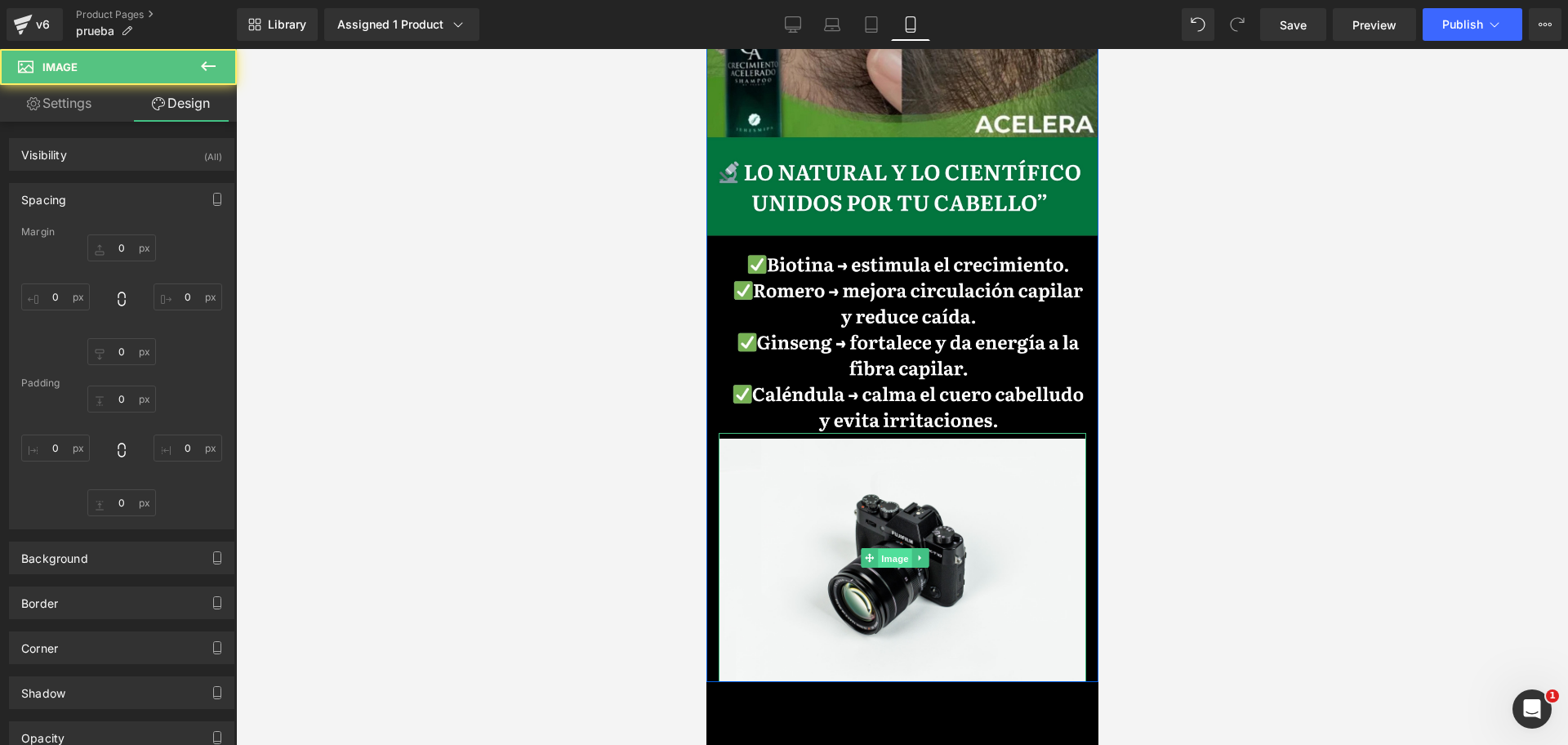
click at [893, 548] on span "Image" at bounding box center [894, 558] width 34 height 20
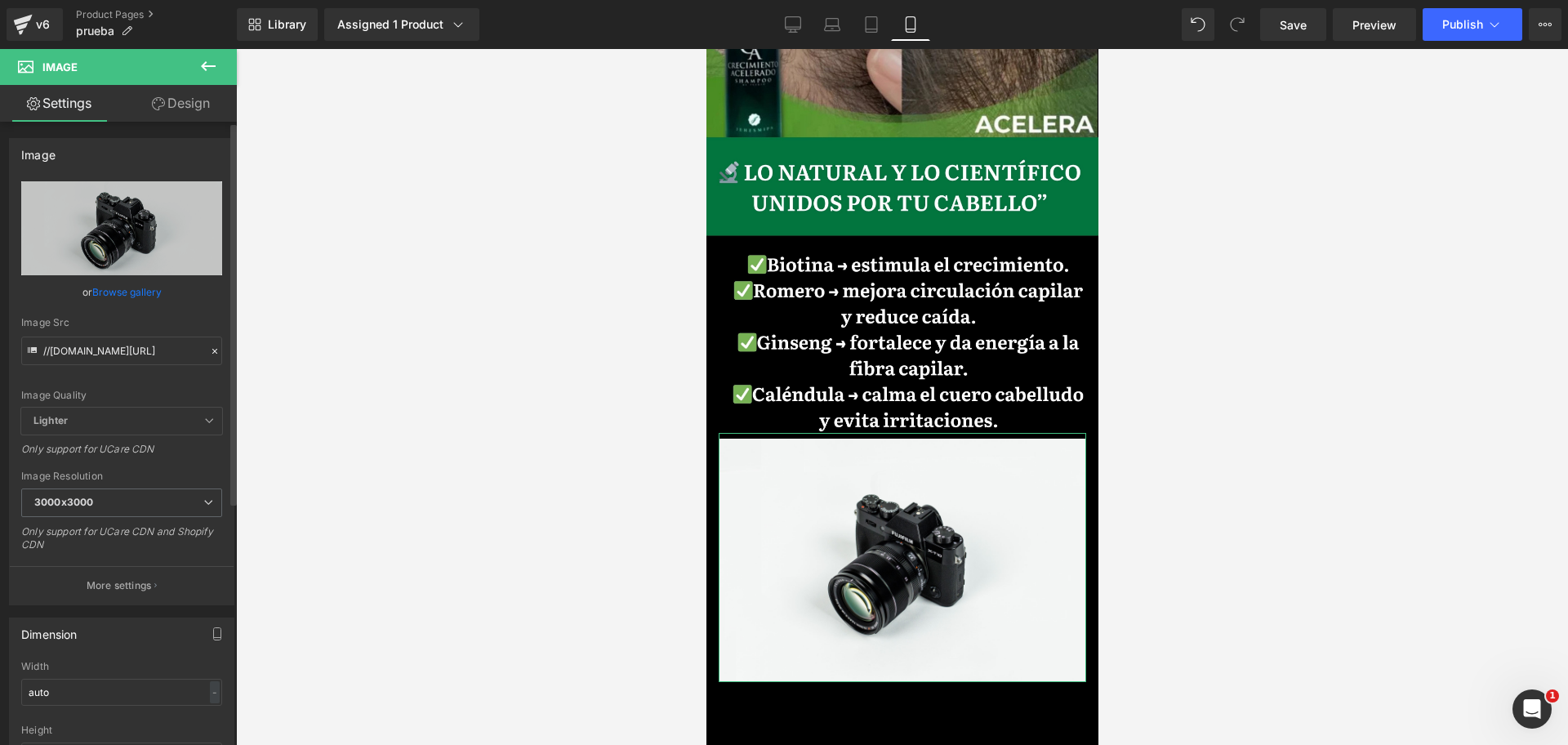
scroll to position [0, 564]
click at [118, 357] on input "//[DOMAIN_NAME][URL]" at bounding box center [121, 351] width 201 height 29
click at [116, 356] on input "//[DOMAIN_NAME][URL]" at bounding box center [121, 351] width 201 height 29
drag, startPoint x: 115, startPoint y: 356, endPoint x: 106, endPoint y: 355, distance: 9.1
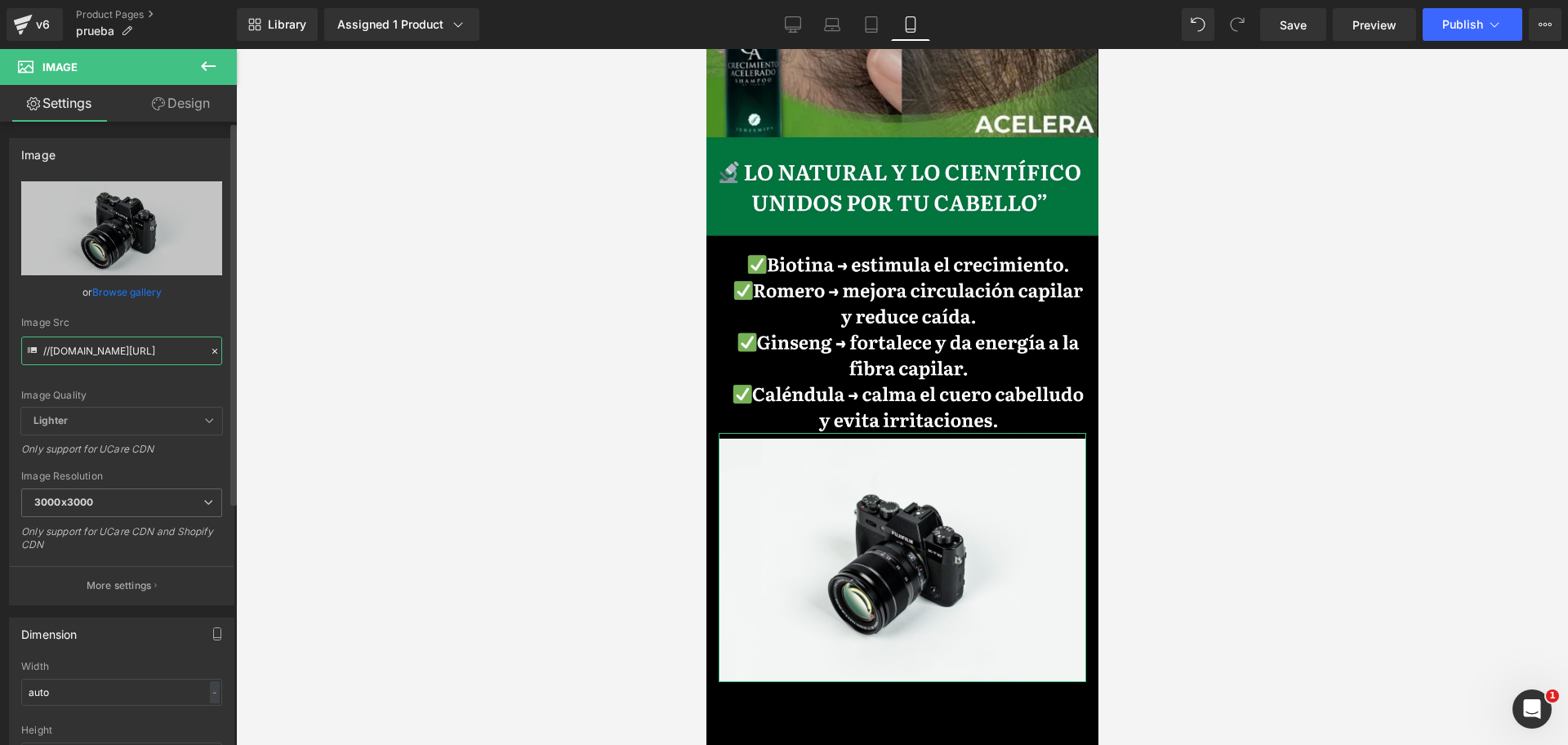
click at [106, 355] on input "//[DOMAIN_NAME][URL]" at bounding box center [121, 351] width 201 height 29
paste input "[URL][DOMAIN_NAME]"
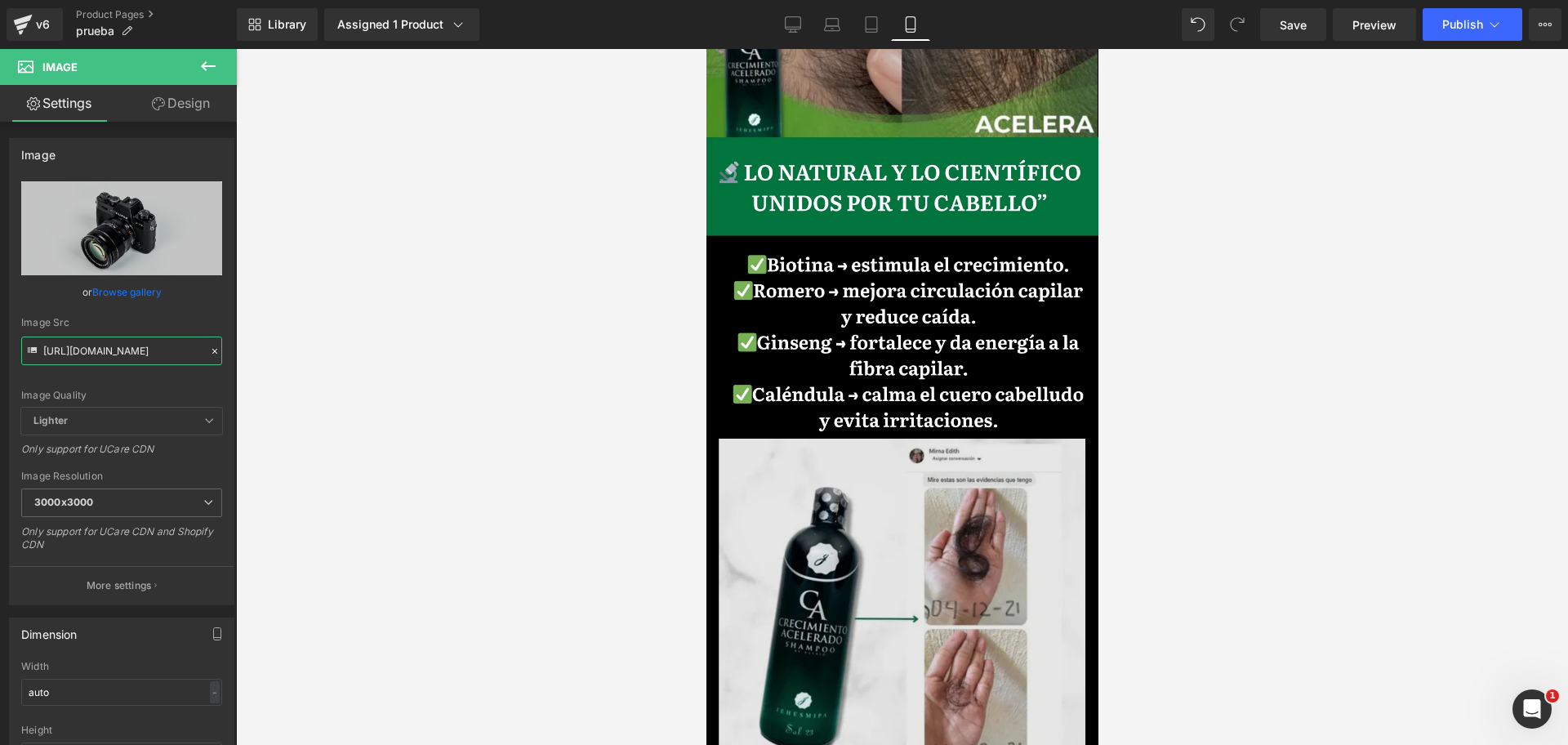
scroll to position [0, 845]
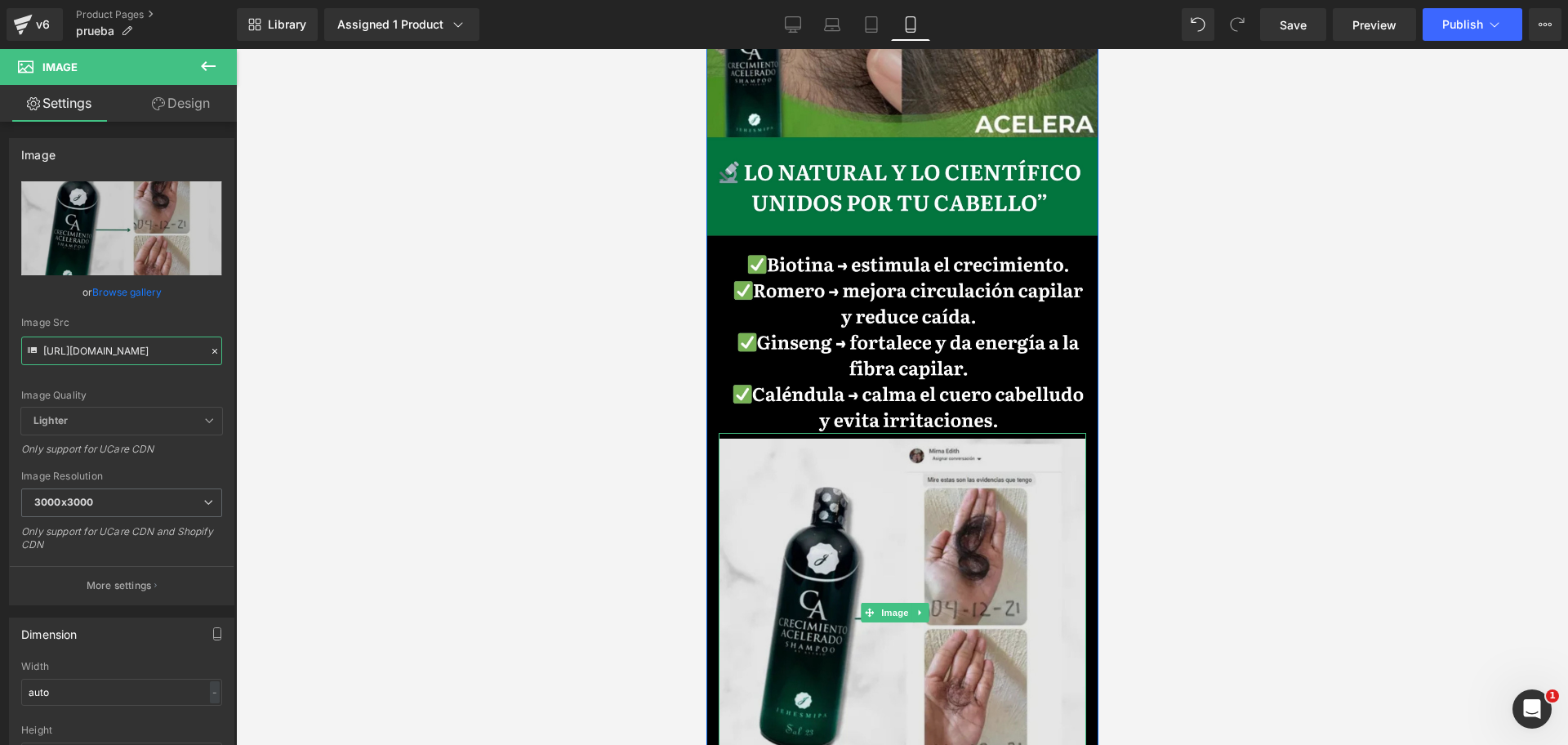
type input "[URL][DOMAIN_NAME]"
click at [832, 456] on img at bounding box center [901, 613] width 367 height 361
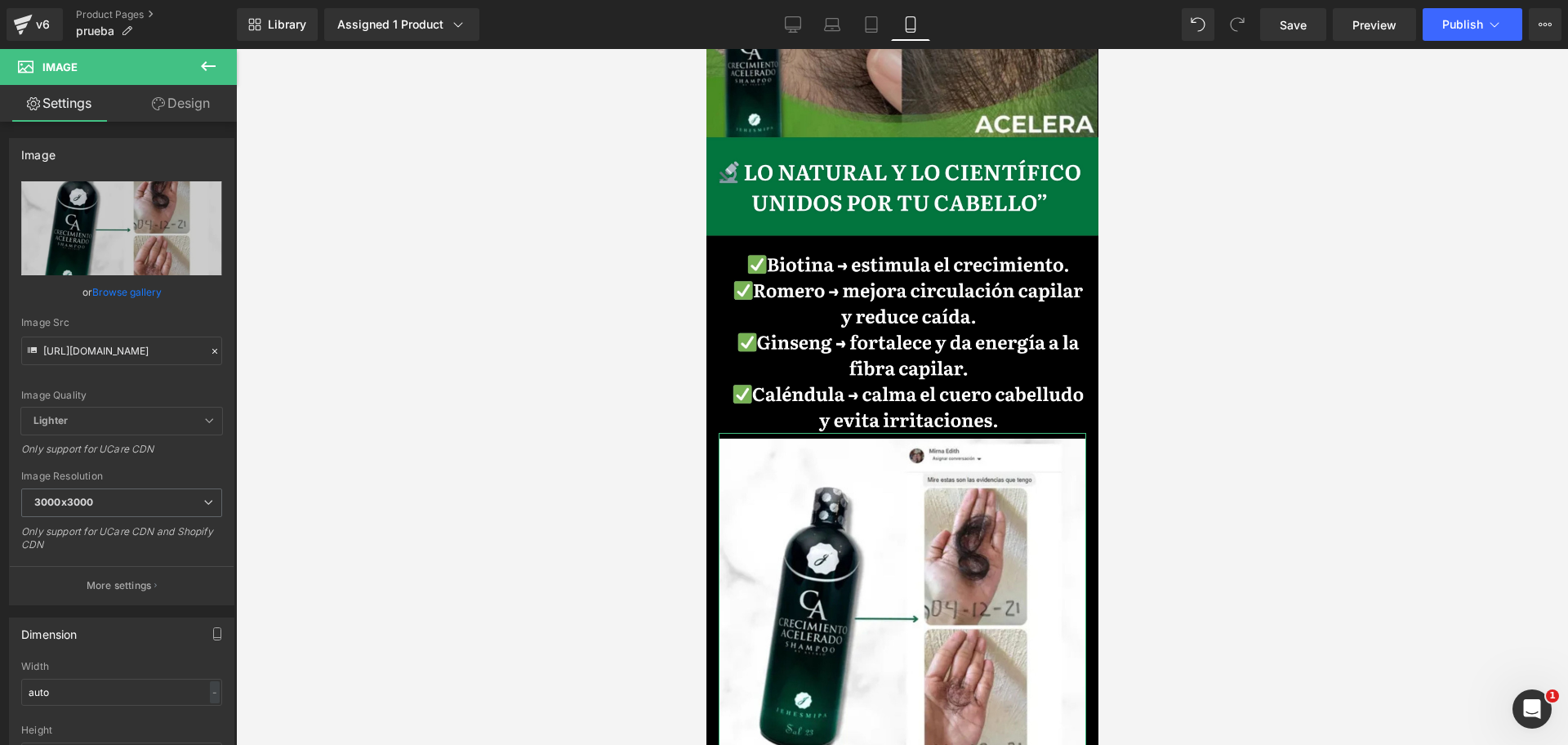
click at [153, 109] on icon at bounding box center [158, 104] width 13 height 13
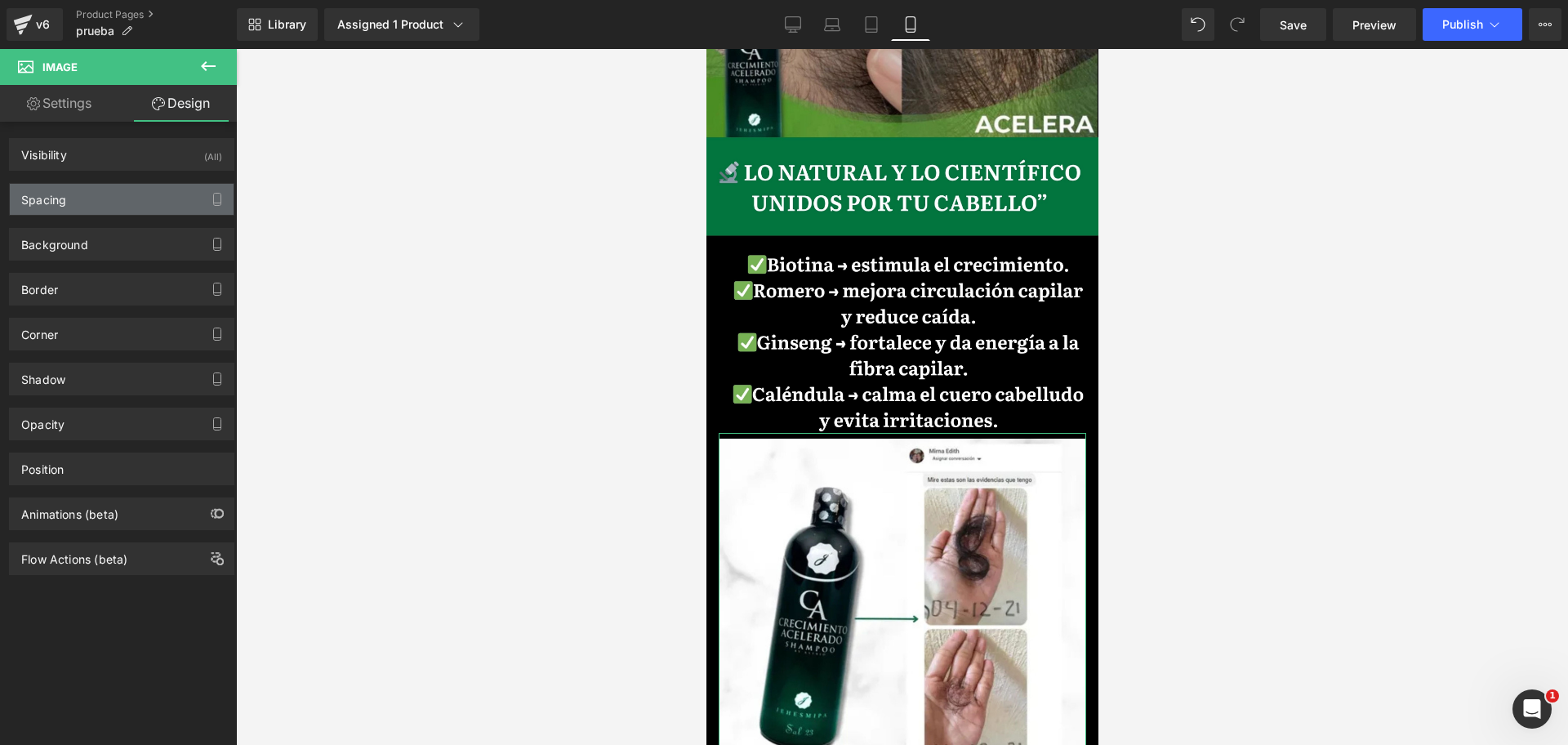
click at [127, 196] on div "Spacing" at bounding box center [121, 199] width 224 height 31
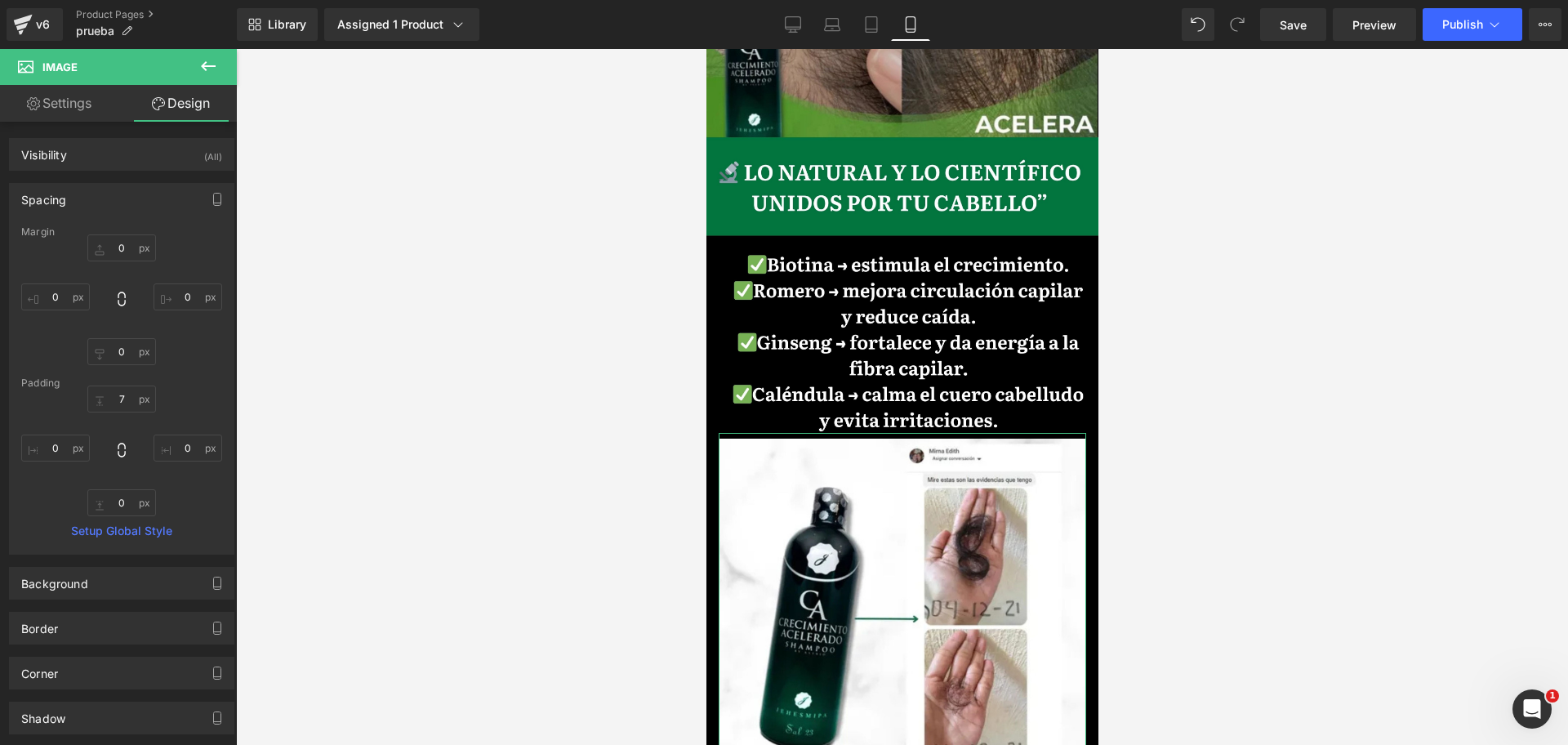
scroll to position [0, 0]
click at [60, 298] on input "text" at bounding box center [56, 297] width 69 height 27
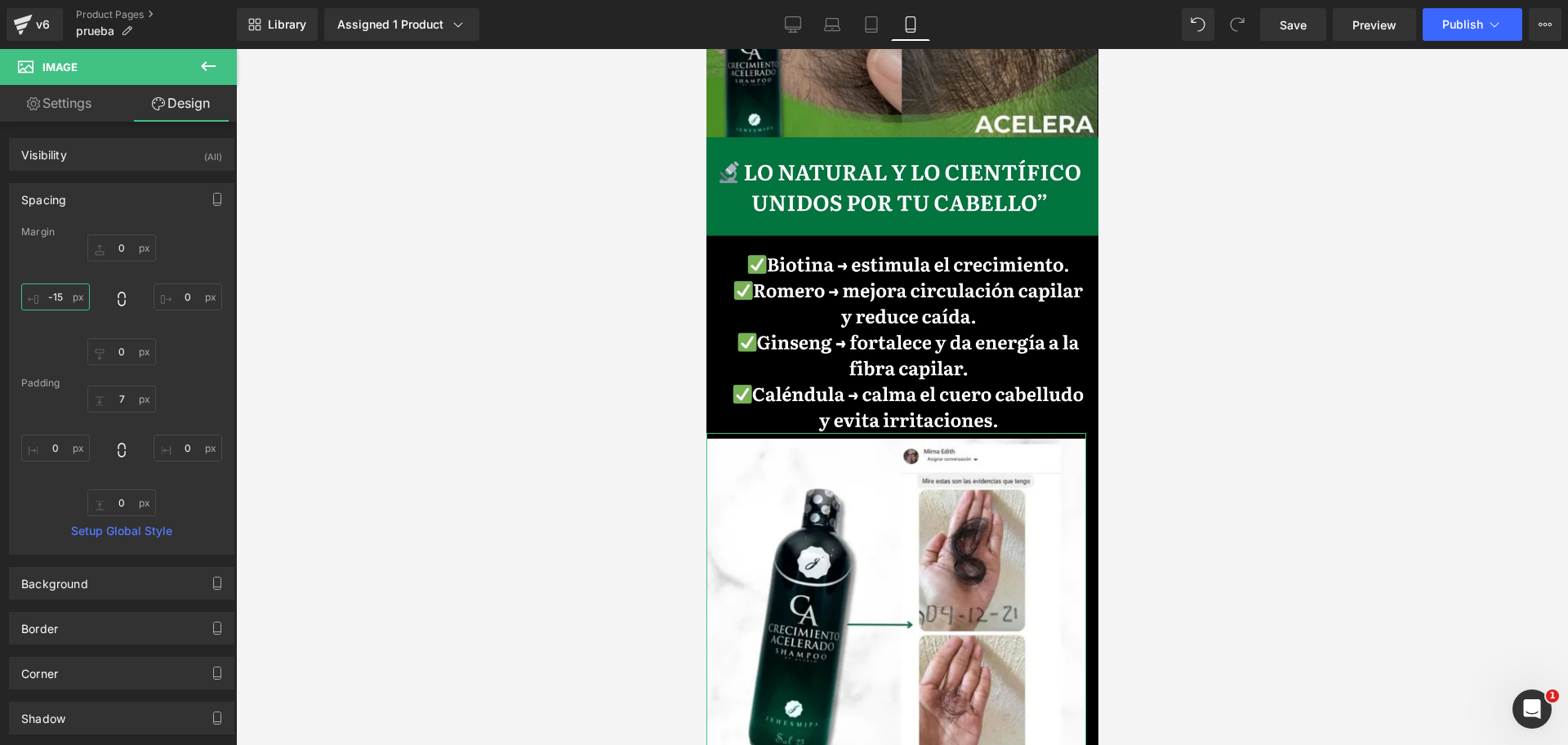
scroll to position [0, 282]
type input "-15"
click at [172, 299] on input "text" at bounding box center [188, 297] width 69 height 27
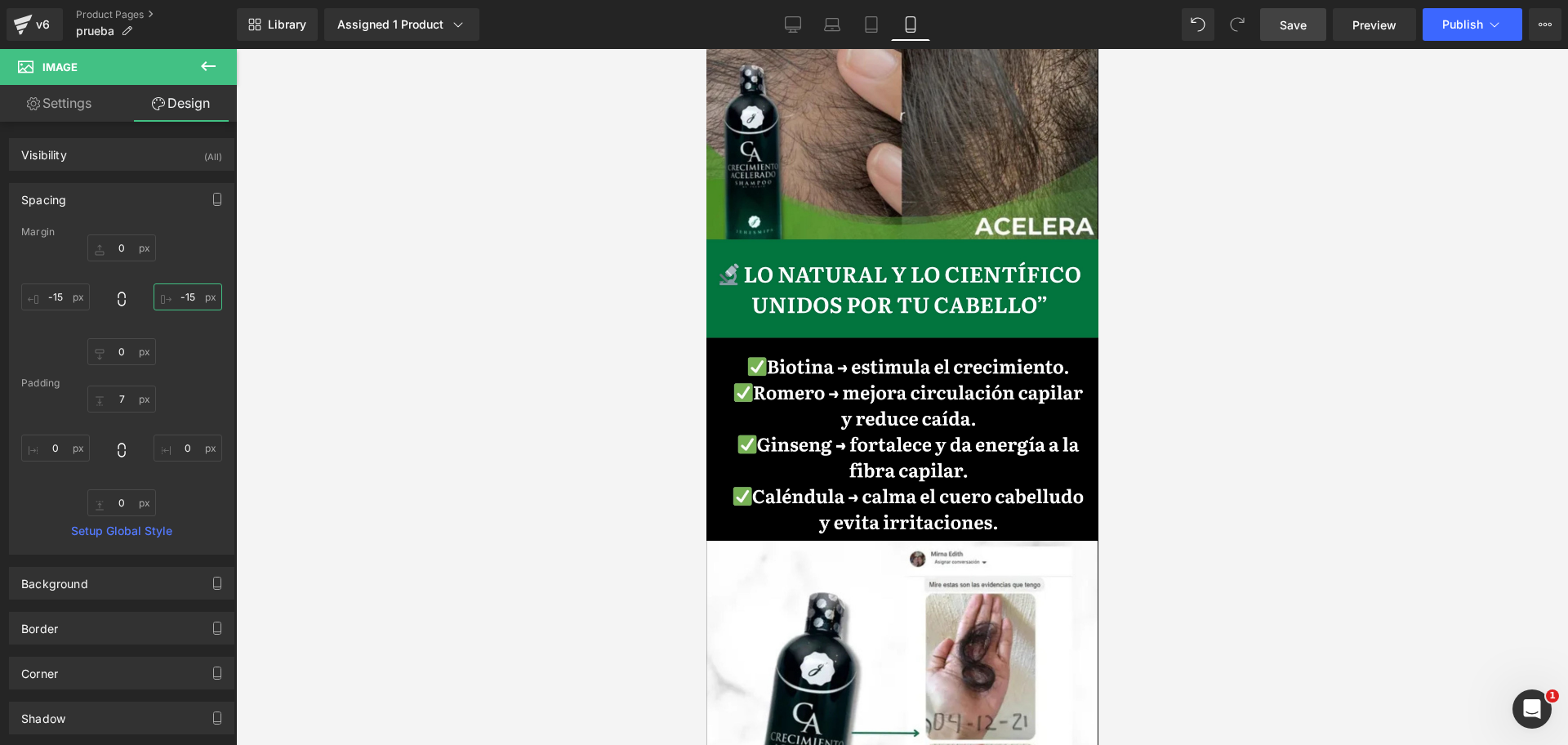
scroll to position [0, 845]
type input "-15"
click at [1287, 23] on span "Save" at bounding box center [1293, 25] width 27 height 17
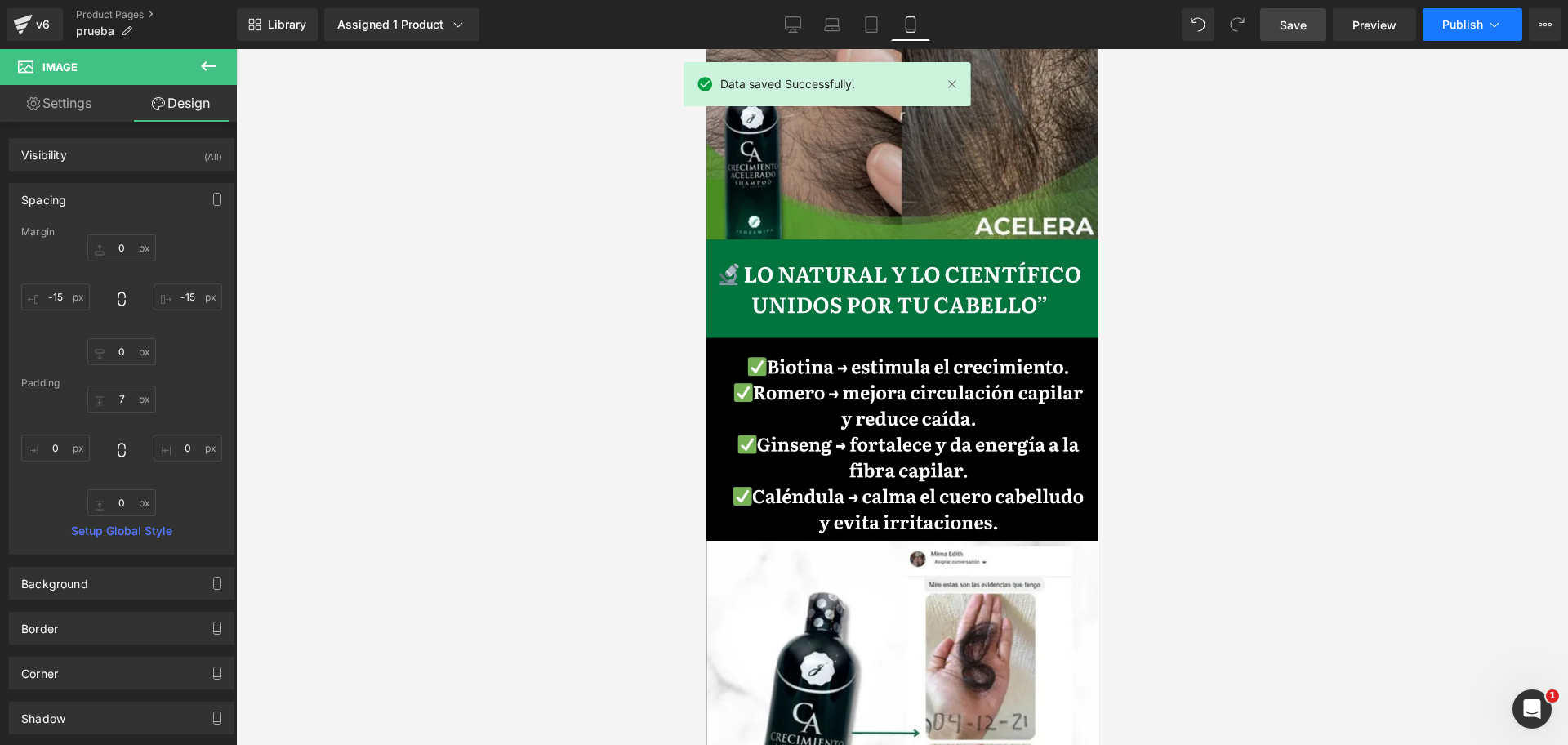
click at [1477, 27] on span "Publish" at bounding box center [1462, 25] width 41 height 13
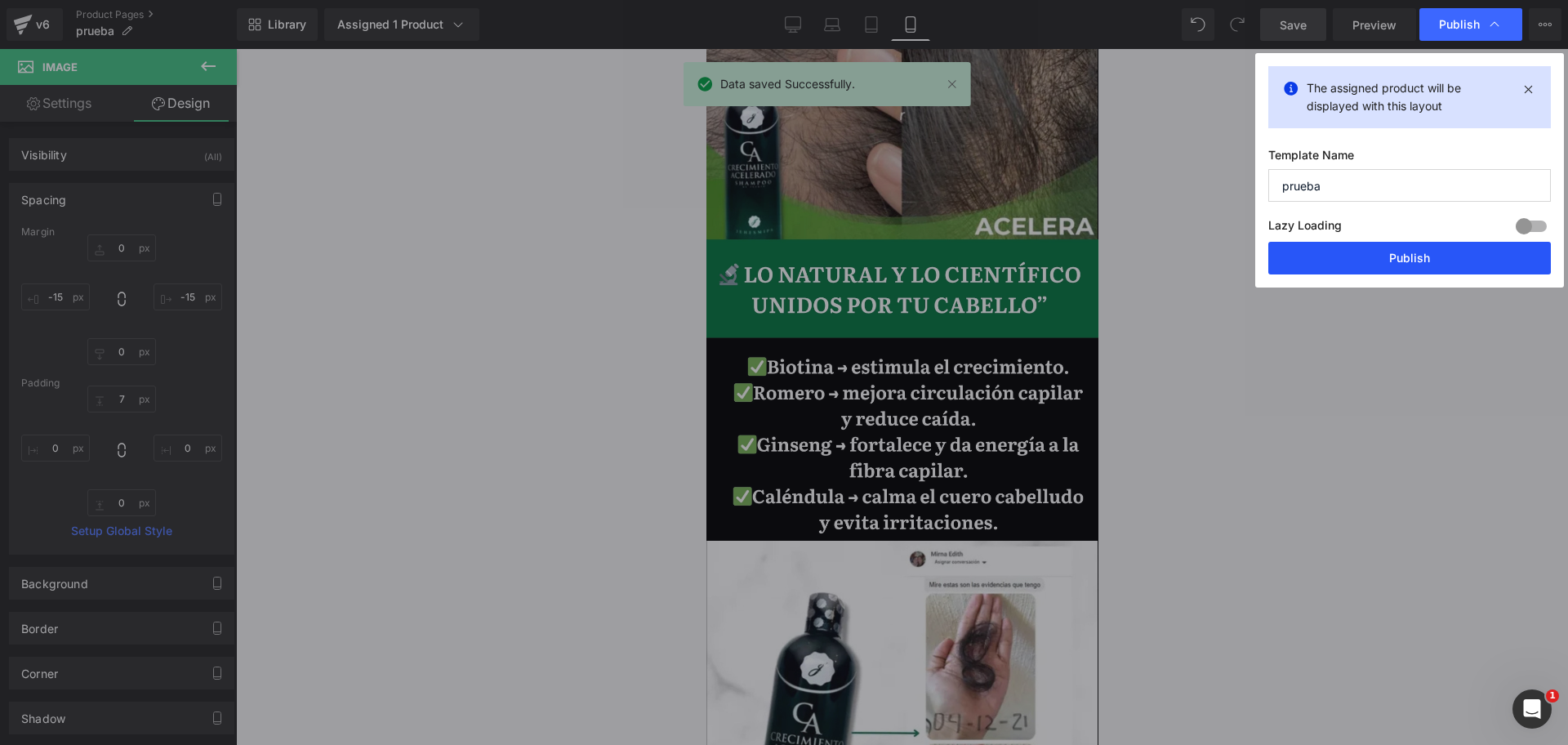
scroll to position [0, 0]
click at [1344, 270] on button "Publish" at bounding box center [1409, 258] width 283 height 33
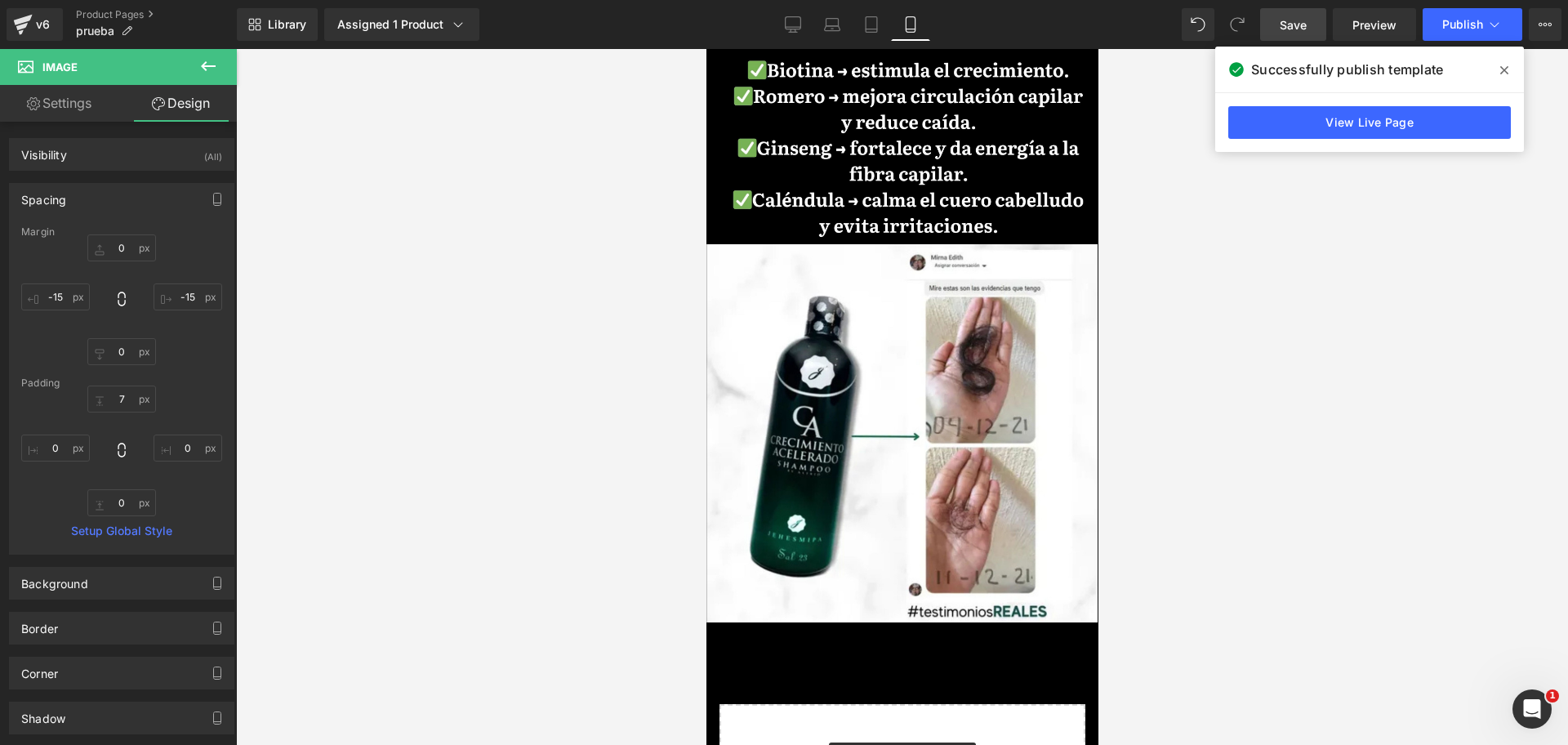
scroll to position [0, 845]
click at [210, 65] on icon at bounding box center [208, 66] width 20 height 20
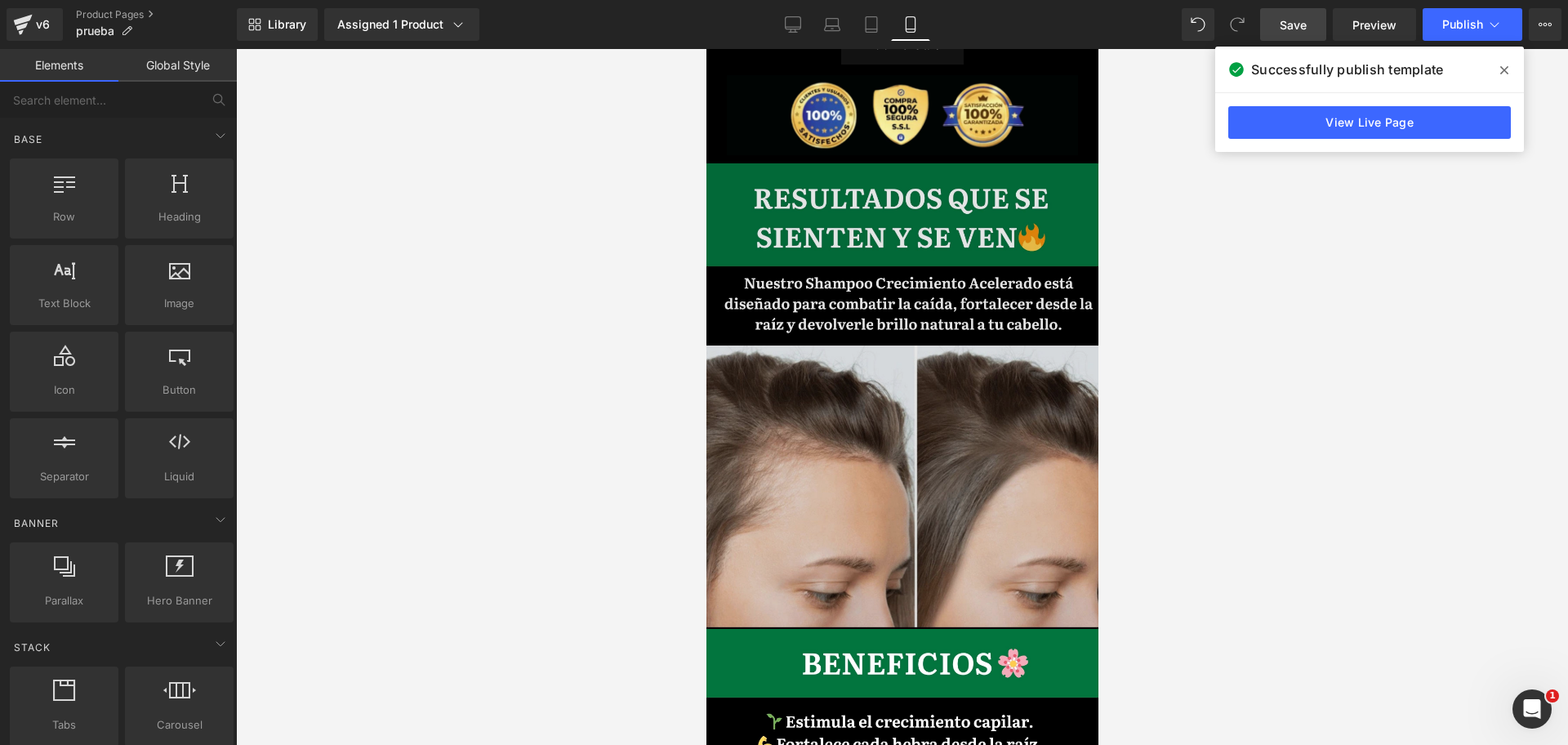
scroll to position [1432, 0]
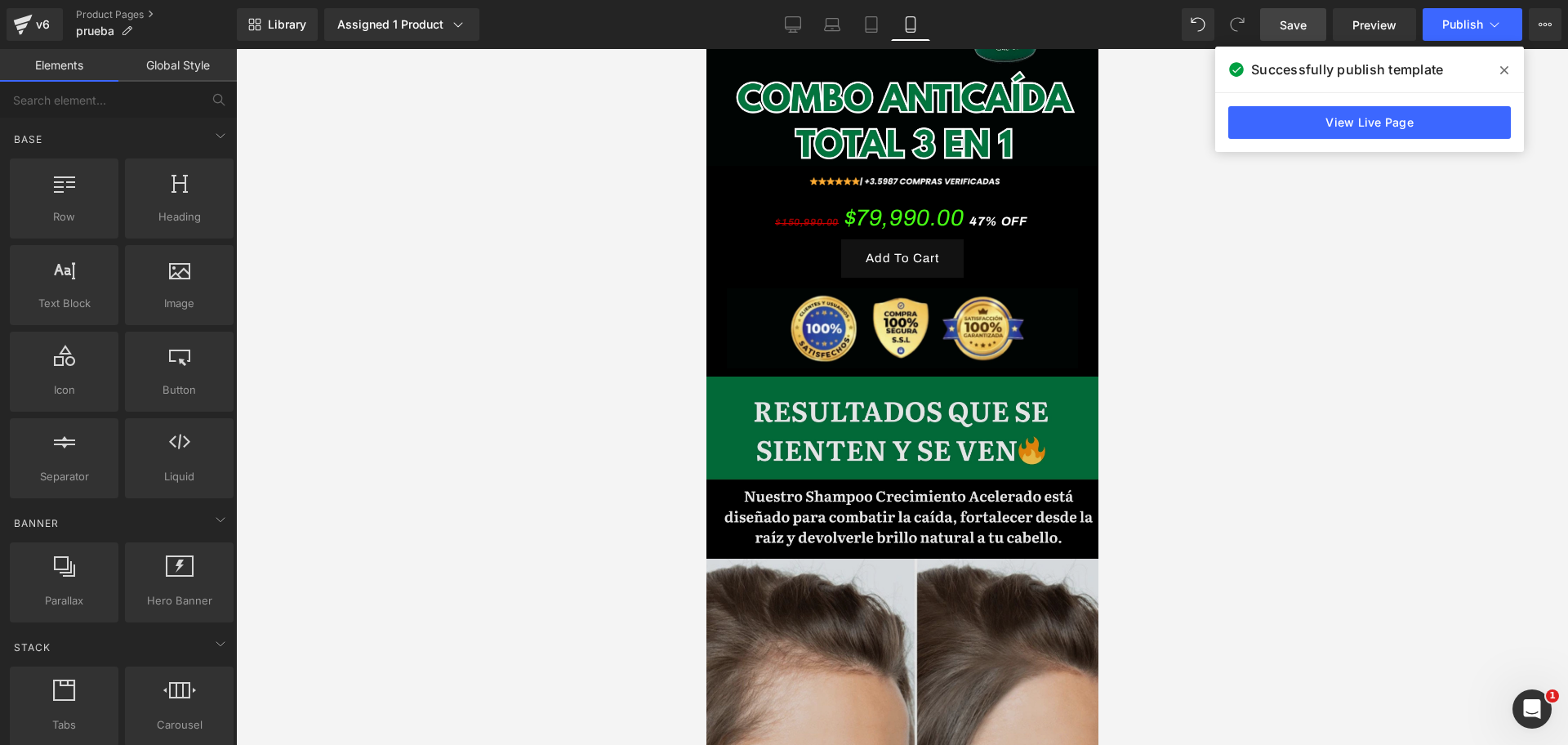
click at [798, 376] on img at bounding box center [901, 609] width 392 height 466
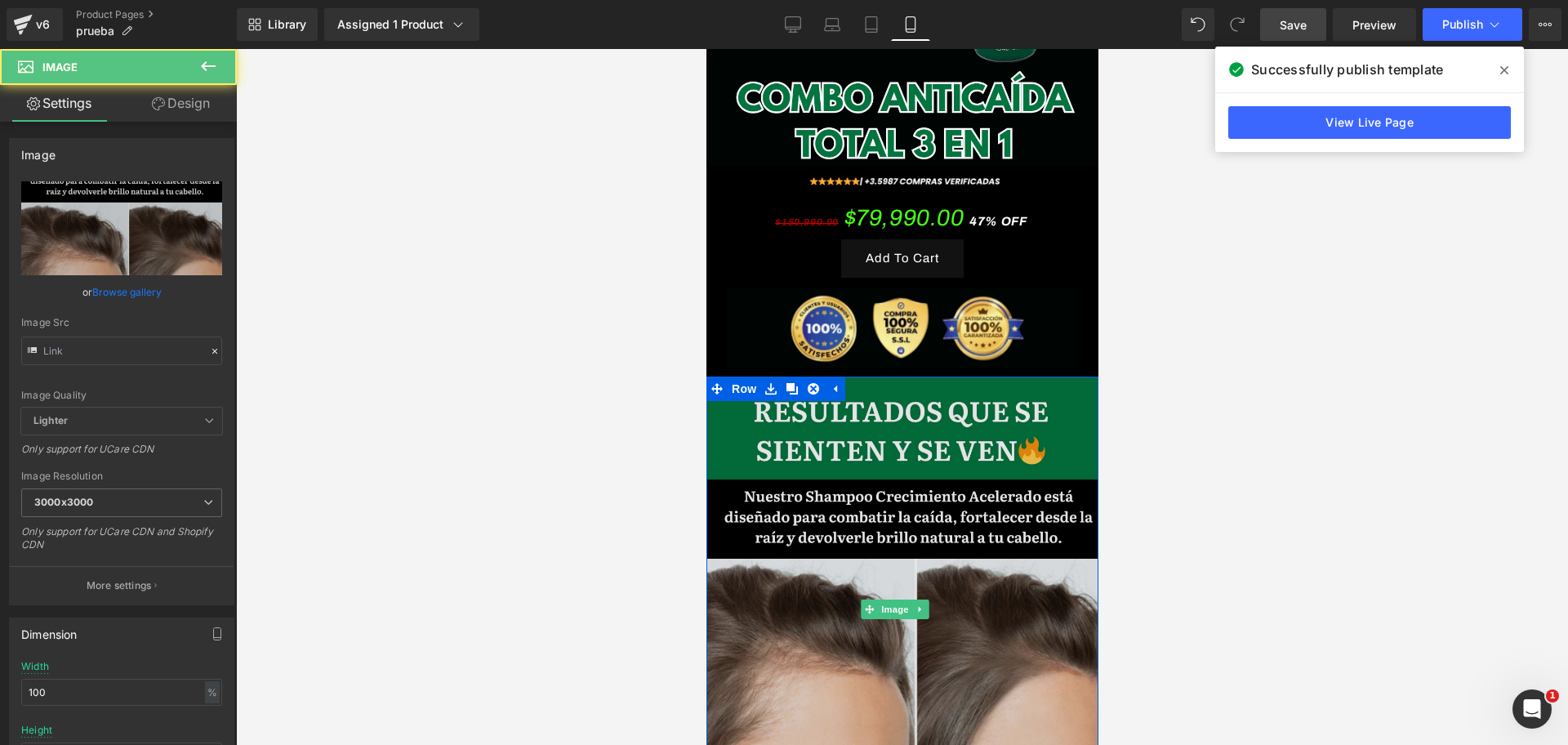
scroll to position [0, 282]
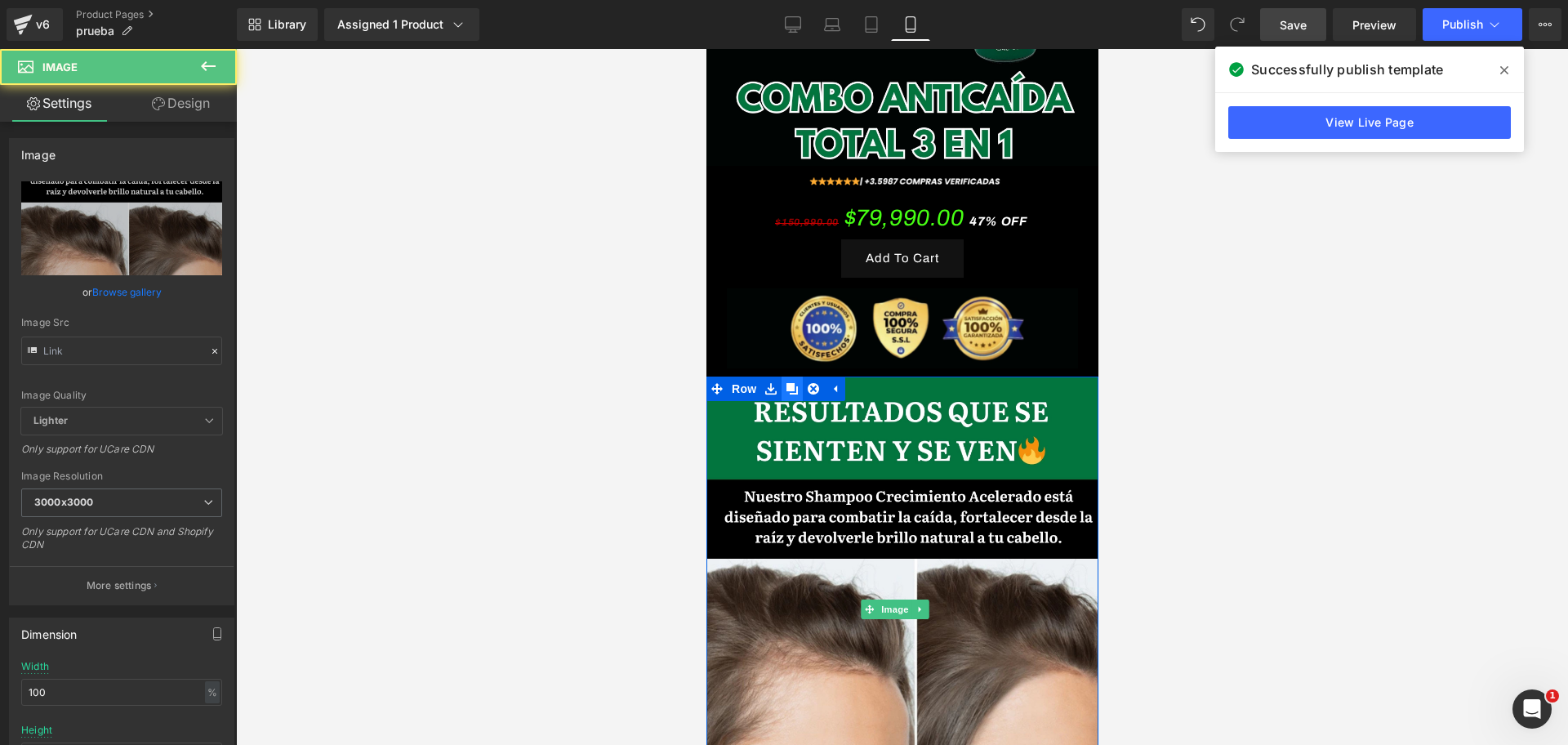
click at [794, 382] on icon at bounding box center [791, 388] width 11 height 12
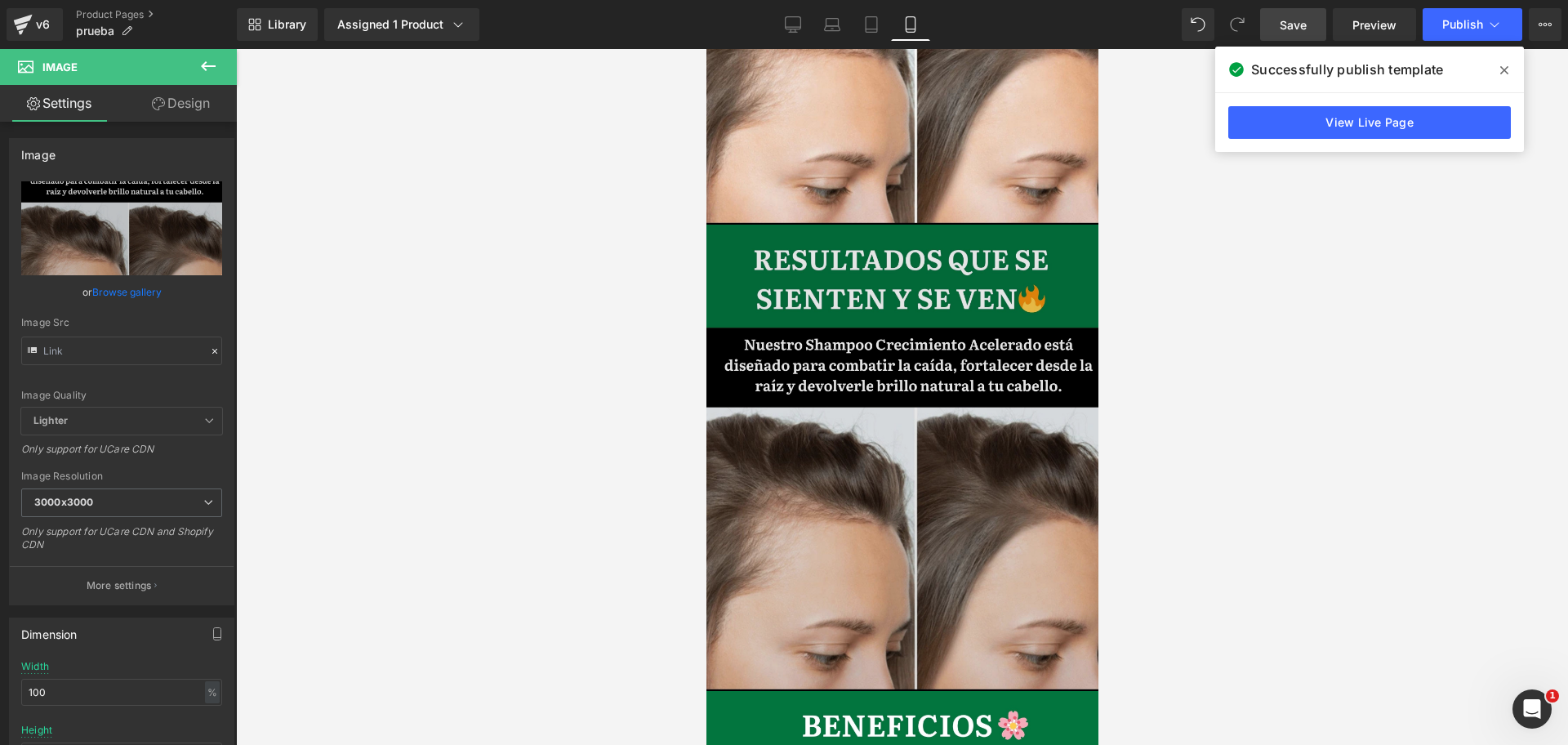
scroll to position [2079, 0]
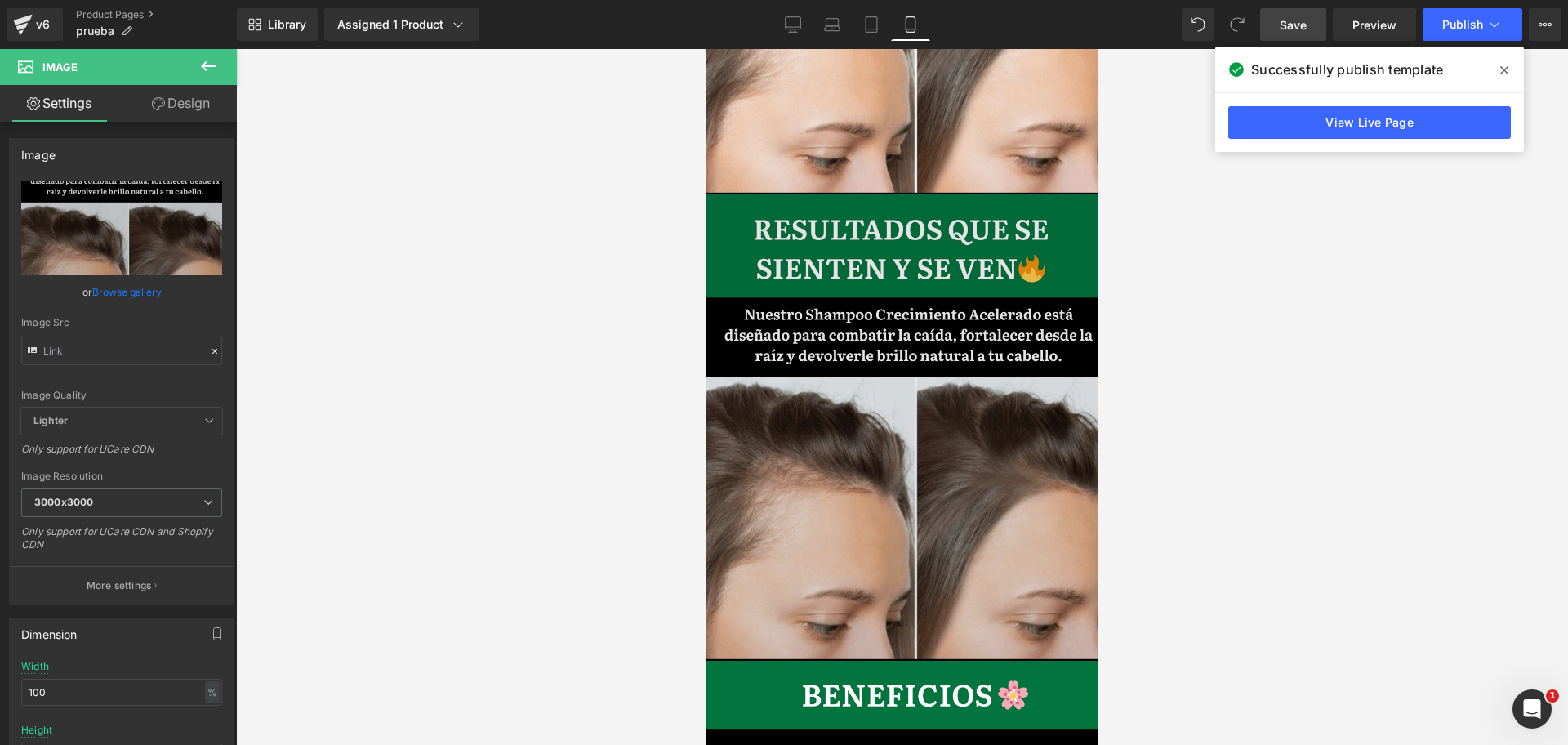
click at [782, 194] on img at bounding box center [901, 427] width 392 height 466
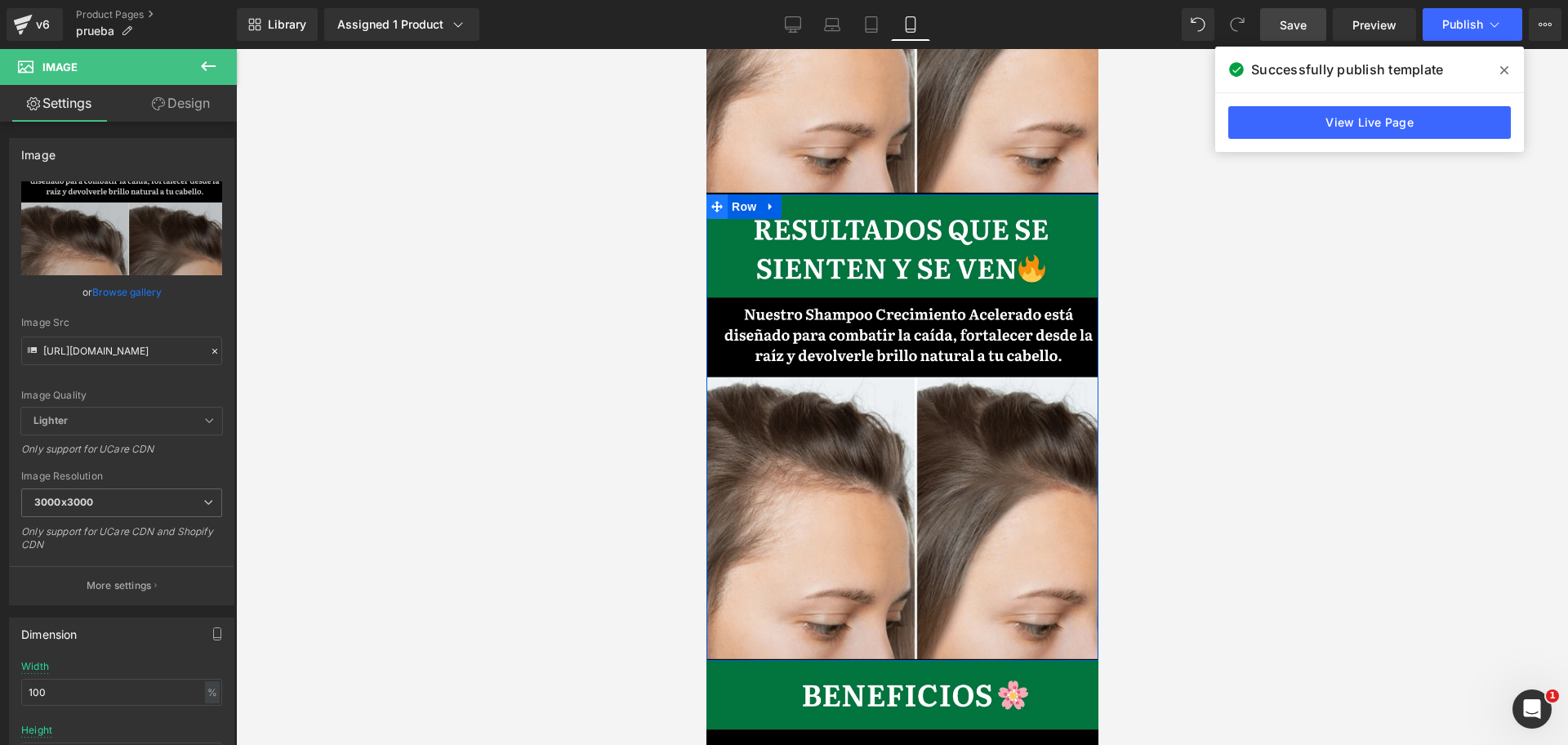
scroll to position [0, 564]
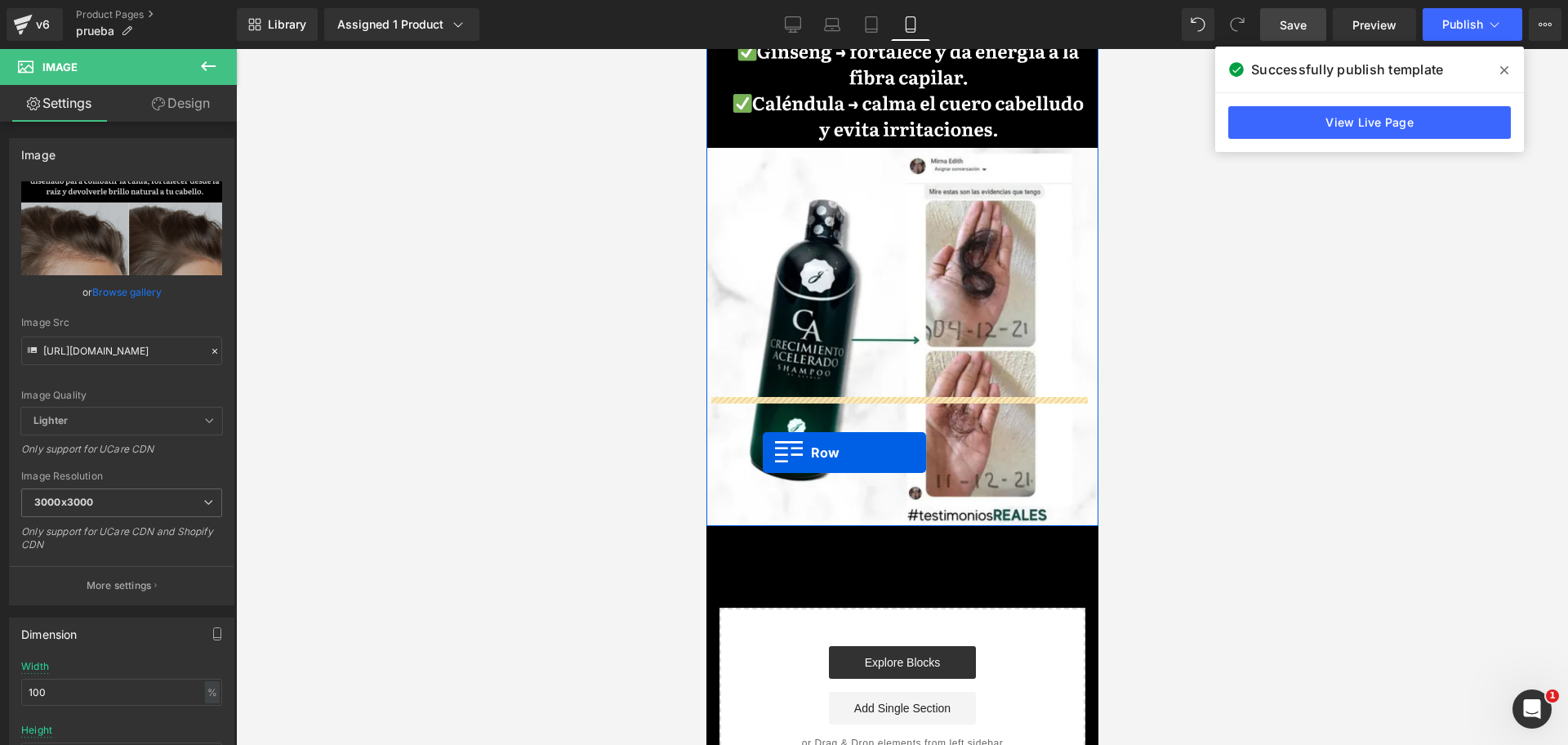
drag, startPoint x: 736, startPoint y: 163, endPoint x: 762, endPoint y: 450, distance: 288.2
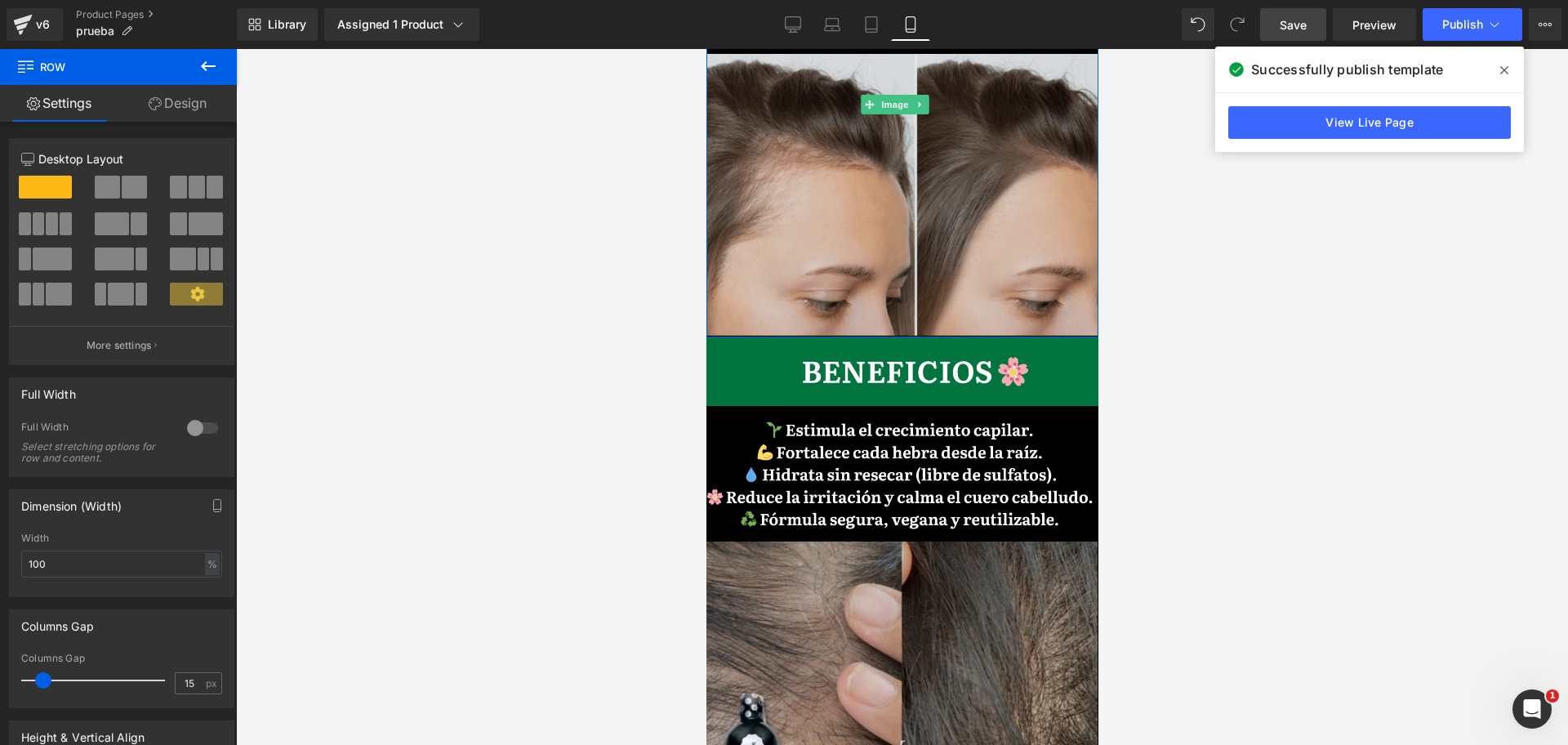
scroll to position [0, 282]
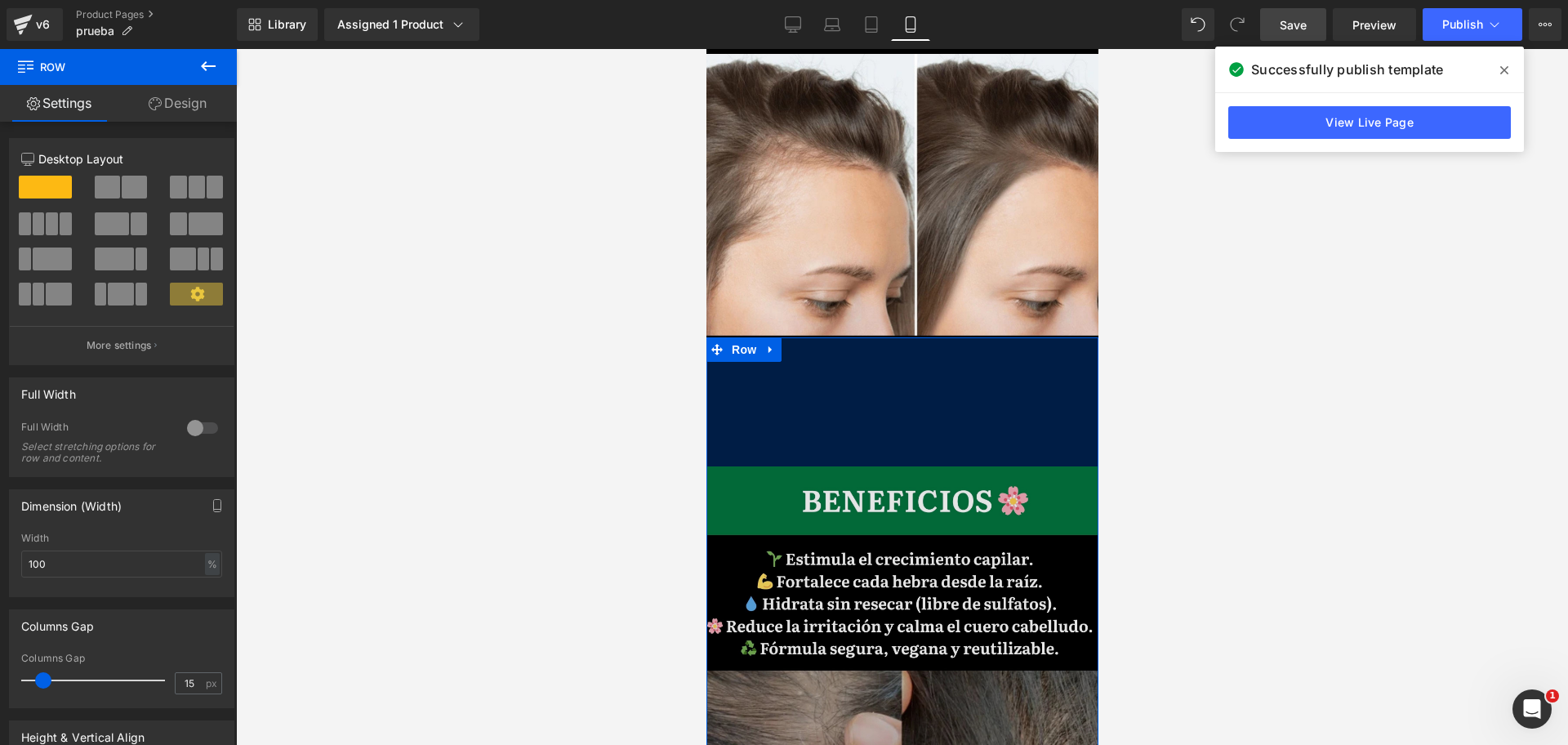
drag, startPoint x: 845, startPoint y: 257, endPoint x: 857, endPoint y: 386, distance: 129.6
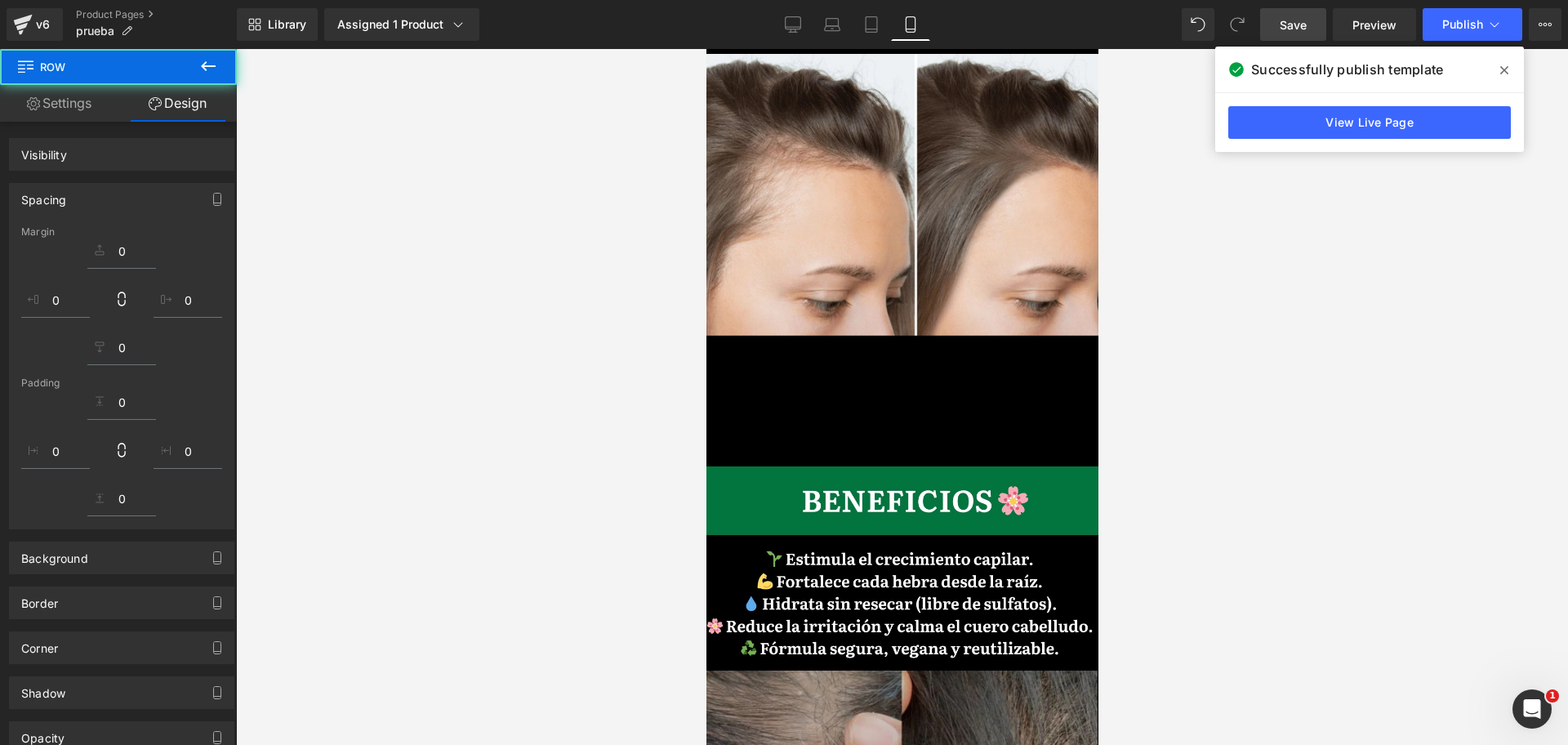
click at [1190, 295] on div at bounding box center [901, 397] width 1331 height 696
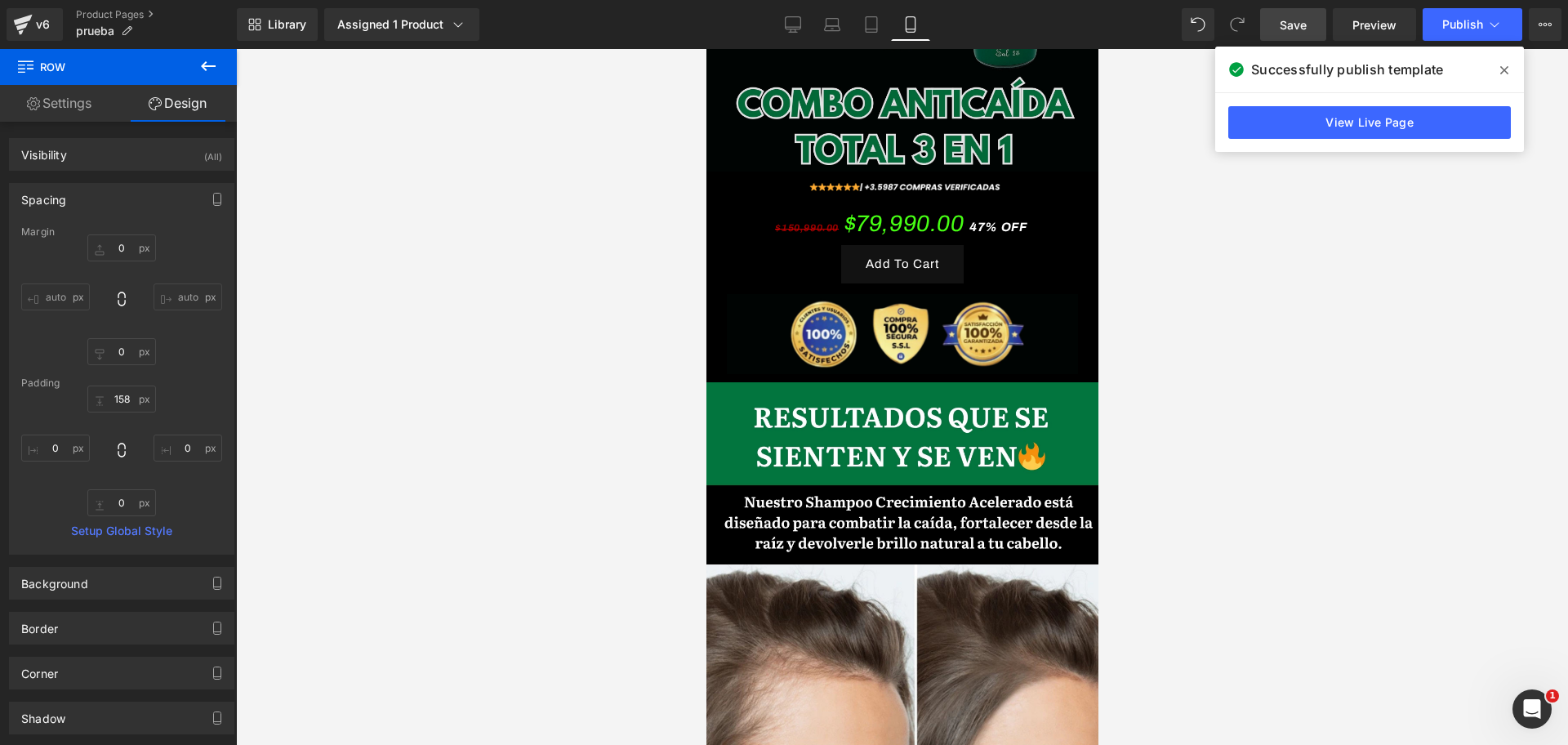
scroll to position [0, 0]
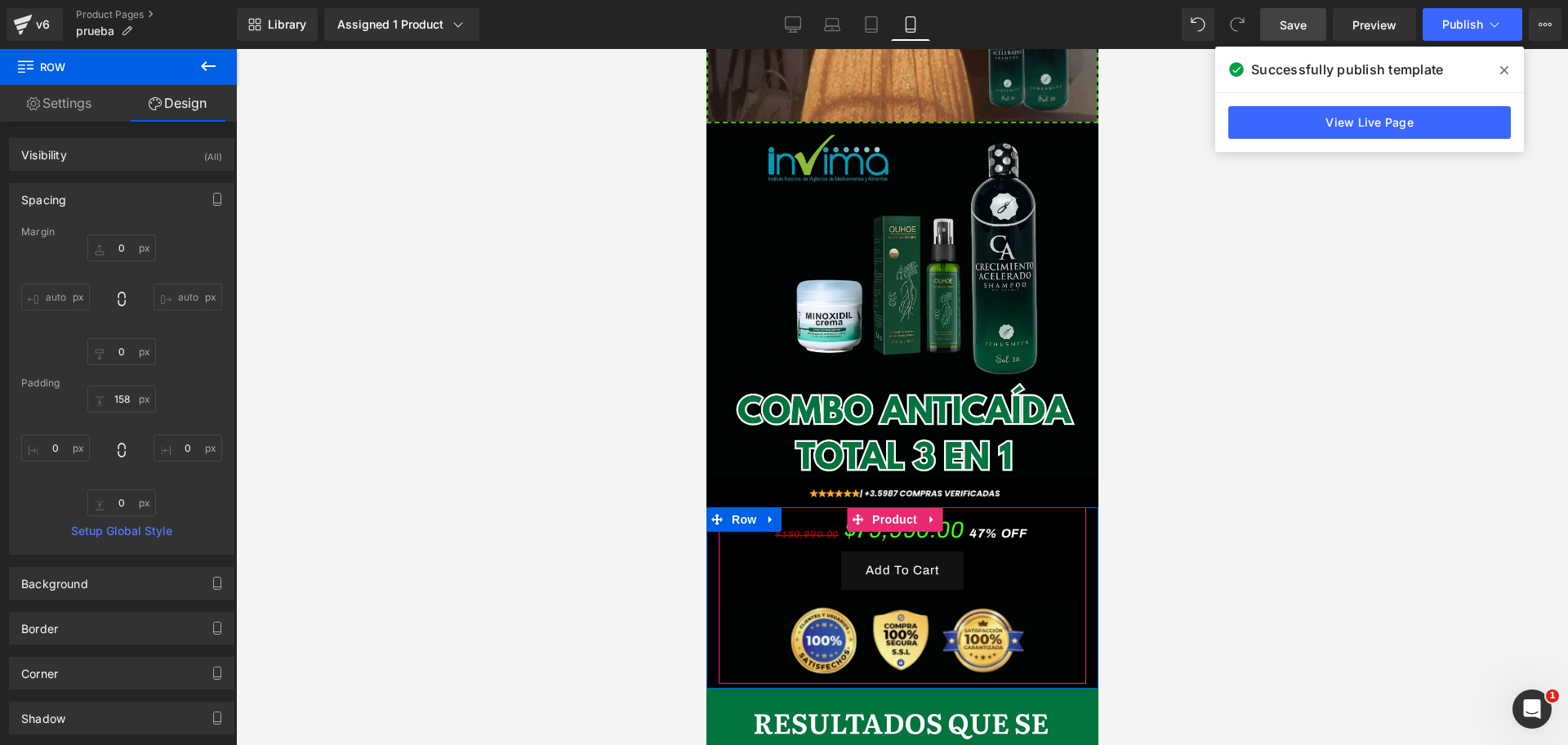
click at [928, 514] on icon at bounding box center [931, 520] width 11 height 12
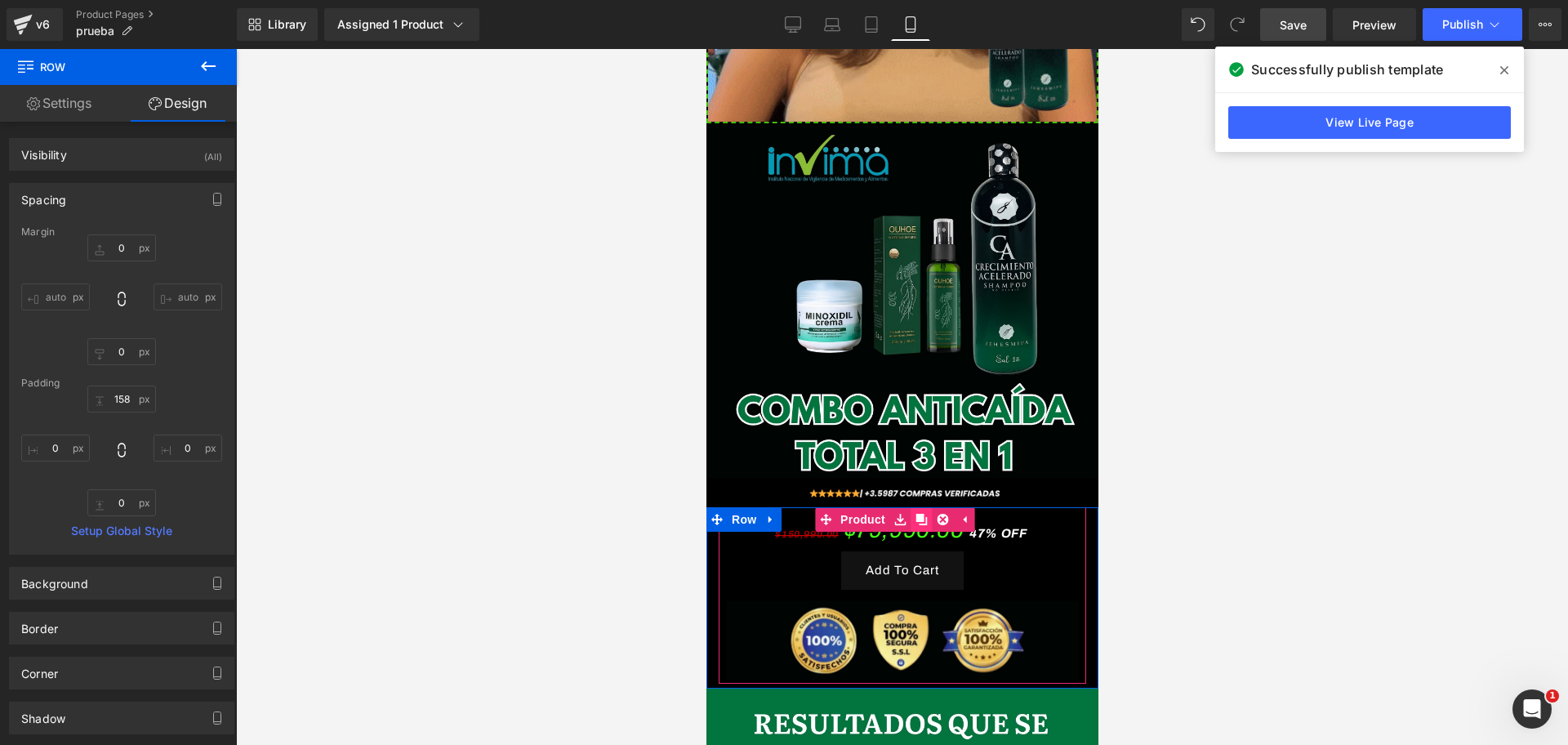
click at [918, 514] on icon at bounding box center [920, 520] width 11 height 11
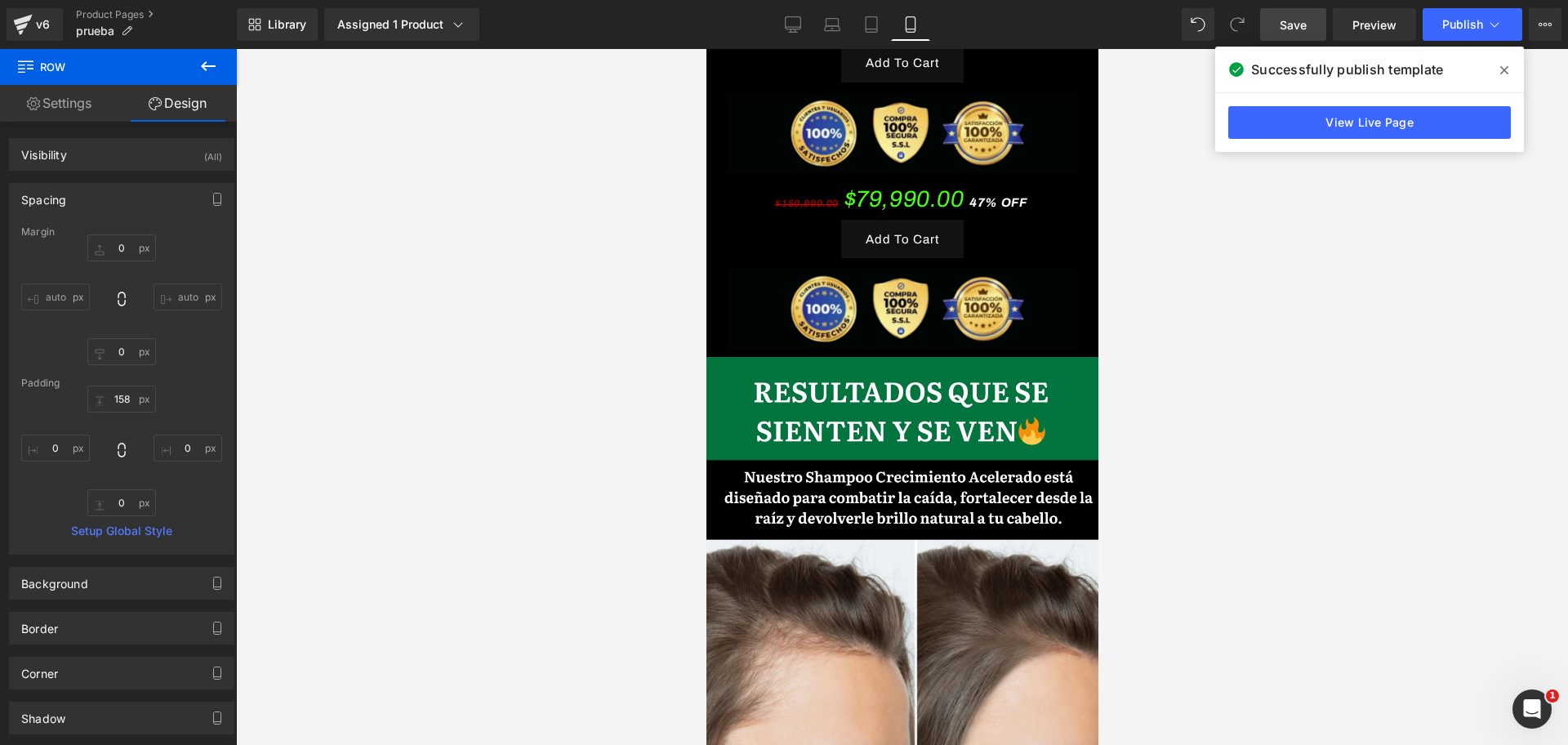
click at [744, 220] on div "Add To Cart" at bounding box center [901, 238] width 351 height 39
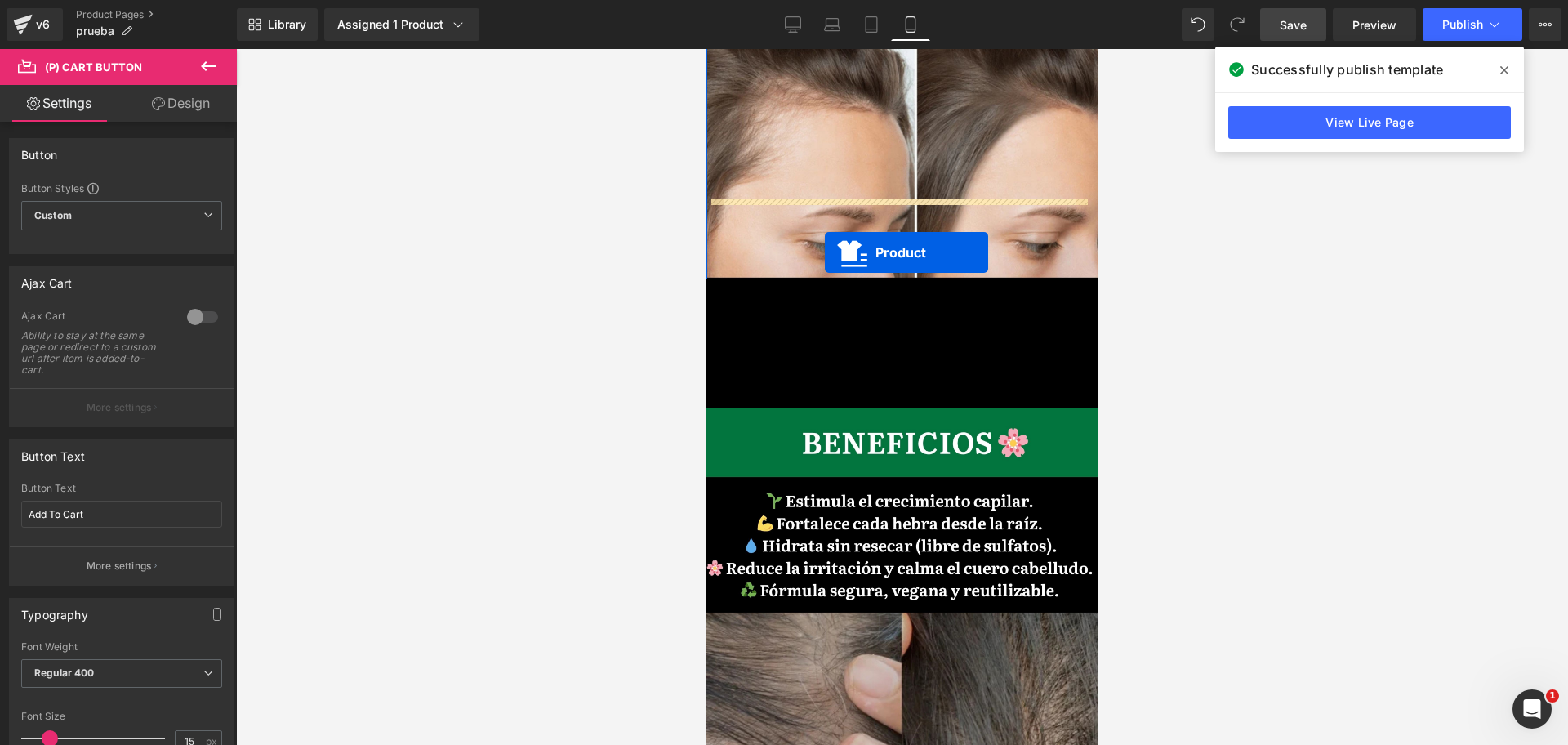
drag, startPoint x: 852, startPoint y: 121, endPoint x: 824, endPoint y: 252, distance: 134.0
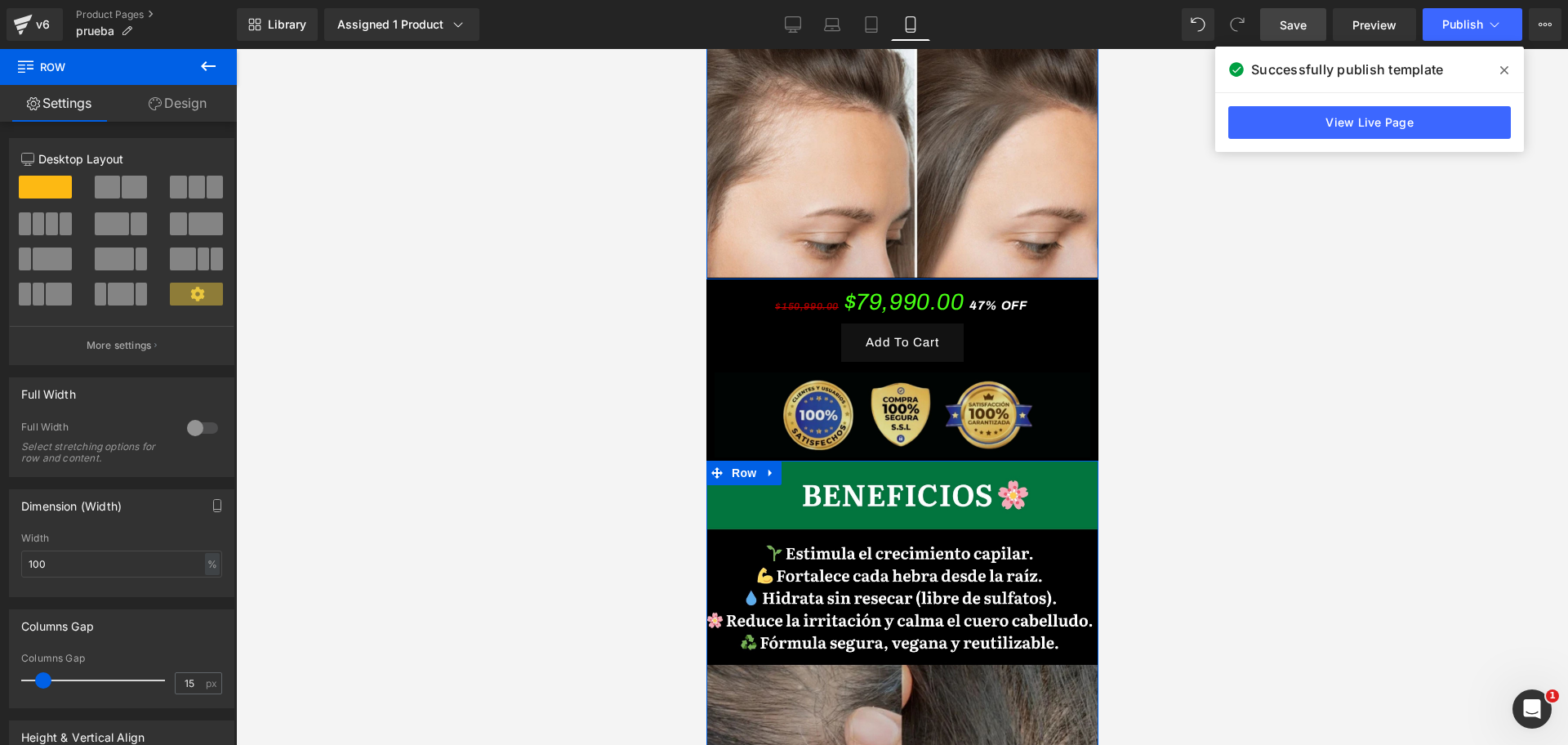
drag, startPoint x: 927, startPoint y: 419, endPoint x: 920, endPoint y: 360, distance: 59.4
click at [920, 360] on div "Image Image Row Image Image $150,990.00 $79,990.00 47% OFF (P) Price Add To Car…" at bounding box center [901, 255] width 392 height 4285
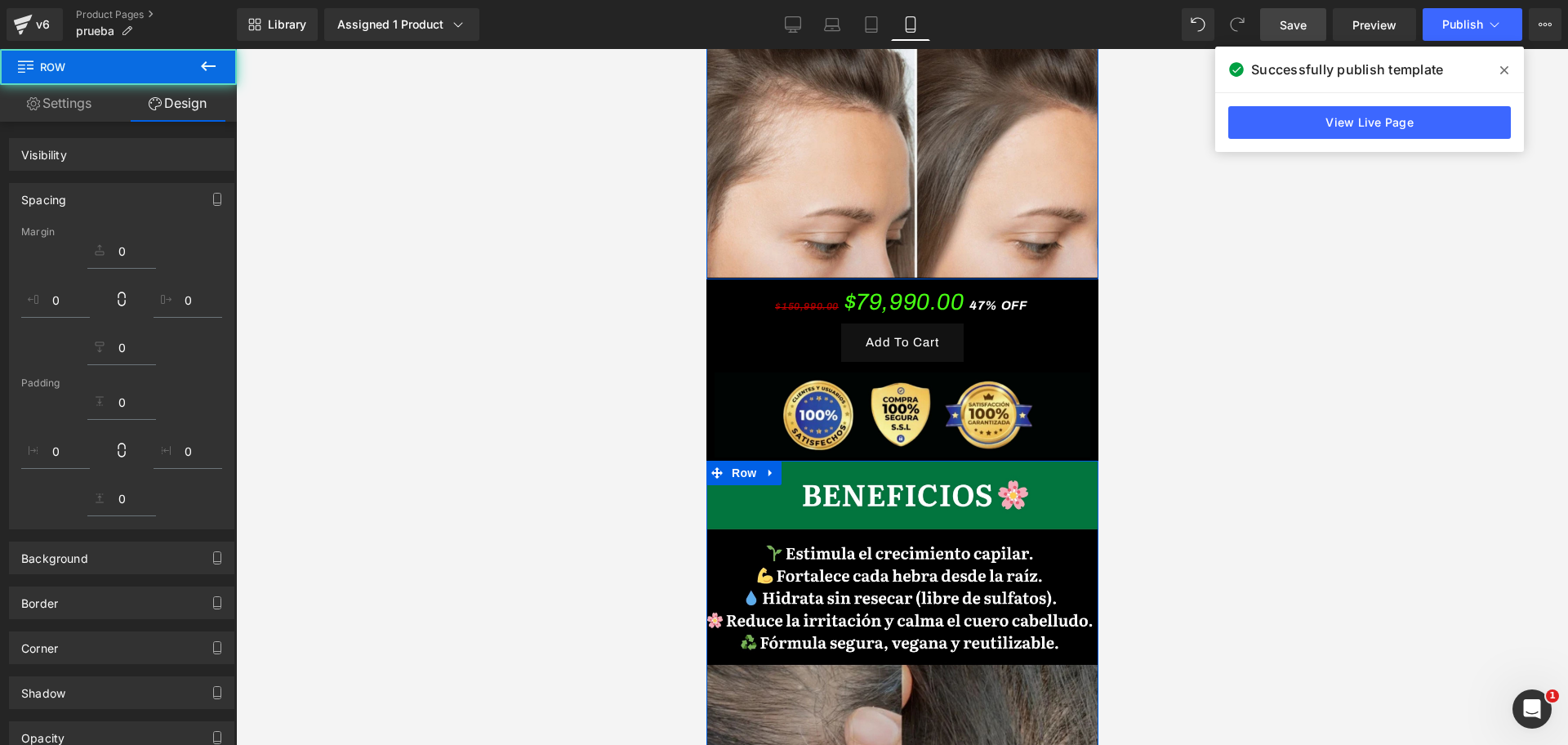
click at [1403, 312] on div at bounding box center [901, 397] width 1331 height 696
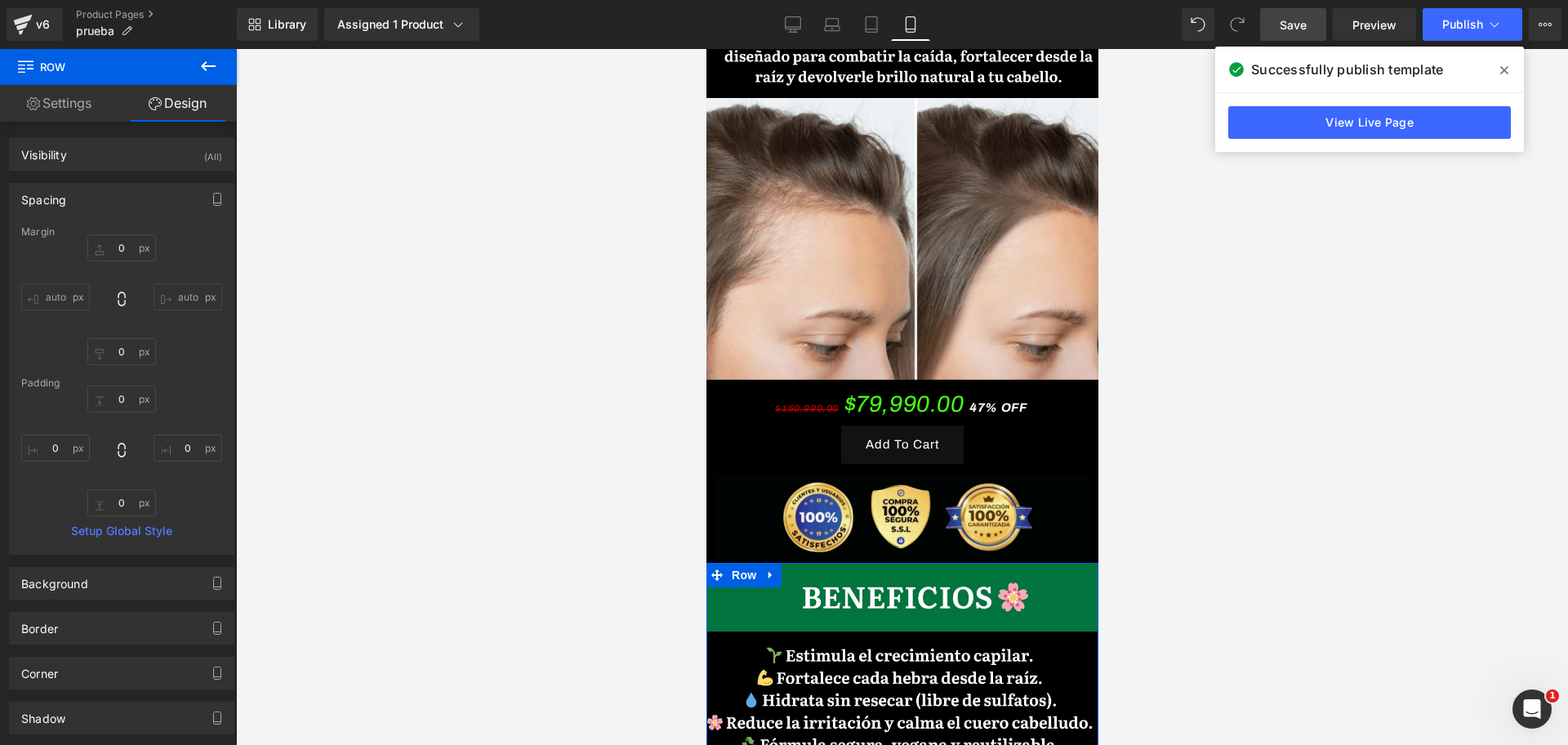
click at [1202, 382] on div at bounding box center [901, 397] width 1331 height 696
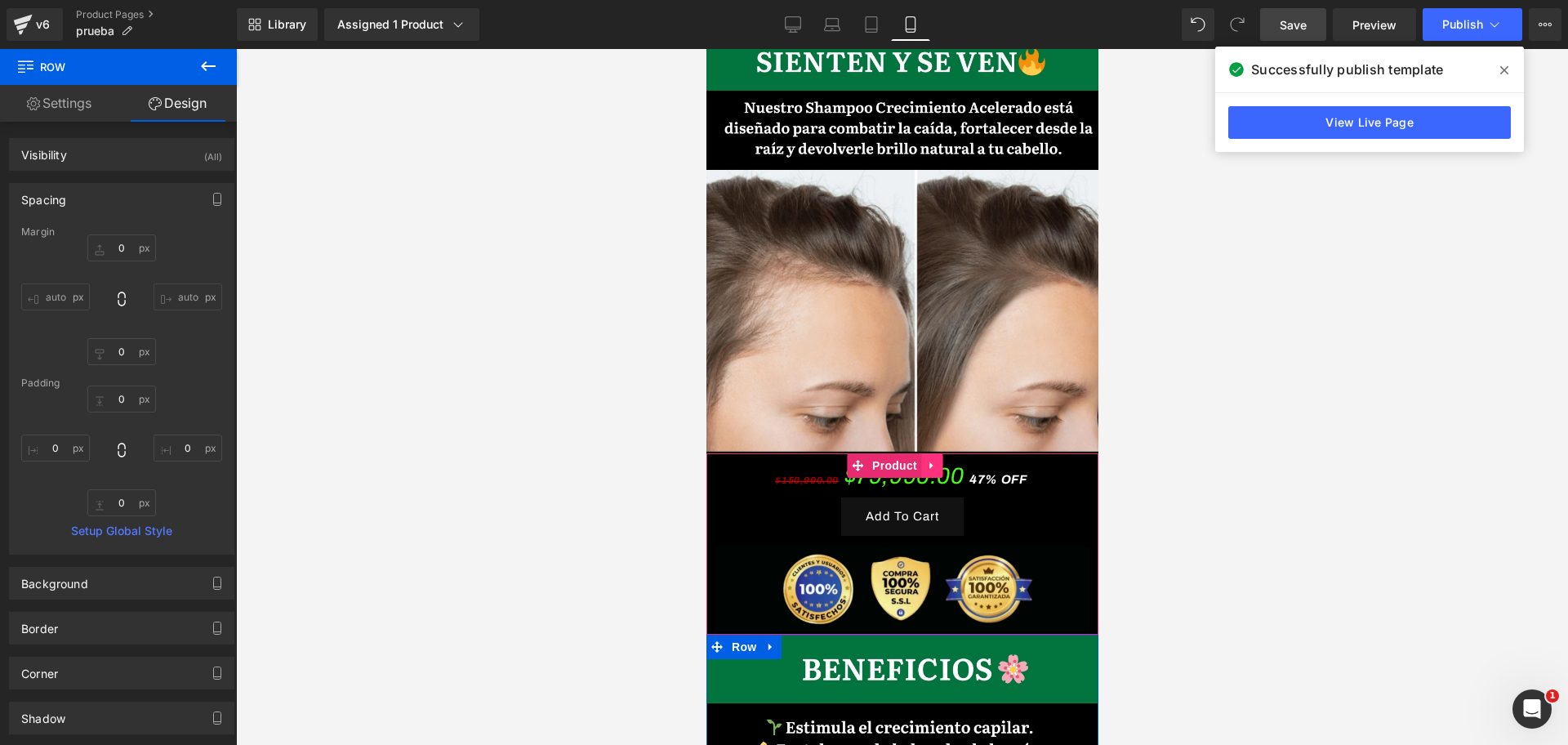
click at [940, 453] on link at bounding box center [931, 466] width 21 height 25
click at [940, 460] on icon at bounding box center [941, 466] width 11 height 11
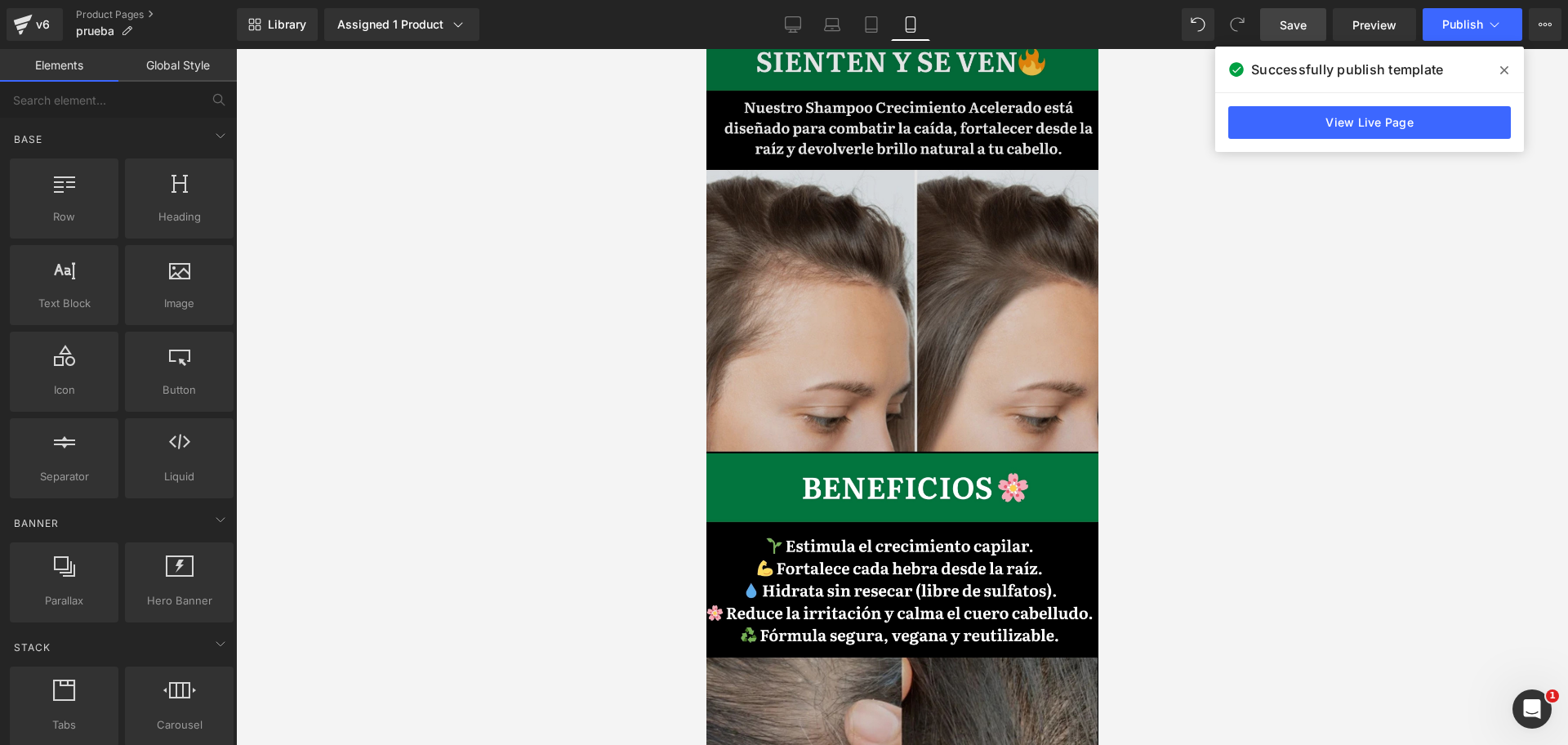
scroll to position [0, 282]
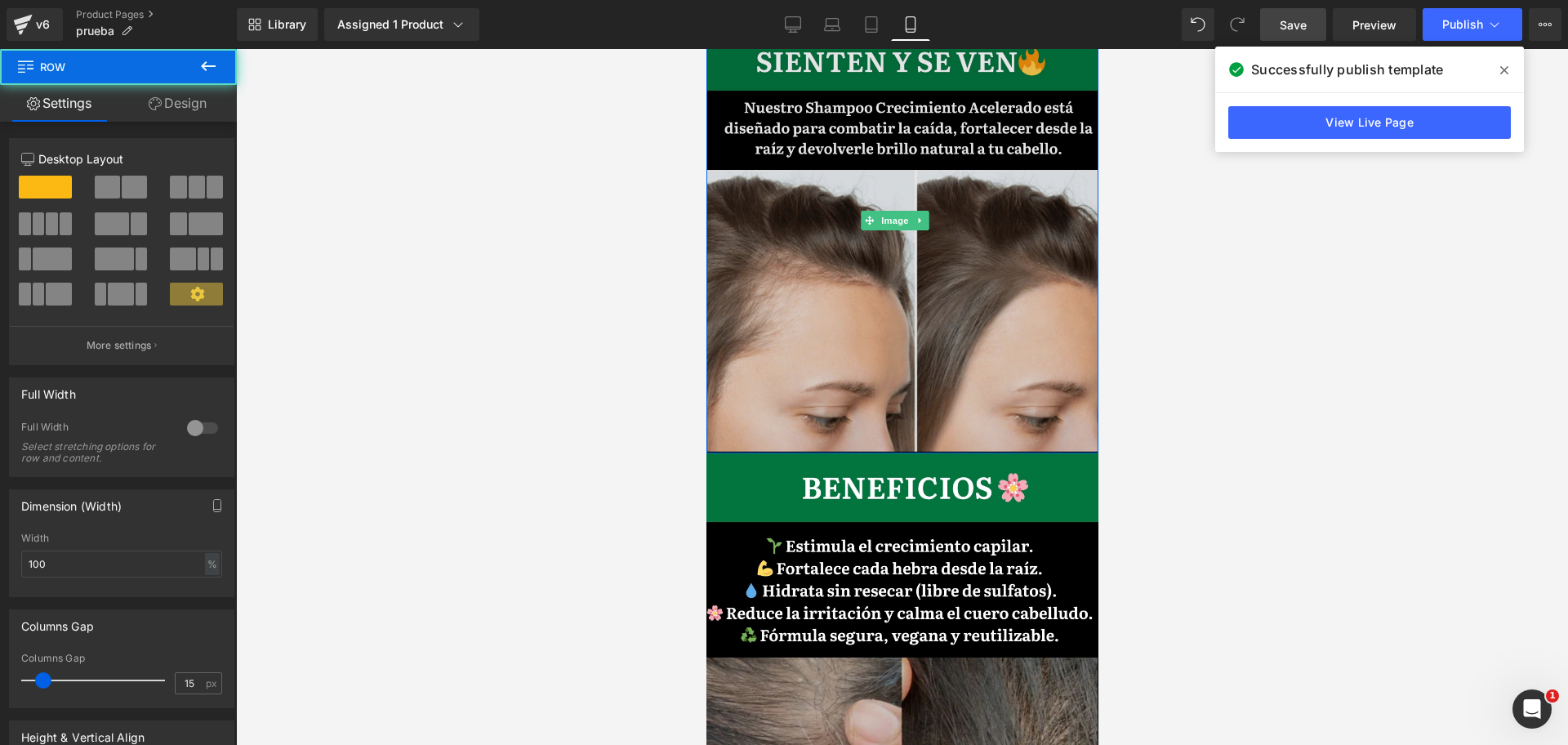
drag, startPoint x: 909, startPoint y: 370, endPoint x: 1050, endPoint y: 365, distance: 141.1
click at [919, 359] on div "Image Row" at bounding box center [901, 220] width 392 height 466
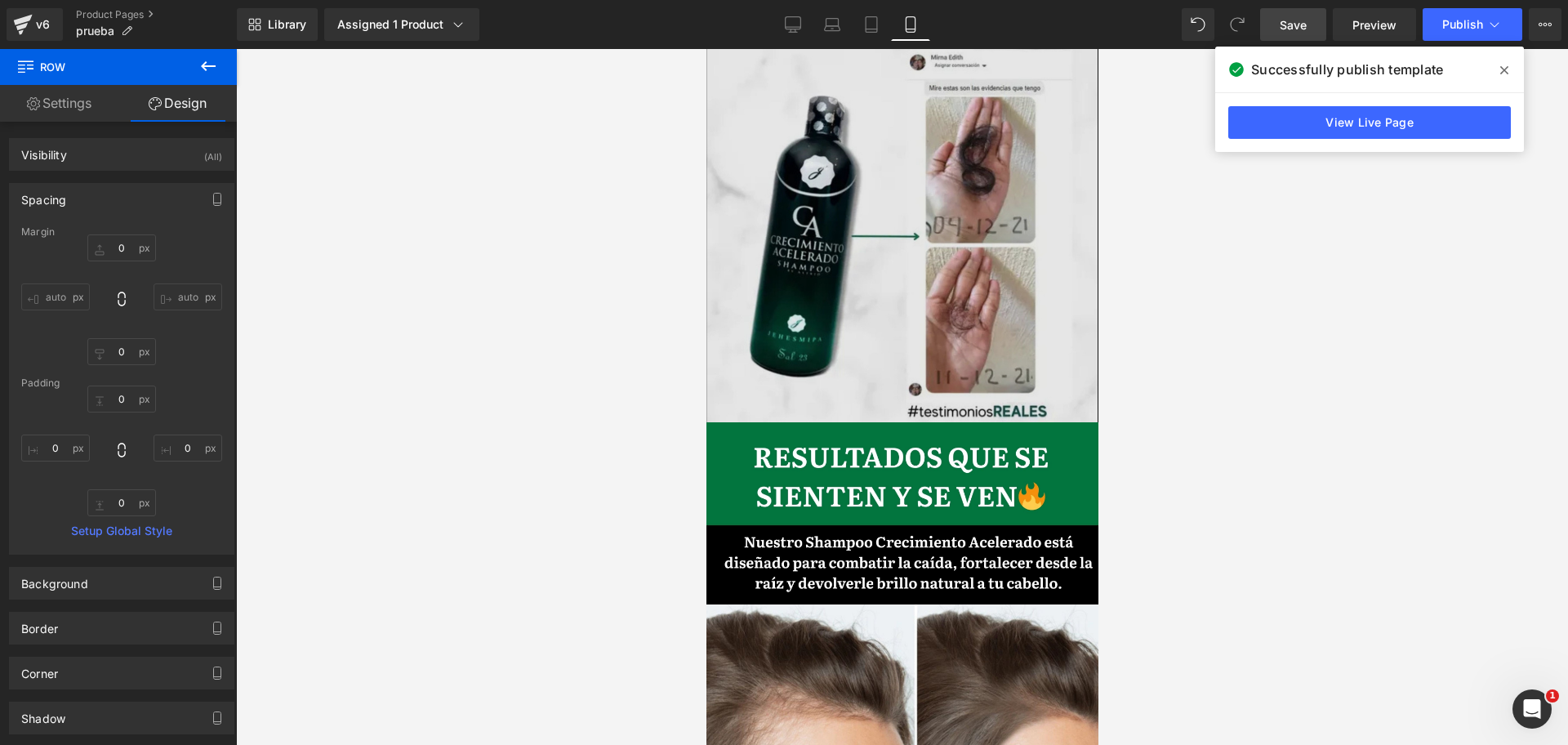
scroll to position [3136, 0]
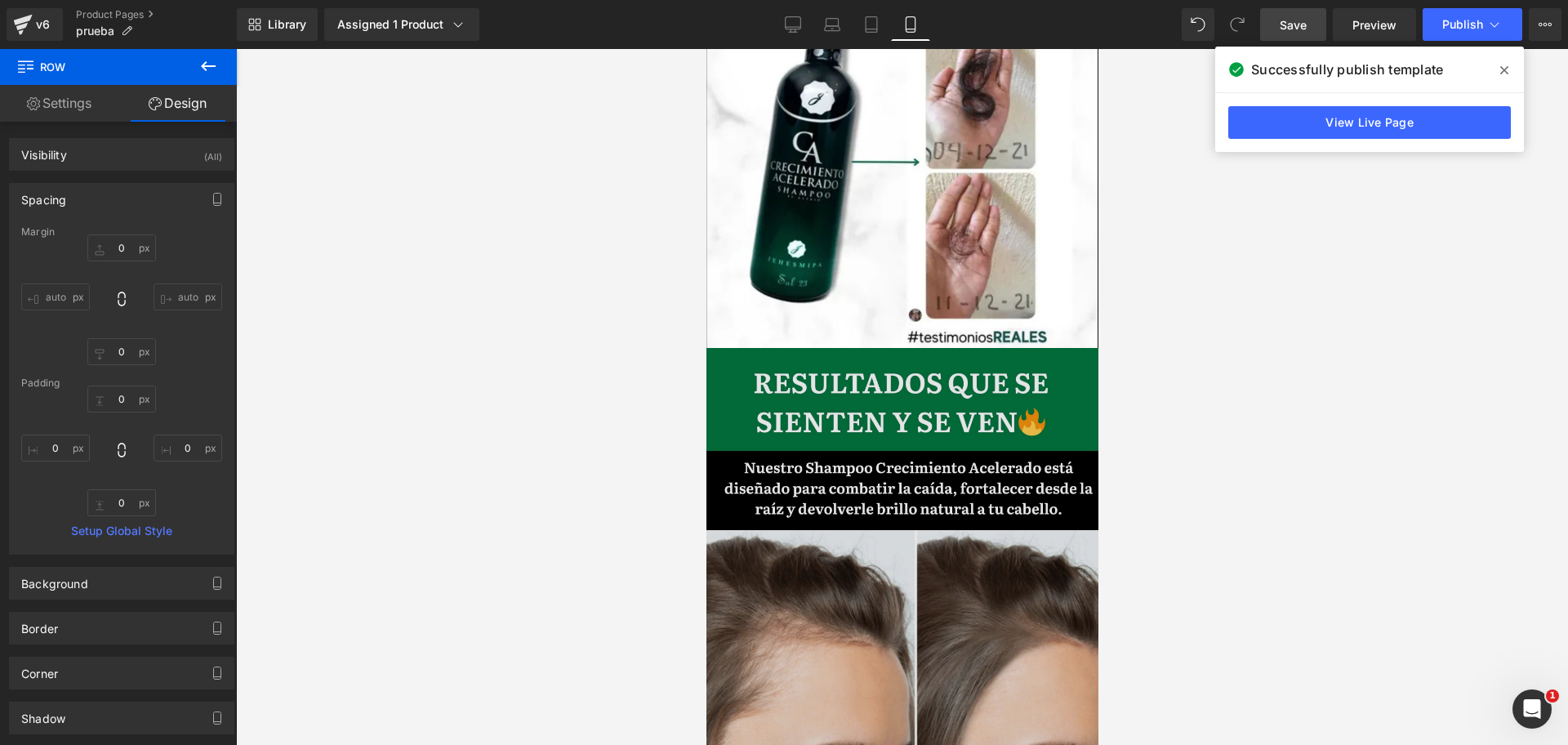
click at [919, 363] on img at bounding box center [901, 581] width 392 height 466
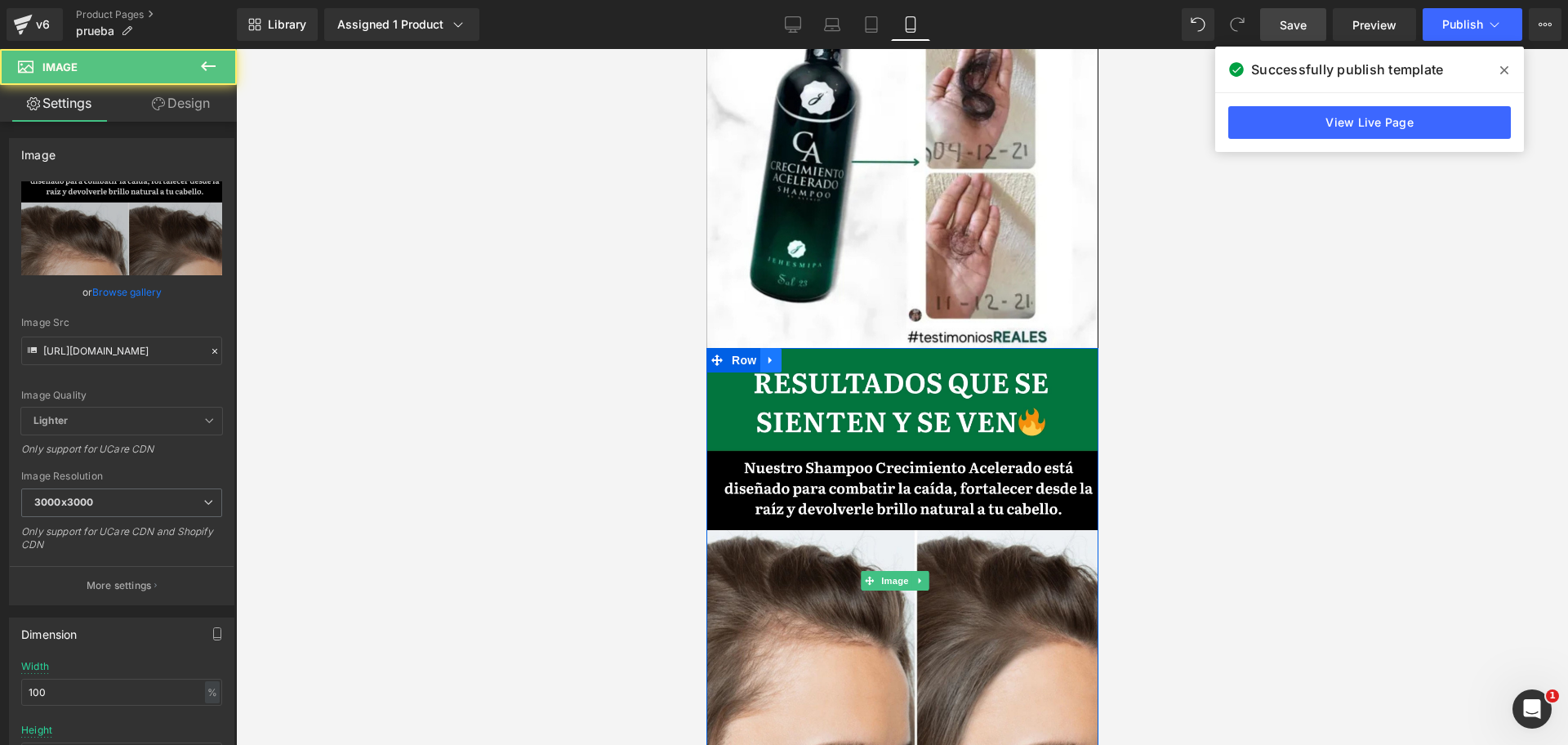
scroll to position [0, 282]
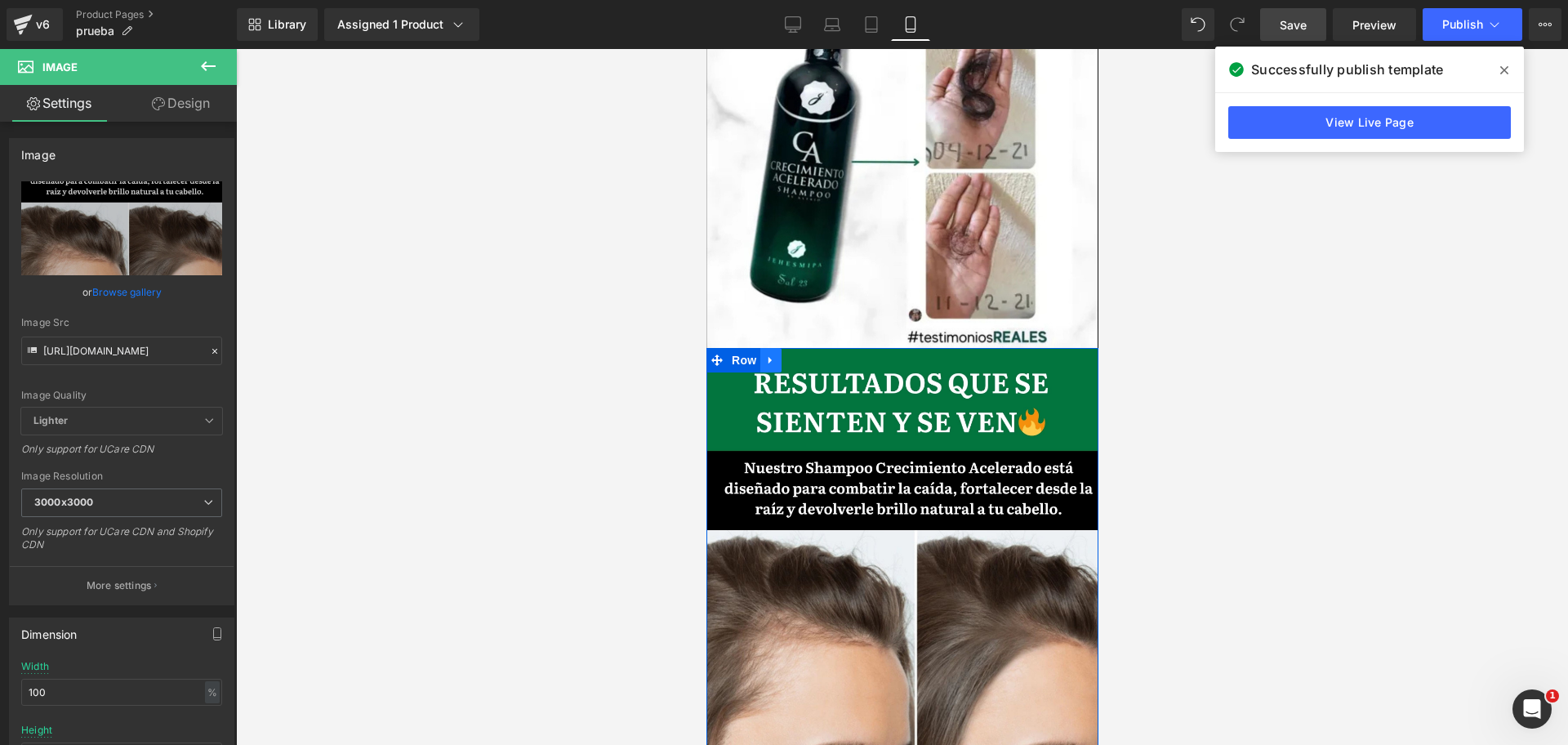
click at [772, 354] on icon at bounding box center [770, 360] width 11 height 12
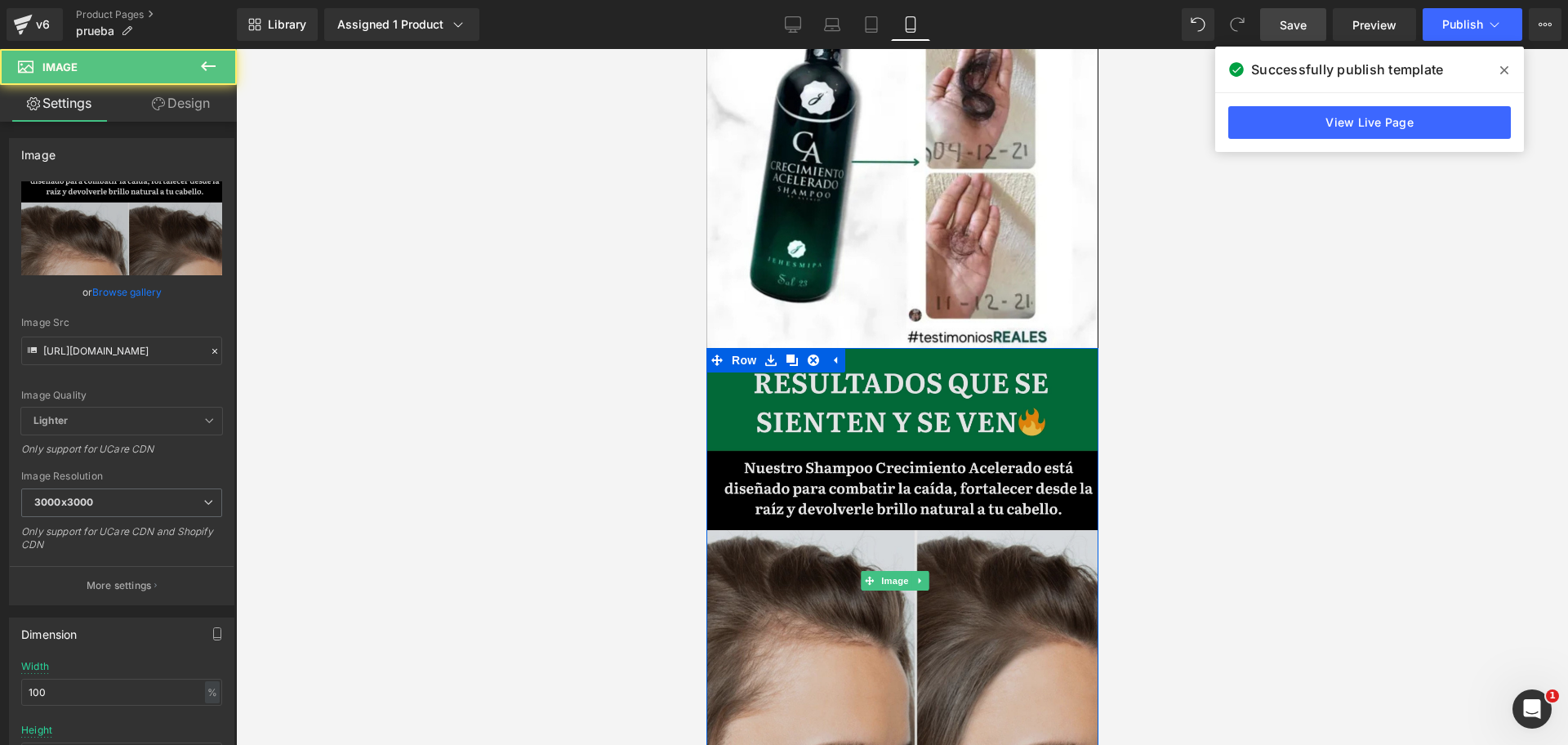
click at [804, 348] on img at bounding box center [901, 581] width 392 height 466
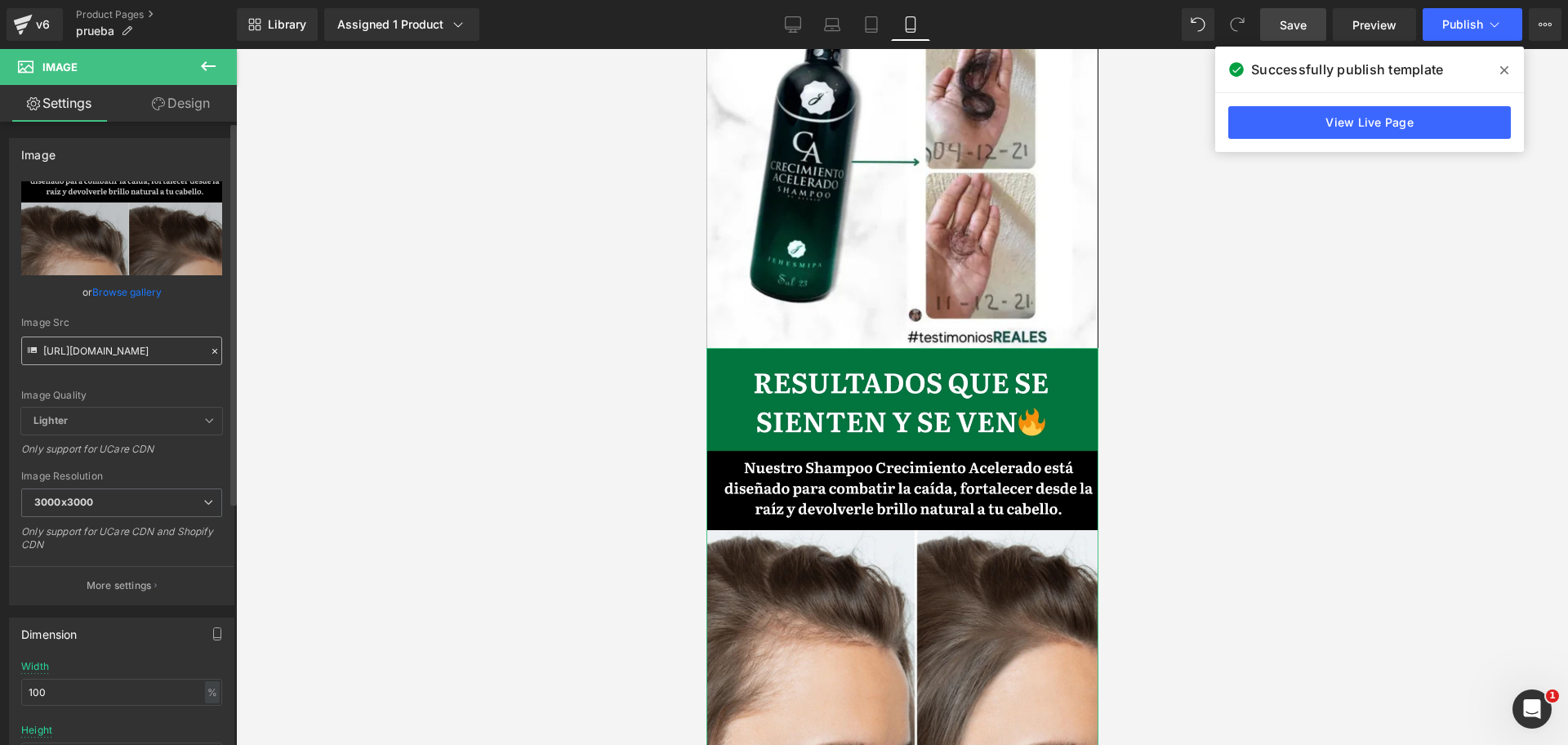
scroll to position [0, 564]
click at [152, 363] on div "[URL][DOMAIN_NAME] Replace Image Upload image or Browse gallery Image Src [URL]…" at bounding box center [121, 393] width 224 height 423
click at [135, 338] on input "[URL][DOMAIN_NAME]" at bounding box center [121, 351] width 201 height 29
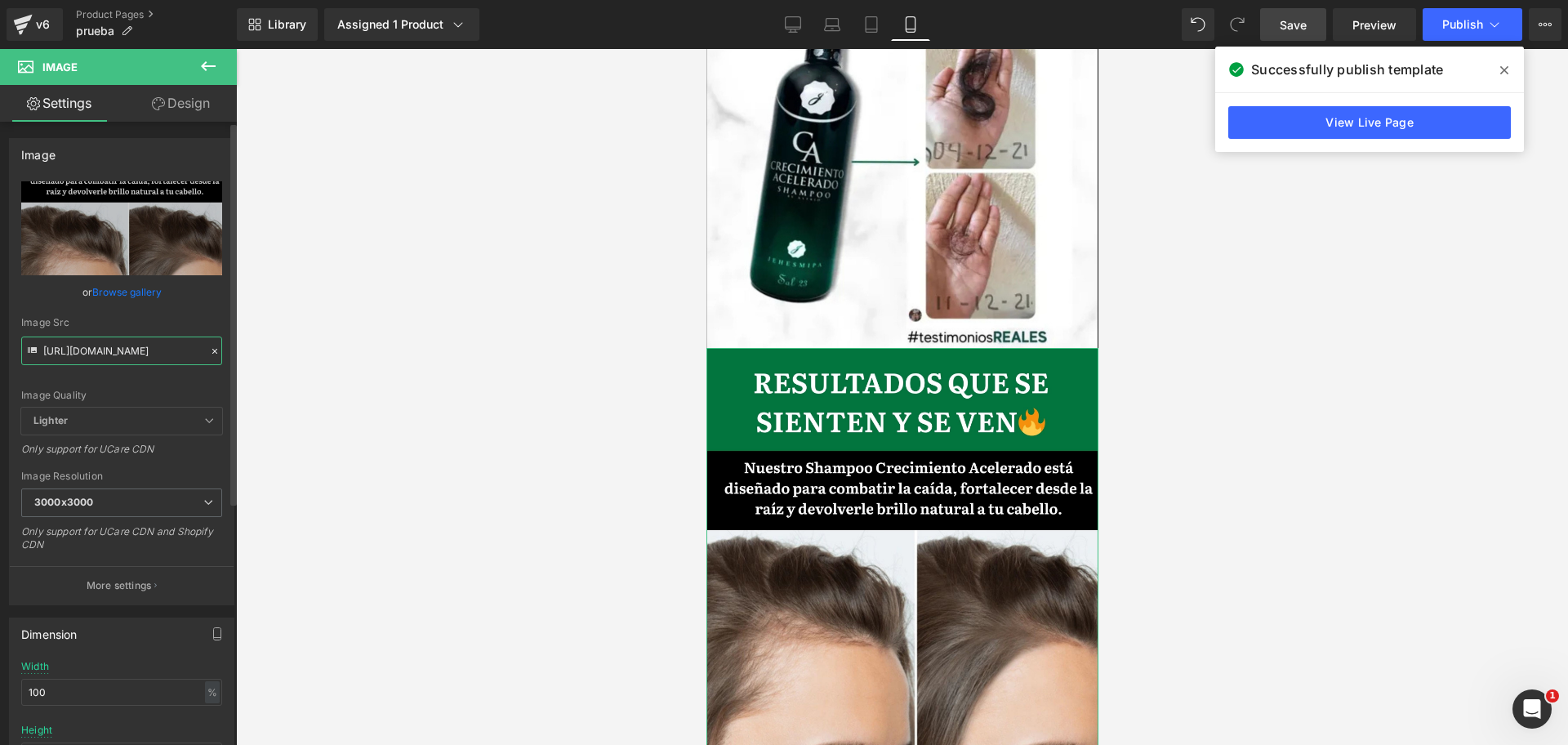
click at [135, 338] on input "[URL][DOMAIN_NAME]" at bounding box center [121, 351] width 201 height 29
paste input "twxXQbhL/3"
type input "[URL][DOMAIN_NAME]"
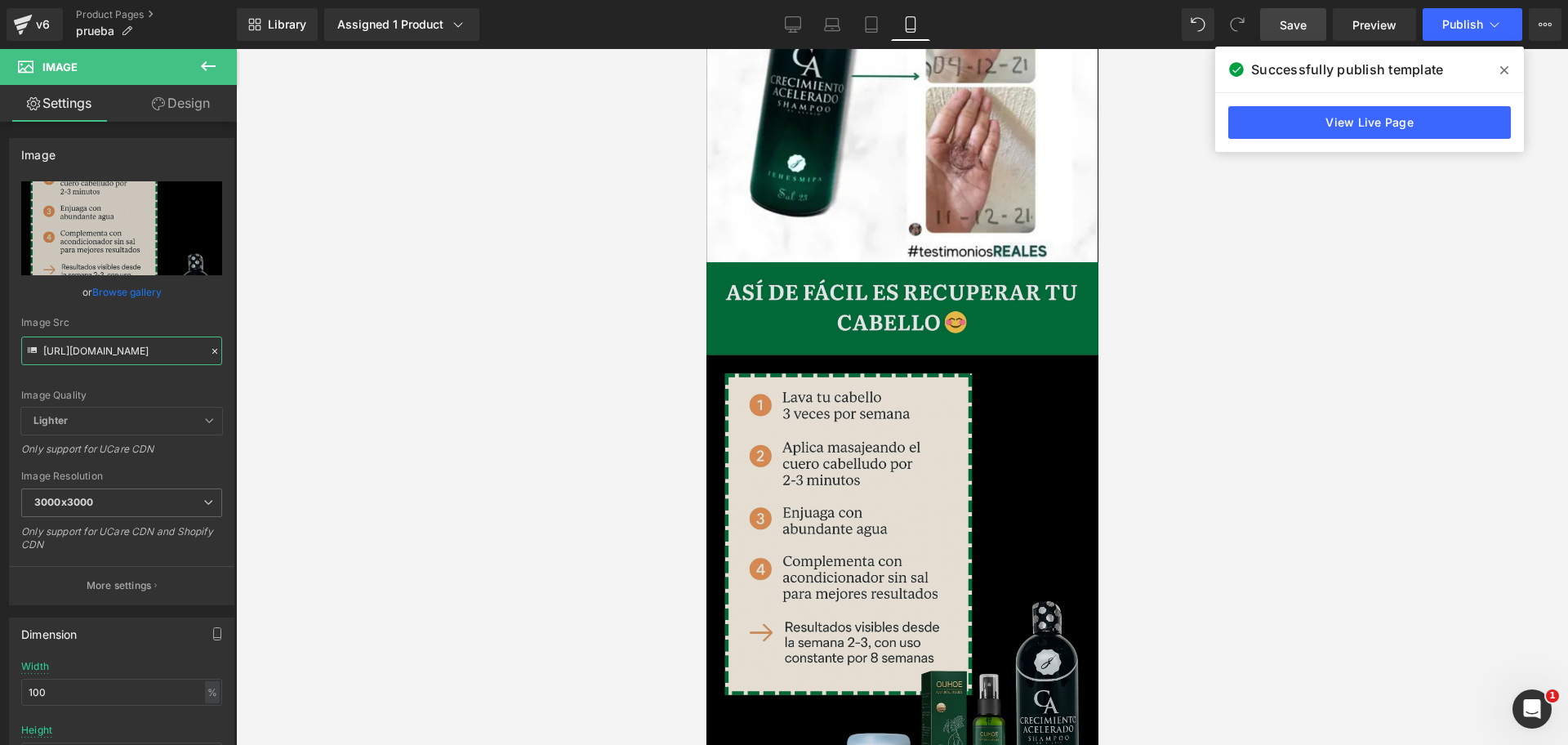
scroll to position [3136, 0]
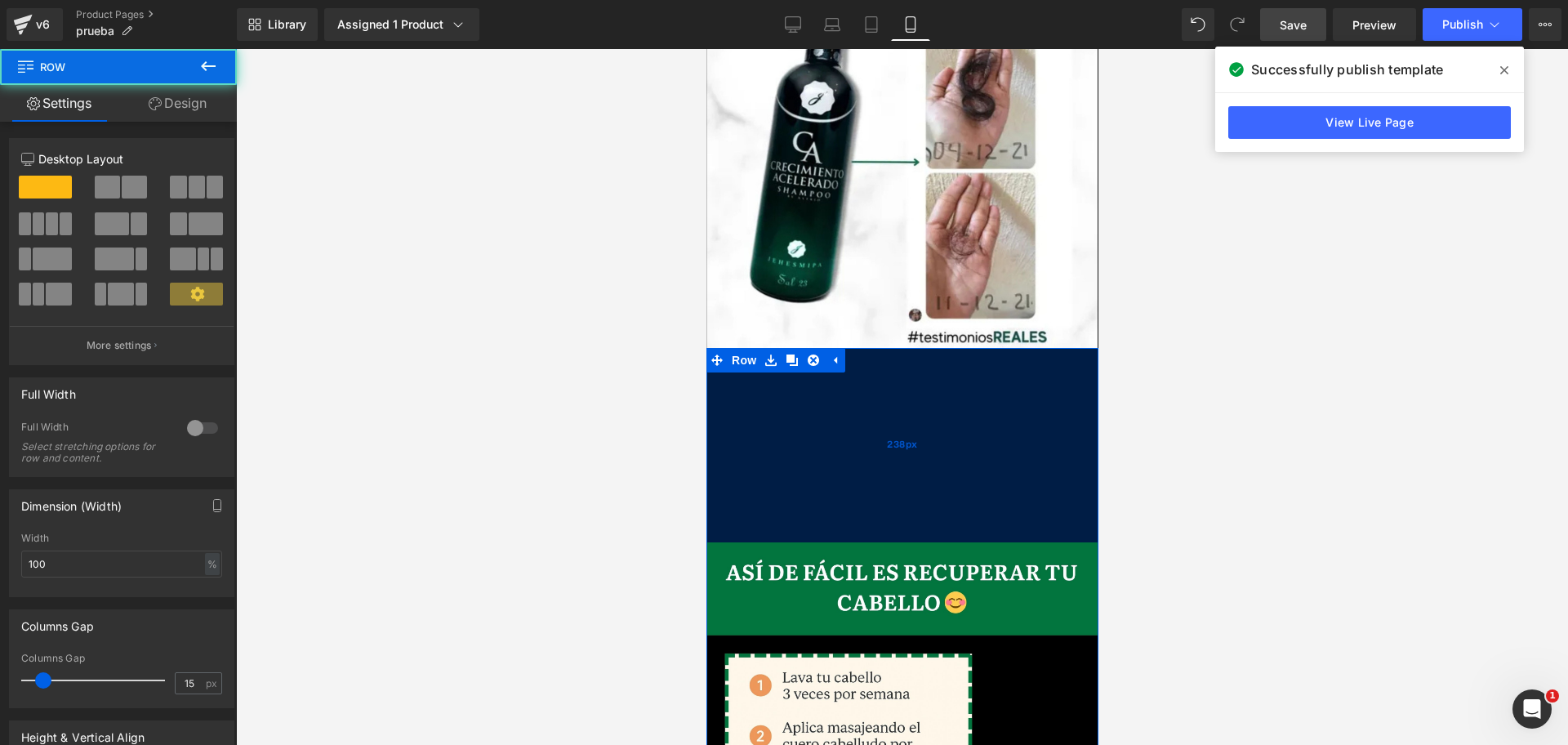
drag, startPoint x: 877, startPoint y: 220, endPoint x: 905, endPoint y: 407, distance: 189.1
click at [905, 407] on div "Image Row 238px" at bounding box center [901, 735] width 392 height 774
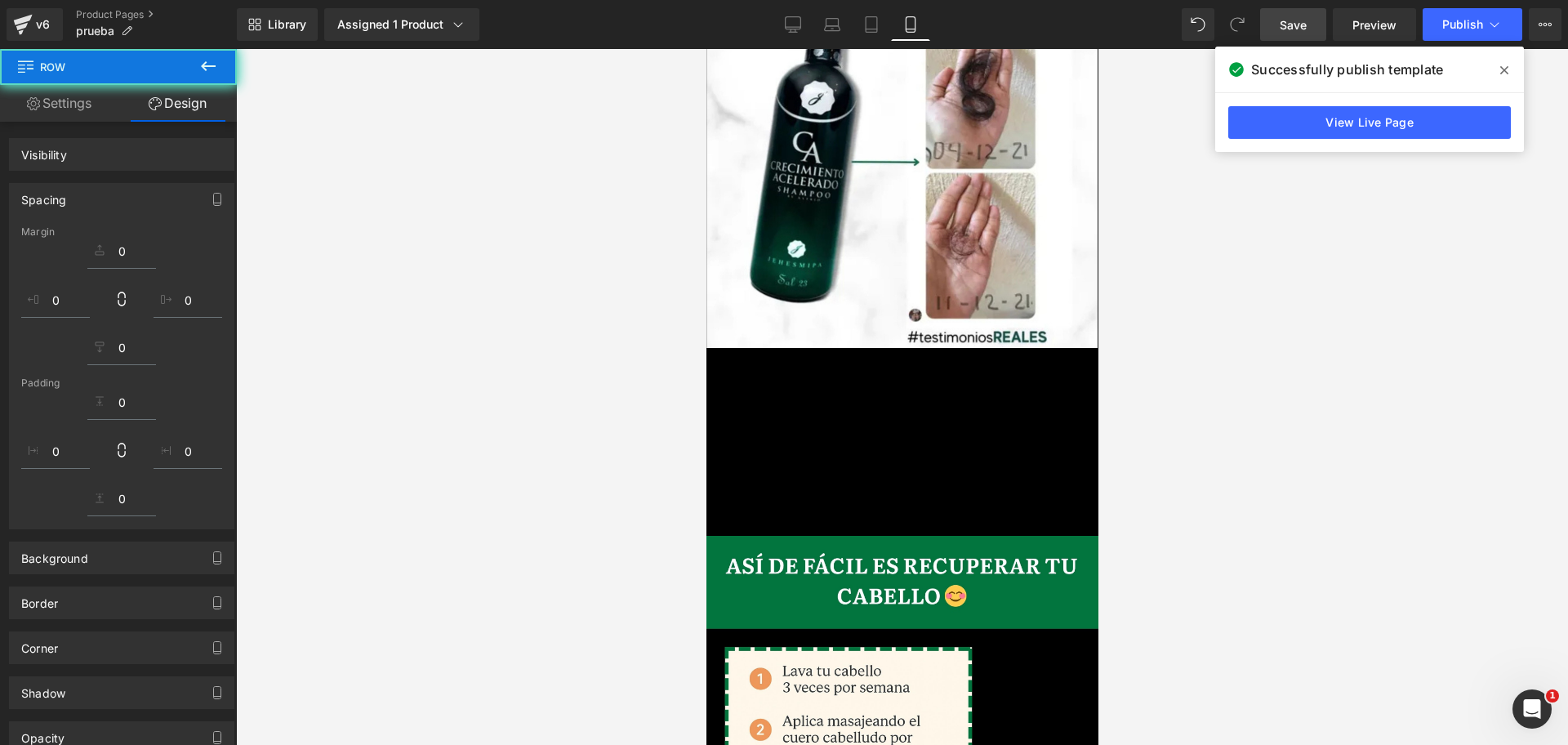
click at [1136, 307] on div at bounding box center [901, 397] width 1331 height 696
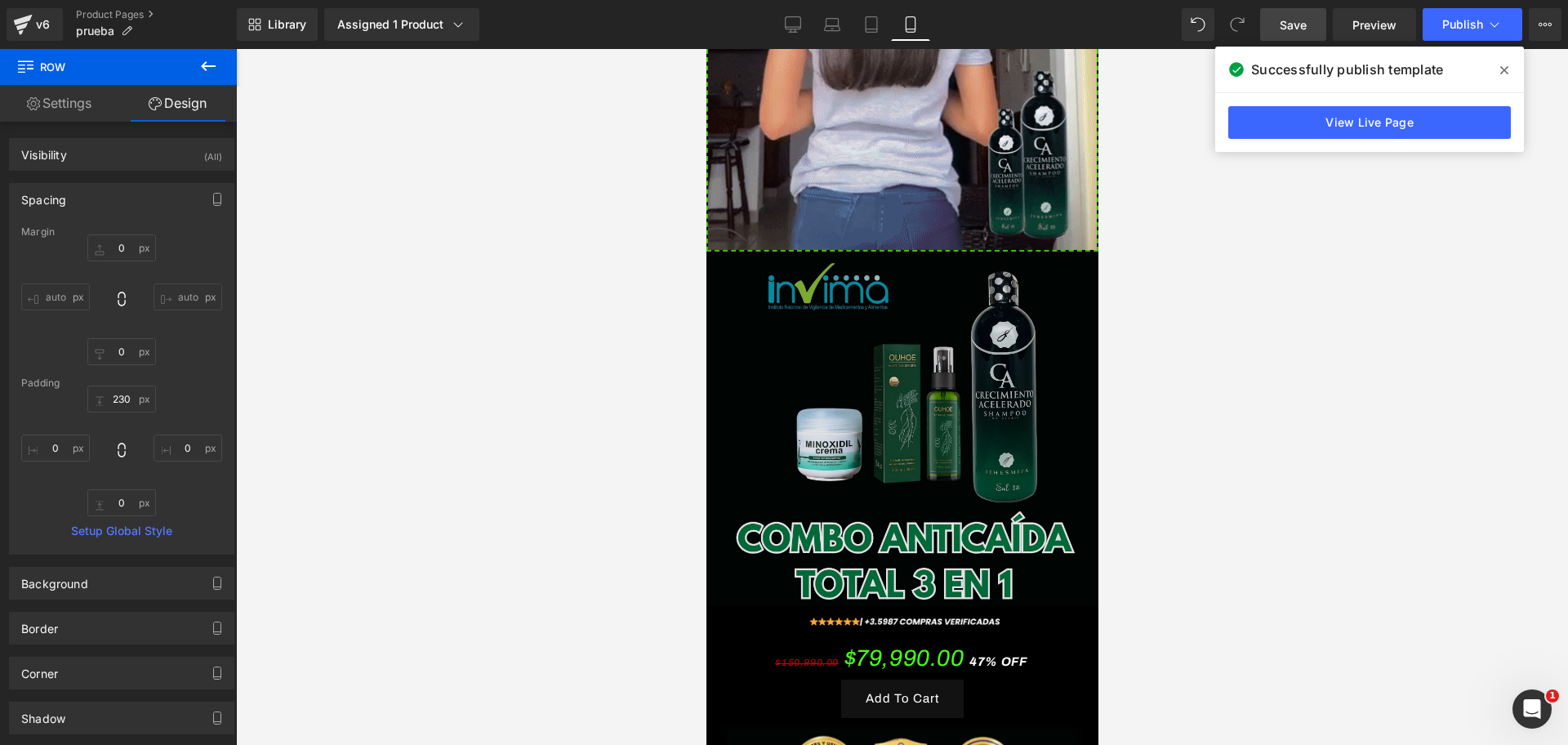
scroll to position [0, 564]
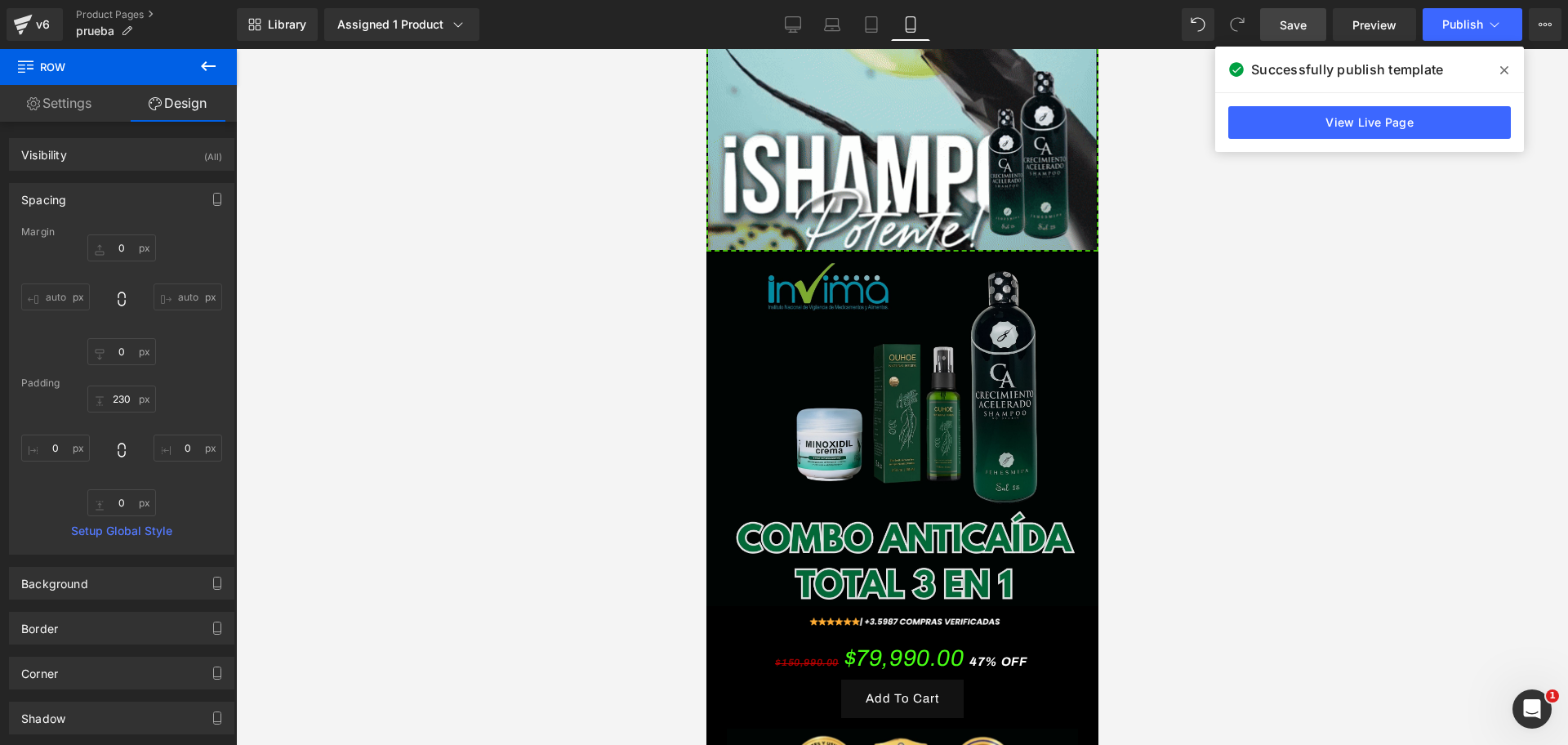
click at [813, 263] on img at bounding box center [901, 434] width 392 height 361
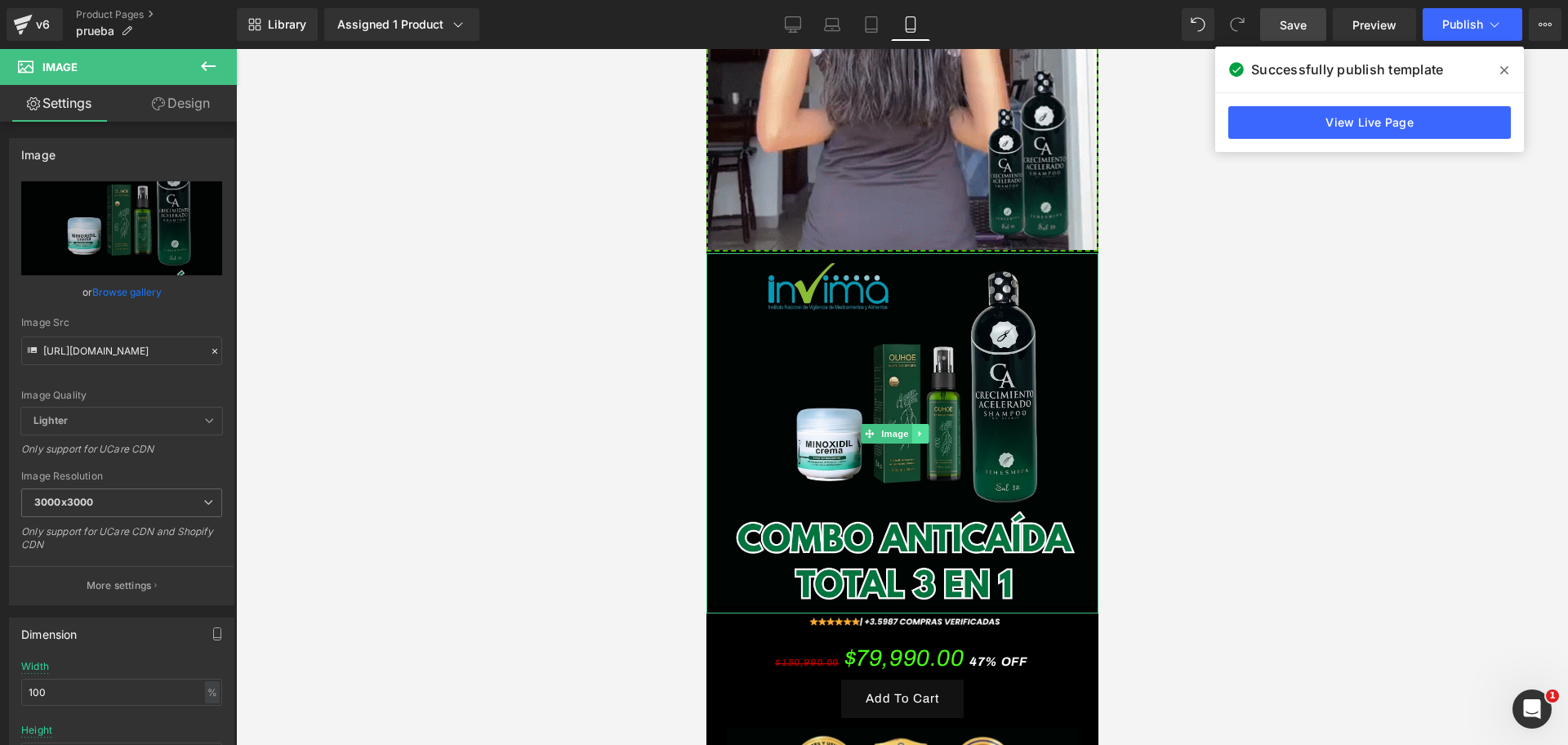
click at [921, 424] on link at bounding box center [918, 434] width 17 height 20
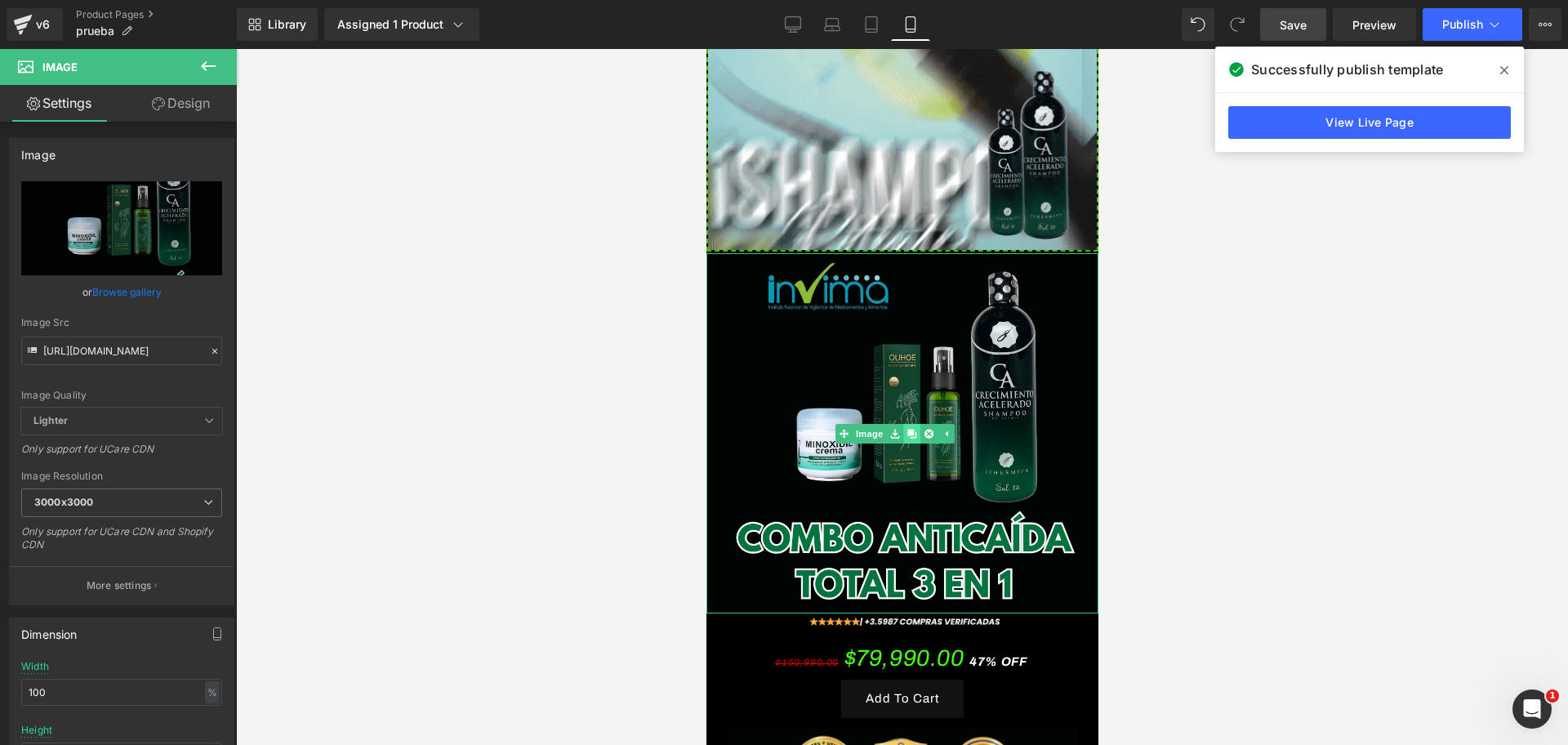
click at [910, 429] on icon at bounding box center [910, 433] width 9 height 9
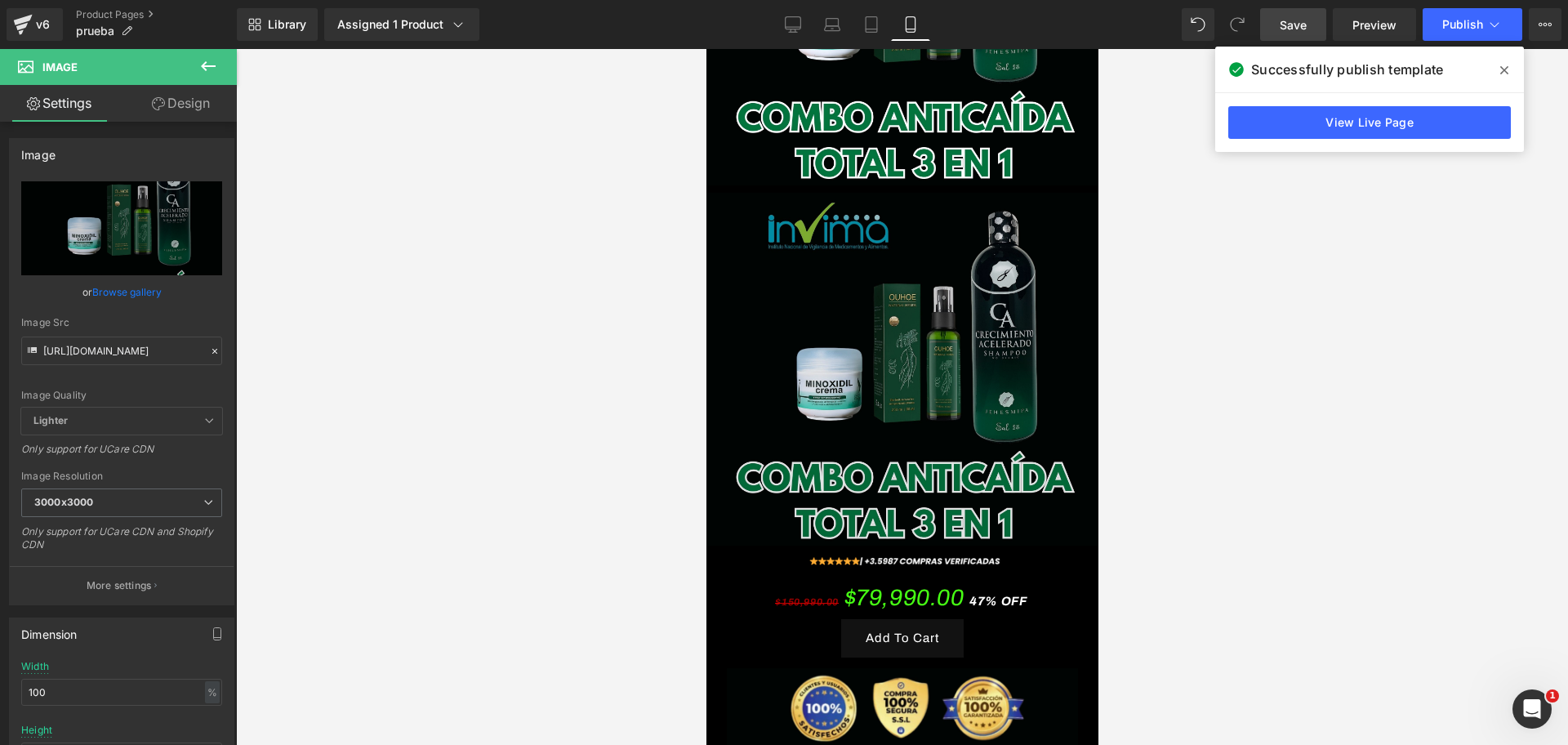
scroll to position [1433, 0]
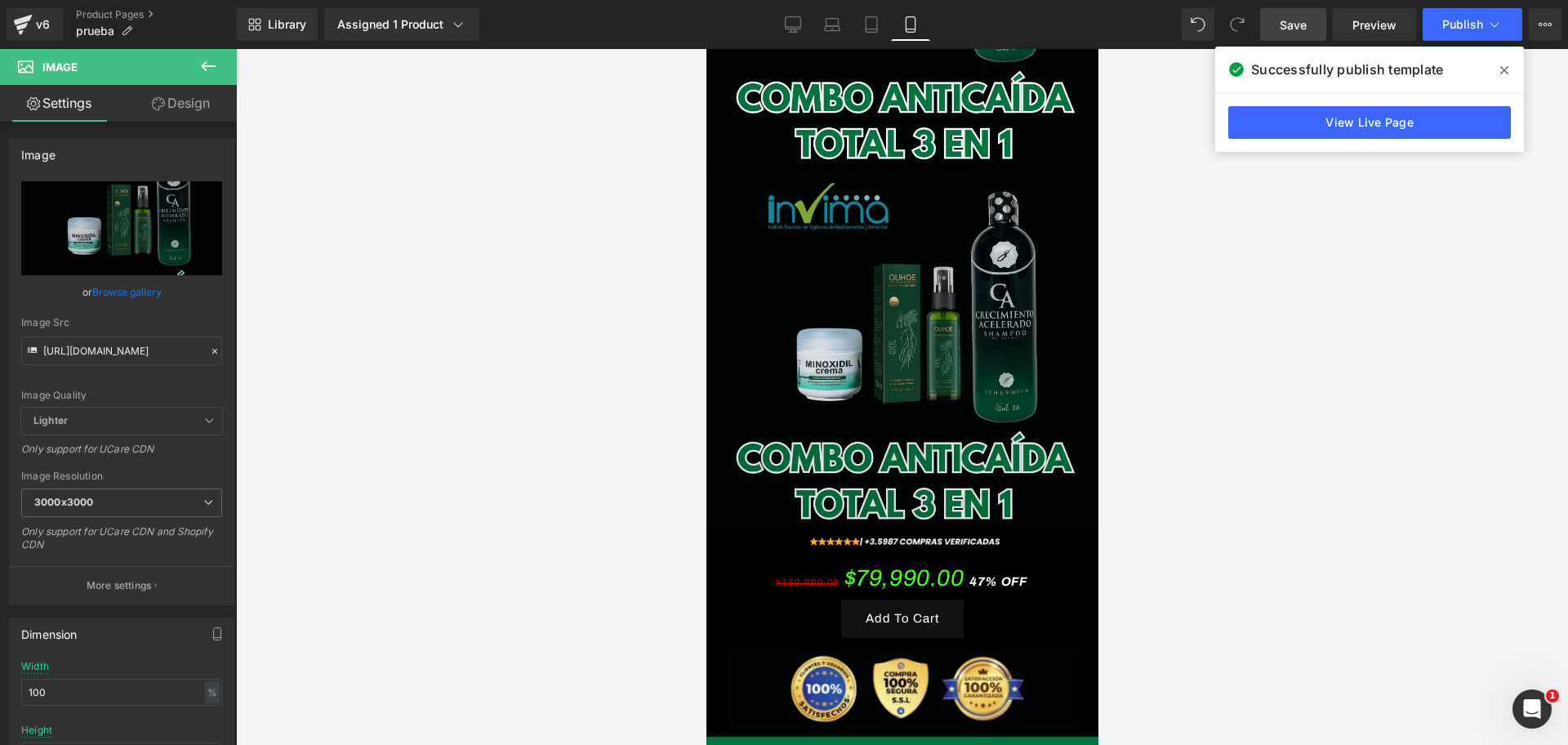
click at [828, 257] on img at bounding box center [901, 353] width 392 height 361
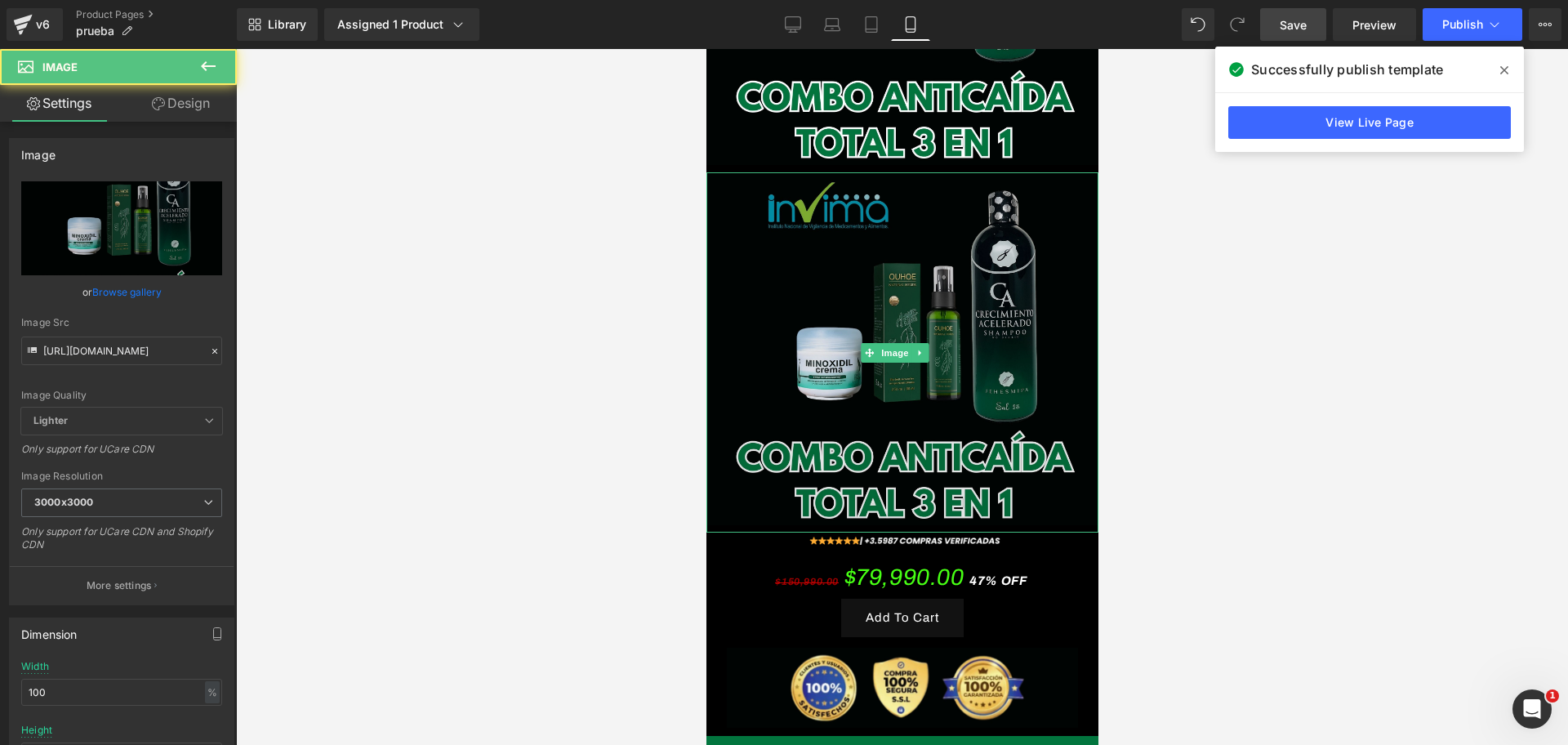
click at [757, 172] on img at bounding box center [901, 352] width 392 height 361
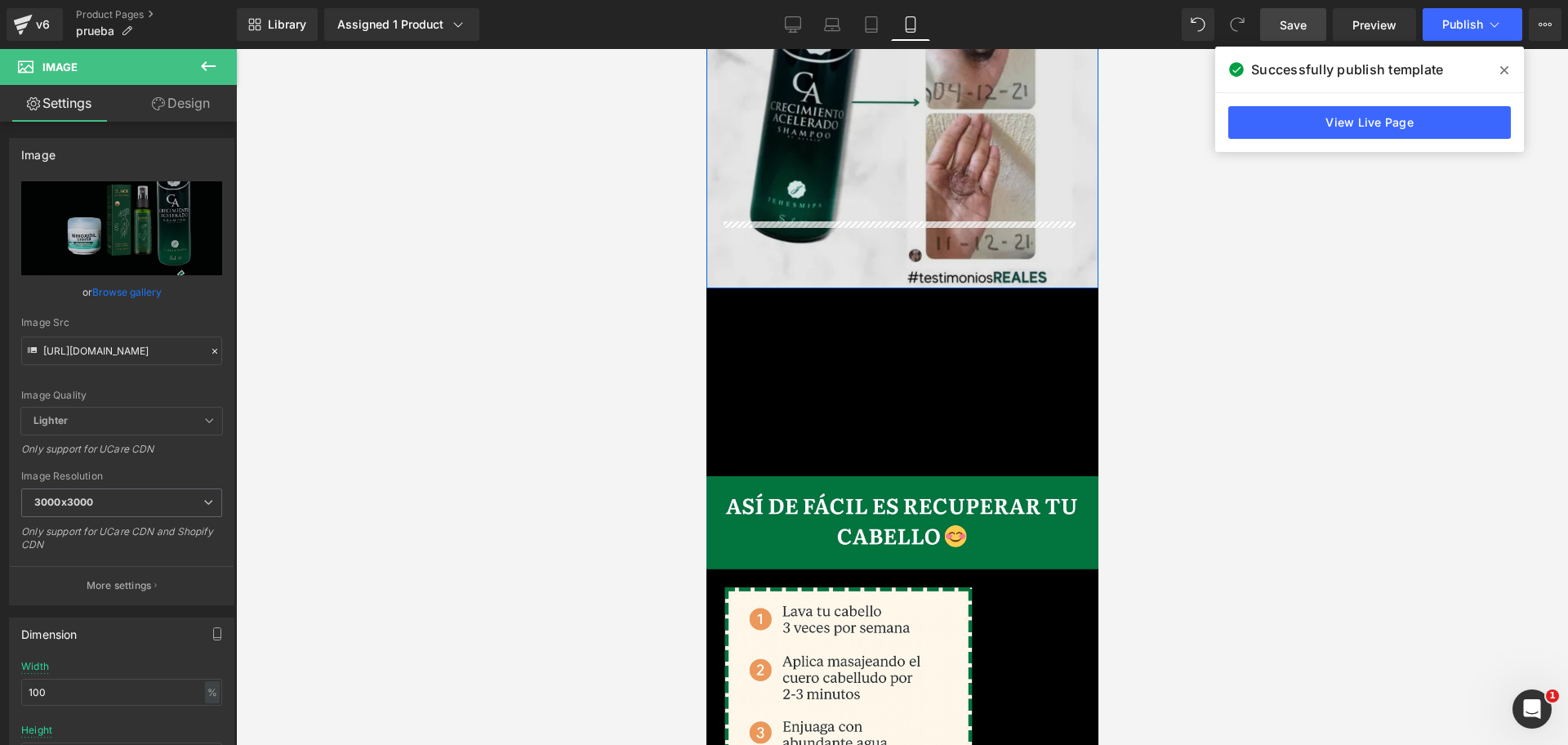
scroll to position [3270, 0]
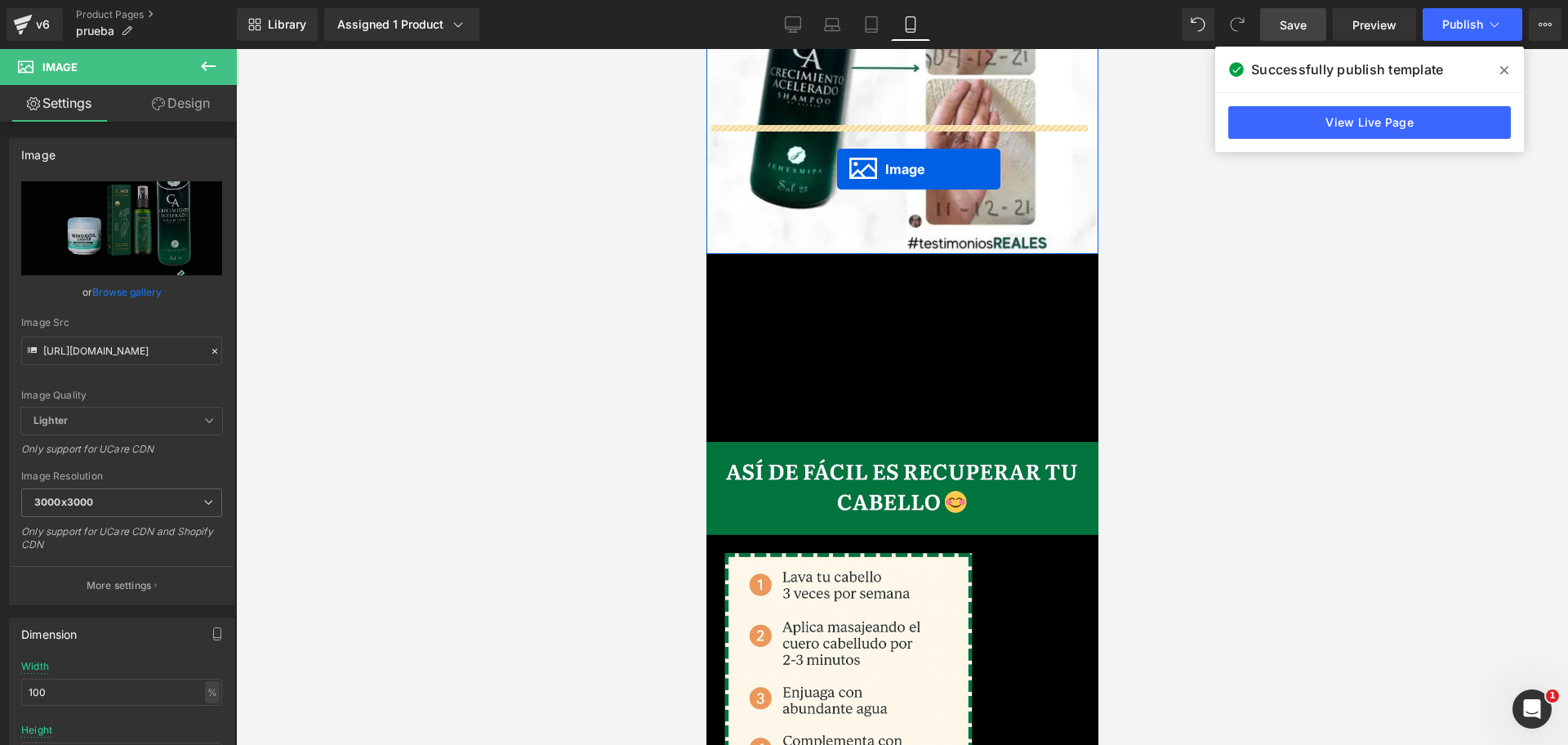
drag, startPoint x: 870, startPoint y: 279, endPoint x: 836, endPoint y: 169, distance: 115.1
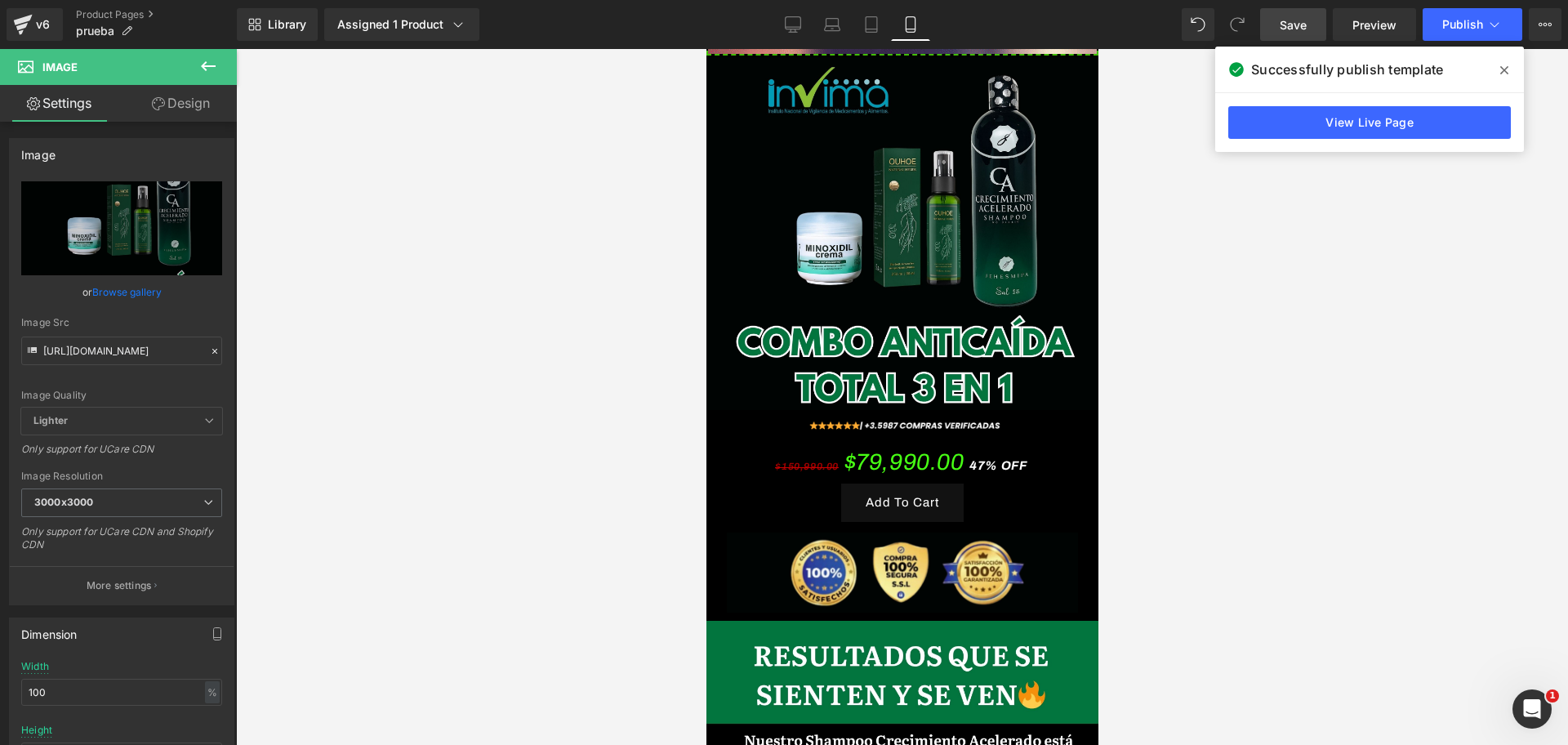
scroll to position [0, 564]
click at [783, 442] on div "$150,990.00 $79,990.00 47% OFF" at bounding box center [901, 462] width 351 height 41
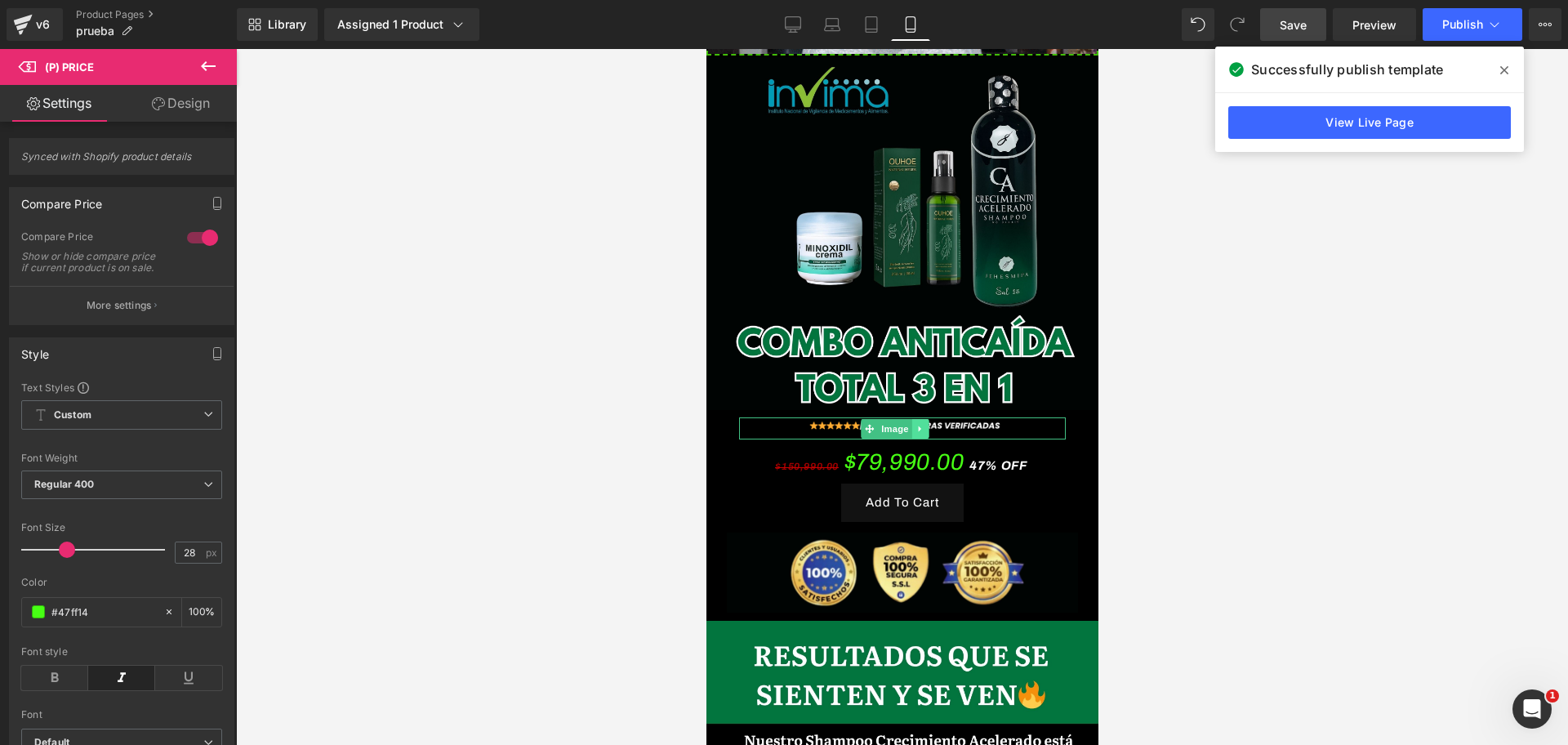
scroll to position [0, 845]
click at [922, 424] on icon at bounding box center [918, 429] width 9 height 10
drag, startPoint x: 922, startPoint y: 370, endPoint x: 909, endPoint y: 375, distance: 13.9
click at [909, 419] on li at bounding box center [910, 429] width 51 height 20
click at [910, 424] on icon at bounding box center [910, 428] width 9 height 9
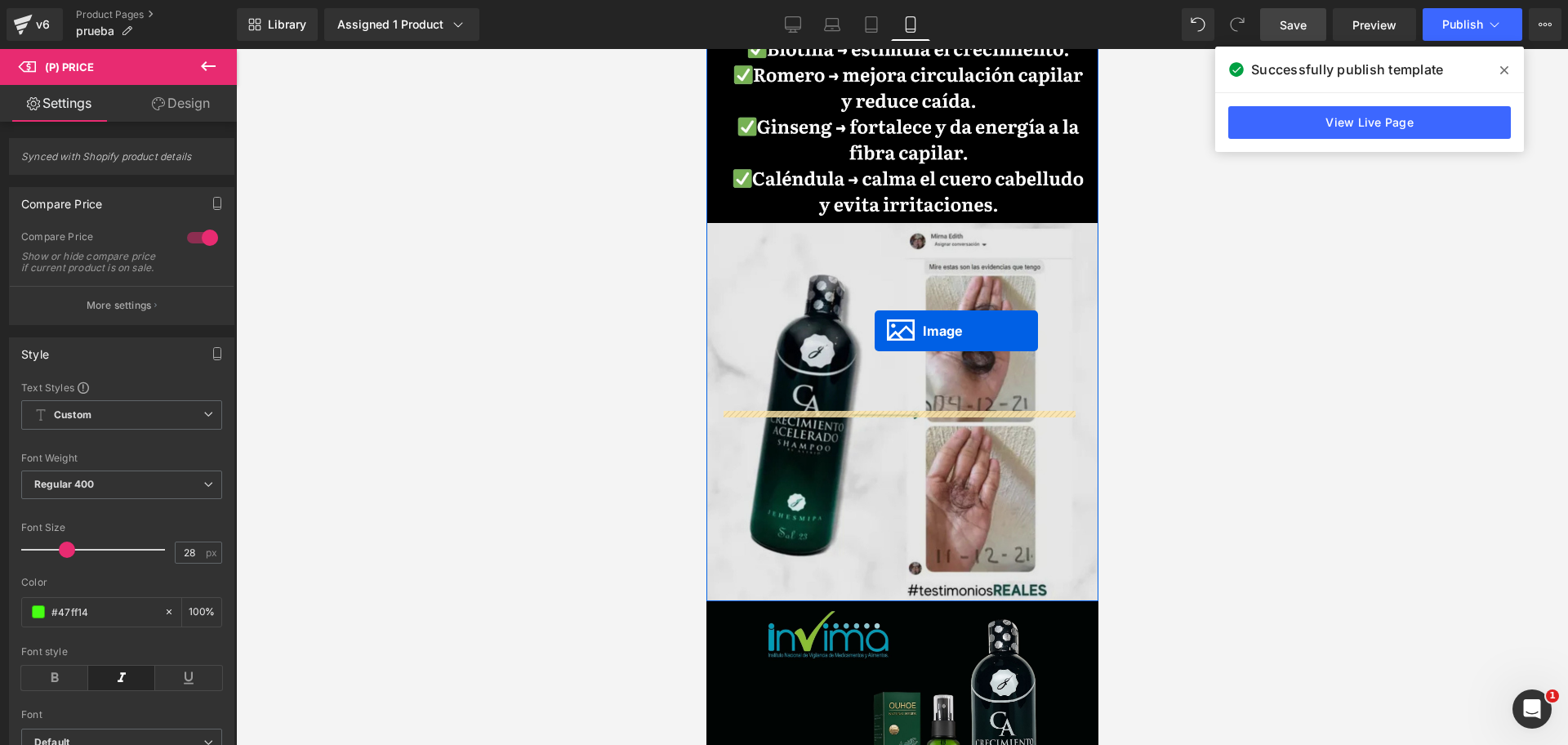
scroll to position [3230, 0]
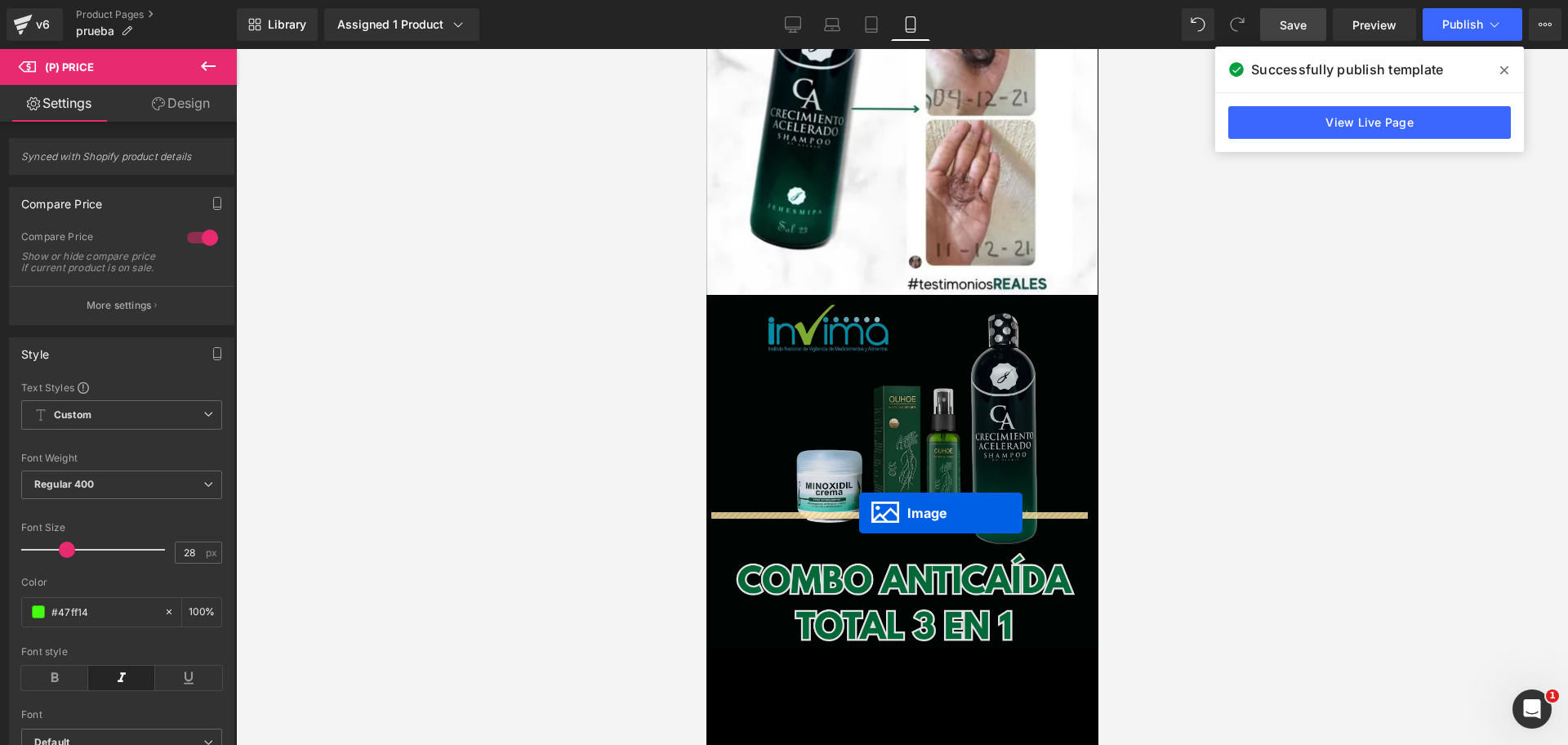
drag, startPoint x: 872, startPoint y: 388, endPoint x: 827, endPoint y: 462, distance: 86.6
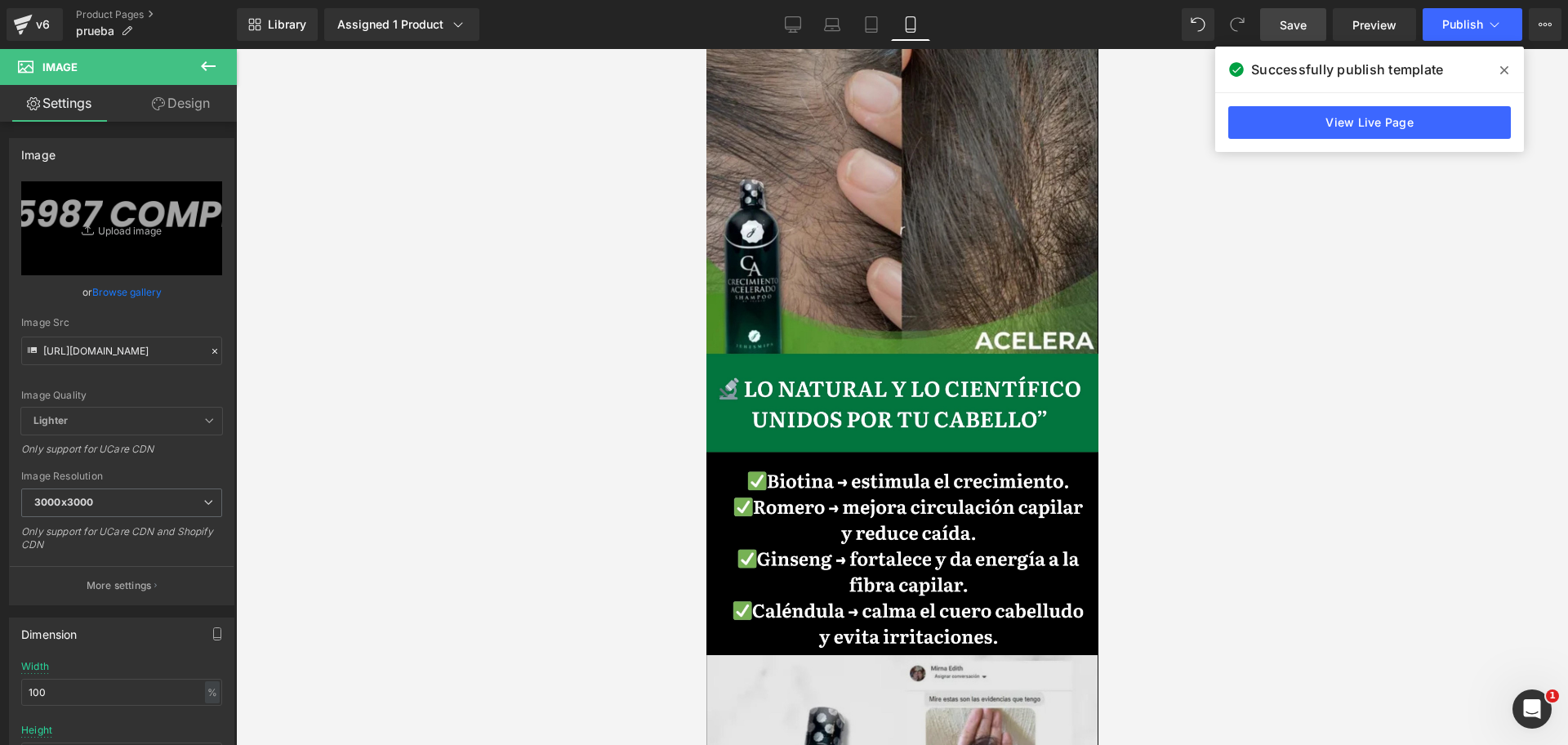
scroll to position [1869, 0]
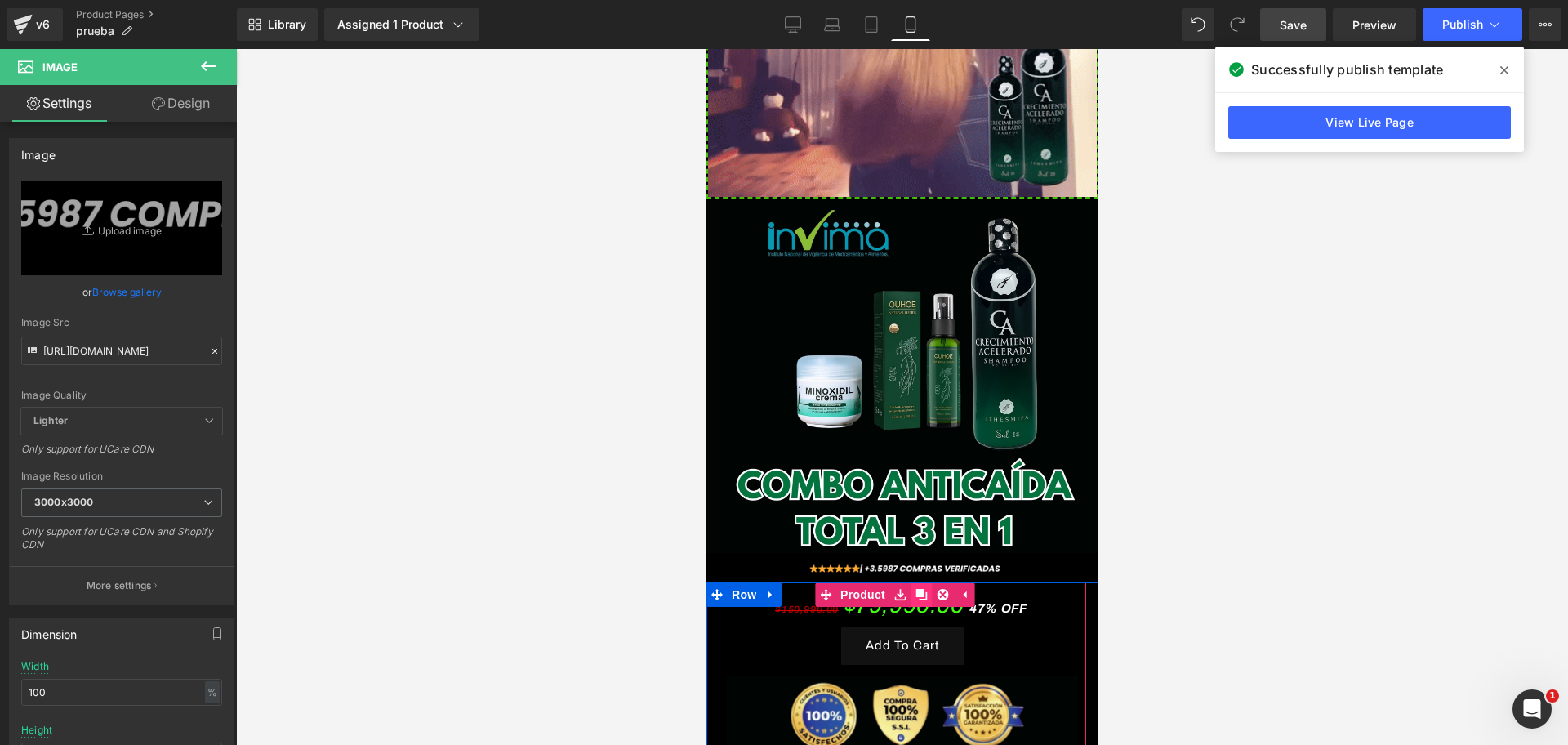
click at [916, 589] on icon at bounding box center [920, 595] width 11 height 11
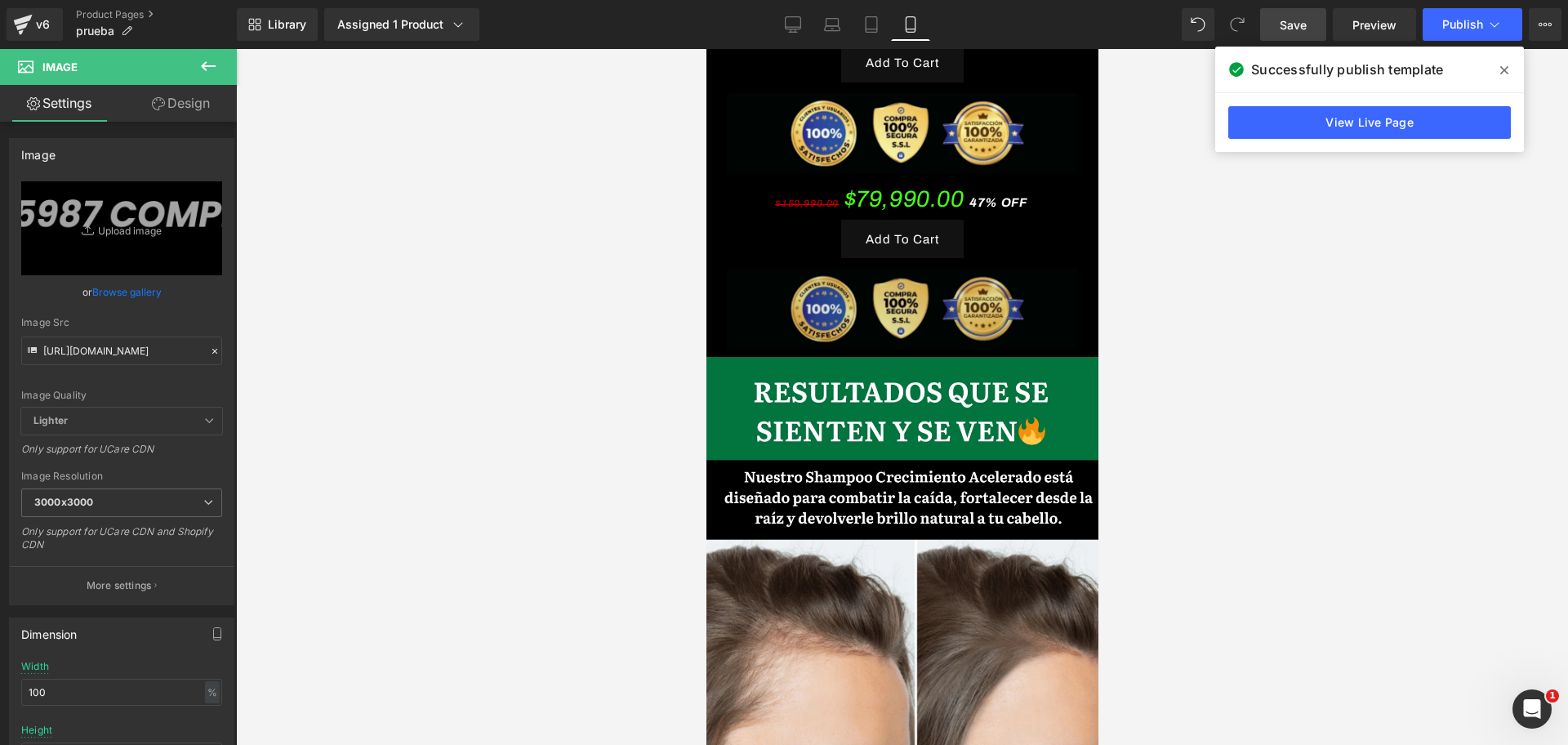
click at [737, 258] on img at bounding box center [901, 303] width 351 height 91
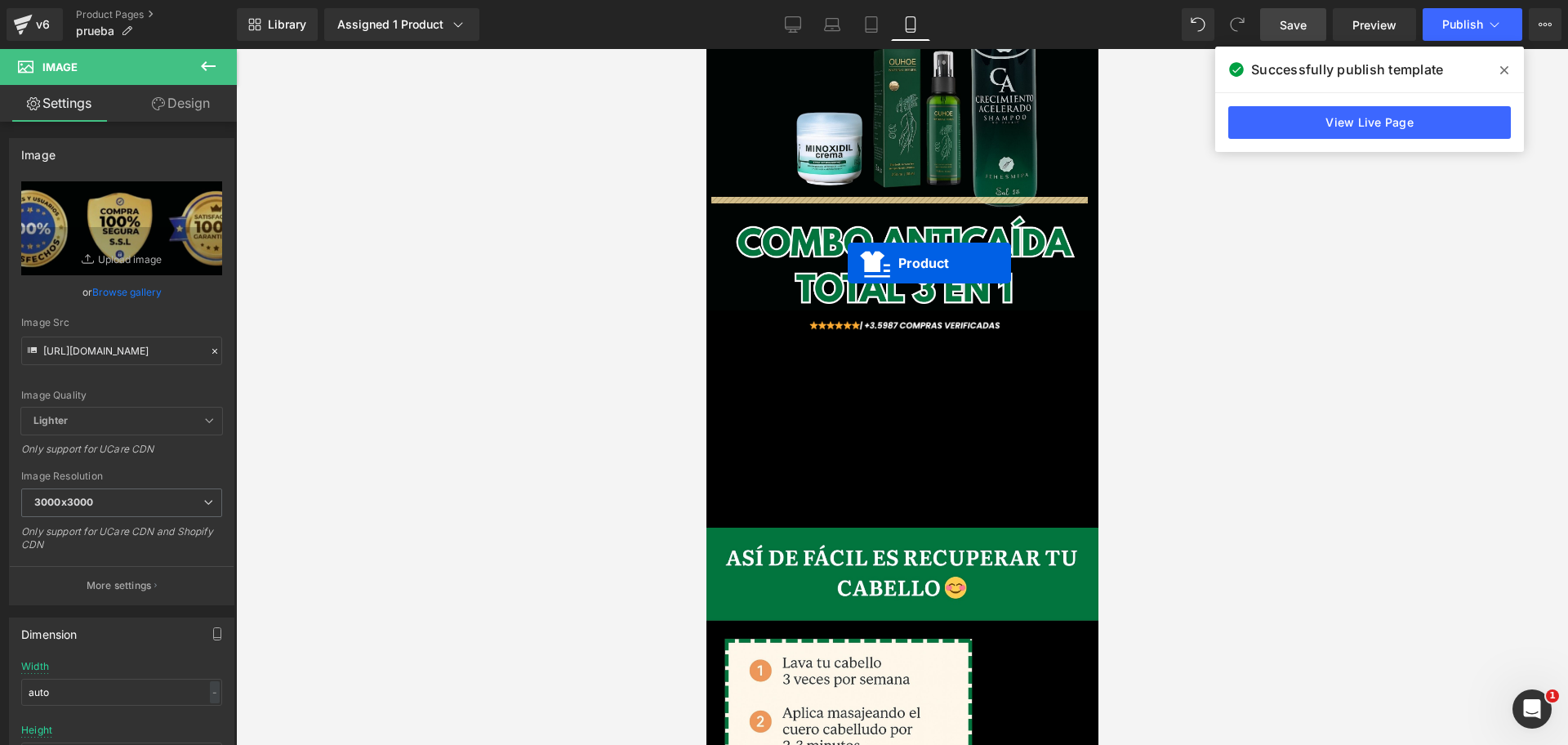
drag, startPoint x: 857, startPoint y: 129, endPoint x: 846, endPoint y: 261, distance: 132.5
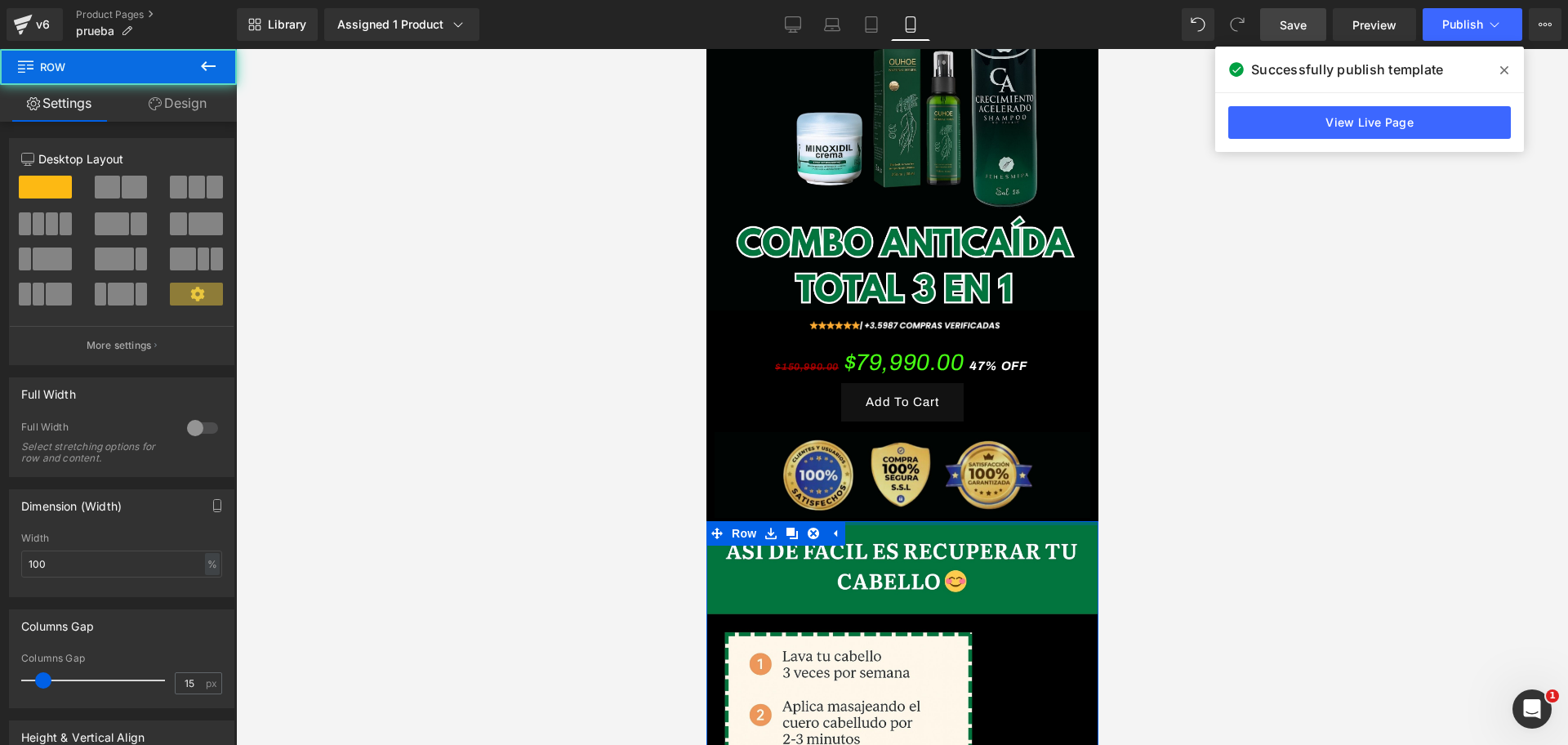
drag, startPoint x: 895, startPoint y: 551, endPoint x: 1003, endPoint y: 362, distance: 217.7
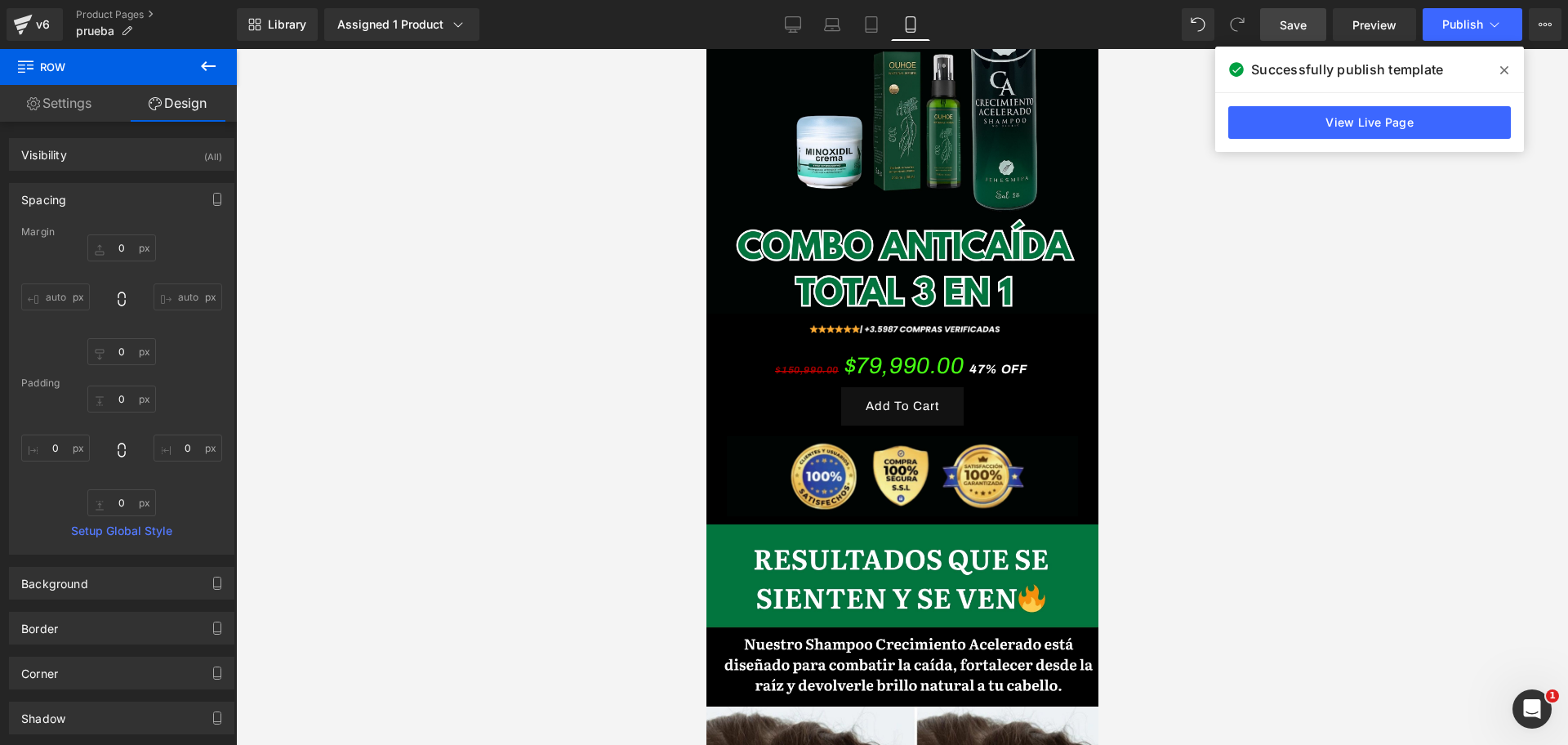
drag, startPoint x: 1307, startPoint y: 10, endPoint x: 1300, endPoint y: 37, distance: 27.9
click at [1307, 11] on link "Save" at bounding box center [1293, 25] width 66 height 33
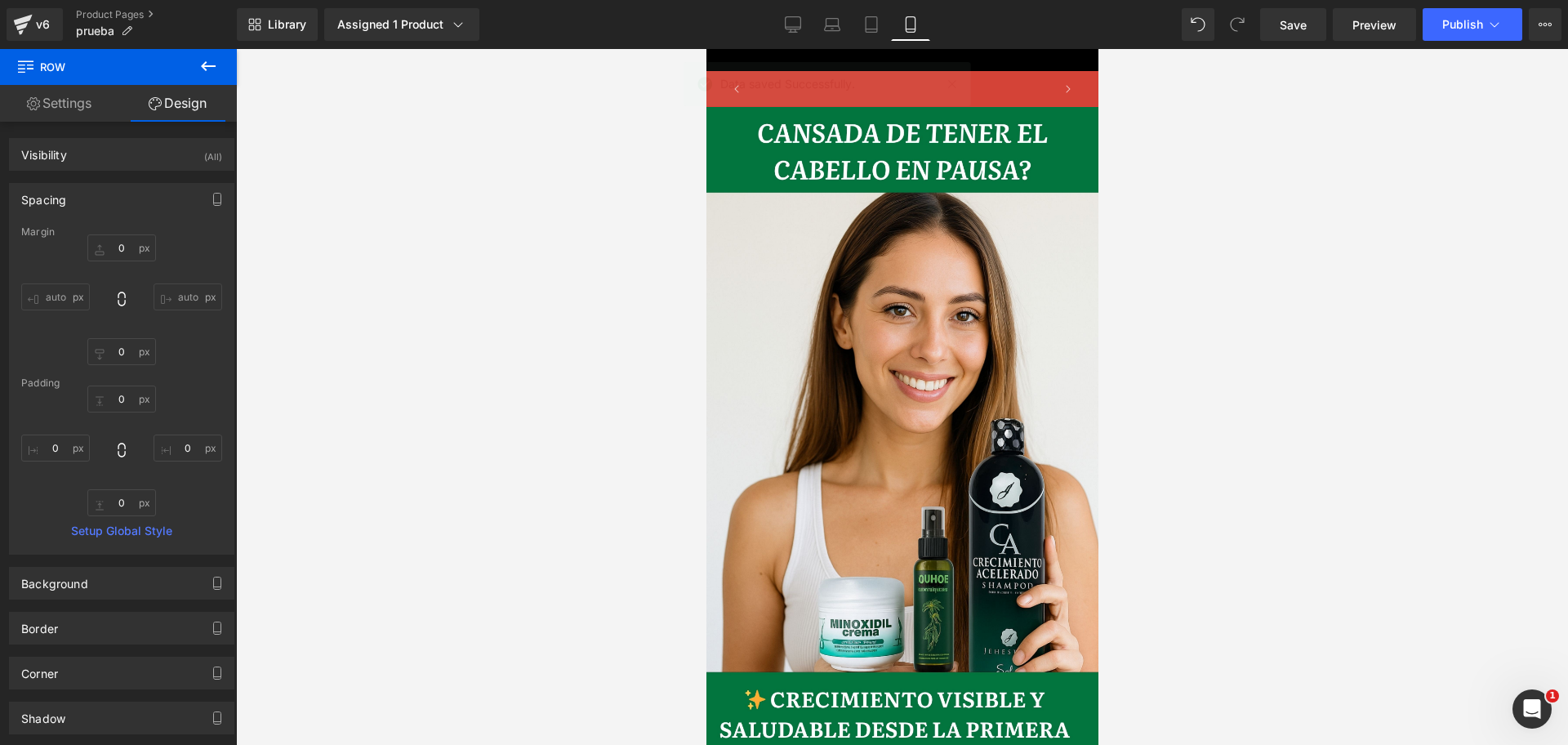
drag, startPoint x: 1096, startPoint y: 80, endPoint x: 1098, endPoint y: 65, distance: 15.1
click at [1097, 65] on html "​ MI TIENDA Ir directamente al contenido 🧪 Elaborado bajo estándares INVIMA Sup…" at bounding box center [901, 397] width 392 height 696
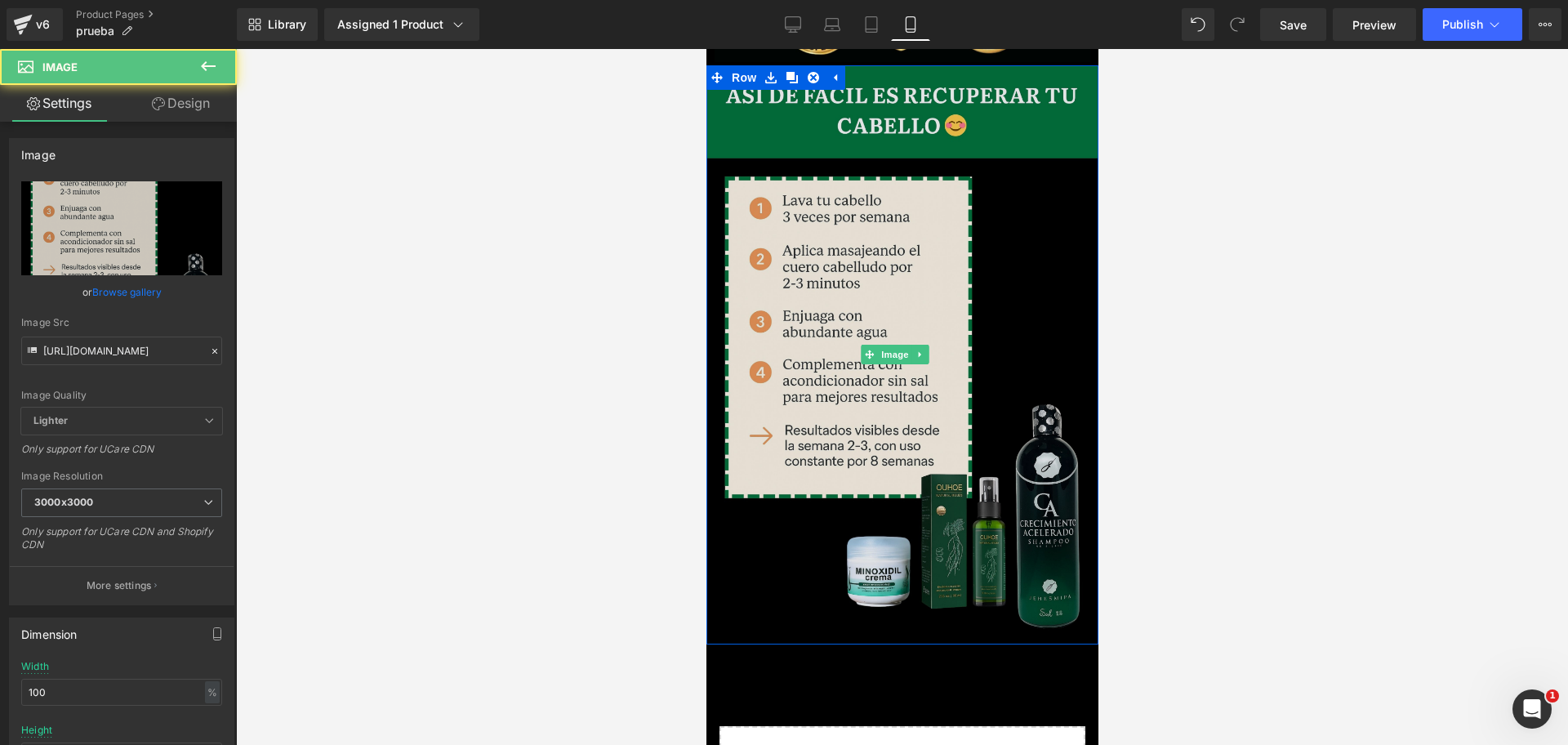
click at [895, 466] on img at bounding box center [901, 355] width 392 height 579
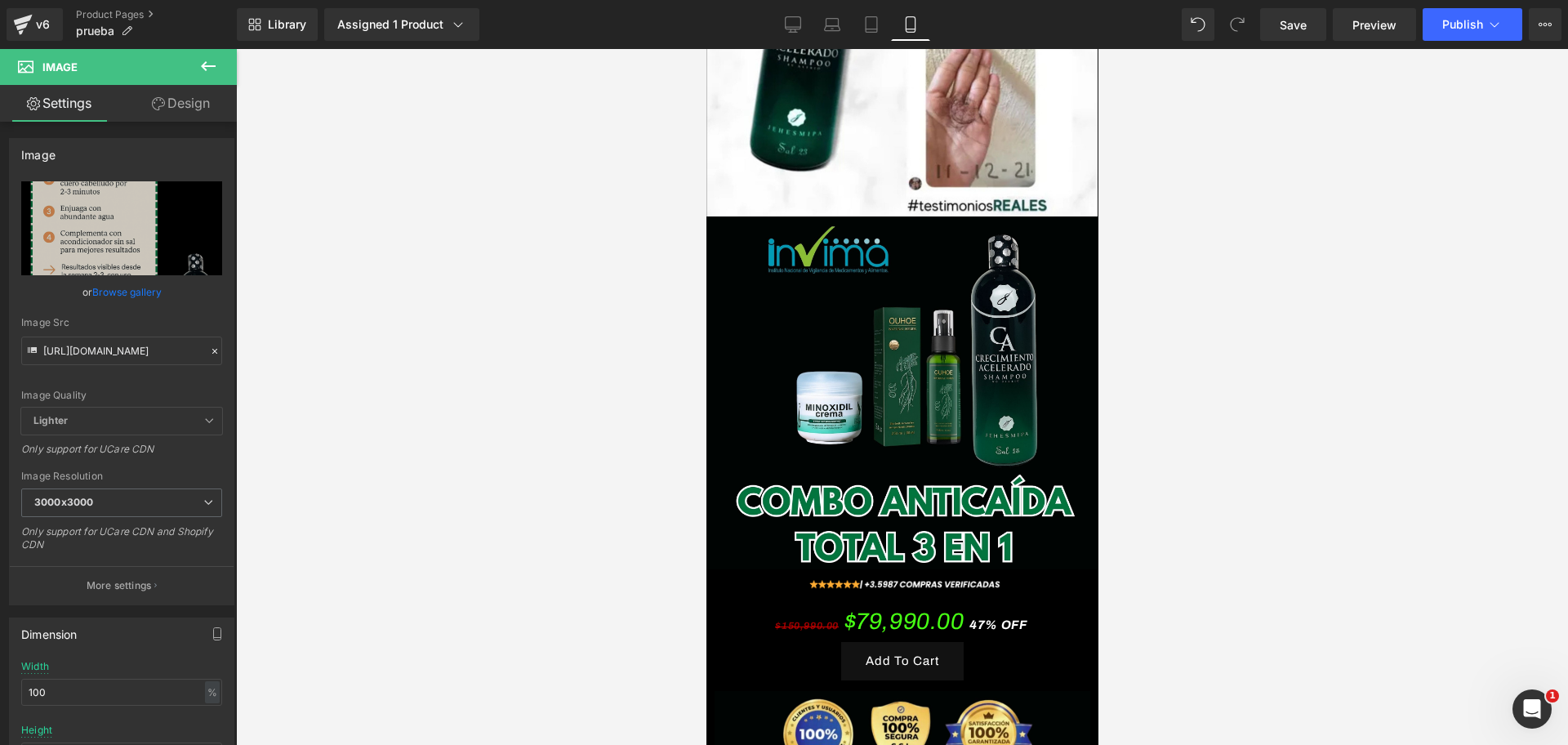
click at [1299, 43] on div "Library Assigned 1 Product Product Preview shampoo de crecimiento Manage assign…" at bounding box center [902, 25] width 1330 height 49
click at [1303, 34] on link "Save" at bounding box center [1293, 25] width 66 height 33
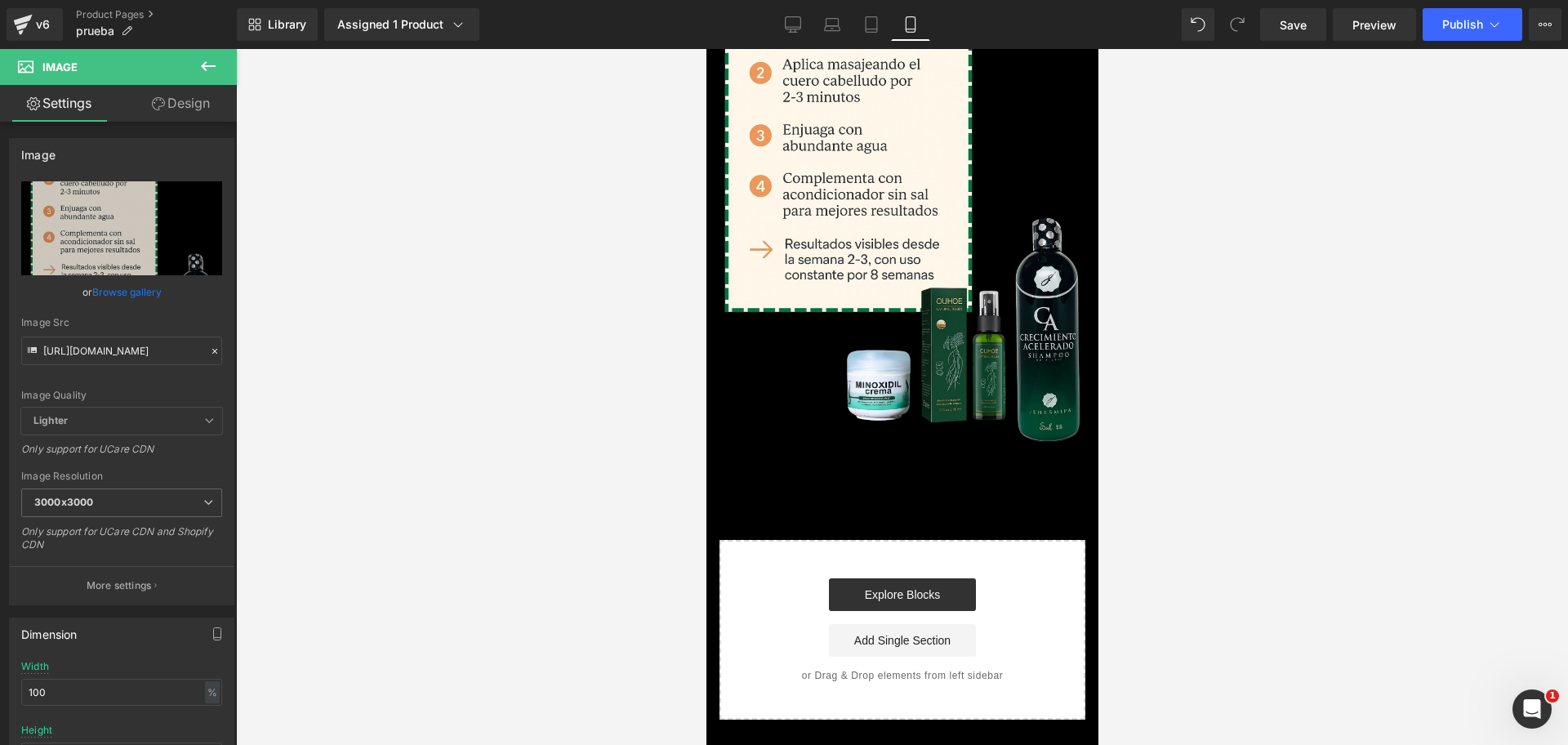
scroll to position [0, 0]
click at [227, 73] on button at bounding box center [208, 67] width 57 height 36
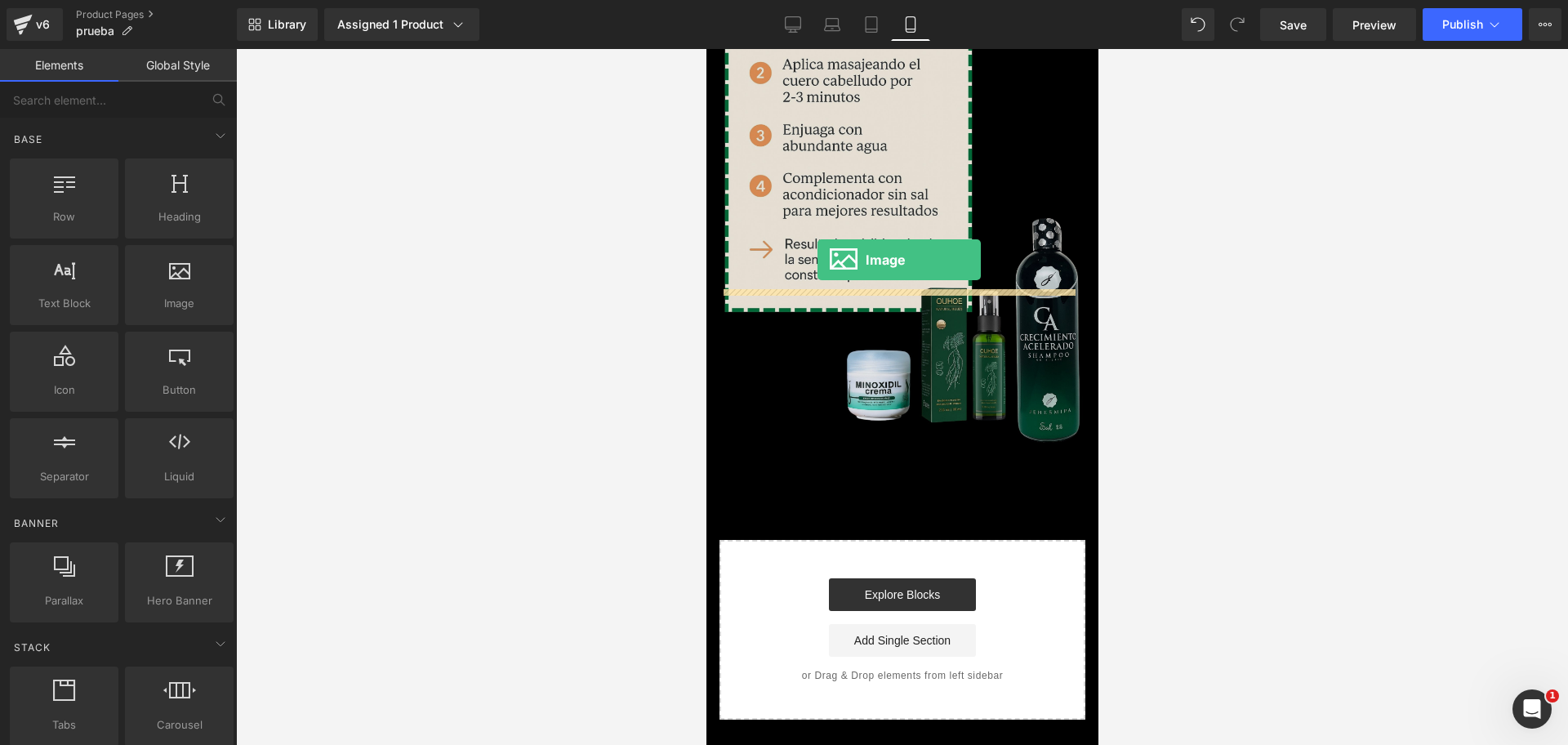
drag, startPoint x: 1118, startPoint y: 311, endPoint x: 817, endPoint y: 260, distance: 305.3
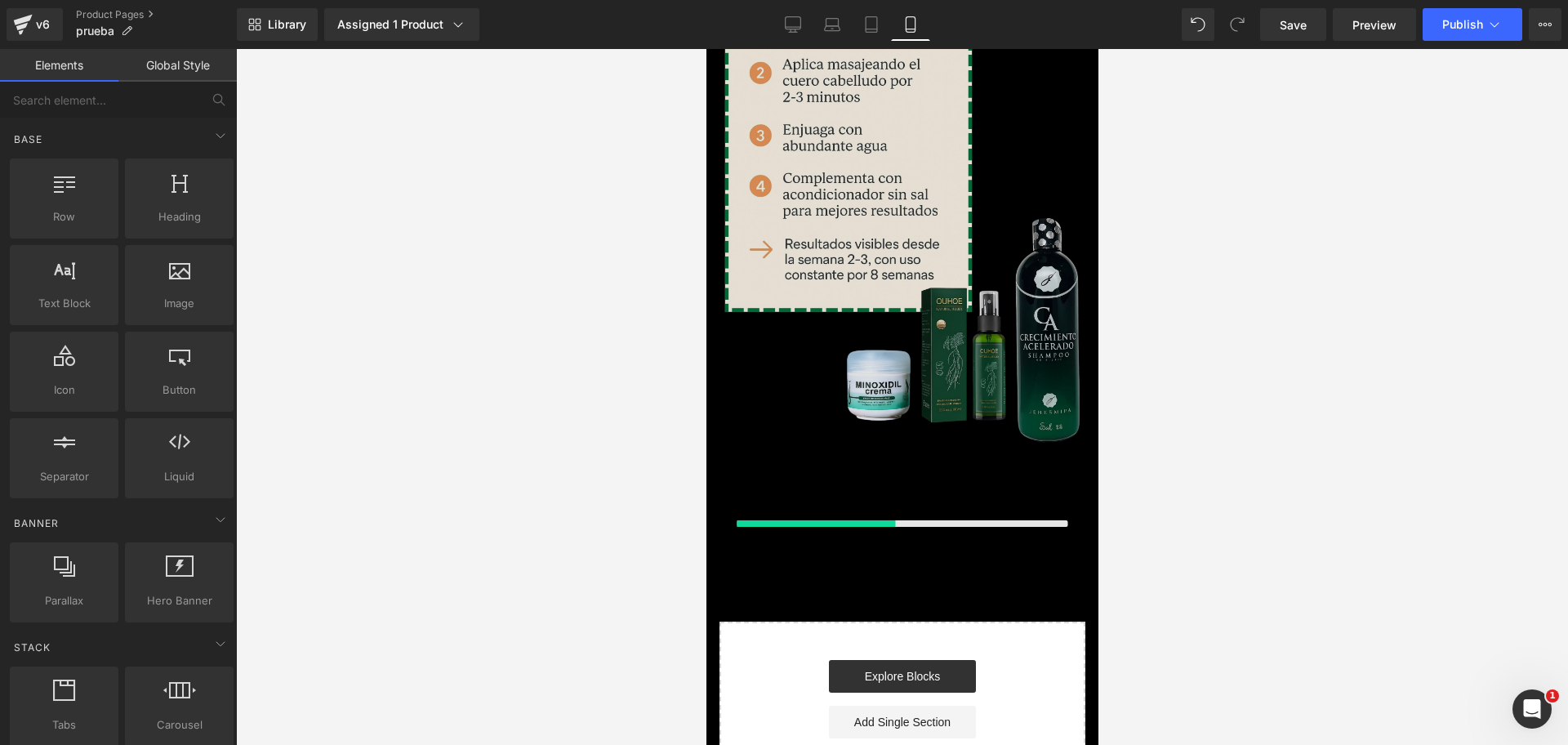
scroll to position [0, 282]
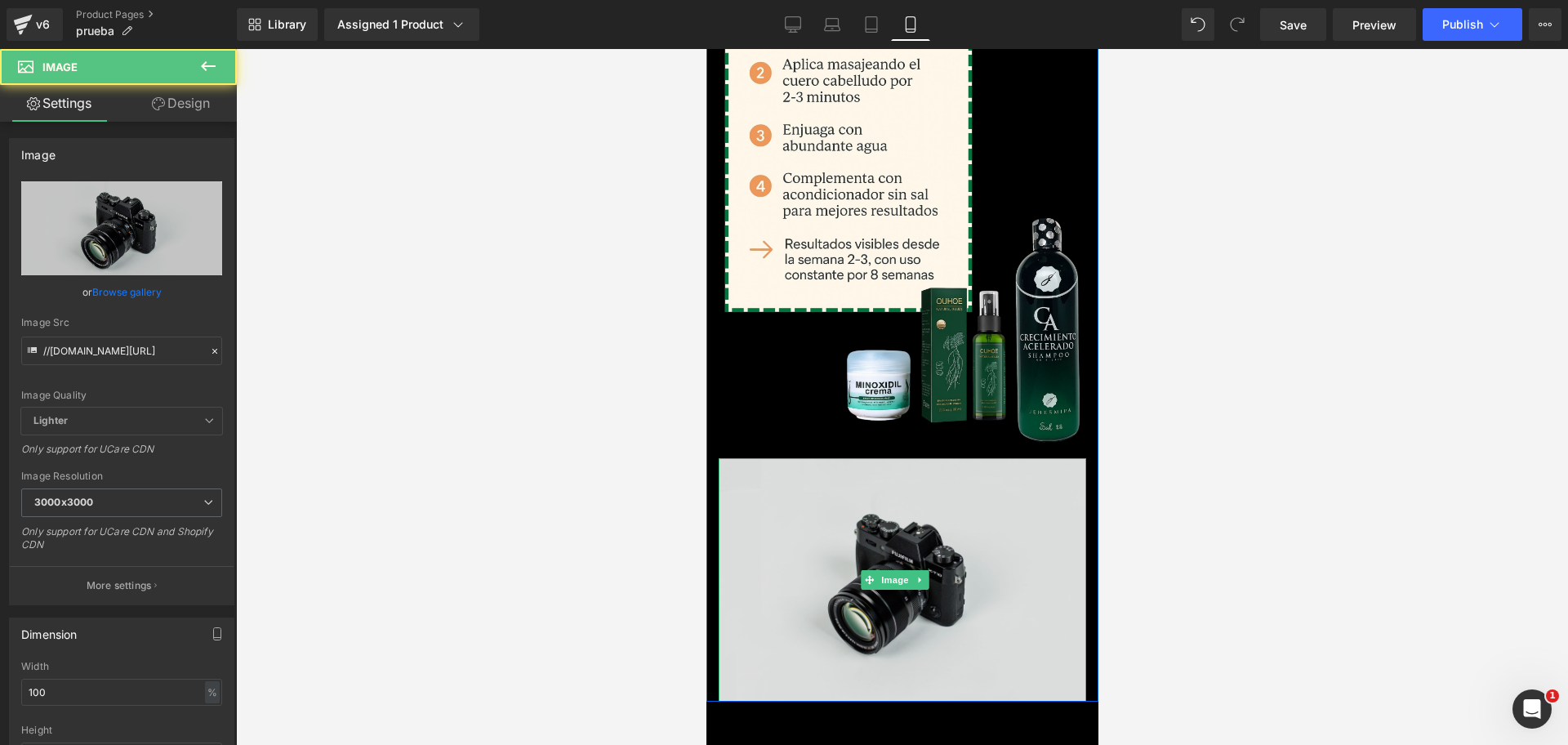
click at [909, 458] on img at bounding box center [901, 579] width 367 height 243
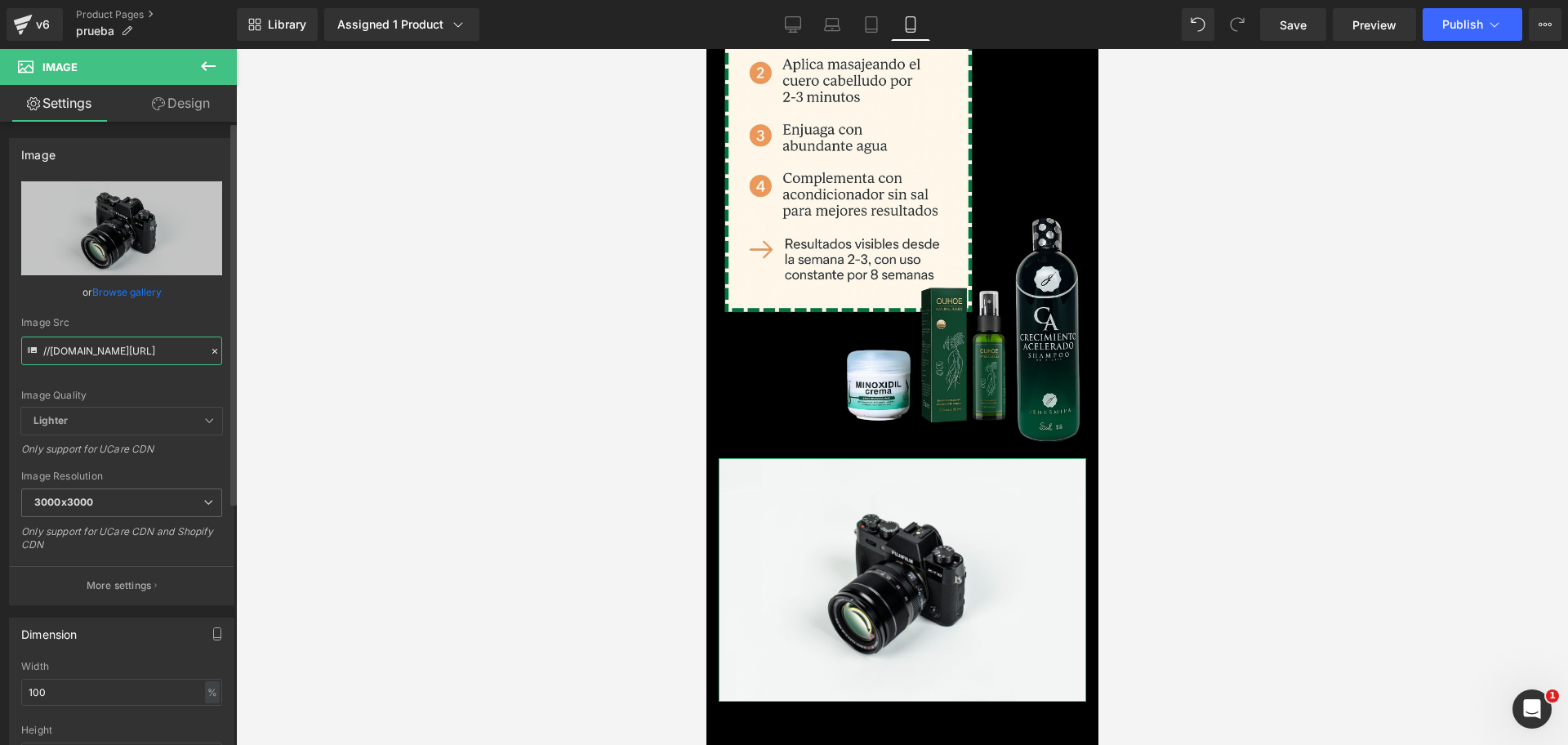
click at [114, 342] on input "//[DOMAIN_NAME][URL]" at bounding box center [121, 351] width 201 height 29
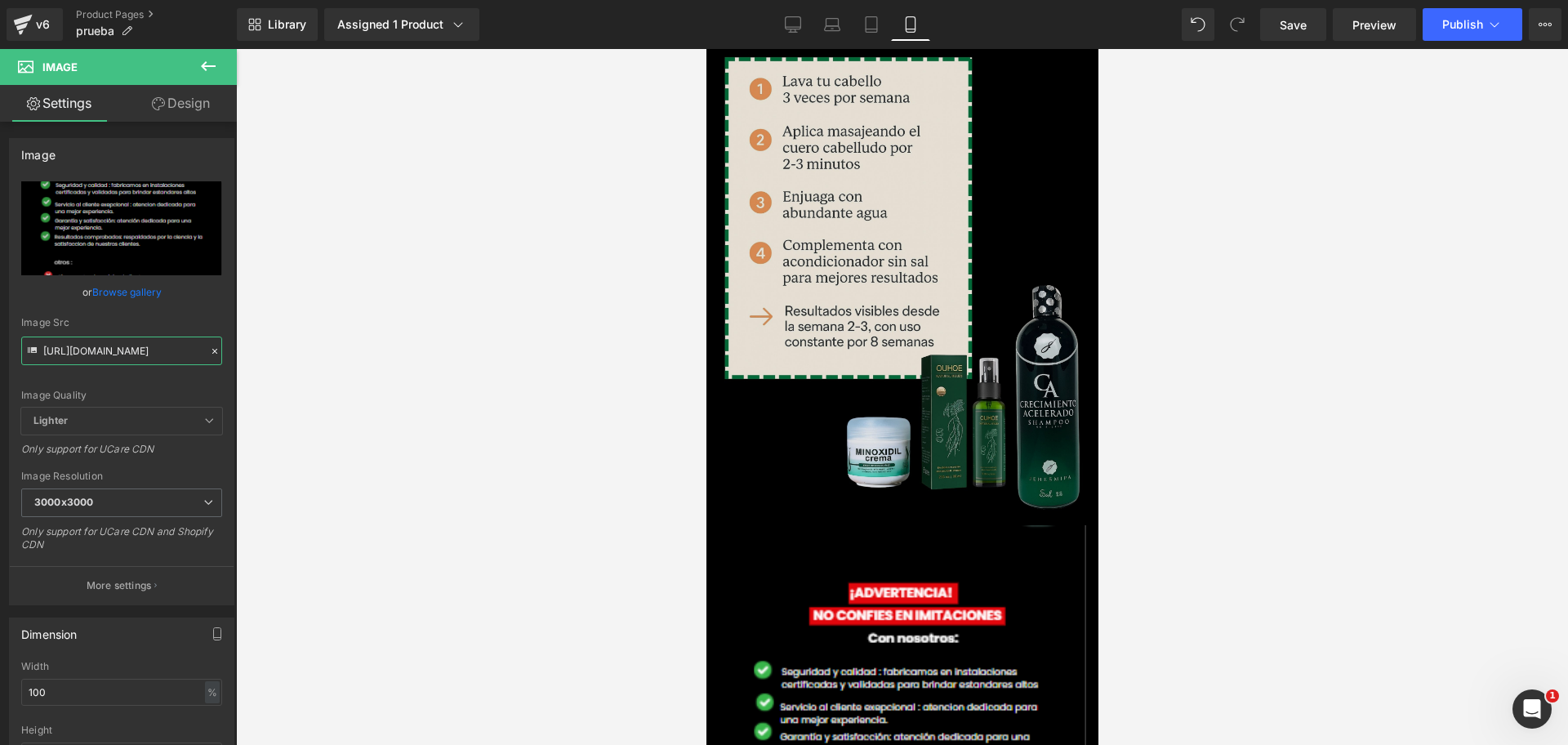
scroll to position [4066, 0]
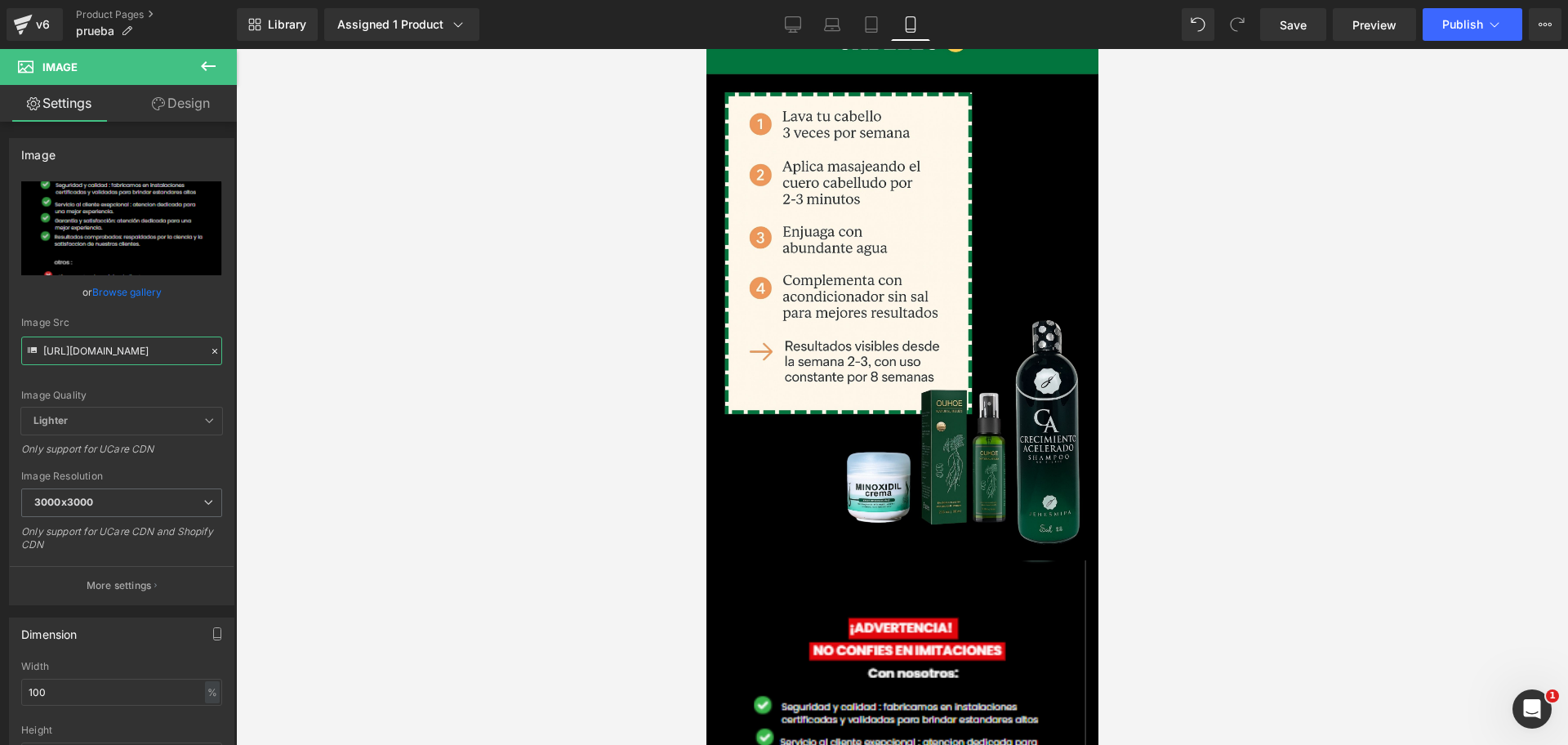
type input "[URL][DOMAIN_NAME]"
click at [1102, 364] on div at bounding box center [901, 397] width 1331 height 696
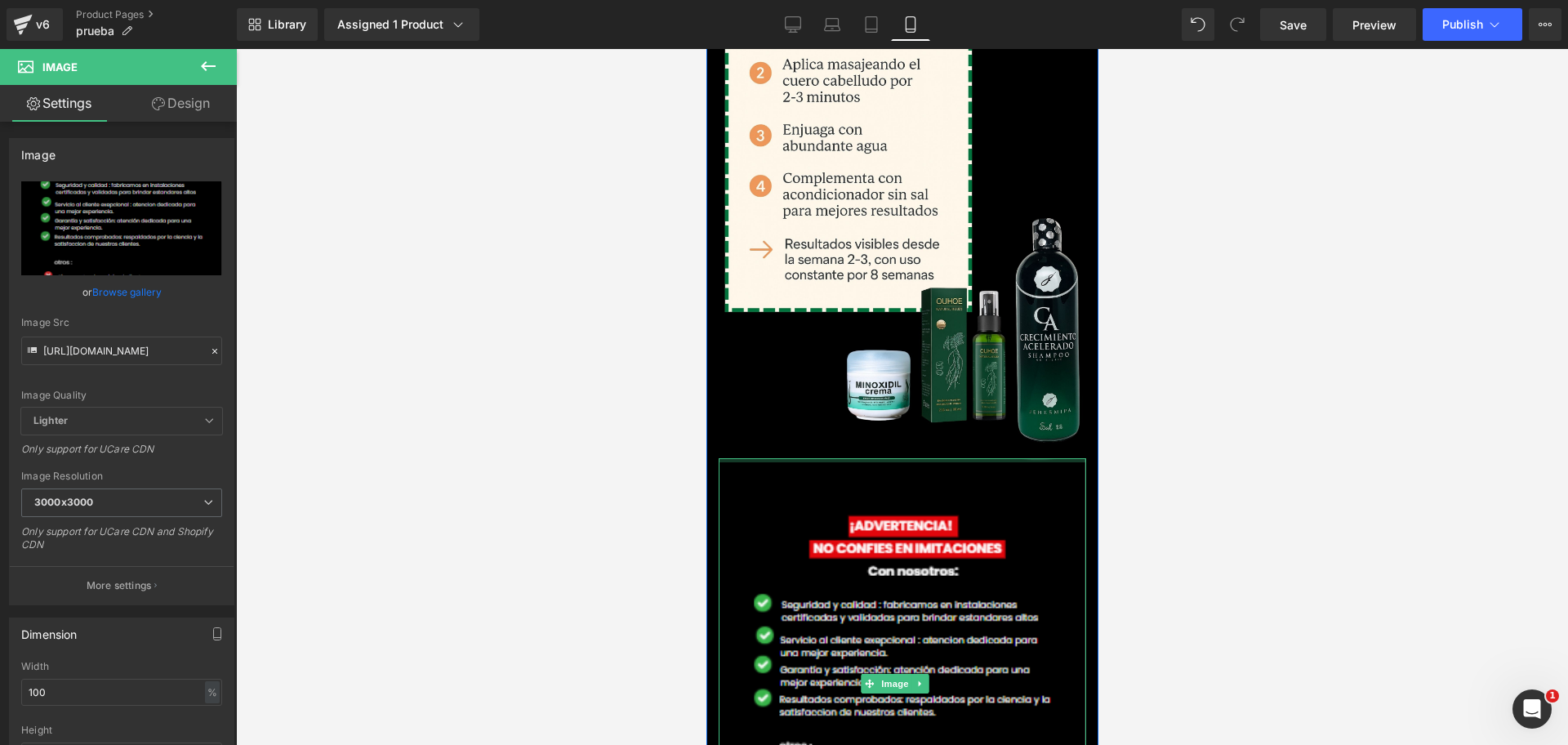
scroll to position [0, 0]
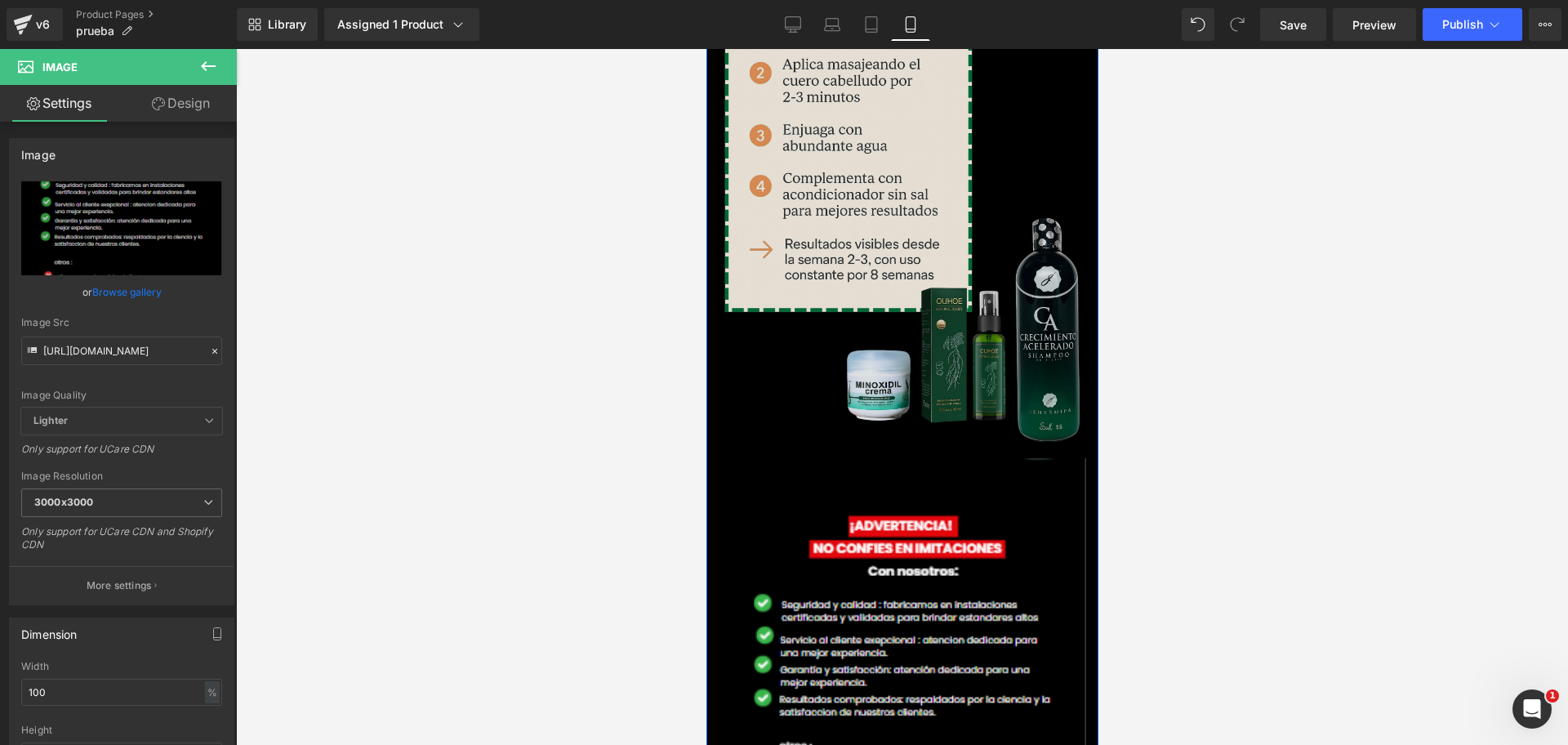
drag, startPoint x: 948, startPoint y: 291, endPoint x: 941, endPoint y: 280, distance: 13.0
click at [941, 280] on div "Image Image" at bounding box center [901, 393] width 392 height 1030
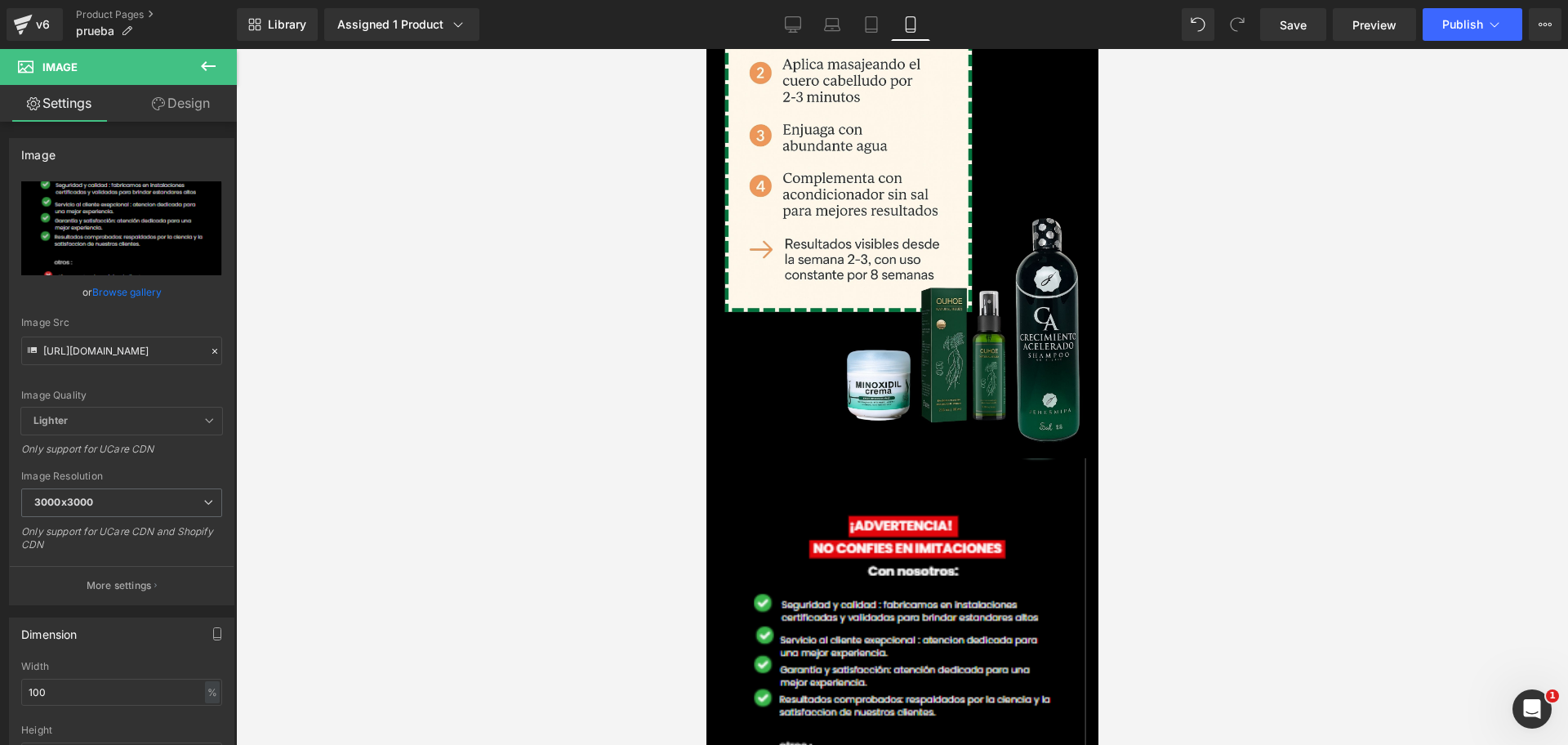
click at [1225, 282] on div at bounding box center [901, 397] width 1331 height 696
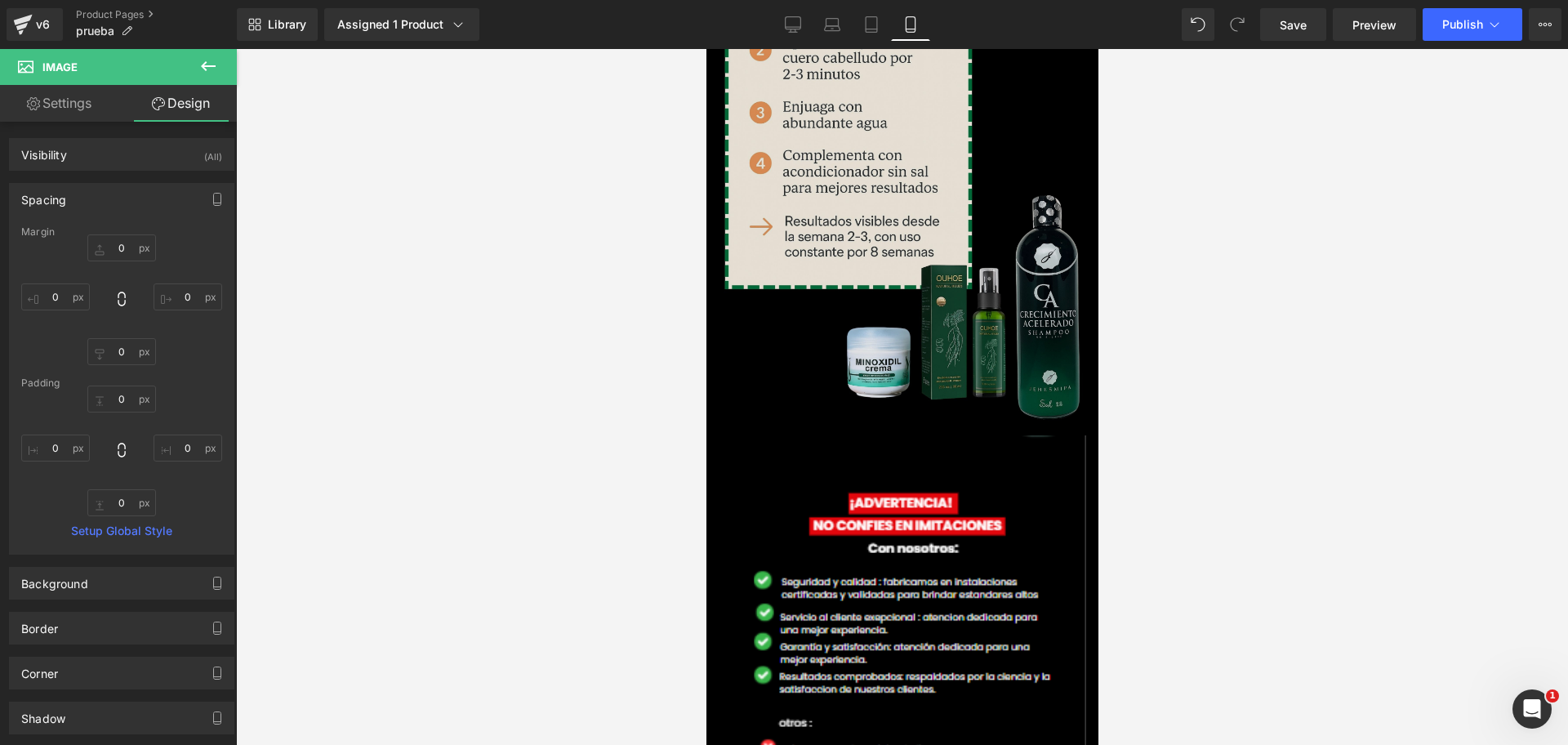
scroll to position [0, 564]
click at [921, 261] on img at bounding box center [901, 146] width 392 height 579
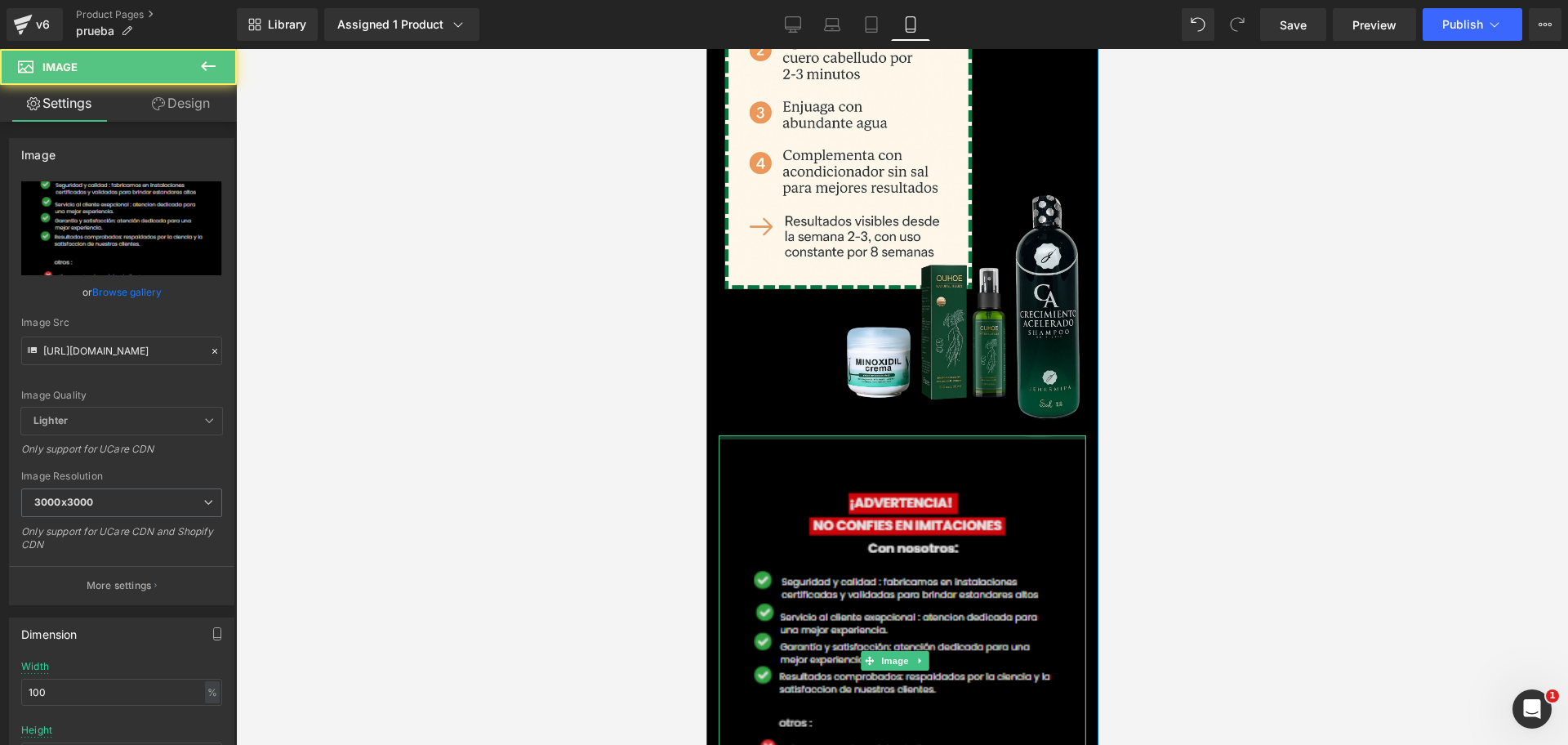
drag, startPoint x: 927, startPoint y: 270, endPoint x: 1010, endPoint y: 266, distance: 83.1
click at [939, 266] on div "Image Image" at bounding box center [901, 371] width 392 height 1030
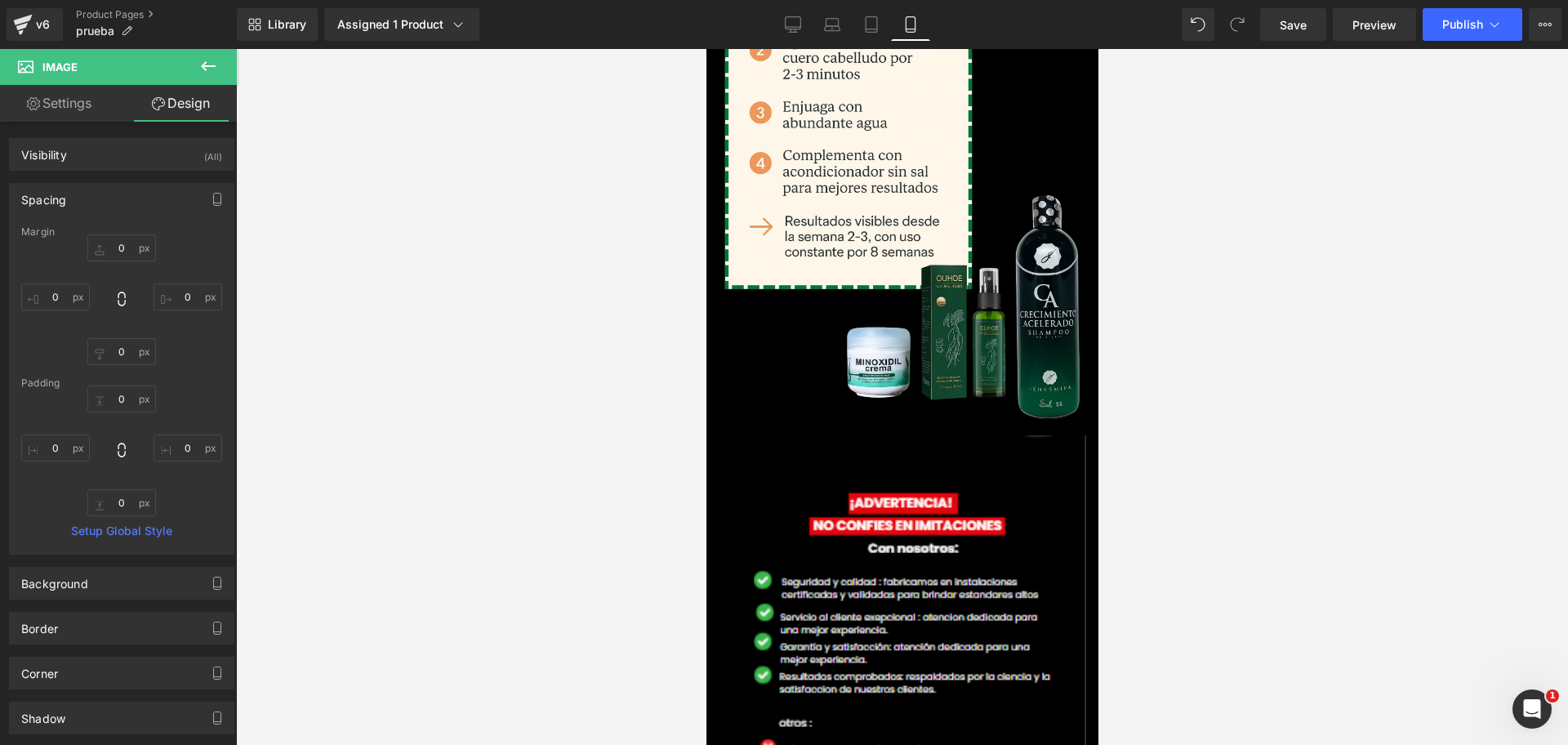
click at [1177, 333] on div at bounding box center [901, 397] width 1331 height 696
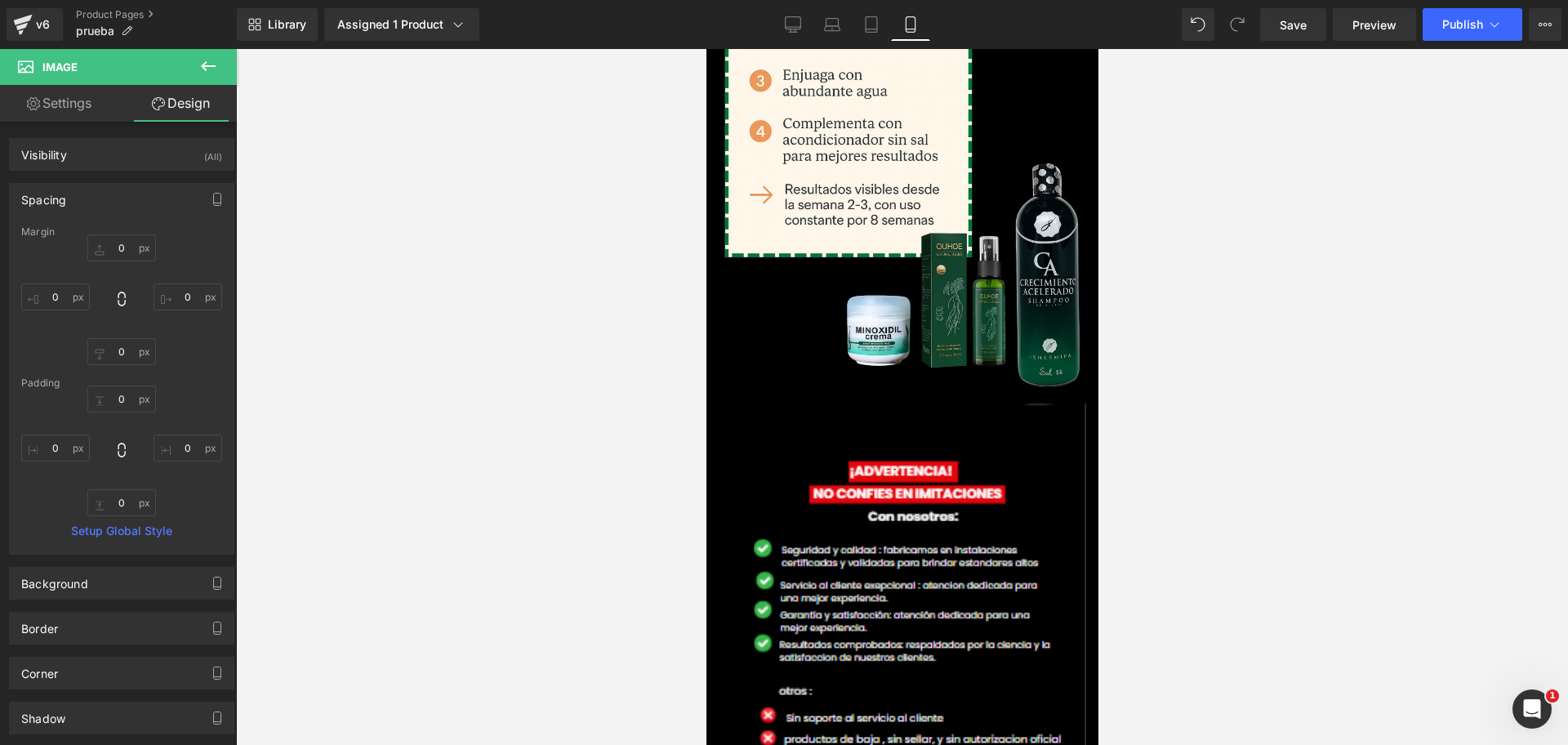
scroll to position [4395, 0]
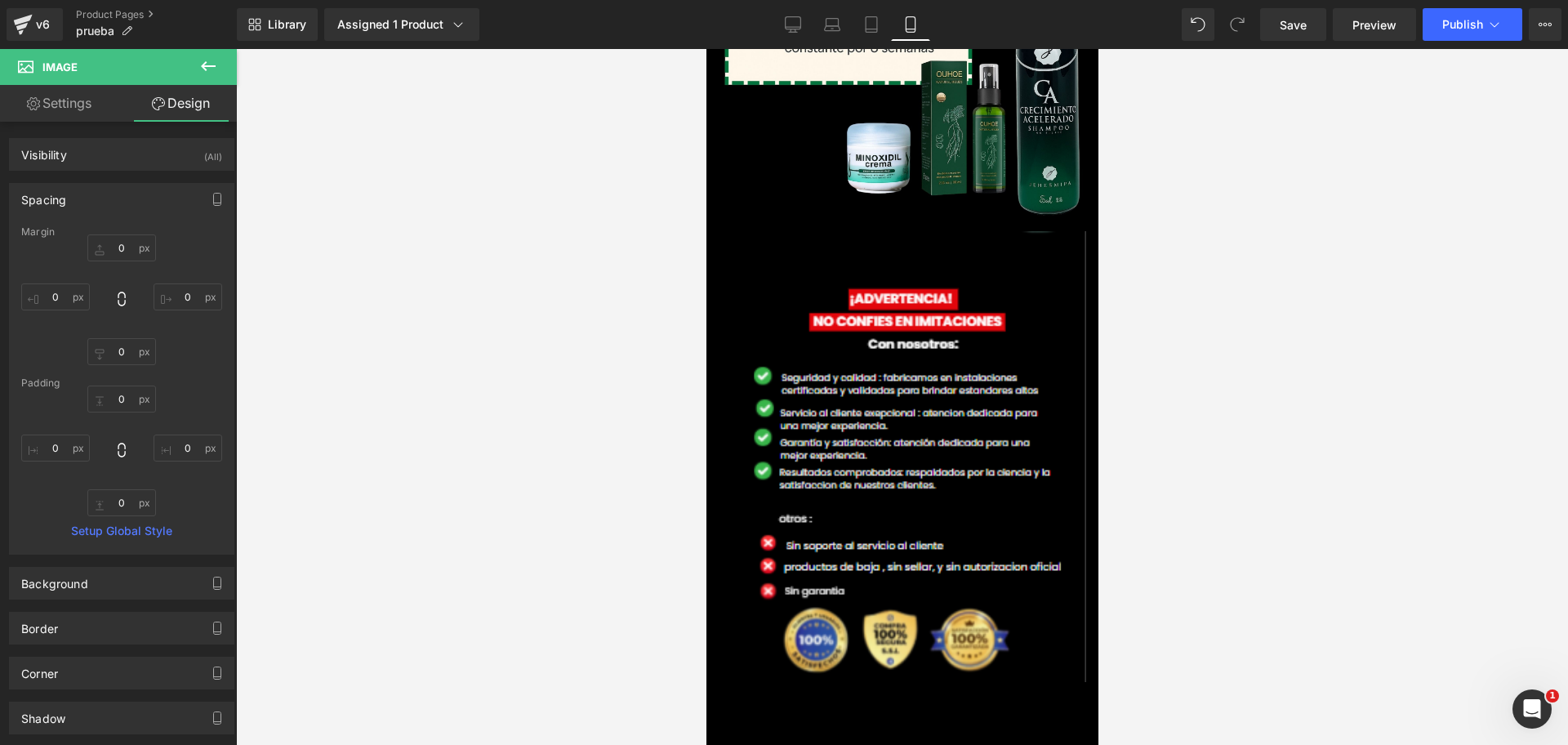
click at [1287, 41] on div "Library Assigned 1 Product Product Preview shampoo de crecimiento Manage assign…" at bounding box center [902, 25] width 1330 height 49
click at [1289, 30] on span "Save" at bounding box center [1293, 25] width 27 height 17
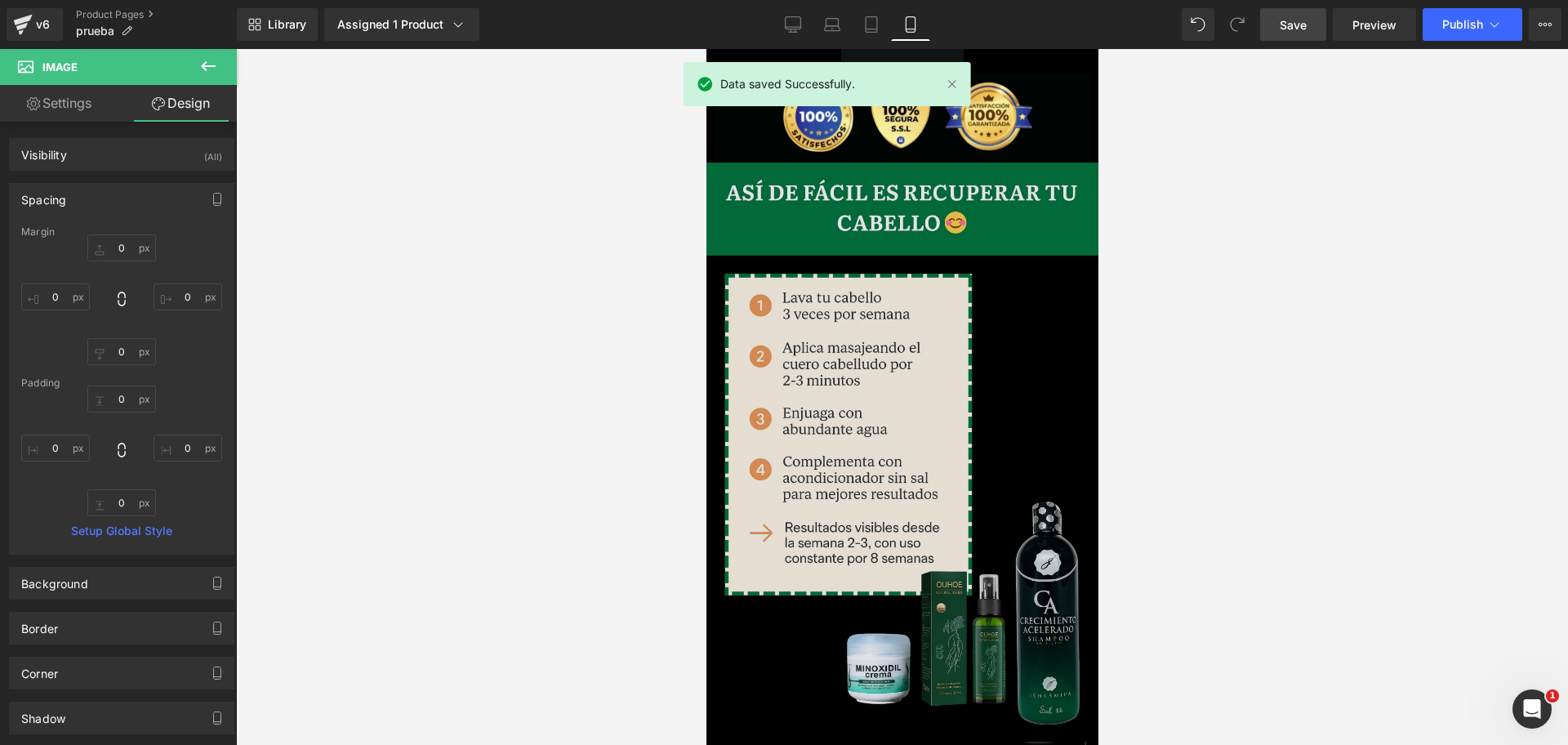
scroll to position [0, 564]
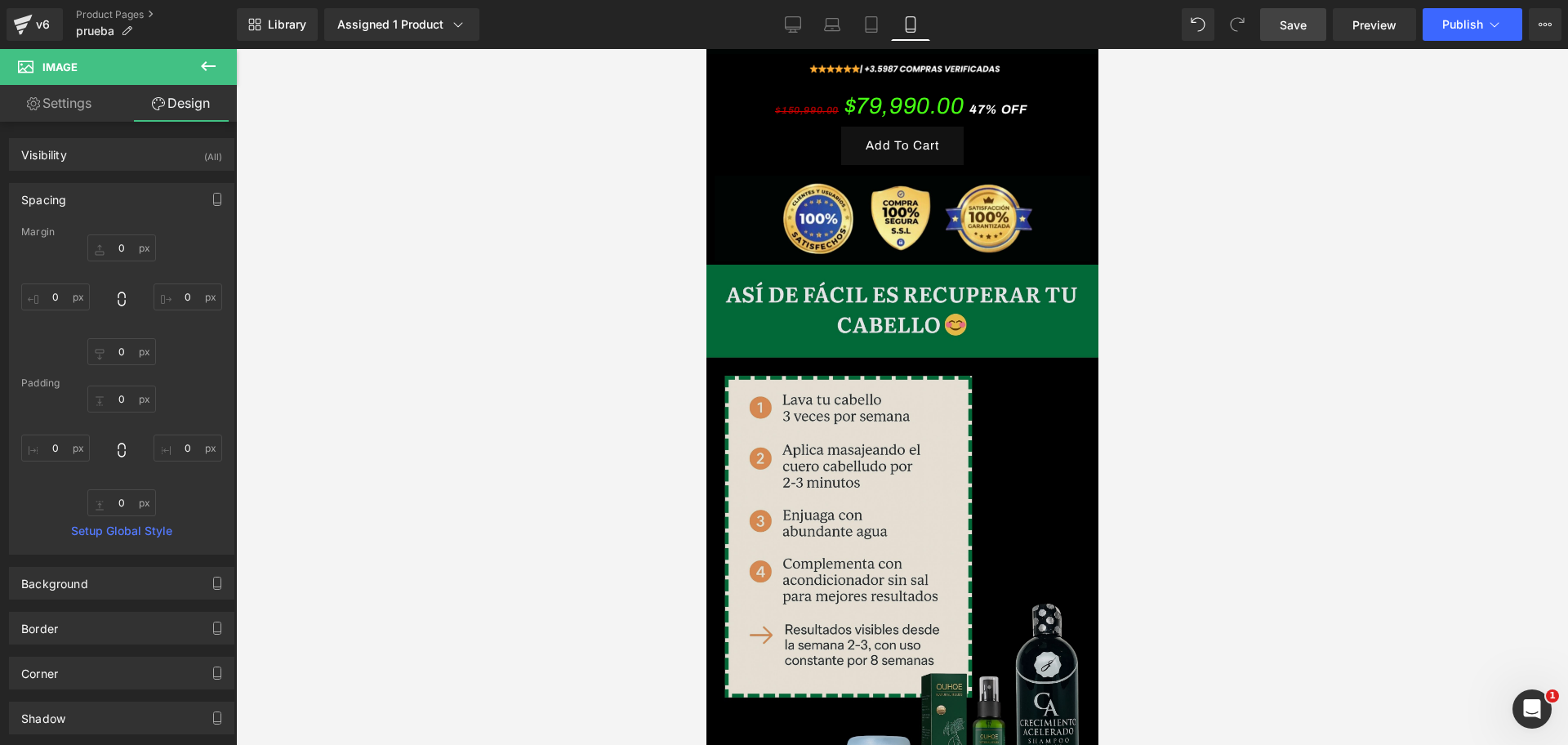
click at [831, 363] on img at bounding box center [901, 554] width 392 height 579
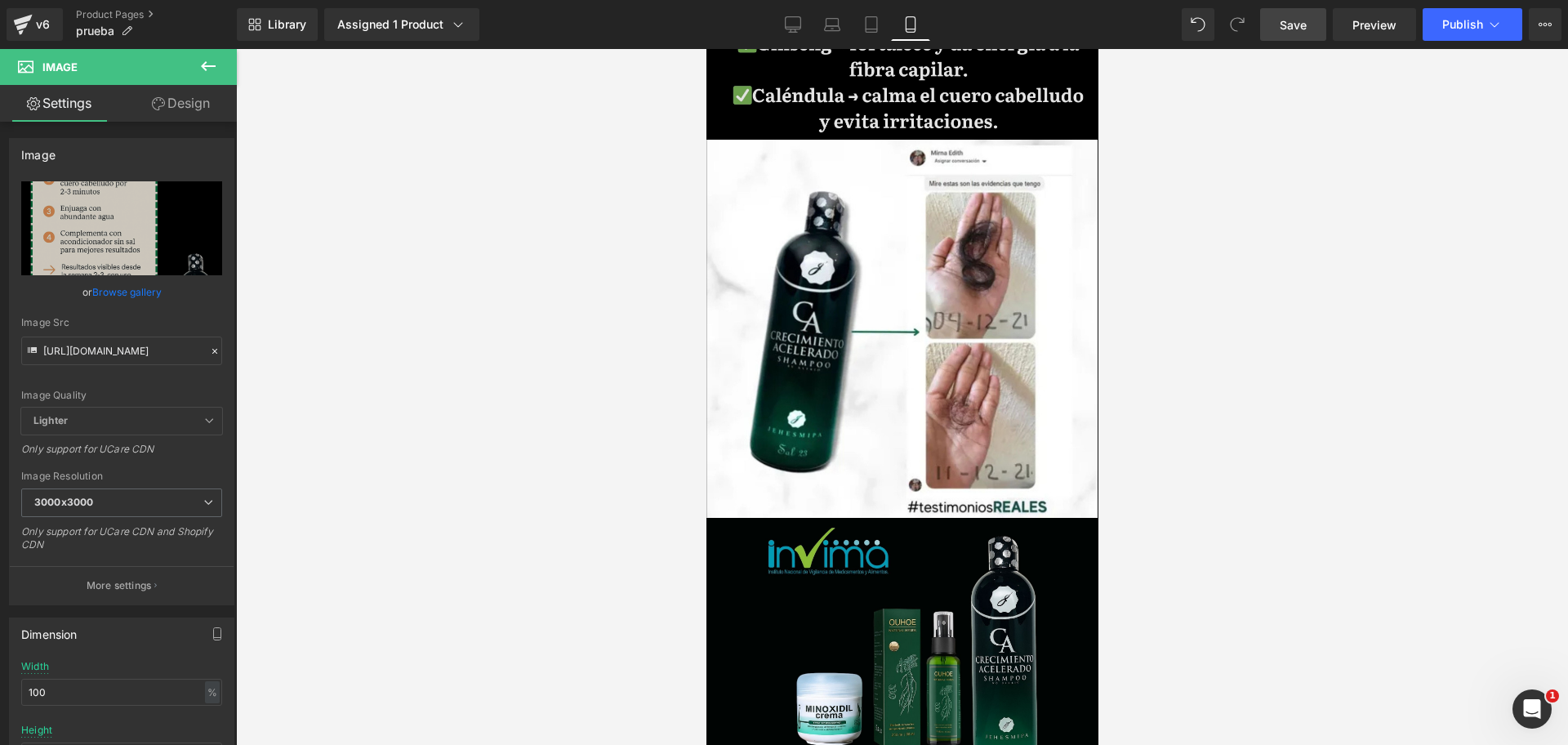
scroll to position [2557, 0]
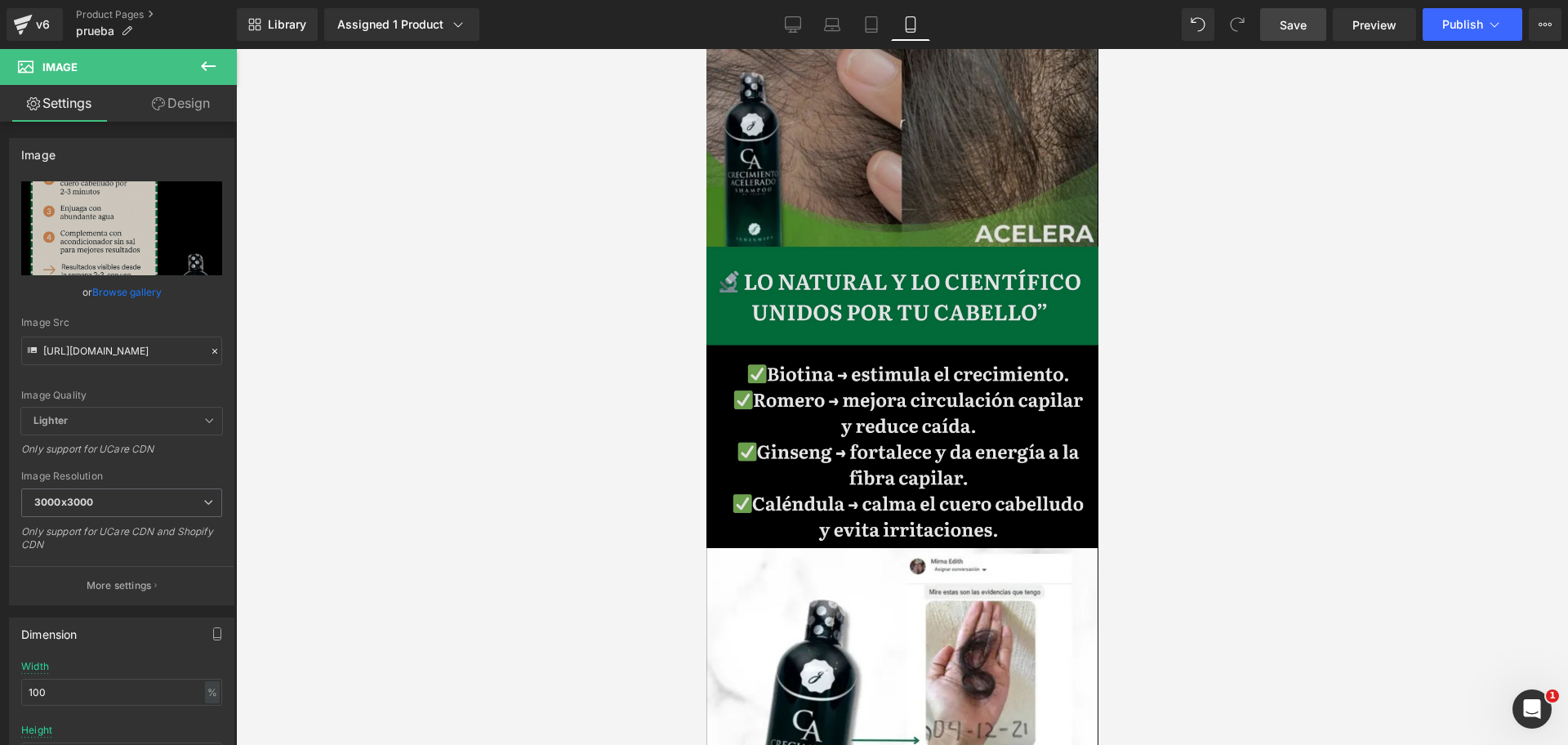
click at [840, 323] on img at bounding box center [901, 129] width 392 height 826
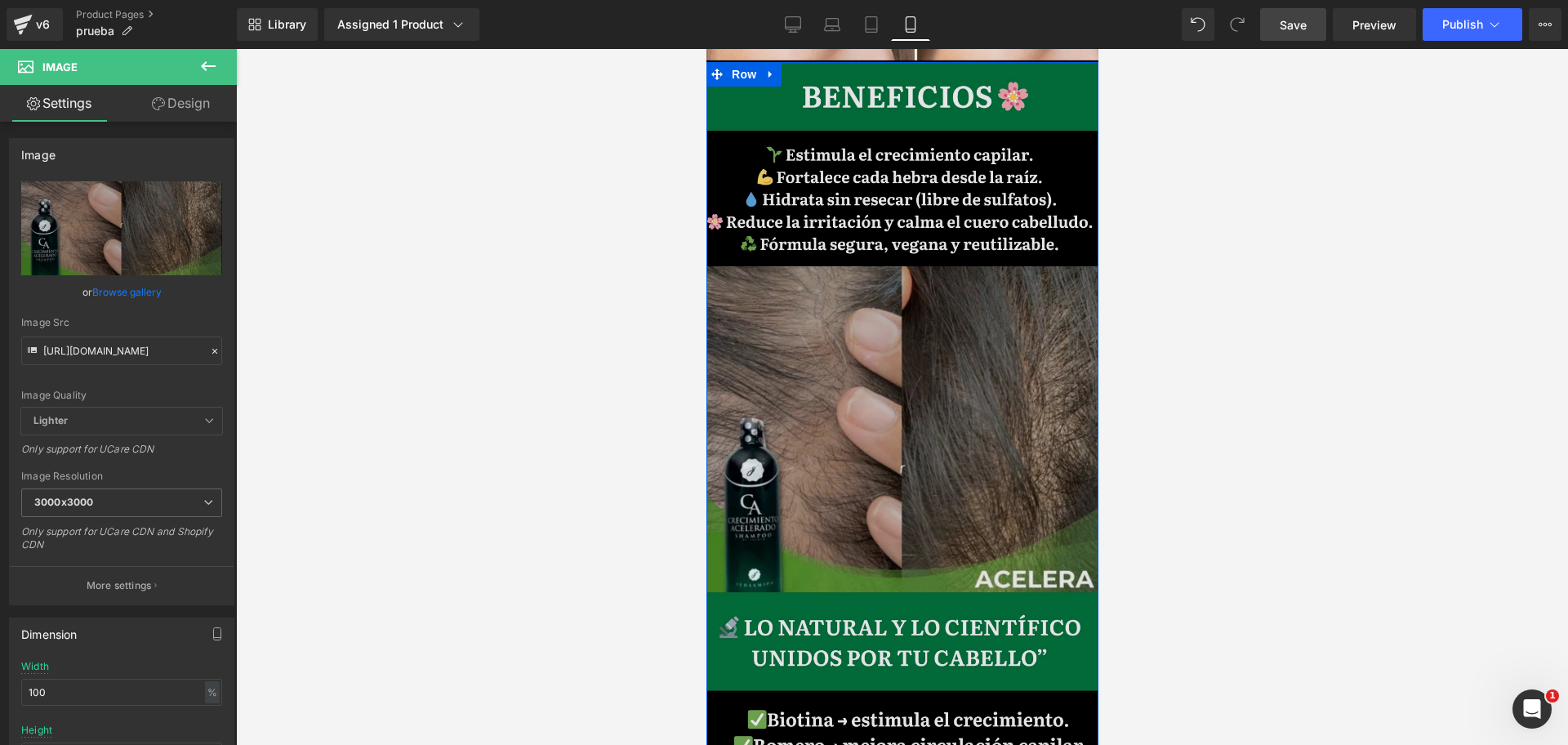
scroll to position [2047, 0]
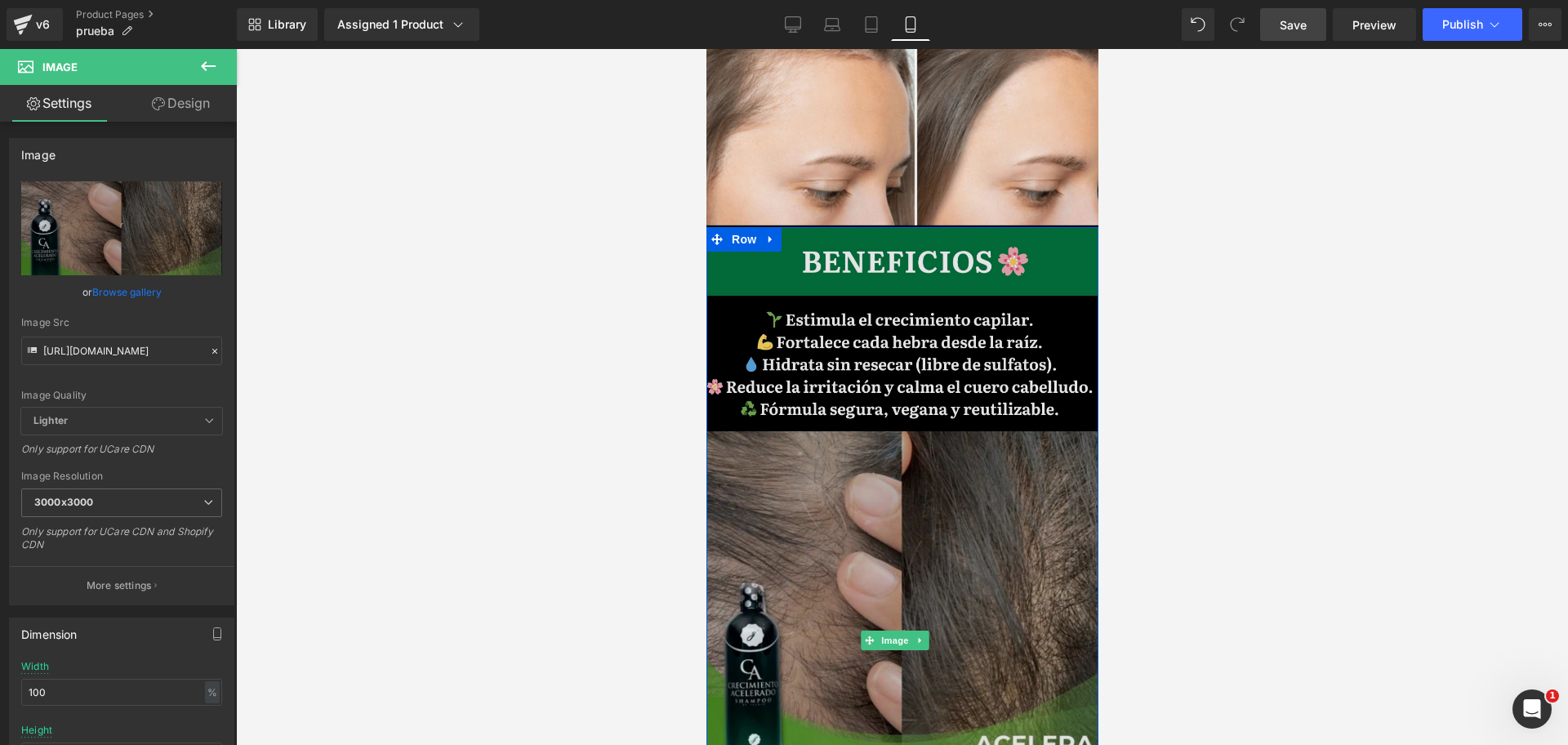
click at [783, 352] on img at bounding box center [901, 640] width 392 height 826
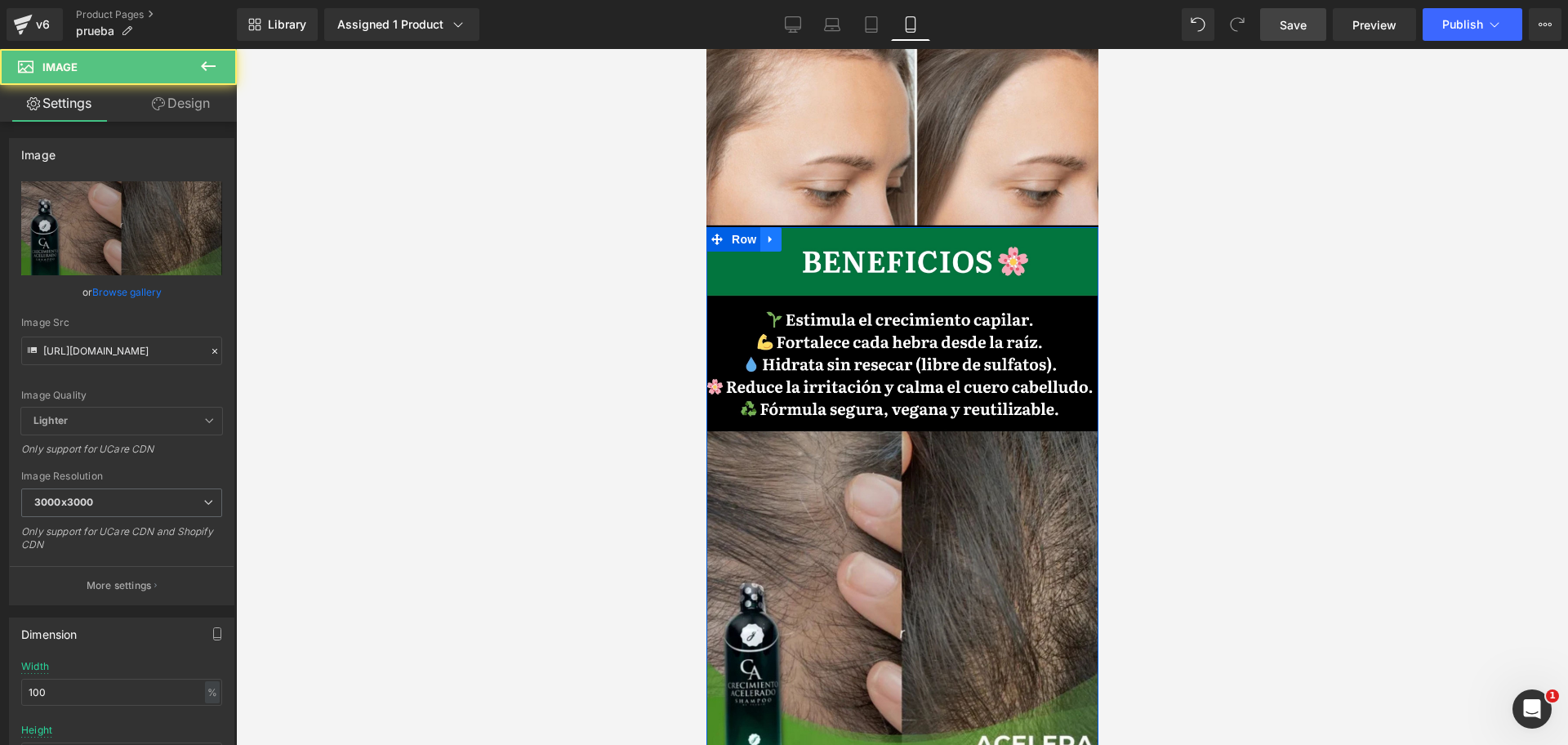
scroll to position [0, 0]
click at [774, 234] on icon at bounding box center [770, 239] width 11 height 12
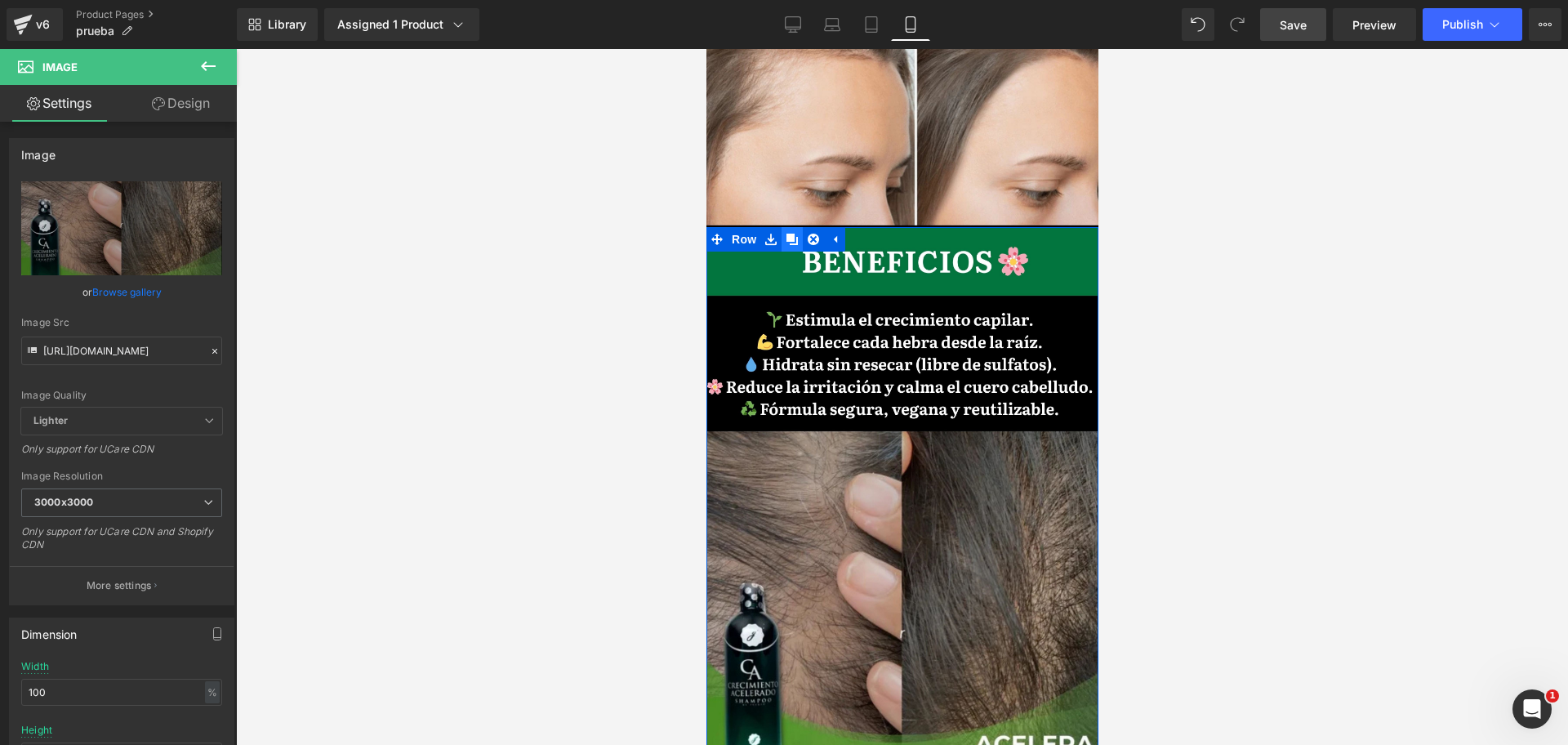
click at [784, 227] on link at bounding box center [791, 239] width 21 height 25
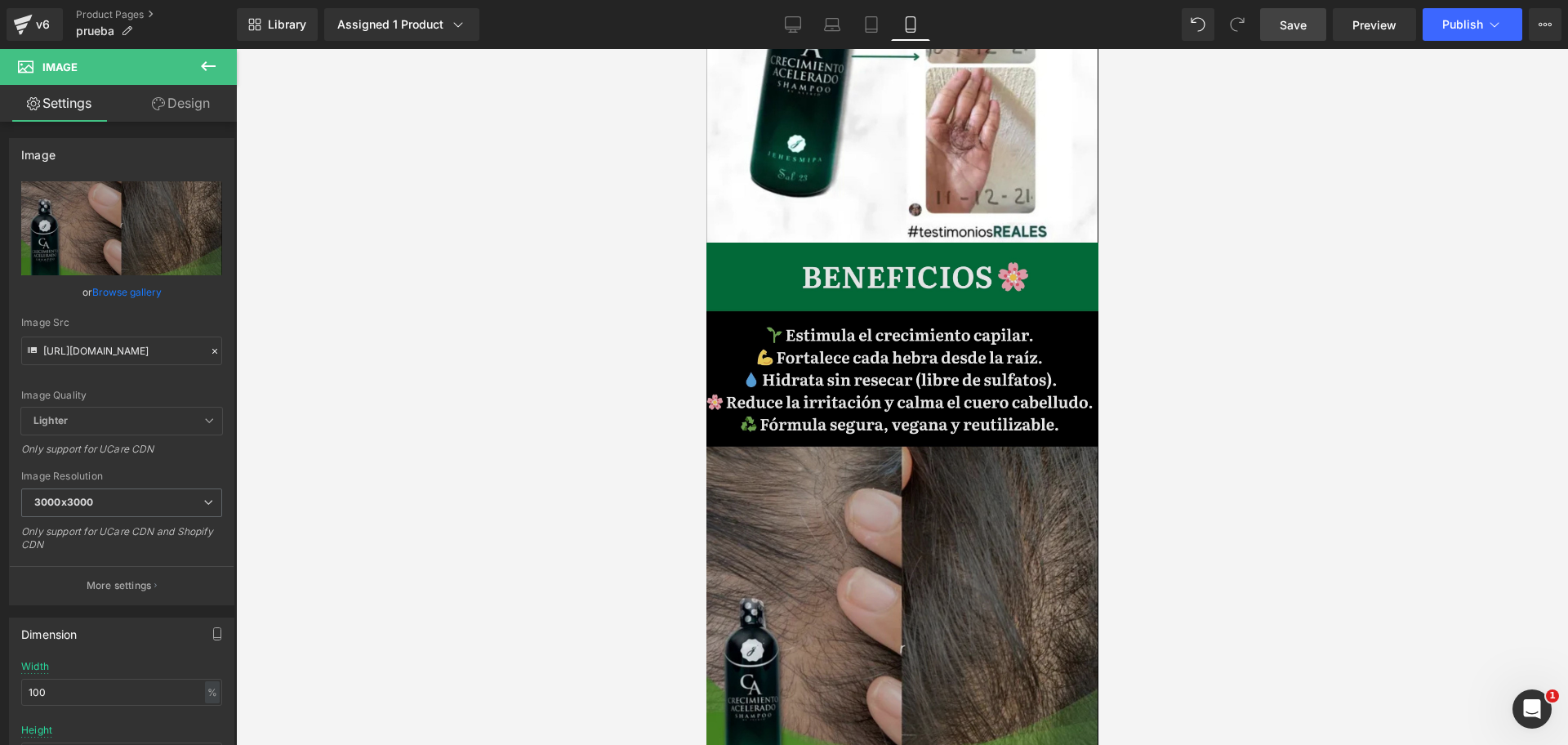
scroll to position [0, 282]
click at [772, 243] on img at bounding box center [901, 656] width 392 height 826
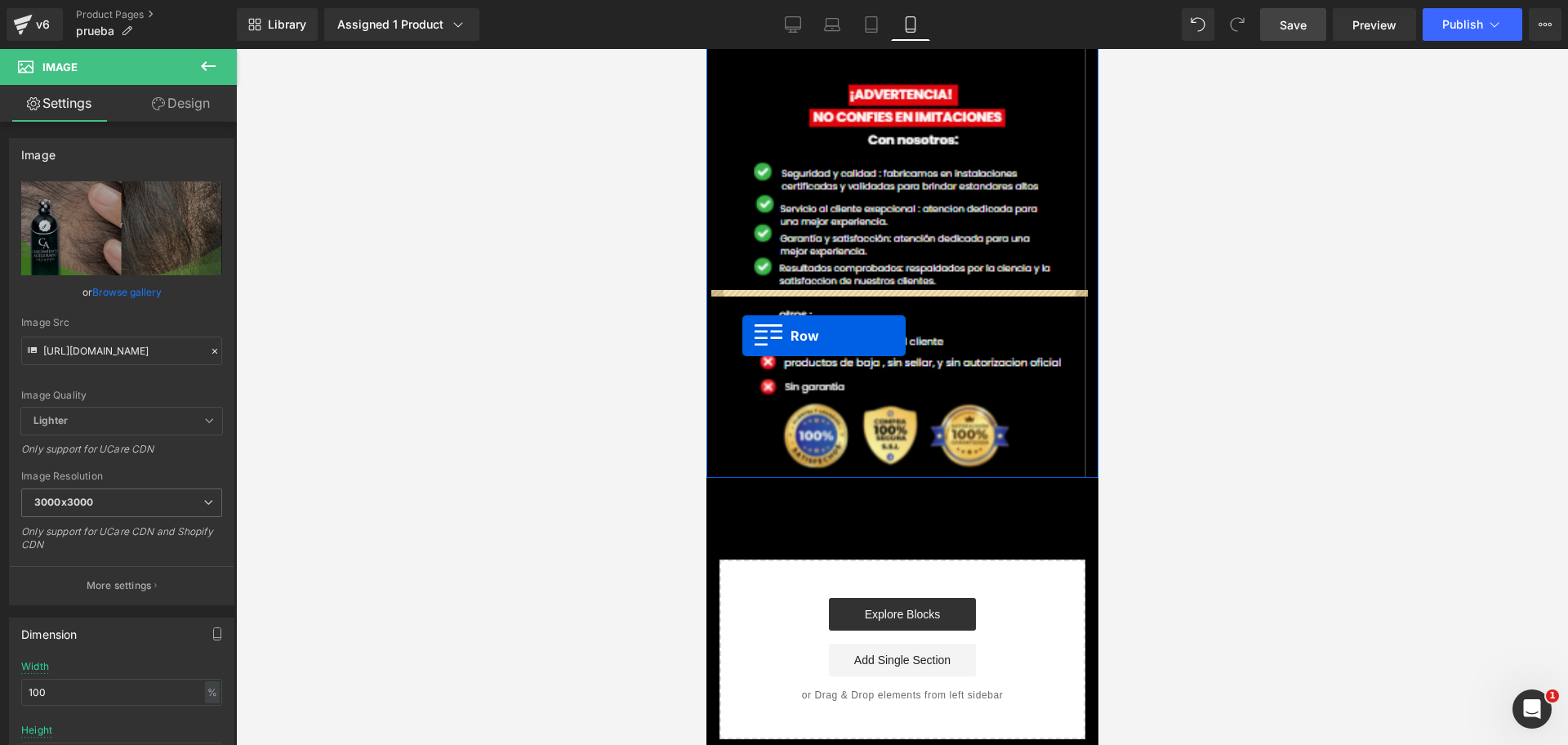
drag, startPoint x: 720, startPoint y: 121, endPoint x: 741, endPoint y: 336, distance: 216.0
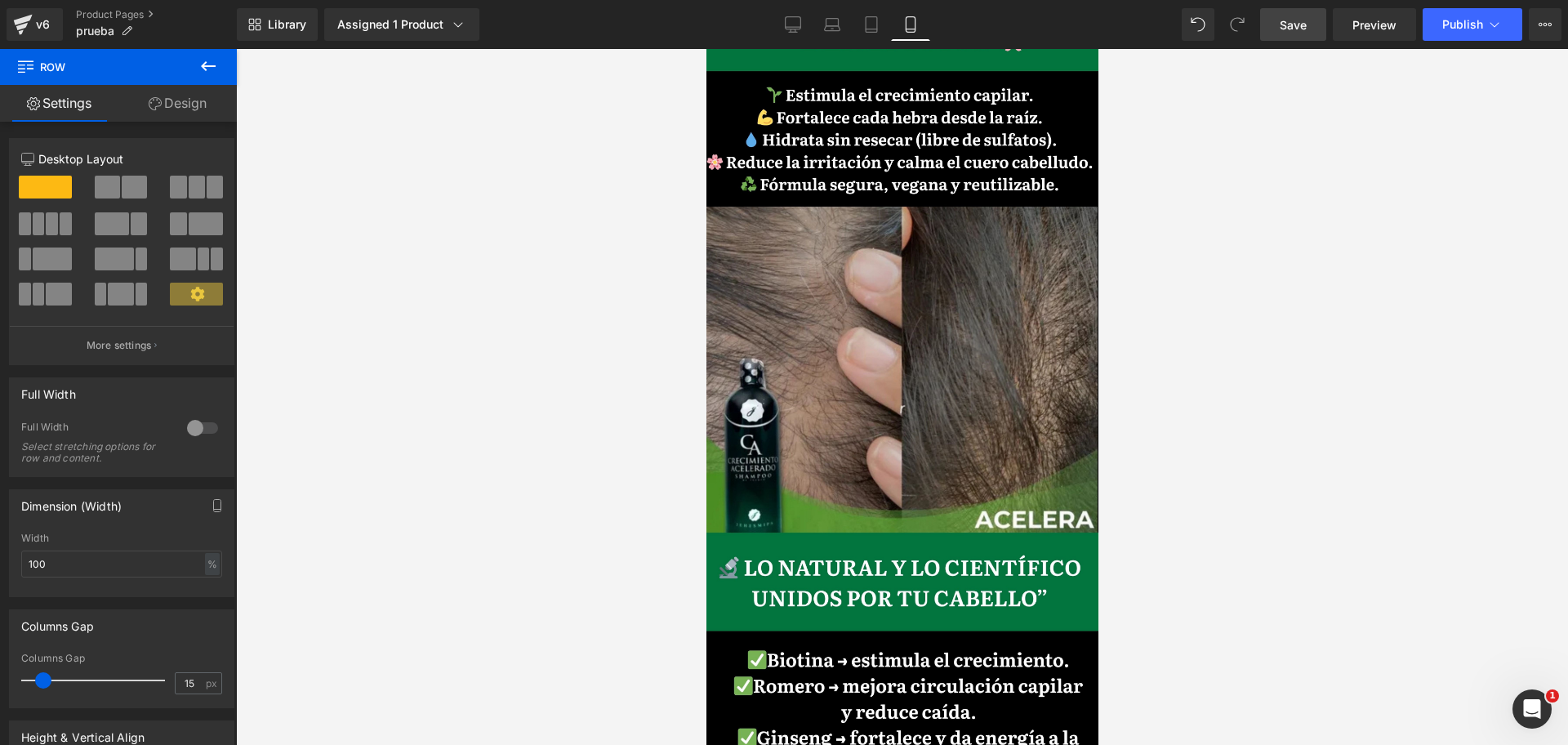
scroll to position [5110, 0]
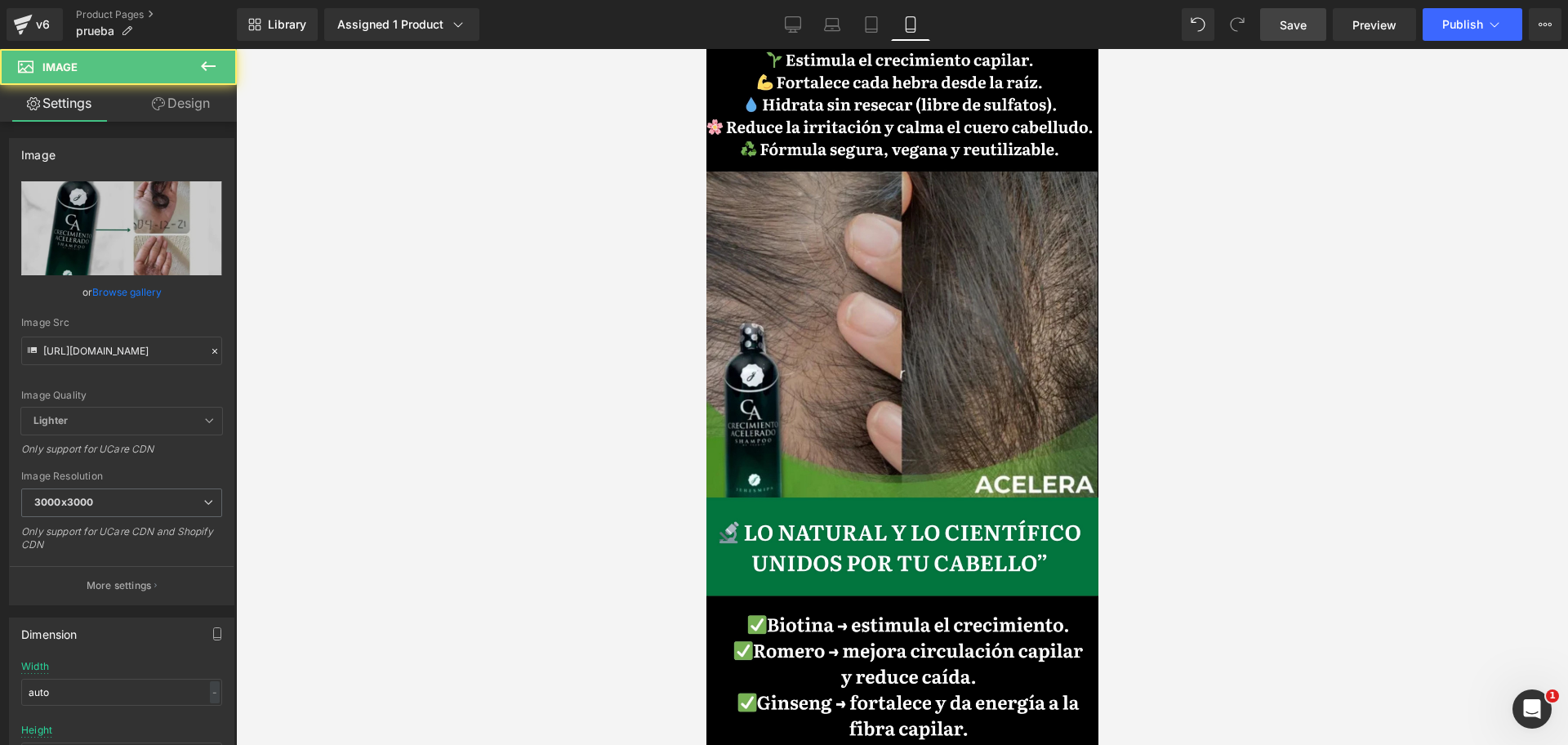
drag, startPoint x: 1079, startPoint y: 620, endPoint x: 1081, endPoint y: 635, distance: 15.1
click at [1079, 635] on div "Image Image Row" at bounding box center [901, 571] width 392 height 1209
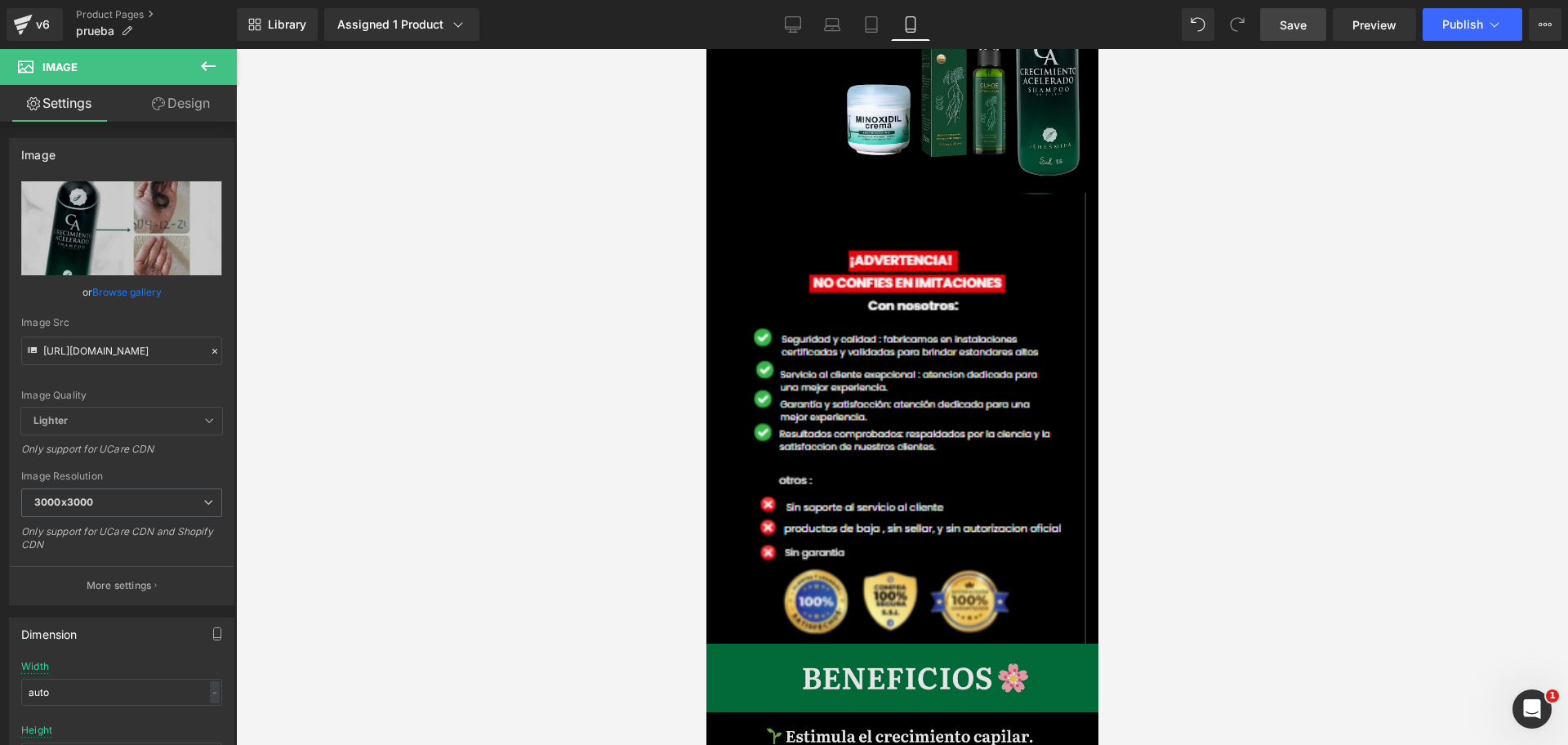
scroll to position [0, 564]
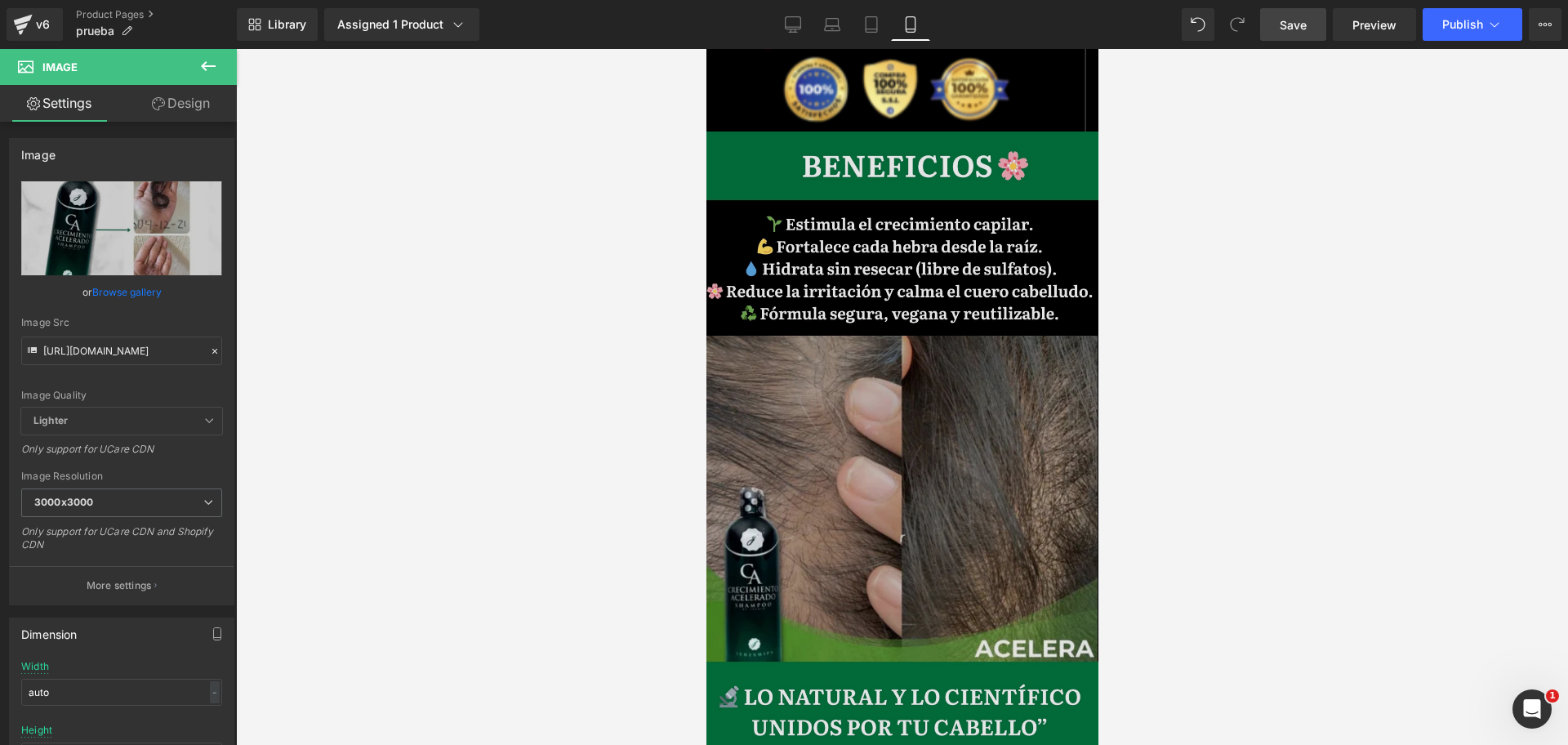
click at [886, 343] on img at bounding box center [901, 544] width 392 height 826
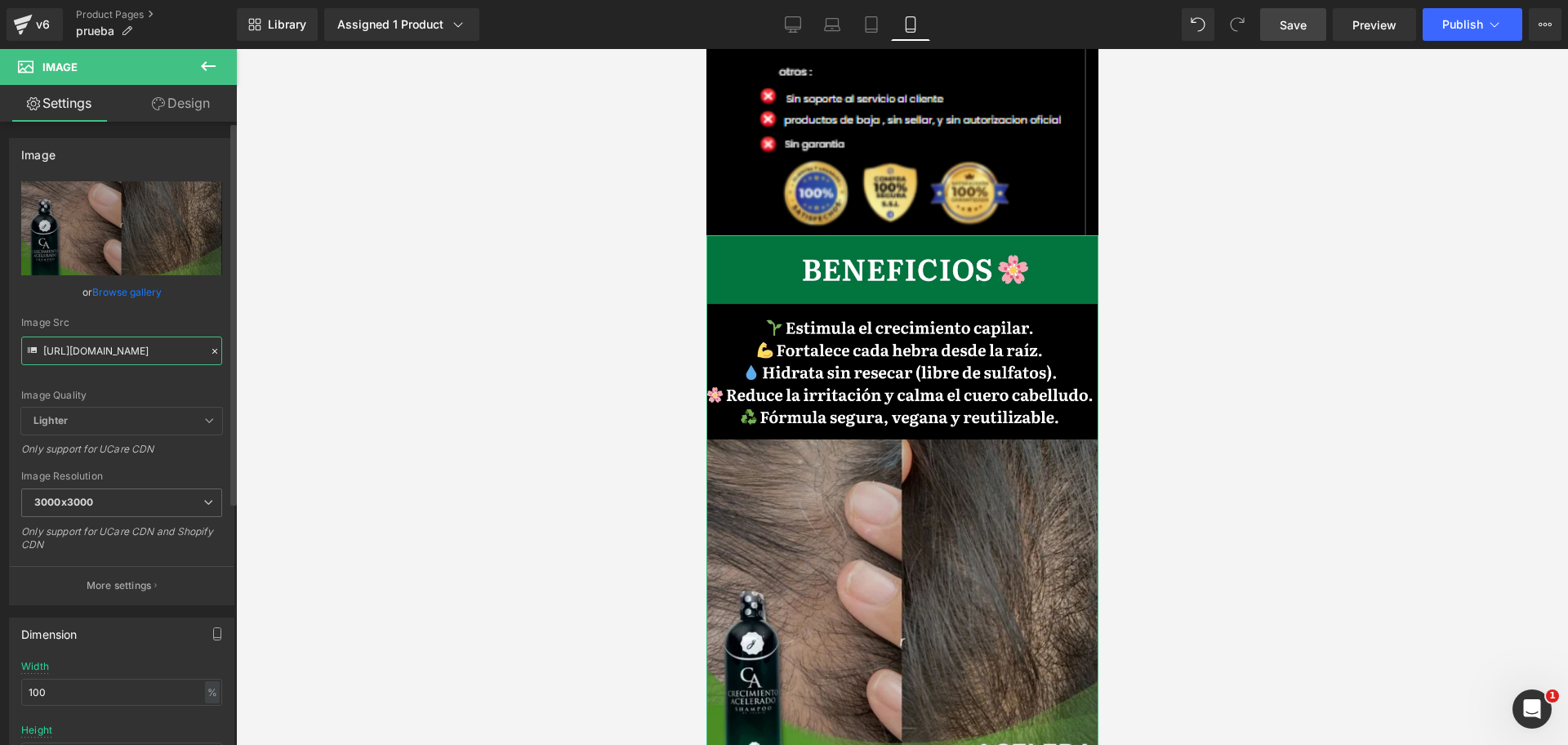
click at [124, 345] on input "[URL][DOMAIN_NAME]" at bounding box center [121, 351] width 201 height 29
type input "[URL][DOMAIN_NAME]"
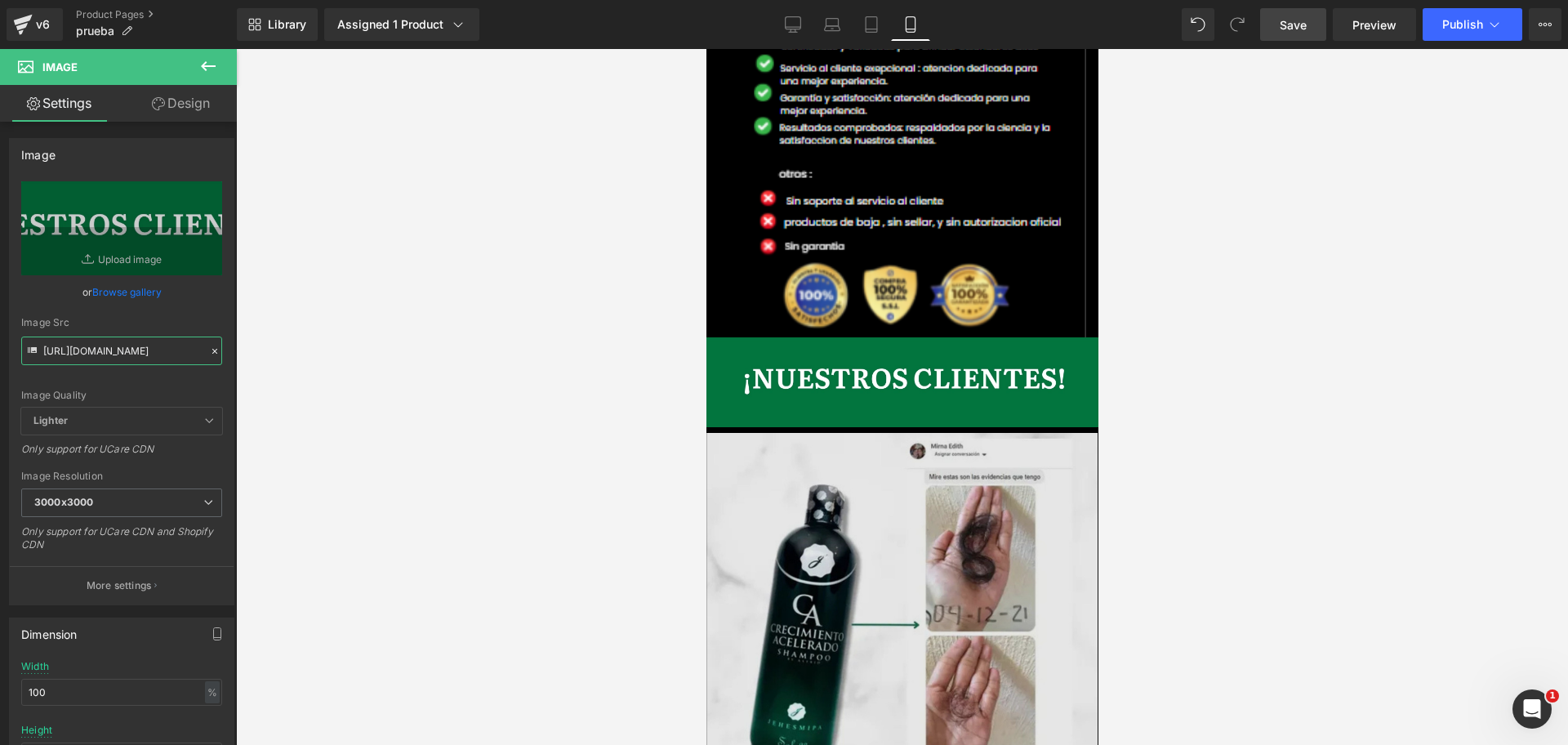
scroll to position [0, 0]
click at [927, 427] on div "Image" at bounding box center [901, 619] width 392 height 384
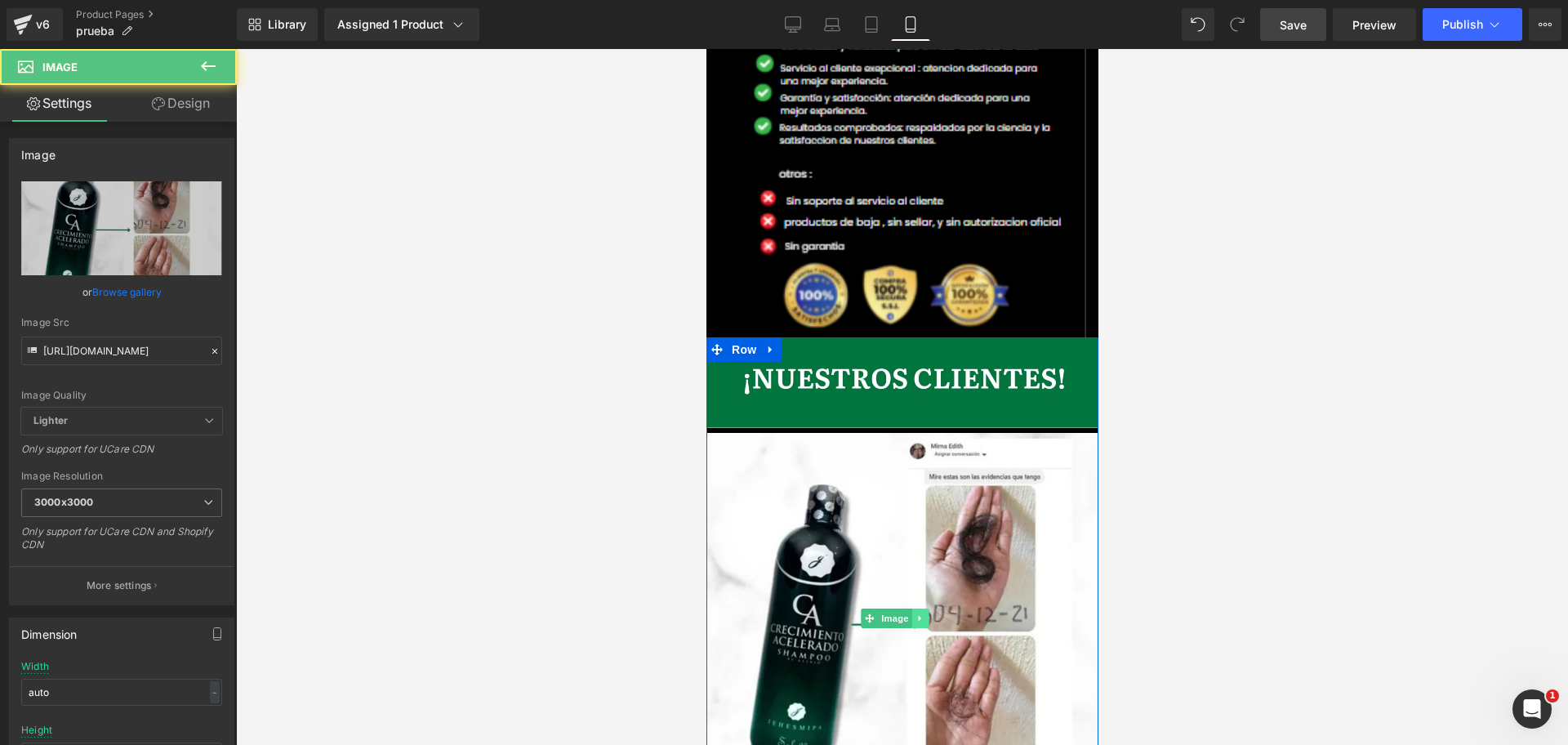
click at [914, 613] on icon at bounding box center [918, 618] width 9 height 10
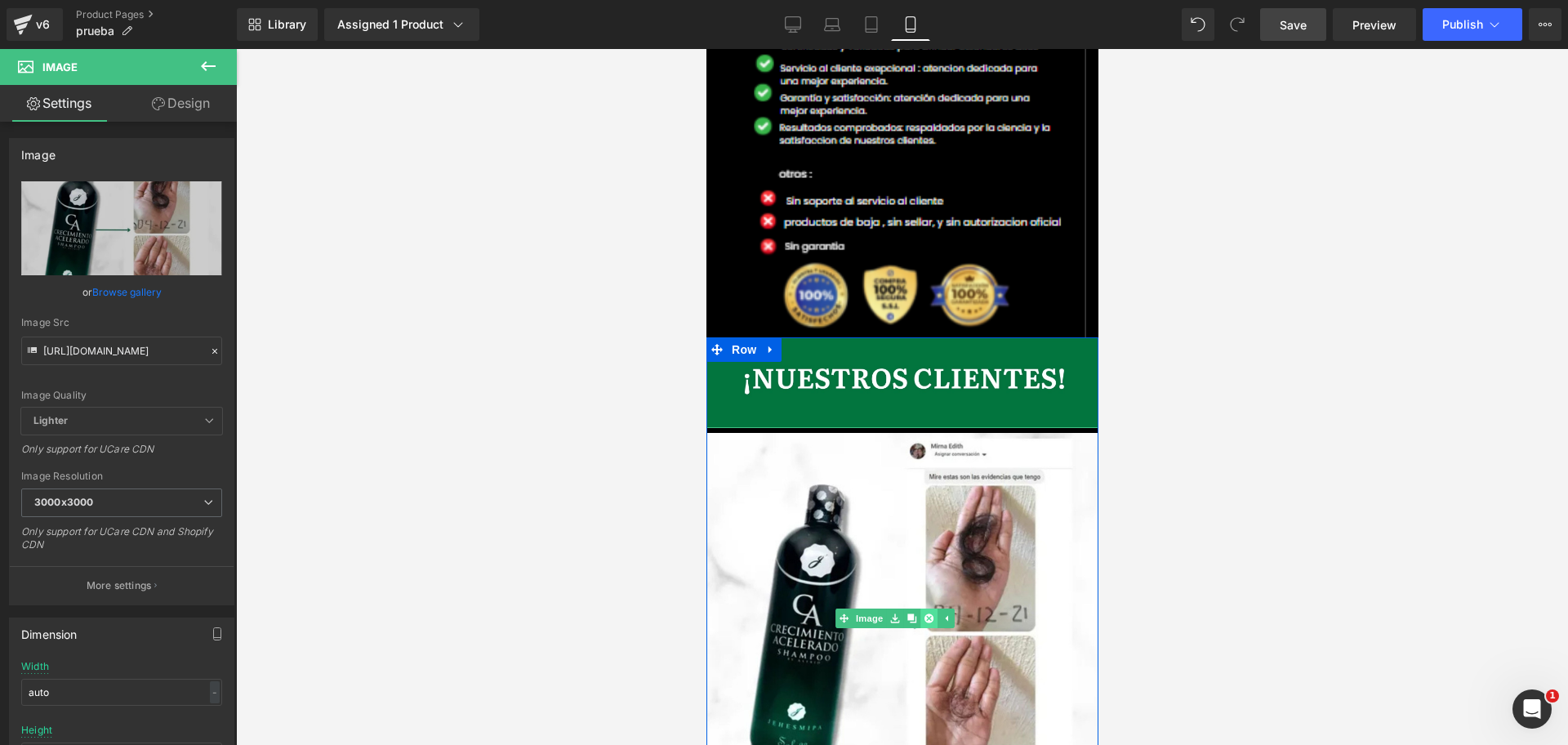
click at [922, 613] on icon at bounding box center [927, 618] width 9 height 10
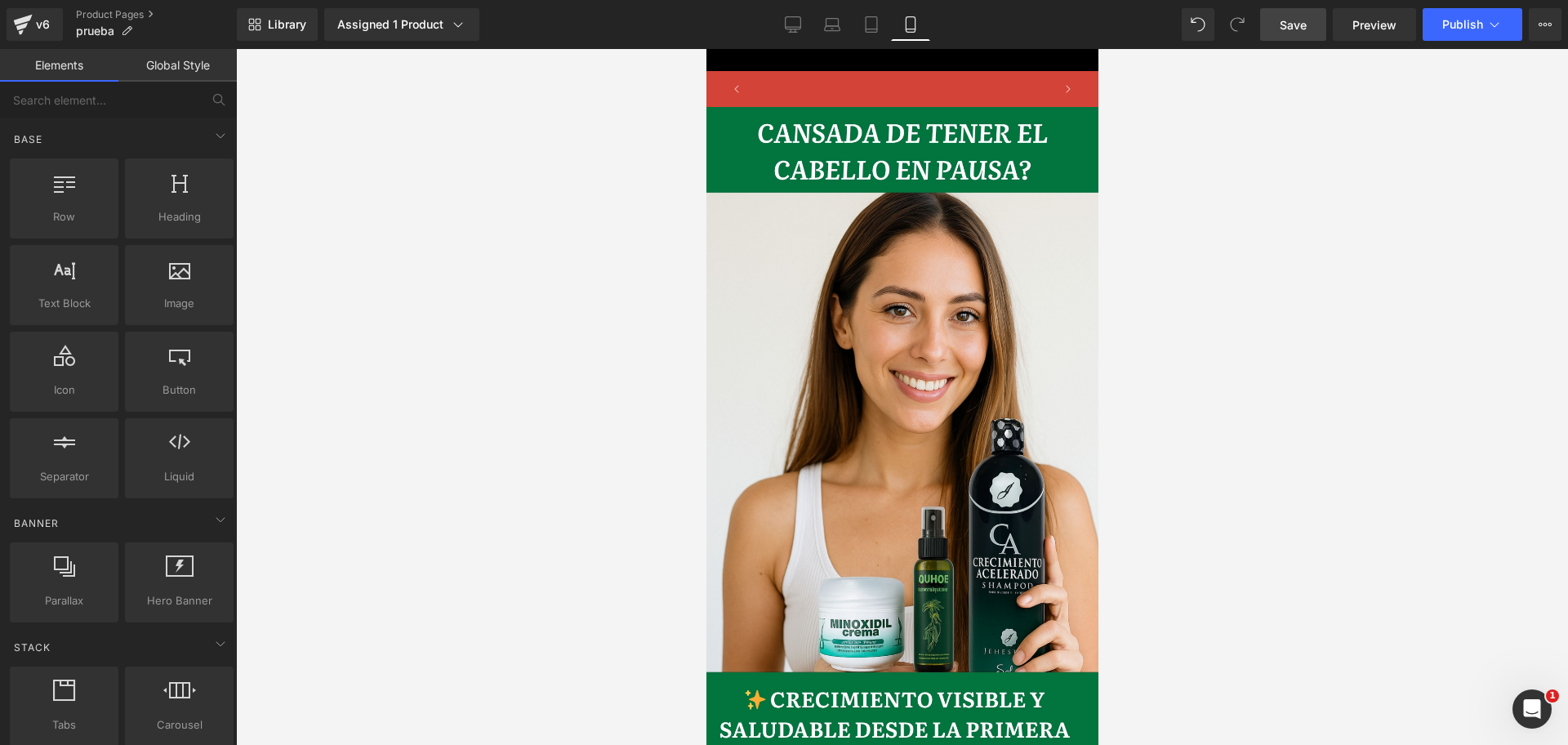
click at [1323, 30] on link "Save" at bounding box center [1293, 25] width 66 height 33
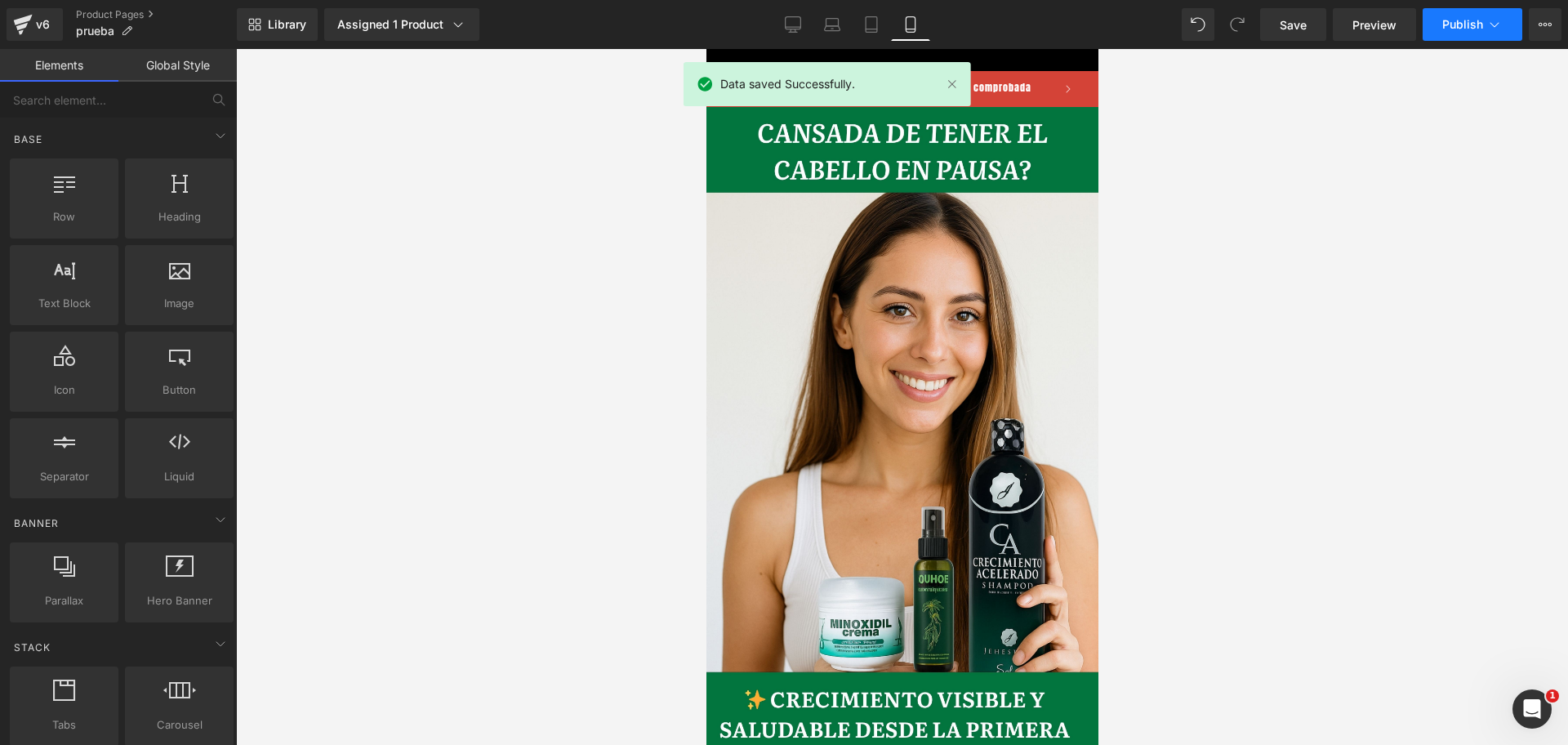
click at [1435, 11] on button "Publish" at bounding box center [1472, 25] width 100 height 33
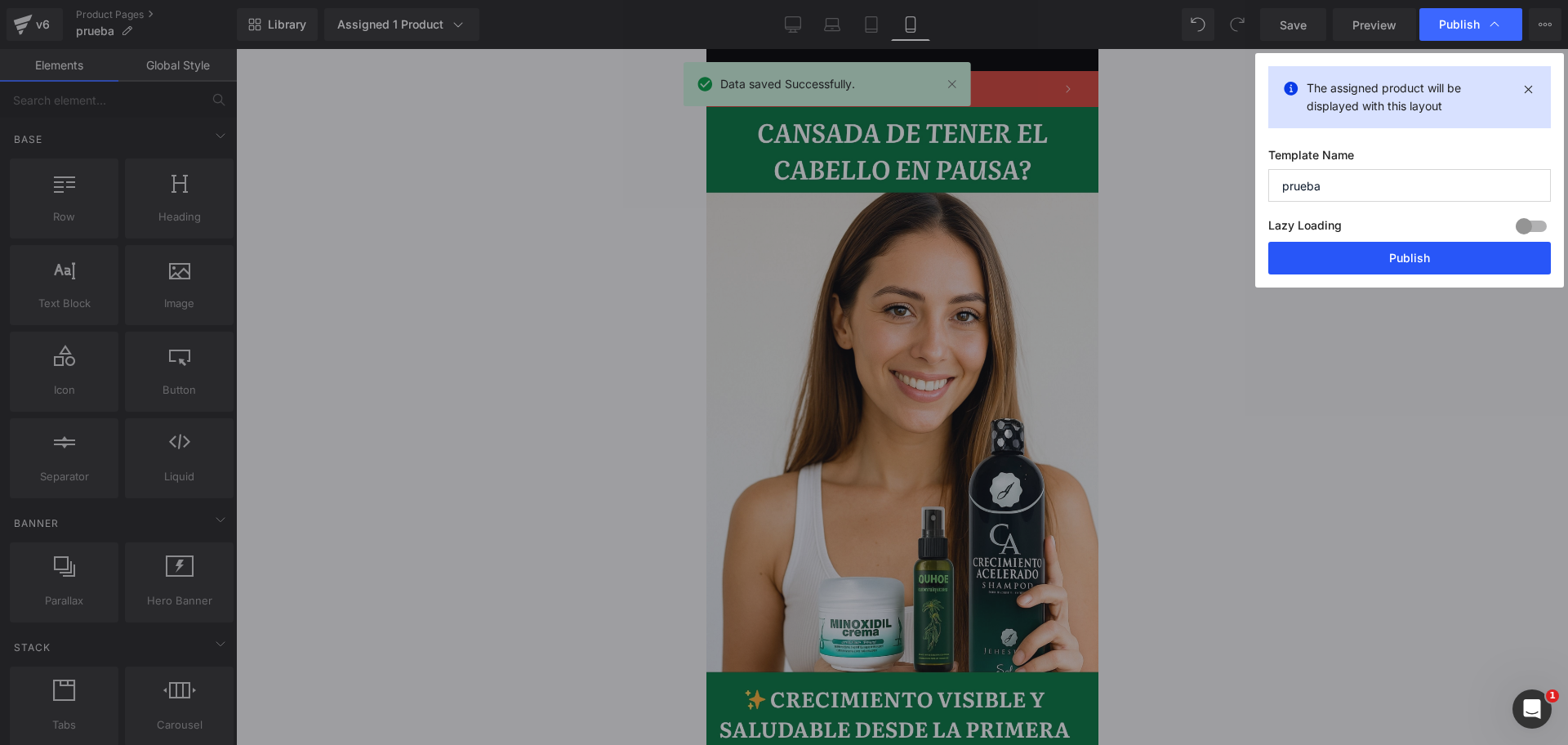
scroll to position [0, 845]
click at [1339, 263] on button "Publish" at bounding box center [1409, 258] width 283 height 33
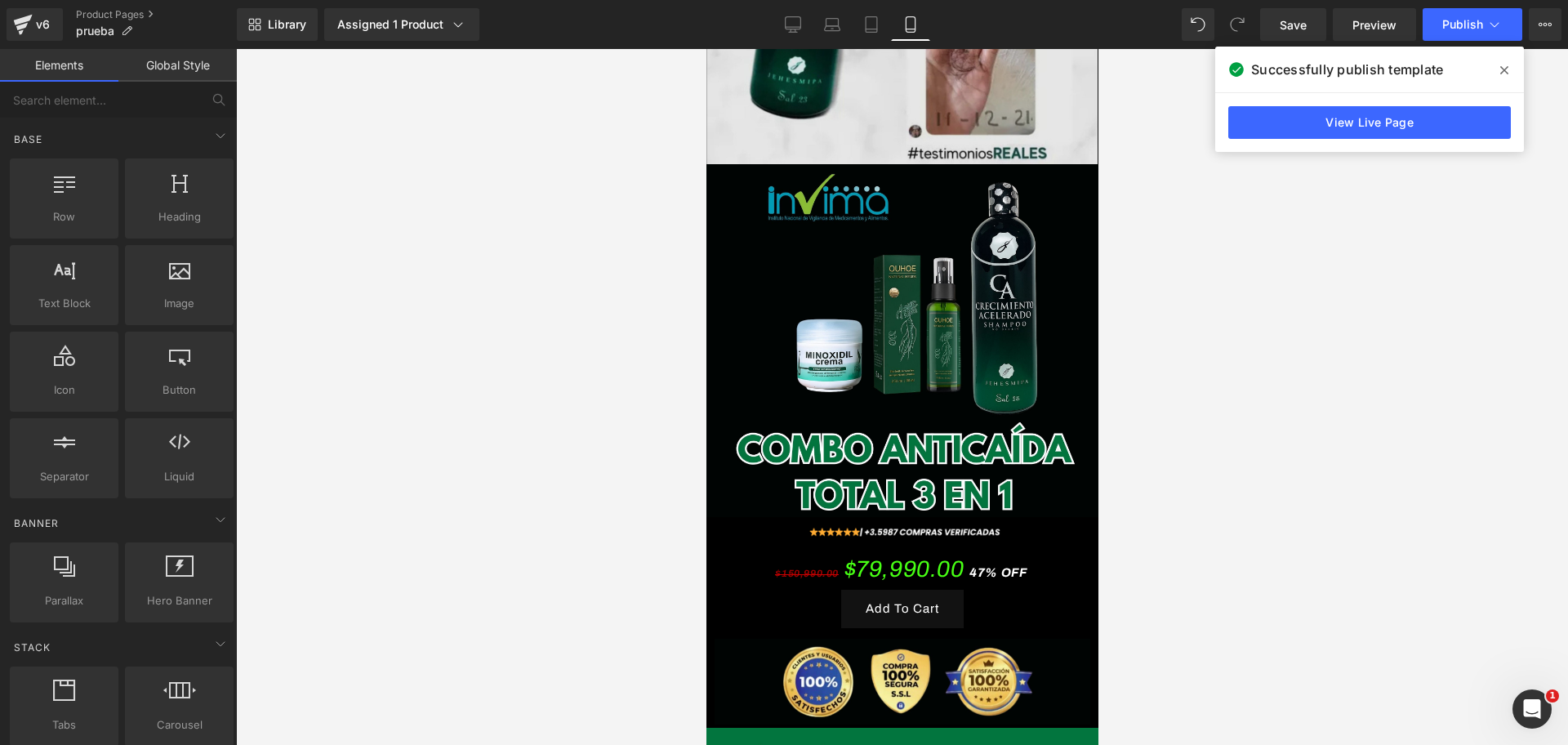
scroll to position [3320, 0]
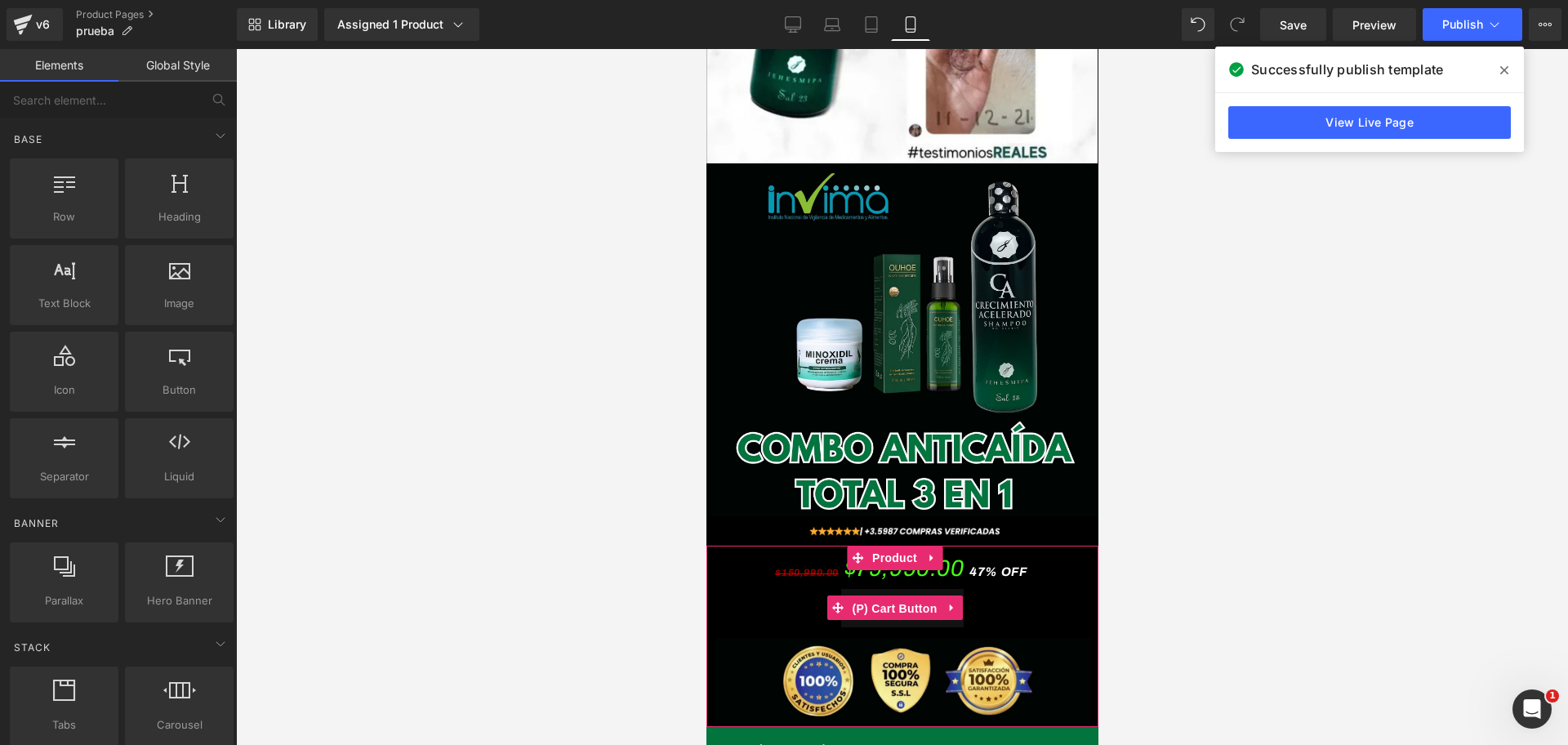
click at [909, 597] on span "(P) Cart Button" at bounding box center [893, 609] width 93 height 25
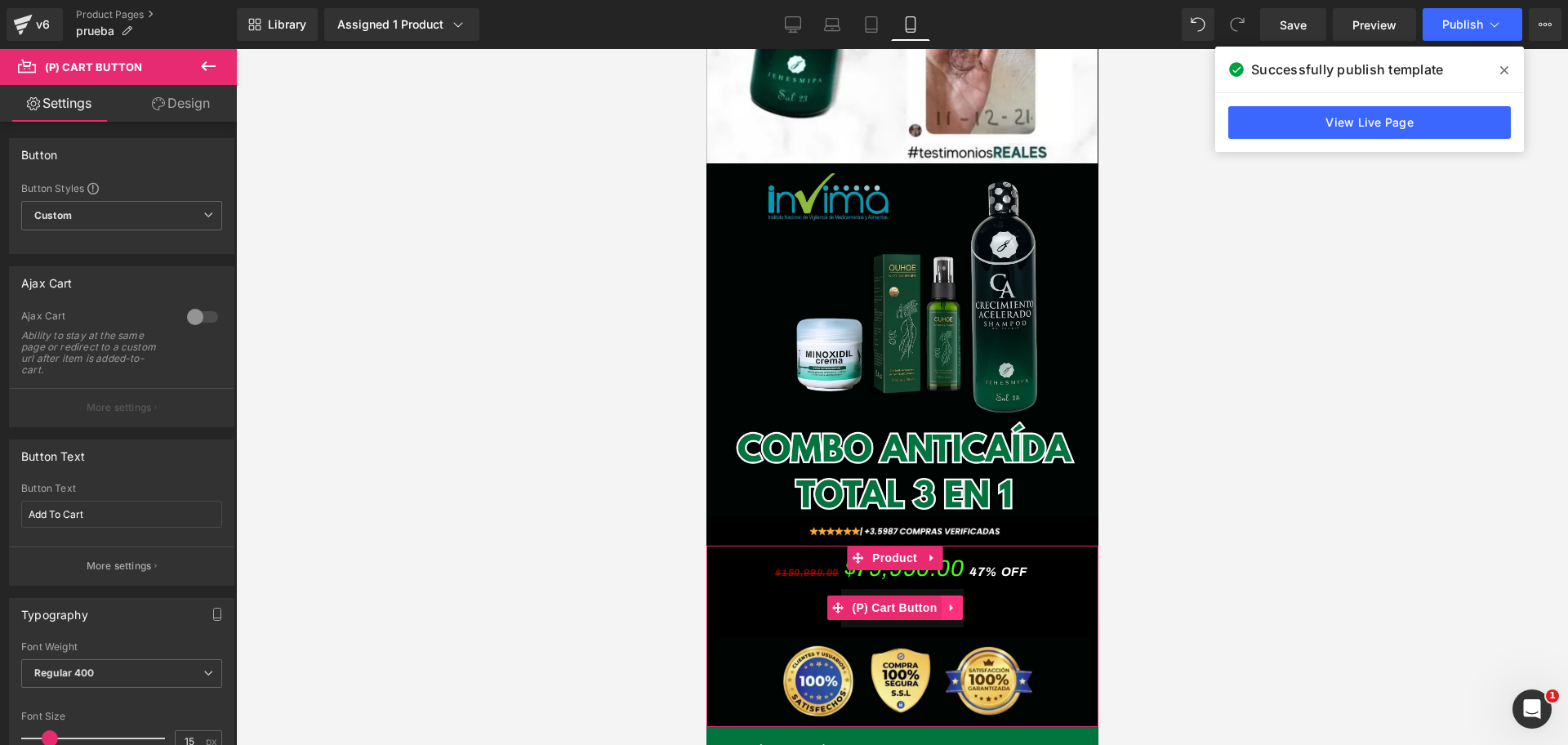
click at [953, 602] on icon at bounding box center [951, 608] width 11 height 12
click at [958, 602] on icon at bounding box center [962, 608] width 11 height 11
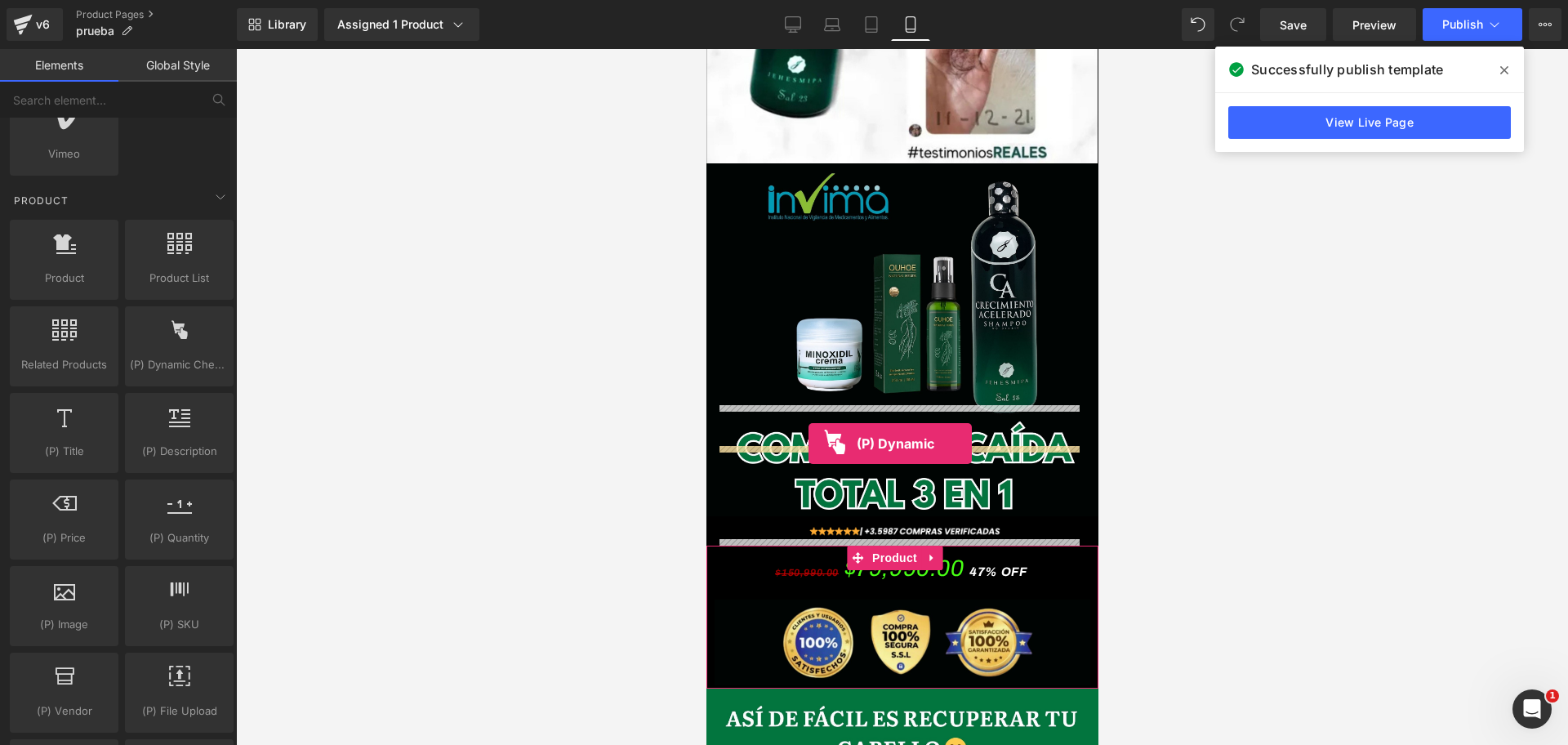
scroll to position [0, 282]
drag, startPoint x: 883, startPoint y: 414, endPoint x: 810, endPoint y: 443, distance: 78.5
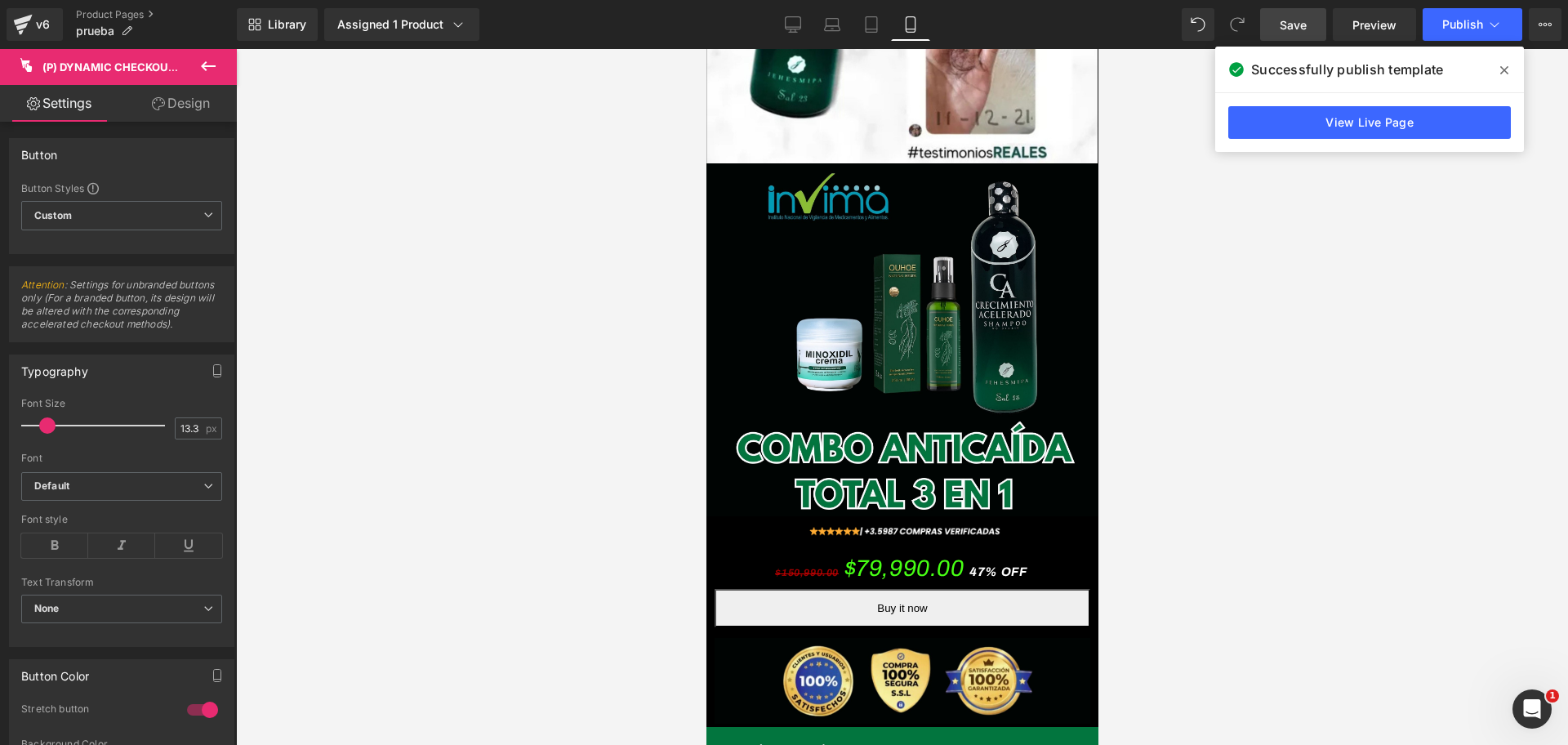
click at [1307, 34] on link "Save" at bounding box center [1293, 25] width 66 height 33
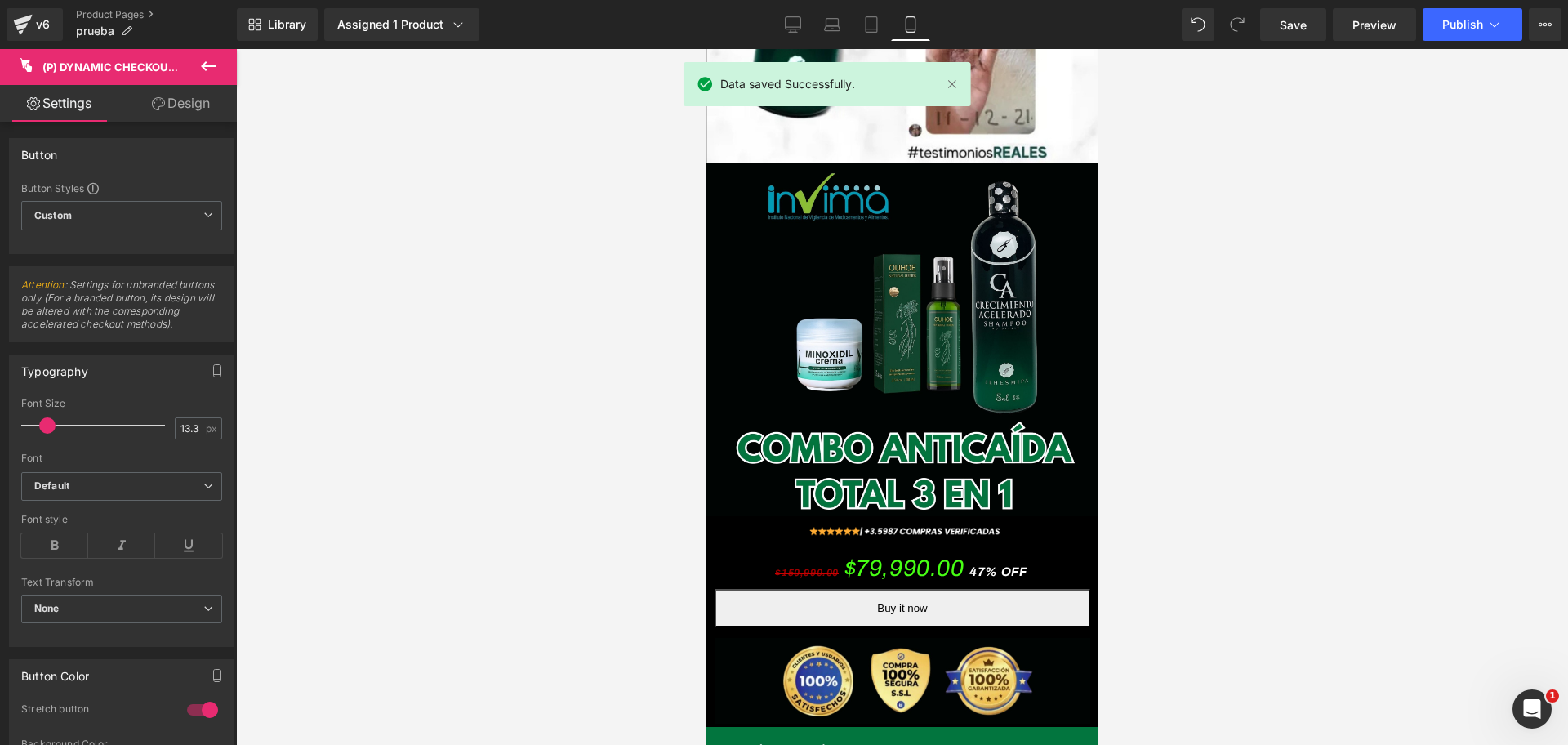
scroll to position [0, 845]
click at [1425, 28] on button "Publish" at bounding box center [1472, 25] width 100 height 33
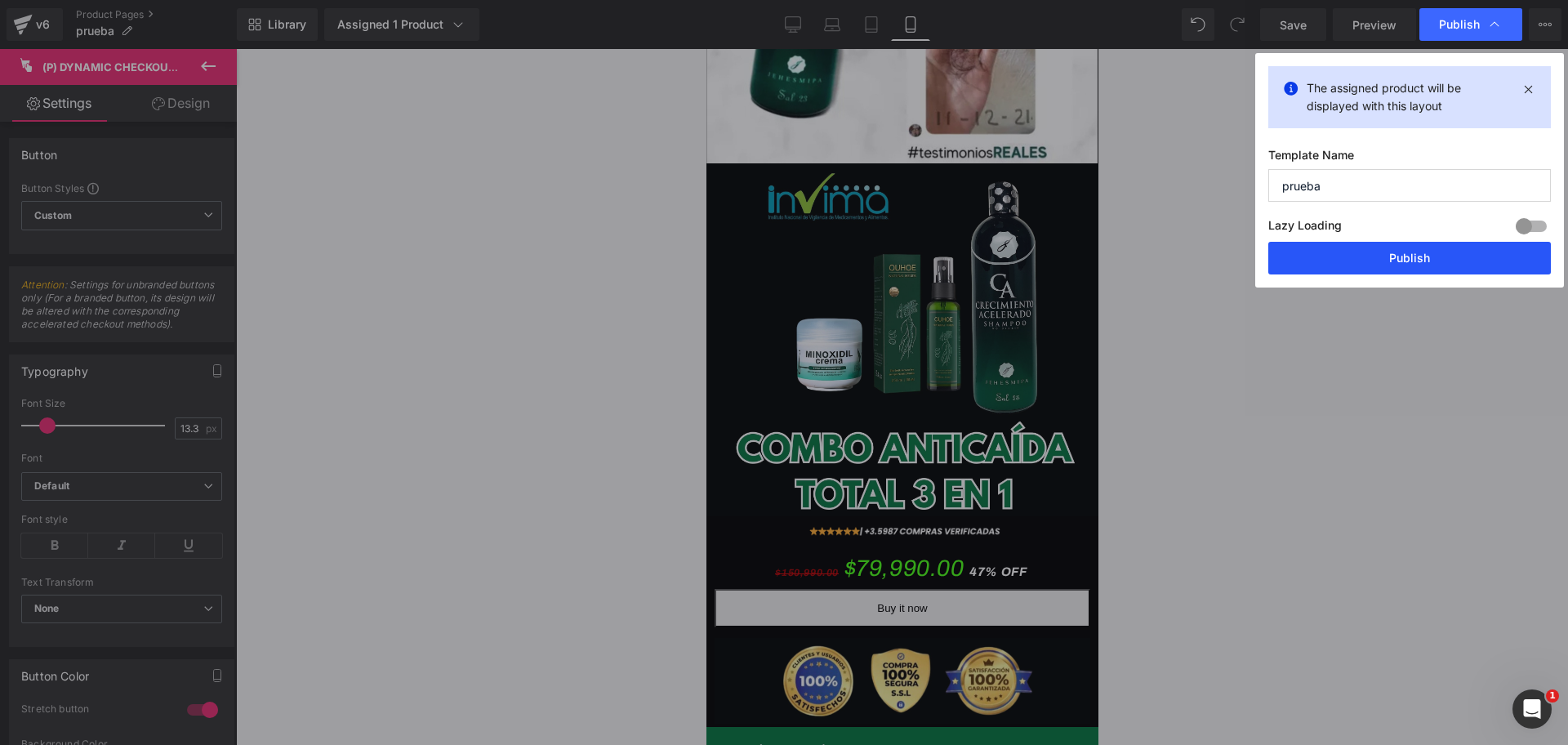
click at [1376, 262] on button "Publish" at bounding box center [1409, 258] width 283 height 33
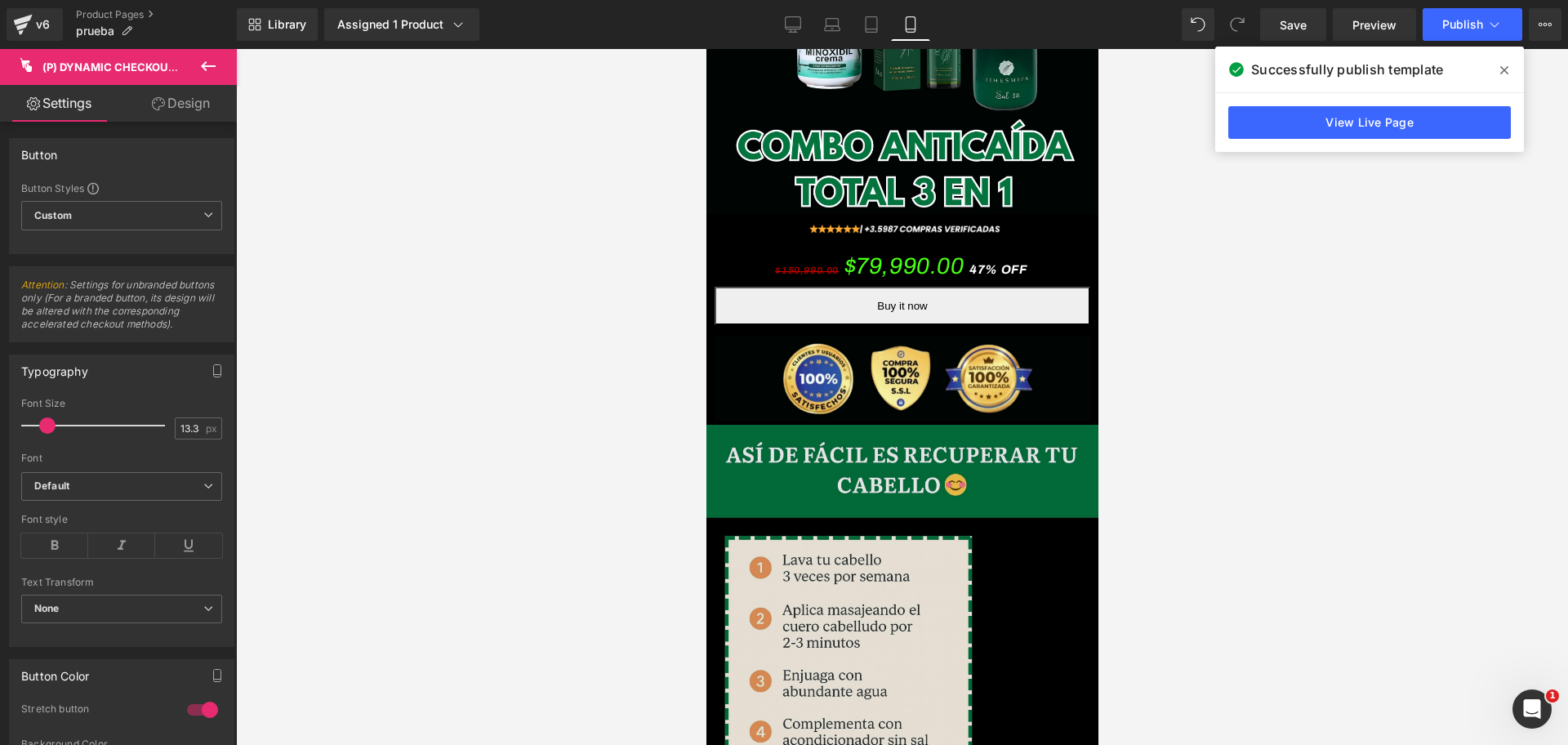
scroll to position [3423, 0]
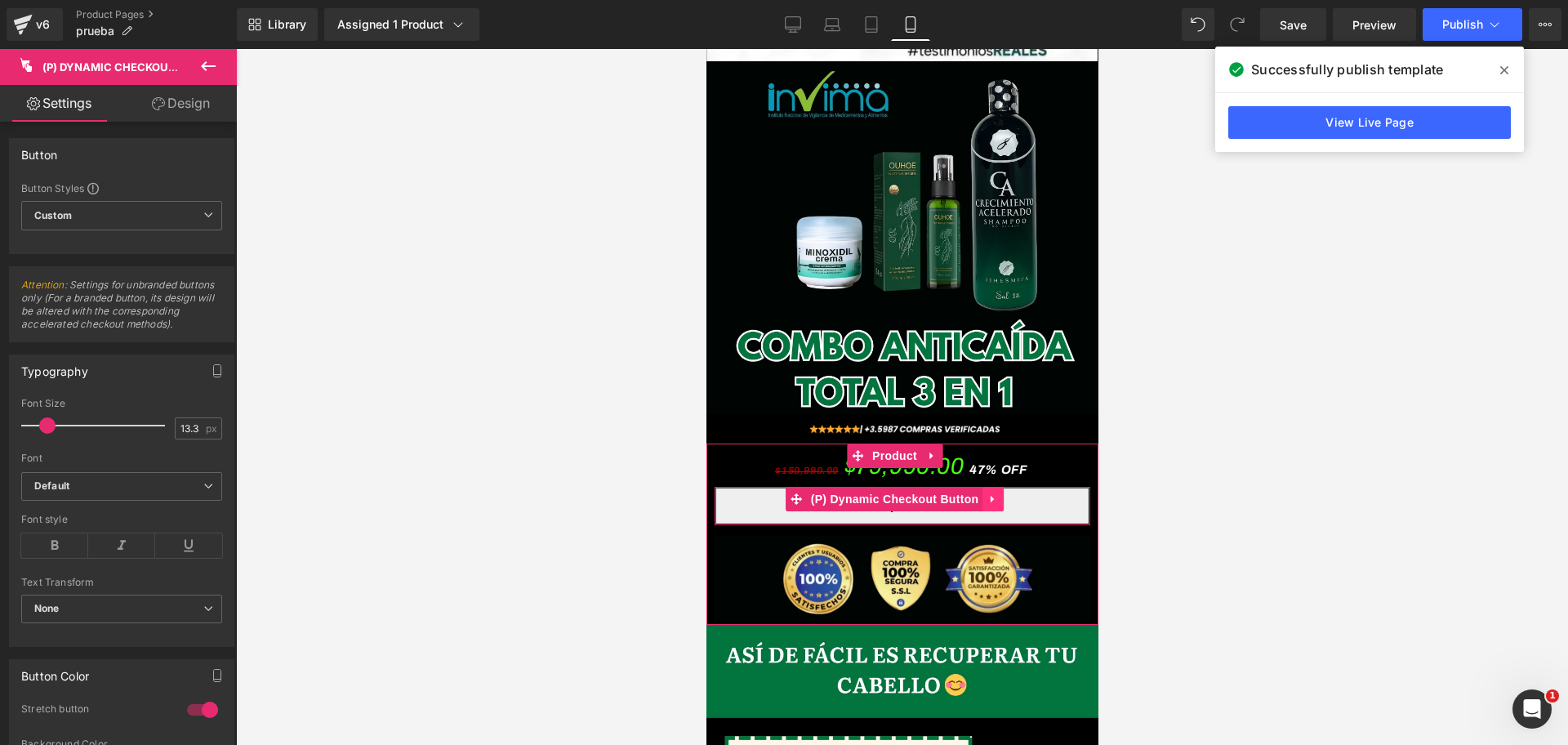
click at [998, 487] on link at bounding box center [992, 499] width 21 height 25
click at [998, 493] on icon at bounding box center [1003, 498] width 11 height 12
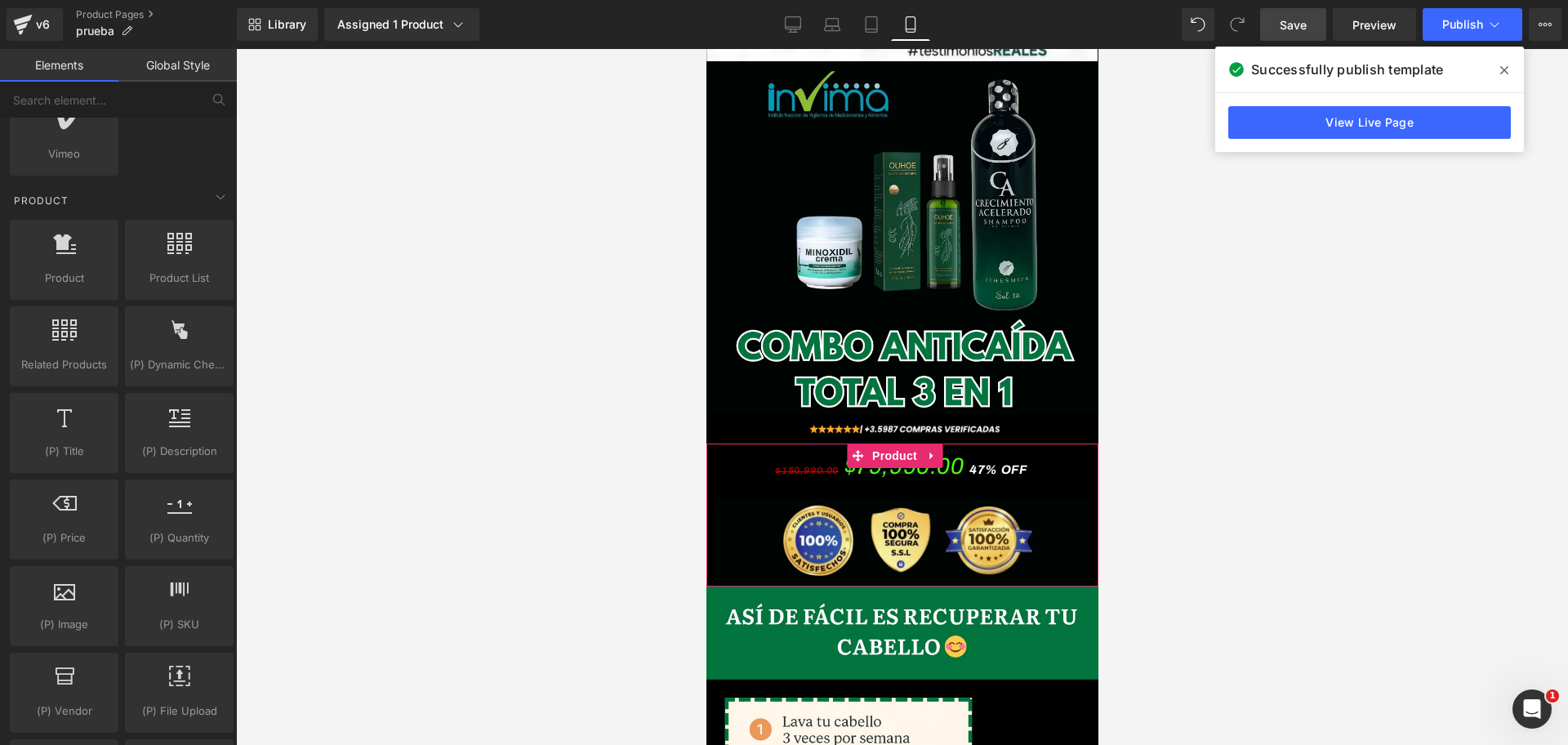
click at [1293, 24] on span "Save" at bounding box center [1293, 25] width 27 height 17
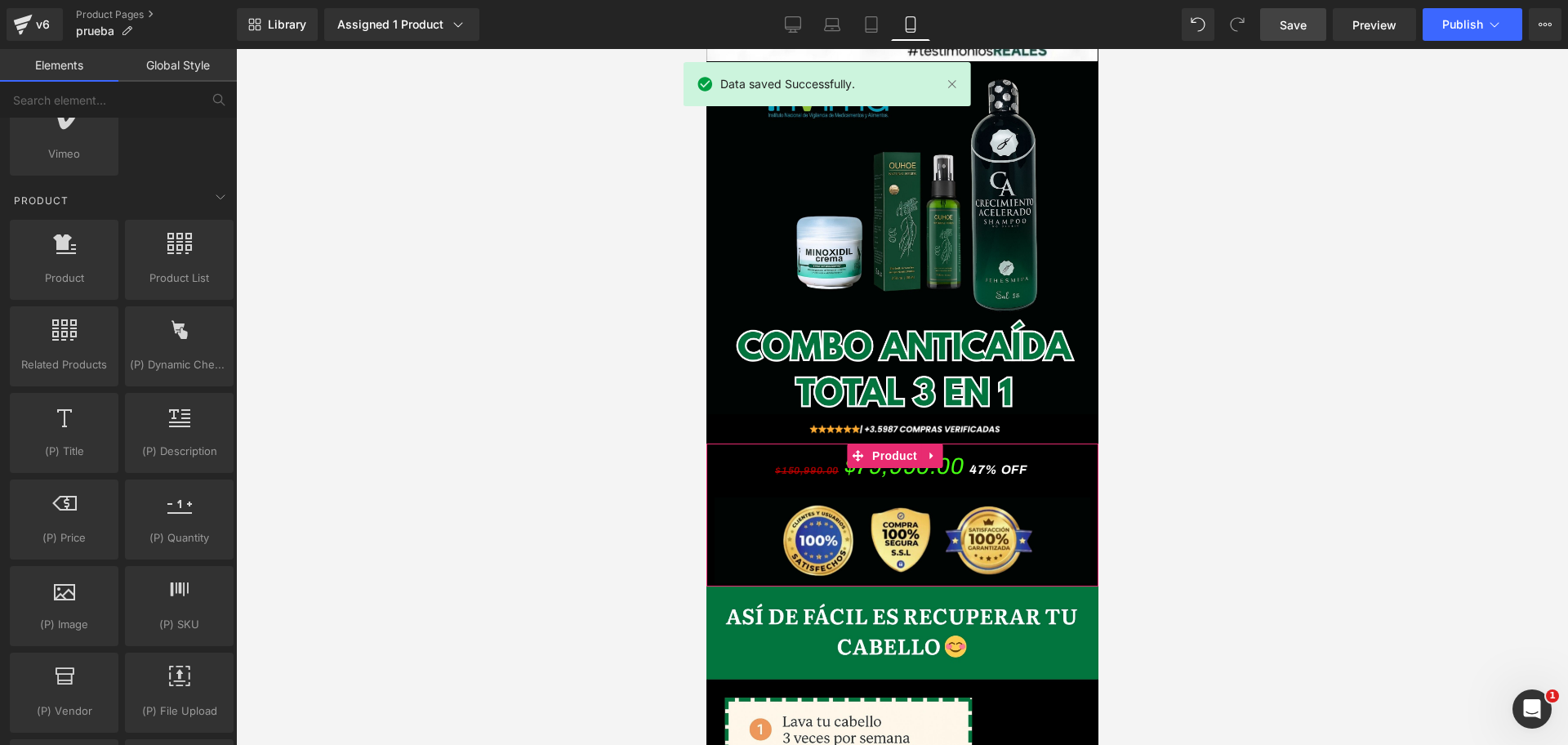
scroll to position [0, 564]
click at [1291, 8] on link "Save" at bounding box center [1293, 25] width 66 height 33
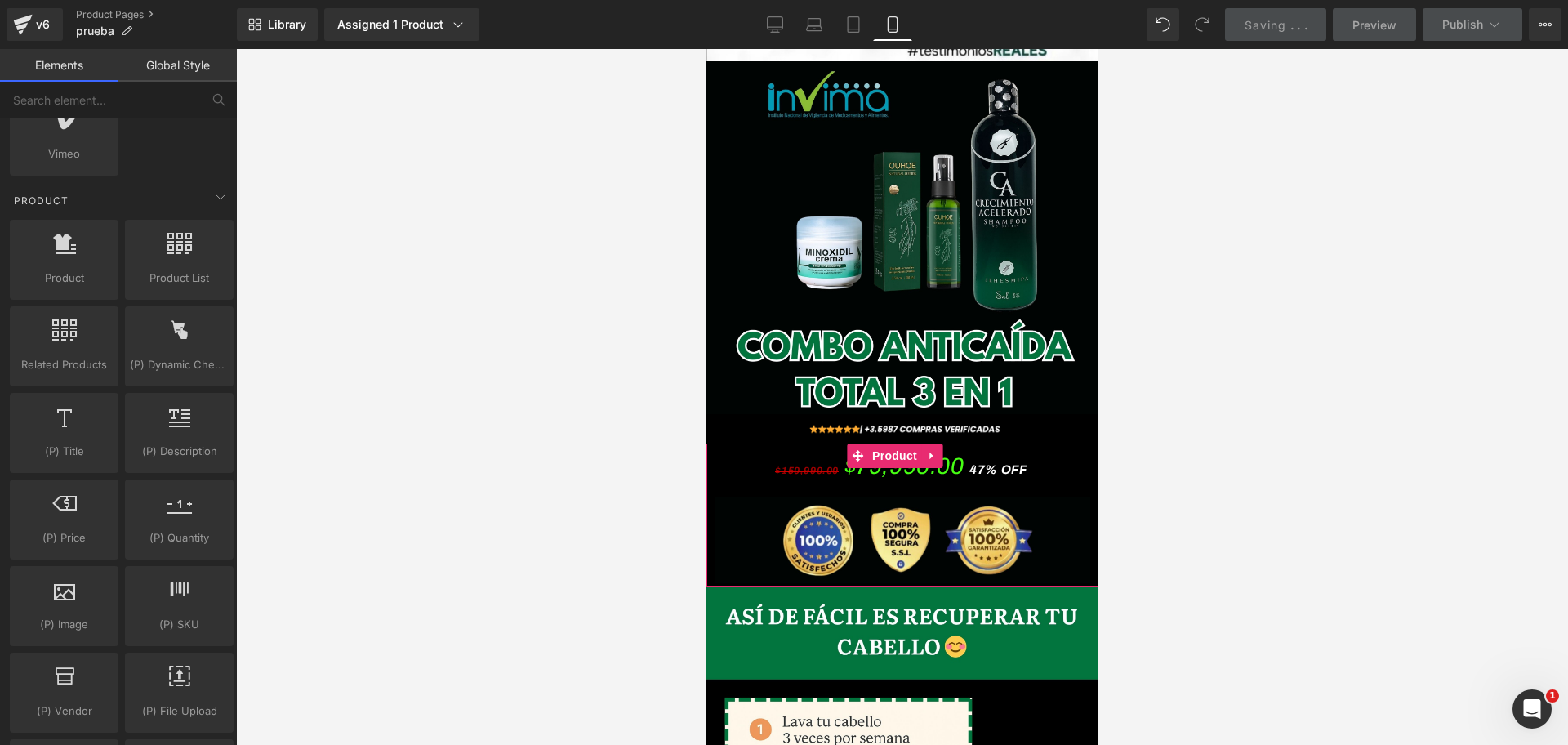
scroll to position [0, 845]
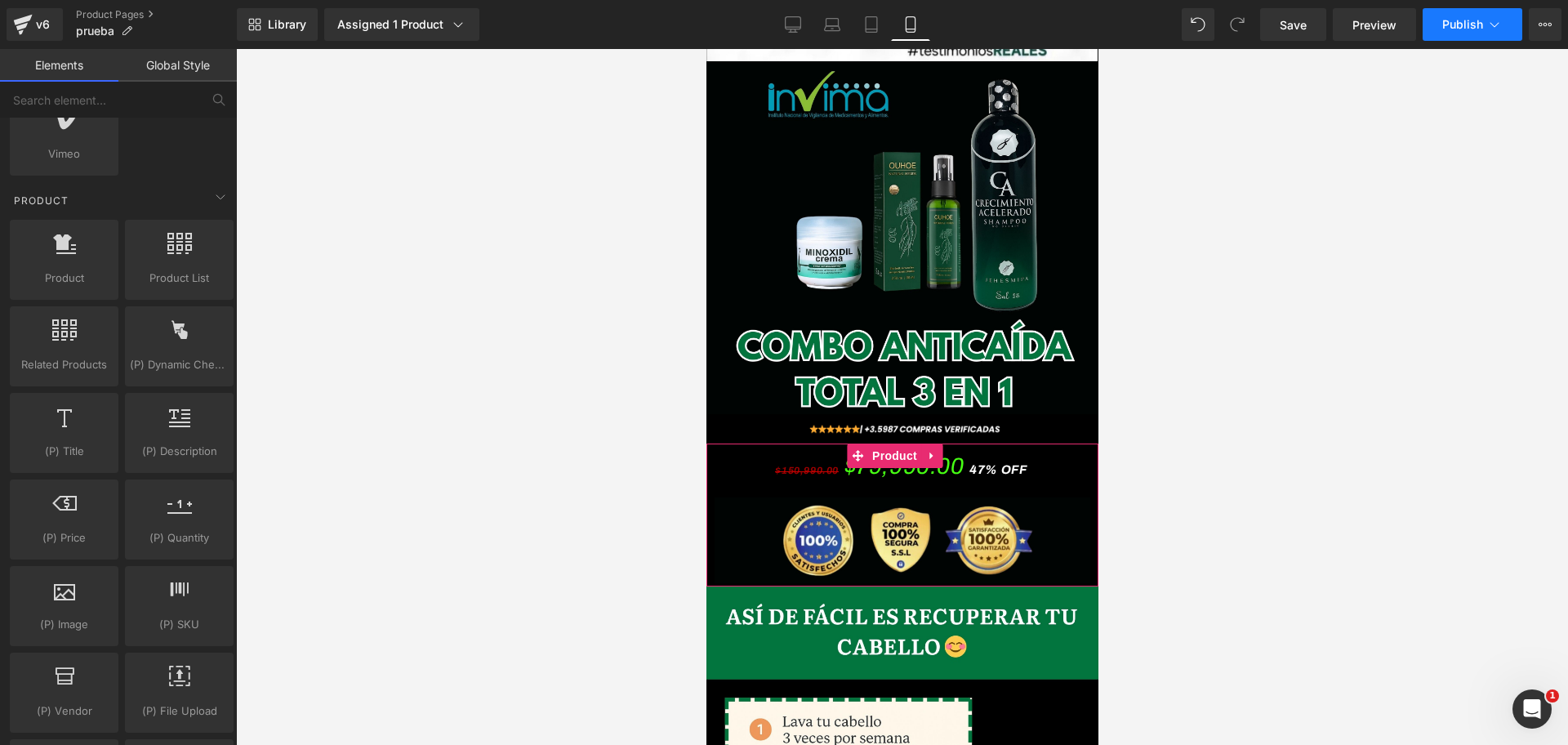
click at [1466, 34] on button "Publish" at bounding box center [1472, 25] width 100 height 33
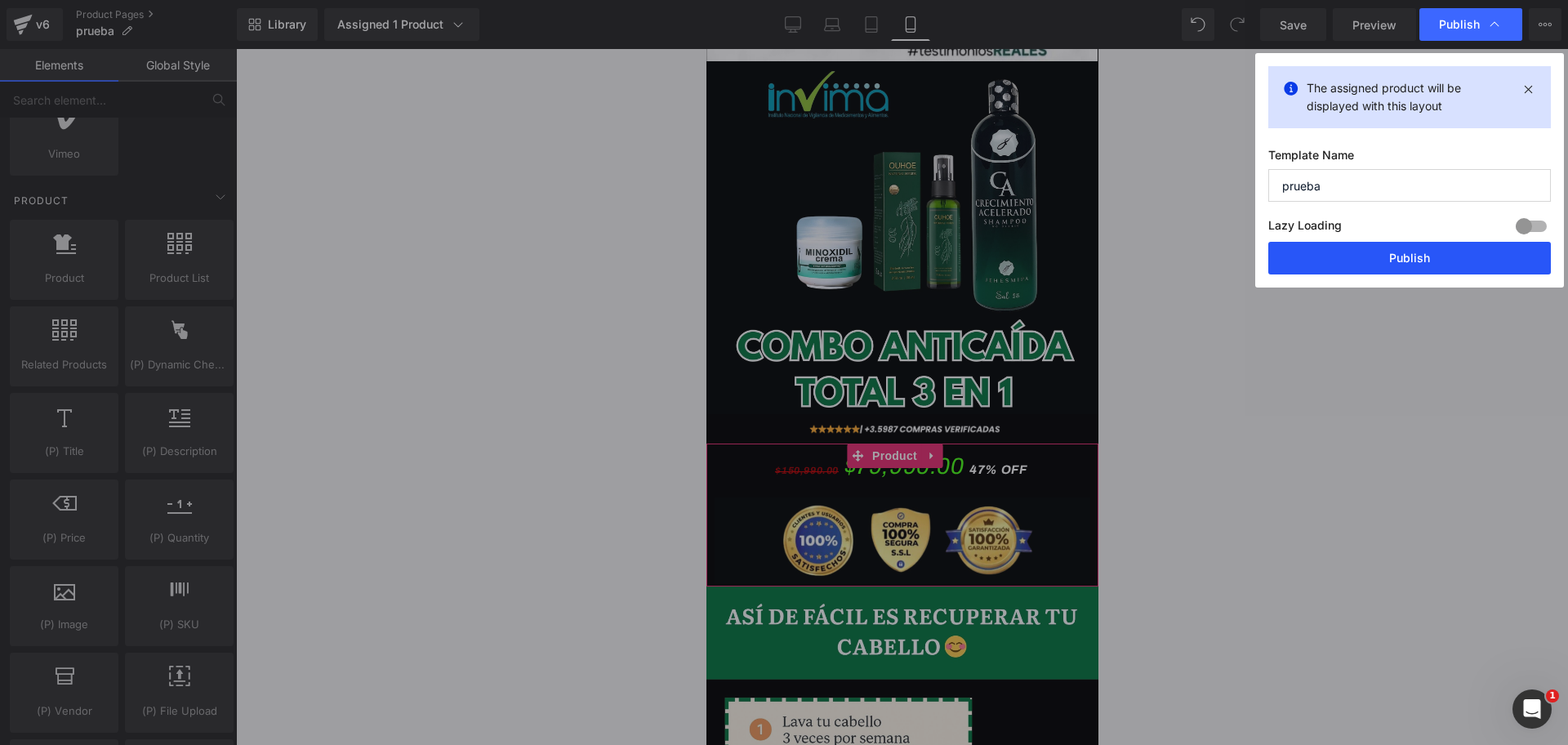
click at [1312, 268] on button "Publish" at bounding box center [1409, 258] width 283 height 33
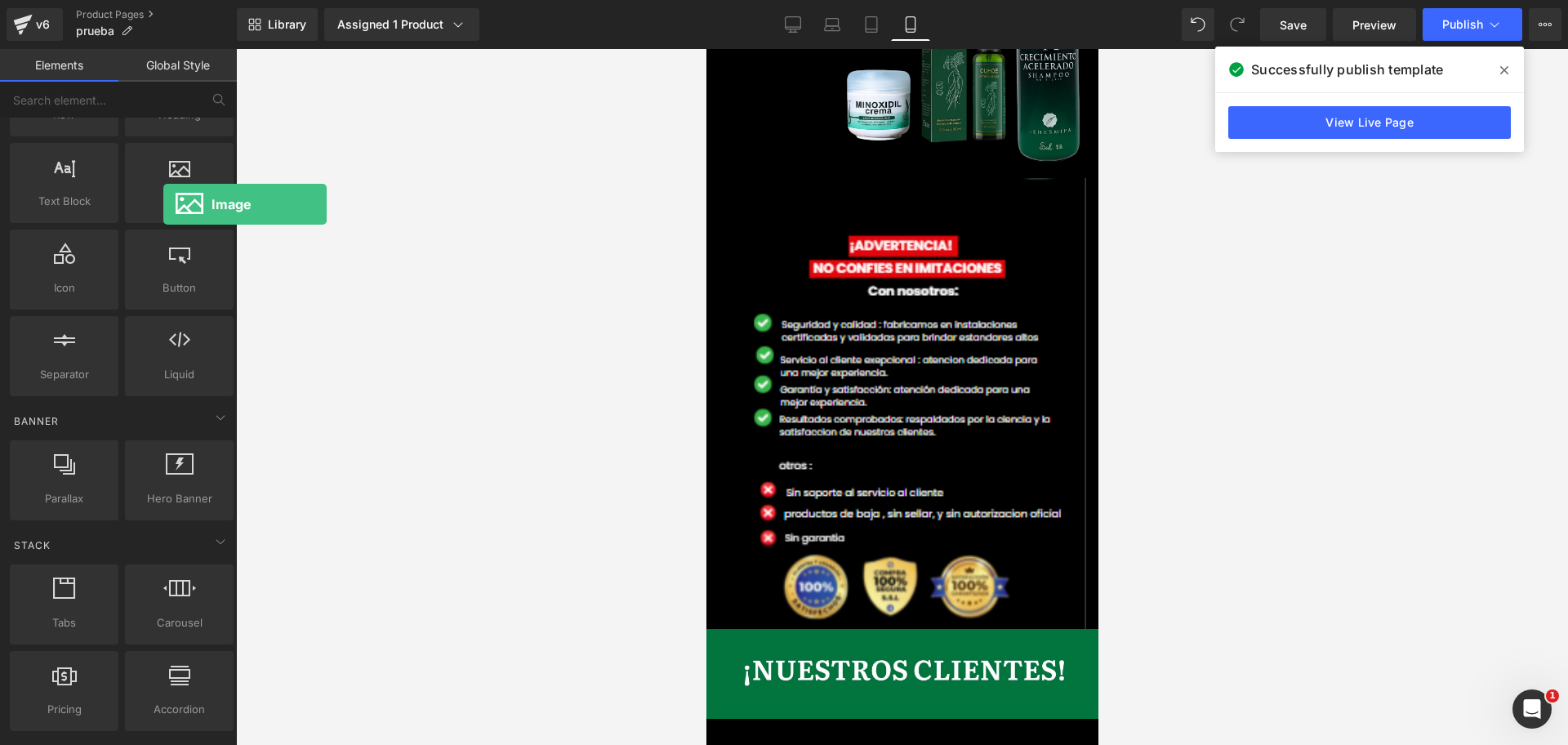
scroll to position [0, 564]
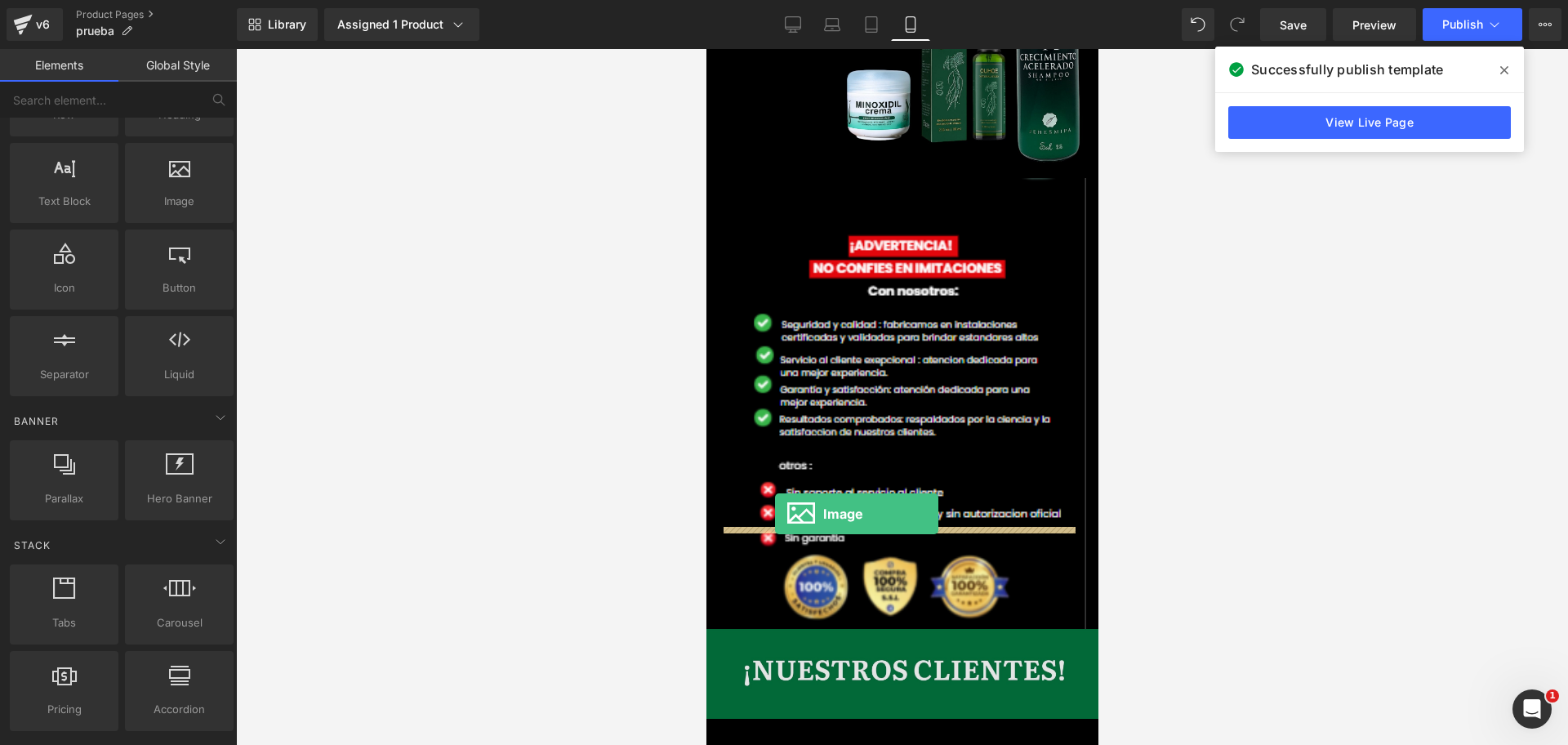
drag, startPoint x: 863, startPoint y: 248, endPoint x: 763, endPoint y: 511, distance: 281.4
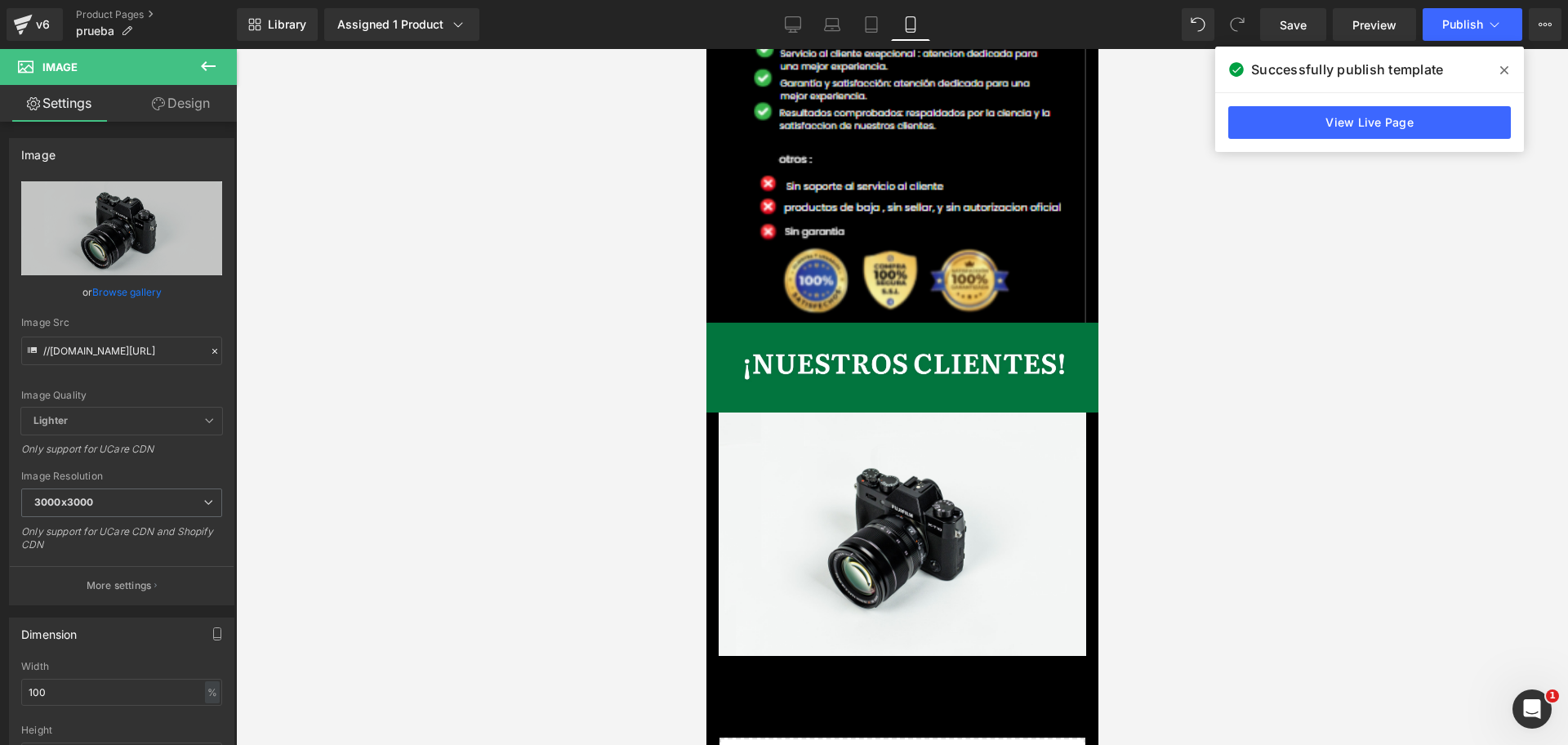
scroll to position [0, 845]
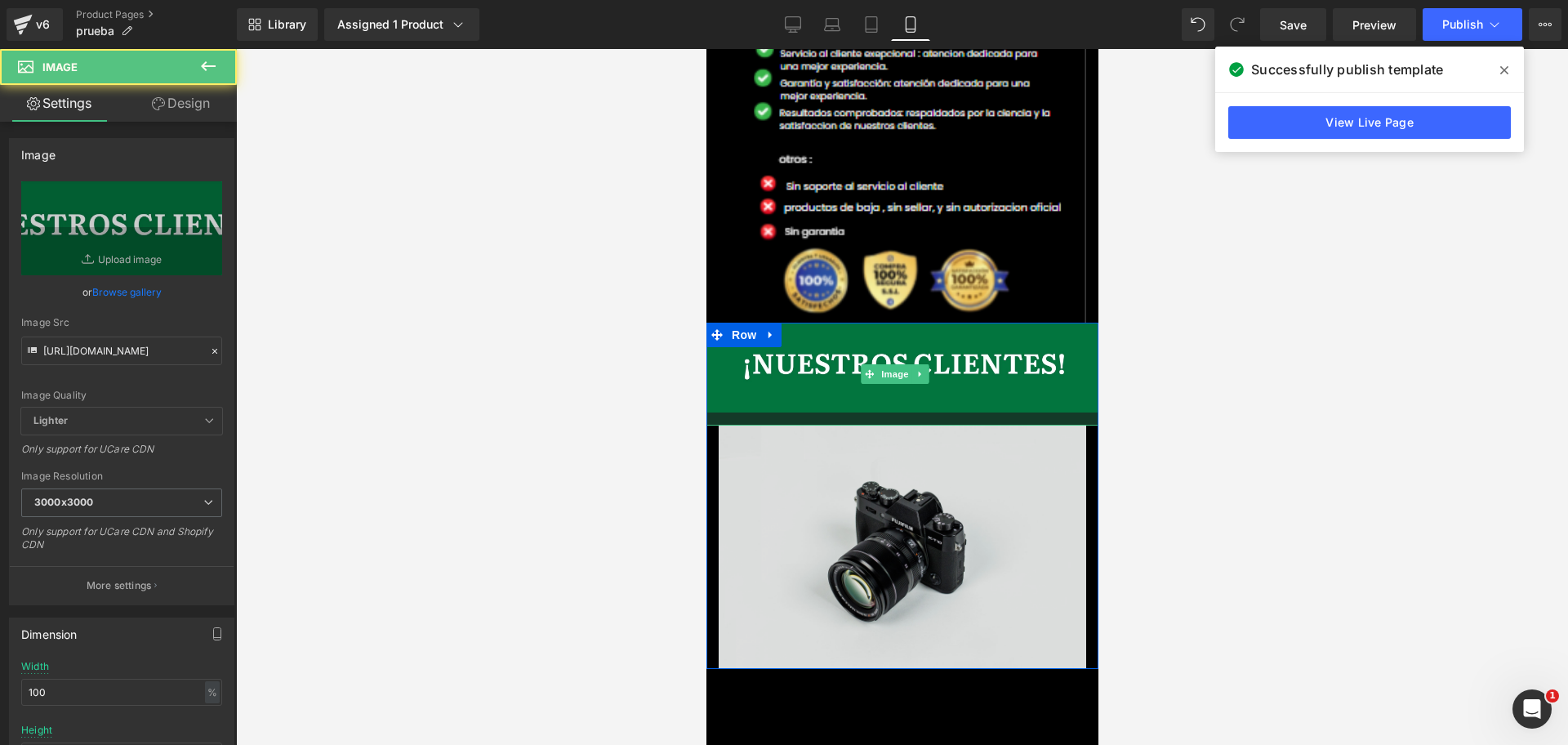
drag, startPoint x: 841, startPoint y: 221, endPoint x: 843, endPoint y: 229, distance: 8.2
click at [843, 412] on div at bounding box center [901, 419] width 392 height 13
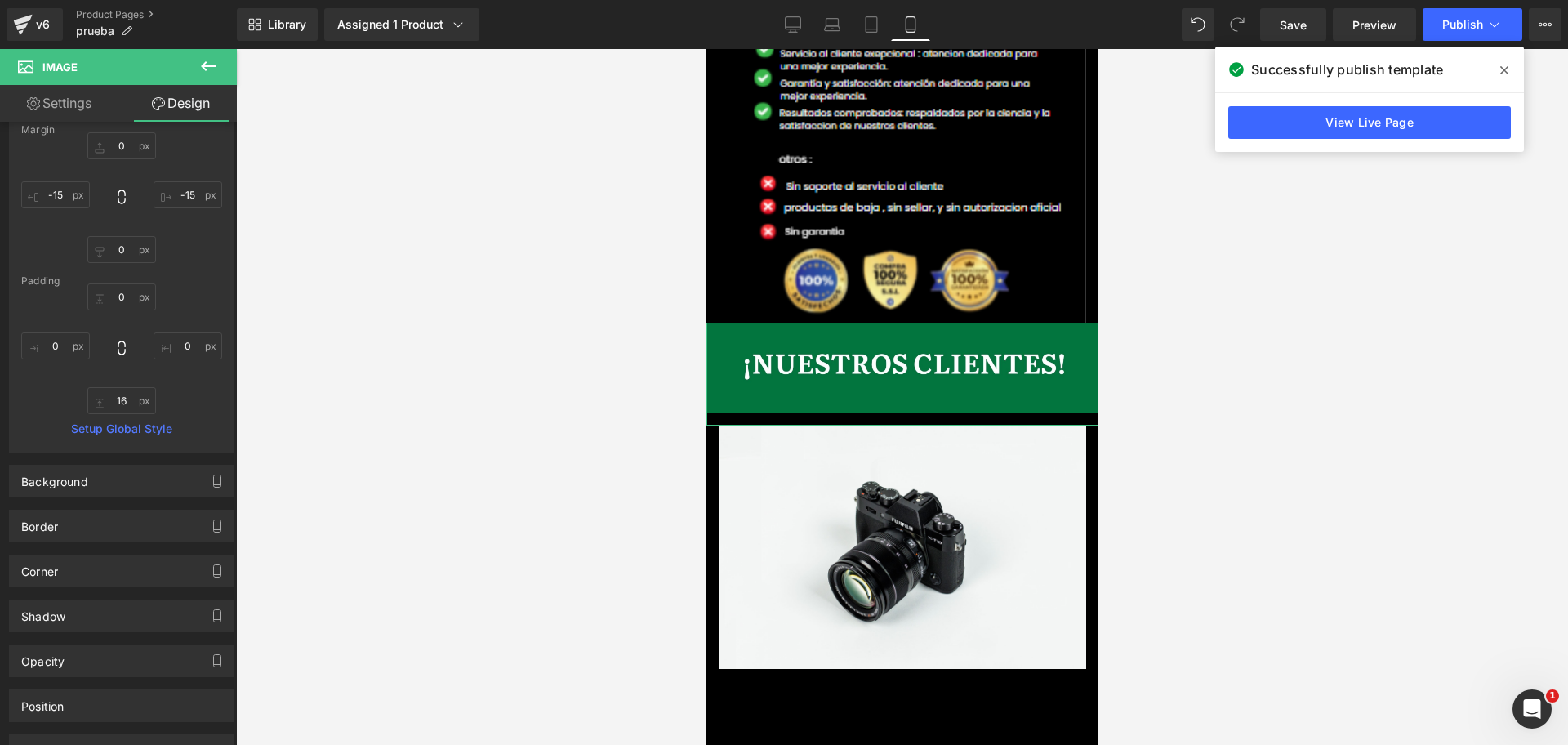
scroll to position [0, 0]
click at [40, 99] on link "Settings" at bounding box center [59, 103] width 119 height 37
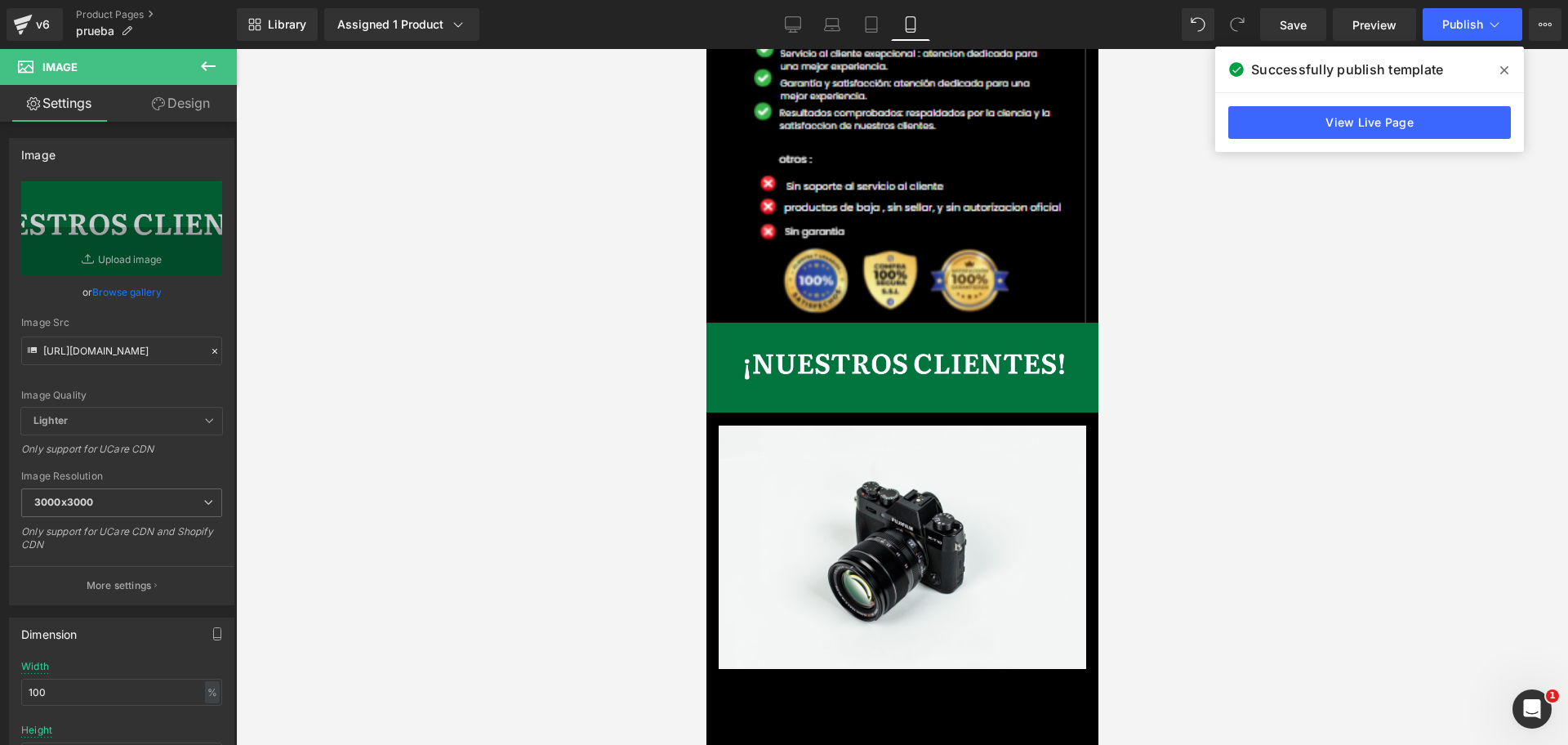
click at [201, 69] on icon at bounding box center [208, 66] width 20 height 20
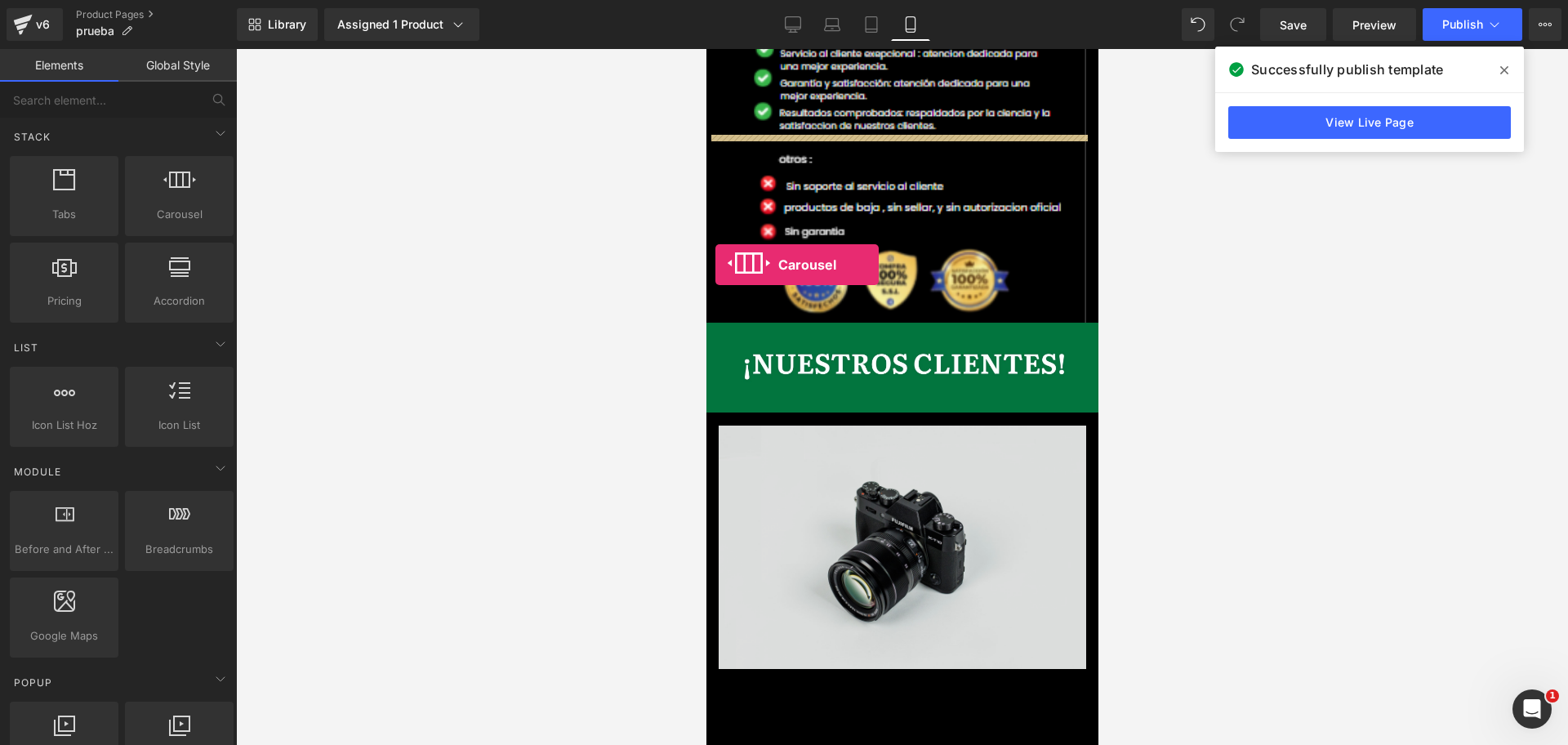
scroll to position [0, 564]
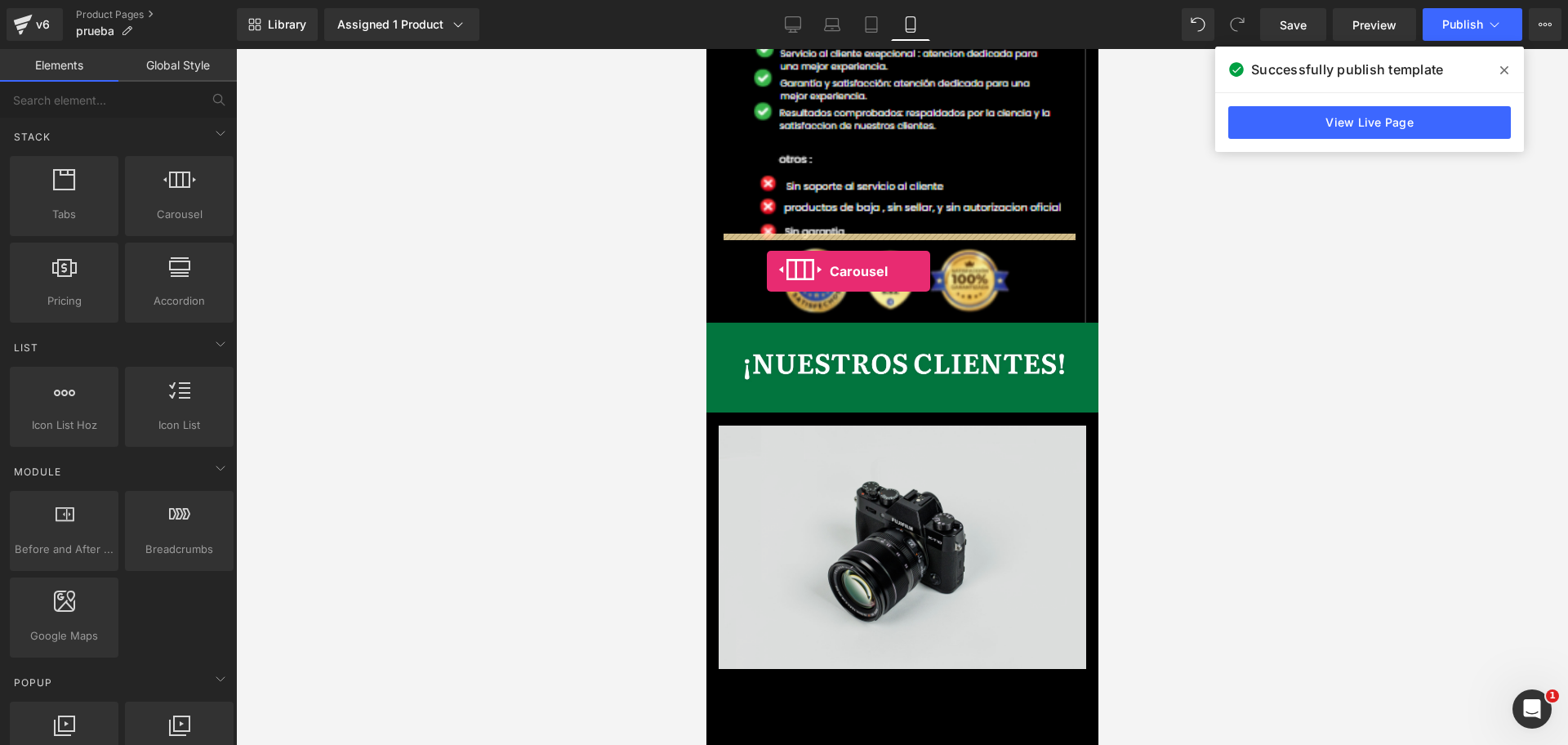
drag, startPoint x: 881, startPoint y: 248, endPoint x: 766, endPoint y: 271, distance: 117.3
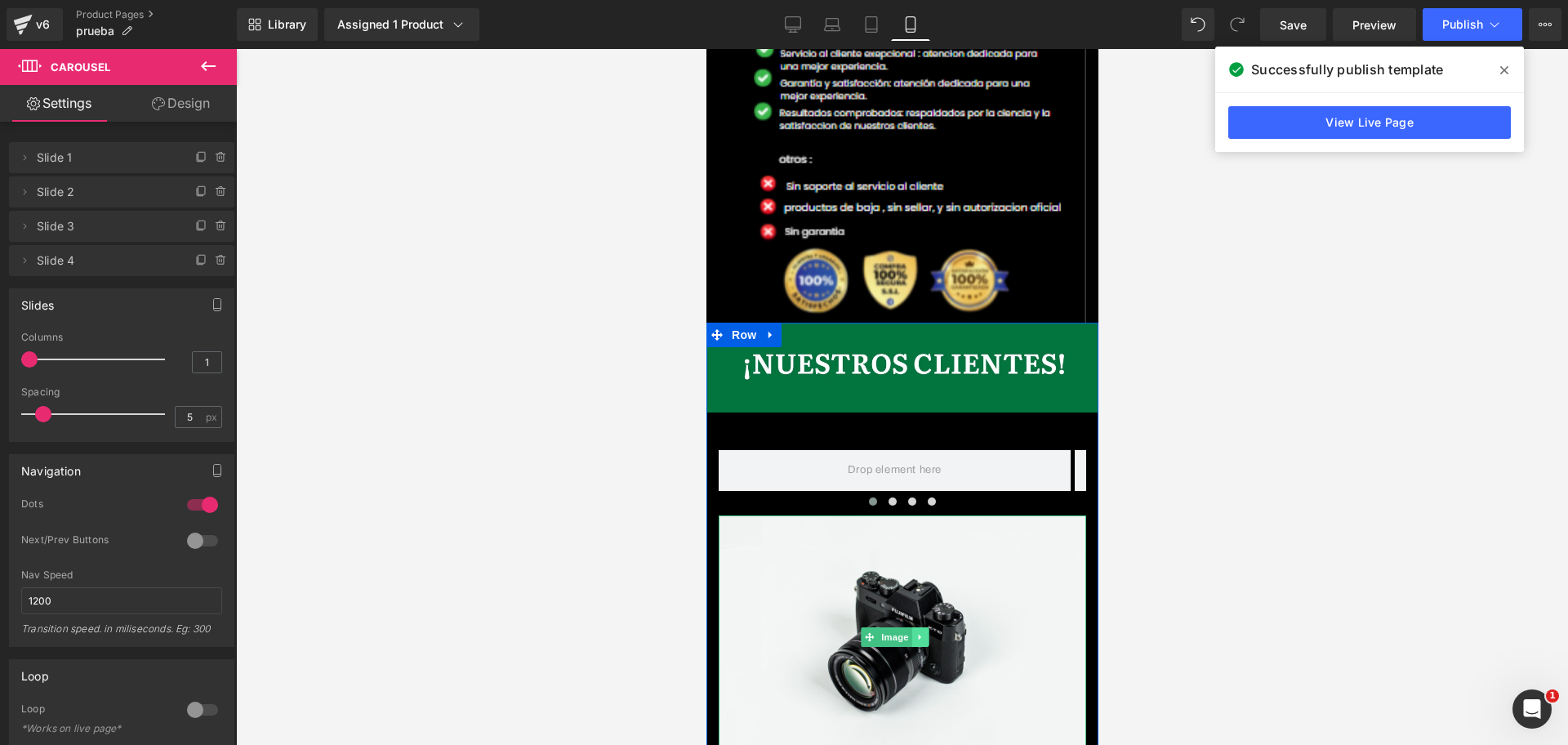
scroll to position [0, 845]
click at [918, 632] on icon at bounding box center [918, 637] width 9 height 10
click at [922, 632] on icon at bounding box center [927, 637] width 9 height 10
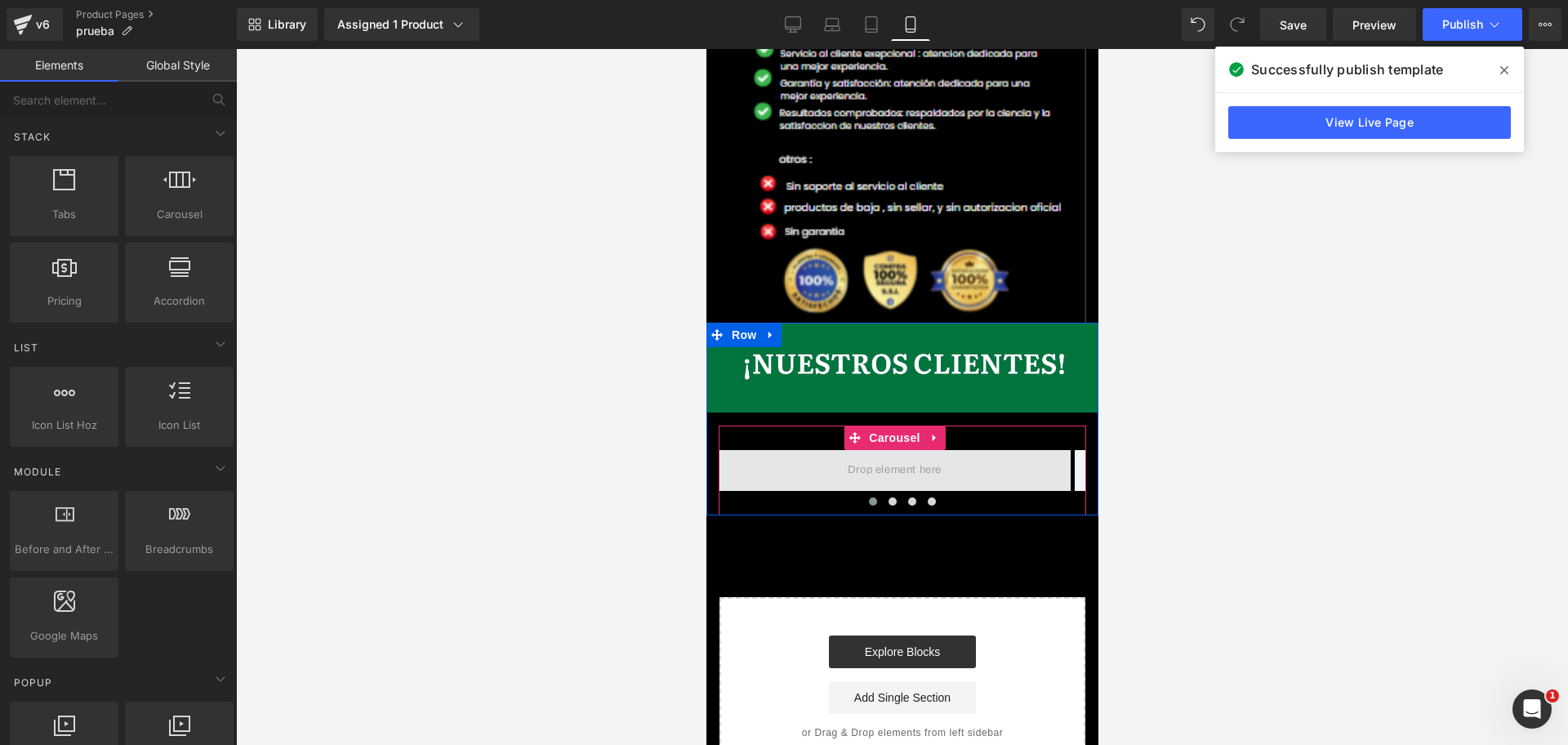
click at [882, 457] on span at bounding box center [894, 470] width 106 height 27
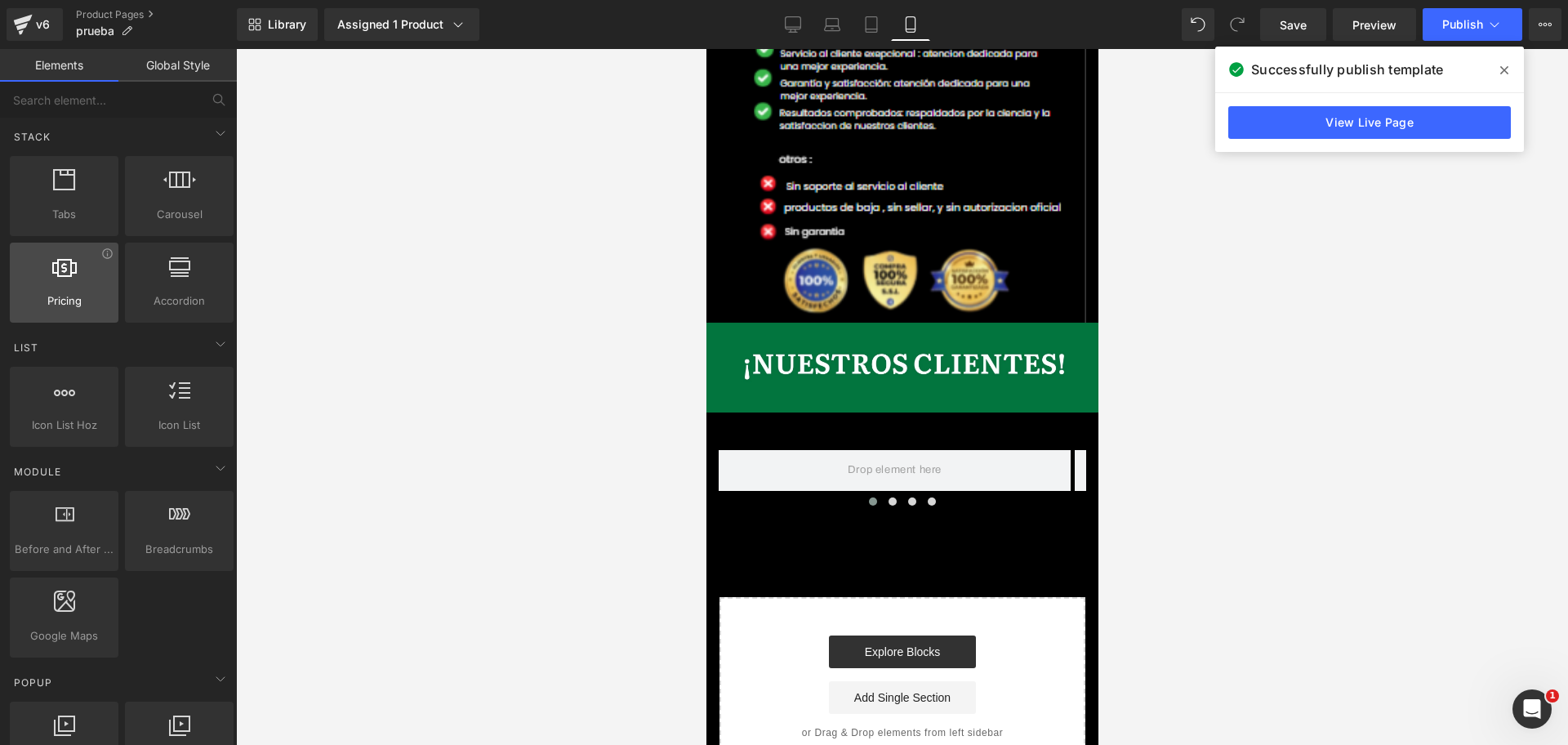
scroll to position [0, 0]
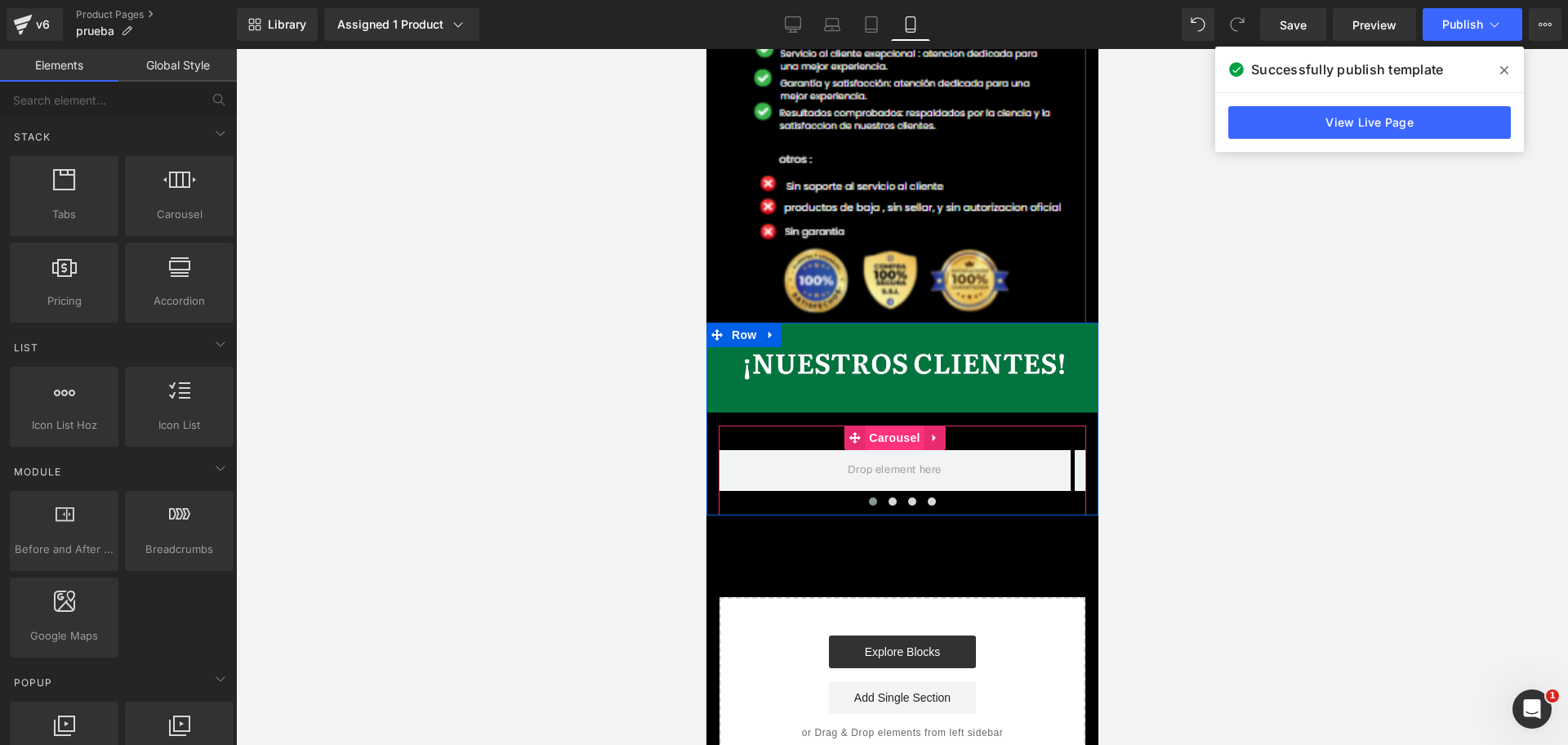
click at [872, 425] on span "Carousel" at bounding box center [893, 438] width 59 height 25
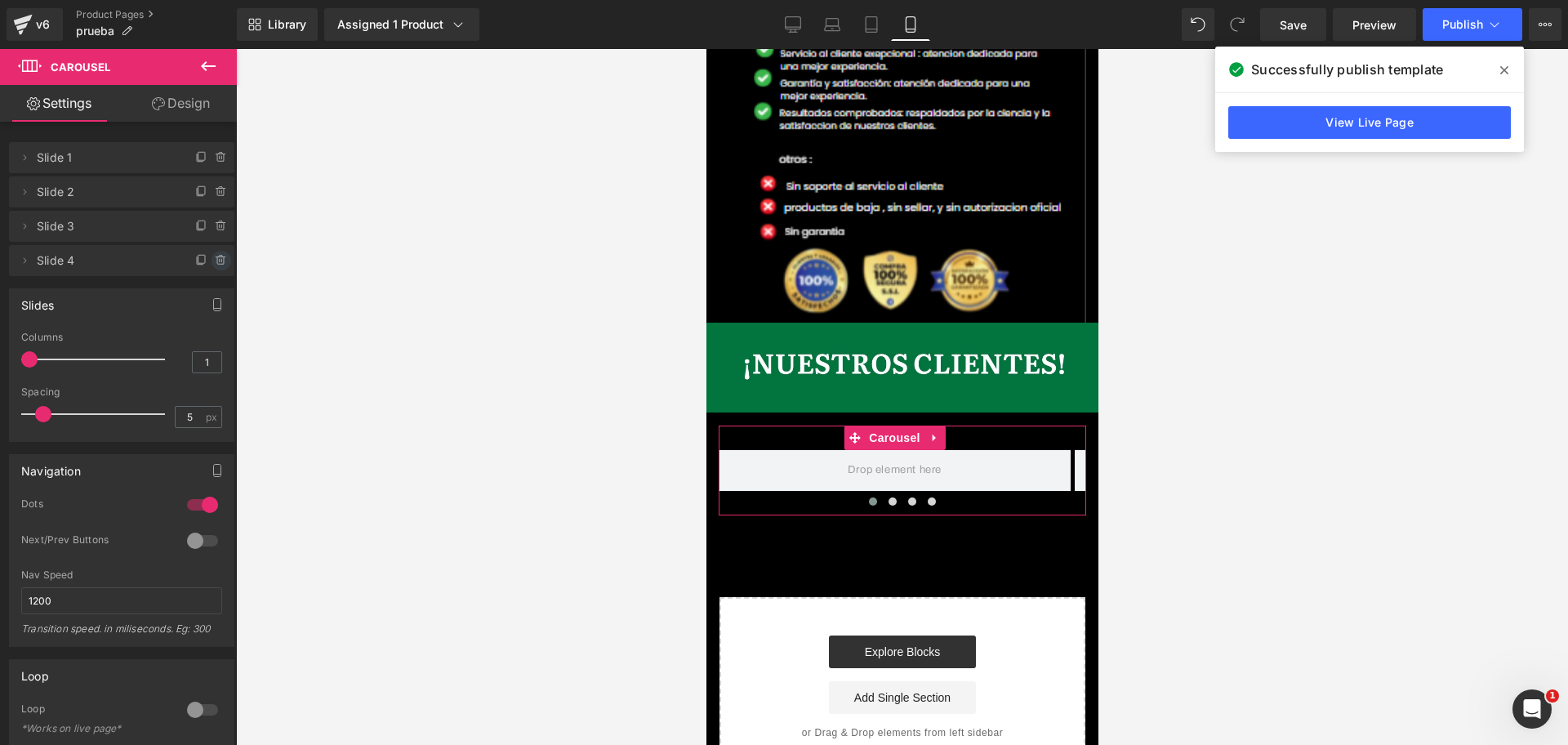
scroll to position [0, 845]
click at [215, 263] on icon at bounding box center [221, 261] width 13 height 13
click at [201, 267] on button "Delete" at bounding box center [203, 261] width 52 height 21
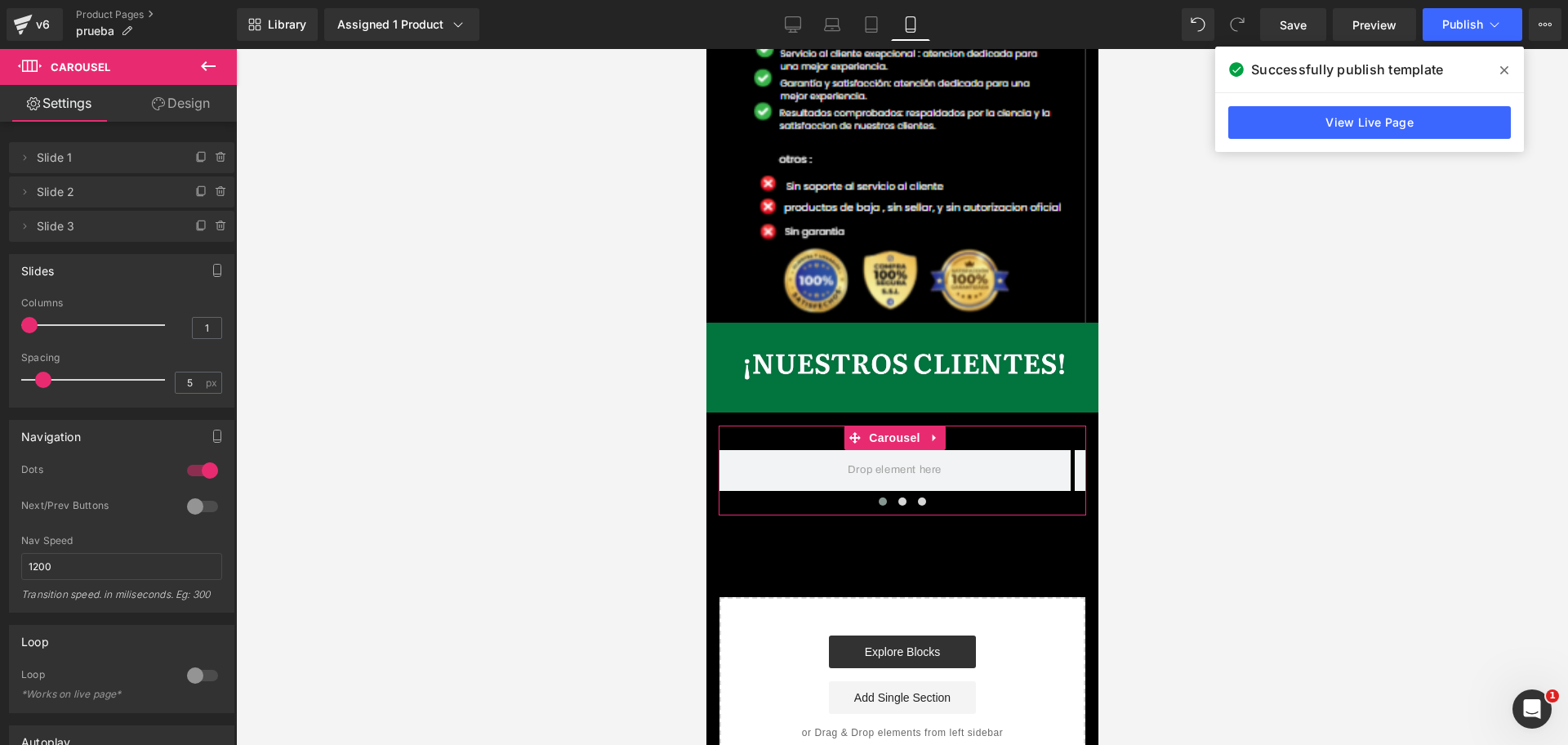
scroll to position [0, 0]
click at [214, 81] on button at bounding box center [208, 67] width 57 height 36
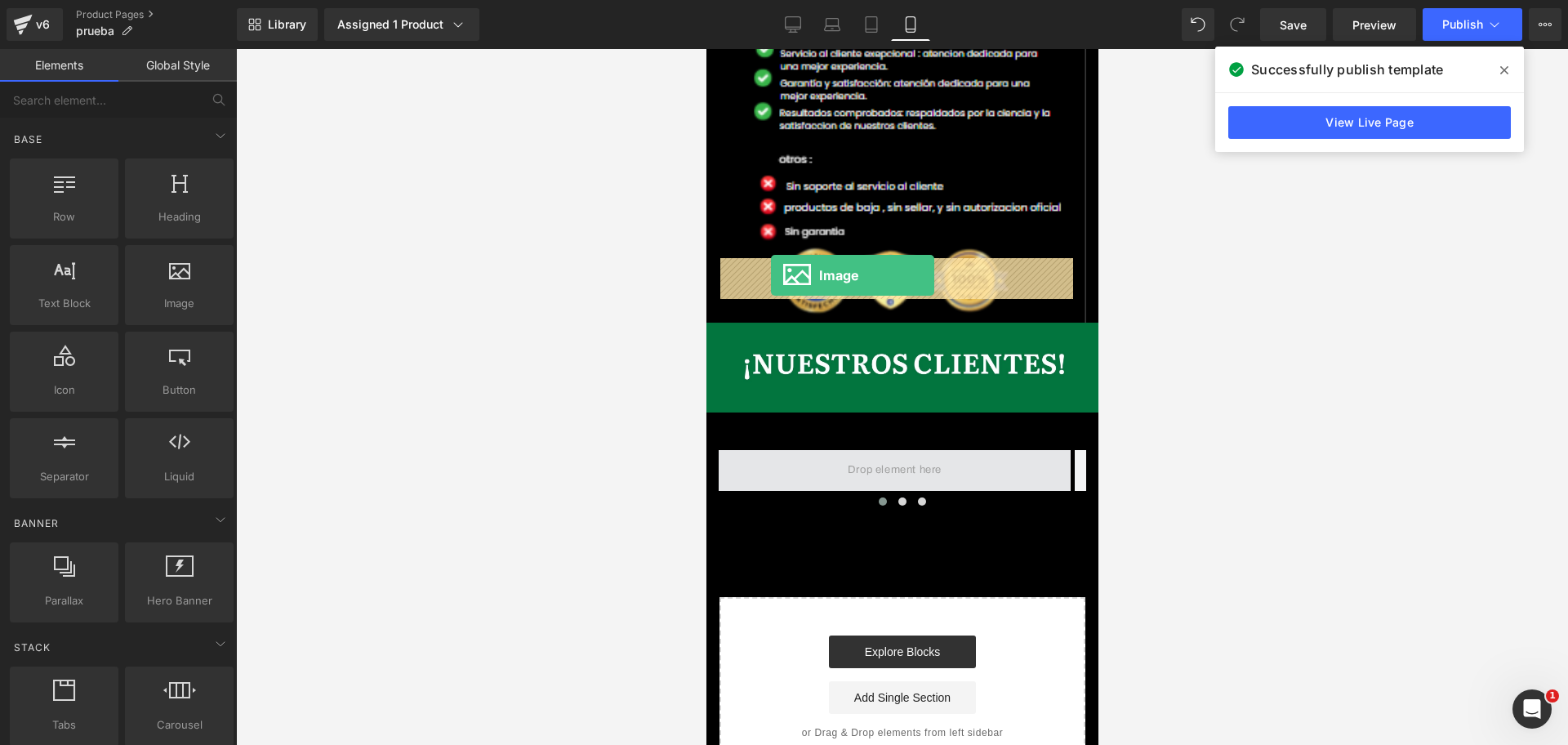
drag, startPoint x: 855, startPoint y: 349, endPoint x: 770, endPoint y: 275, distance: 112.7
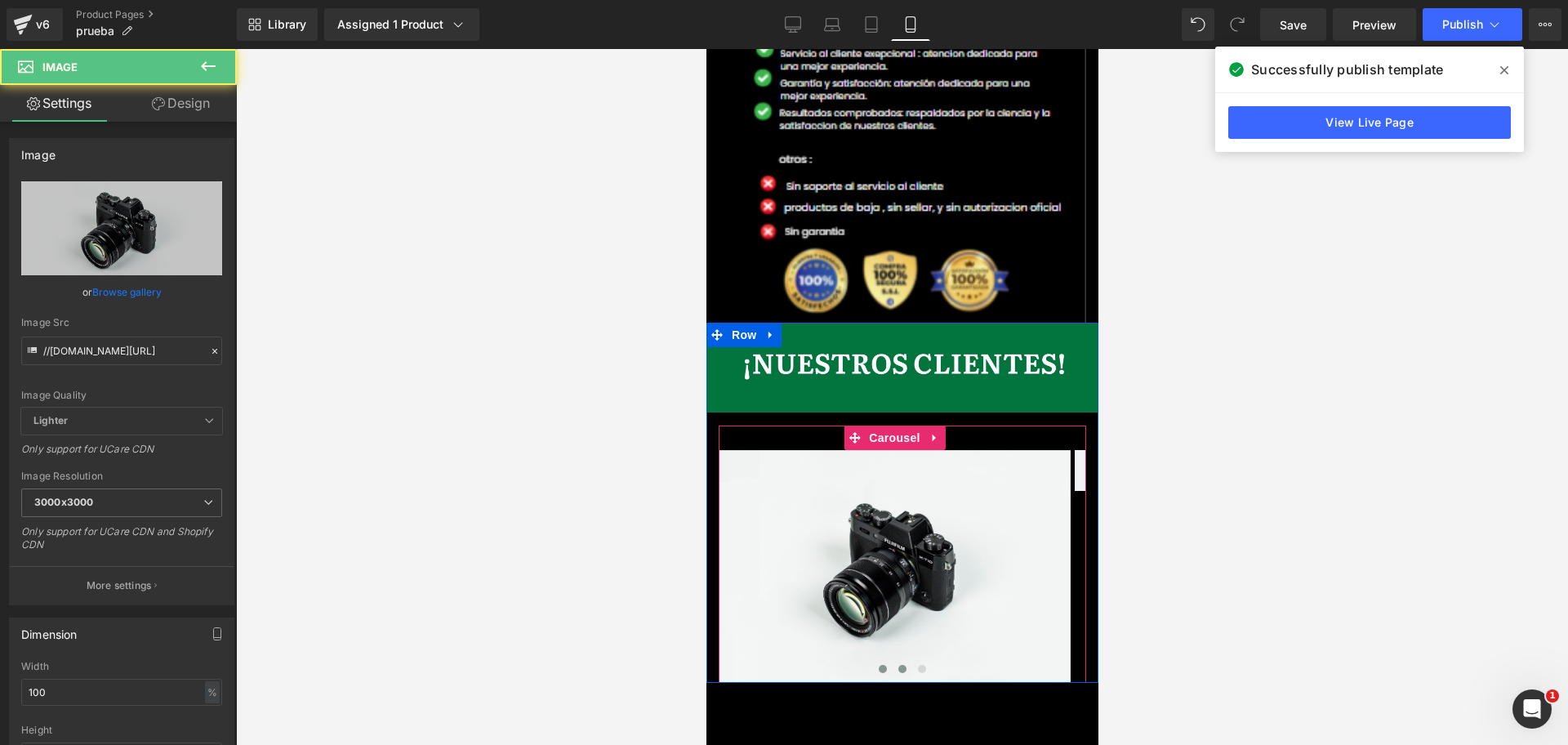
click at [891, 661] on button at bounding box center [901, 669] width 20 height 16
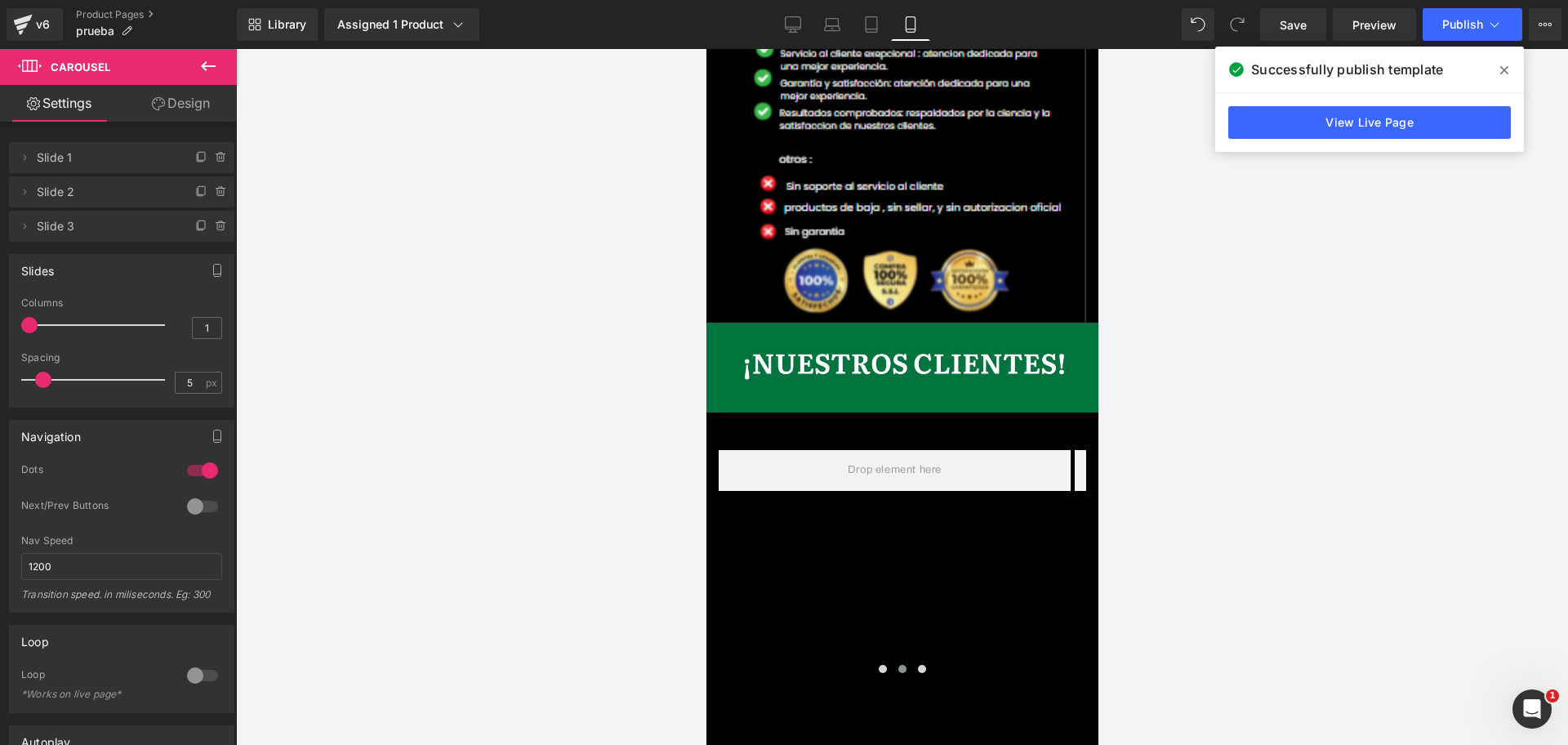
click at [205, 76] on button at bounding box center [208, 67] width 57 height 36
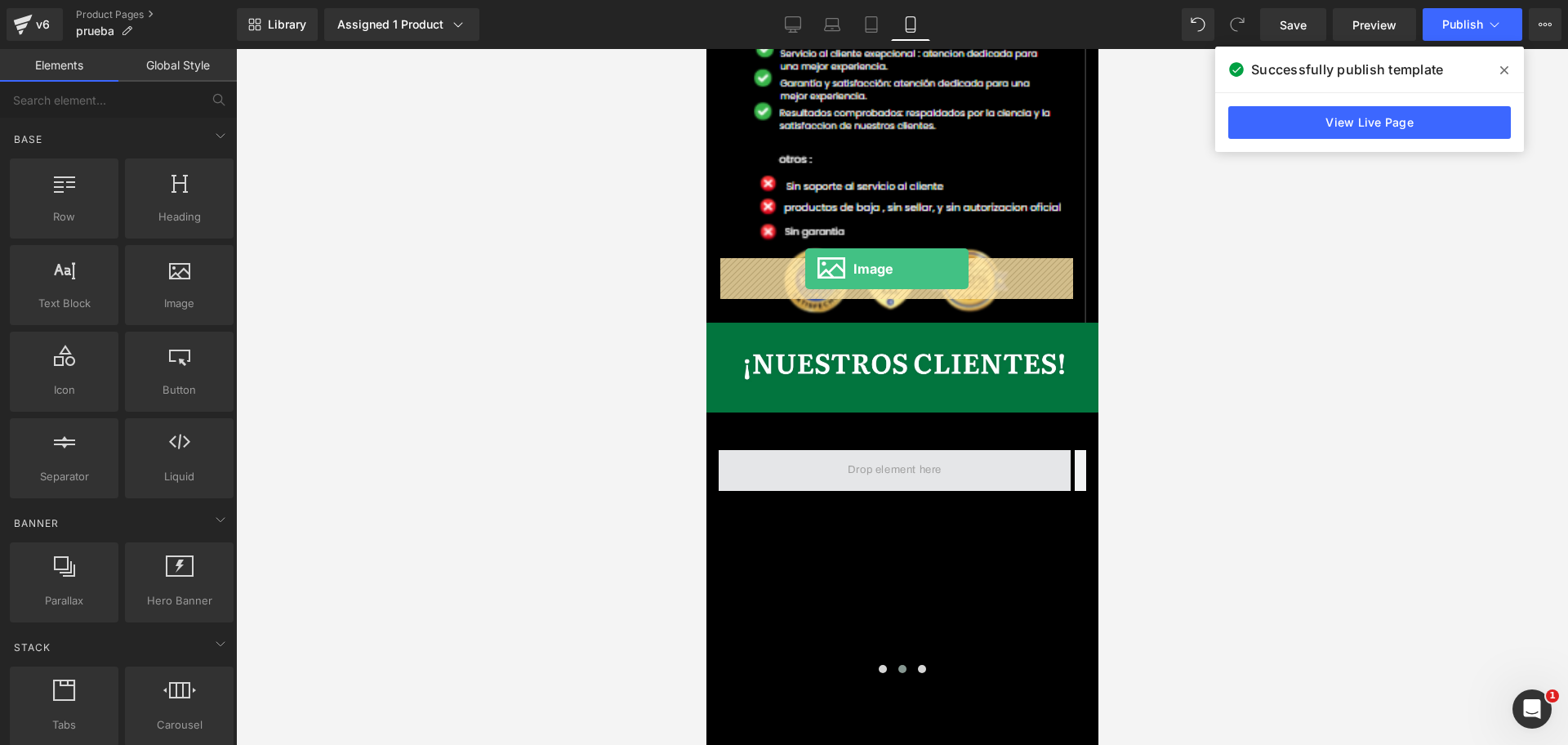
drag, startPoint x: 886, startPoint y: 326, endPoint x: 804, endPoint y: 269, distance: 99.9
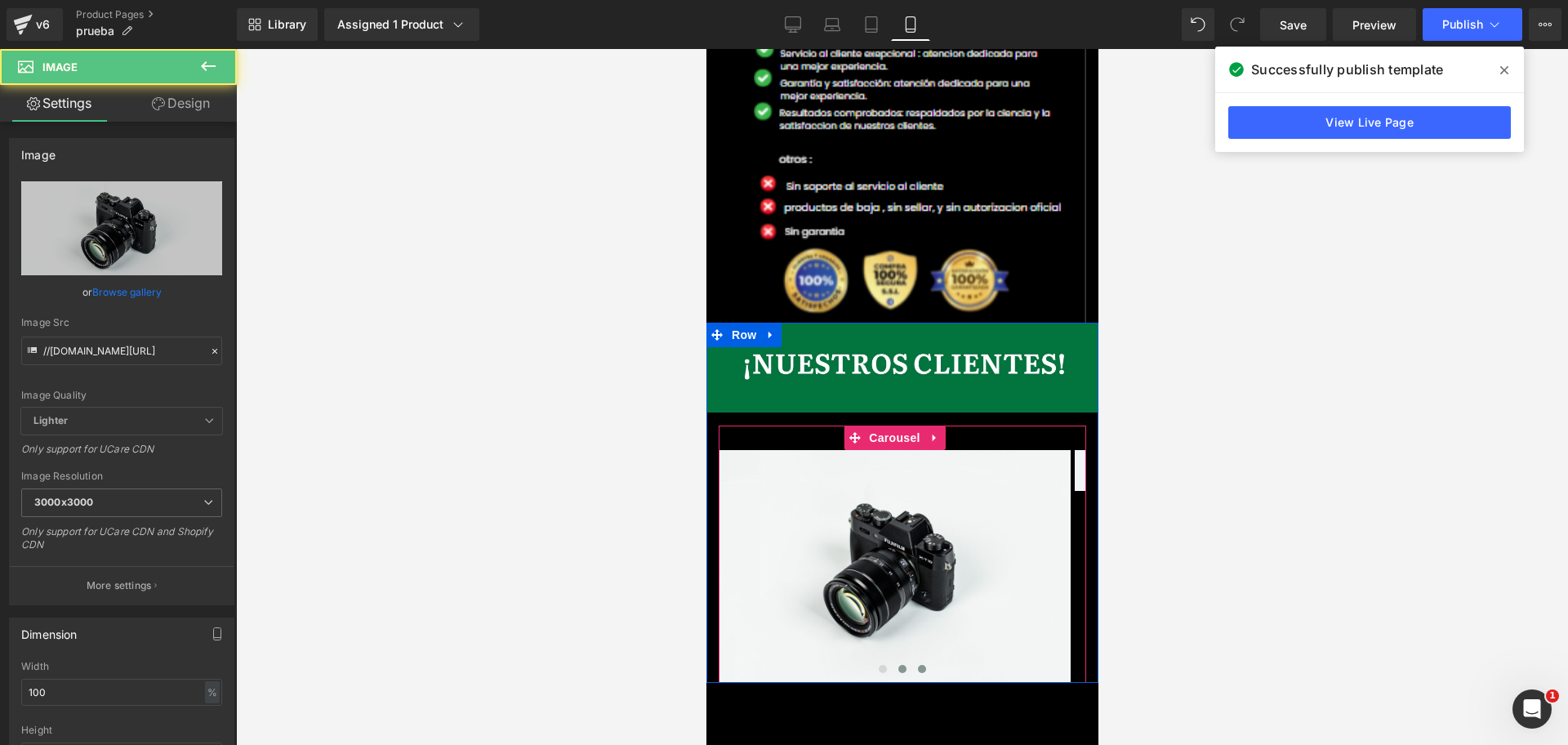
click at [917, 661] on button at bounding box center [921, 669] width 20 height 16
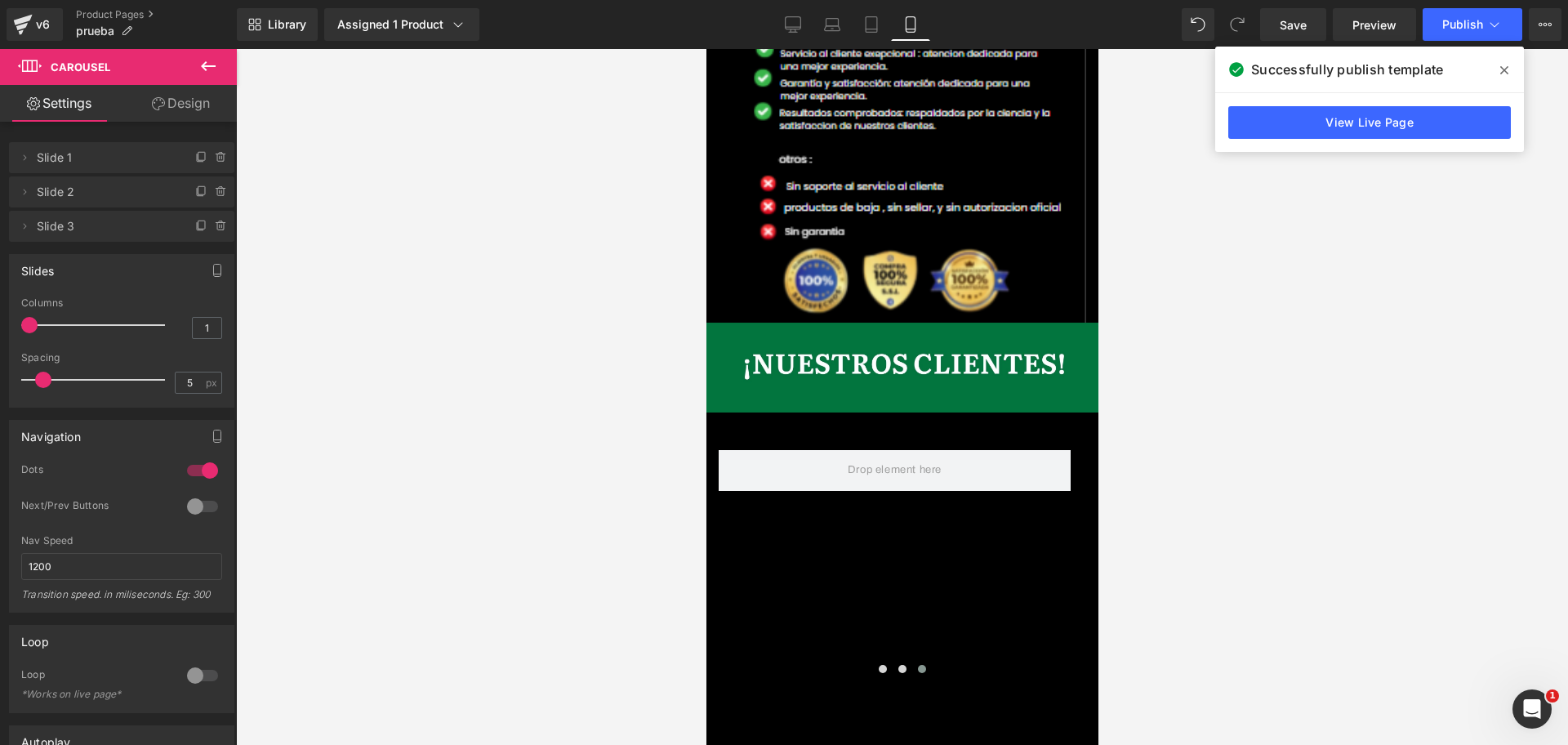
click at [211, 64] on icon at bounding box center [208, 66] width 20 height 20
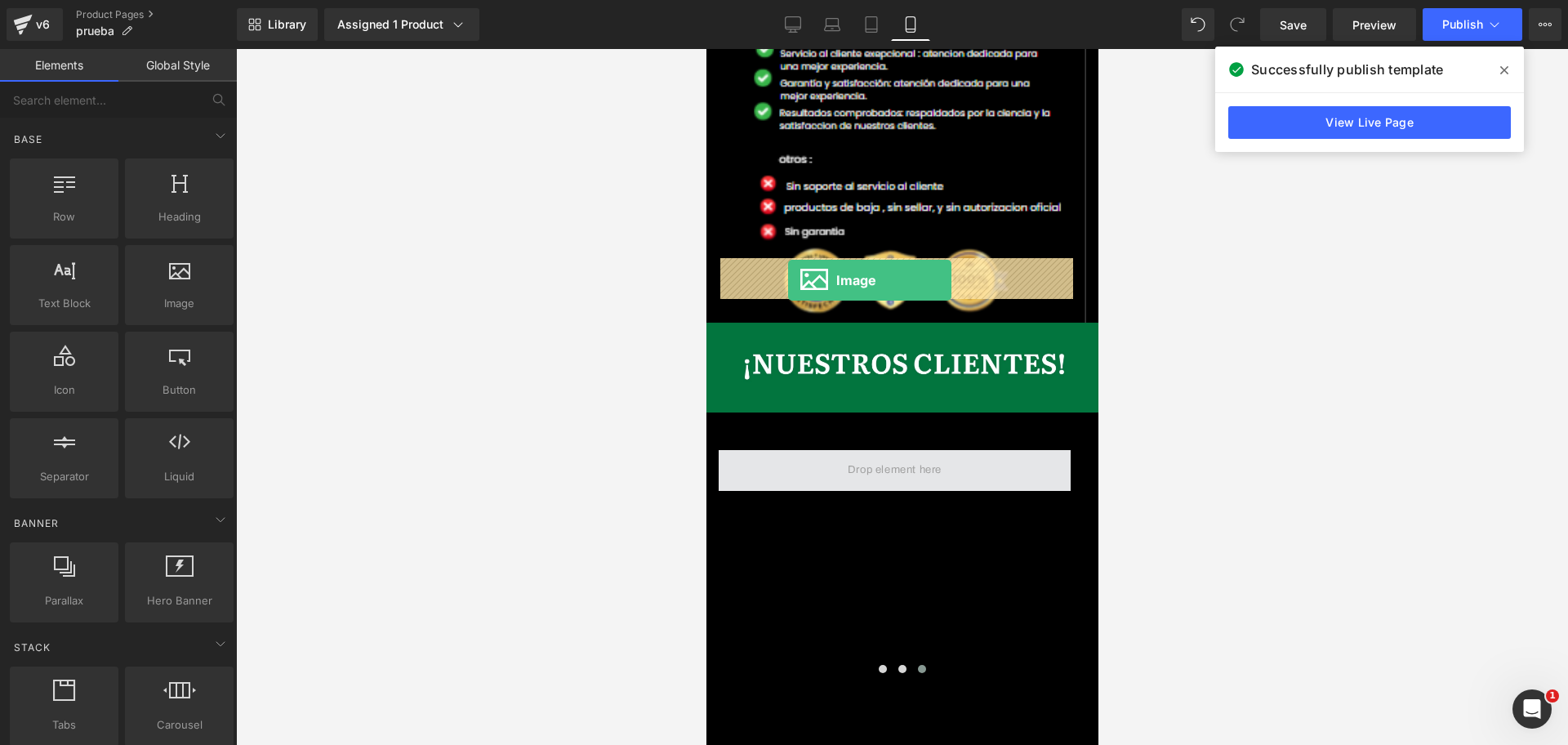
drag, startPoint x: 1174, startPoint y: 345, endPoint x: 787, endPoint y: 280, distance: 392.4
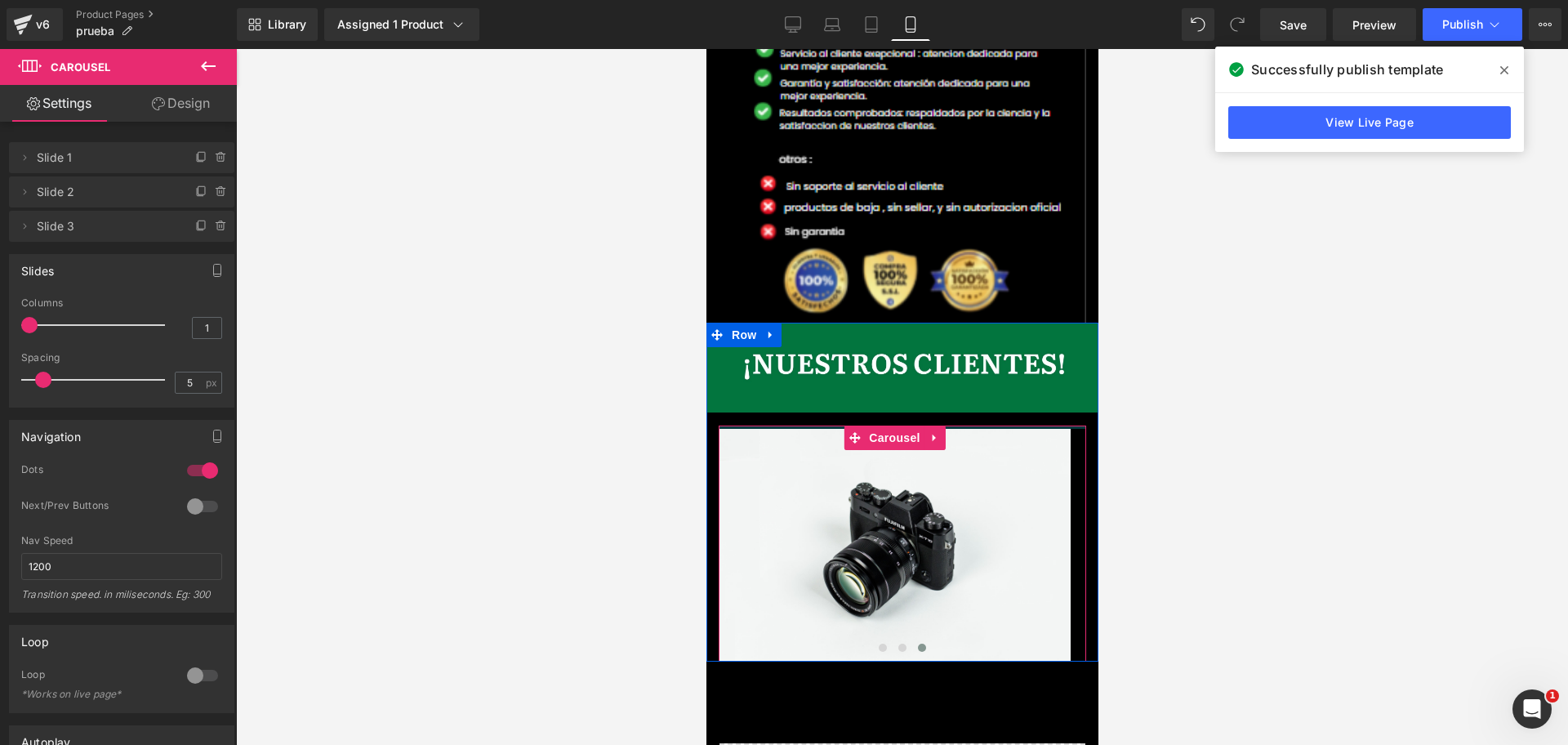
click at [1226, 256] on div at bounding box center [901, 397] width 1331 height 696
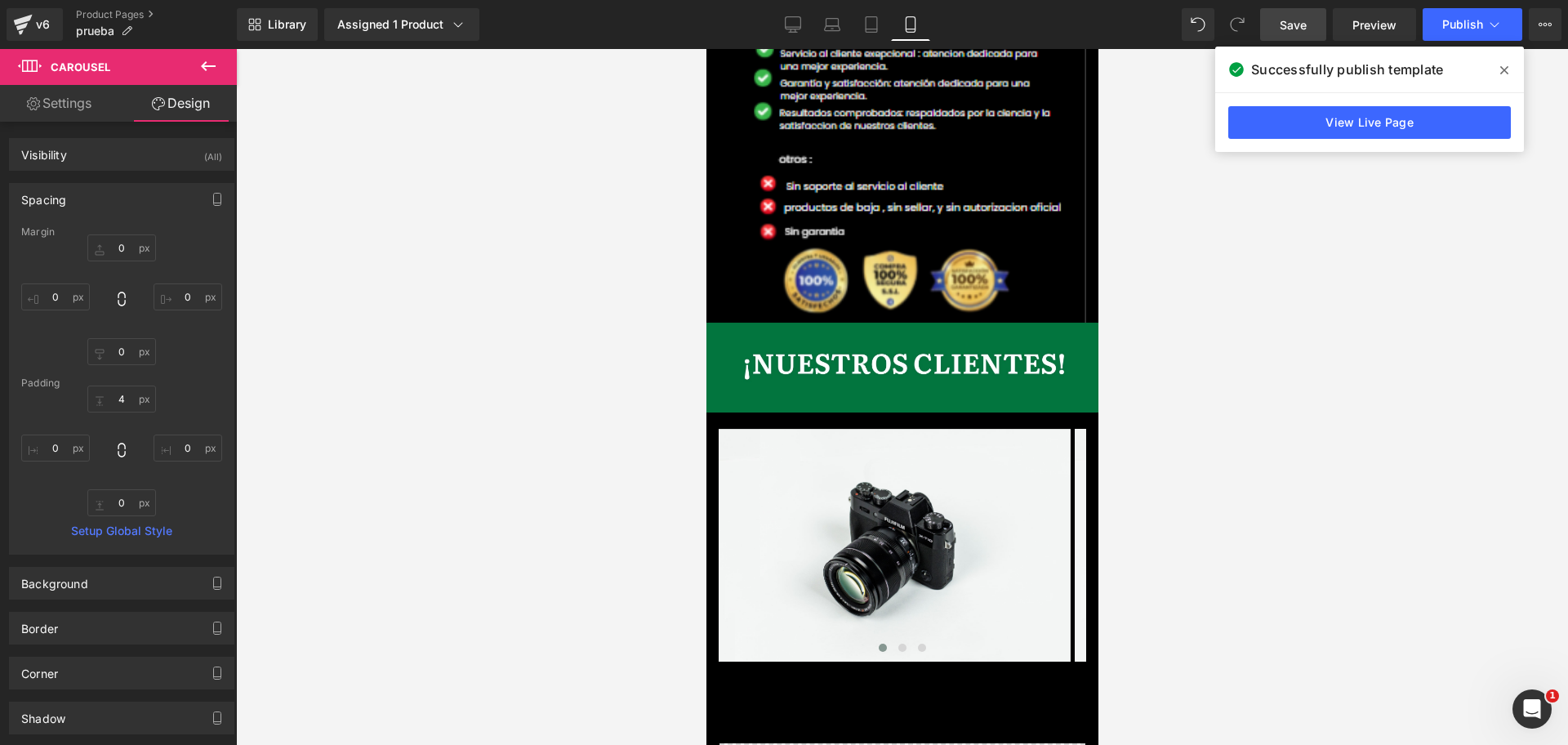
scroll to position [0, 845]
click at [1294, 15] on link "Save" at bounding box center [1293, 25] width 66 height 33
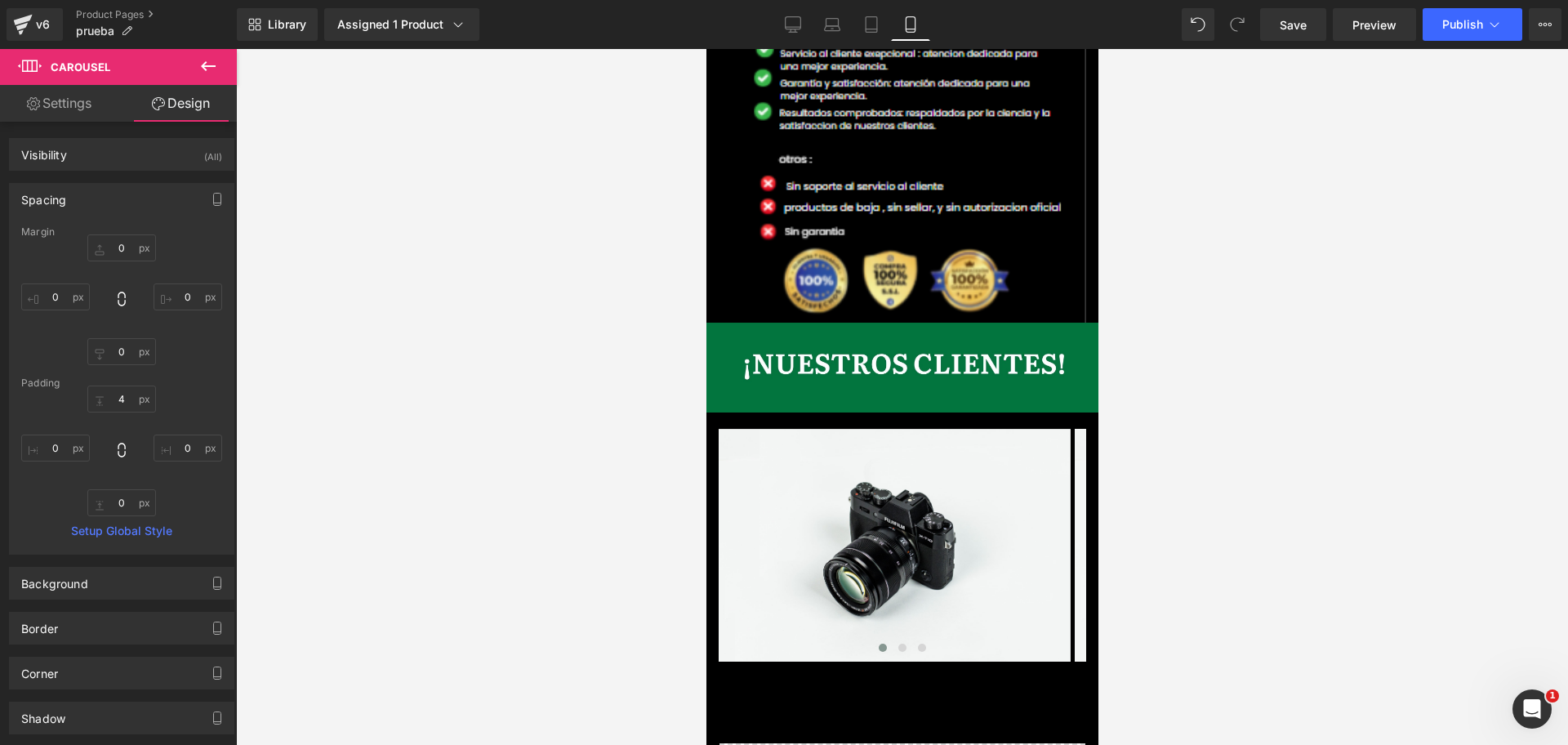
scroll to position [0, 0]
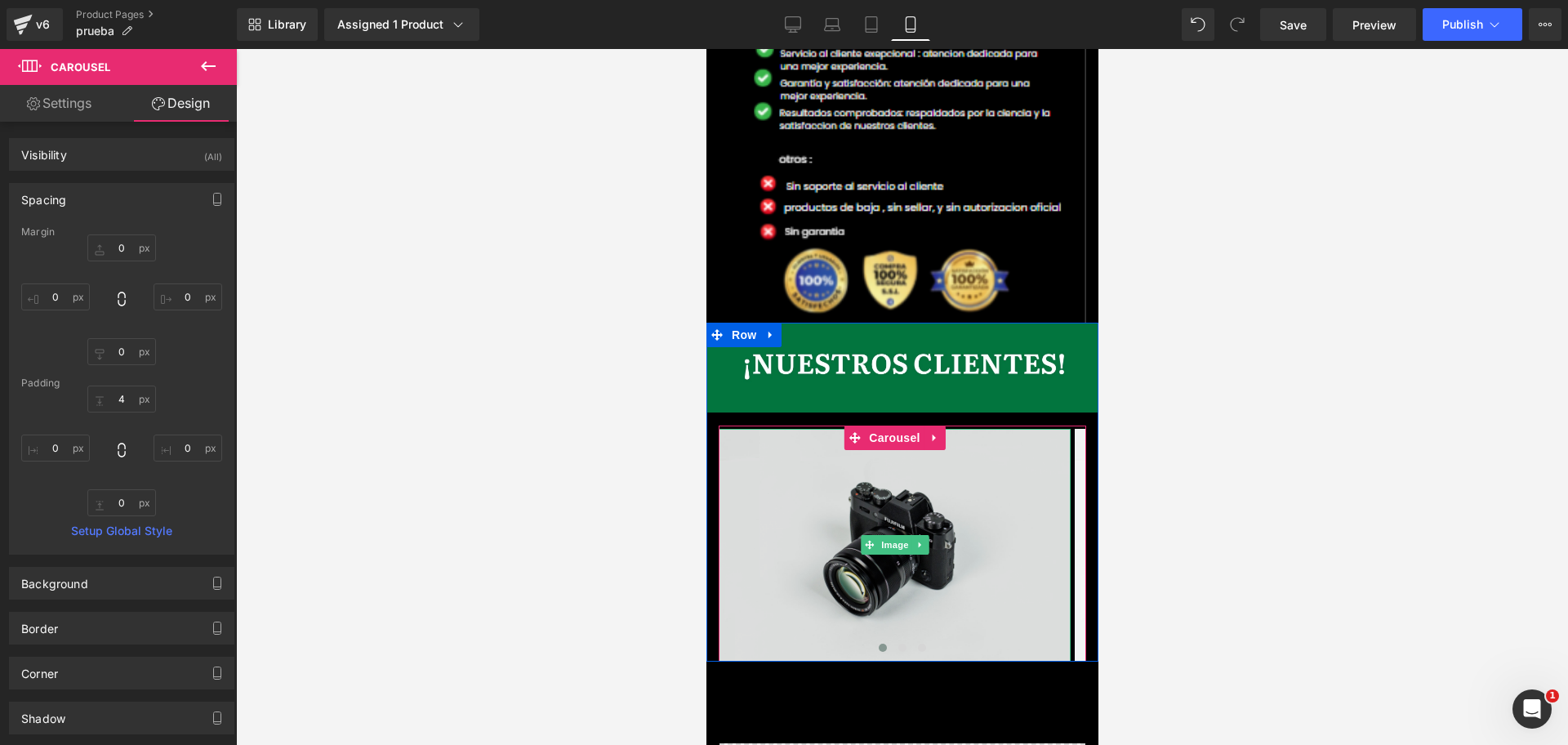
click at [808, 429] on img at bounding box center [894, 545] width 352 height 234
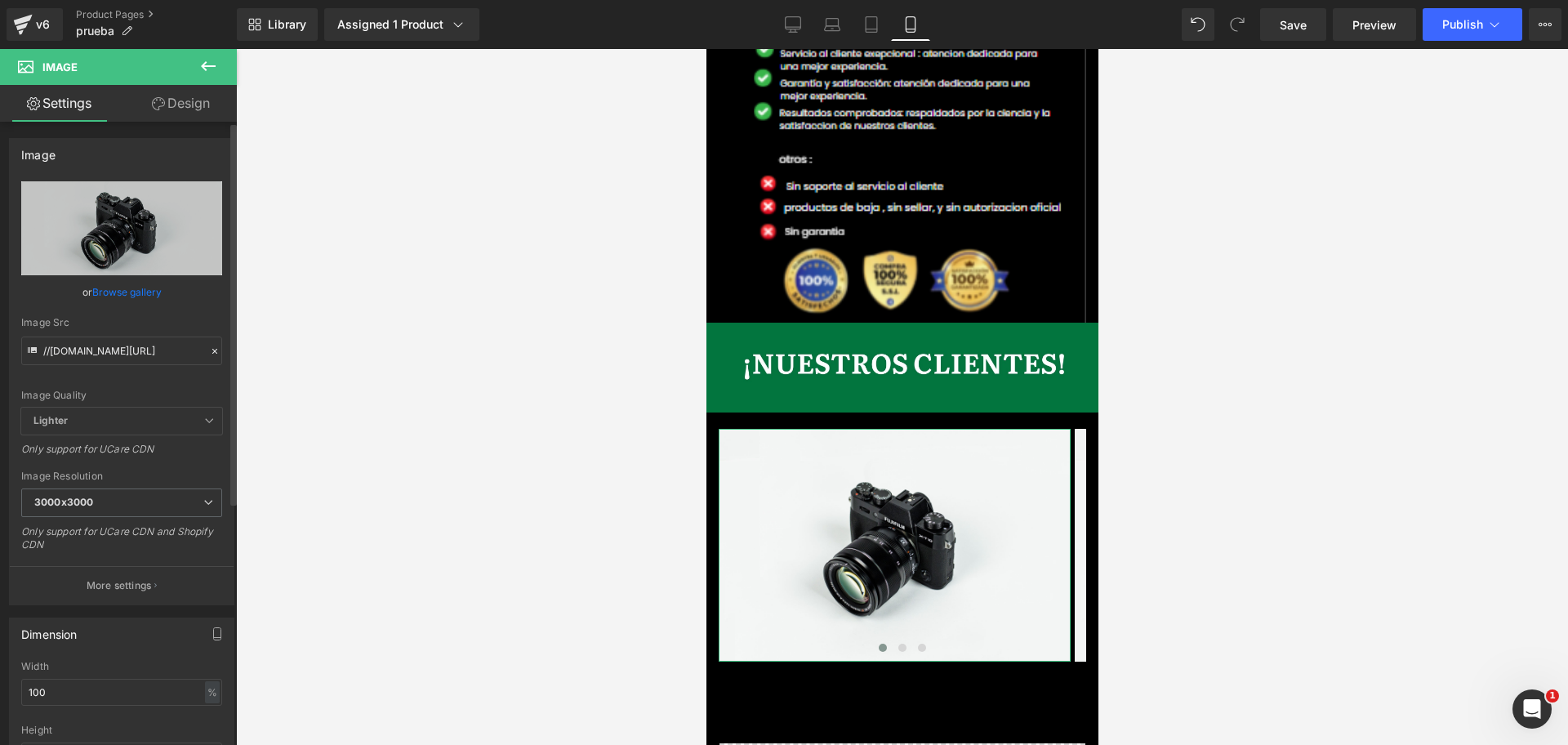
click at [153, 326] on div "Image Src" at bounding box center [121, 323] width 201 height 11
click at [166, 344] on input "//[DOMAIN_NAME][URL]" at bounding box center [121, 351] width 201 height 29
click at [167, 344] on input "//[DOMAIN_NAME][URL]" at bounding box center [121, 351] width 201 height 29
click at [169, 344] on input "//[DOMAIN_NAME][URL]" at bounding box center [121, 351] width 201 height 29
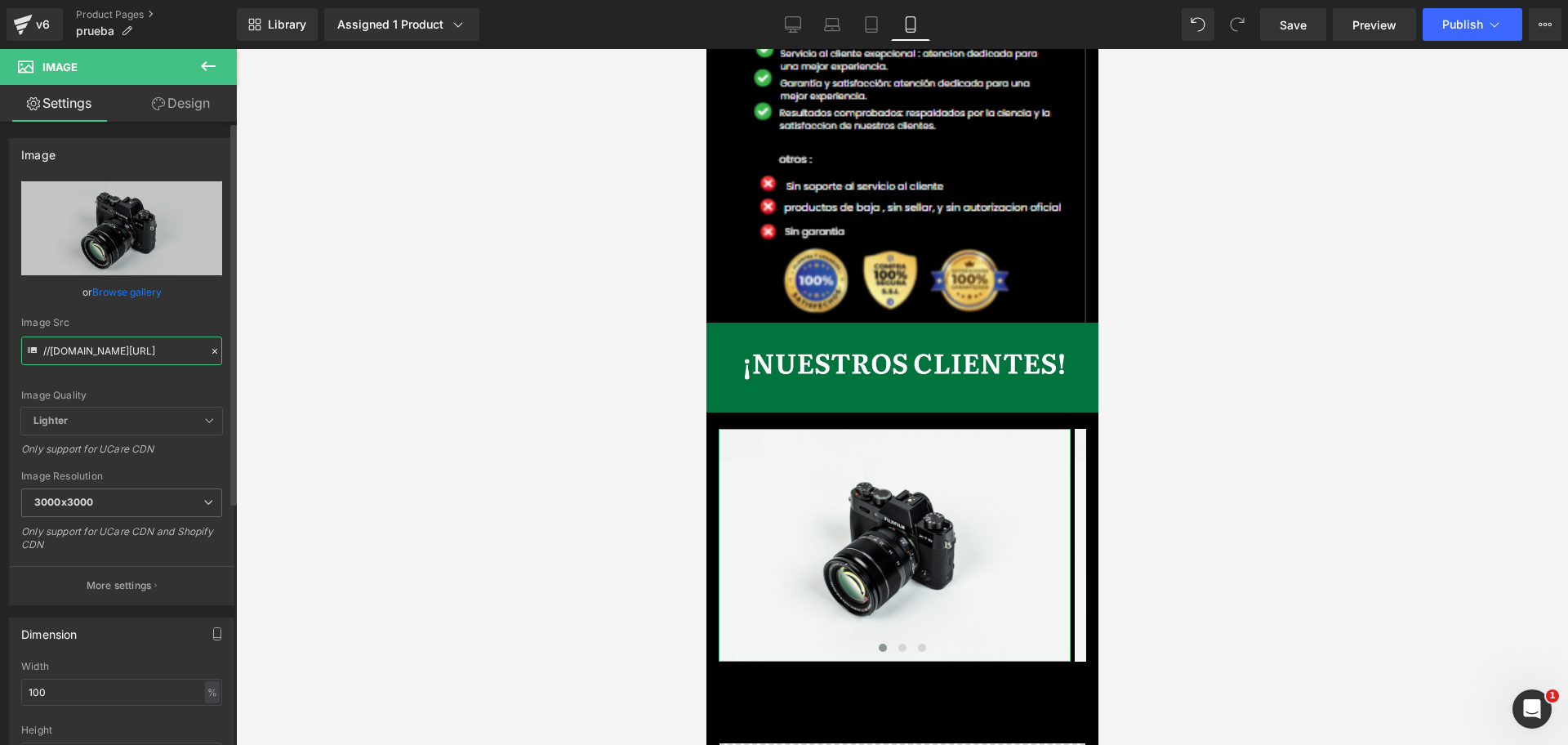
paste input "[URL][DOMAIN_NAME][DOMAIN_NAME]"
type input "[URL][DOMAIN_NAME]"
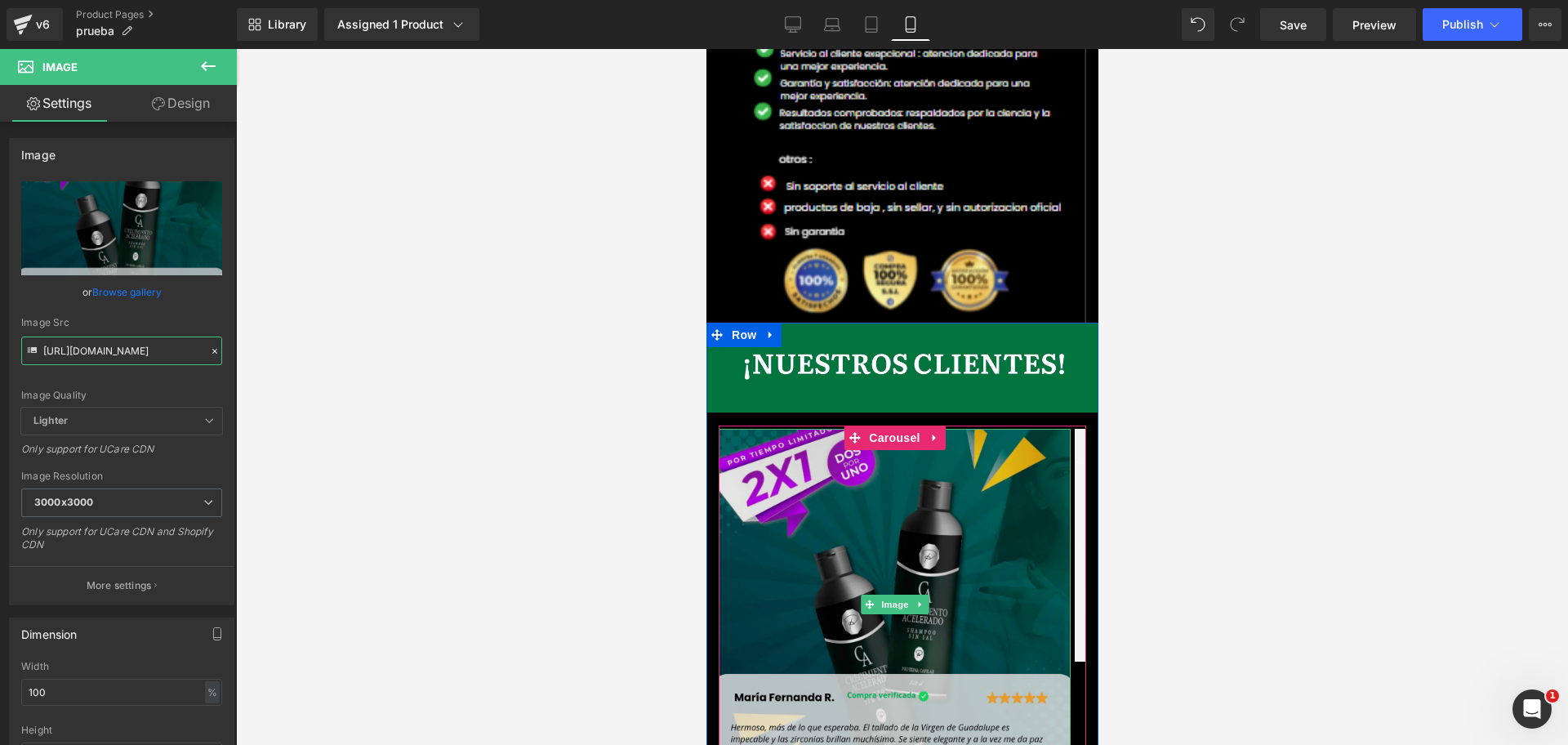
scroll to position [0, 564]
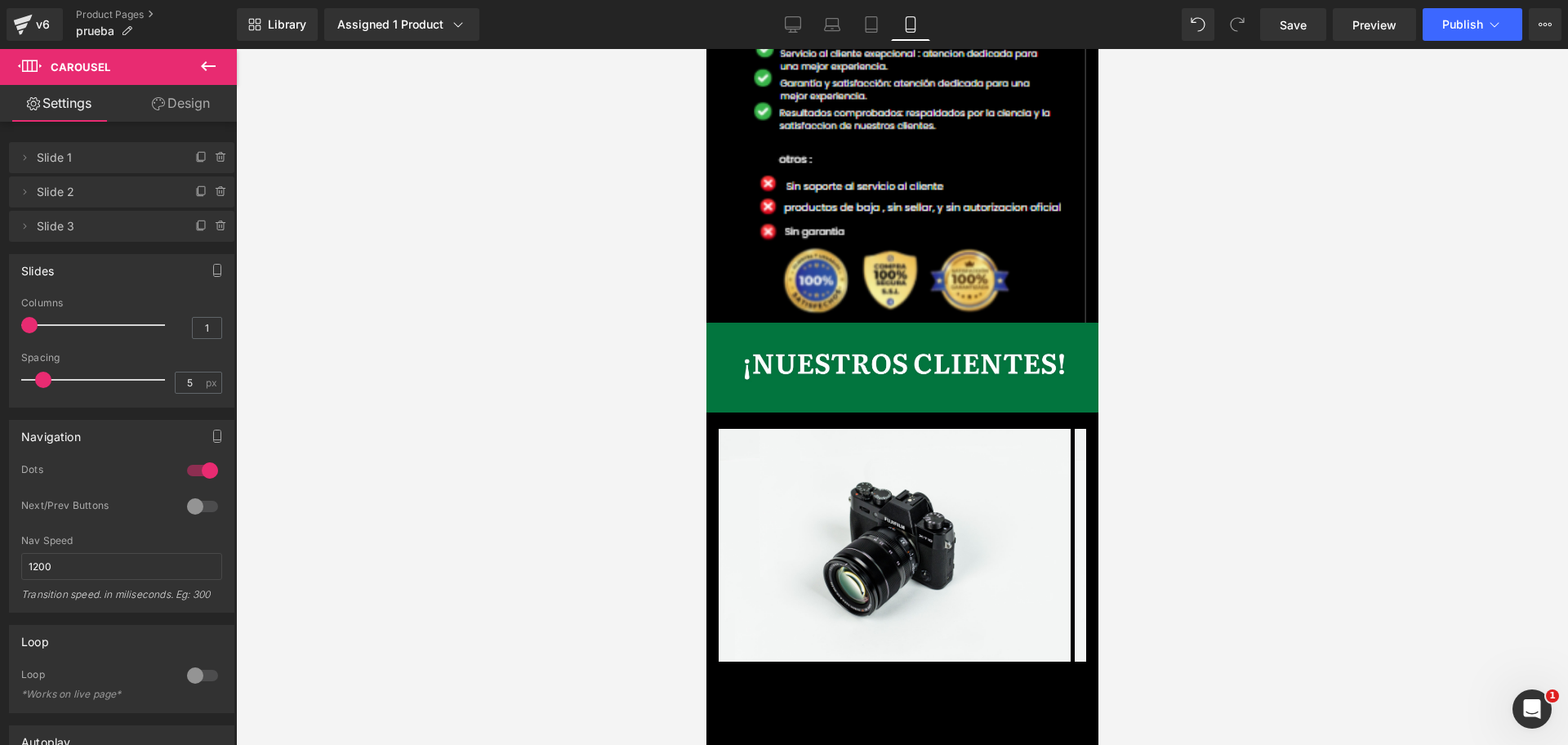
scroll to position [0, 0]
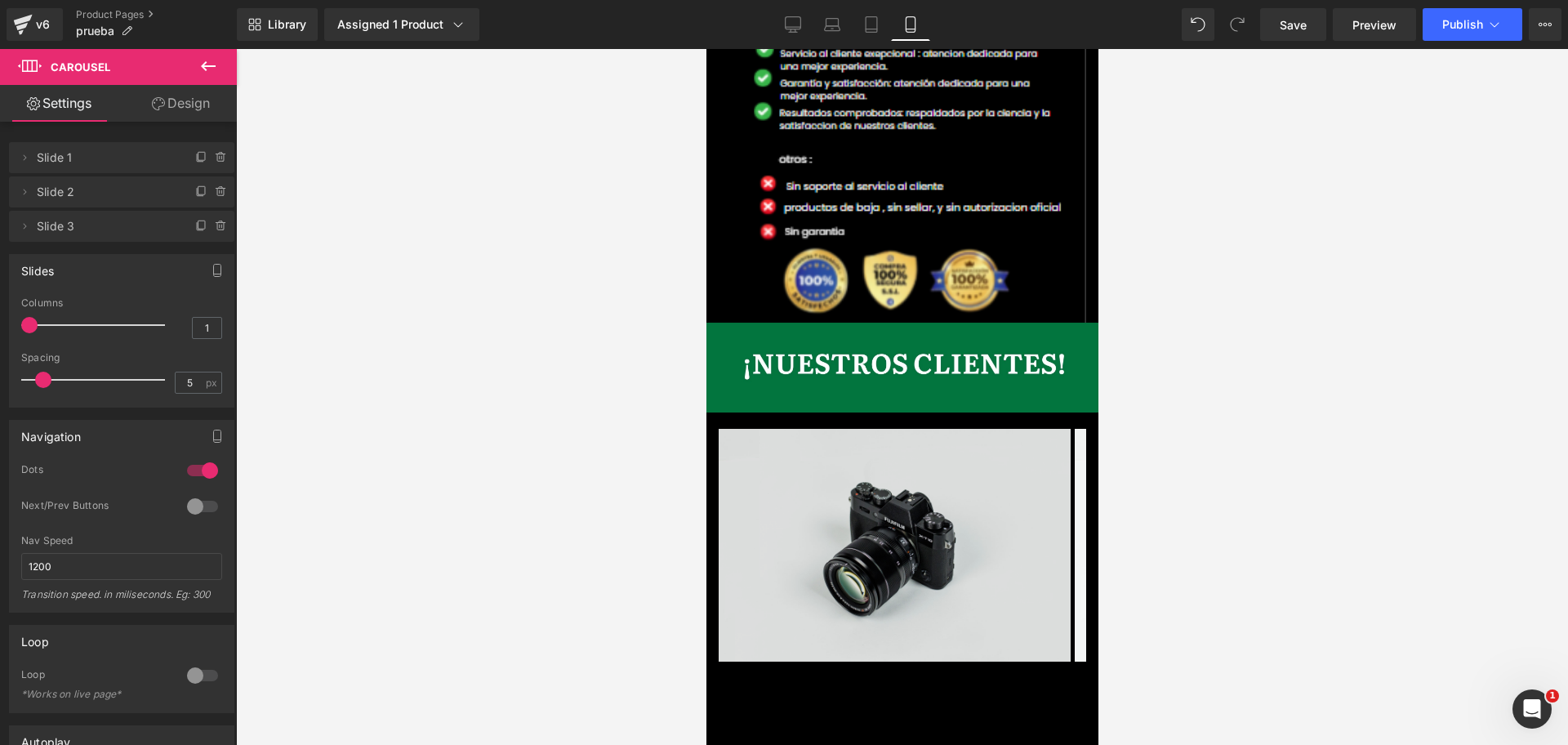
click at [820, 429] on img at bounding box center [894, 545] width 352 height 234
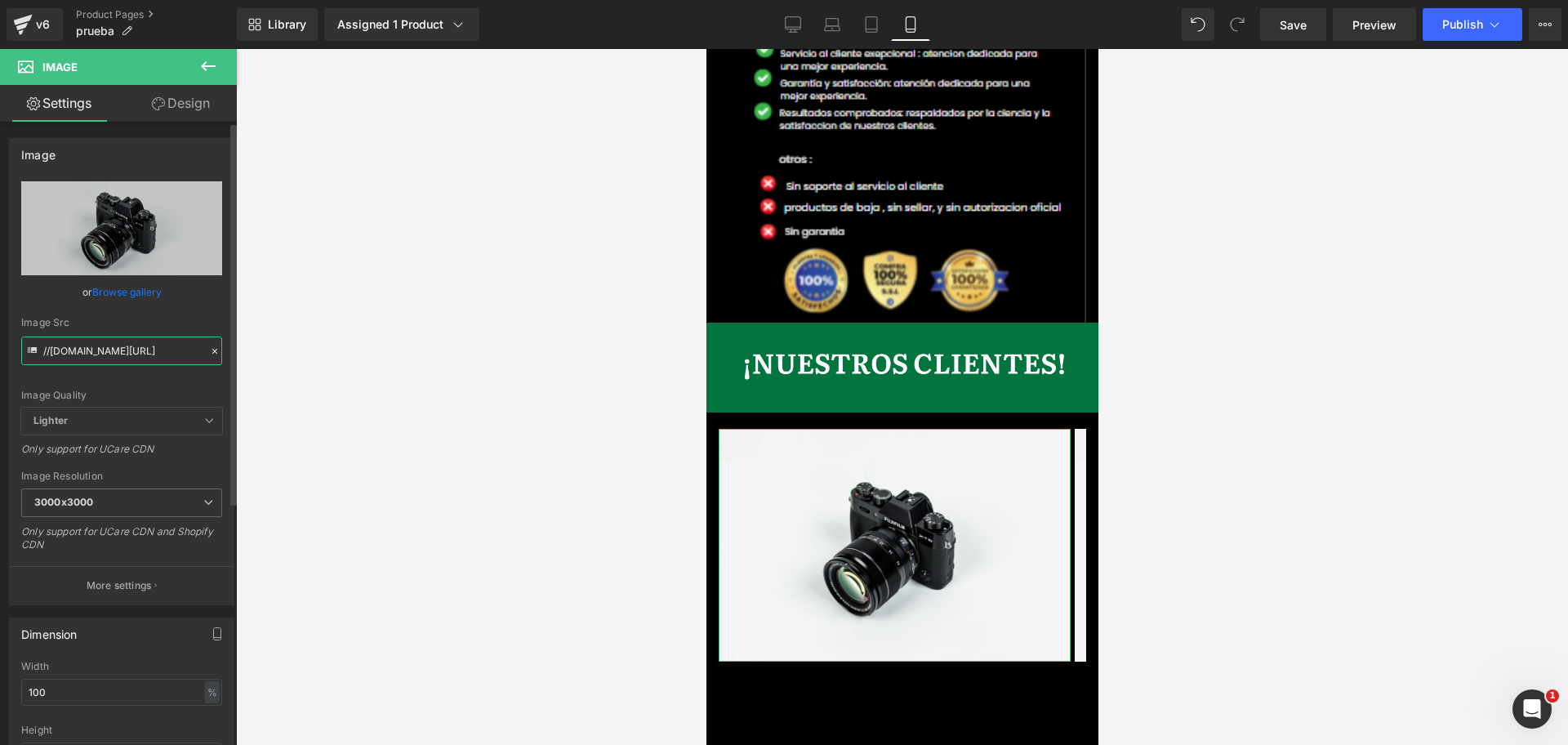
click at [86, 348] on input "//[DOMAIN_NAME][URL]" at bounding box center [121, 351] width 201 height 29
type input "[URL][DOMAIN_NAME]"
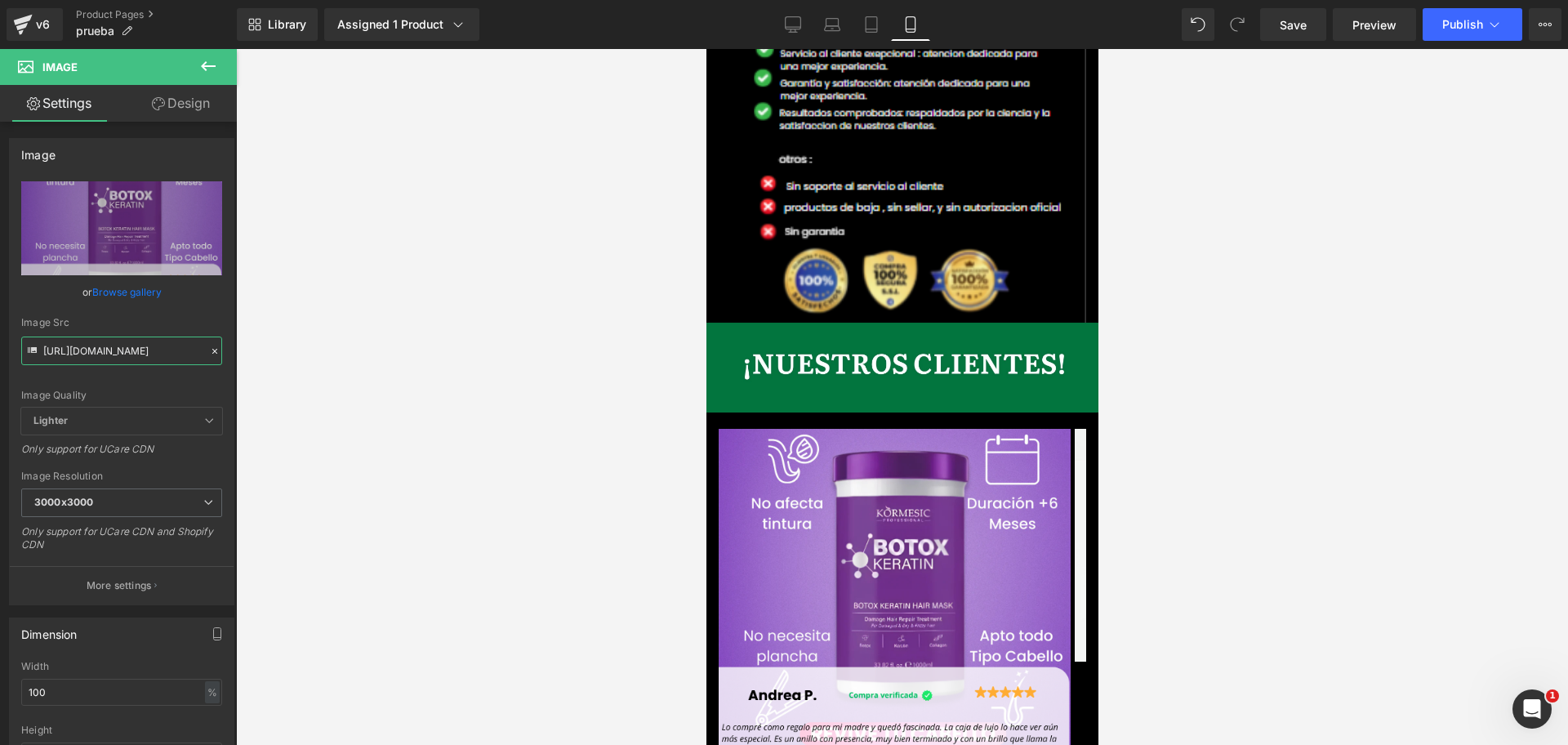
scroll to position [0, 564]
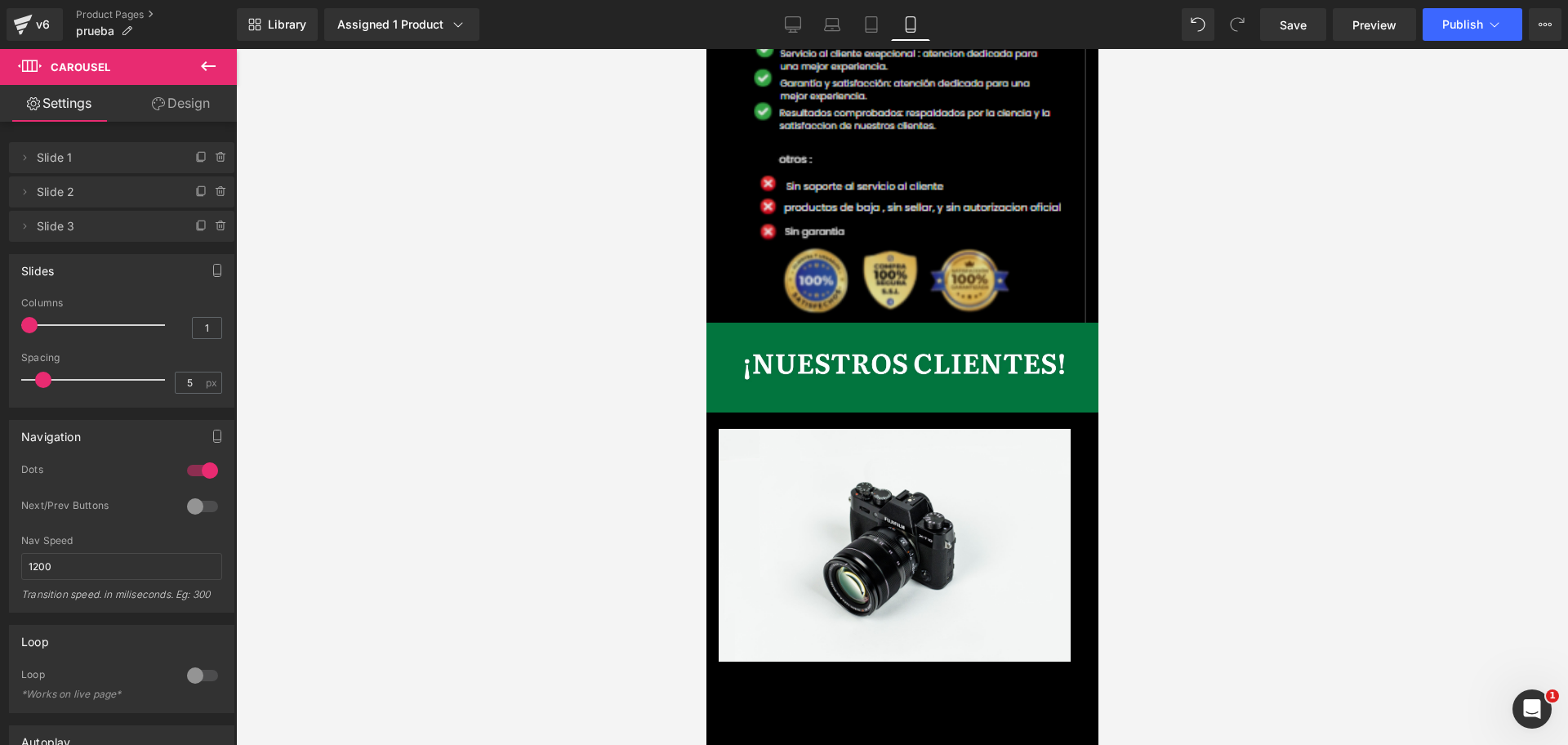
scroll to position [0, 0]
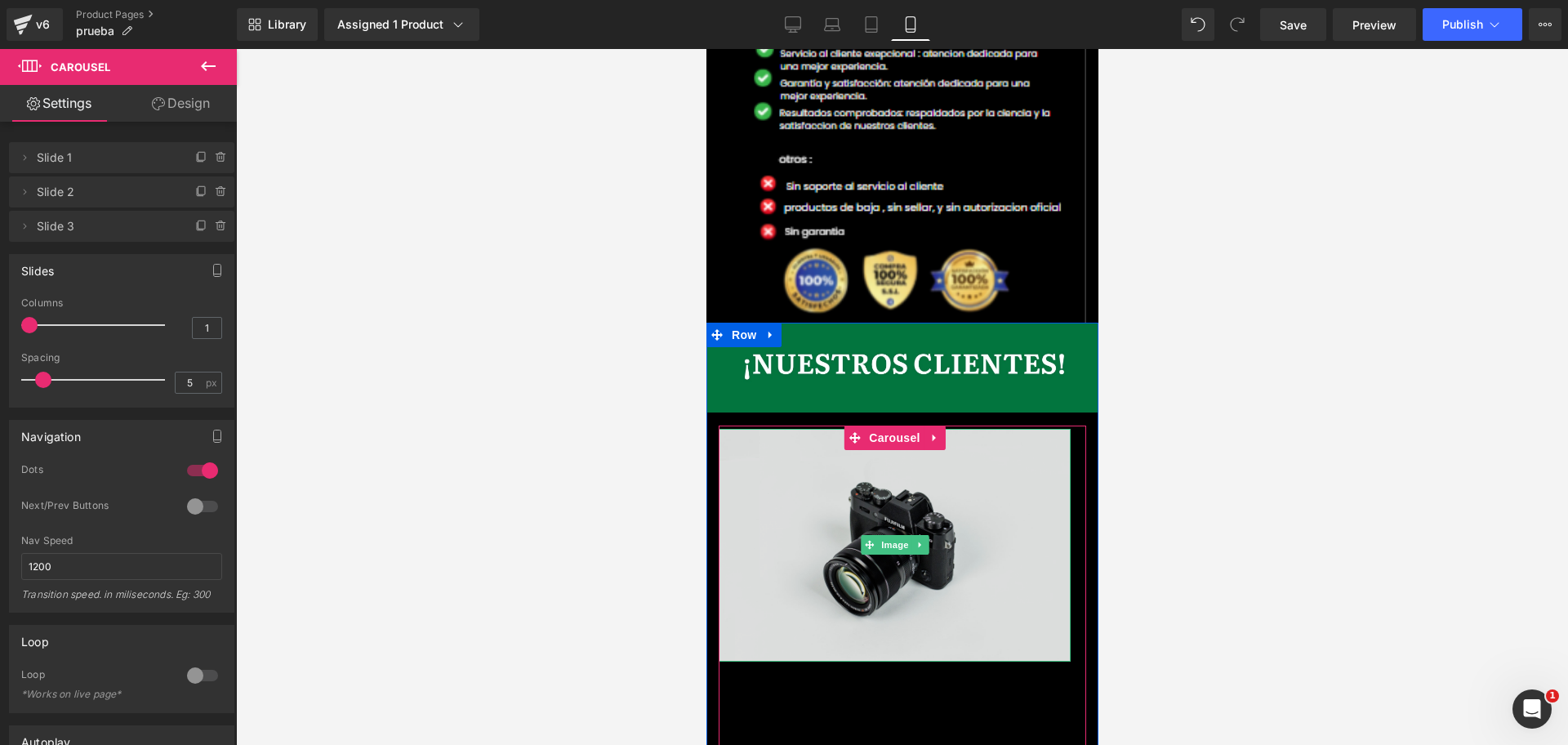
click at [808, 429] on img at bounding box center [894, 545] width 352 height 234
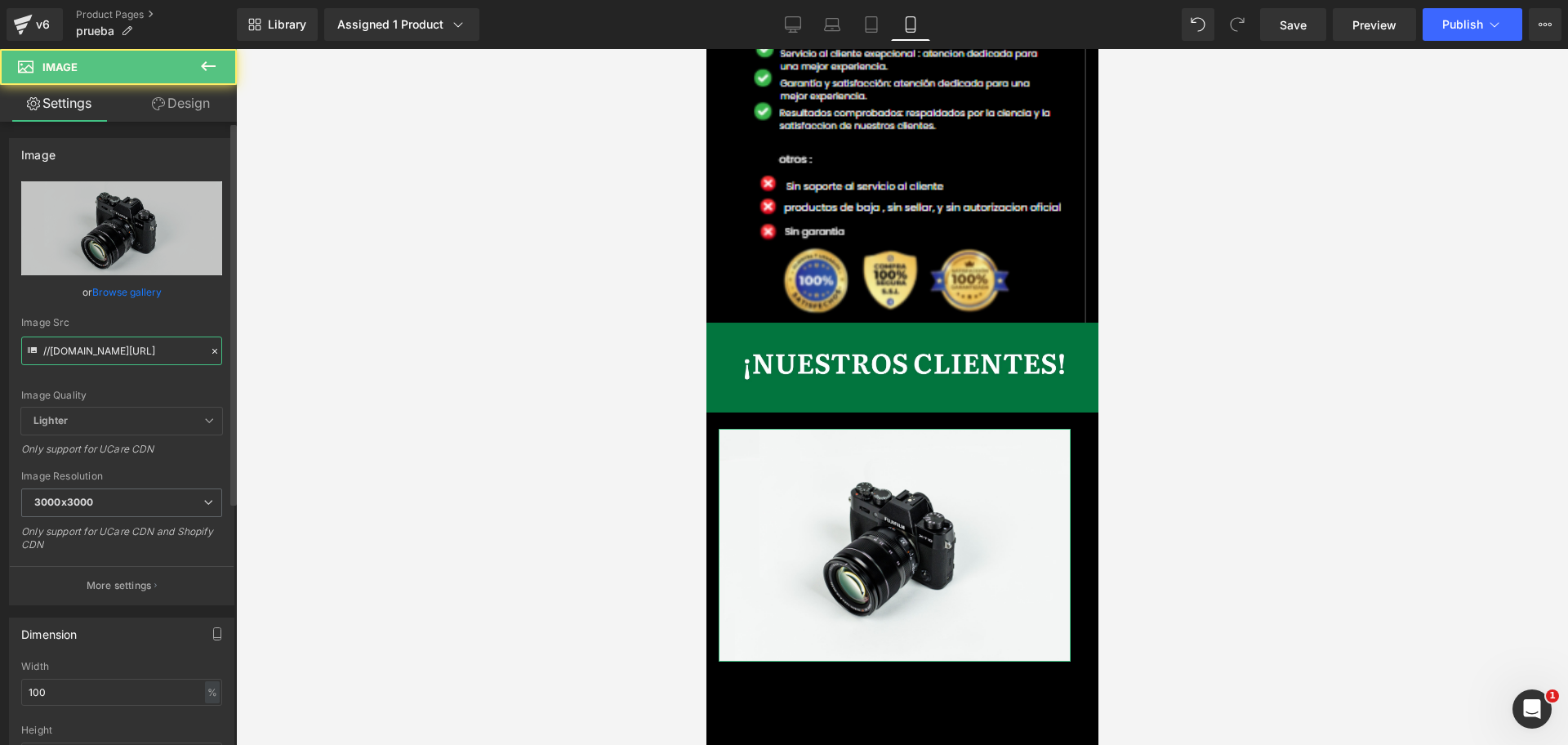
click at [91, 353] on input "//[DOMAIN_NAME][URL]" at bounding box center [121, 351] width 201 height 29
paste input "[URL][DOMAIN_NAME][DOMAIN_NAME]"
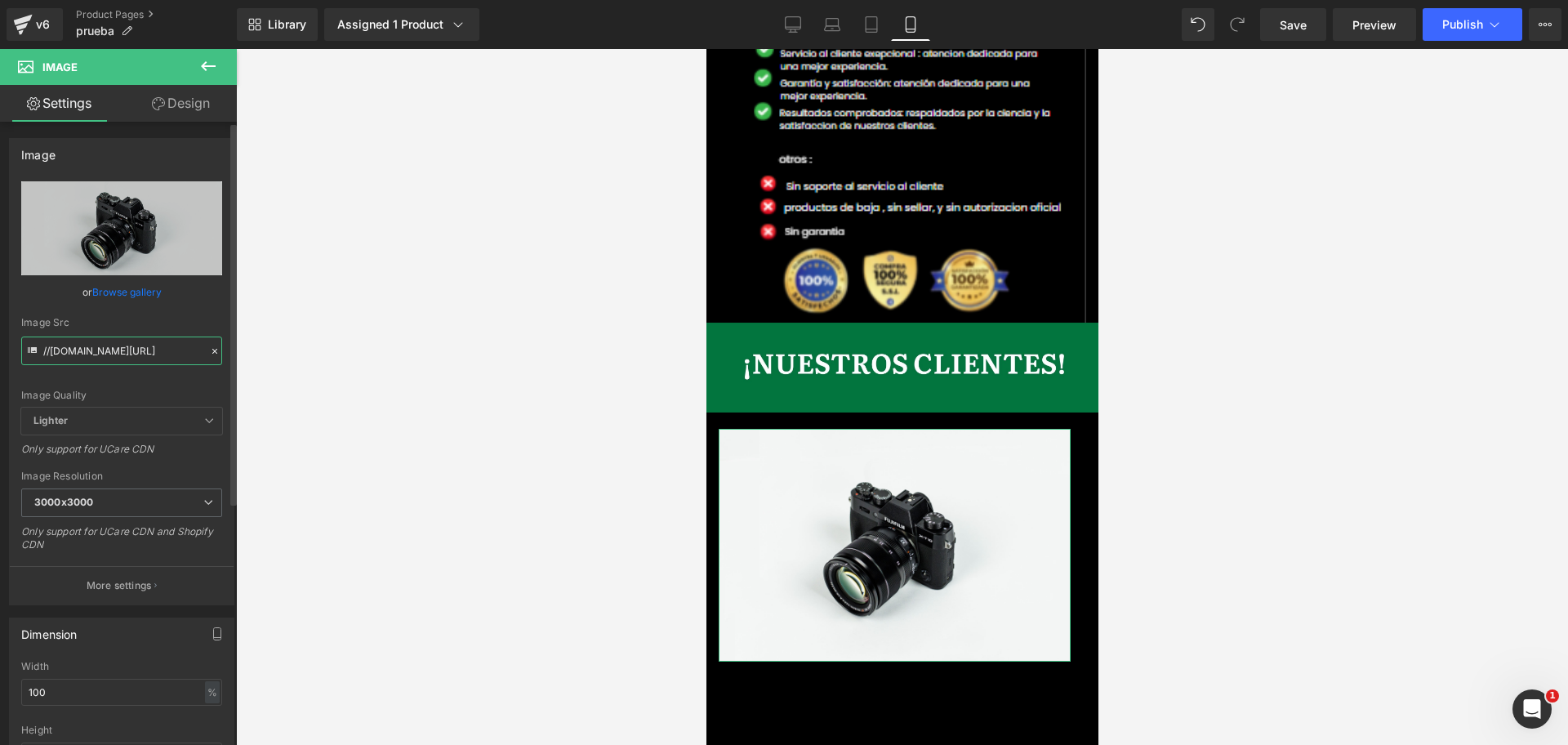
type input "[URL][DOMAIN_NAME]"
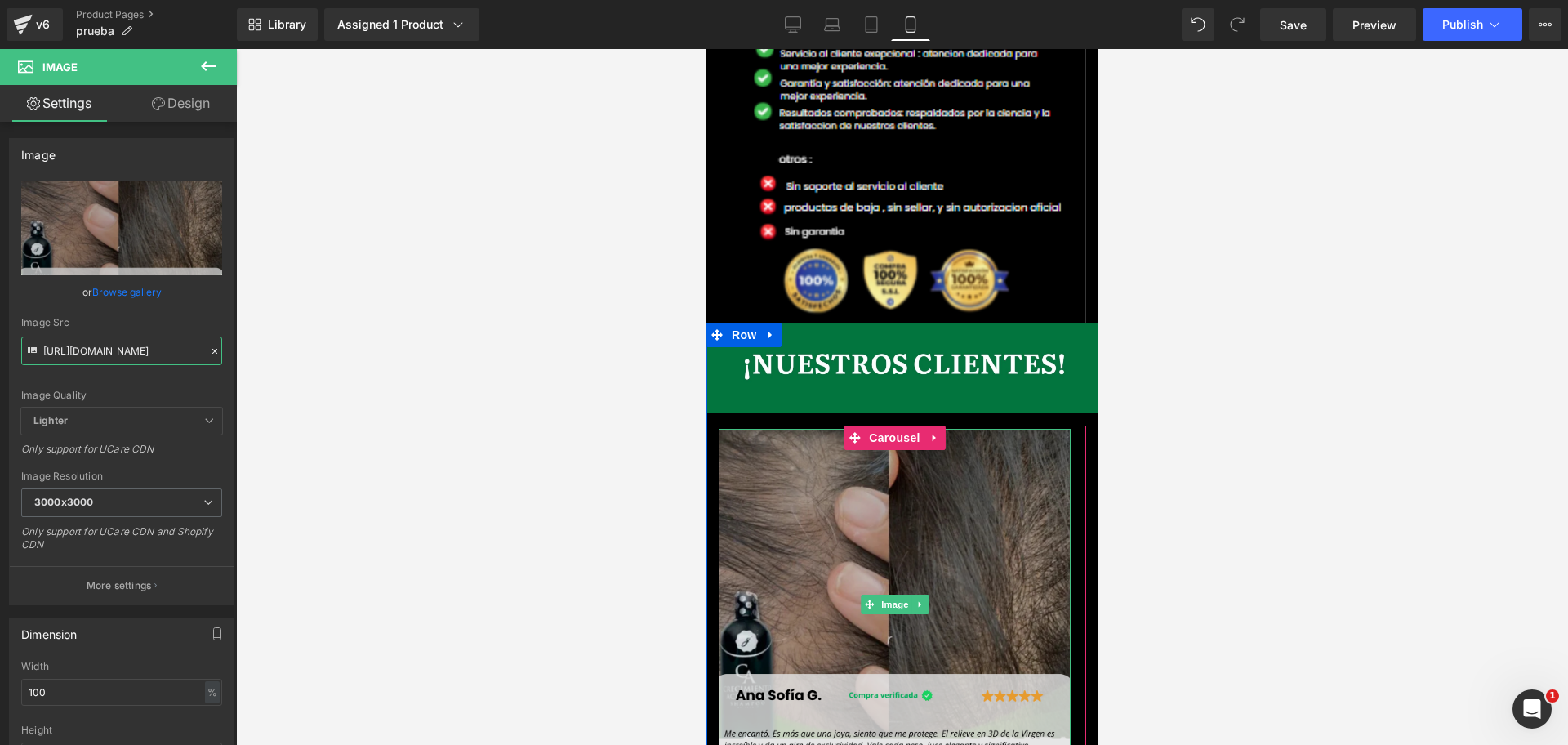
scroll to position [0, 564]
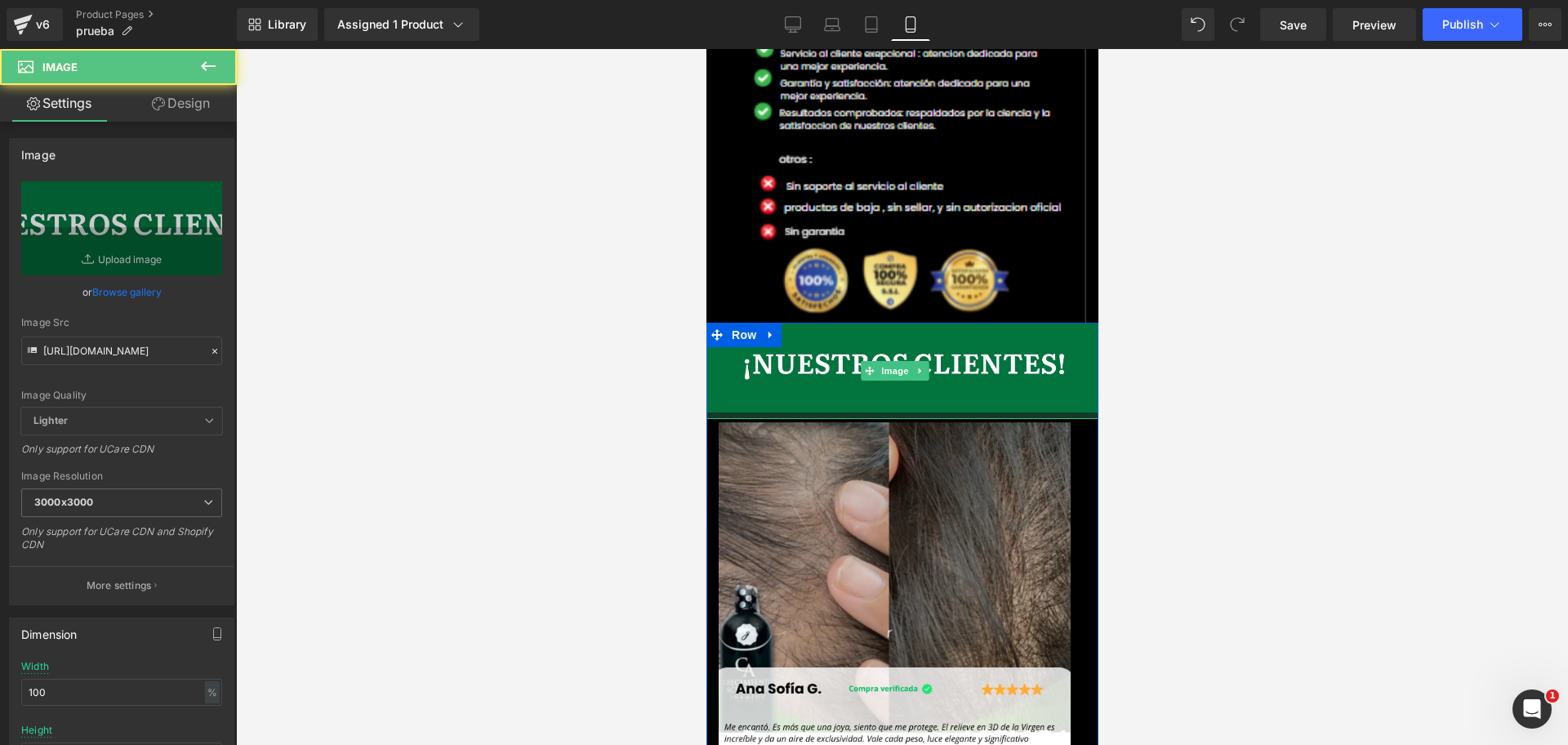
click at [863, 412] on div at bounding box center [901, 416] width 392 height 7
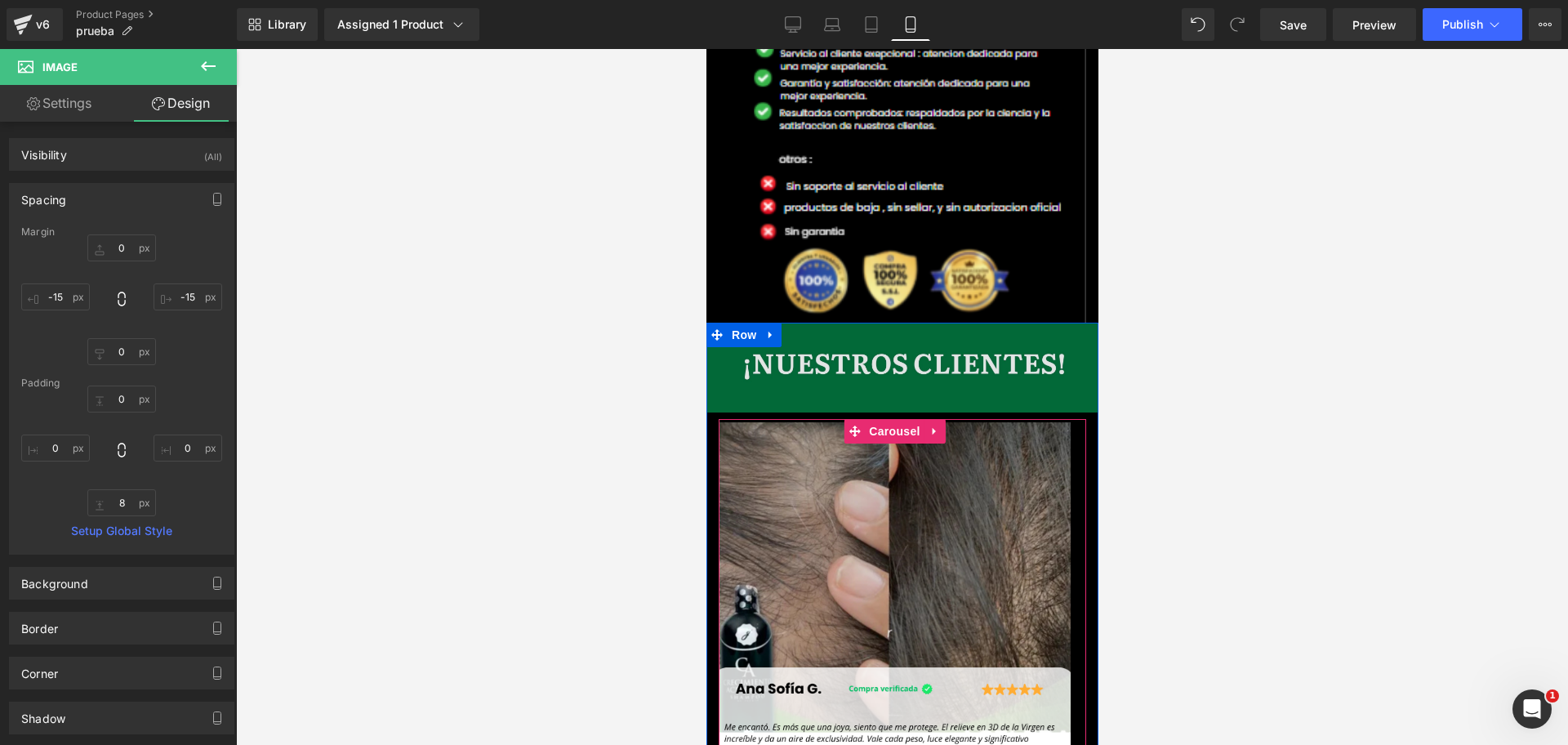
scroll to position [0, 845]
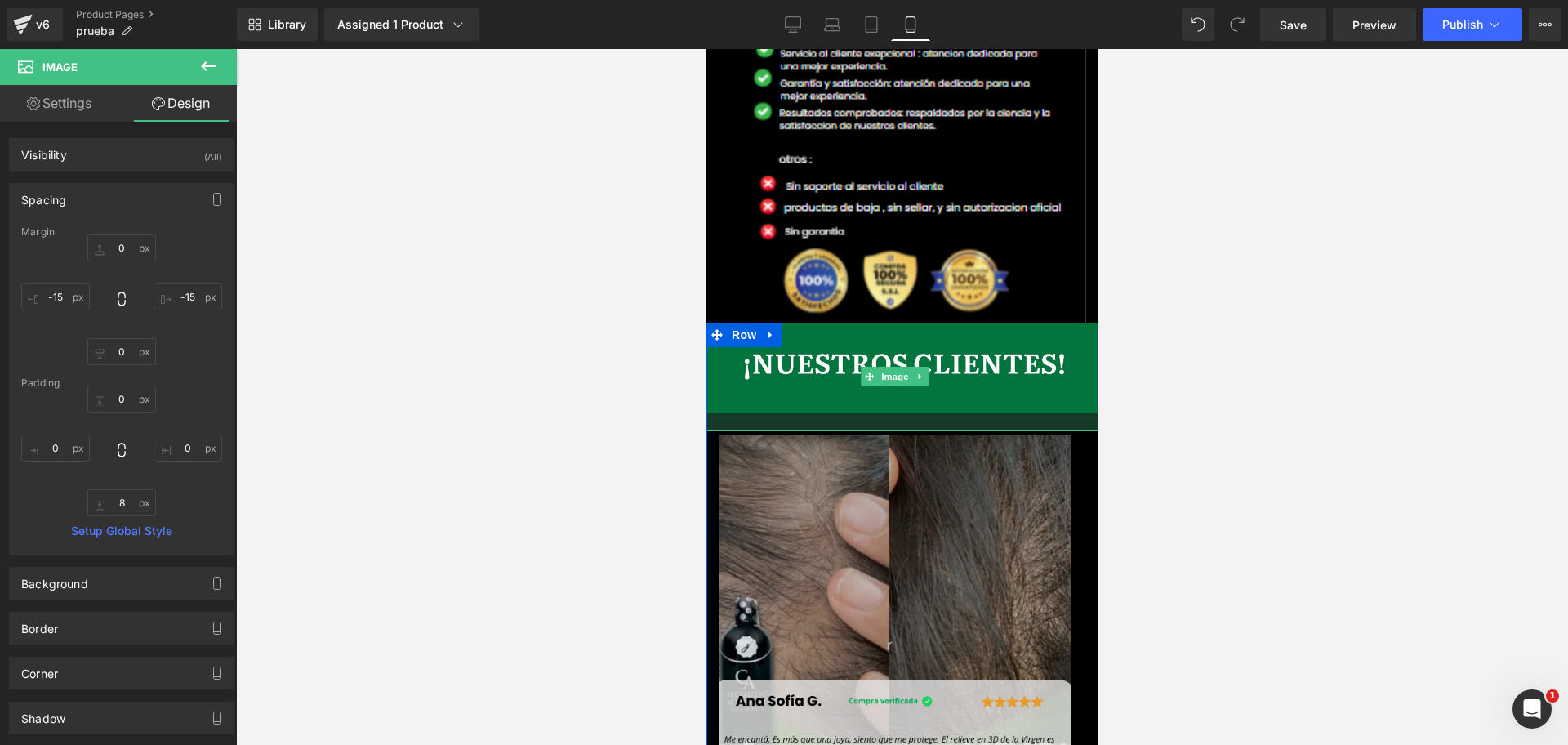
drag, startPoint x: 916, startPoint y: 225, endPoint x: 913, endPoint y: 238, distance: 13.3
click at [913, 412] on div at bounding box center [901, 421] width 392 height 19
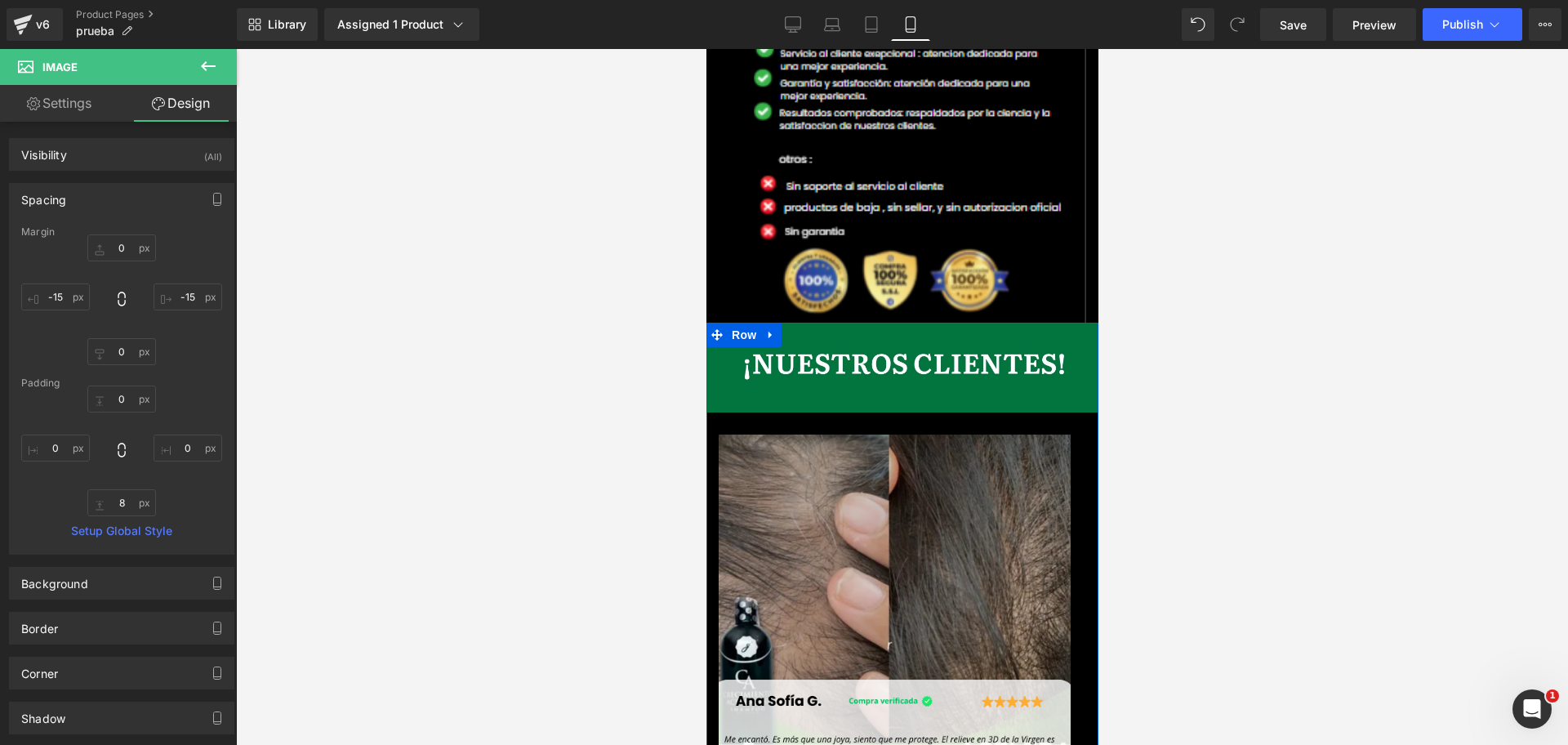
click at [1130, 249] on div at bounding box center [901, 397] width 1331 height 696
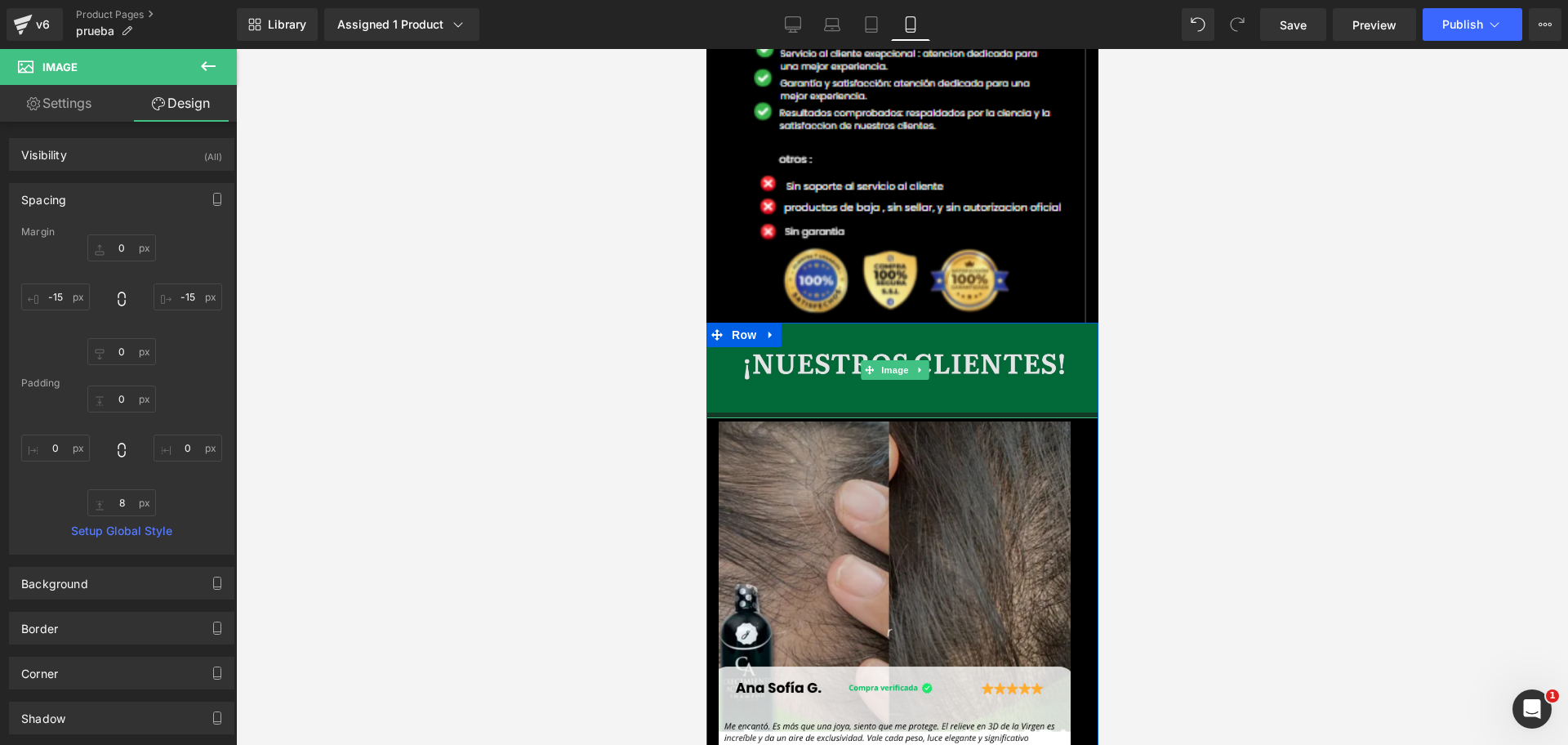
drag, startPoint x: 914, startPoint y: 230, endPoint x: 918, endPoint y: 217, distance: 13.6
click at [918, 323] on div "Image" at bounding box center [901, 370] width 392 height 95
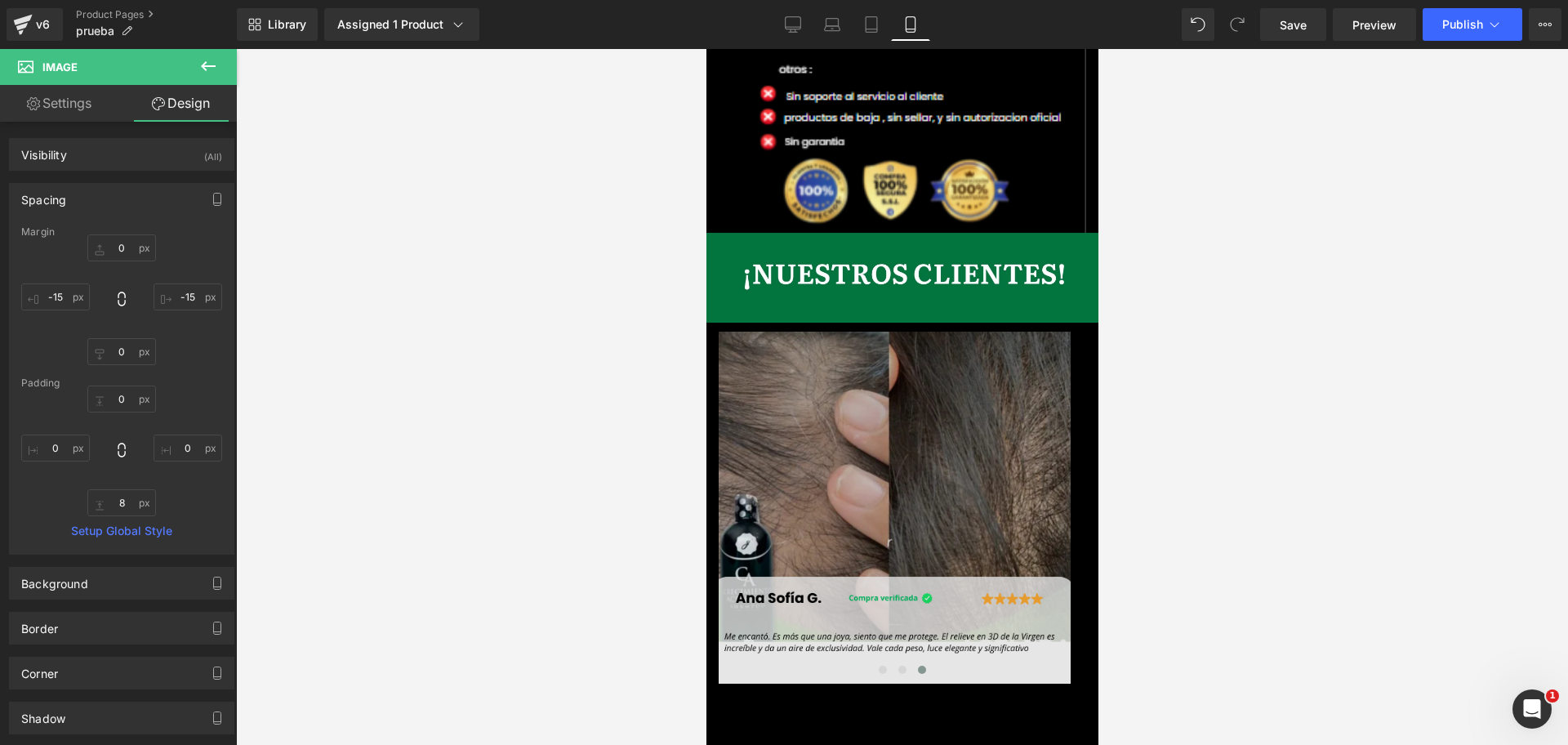
scroll to position [4818, 0]
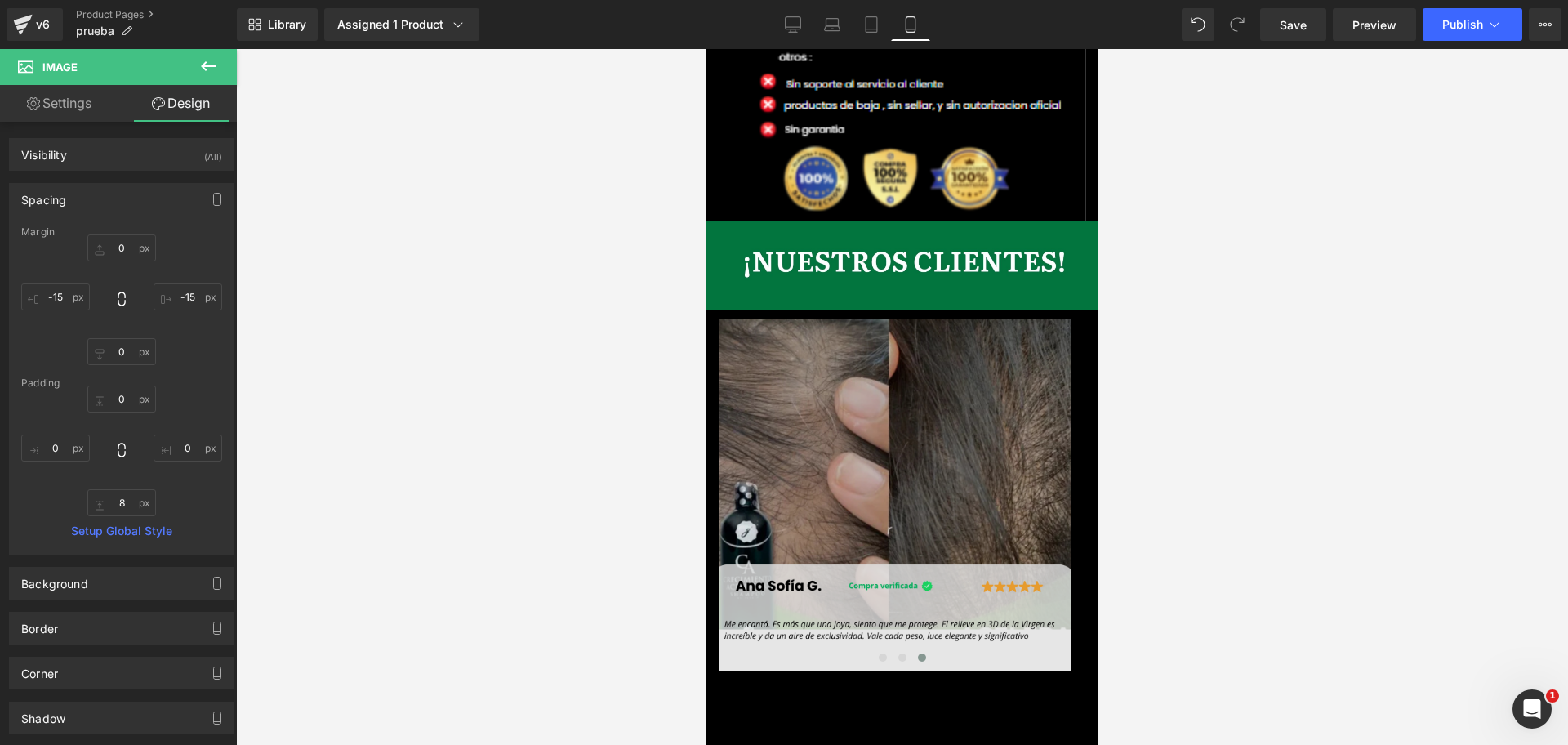
click at [932, 320] on img at bounding box center [894, 496] width 352 height 352
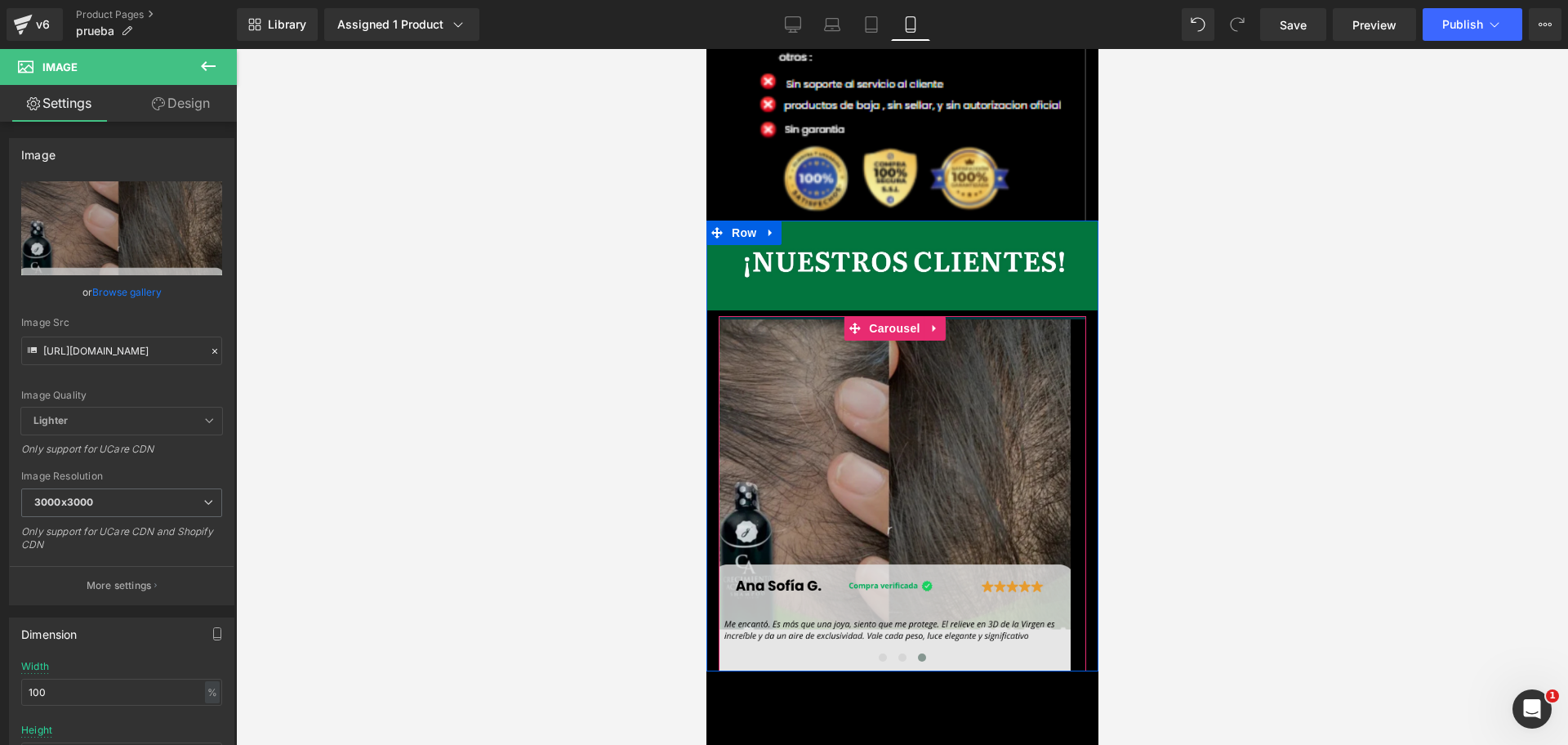
scroll to position [0, 0]
drag, startPoint x: 868, startPoint y: 133, endPoint x: 765, endPoint y: 144, distance: 103.6
click at [868, 316] on span "Carousel" at bounding box center [893, 329] width 59 height 25
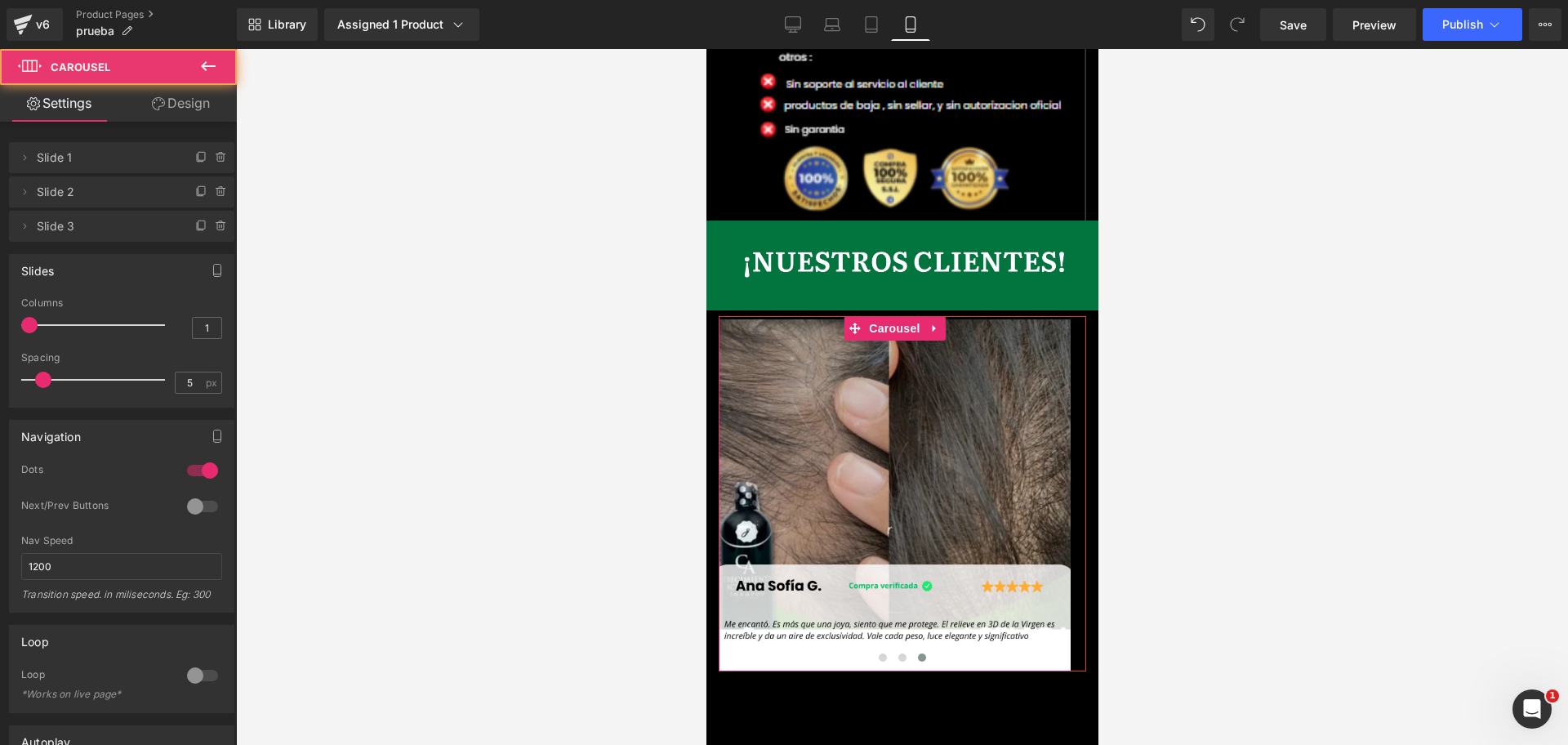
click at [142, 100] on link "Design" at bounding box center [180, 103] width 119 height 37
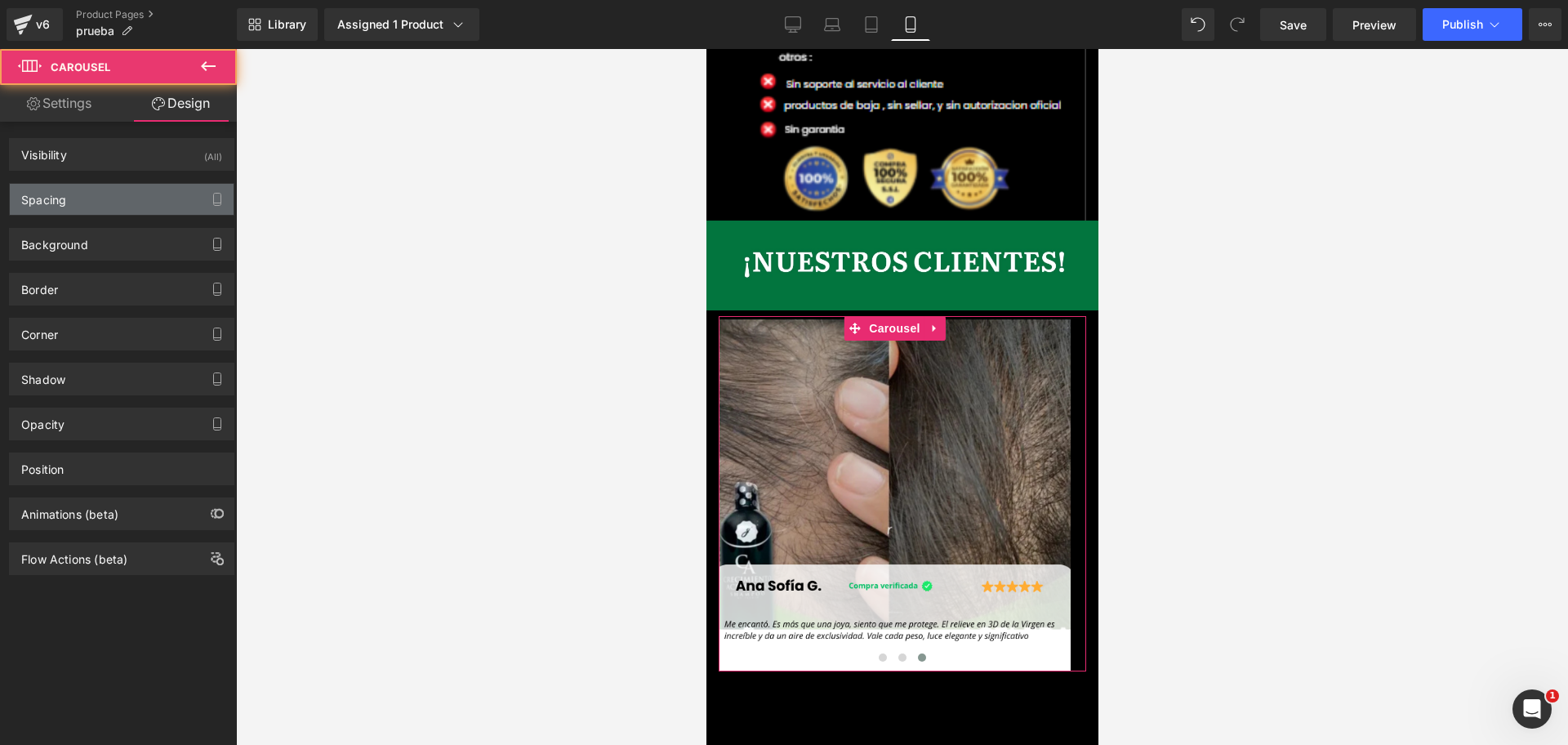
click at [121, 189] on div "Spacing" at bounding box center [121, 199] width 224 height 31
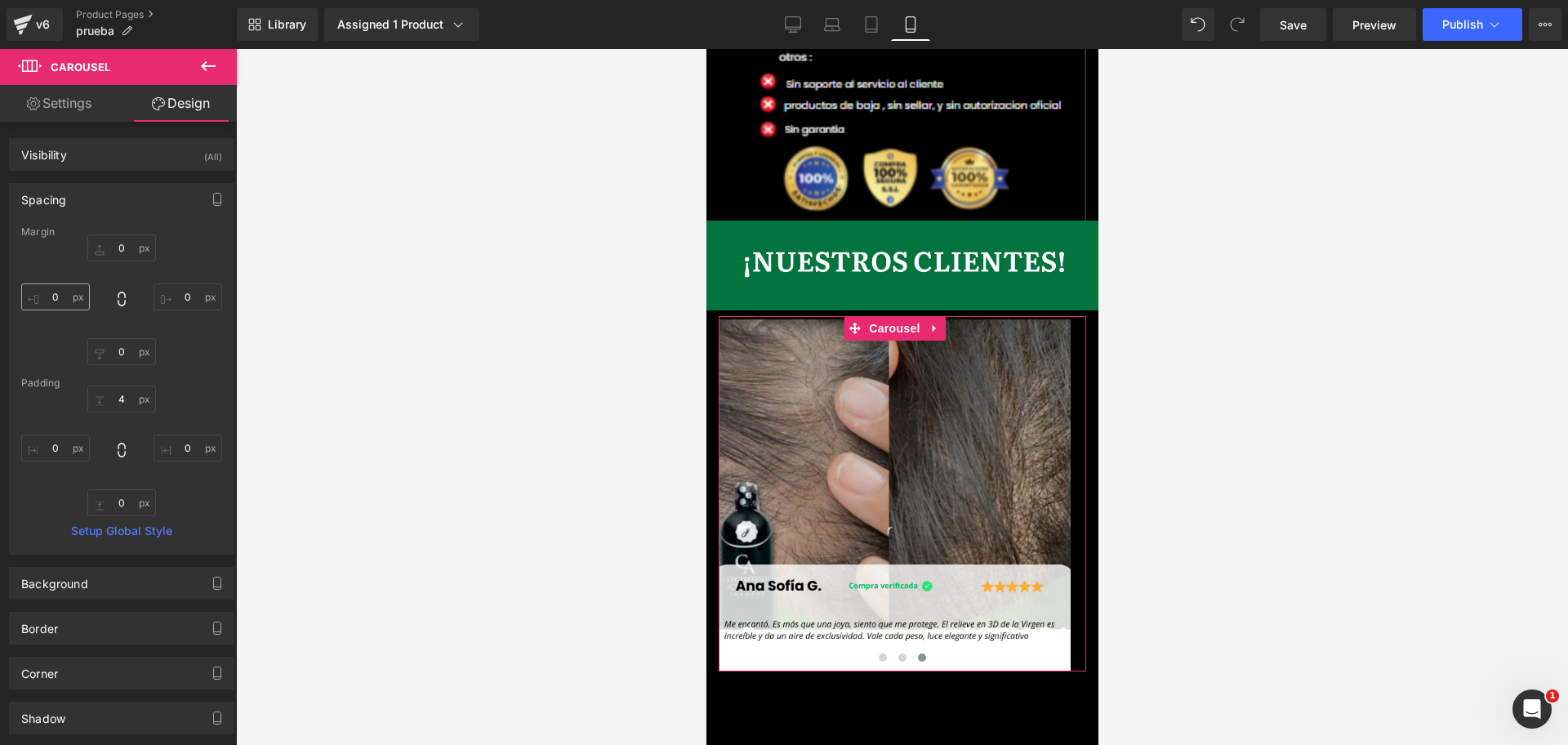
scroll to position [0, 282]
click at [60, 297] on input "text" at bounding box center [56, 297] width 69 height 27
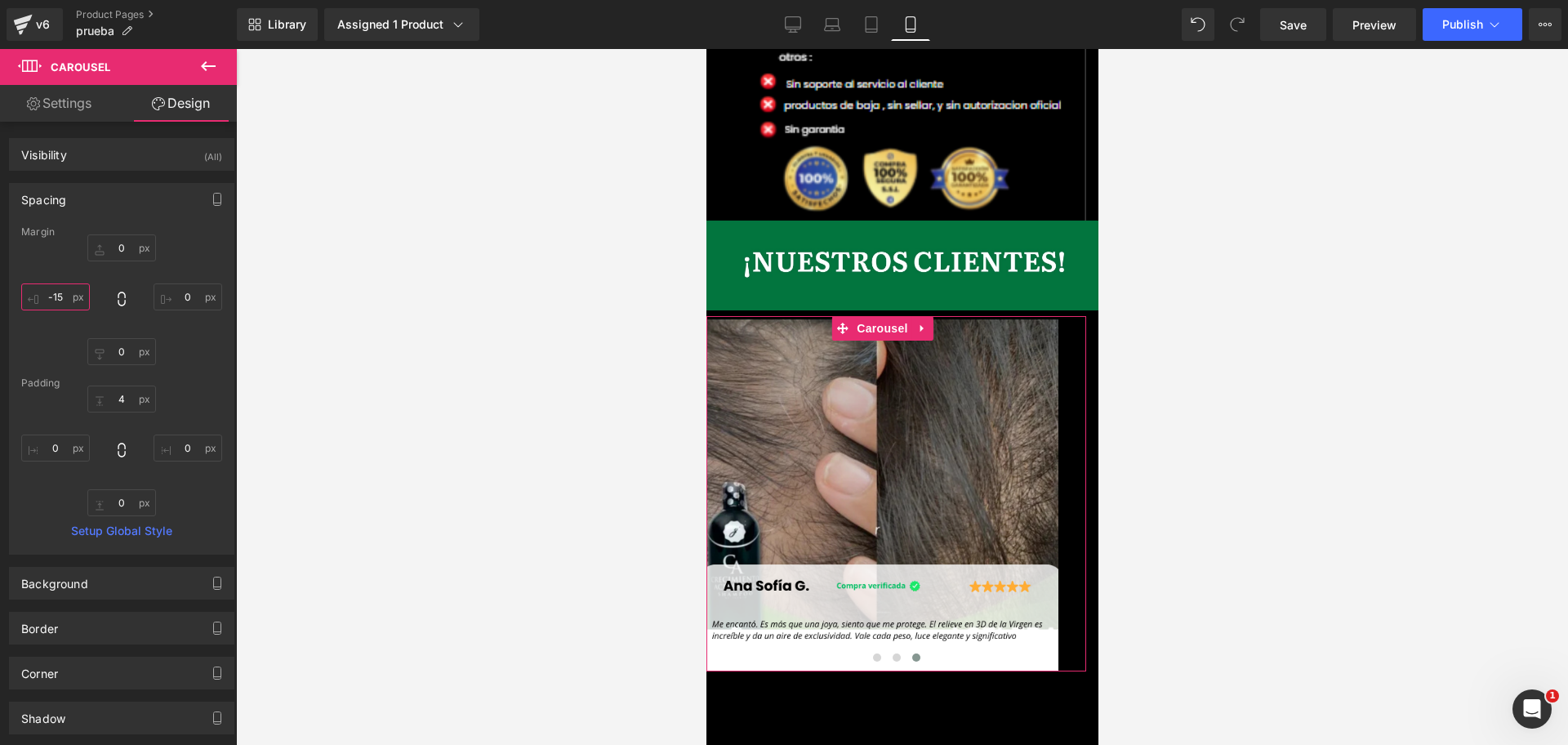
scroll to position [0, 564]
type input "-15"
click at [179, 295] on input "text" at bounding box center [188, 297] width 69 height 27
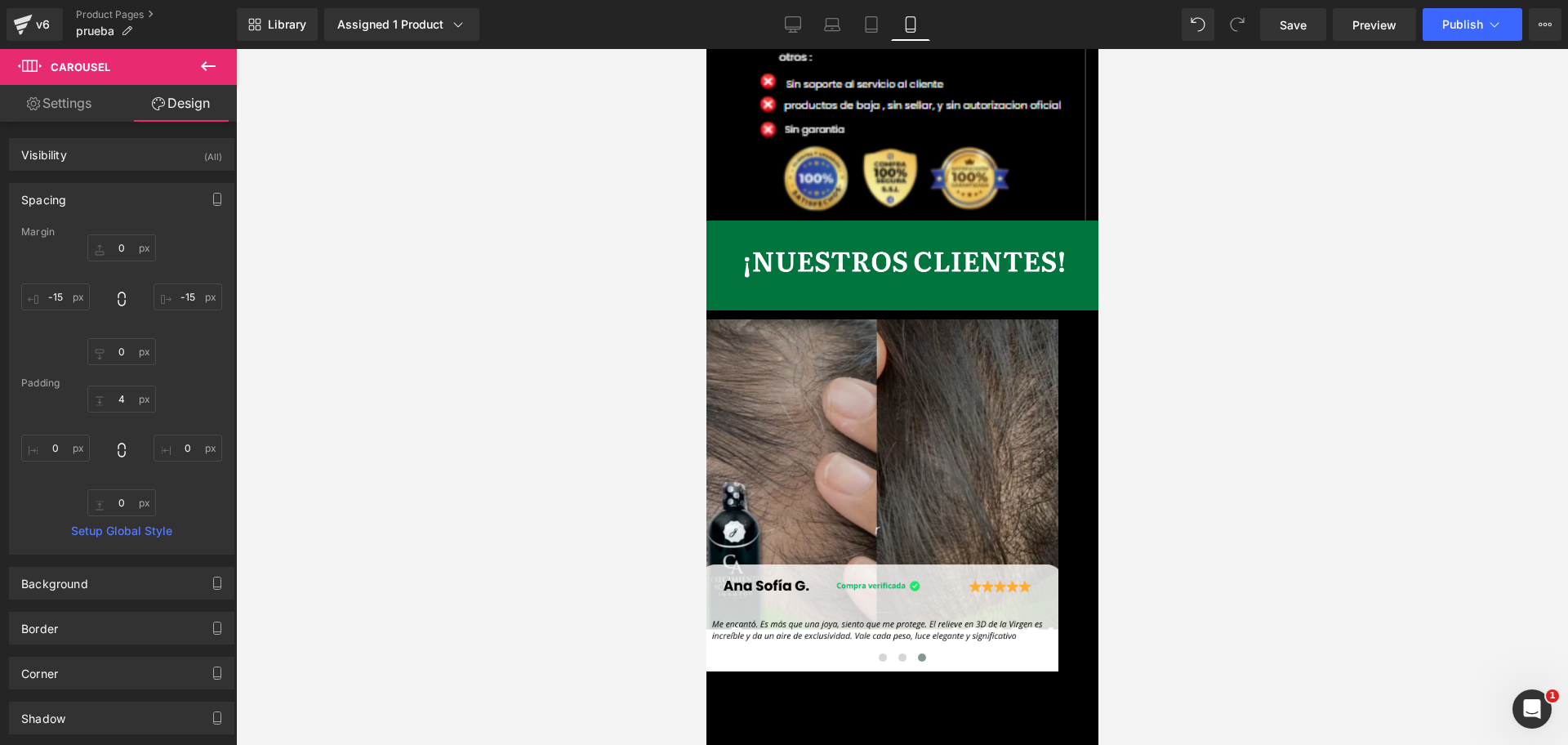
click at [1325, 434] on div at bounding box center [901, 397] width 1331 height 696
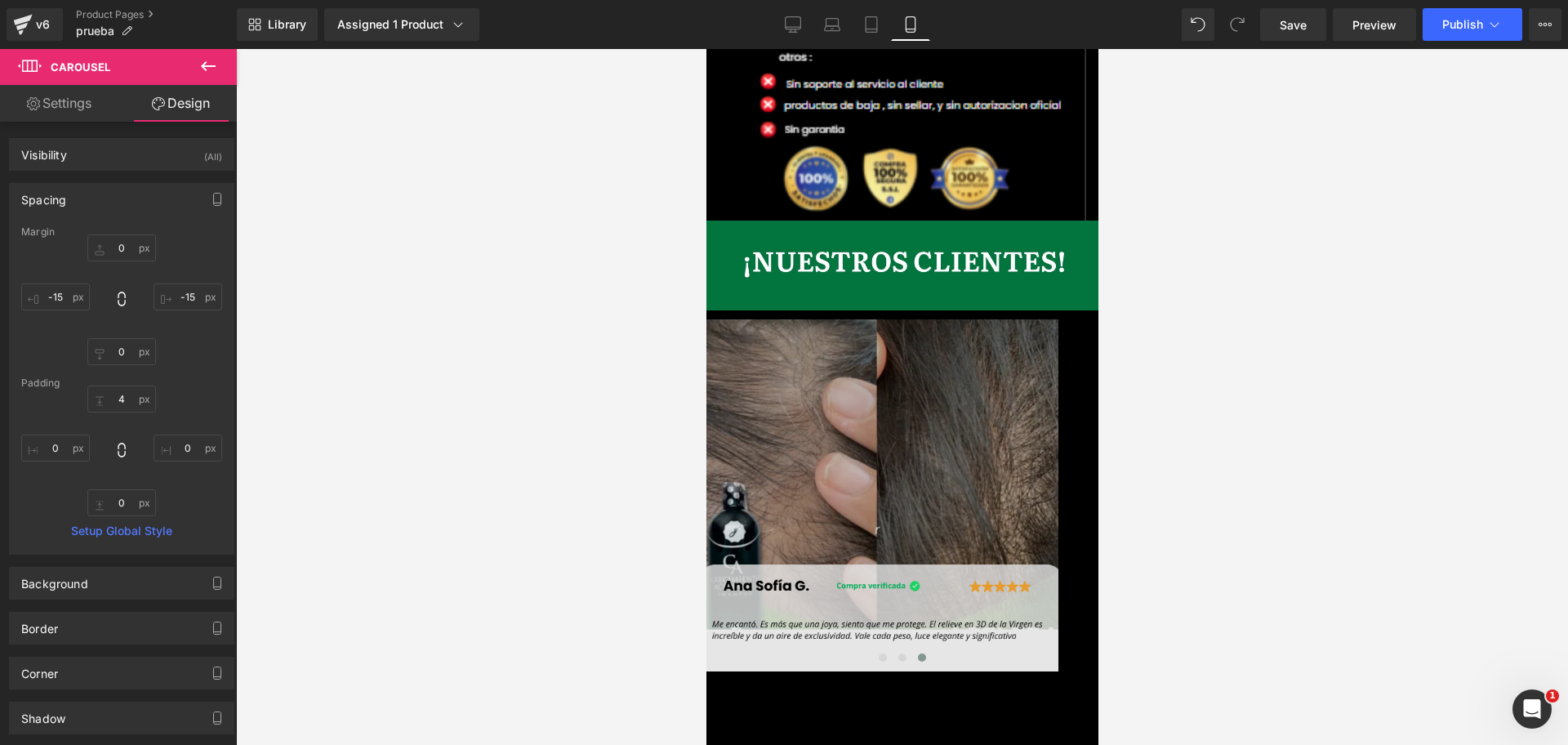
scroll to position [0, 282]
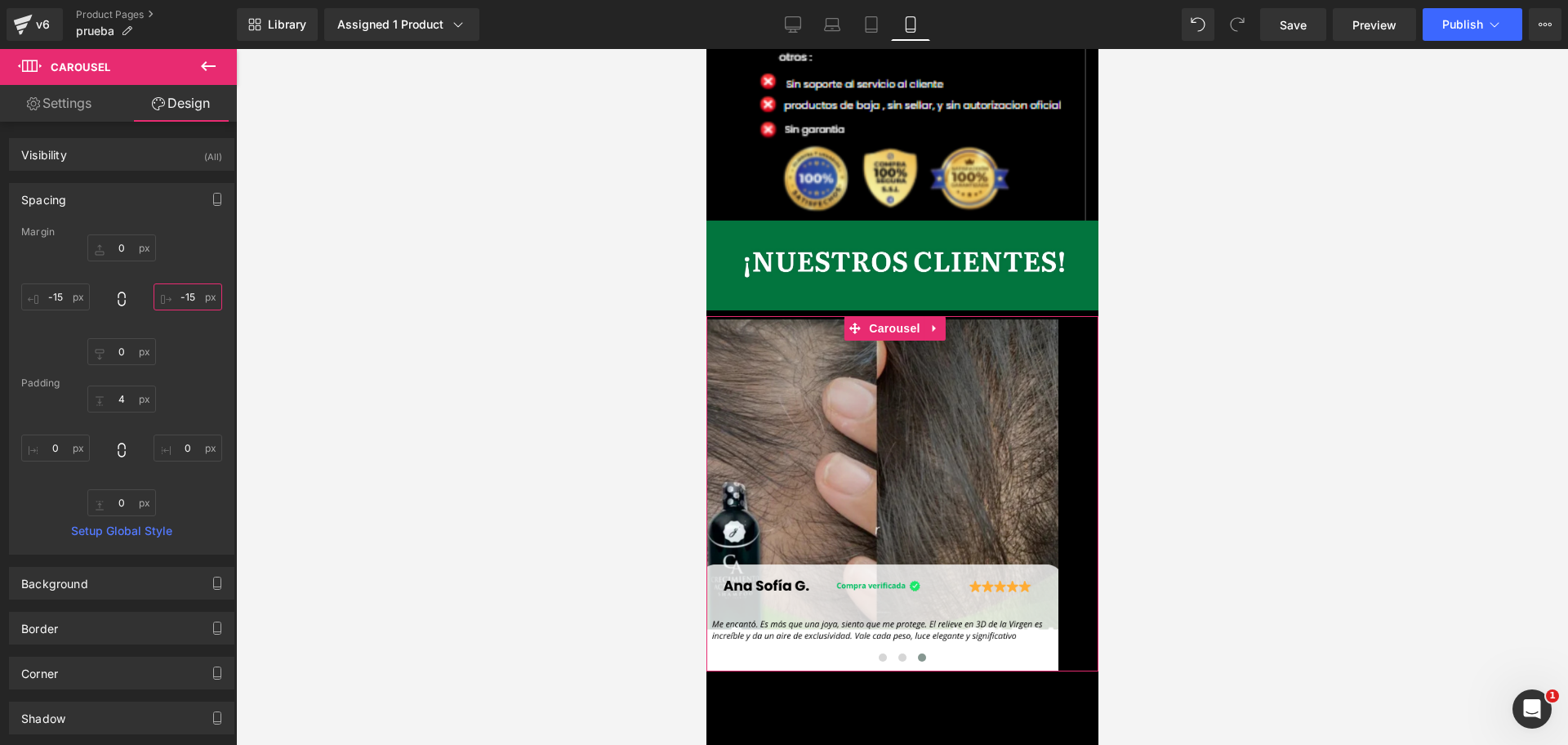
click at [200, 297] on input "-15" at bounding box center [188, 297] width 69 height 27
click at [184, 291] on input "-15" at bounding box center [188, 297] width 69 height 27
click at [184, 289] on input "-15" at bounding box center [188, 297] width 69 height 27
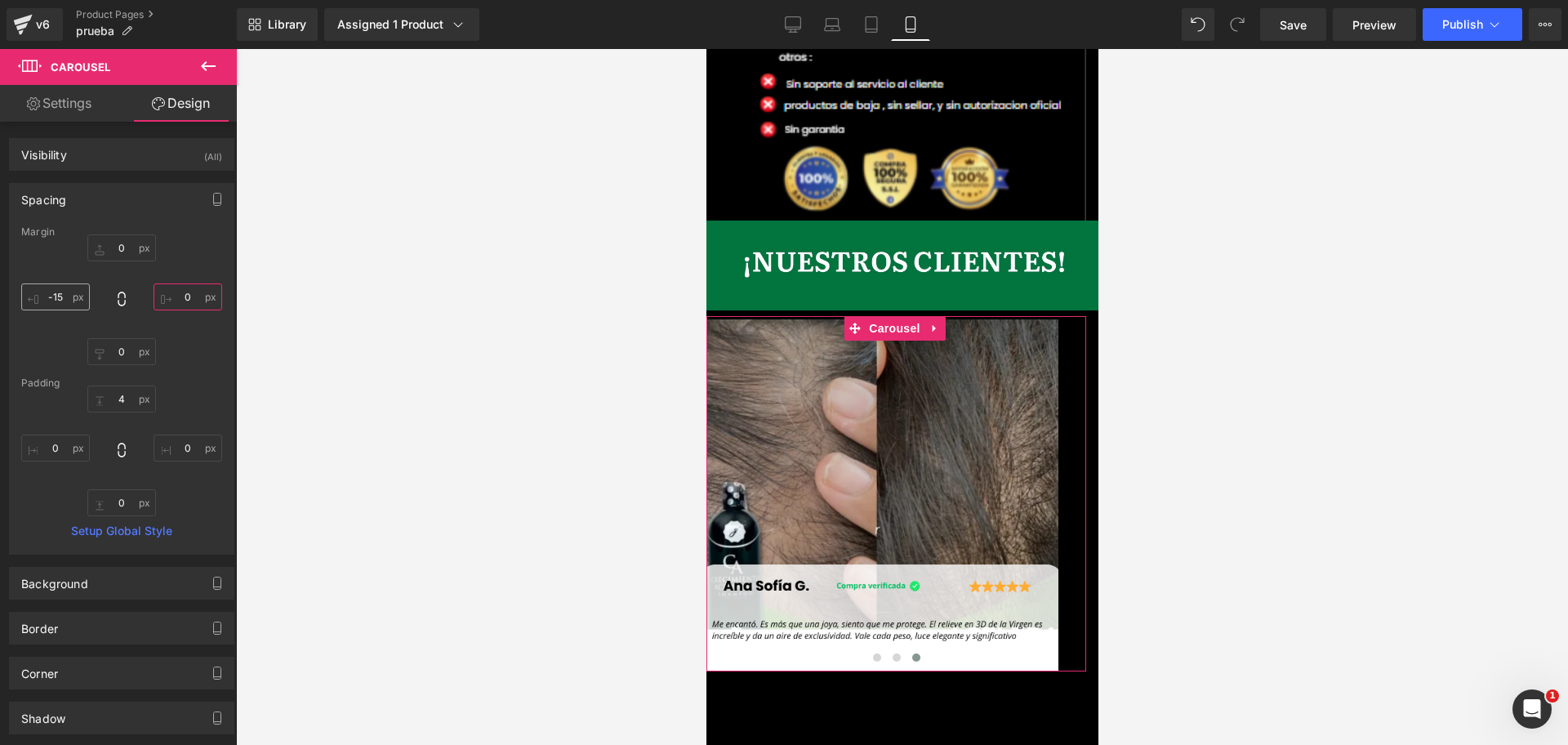
type input "0"
click at [48, 284] on input "-15" at bounding box center [56, 297] width 69 height 27
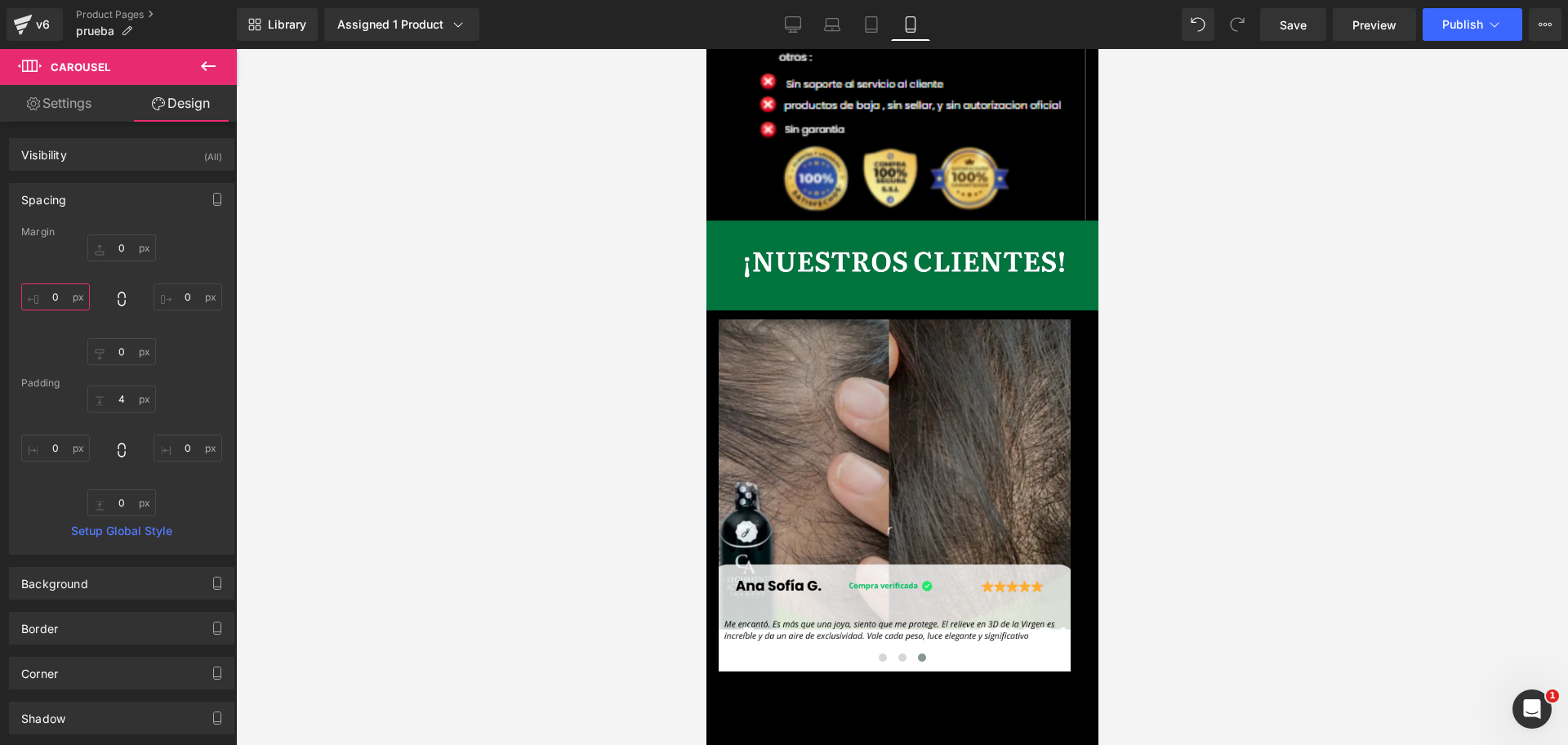
scroll to position [0, 845]
type input "0"
click at [1301, 40] on link "Save" at bounding box center [1293, 25] width 66 height 33
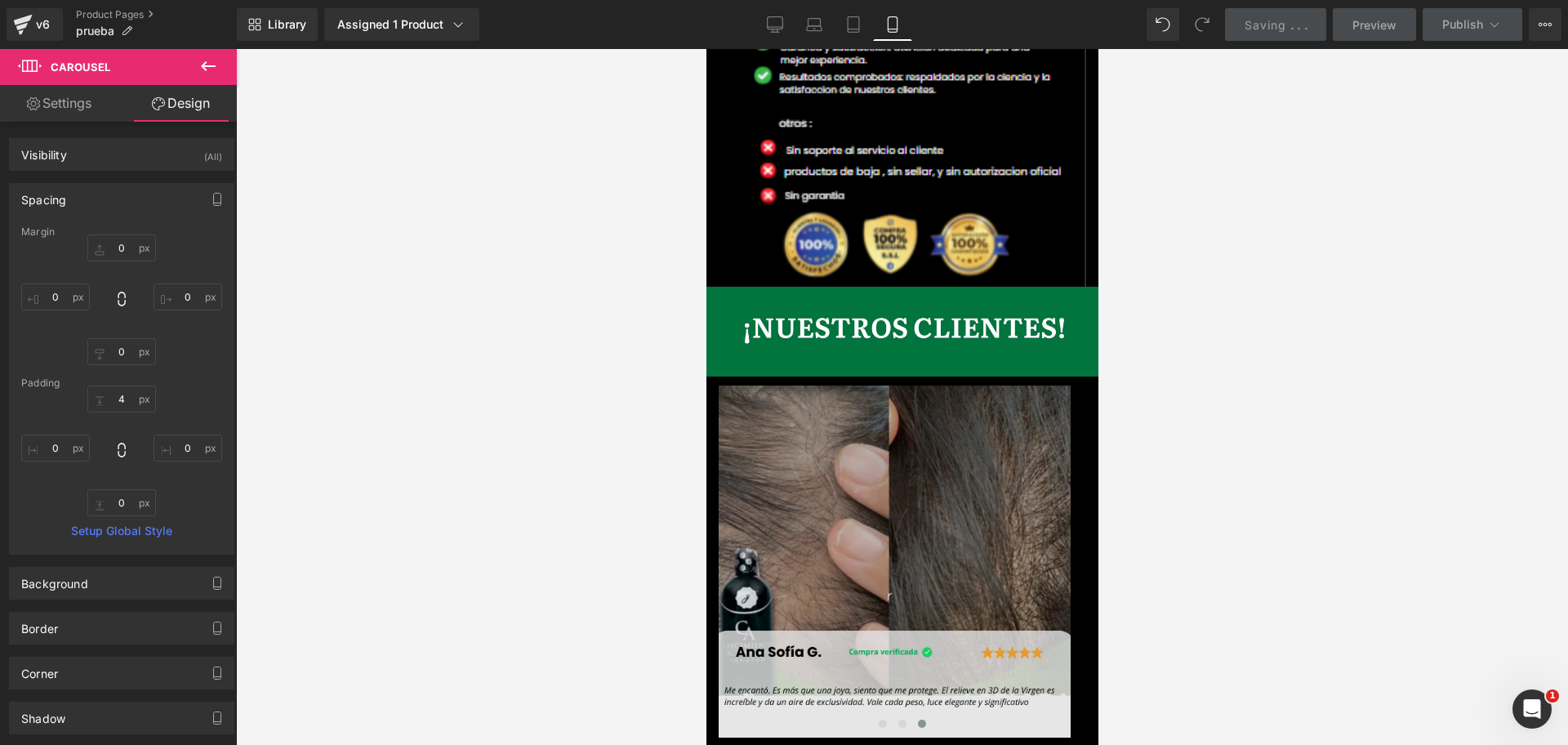
scroll to position [4717, 0]
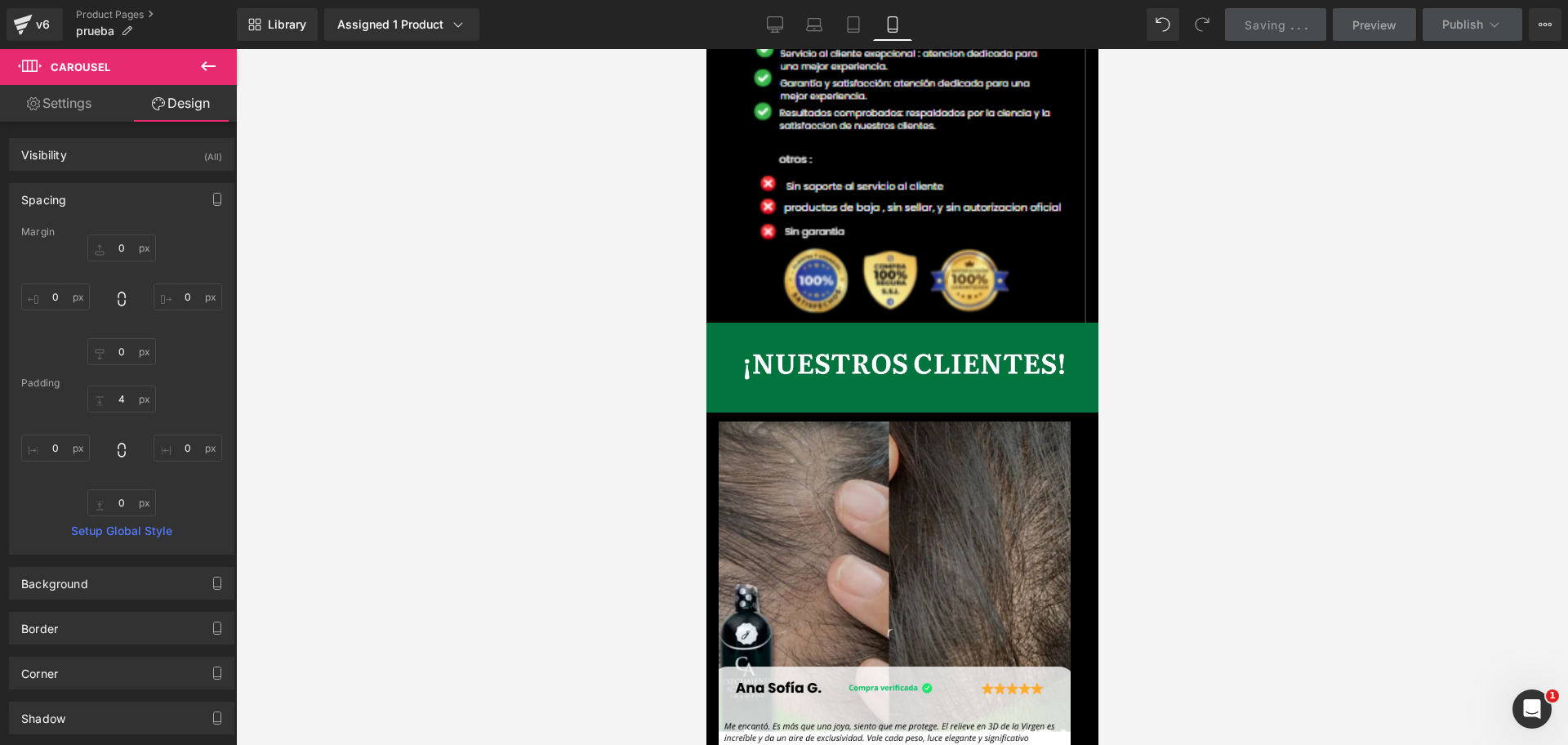
click at [904, 421] on div "Image" at bounding box center [894, 597] width 352 height 352
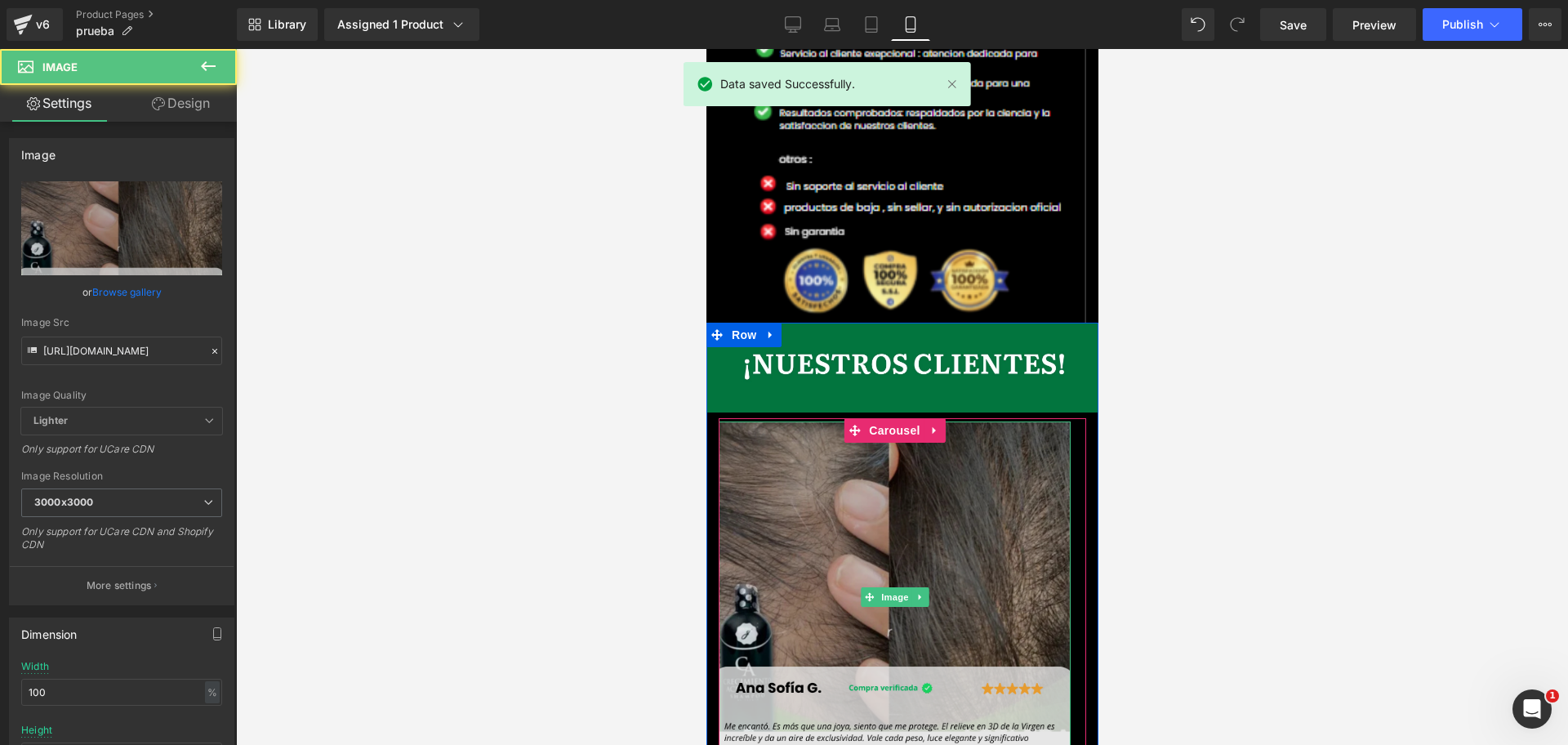
scroll to position [0, 0]
drag, startPoint x: 983, startPoint y: 483, endPoint x: 892, endPoint y: 482, distance: 91.0
click at [918, 482] on img at bounding box center [894, 597] width 352 height 352
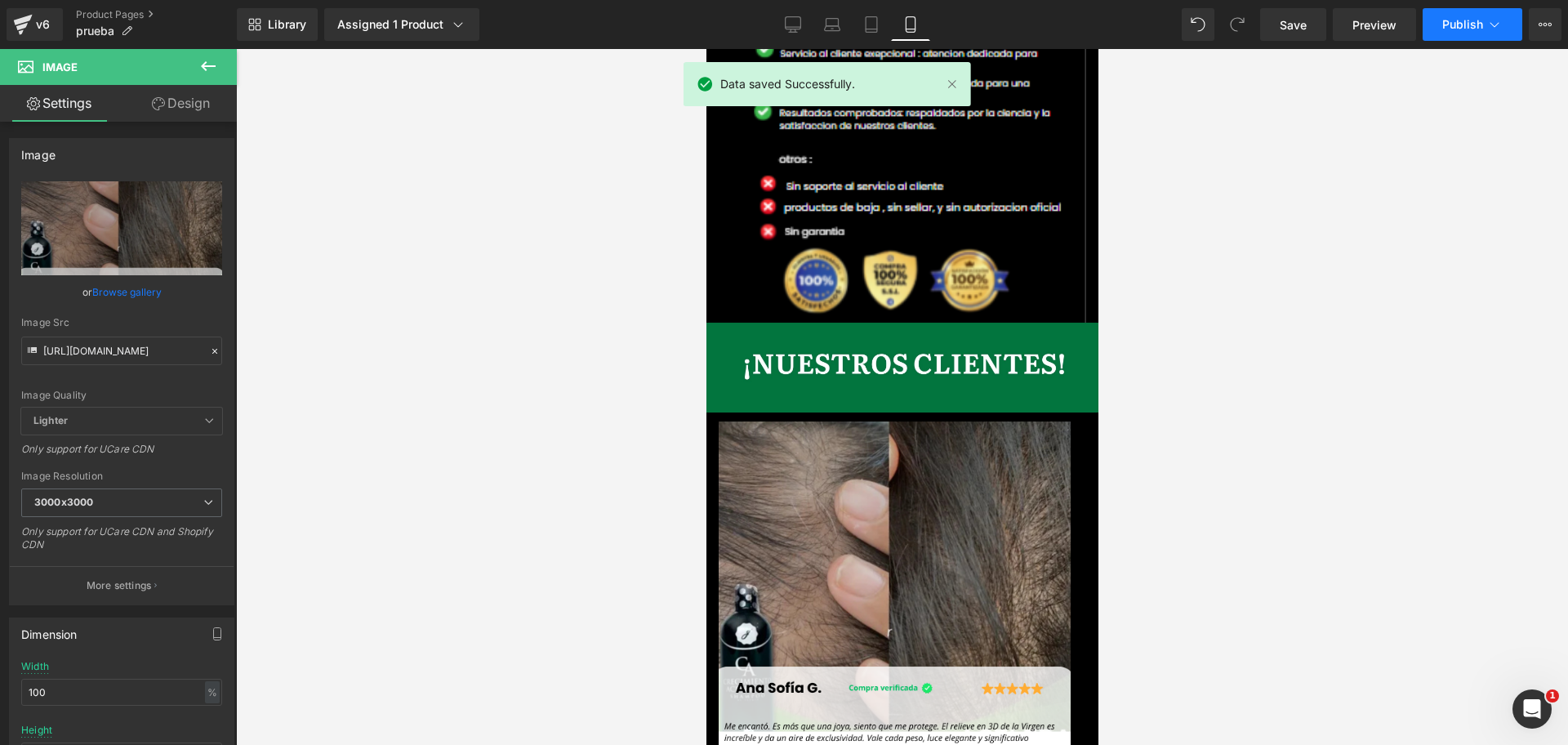
click at [1489, 20] on icon at bounding box center [1494, 25] width 16 height 16
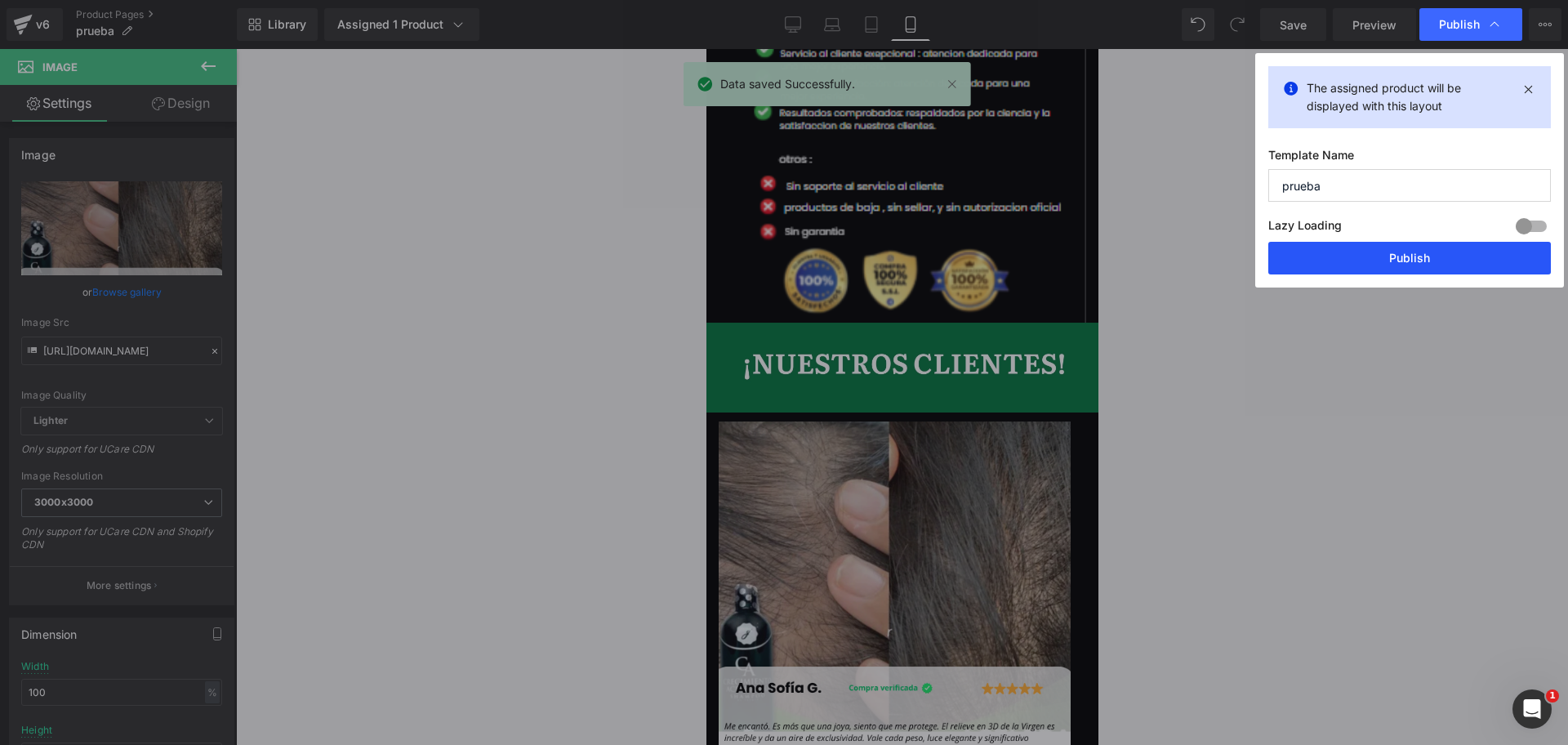
click at [1345, 257] on button "Publish" at bounding box center [1409, 258] width 283 height 33
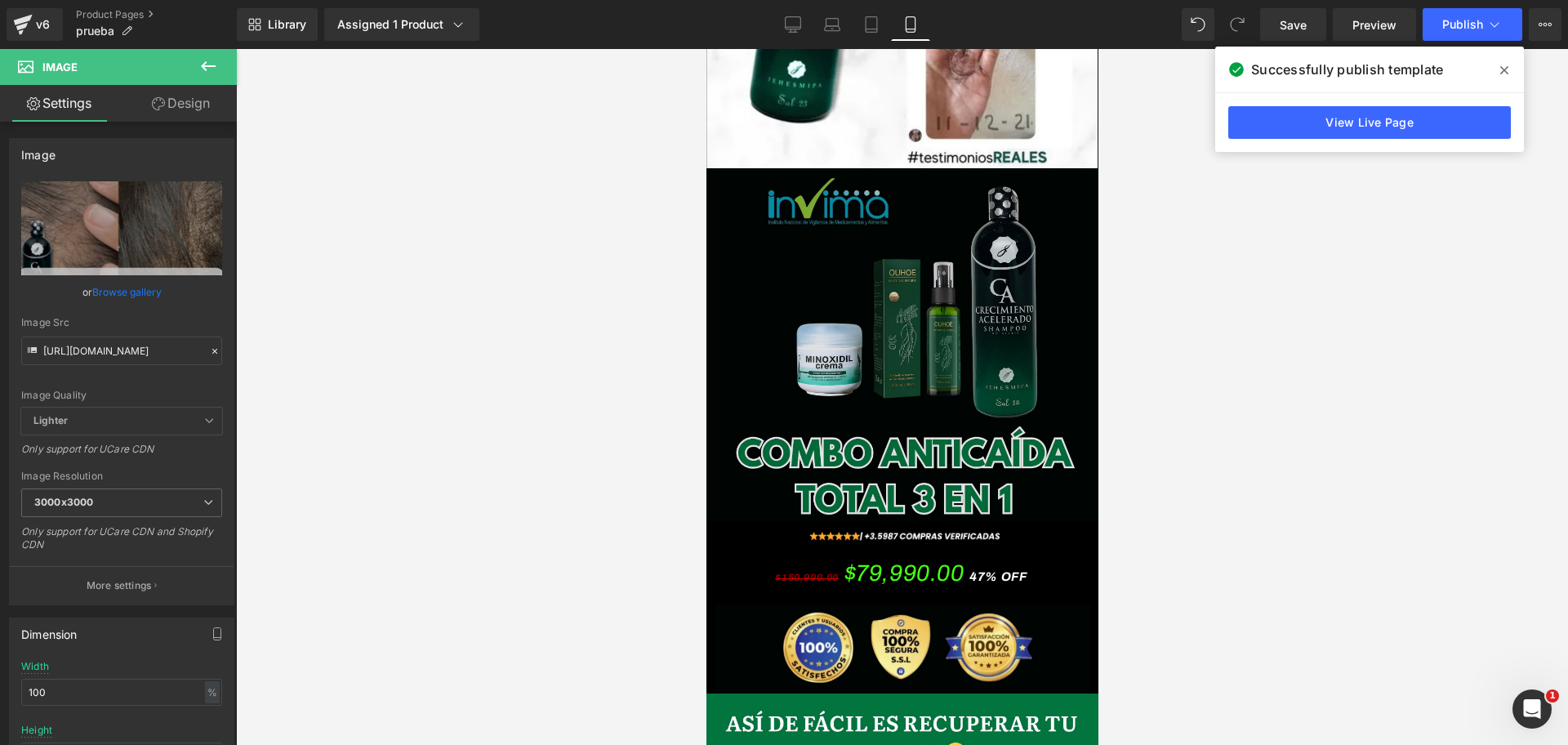
scroll to position [3287, 0]
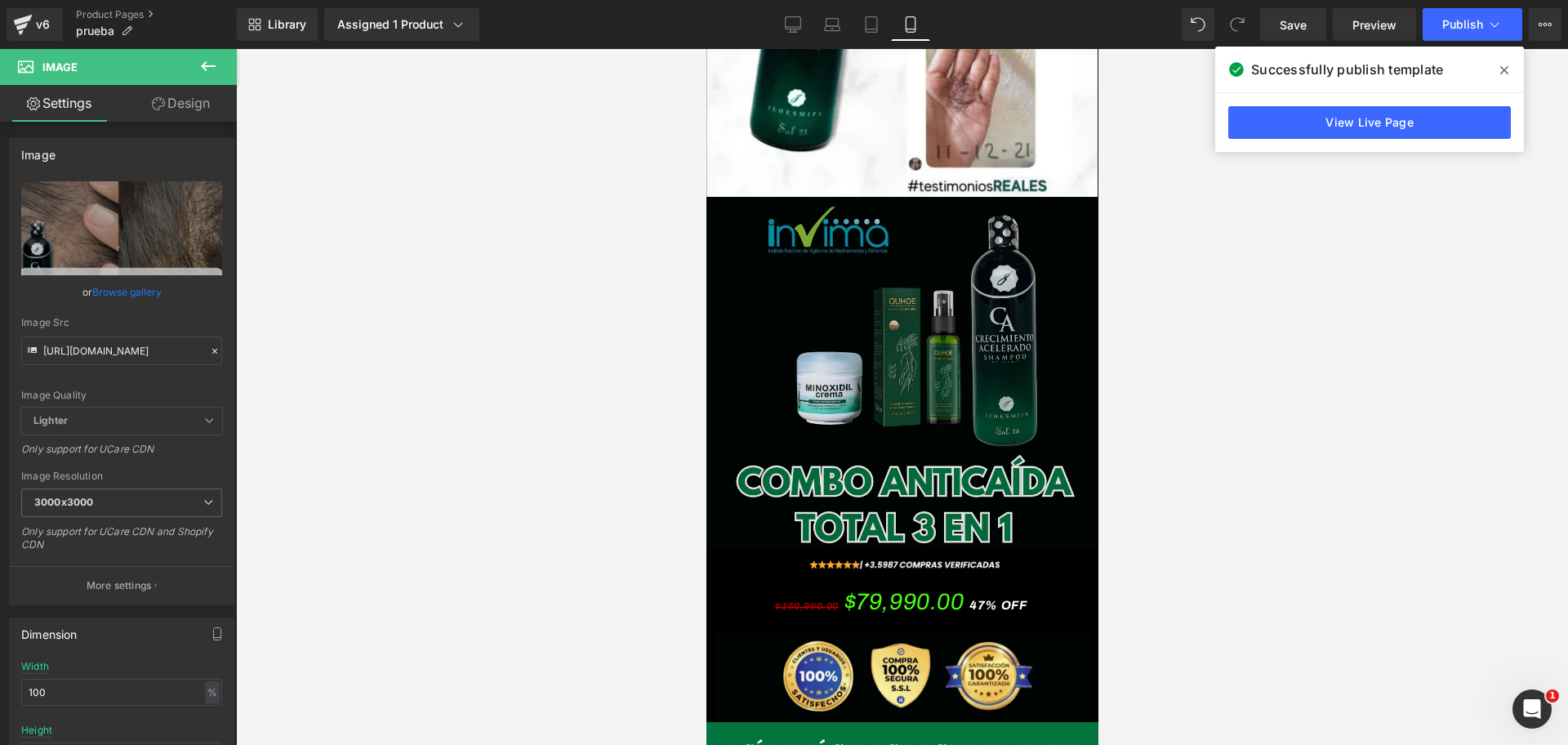
click at [764, 197] on img at bounding box center [901, 377] width 392 height 361
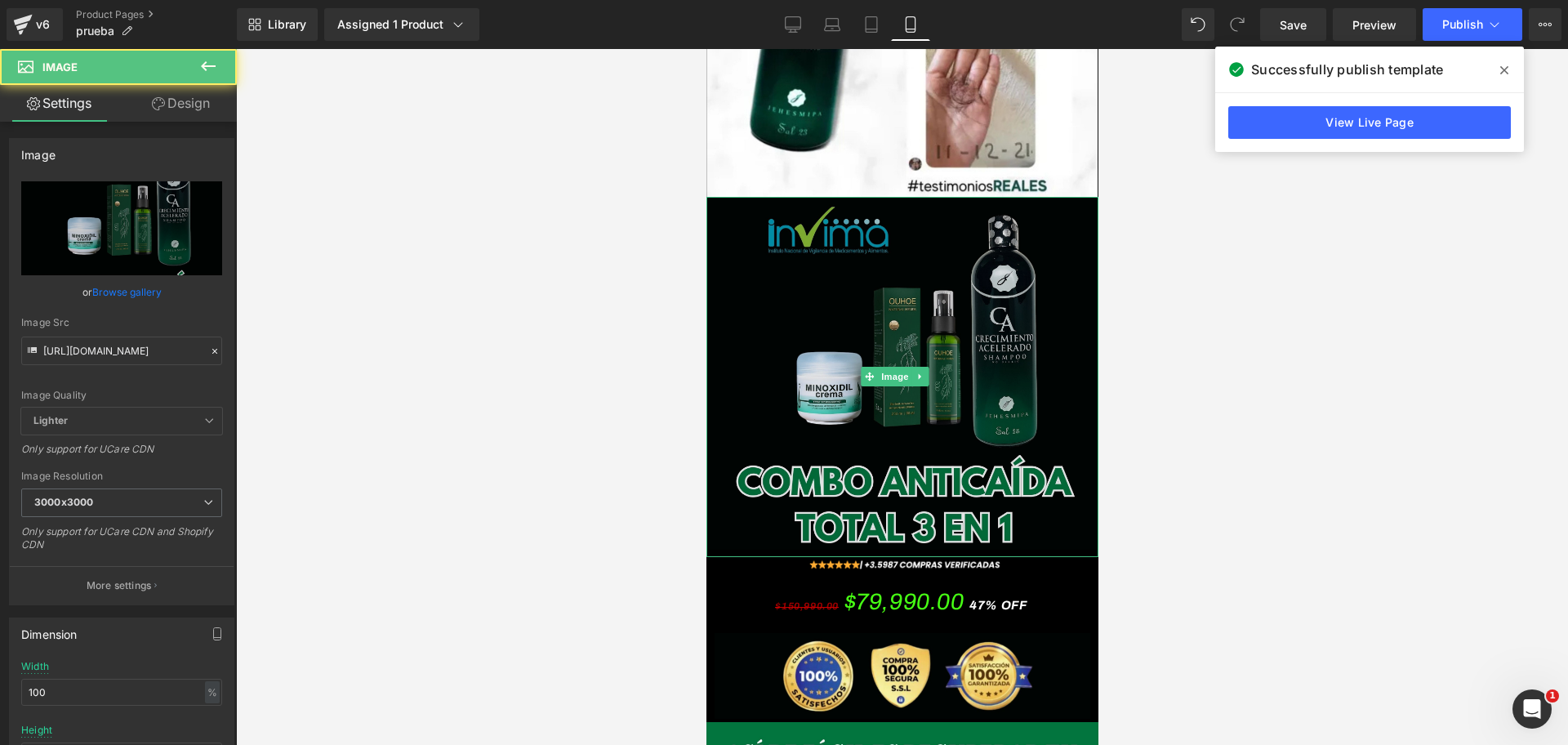
scroll to position [0, 564]
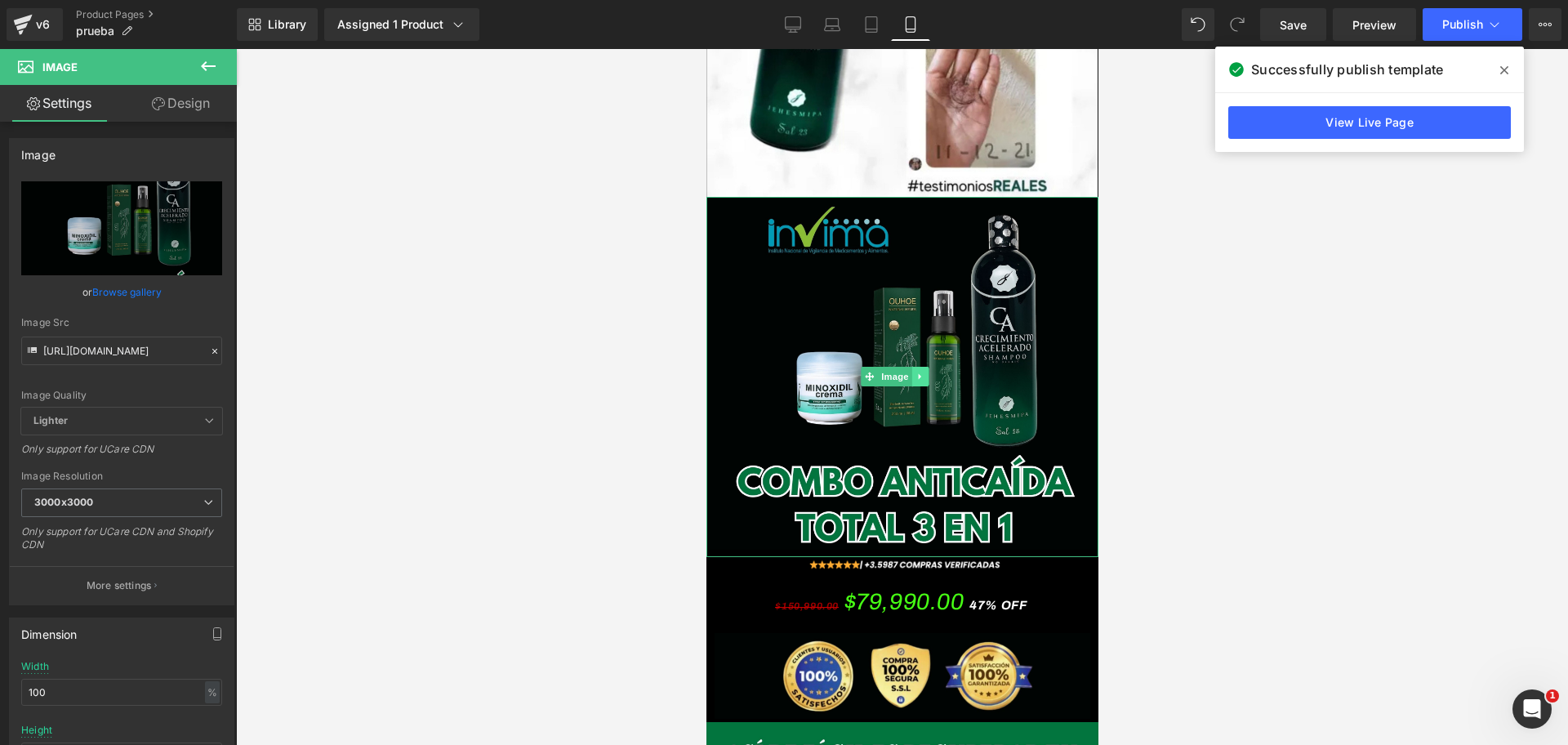
click at [917, 371] on icon at bounding box center [918, 376] width 9 height 10
click at [907, 366] on link at bounding box center [910, 376] width 17 height 20
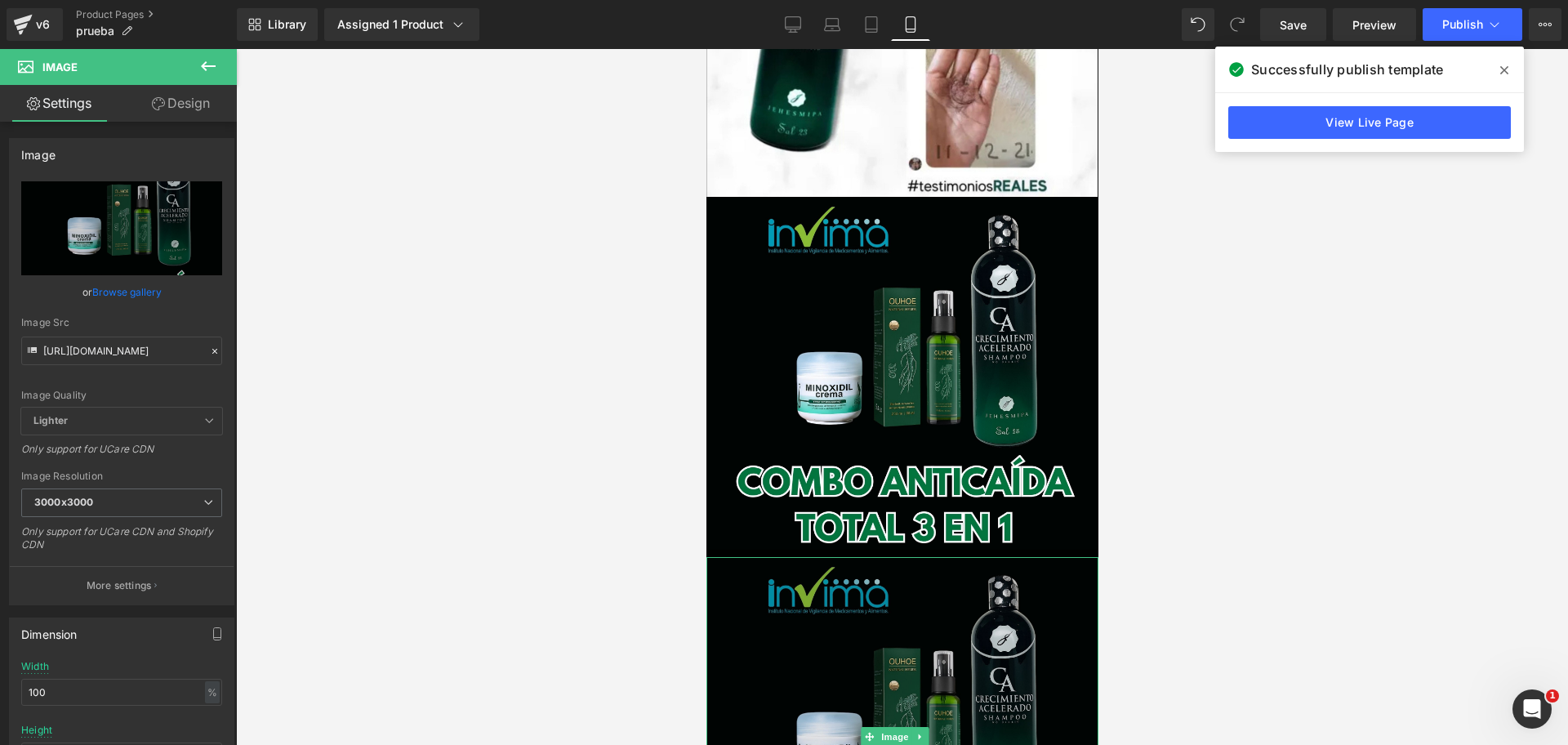
click at [800, 557] on img at bounding box center [901, 738] width 392 height 361
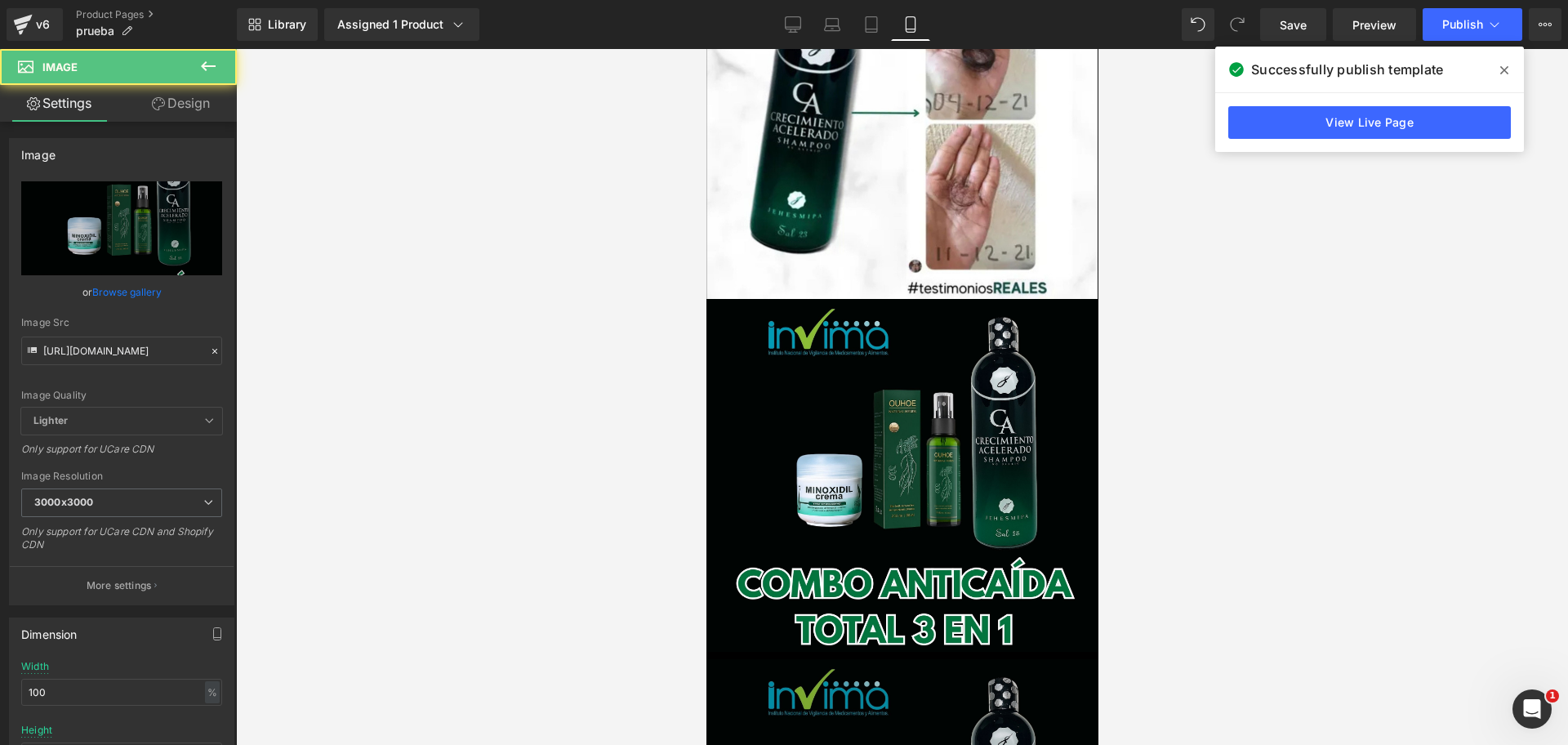
scroll to position [0, 845]
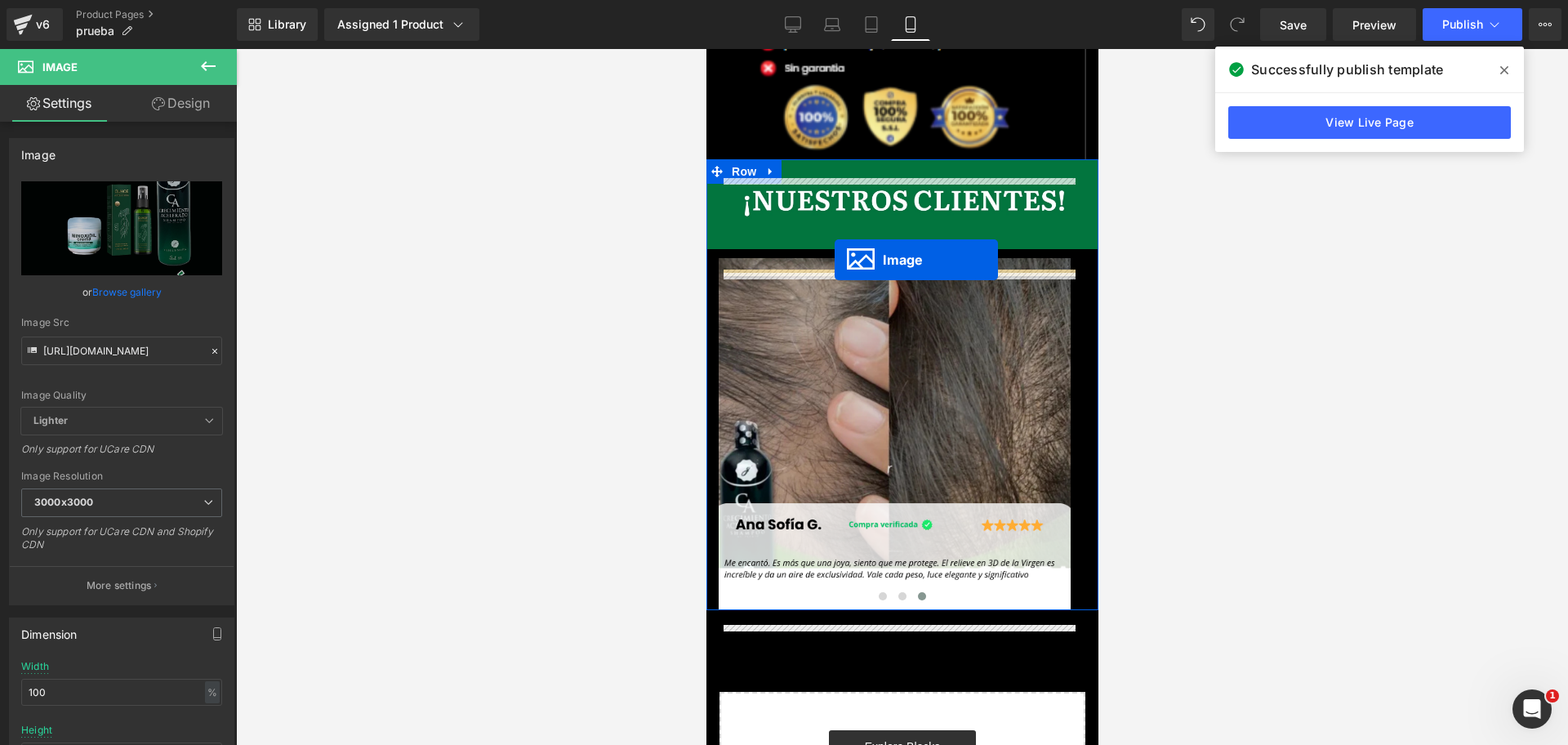
scroll to position [0, 0]
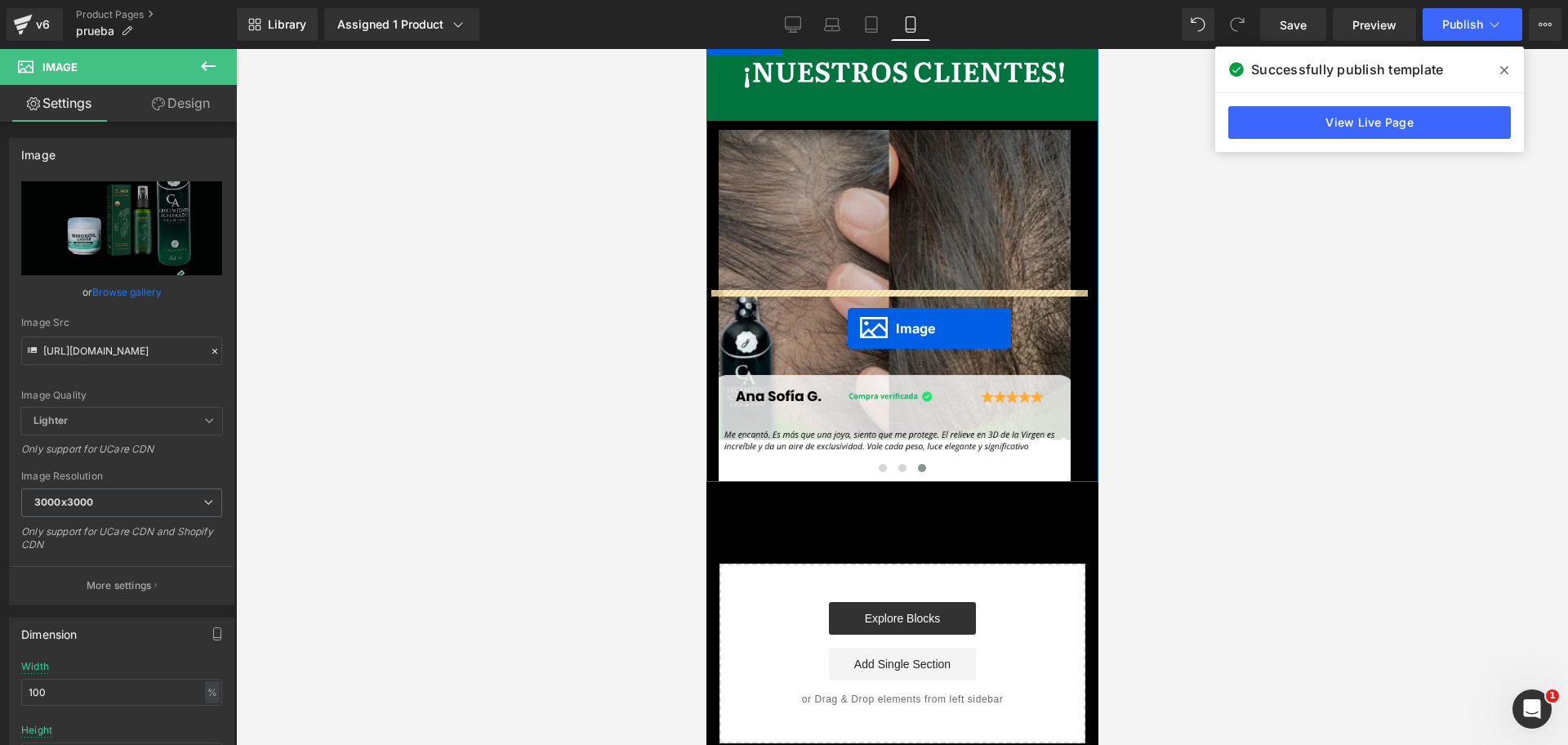
drag, startPoint x: 872, startPoint y: 682, endPoint x: 846, endPoint y: 329, distance: 354.0
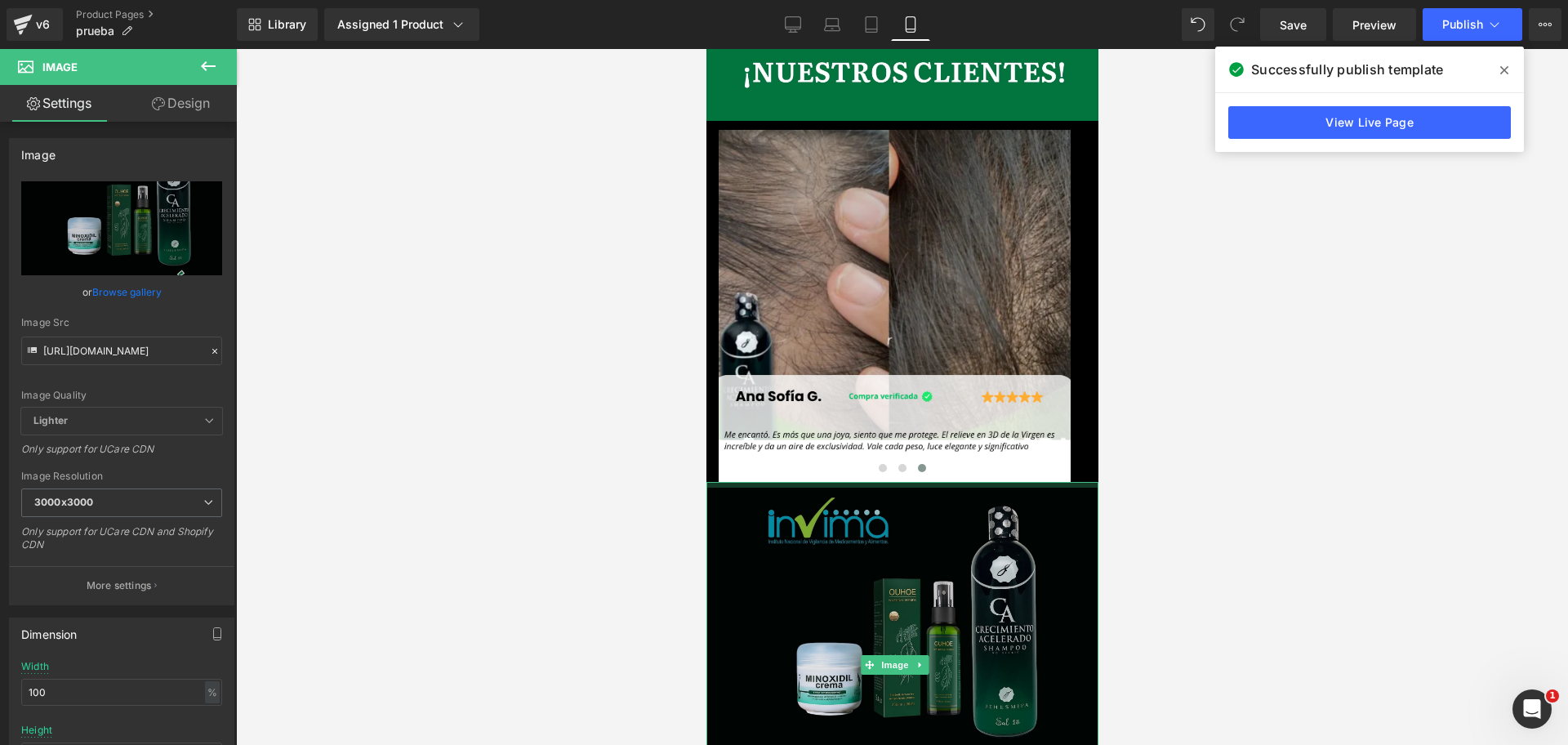
scroll to position [0, 282]
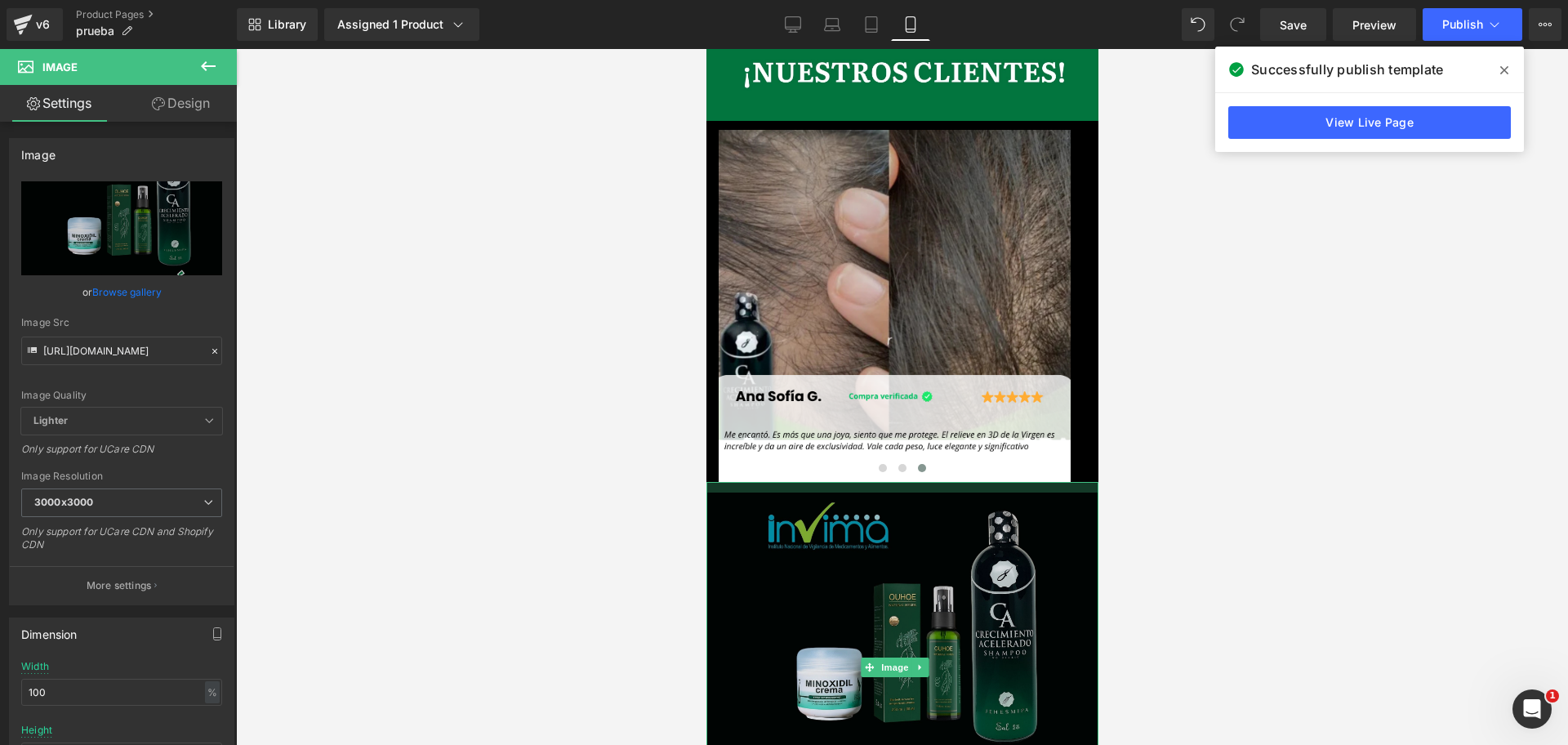
click at [880, 482] on div "Image" at bounding box center [901, 667] width 392 height 370
click at [1290, 311] on div at bounding box center [901, 397] width 1331 height 696
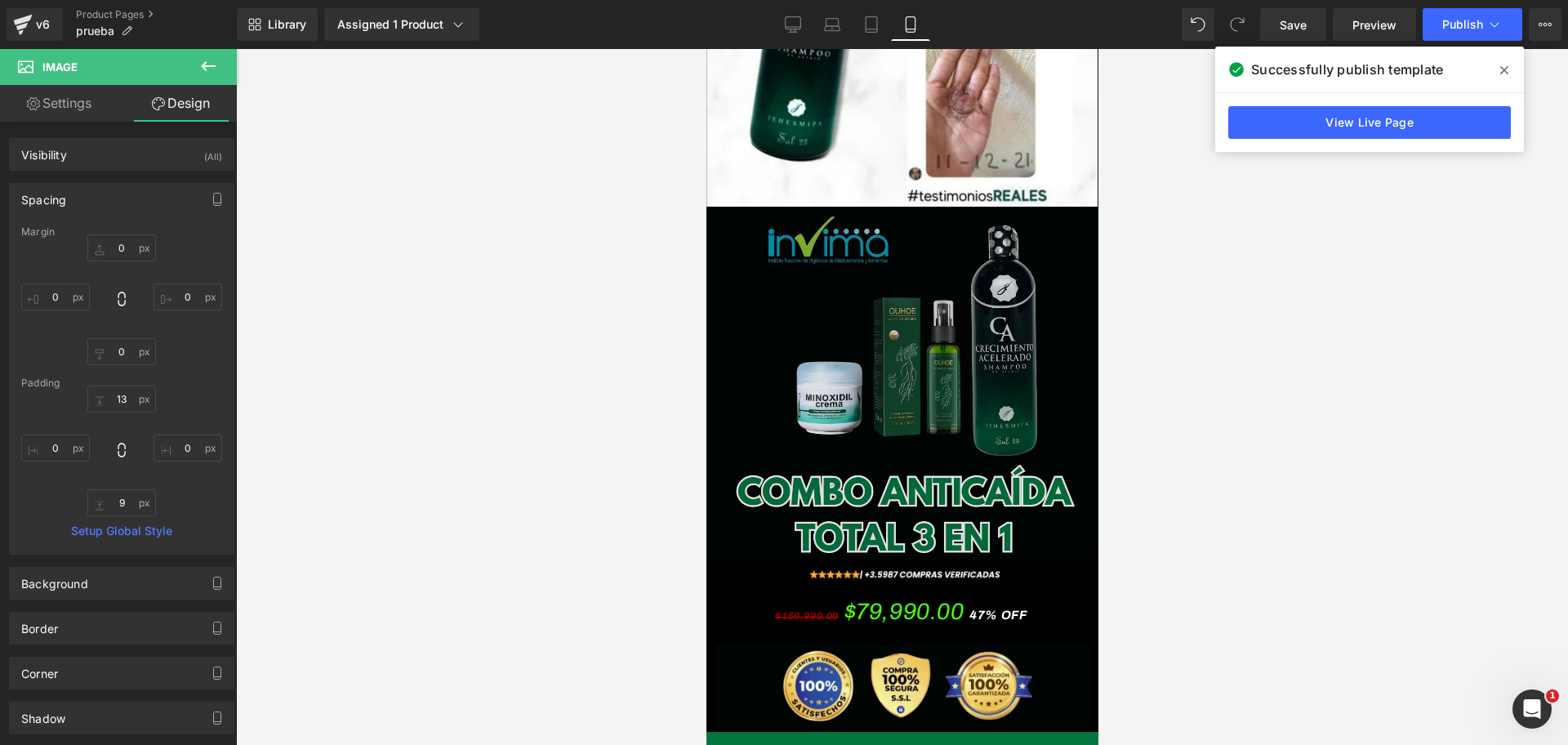
scroll to position [3272, 0]
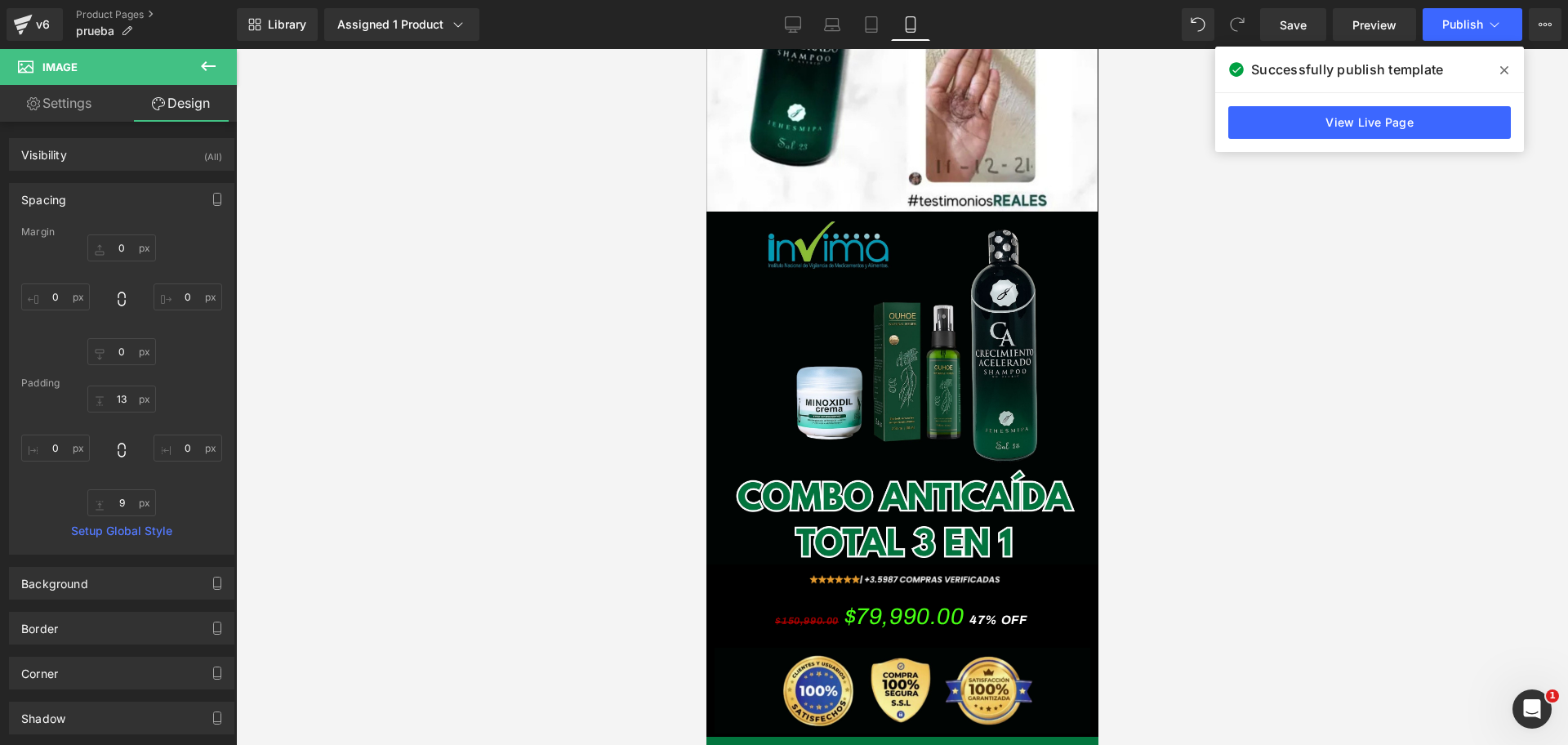
click at [896, 573] on span "Image" at bounding box center [894, 583] width 34 height 20
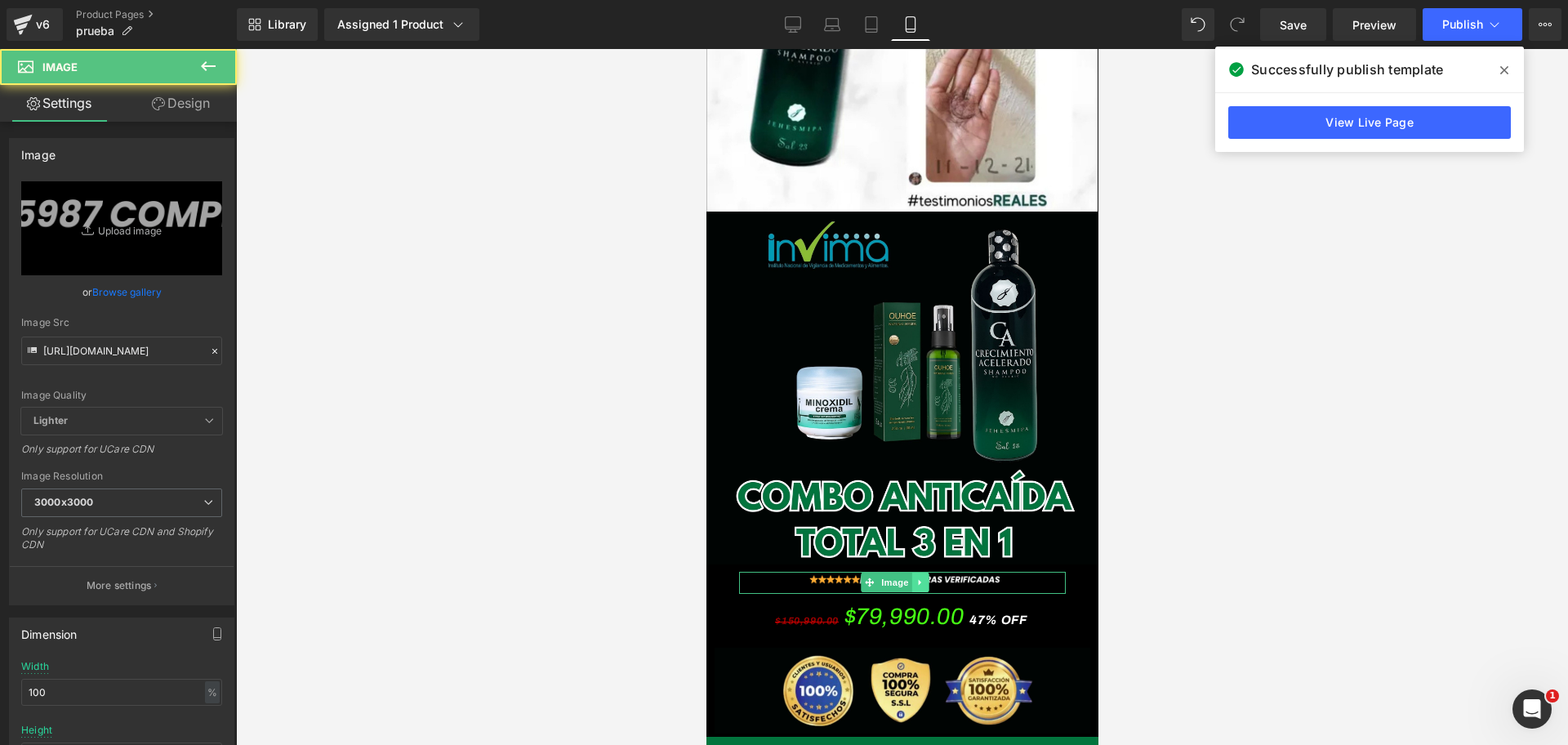
click at [915, 578] on icon at bounding box center [918, 583] width 9 height 10
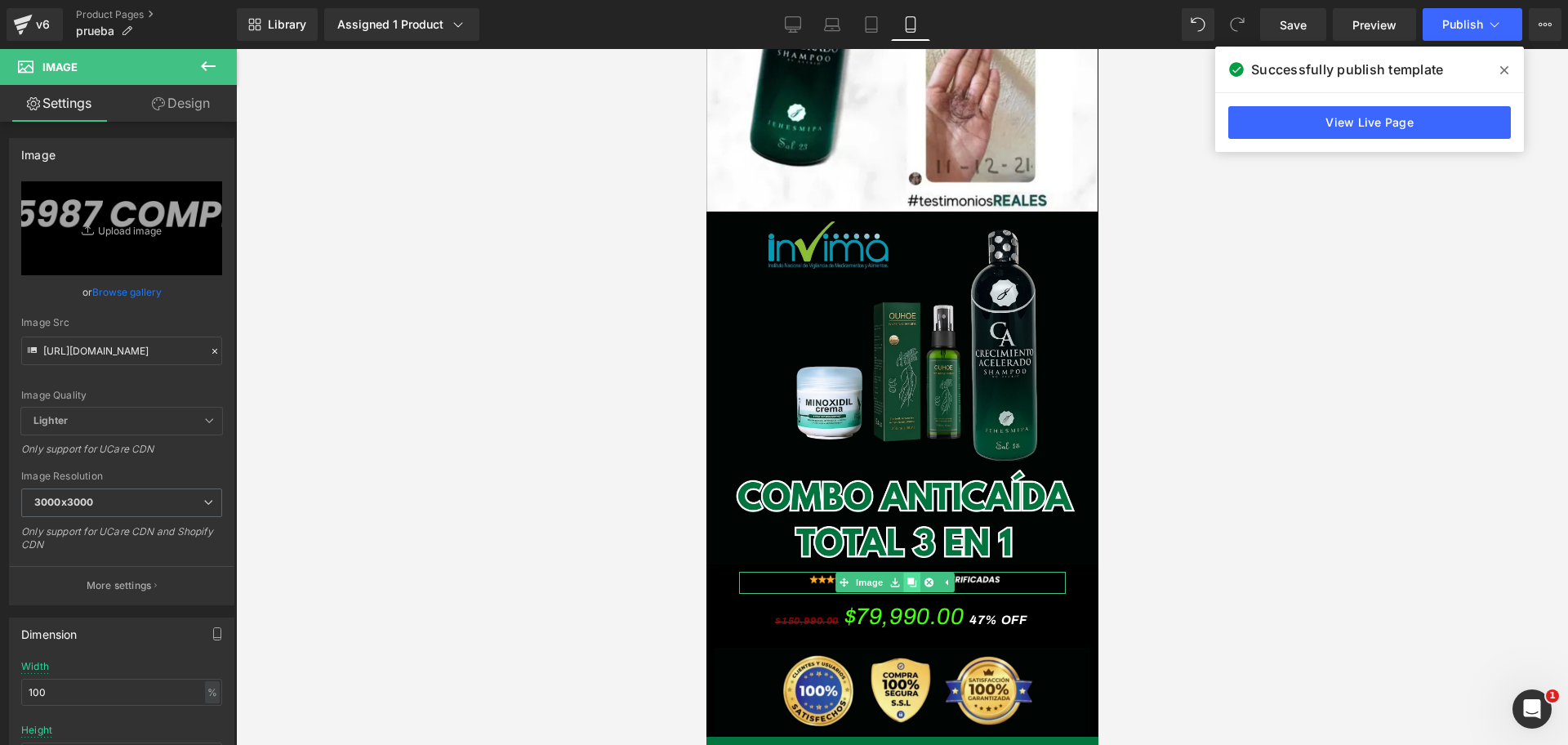
click at [912, 578] on icon at bounding box center [910, 583] width 9 height 10
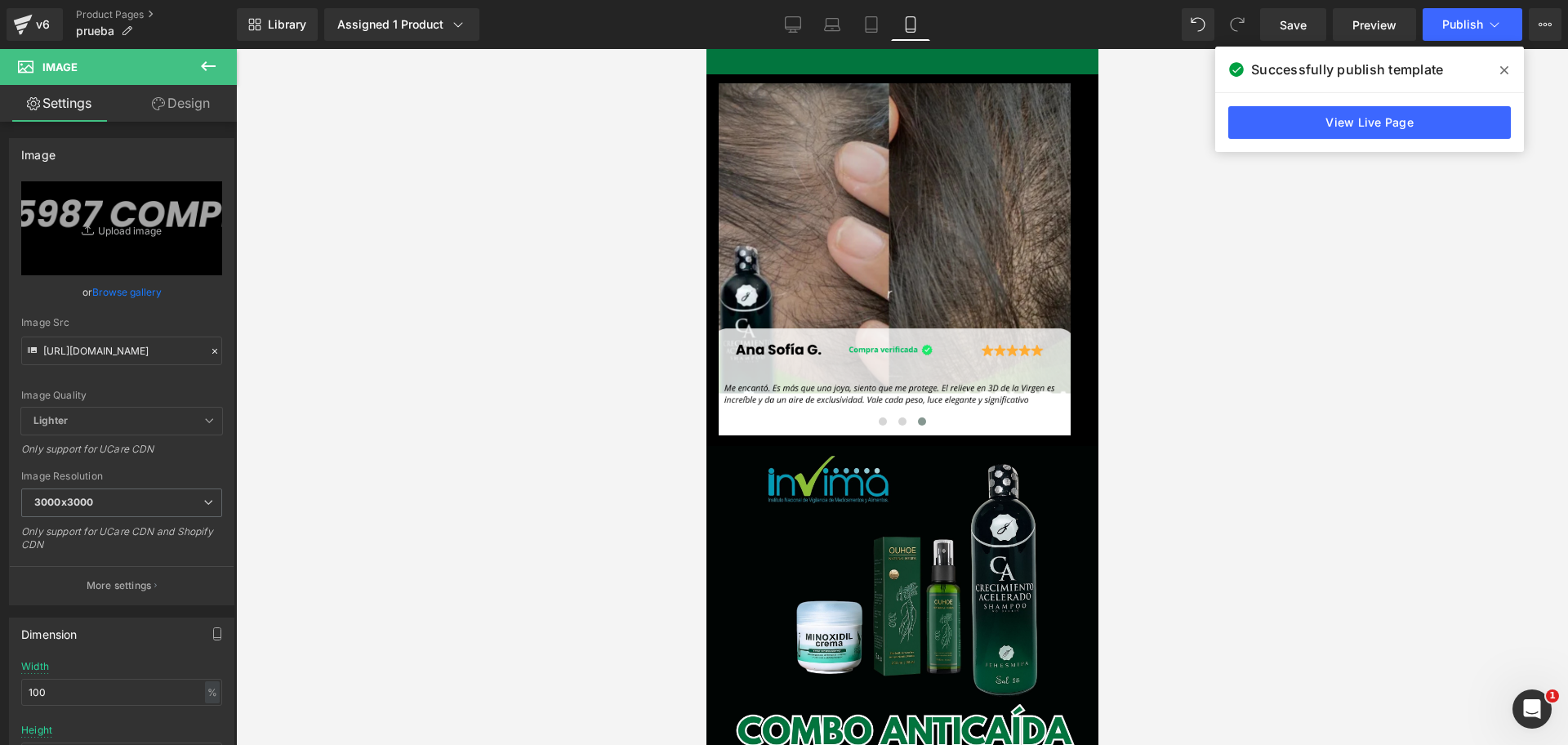
scroll to position [5212, 0]
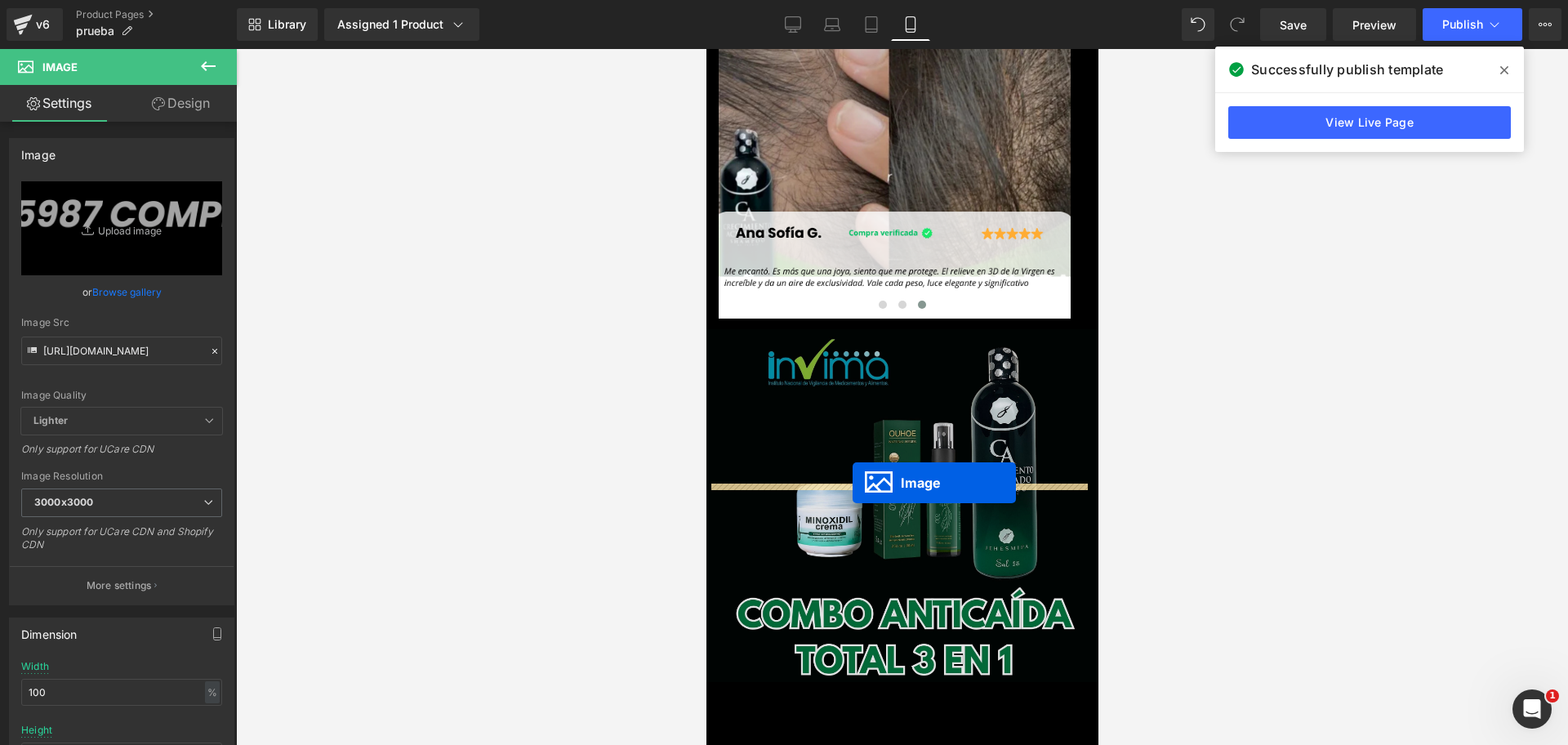
drag, startPoint x: 870, startPoint y: 461, endPoint x: 850, endPoint y: 483, distance: 29.7
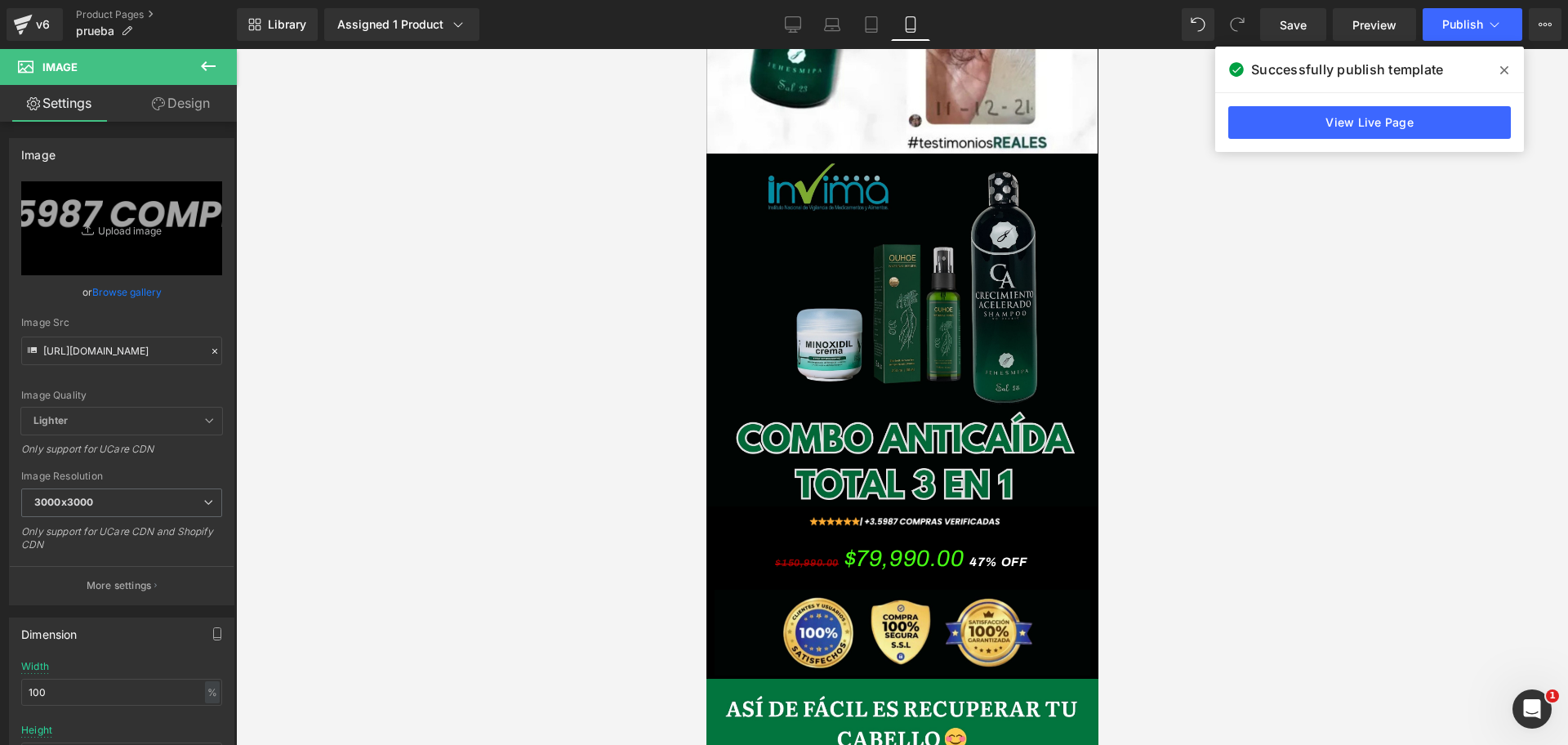
scroll to position [3333, 0]
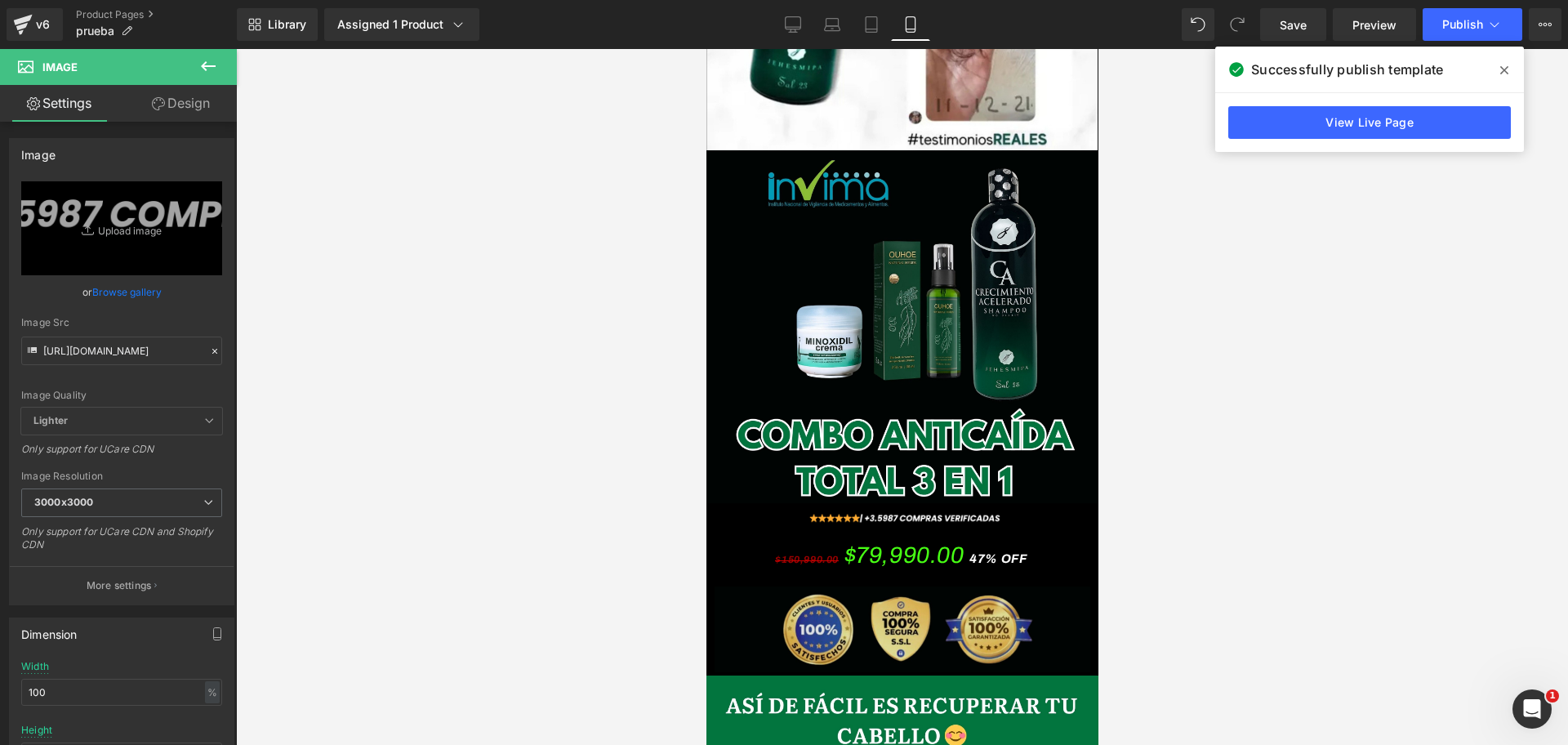
click at [921, 576] on img at bounding box center [901, 625] width 375 height 97
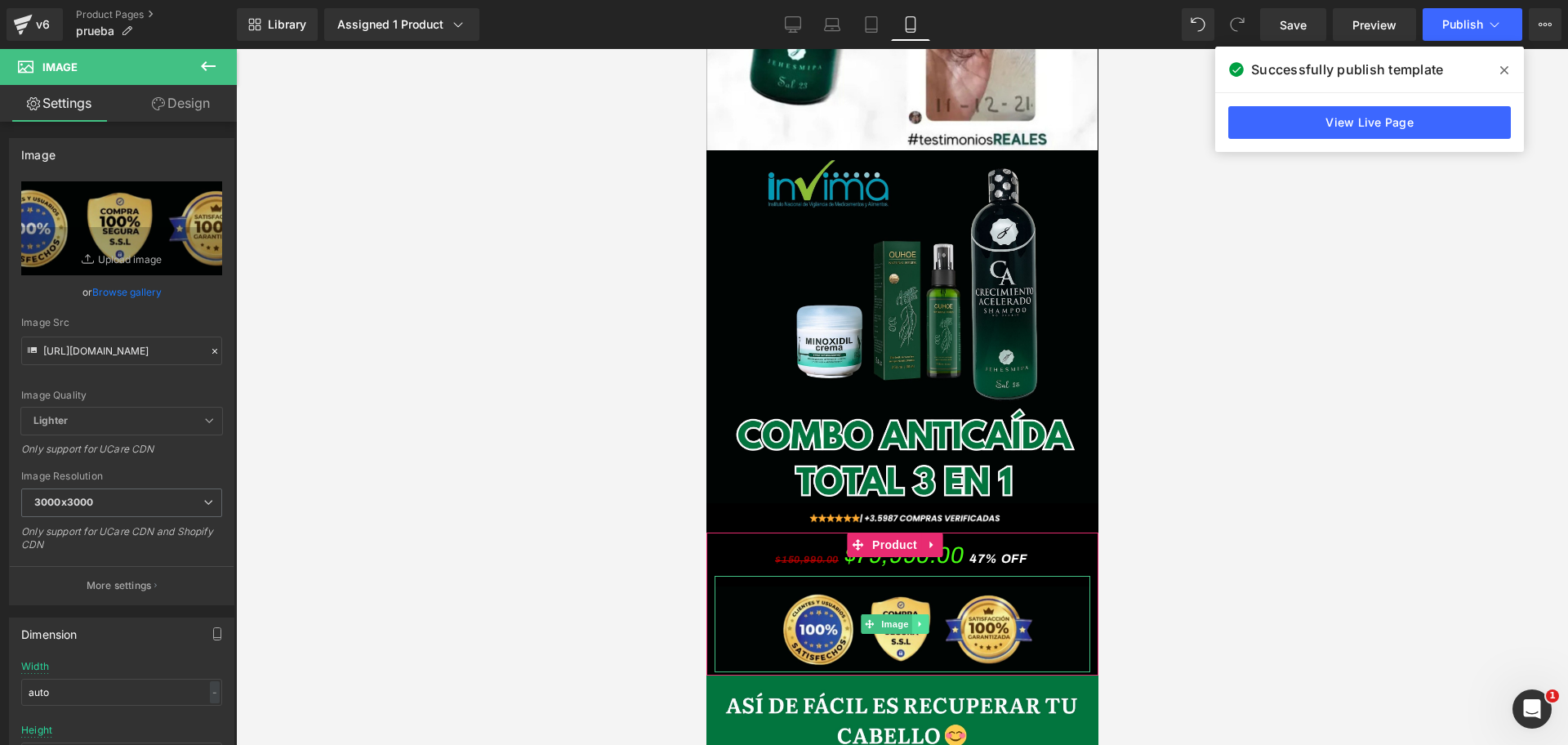
click at [916, 619] on icon at bounding box center [918, 624] width 9 height 10
click at [936, 538] on icon at bounding box center [931, 544] width 11 height 12
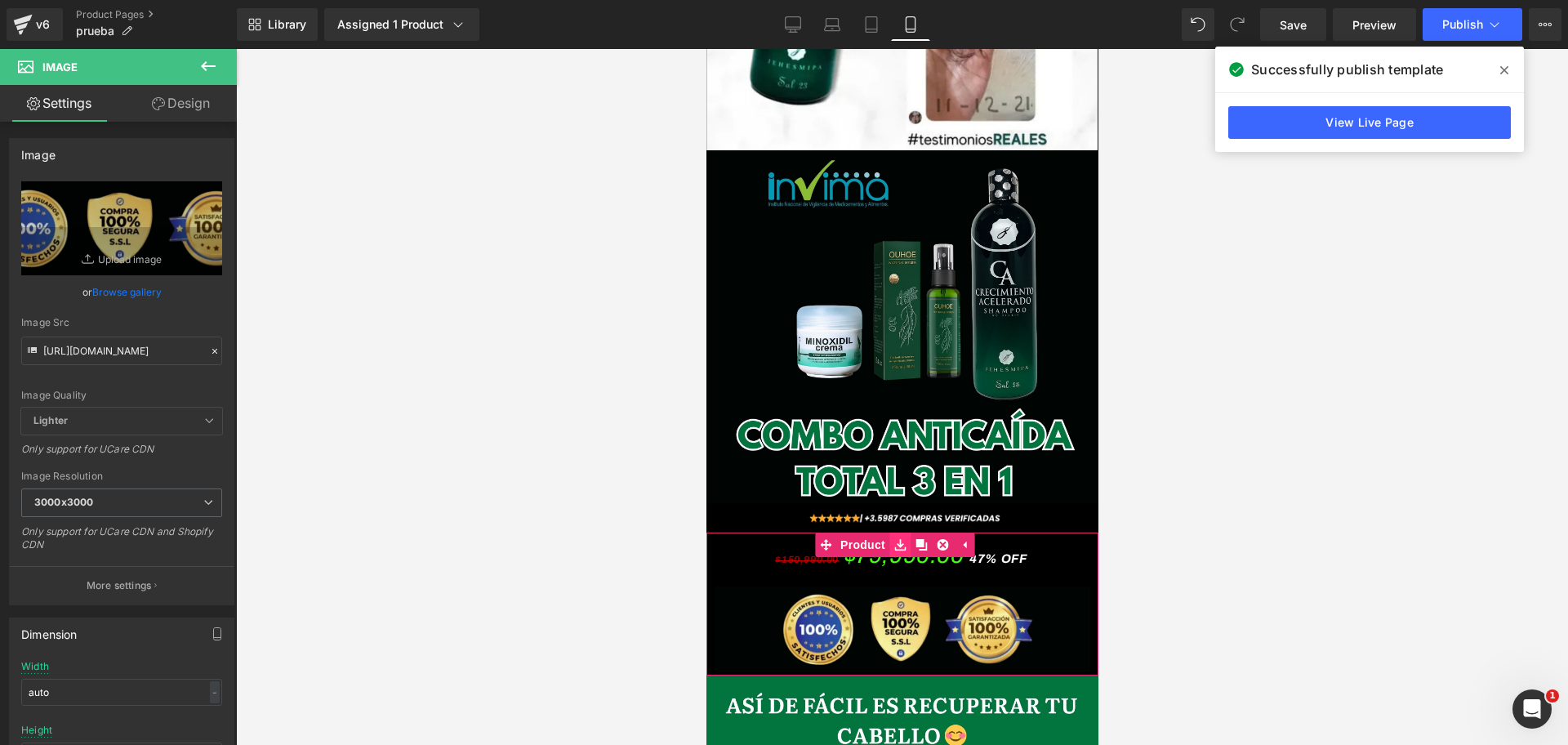
click at [916, 539] on icon at bounding box center [920, 545] width 11 height 11
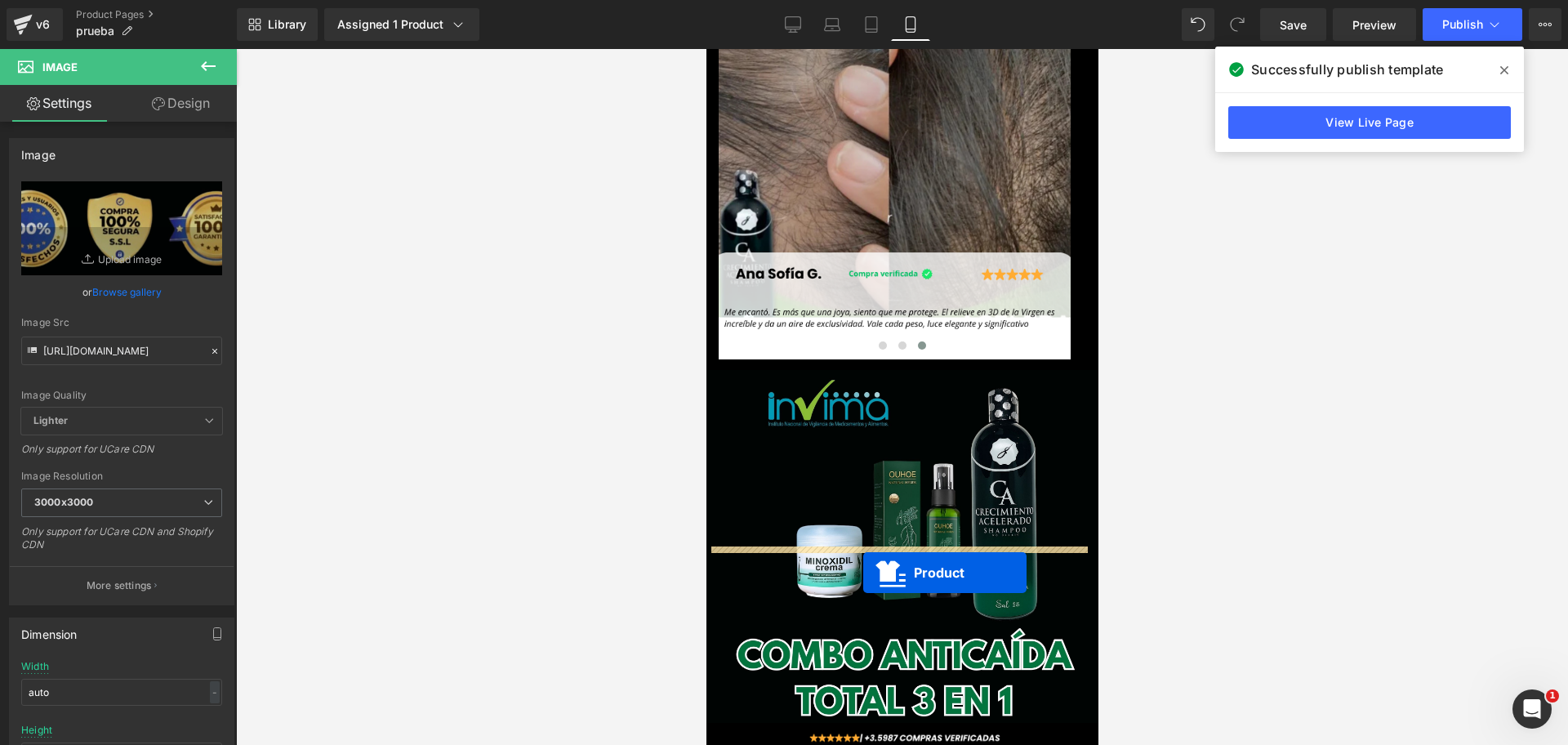
scroll to position [0, 282]
drag, startPoint x: 859, startPoint y: 541, endPoint x: 860, endPoint y: 572, distance: 31.0
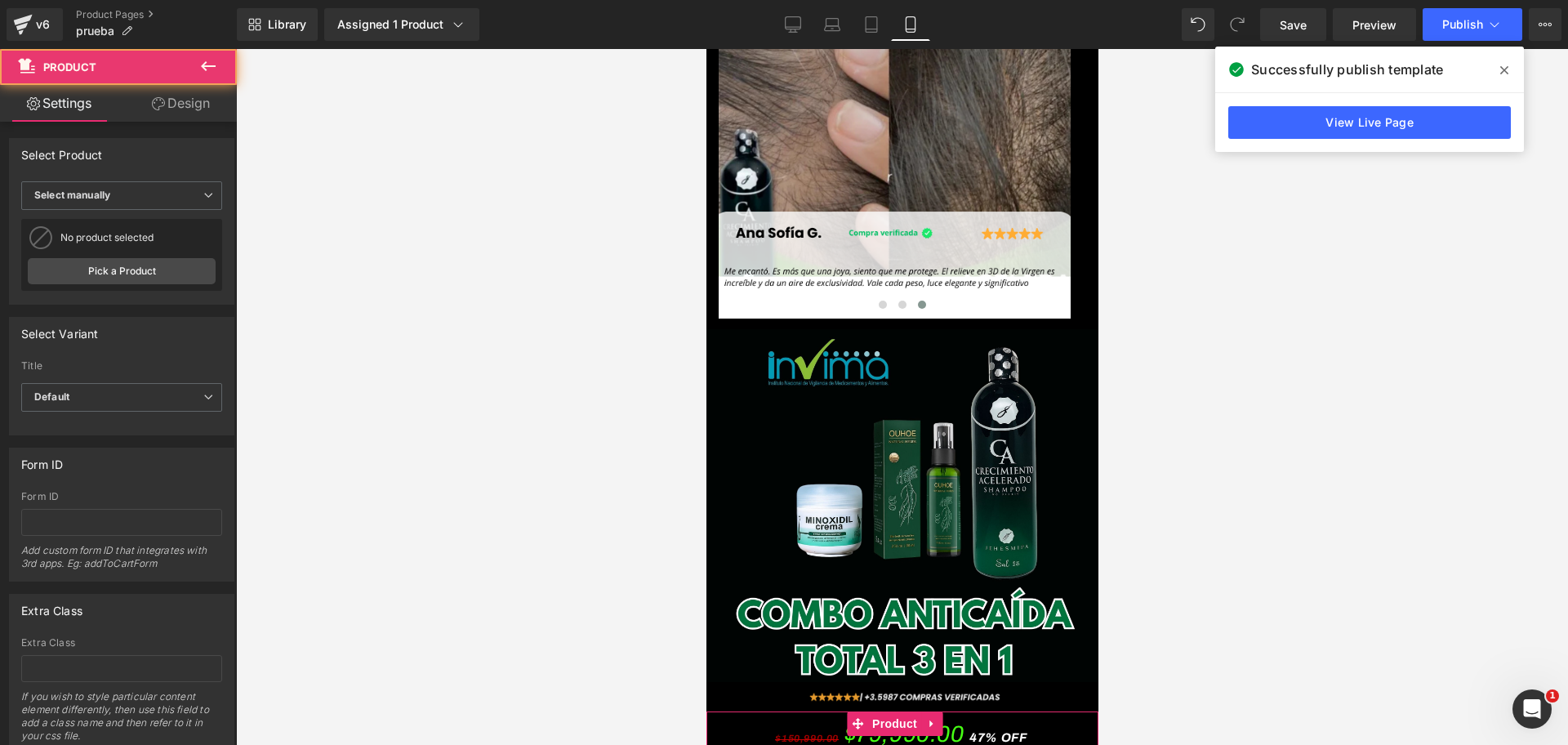
scroll to position [5131, 0]
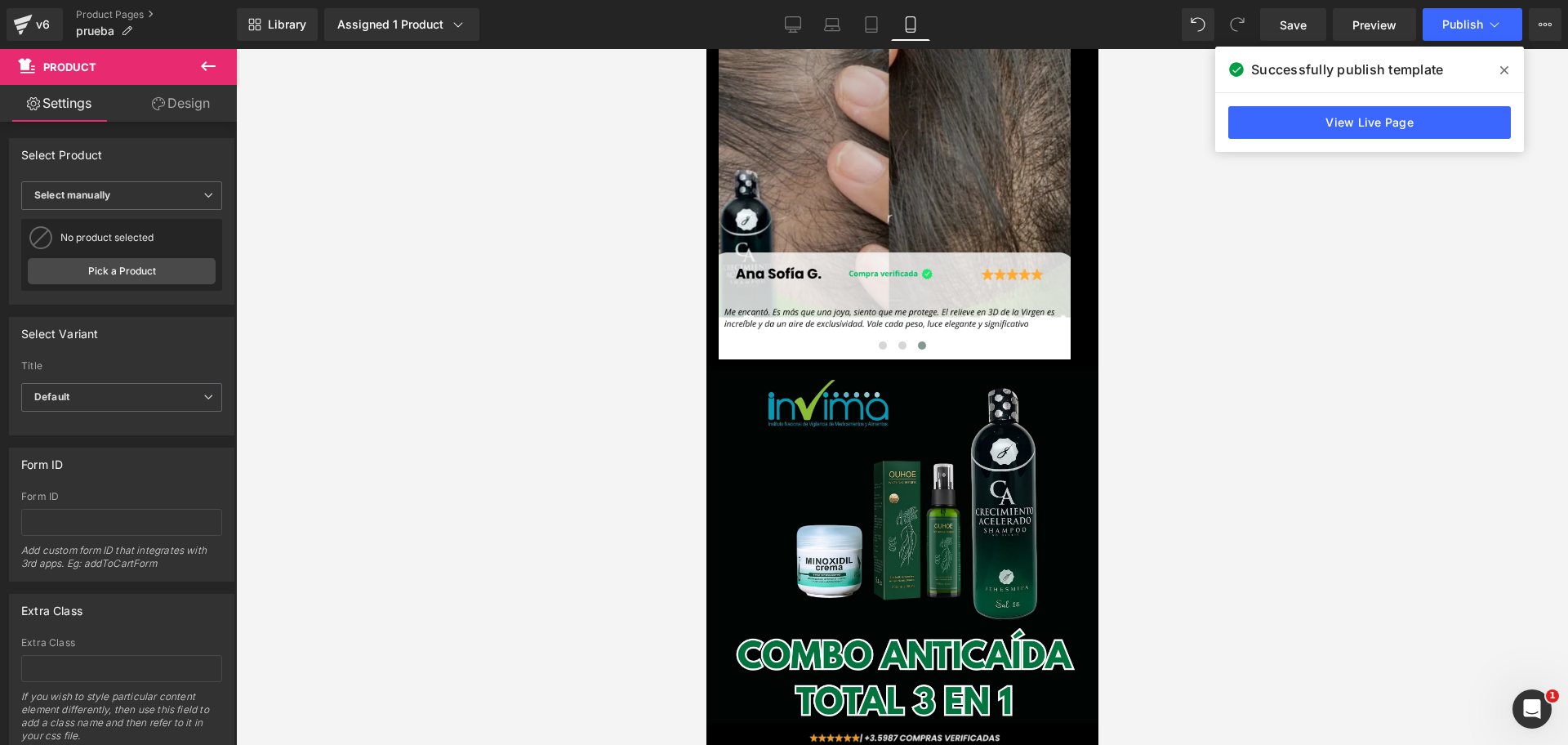
scroll to position [0, 564]
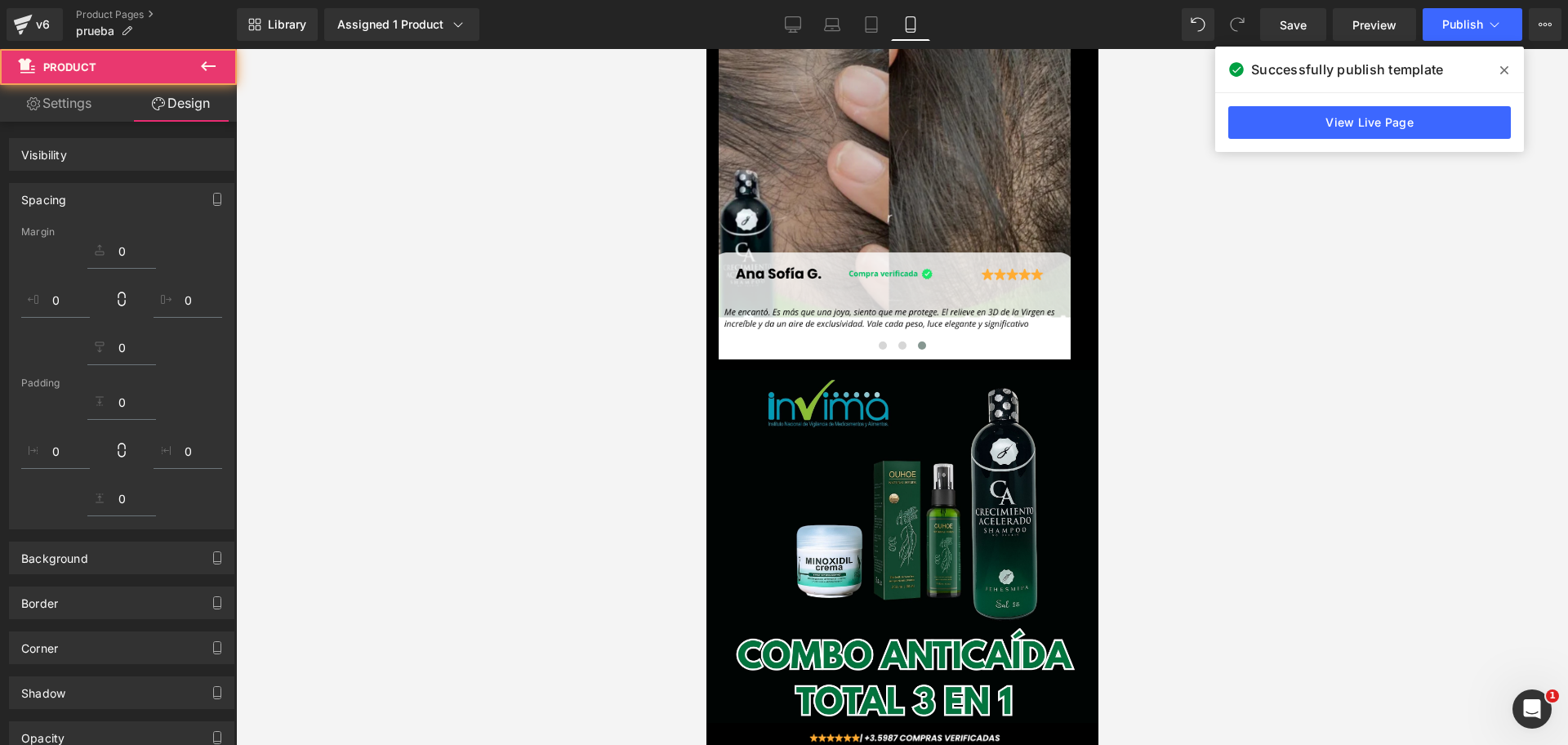
click at [1138, 540] on div at bounding box center [901, 397] width 1331 height 696
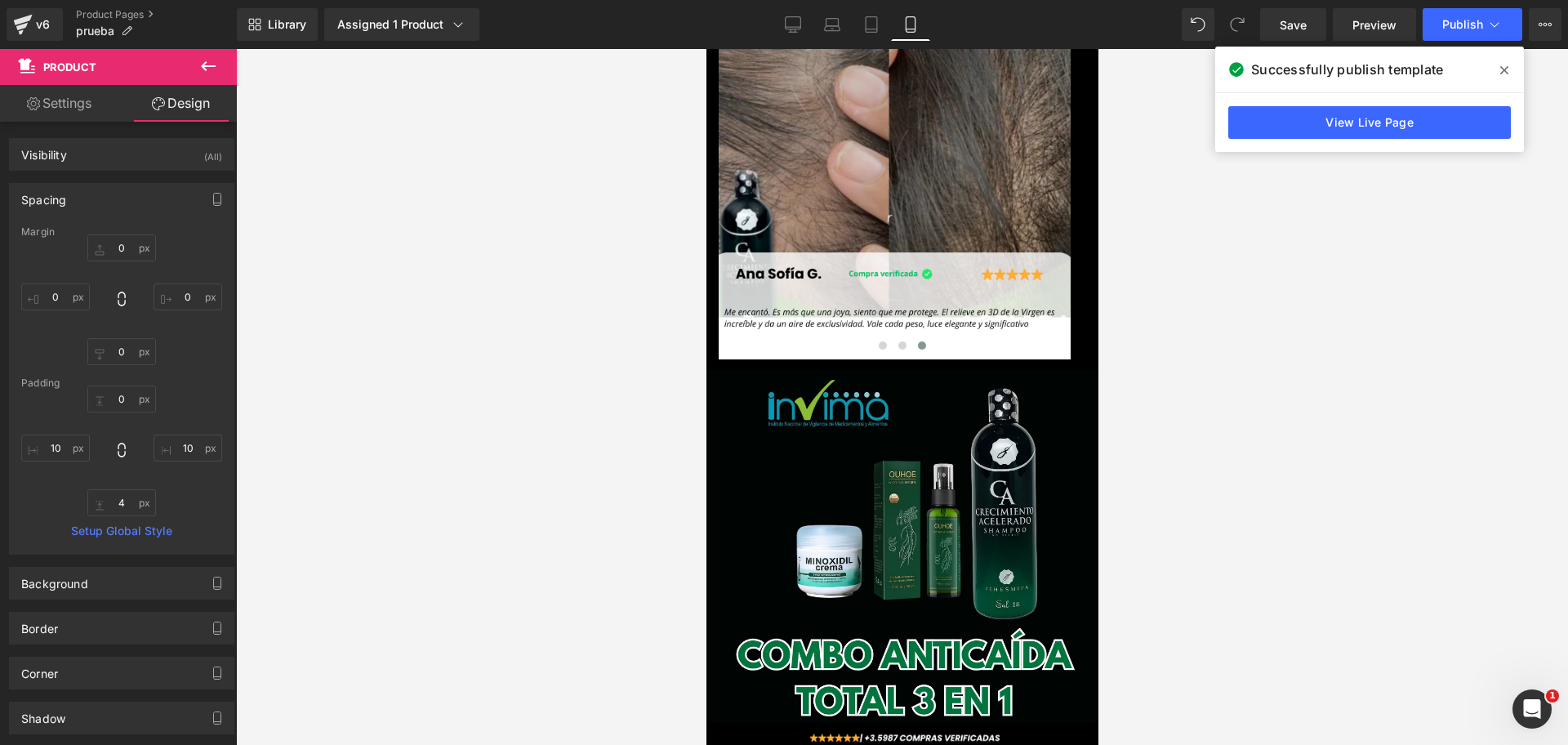
scroll to position [0, 845]
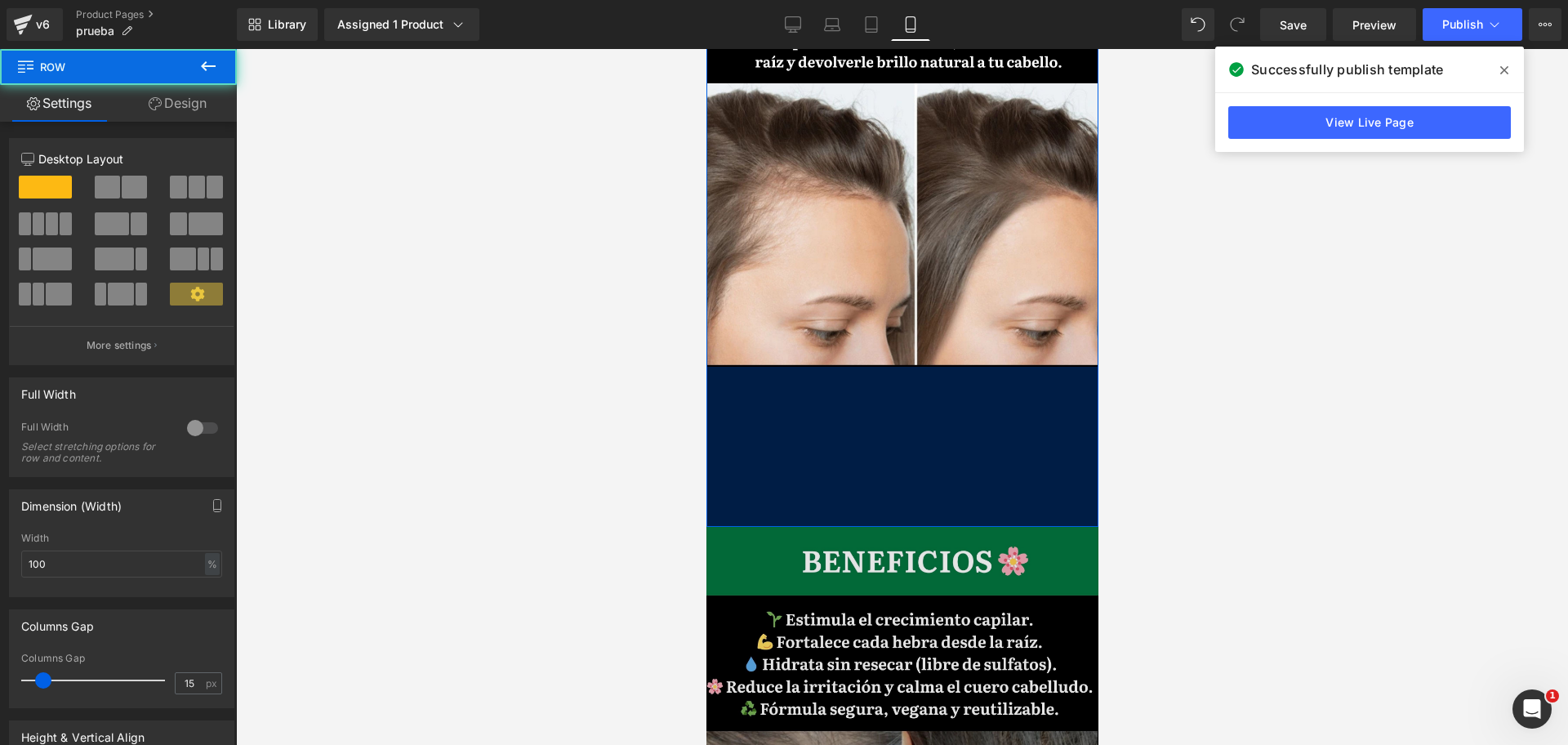
scroll to position [0, 0]
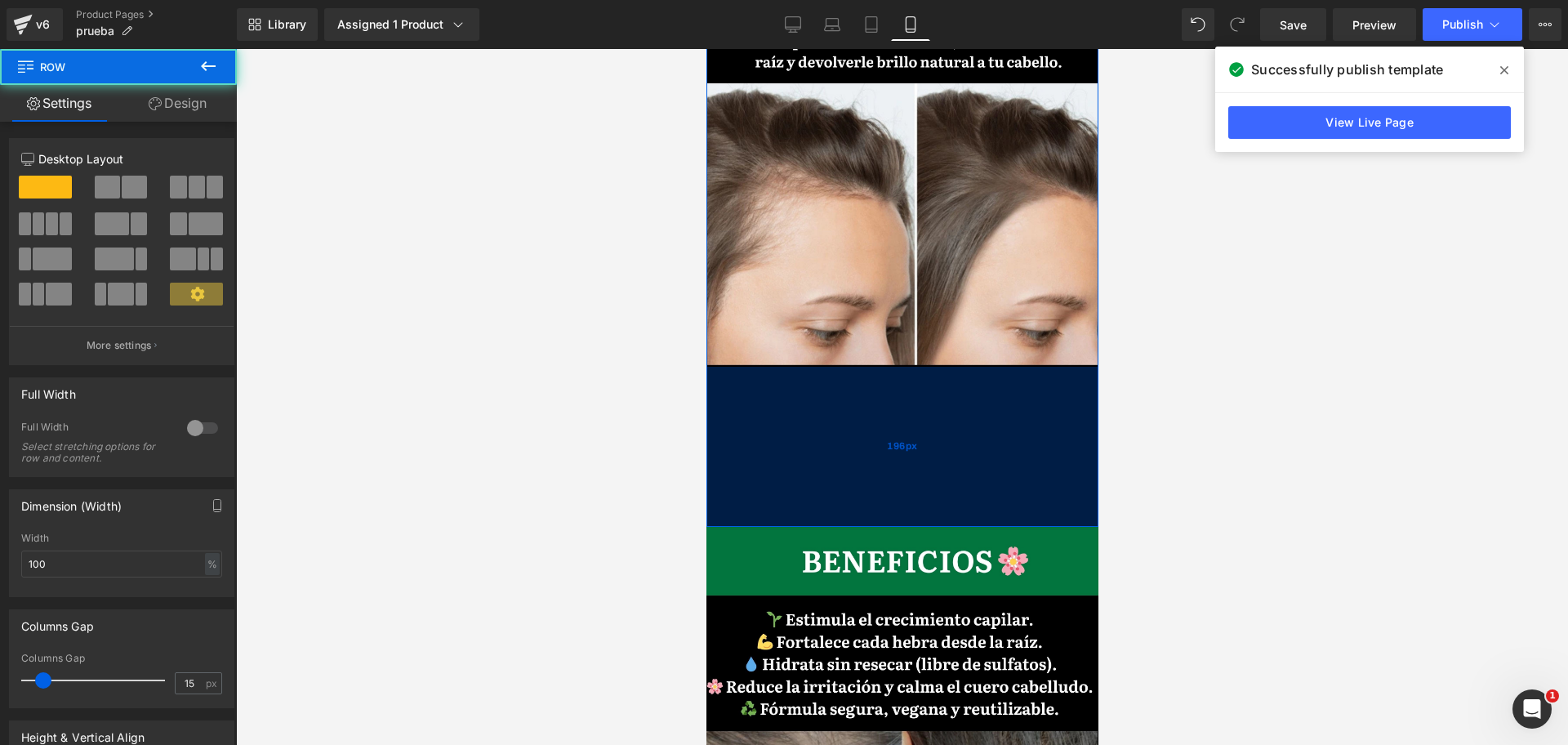
drag, startPoint x: 860, startPoint y: 284, endPoint x: 872, endPoint y: 443, distance: 159.5
click at [872, 443] on div "196px" at bounding box center [901, 446] width 392 height 160
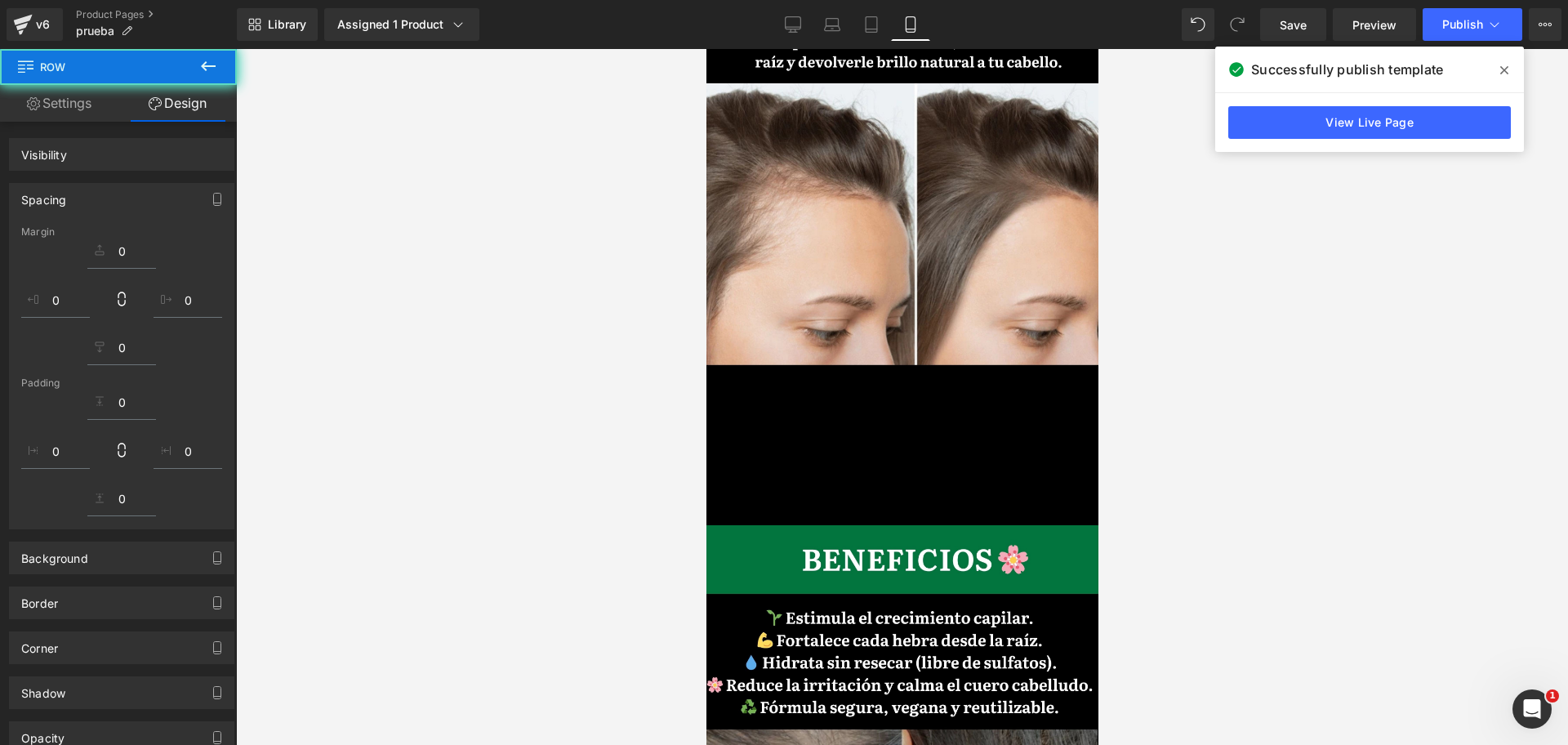
click at [1135, 377] on div at bounding box center [901, 397] width 1331 height 696
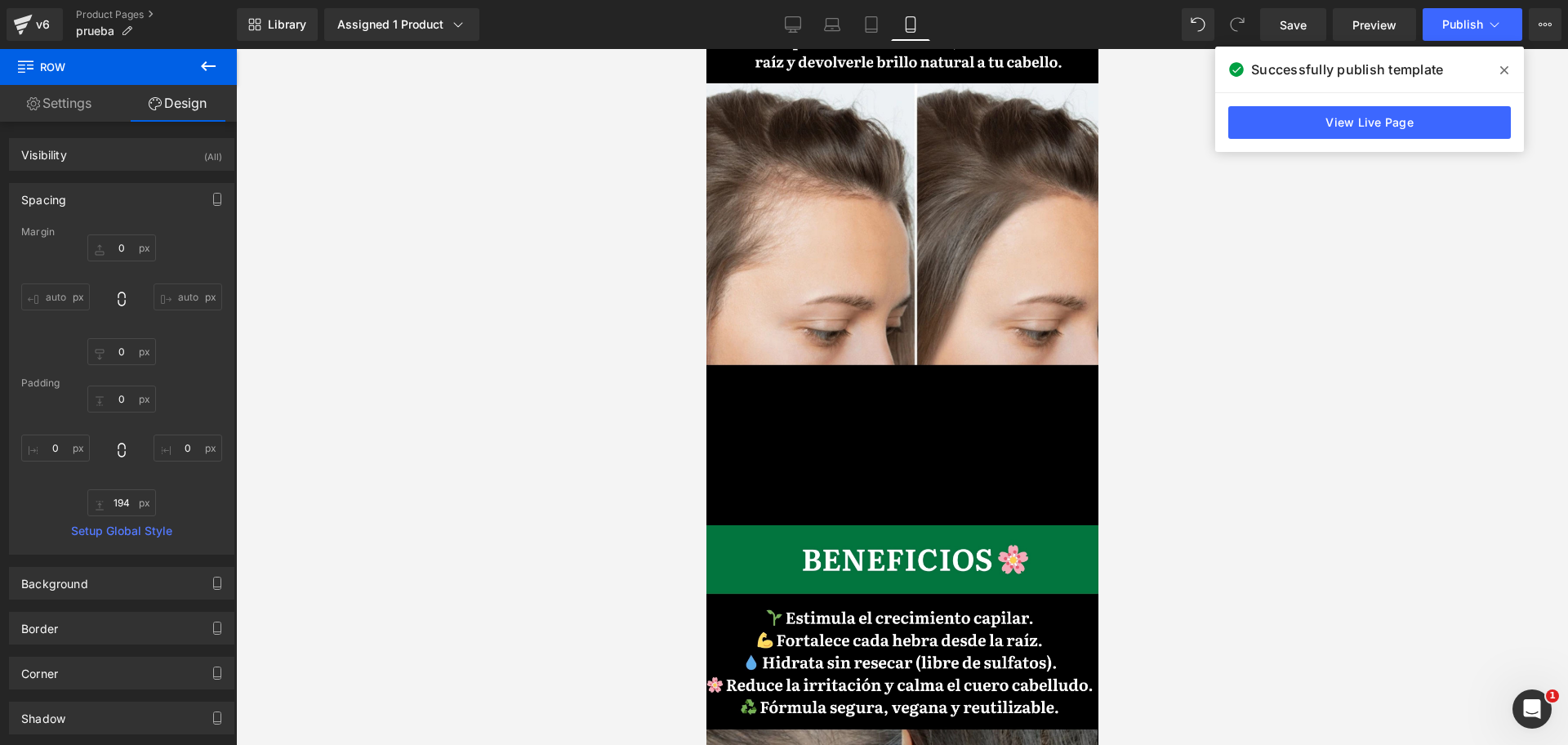
click at [209, 66] on icon at bounding box center [208, 66] width 15 height 10
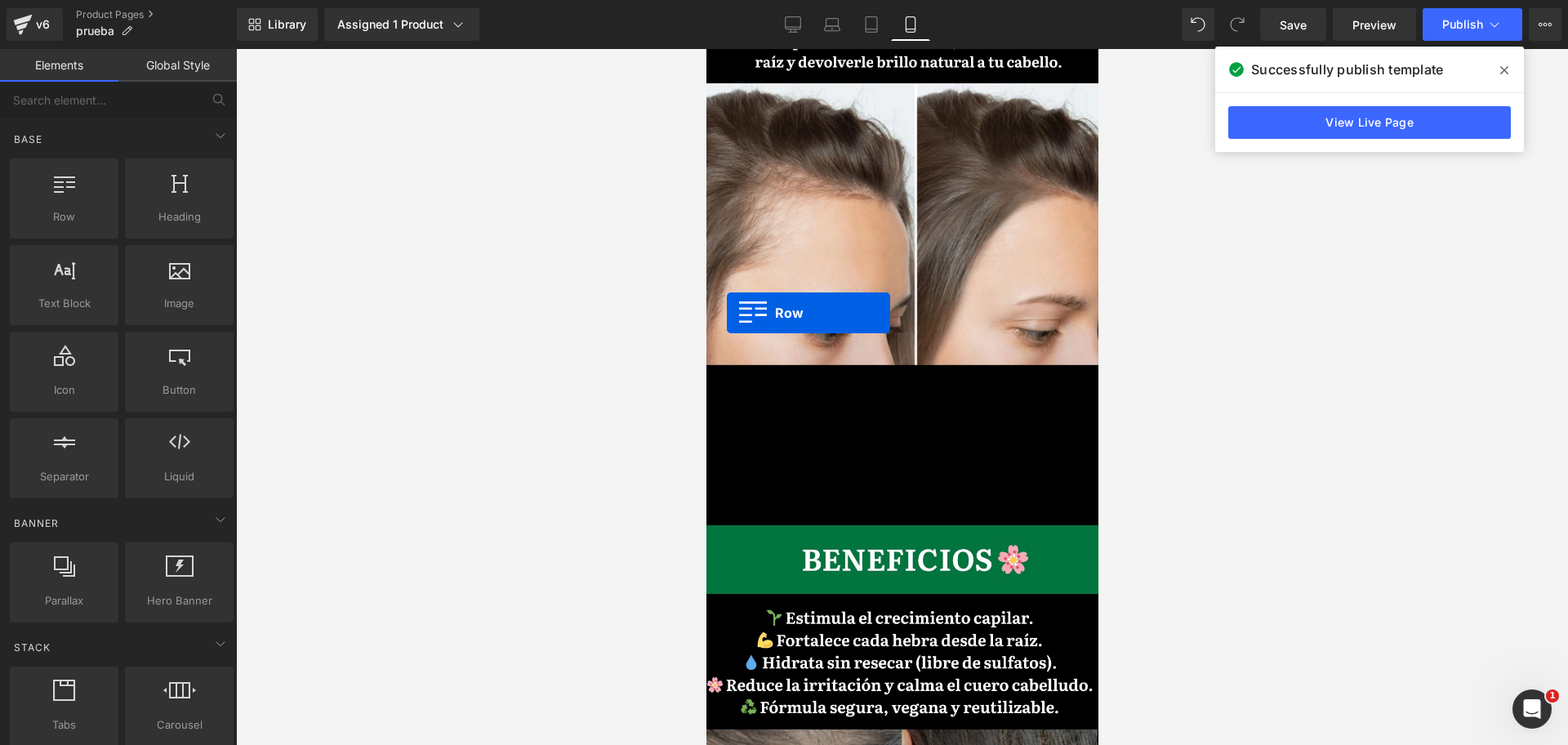
scroll to position [0, 282]
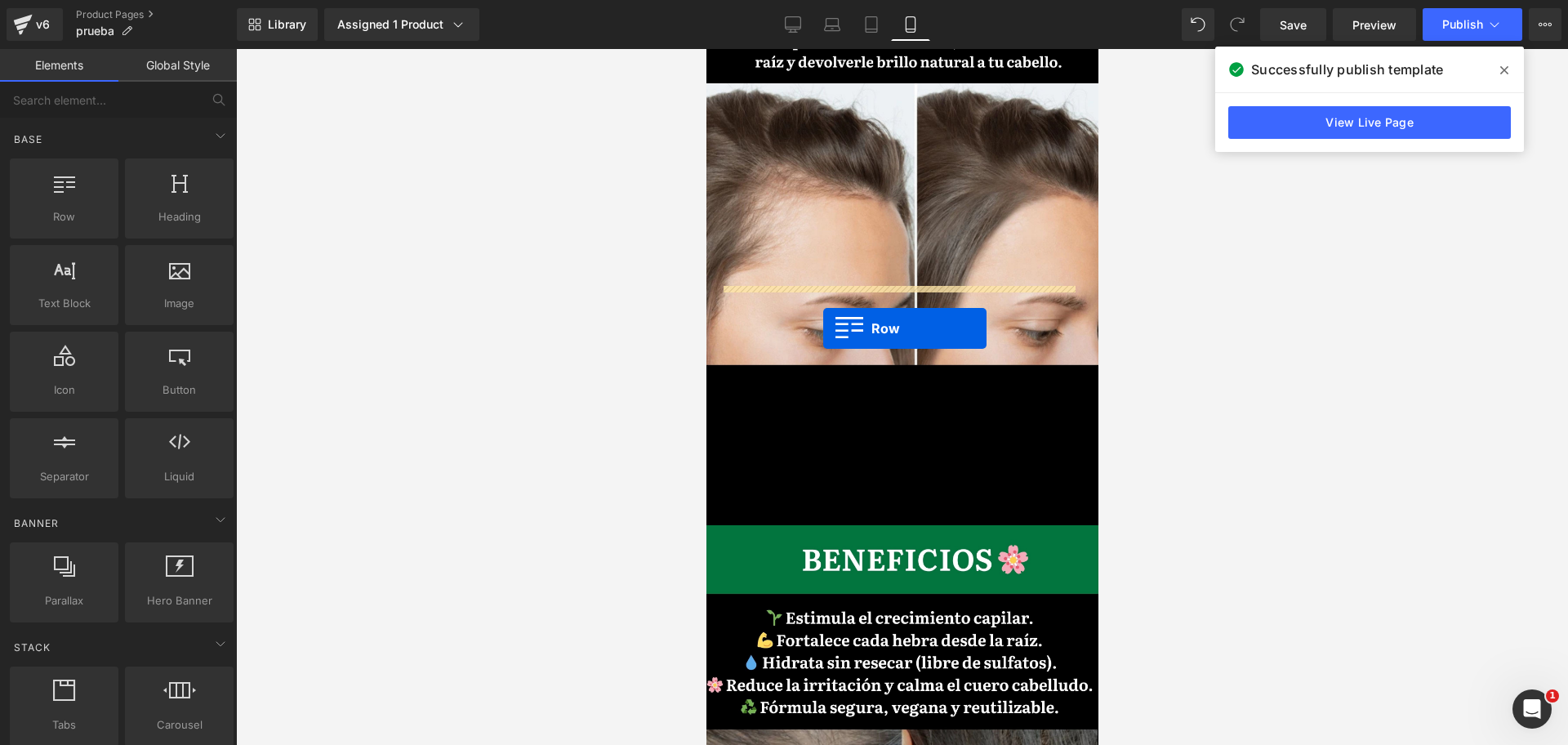
drag, startPoint x: 784, startPoint y: 243, endPoint x: 823, endPoint y: 329, distance: 94.4
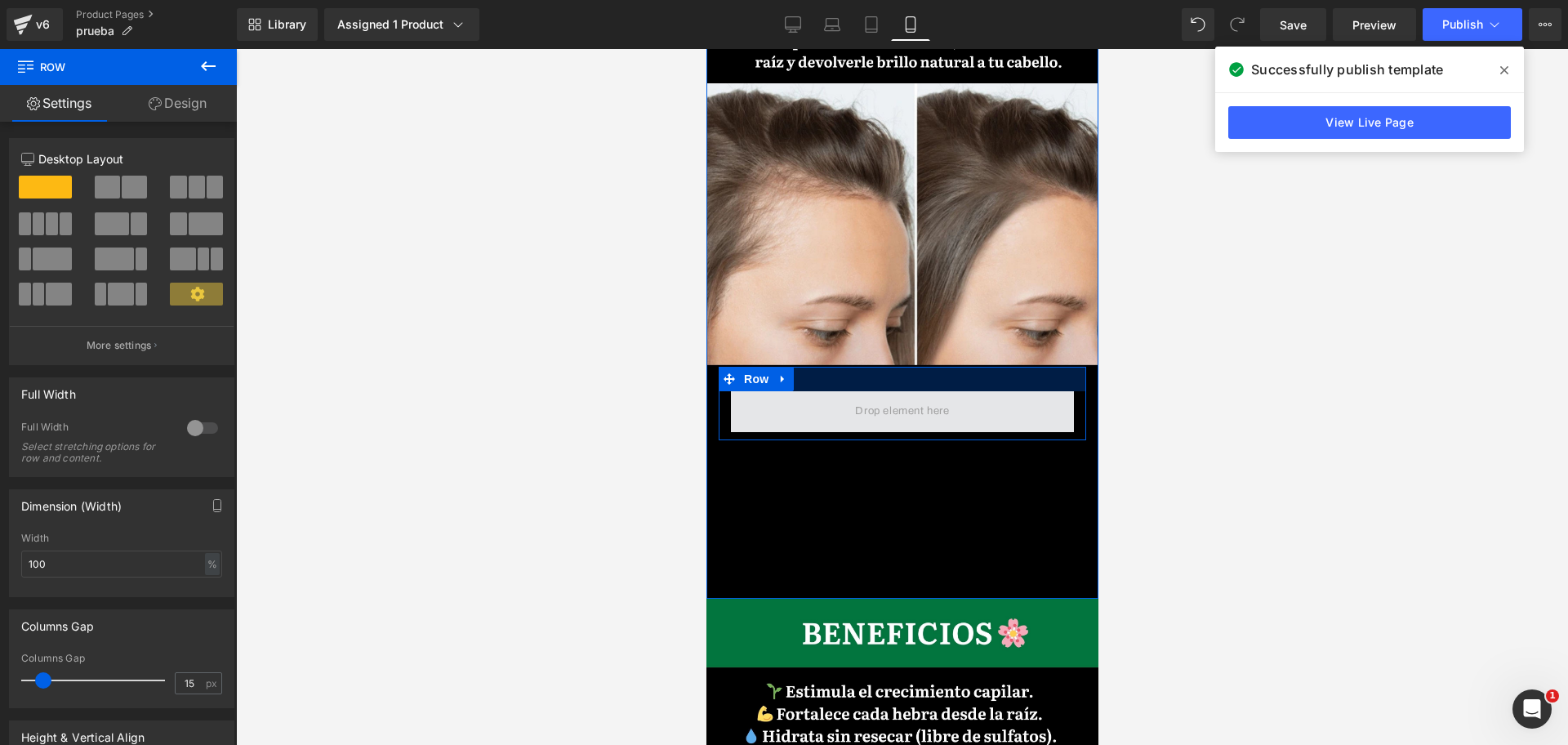
drag, startPoint x: 888, startPoint y: 289, endPoint x: 859, endPoint y: 292, distance: 29.2
click at [890, 269] on div "Image Row" at bounding box center [901, 170] width 392 height 540
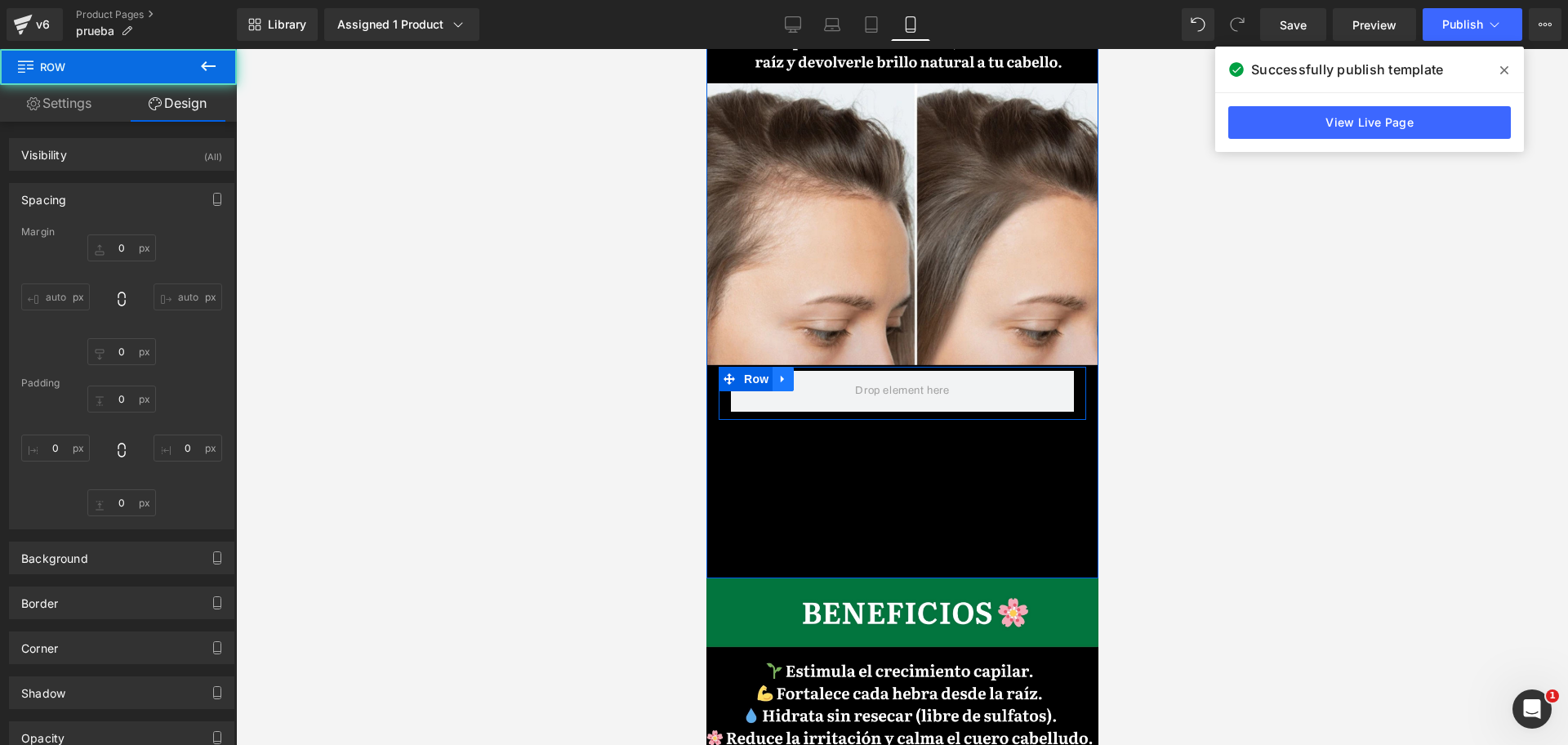
click at [783, 373] on icon at bounding box center [782, 379] width 11 height 12
type input "0"
type input "5"
type input "0"
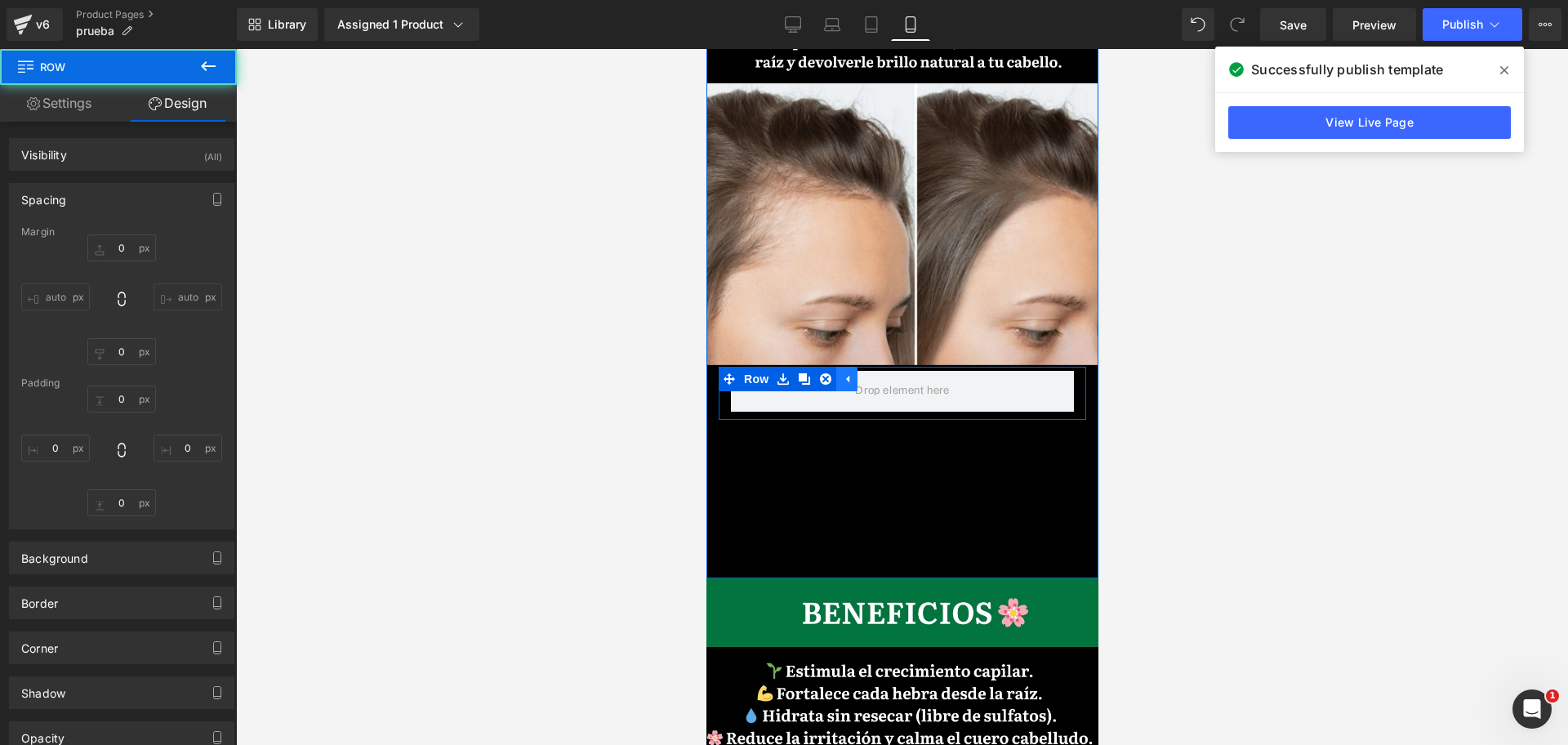
type input "10"
type input "0"
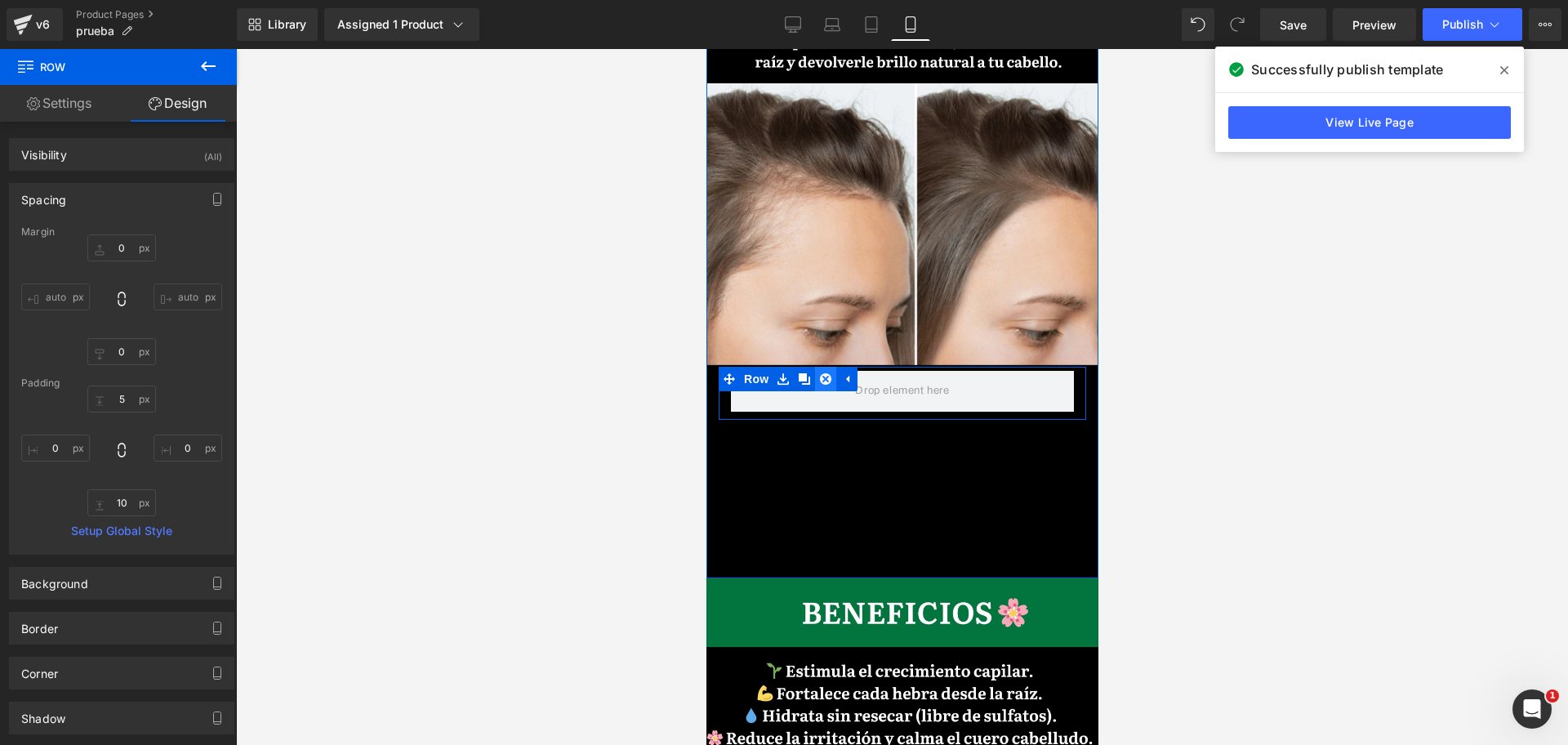
click at [827, 373] on icon at bounding box center [825, 379] width 11 height 11
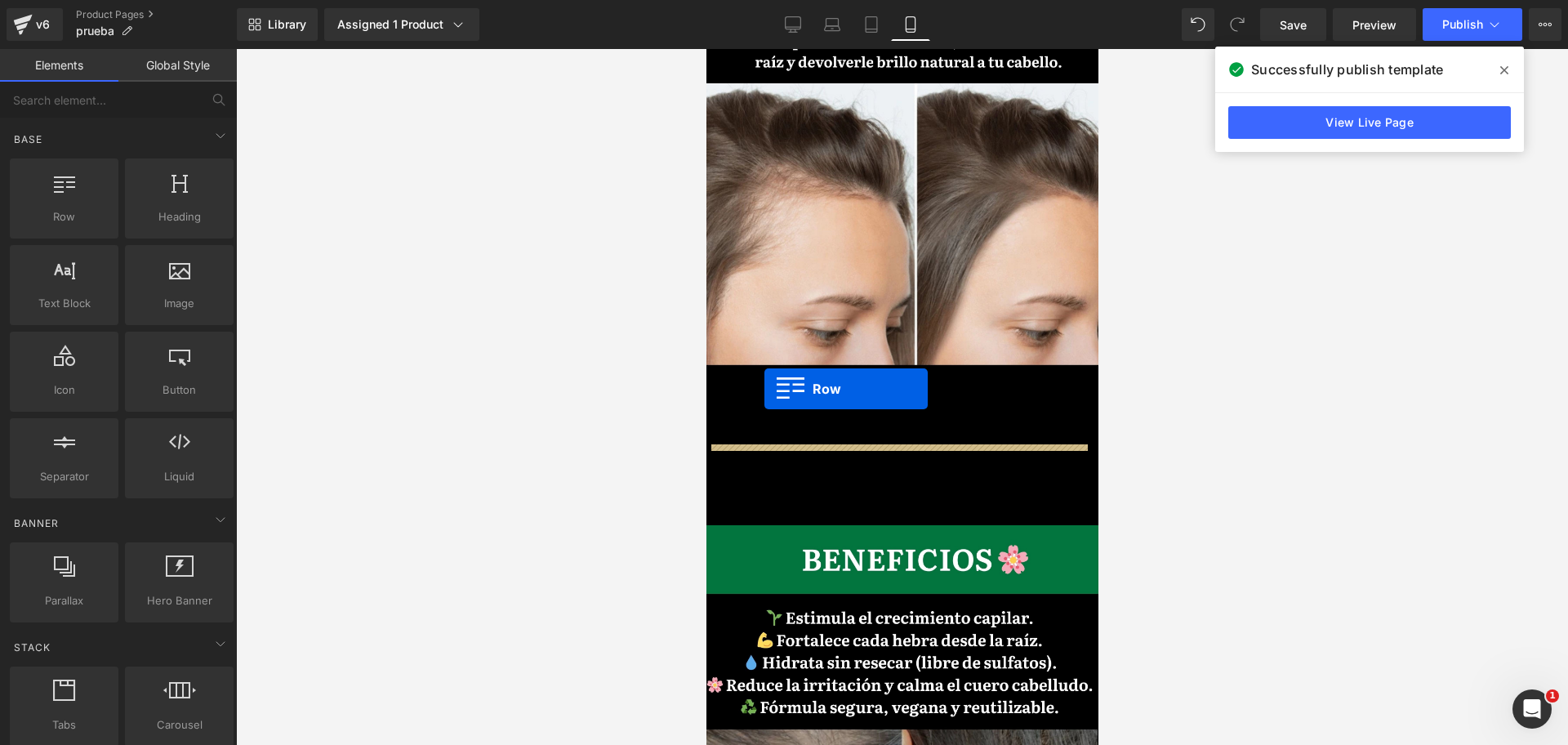
drag, startPoint x: 791, startPoint y: 261, endPoint x: 764, endPoint y: 388, distance: 129.8
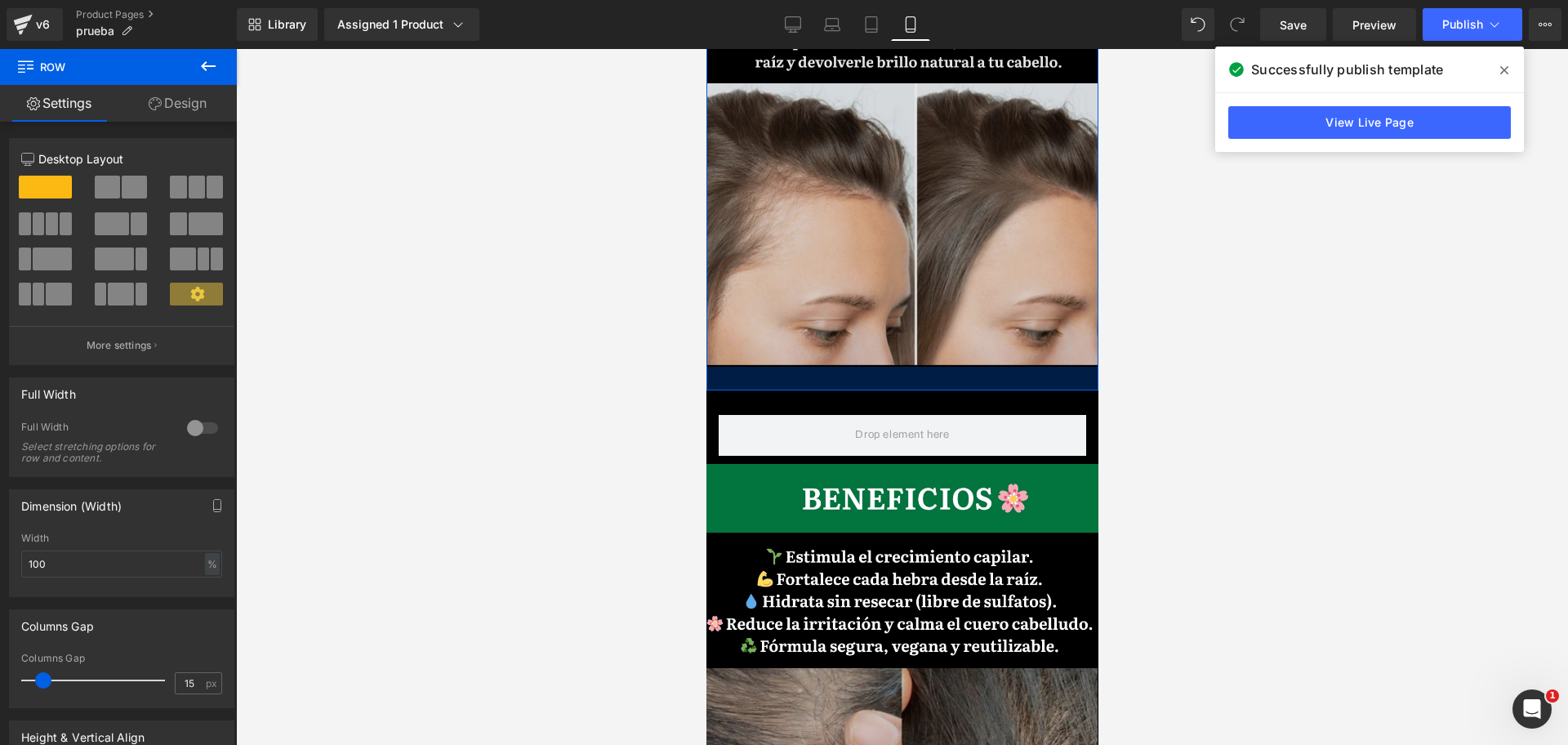
scroll to position [0, 0]
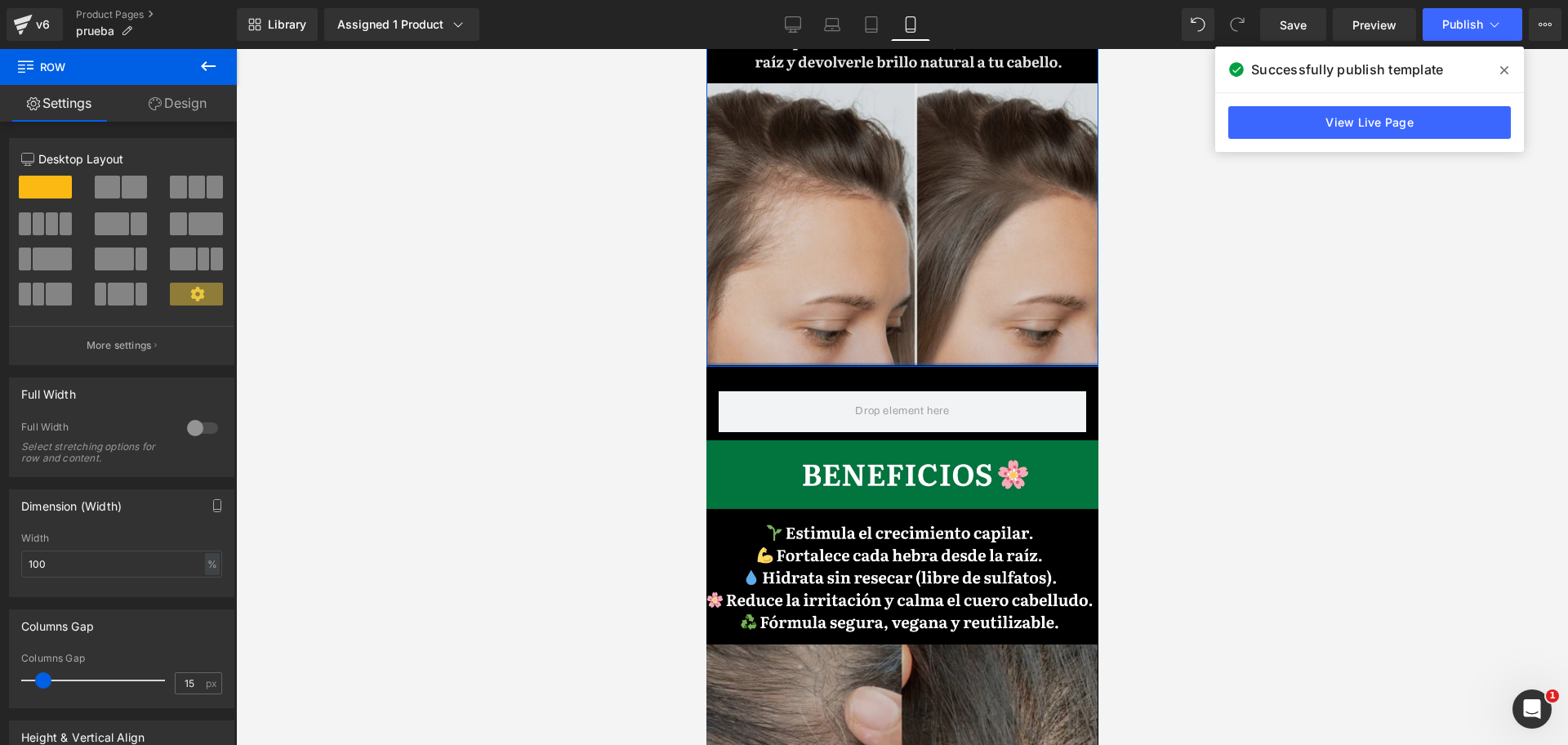
drag, startPoint x: 847, startPoint y: 307, endPoint x: 1316, endPoint y: 329, distance: 469.5
click at [891, 139] on div "Image Row" at bounding box center [901, 134] width 392 height 466
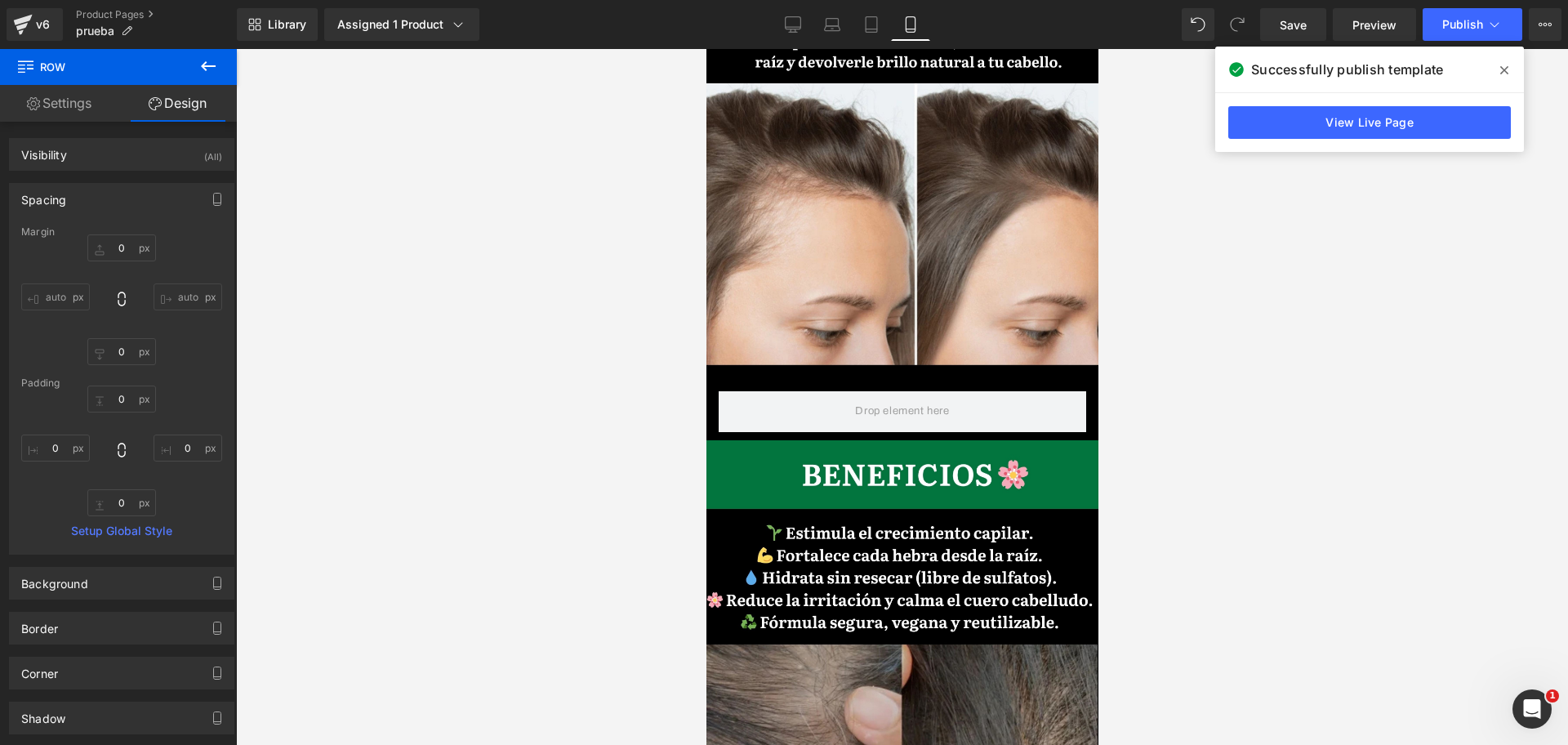
click at [228, 67] on button at bounding box center [208, 67] width 57 height 36
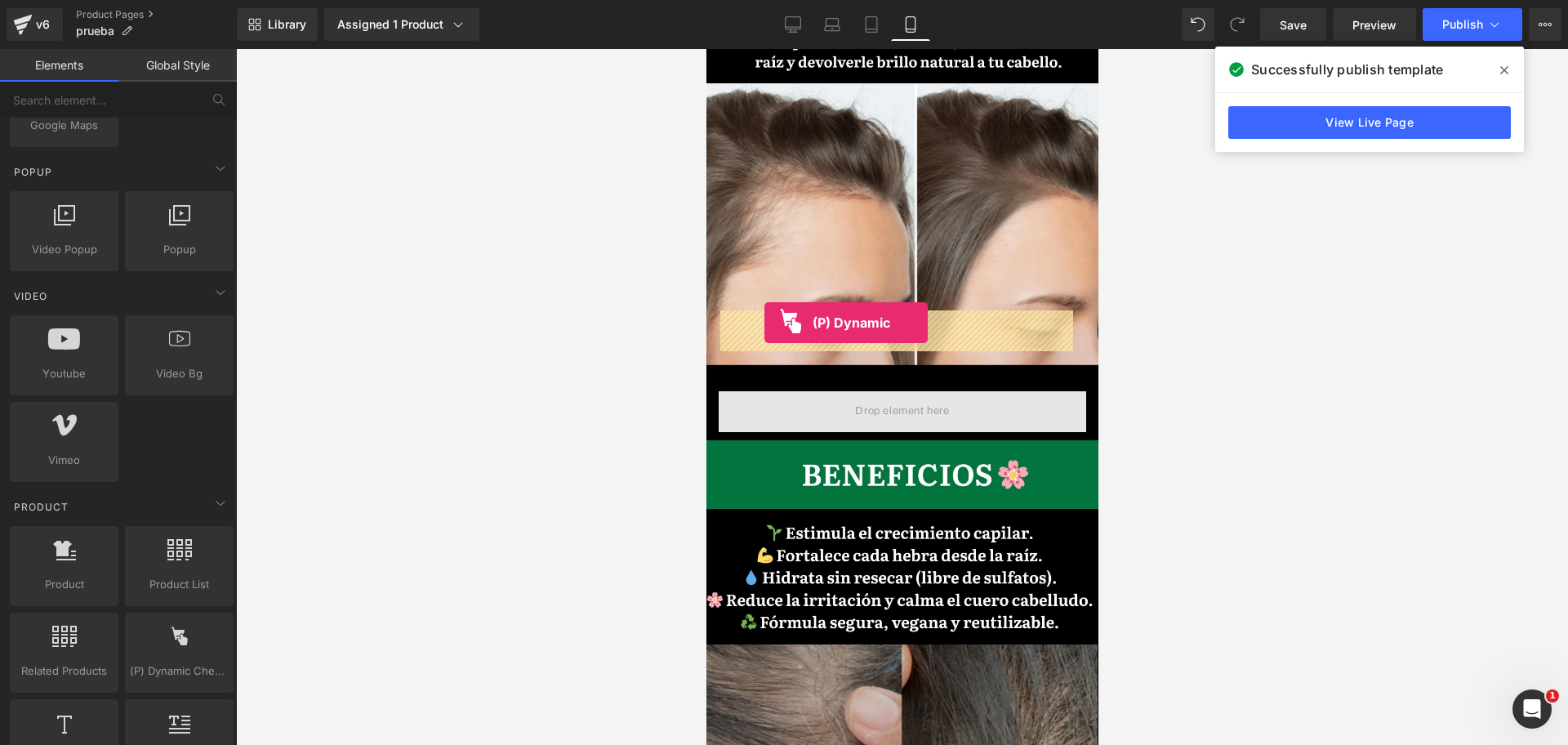
drag, startPoint x: 890, startPoint y: 698, endPoint x: 764, endPoint y: 323, distance: 395.6
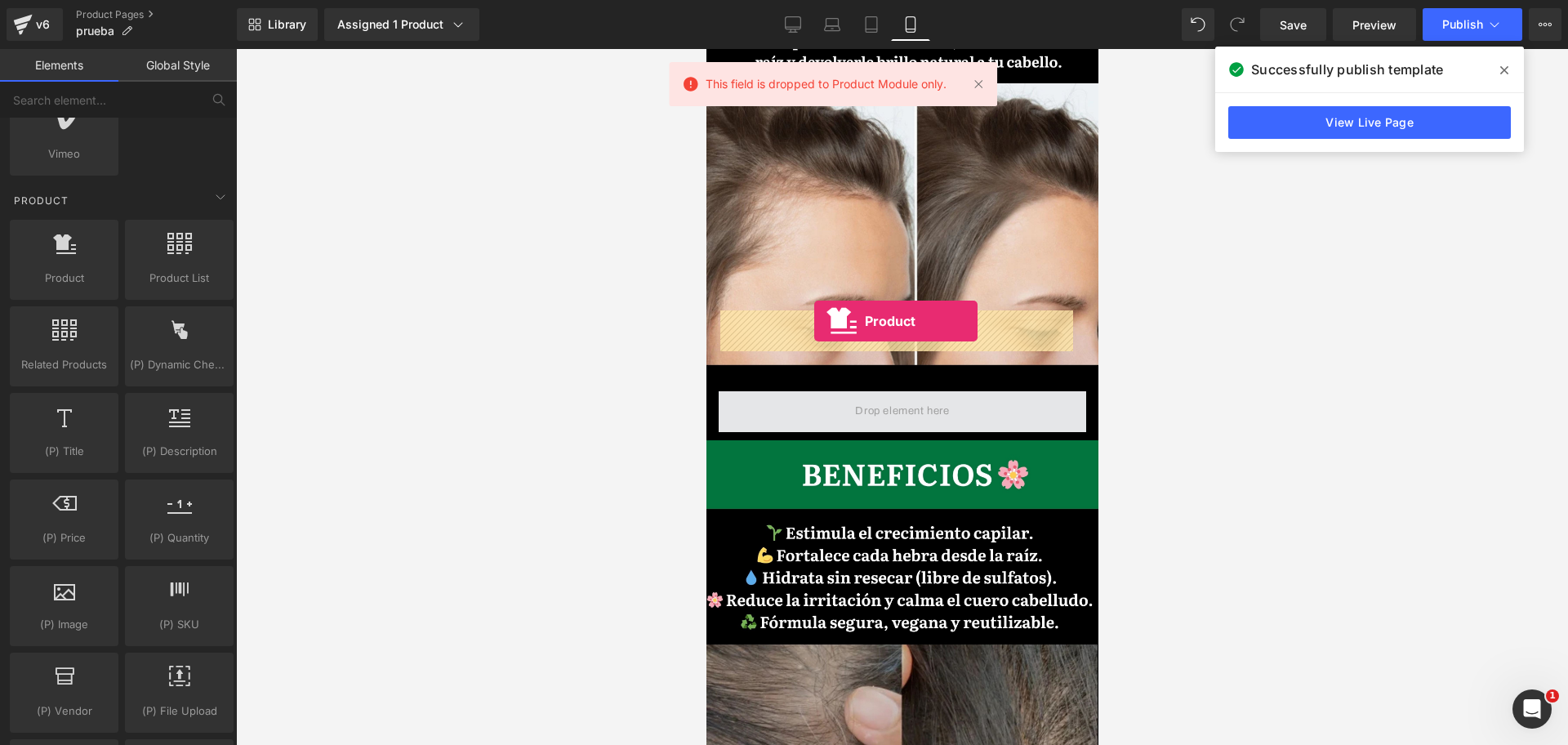
drag, startPoint x: 746, startPoint y: 307, endPoint x: 813, endPoint y: 321, distance: 68.4
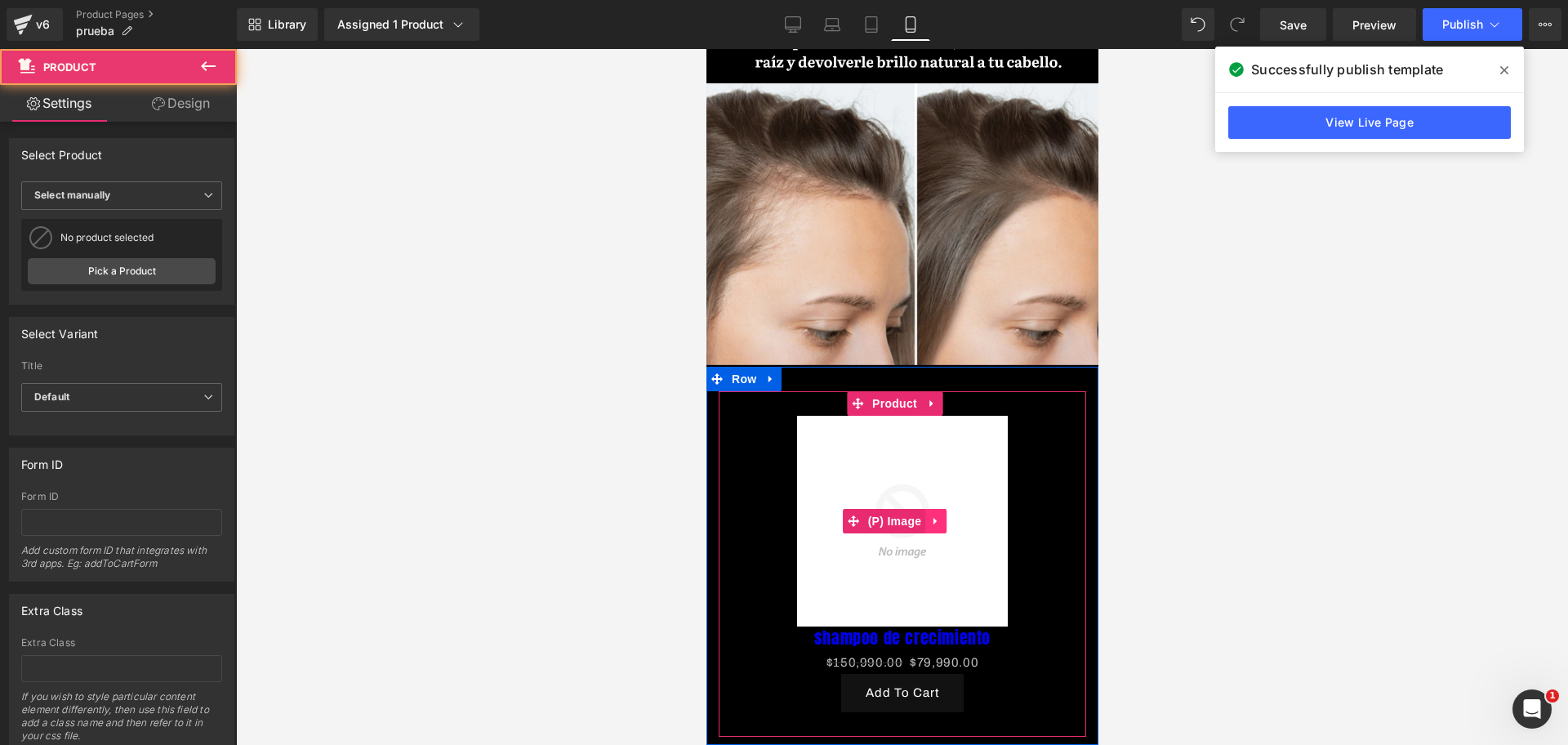
click at [941, 509] on link at bounding box center [935, 521] width 21 height 25
click at [949, 516] on icon at bounding box center [945, 521] width 11 height 12
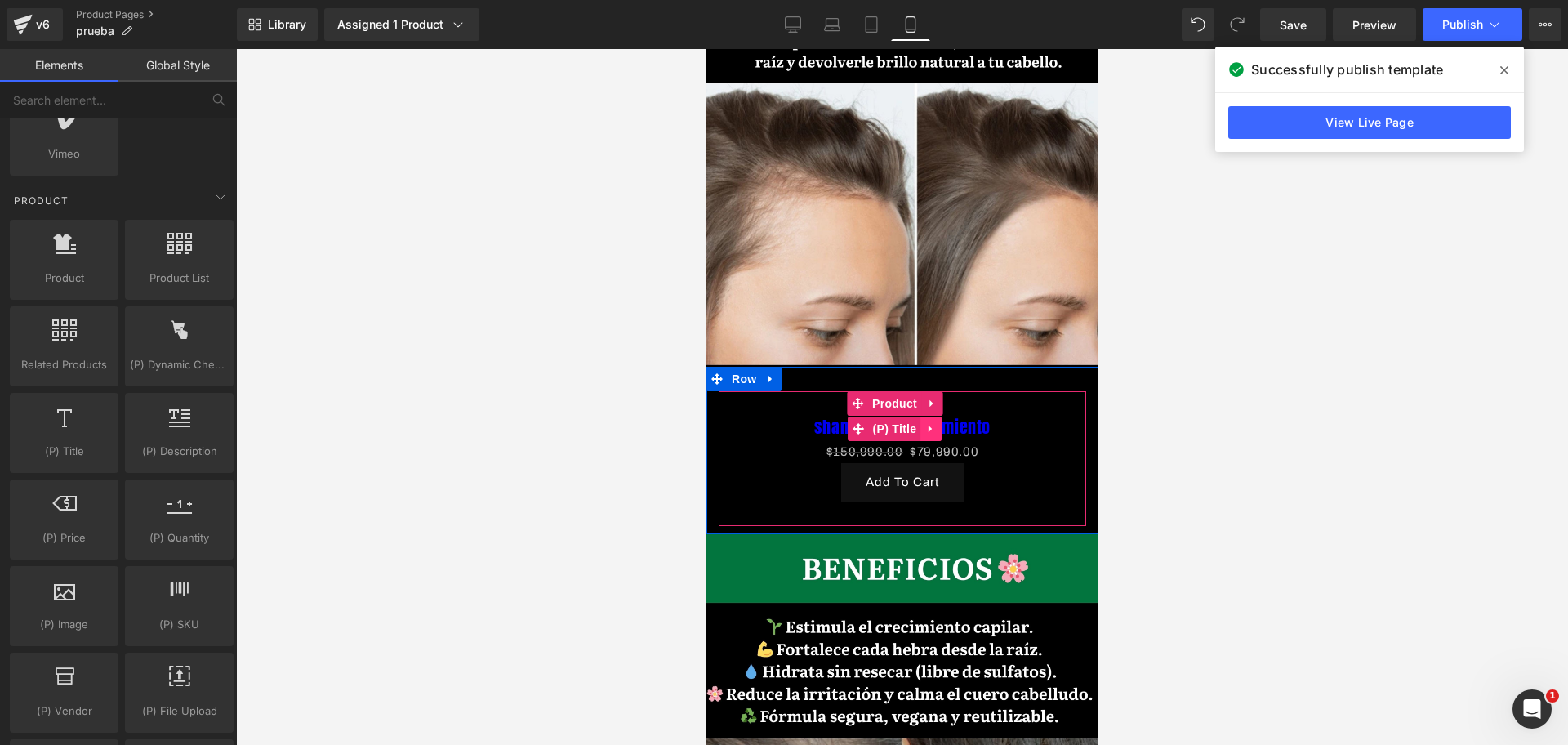
click at [924, 422] on icon at bounding box center [930, 428] width 11 height 12
click at [942, 423] on icon at bounding box center [940, 429] width 11 height 11
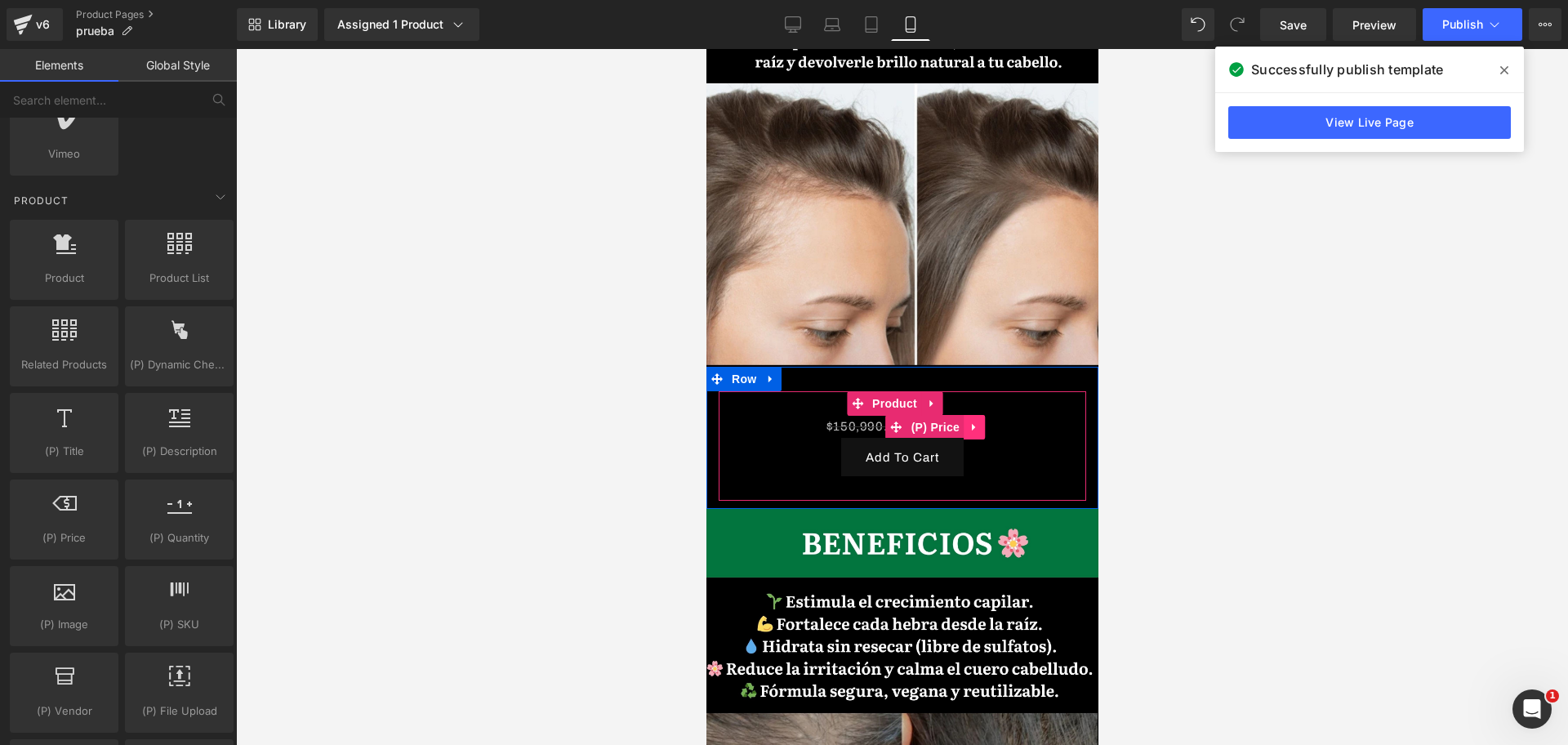
click at [972, 420] on icon at bounding box center [973, 426] width 11 height 12
click at [979, 421] on icon at bounding box center [984, 427] width 11 height 11
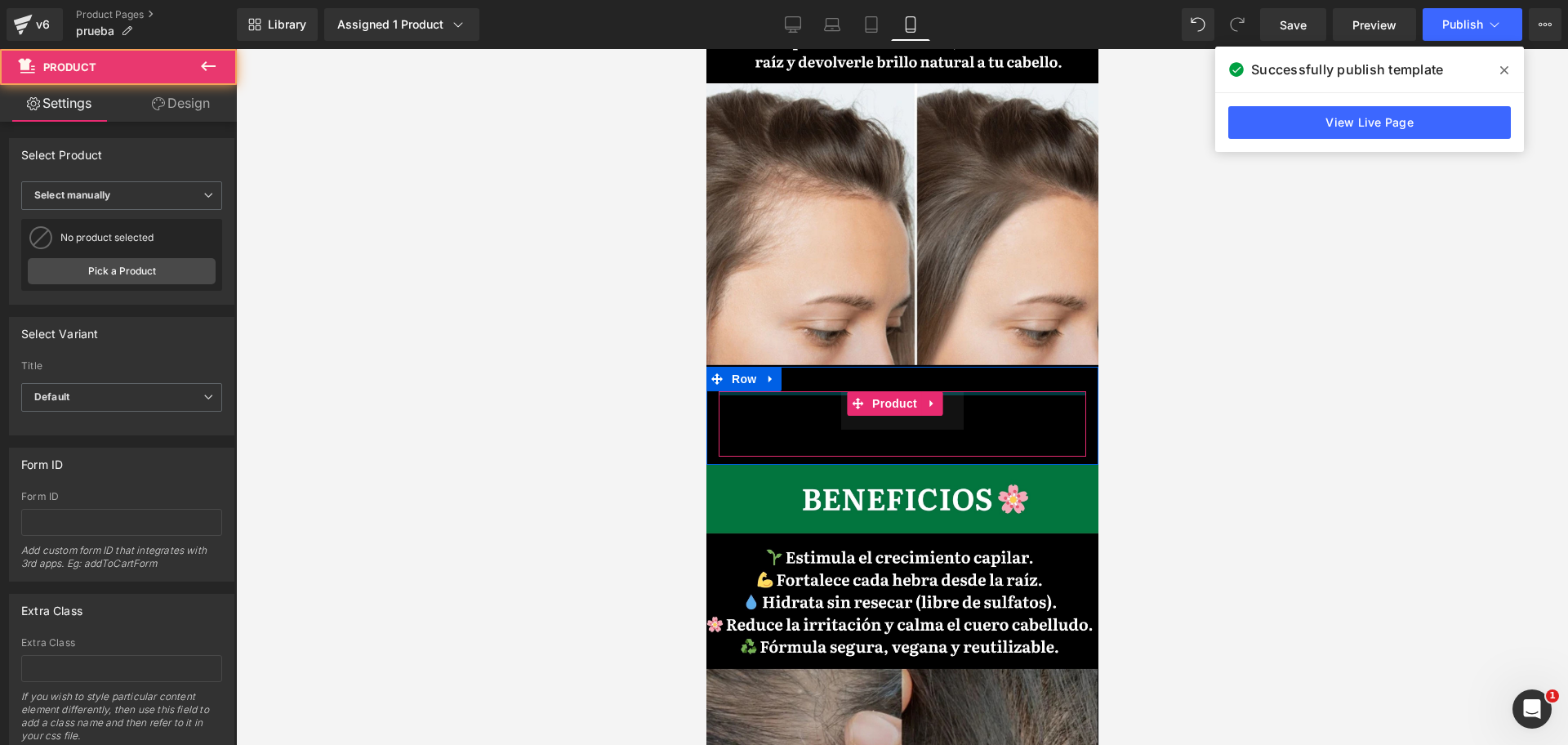
drag, startPoint x: 969, startPoint y: 319, endPoint x: 972, endPoint y: 293, distance: 26.2
click at [972, 366] on div "Add To Cart (P) Cart Button Product Row" at bounding box center [901, 416] width 392 height 98
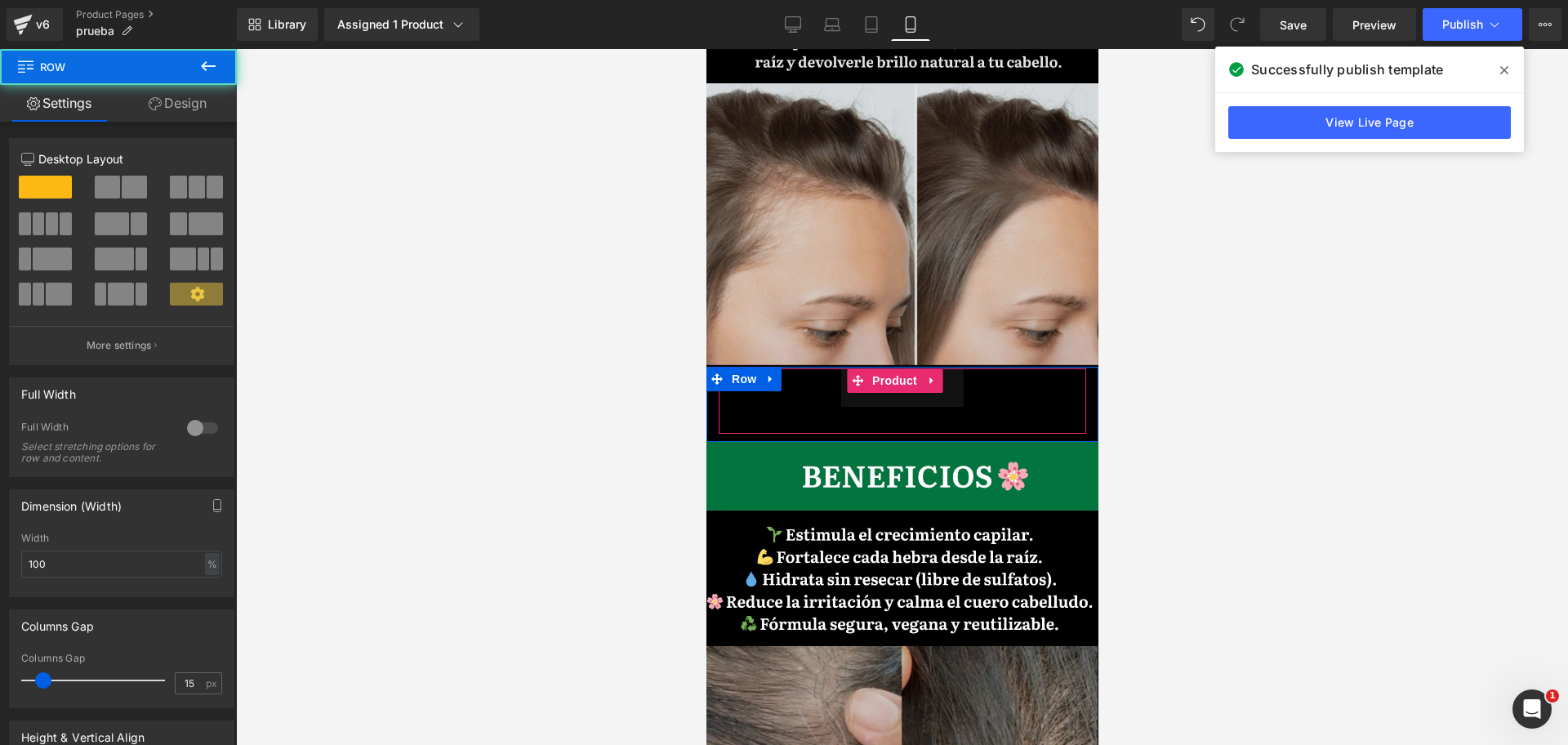
drag, startPoint x: 970, startPoint y: 294, endPoint x: 968, endPoint y: 271, distance: 23.1
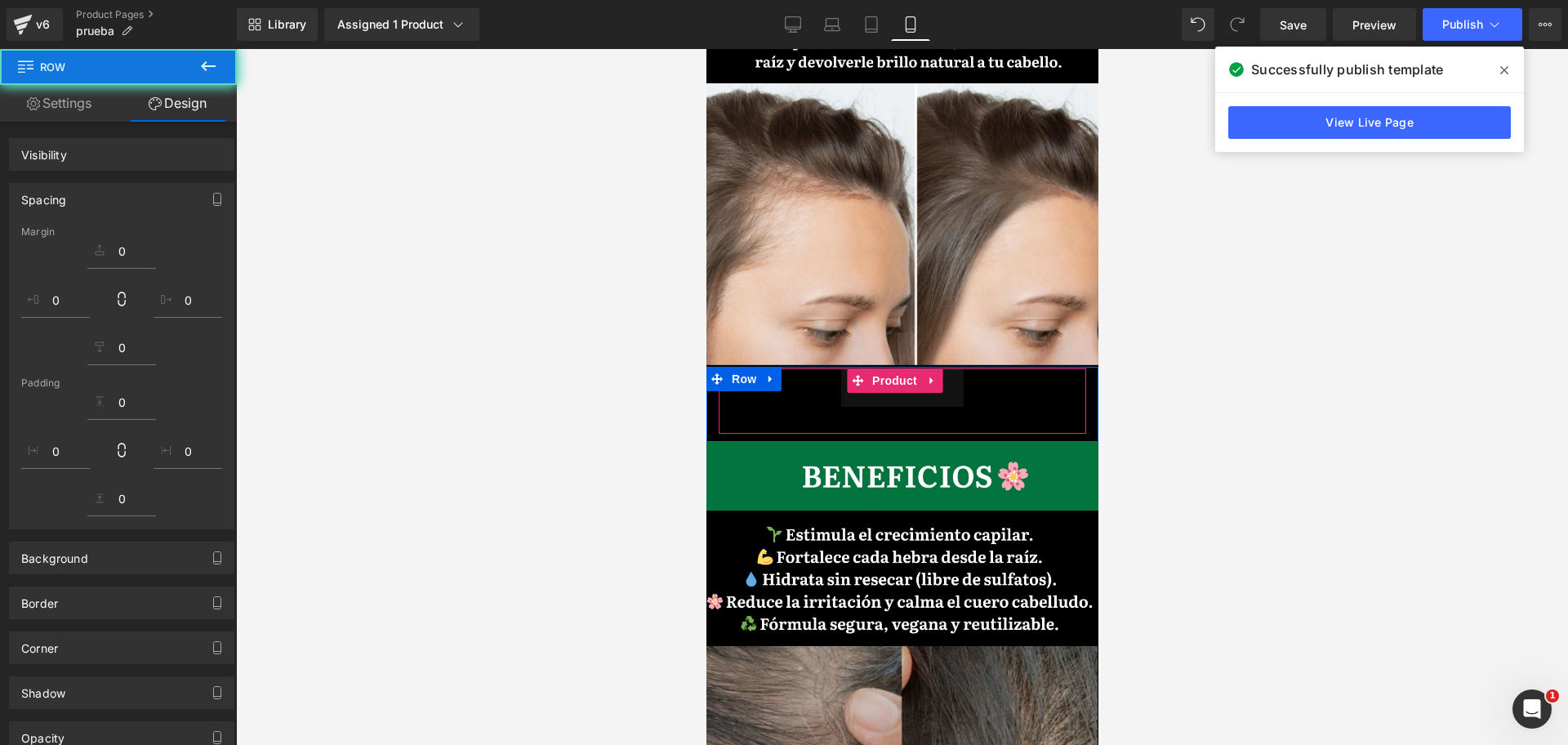
click at [1131, 321] on div at bounding box center [901, 397] width 1331 height 696
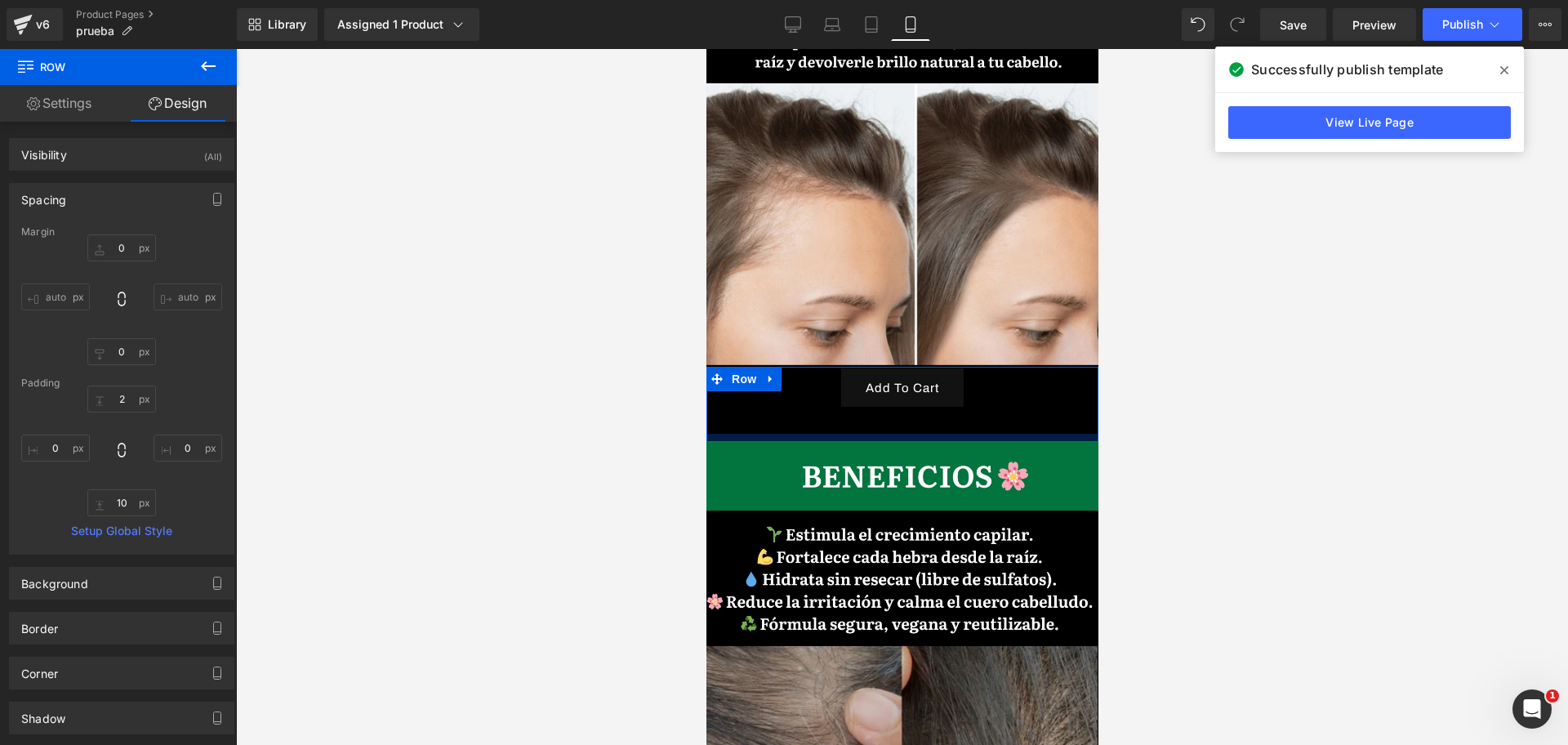
type input "0px"
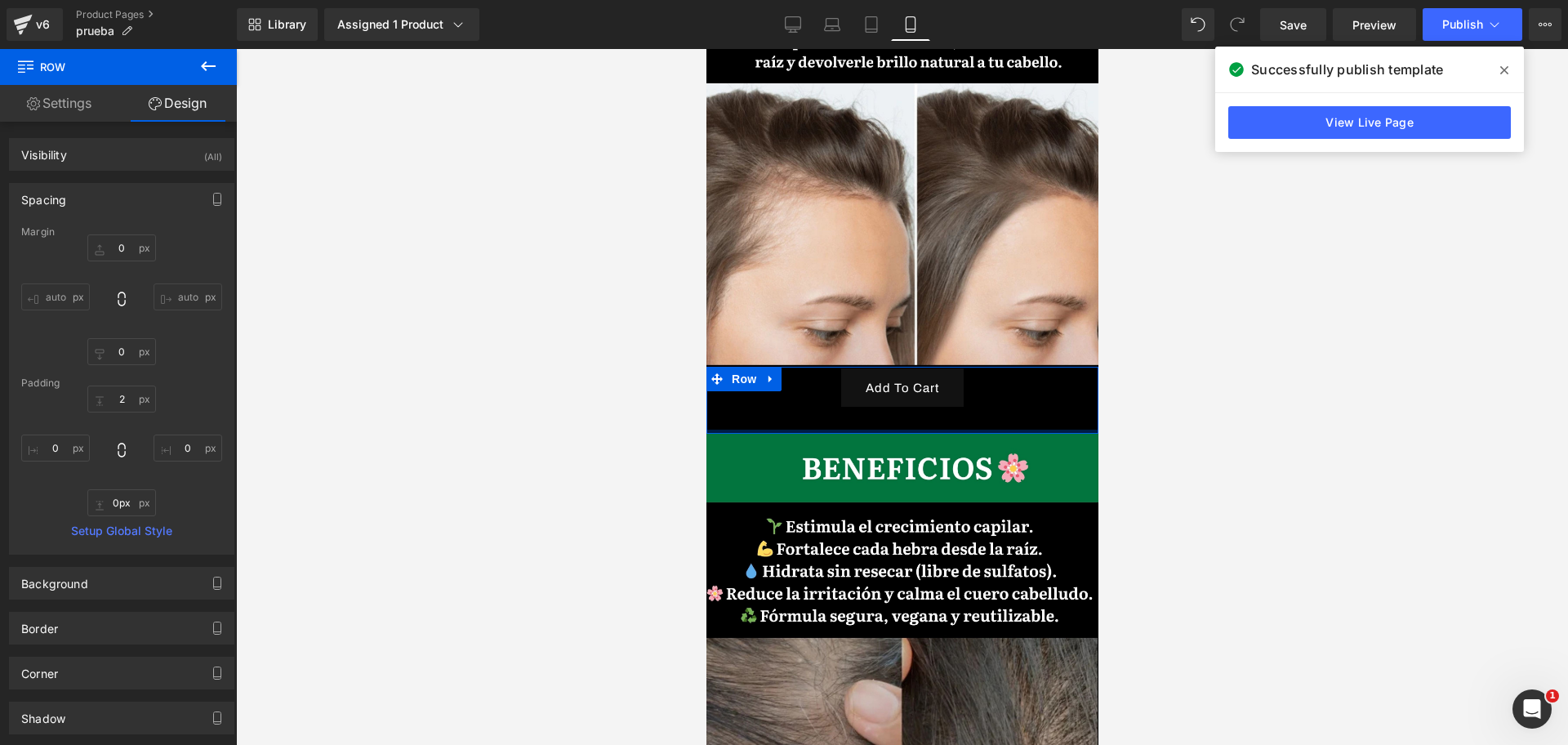
drag, startPoint x: 986, startPoint y: 361, endPoint x: 987, endPoint y: 350, distance: 11.0
click at [987, 429] on div at bounding box center [901, 431] width 392 height 4
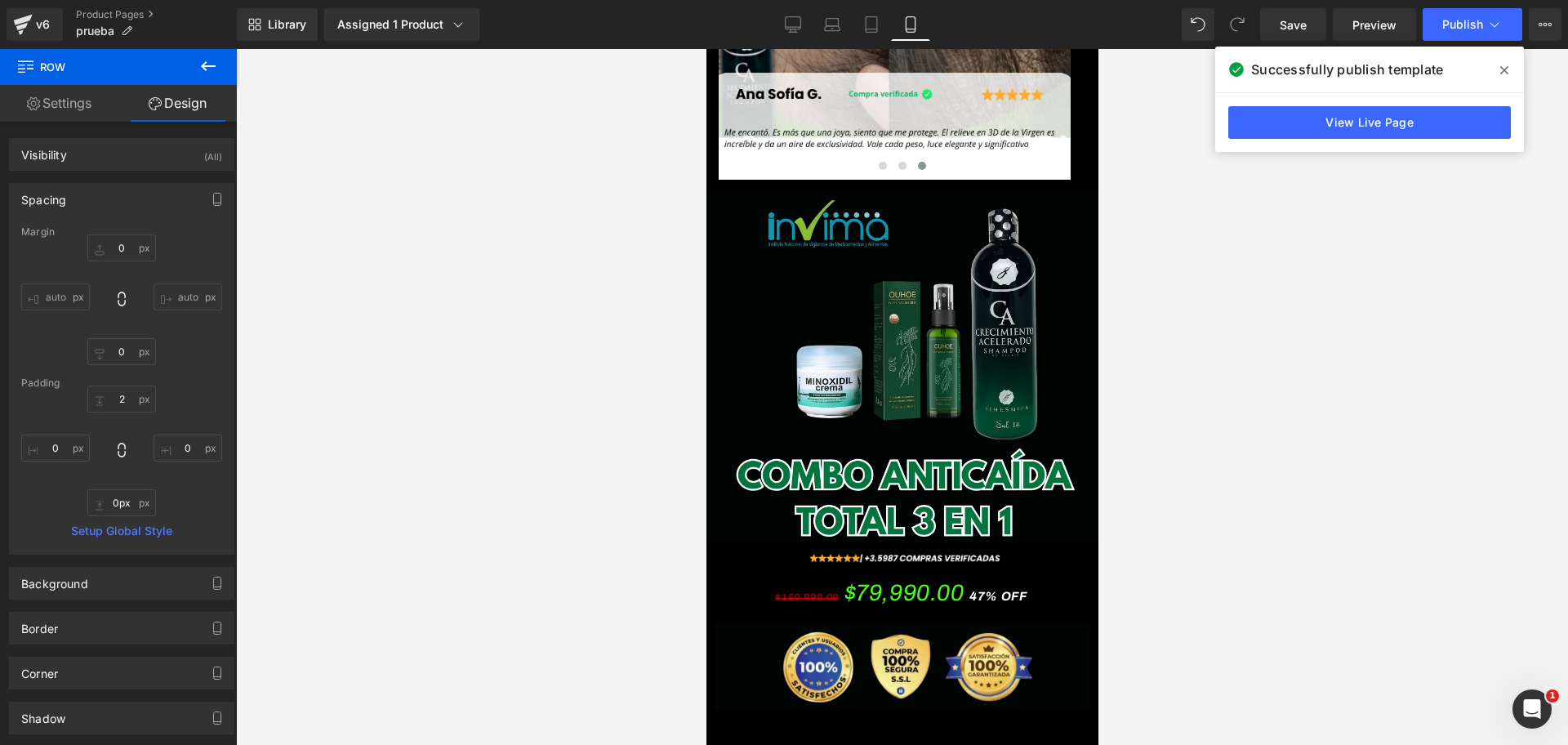
scroll to position [5379, 0]
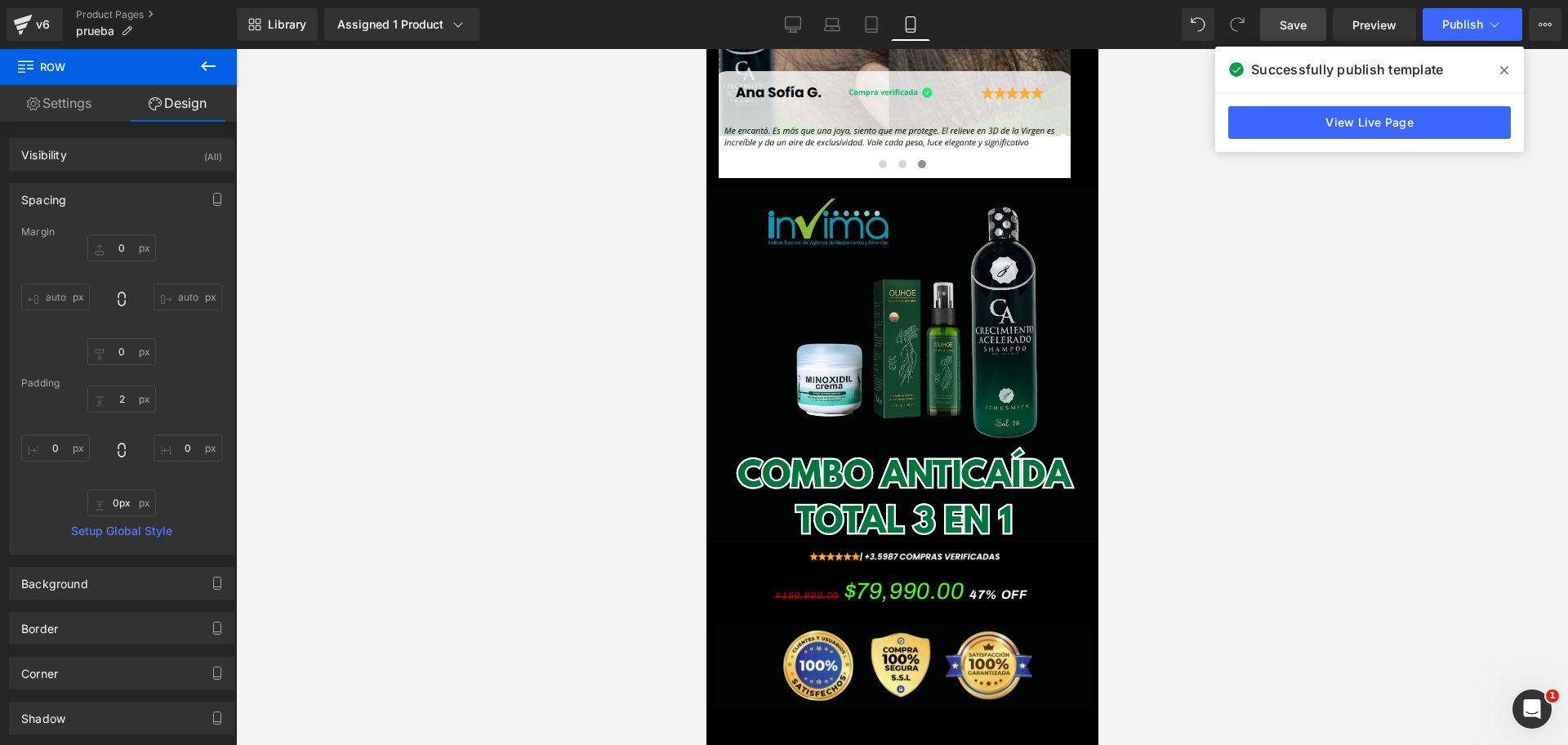
click at [1298, 27] on span "Save" at bounding box center [1293, 25] width 27 height 17
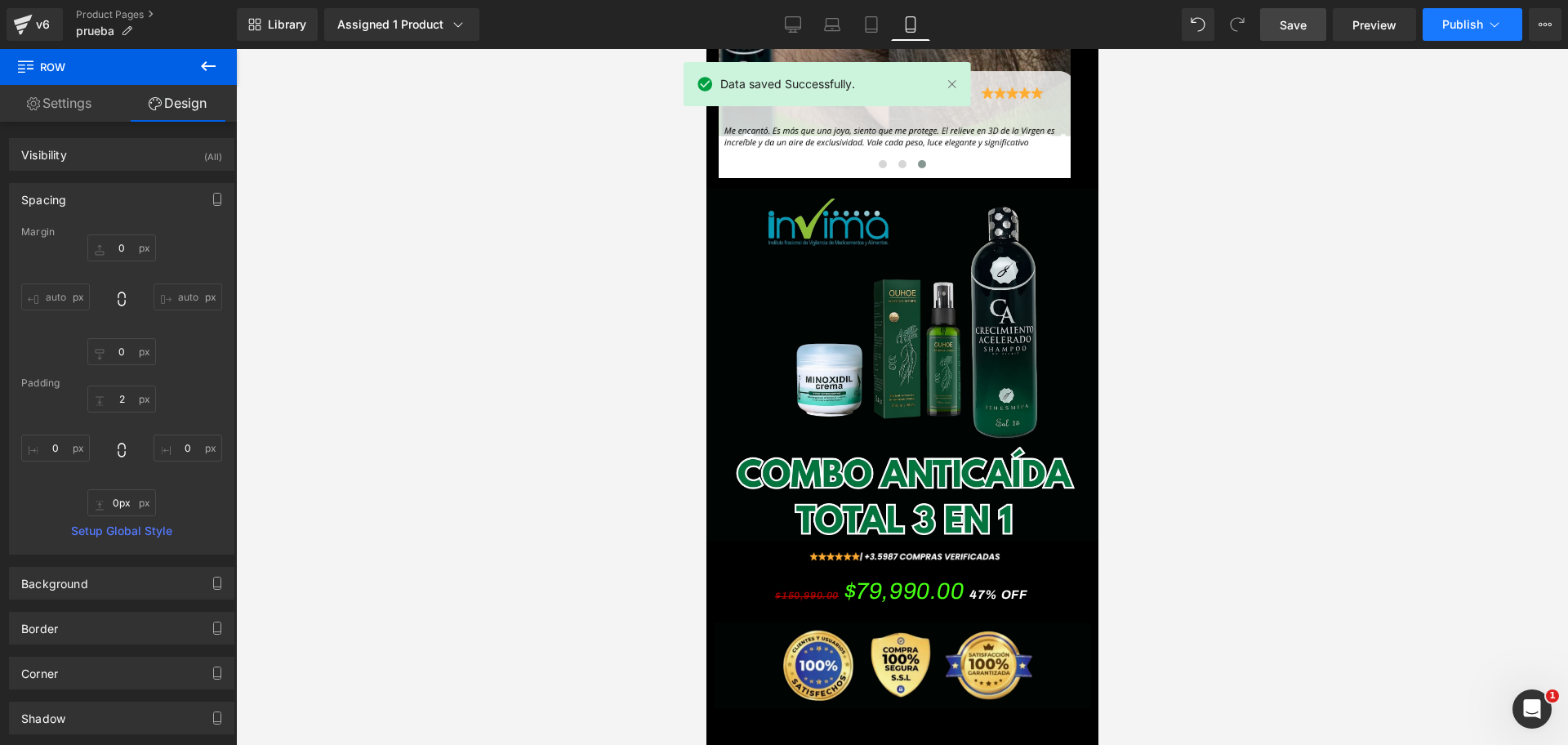
scroll to position [0, 845]
click at [1470, 30] on span "Publish" at bounding box center [1462, 25] width 41 height 13
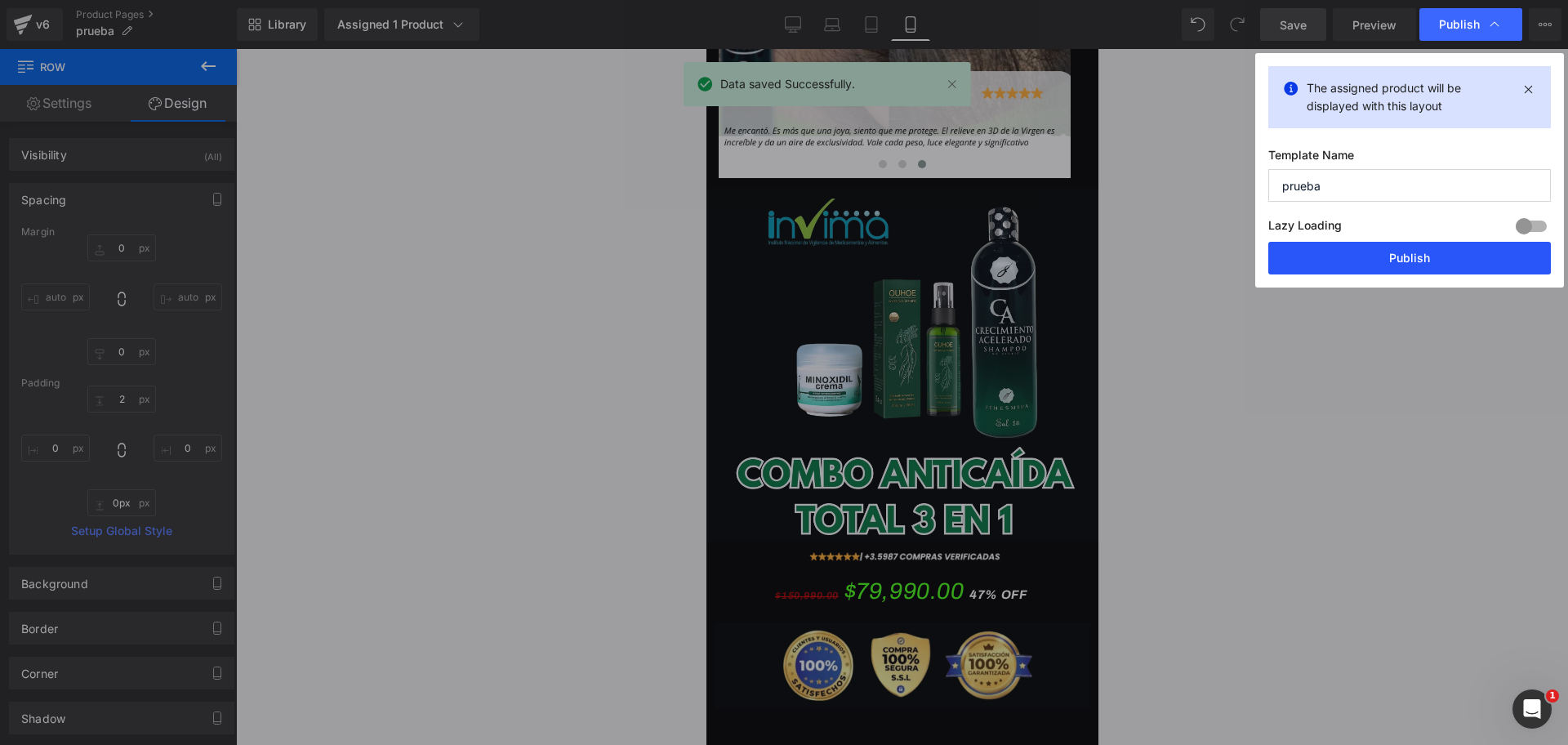
click at [1340, 258] on button "Publish" at bounding box center [1409, 258] width 283 height 33
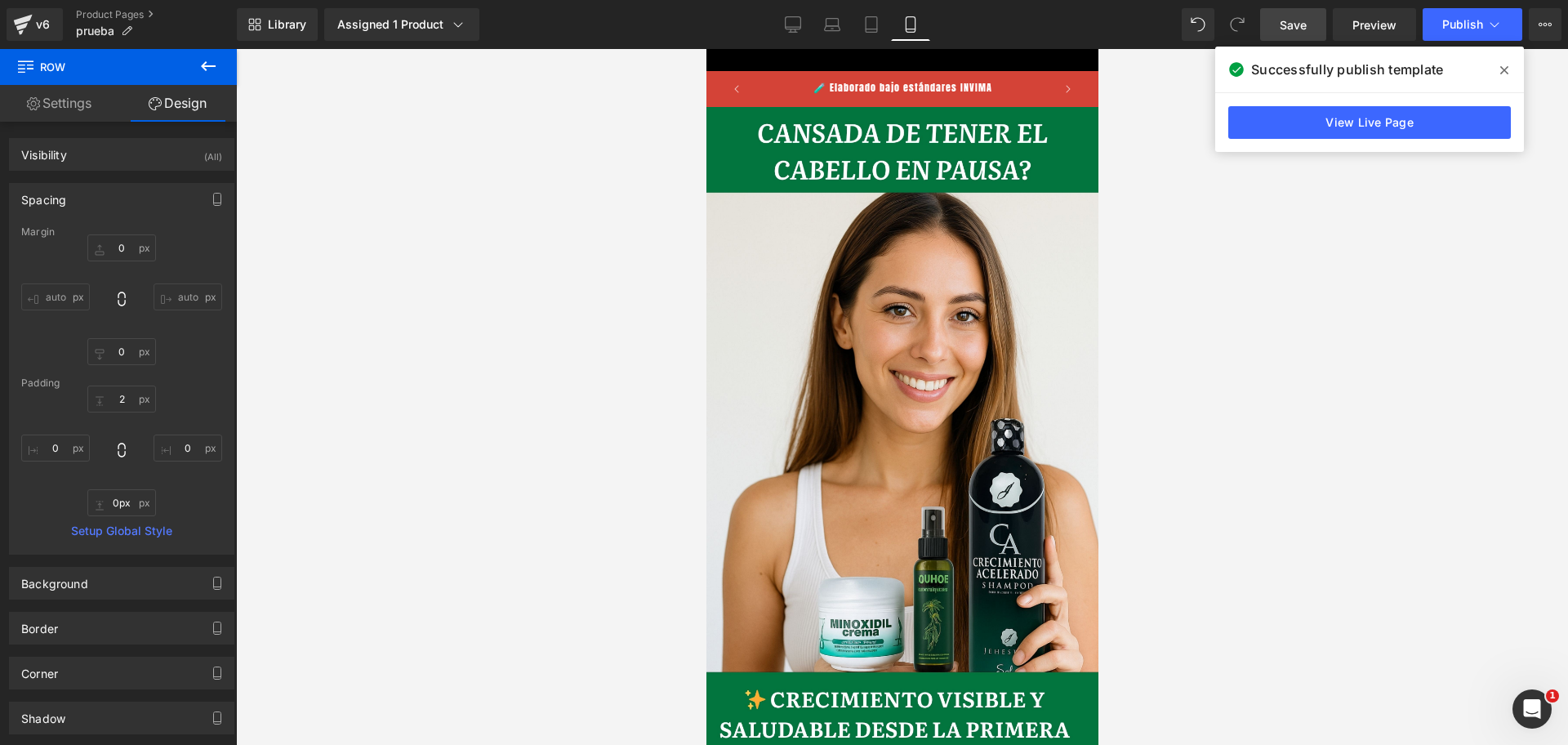
scroll to position [0, 0]
